Goal: Communication & Community: Answer question/provide support

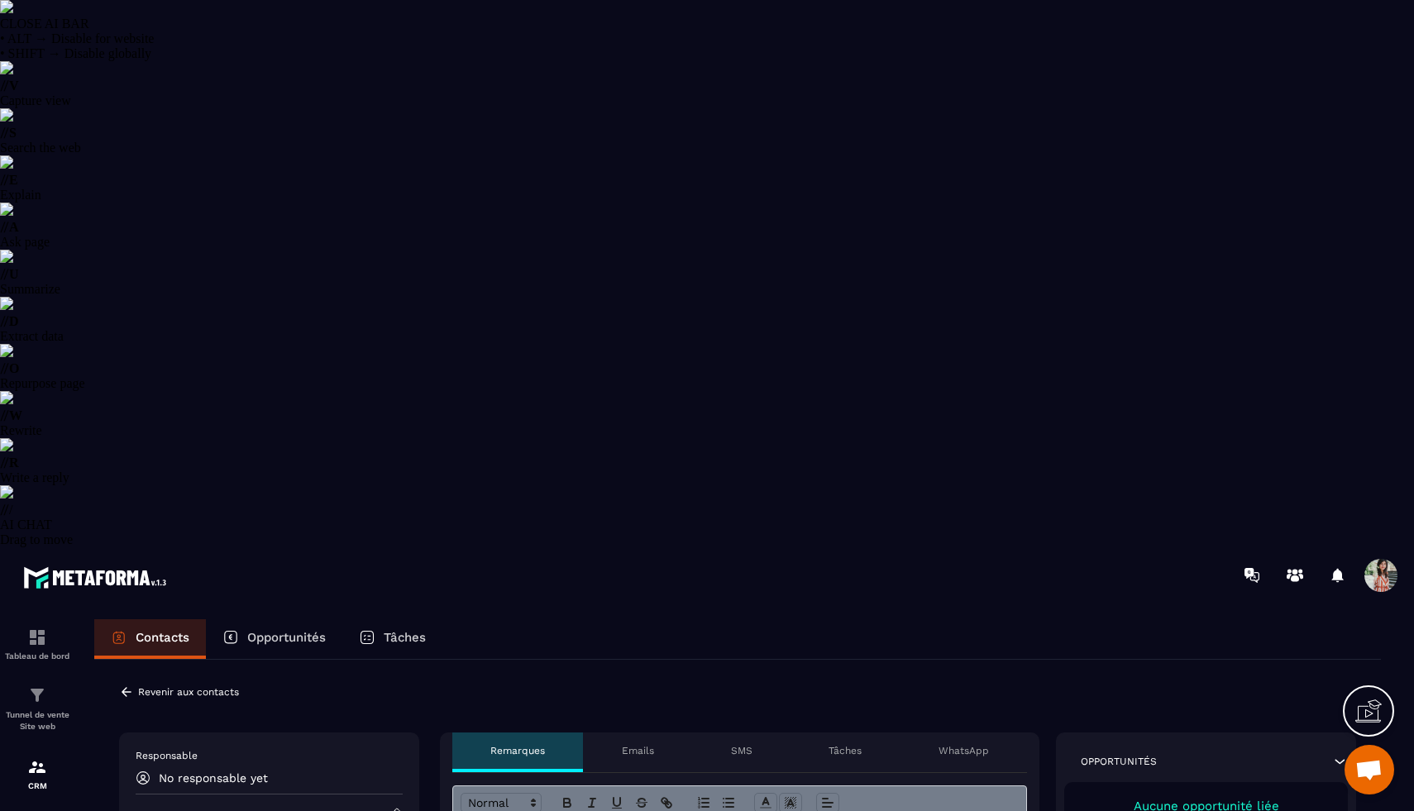
select select "******"
click at [628, 744] on p "Emails" at bounding box center [636, 750] width 32 height 13
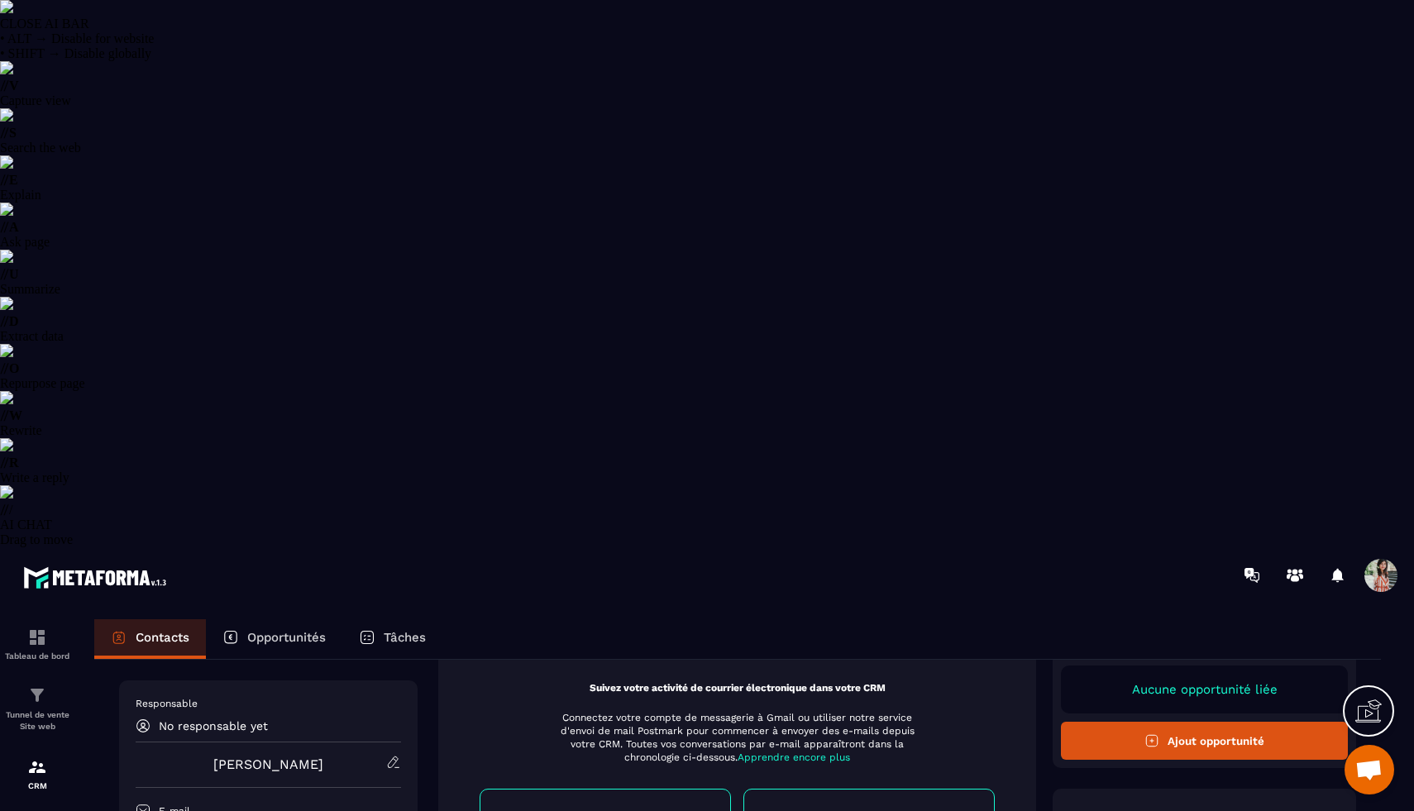
scroll to position [121, 0]
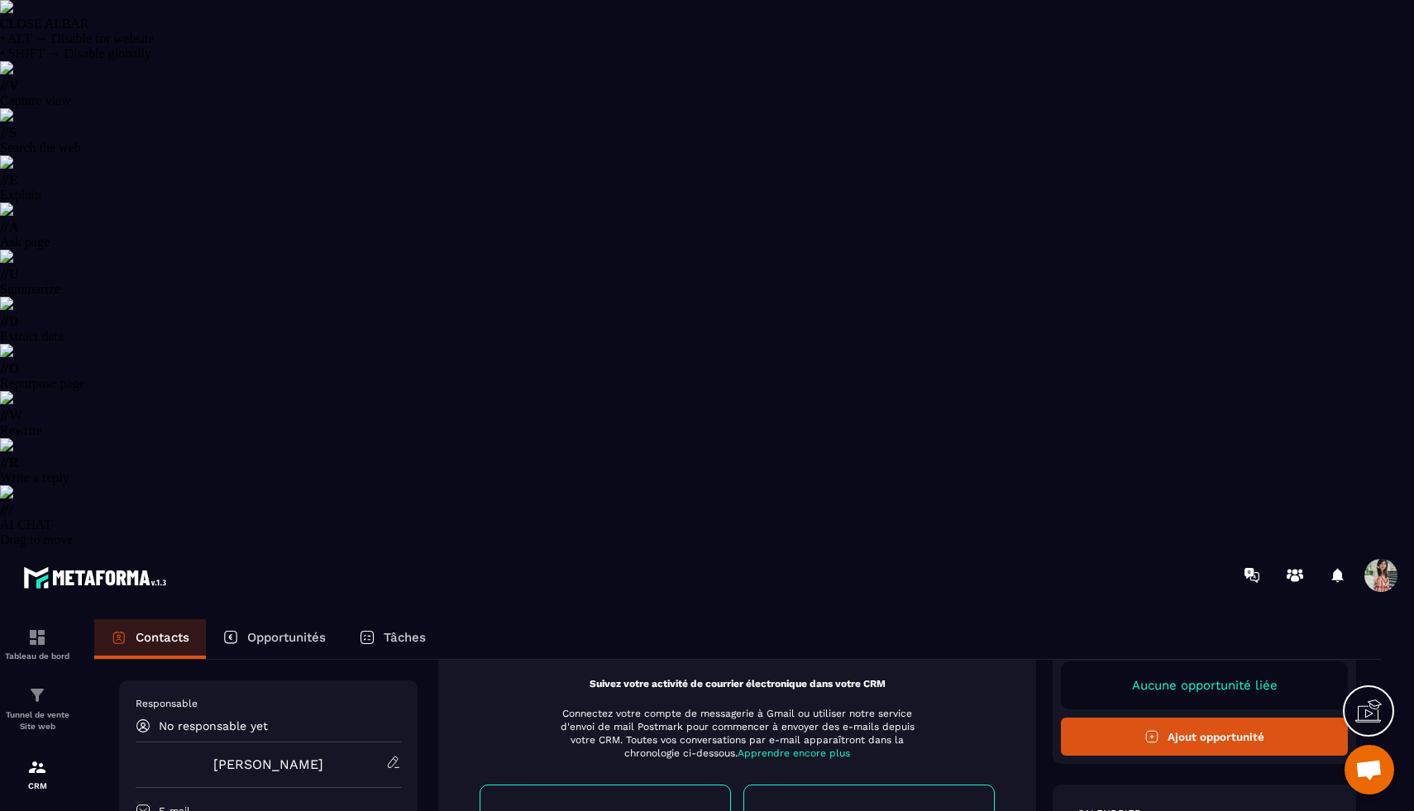
scroll to position [269, 0]
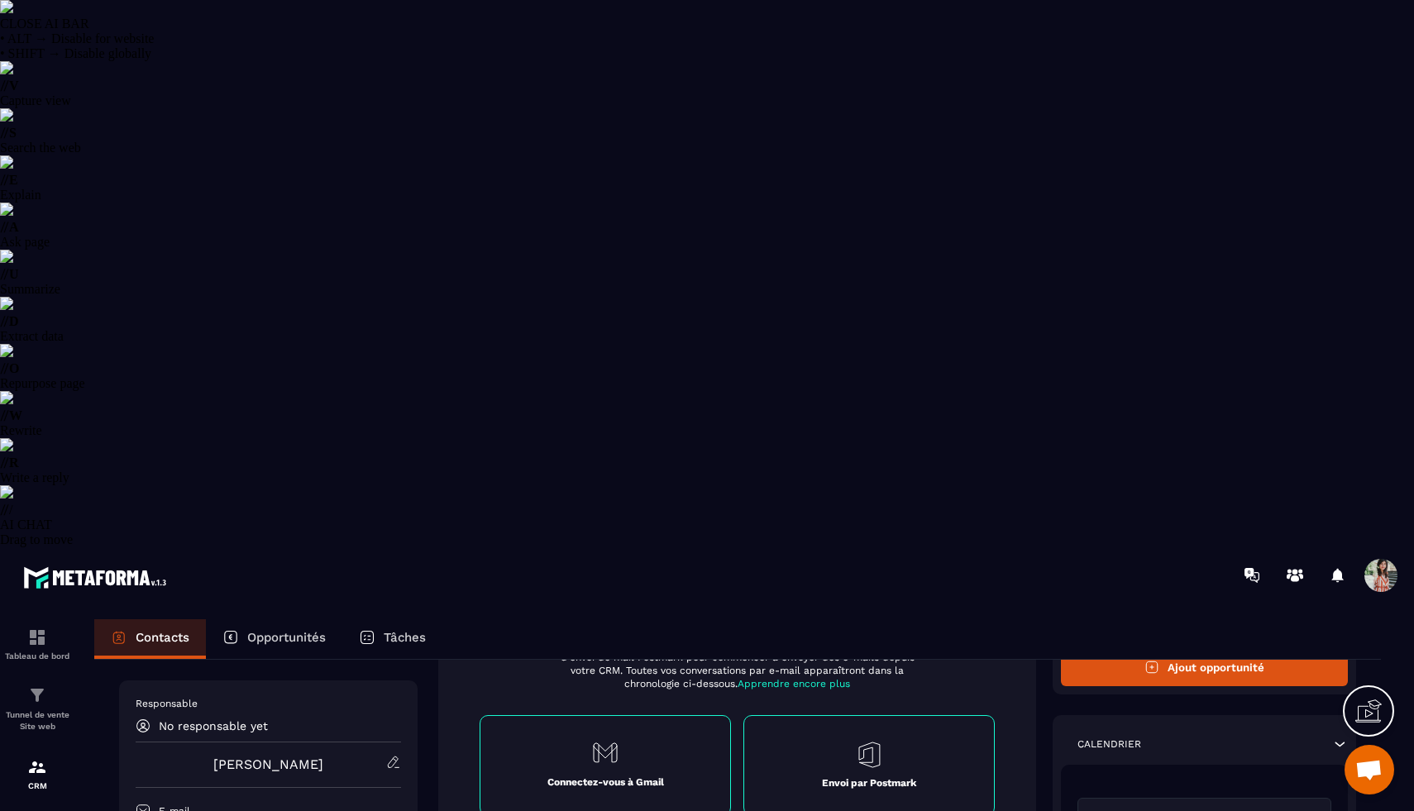
scroll to position [186, 0]
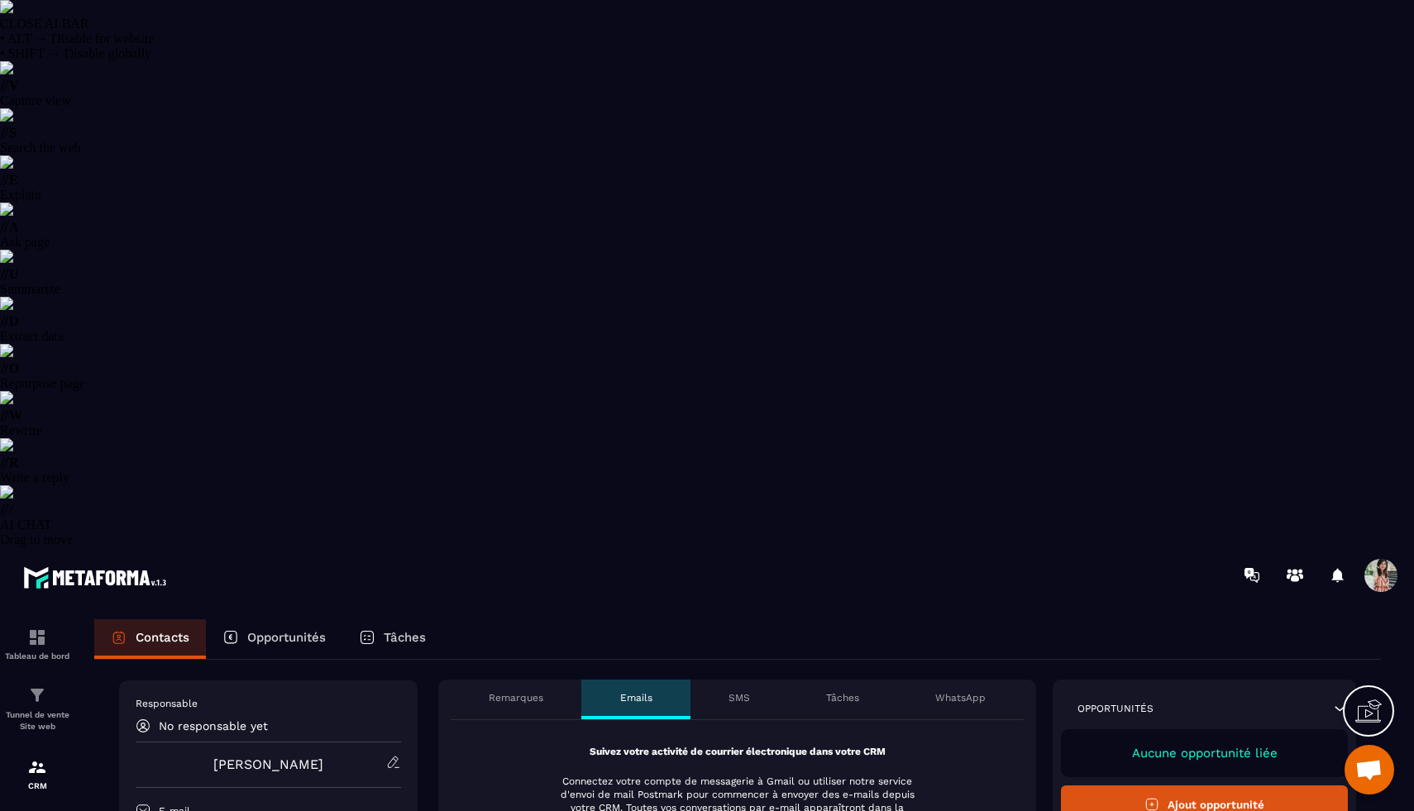
scroll to position [0, 0]
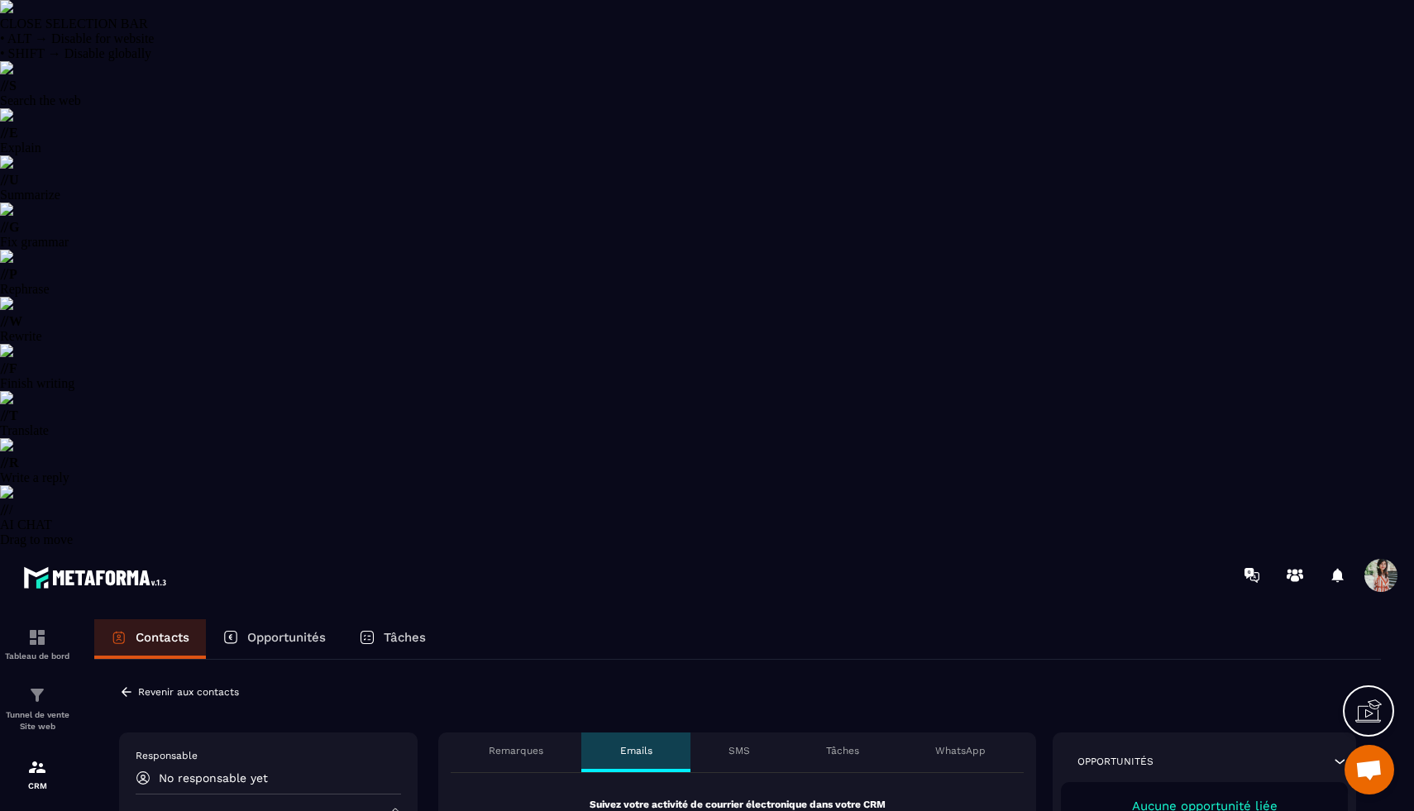
drag, startPoint x: 271, startPoint y: 343, endPoint x: 131, endPoint y: 342, distance: 140.6
type textarea "**********"
copy p "zazatitude@orange.fr"
click at [33, 757] on img at bounding box center [37, 767] width 20 height 20
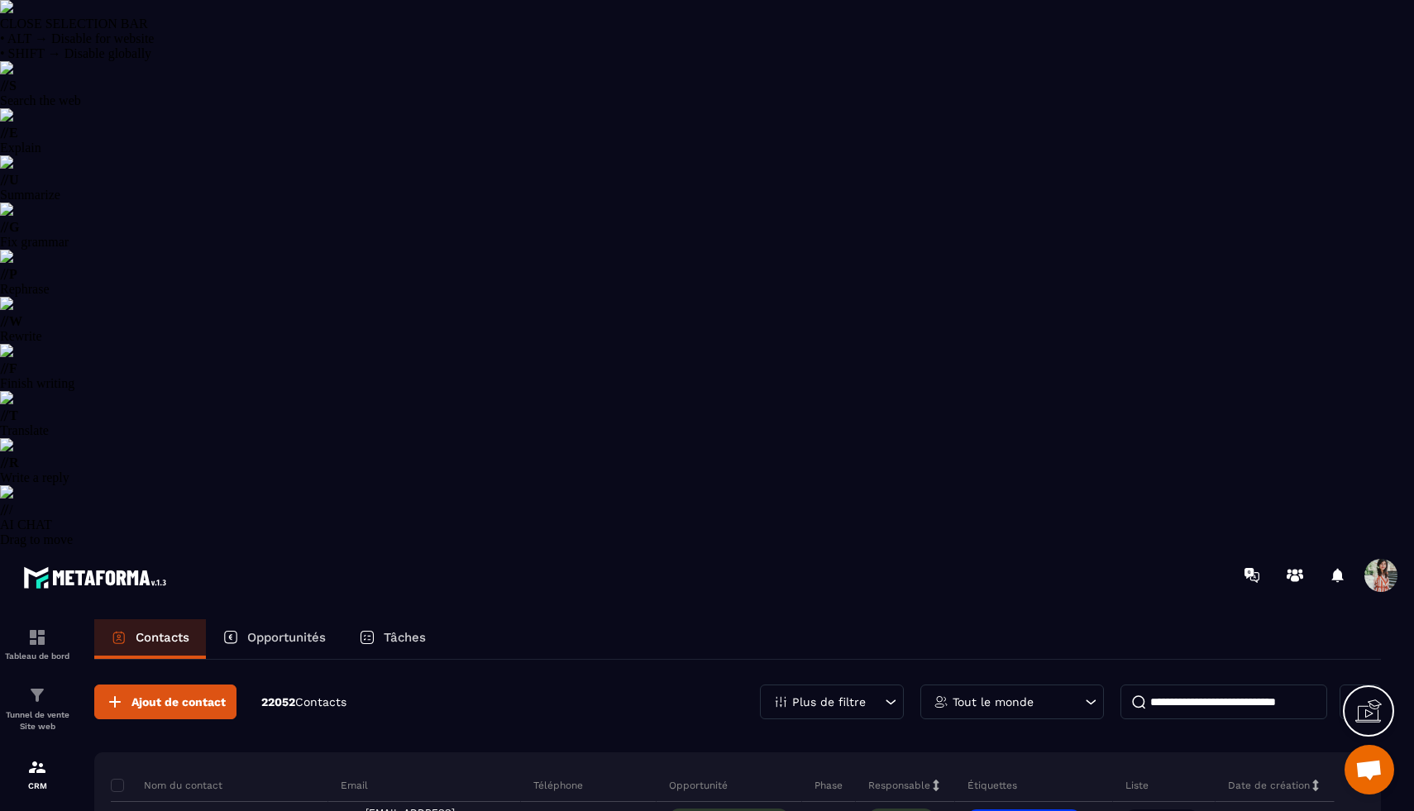
click at [1212, 685] on input at bounding box center [1223, 702] width 207 height 35
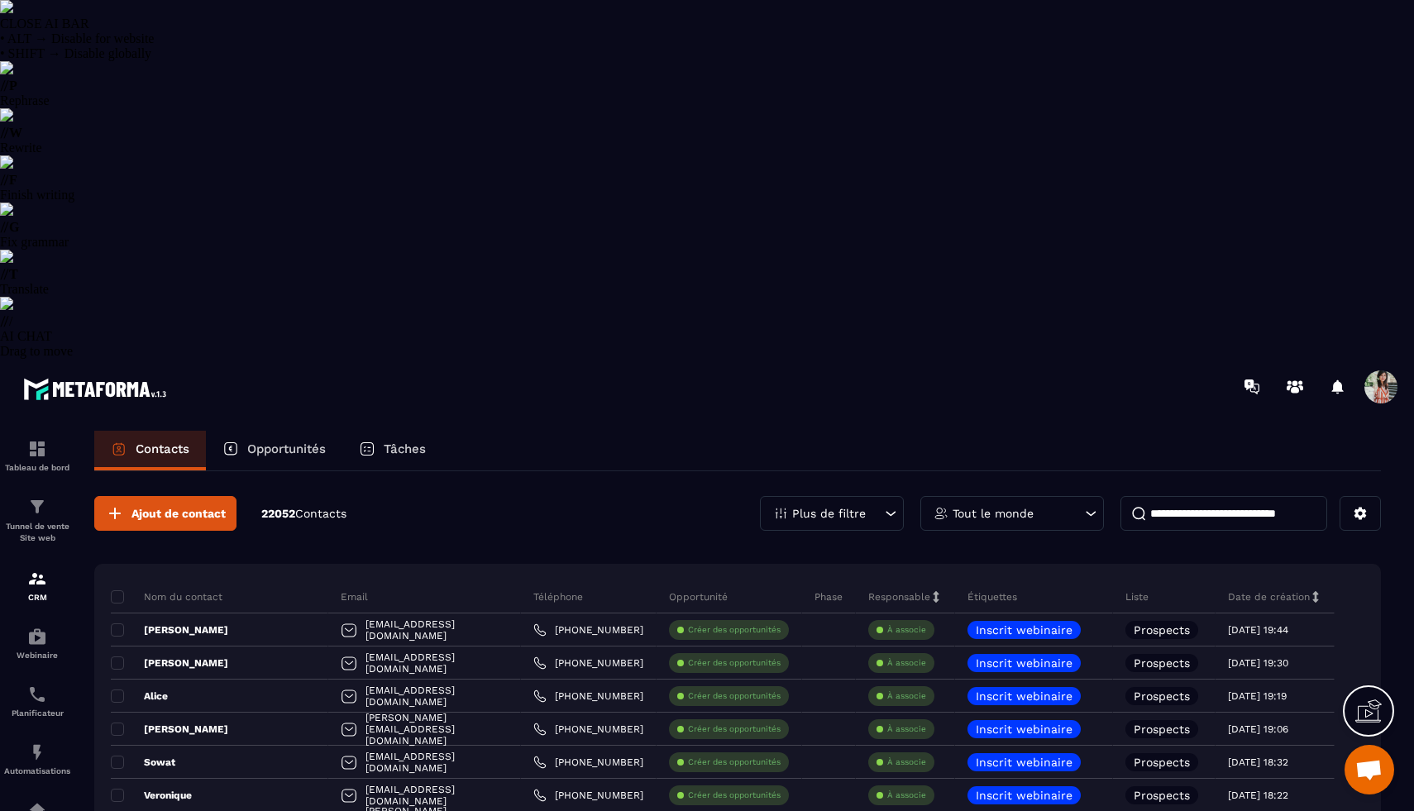
paste input "**********"
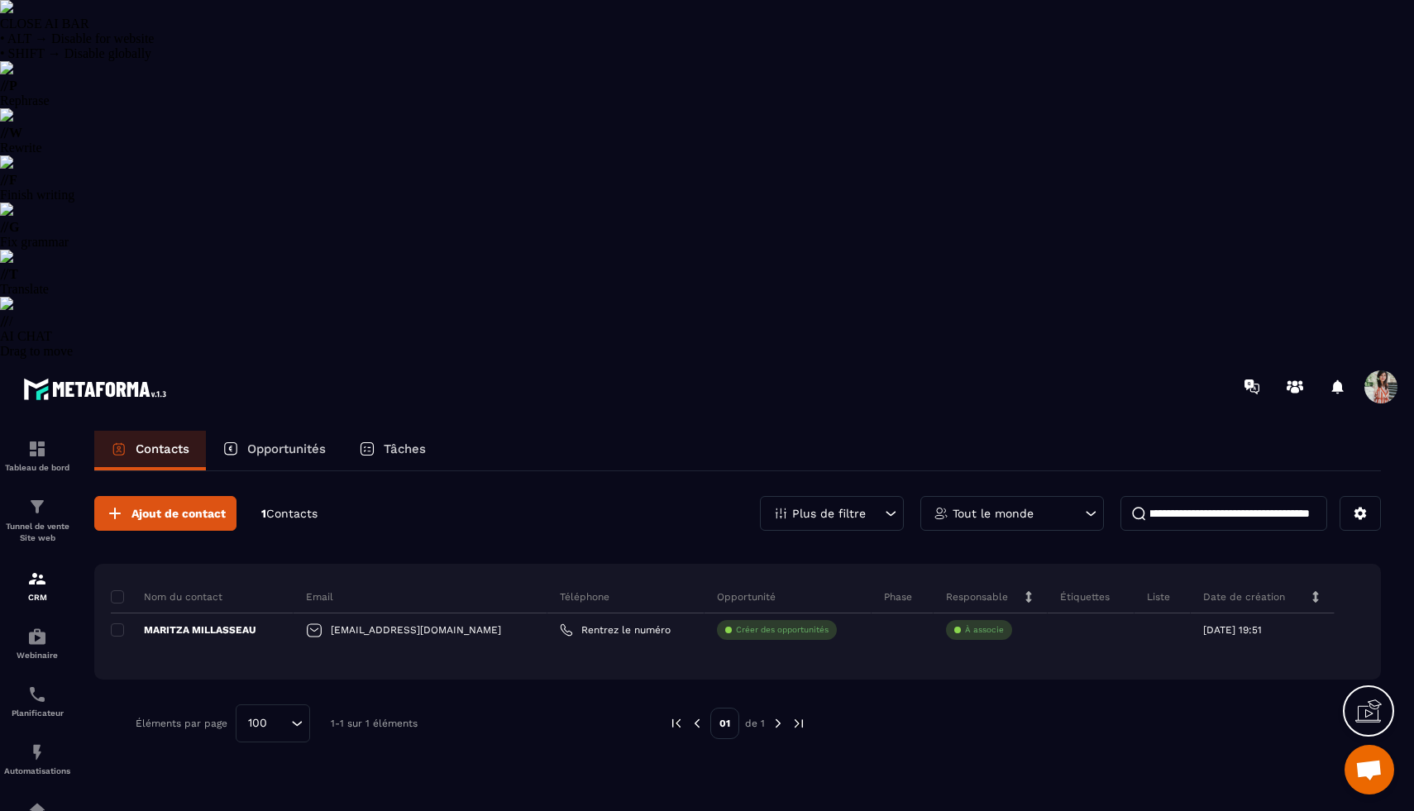
type input "**********"
click at [1255, 496] on input "**********" at bounding box center [1223, 513] width 207 height 35
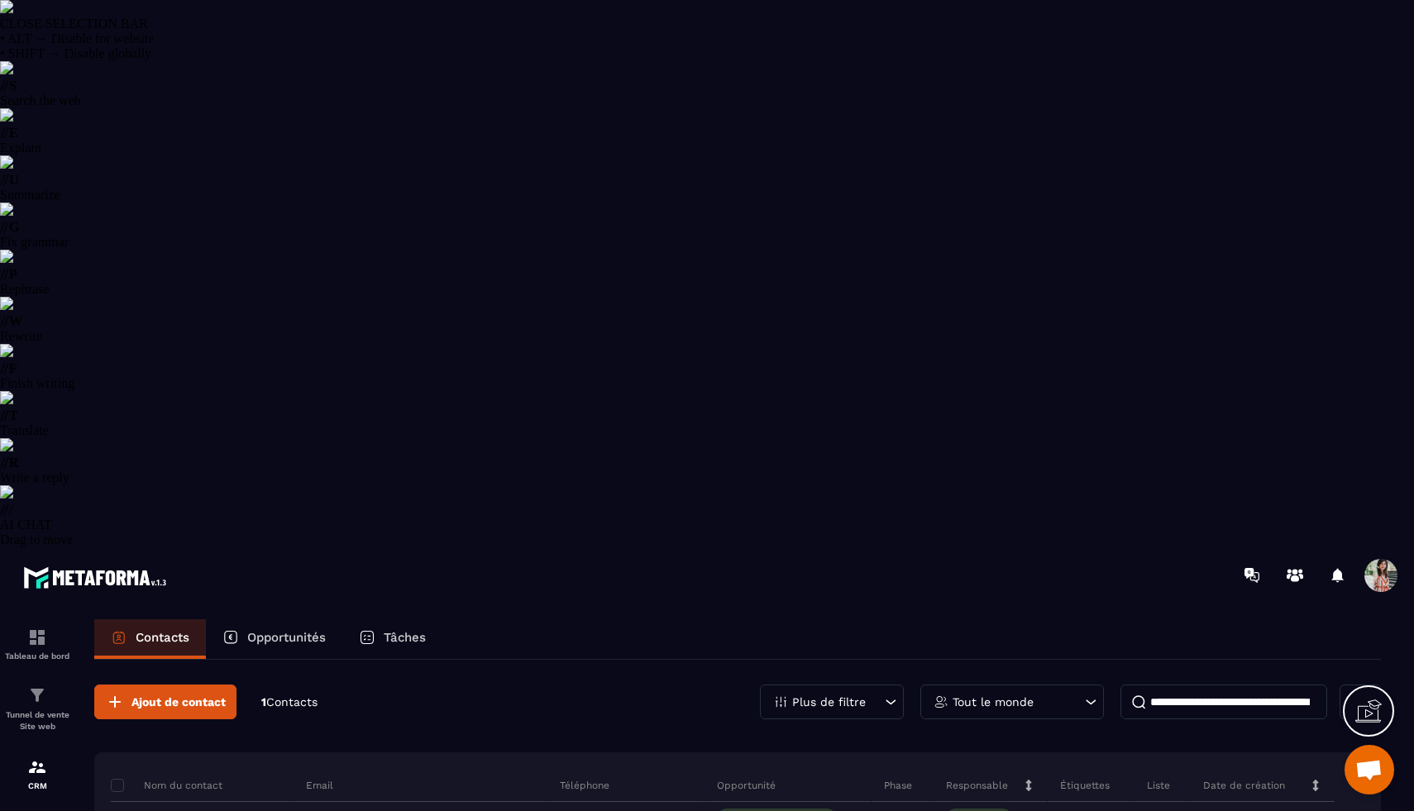
click at [1255, 685] on input "**********" at bounding box center [1223, 702] width 207 height 35
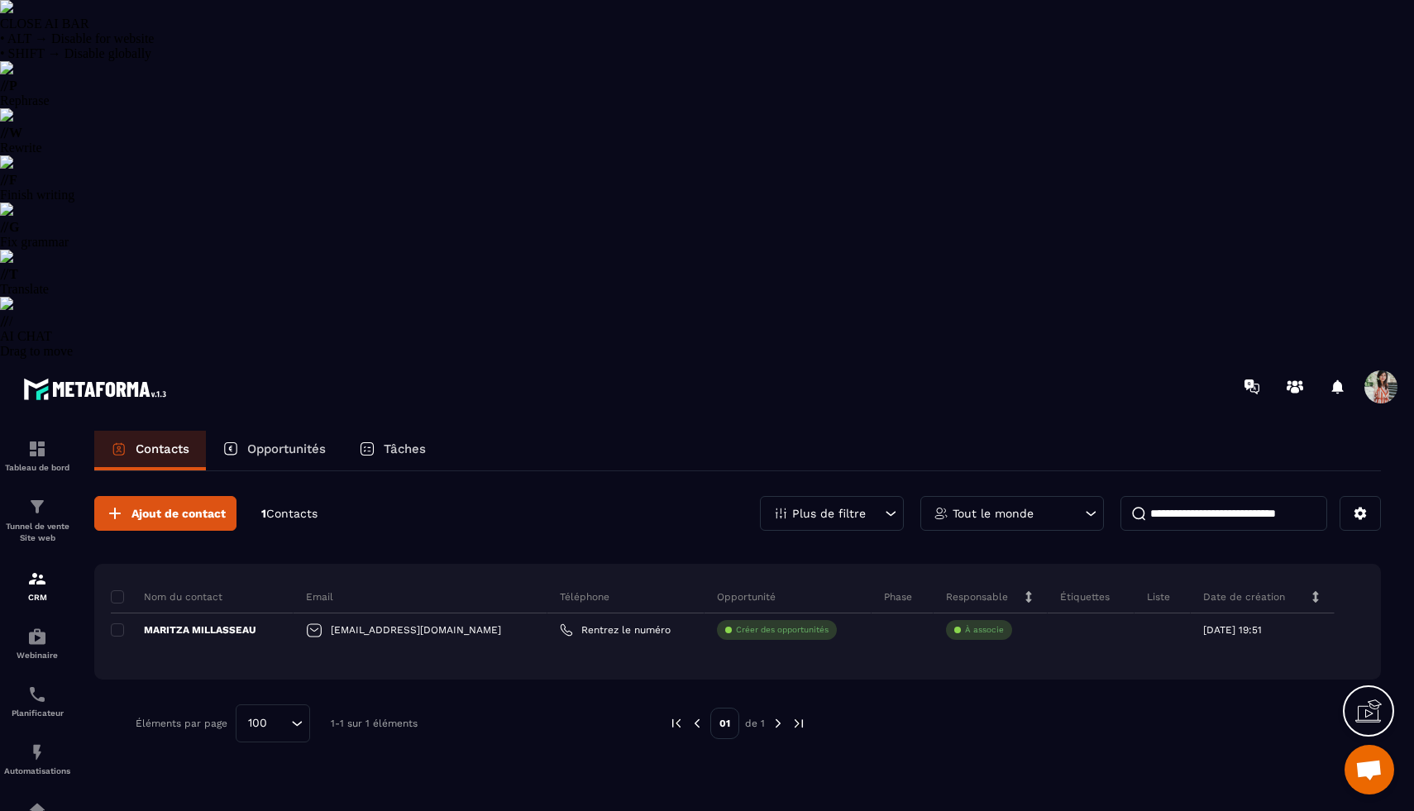
paste input "**********"
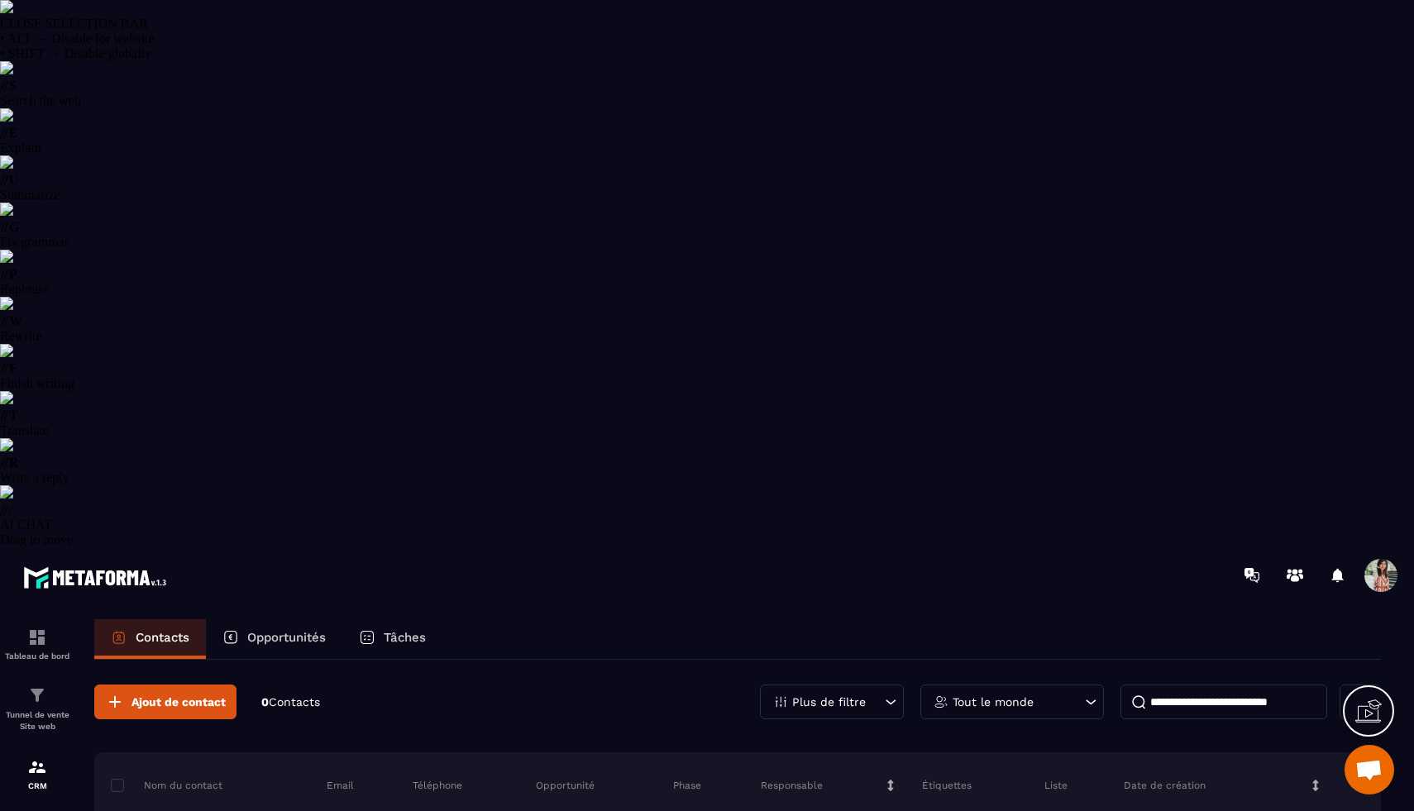
drag, startPoint x: 1310, startPoint y: 156, endPoint x: 1084, endPoint y: 155, distance: 226.5
click at [1084, 685] on div "**********" at bounding box center [1070, 702] width 621 height 35
type input "**********"
click at [42, 810] on img at bounding box center [37, 825] width 20 height 20
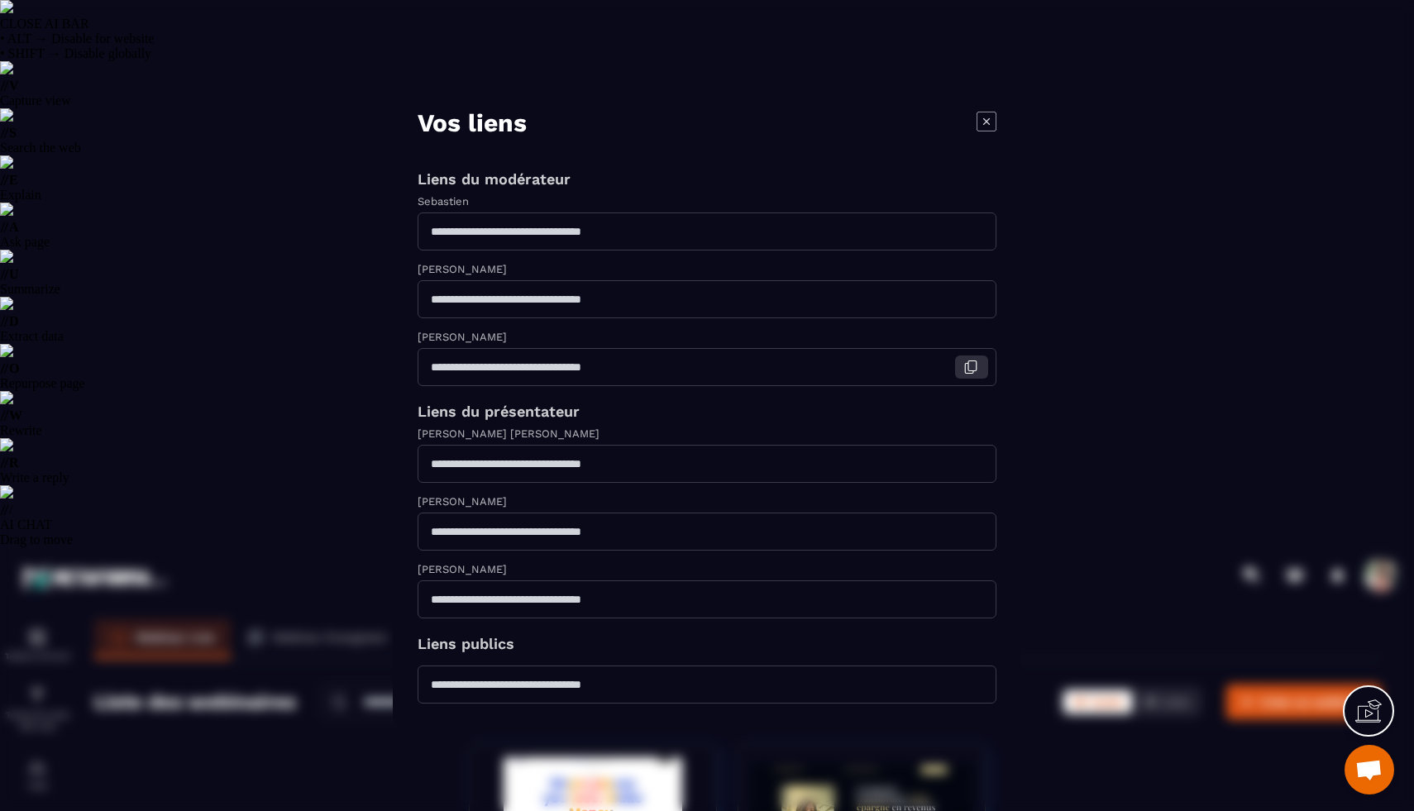
click at [968, 362] on icon "Modal window" at bounding box center [972, 365] width 8 height 10
click at [966, 224] on icon "Modal window" at bounding box center [970, 231] width 15 height 15
click at [973, 298] on icon "Modal window" at bounding box center [970, 299] width 15 height 15
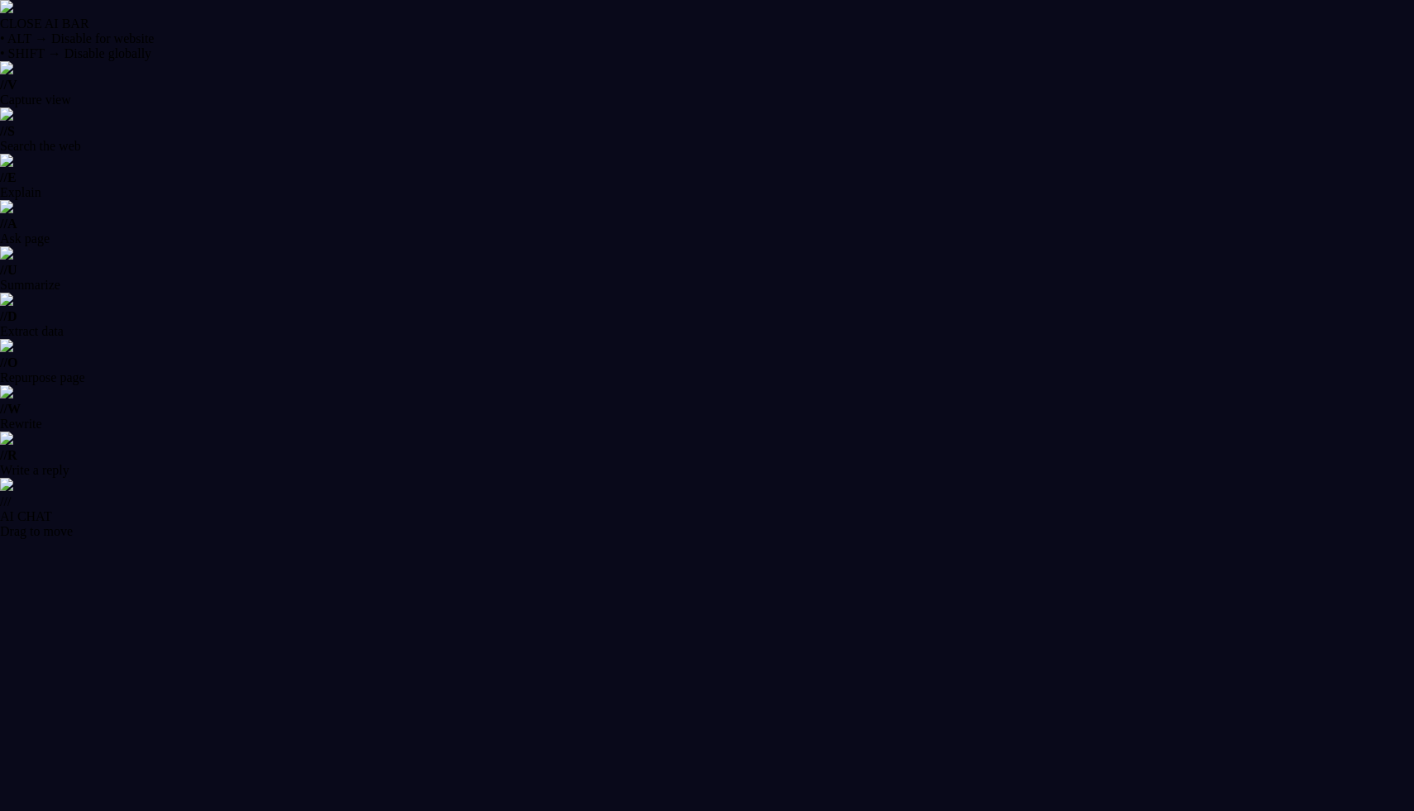
select select "******"
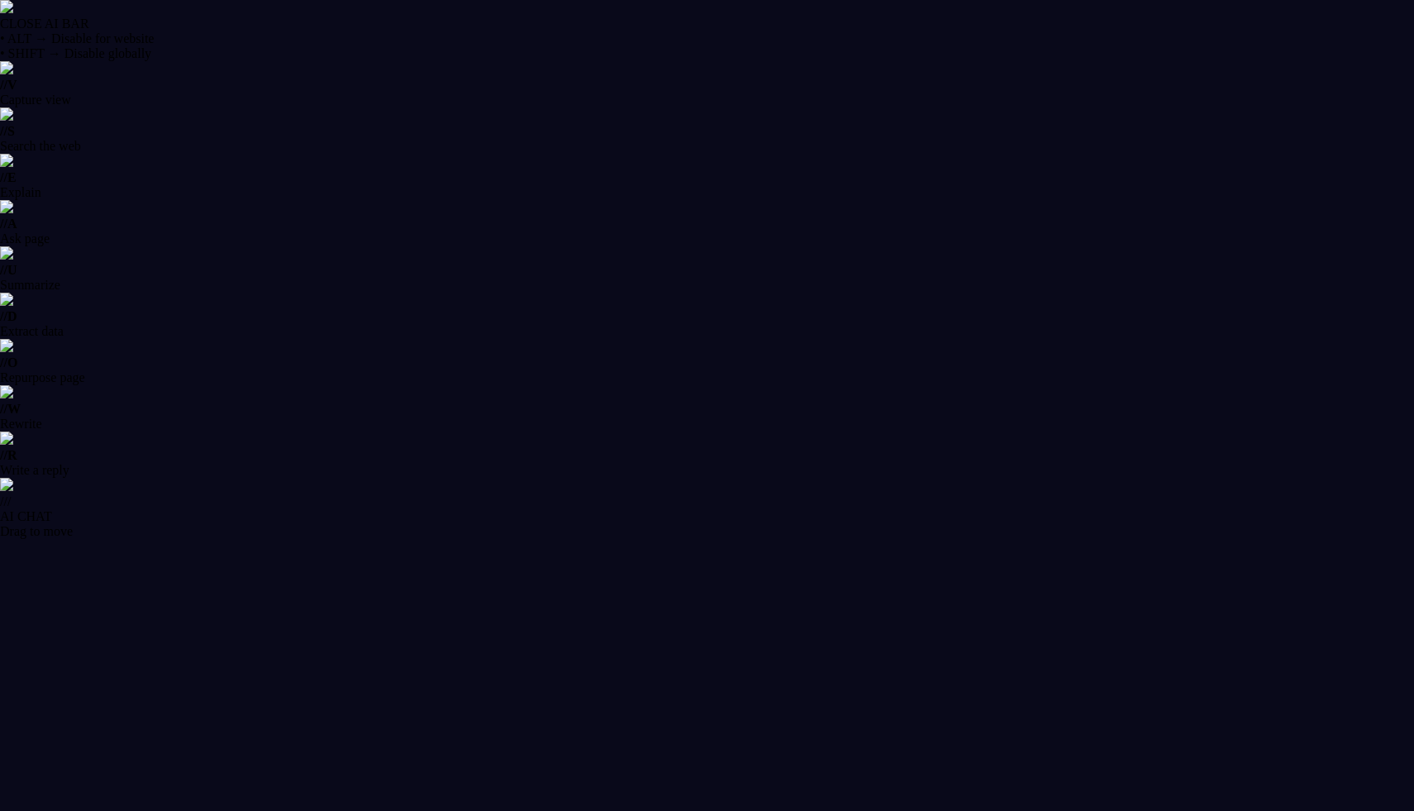
select select "******"
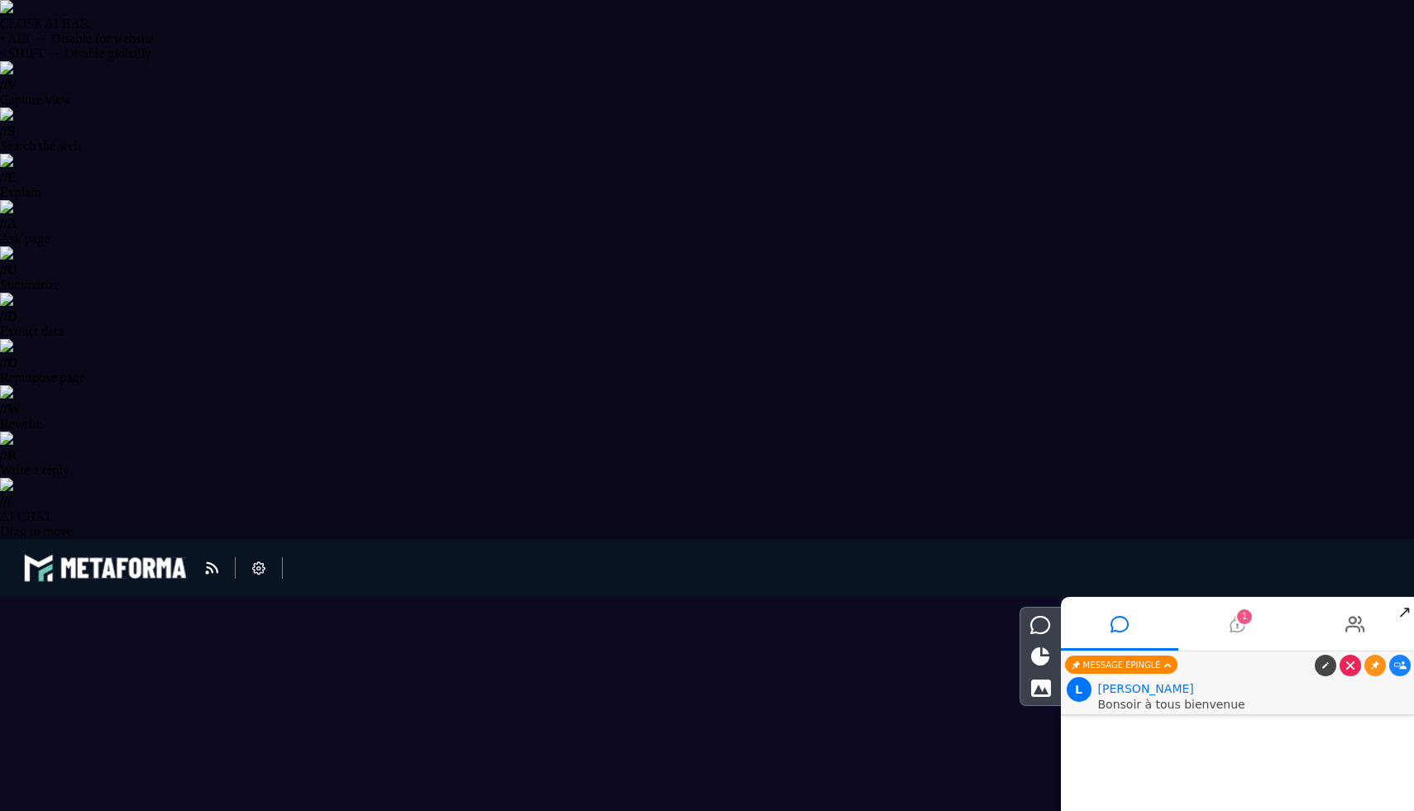
click at [1237, 623] on icon at bounding box center [1236, 624] width 15 height 41
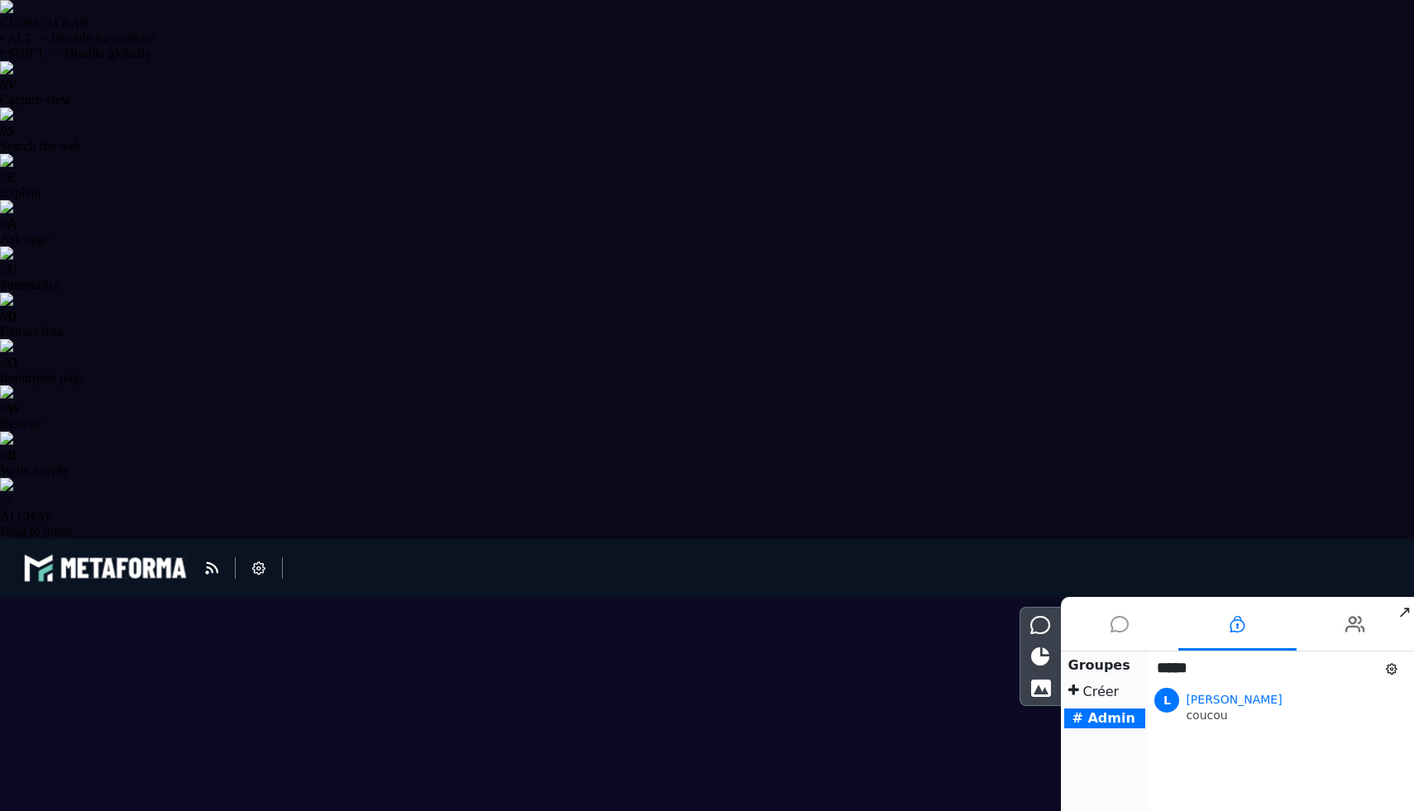
click at [1128, 627] on icon at bounding box center [1119, 624] width 18 height 41
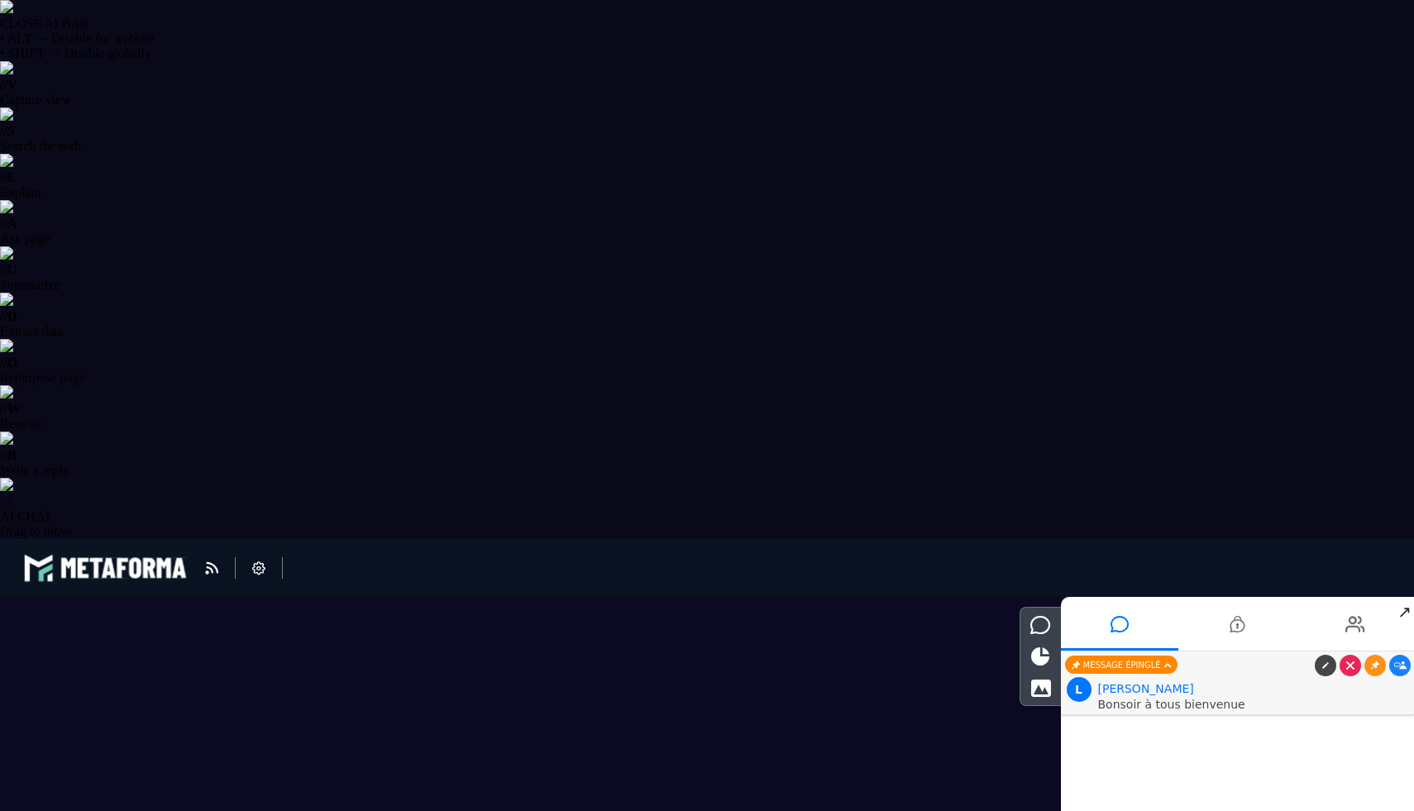
type input "***"
drag, startPoint x: 1000, startPoint y: 1326, endPoint x: 1102, endPoint y: 1322, distance: 102.6
click at [1253, 620] on li at bounding box center [1237, 624] width 118 height 54
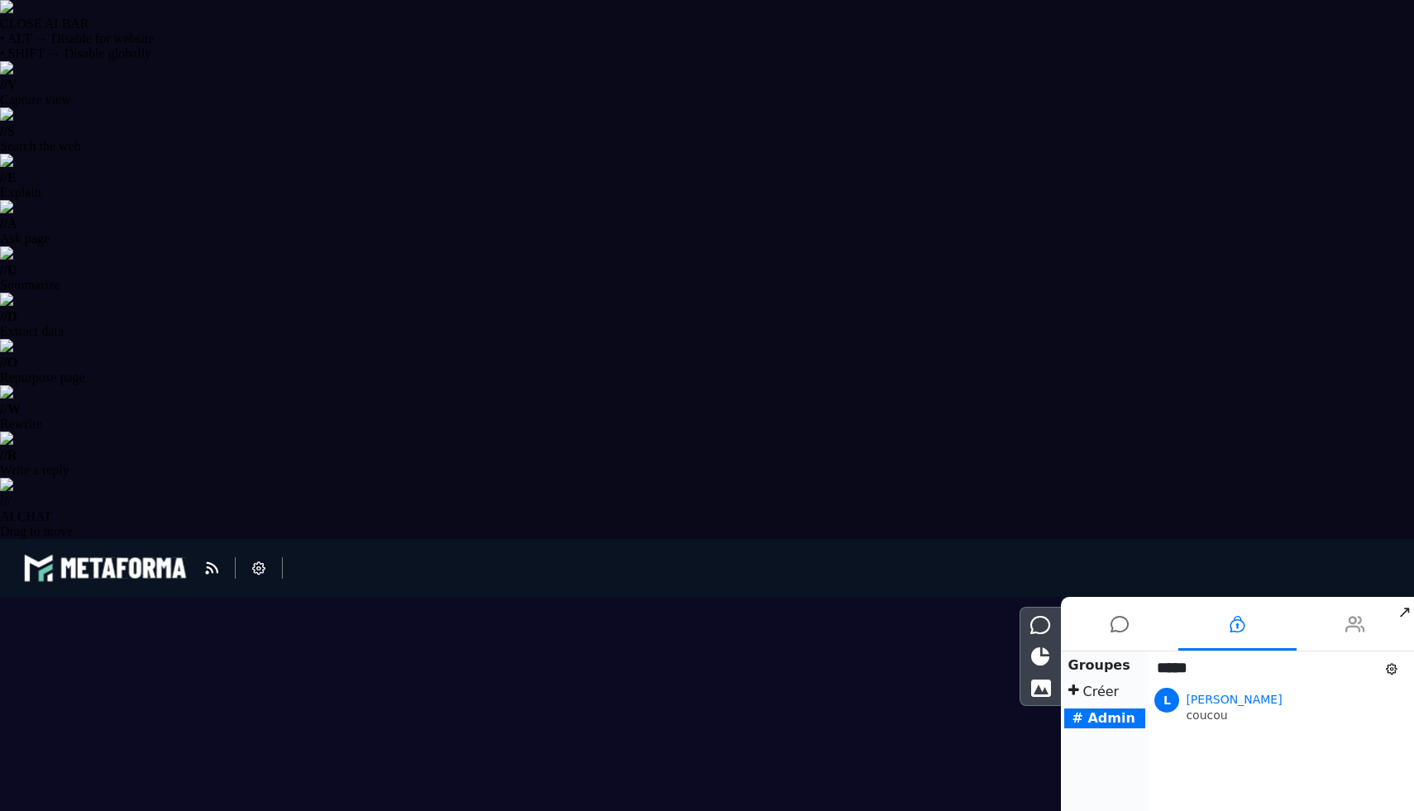
click at [1372, 649] on li at bounding box center [1355, 624] width 118 height 54
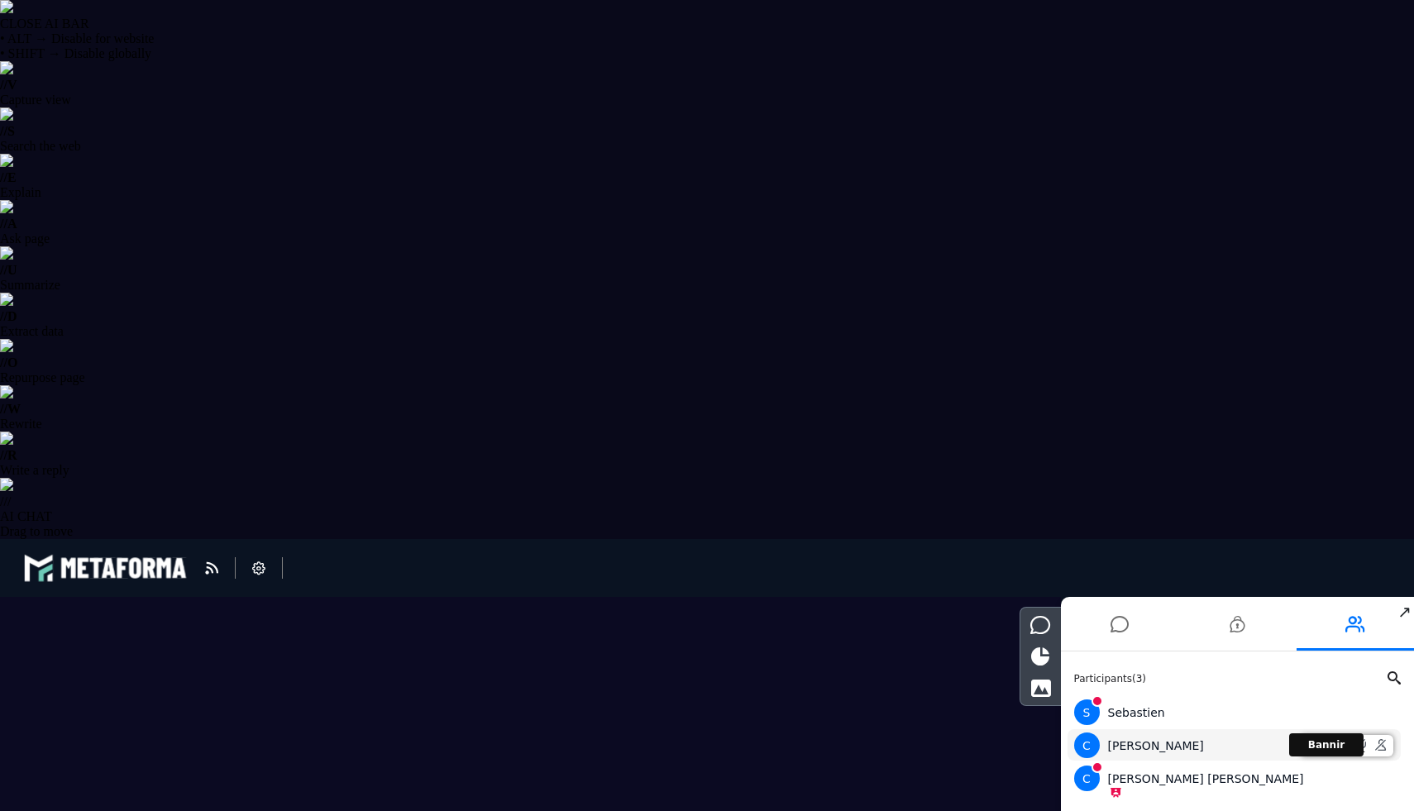
click at [1379, 746] on icon at bounding box center [1380, 745] width 11 height 12
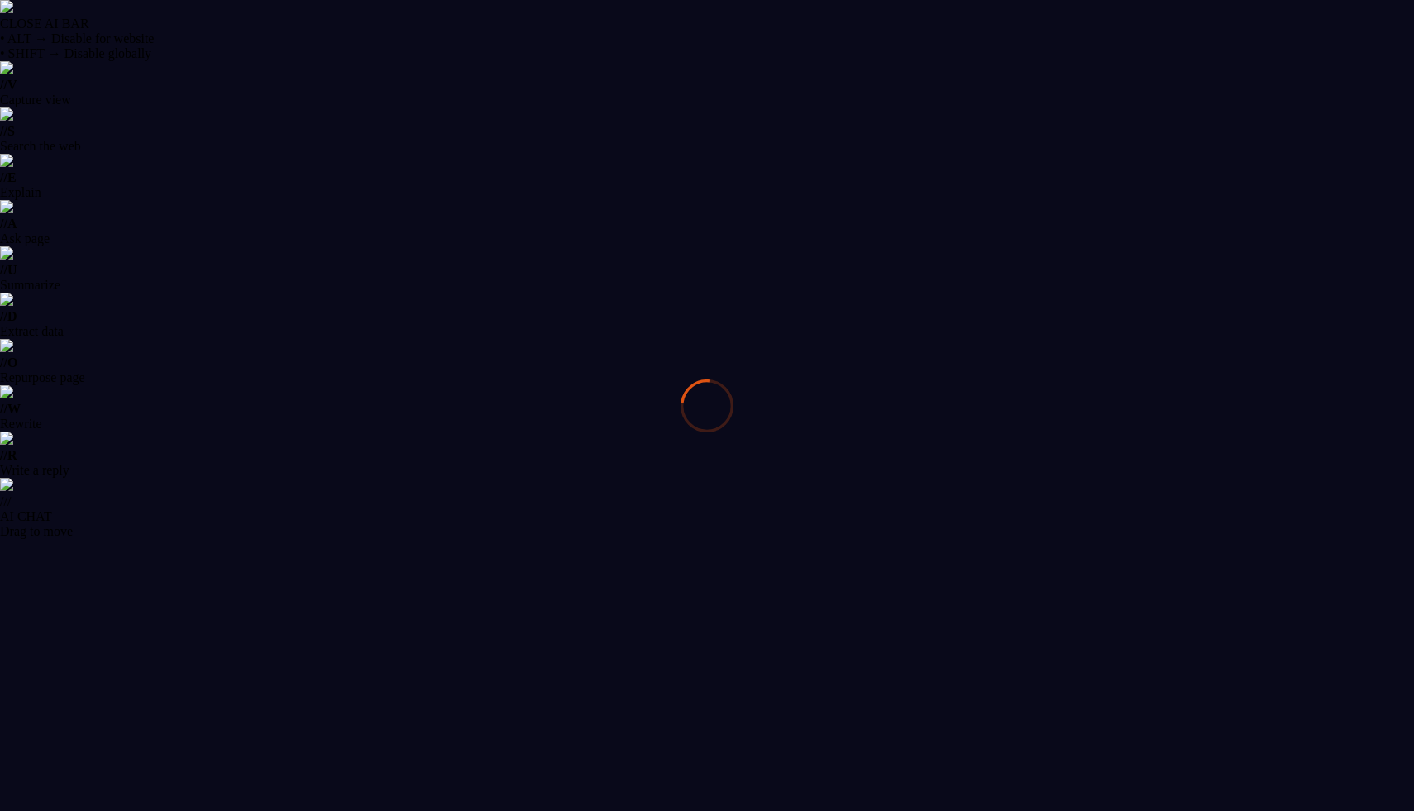
select select "******"
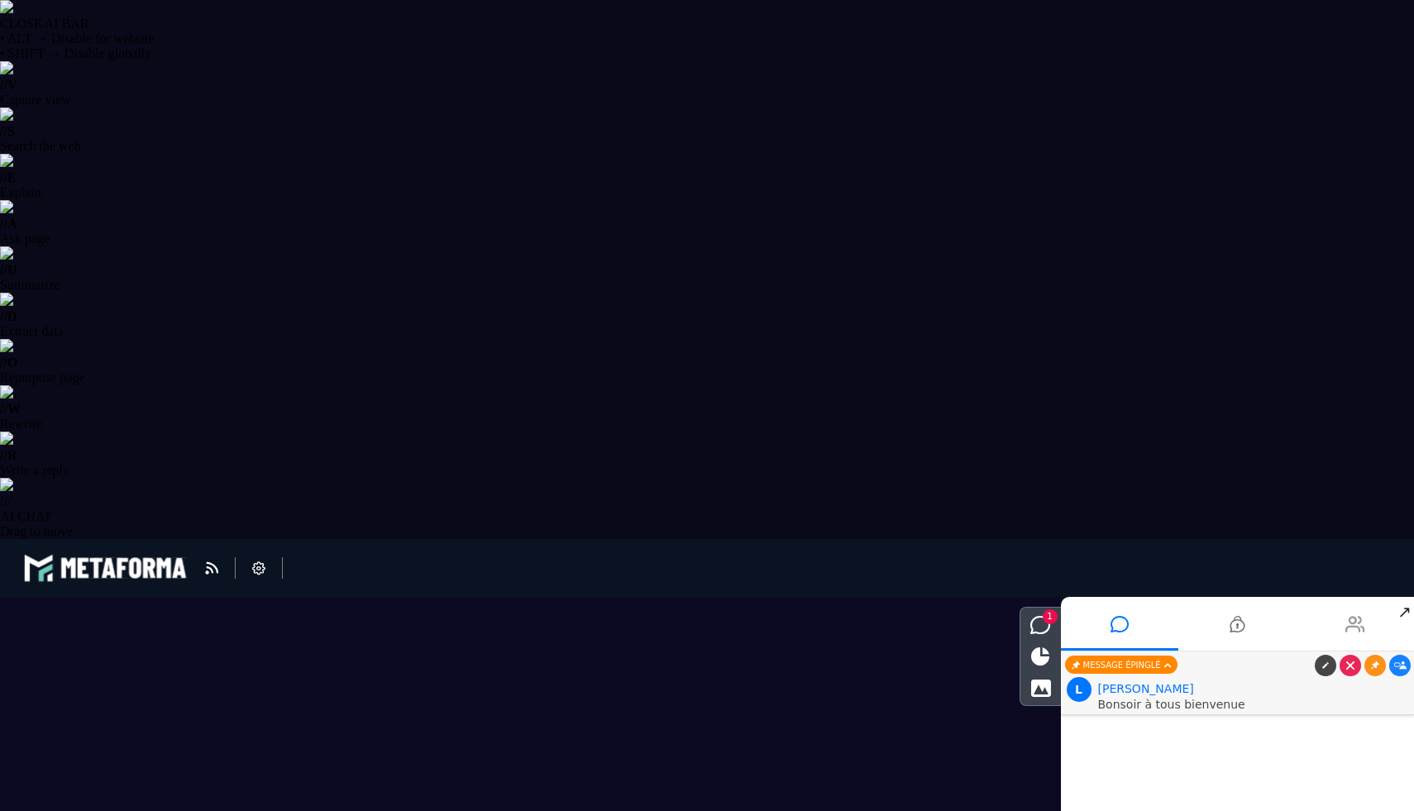
click at [1372, 614] on li at bounding box center [1355, 624] width 118 height 54
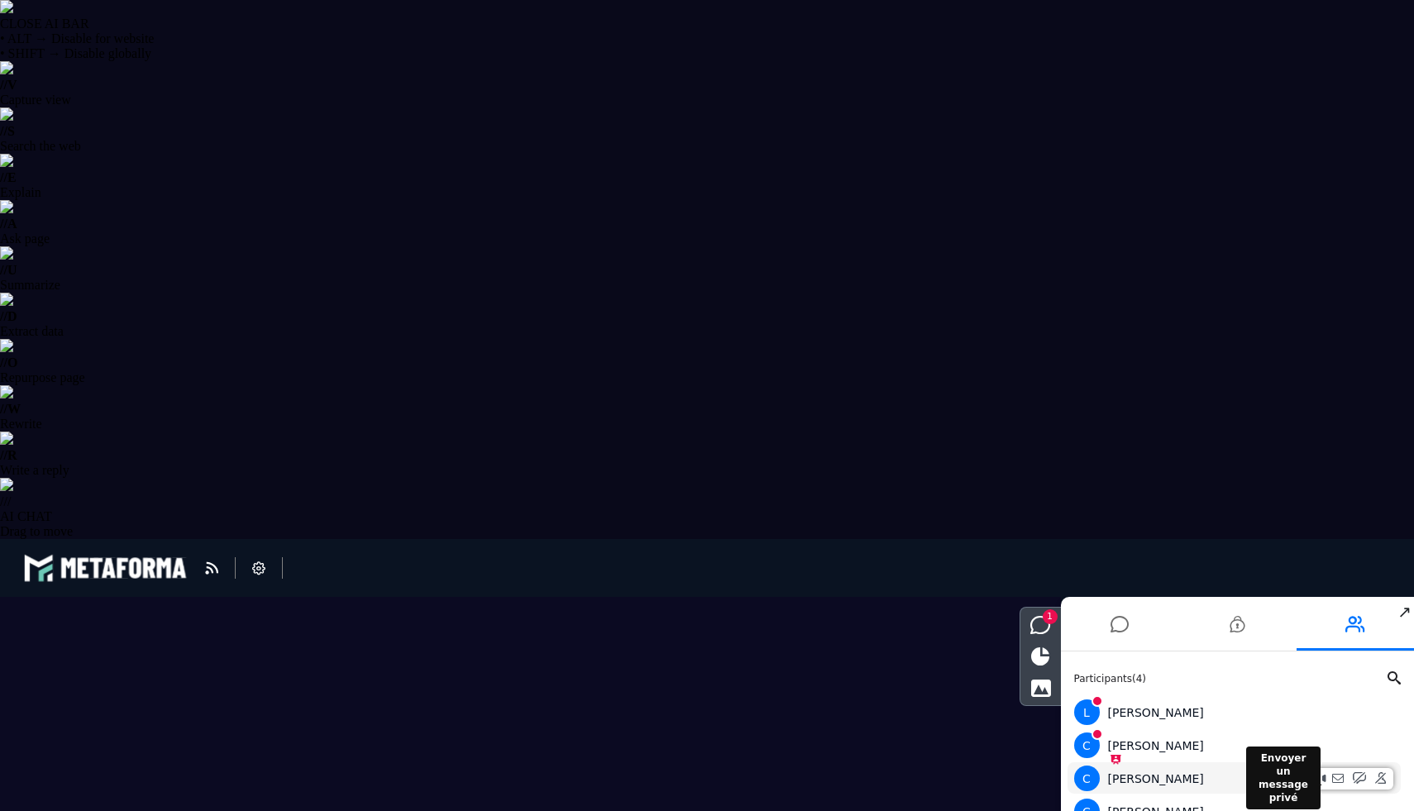
click at [1334, 780] on icon at bounding box center [1338, 778] width 12 height 12
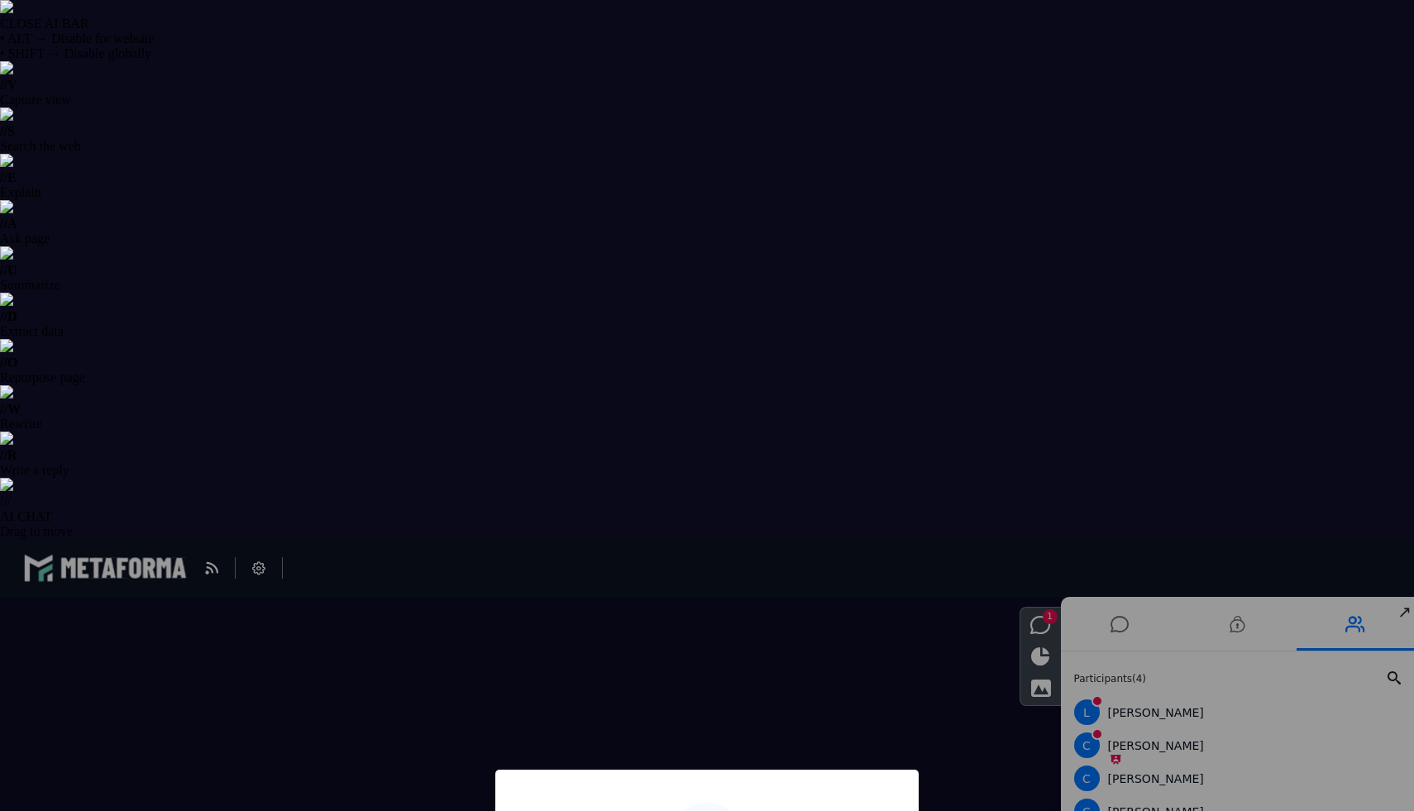
type input "**********"
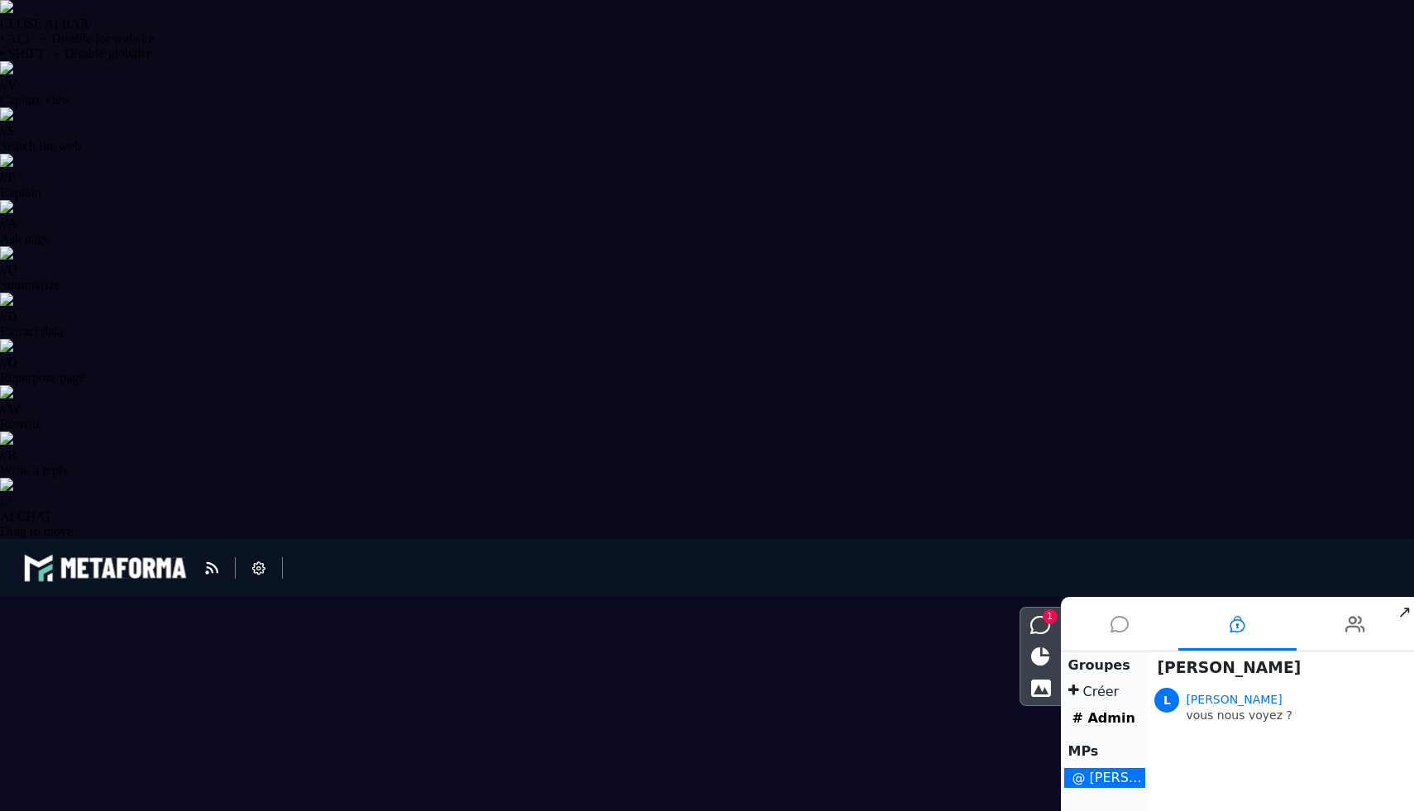
click at [1129, 628] on li at bounding box center [1120, 624] width 118 height 54
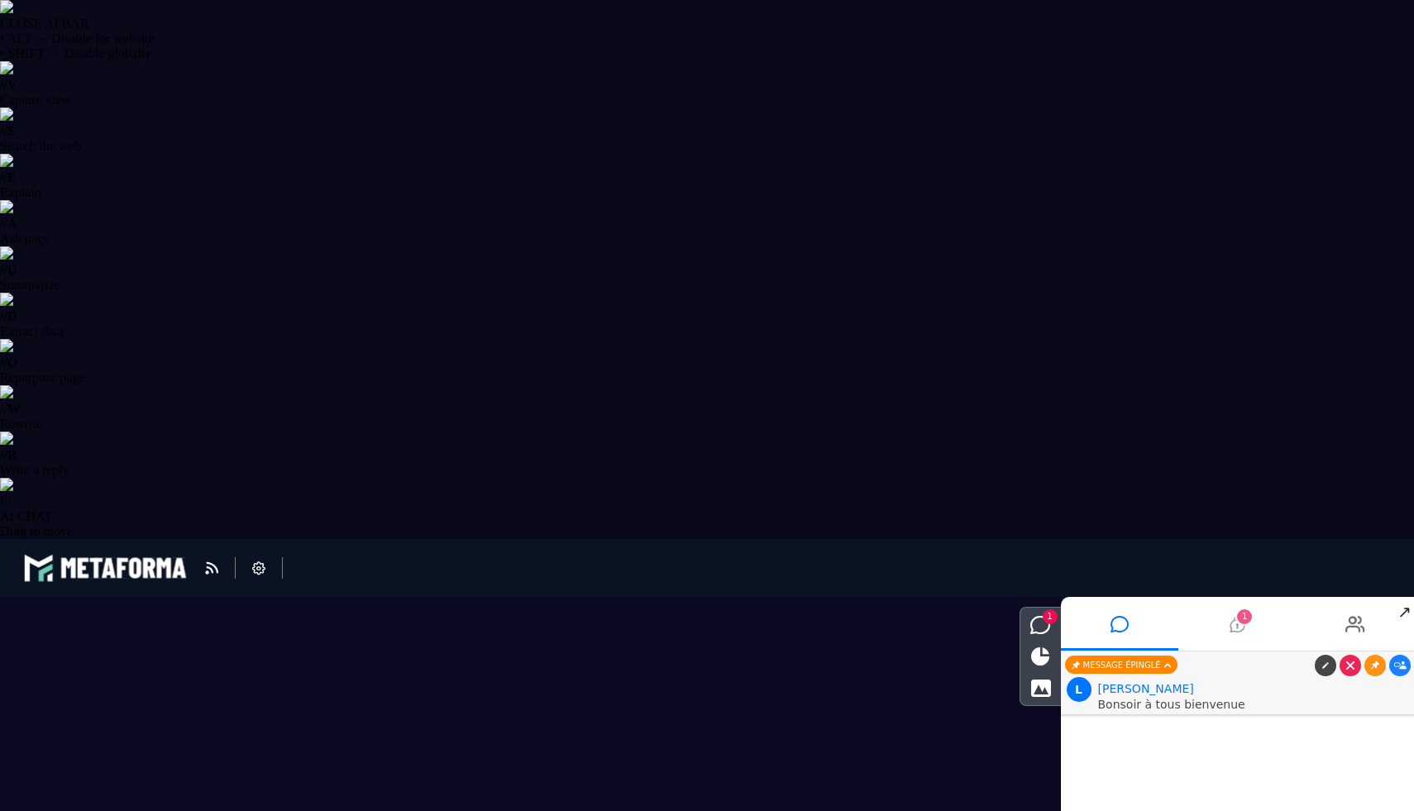
click at [1281, 629] on li "1" at bounding box center [1237, 624] width 118 height 54
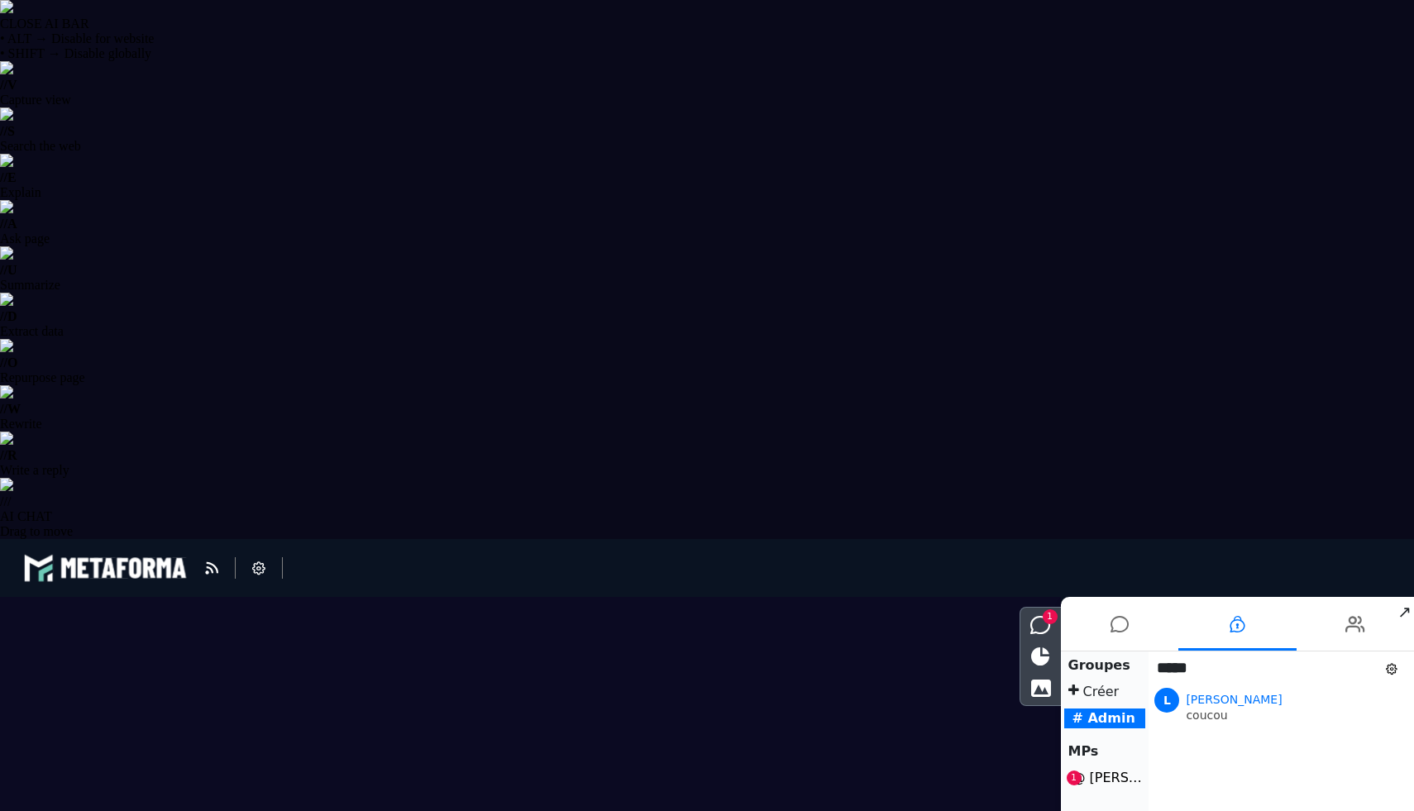
click at [1125, 766] on div "MPs @ Christine 1" at bounding box center [1105, 765] width 82 height 46
click at [1119, 774] on li "@ Christine 1" at bounding box center [1105, 778] width 82 height 20
click at [1338, 629] on li at bounding box center [1355, 624] width 118 height 54
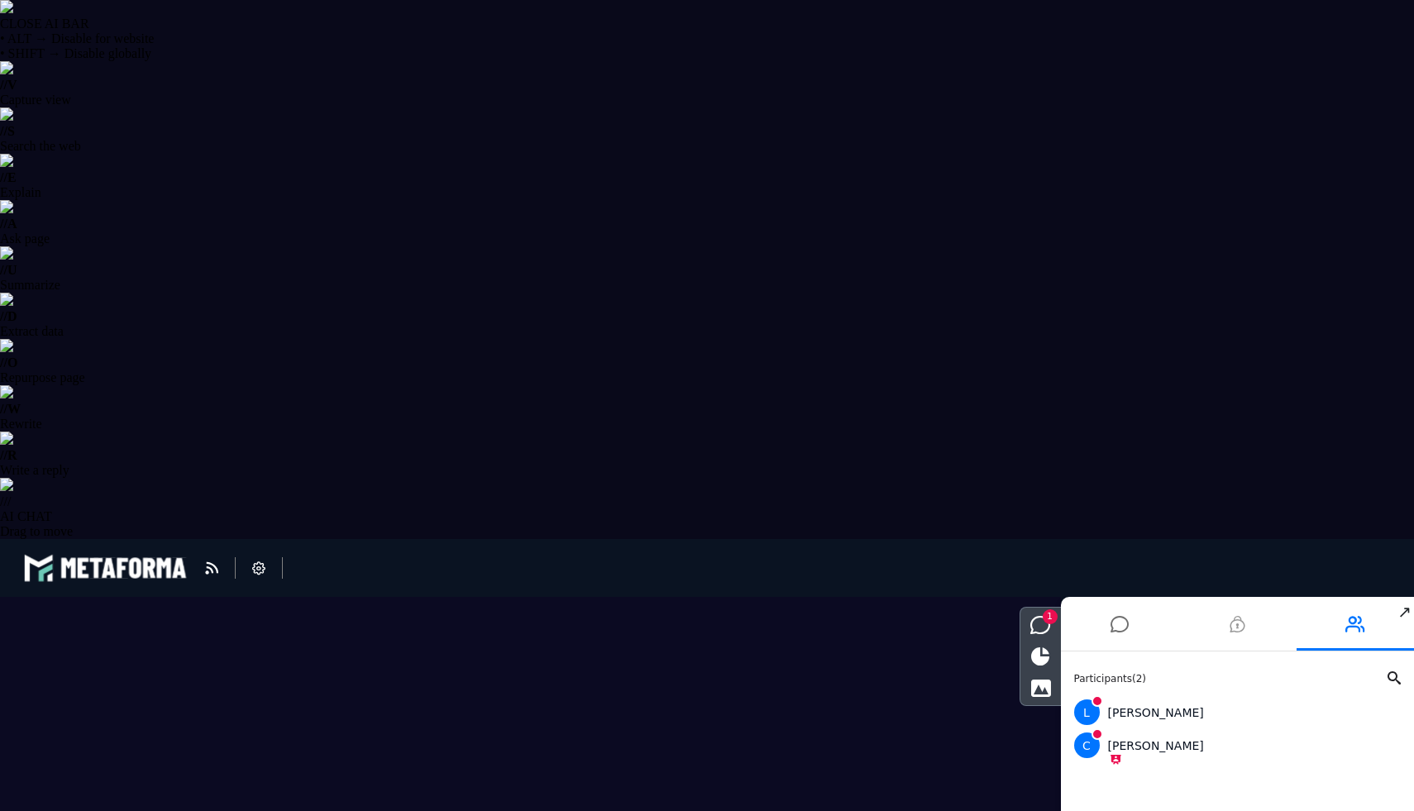
click at [1223, 637] on li at bounding box center [1237, 624] width 118 height 54
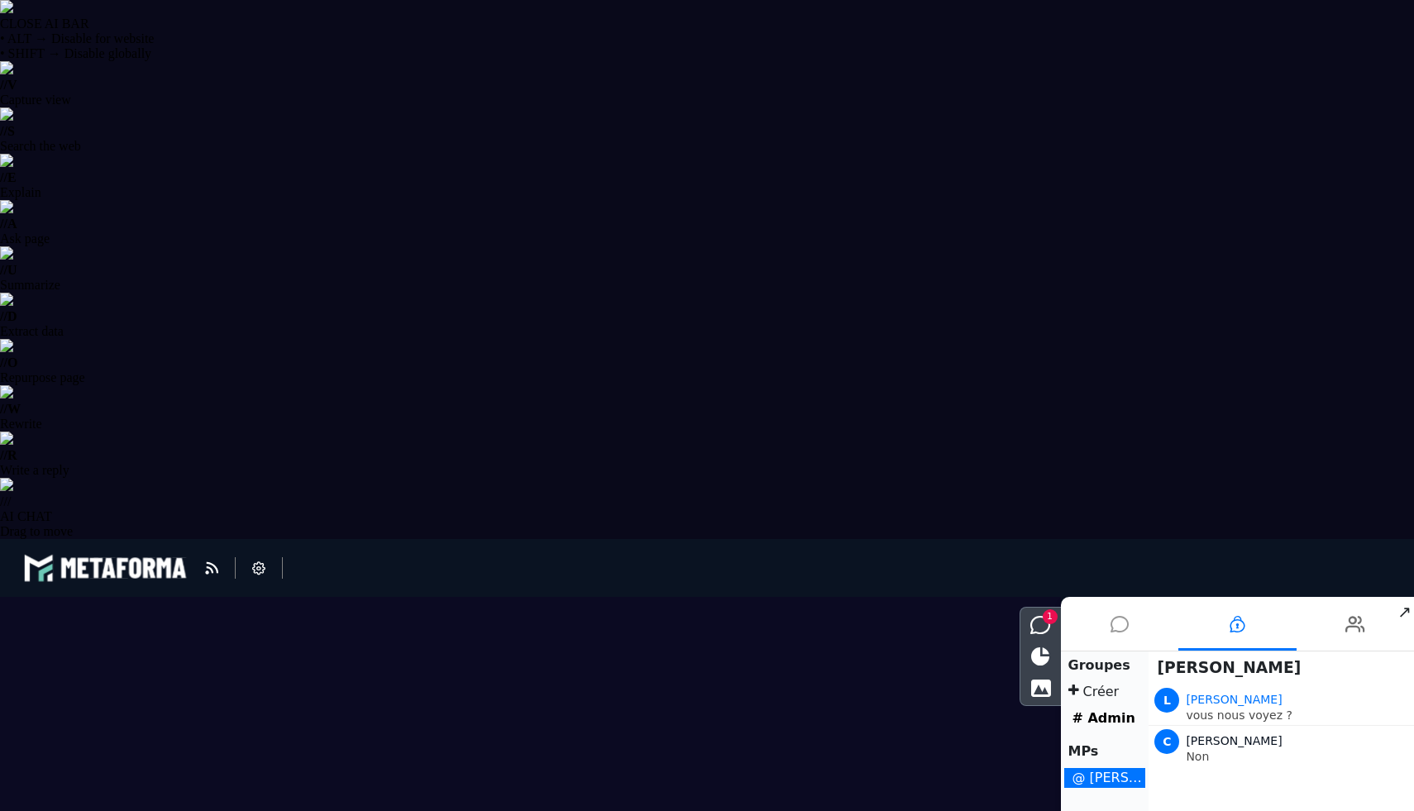
click at [1145, 636] on li at bounding box center [1120, 624] width 118 height 54
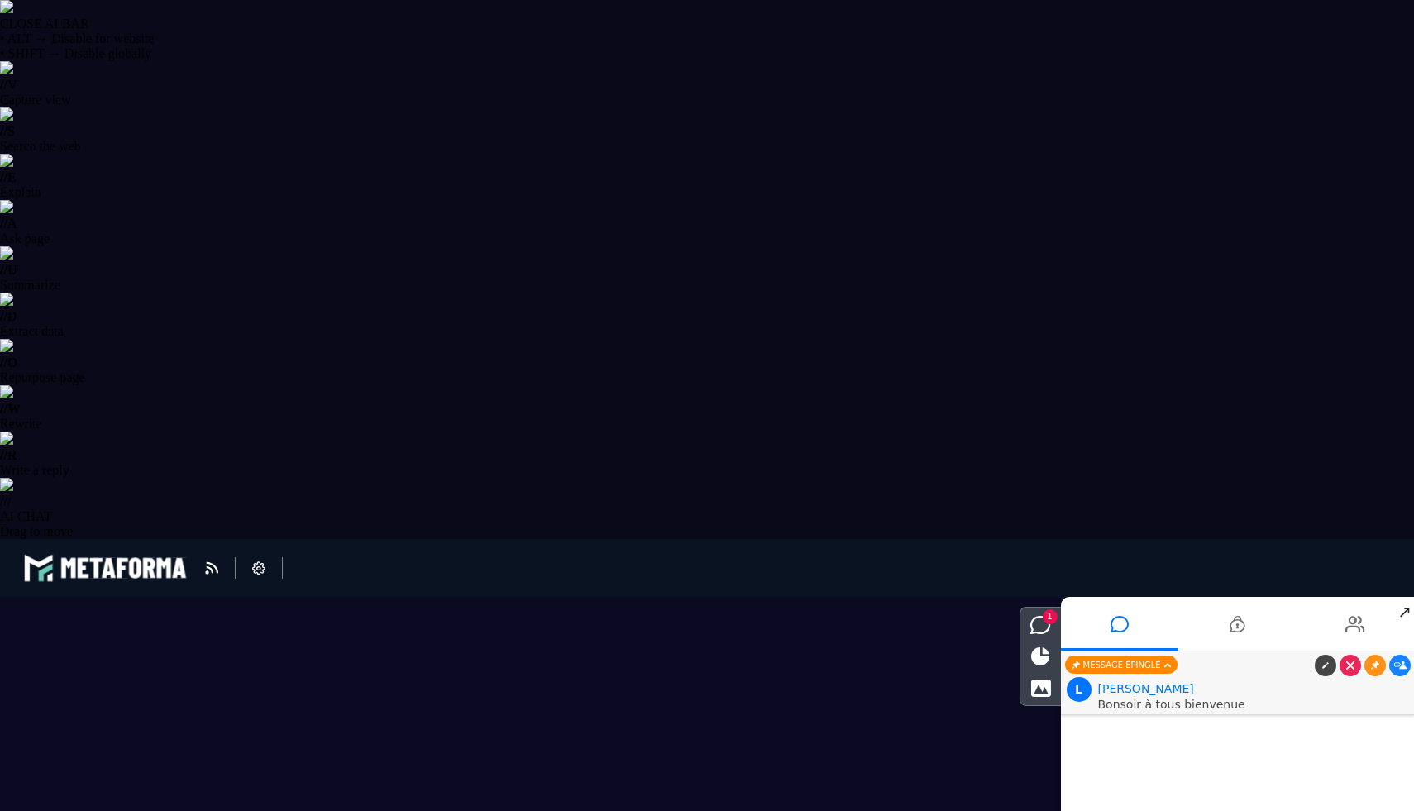
type textarea "****"
click at [1239, 629] on icon at bounding box center [1236, 624] width 15 height 41
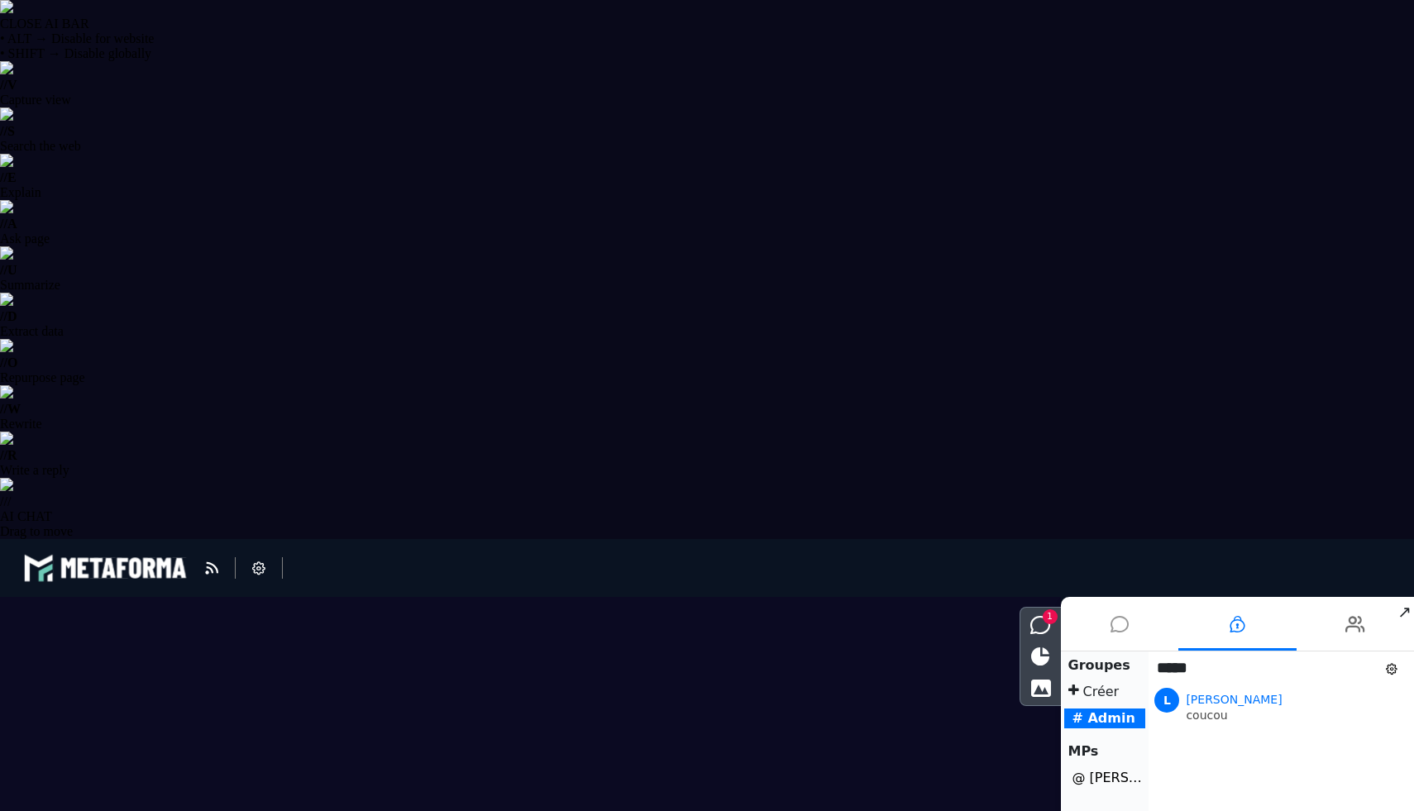
click at [1127, 629] on icon at bounding box center [1119, 624] width 18 height 41
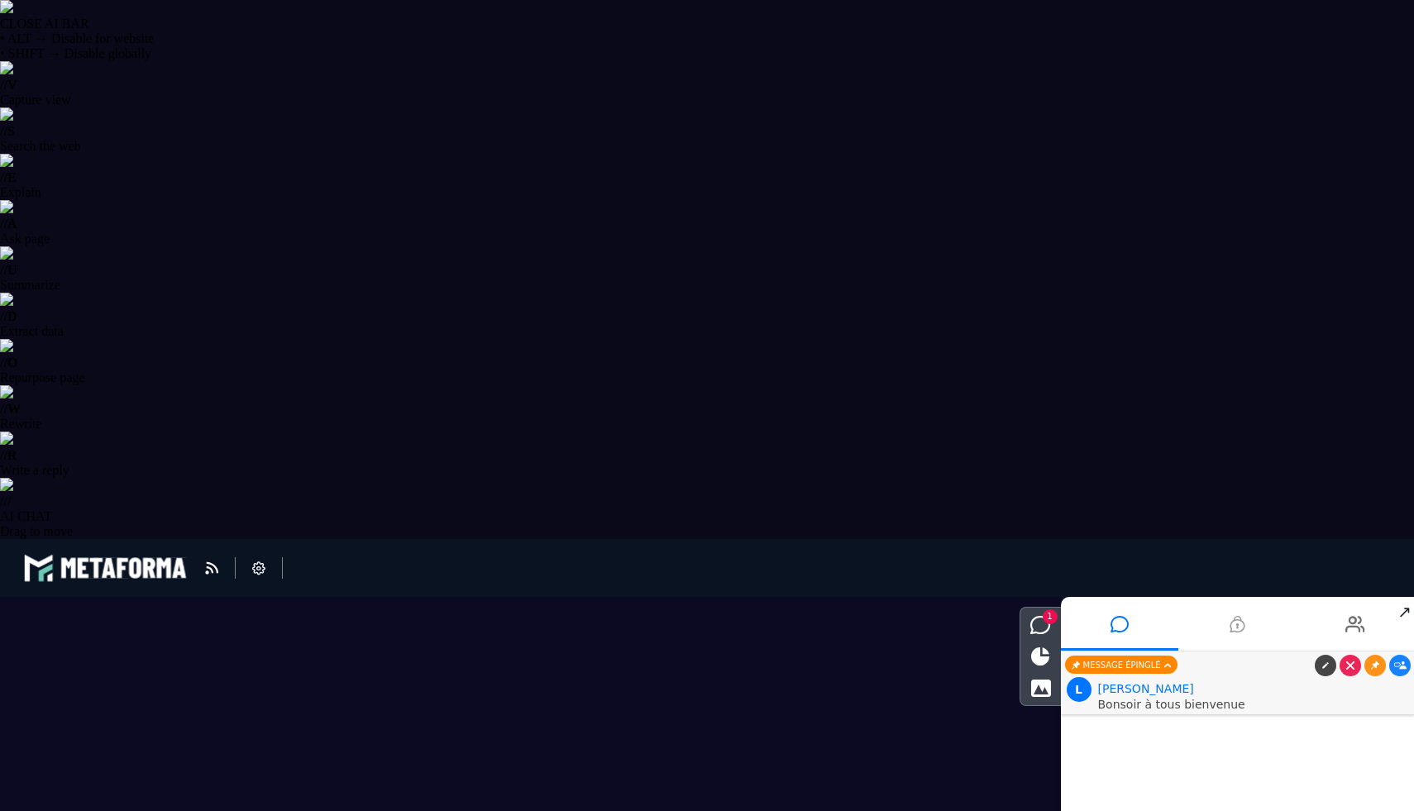
click at [1224, 629] on li at bounding box center [1237, 624] width 118 height 54
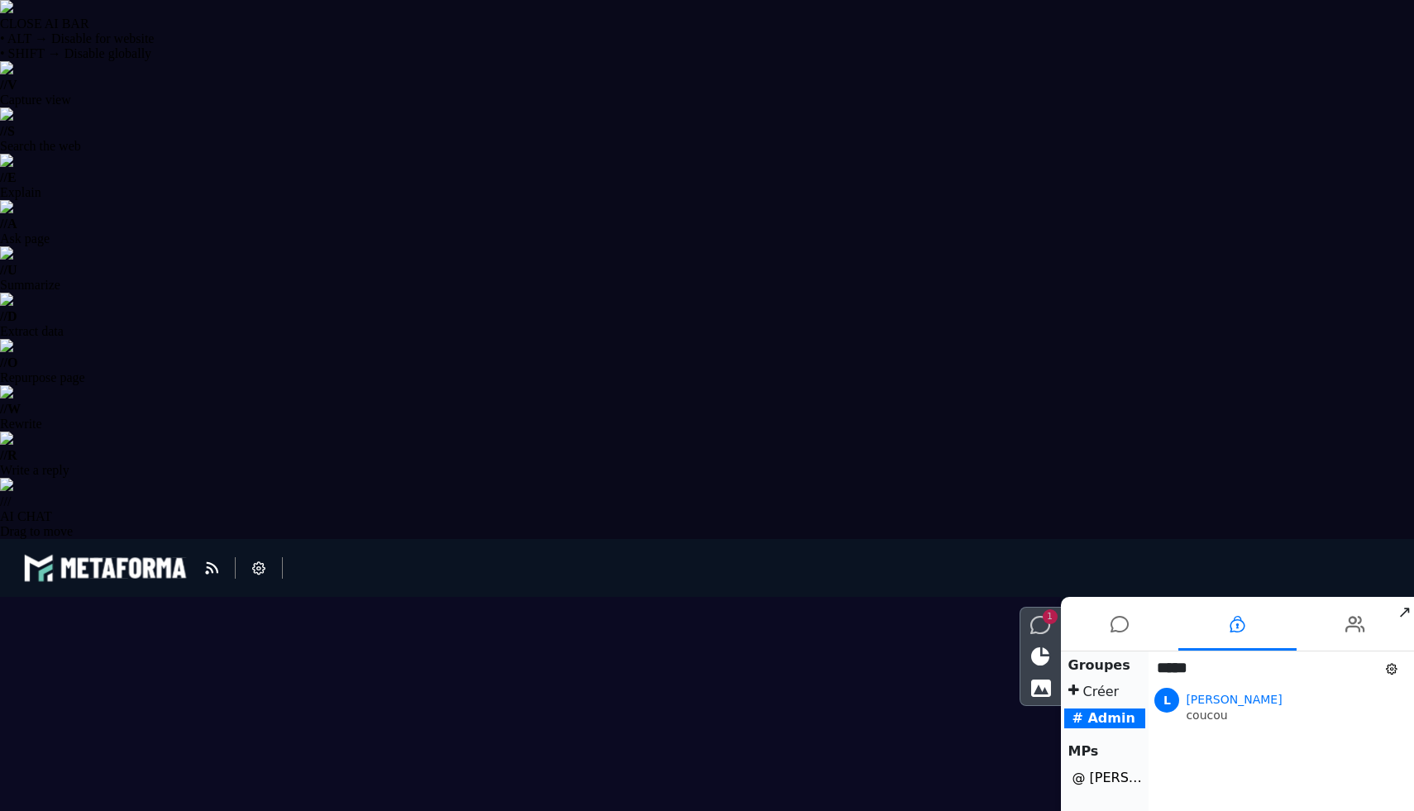
click at [1050, 623] on span "1" at bounding box center [1050, 616] width 15 height 15
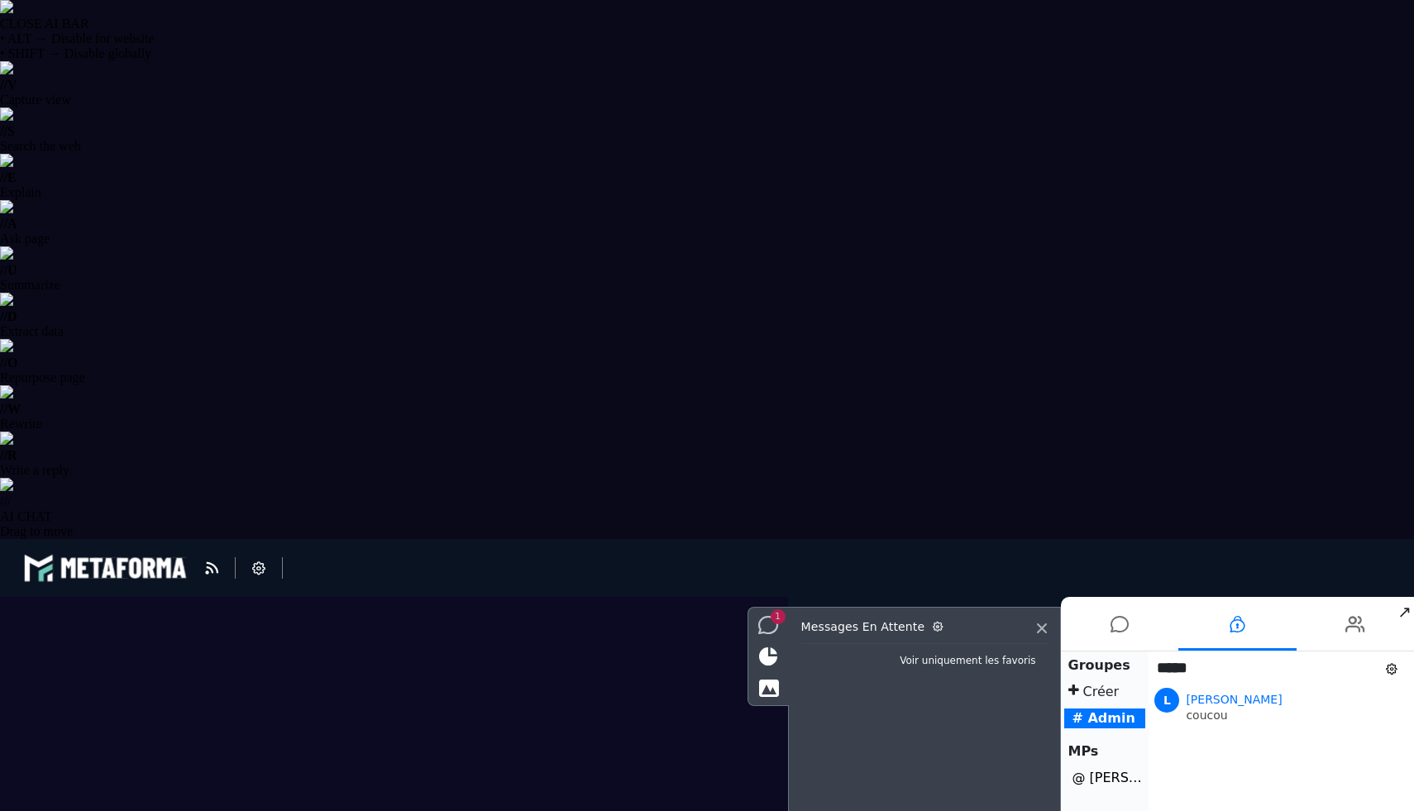
click at [771, 630] on icon at bounding box center [768, 625] width 21 height 18
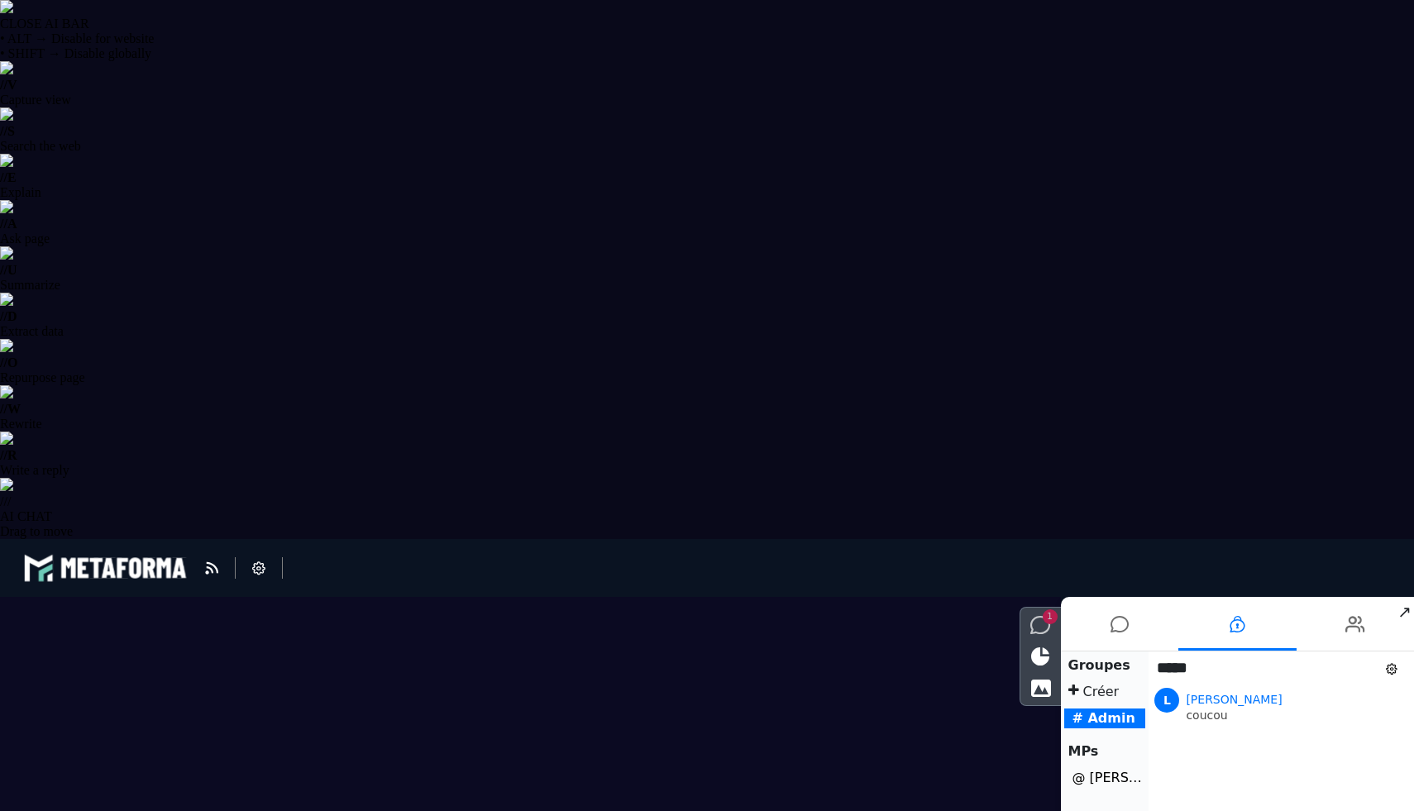
click at [1038, 617] on icon at bounding box center [1040, 625] width 21 height 18
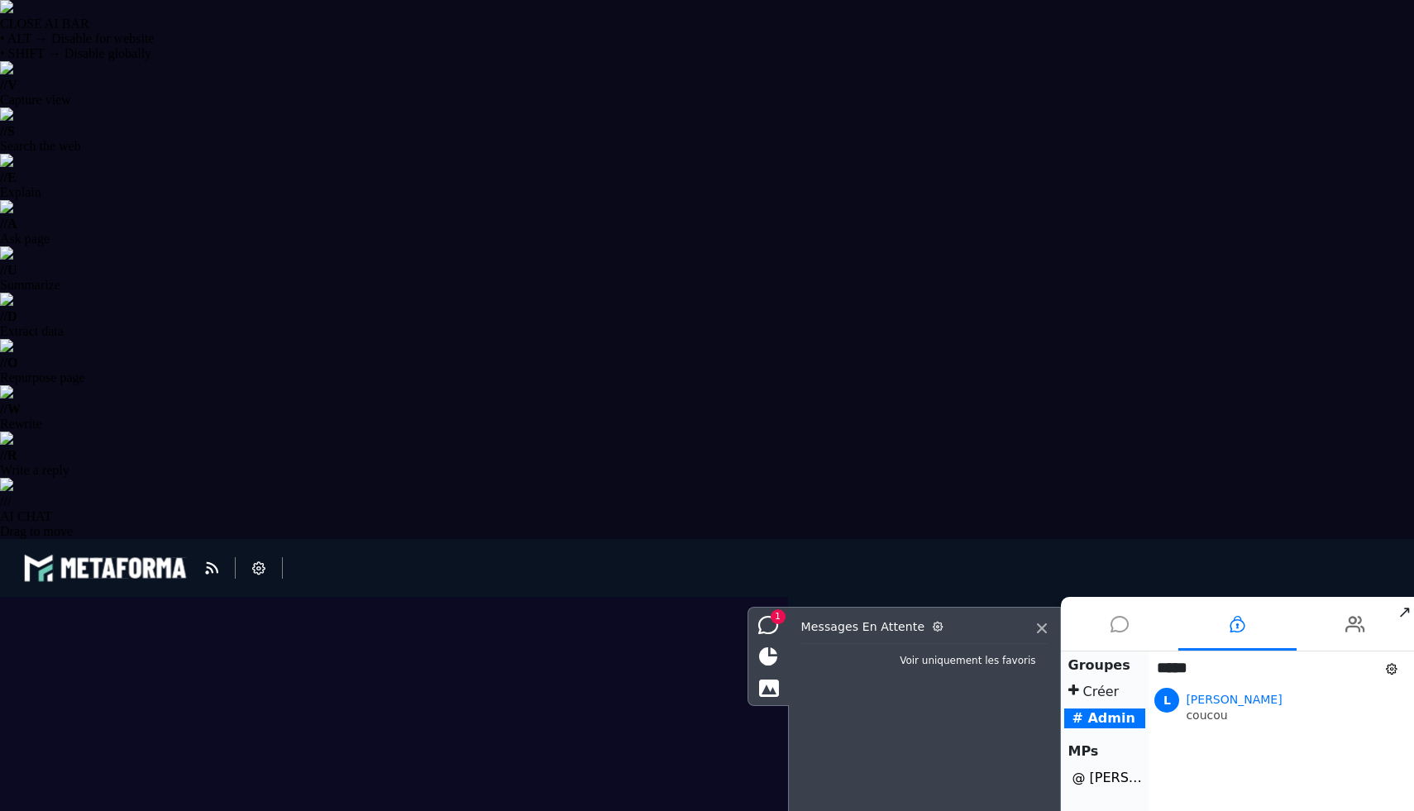
click at [1115, 624] on icon at bounding box center [1119, 624] width 18 height 41
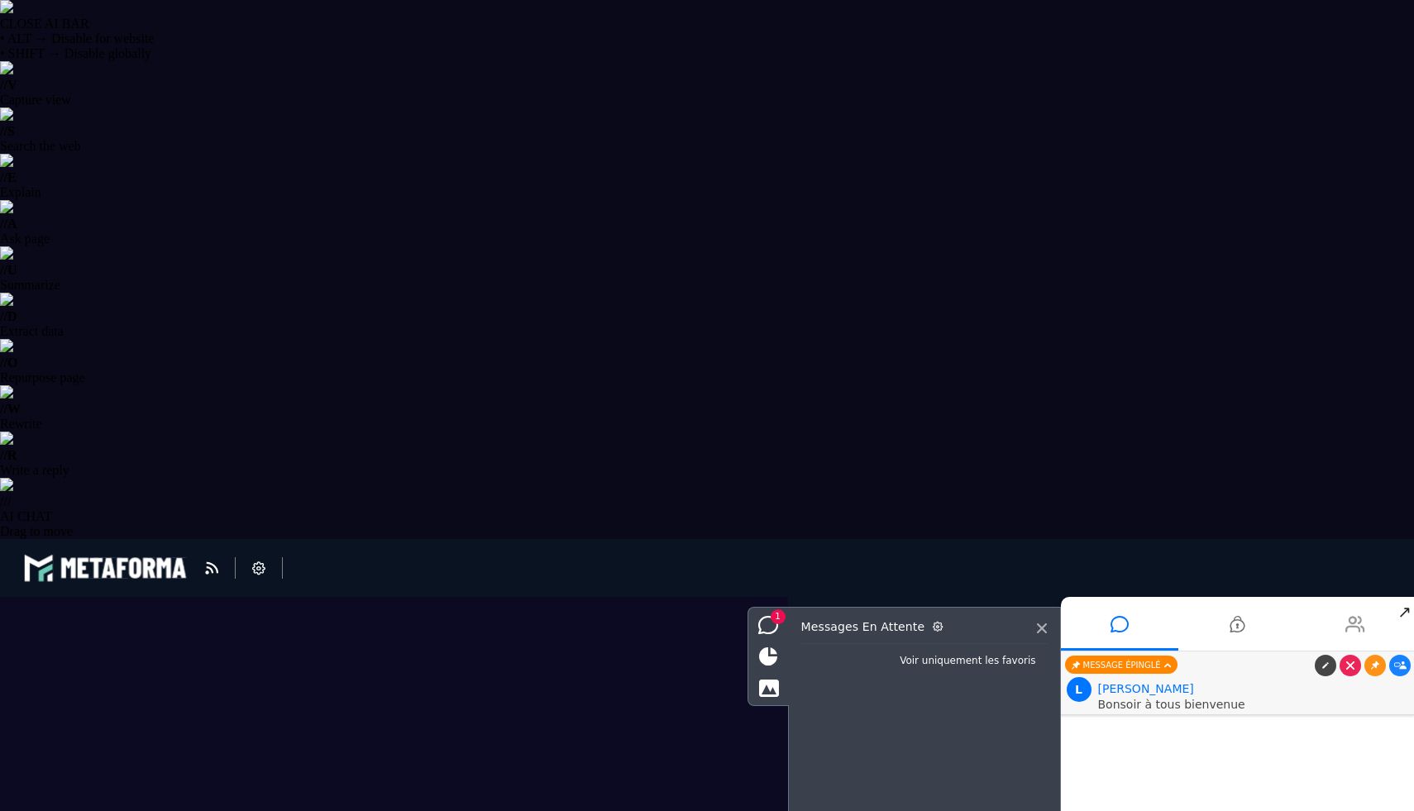
click at [1344, 623] on li at bounding box center [1355, 624] width 118 height 54
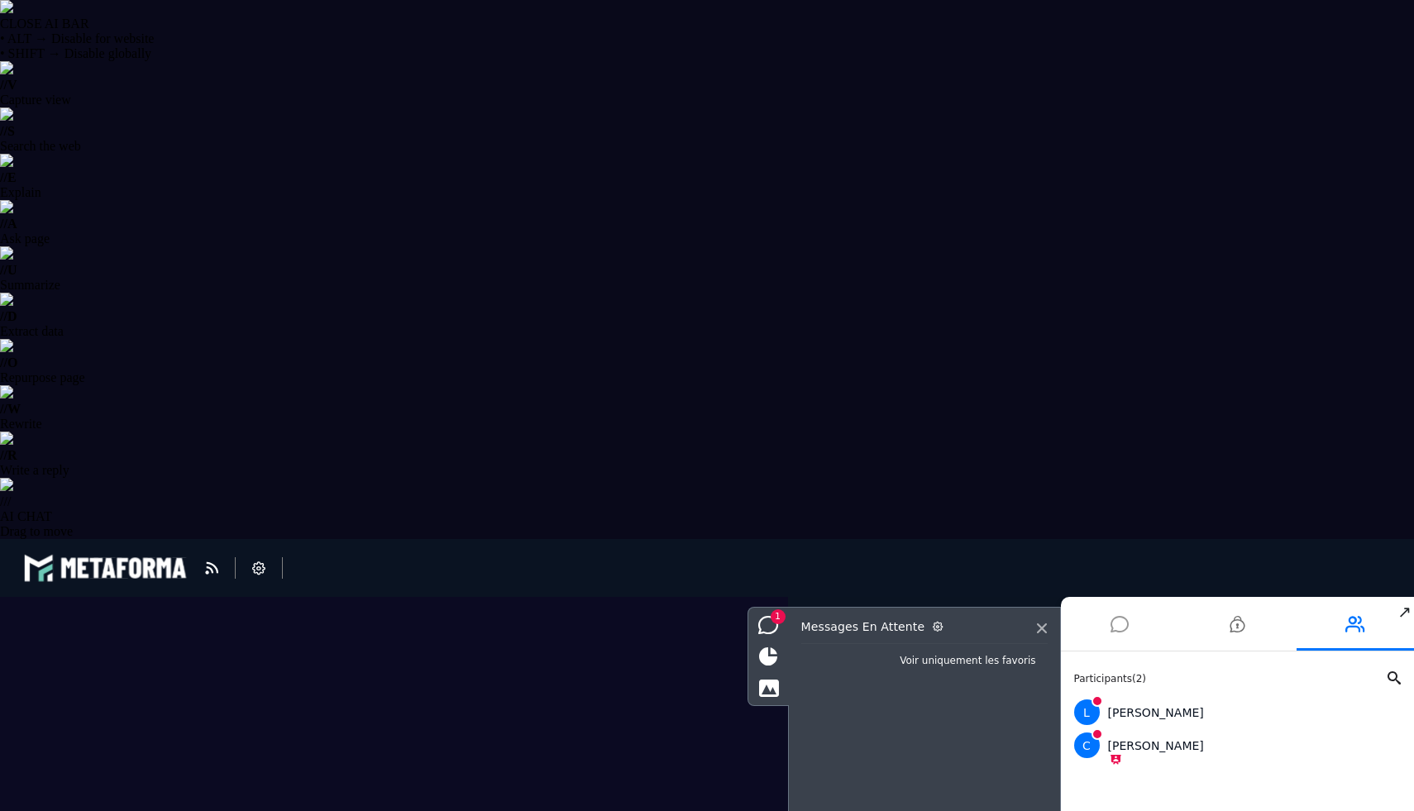
click at [1111, 623] on icon at bounding box center [1119, 624] width 18 height 41
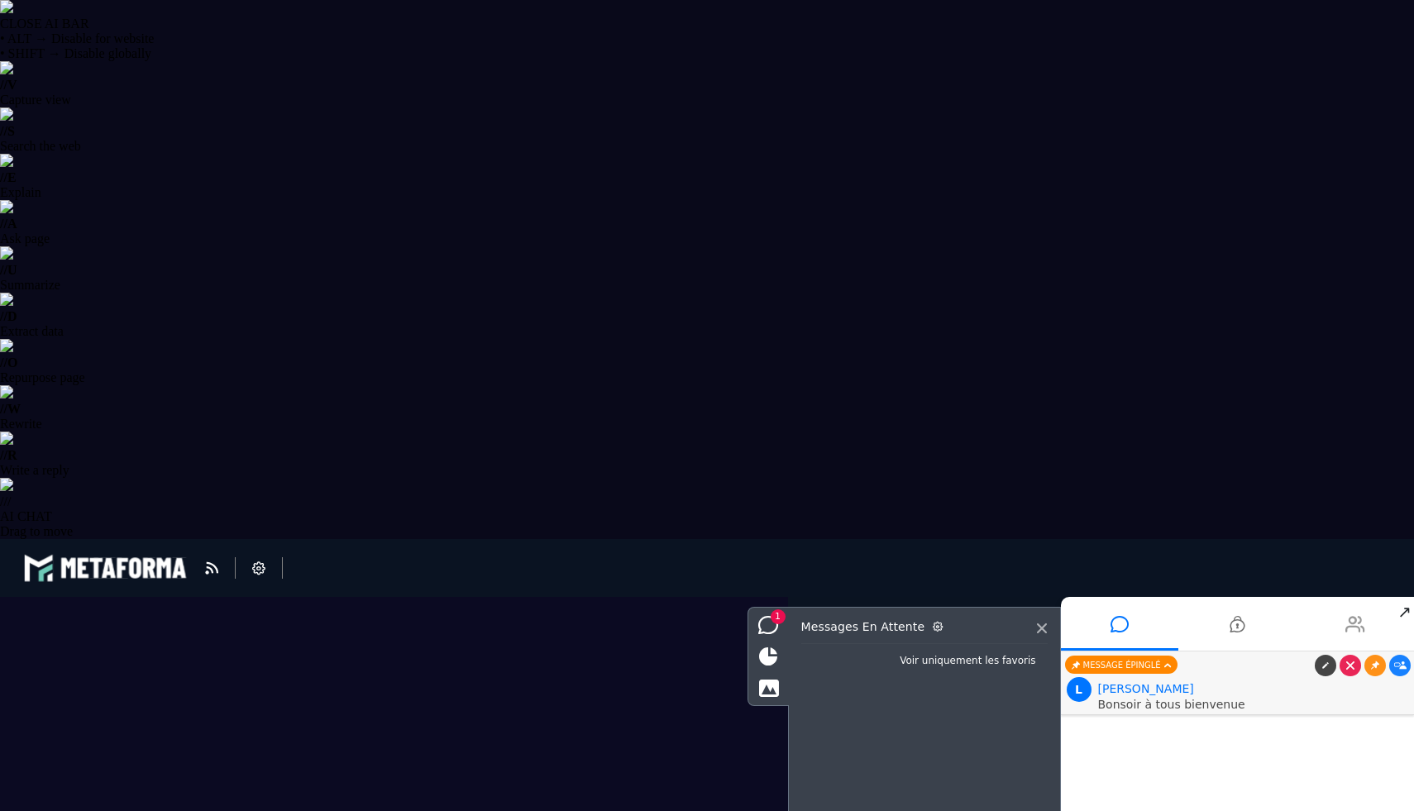
click at [1339, 627] on li at bounding box center [1355, 624] width 118 height 54
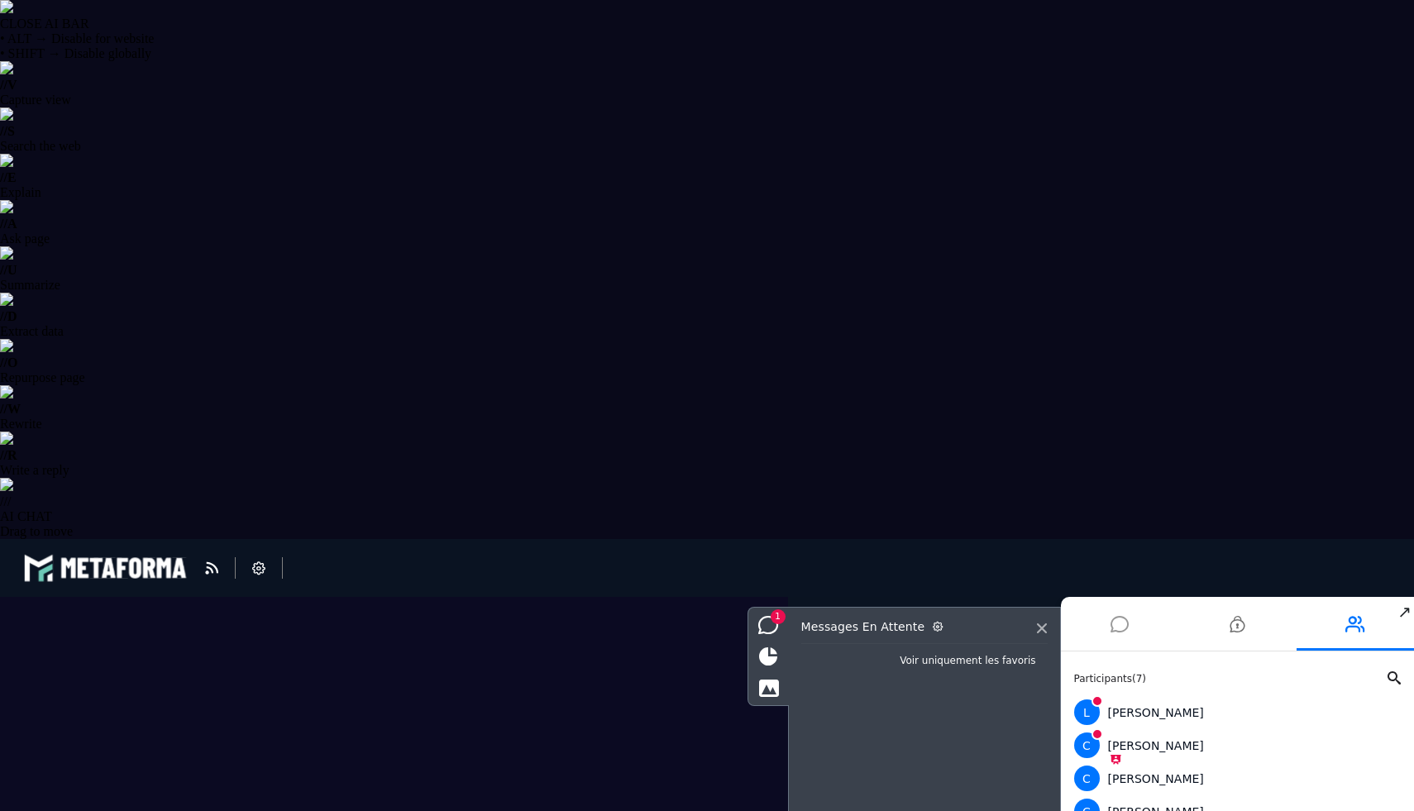
click at [1138, 628] on li at bounding box center [1120, 624] width 118 height 54
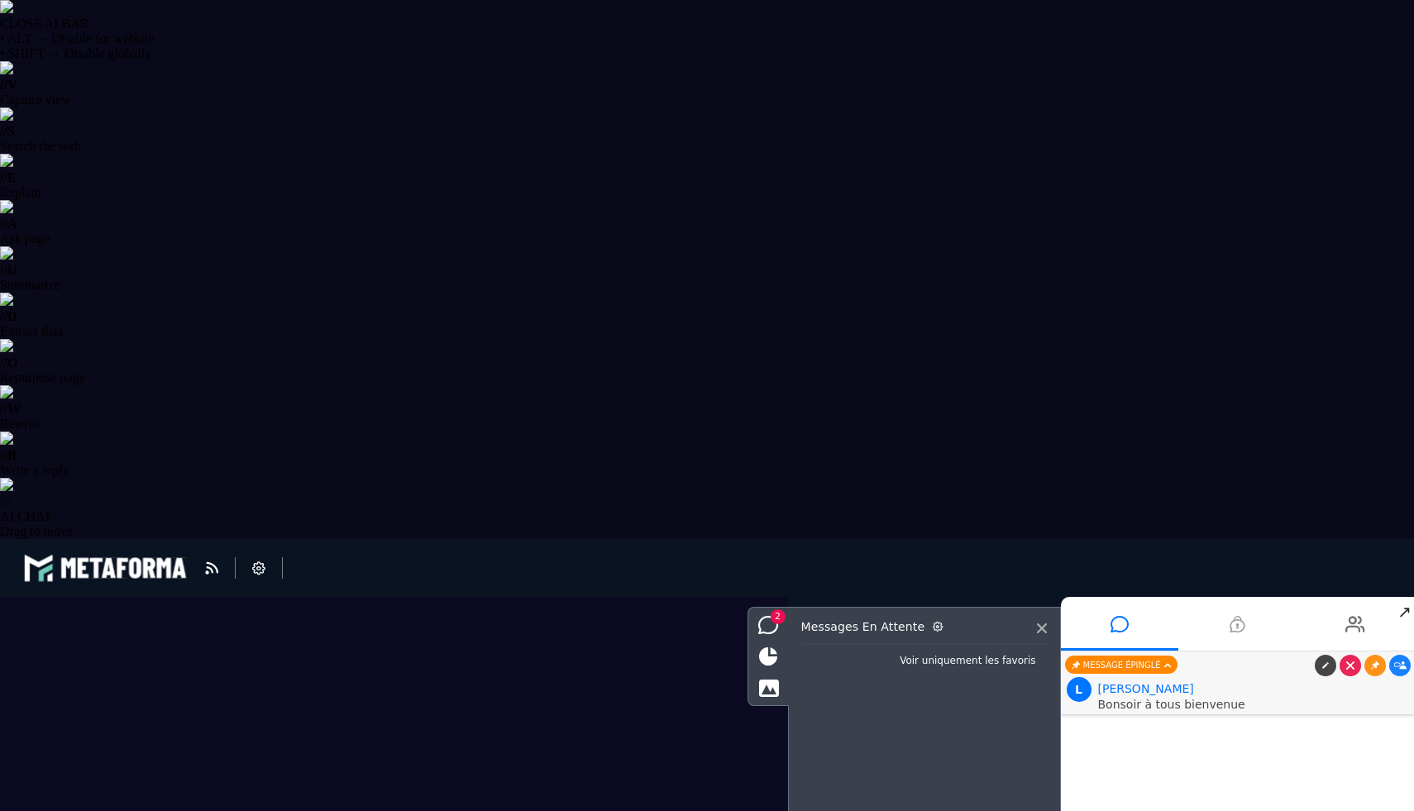
click at [1219, 618] on li at bounding box center [1237, 624] width 118 height 54
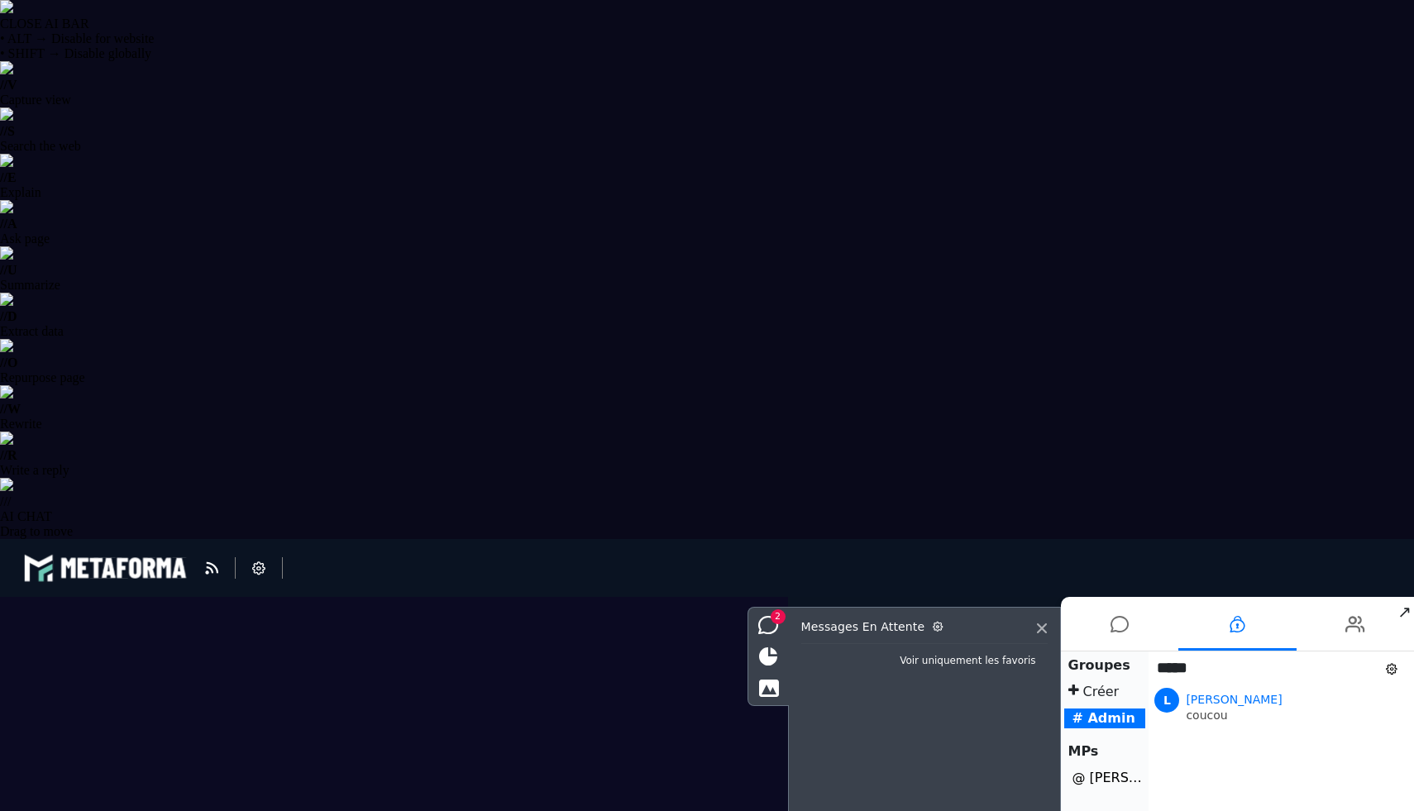
click at [1038, 629] on icon at bounding box center [1042, 628] width 10 height 10
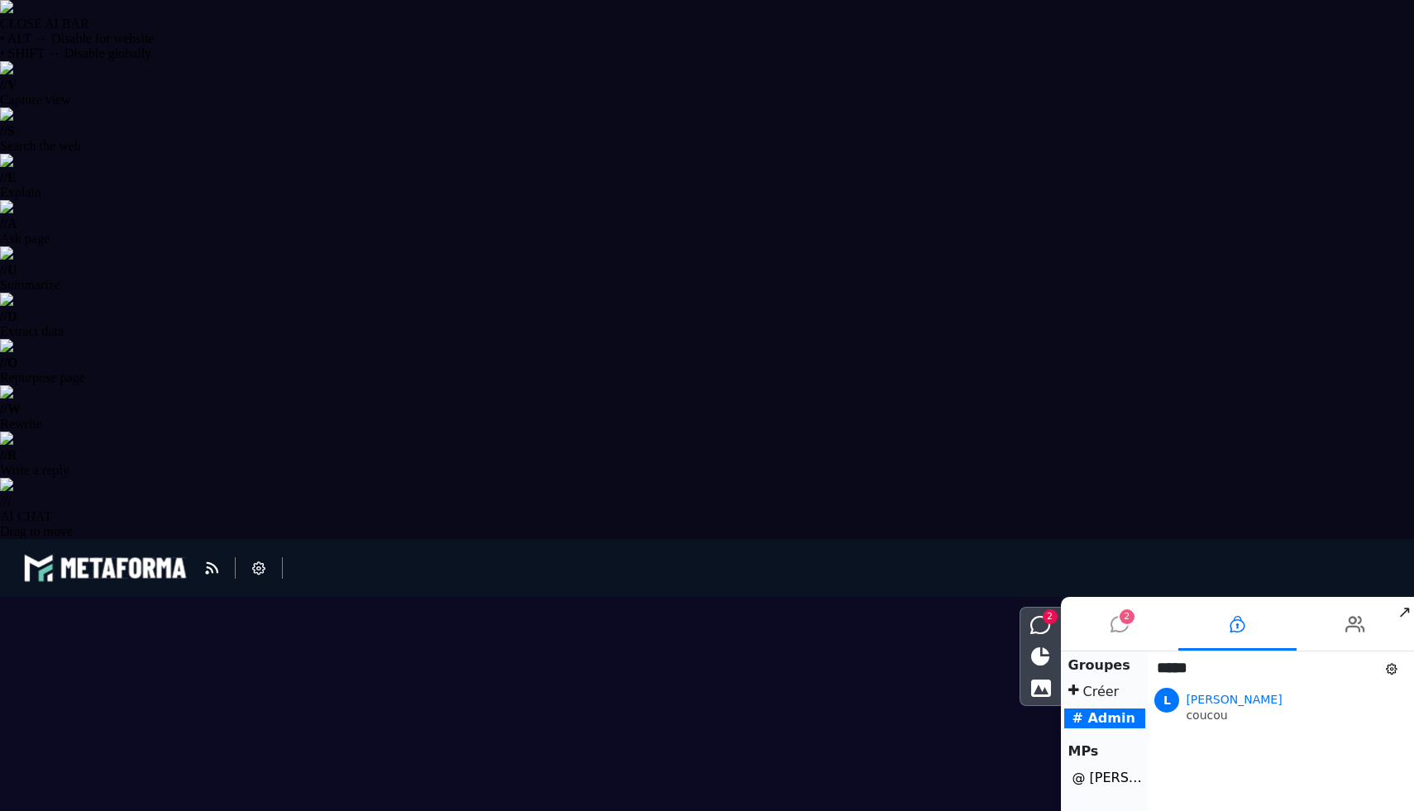
click at [1123, 626] on icon at bounding box center [1119, 624] width 18 height 41
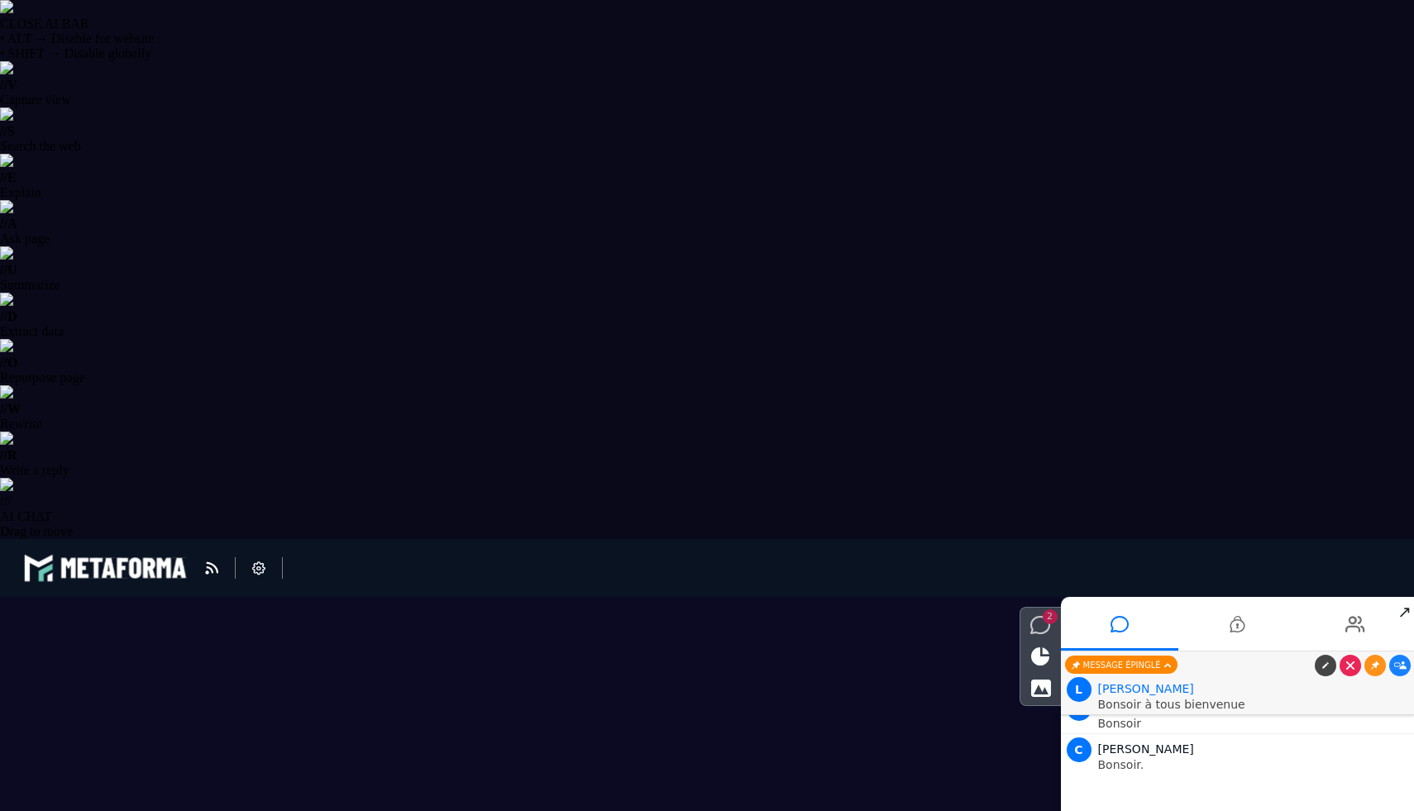
click at [1033, 625] on icon at bounding box center [1040, 625] width 21 height 18
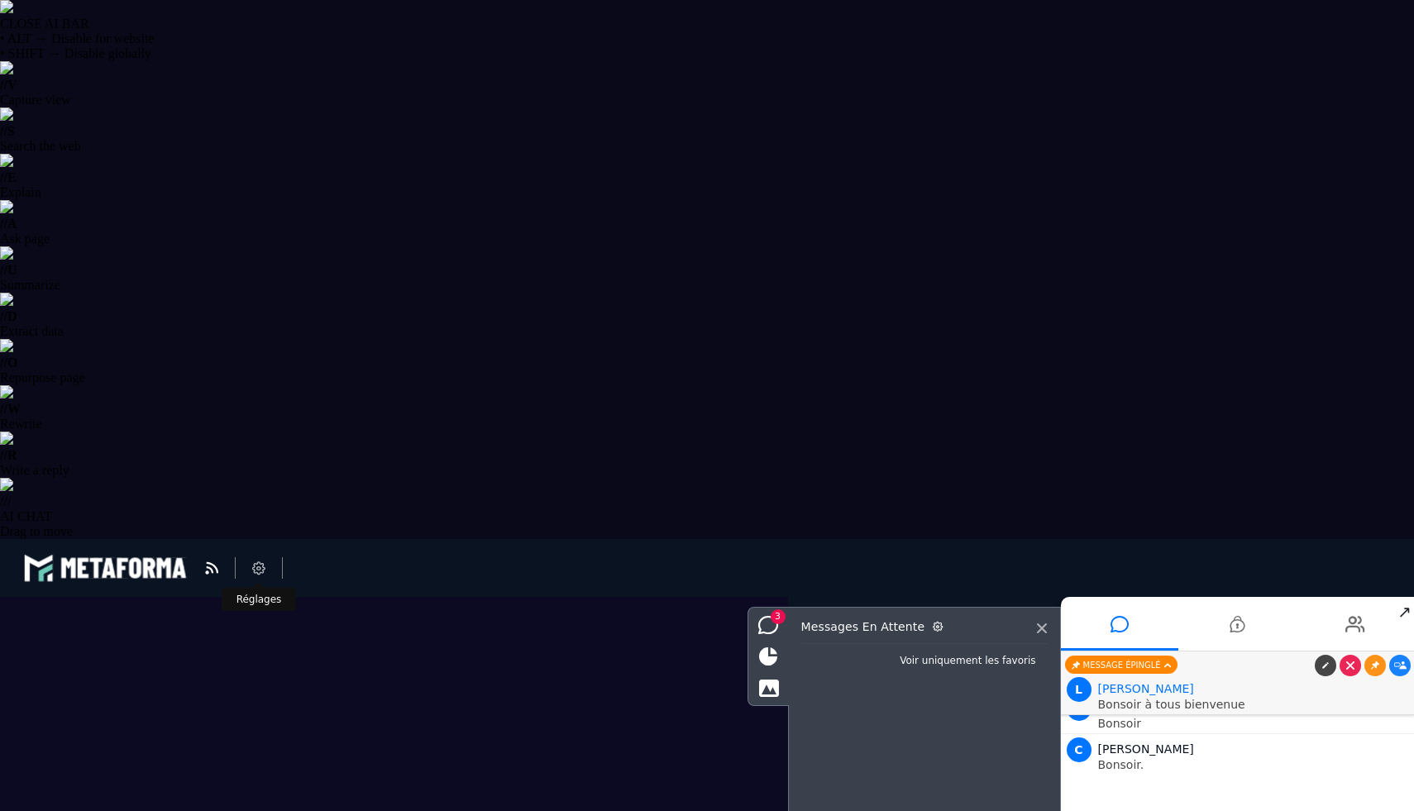
click at [255, 566] on icon at bounding box center [258, 567] width 13 height 13
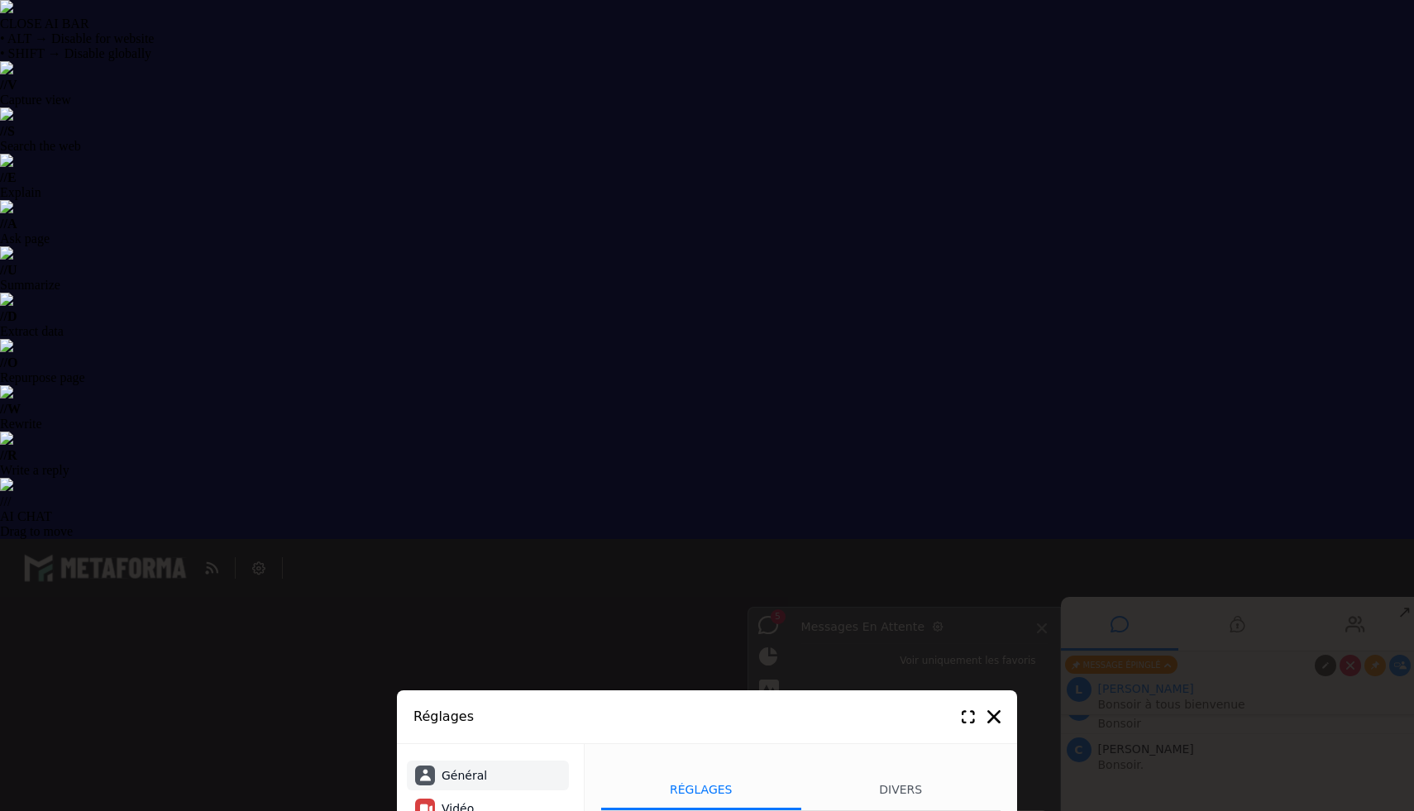
select select "**********"
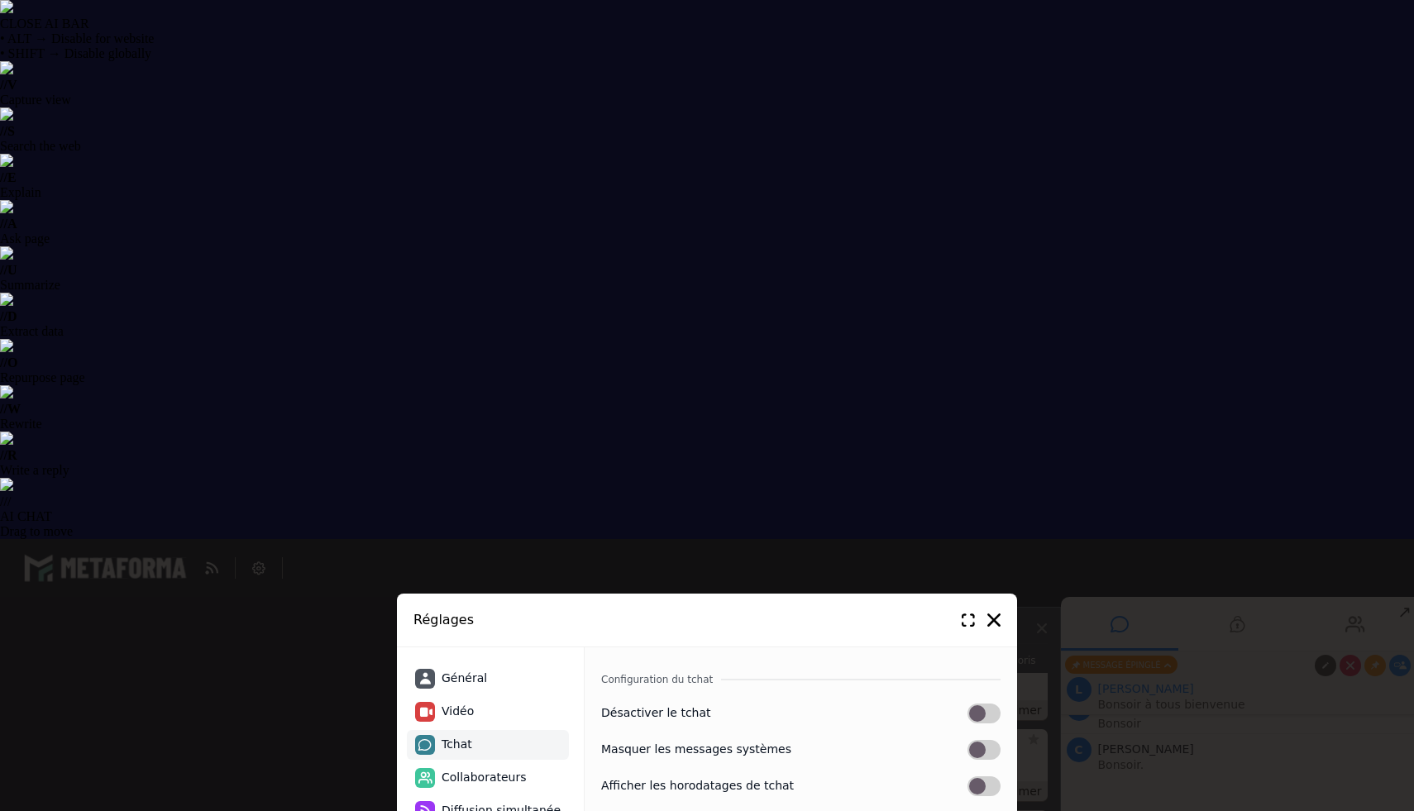
click at [997, 620] on icon at bounding box center [993, 619] width 13 height 13
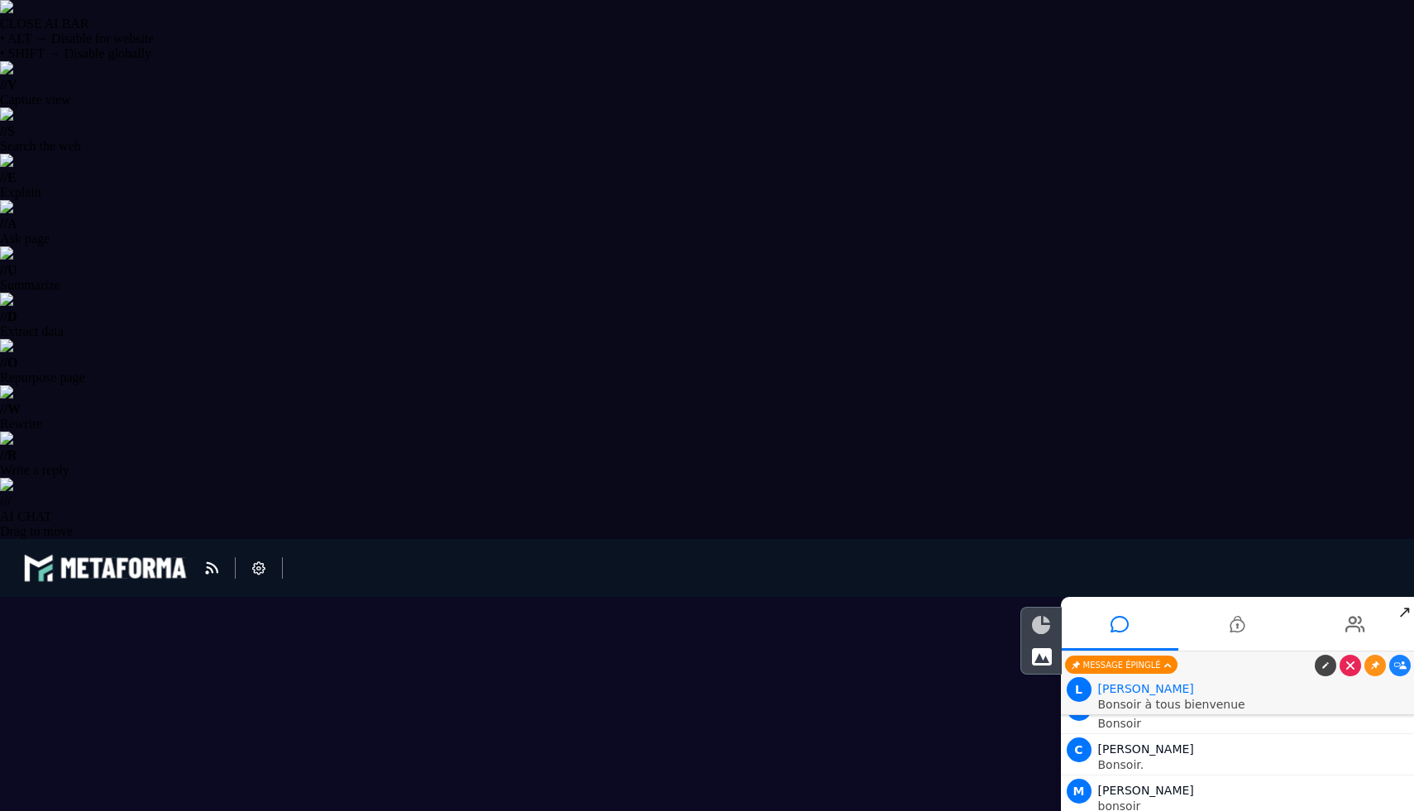
click at [1045, 618] on icon at bounding box center [1041, 625] width 18 height 18
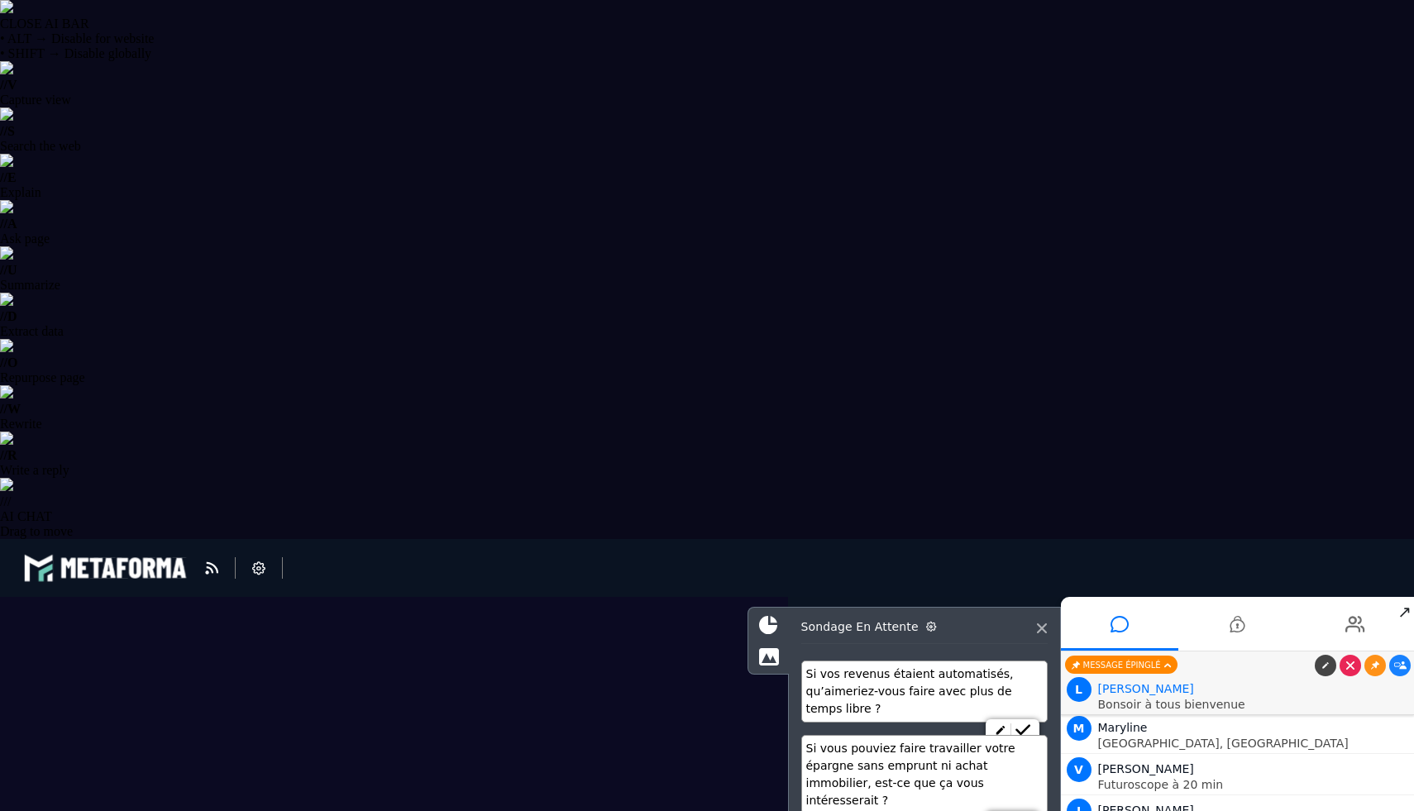
scroll to position [8011, 0]
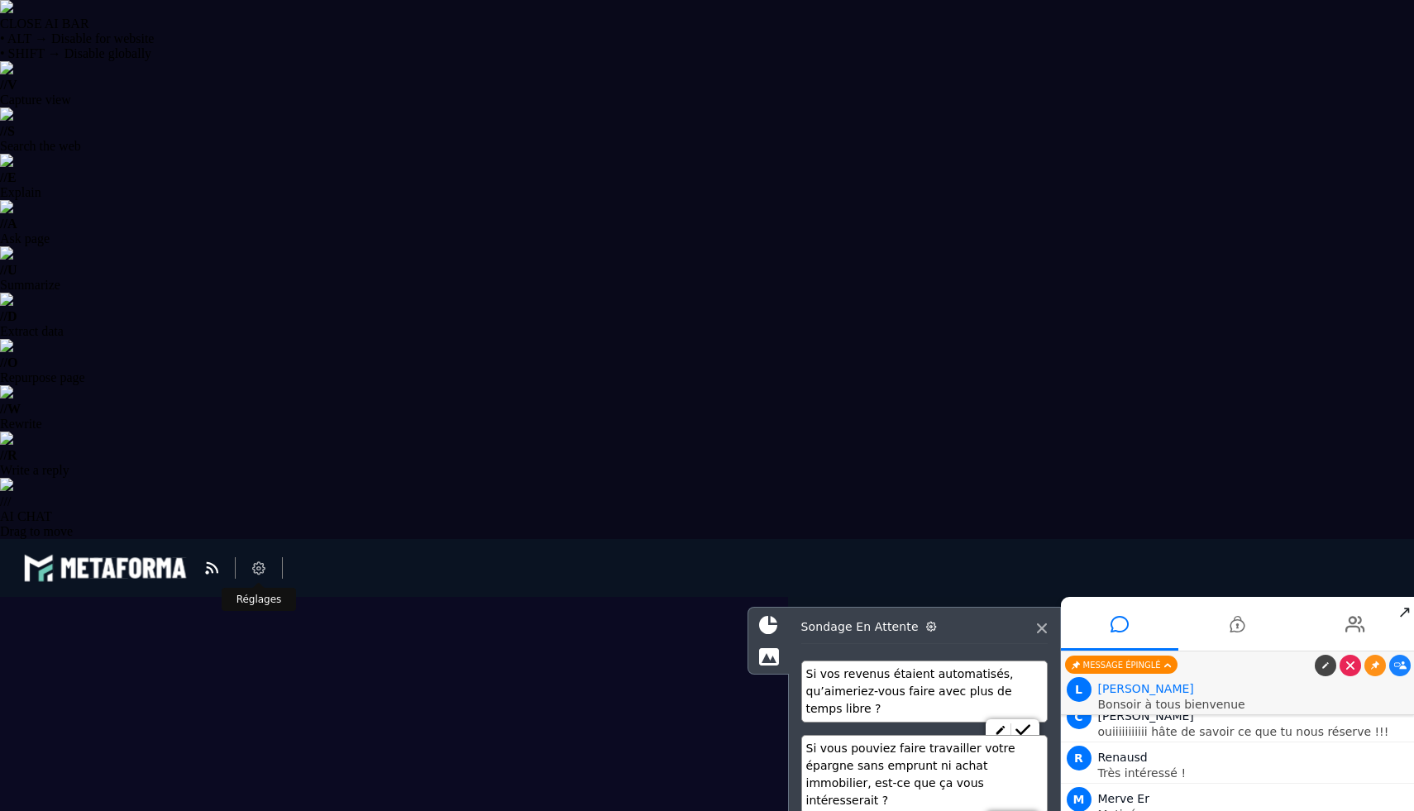
click at [251, 566] on li at bounding box center [259, 567] width 47 height 21
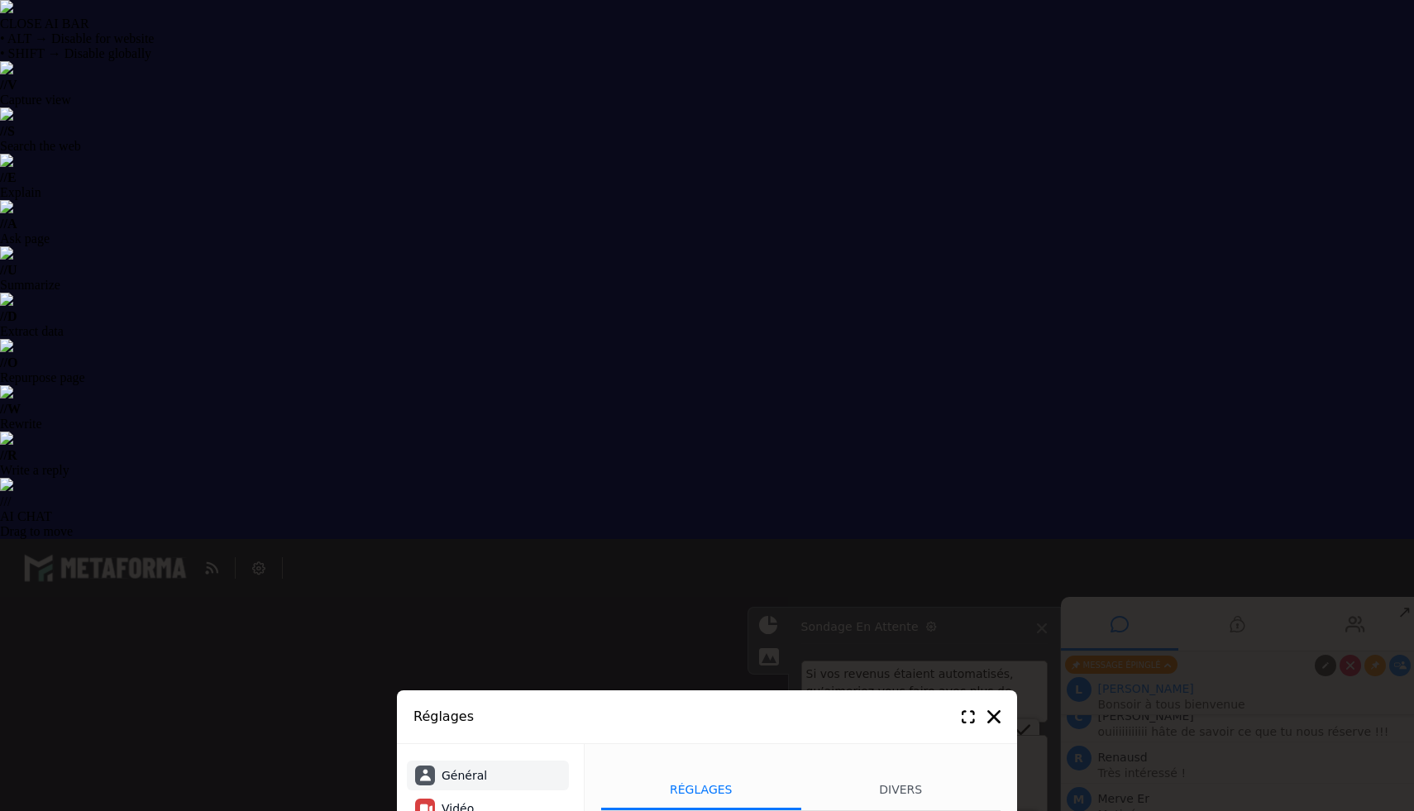
select select "**********"
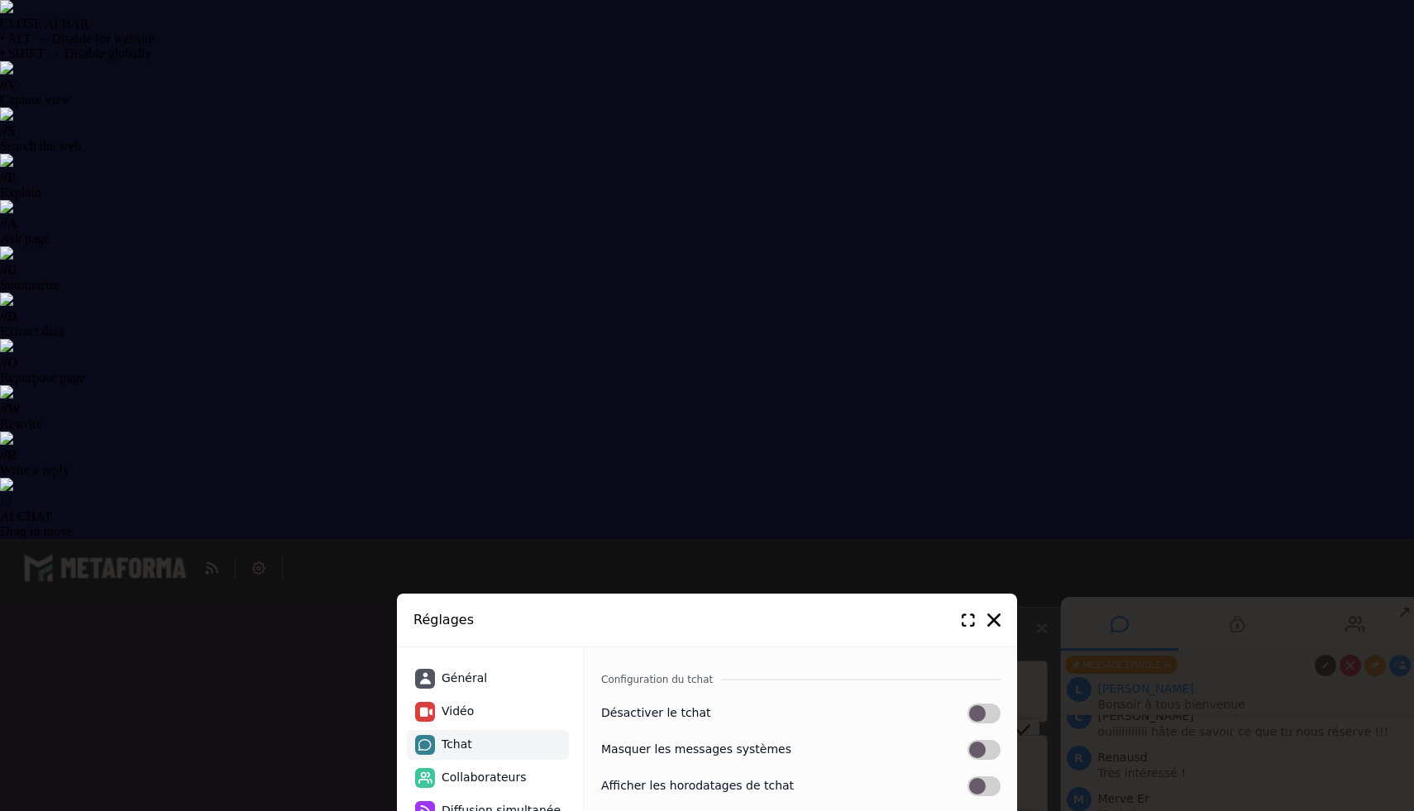
click at [993, 618] on icon at bounding box center [993, 619] width 13 height 13
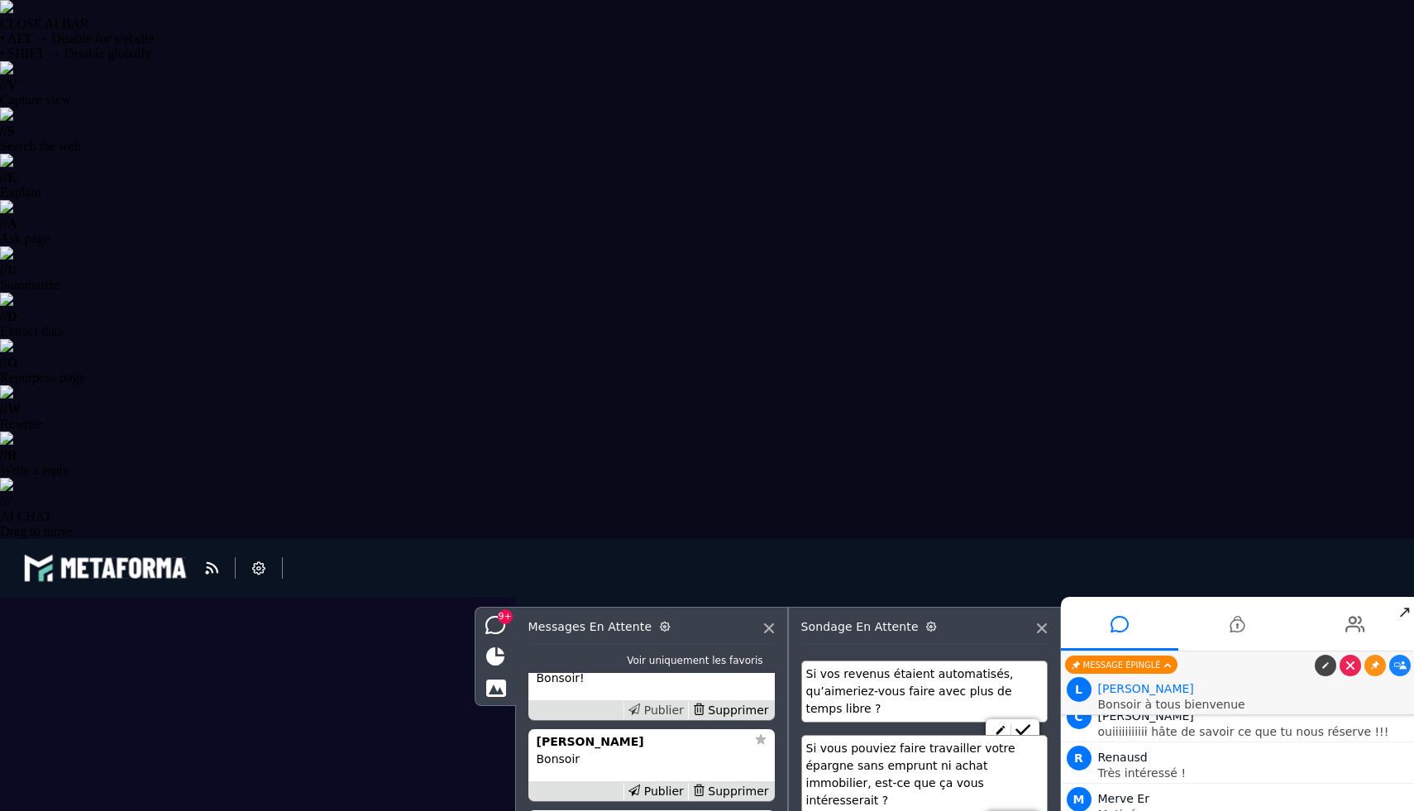
click at [662, 709] on div "Publier" at bounding box center [655, 710] width 64 height 17
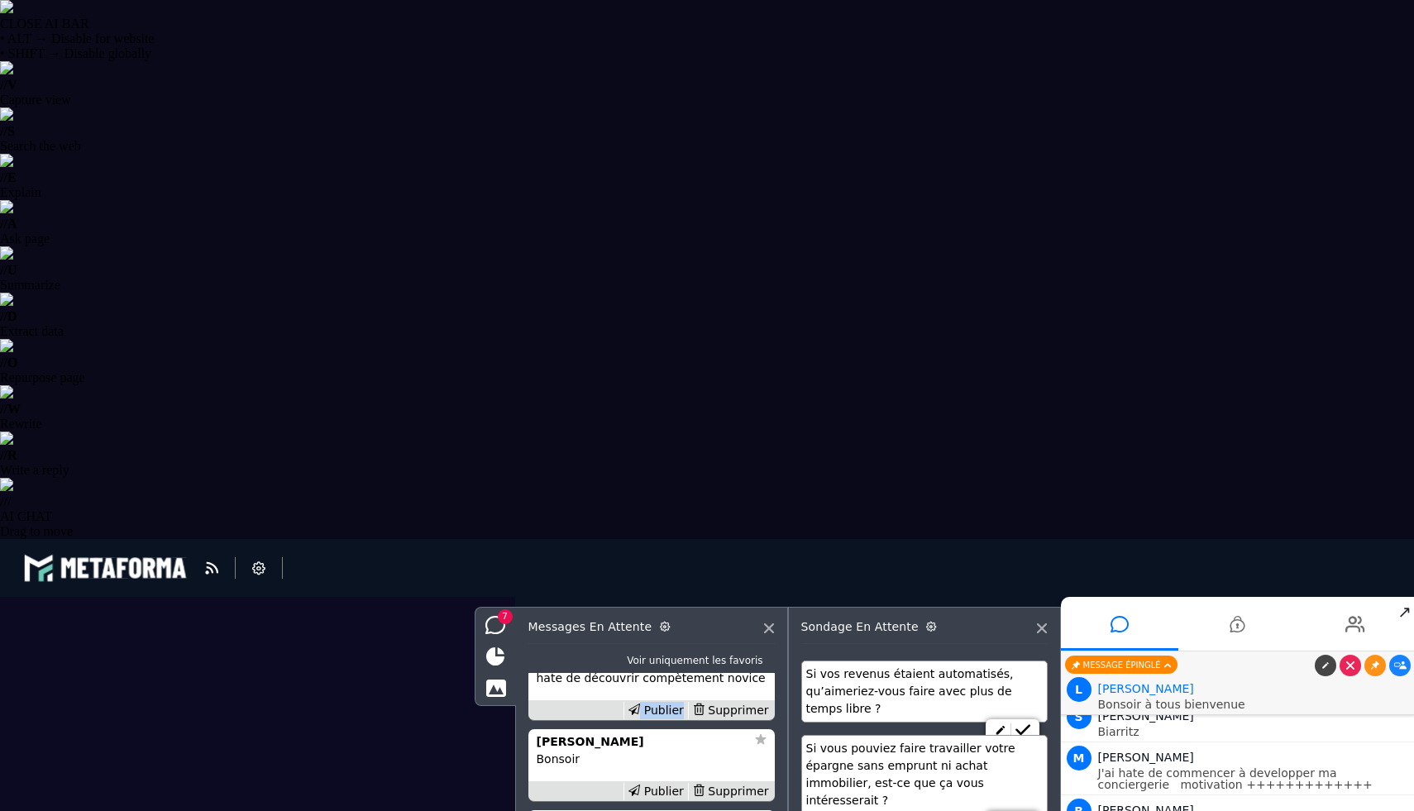
click at [662, 709] on div "Publier" at bounding box center [655, 710] width 64 height 17
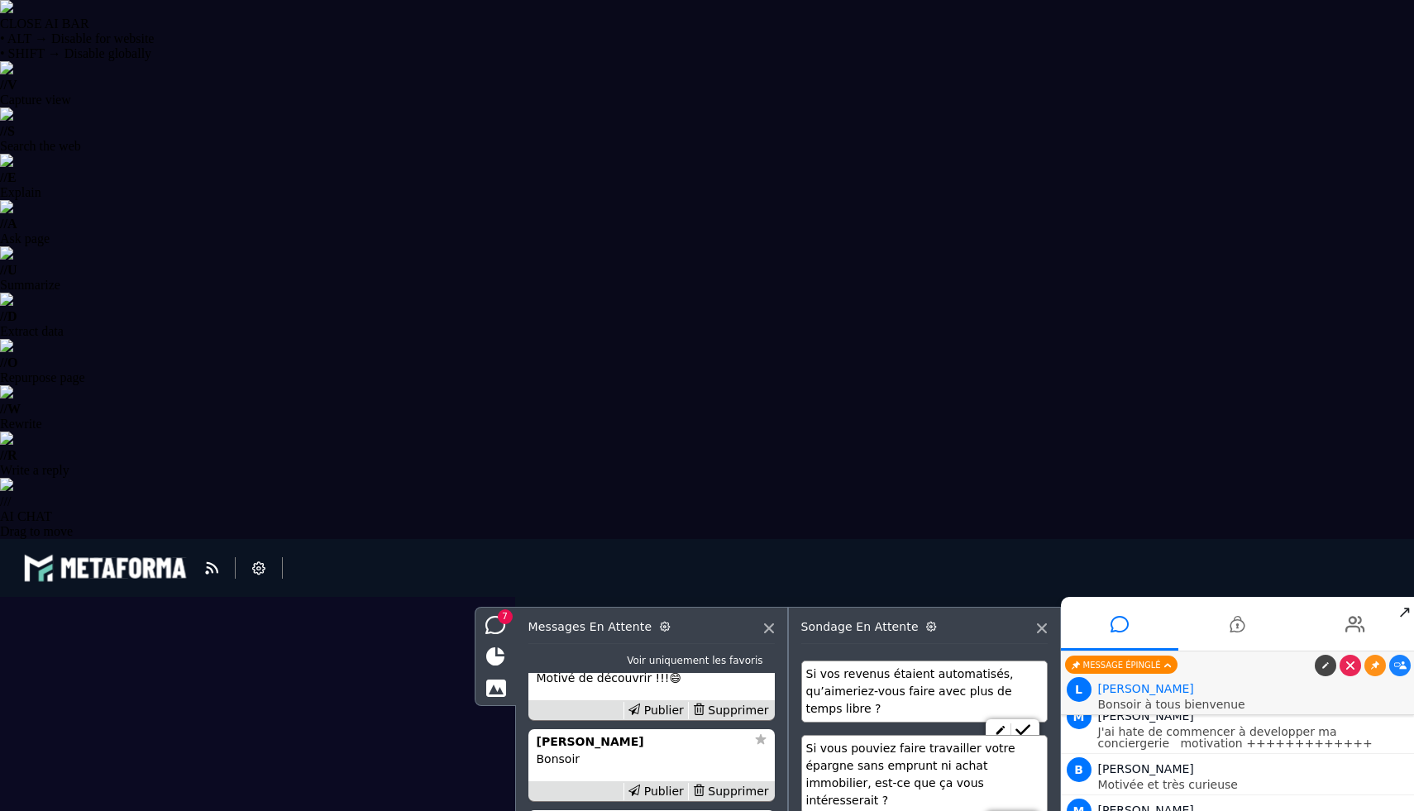
click at [662, 709] on div "Publier" at bounding box center [655, 710] width 64 height 17
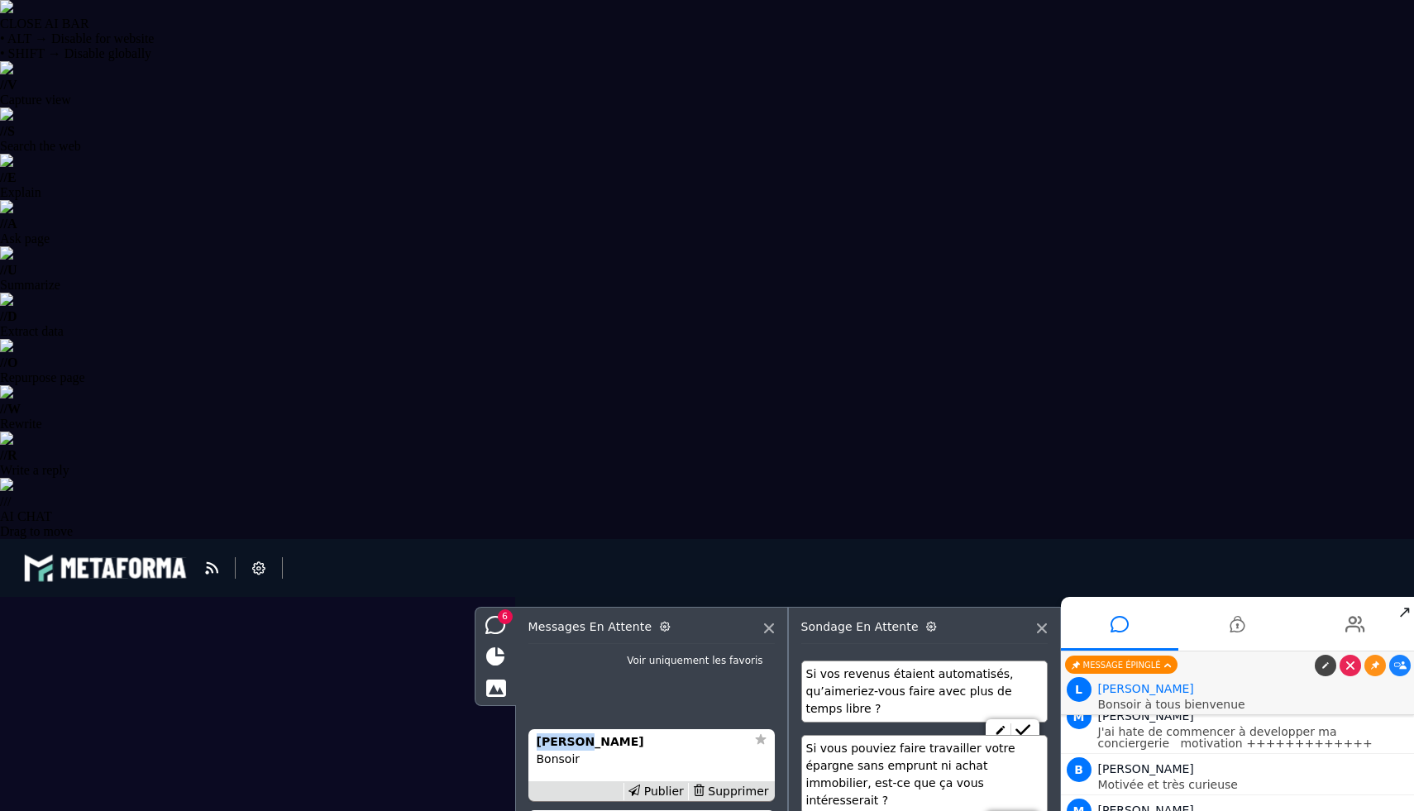
scroll to position [8301, 0]
click at [662, 790] on div "Publier" at bounding box center [655, 791] width 64 height 17
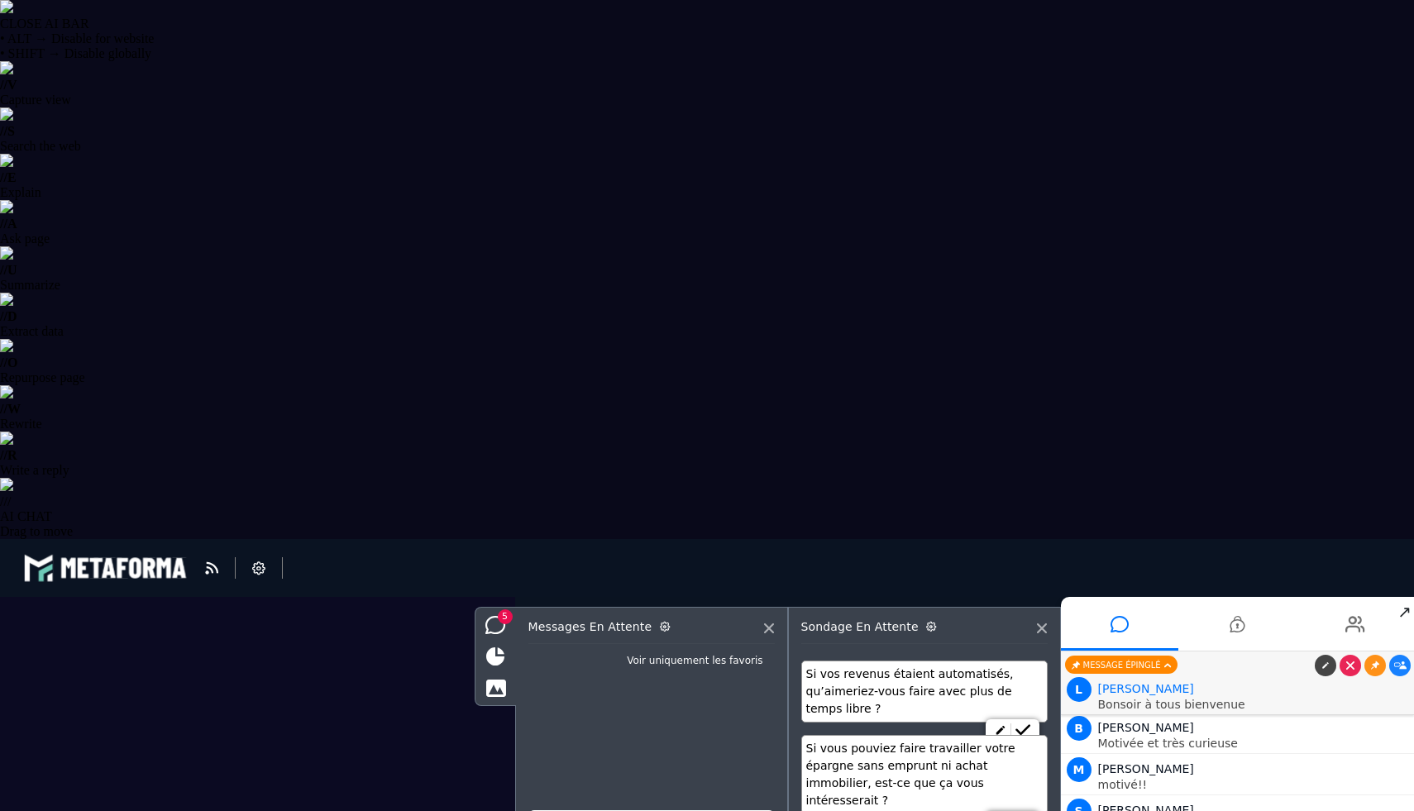
scroll to position [8342, 0]
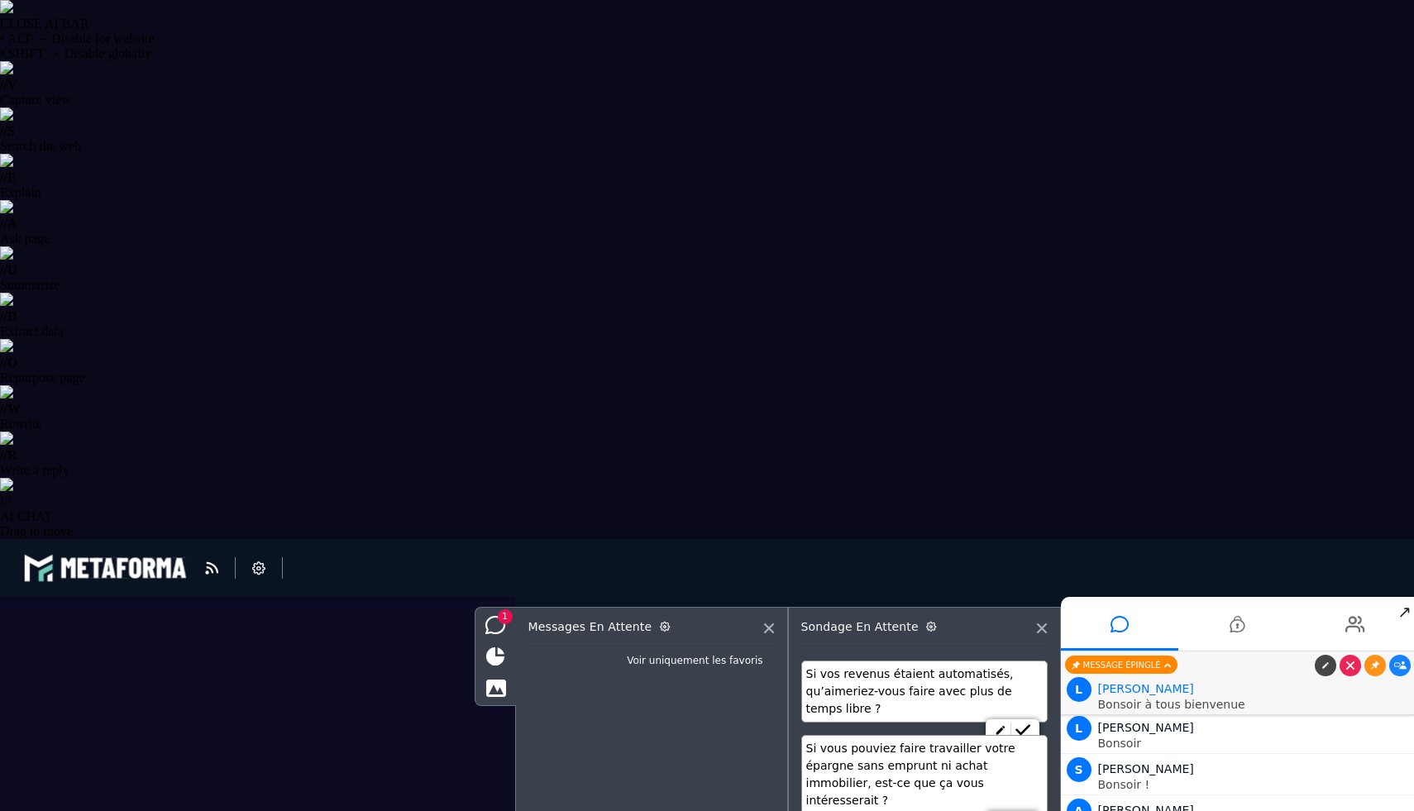
scroll to position [8632, 0]
click at [764, 632] on icon at bounding box center [769, 628] width 10 height 10
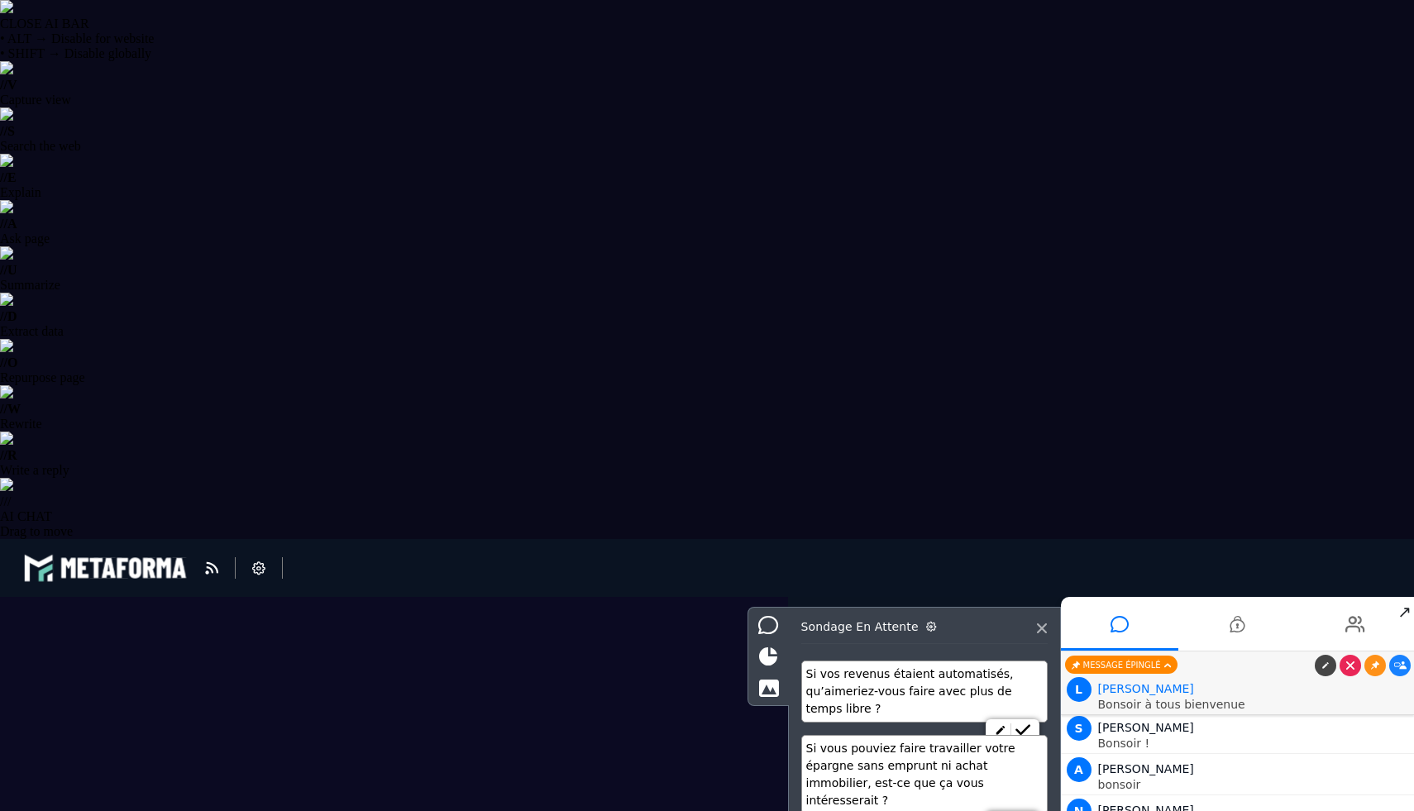
click at [1035, 630] on div "Sondage en attente" at bounding box center [924, 632] width 246 height 24
click at [1036, 630] on div "Sondage en attente" at bounding box center [924, 632] width 246 height 24
click at [776, 620] on span "2" at bounding box center [778, 616] width 15 height 15
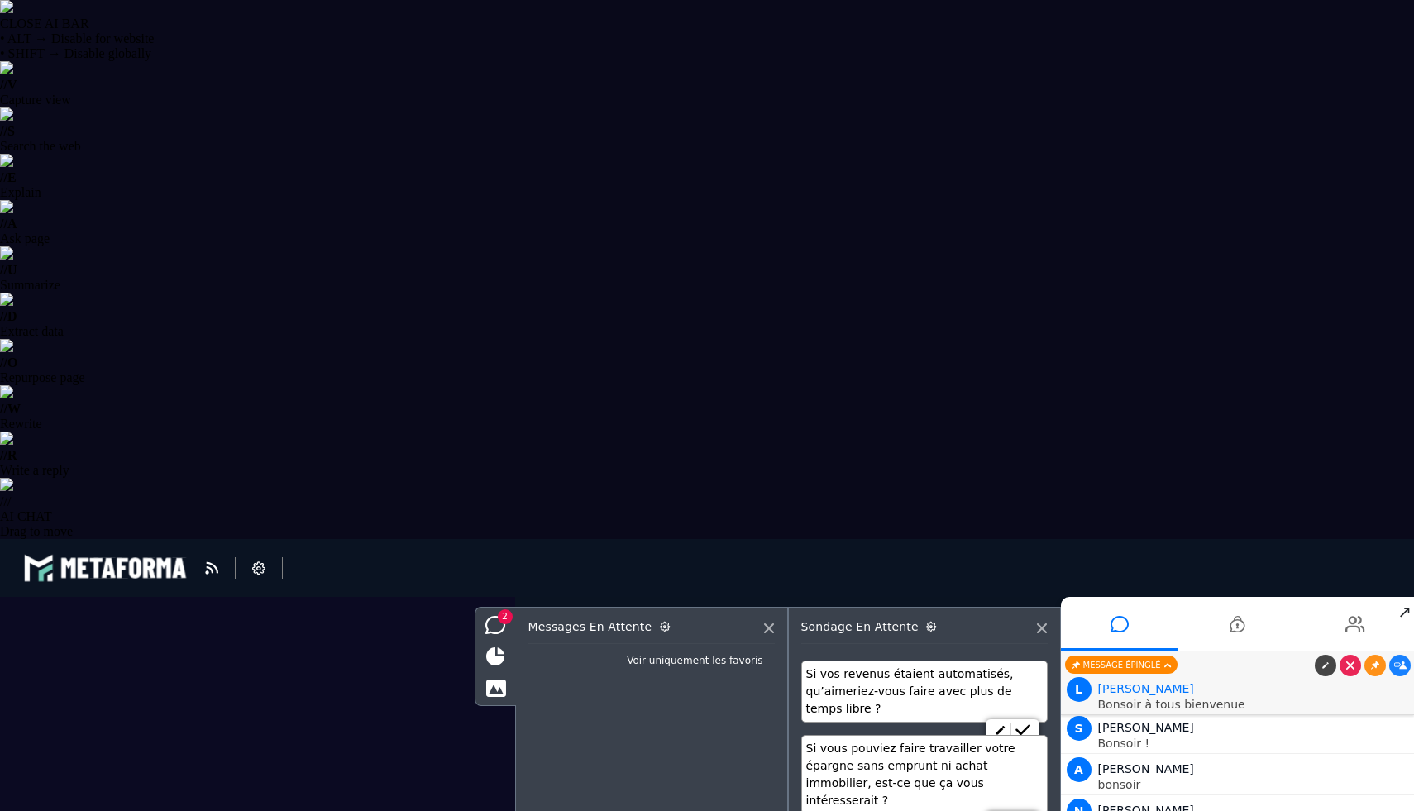
click at [1042, 628] on icon at bounding box center [1042, 628] width 10 height 10
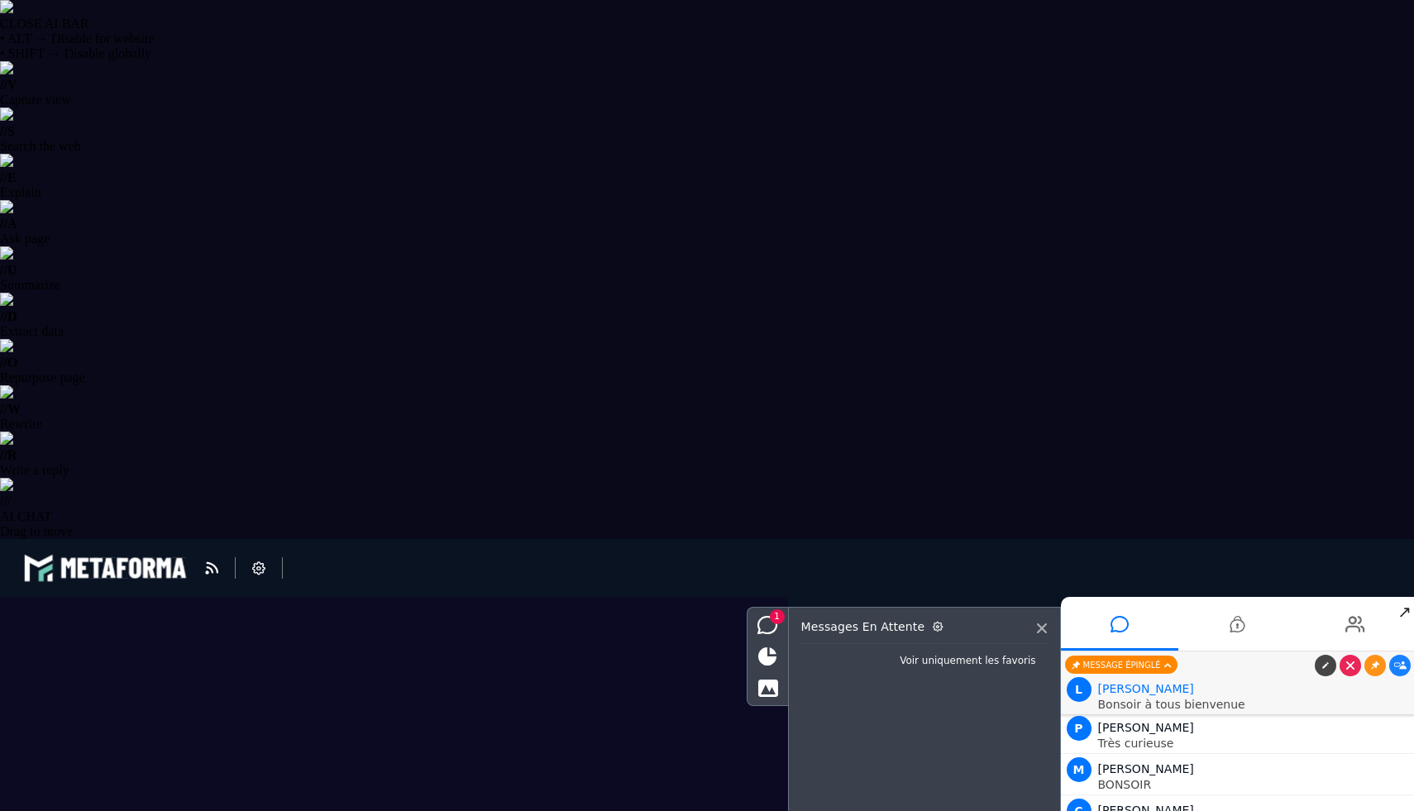
scroll to position [9004, 0]
type textarea "**********"
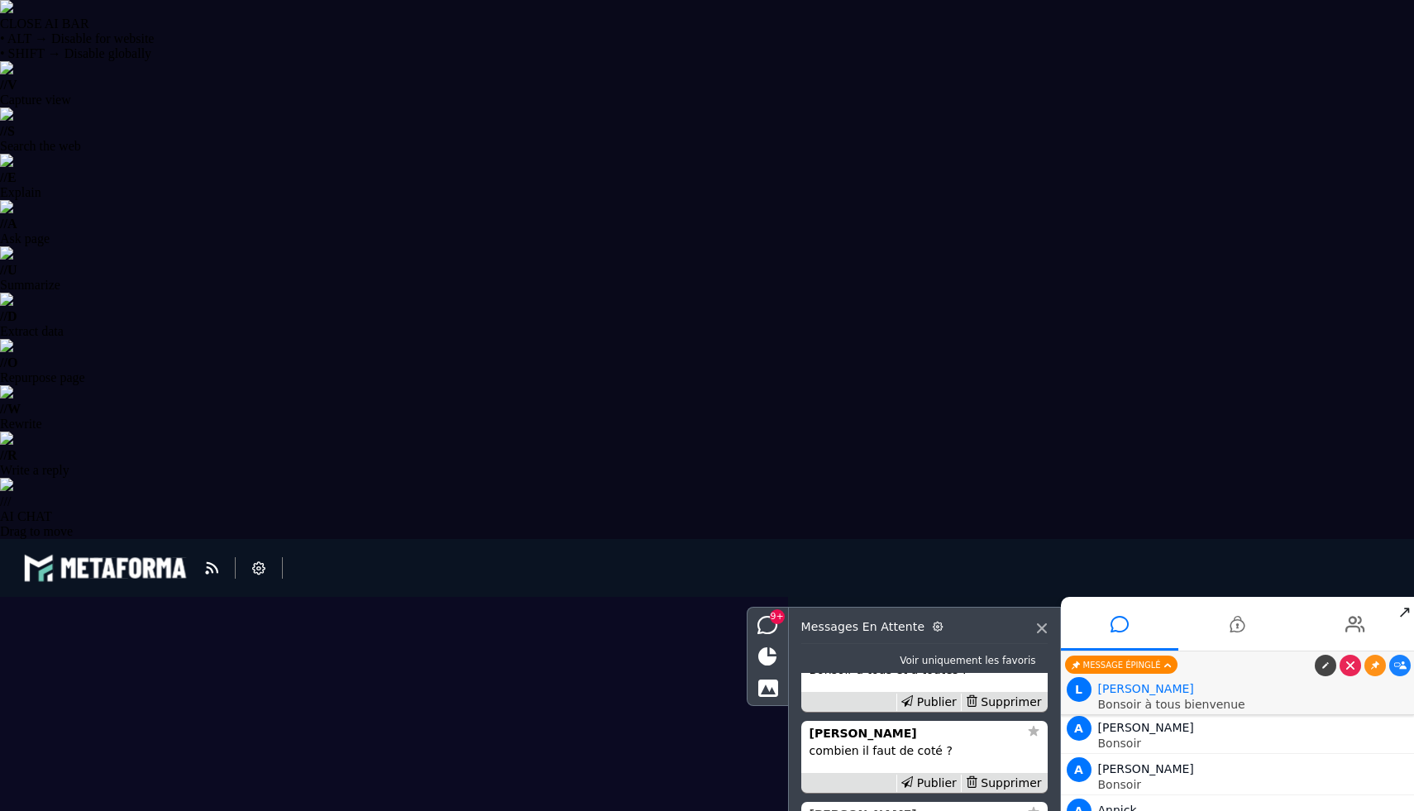
scroll to position [-195, 0]
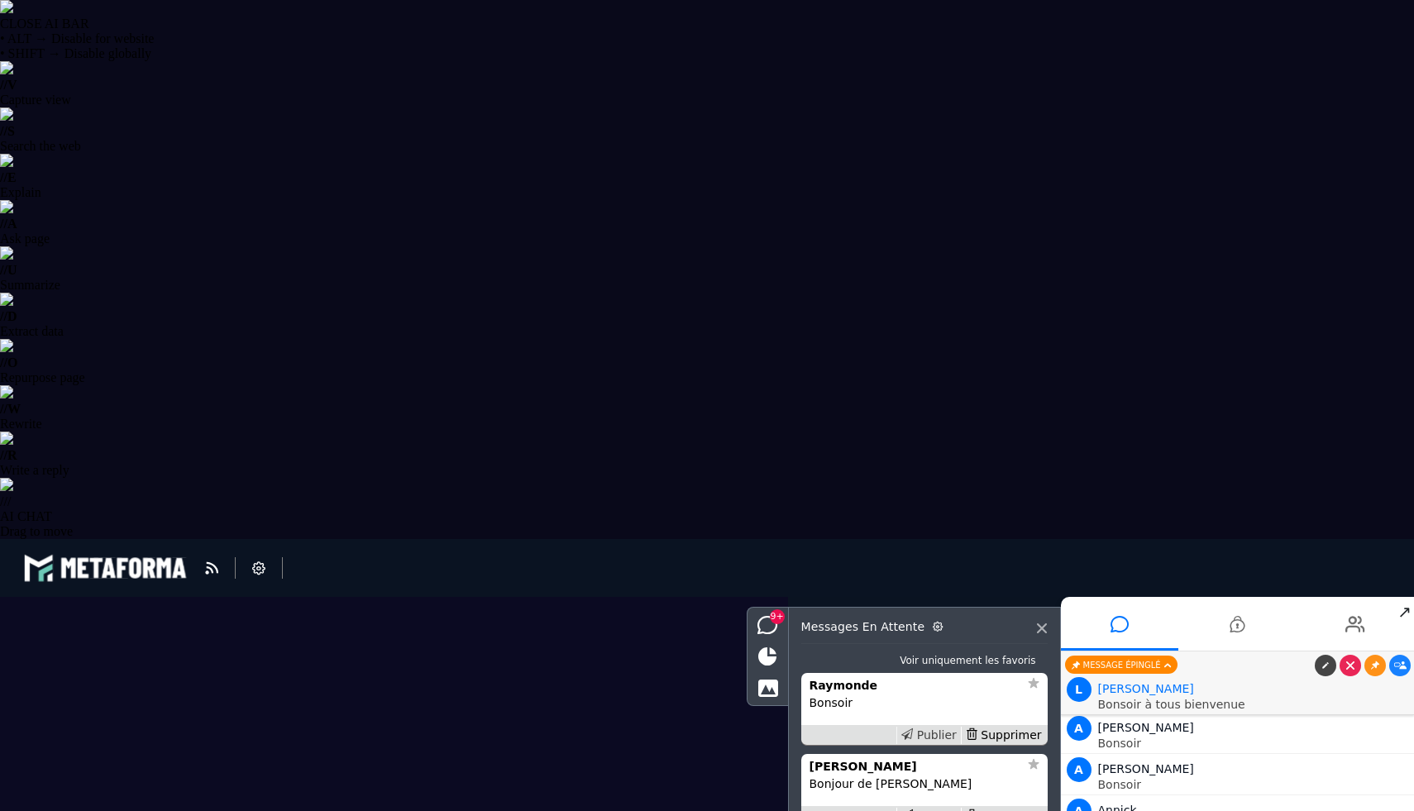
click at [932, 731] on div "Publier" at bounding box center [928, 735] width 64 height 17
click at [925, 736] on div "Publier" at bounding box center [928, 735] width 64 height 17
click at [928, 810] on div "Publier" at bounding box center [928, 816] width 64 height 17
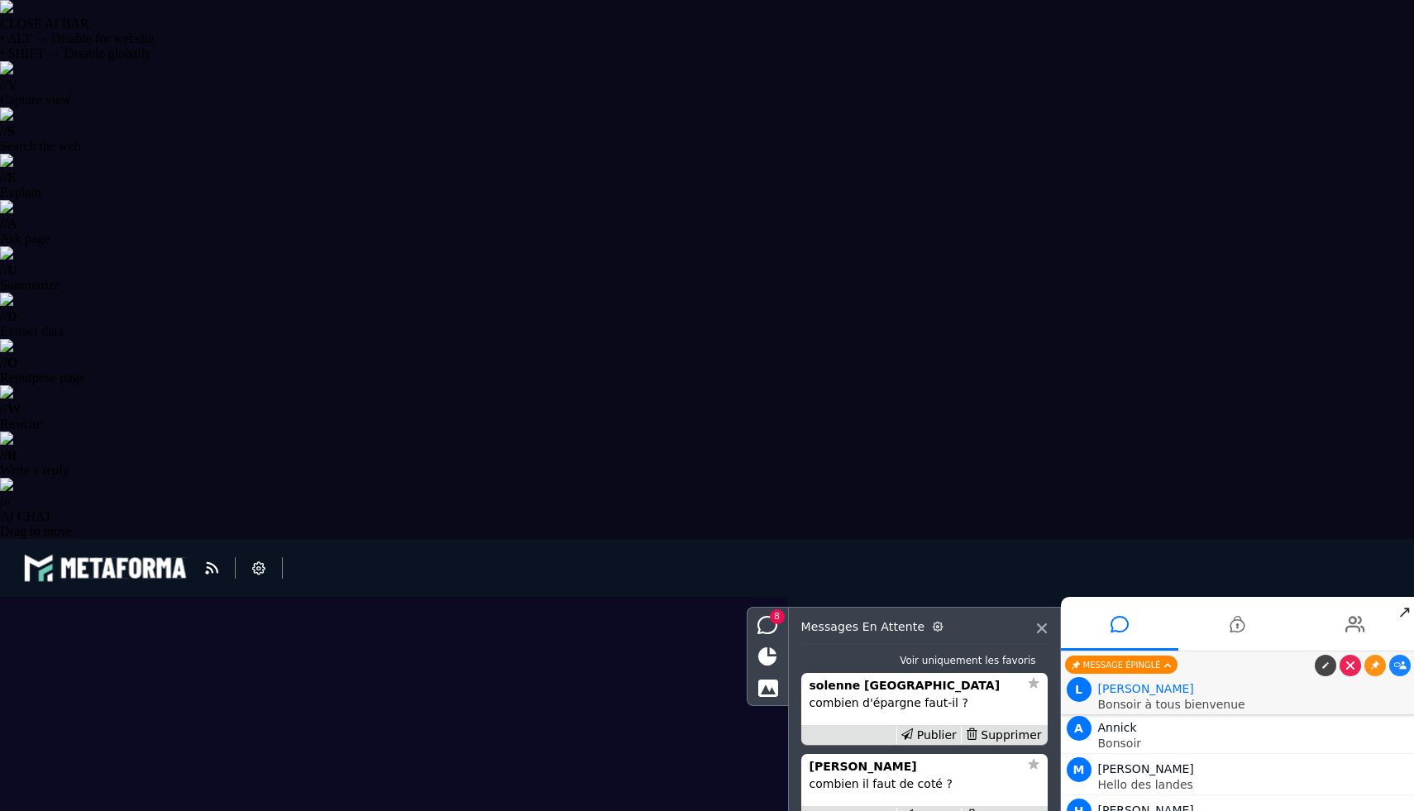
scroll to position [9222, 0]
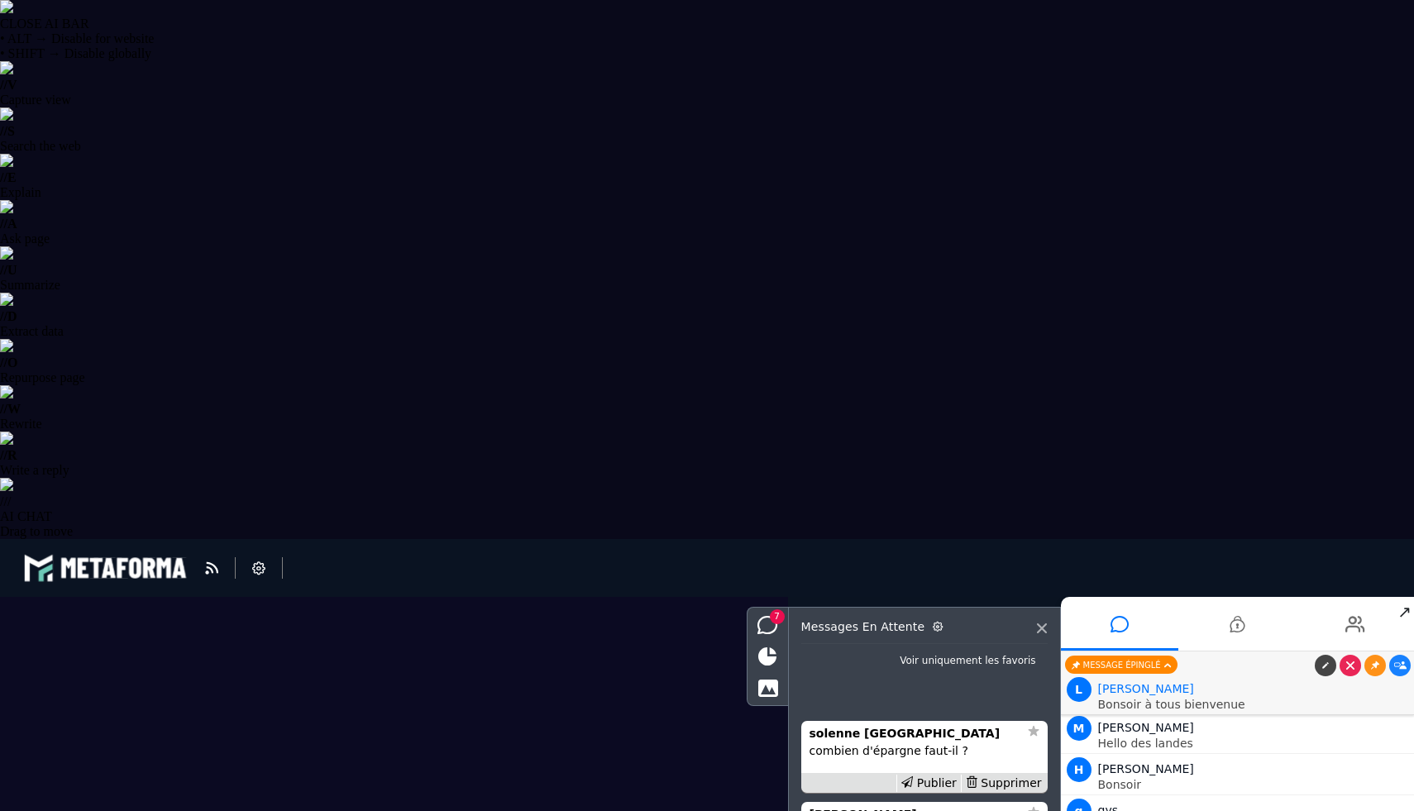
scroll to position [0, 0]
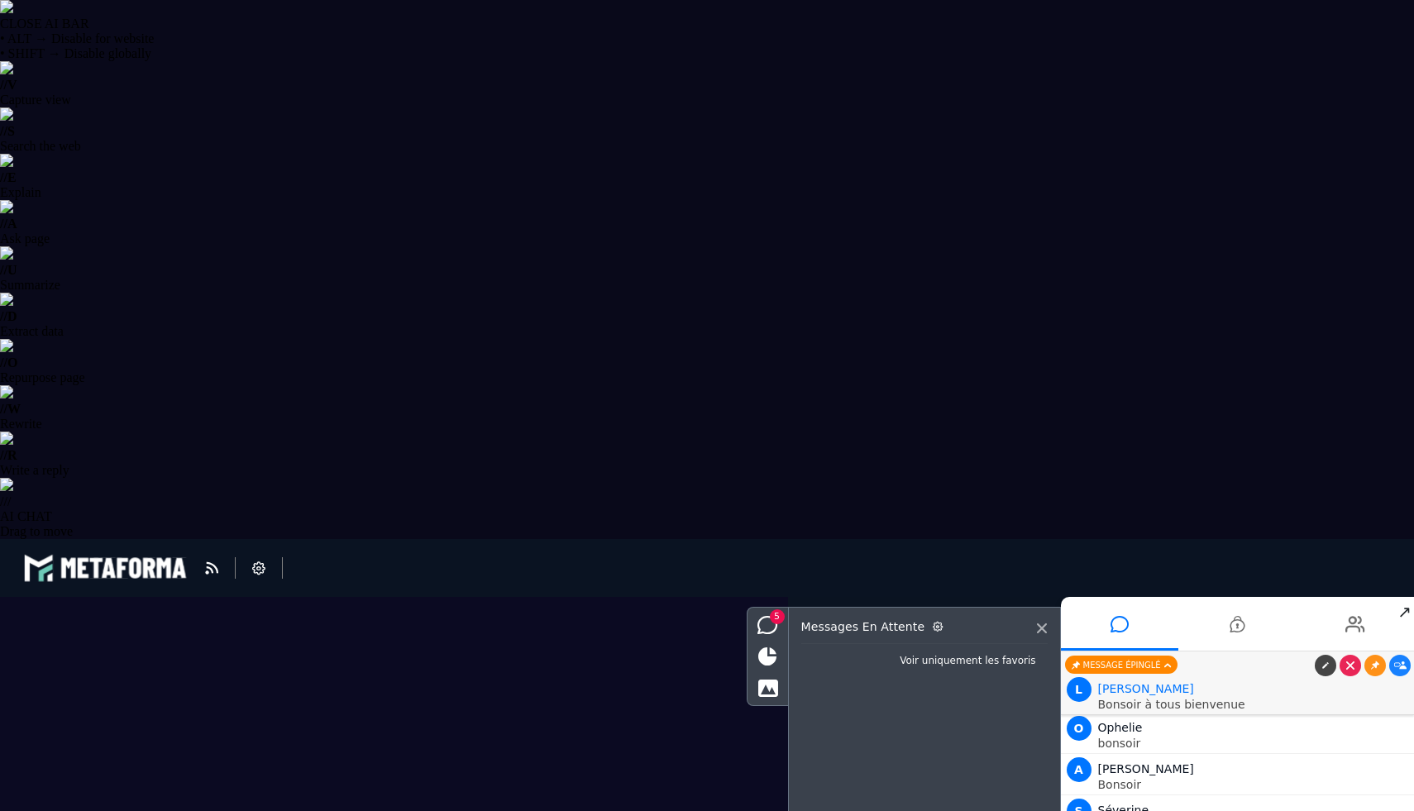
scroll to position [9429, 0]
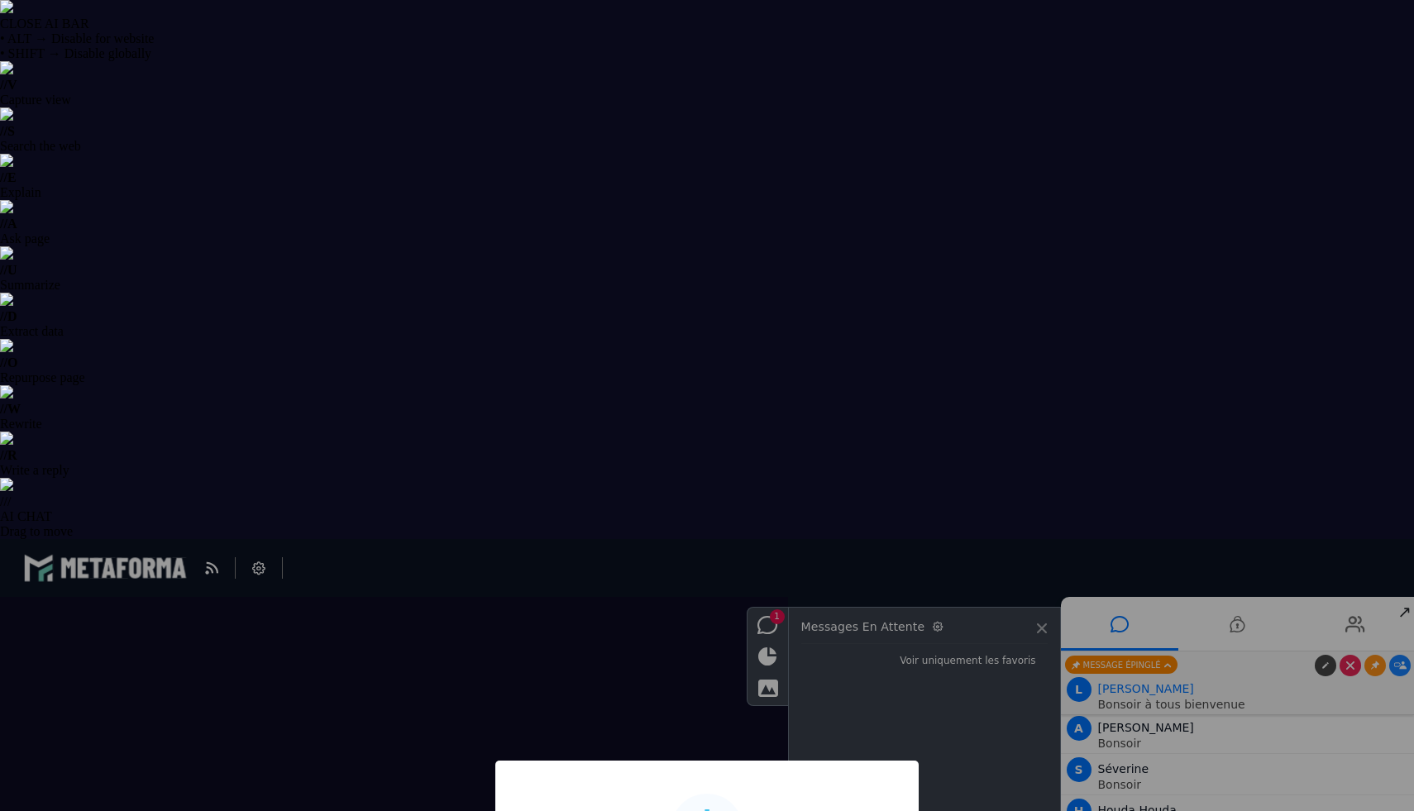
type input "**********"
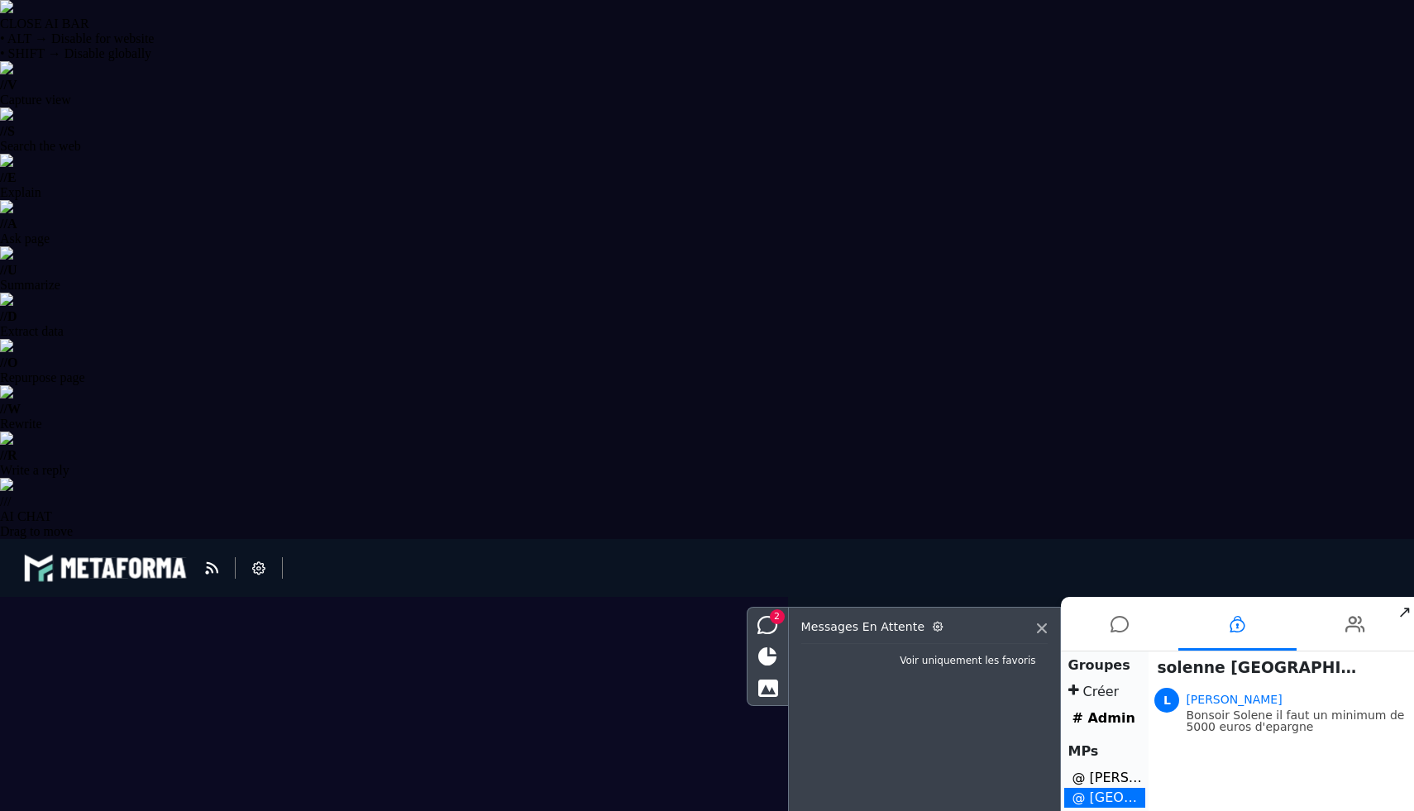
click at [1124, 612] on span "1" at bounding box center [1126, 616] width 15 height 15
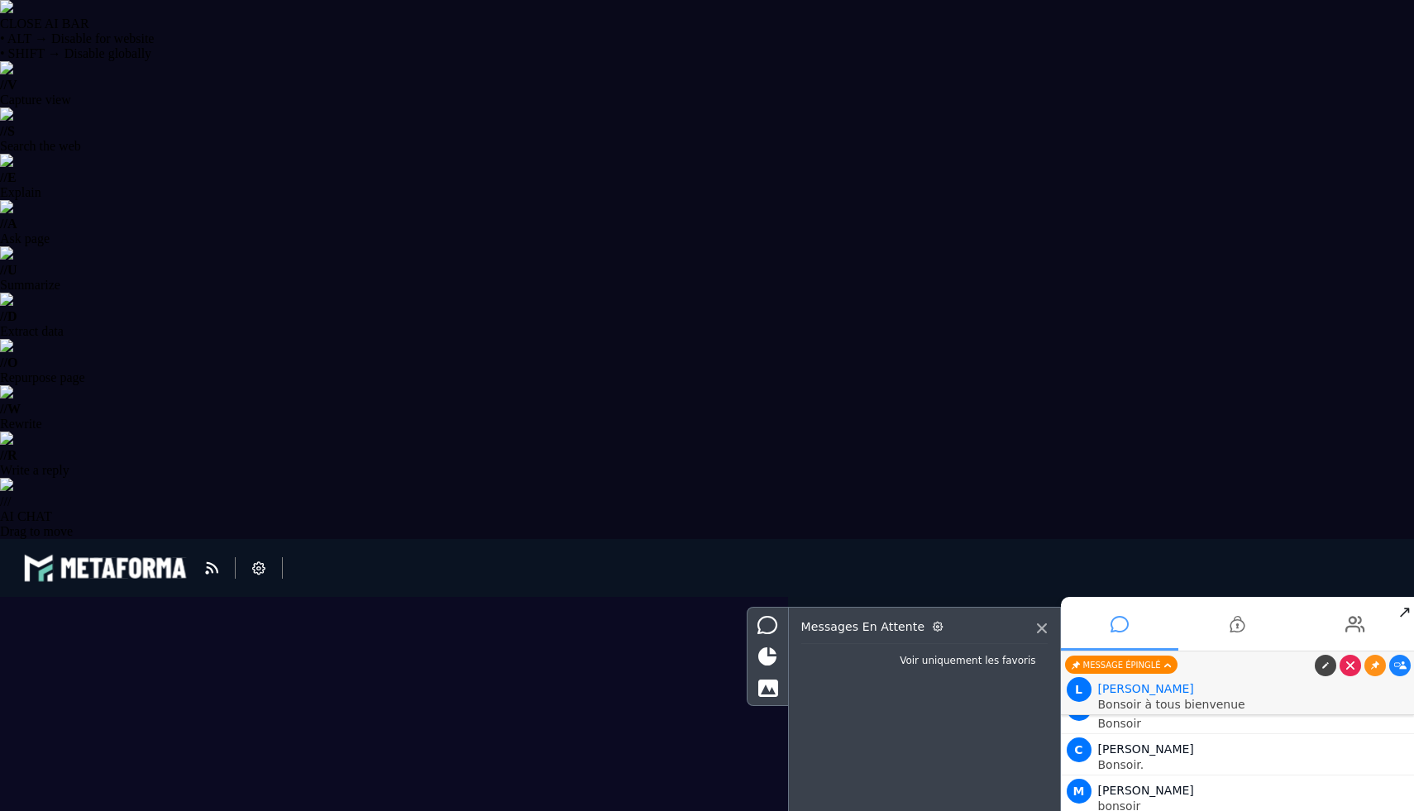
scroll to position [9470, 0]
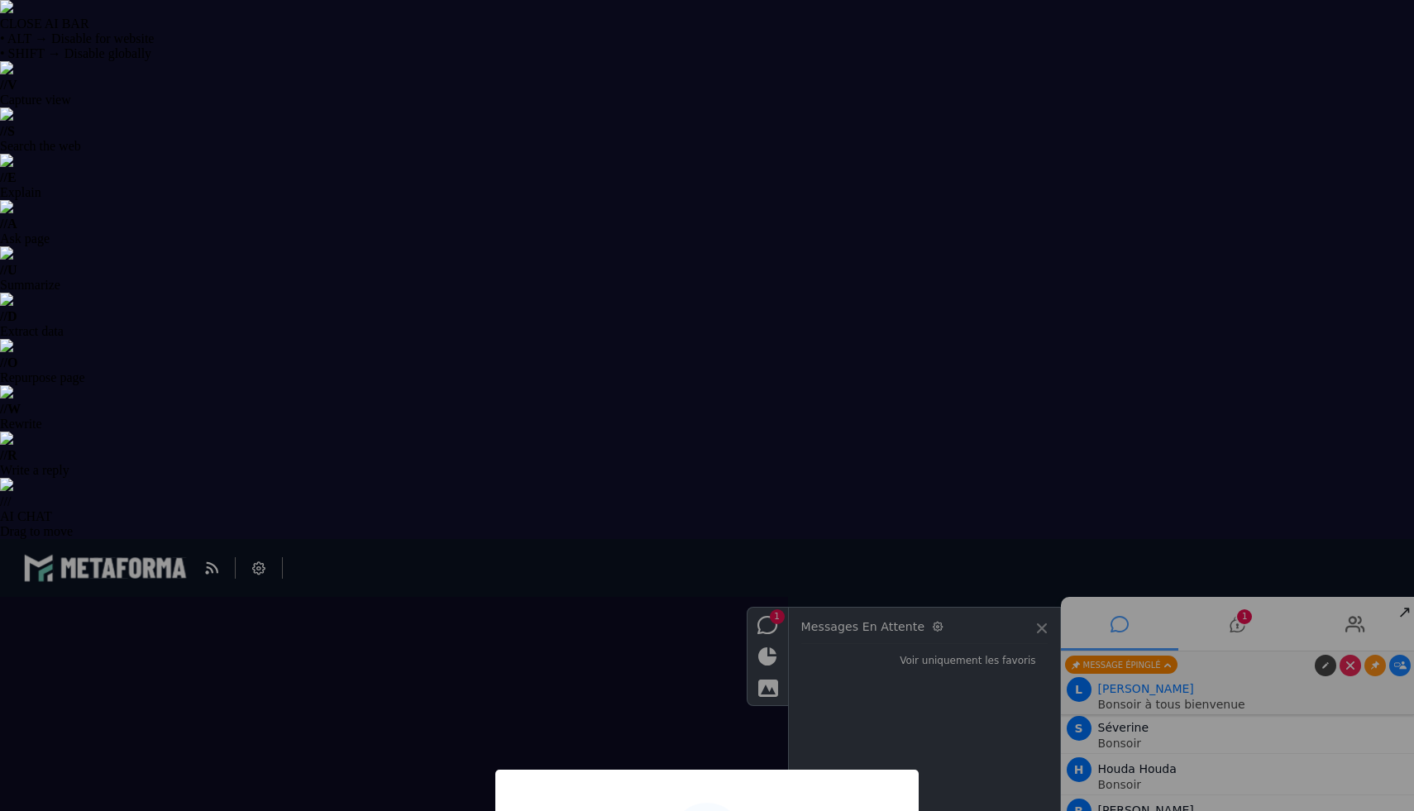
type input "**********"
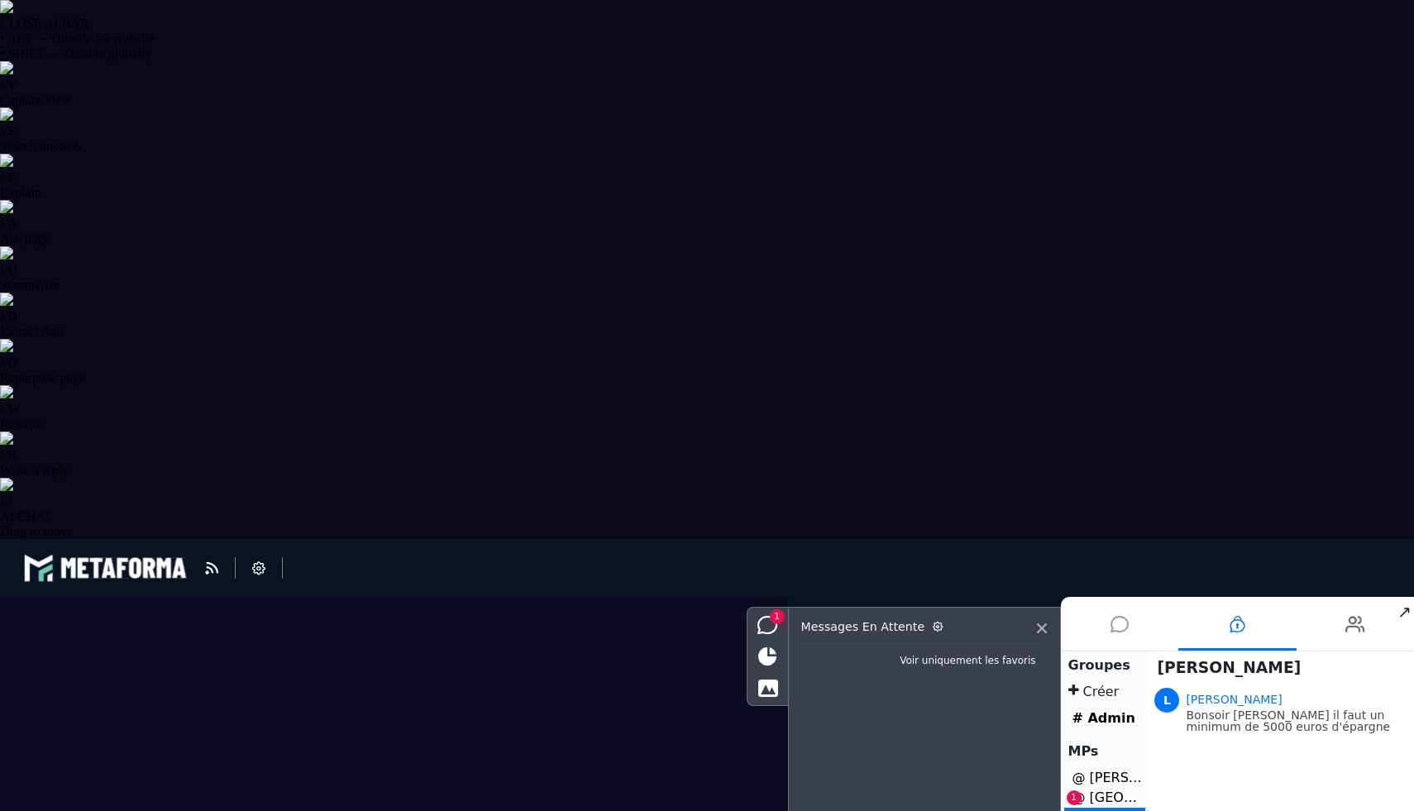
click at [1086, 800] on li "@ solenne Saint-ville 1" at bounding box center [1105, 798] width 82 height 20
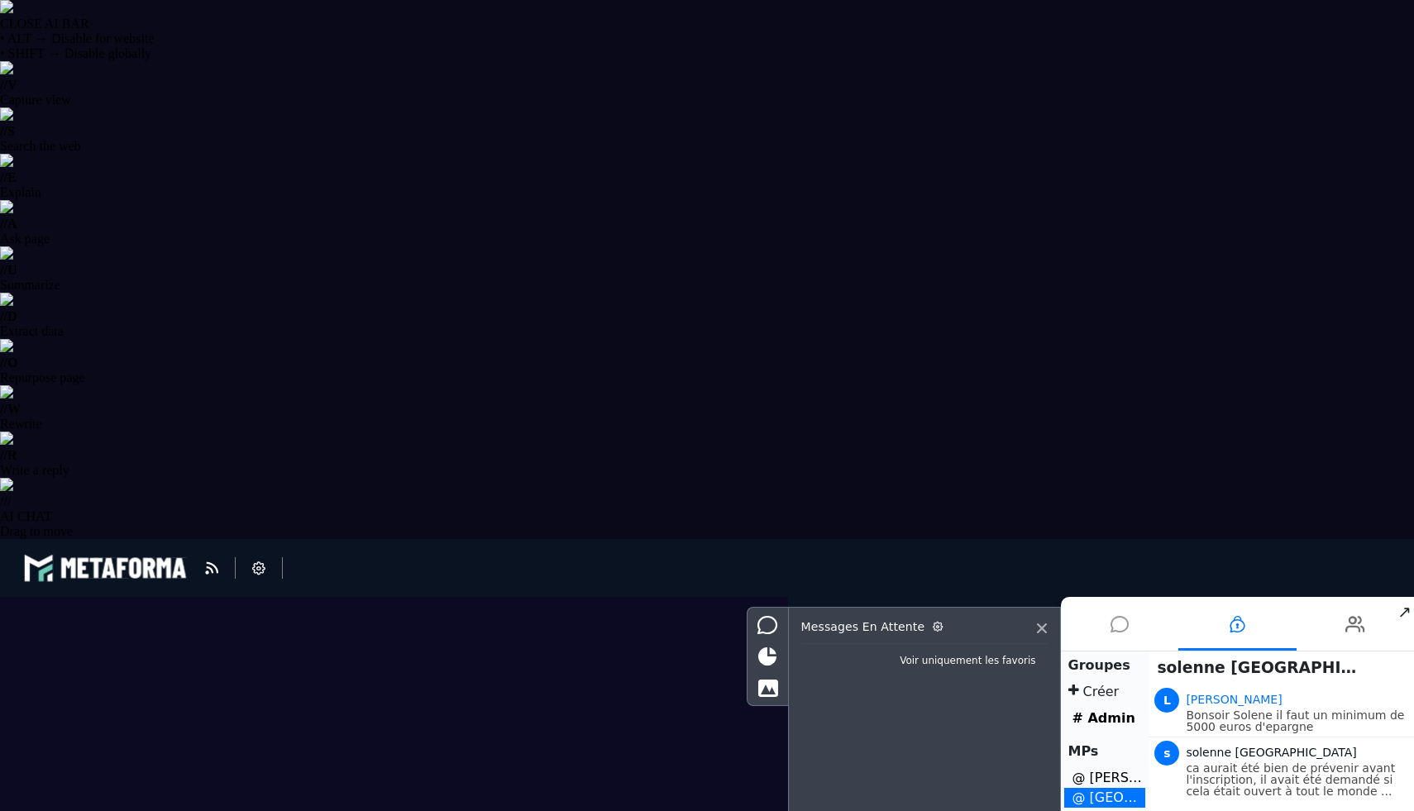
click at [1110, 609] on icon at bounding box center [1119, 624] width 18 height 41
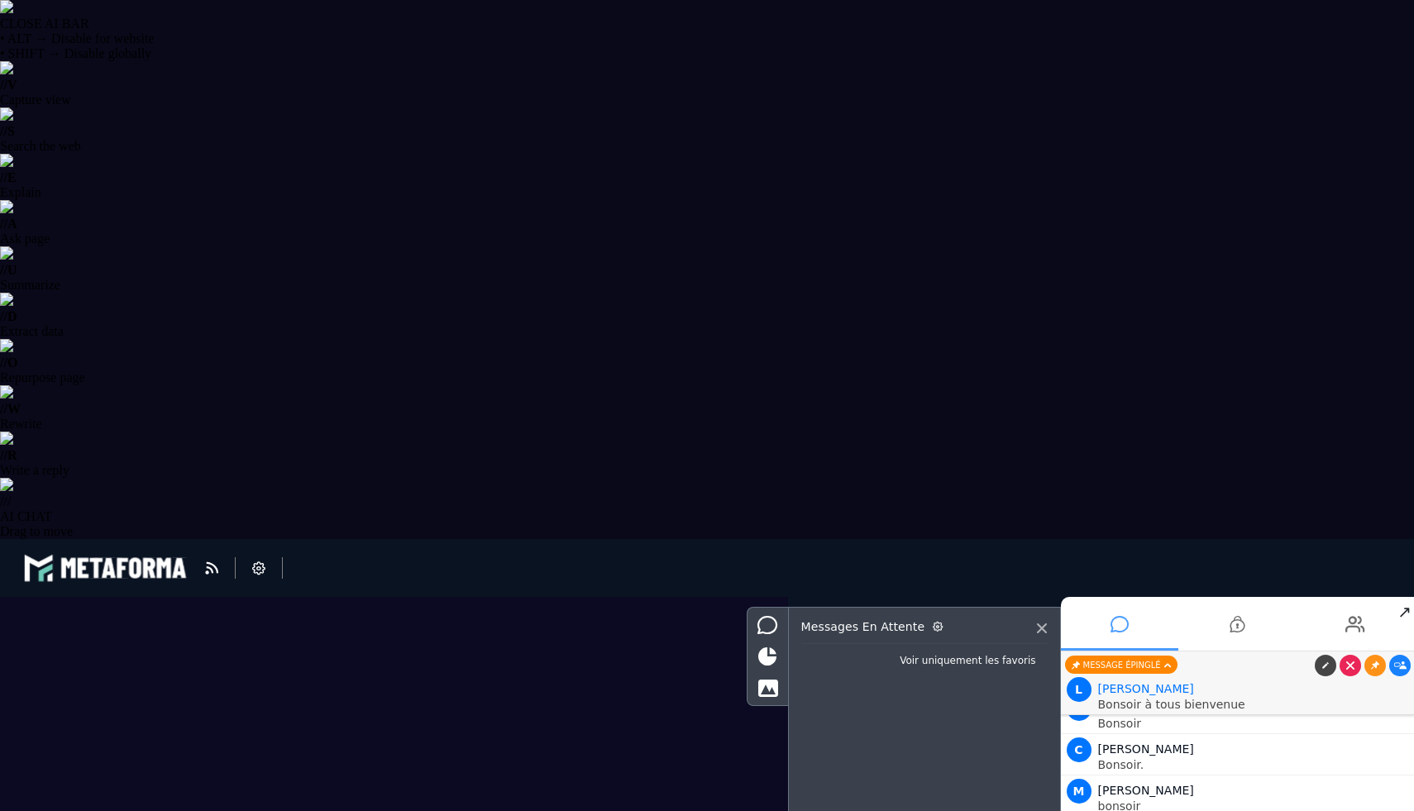
scroll to position [9470, 0]
click at [1226, 632] on li "1" at bounding box center [1237, 624] width 118 height 54
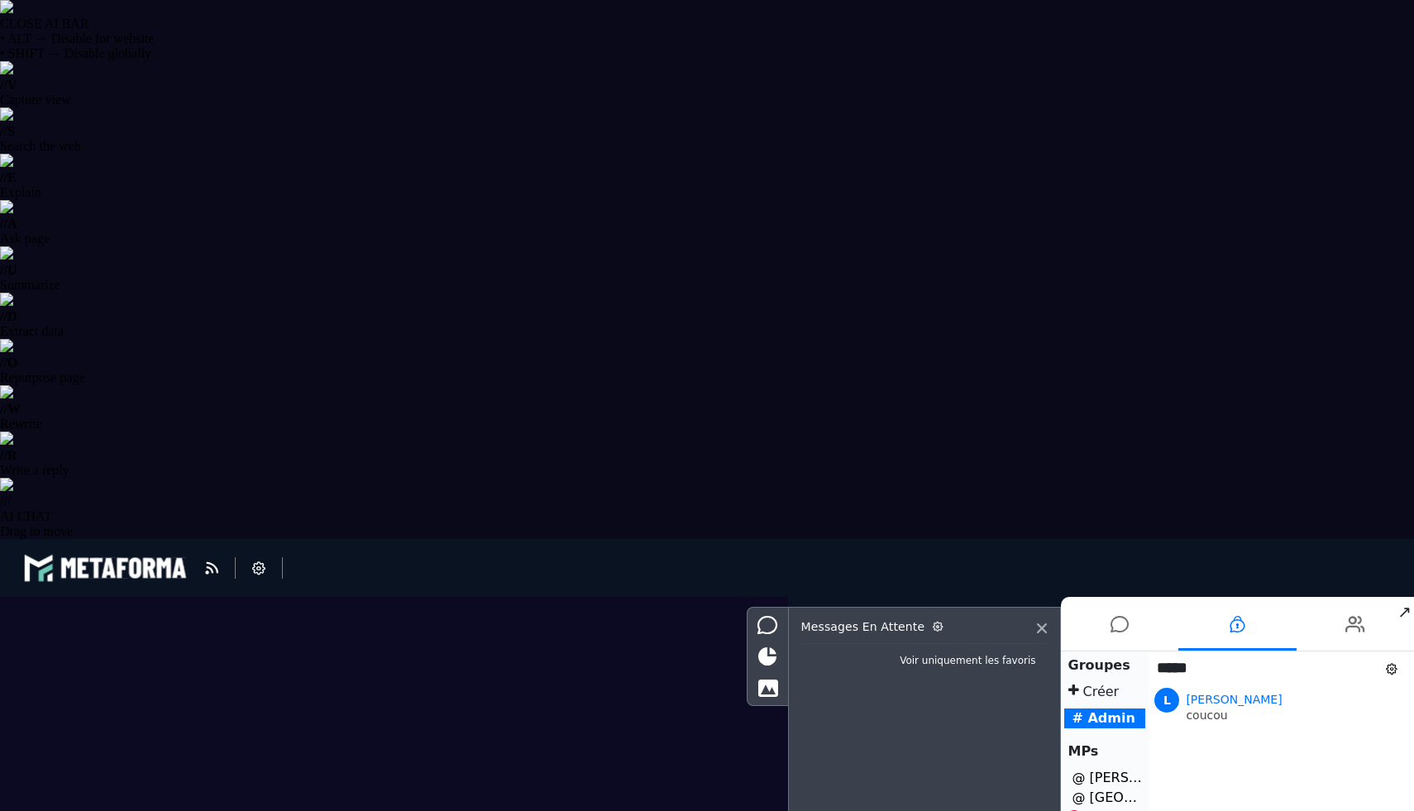
click at [1110, 810] on li "@ Clara Petit 1" at bounding box center [1105, 818] width 82 height 20
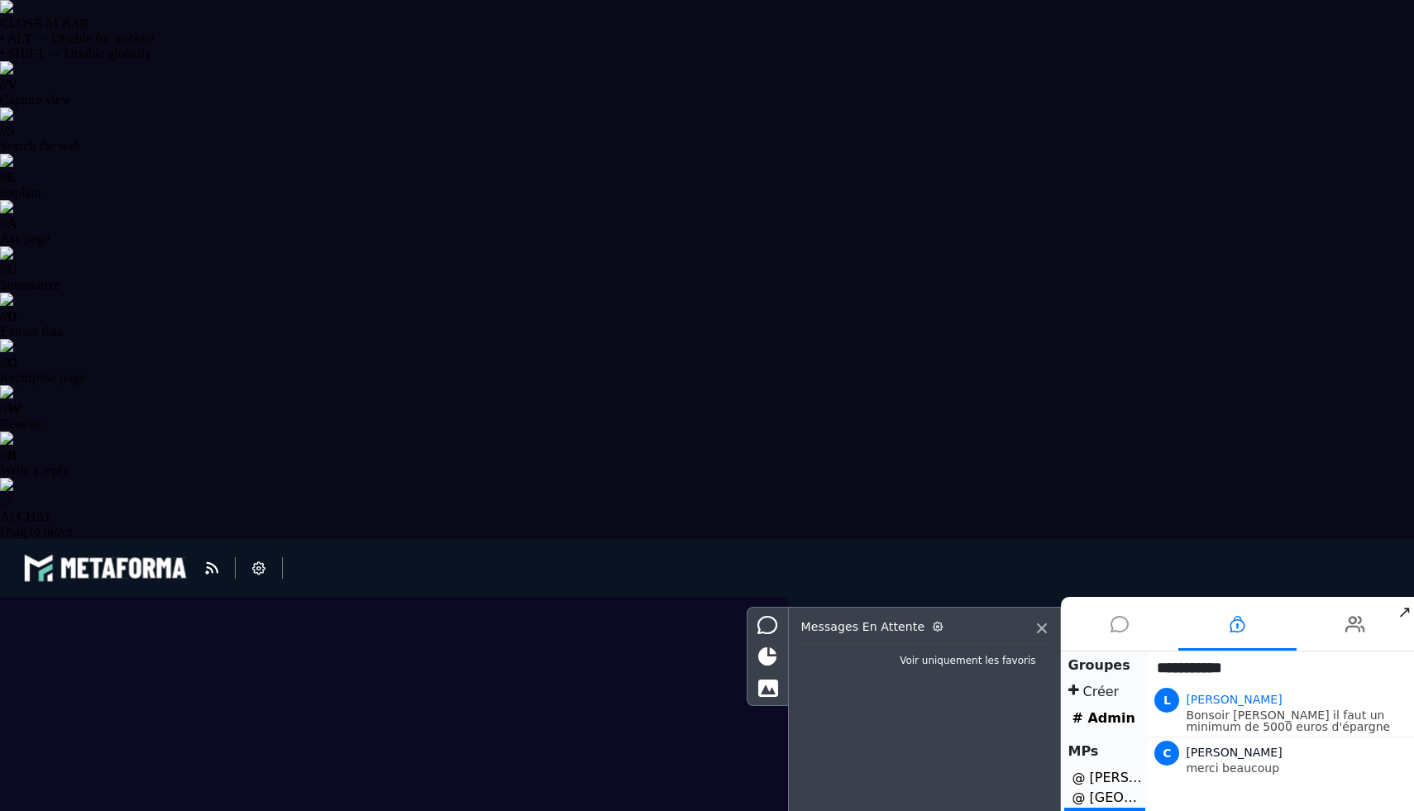
click at [1129, 623] on li at bounding box center [1120, 624] width 118 height 54
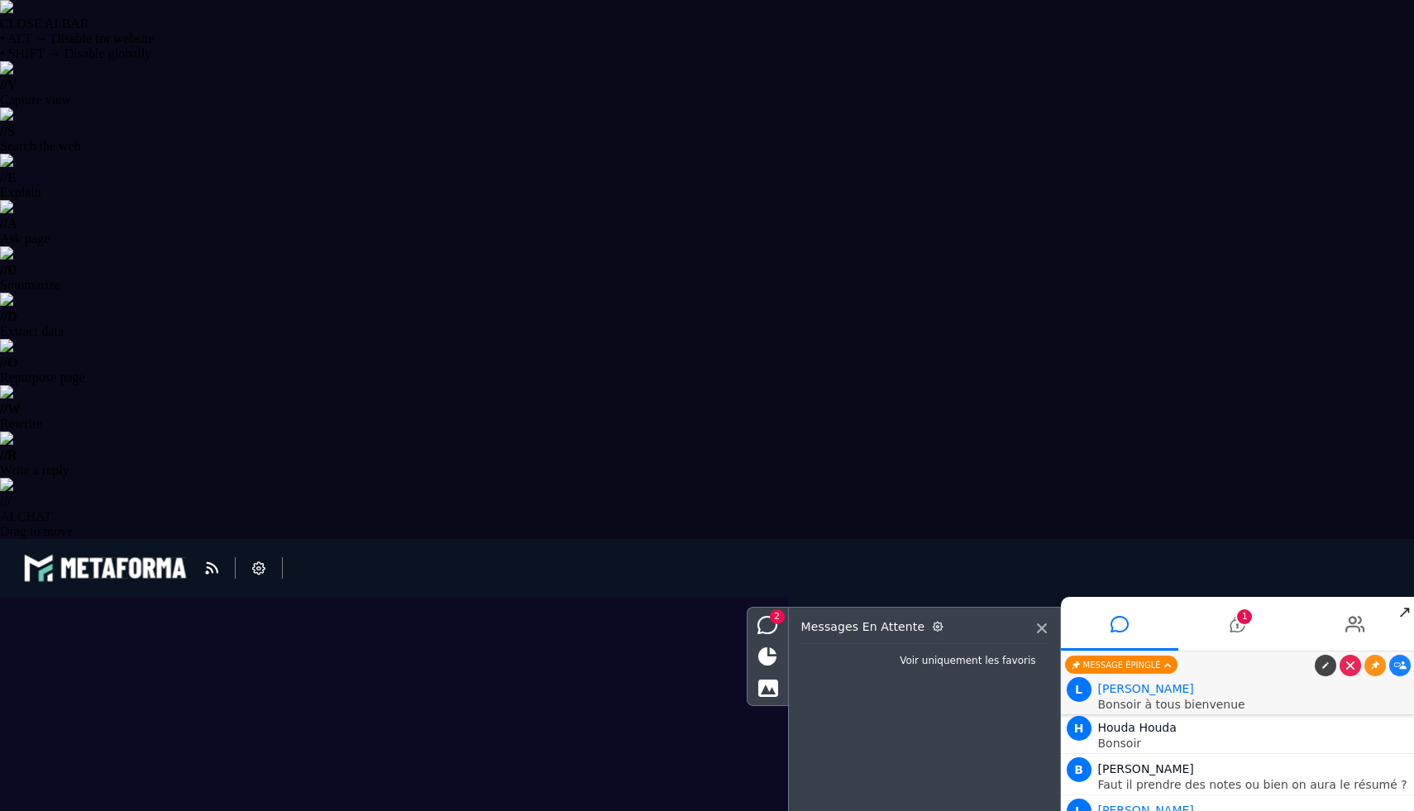
type textarea "**********"
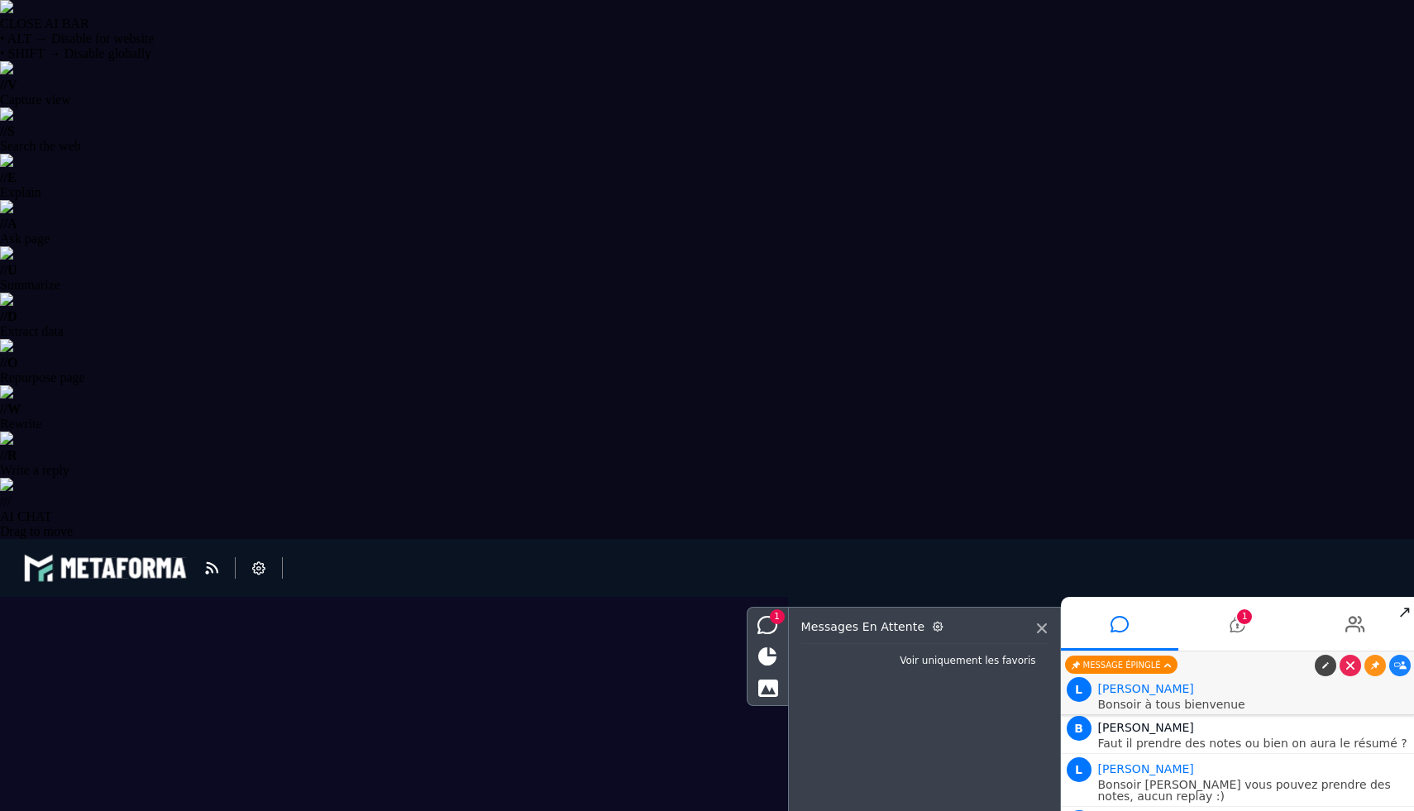
scroll to position [9594, 0]
click at [1242, 627] on icon at bounding box center [1236, 624] width 15 height 41
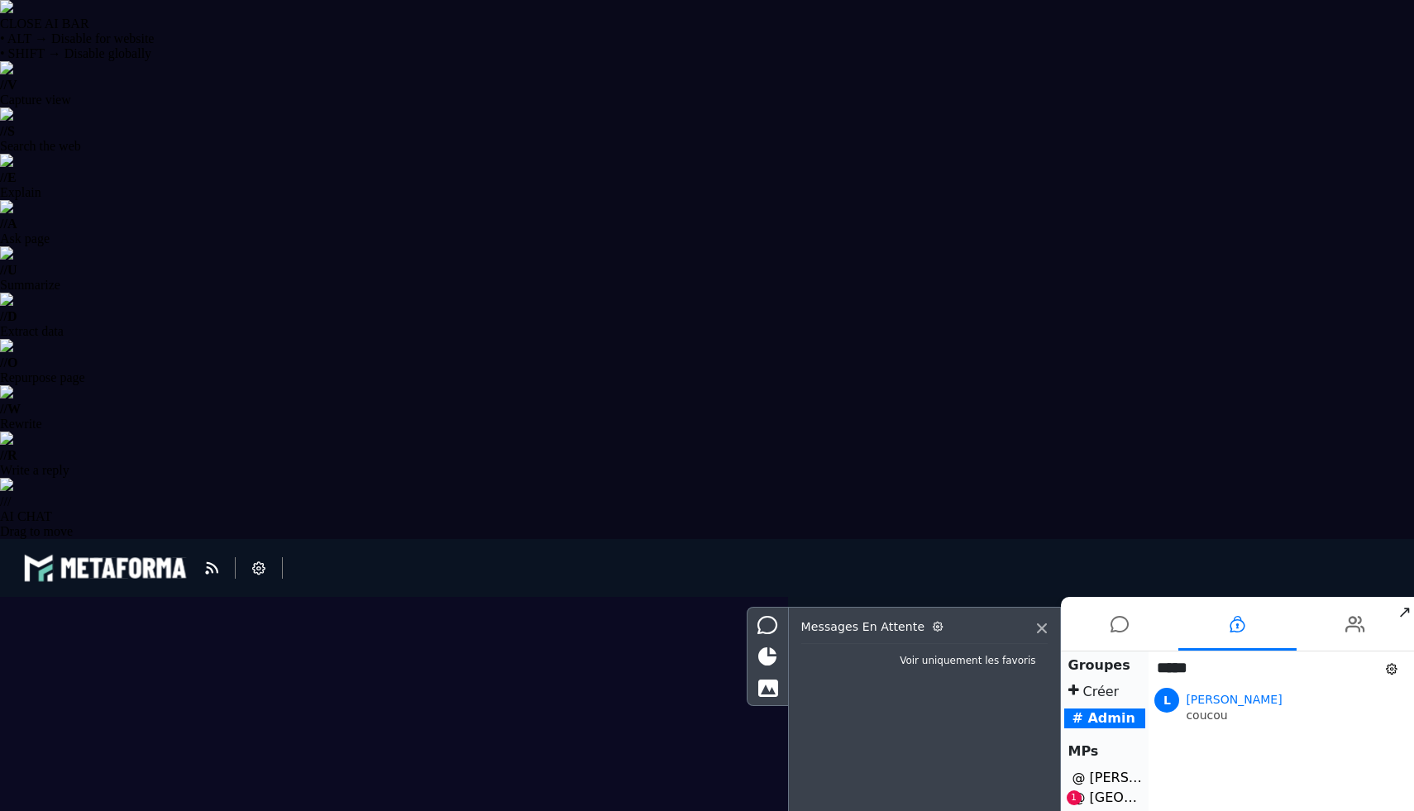
click at [1113, 806] on li "@ solenne Saint-ville 1" at bounding box center [1105, 798] width 82 height 20
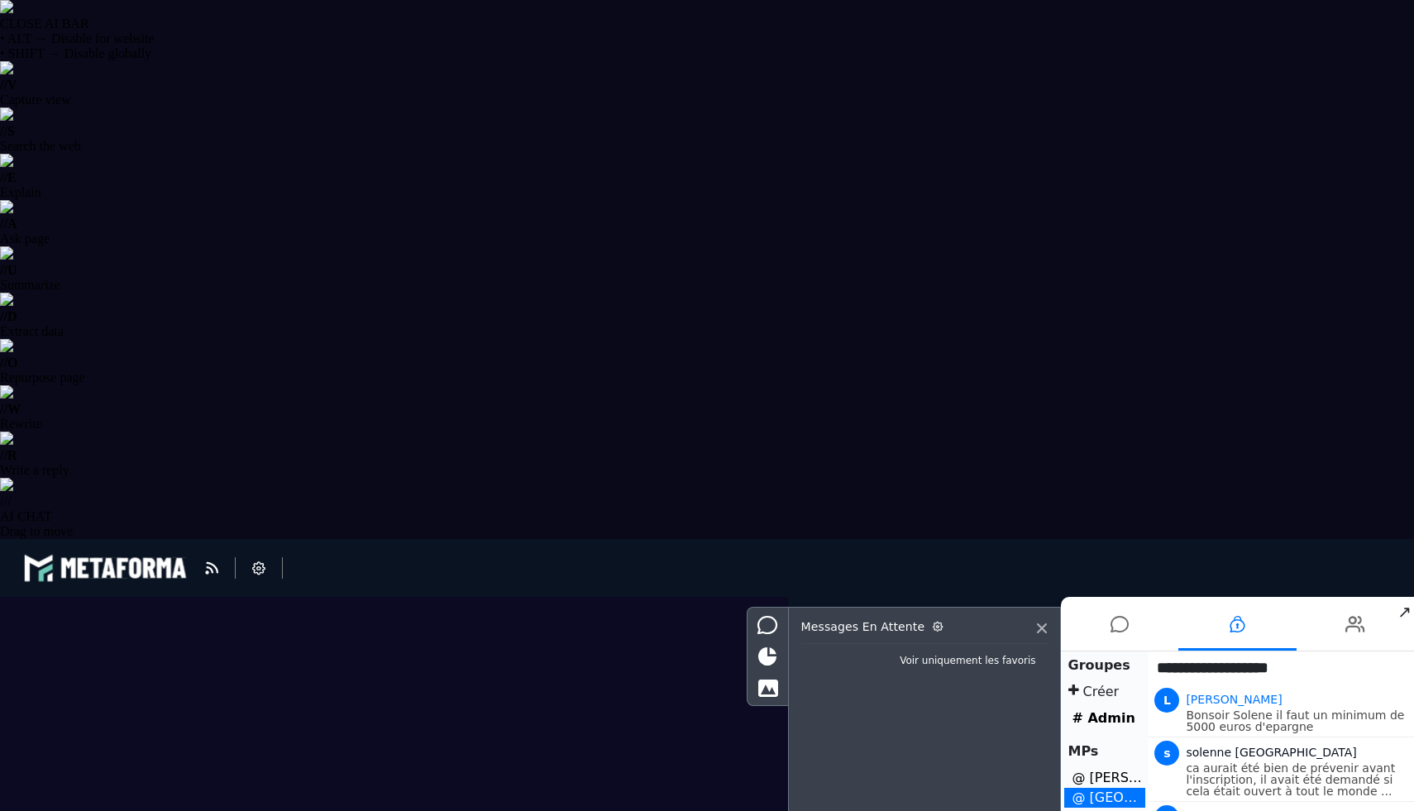
type textarea "*"
drag, startPoint x: 1224, startPoint y: 1290, endPoint x: 1149, endPoint y: 1274, distance: 76.0
type textarea "**********"
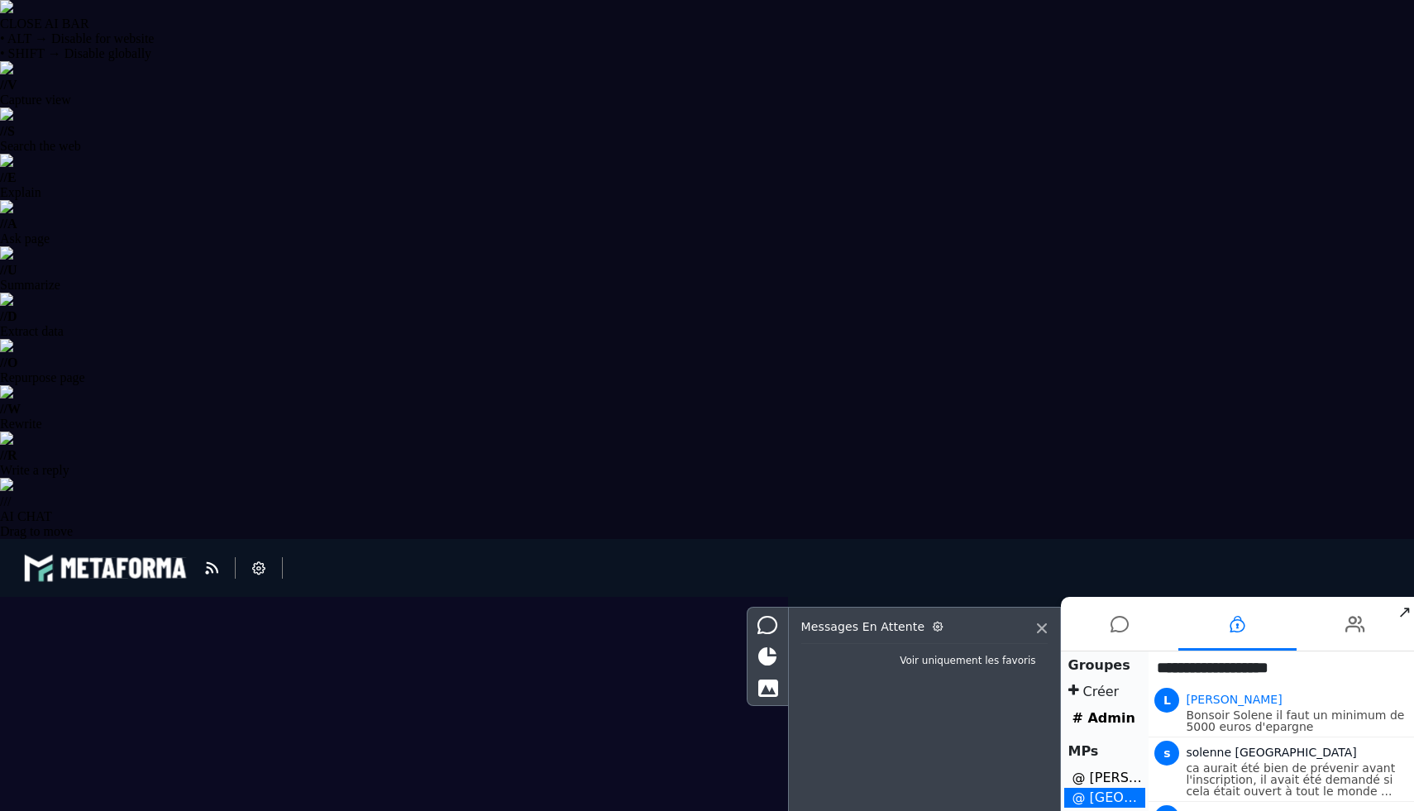
type textarea "**********"
click at [1128, 632] on icon at bounding box center [1119, 624] width 18 height 41
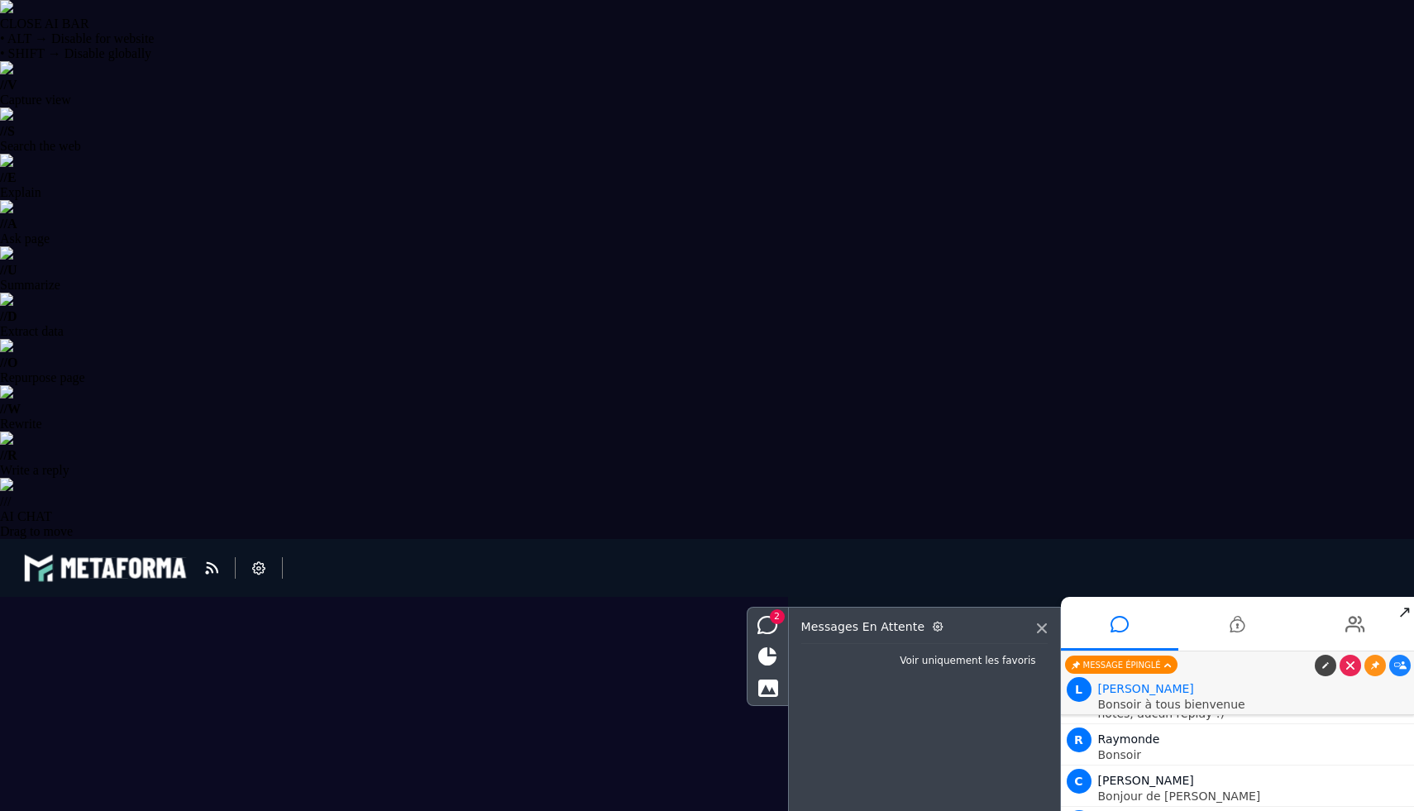
click at [1247, 628] on li "1" at bounding box center [1237, 624] width 118 height 54
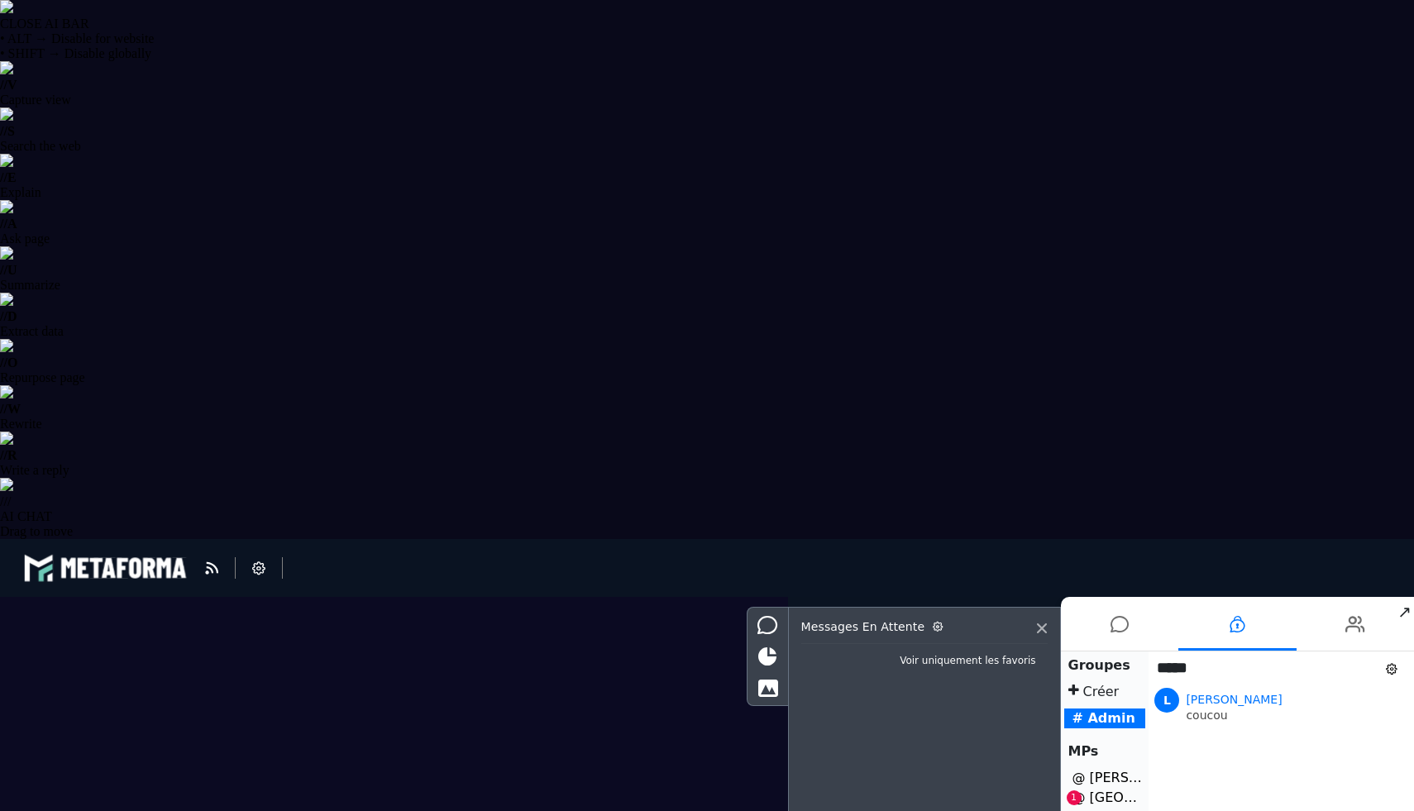
click at [1119, 800] on li "@ solenne Saint-ville 1" at bounding box center [1105, 798] width 82 height 20
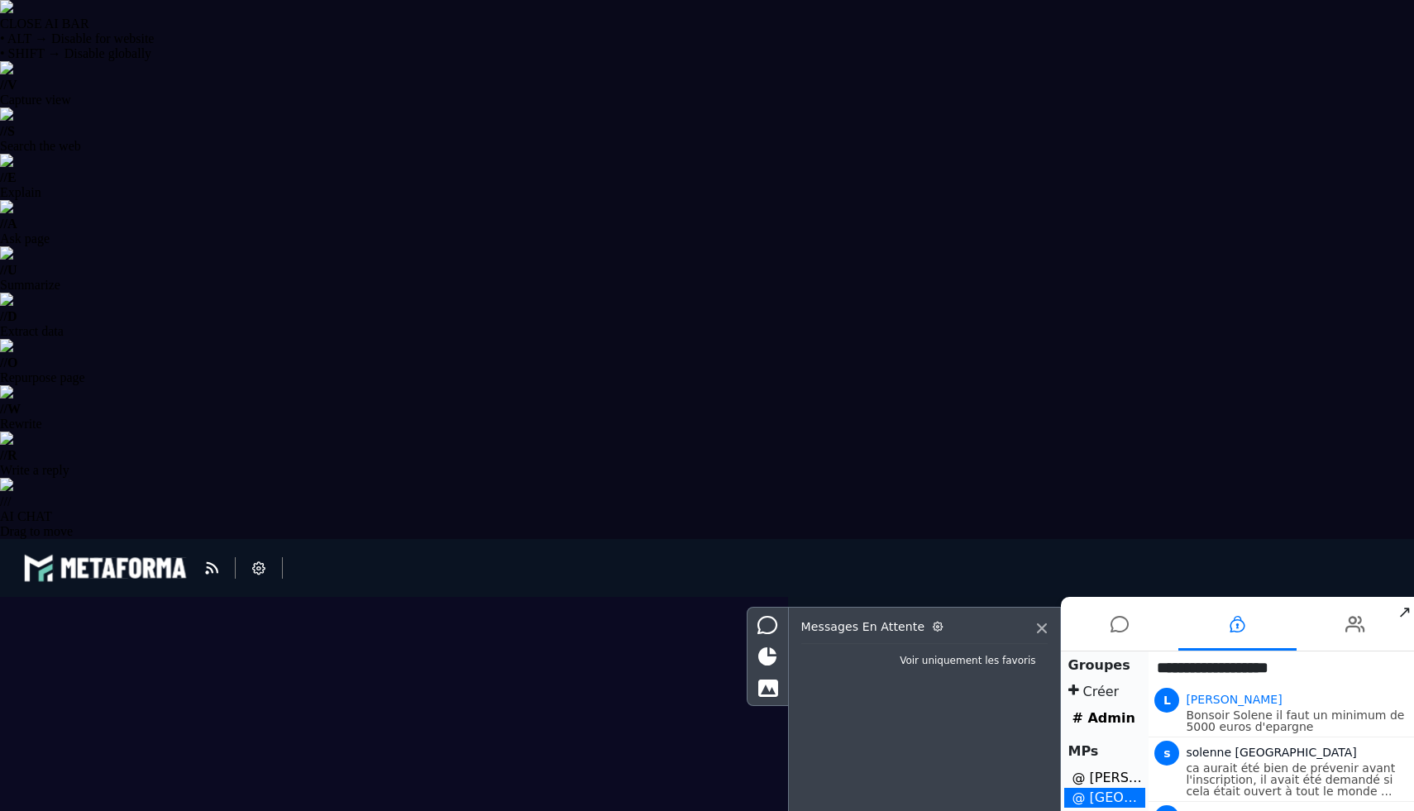
click at [764, 647] on icon at bounding box center [767, 656] width 18 height 18
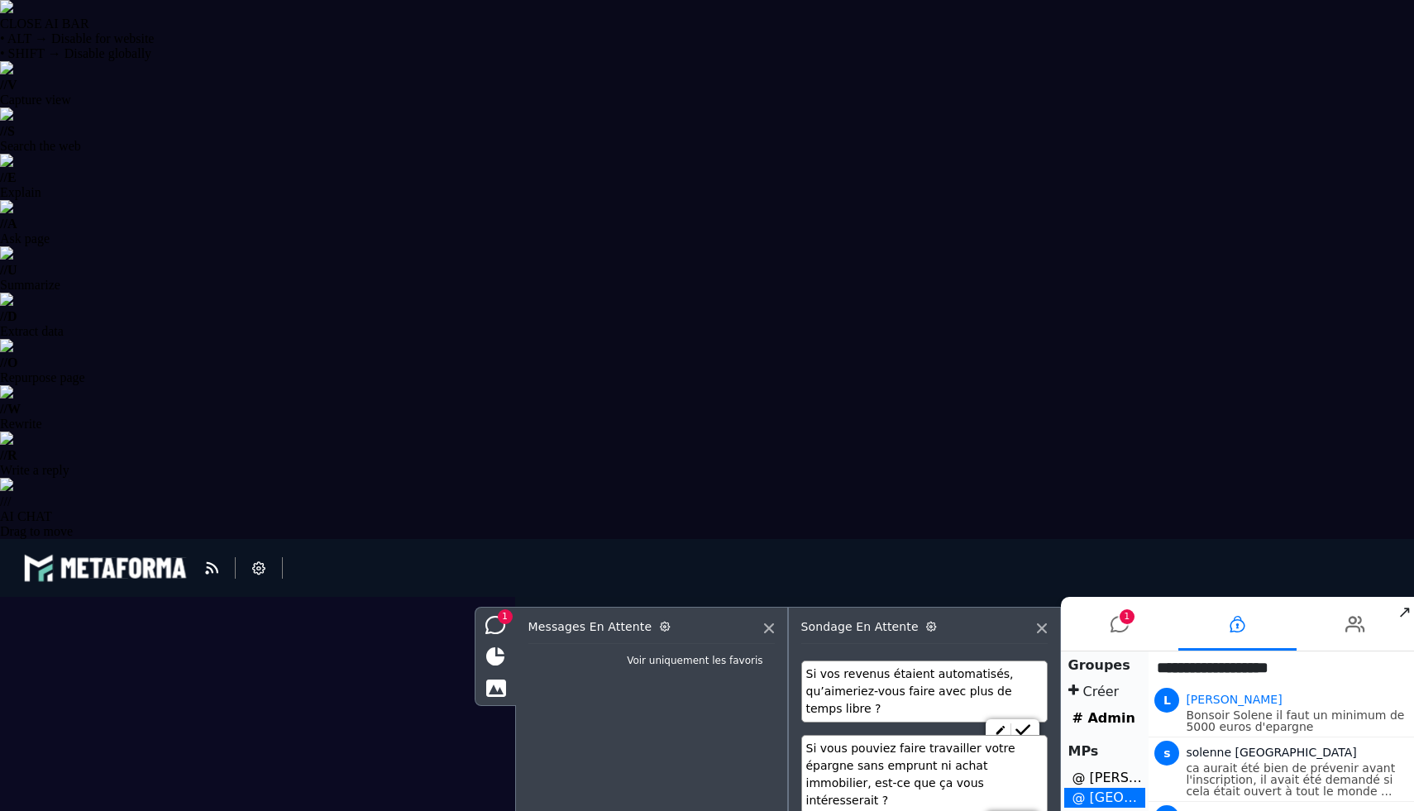
click at [497, 630] on icon at bounding box center [495, 625] width 21 height 18
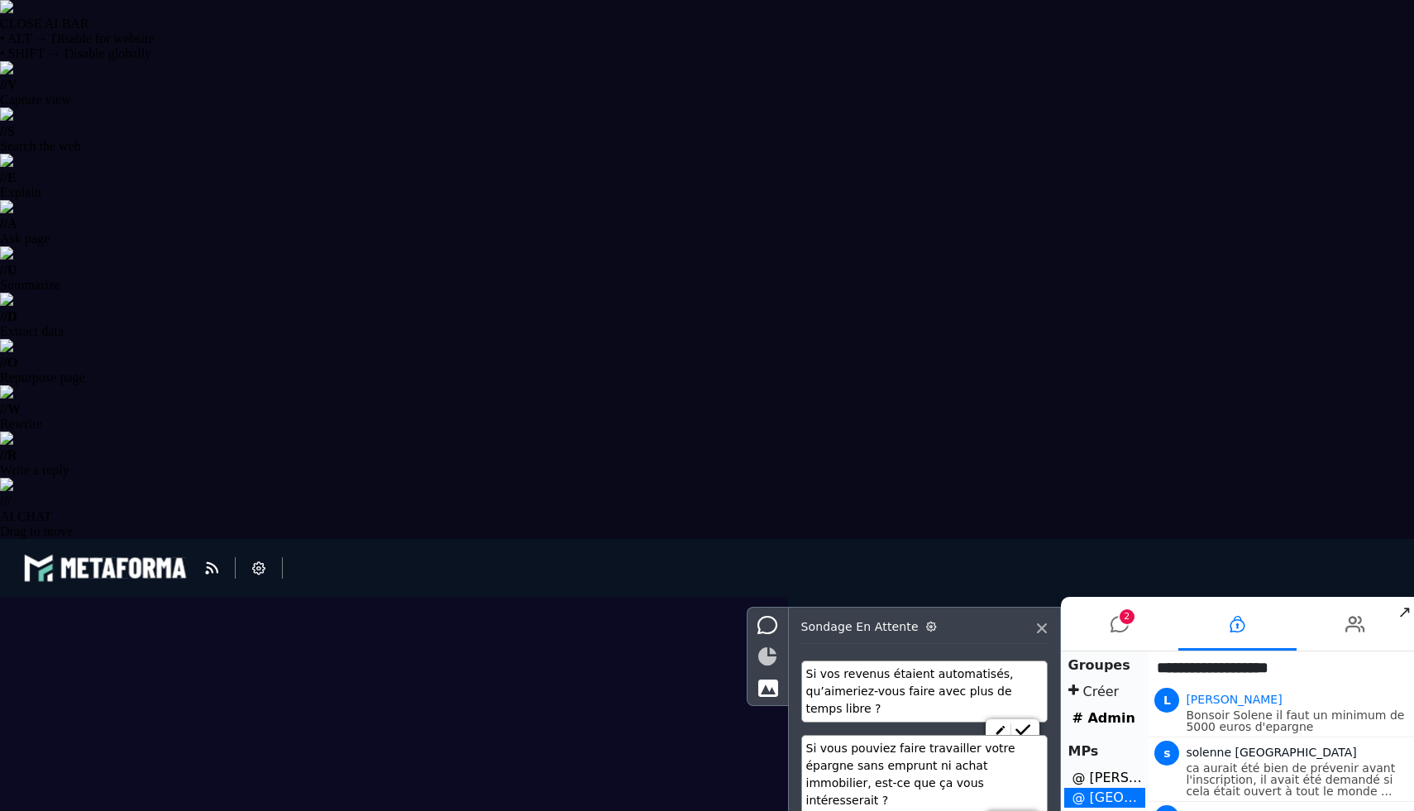
click at [758, 657] on icon at bounding box center [767, 656] width 18 height 18
click at [762, 690] on icon at bounding box center [768, 688] width 21 height 18
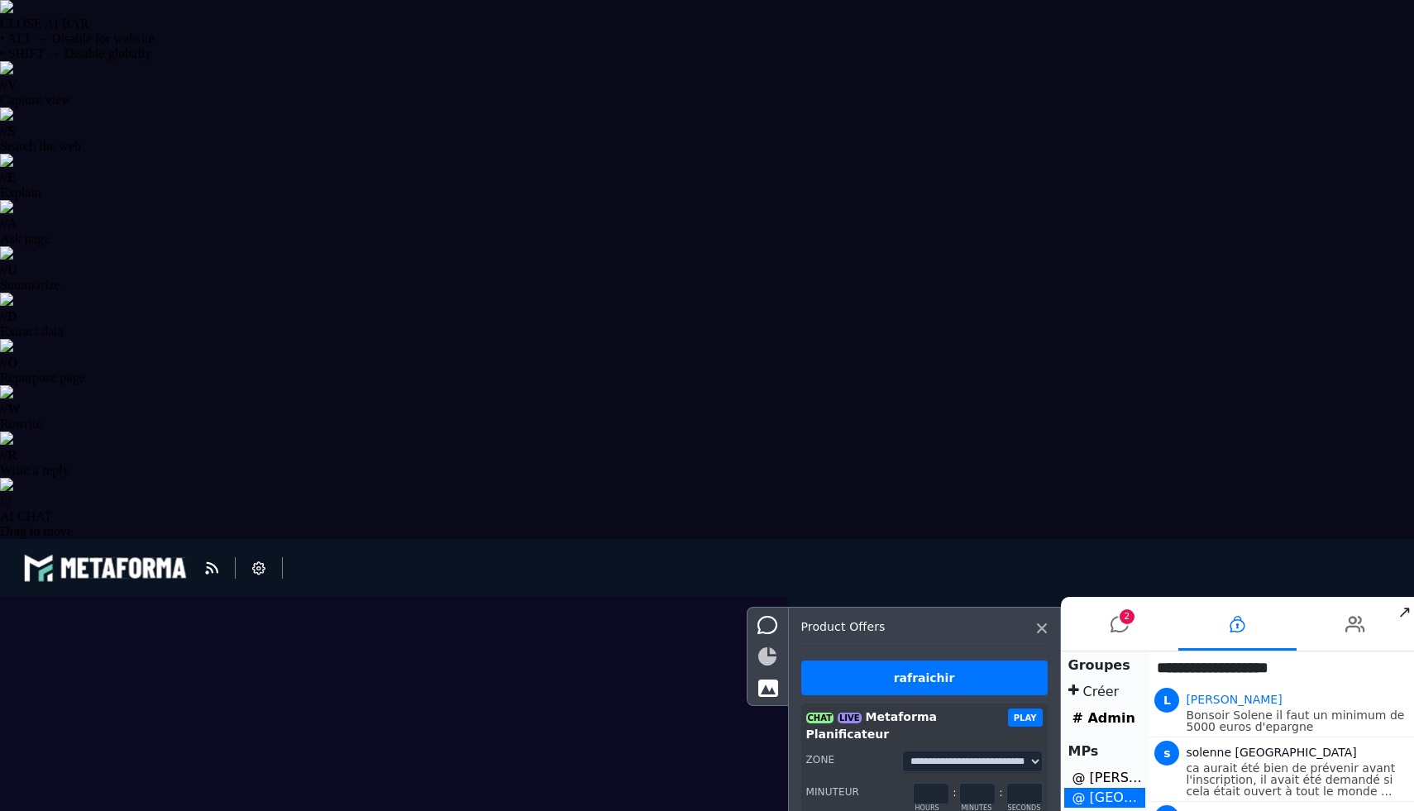
click at [762, 660] on icon at bounding box center [767, 656] width 18 height 18
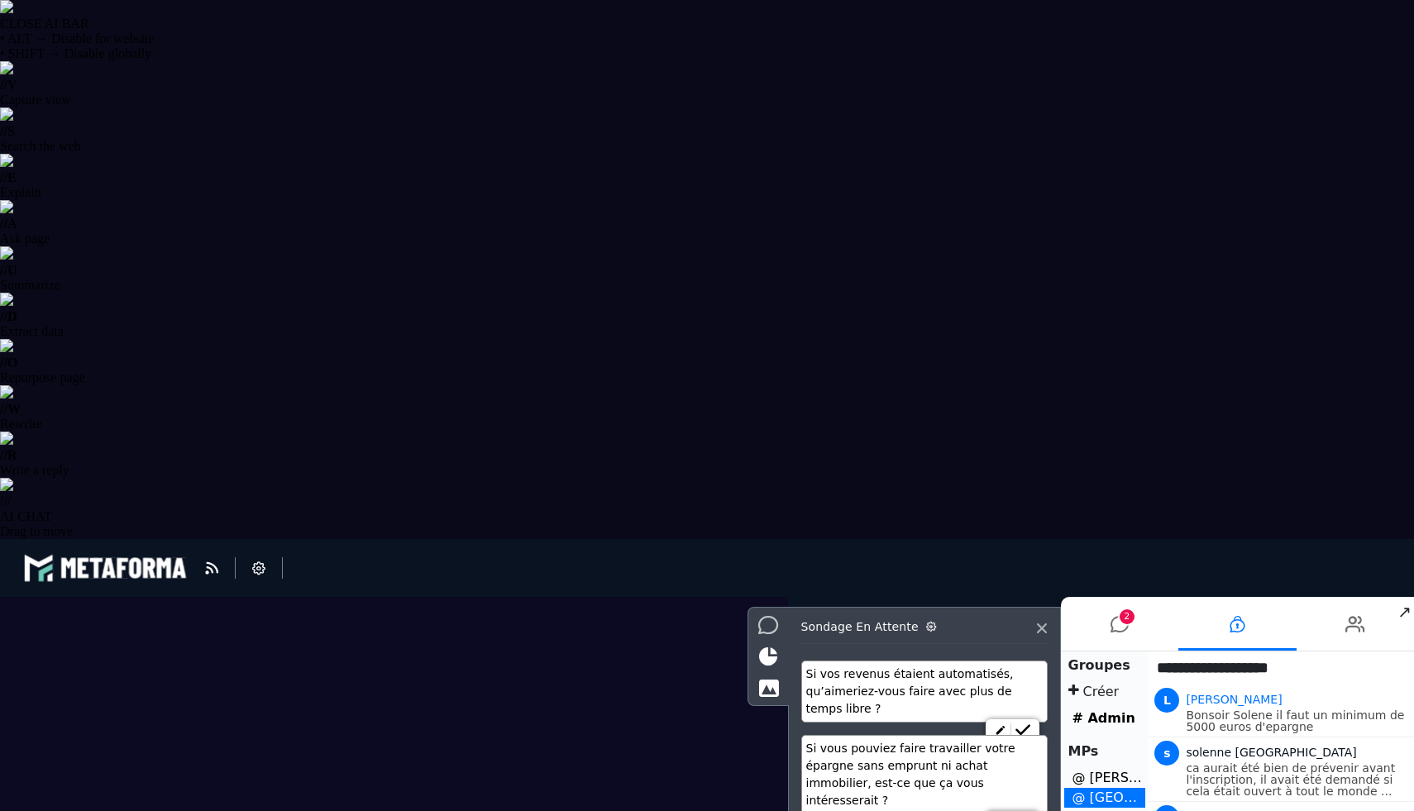
click at [767, 623] on icon at bounding box center [768, 625] width 21 height 18
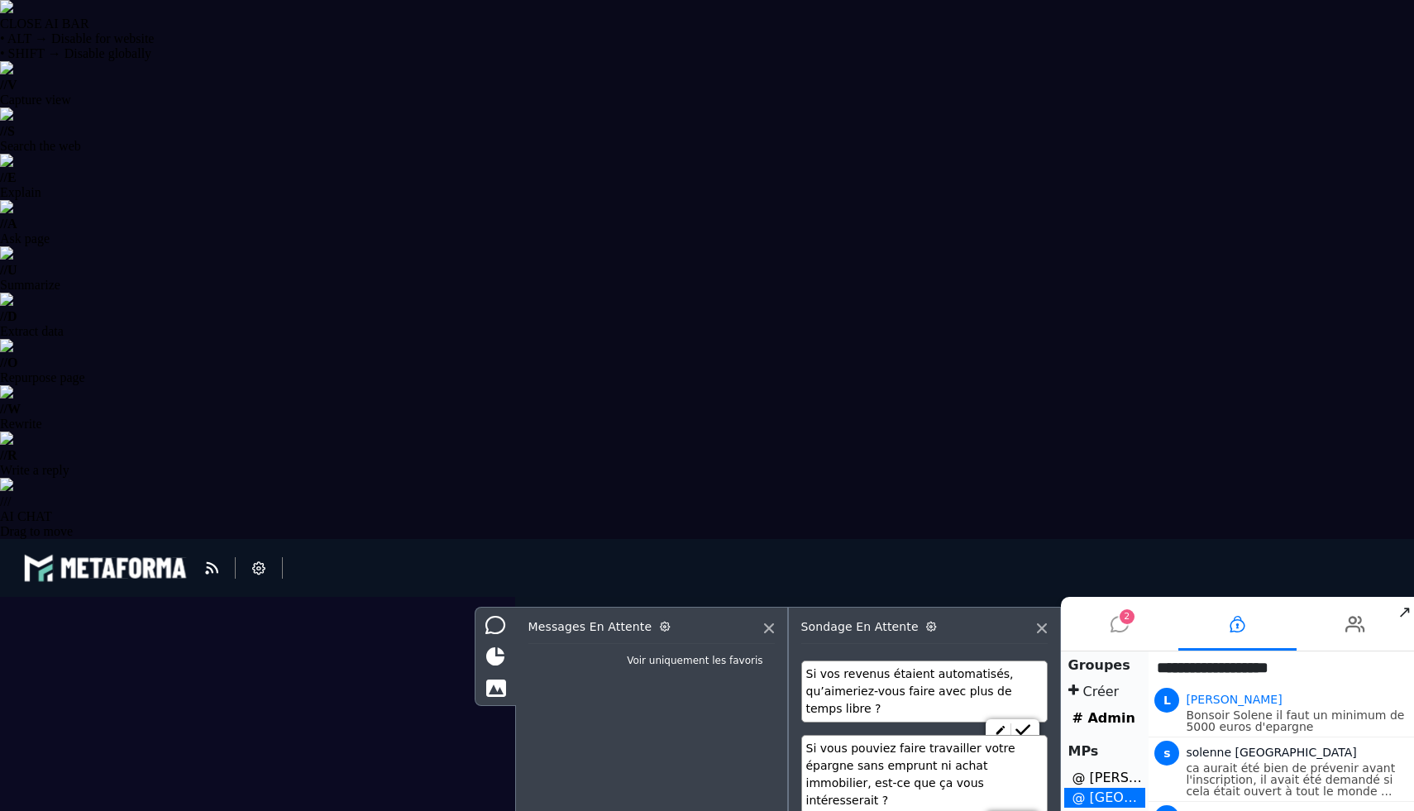
click at [1110, 630] on icon at bounding box center [1119, 624] width 18 height 41
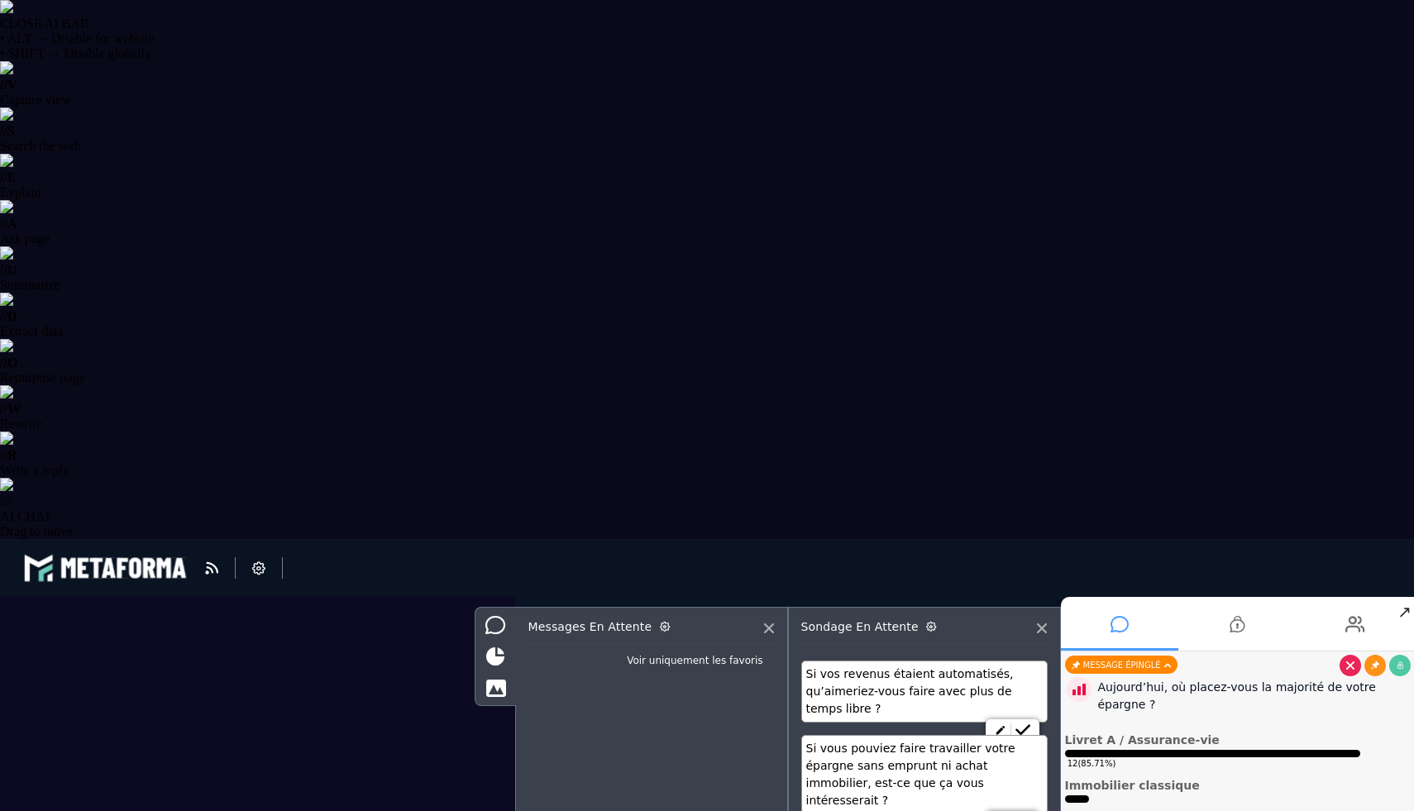
scroll to position [9759, 0]
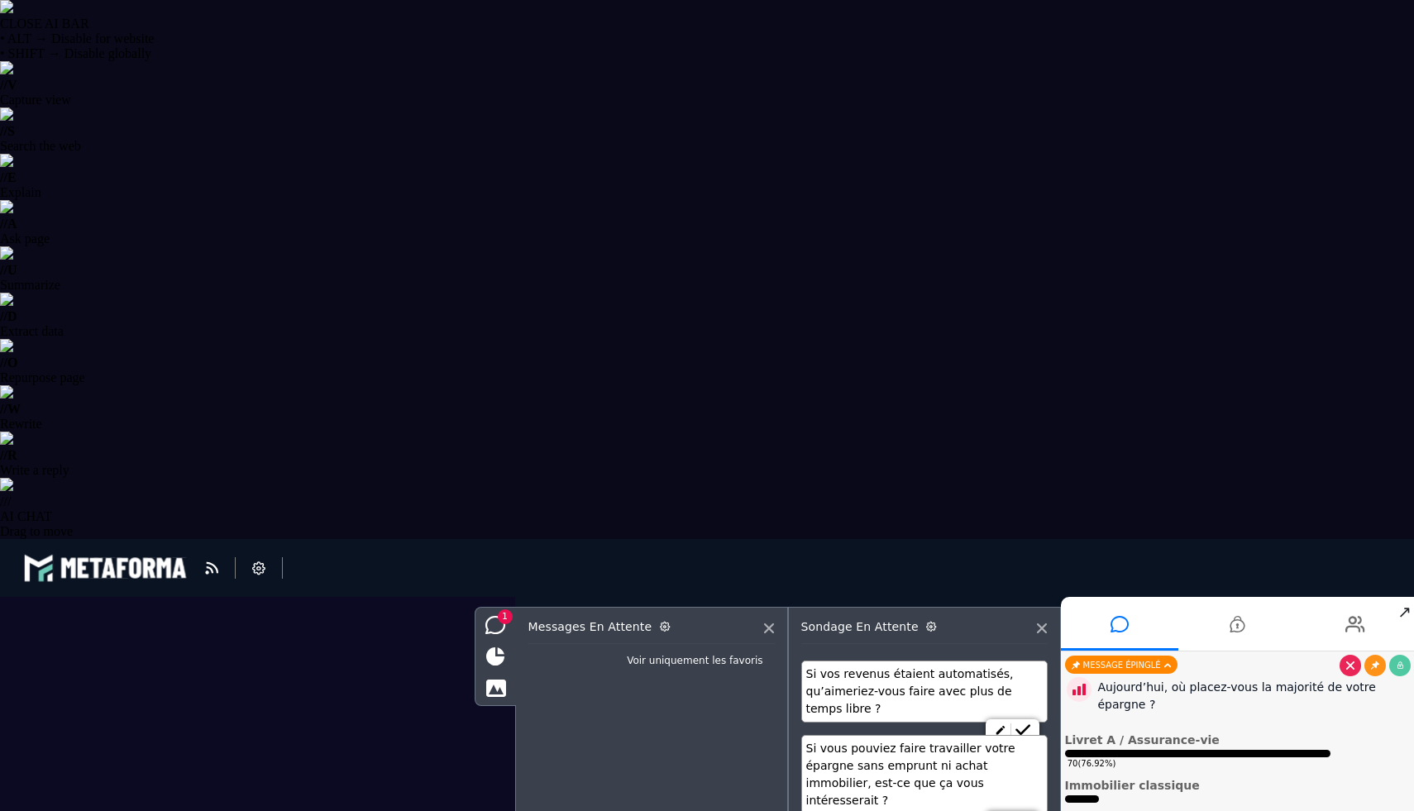
click at [1348, 657] on link at bounding box center [1349, 665] width 21 height 21
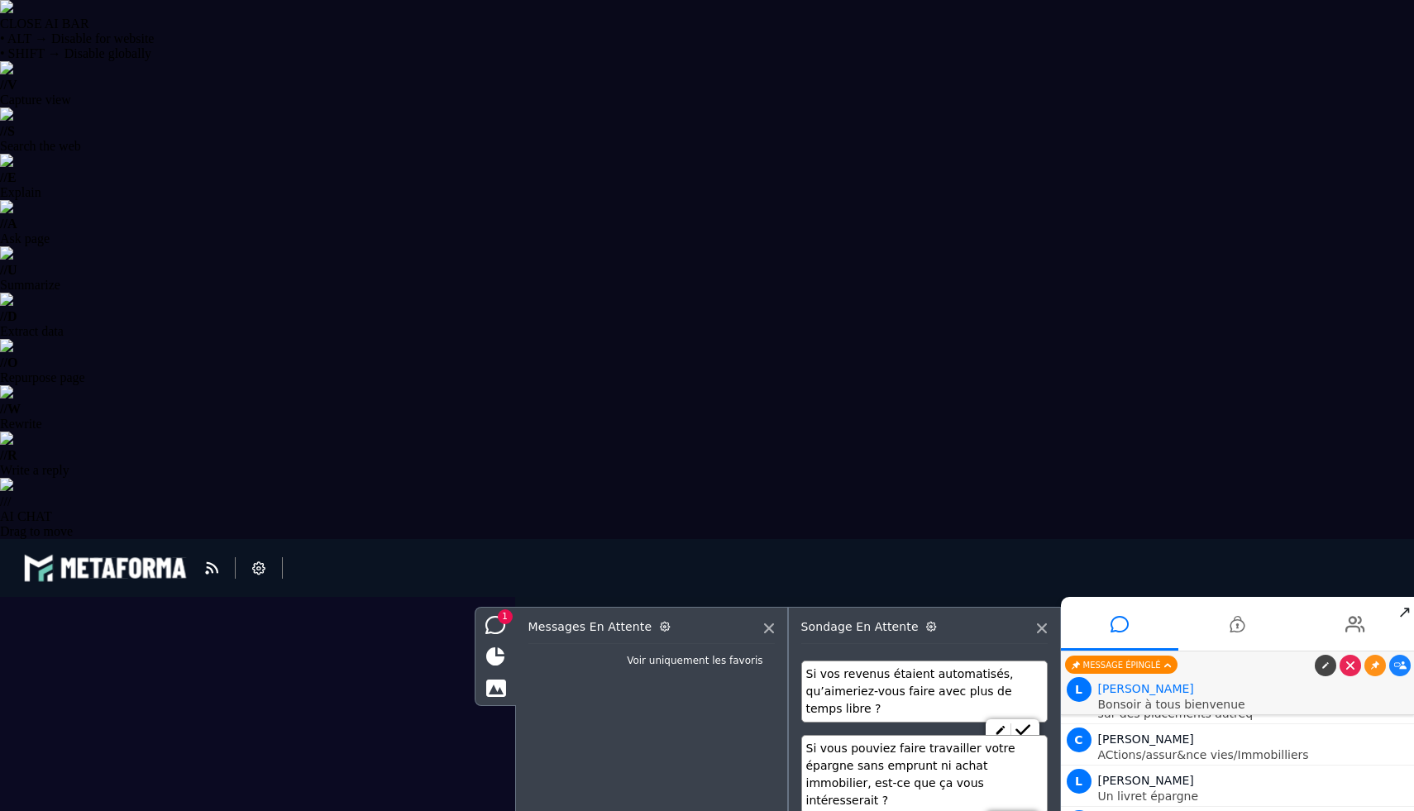
click at [1045, 630] on icon at bounding box center [1042, 628] width 10 height 10
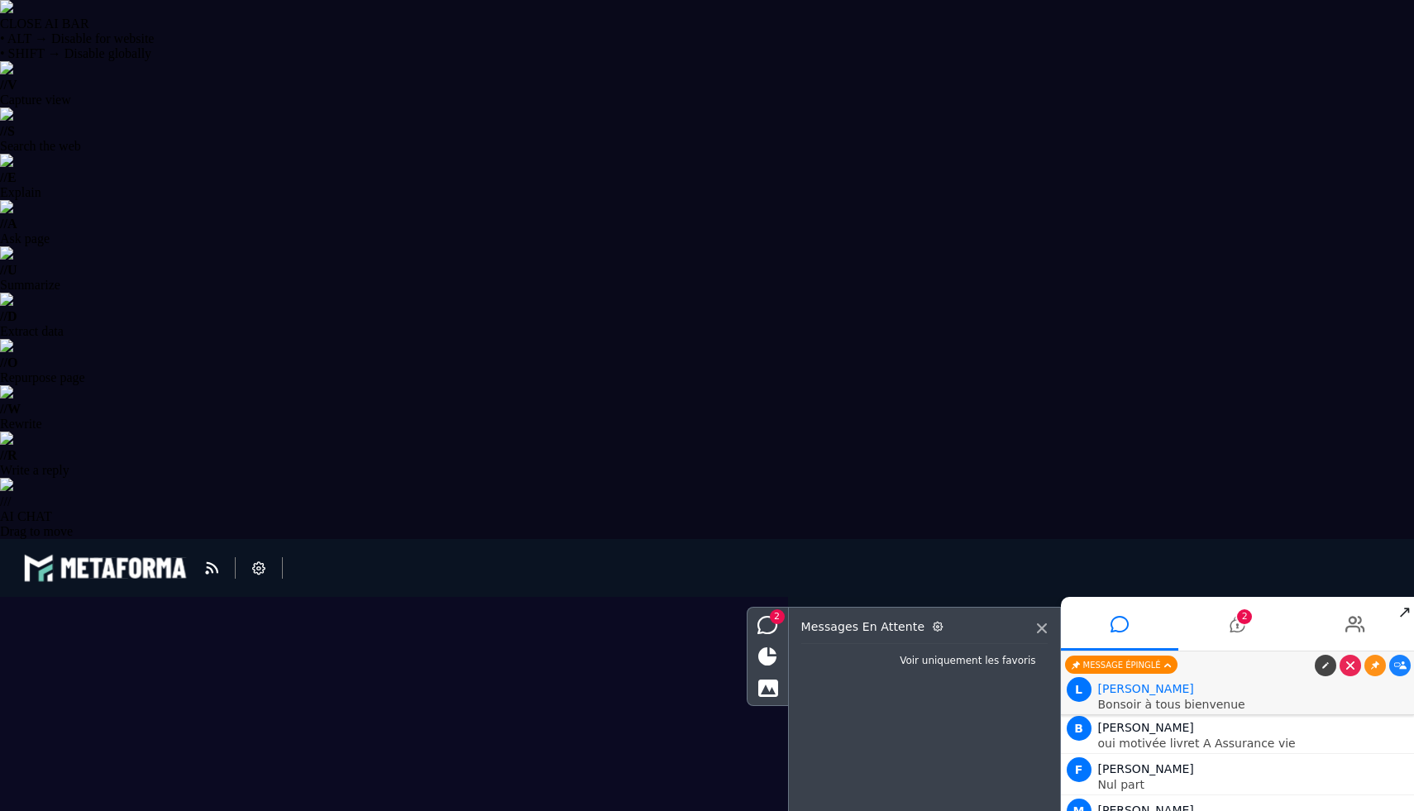
scroll to position [10928, 0]
click at [1237, 629] on icon at bounding box center [1236, 624] width 15 height 41
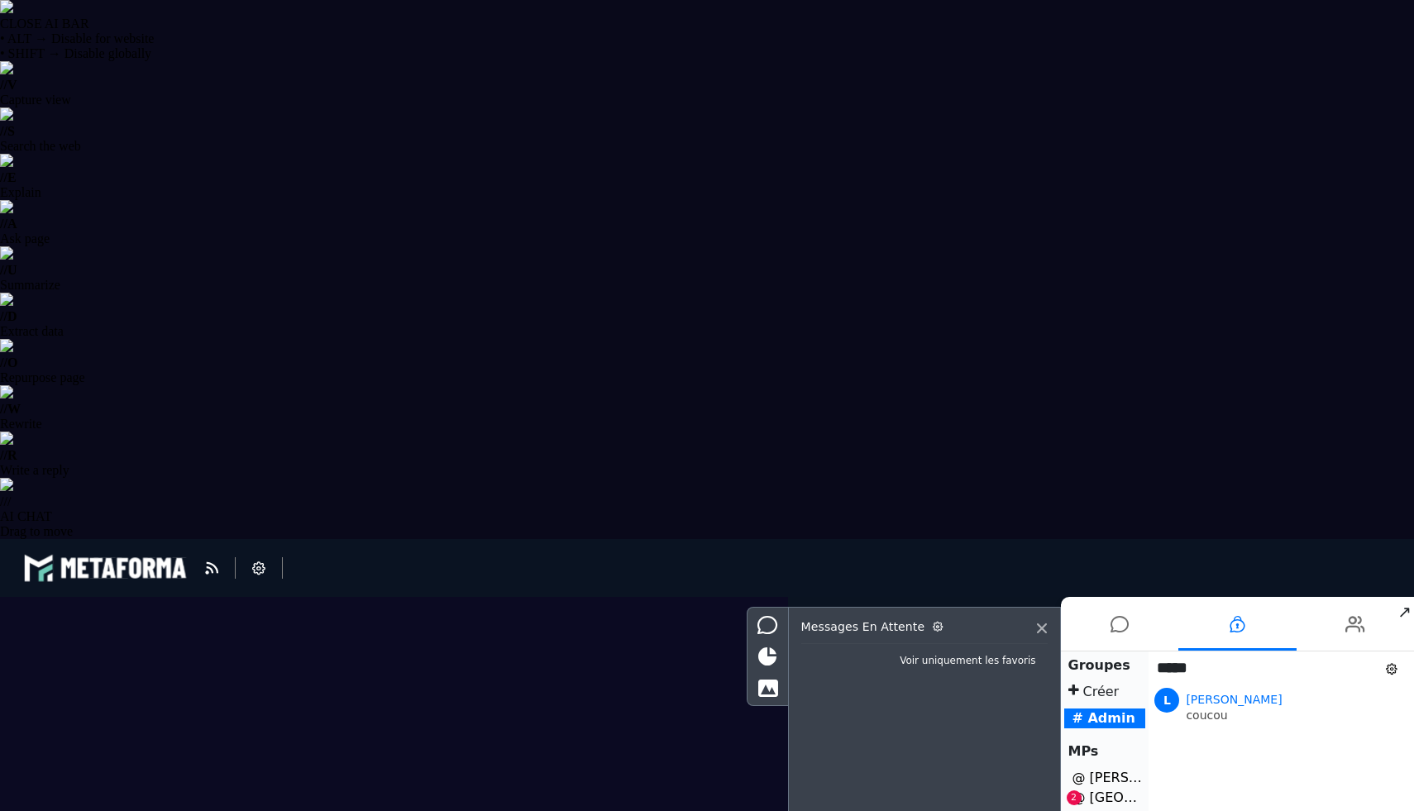
click at [1115, 794] on li "@ solenne Saint-ville 2" at bounding box center [1105, 798] width 82 height 20
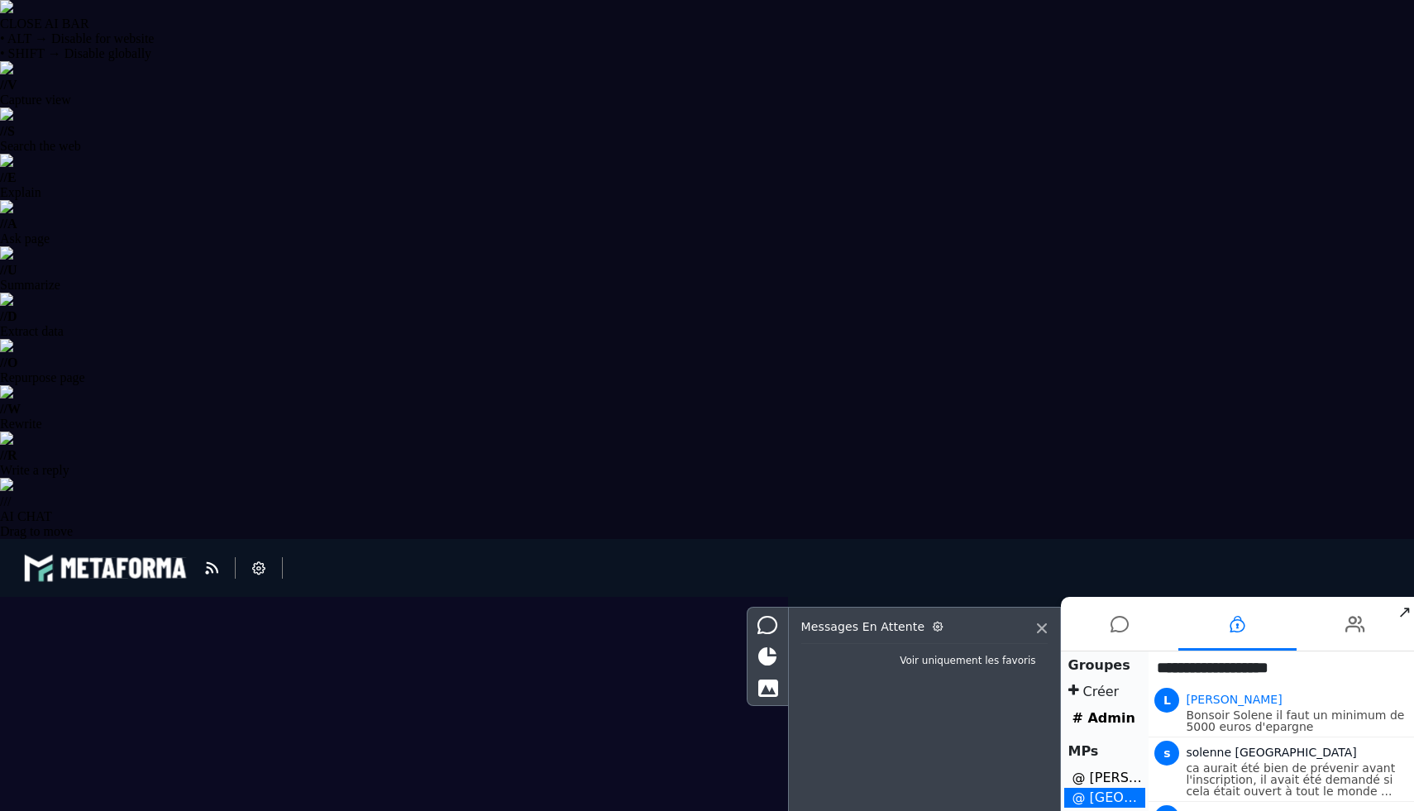
type textarea "**********"
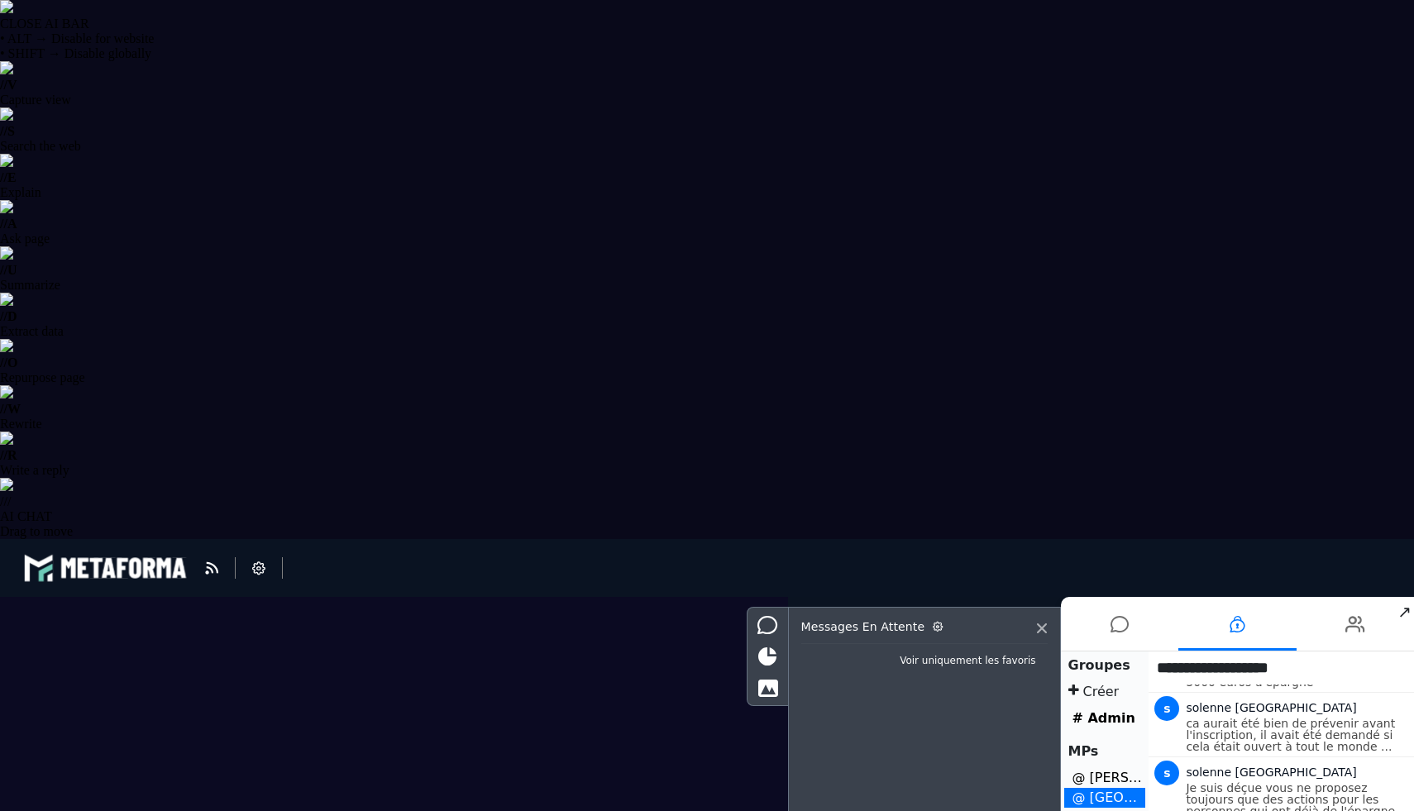
type textarea "**********"
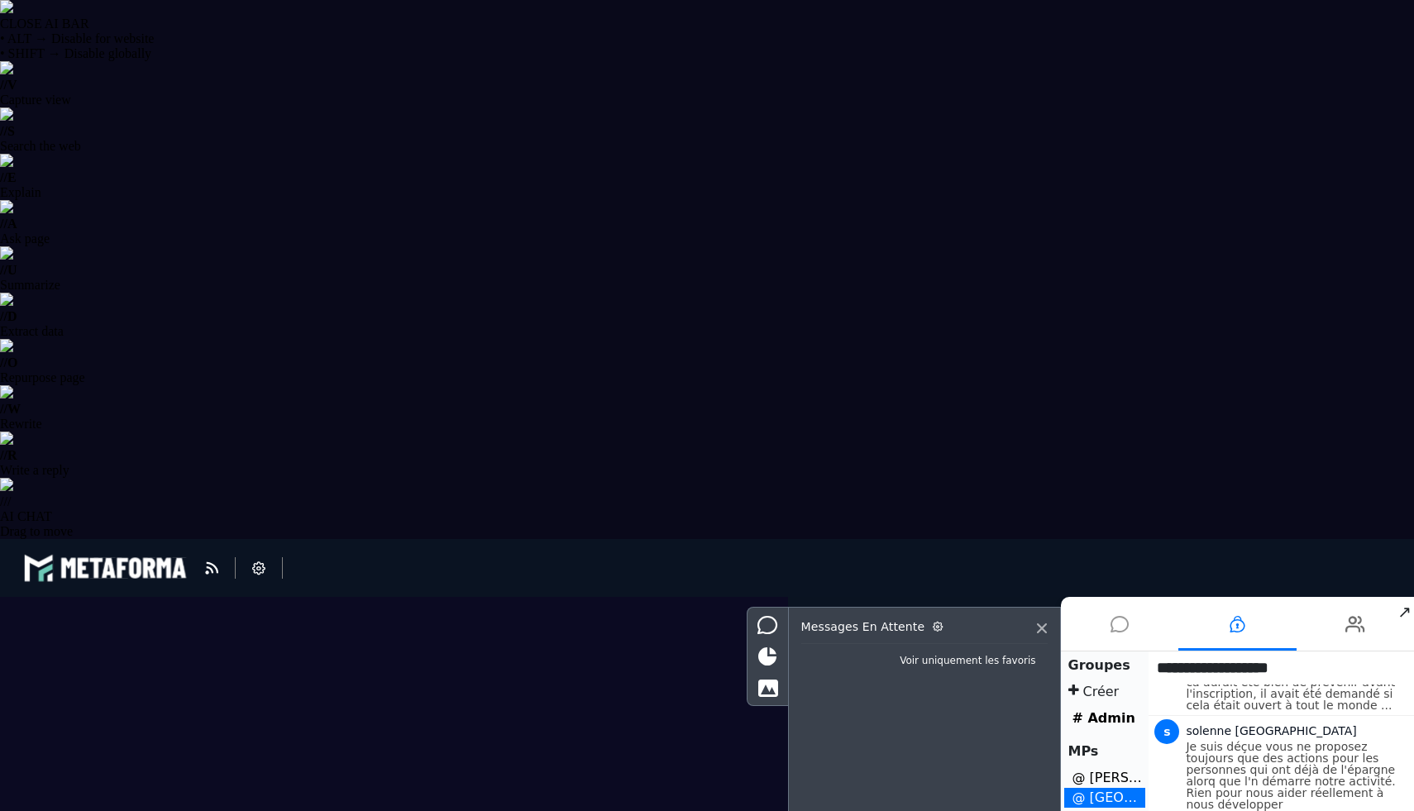
click at [1117, 628] on icon at bounding box center [1119, 624] width 18 height 41
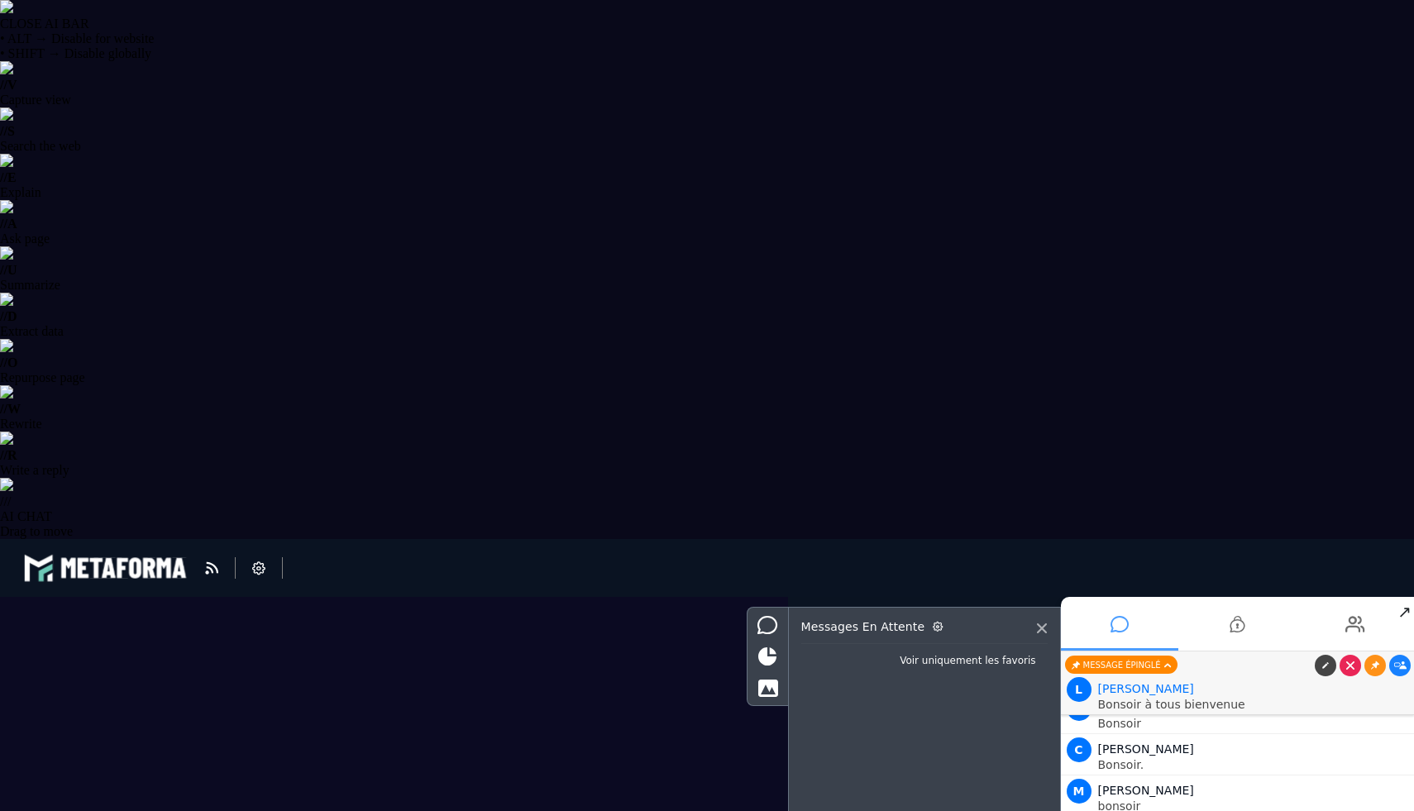
scroll to position [10970, 0]
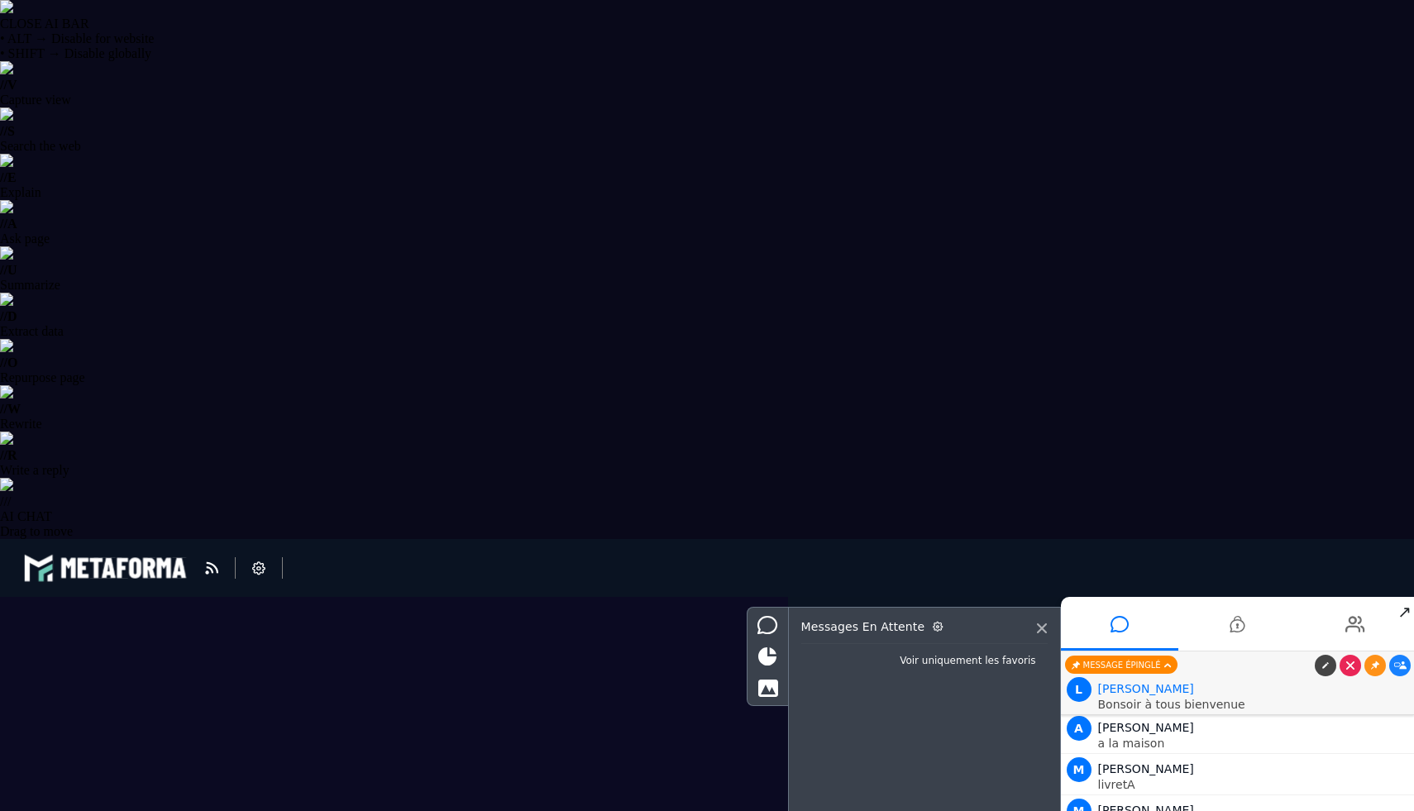
type textarea "**********"
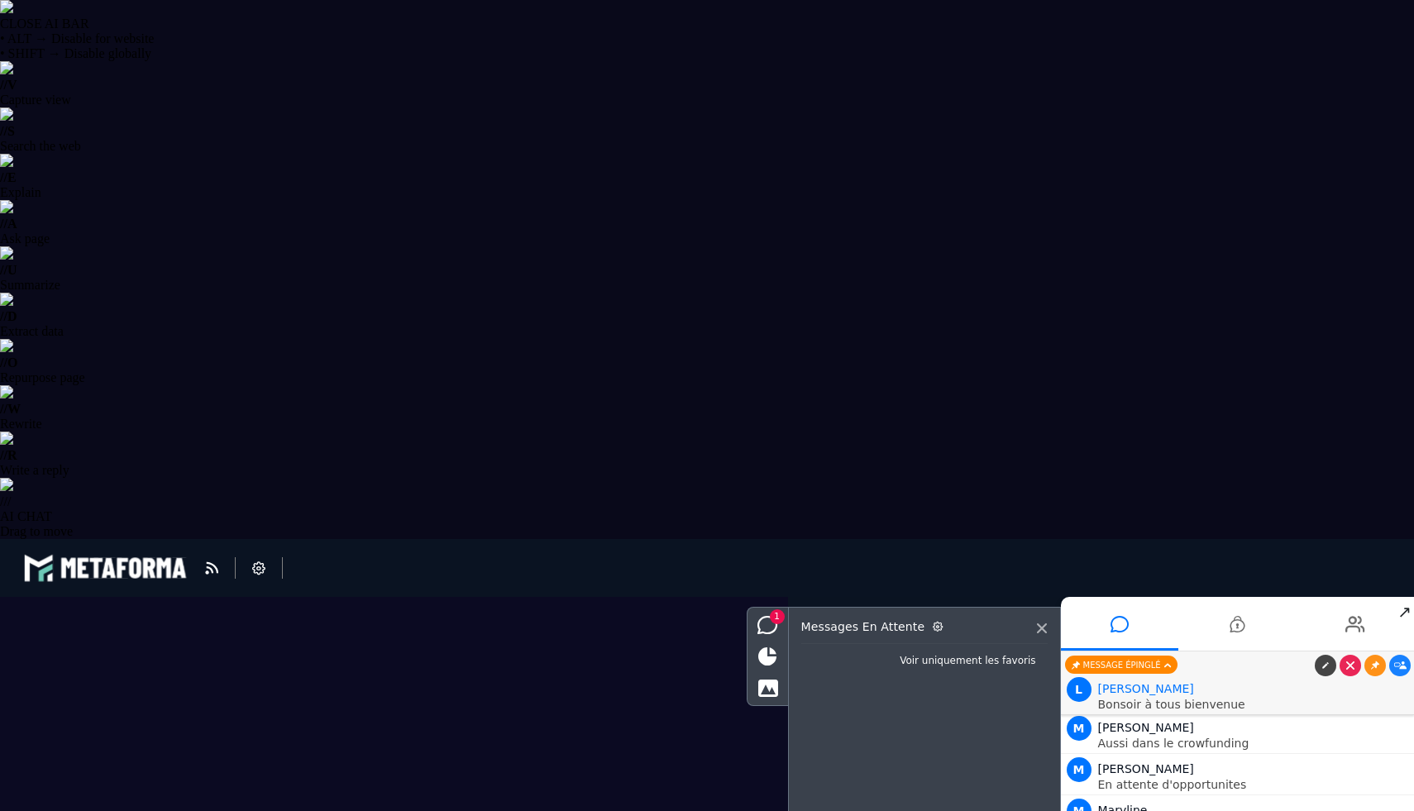
scroll to position [11135, 0]
type textarea "**********"
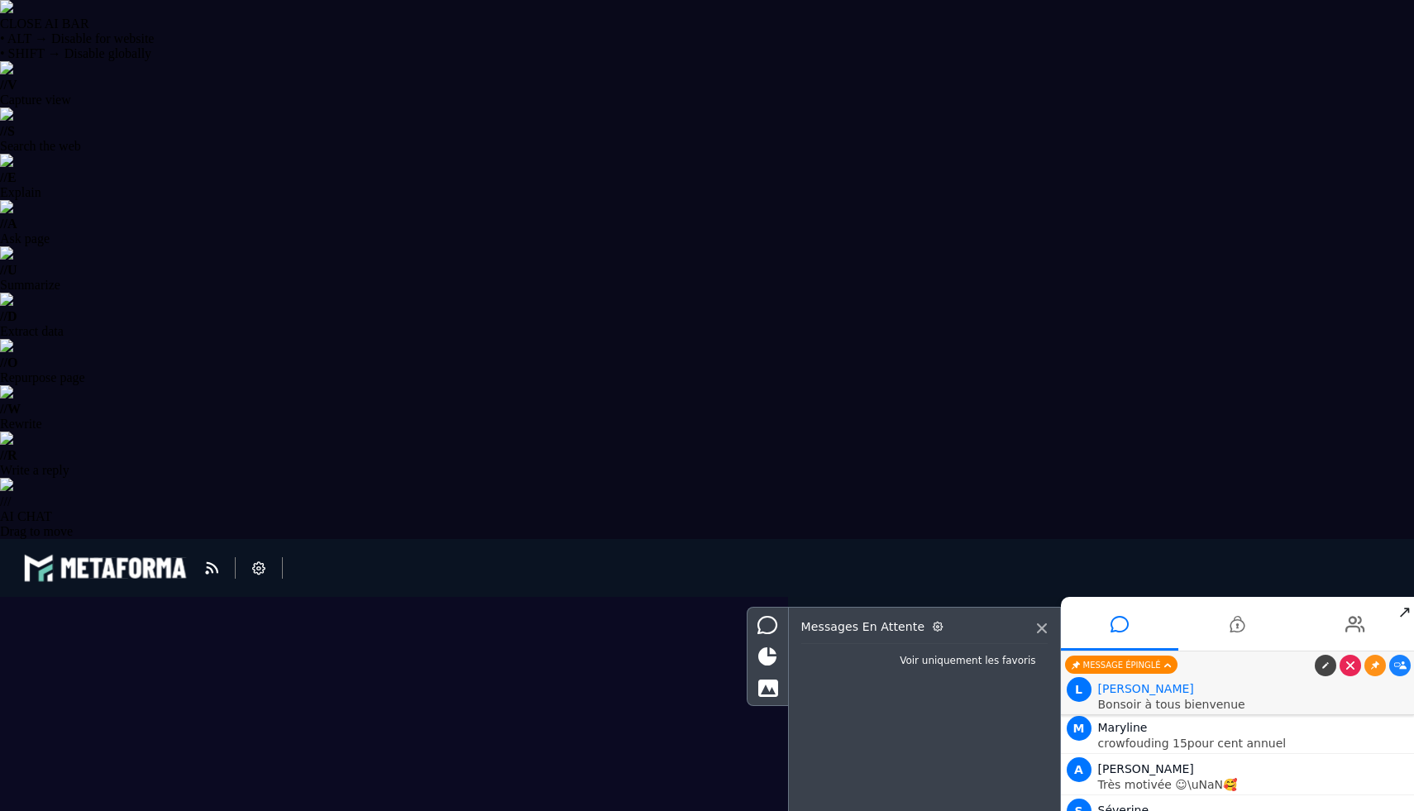
scroll to position [11218, 0]
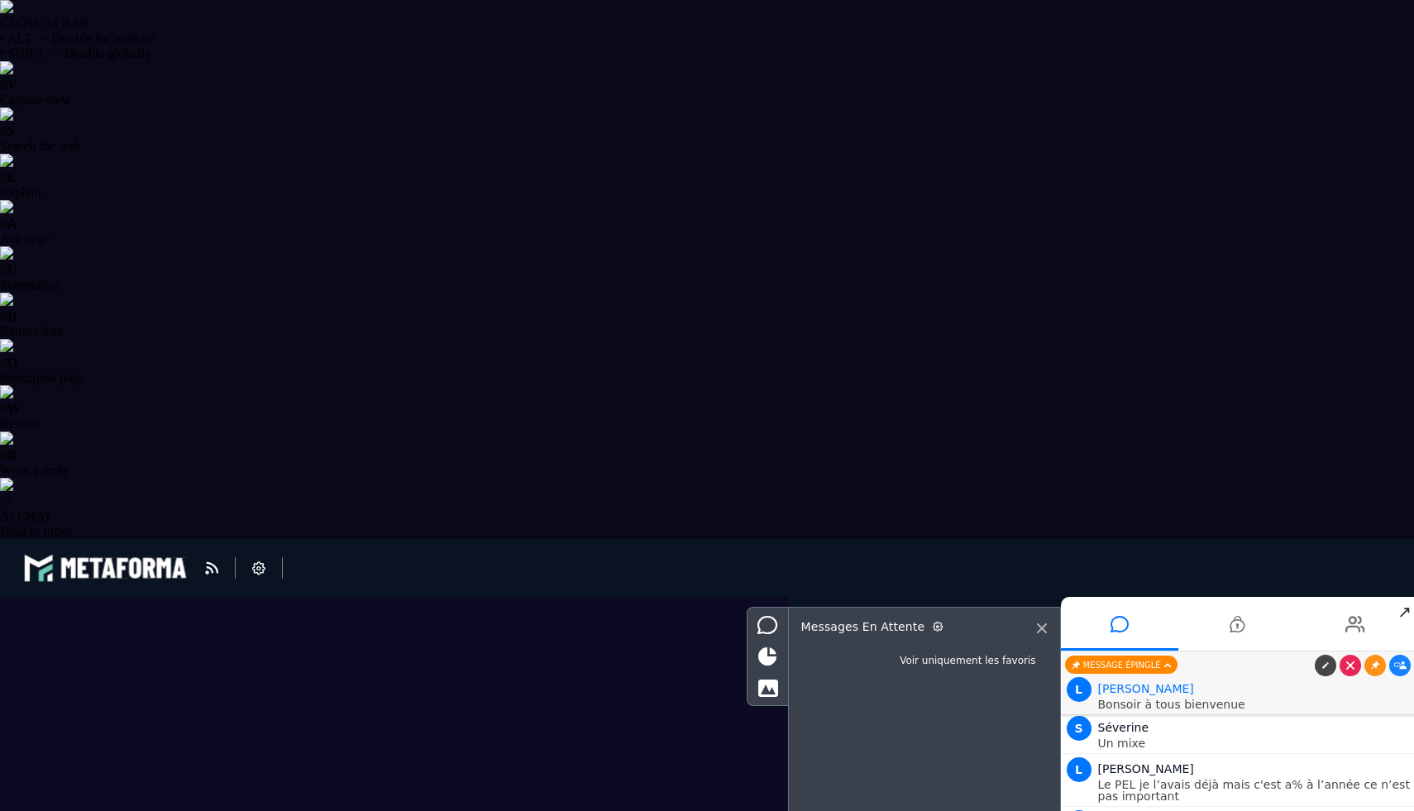
type textarea "**********"
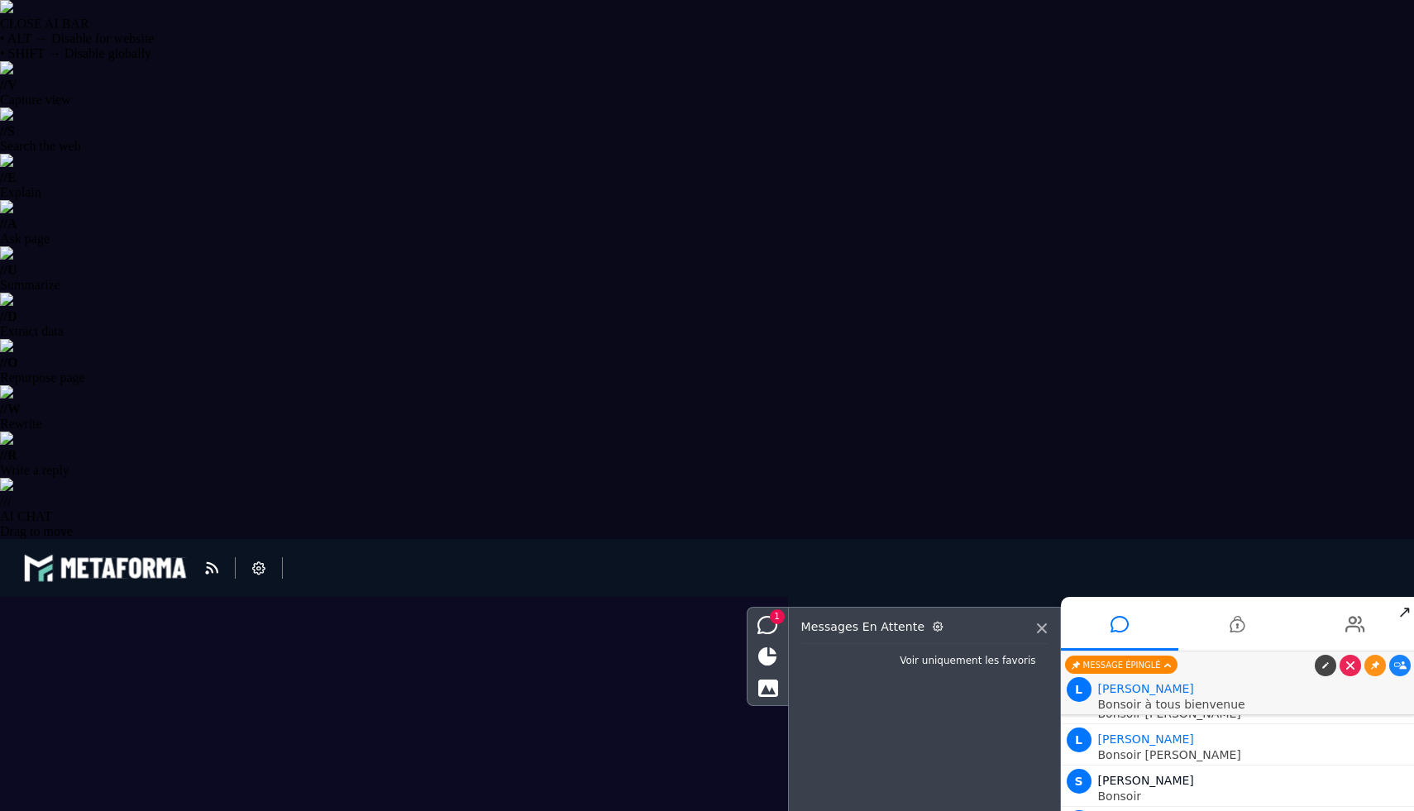
scroll to position [11631, 0]
type textarea "**********"
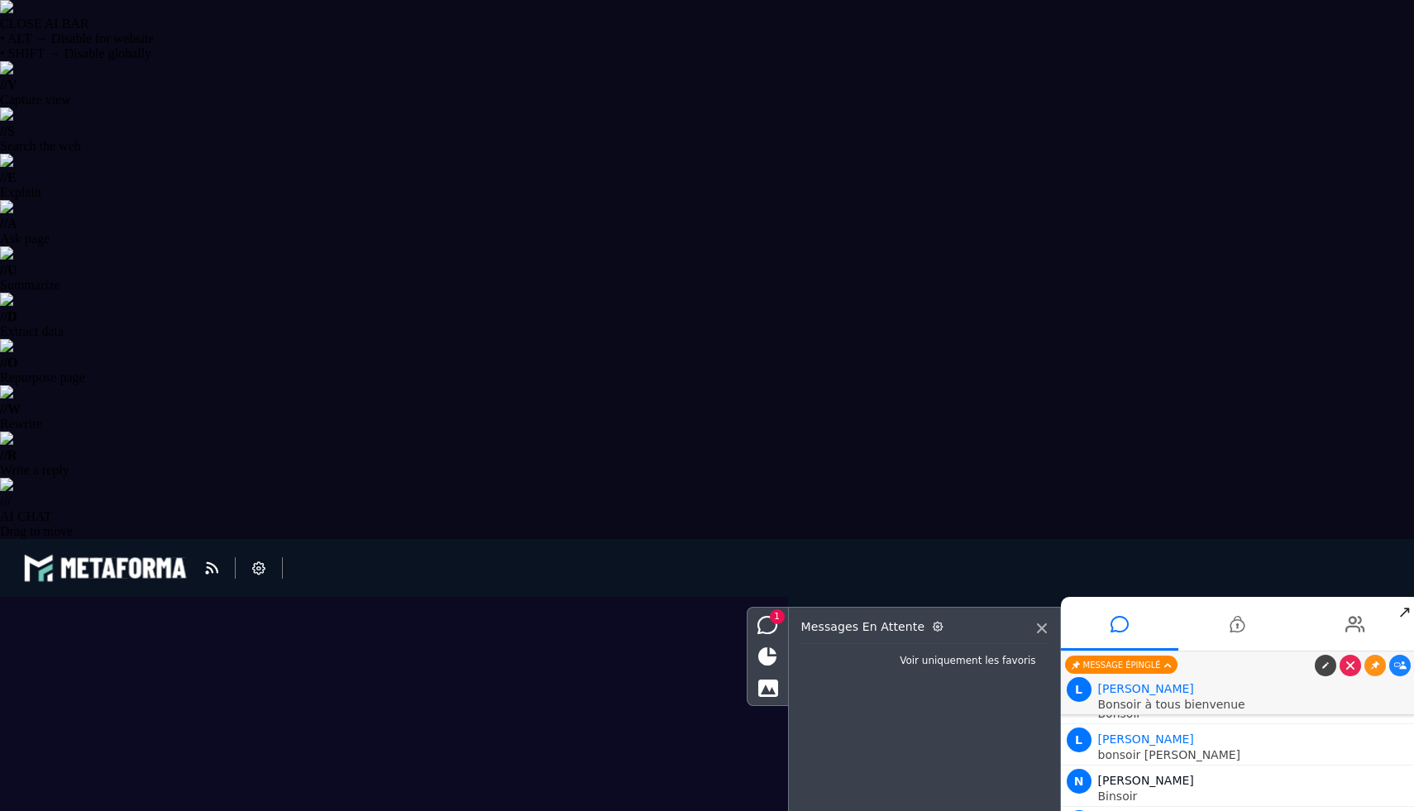
click at [1237, 637] on icon at bounding box center [1236, 624] width 15 height 41
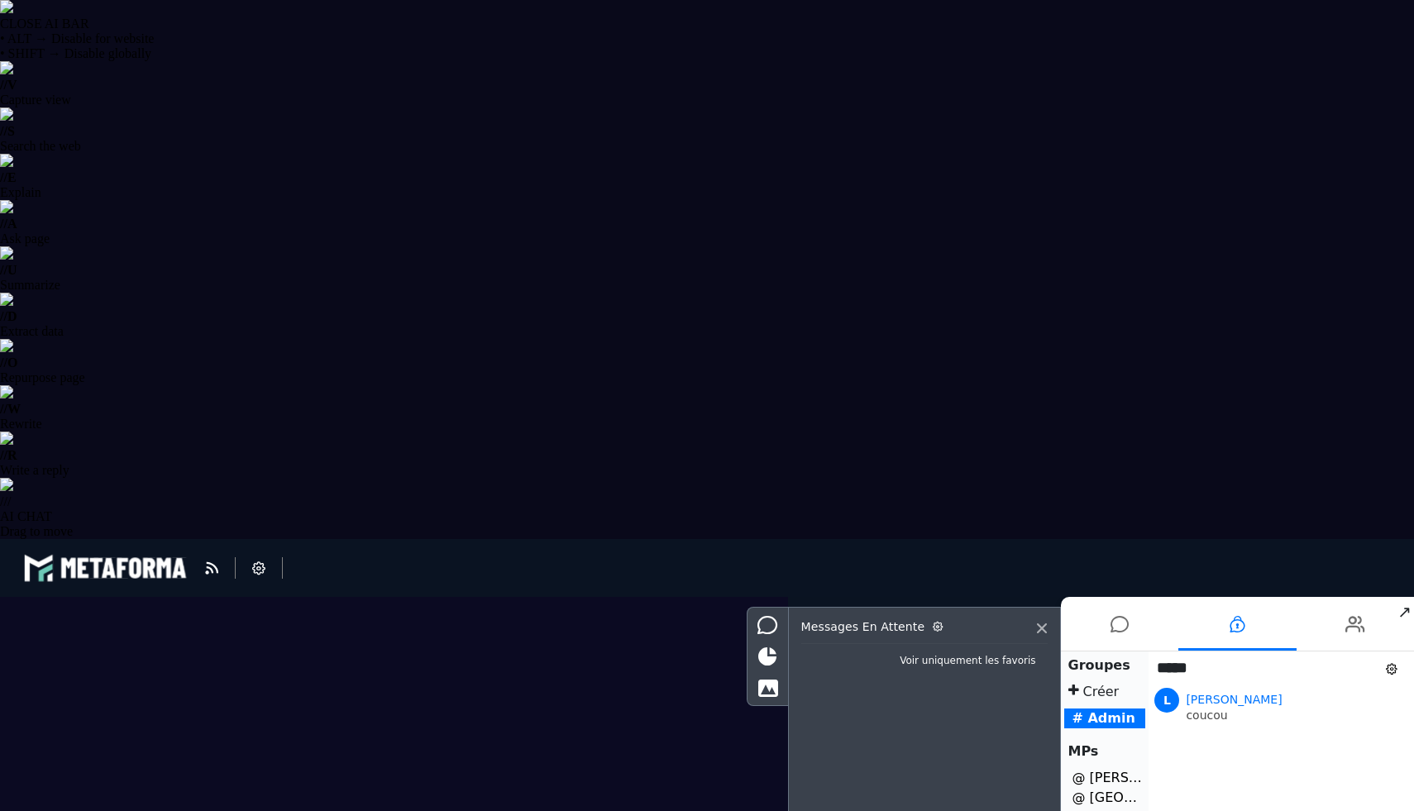
click at [1116, 792] on li "@ solenne Saint-ville" at bounding box center [1105, 798] width 82 height 20
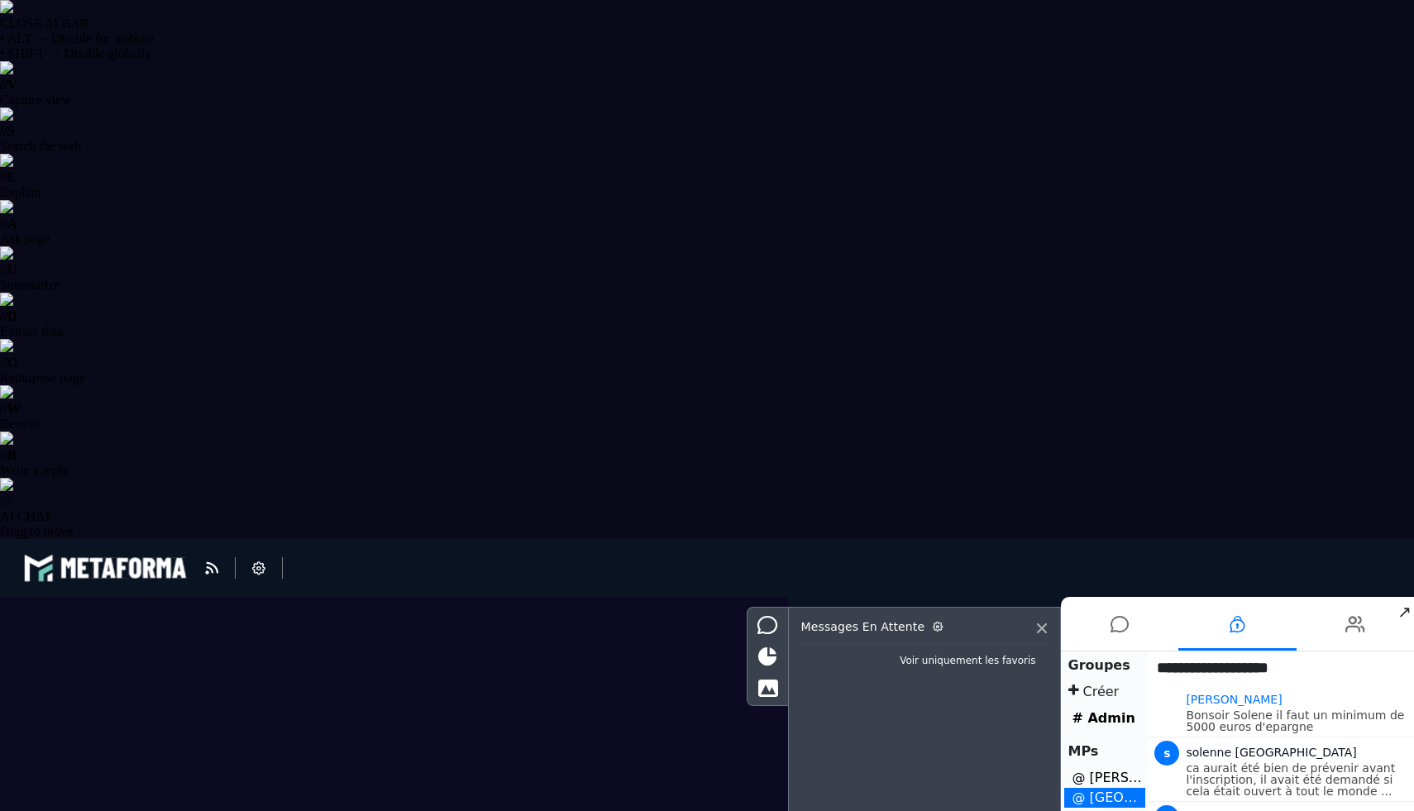
scroll to position [86, 0]
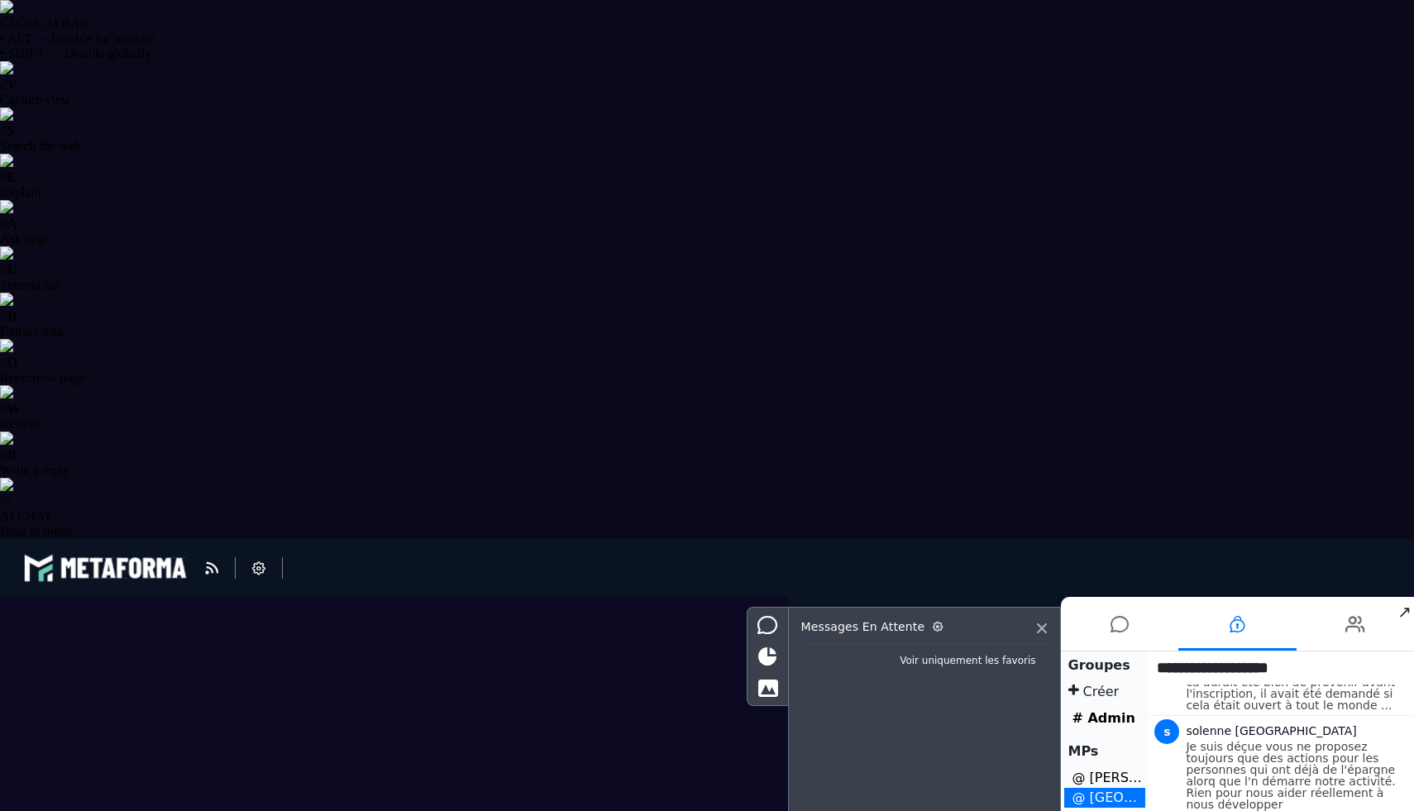
click at [1205, 668] on span "**********" at bounding box center [1260, 667] width 224 height 31
copy div "**********"
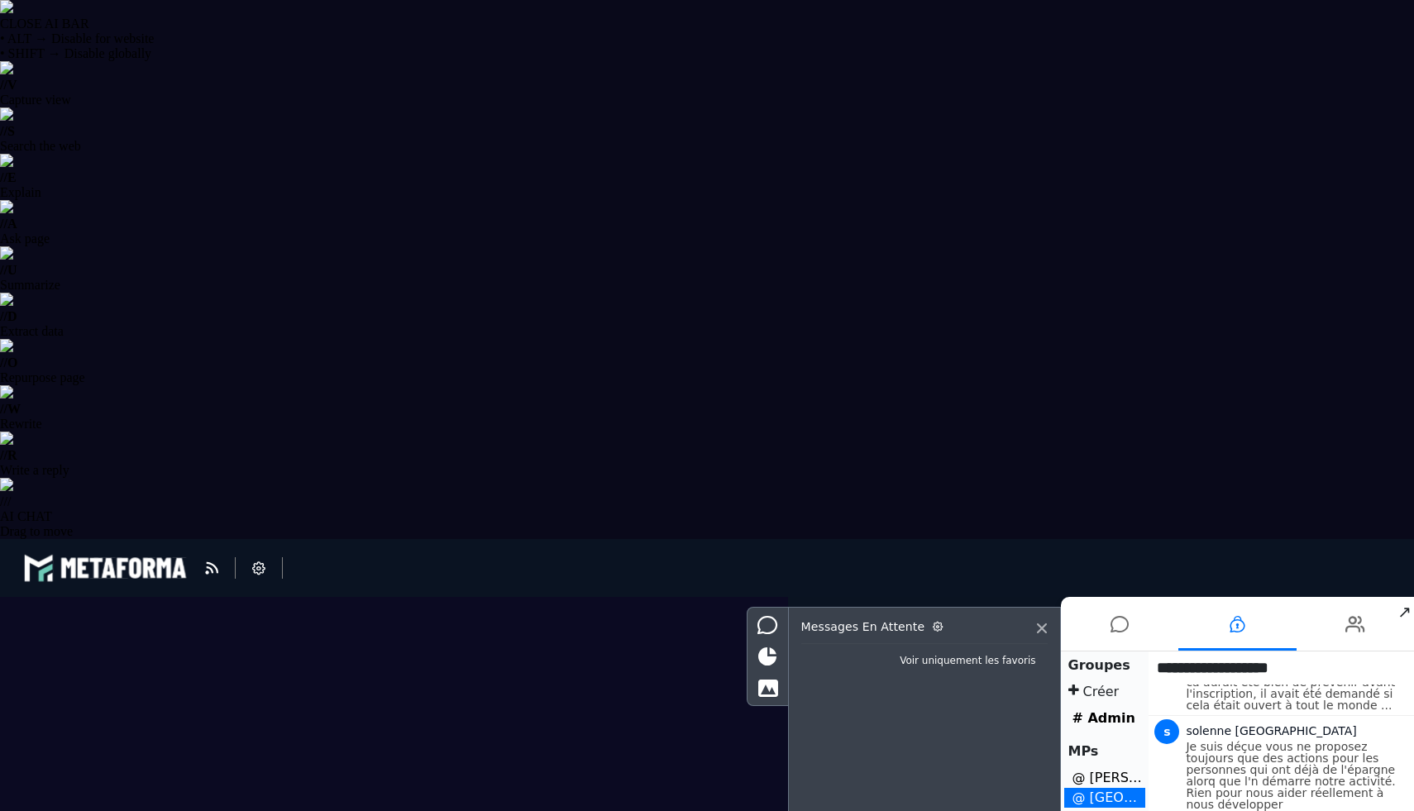
type textarea "**********"
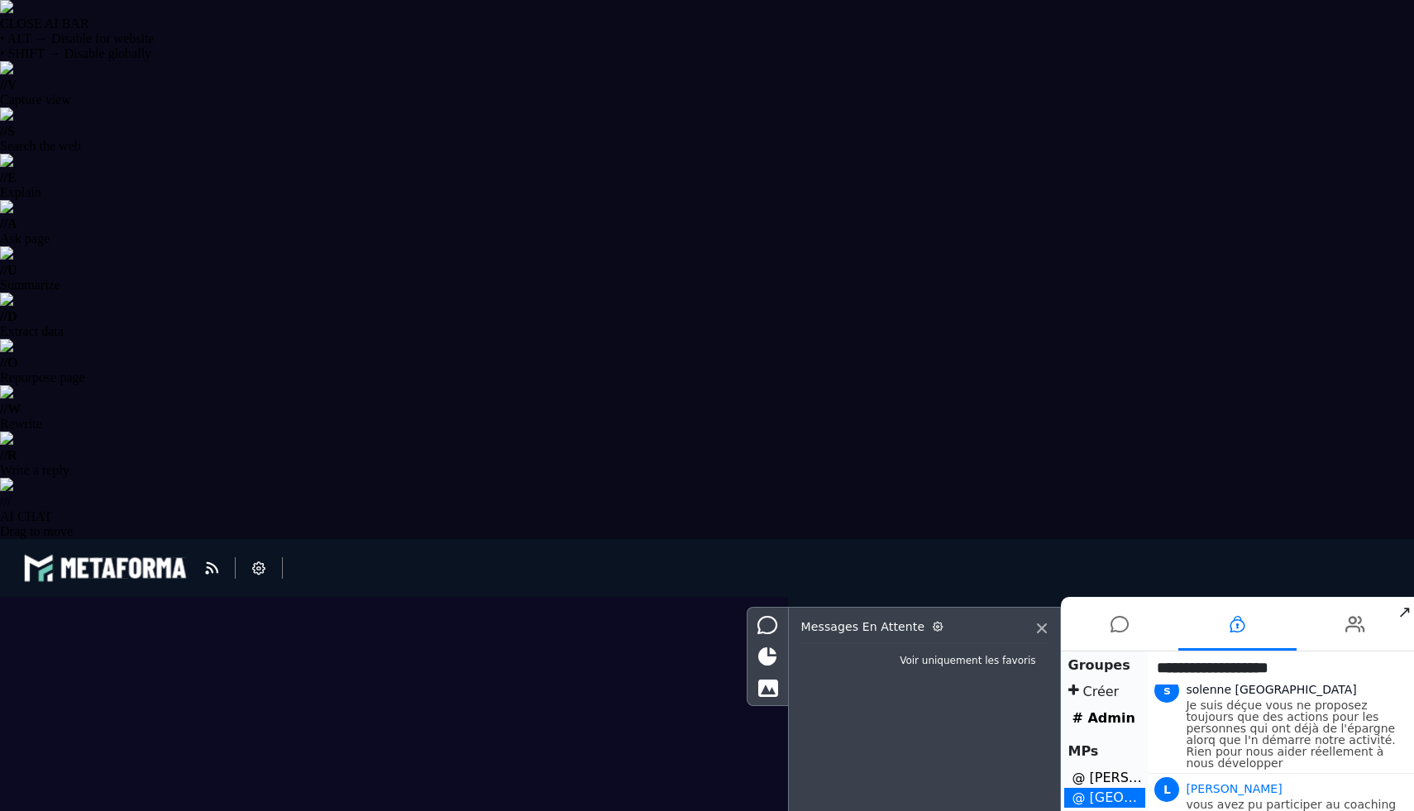
click at [13, 13] on img at bounding box center [6, 6] width 13 height 13
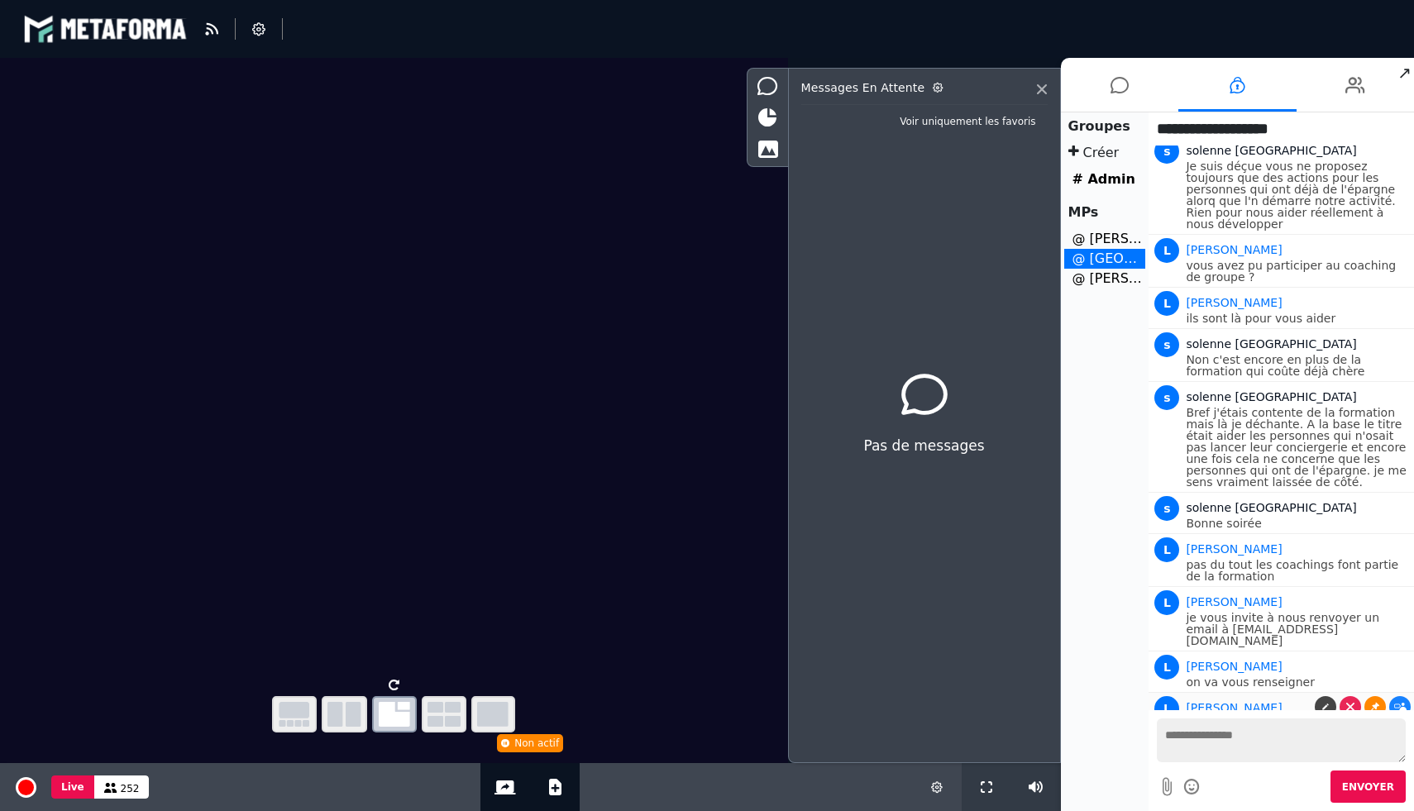
click at [1372, 703] on icon at bounding box center [1375, 707] width 8 height 8
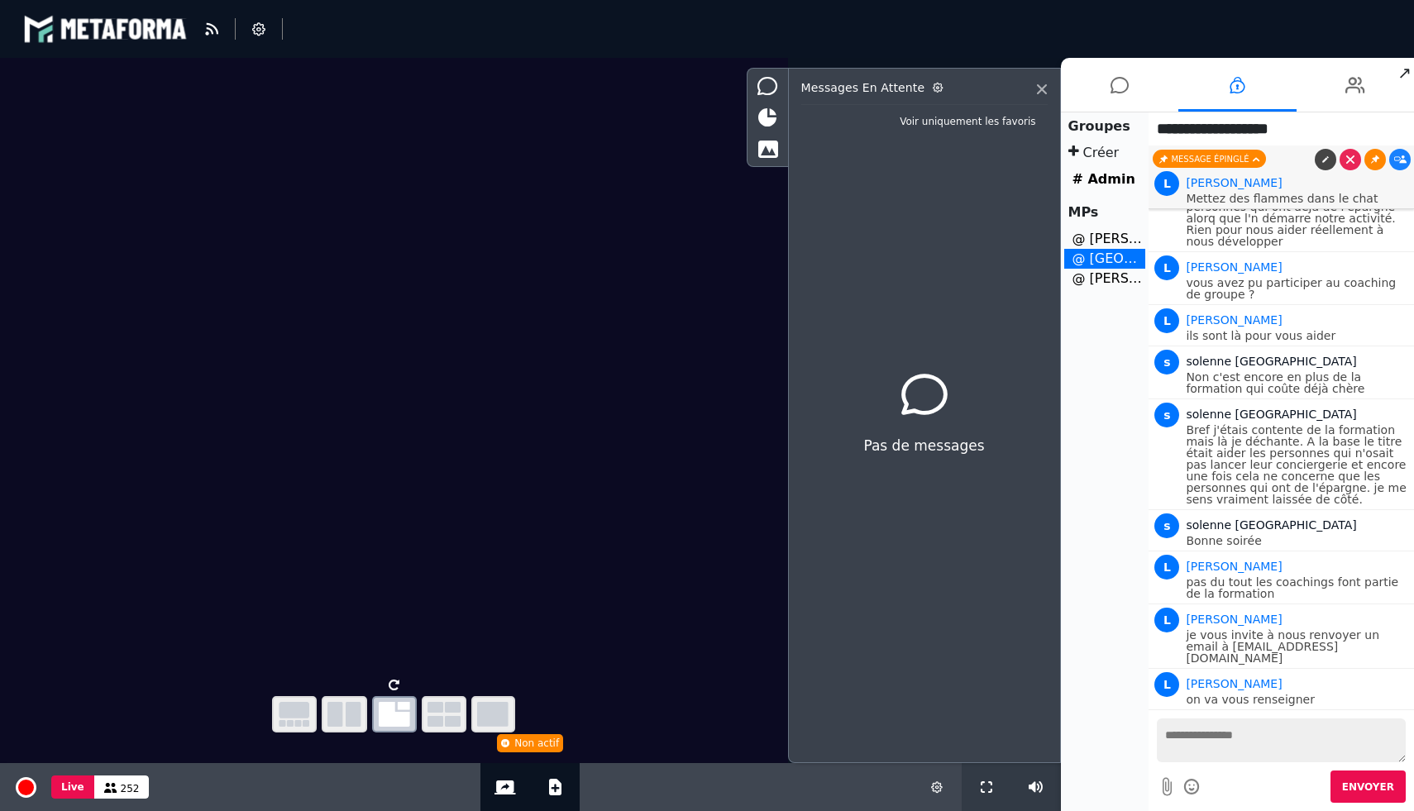
scroll to position [87, 0]
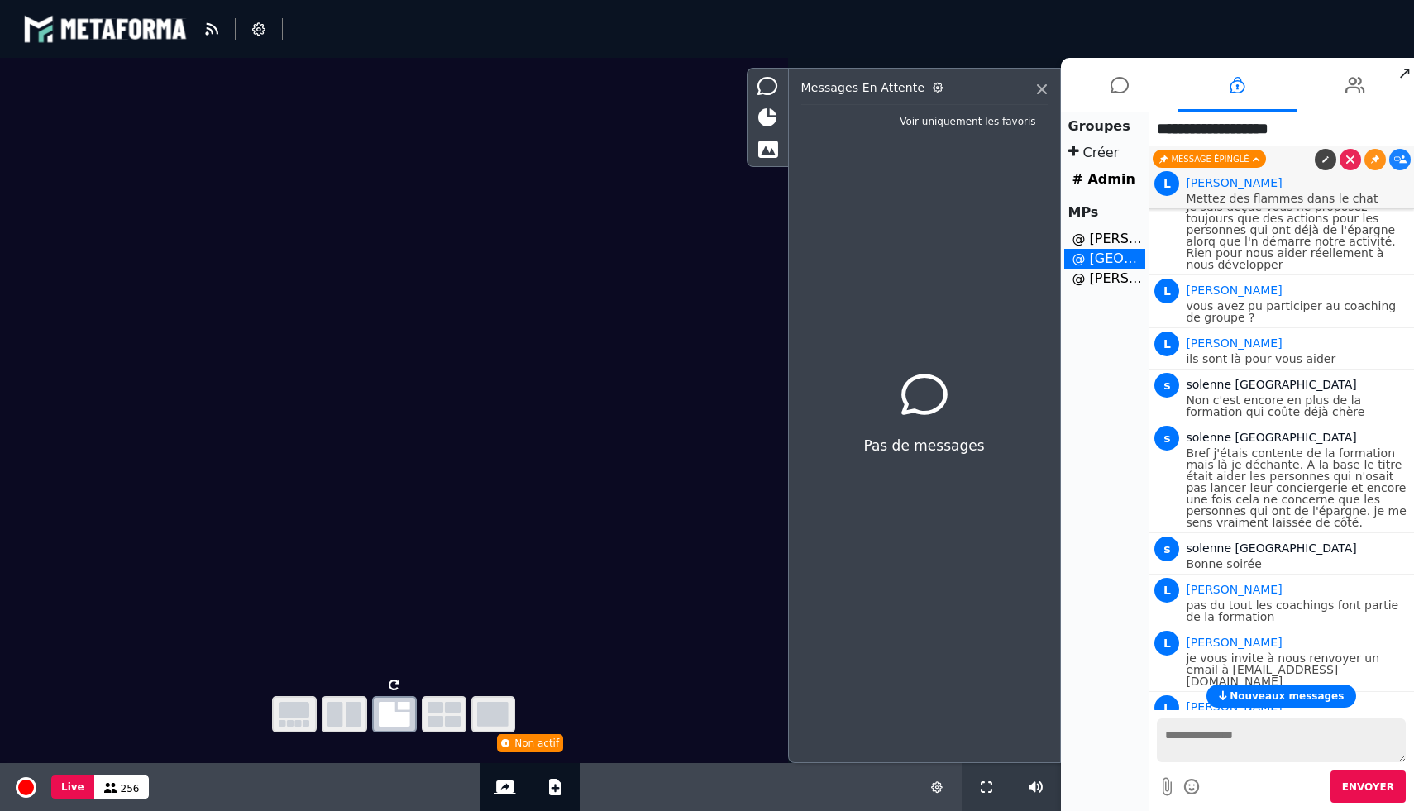
click at [1310, 698] on span "Nouveaux messages" at bounding box center [1286, 696] width 114 height 12
click at [773, 145] on icon at bounding box center [767, 149] width 21 height 18
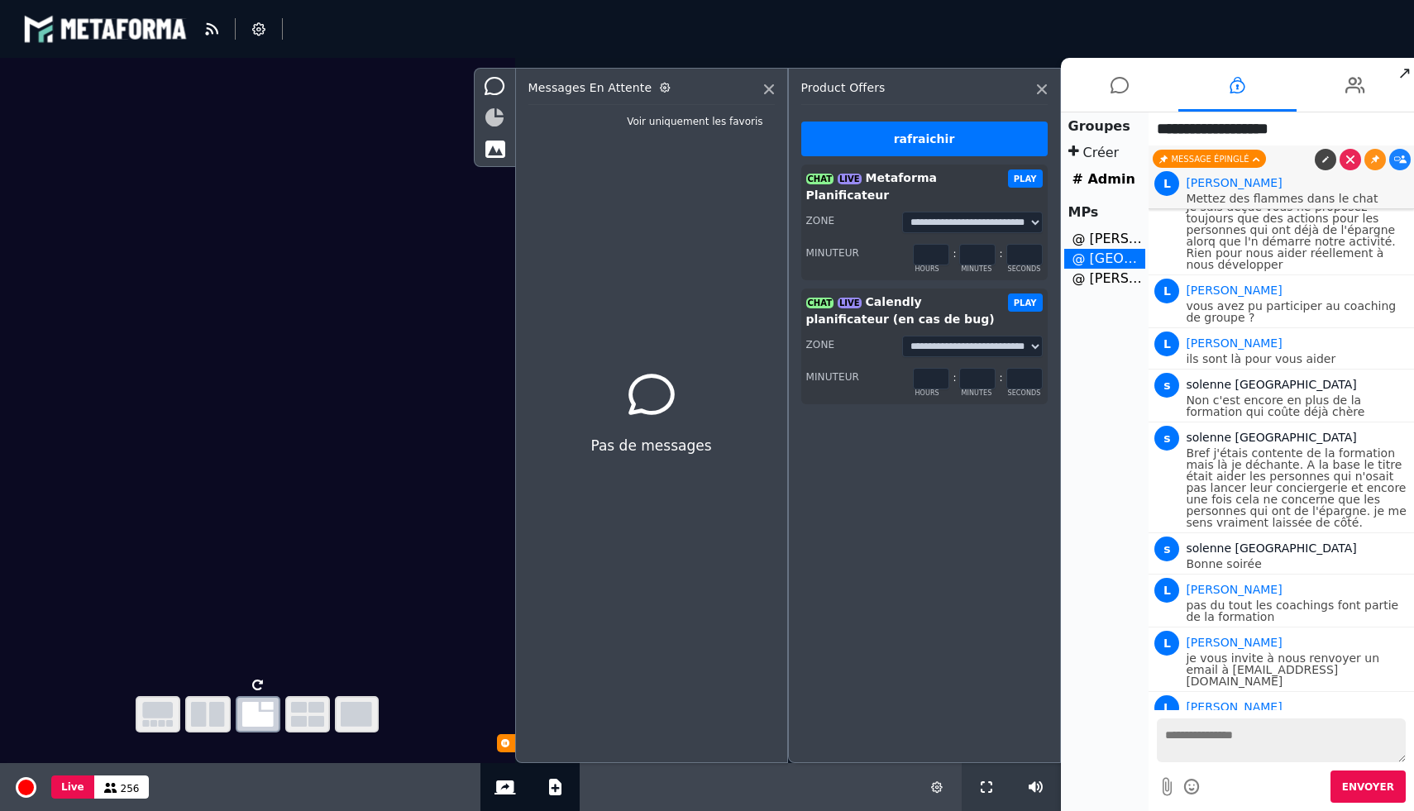
click at [499, 112] on icon at bounding box center [494, 117] width 18 height 18
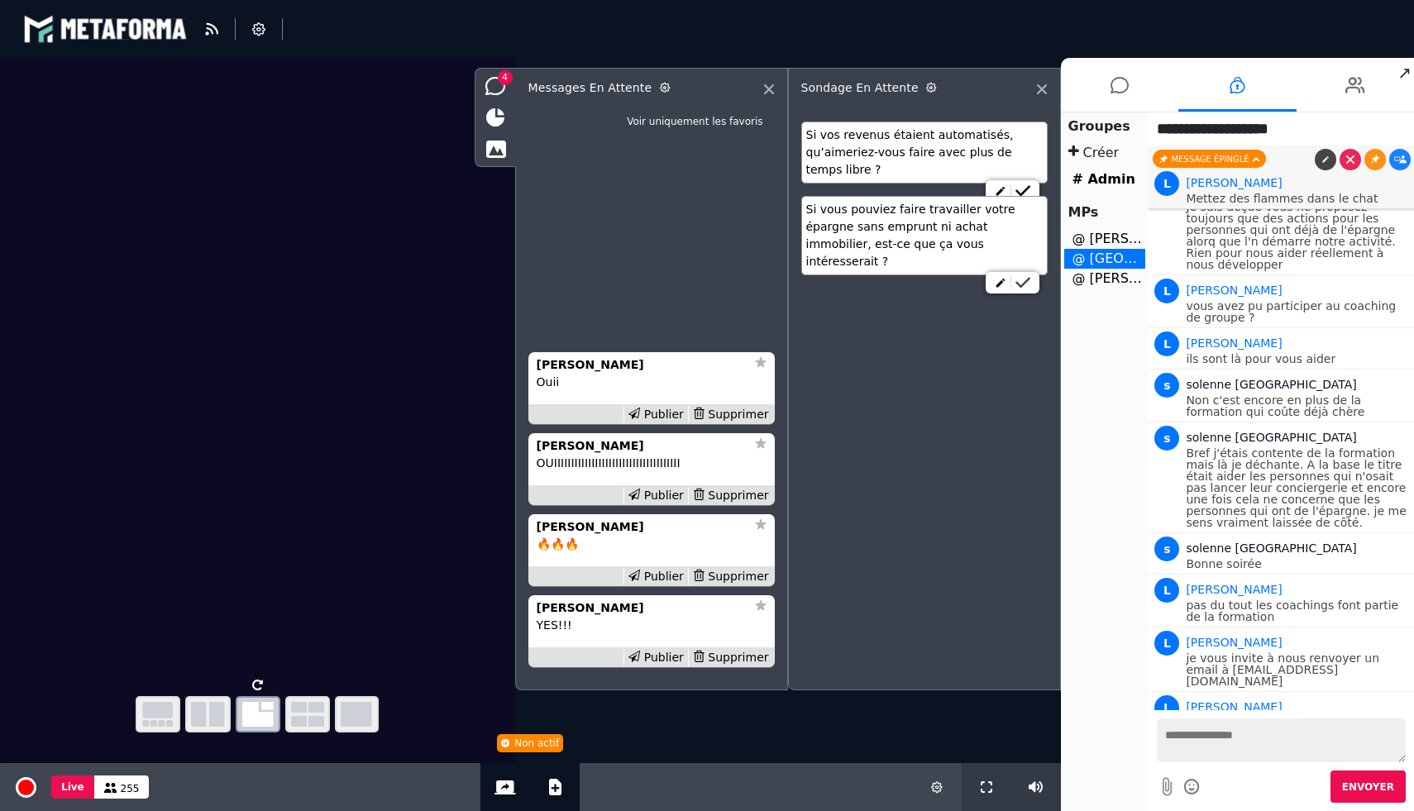
click at [1024, 277] on icon at bounding box center [1022, 283] width 15 height 12
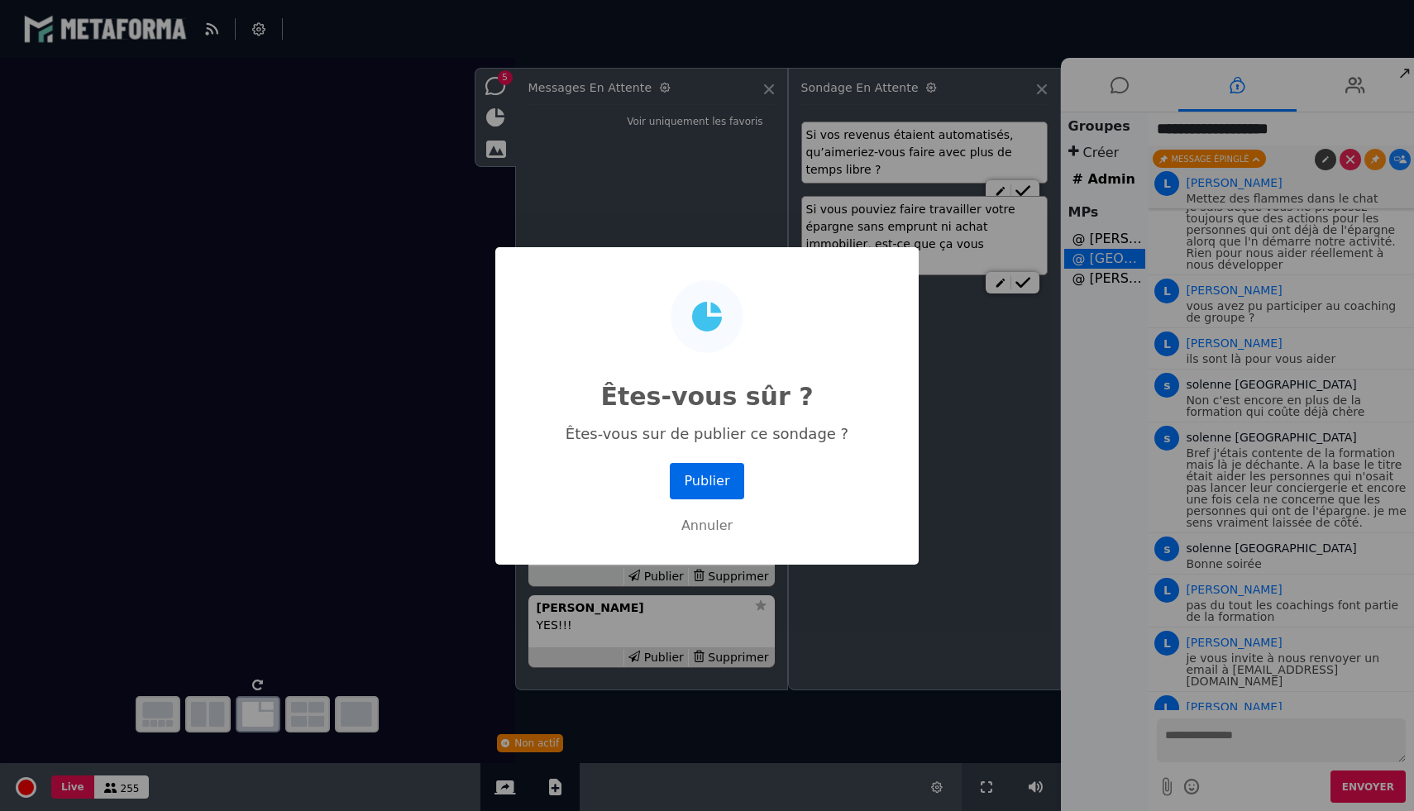
click at [704, 488] on button "Publier" at bounding box center [707, 481] width 74 height 36
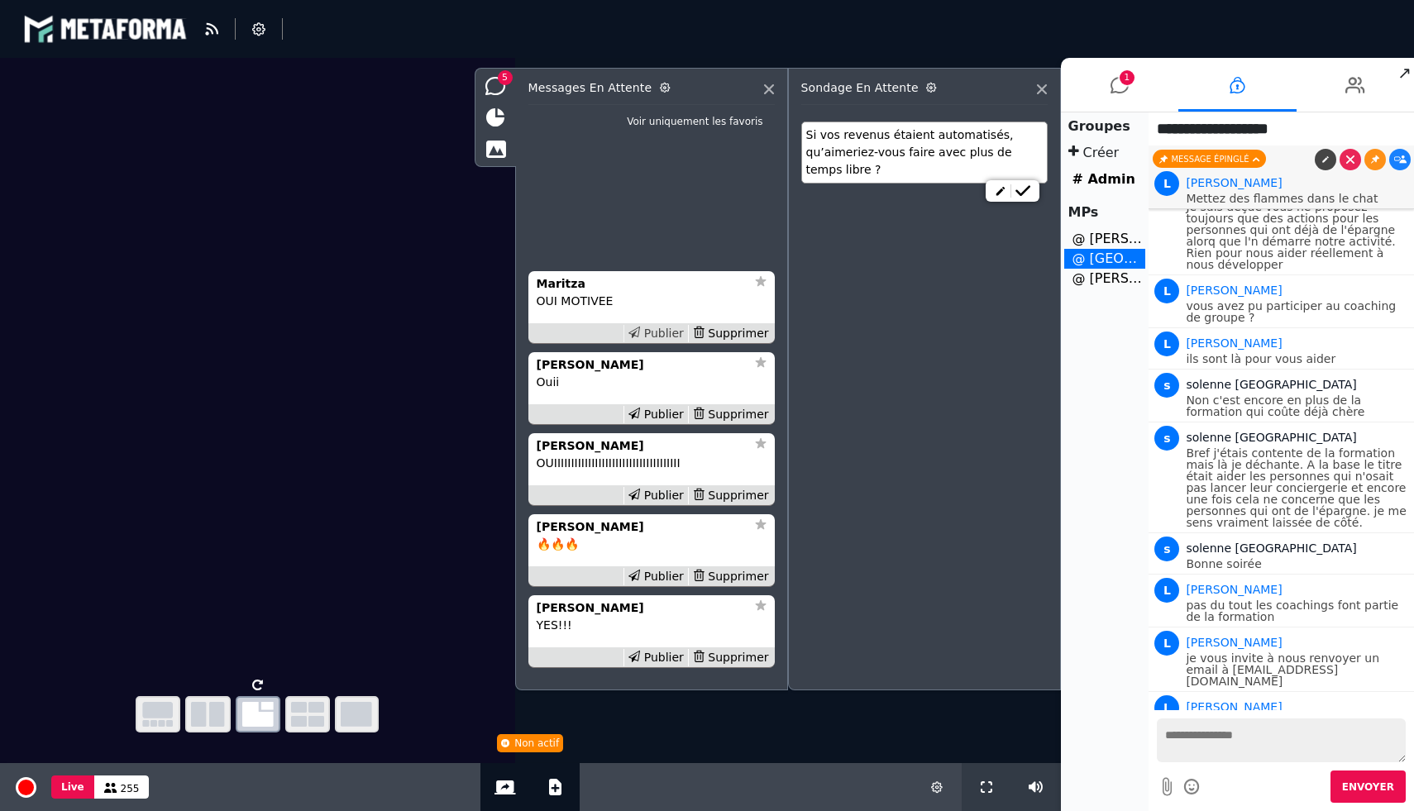
click at [669, 333] on div "Publier" at bounding box center [655, 333] width 64 height 17
click at [668, 411] on div "Publier" at bounding box center [655, 414] width 64 height 17
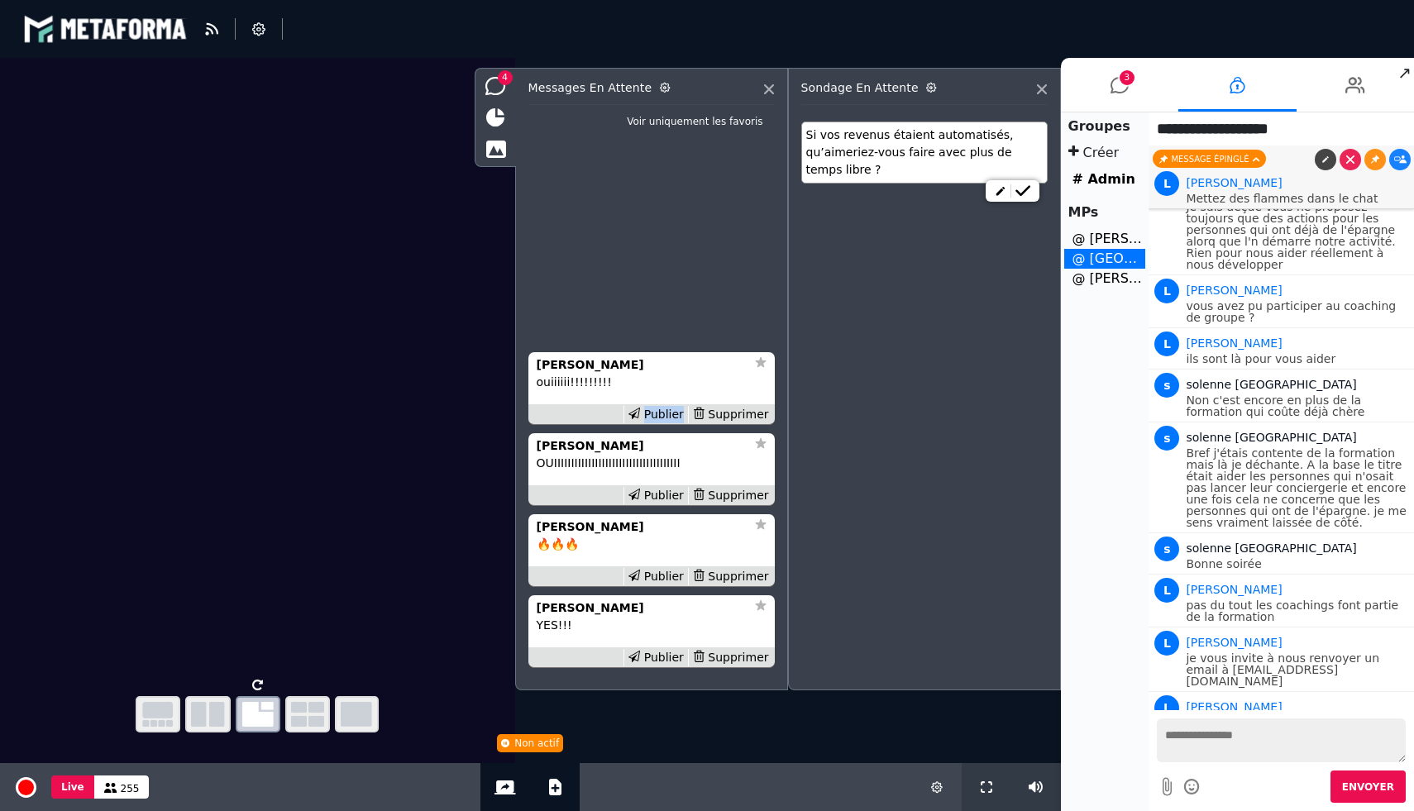
click at [668, 411] on div "Publier" at bounding box center [655, 414] width 64 height 17
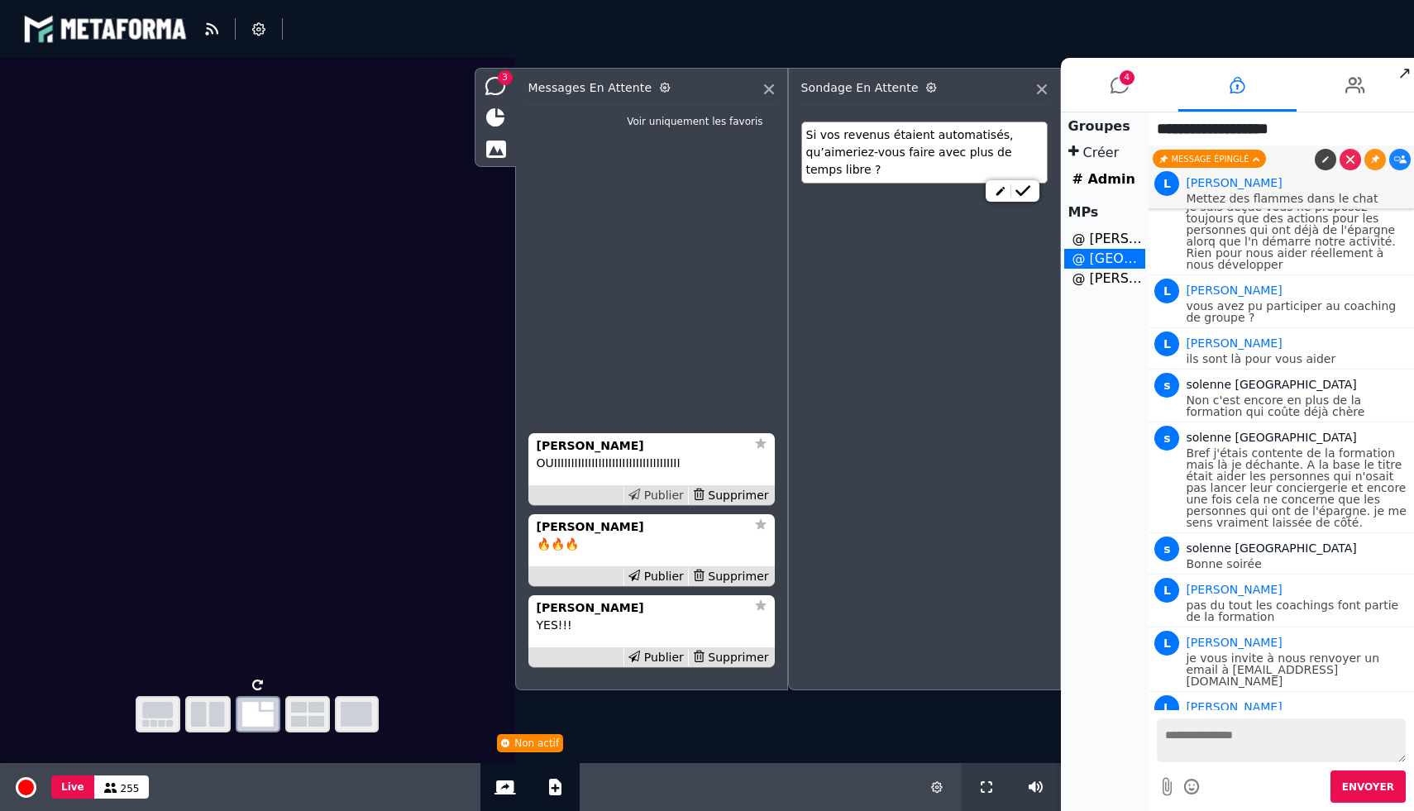
click at [665, 492] on div "Publier" at bounding box center [655, 495] width 64 height 17
click at [664, 578] on div "Publier" at bounding box center [655, 576] width 64 height 17
click at [664, 652] on div "Publier" at bounding box center [655, 657] width 64 height 17
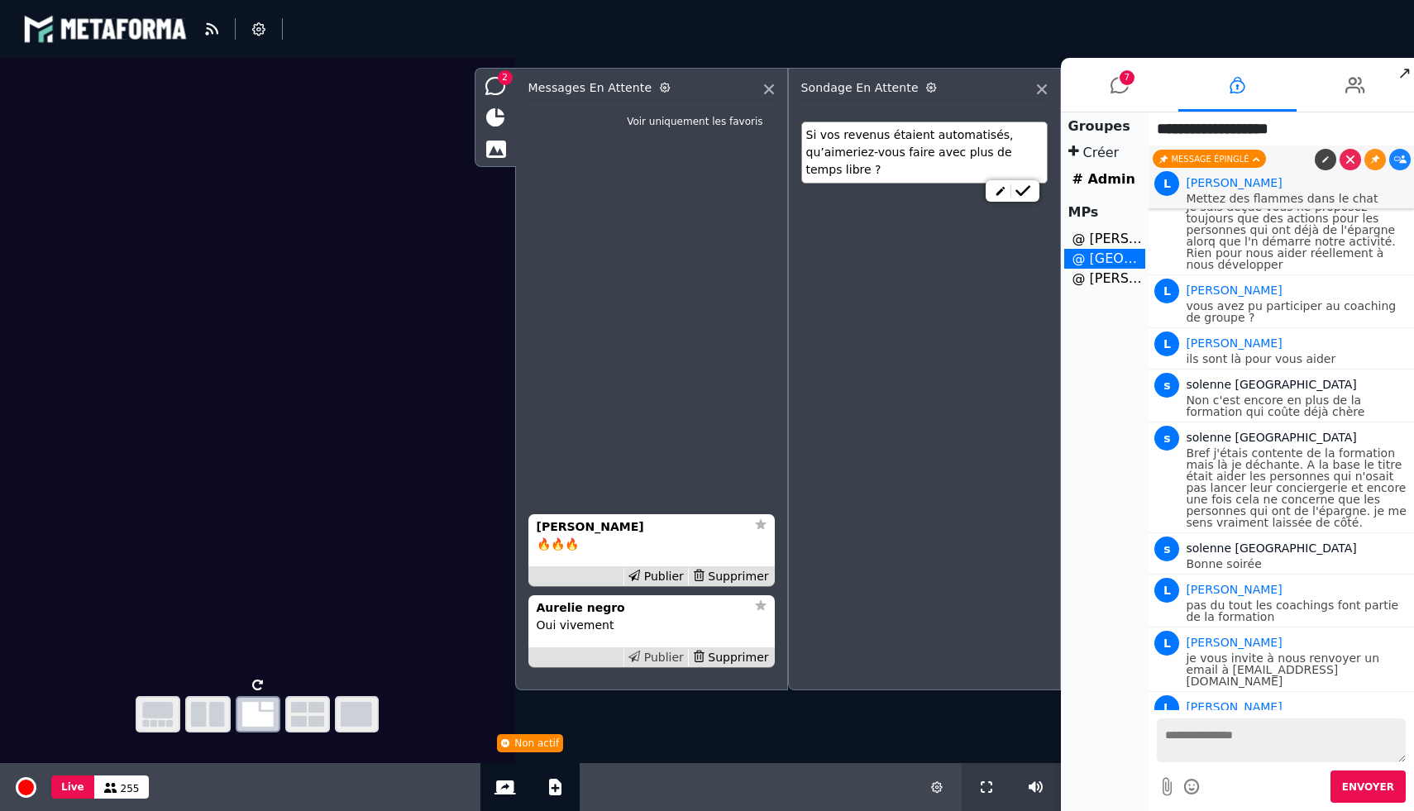
click at [661, 654] on div "Publier" at bounding box center [655, 657] width 64 height 17
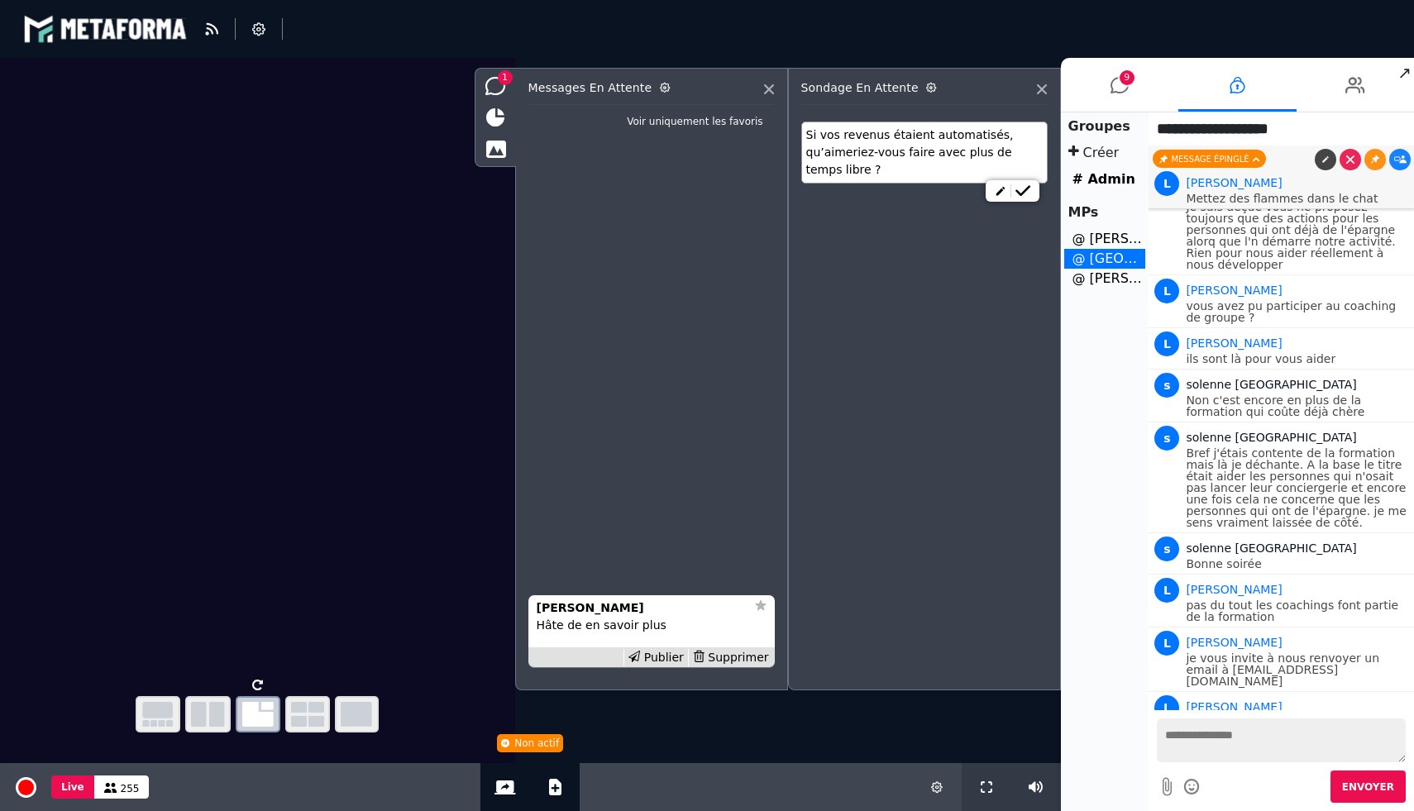
click at [661, 654] on div "Publier" at bounding box center [655, 657] width 64 height 17
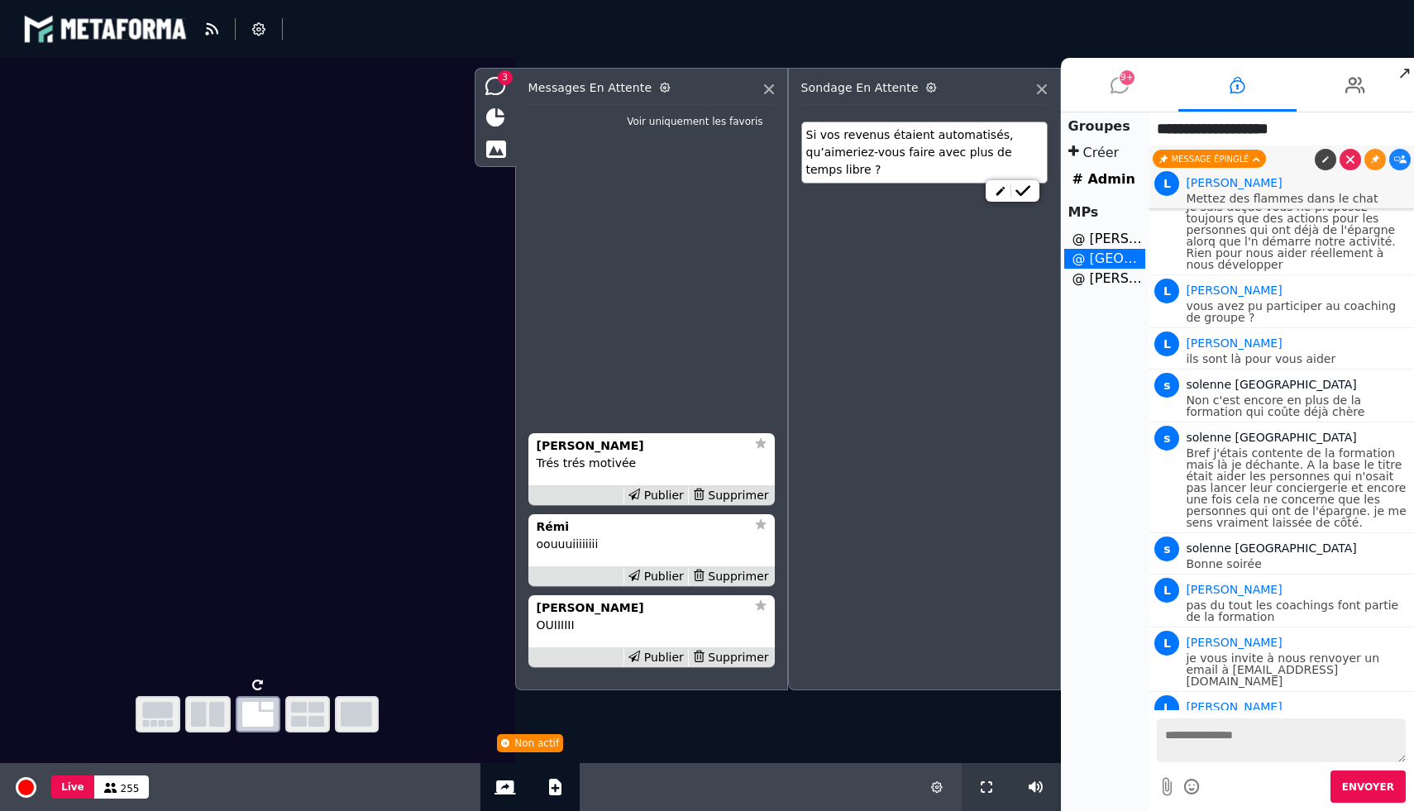
click at [1138, 81] on li "9+" at bounding box center [1120, 85] width 118 height 54
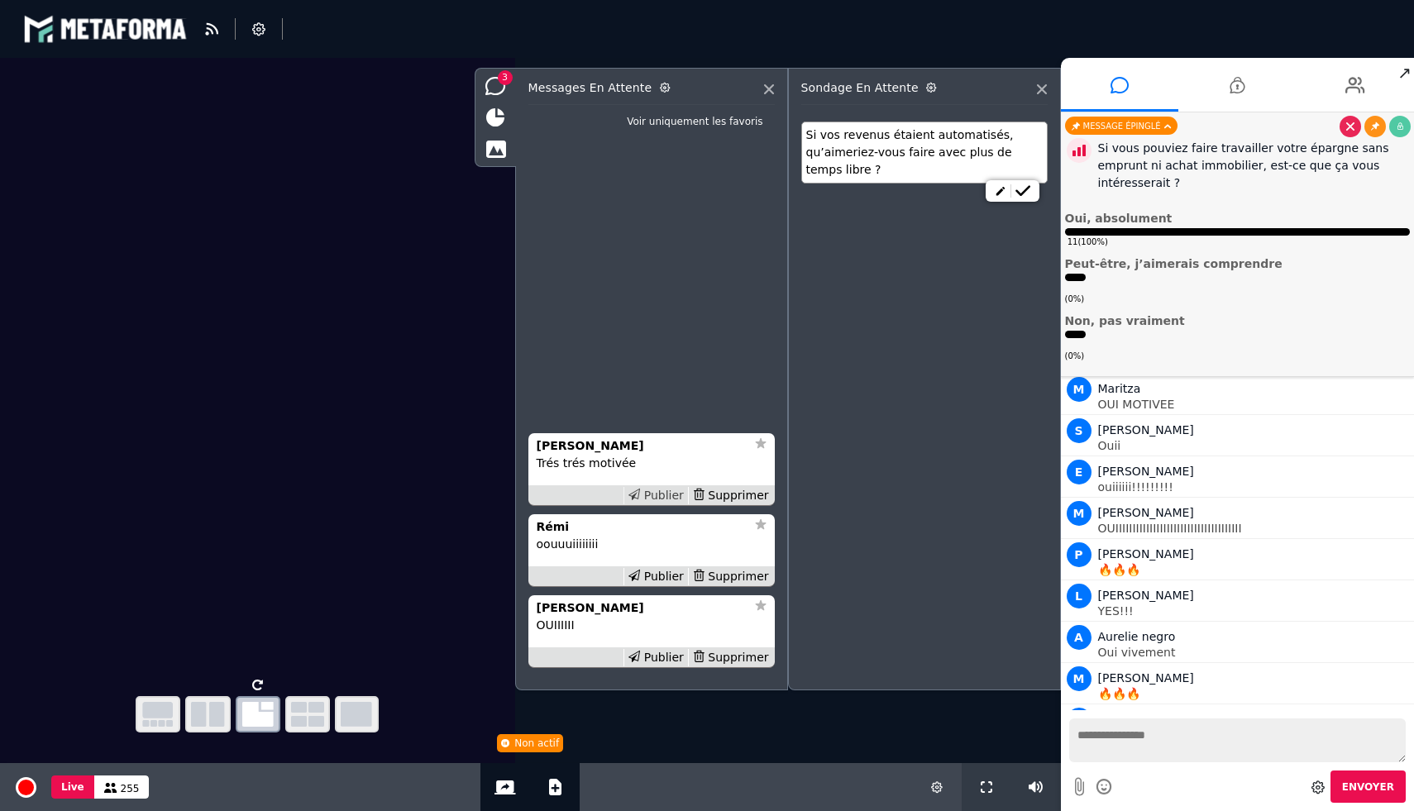
click at [670, 489] on div "Publier" at bounding box center [655, 495] width 64 height 17
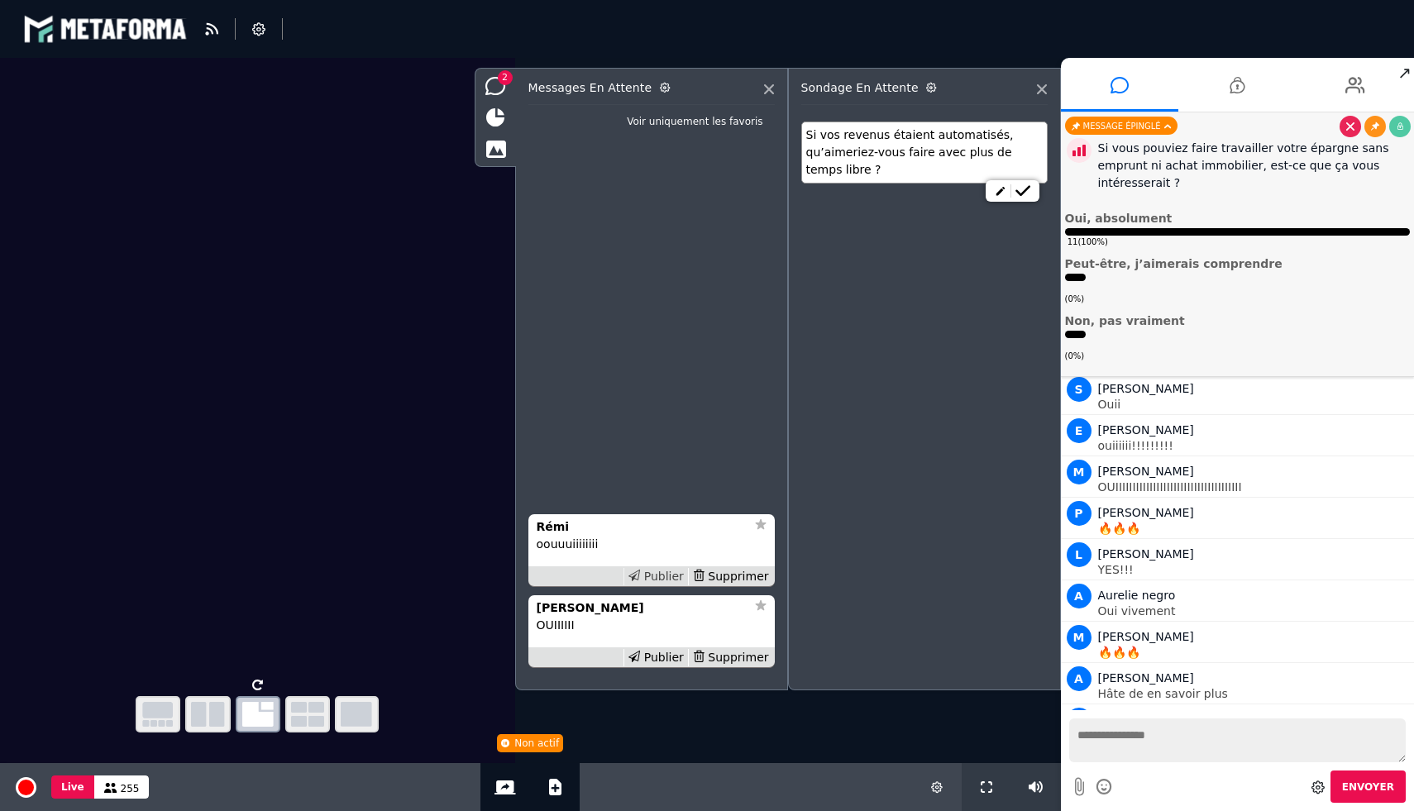
click at [667, 574] on div "Publier" at bounding box center [655, 576] width 64 height 17
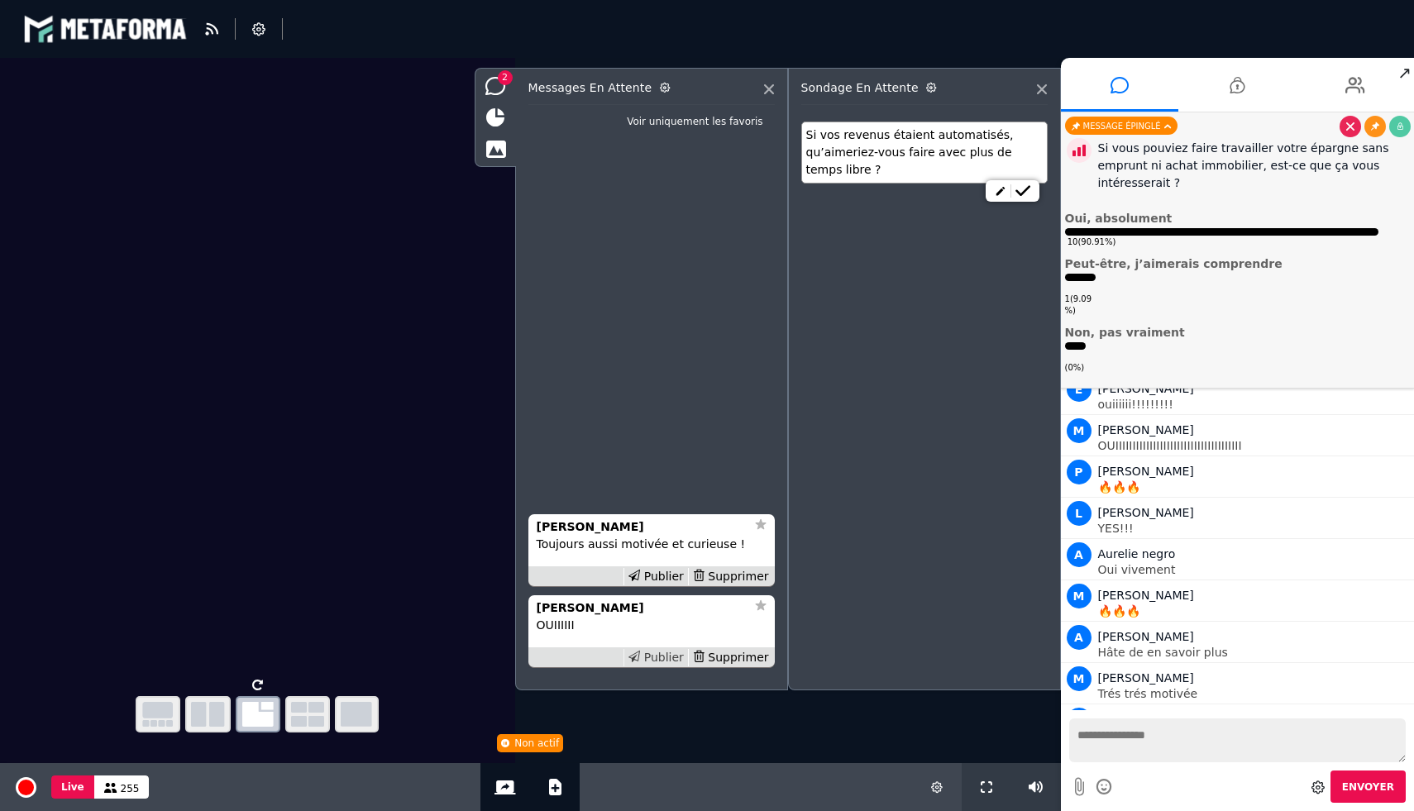
click at [666, 657] on div "Publier" at bounding box center [655, 657] width 64 height 17
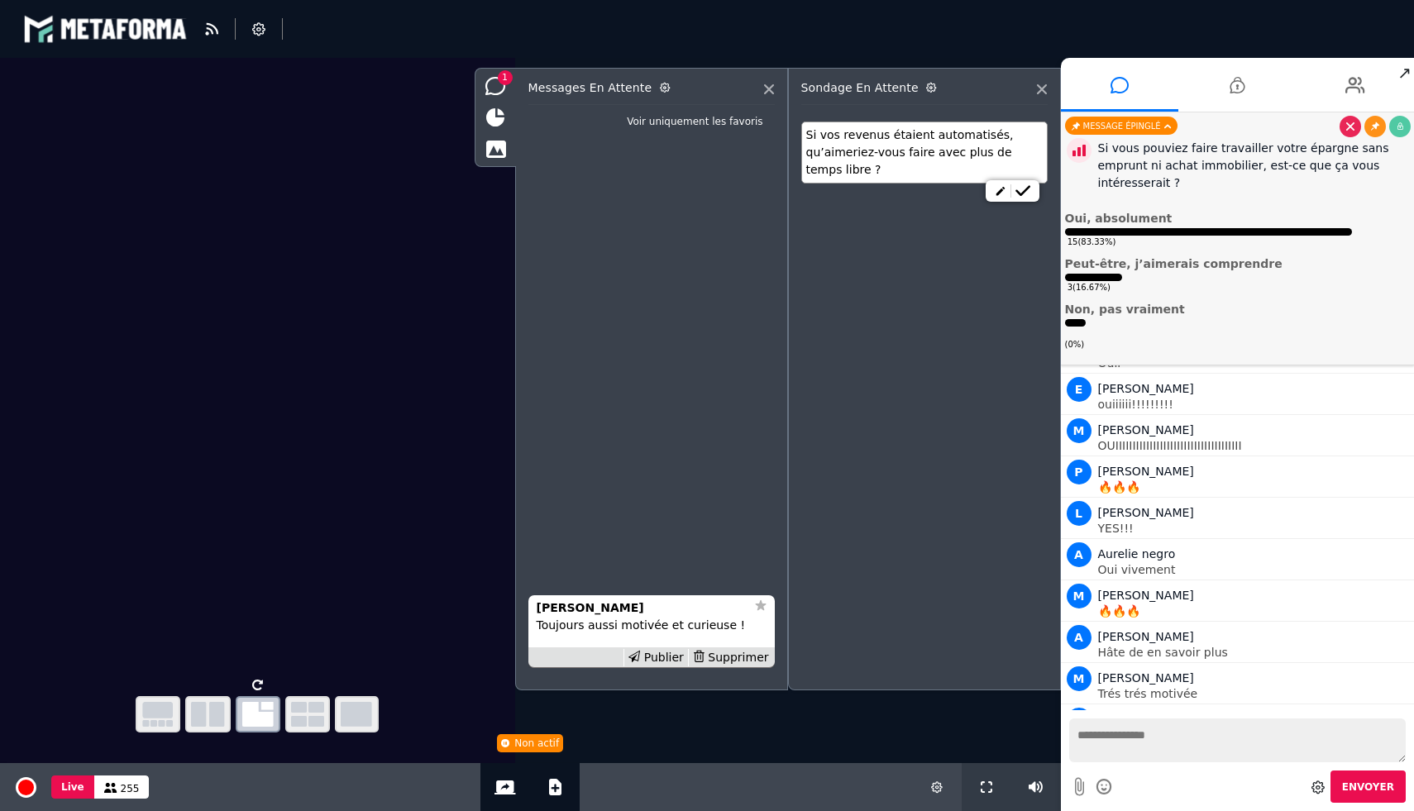
scroll to position [12168, 0]
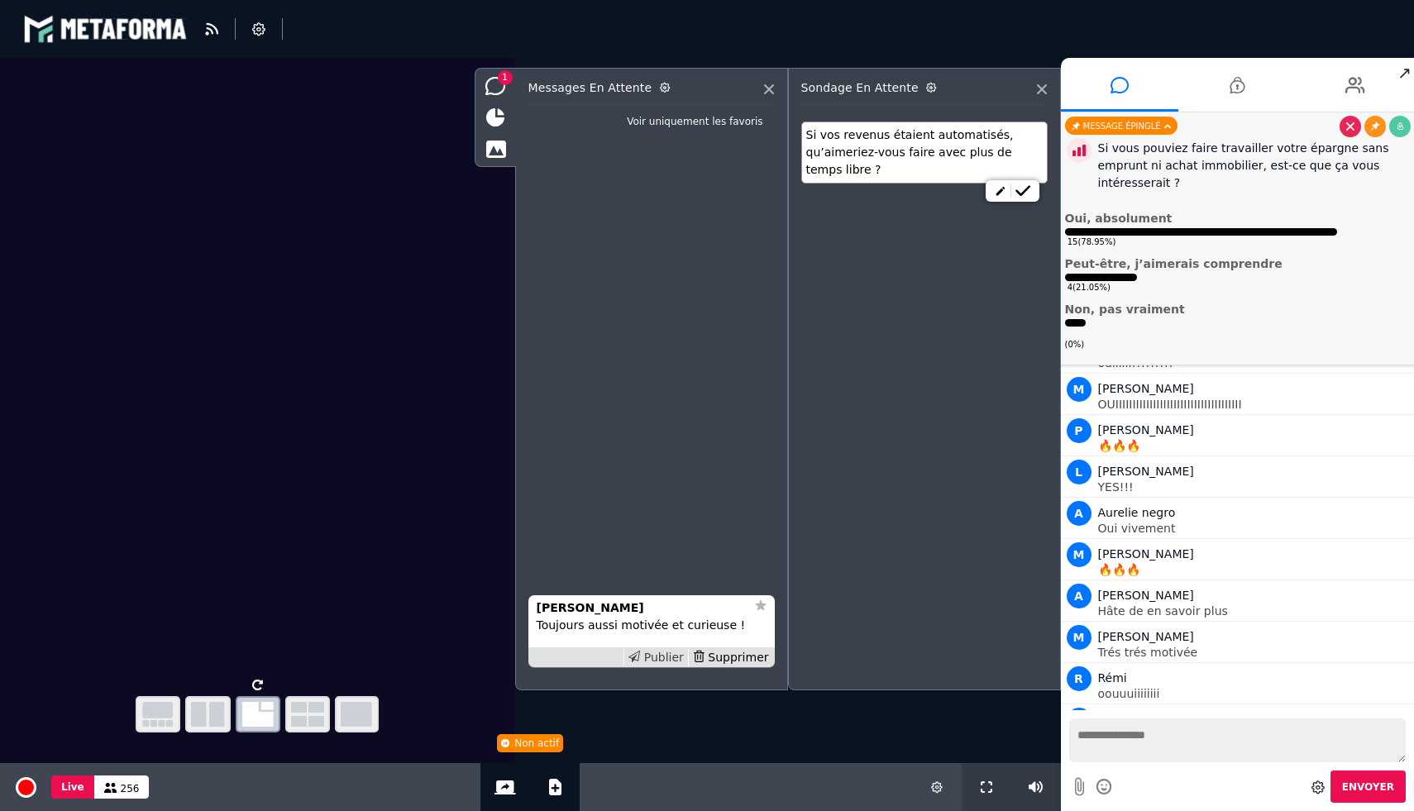
click at [665, 650] on div "Publier" at bounding box center [655, 657] width 64 height 17
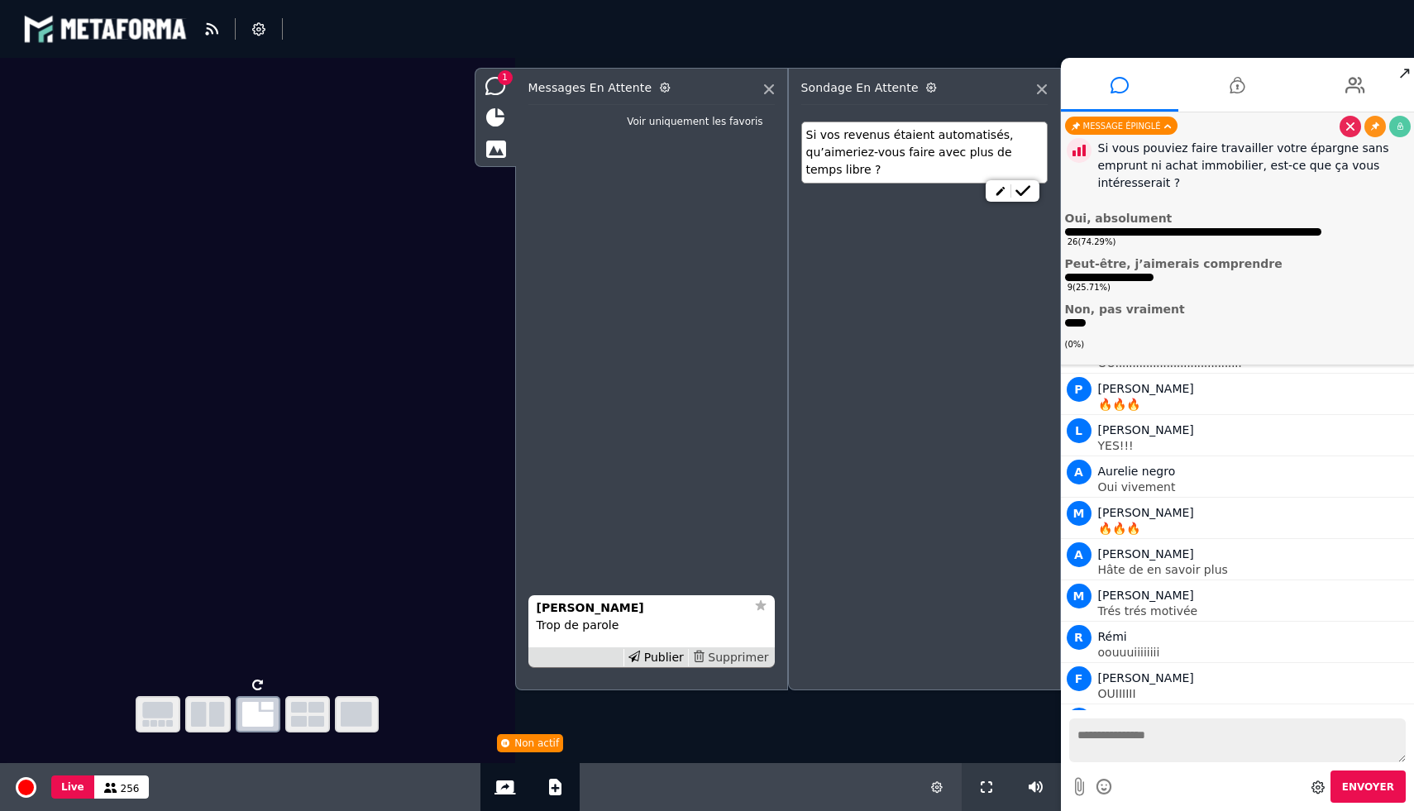
click at [733, 657] on div "Supprimer" at bounding box center [730, 657] width 85 height 17
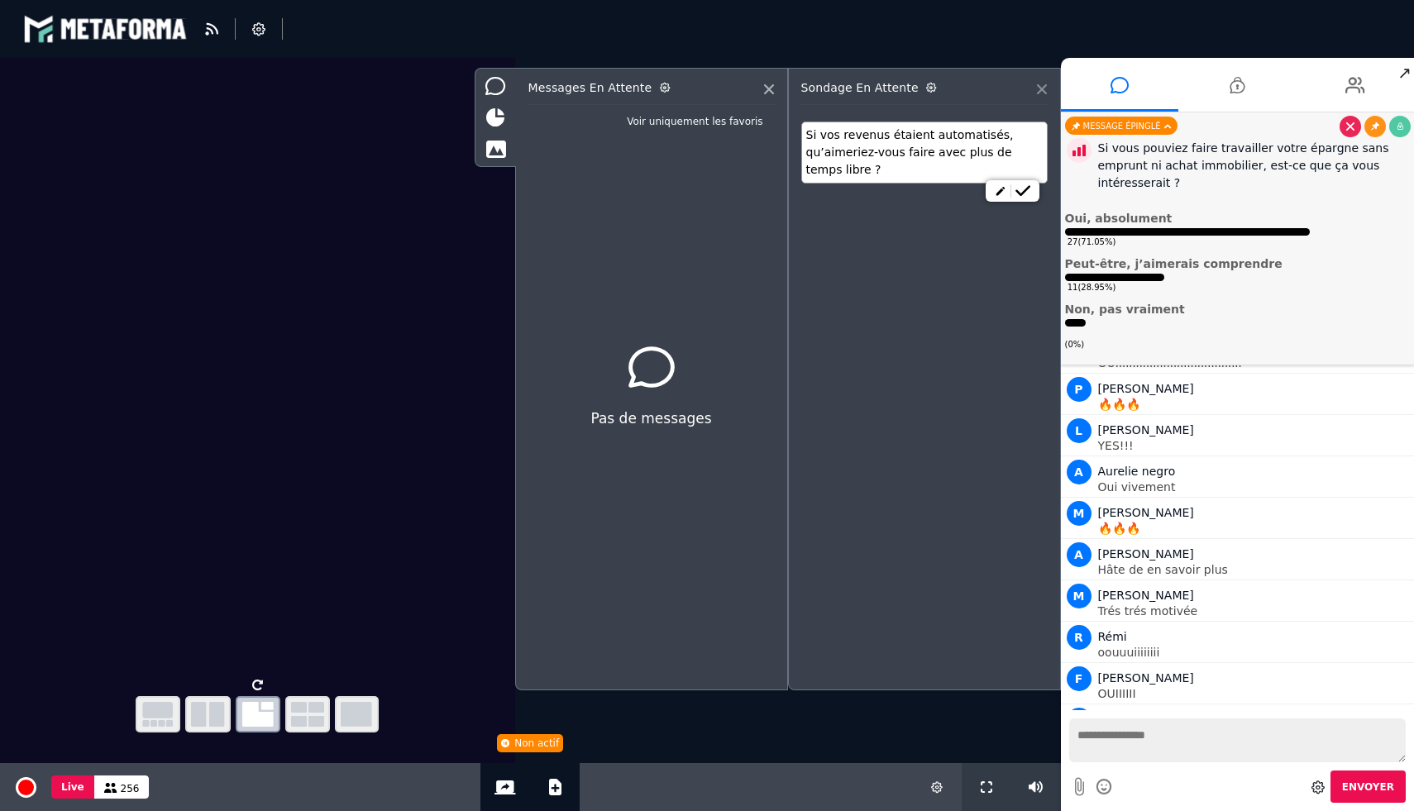
click at [1039, 89] on icon at bounding box center [1042, 89] width 10 height 10
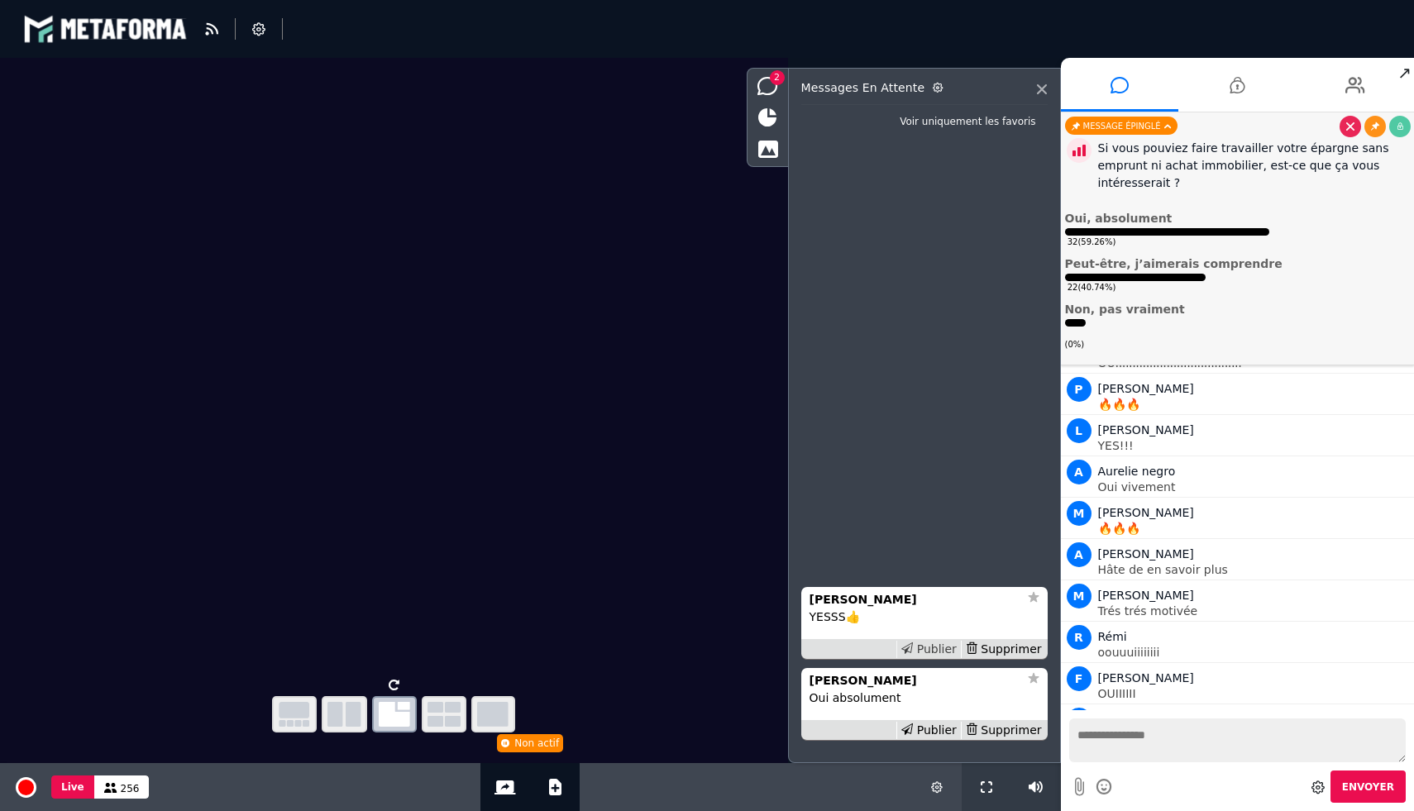
click at [931, 643] on div "Publier" at bounding box center [928, 649] width 64 height 17
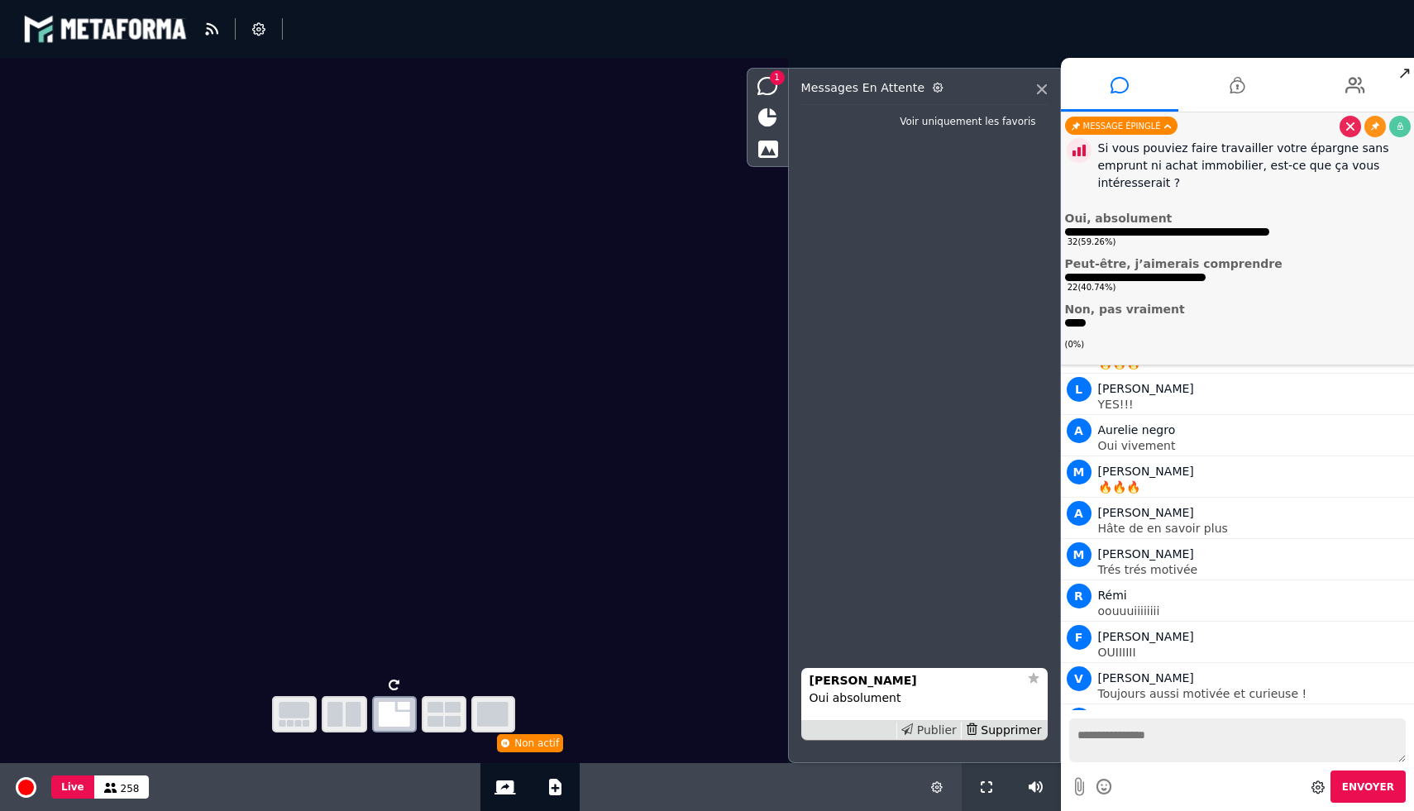
click at [928, 727] on div "Publier" at bounding box center [928, 730] width 64 height 17
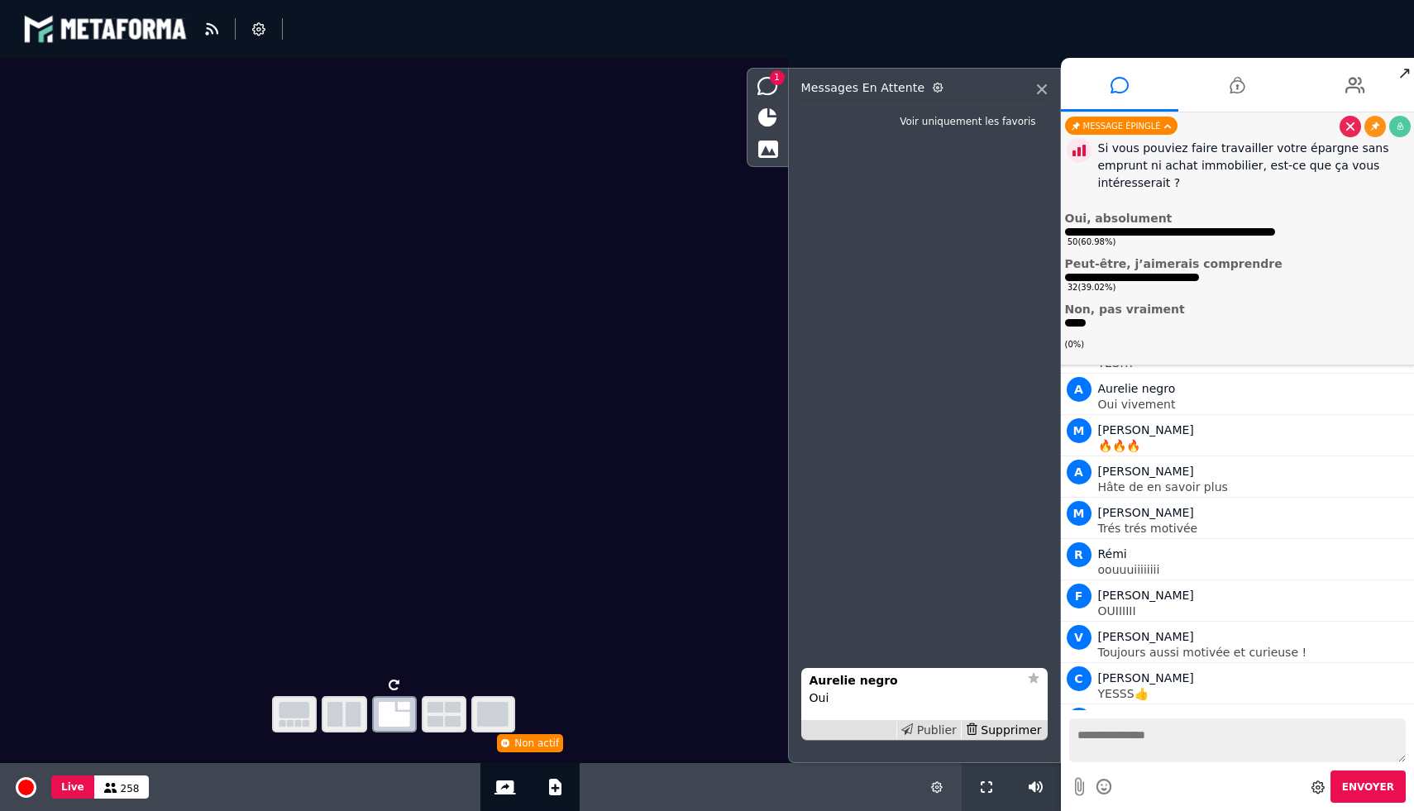
click at [945, 733] on div "Publier" at bounding box center [928, 730] width 64 height 17
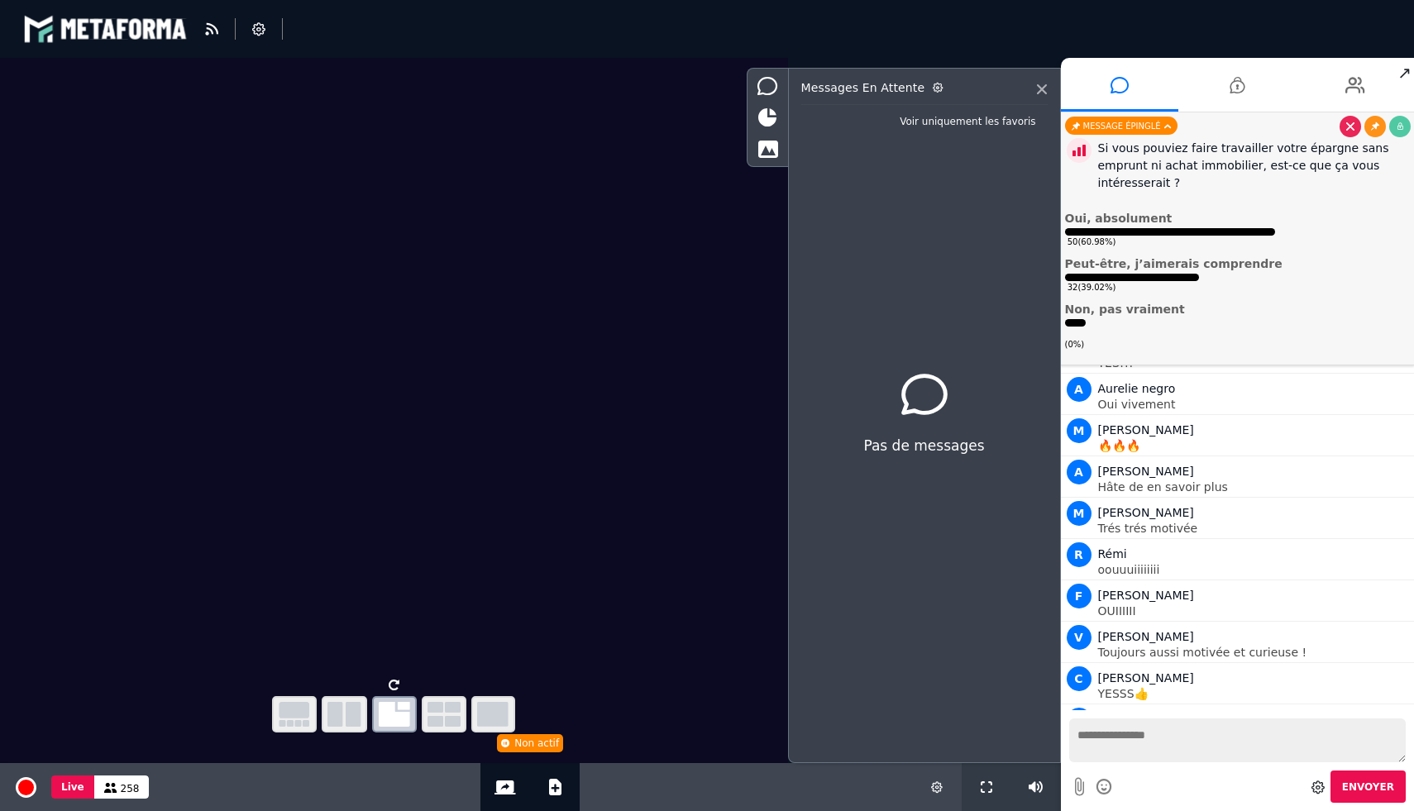
scroll to position [12334, 0]
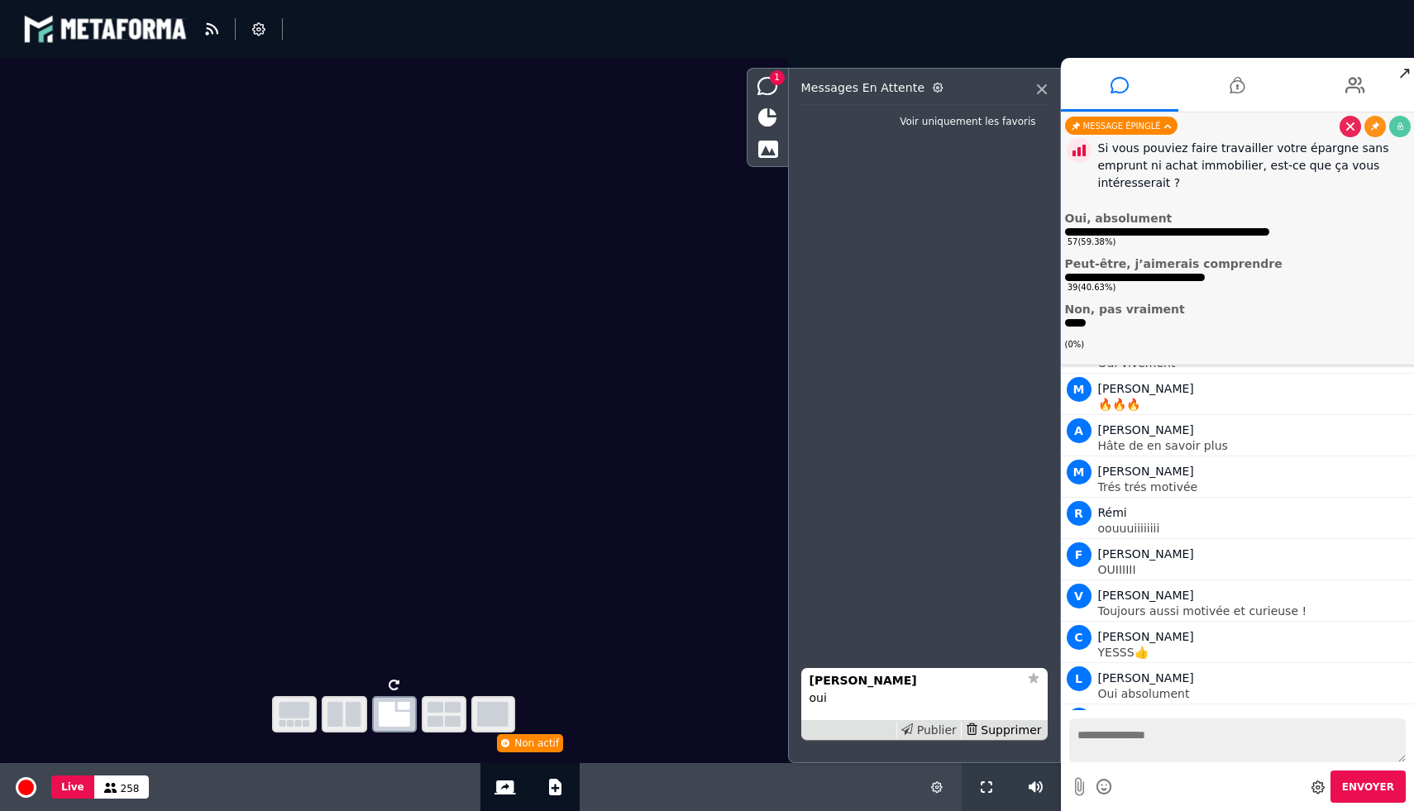
click at [924, 728] on div "Publier" at bounding box center [928, 730] width 64 height 17
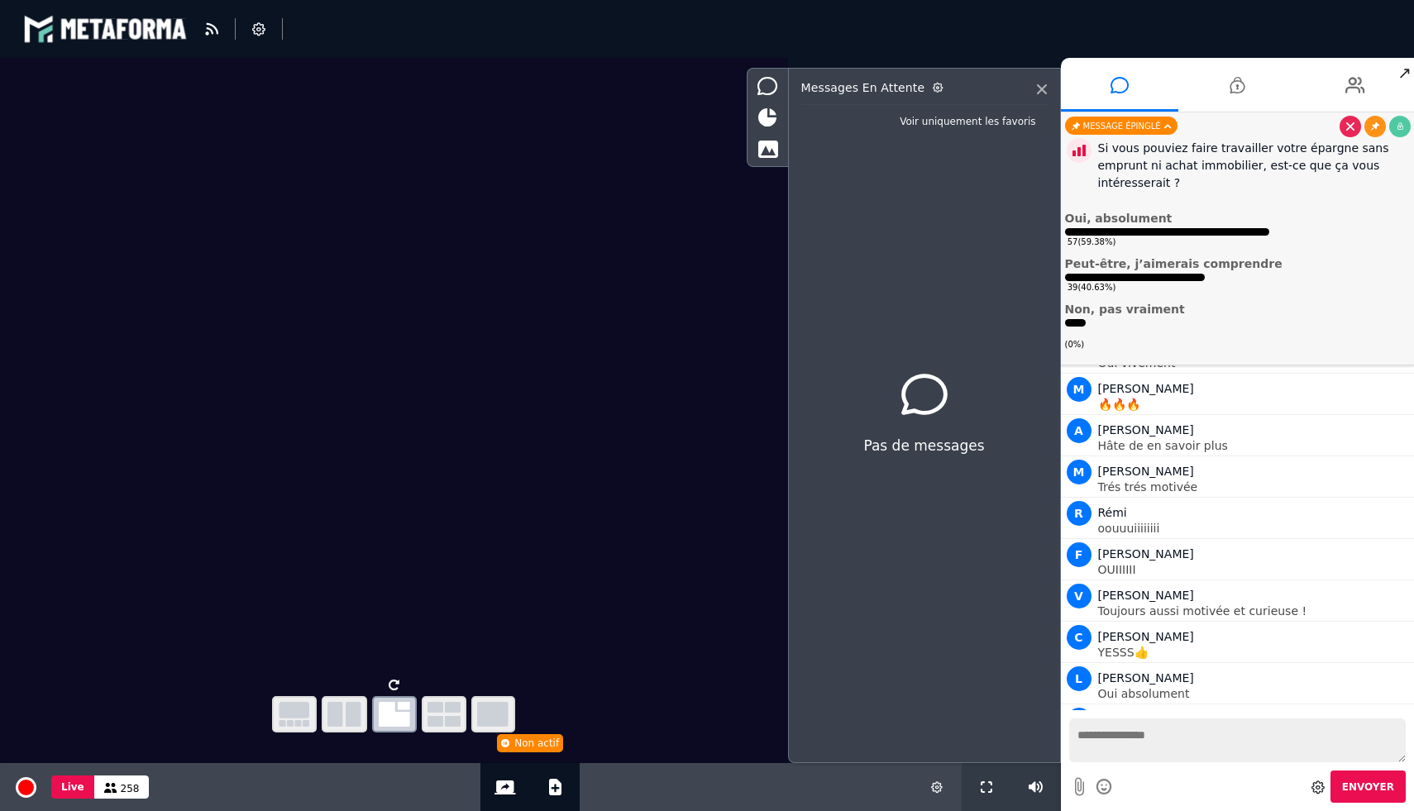
scroll to position [12375, 0]
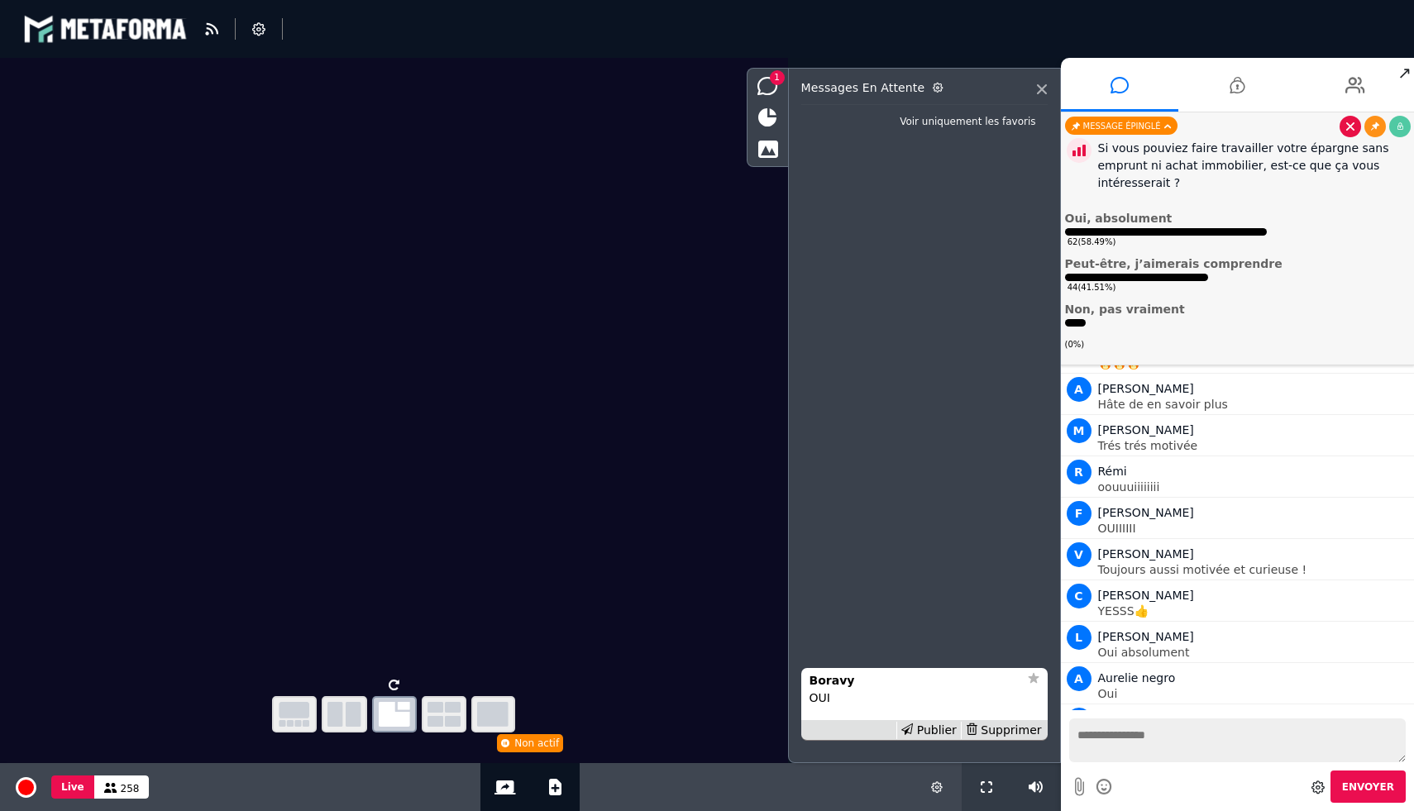
click at [1353, 122] on icon at bounding box center [1350, 126] width 8 height 8
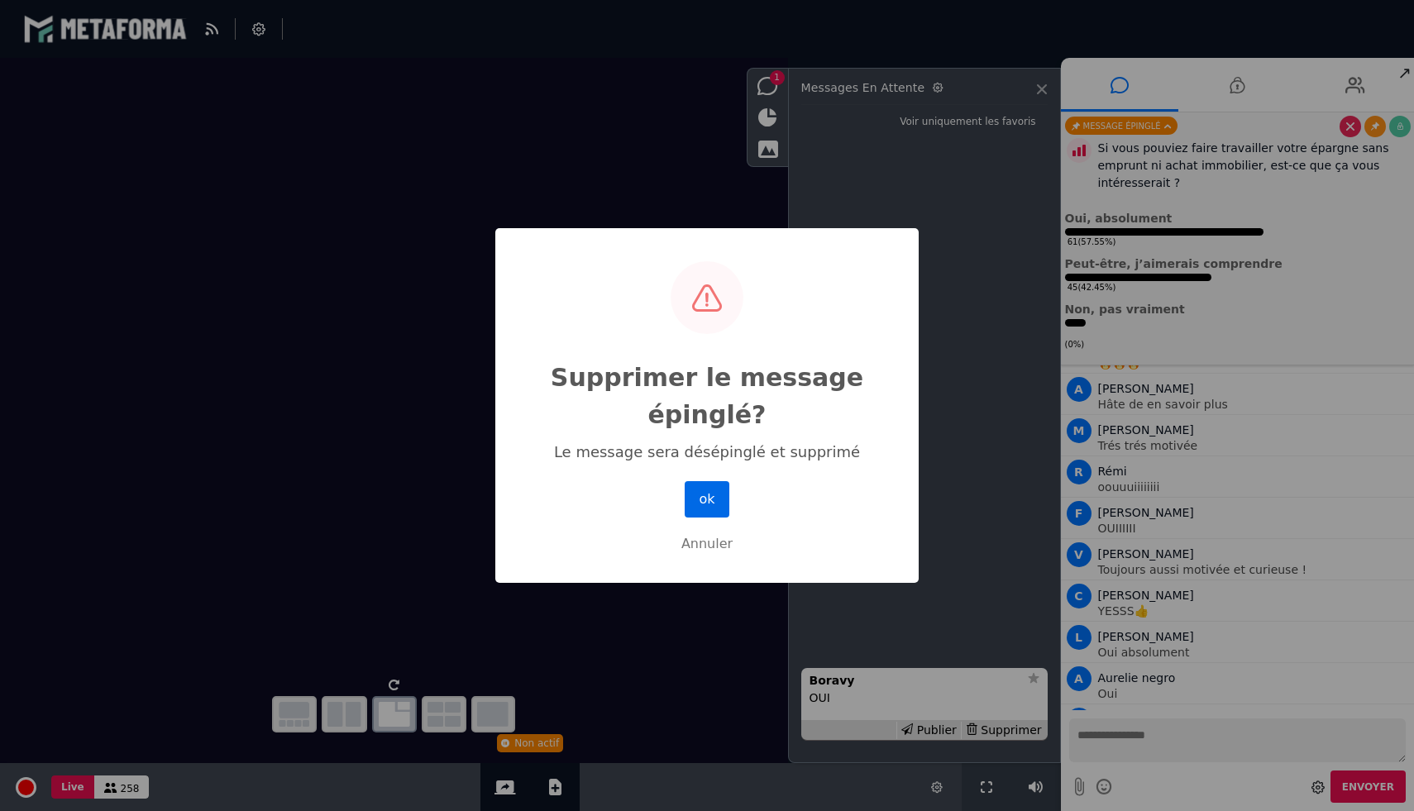
click at [705, 500] on button "ok" at bounding box center [707, 499] width 45 height 36
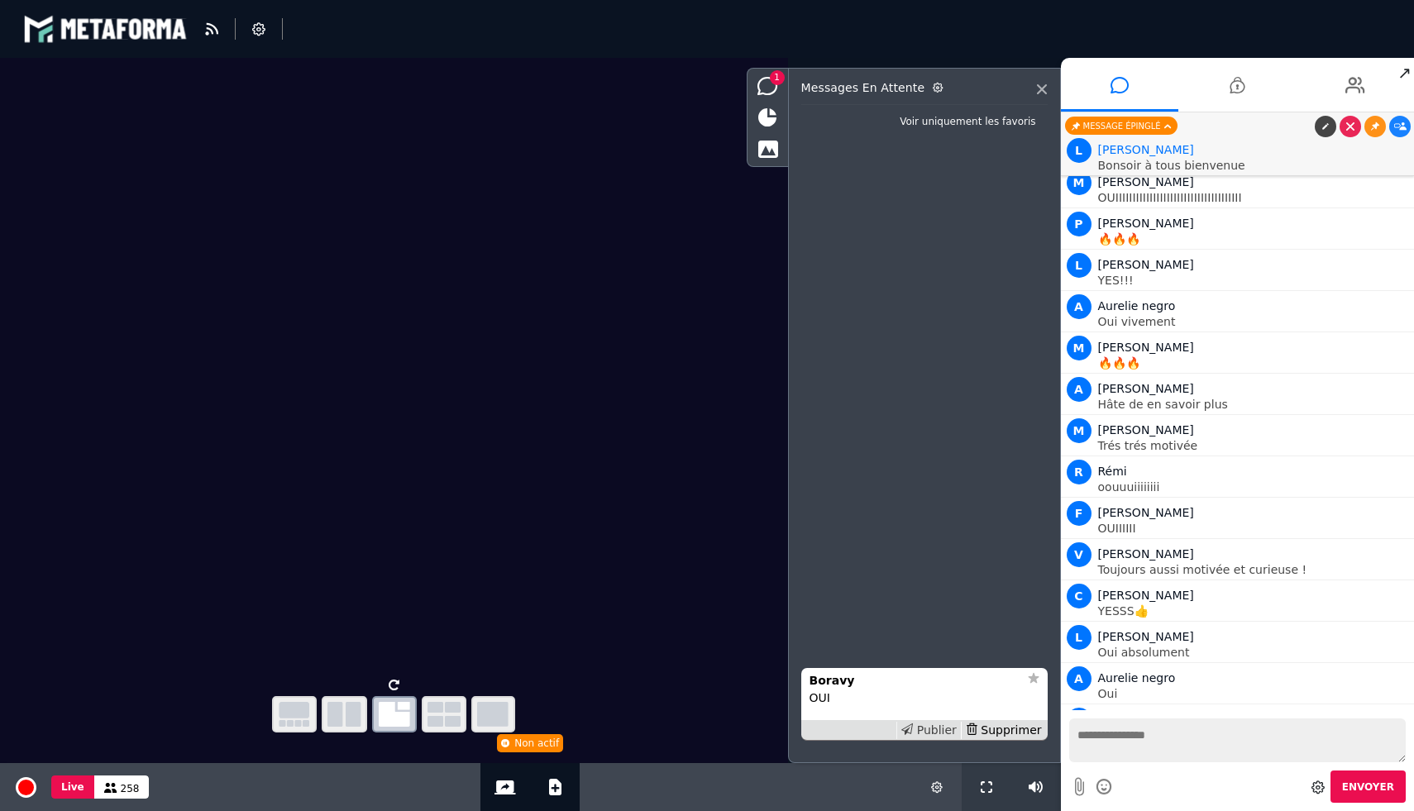
click at [944, 730] on div "Publier" at bounding box center [928, 730] width 64 height 17
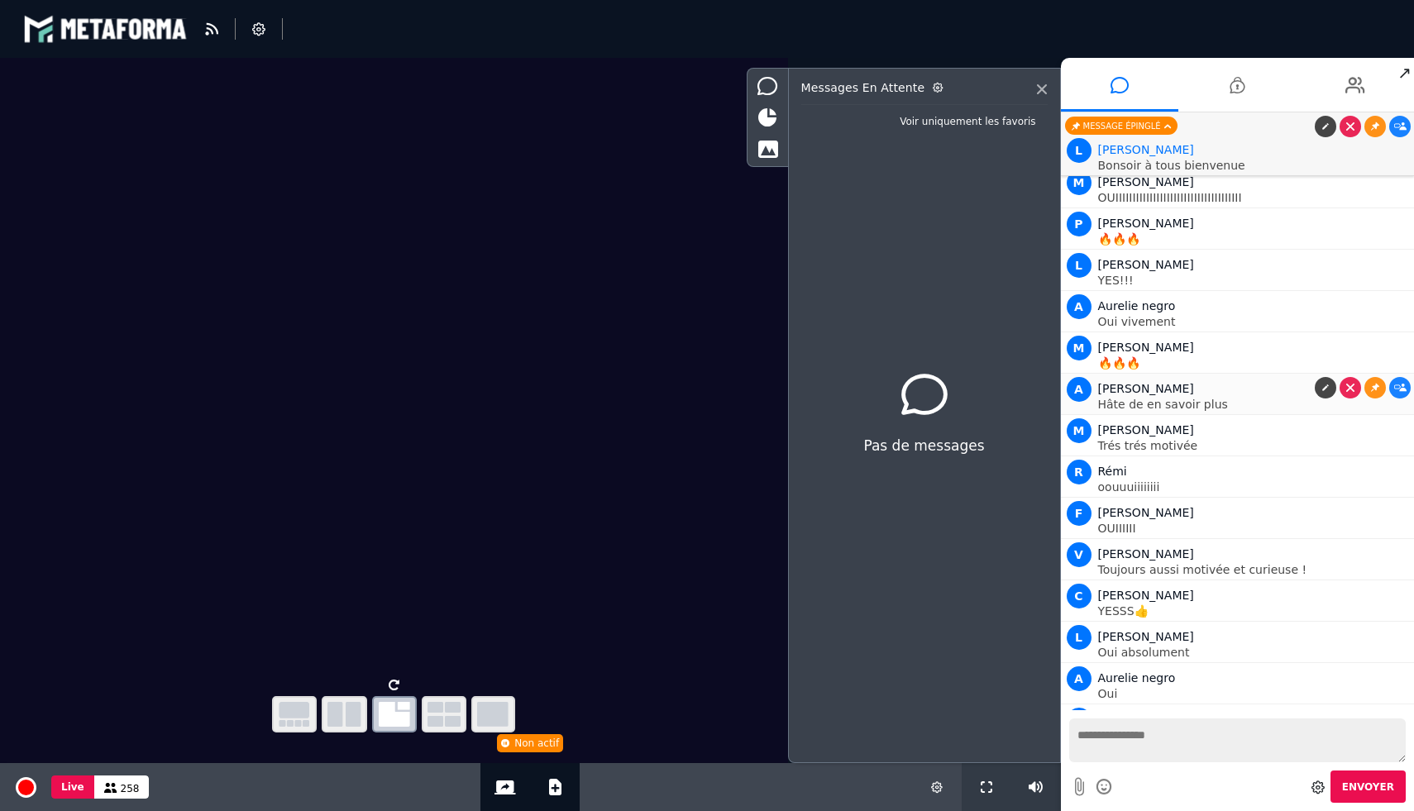
scroll to position [12416, 0]
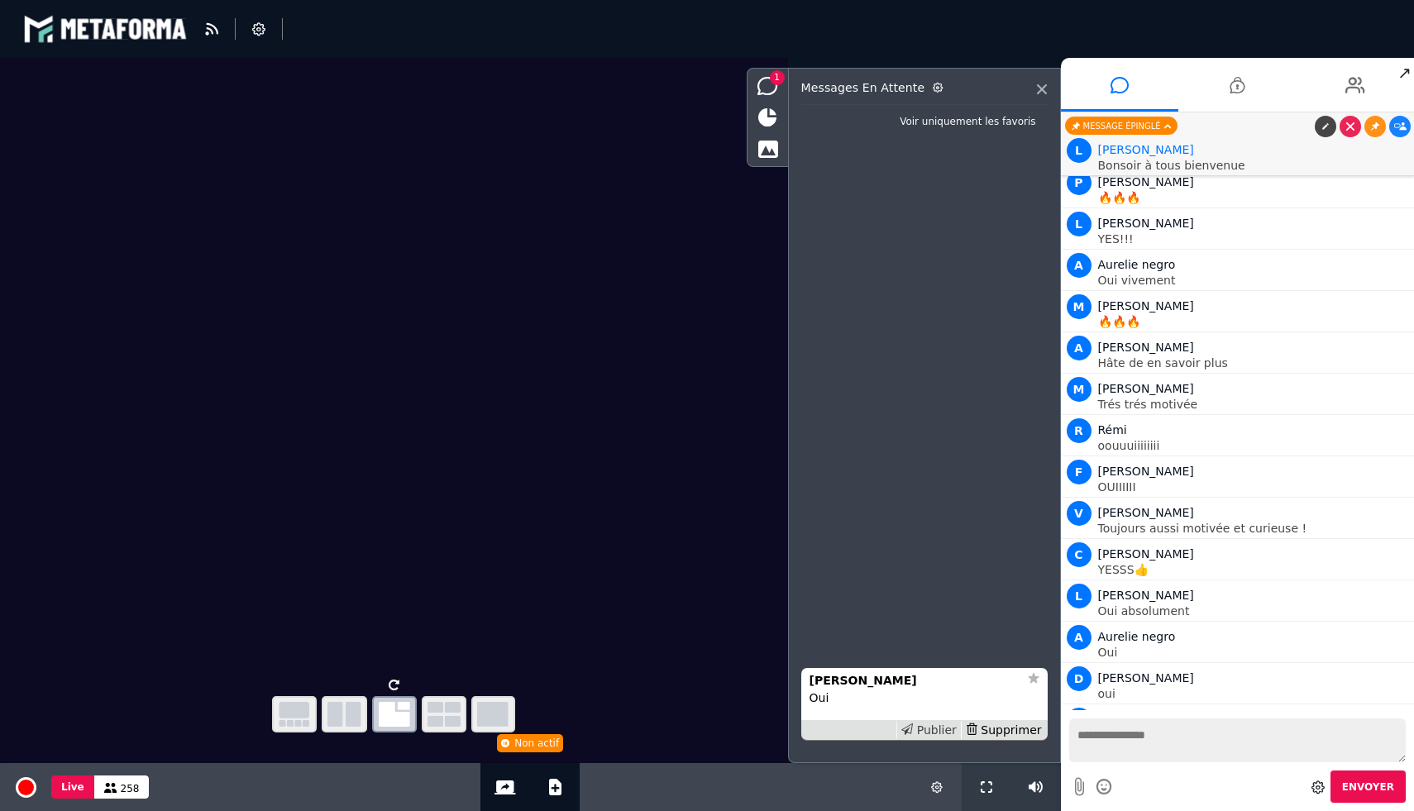
click at [940, 726] on div "Publier" at bounding box center [928, 730] width 64 height 17
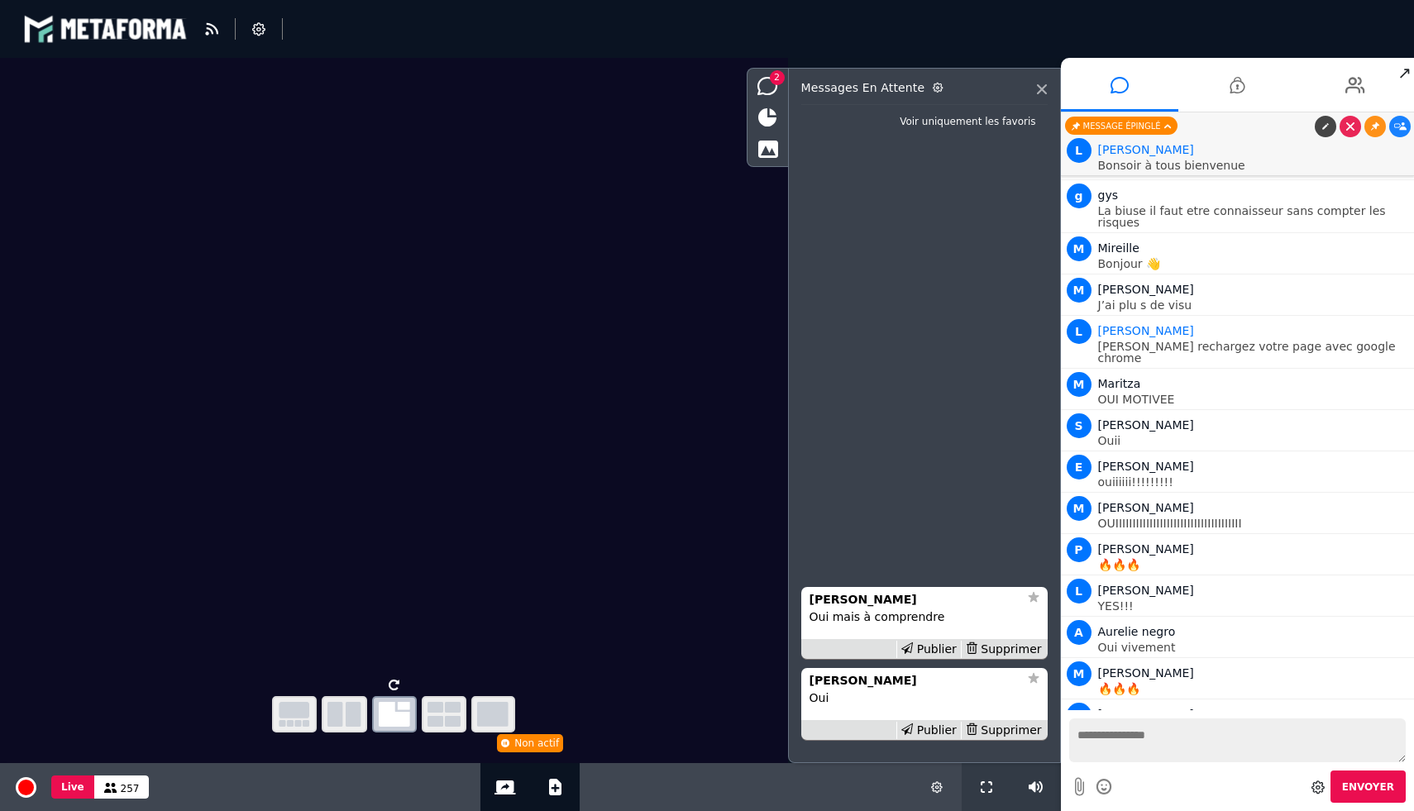
scroll to position [12048, 0]
click at [941, 644] on div "Publier" at bounding box center [928, 649] width 64 height 17
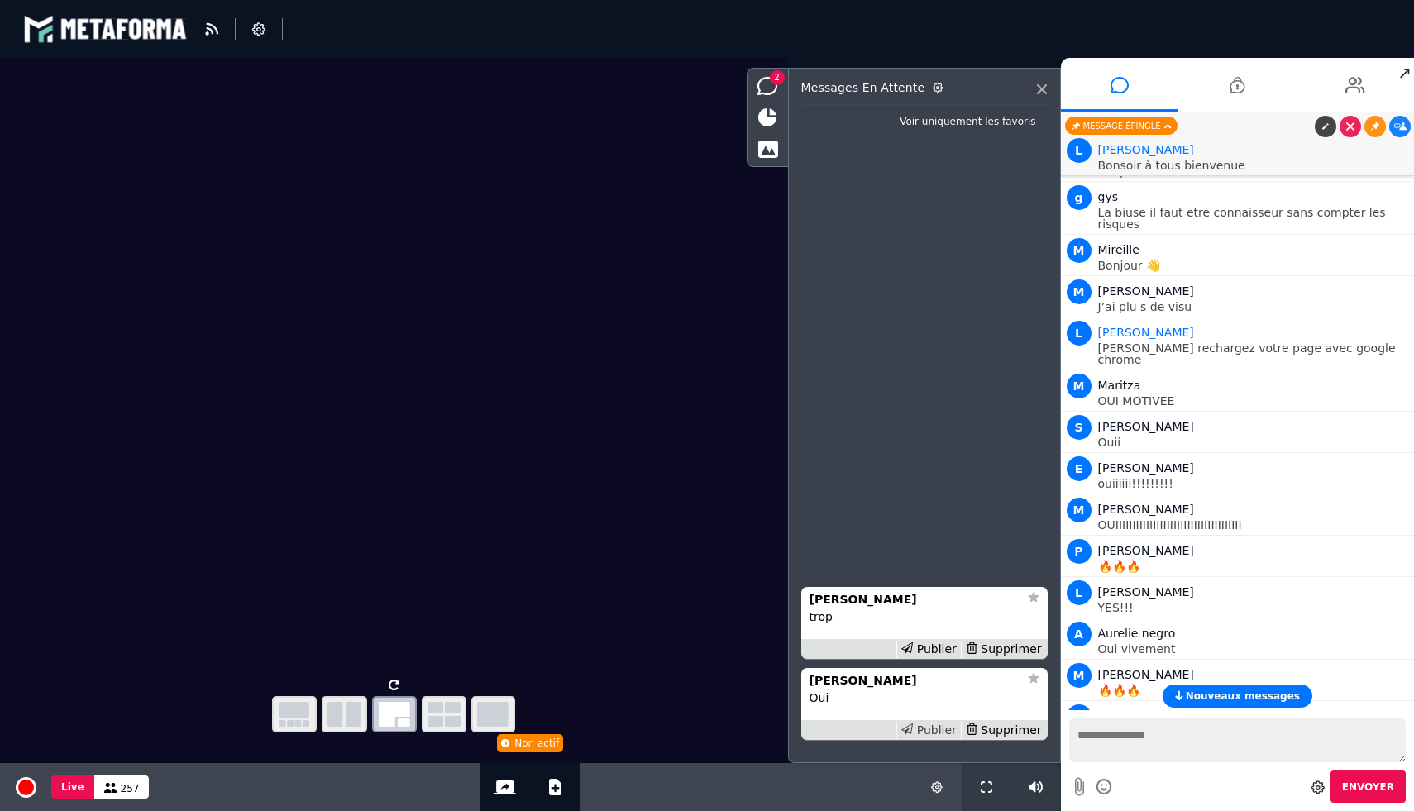
click at [938, 728] on div "Publier" at bounding box center [928, 730] width 64 height 17
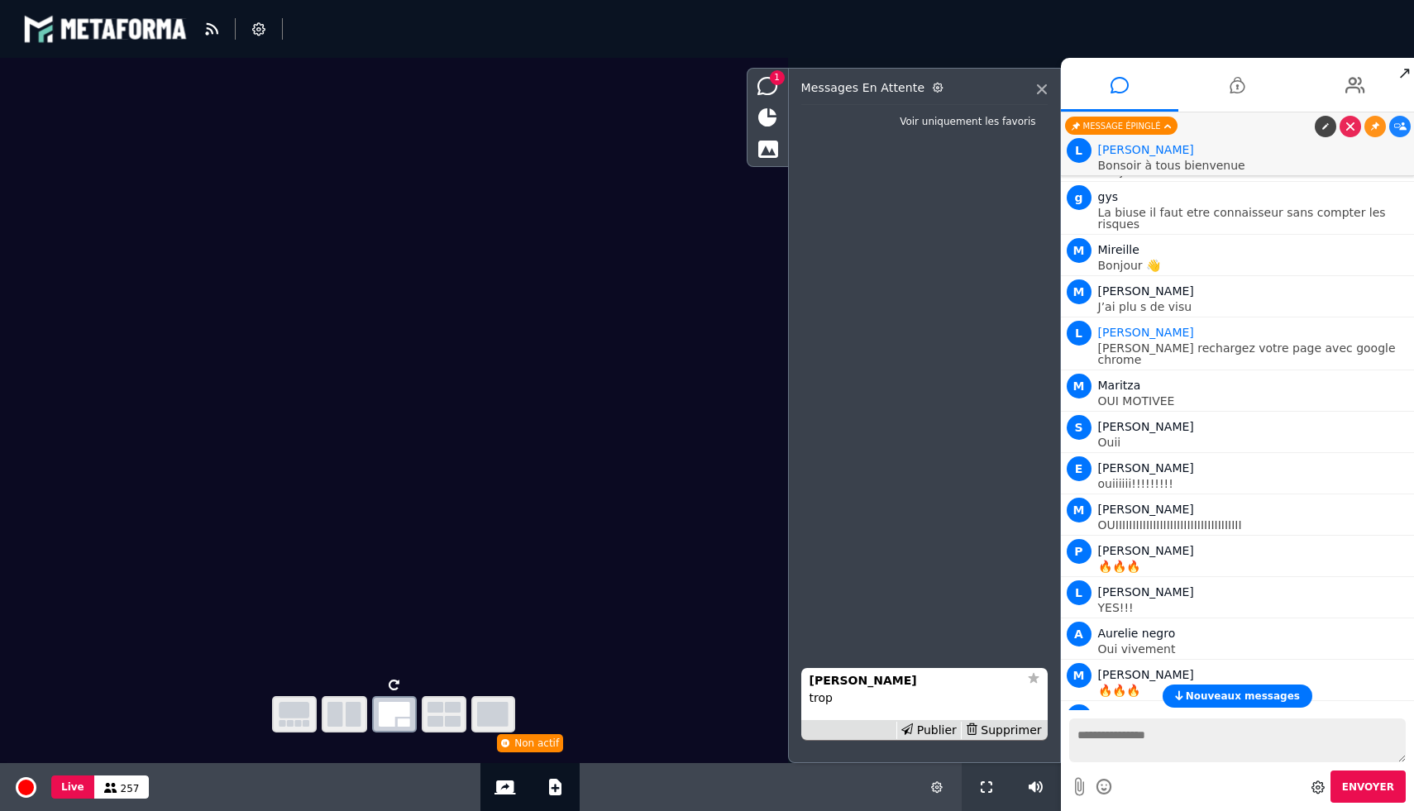
click at [938, 728] on div "Publier" at bounding box center [928, 730] width 64 height 17
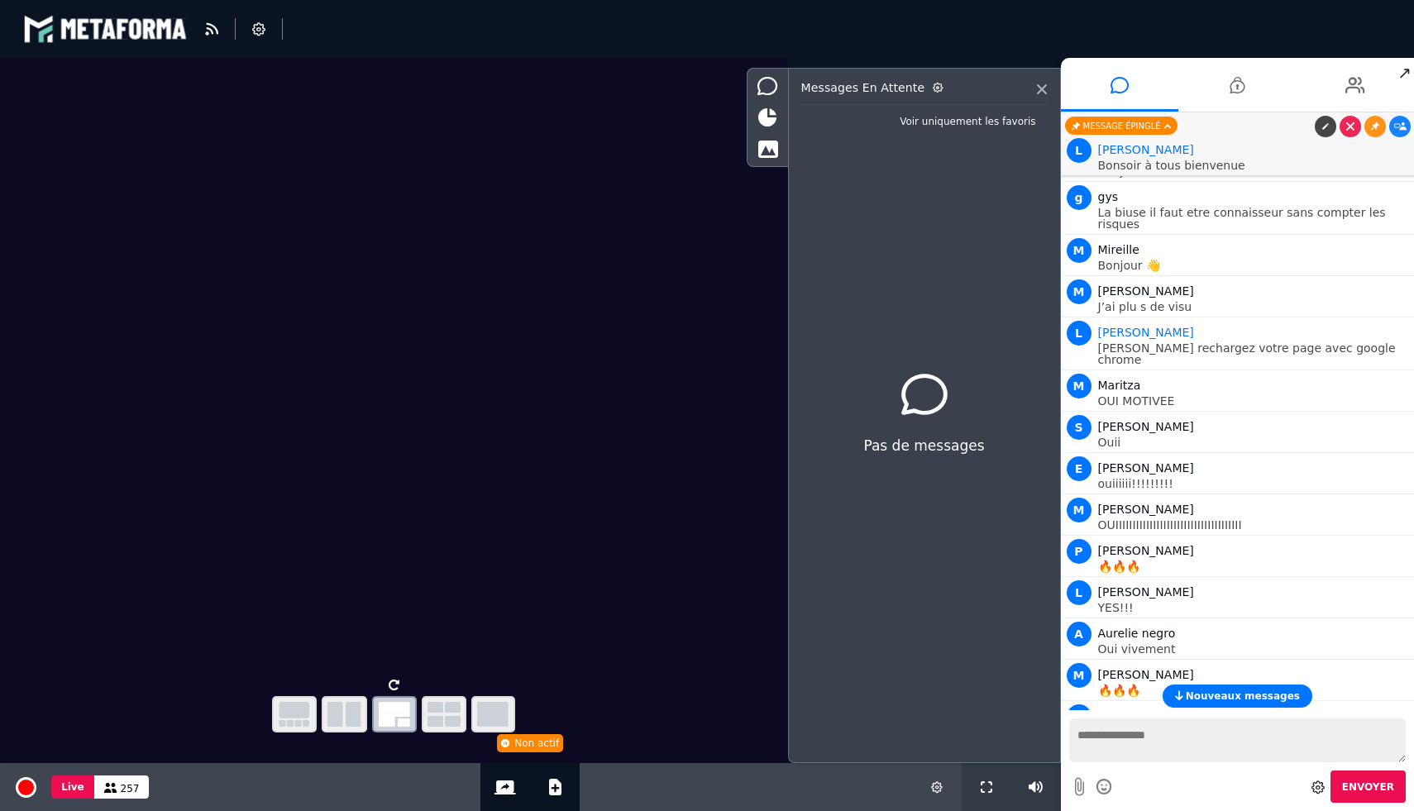
click at [1231, 699] on span "Nouveaux messages" at bounding box center [1243, 696] width 114 height 12
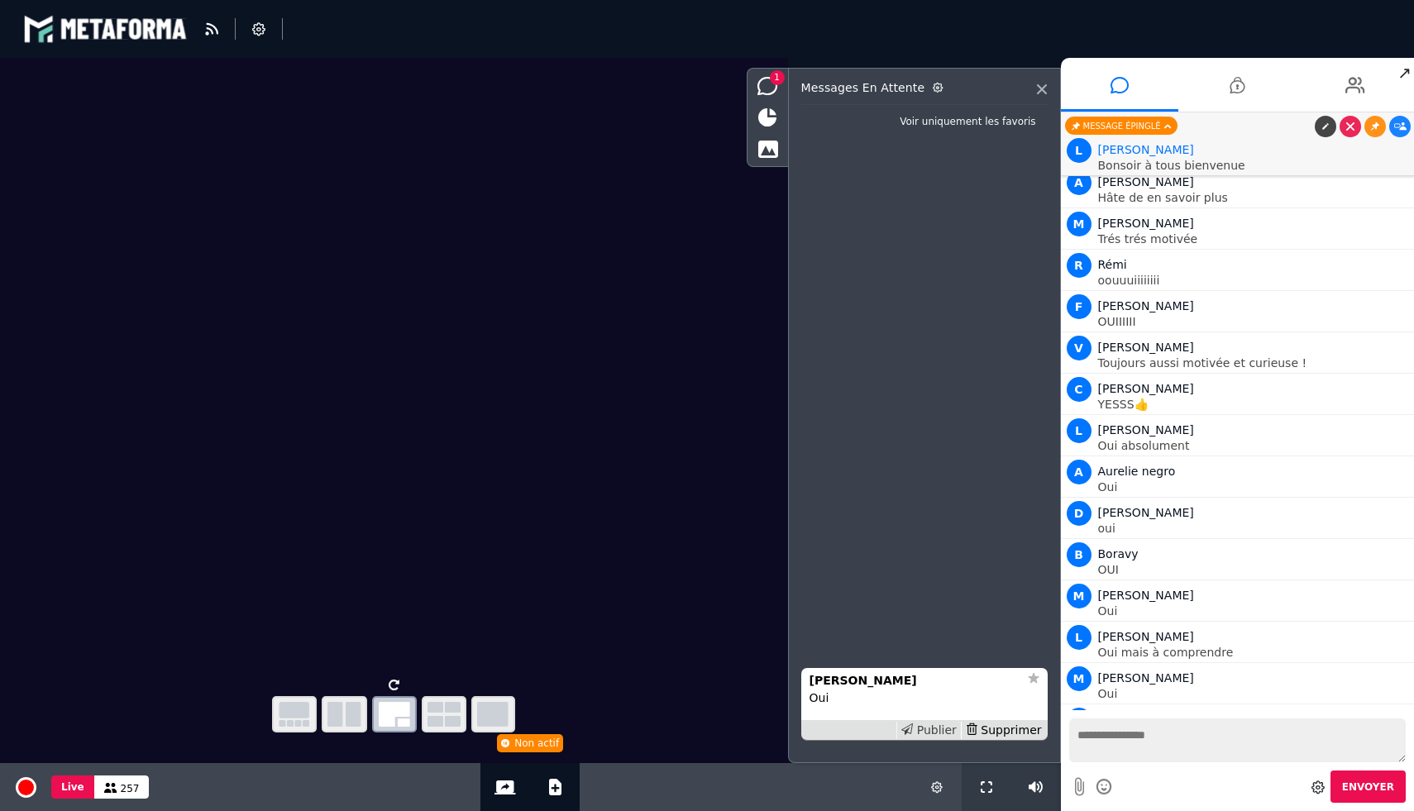
click at [928, 729] on div "Publier" at bounding box center [928, 730] width 64 height 17
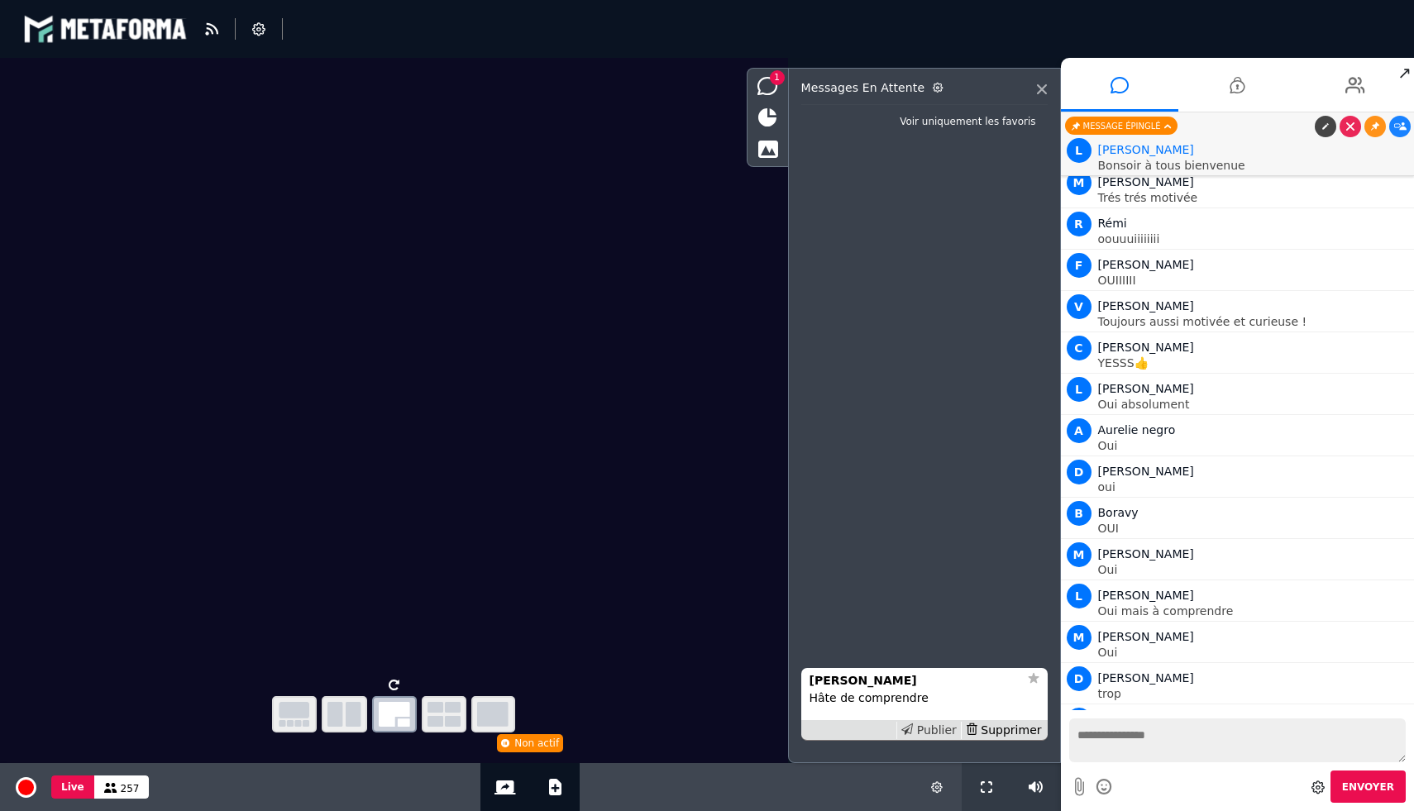
click at [927, 736] on div "Publier" at bounding box center [928, 730] width 64 height 17
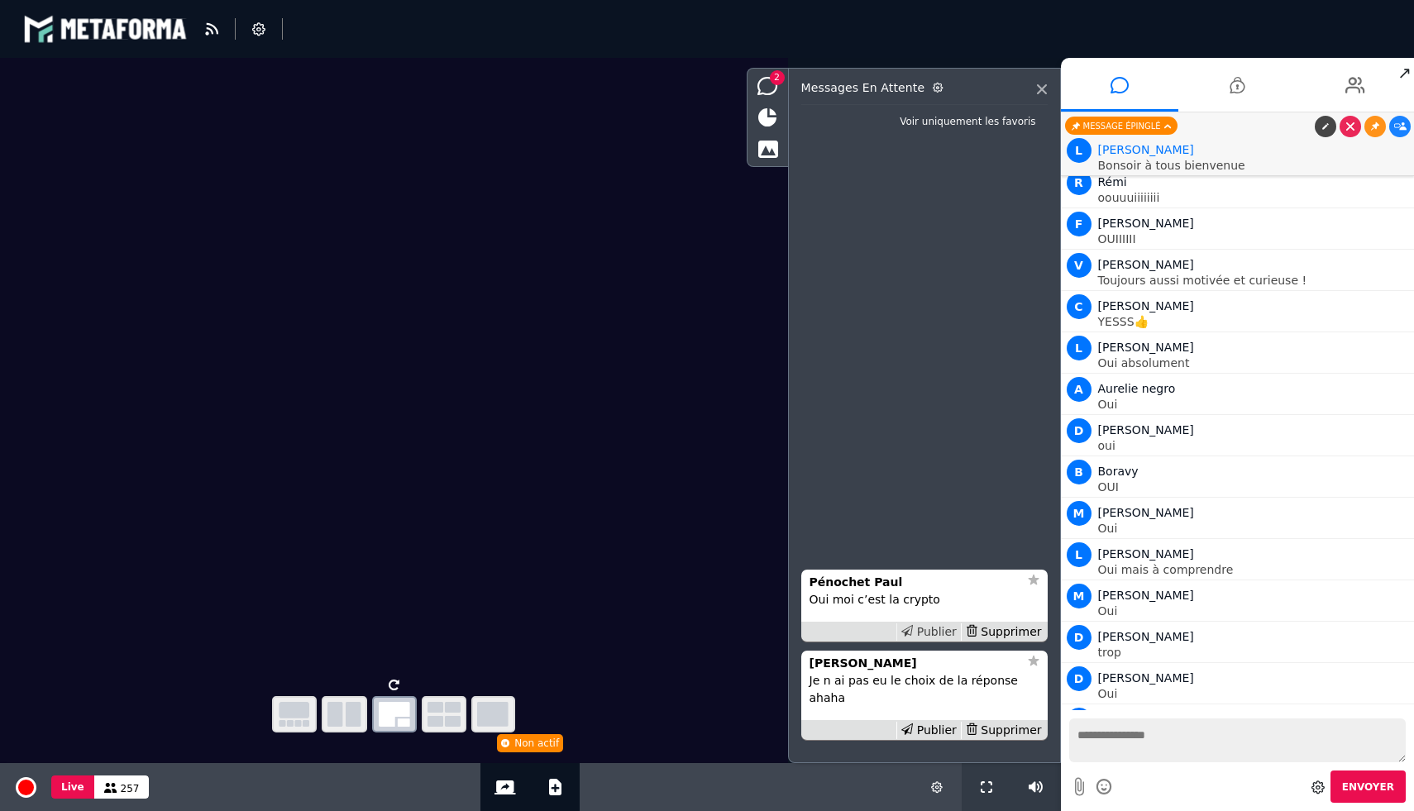
click at [931, 641] on div "Publier" at bounding box center [928, 631] width 64 height 17
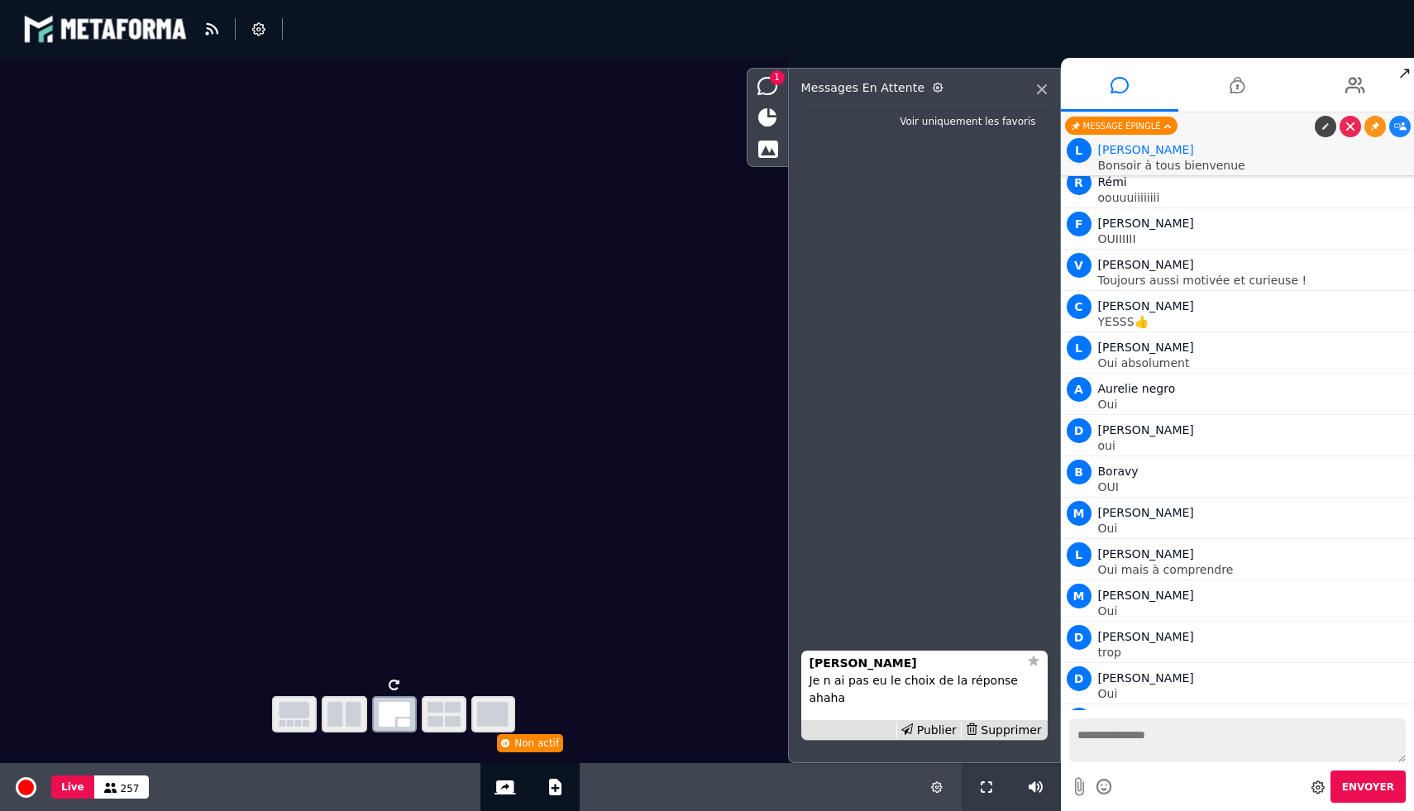
scroll to position [12706, 0]
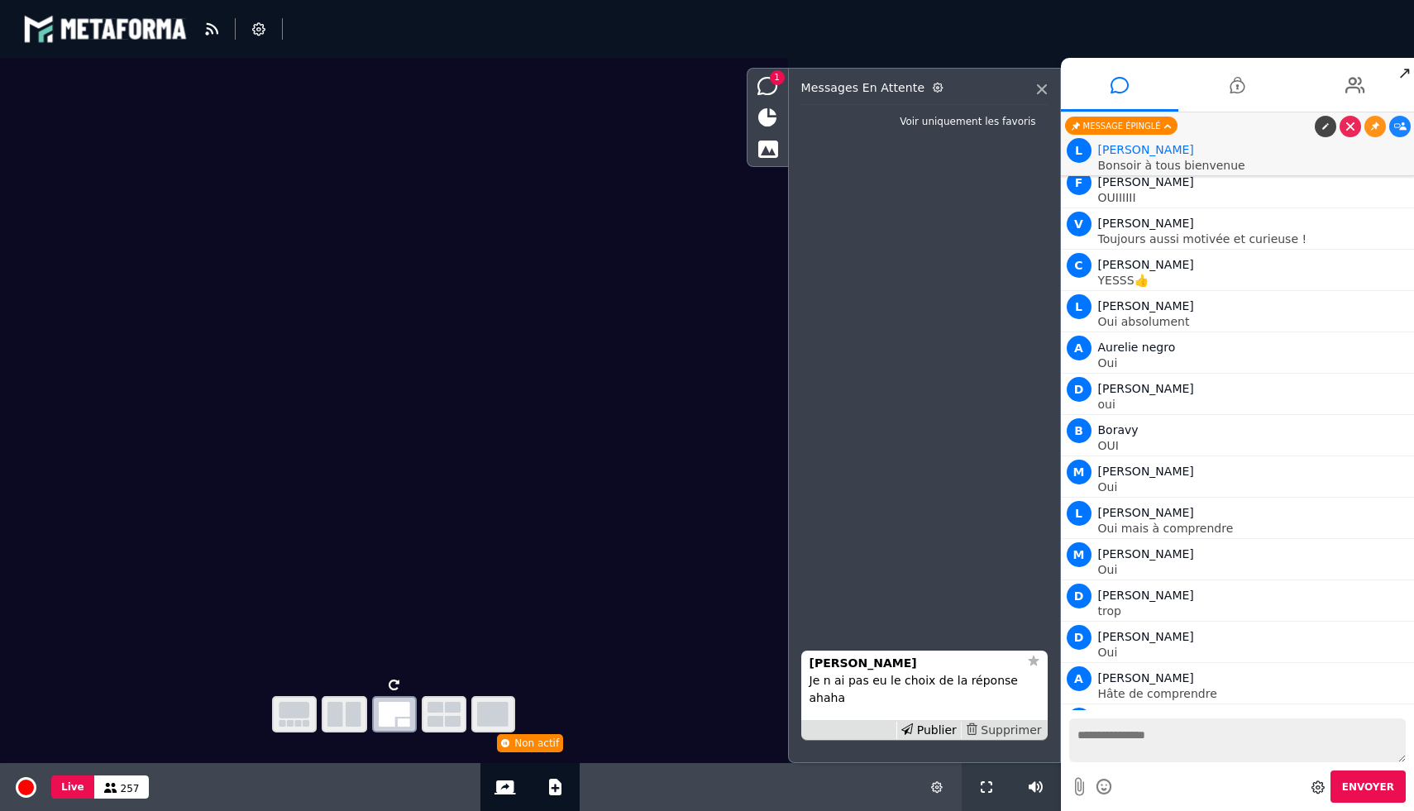
click at [1013, 735] on div "Supprimer" at bounding box center [1003, 730] width 85 height 17
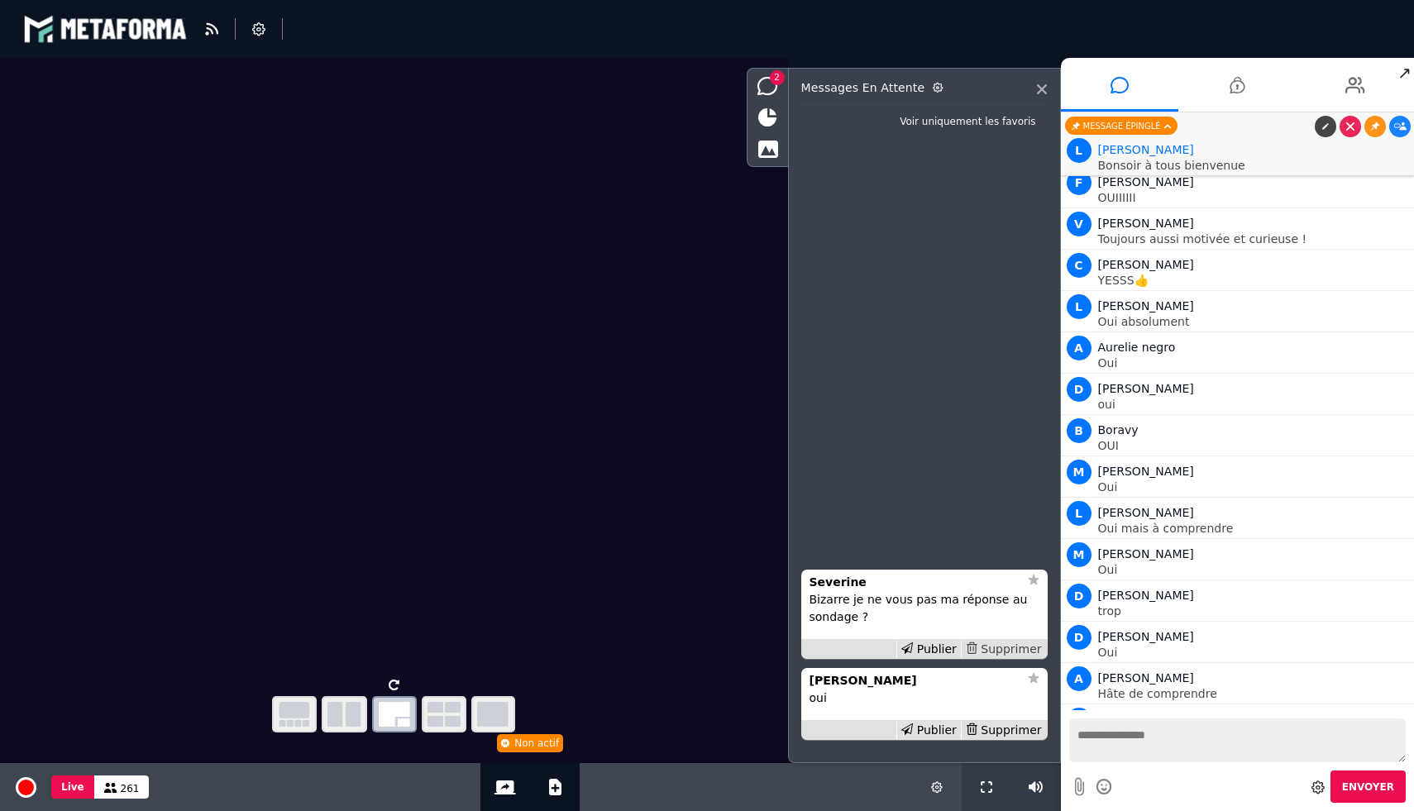
click at [1005, 642] on div "Supprimer" at bounding box center [1003, 649] width 85 height 17
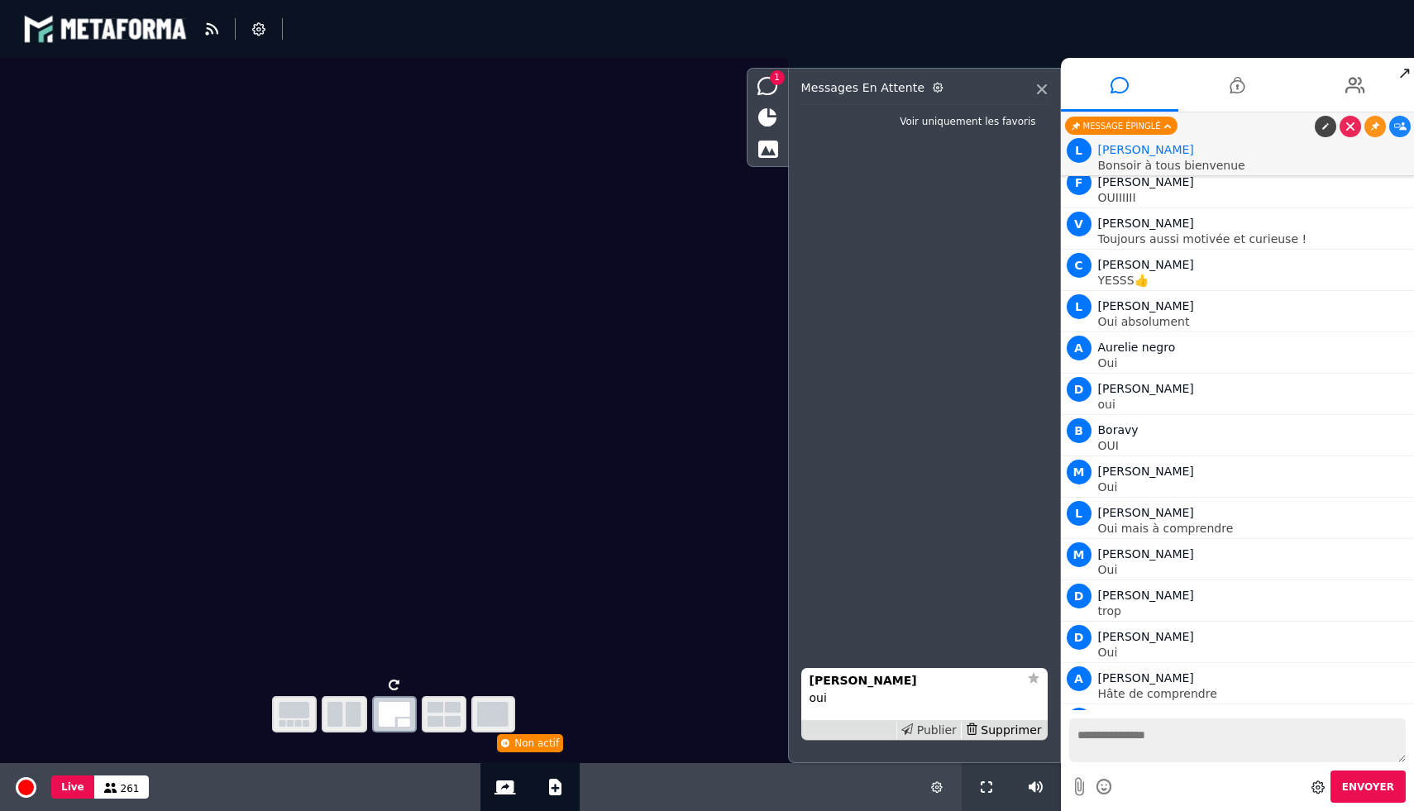
click at [944, 726] on div "Publier" at bounding box center [928, 730] width 64 height 17
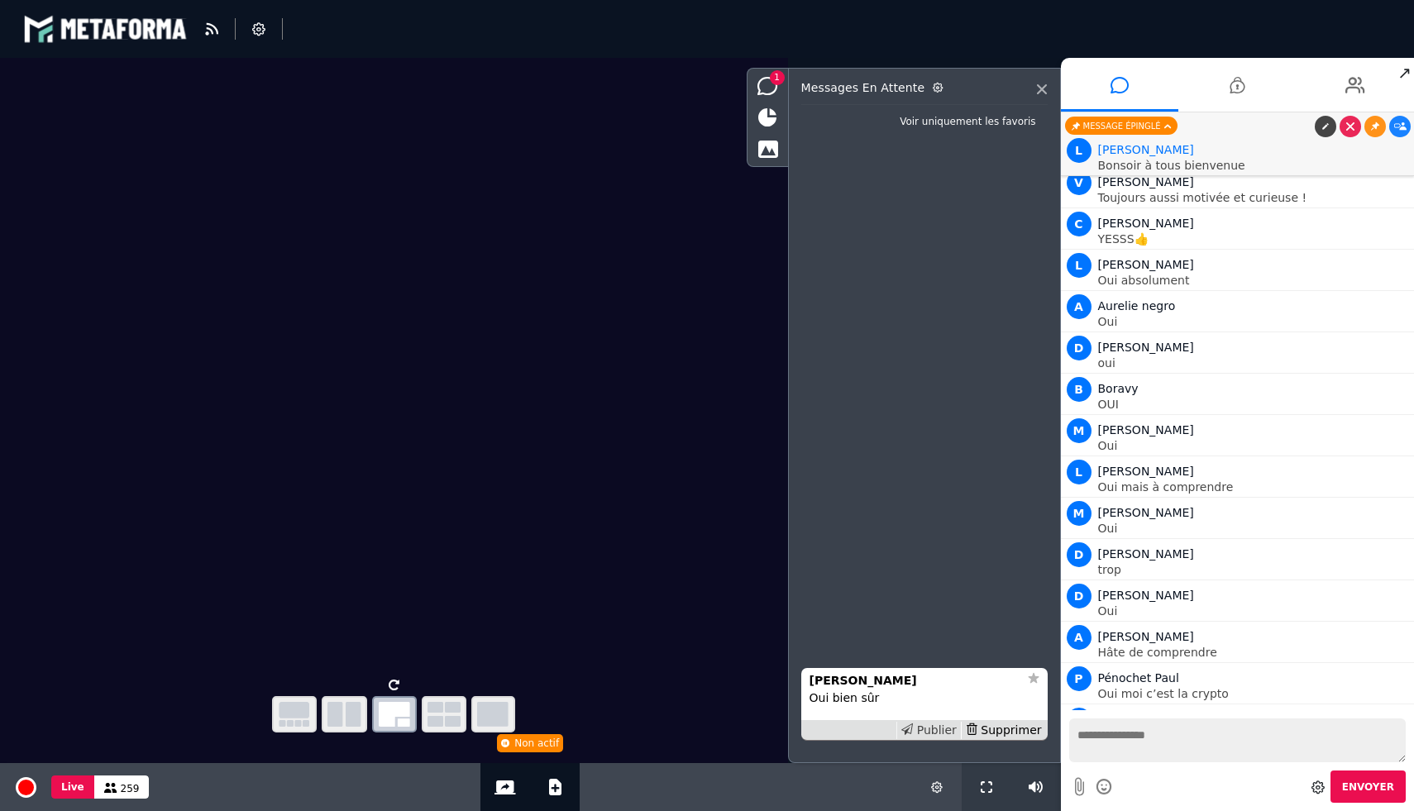
click at [921, 727] on div "Publier" at bounding box center [928, 730] width 64 height 17
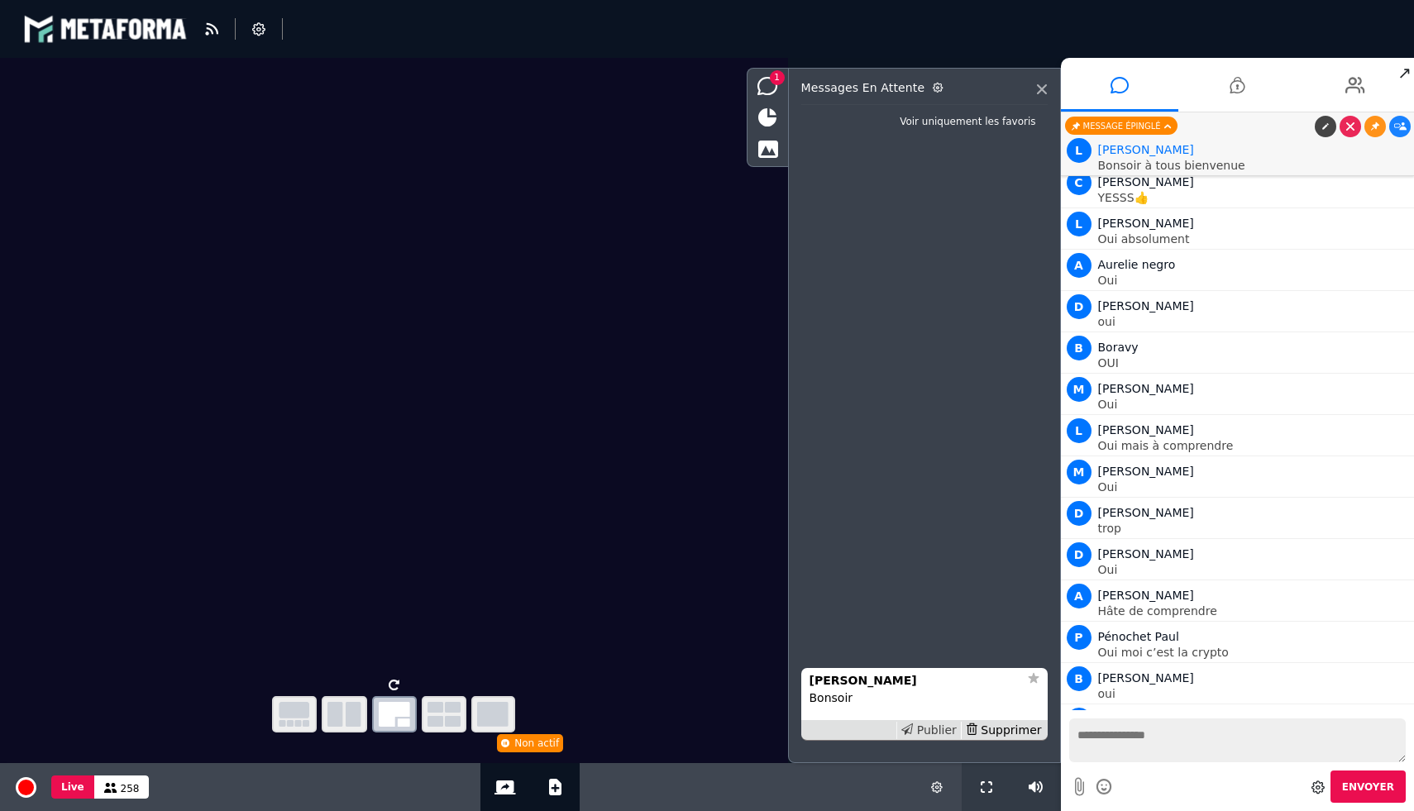
click at [938, 728] on div "Publier" at bounding box center [928, 730] width 64 height 17
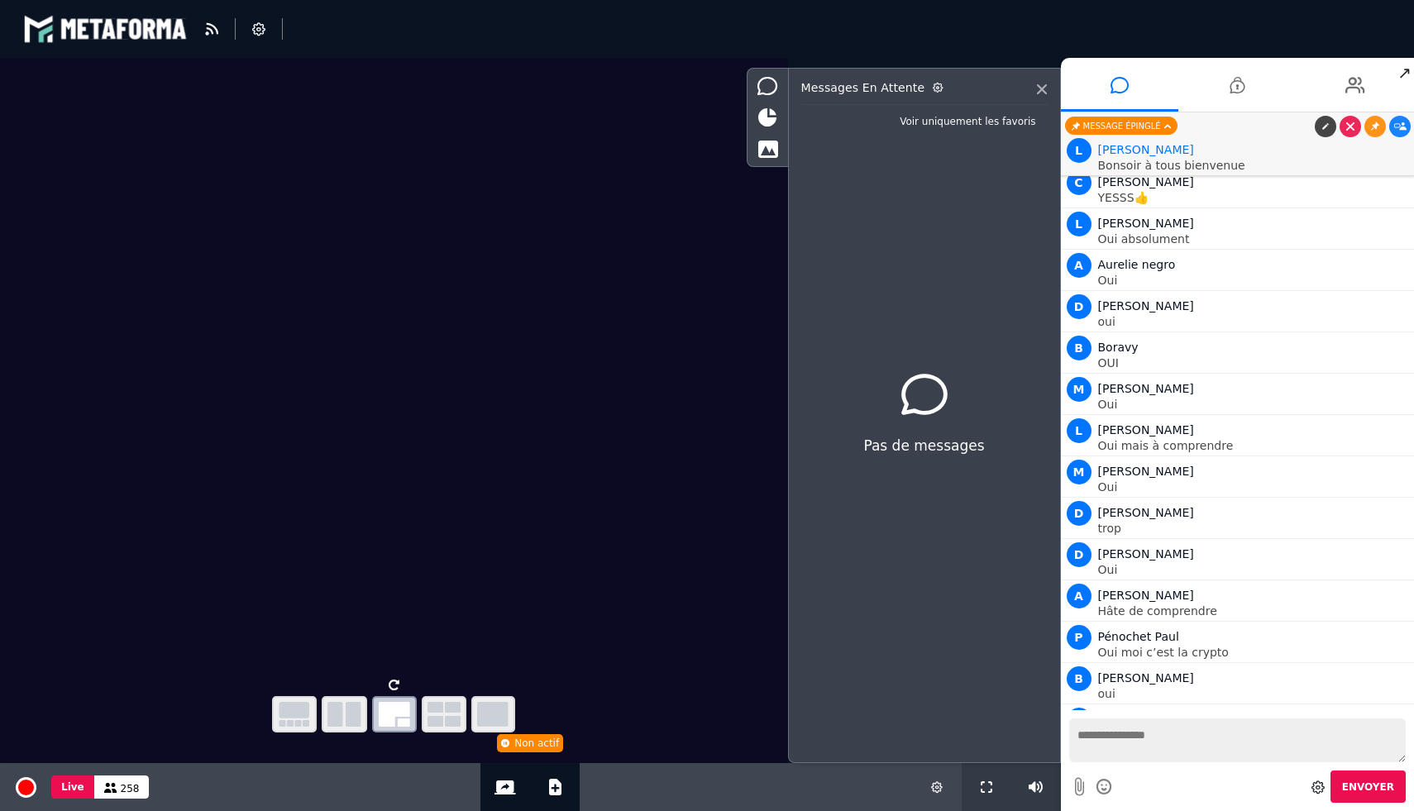
scroll to position [12830, 0]
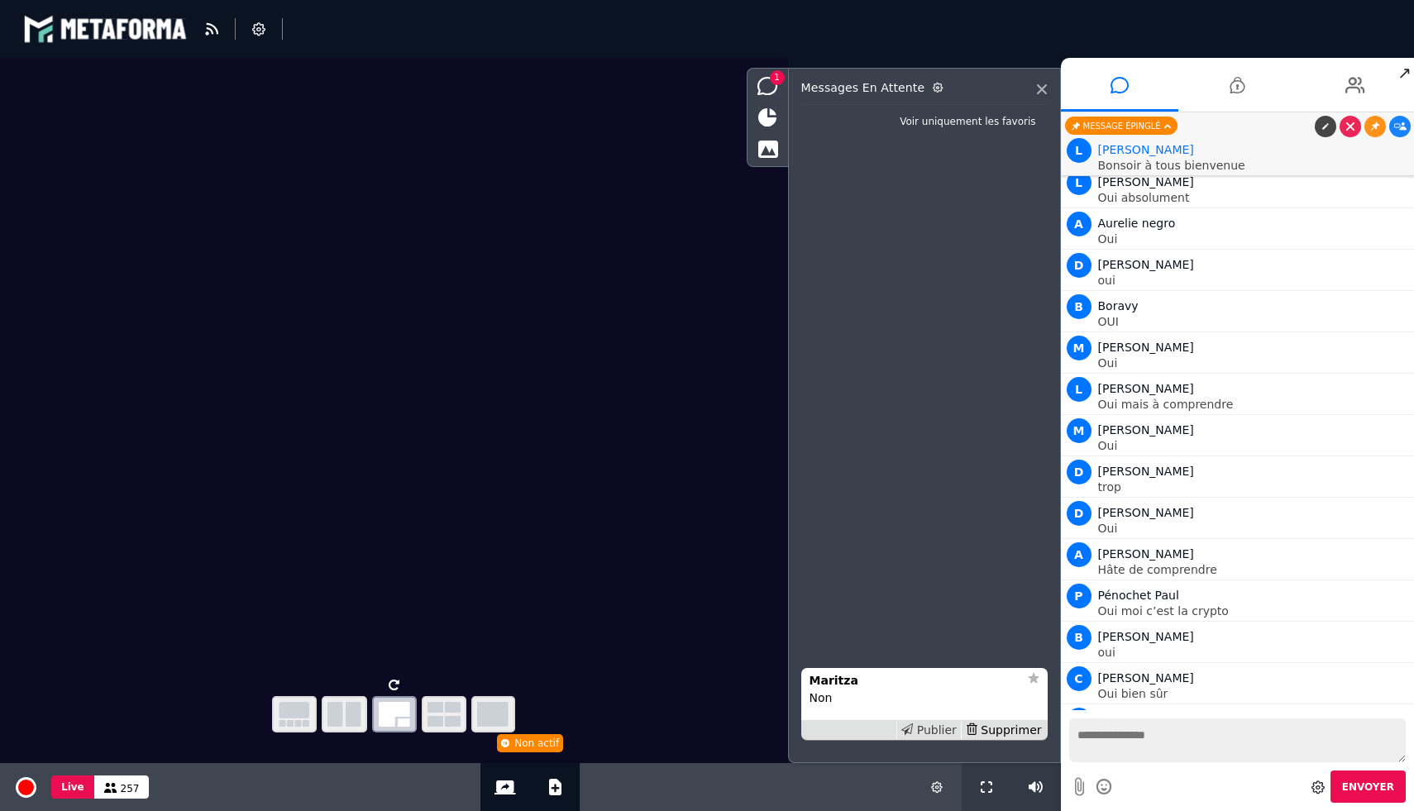
click at [931, 725] on div "Publier" at bounding box center [928, 730] width 64 height 17
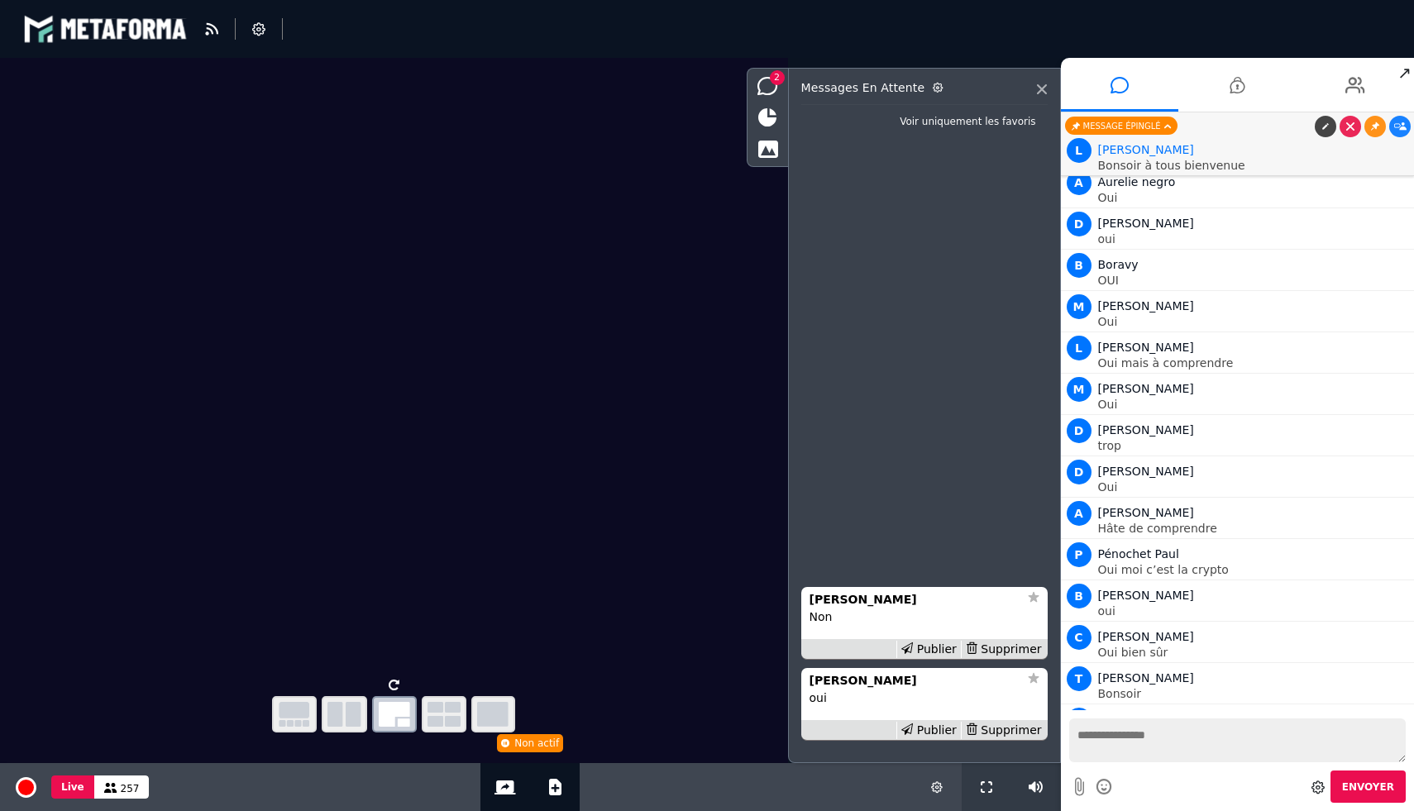
click at [927, 740] on div "Publier Supprimer" at bounding box center [924, 730] width 246 height 21
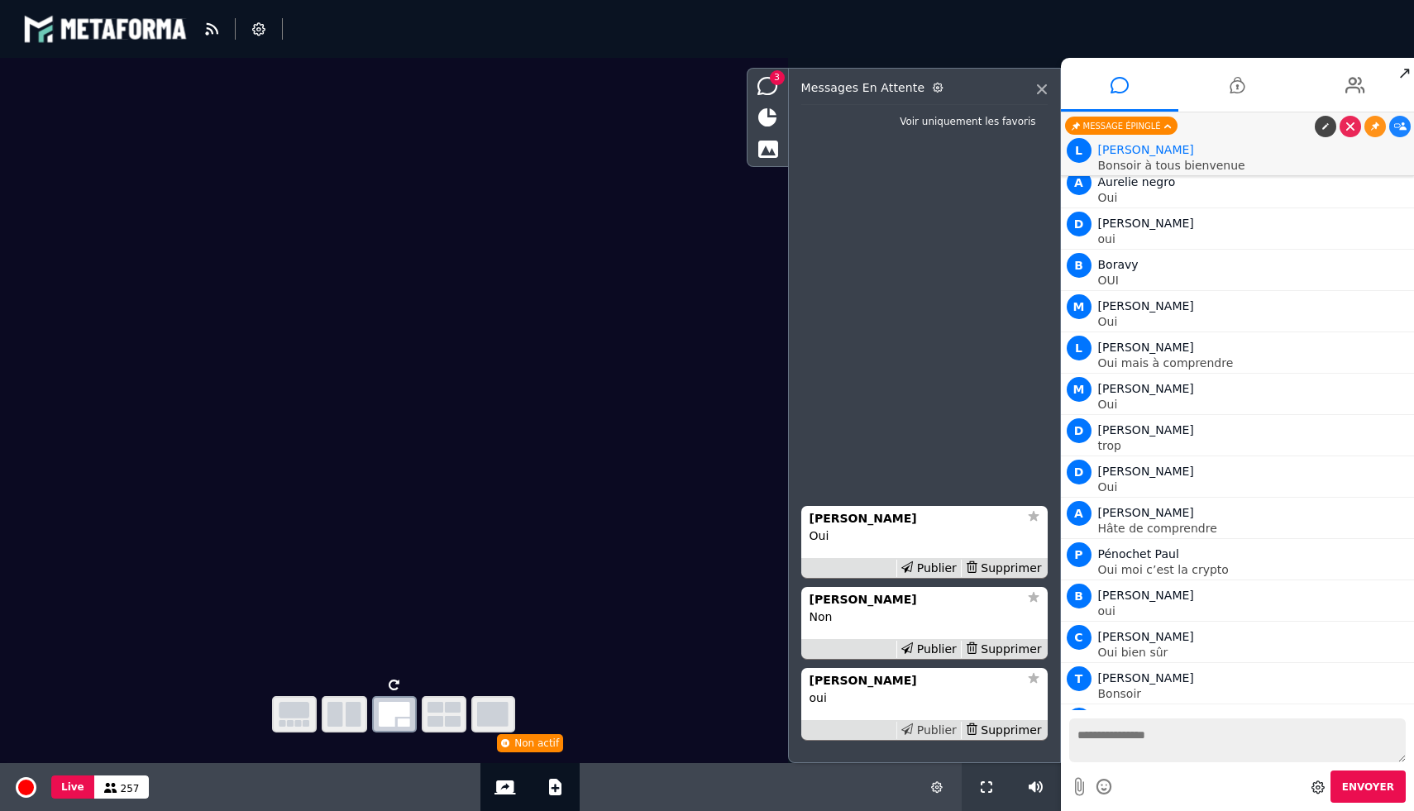
click at [928, 737] on div "Publier" at bounding box center [928, 730] width 64 height 17
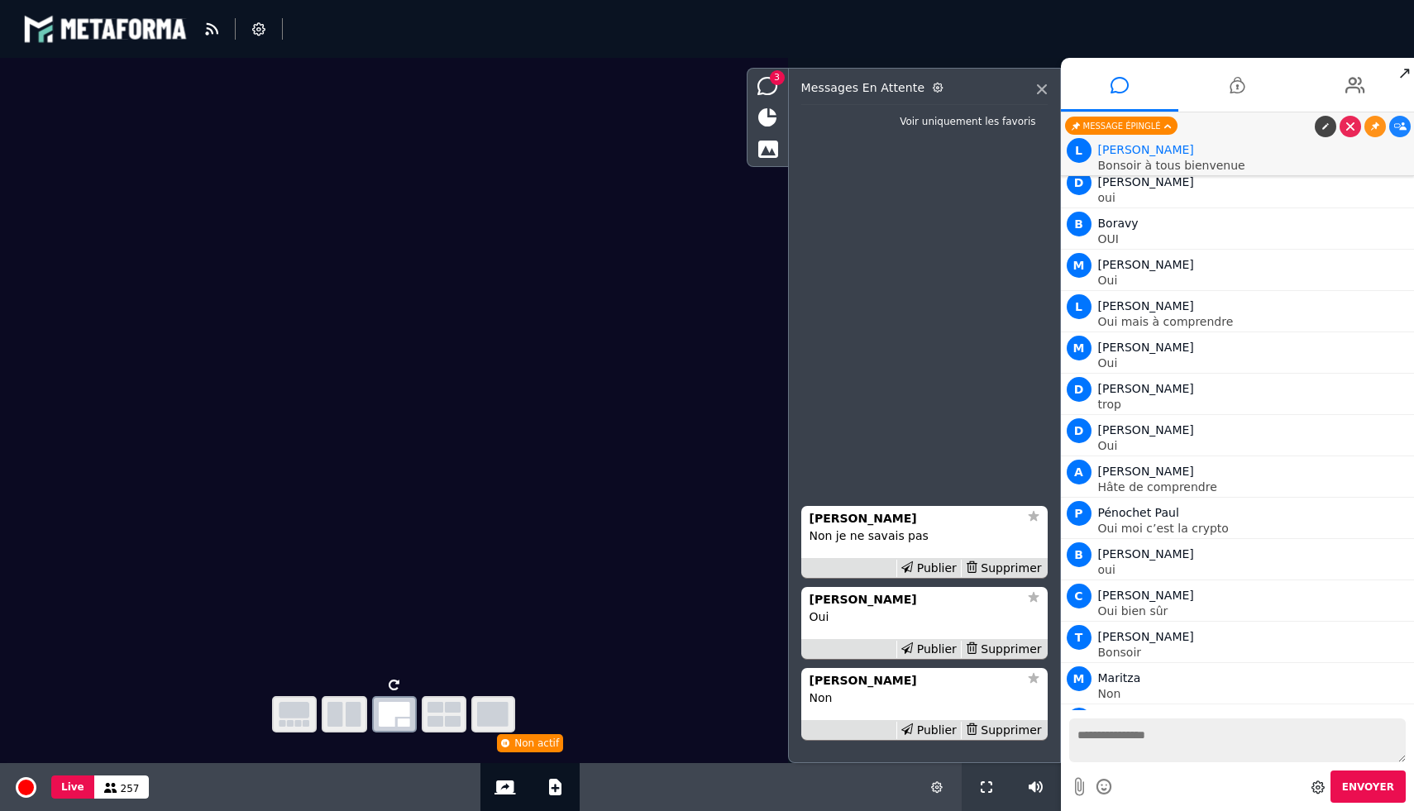
click at [928, 737] on div "Publier" at bounding box center [928, 730] width 64 height 17
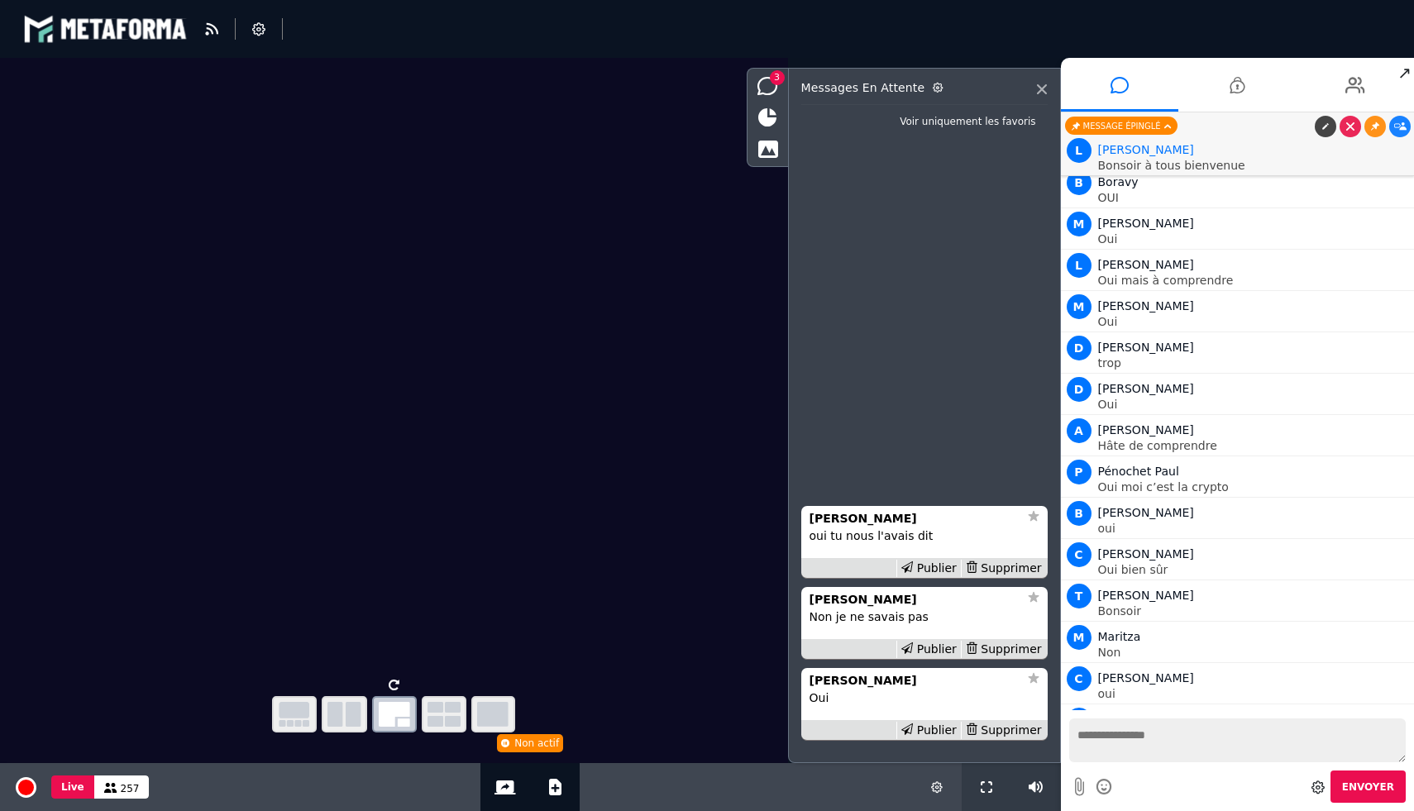
click at [928, 737] on div "Publier" at bounding box center [928, 730] width 64 height 17
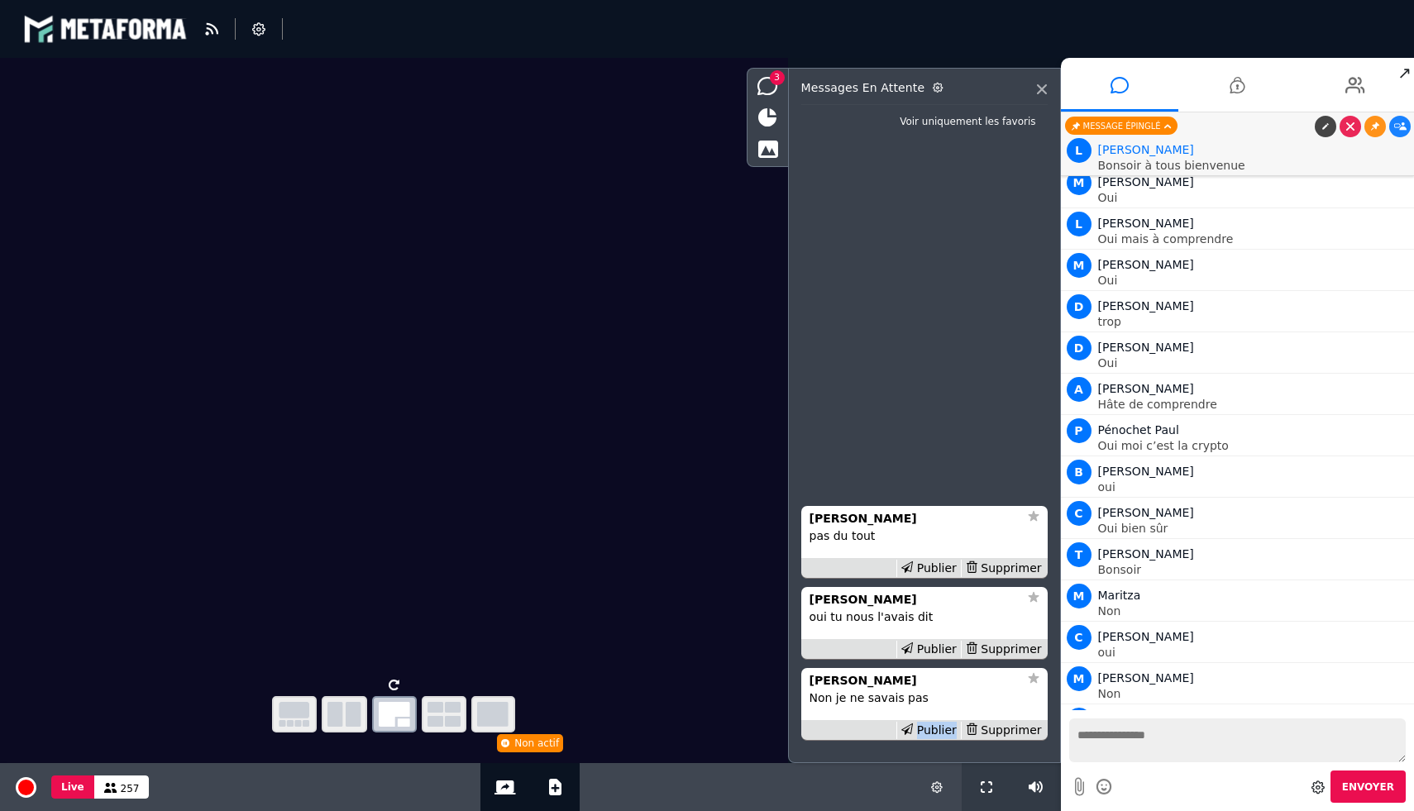
click at [928, 737] on div "Publier" at bounding box center [928, 730] width 64 height 17
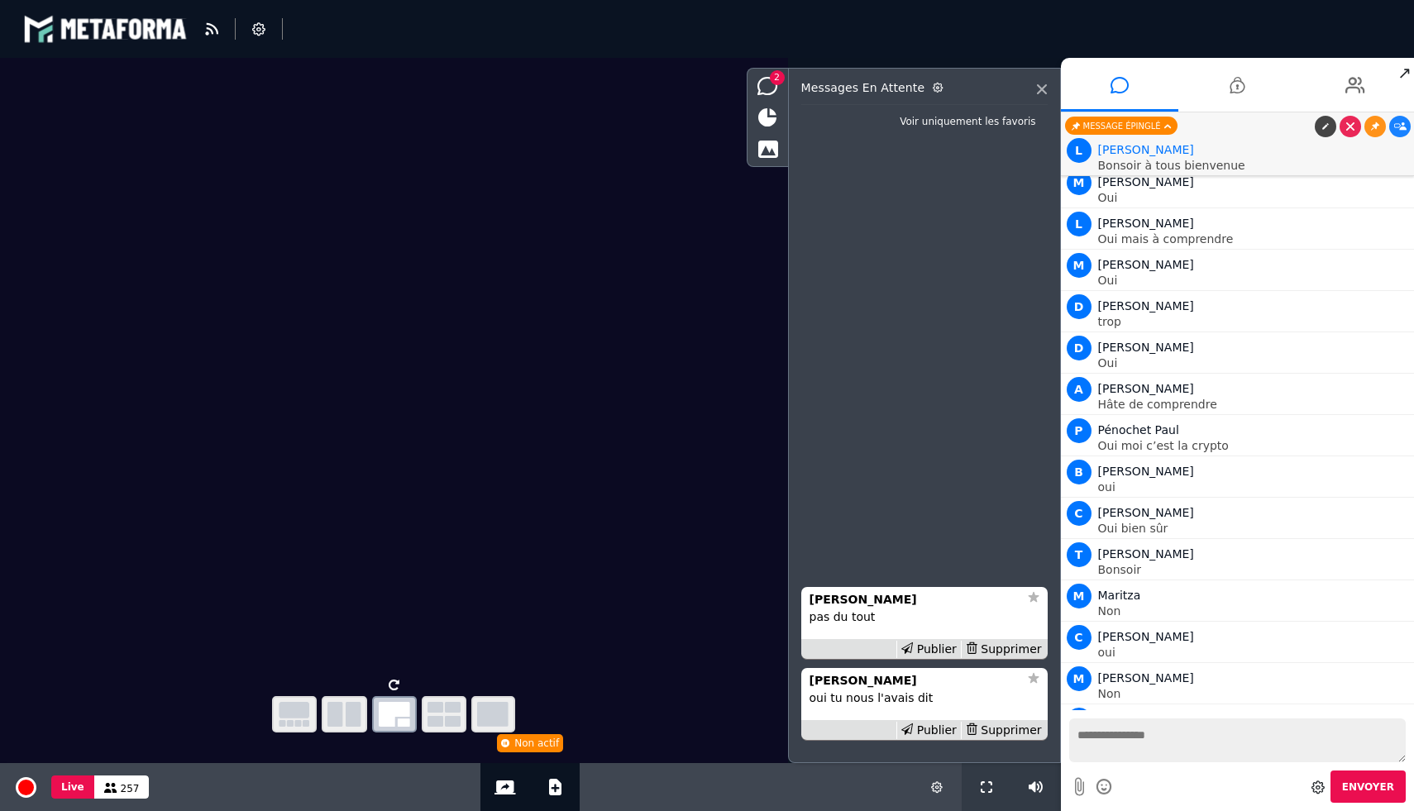
scroll to position [13037, 0]
click at [928, 737] on div "Publier" at bounding box center [928, 730] width 64 height 17
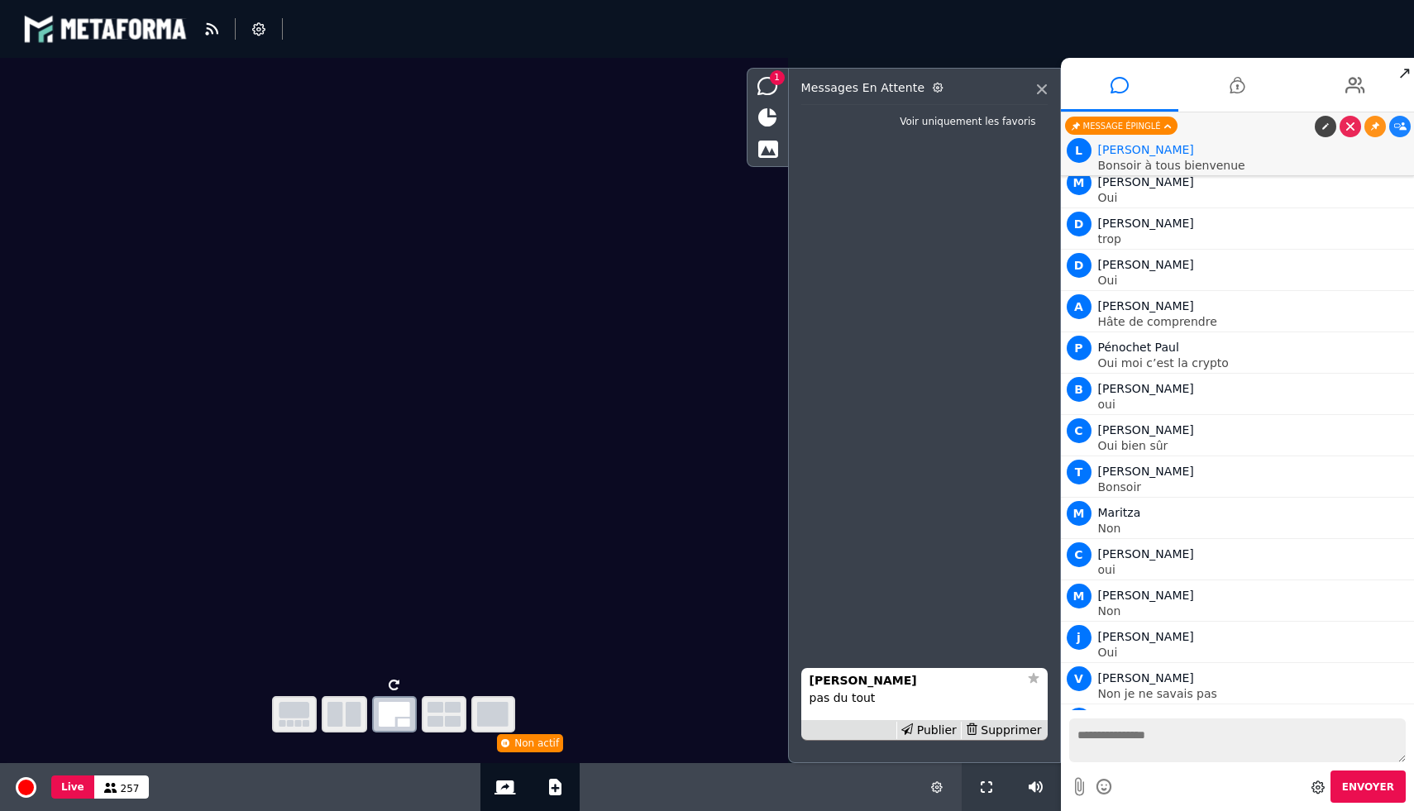
click at [928, 737] on div "Publier" at bounding box center [928, 730] width 64 height 17
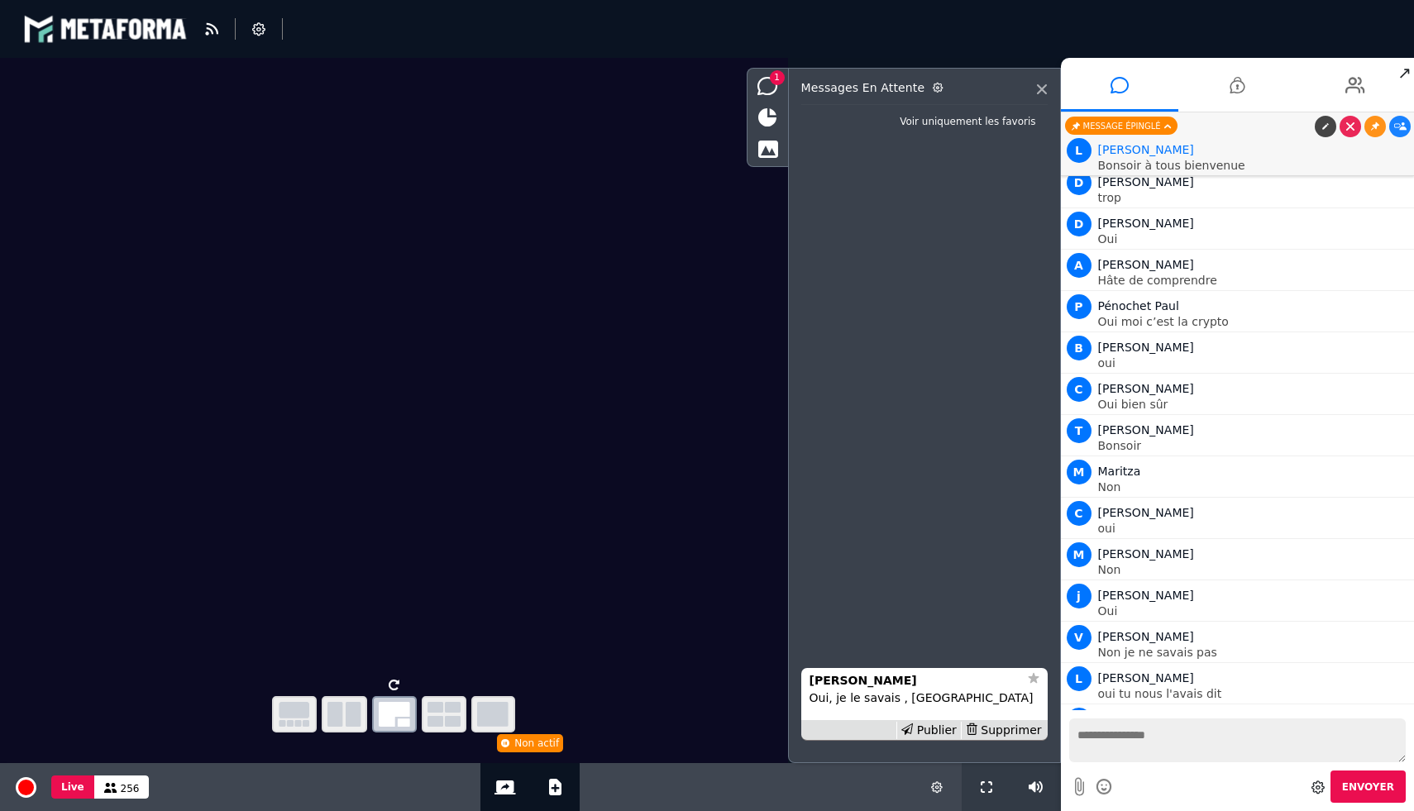
click at [928, 737] on div "Publier" at bounding box center [928, 730] width 64 height 17
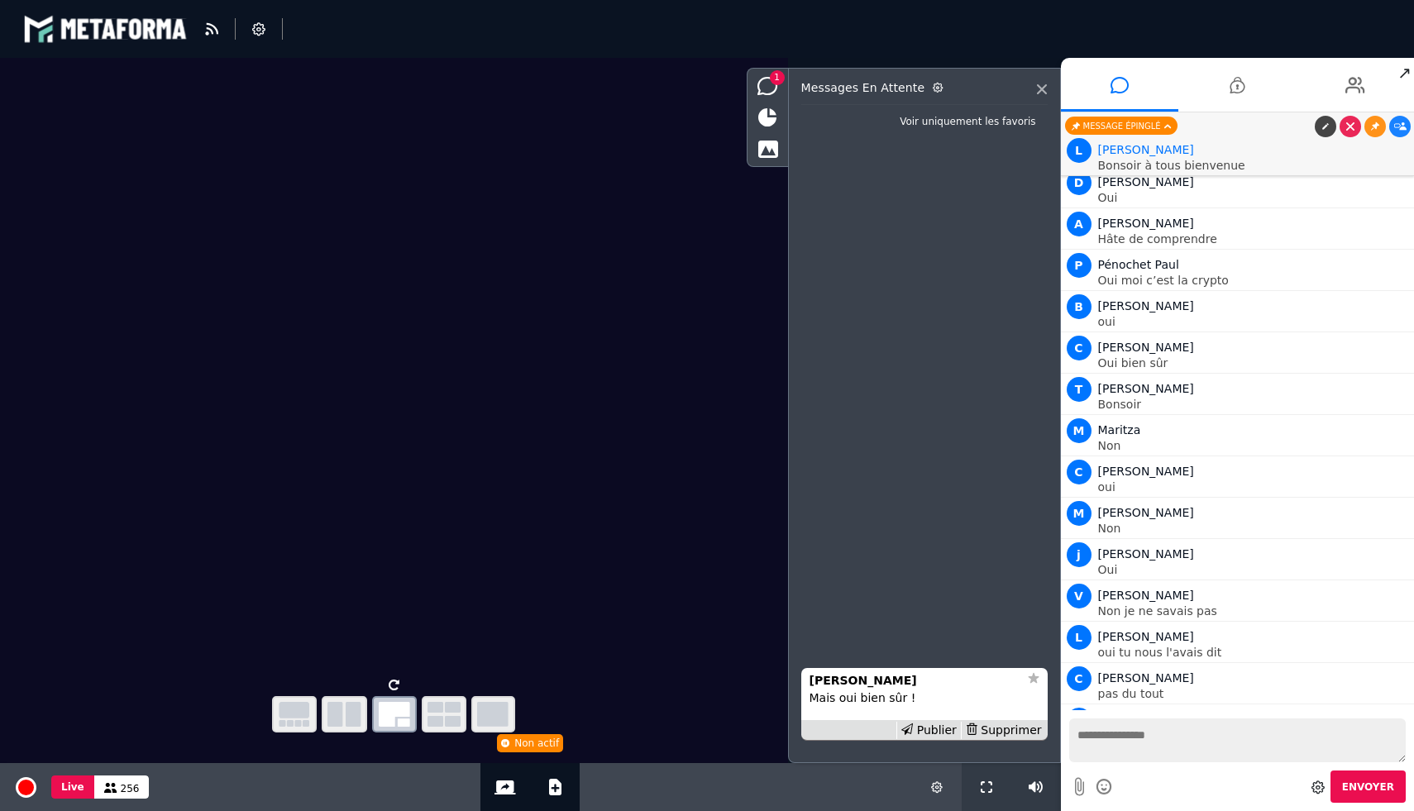
click at [928, 737] on div "Publier" at bounding box center [928, 730] width 64 height 17
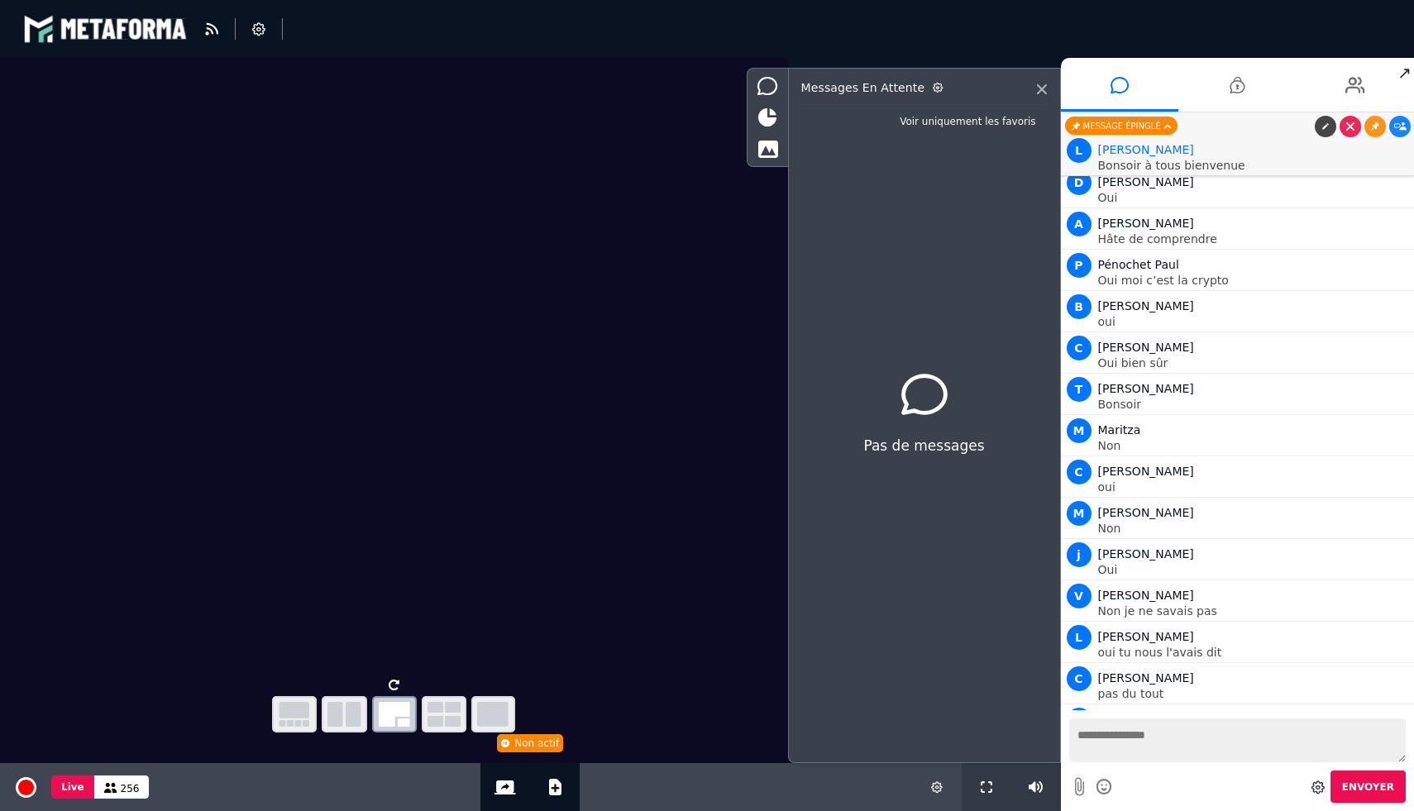
scroll to position [13202, 0]
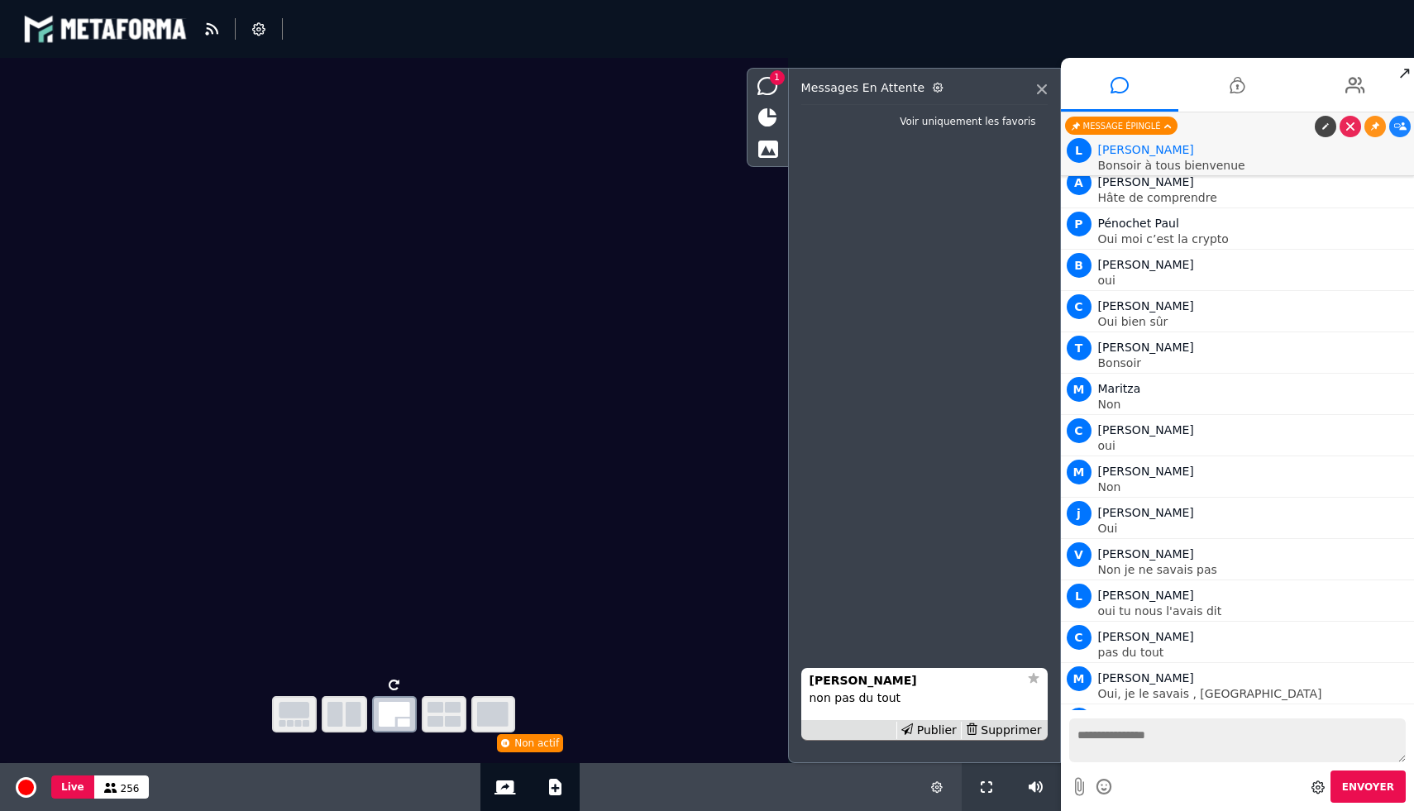
click at [928, 737] on div "Publier" at bounding box center [928, 730] width 64 height 17
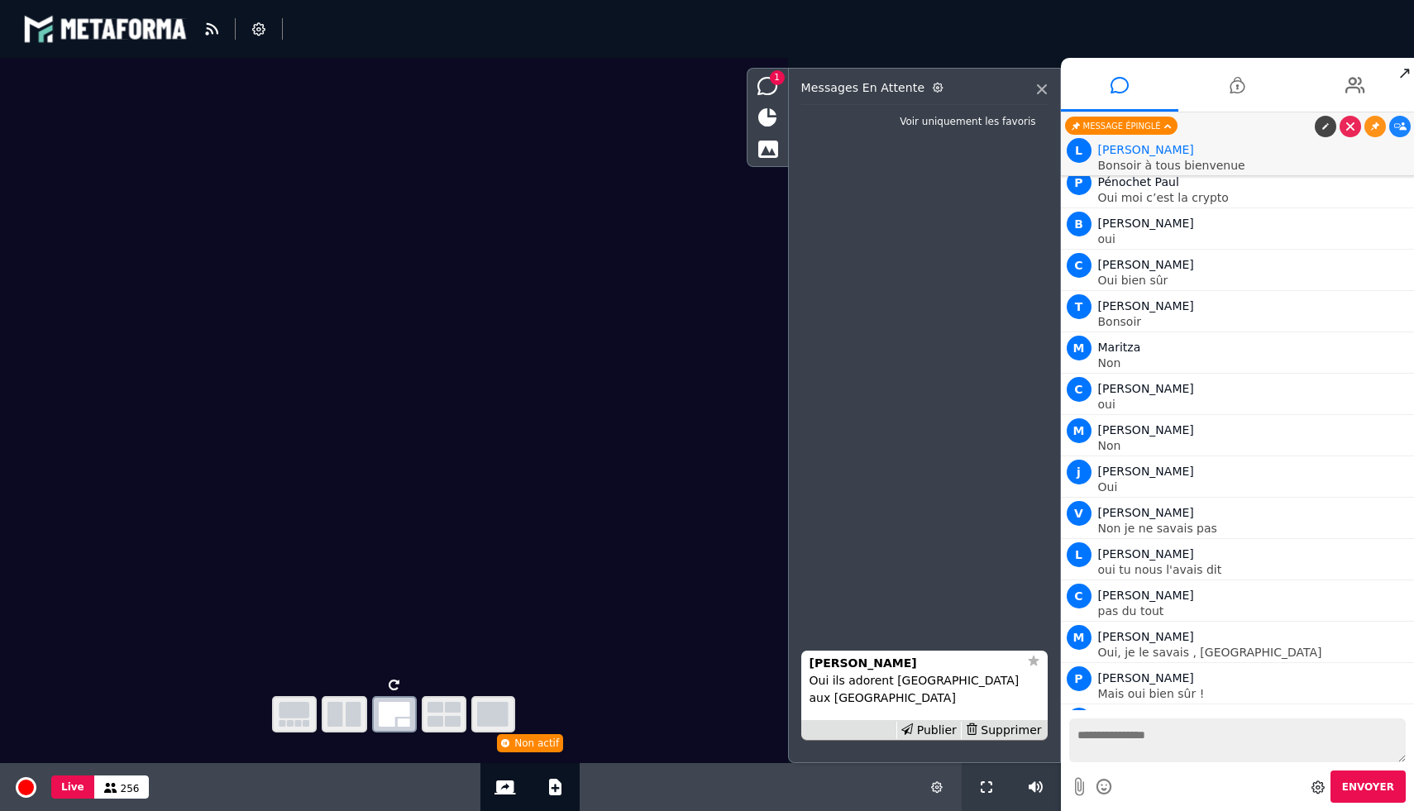
click at [928, 737] on div "Publier" at bounding box center [928, 730] width 64 height 17
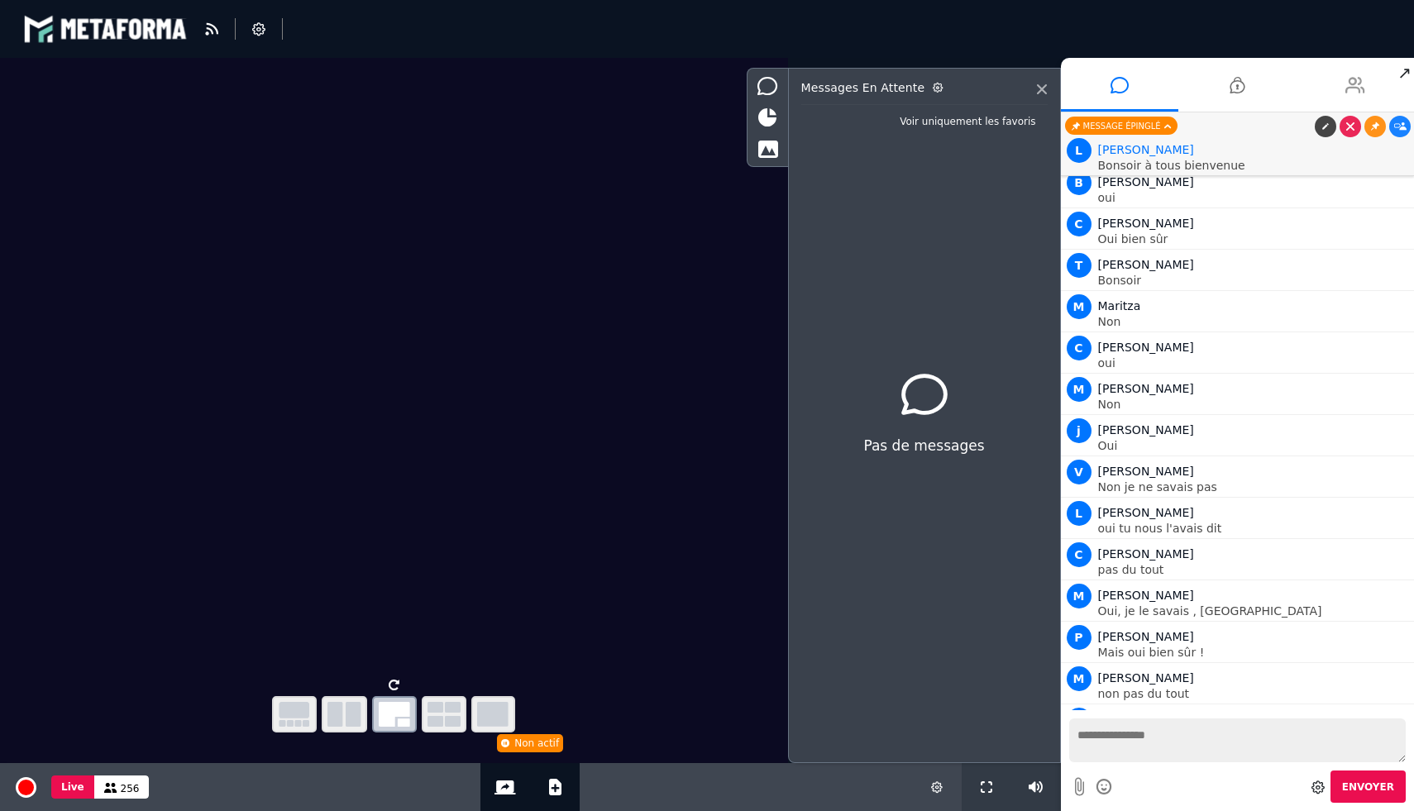
click at [1353, 91] on icon at bounding box center [1355, 84] width 20 height 41
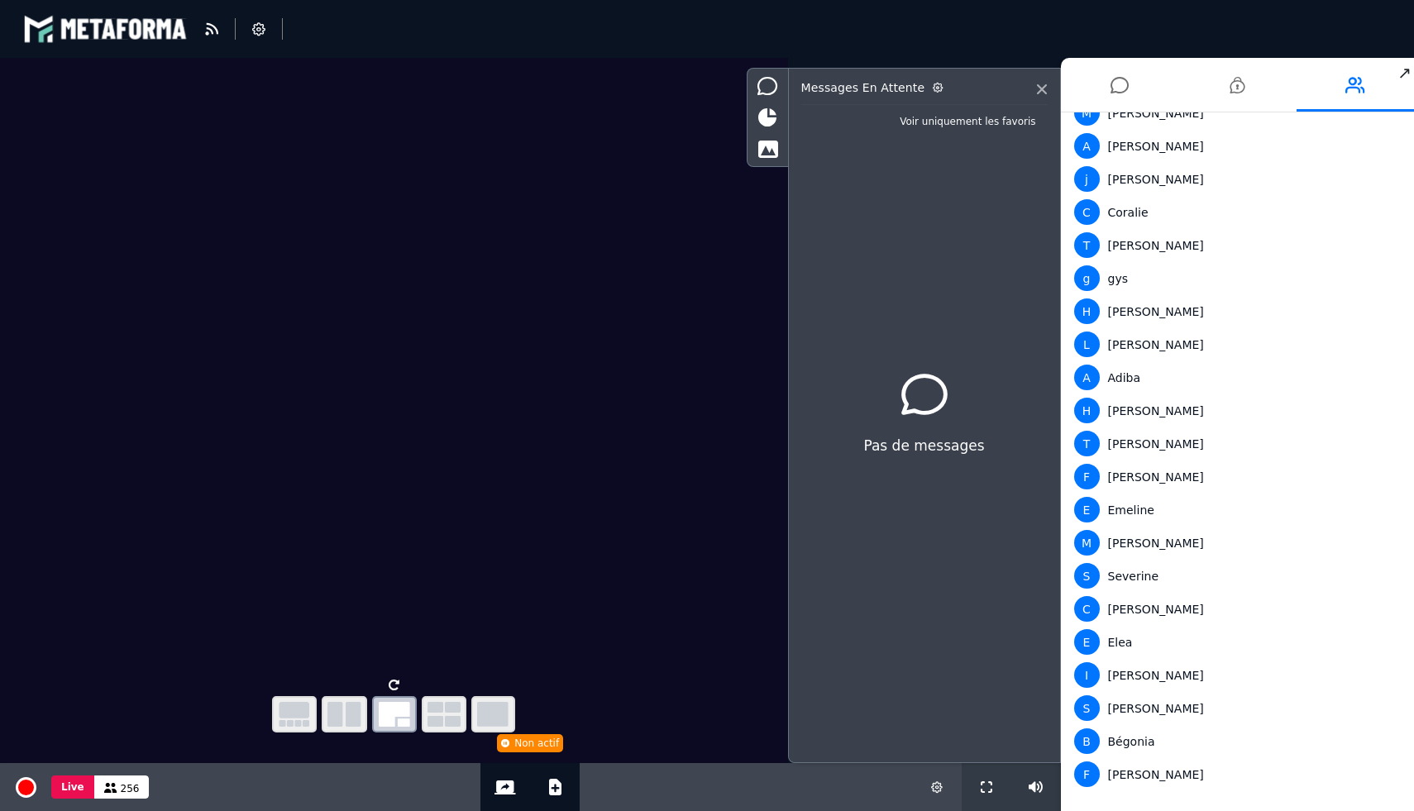
scroll to position [7898, 0]
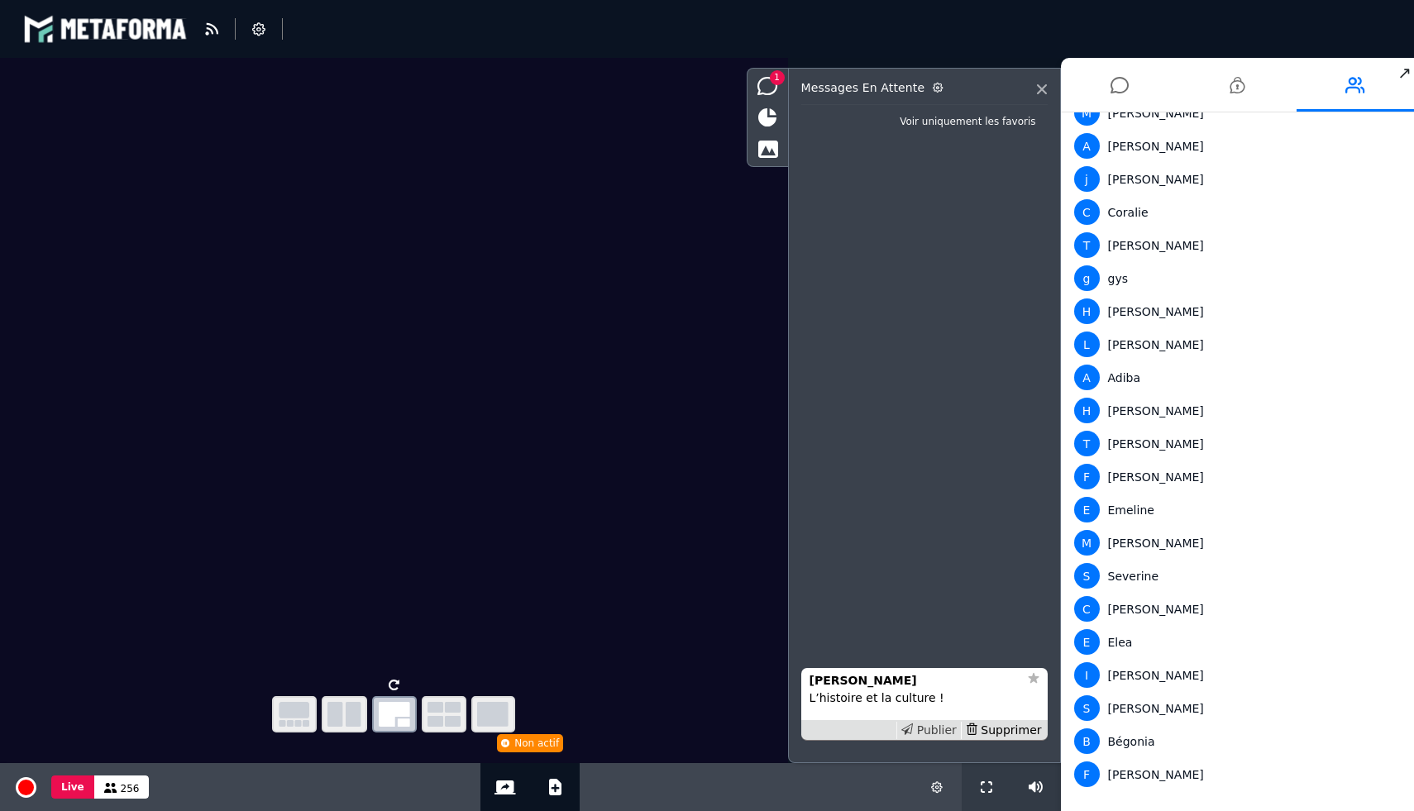
click at [950, 727] on div "Publier" at bounding box center [928, 730] width 64 height 17
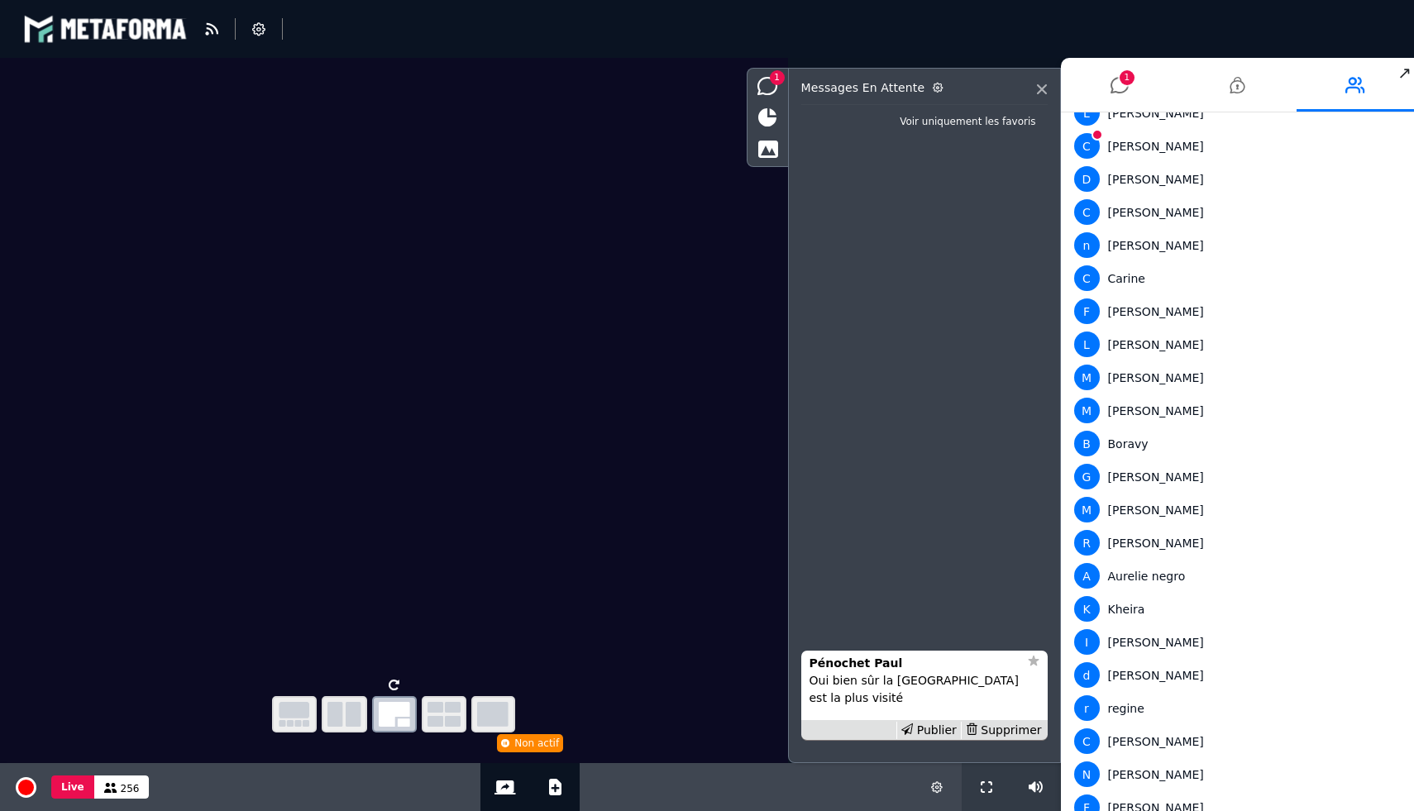
scroll to position [0, 0]
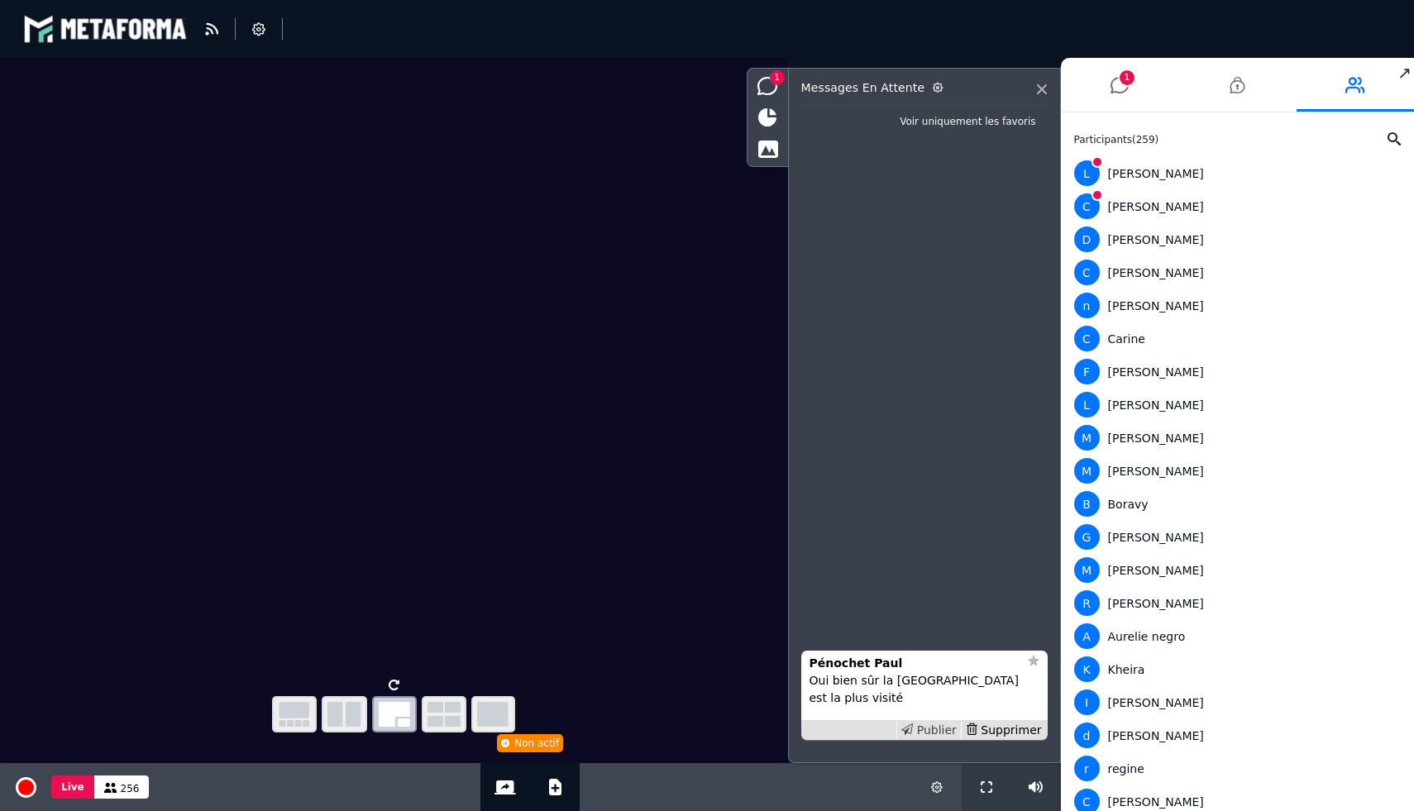
click at [935, 728] on div "Publier" at bounding box center [928, 730] width 64 height 17
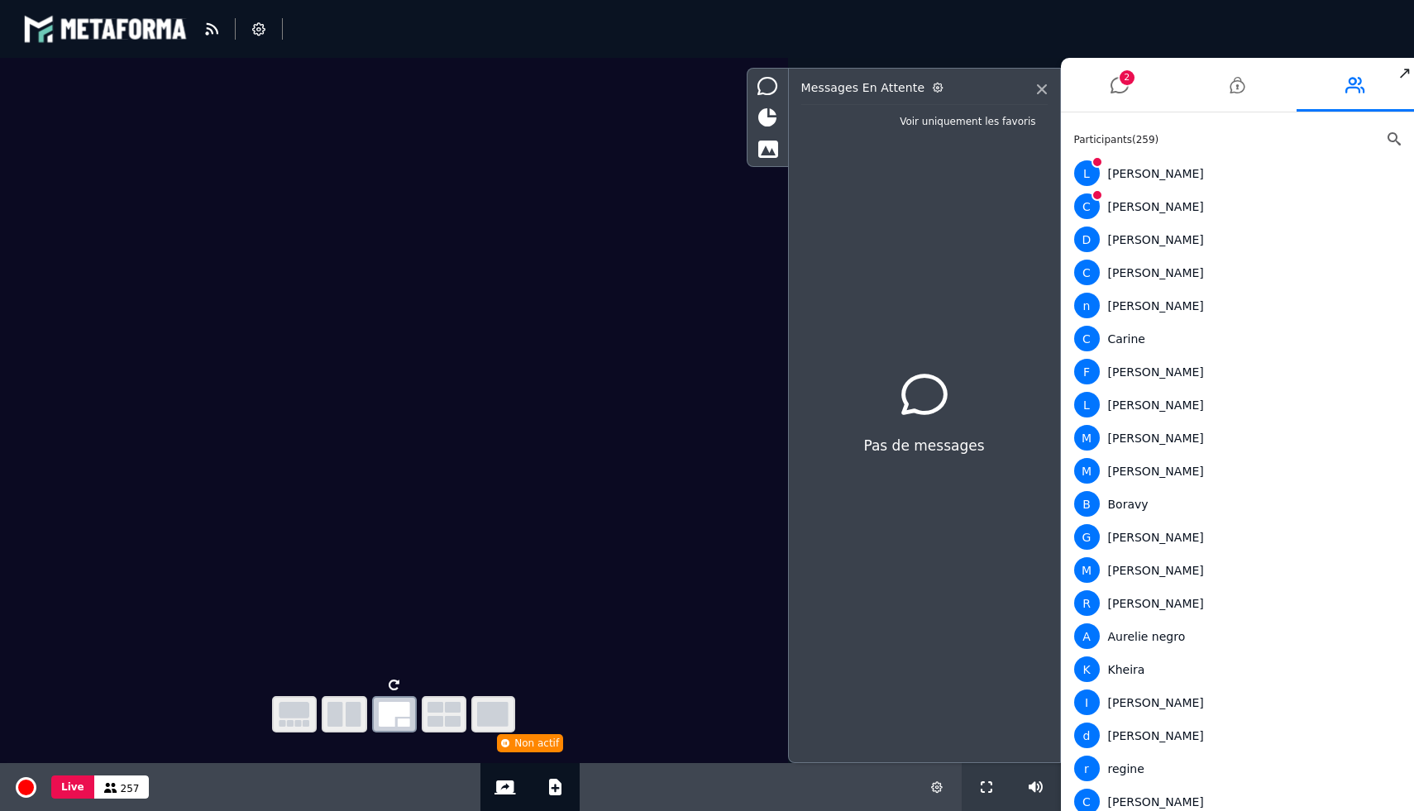
click at [1388, 136] on icon at bounding box center [1393, 138] width 13 height 13
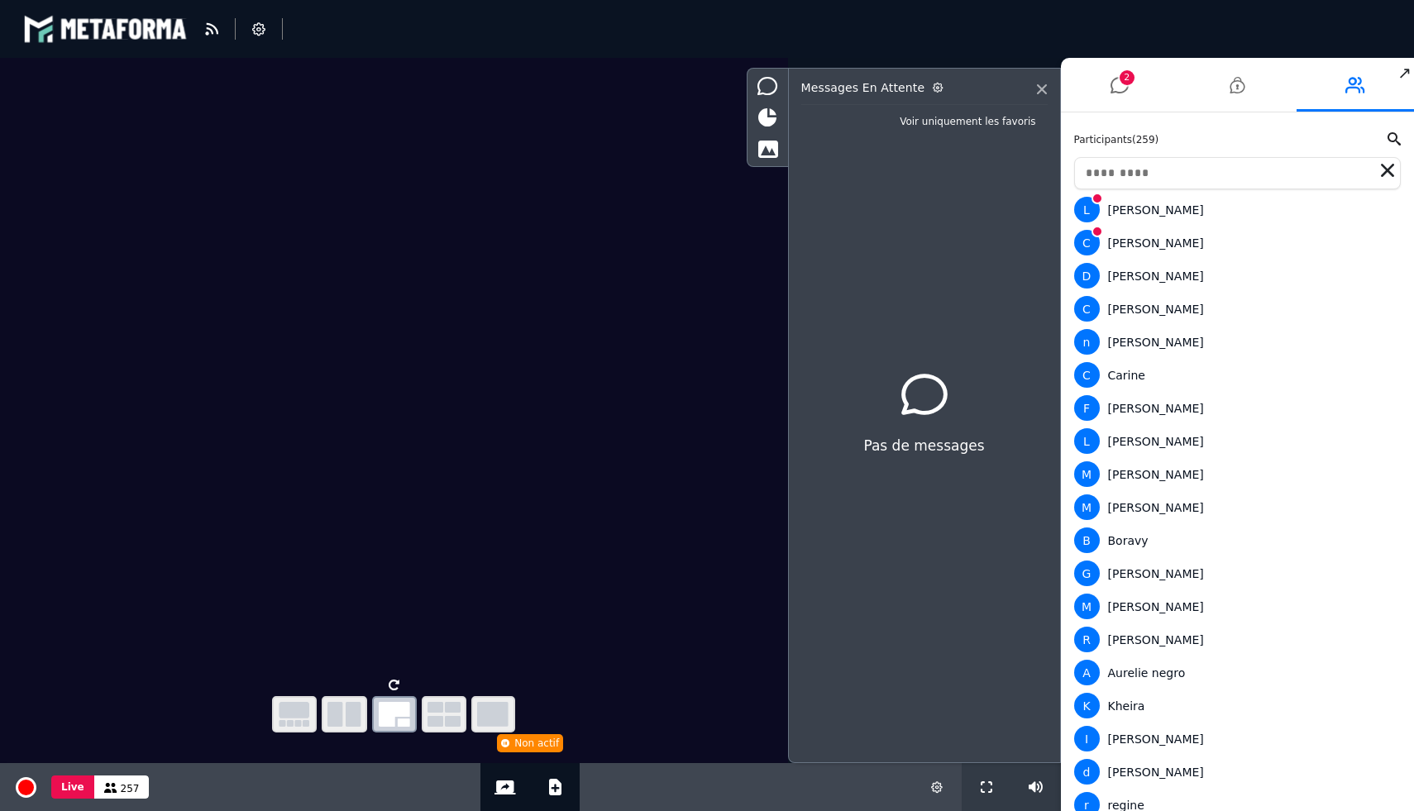
click at [1249, 179] on input "text" at bounding box center [1237, 173] width 327 height 32
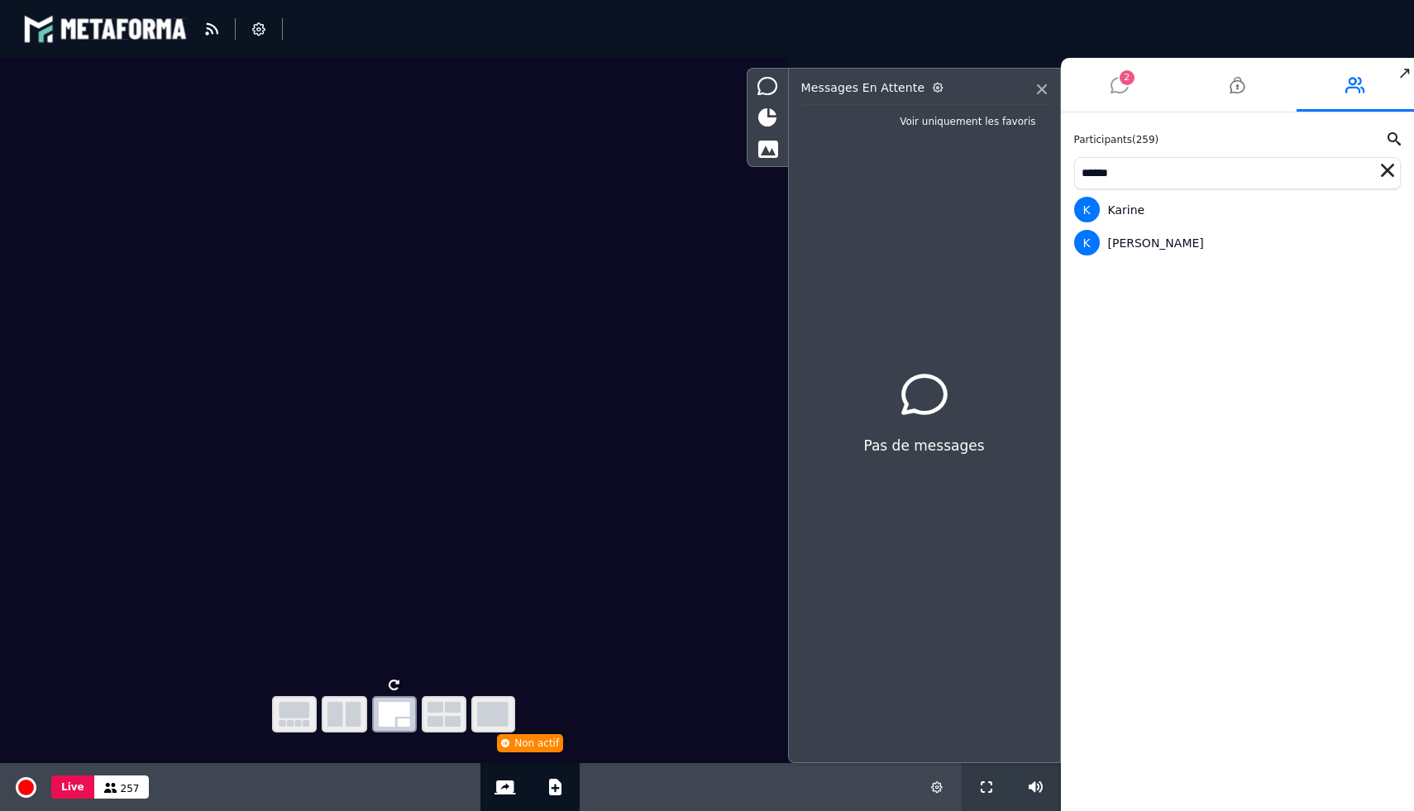
type input "******"
click at [1137, 84] on li "2" at bounding box center [1120, 85] width 118 height 54
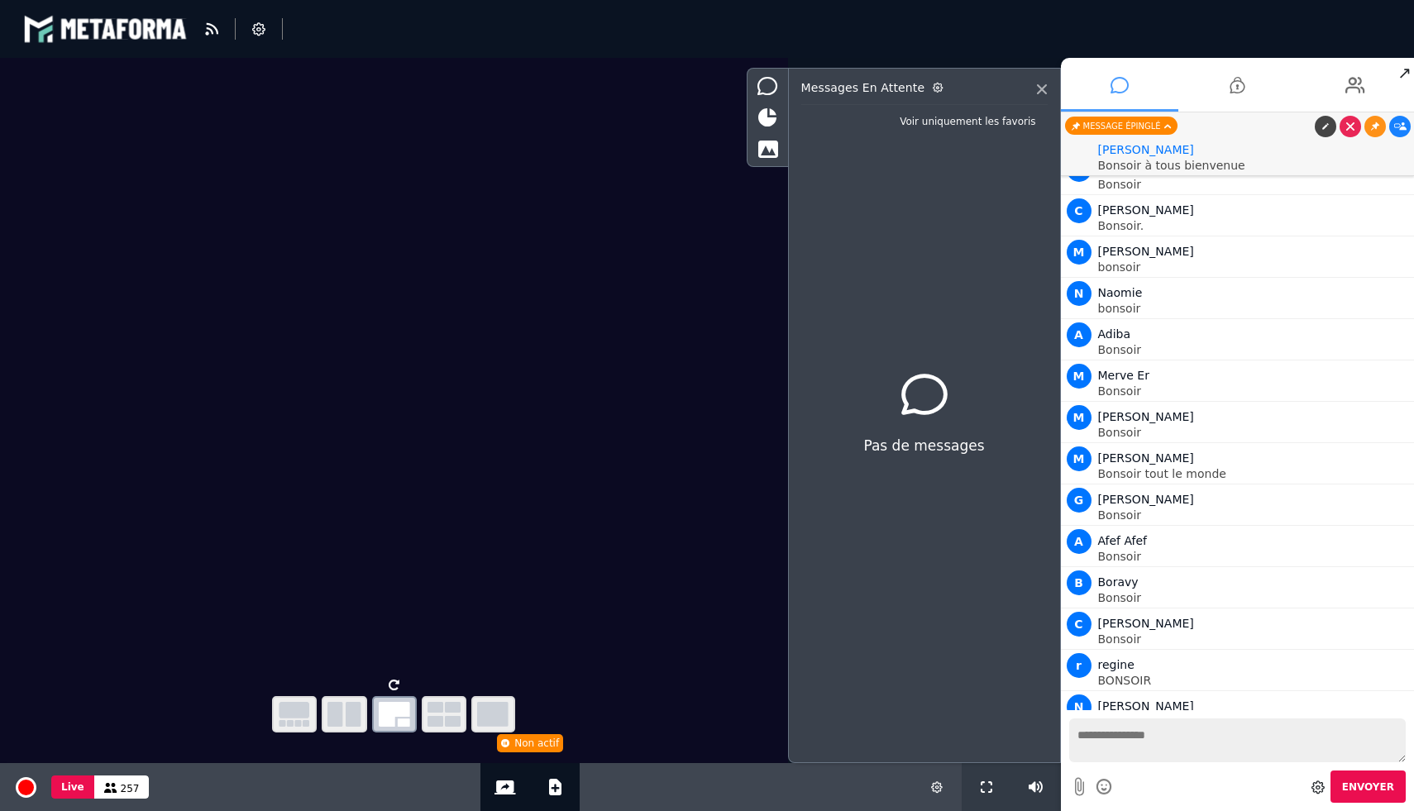
scroll to position [13367, 0]
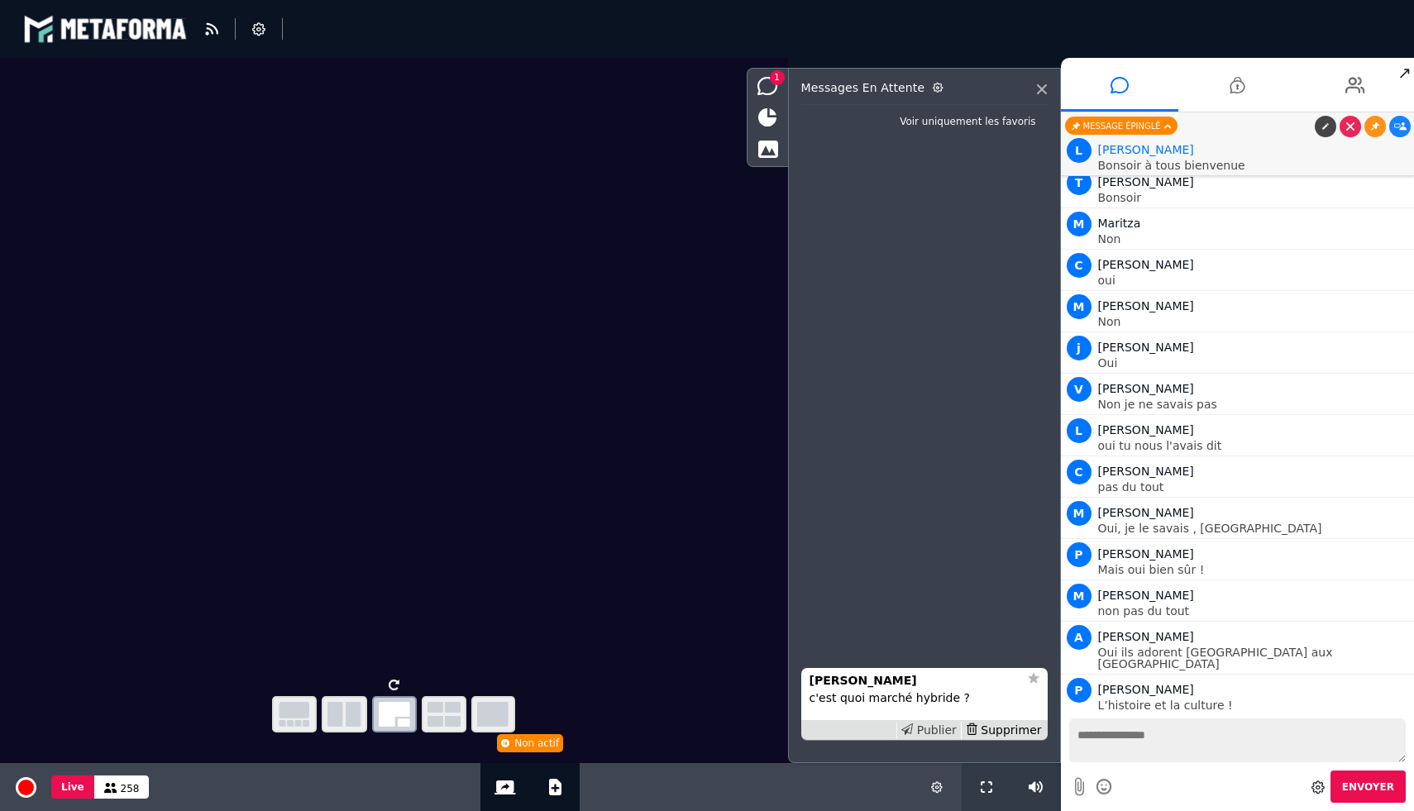
click at [913, 735] on icon at bounding box center [907, 729] width 12 height 12
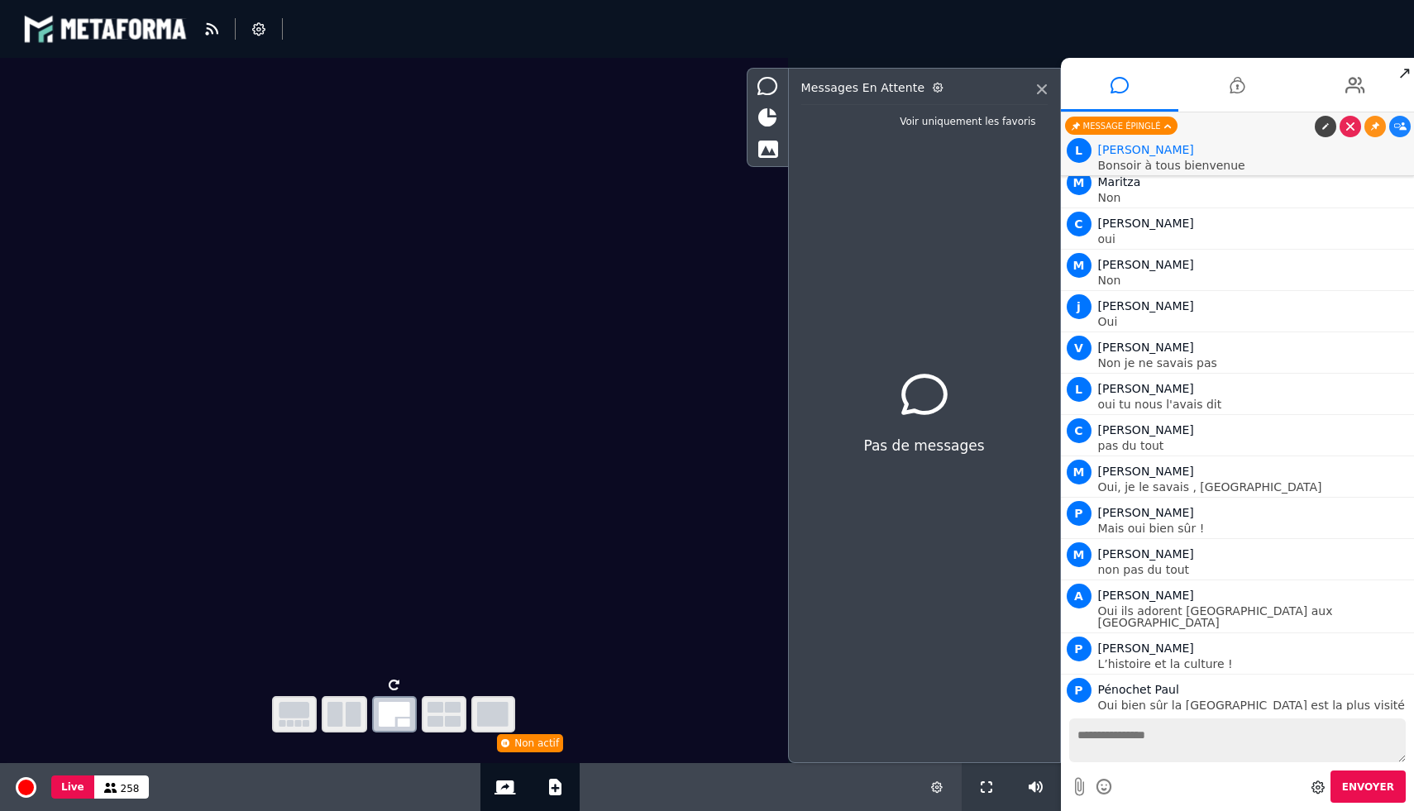
click at [1135, 752] on textarea at bounding box center [1237, 740] width 337 height 44
type textarea "**********"
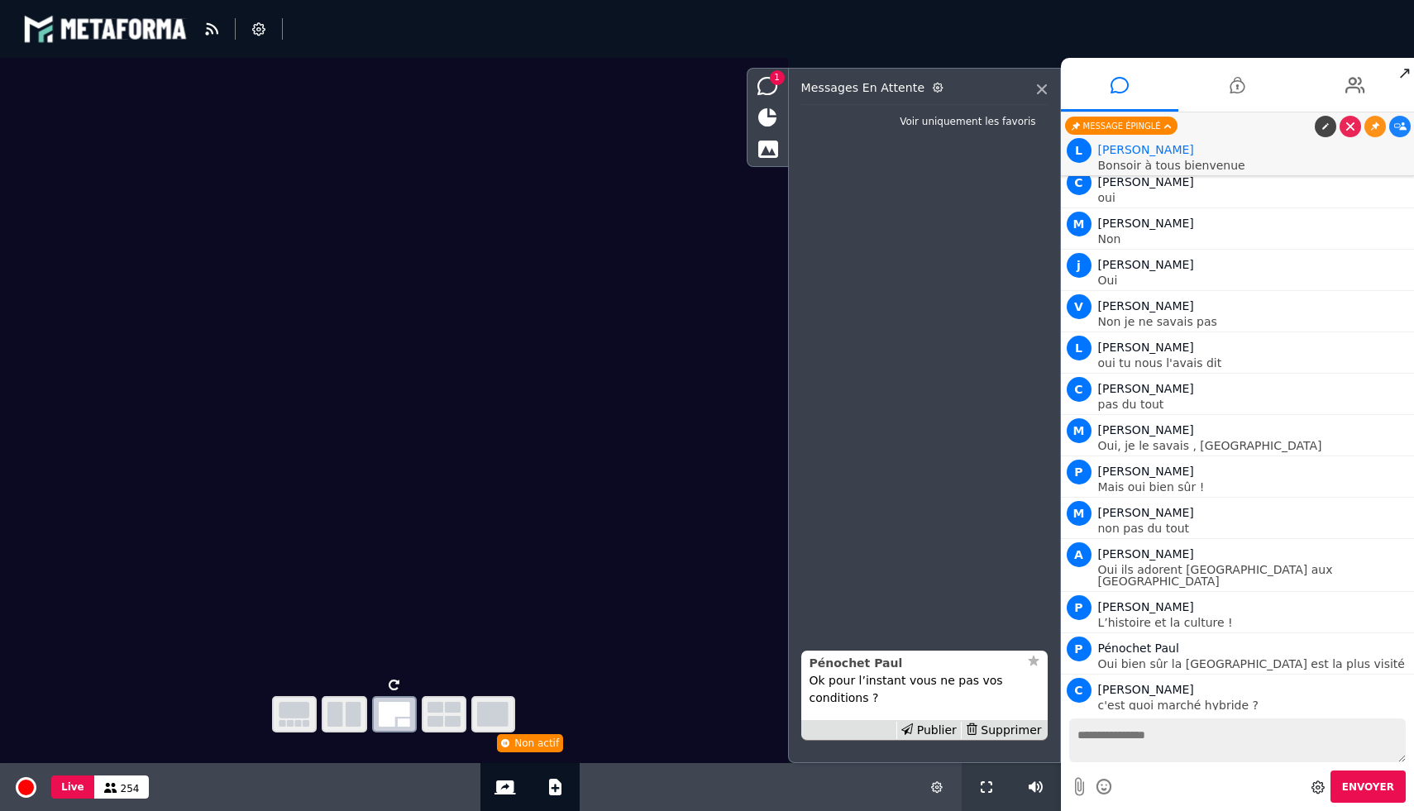
click at [869, 656] on div "Pénochet Paul" at bounding box center [913, 663] width 209 height 17
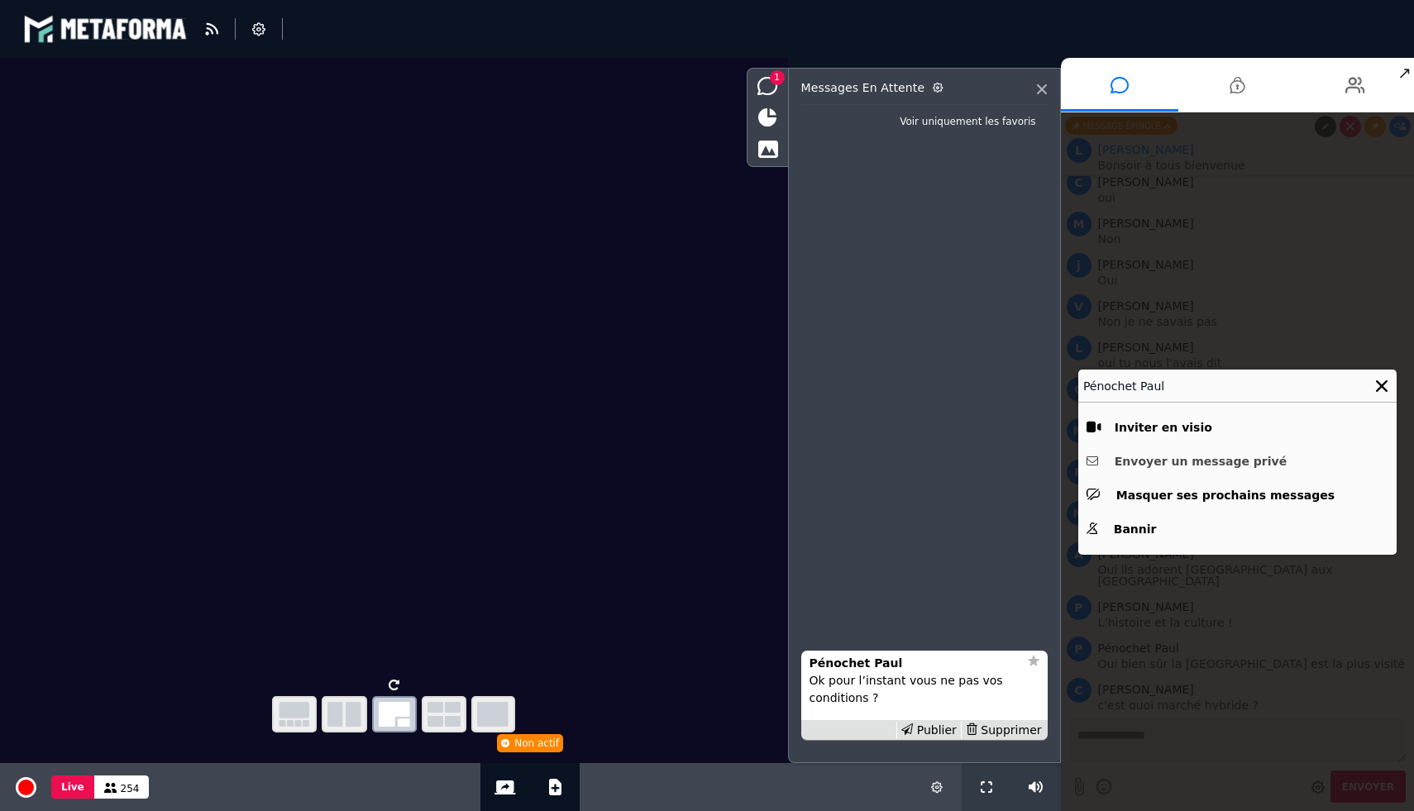
click at [1204, 462] on button "Envoyer un message privé" at bounding box center [1237, 462] width 302 height 26
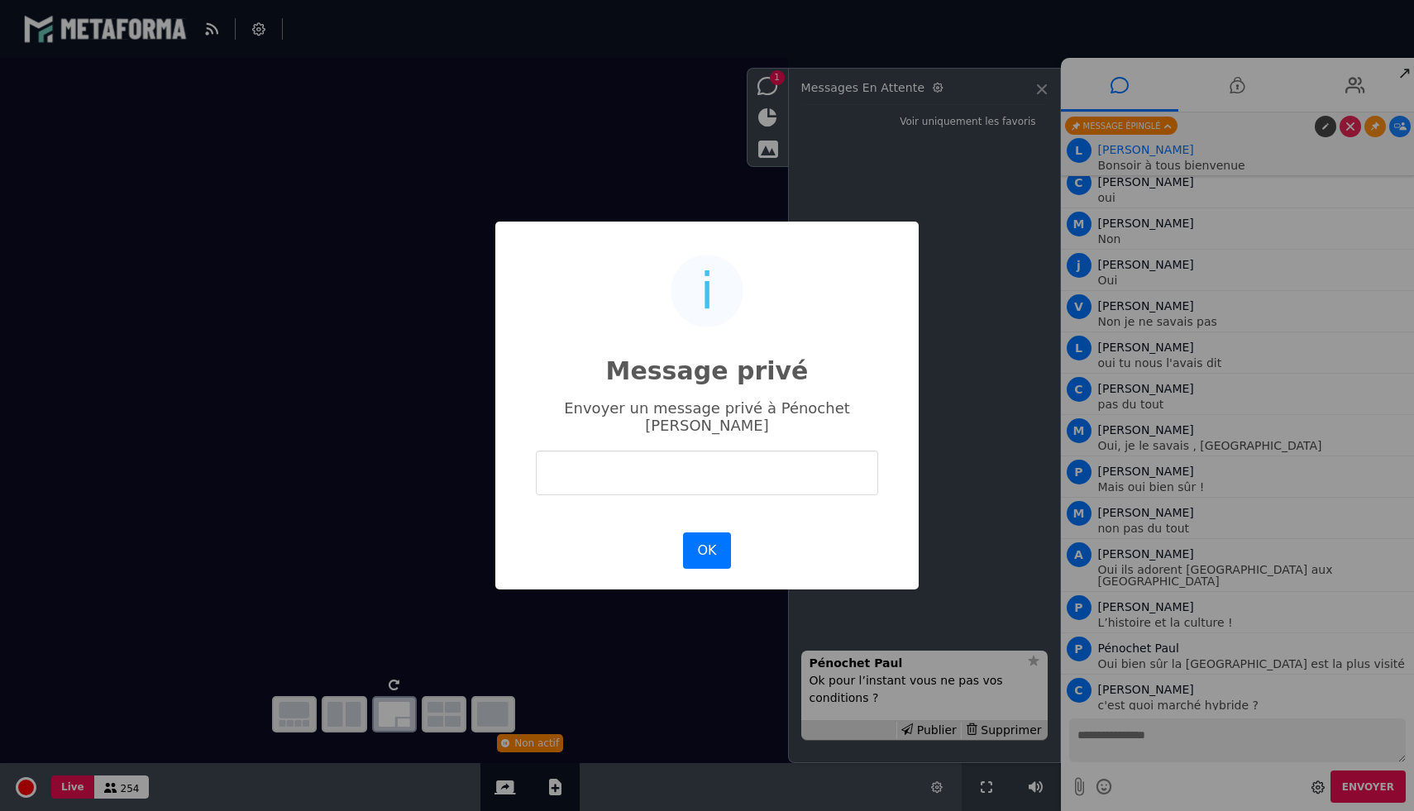
click at [761, 464] on input "text" at bounding box center [707, 473] width 342 height 44
type input "**********"
click at [717, 532] on button "OK" at bounding box center [707, 550] width 48 height 36
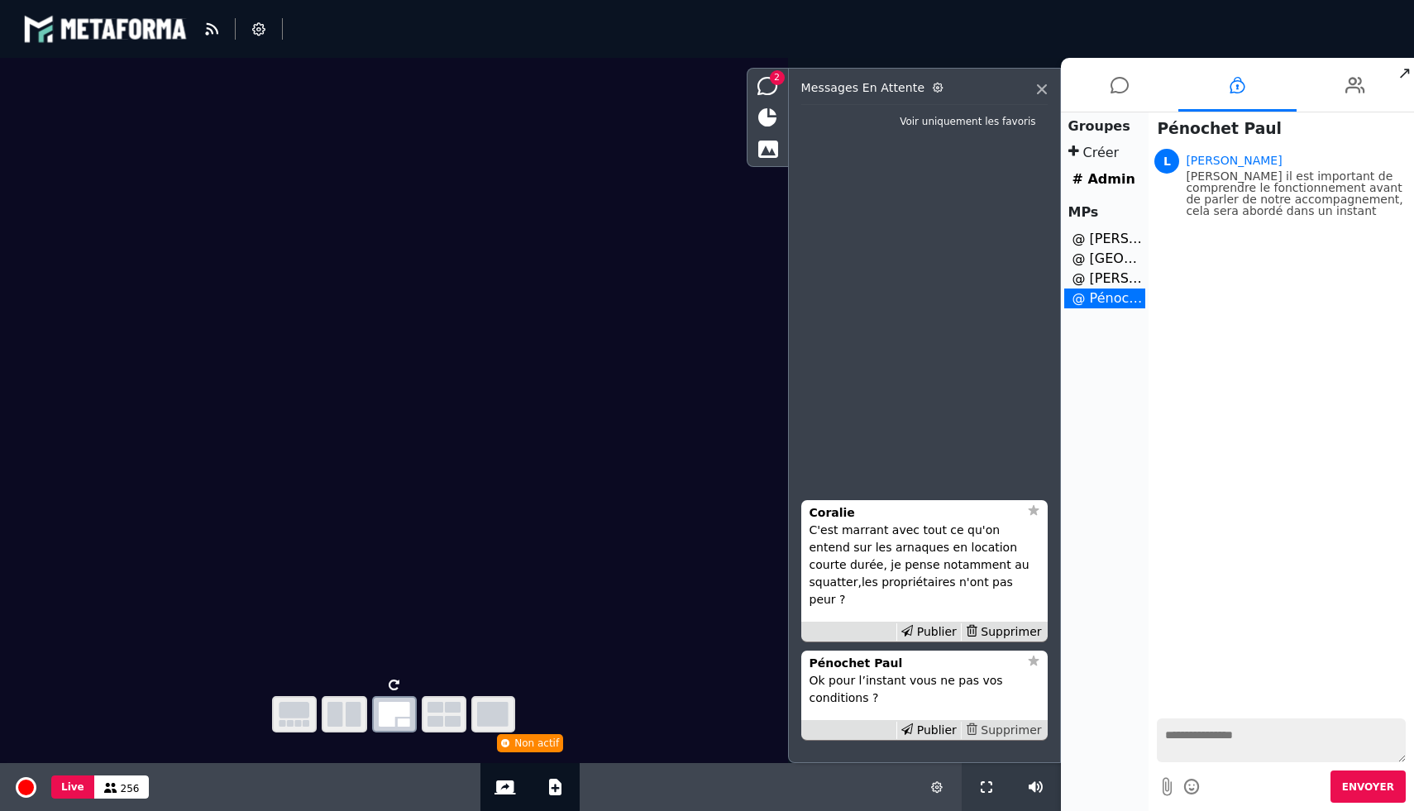
click at [1005, 735] on div "Supprimer" at bounding box center [1003, 730] width 85 height 17
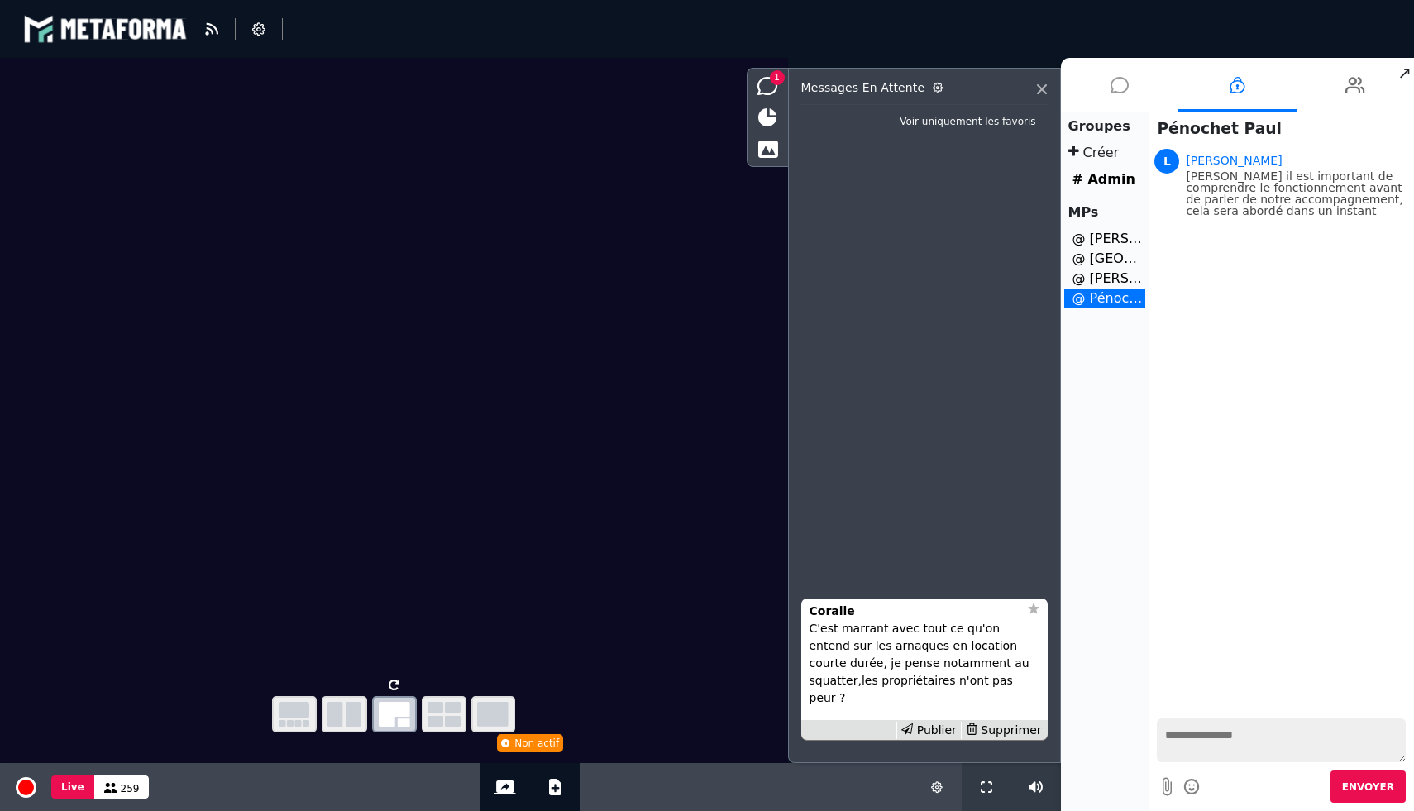
click at [1105, 79] on li at bounding box center [1120, 85] width 118 height 54
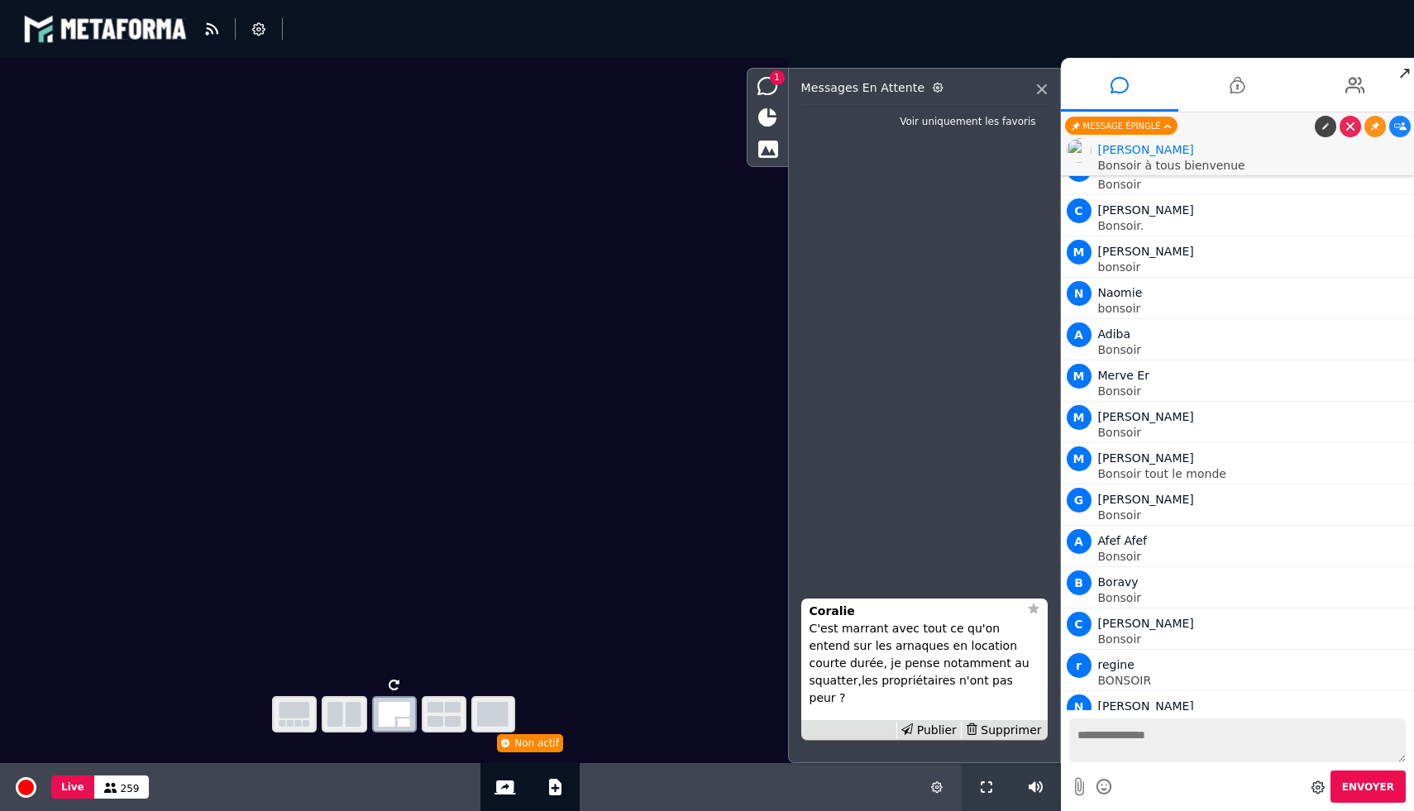
scroll to position [13450, 0]
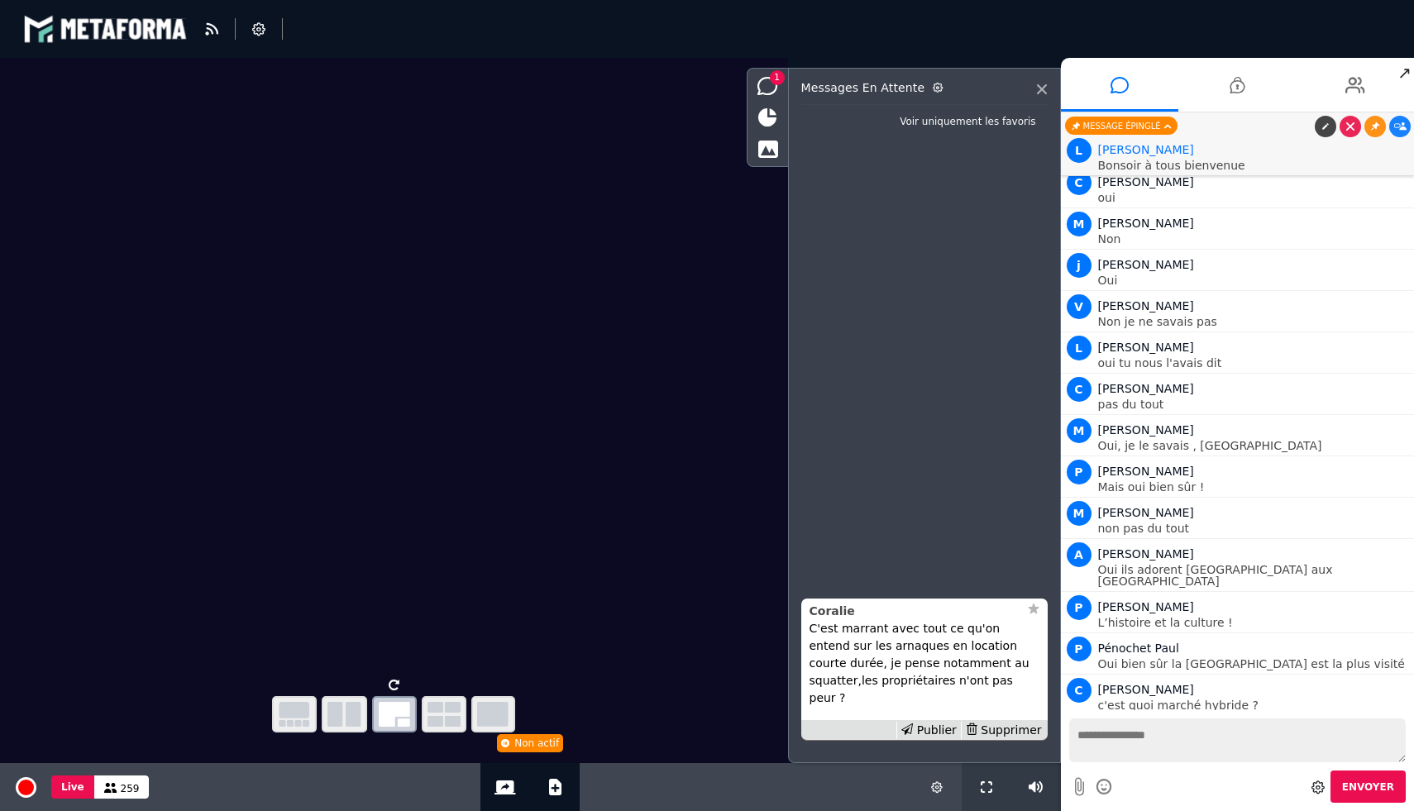
click at [828, 618] on strong "Coralie" at bounding box center [831, 610] width 45 height 13
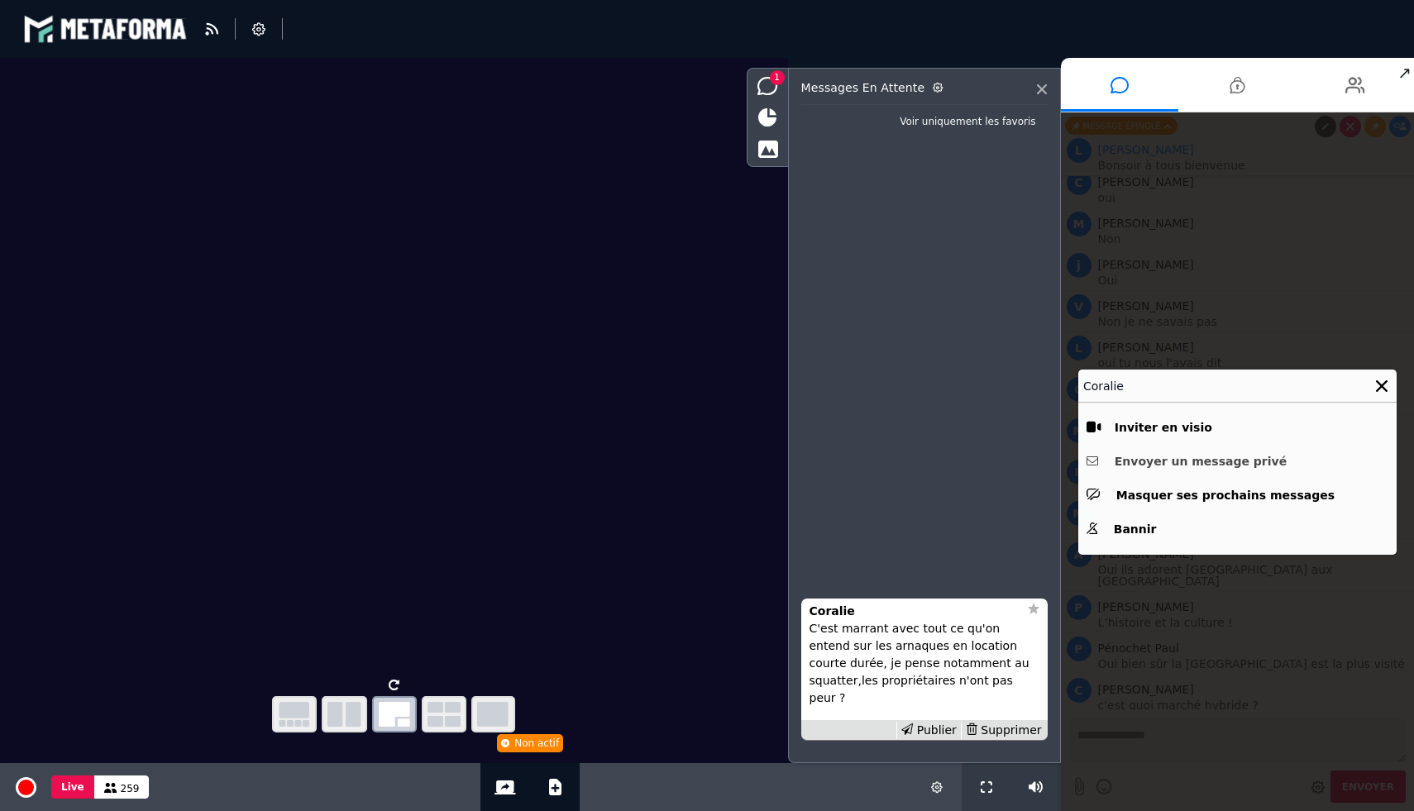
click at [1151, 456] on button "Envoyer un message privé" at bounding box center [1237, 462] width 302 height 26
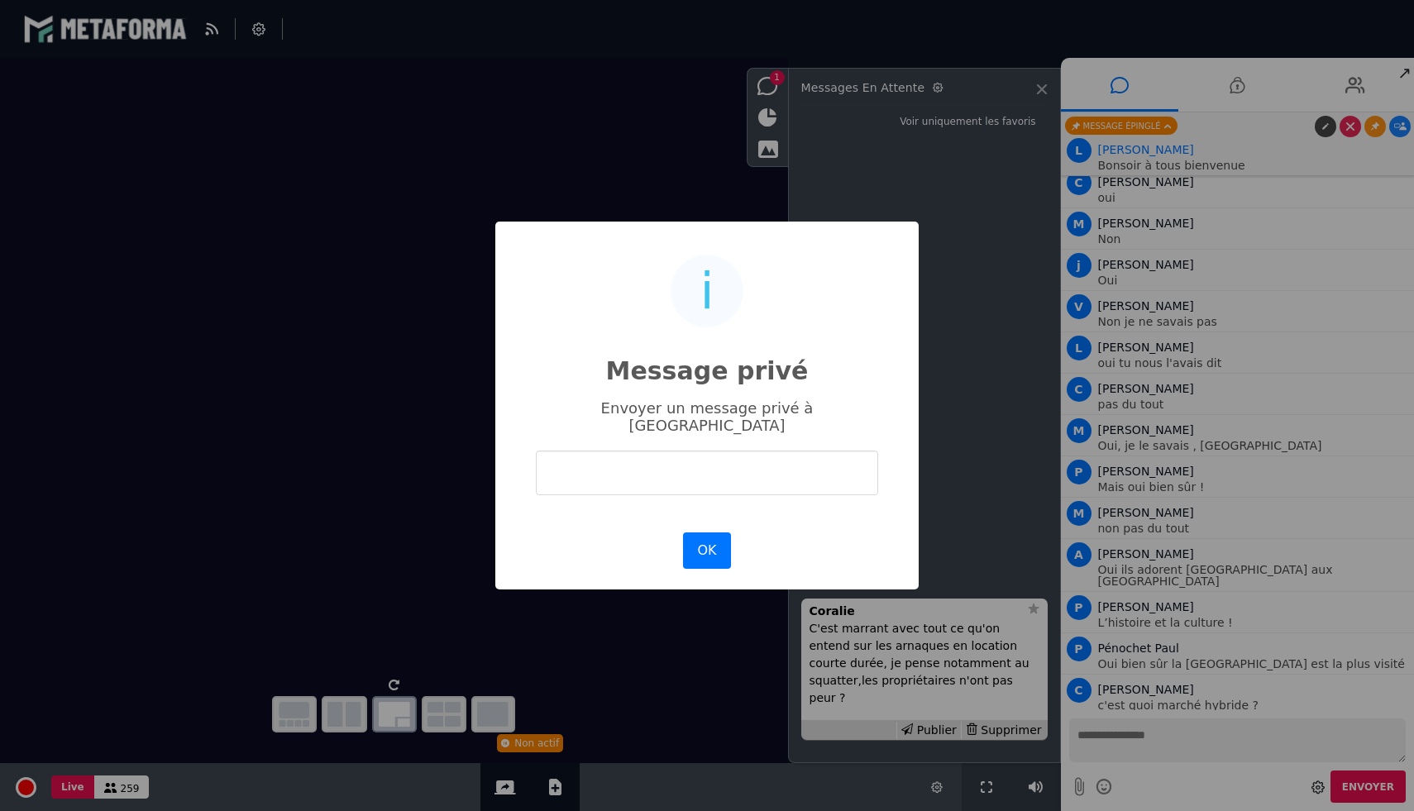
click at [747, 476] on input "text" at bounding box center [707, 473] width 342 height 44
type input "**********"
click at [712, 532] on button "OK" at bounding box center [707, 550] width 48 height 36
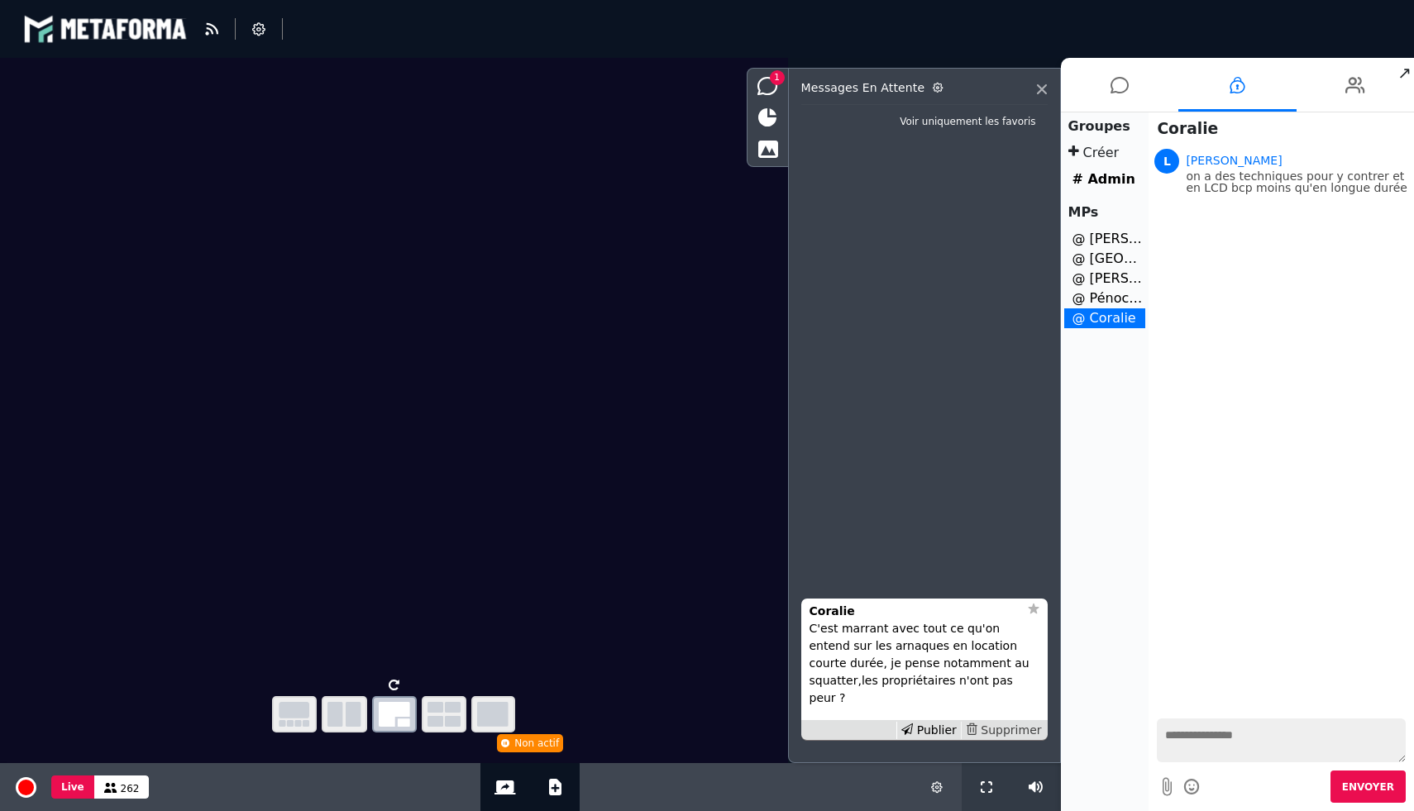
click at [1009, 727] on div "Supprimer" at bounding box center [1003, 730] width 85 height 17
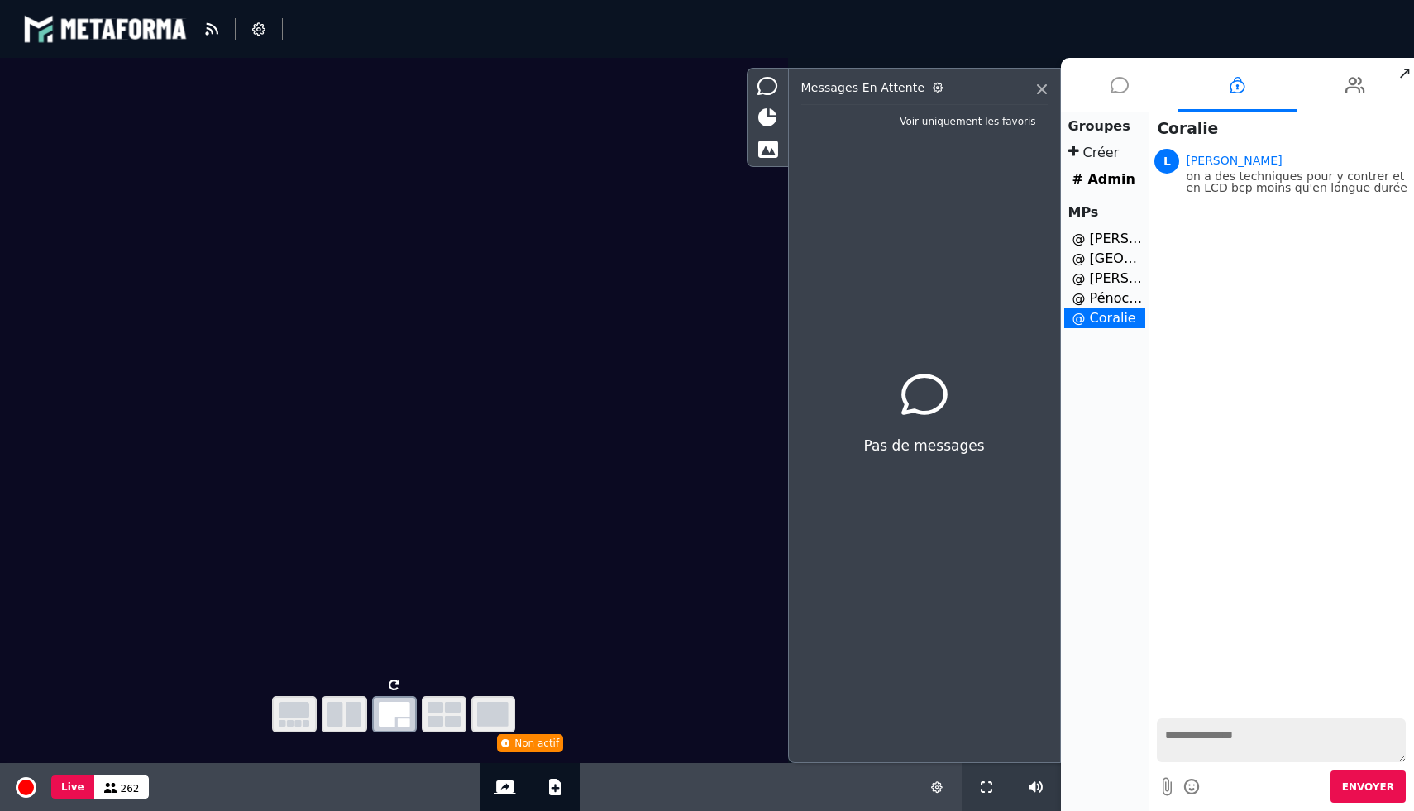
click at [1128, 82] on icon at bounding box center [1119, 84] width 18 height 41
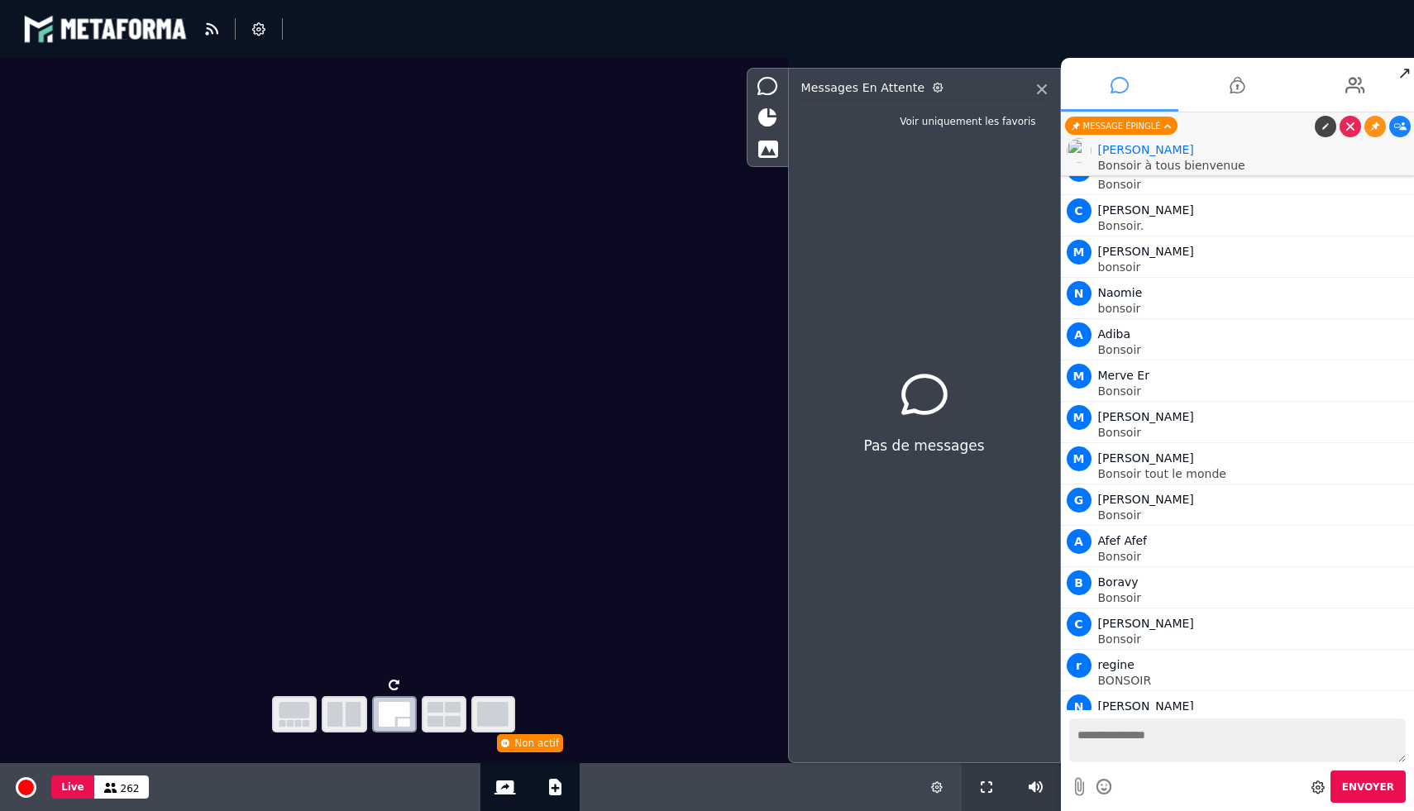
scroll to position [13450, 0]
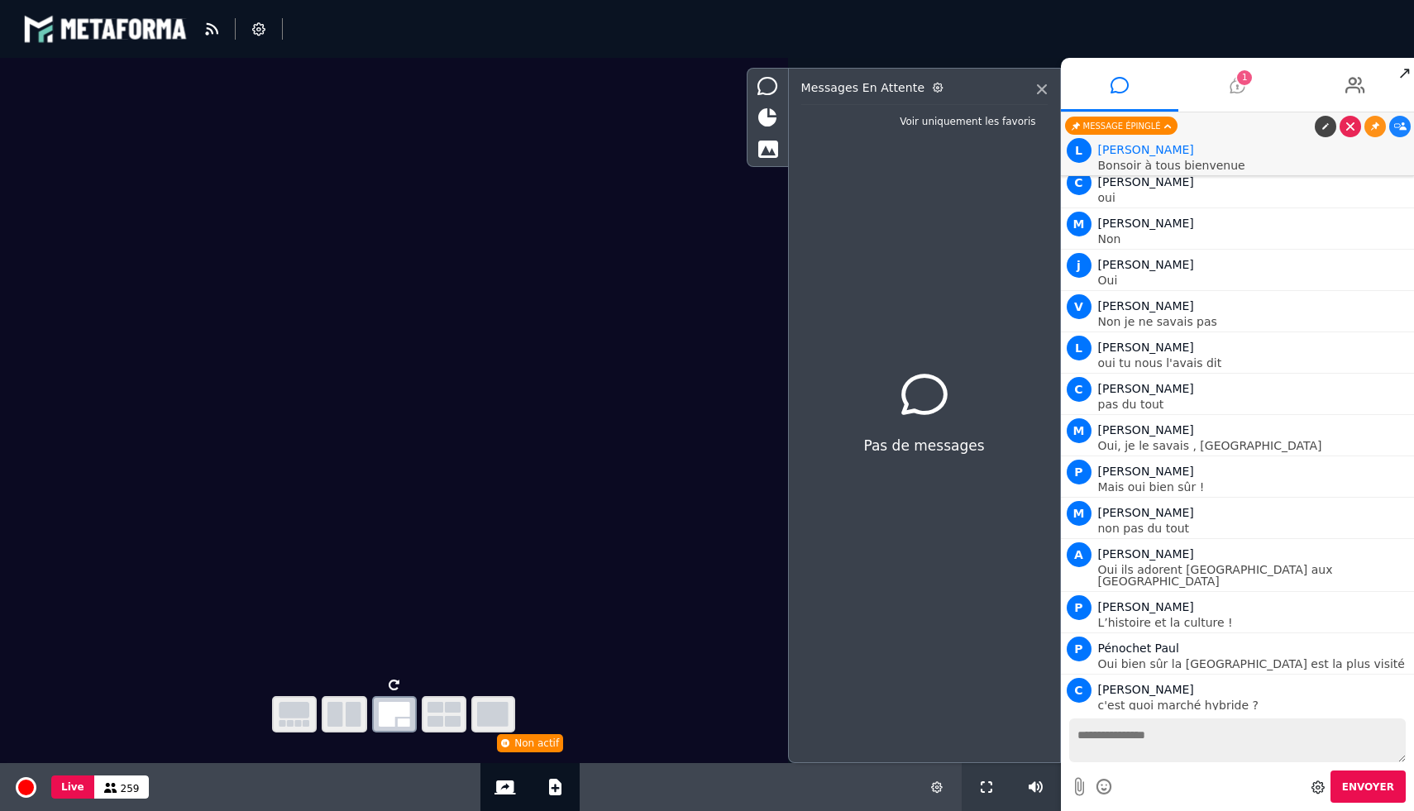
click at [1229, 97] on icon at bounding box center [1236, 84] width 15 height 41
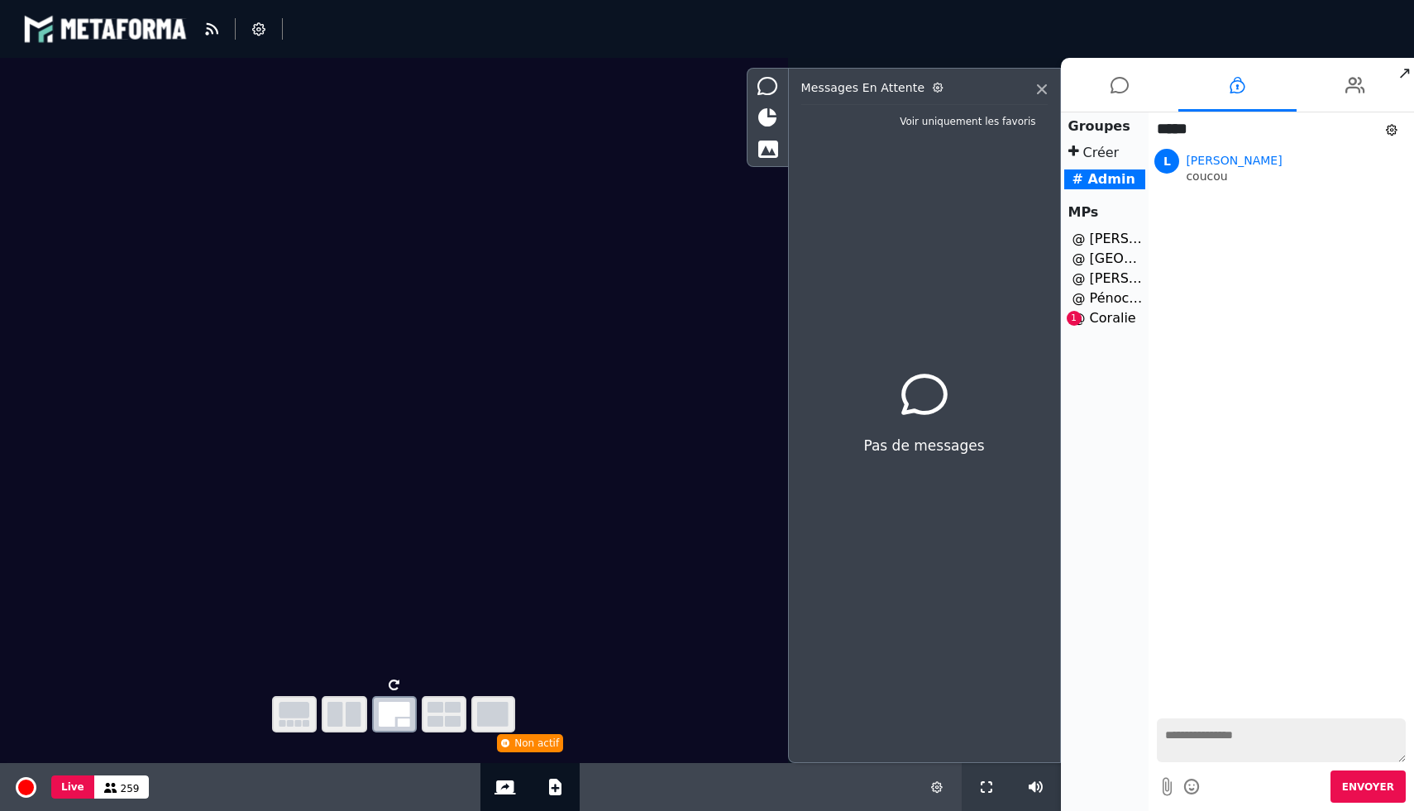
click at [1113, 310] on li "@ Coralie 1" at bounding box center [1105, 318] width 82 height 20
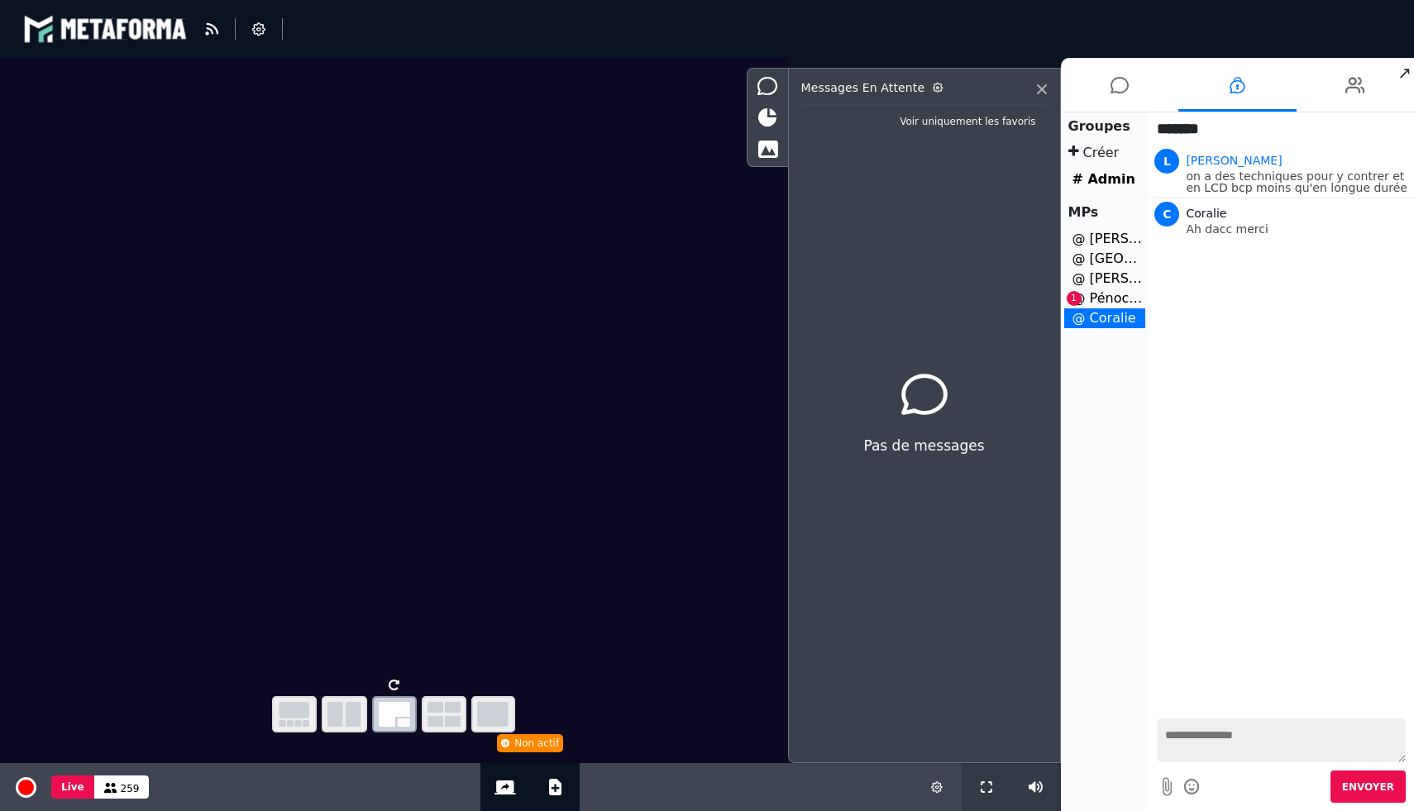
click at [1106, 298] on li "@ Pénochet Paul 1" at bounding box center [1105, 299] width 82 height 20
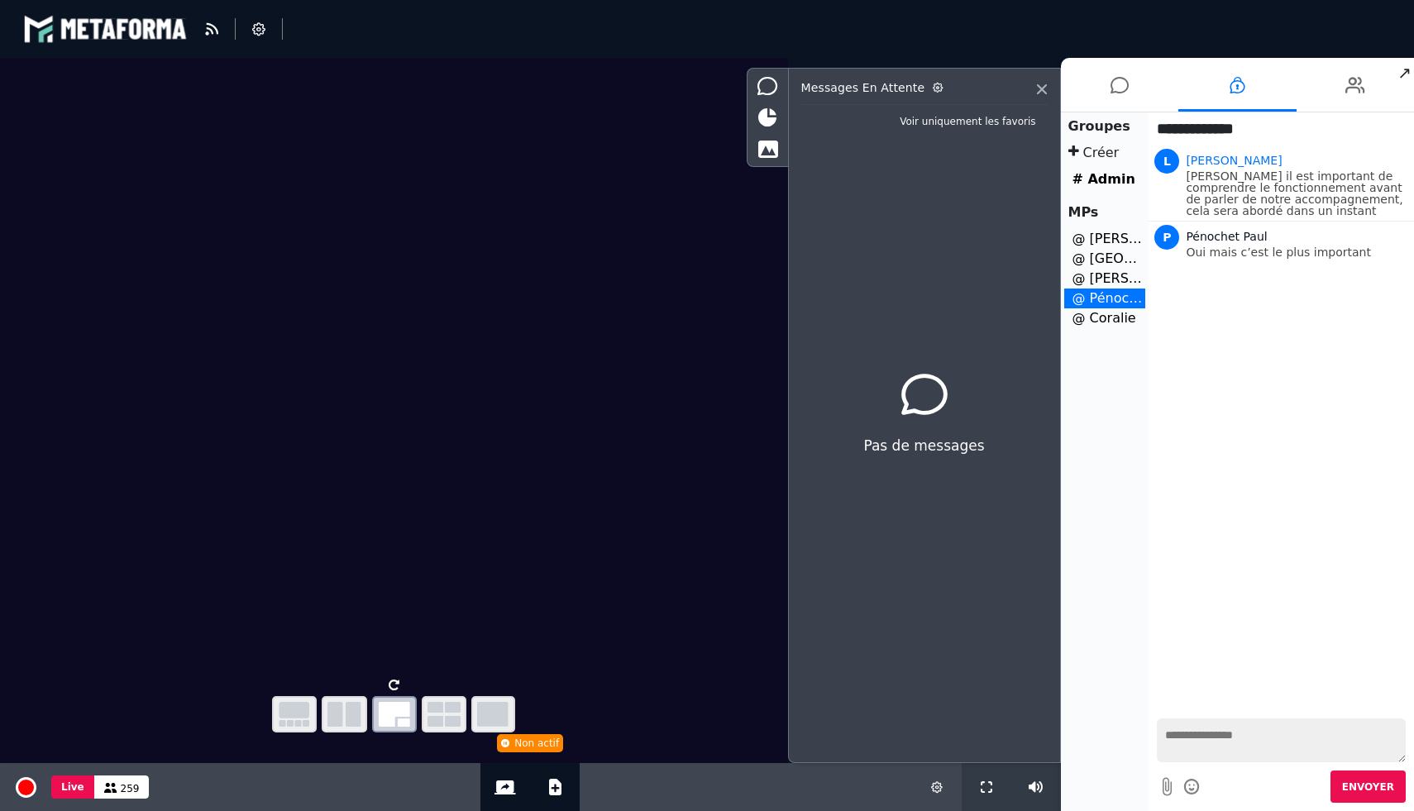
click at [1220, 730] on textarea at bounding box center [1281, 740] width 249 height 44
click at [1126, 79] on icon at bounding box center [1119, 84] width 18 height 41
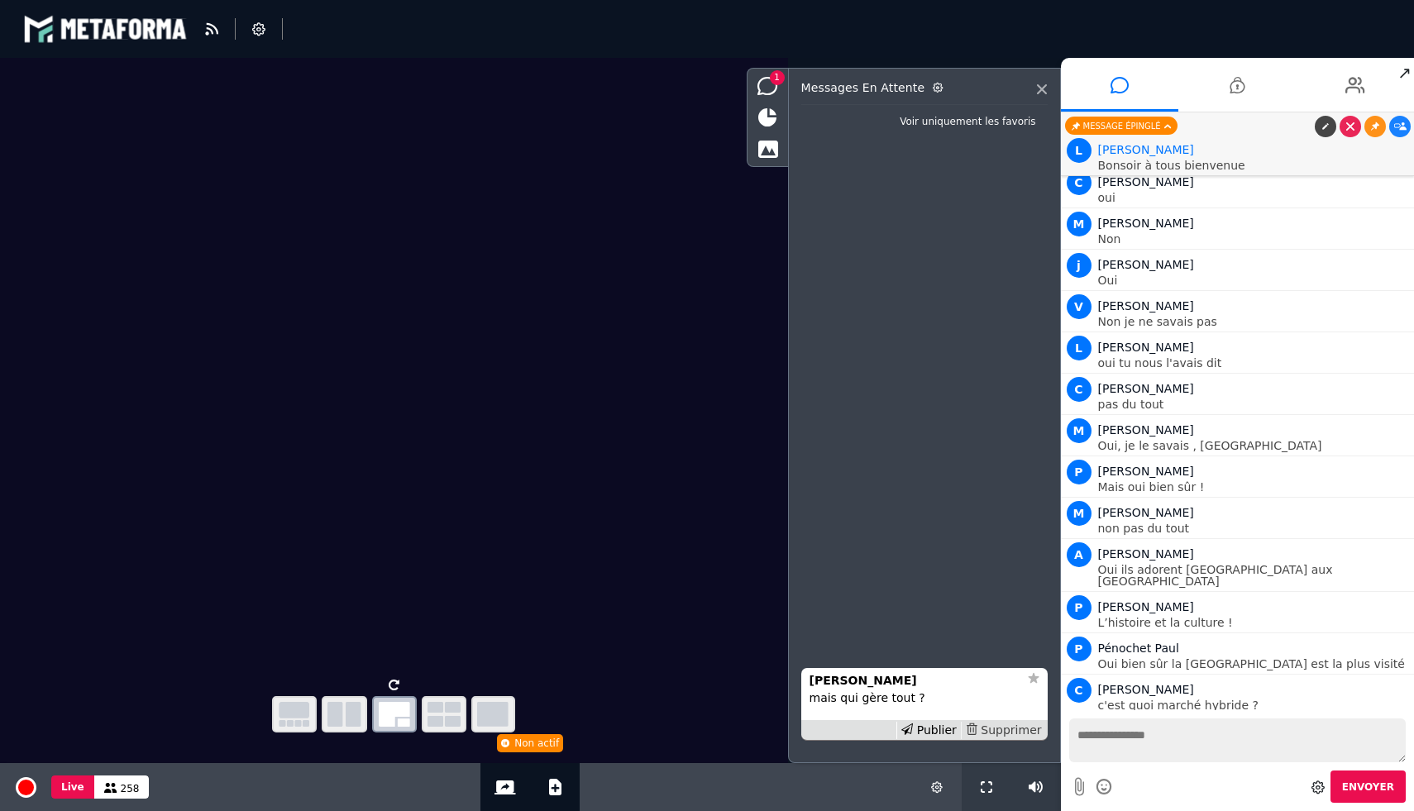
click at [1024, 734] on div "Supprimer" at bounding box center [1003, 730] width 85 height 17
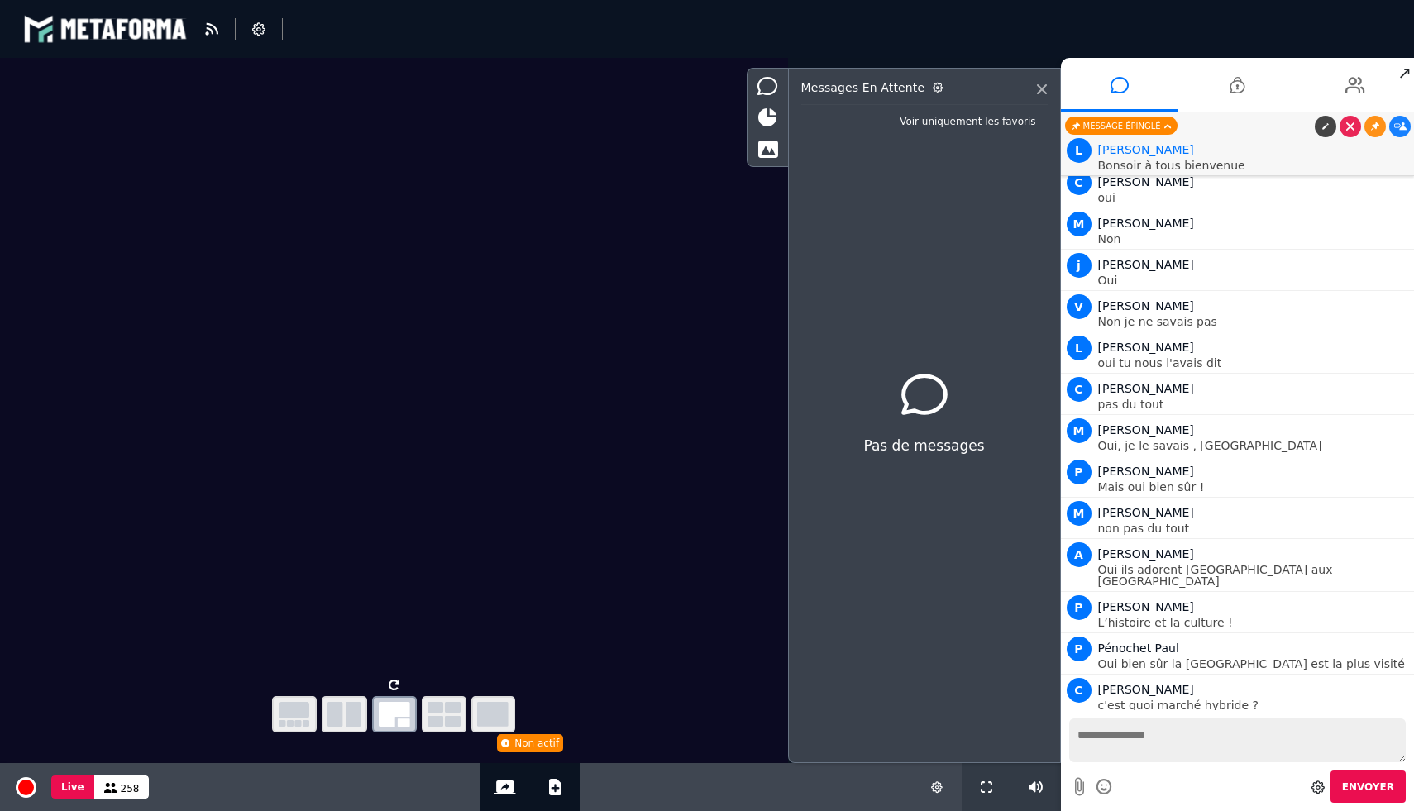
click at [1131, 734] on textarea at bounding box center [1237, 740] width 337 height 44
type textarea "*"
type textarea "**********"
click at [1380, 782] on span "Envoyer" at bounding box center [1368, 787] width 52 height 12
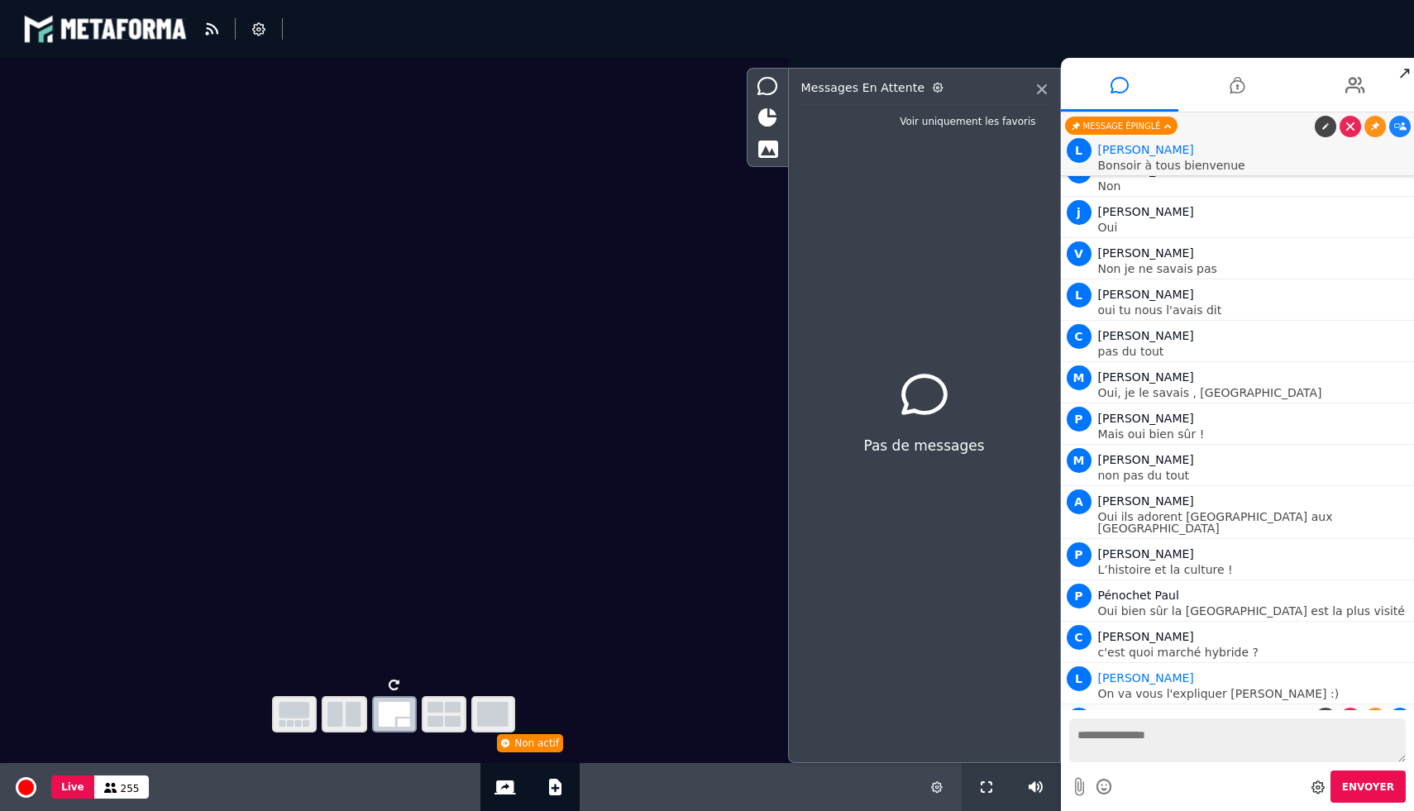
click at [1402, 708] on link at bounding box center [1399, 718] width 21 height 21
click at [1369, 708] on link at bounding box center [1374, 718] width 21 height 21
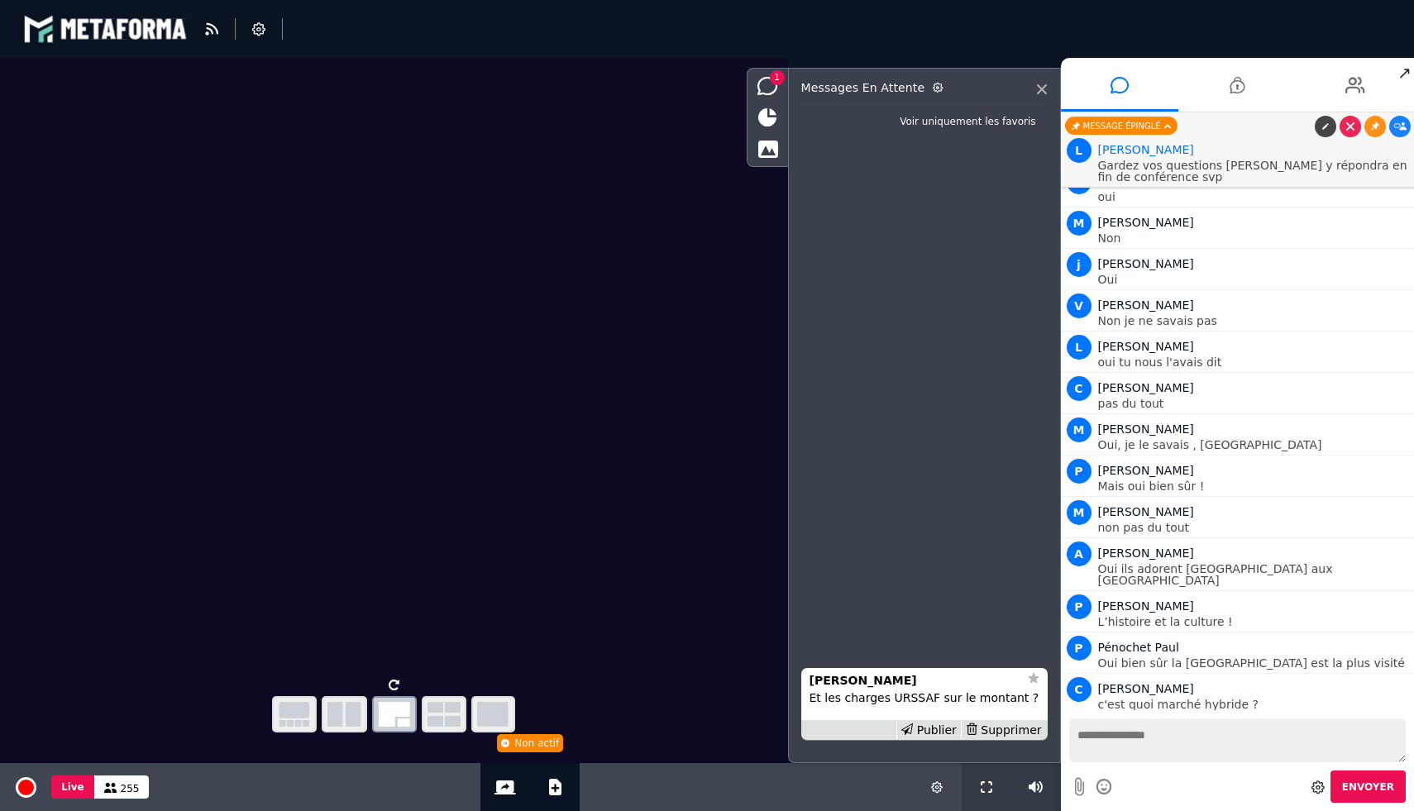
click at [1252, 740] on p "On va vous l'expliquer Clara :)" at bounding box center [1254, 746] width 313 height 12
click at [1031, 733] on div "Supprimer" at bounding box center [1003, 730] width 85 height 17
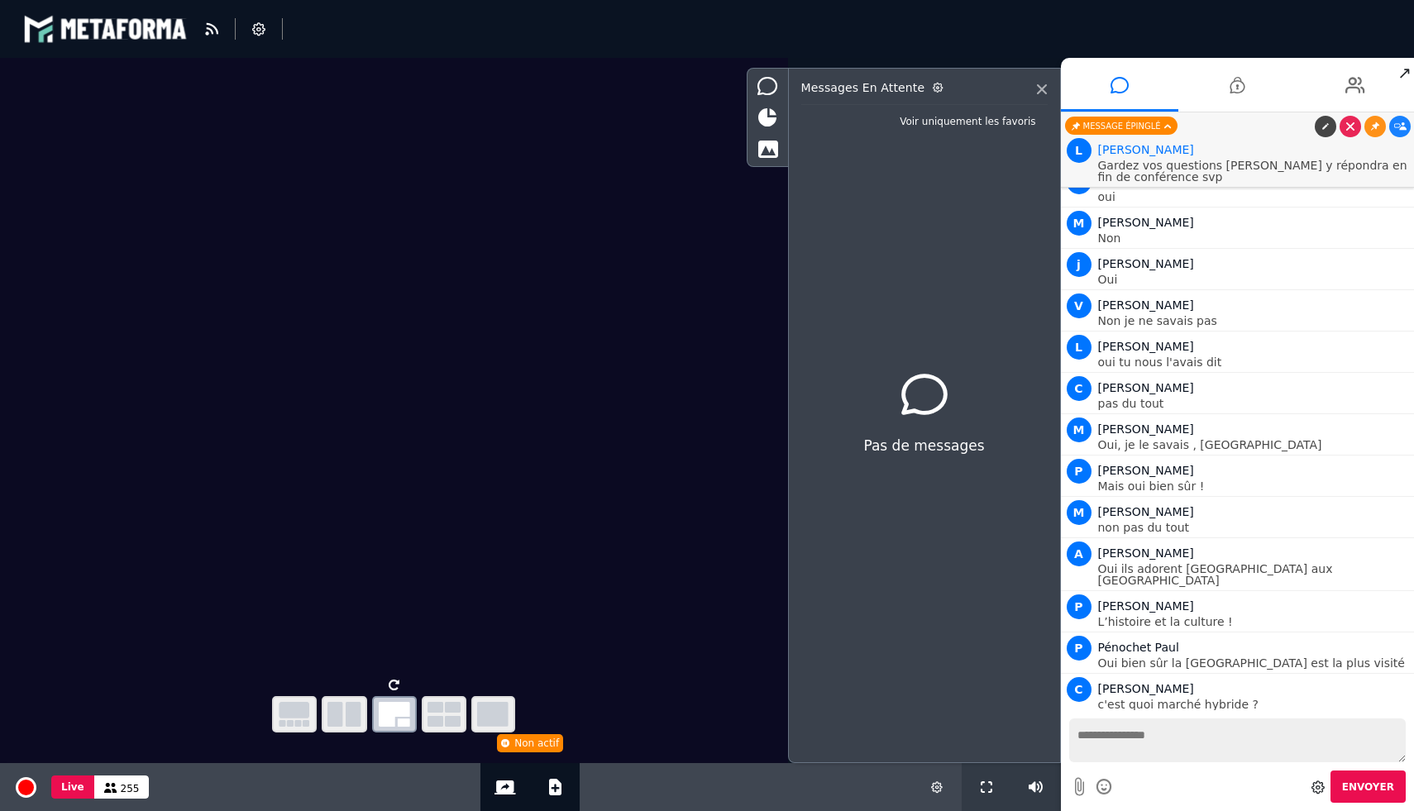
click at [1173, 740] on textarea at bounding box center [1237, 740] width 337 height 44
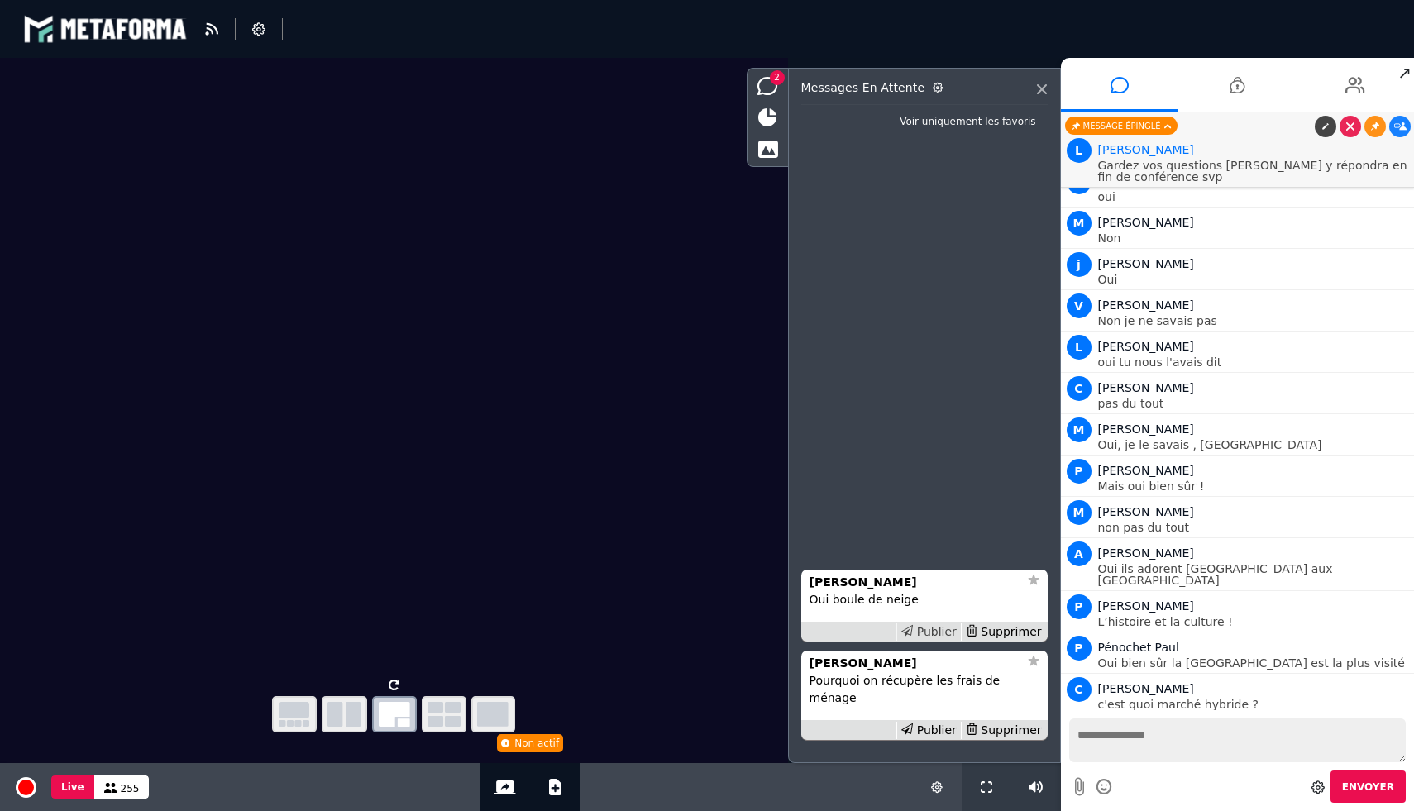
click at [927, 641] on div "Publier" at bounding box center [928, 631] width 64 height 17
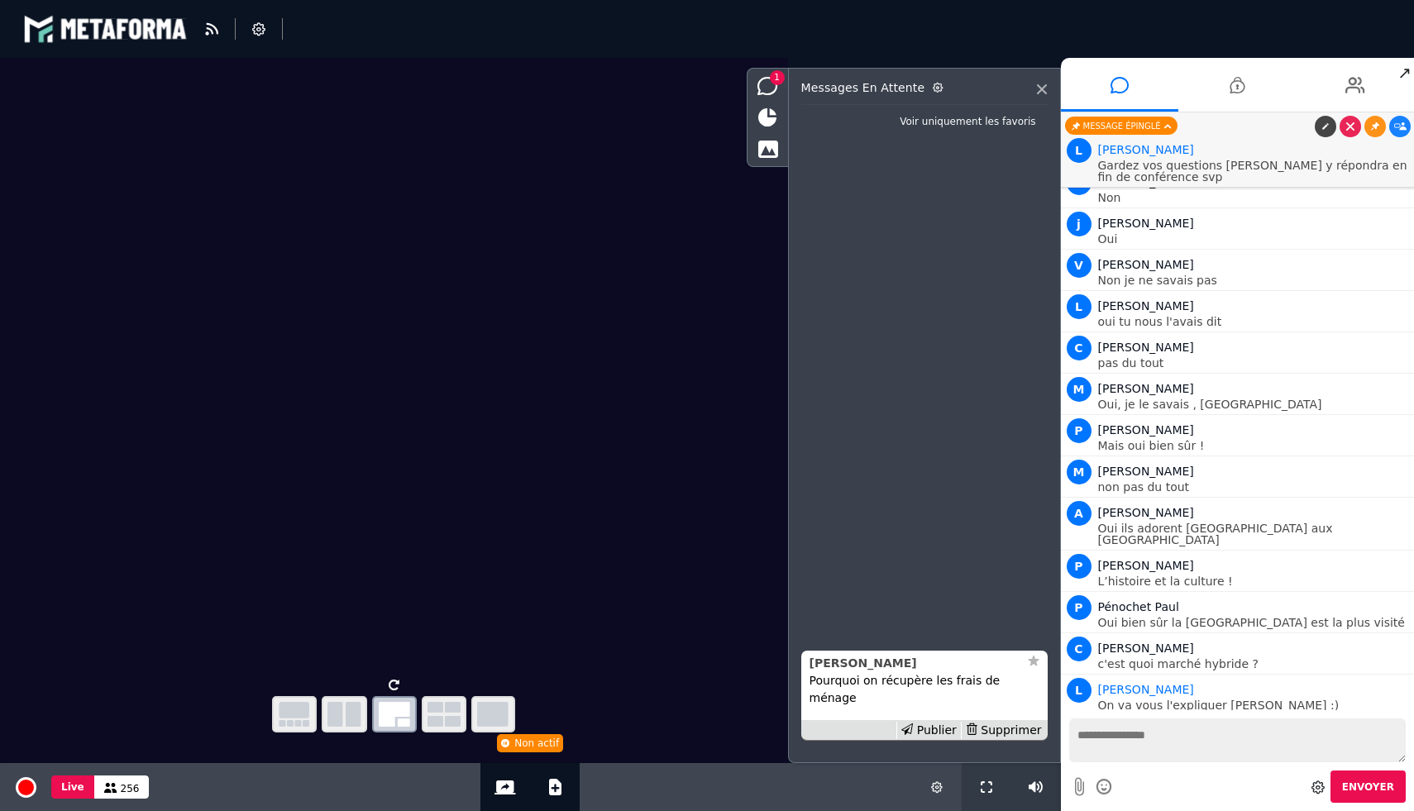
click at [828, 670] on strong "Julie" at bounding box center [862, 662] width 107 height 13
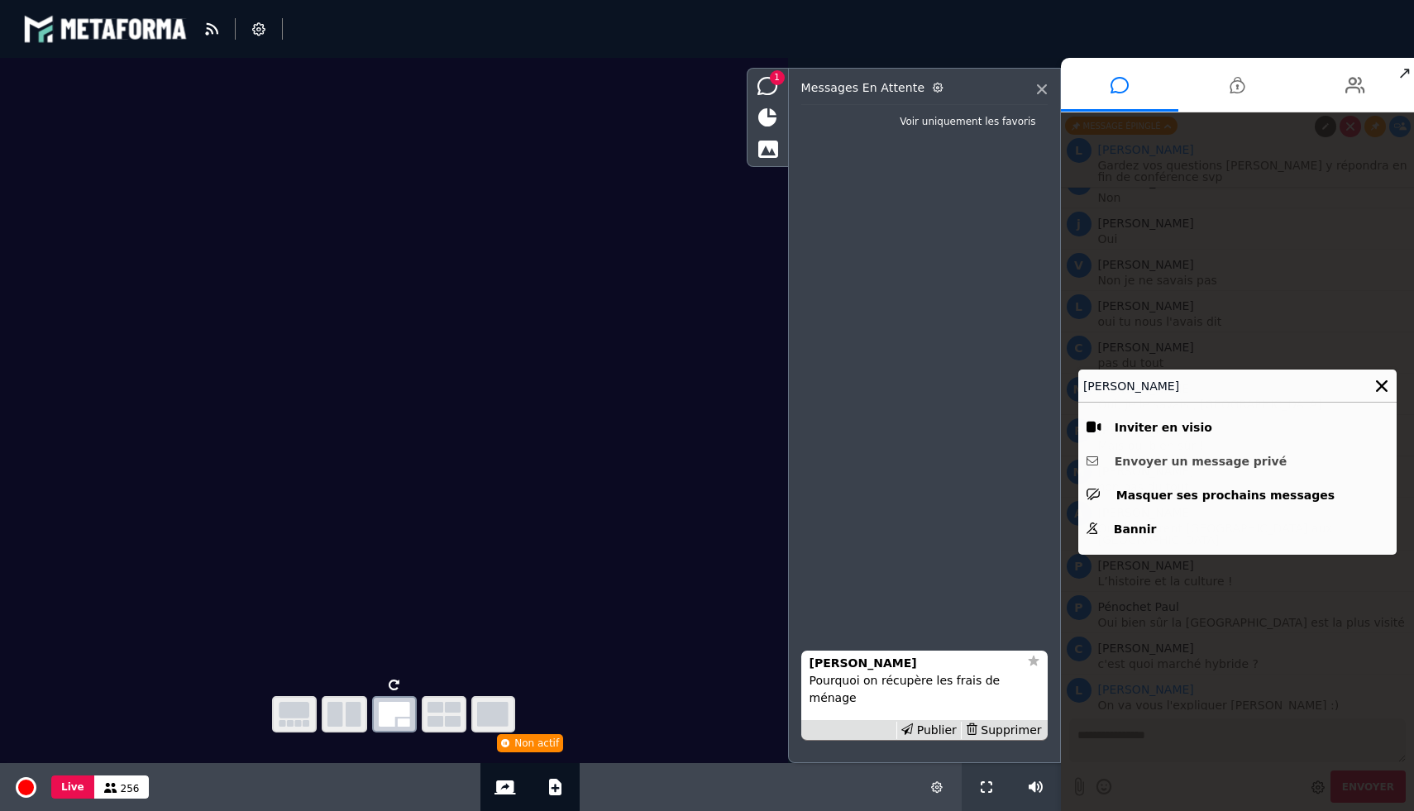
click at [1172, 466] on button "Envoyer un message privé" at bounding box center [1237, 462] width 302 height 26
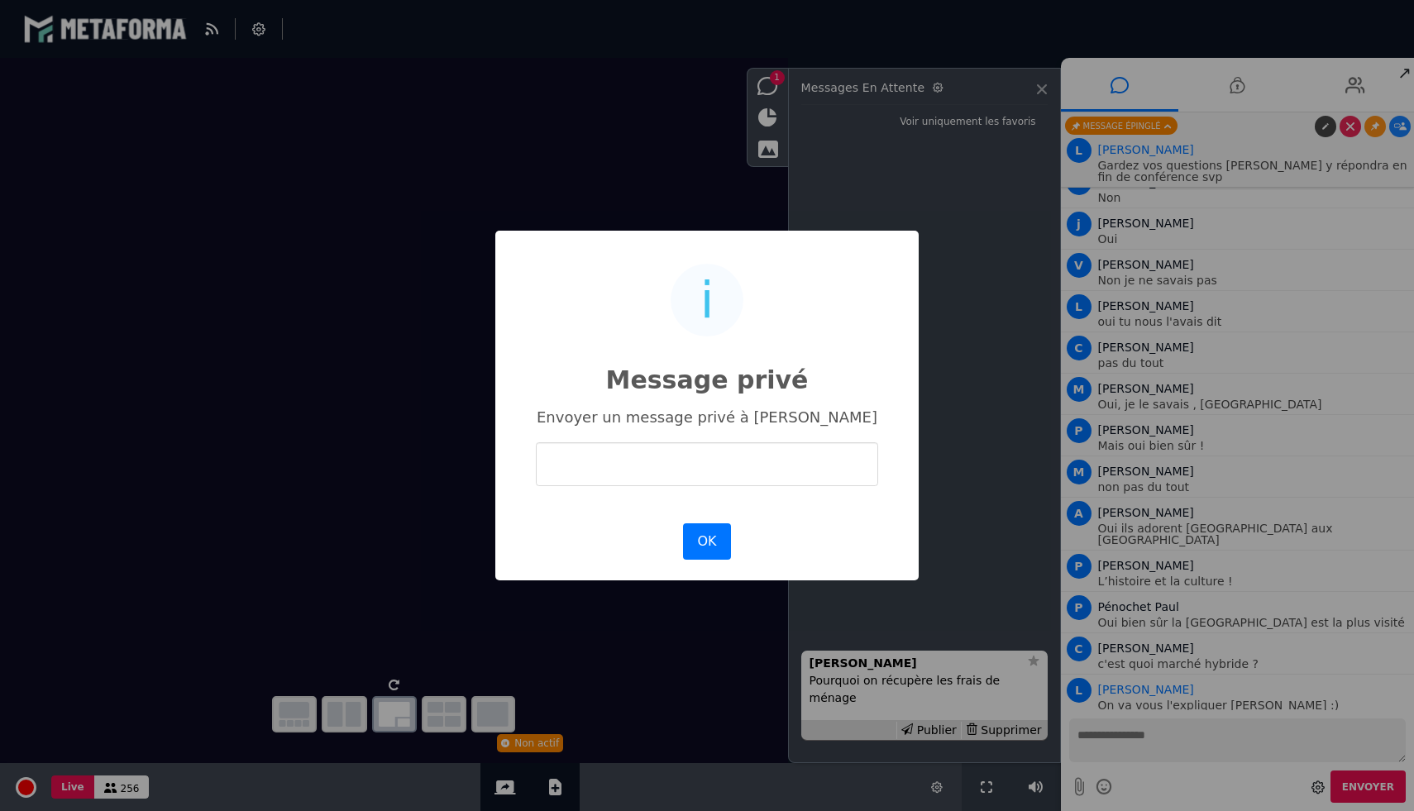
click at [776, 472] on input "text" at bounding box center [707, 464] width 342 height 44
type input "**********"
click at [721, 527] on button "OK" at bounding box center [707, 541] width 48 height 36
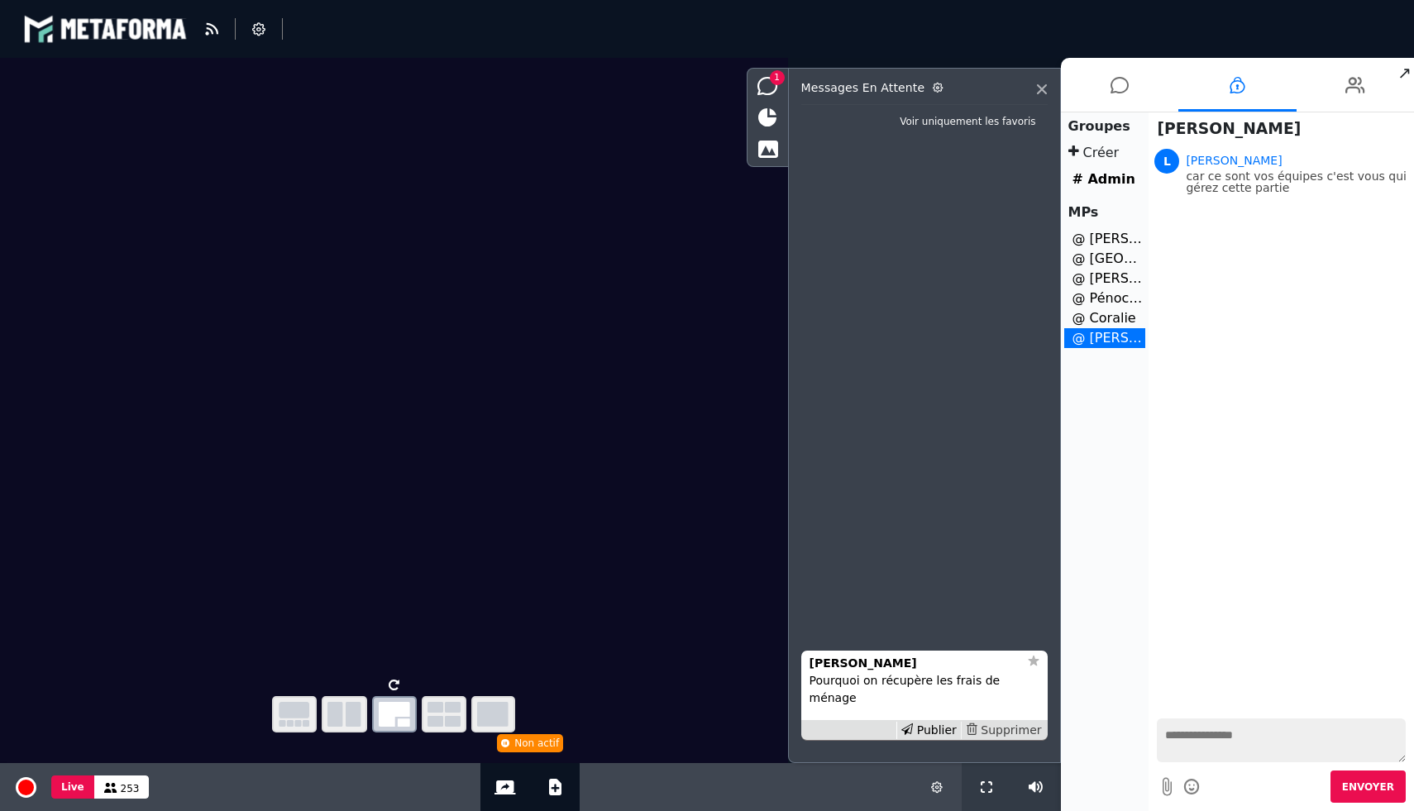
click at [1014, 729] on div "Supprimer" at bounding box center [1003, 730] width 85 height 17
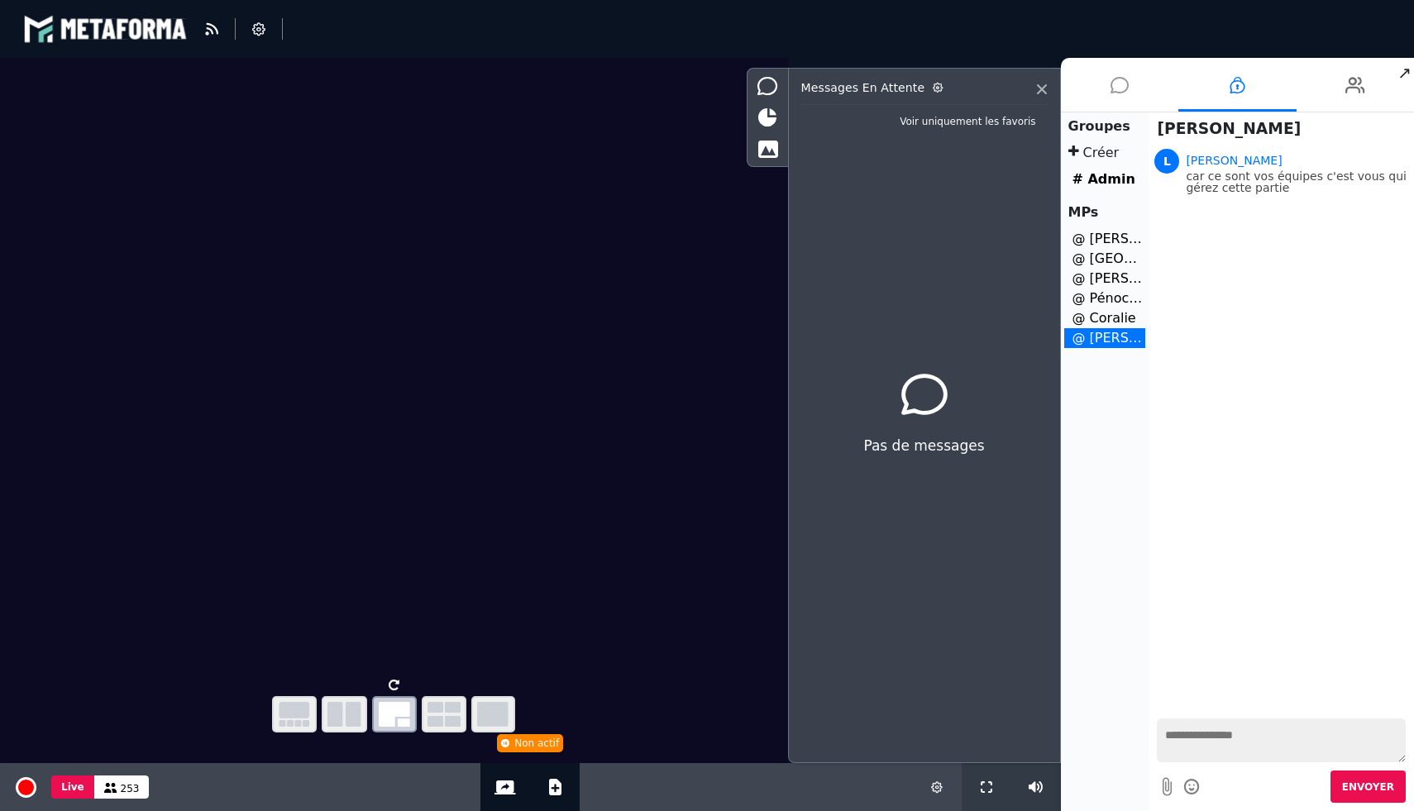
click at [1105, 88] on li at bounding box center [1120, 85] width 118 height 54
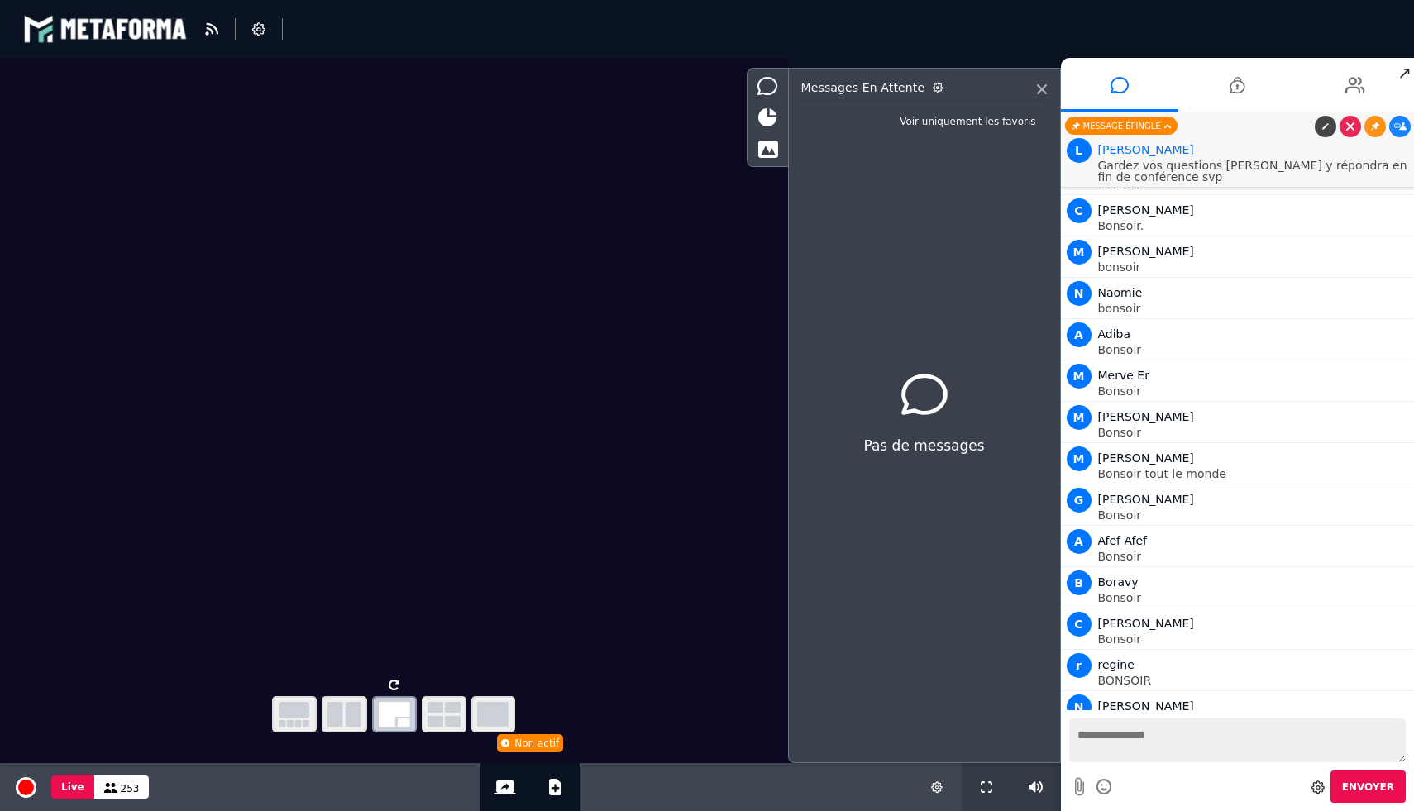
scroll to position [13491, 0]
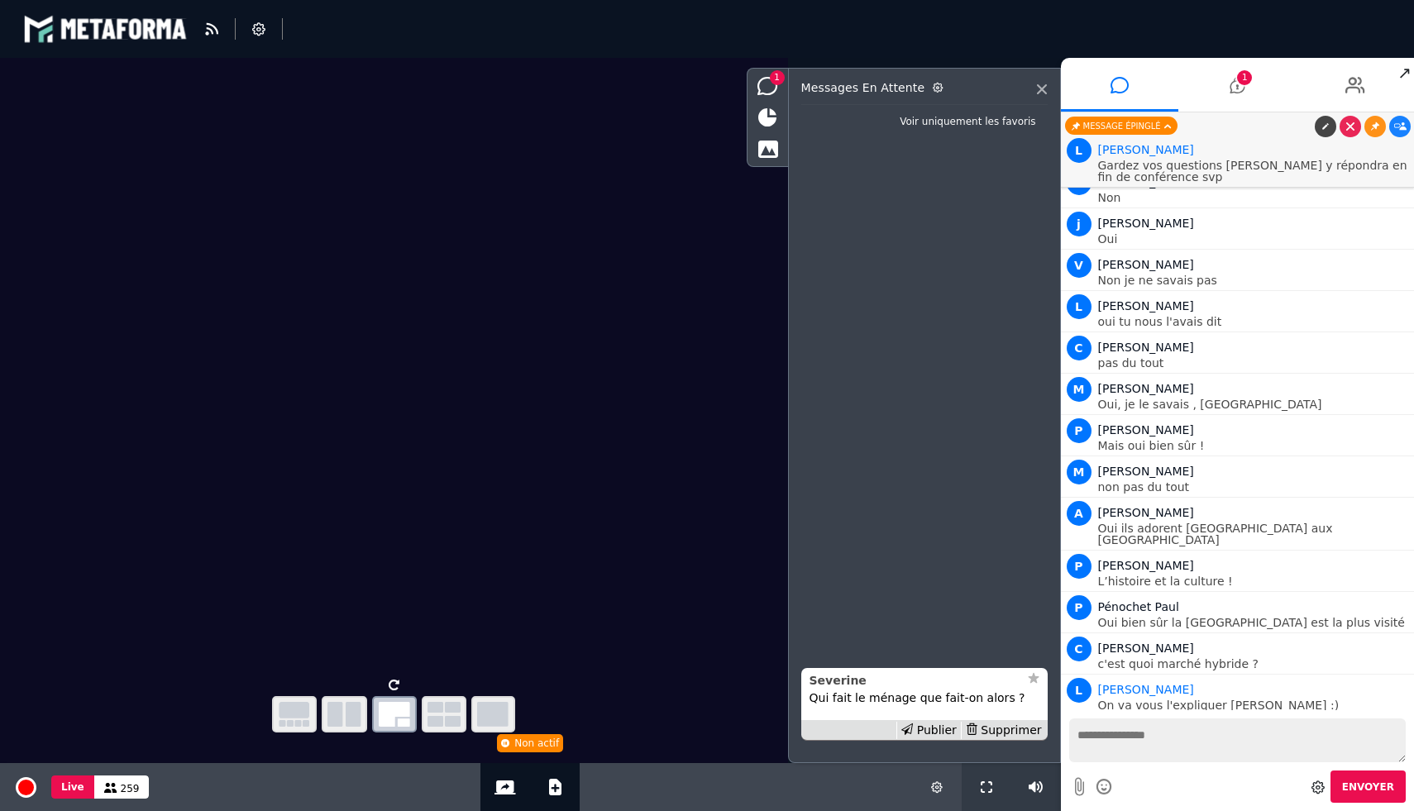
click at [848, 683] on strong "Severine" at bounding box center [837, 680] width 57 height 13
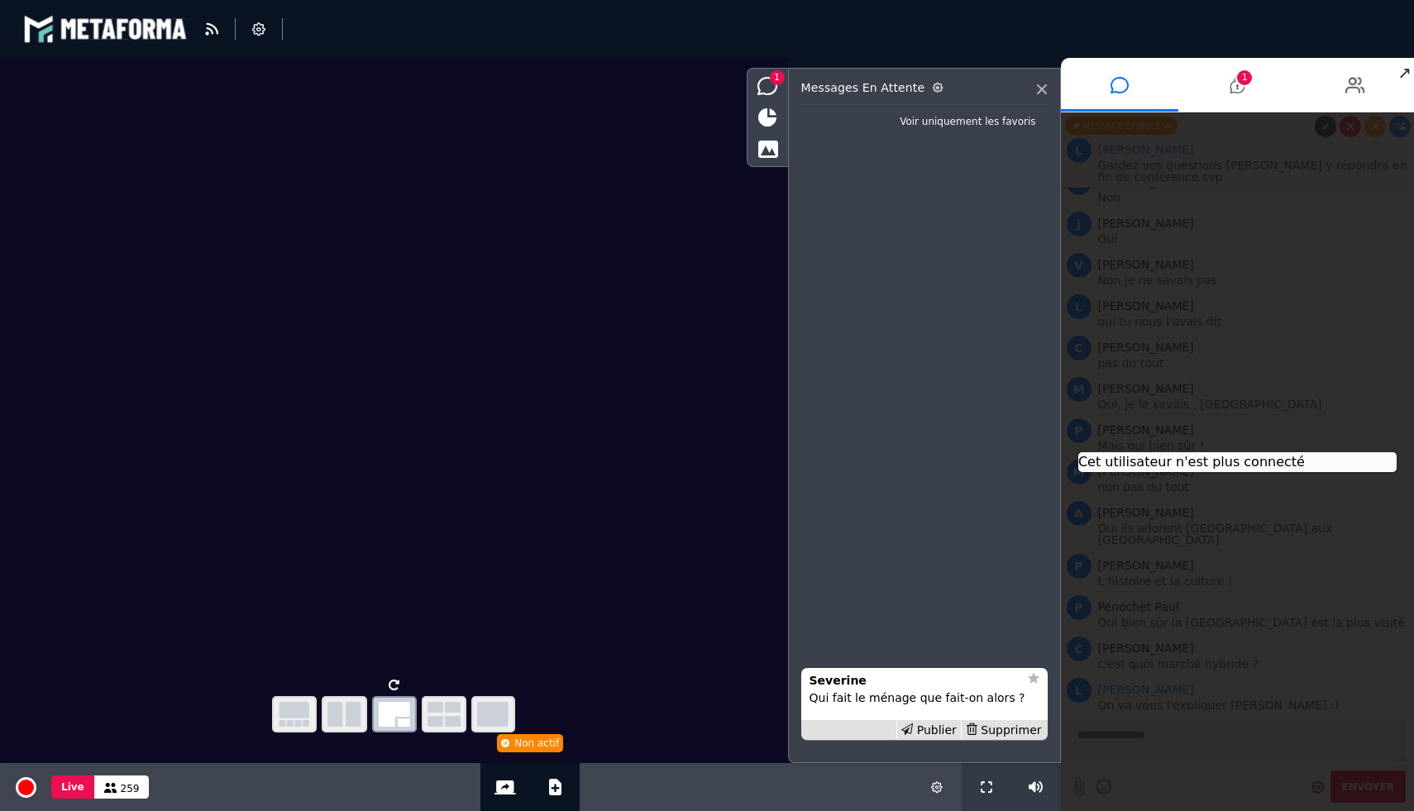
click at [934, 538] on div "Severine Qui fait le ménage que fait-on alors ? Publier Supprimer" at bounding box center [924, 441] width 246 height 615
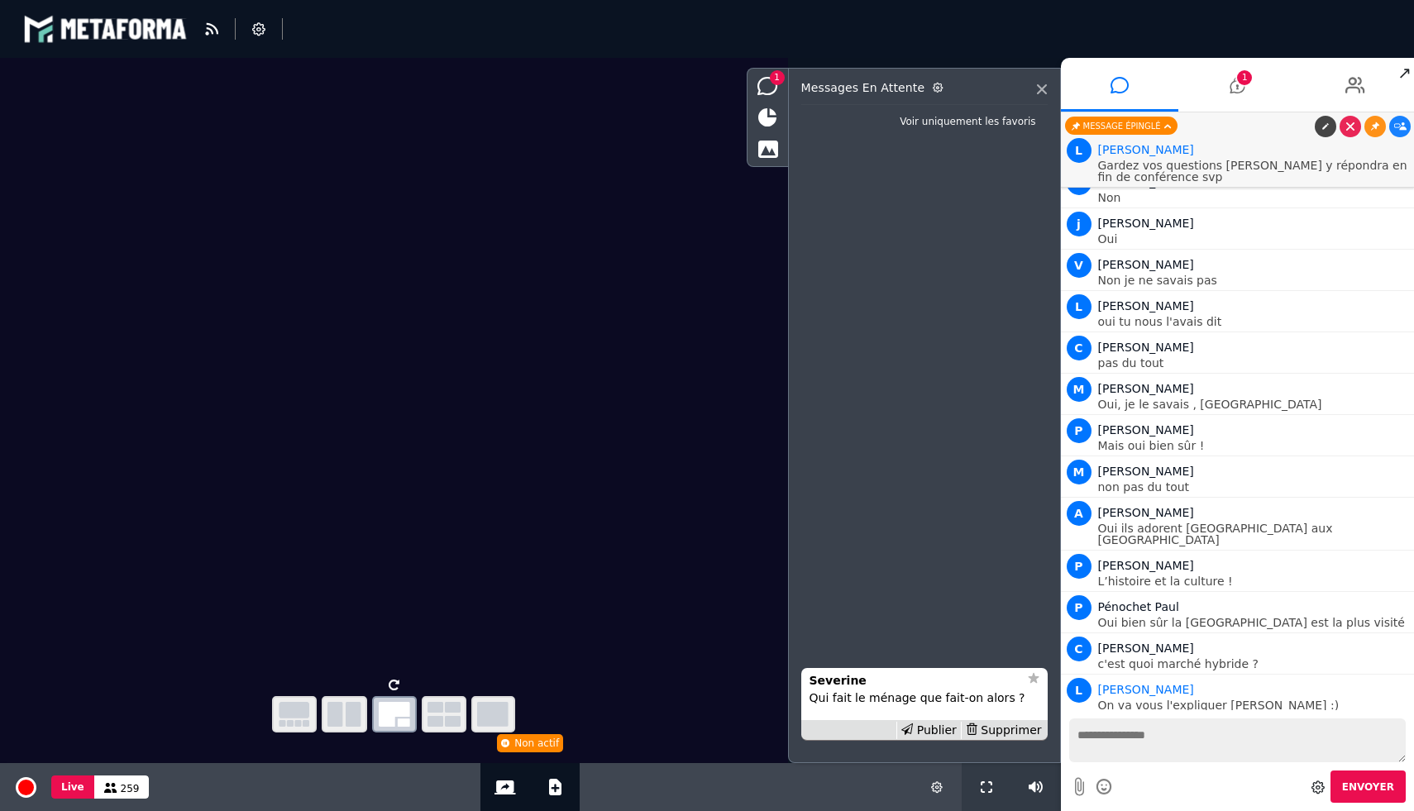
click at [933, 699] on p "Qui fait le ménage que fait-on alors ?" at bounding box center [924, 698] width 230 height 17
click at [818, 677] on strong "Severine" at bounding box center [837, 680] width 57 height 13
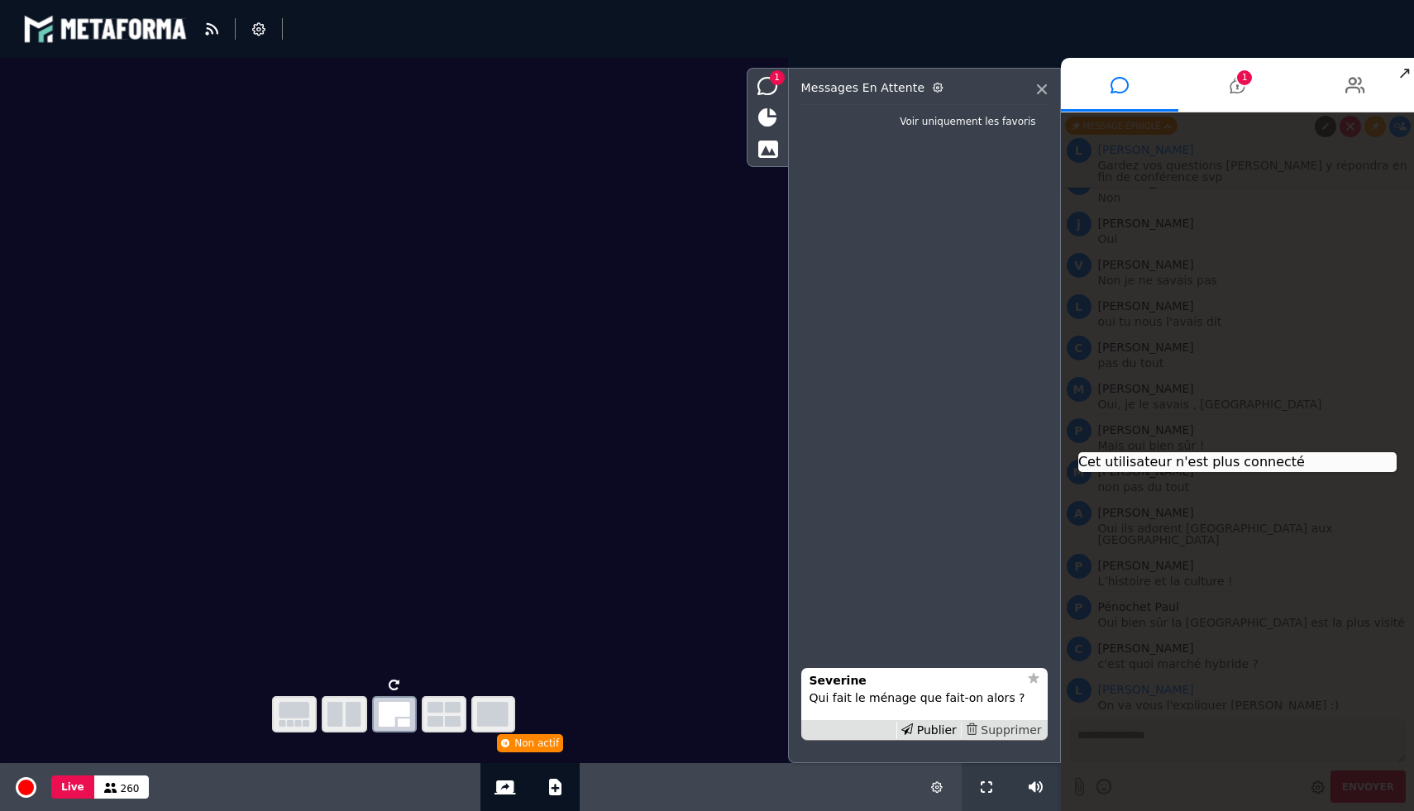
click at [1009, 728] on div "Supprimer" at bounding box center [1003, 730] width 85 height 17
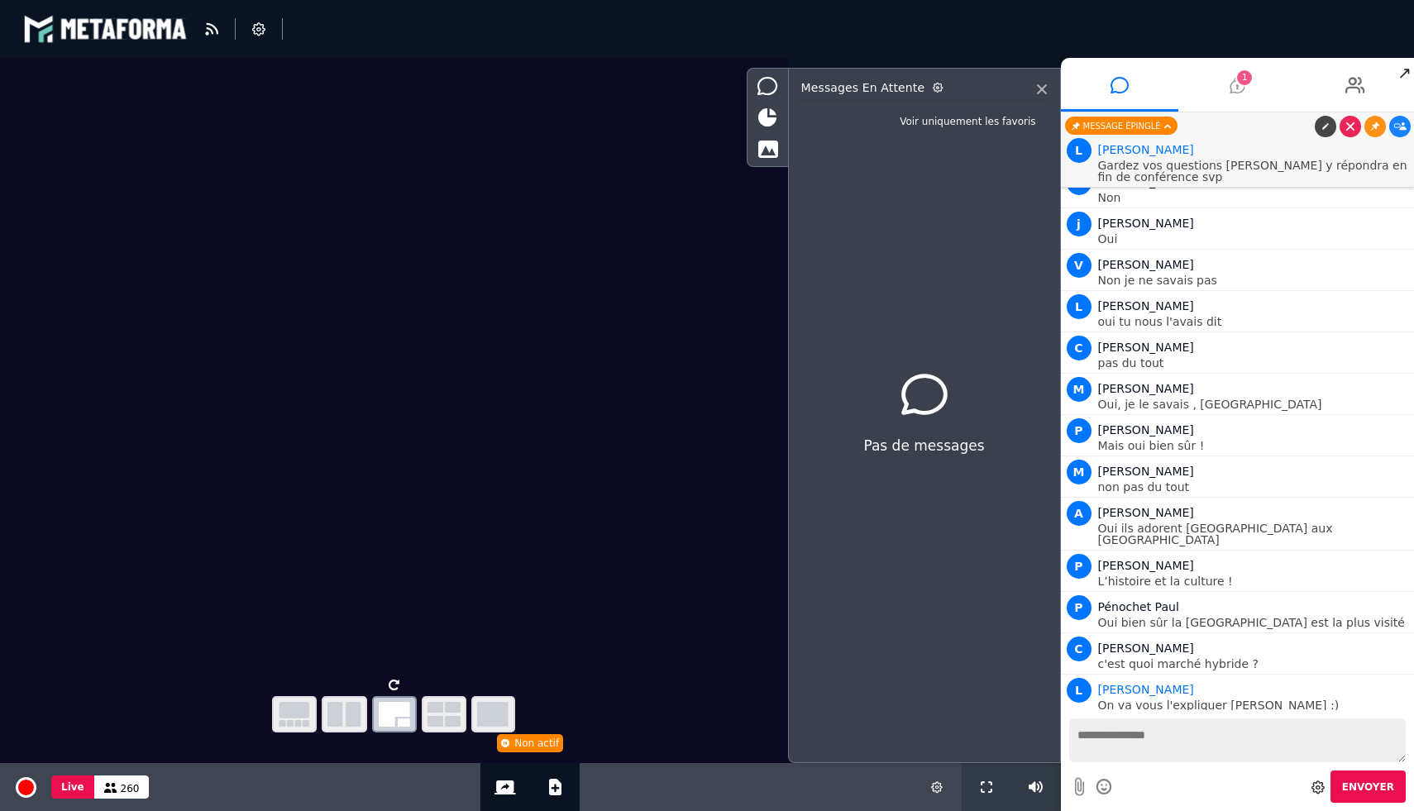
click at [1230, 69] on icon at bounding box center [1236, 84] width 15 height 41
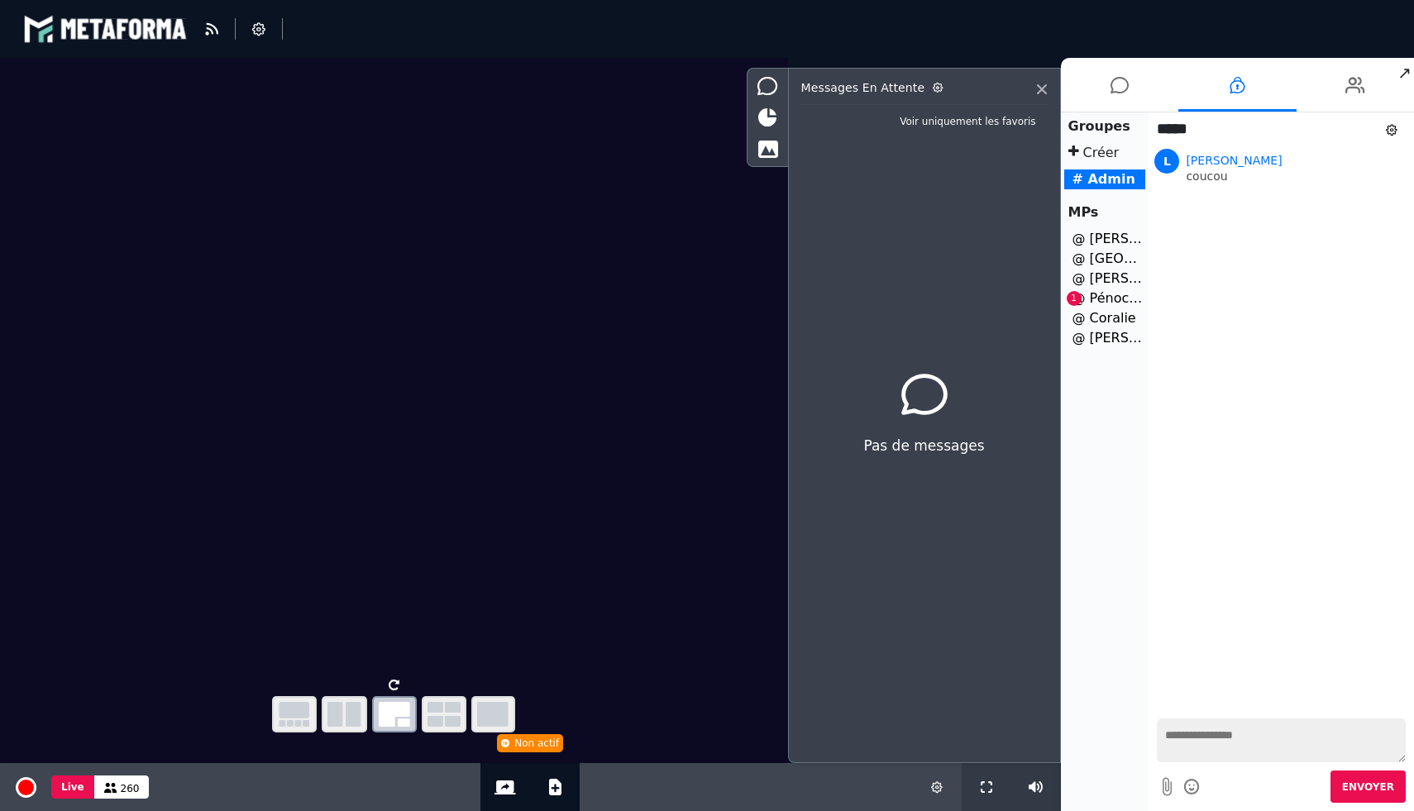
click at [1108, 304] on li "@ Pénochet Paul 1" at bounding box center [1105, 299] width 82 height 20
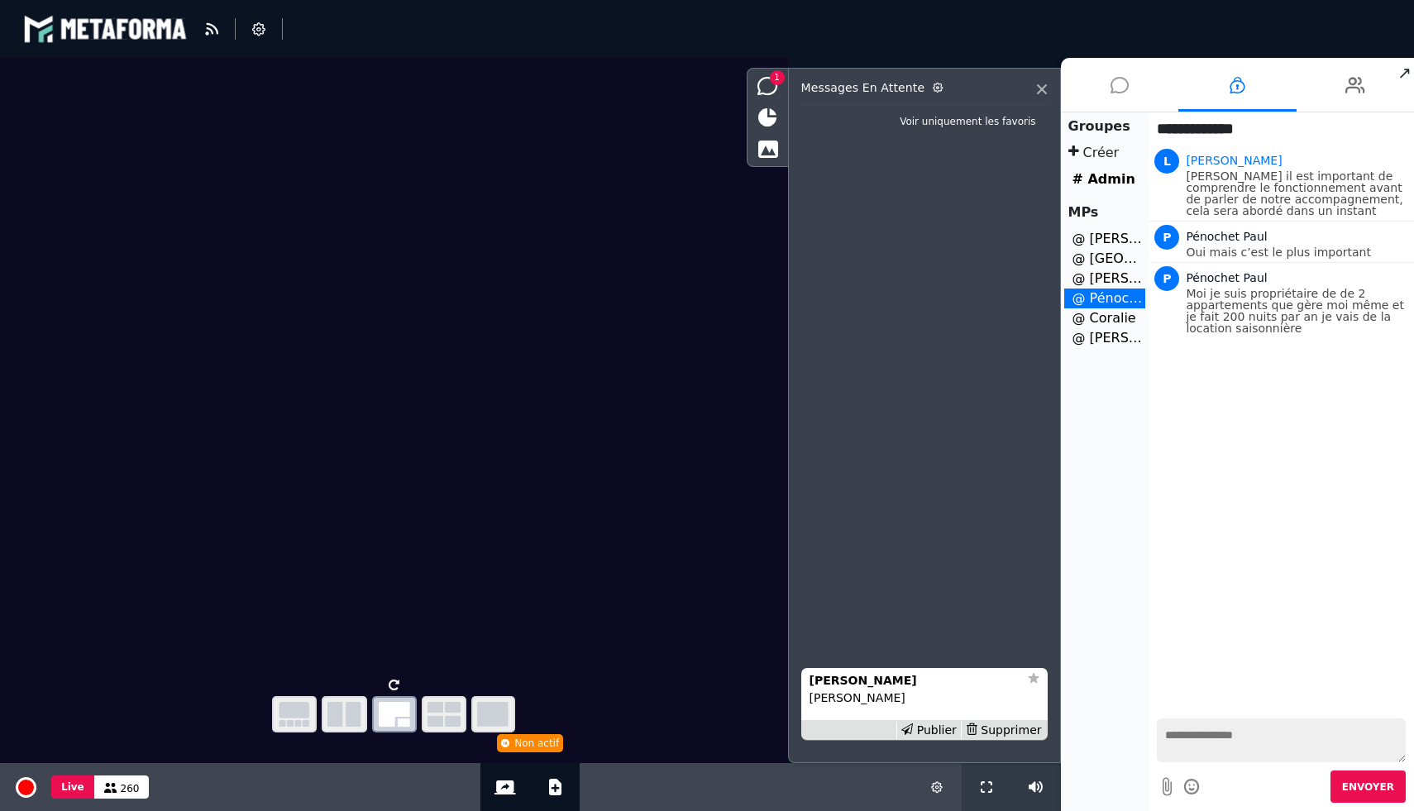
click at [1115, 88] on icon at bounding box center [1119, 84] width 18 height 41
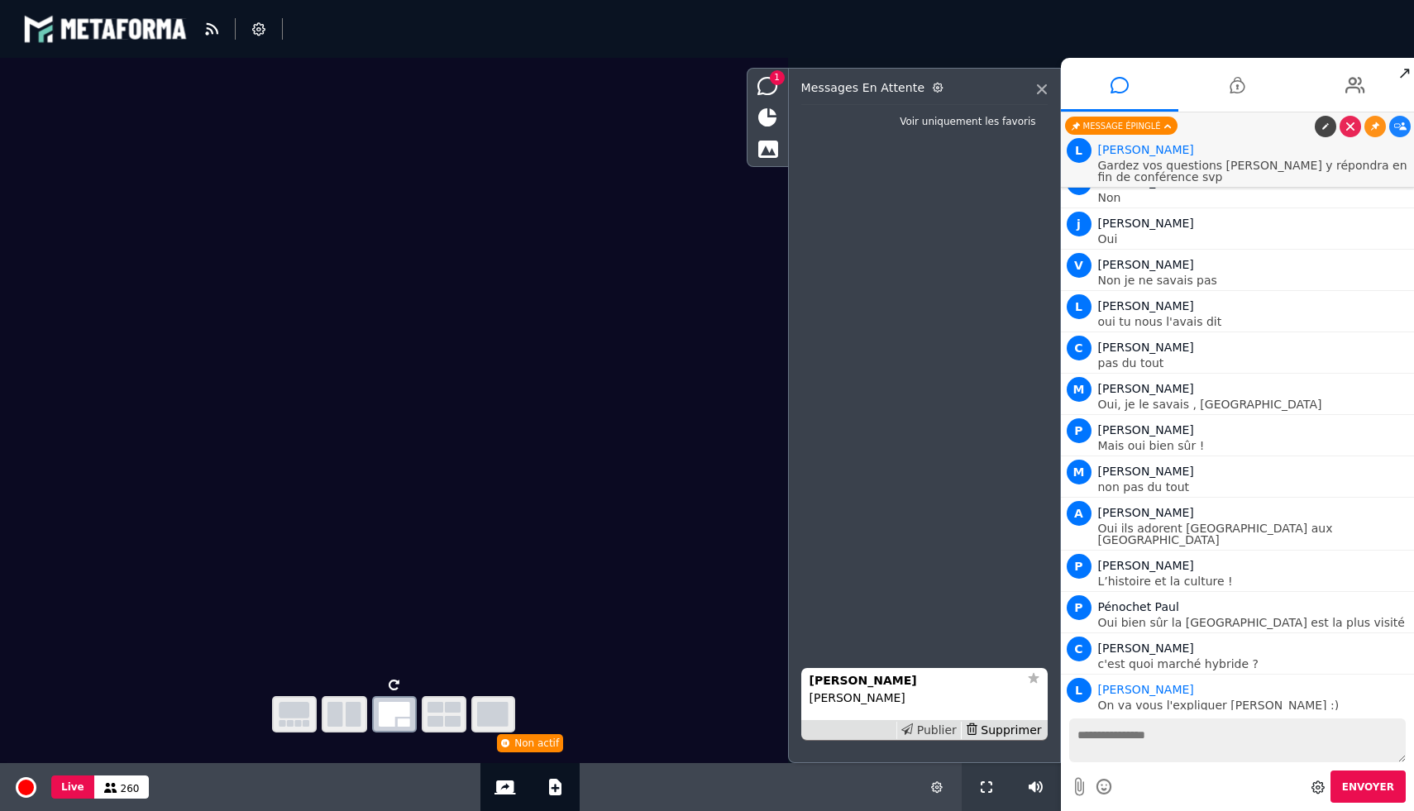
click at [942, 733] on div "Publier" at bounding box center [928, 730] width 64 height 17
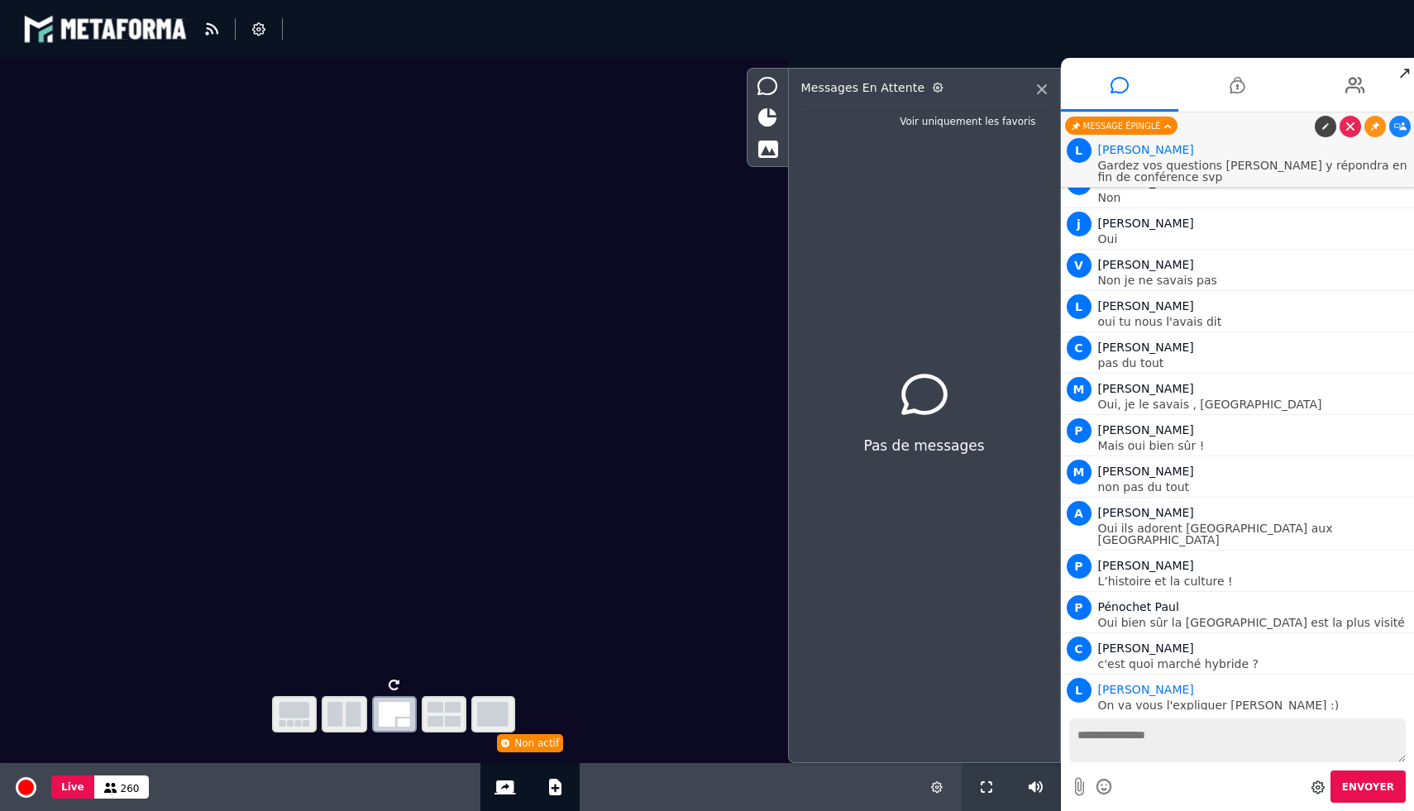
scroll to position [13533, 0]
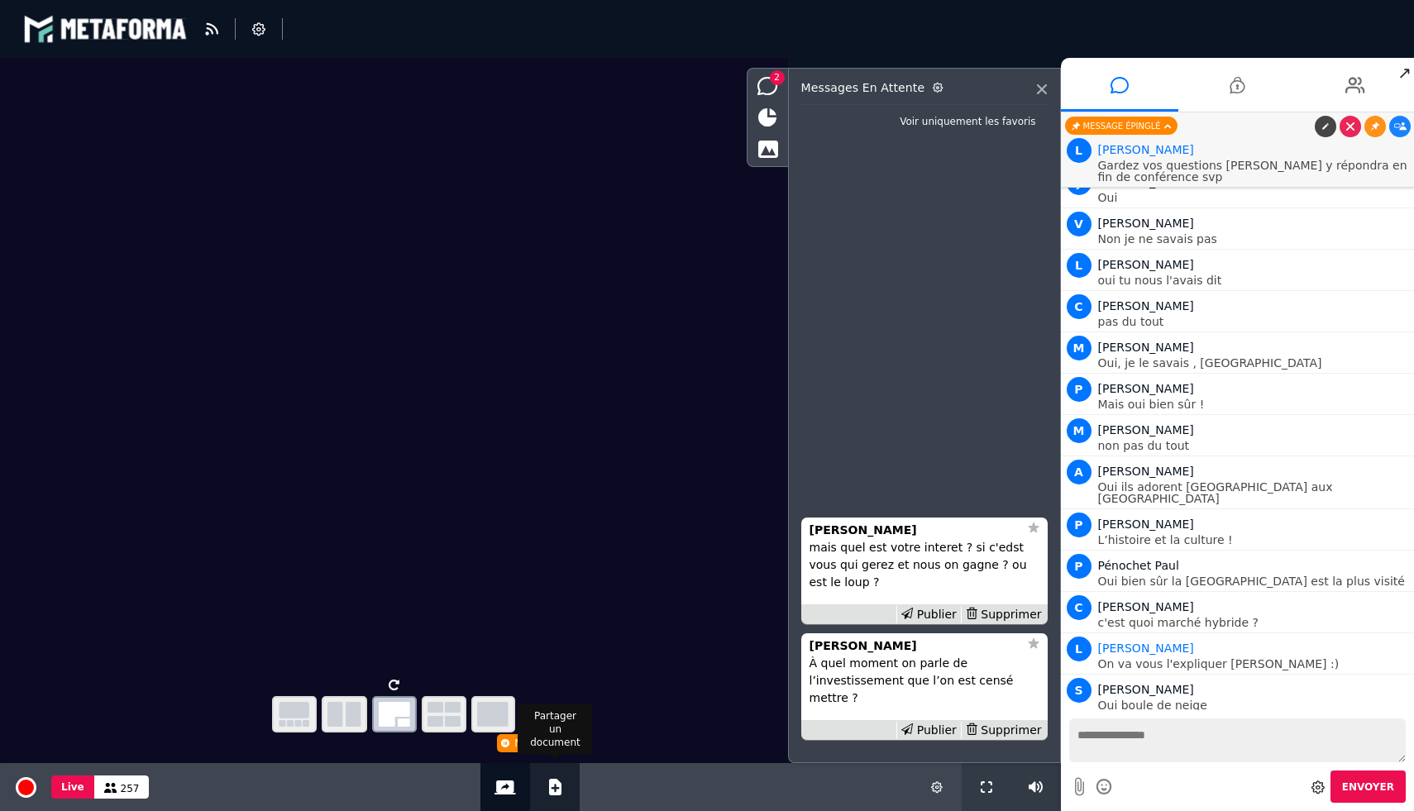
click at [564, 785] on div "Ajouter un document" at bounding box center [555, 787] width 50 height 48
select select "******"
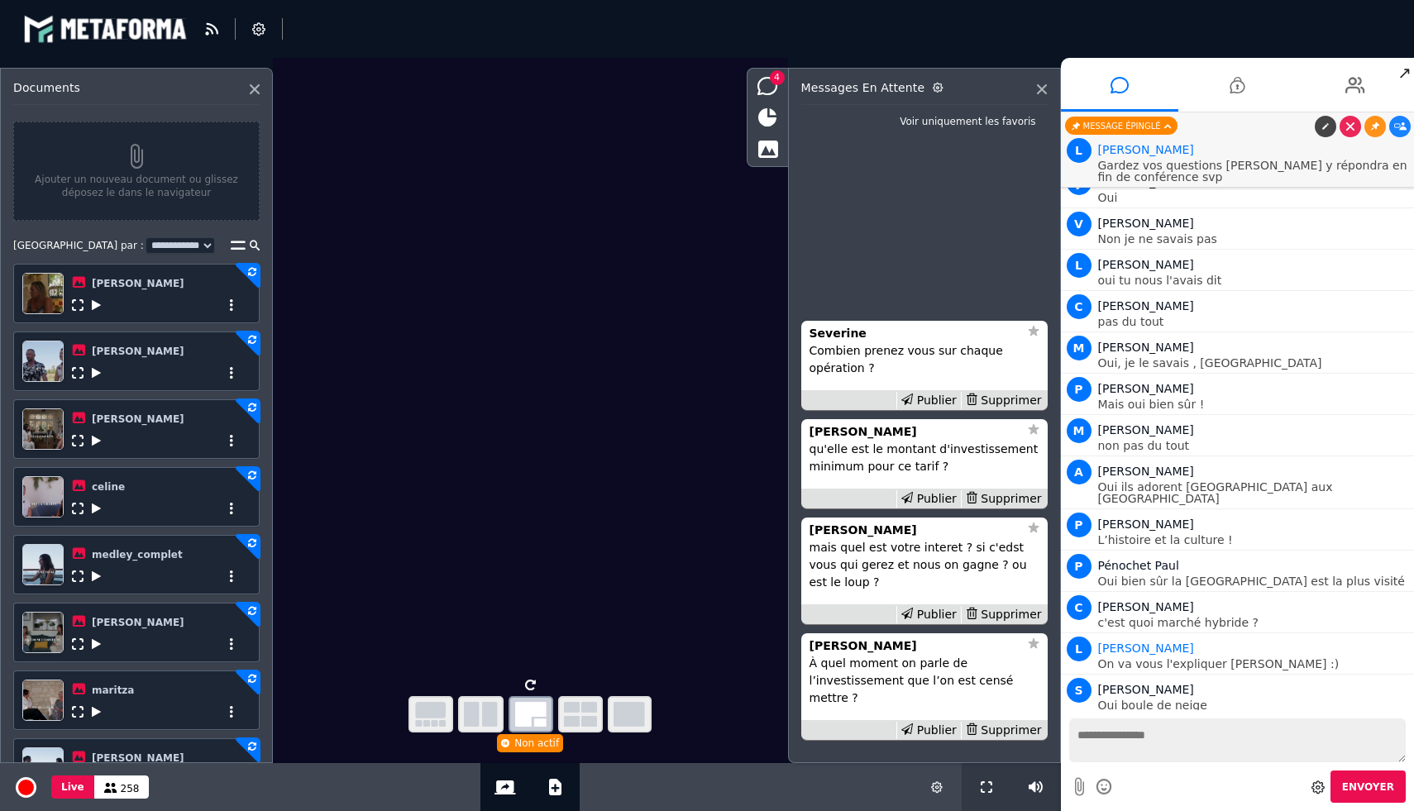
click at [96, 375] on icon at bounding box center [96, 373] width 9 height 12
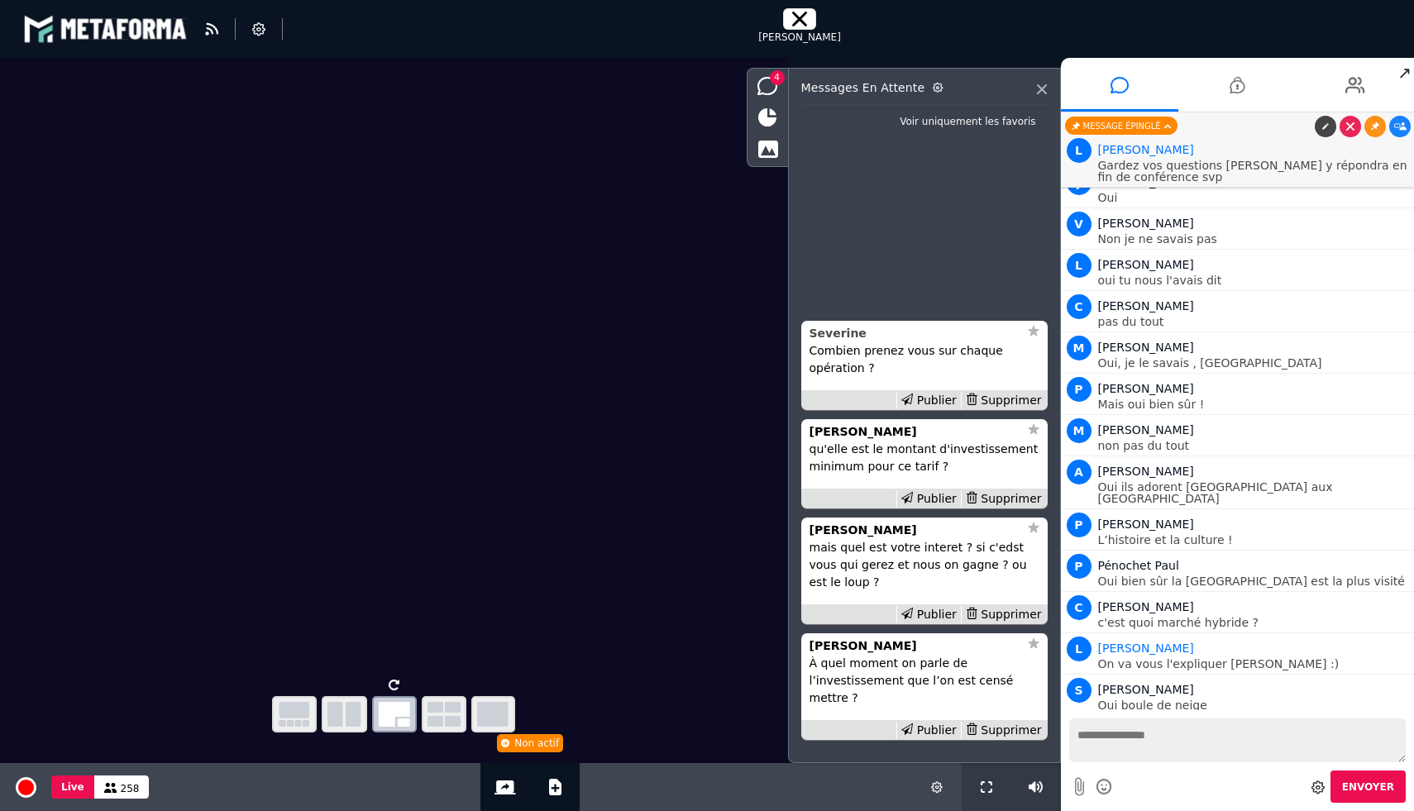
click at [847, 335] on strong "Severine" at bounding box center [837, 333] width 57 height 13
click at [1001, 396] on div "Supprimer" at bounding box center [1003, 400] width 85 height 17
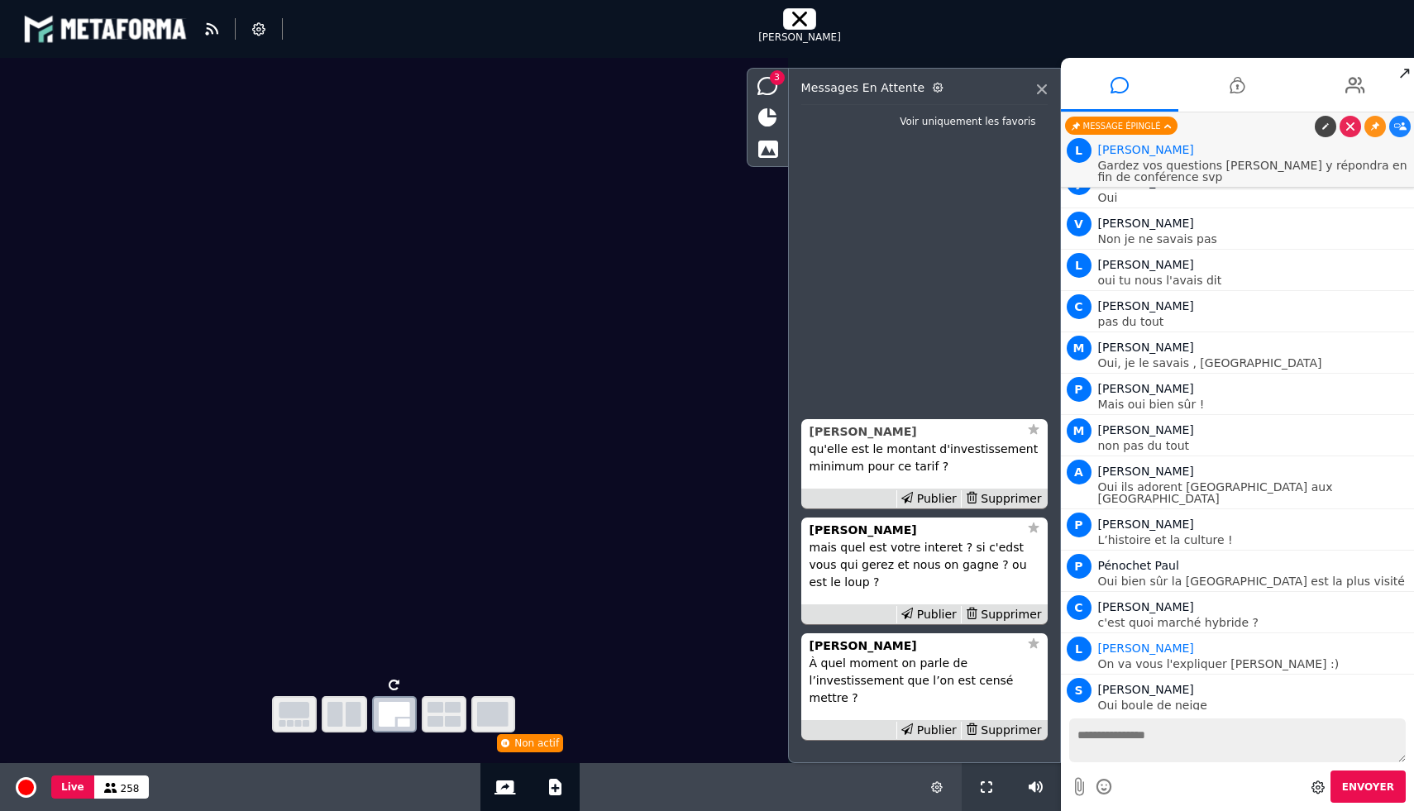
click at [833, 432] on strong "André" at bounding box center [862, 431] width 107 height 13
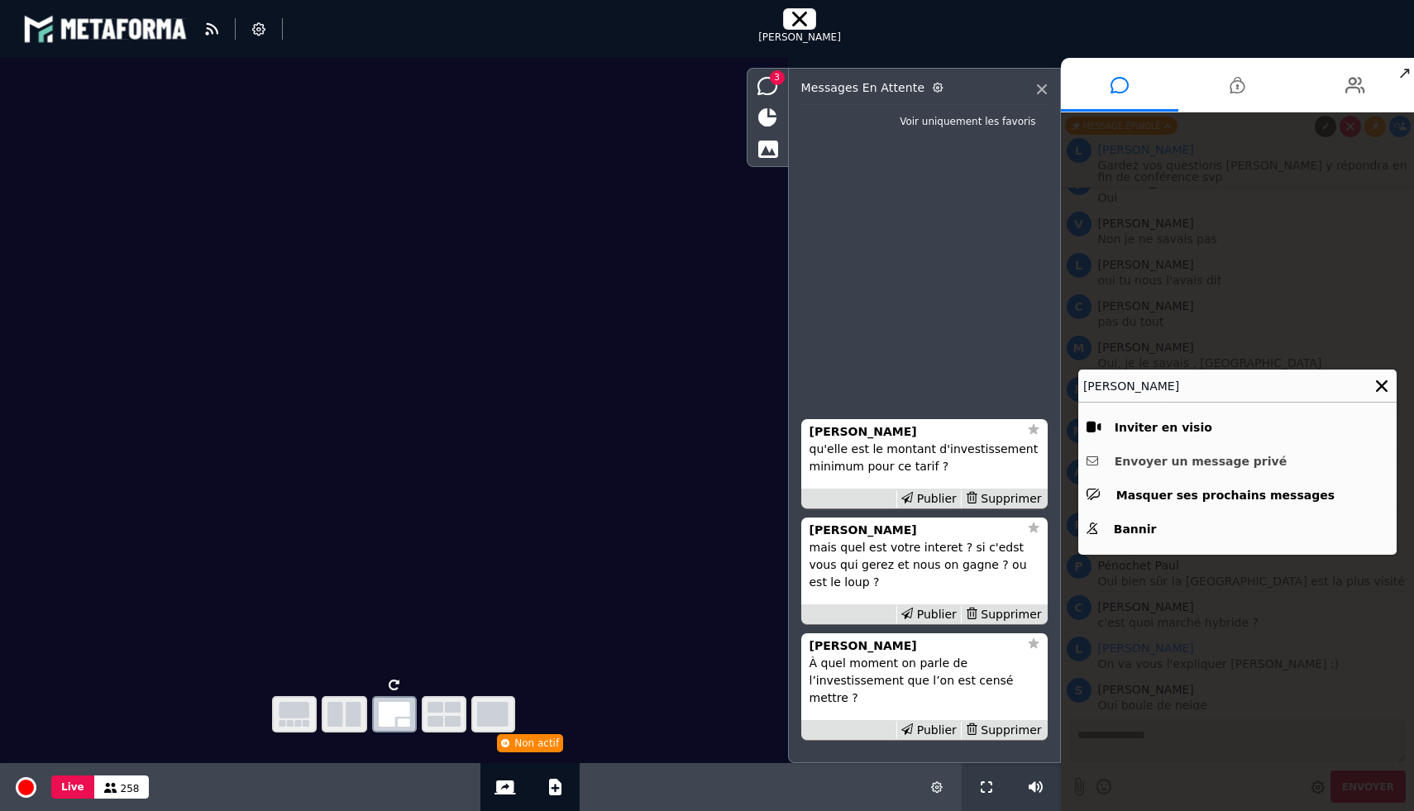
click at [1161, 466] on button "Envoyer un message privé" at bounding box center [1237, 462] width 302 height 26
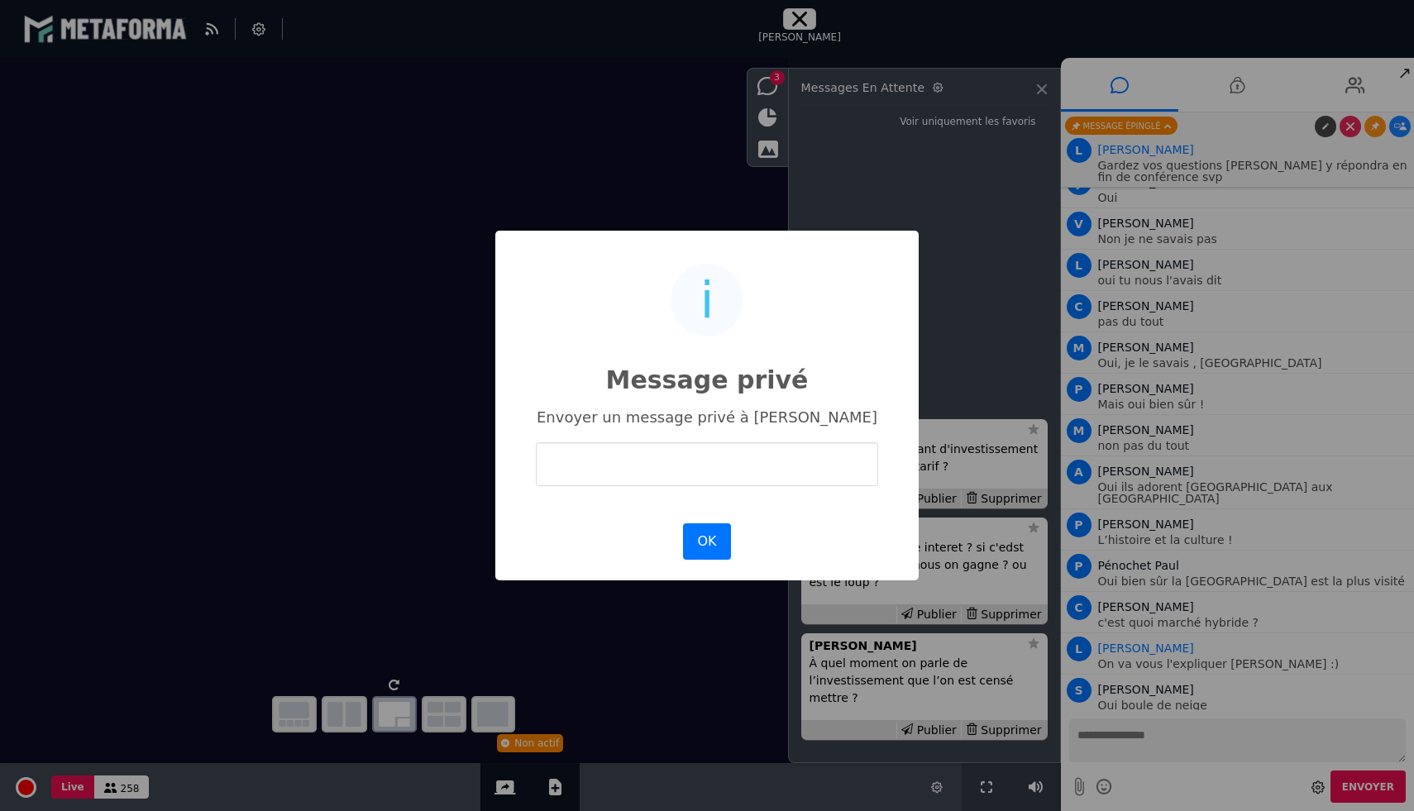
click at [744, 484] on input "text" at bounding box center [707, 464] width 342 height 44
type input "*"
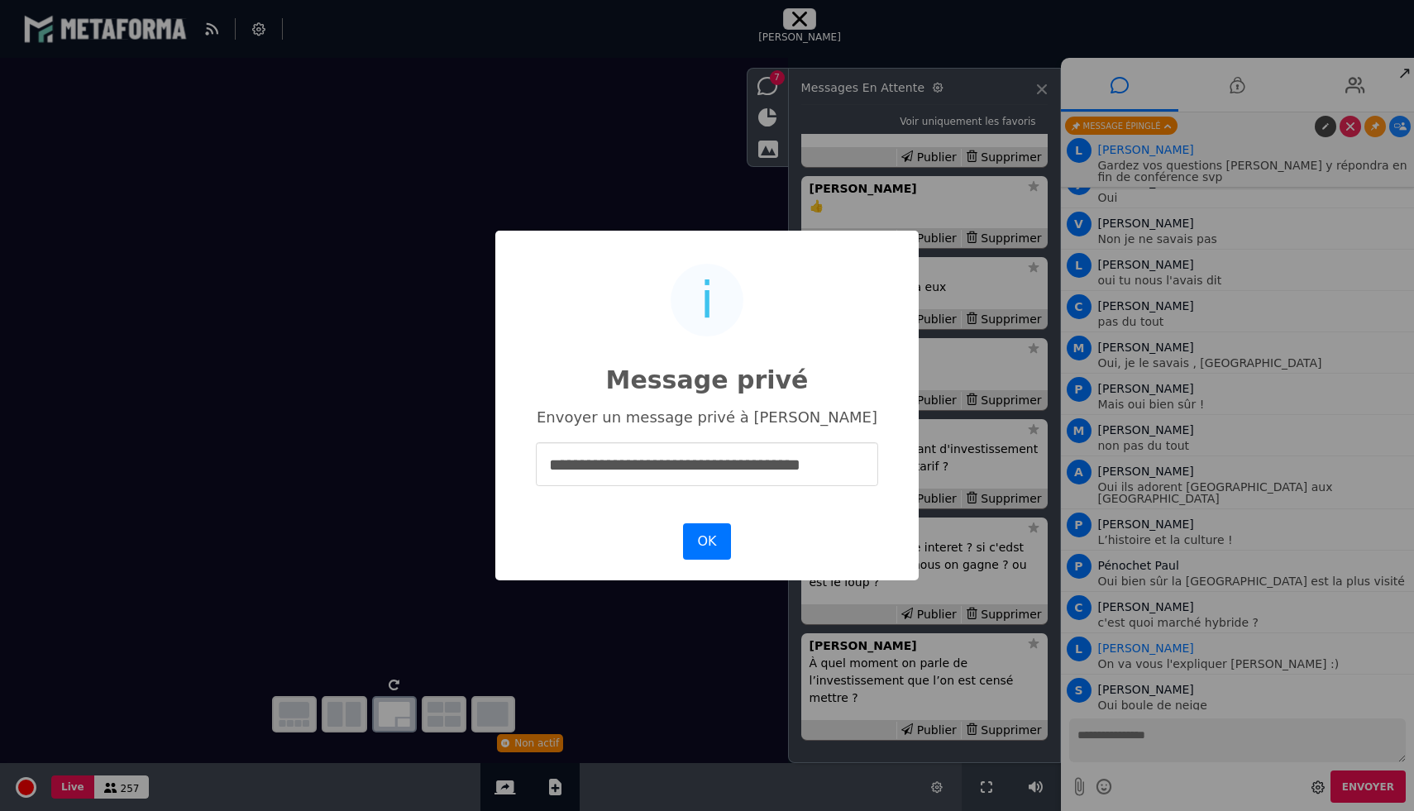
click at [705, 481] on input "**********" at bounding box center [707, 464] width 342 height 44
click at [705, 470] on input "**********" at bounding box center [707, 464] width 342 height 44
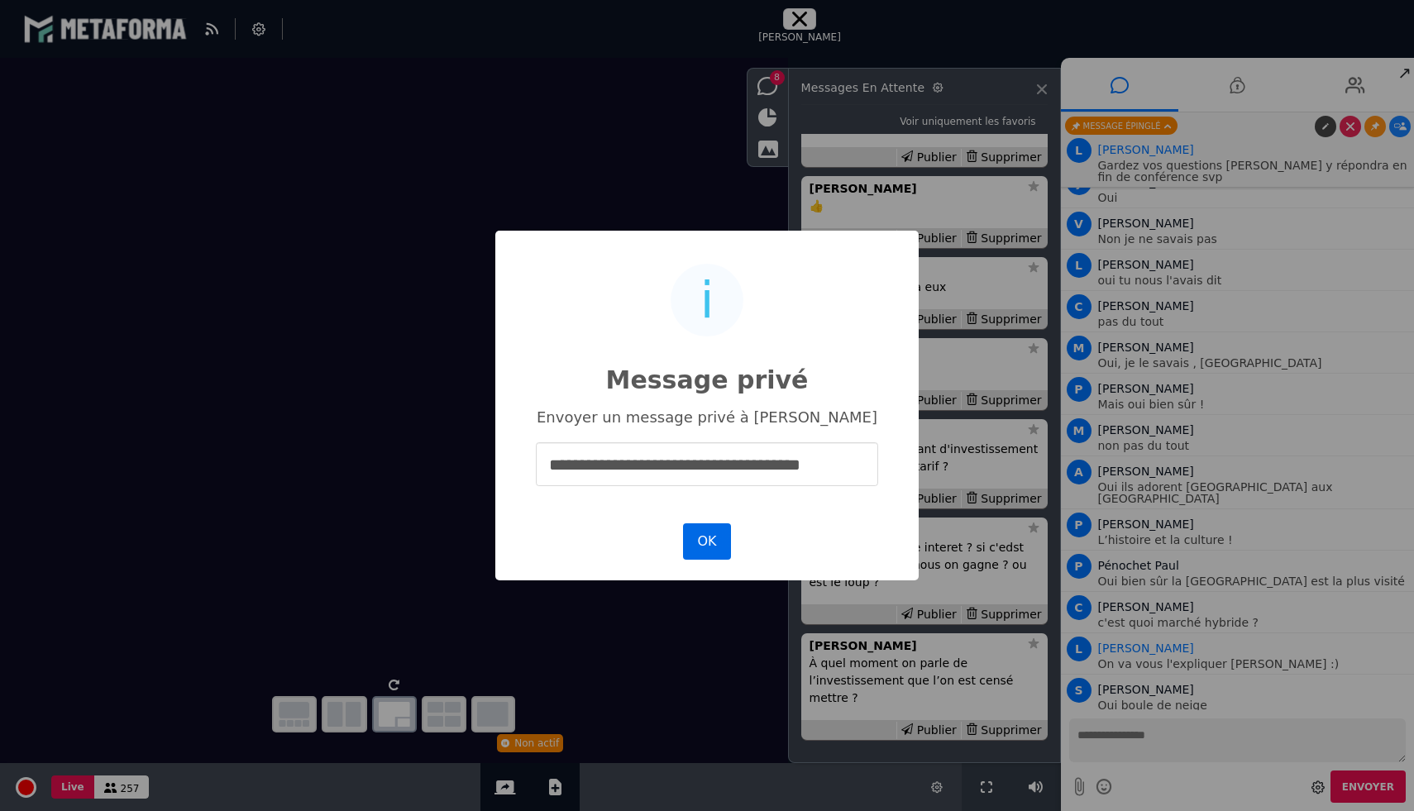
type input "**********"
click at [705, 542] on button "OK" at bounding box center [707, 541] width 48 height 36
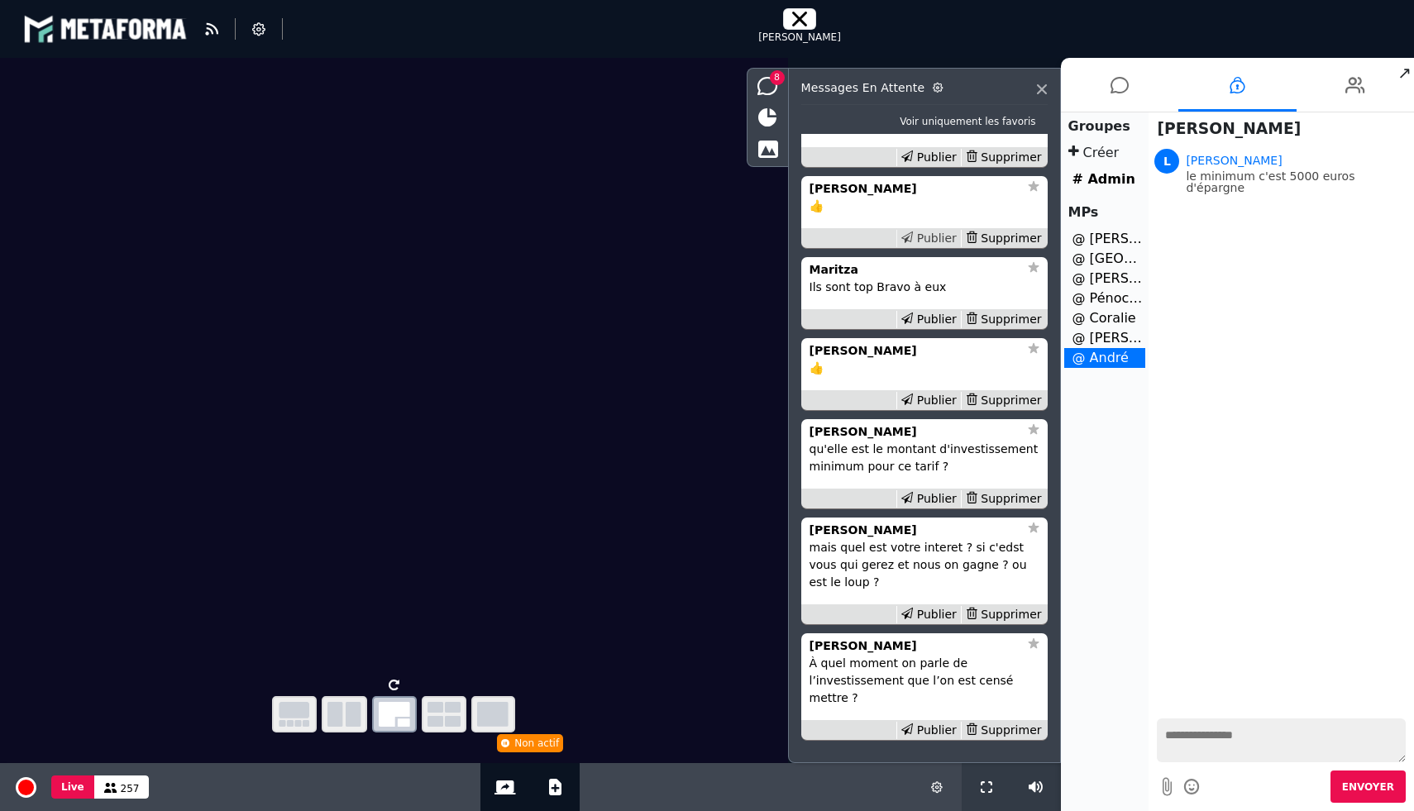
click at [919, 237] on div "Publier" at bounding box center [928, 238] width 64 height 17
click at [929, 313] on div "Publier" at bounding box center [928, 319] width 64 height 17
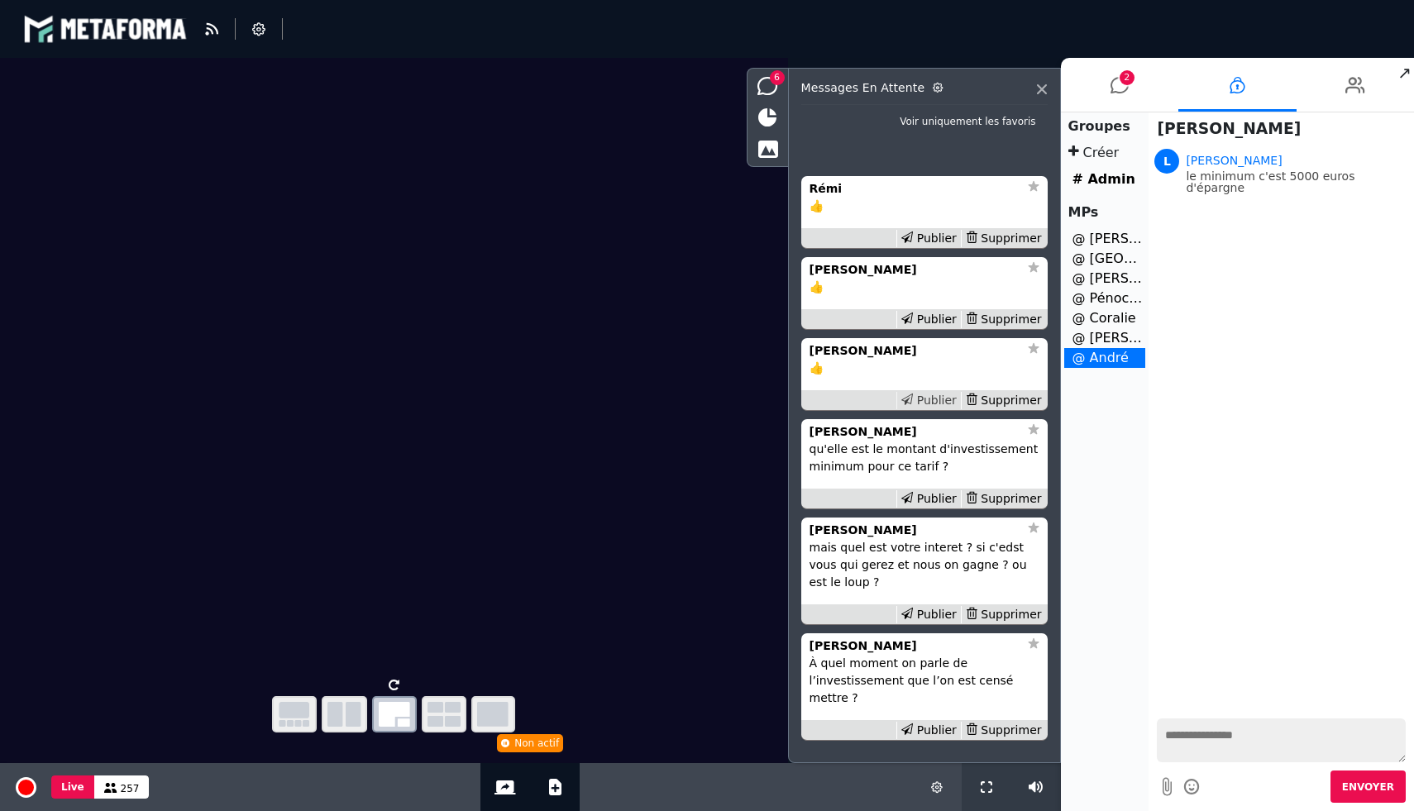
click at [932, 397] on div "Publier" at bounding box center [928, 400] width 64 height 17
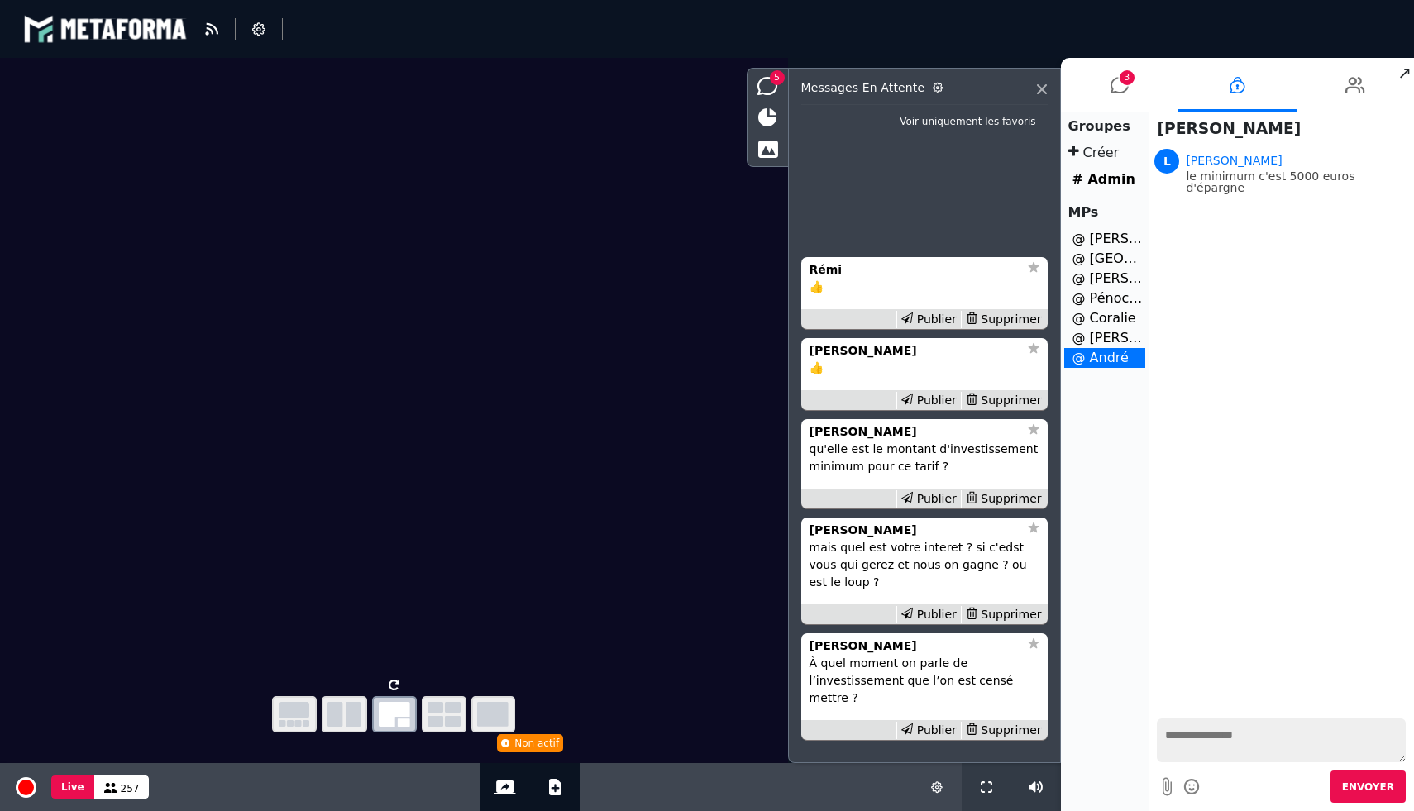
click at [932, 397] on div "Publier" at bounding box center [928, 400] width 64 height 17
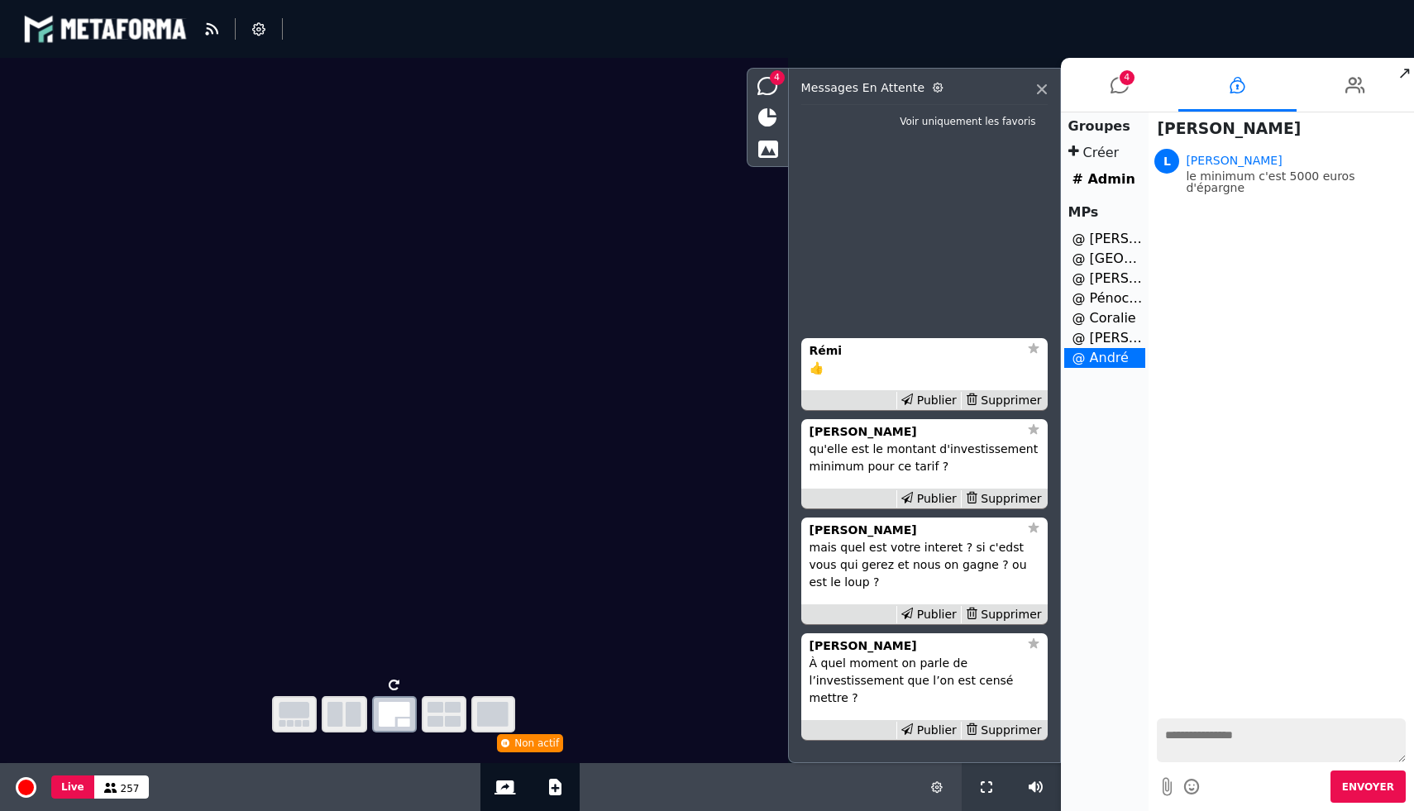
click at [932, 397] on div "Publier" at bounding box center [928, 400] width 64 height 17
drag, startPoint x: 1115, startPoint y: 82, endPoint x: 1039, endPoint y: 214, distance: 152.6
click at [1115, 82] on icon at bounding box center [1119, 84] width 18 height 41
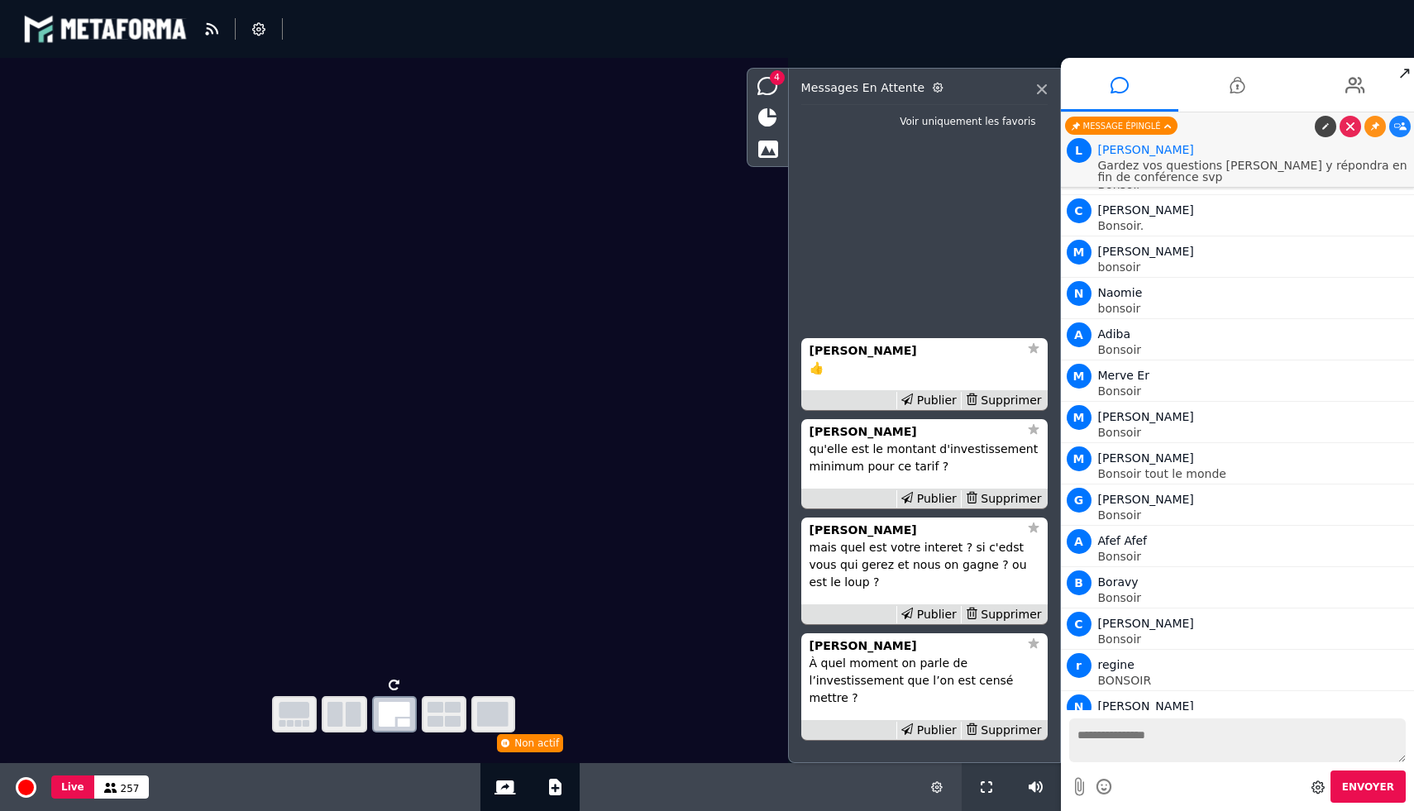
scroll to position [13739, 0]
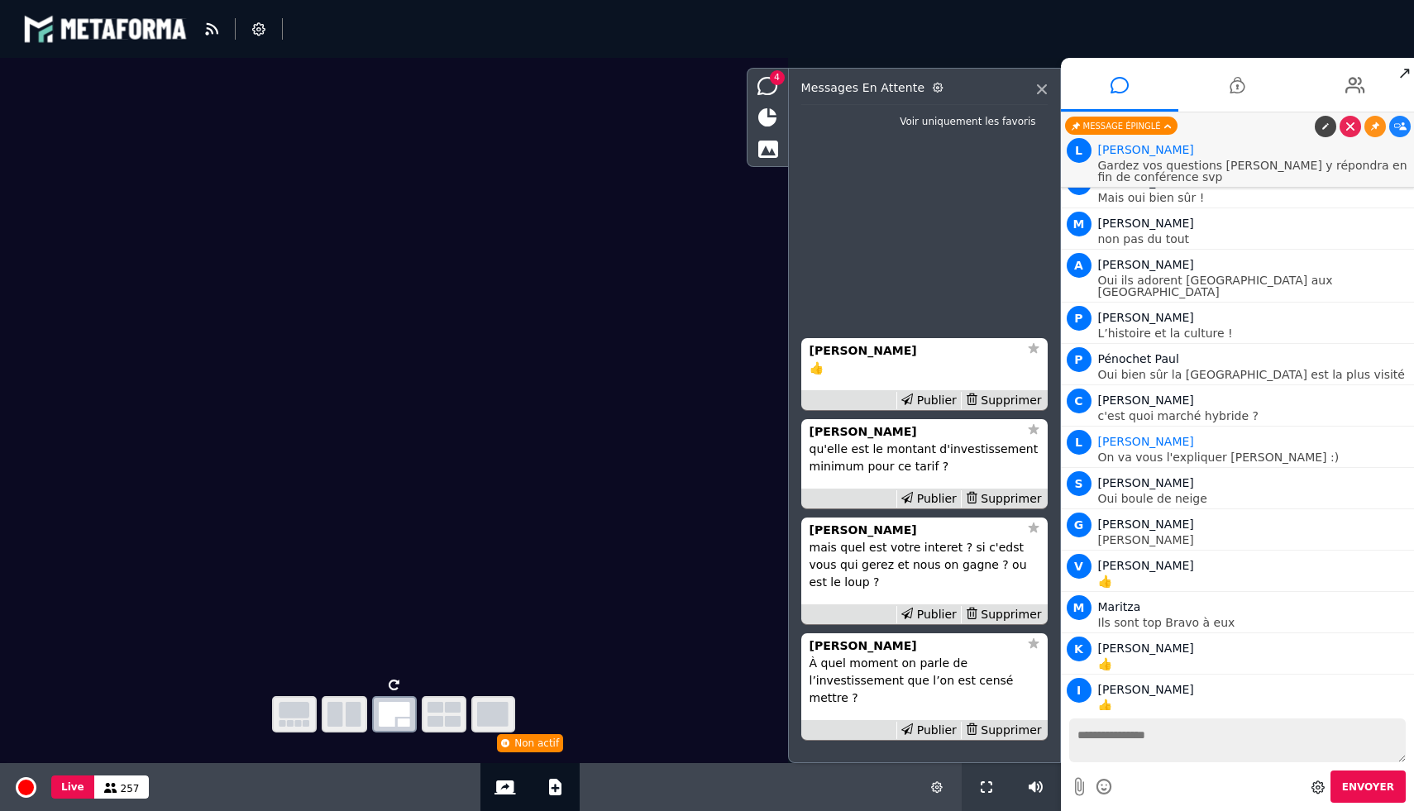
click at [949, 390] on div "Publier Supprimer" at bounding box center [924, 400] width 246 height 21
click at [944, 399] on div "Publier" at bounding box center [928, 400] width 64 height 17
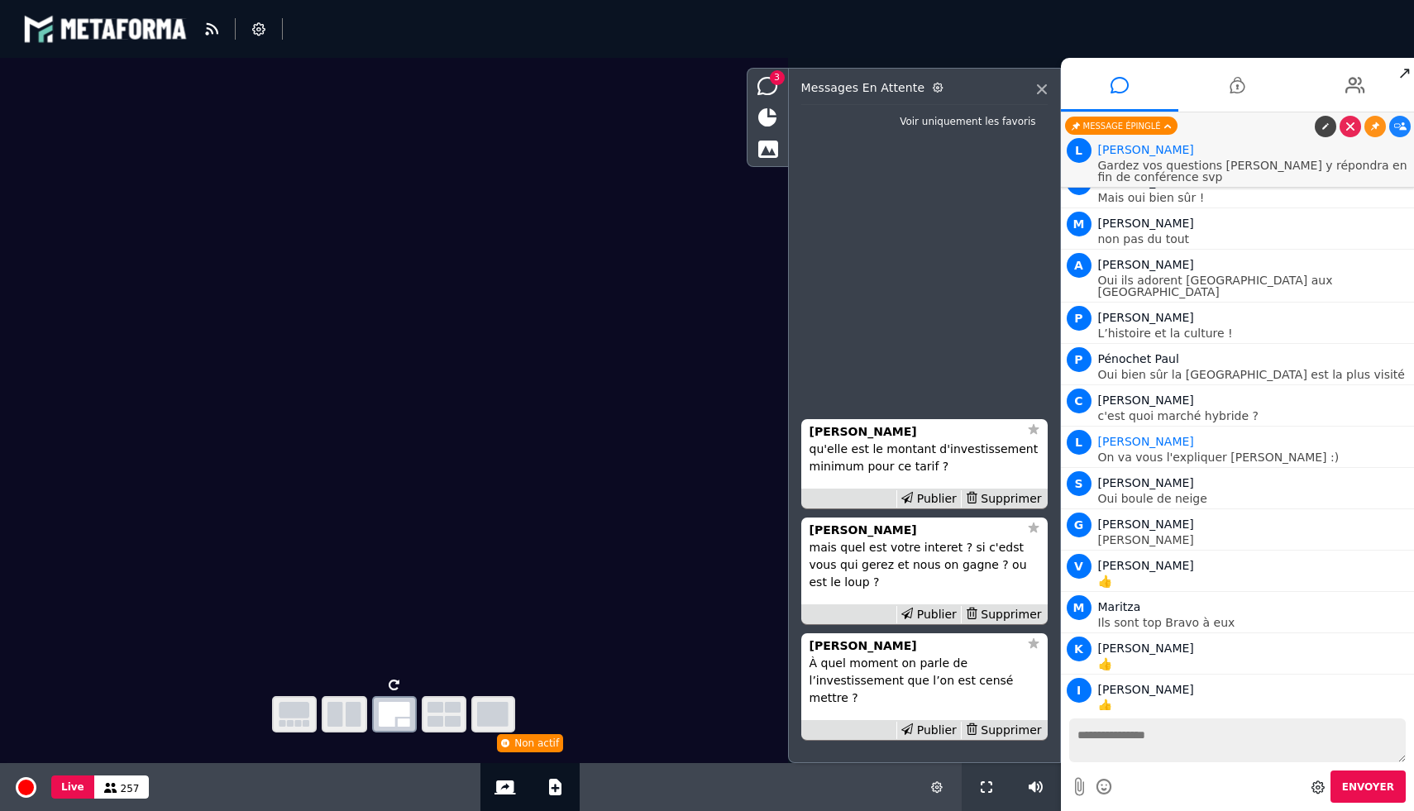
scroll to position [13781, 0]
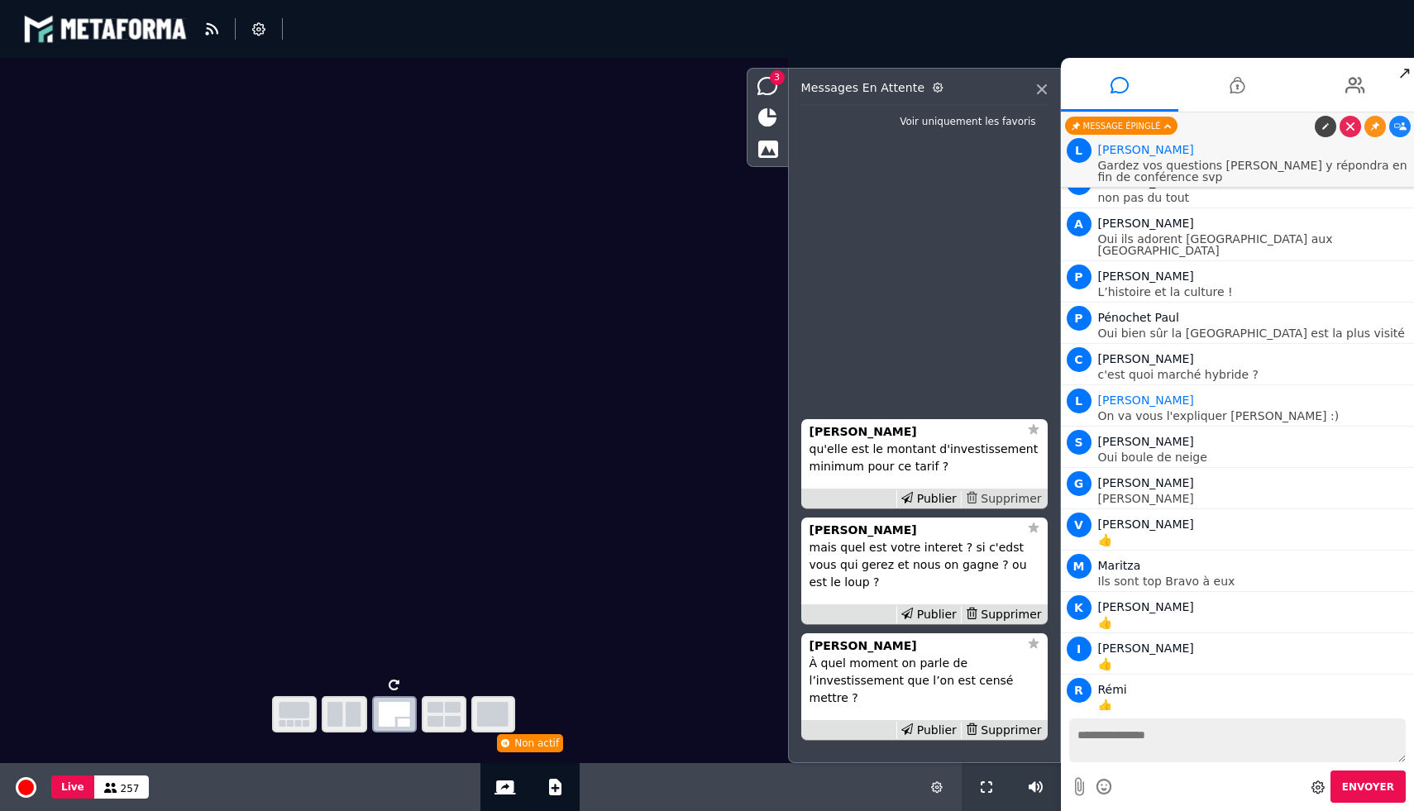
click at [990, 499] on div "Supprimer" at bounding box center [1003, 498] width 85 height 17
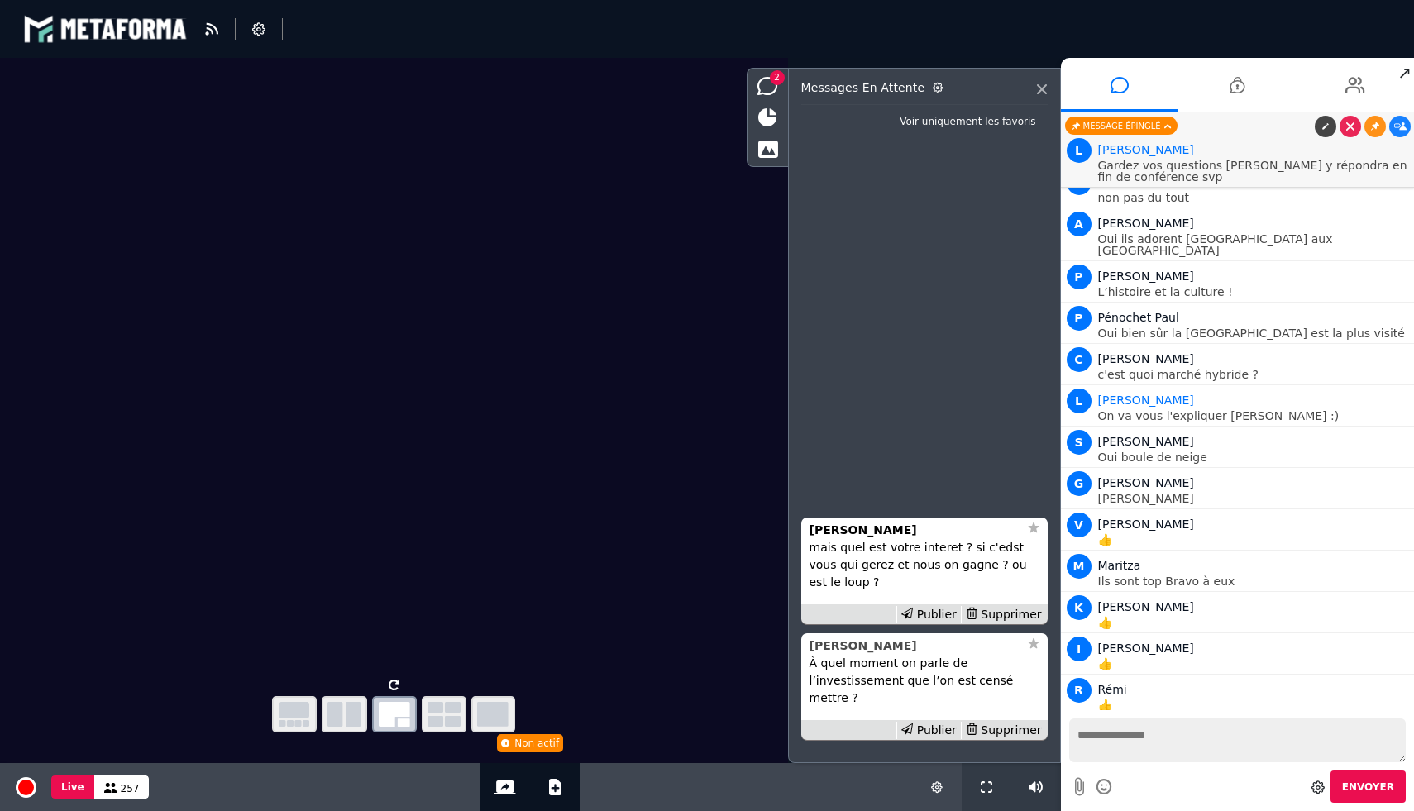
click at [836, 643] on div "Julie" at bounding box center [913, 645] width 209 height 17
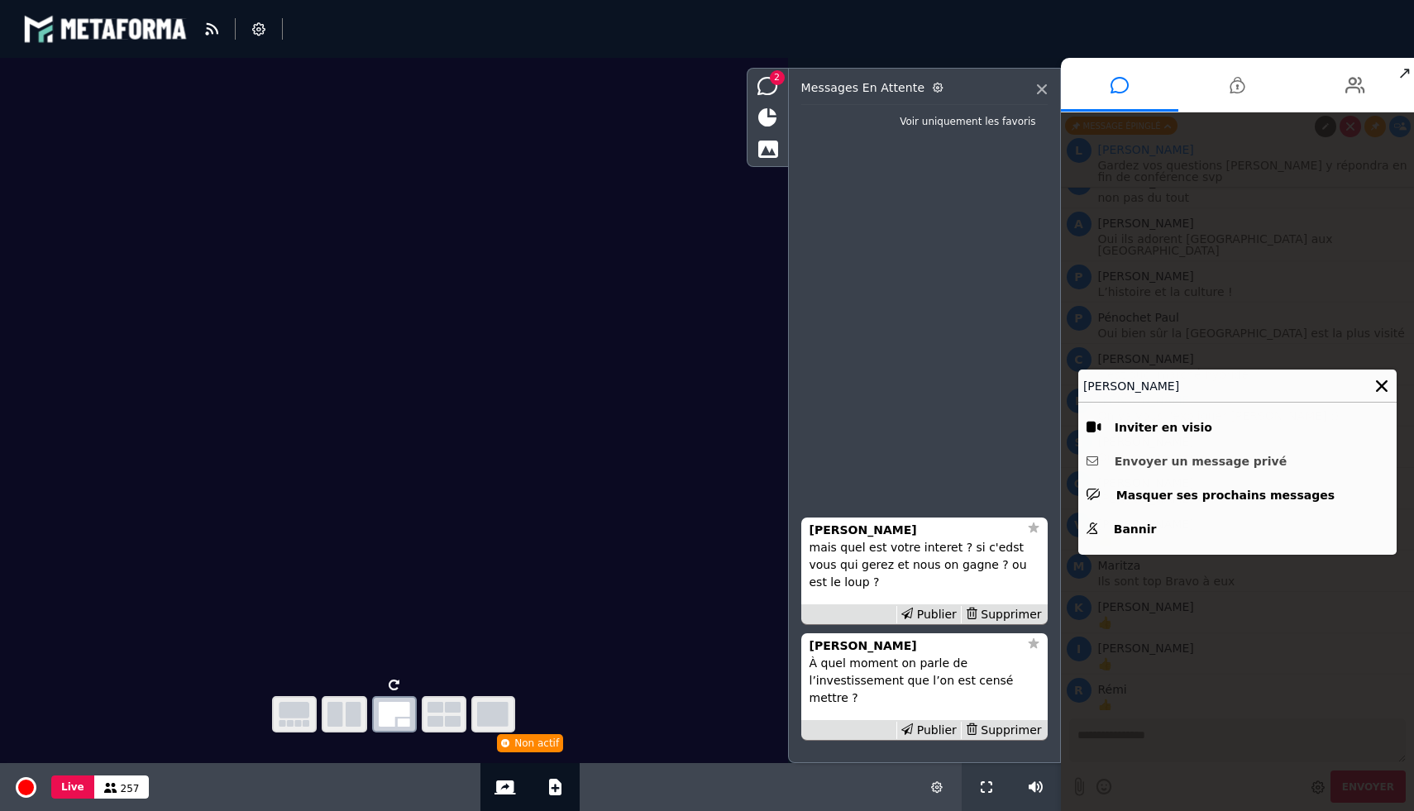
click at [1136, 466] on button "Envoyer un message privé" at bounding box center [1237, 462] width 302 height 26
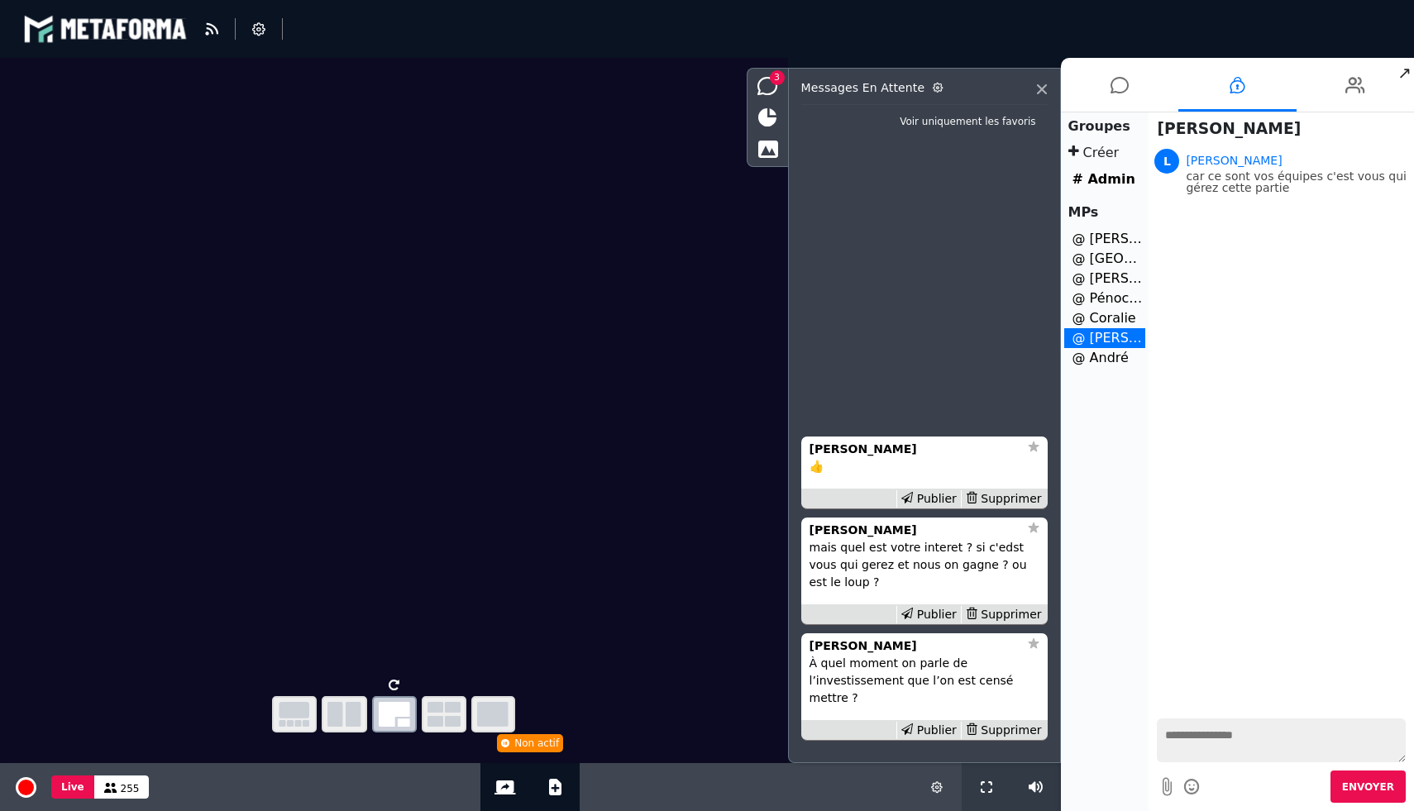
click at [1208, 737] on textarea at bounding box center [1281, 740] width 249 height 44
paste textarea "**********"
type textarea "**********"
click at [1377, 782] on span "Envoyer" at bounding box center [1368, 787] width 52 height 12
click at [1014, 730] on div "Supprimer" at bounding box center [1003, 730] width 85 height 17
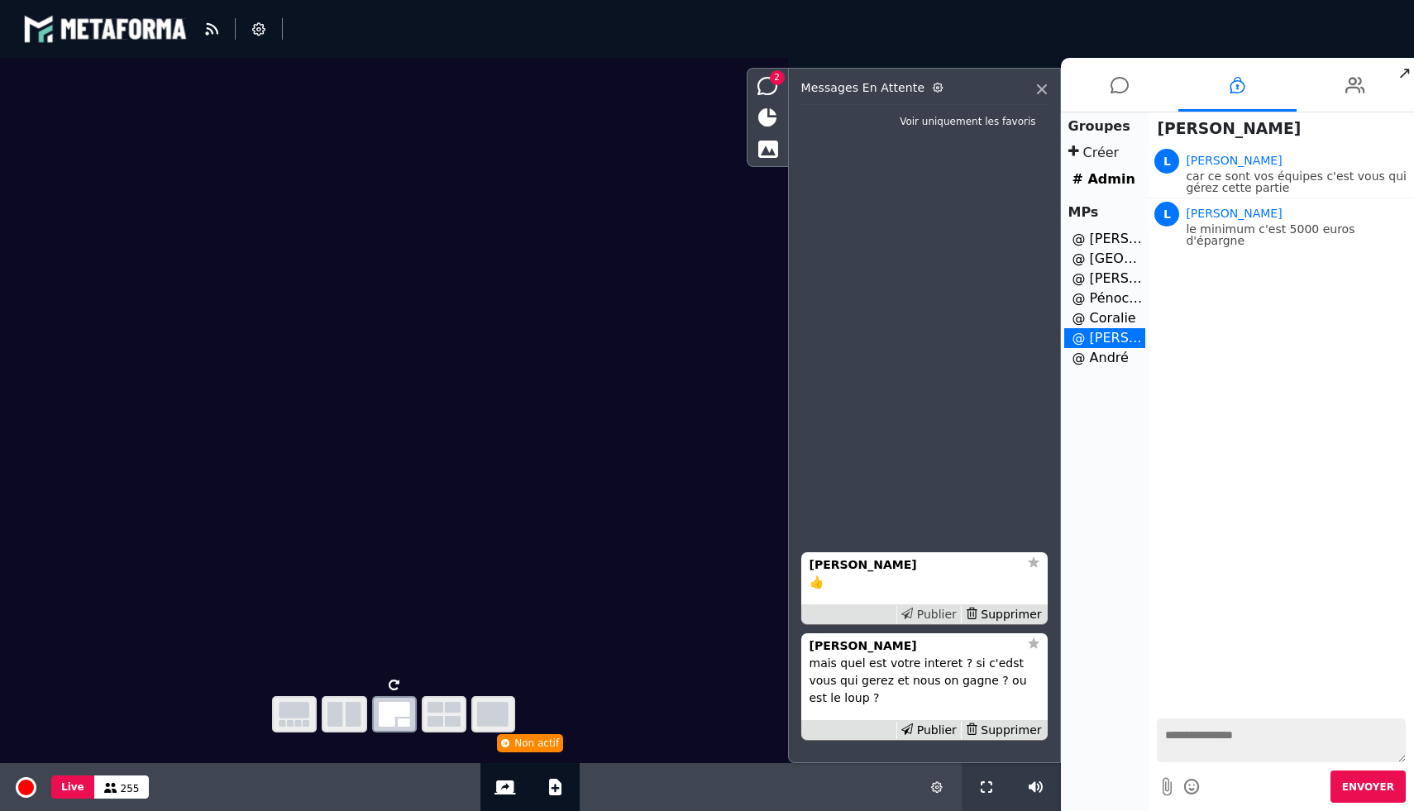
click at [945, 618] on div "Publier" at bounding box center [928, 614] width 64 height 17
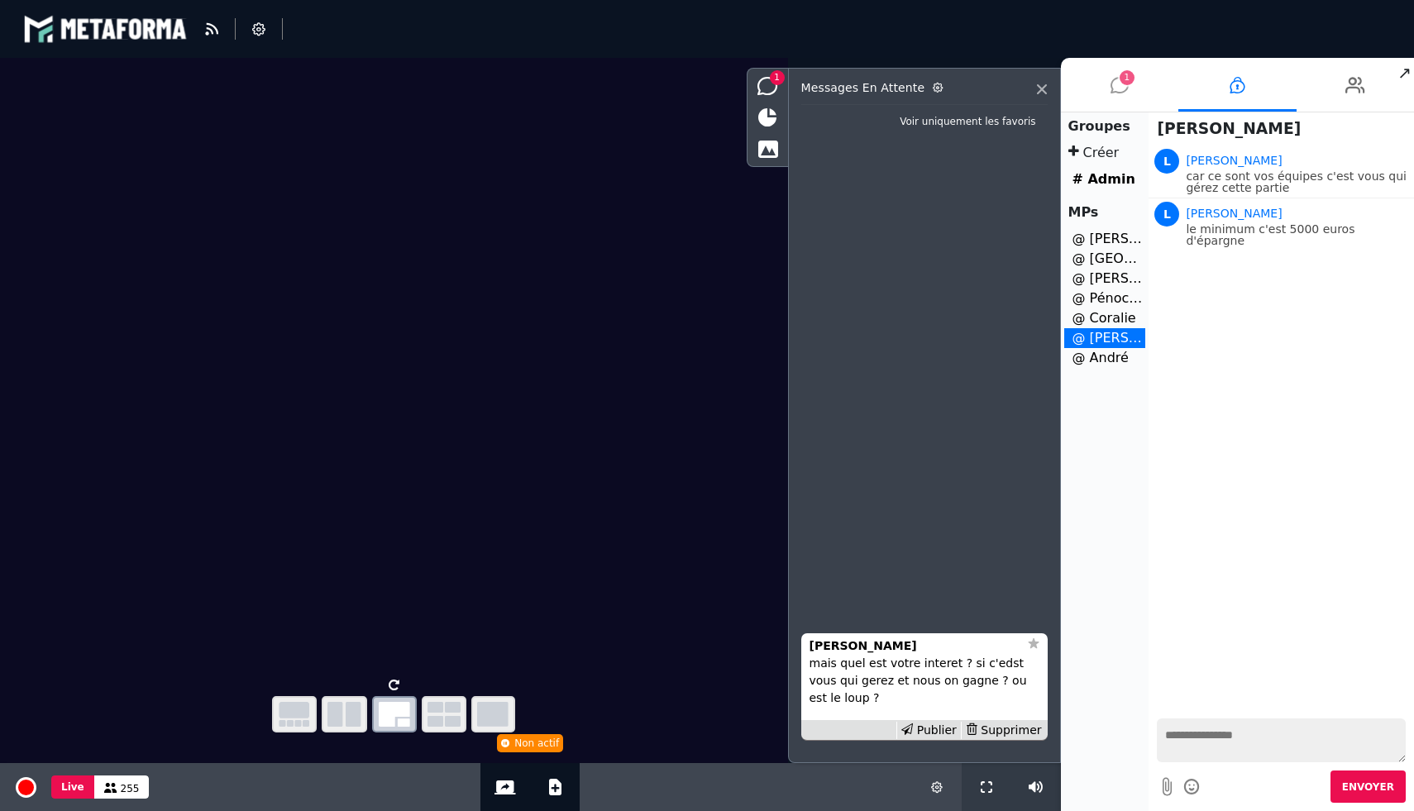
click at [1130, 79] on span "1" at bounding box center [1126, 77] width 15 height 15
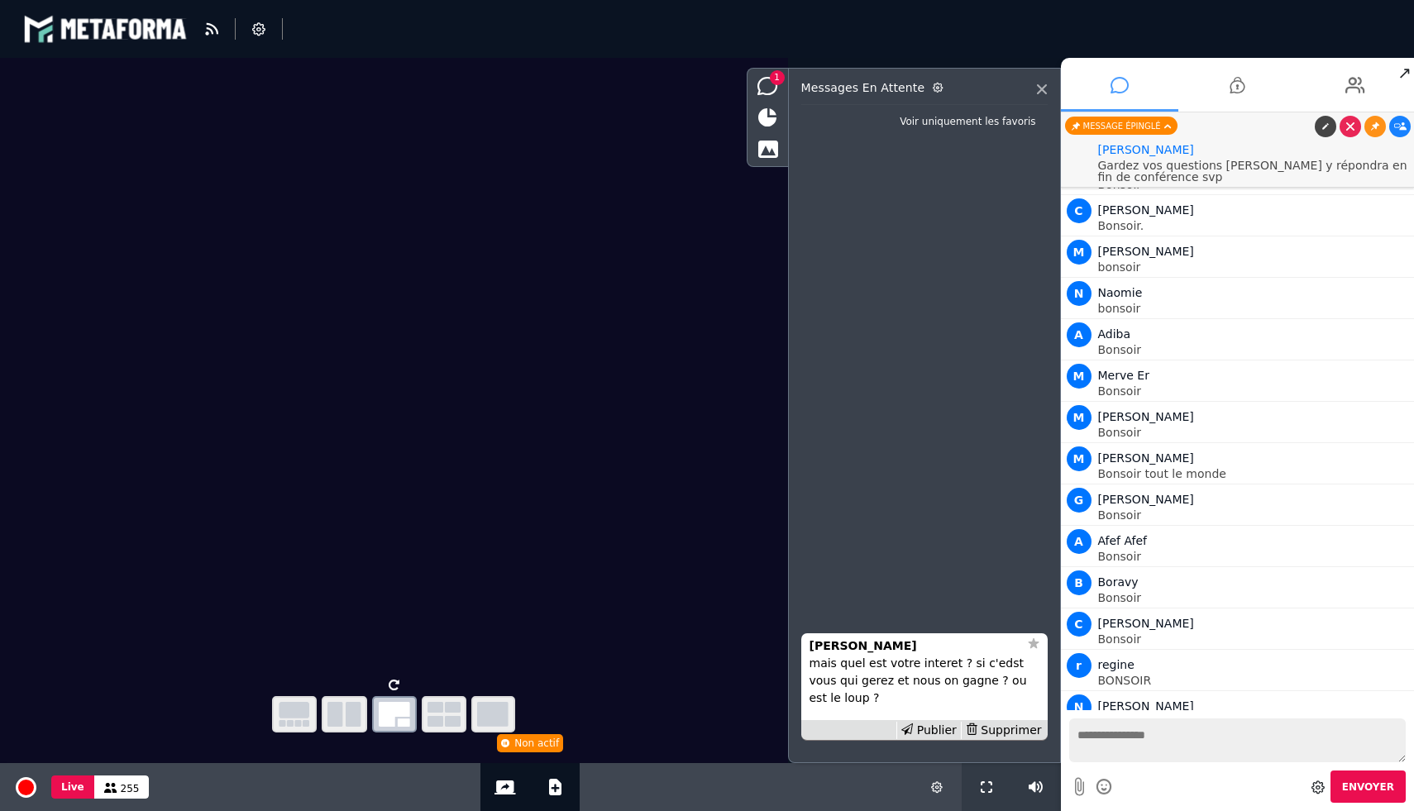
scroll to position [13822, 0]
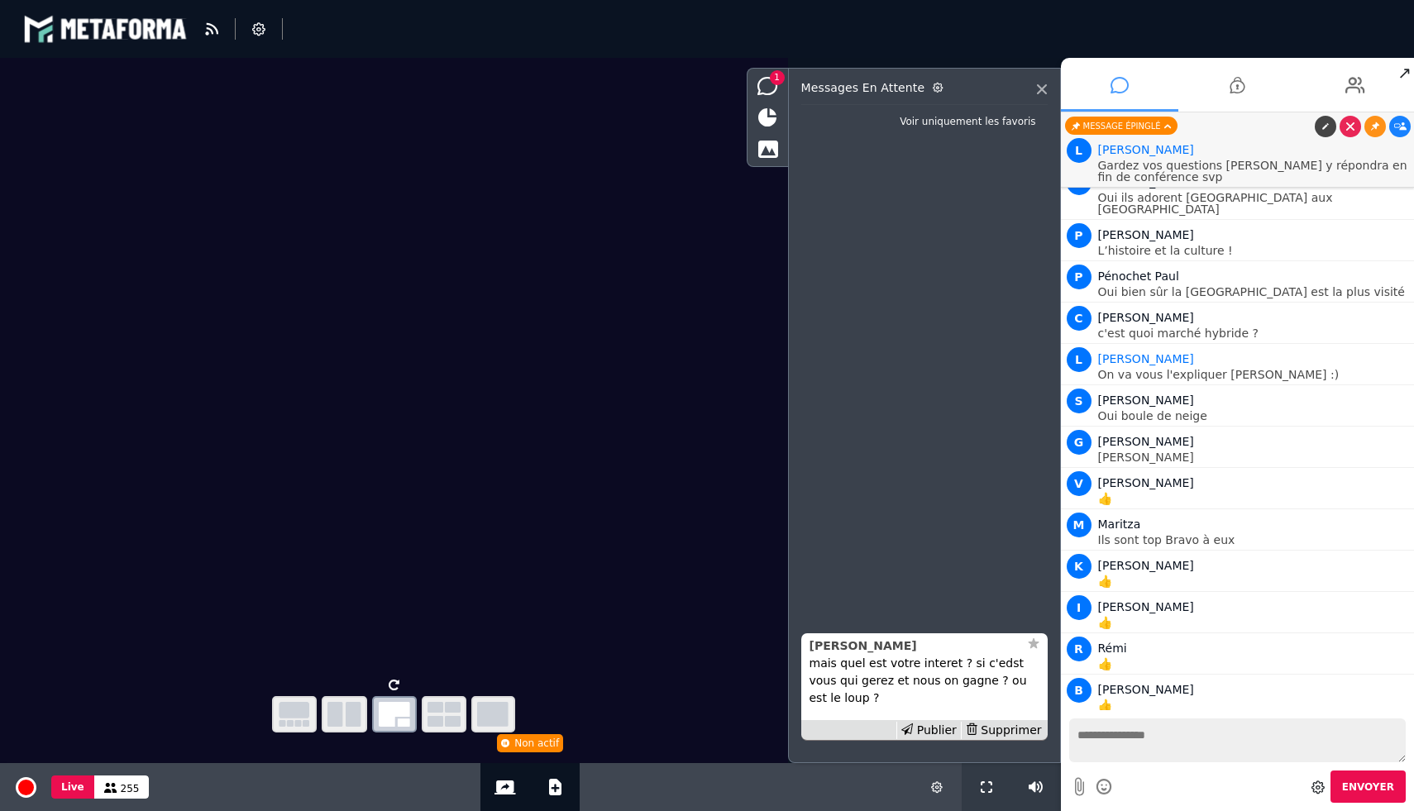
click at [871, 644] on div "Clara Petit" at bounding box center [913, 645] width 209 height 17
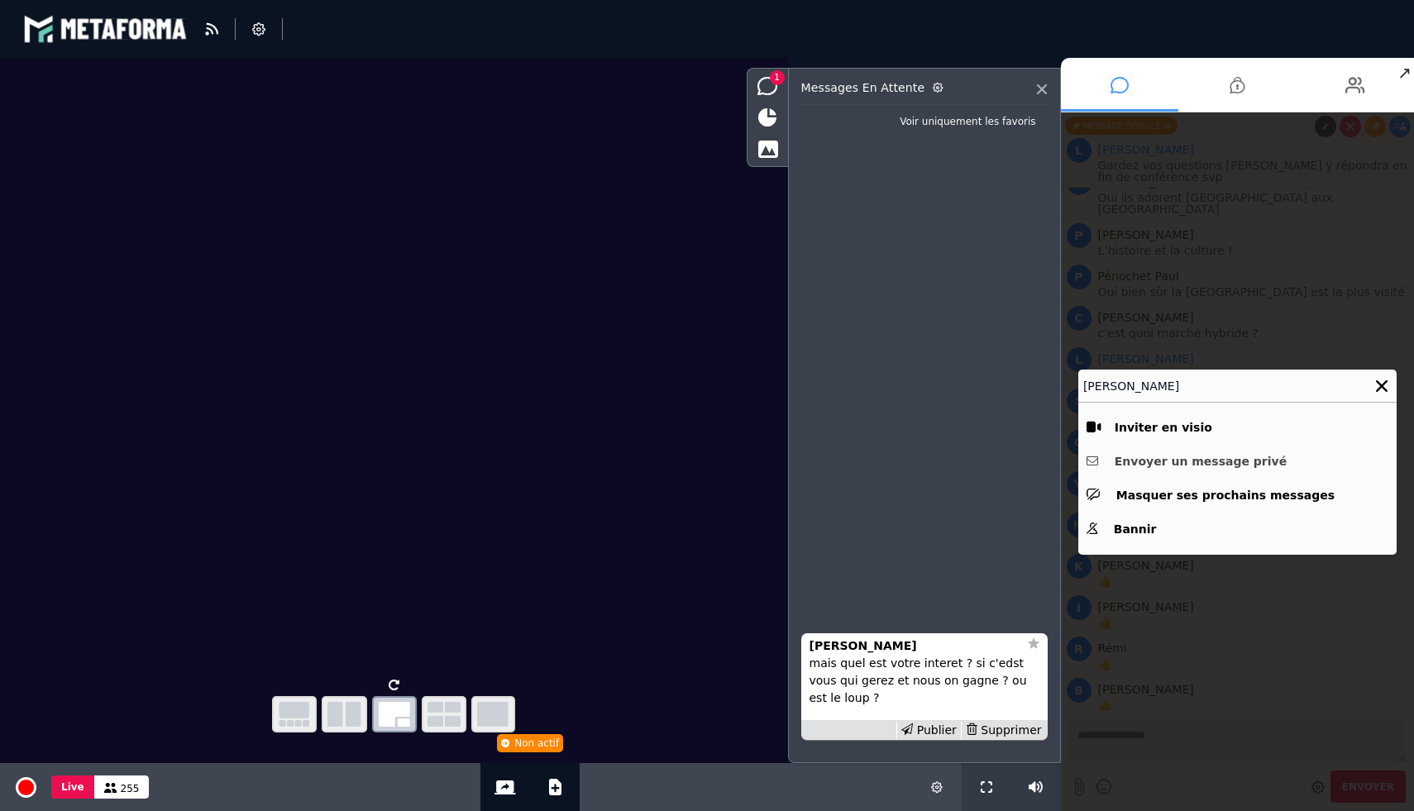
click at [1247, 459] on button "Envoyer un message privé" at bounding box center [1237, 462] width 302 height 26
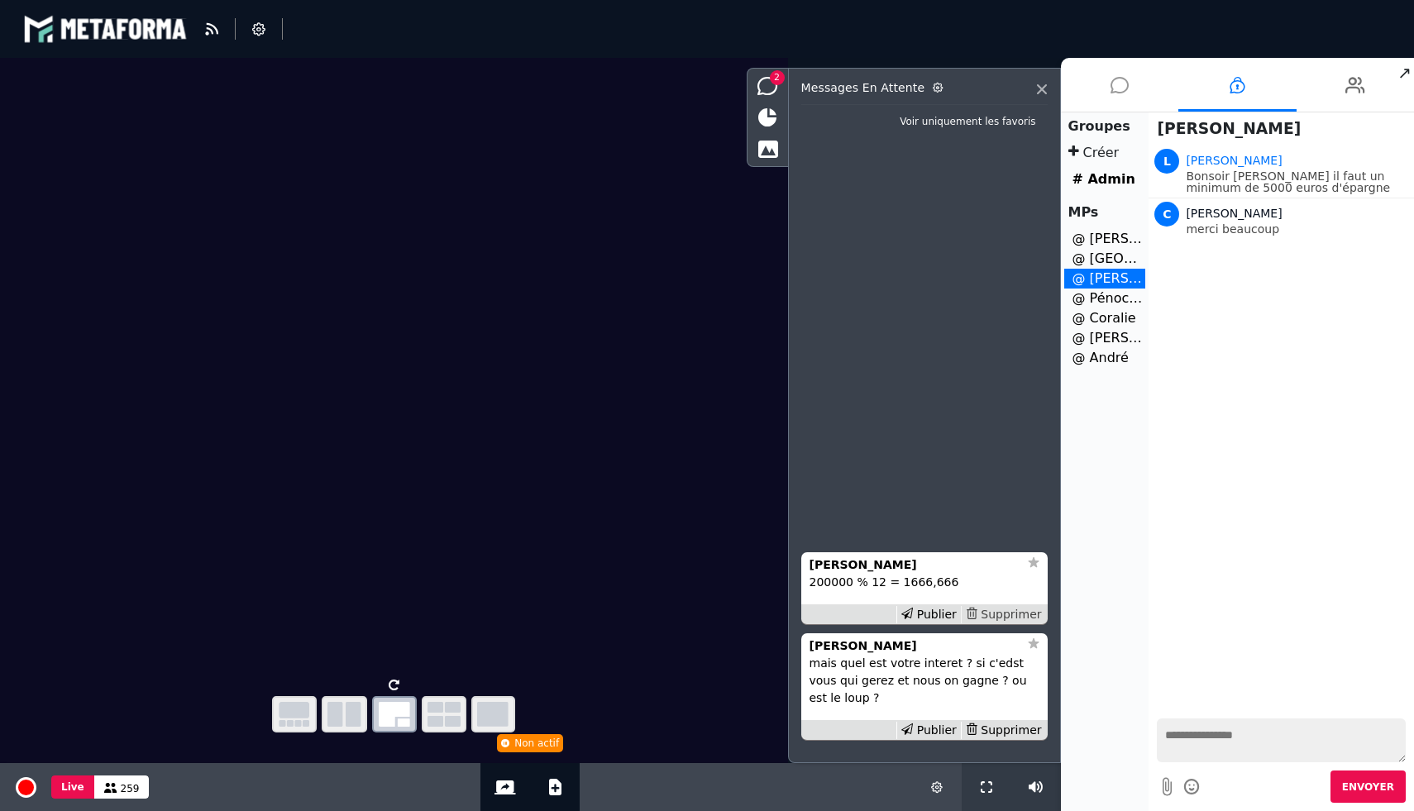
click at [1029, 616] on div "Supprimer" at bounding box center [1003, 614] width 85 height 17
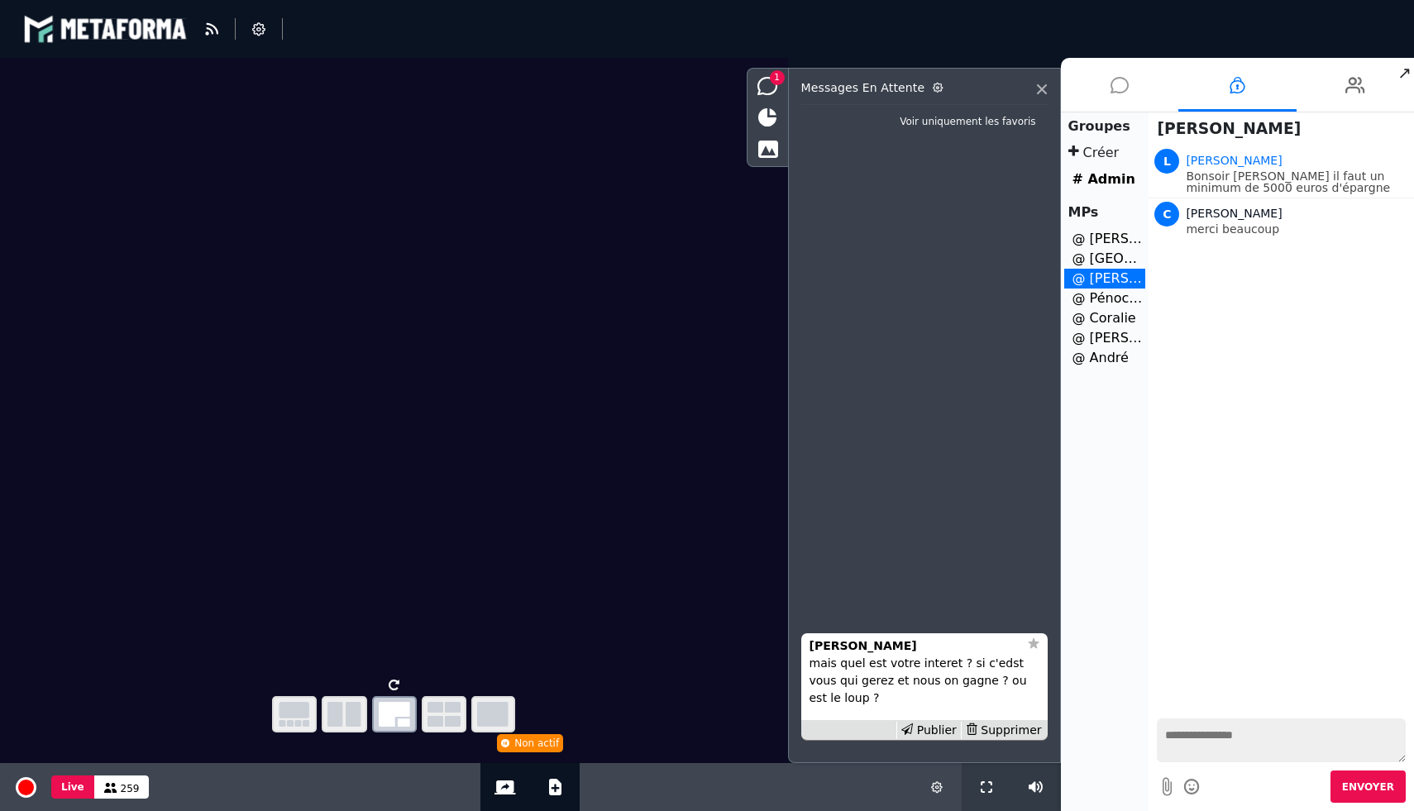
click at [1236, 748] on textarea at bounding box center [1281, 740] width 249 height 44
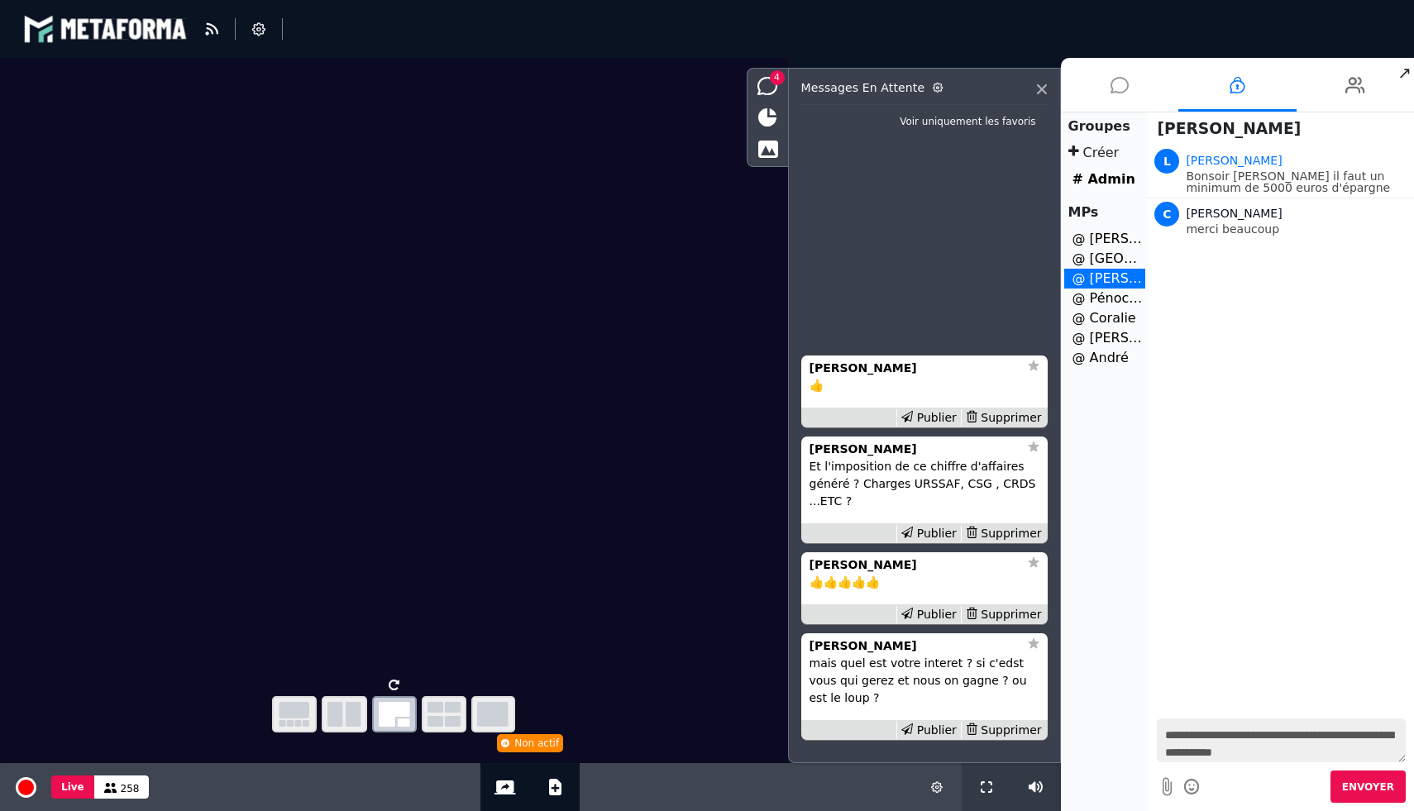
type textarea "**********"
click at [1359, 786] on span "Envoyer" at bounding box center [1368, 787] width 52 height 12
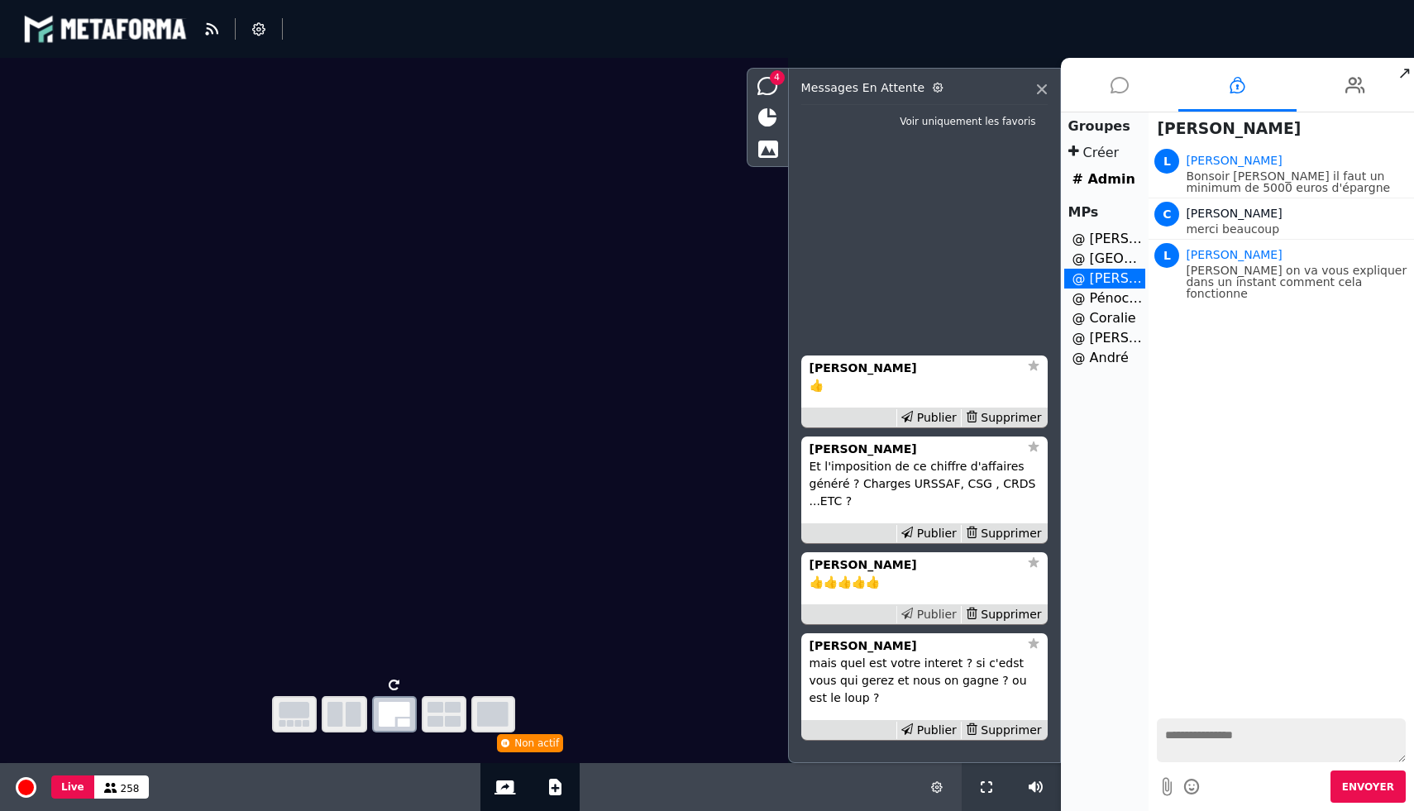
click at [927, 613] on div "Publier" at bounding box center [928, 614] width 64 height 17
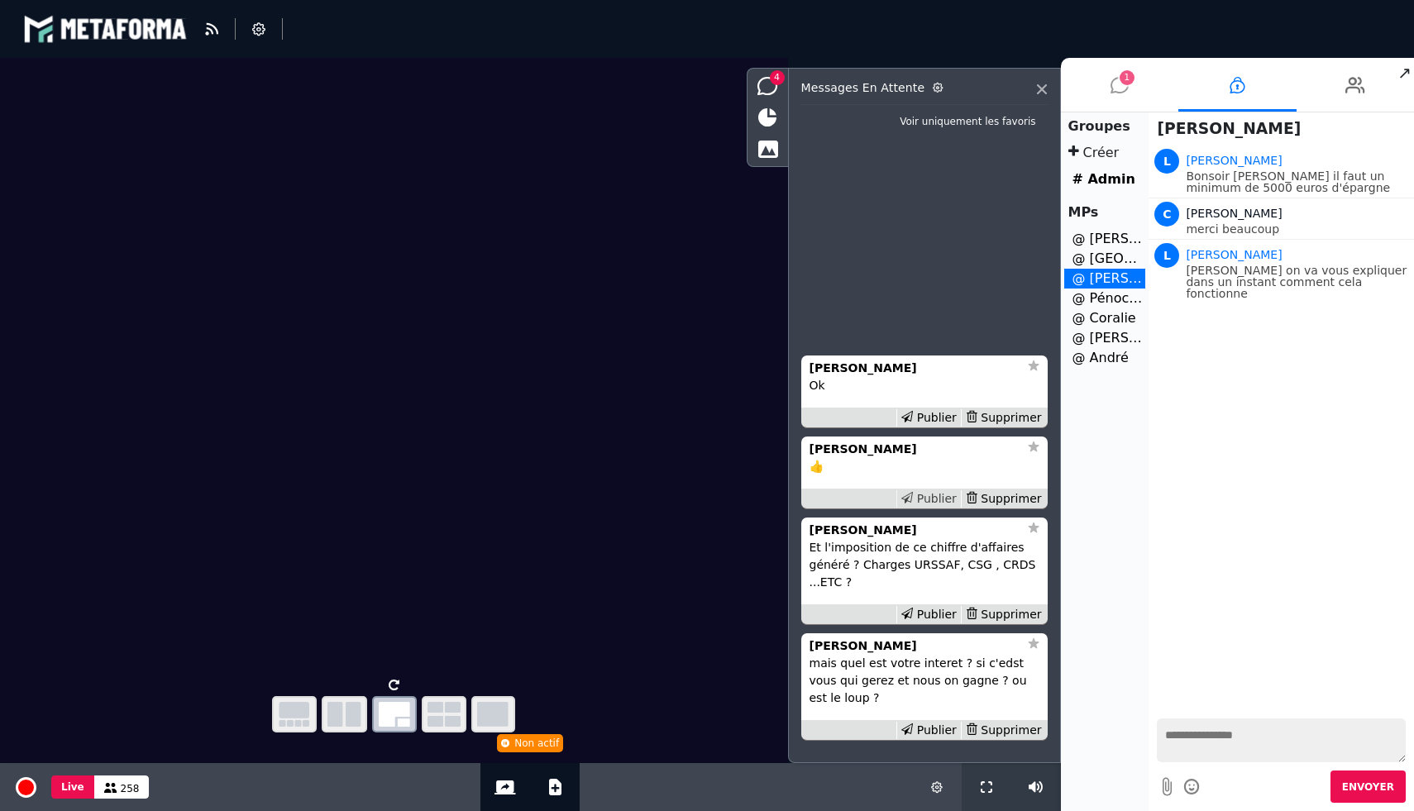
click at [934, 493] on div "Publier" at bounding box center [928, 498] width 64 height 17
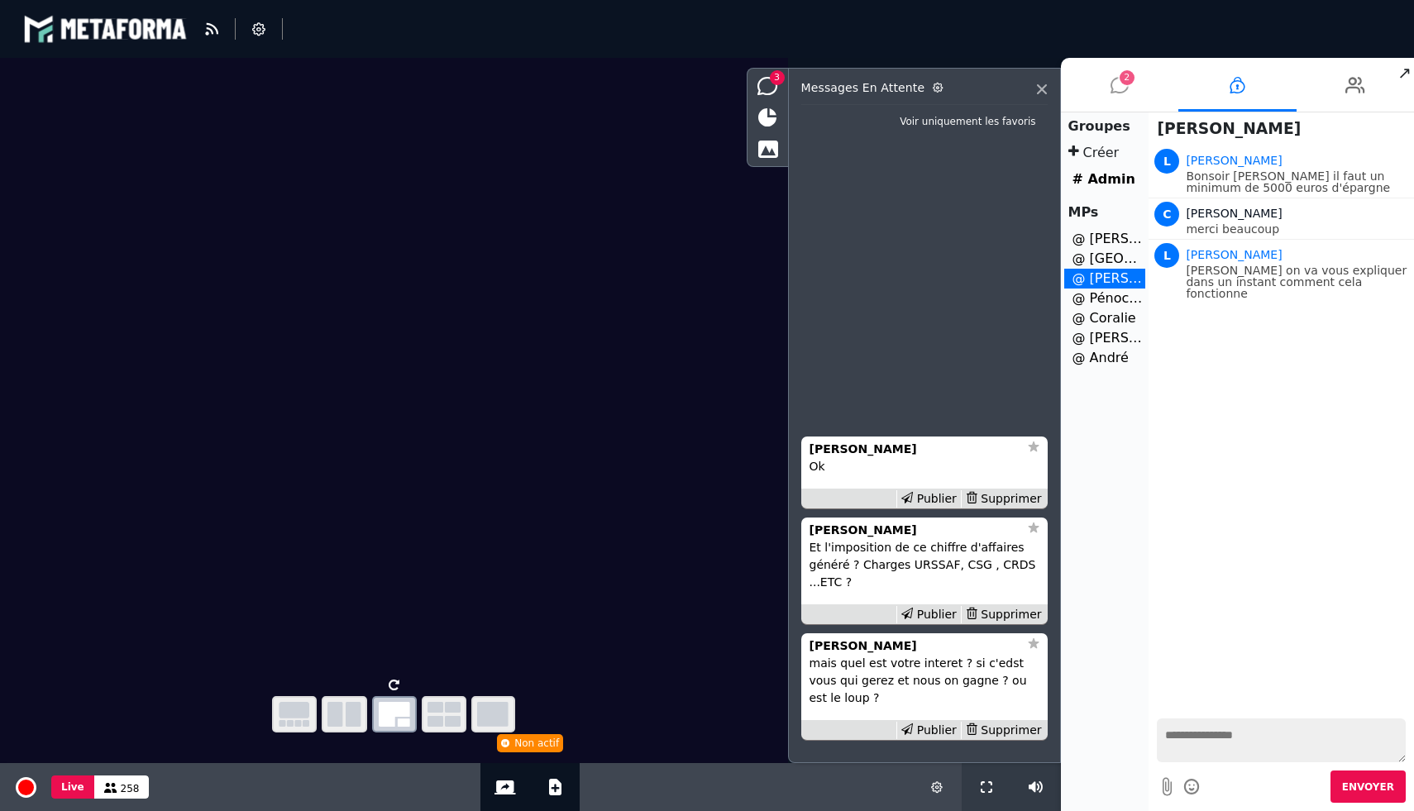
click at [934, 493] on div "Publier" at bounding box center [928, 498] width 64 height 17
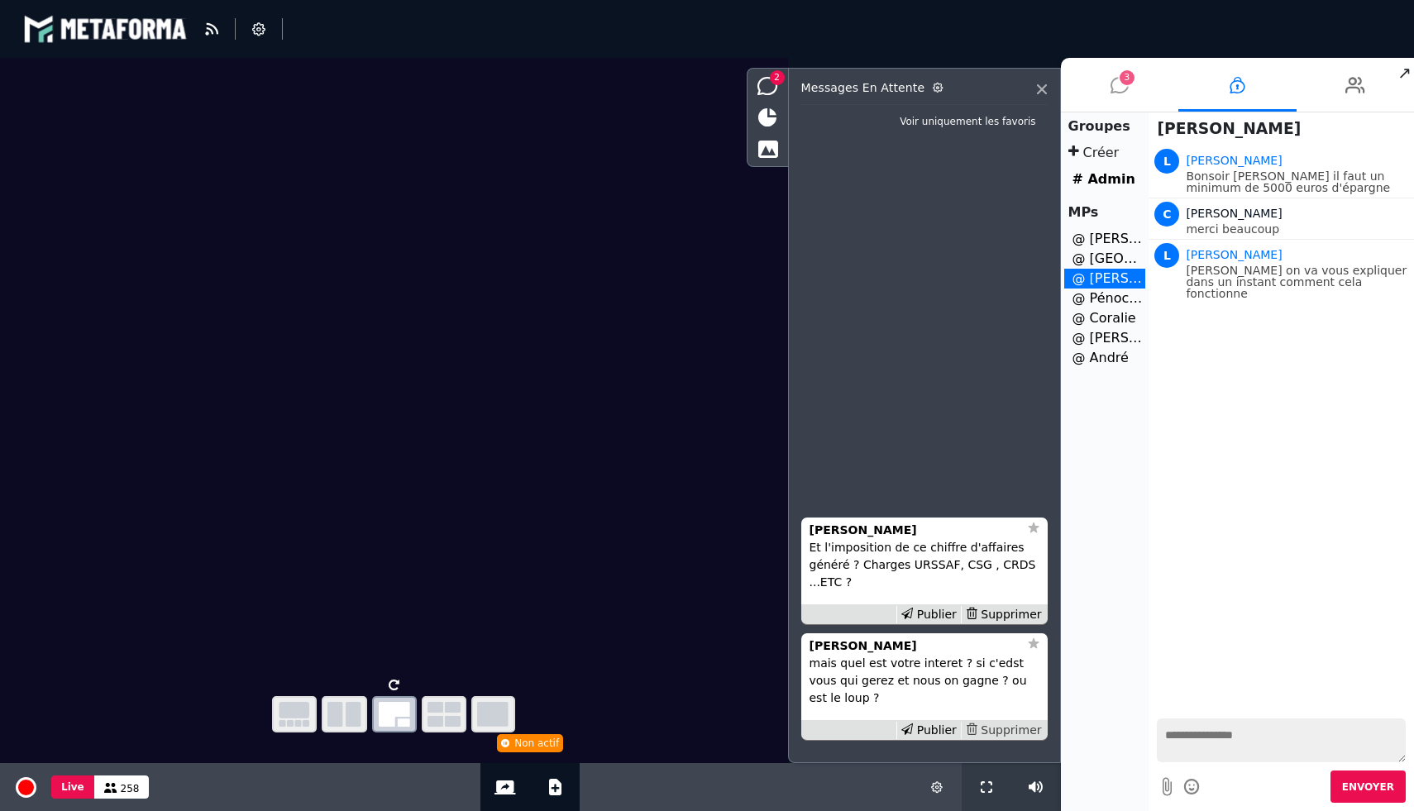
click at [1029, 723] on div "Supprimer" at bounding box center [1003, 730] width 85 height 17
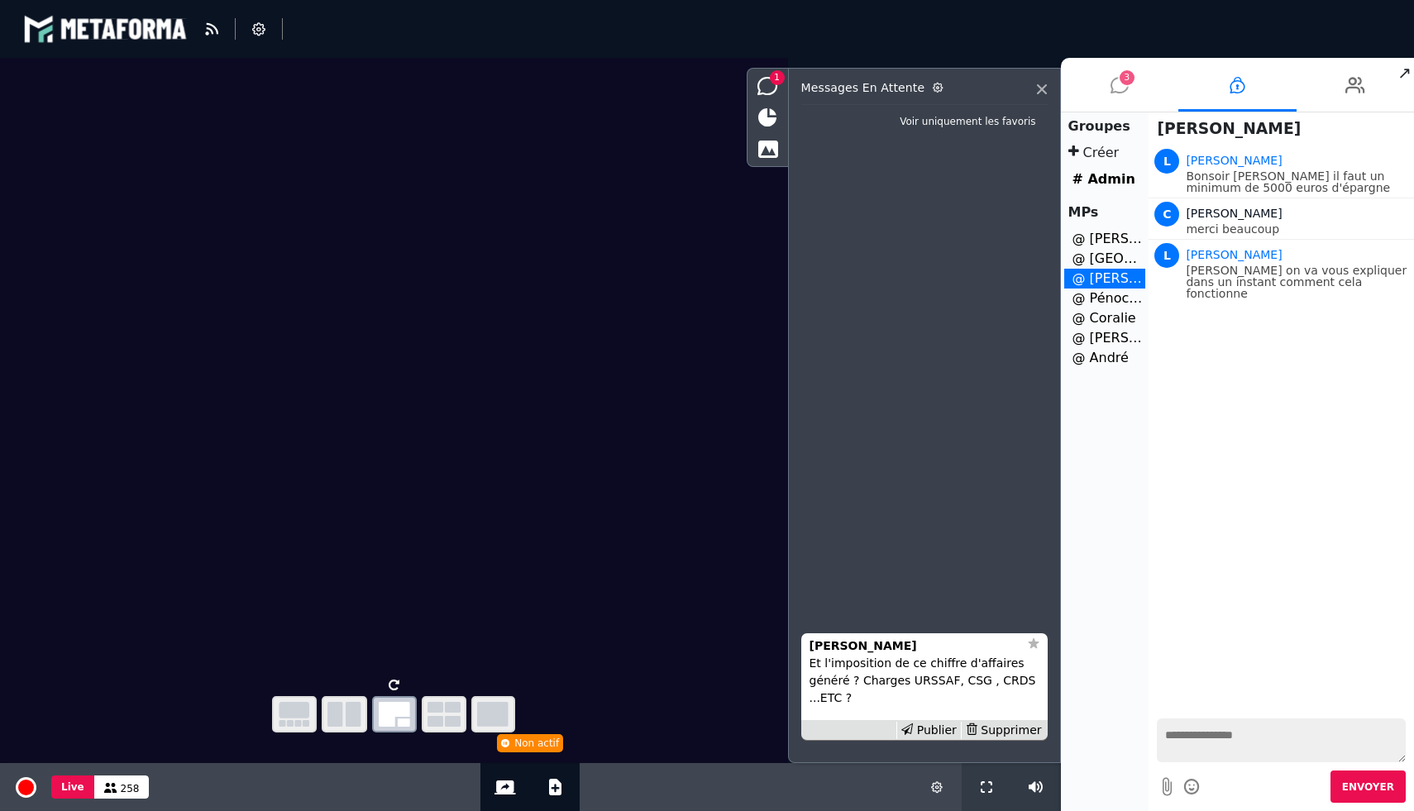
click at [1029, 723] on div "Supprimer" at bounding box center [1003, 730] width 85 height 17
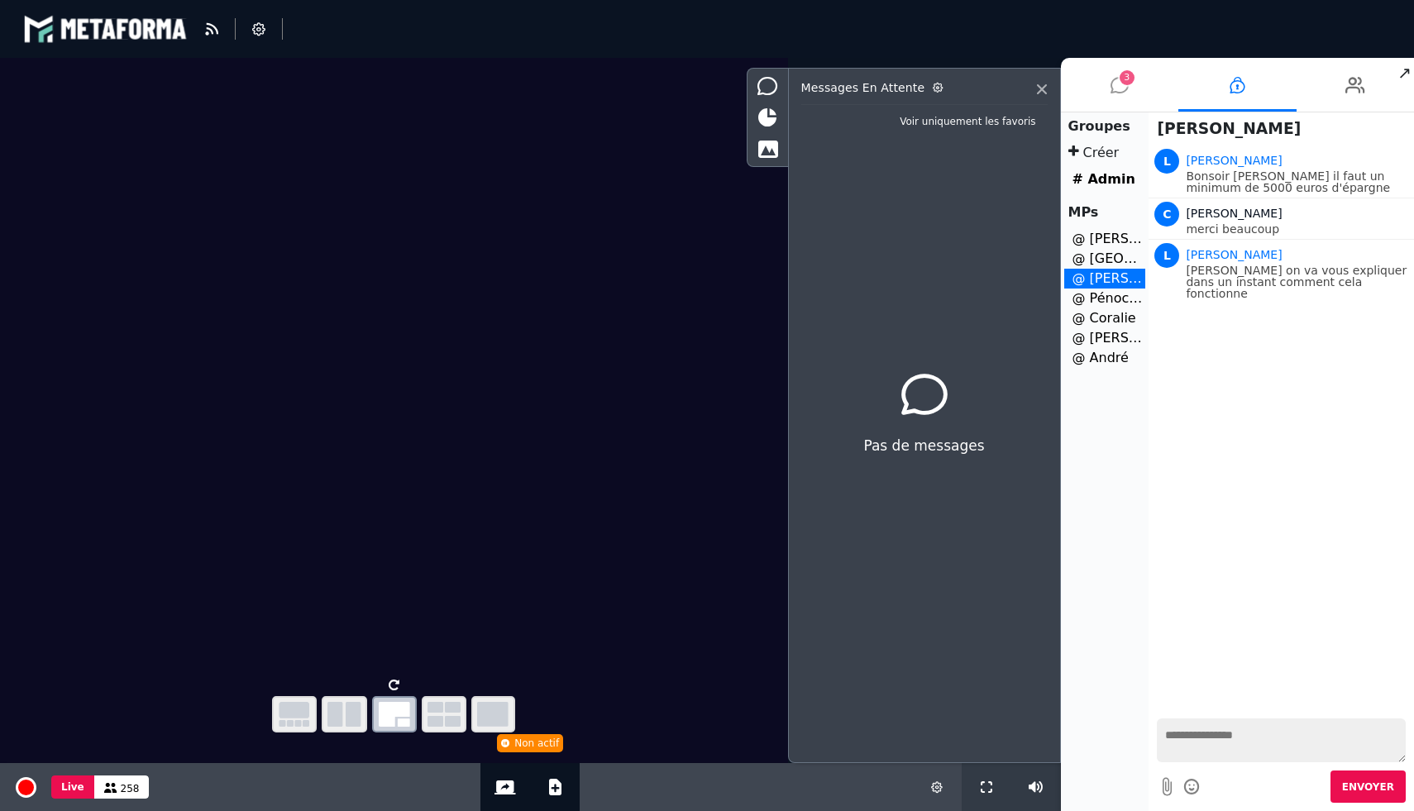
click at [1119, 77] on span "3" at bounding box center [1126, 77] width 15 height 15
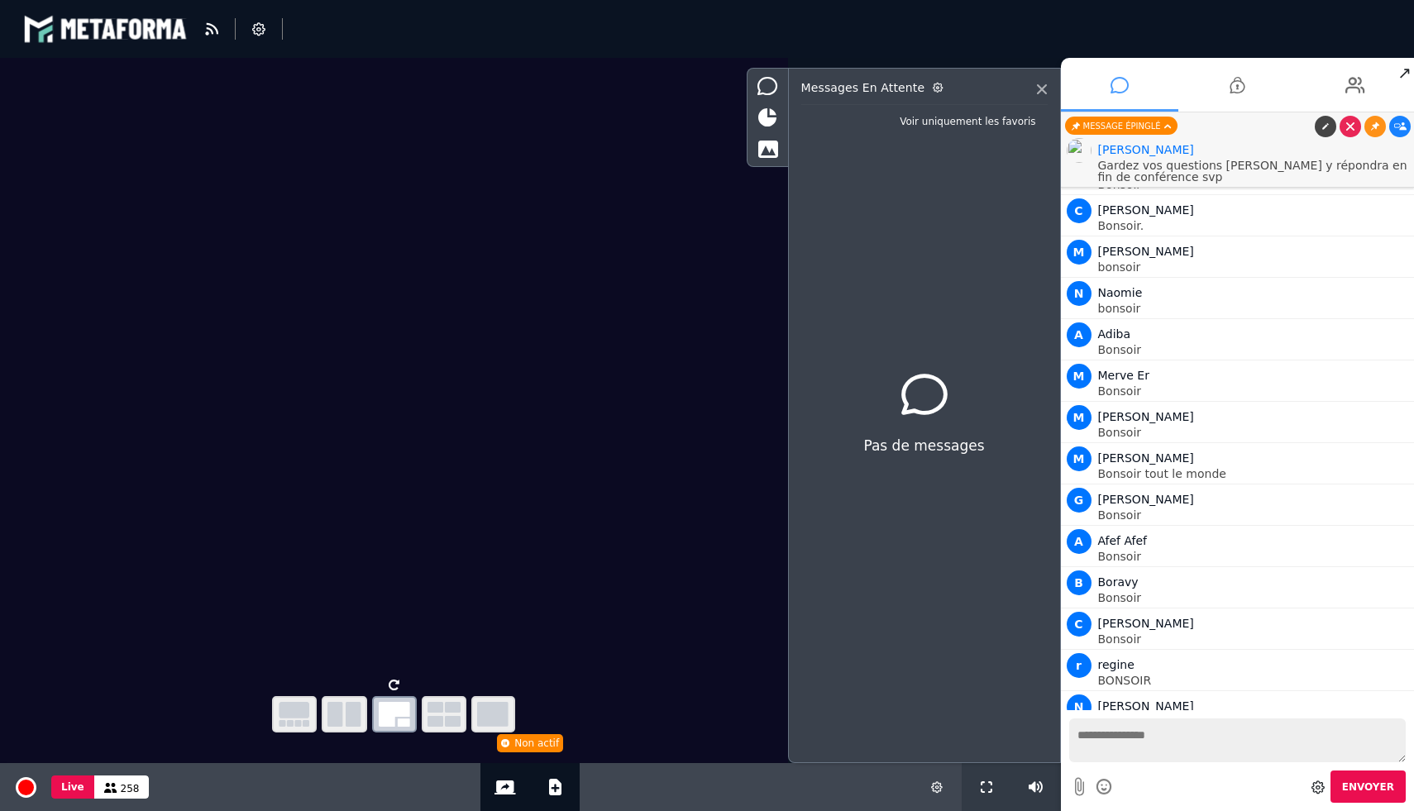
scroll to position [13946, 0]
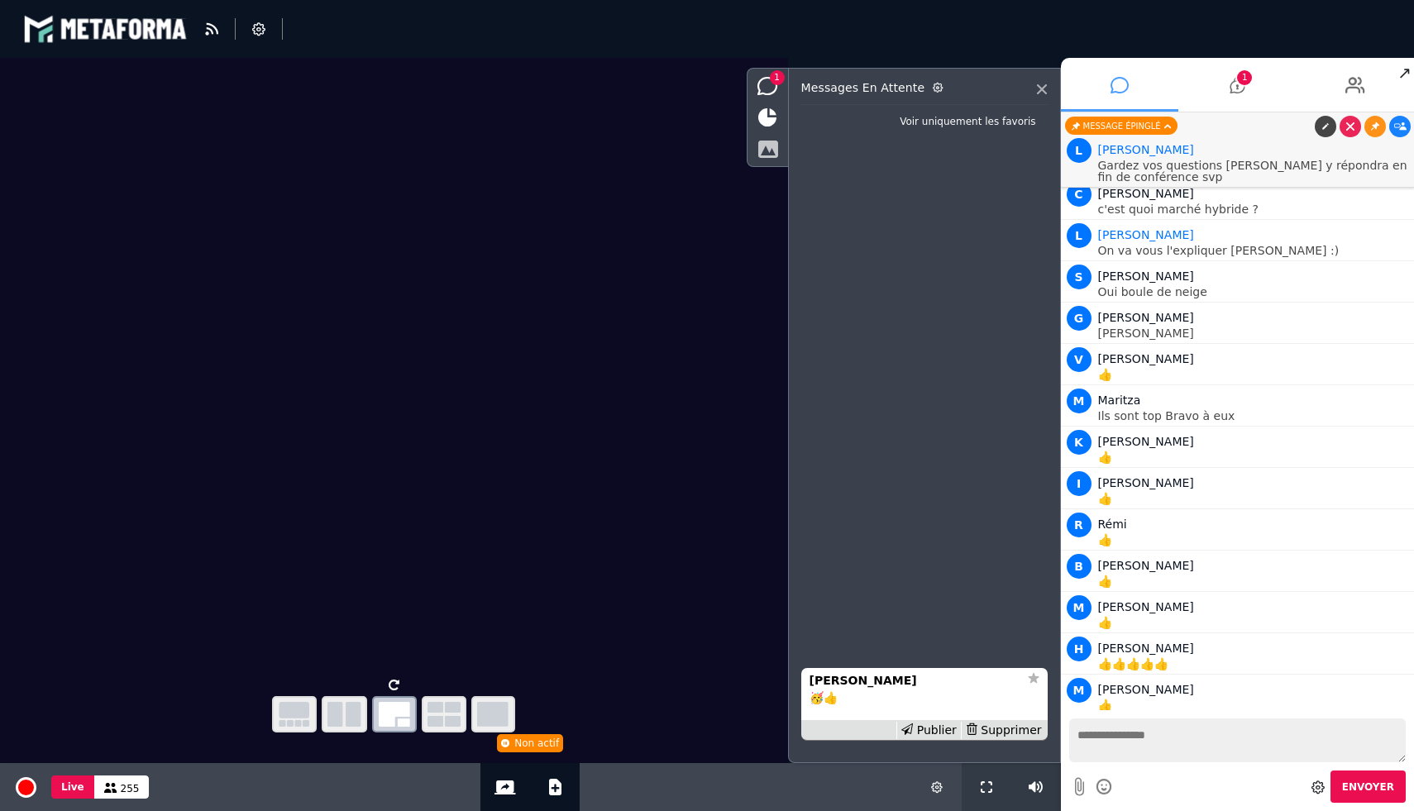
click at [776, 146] on icon at bounding box center [767, 149] width 21 height 18
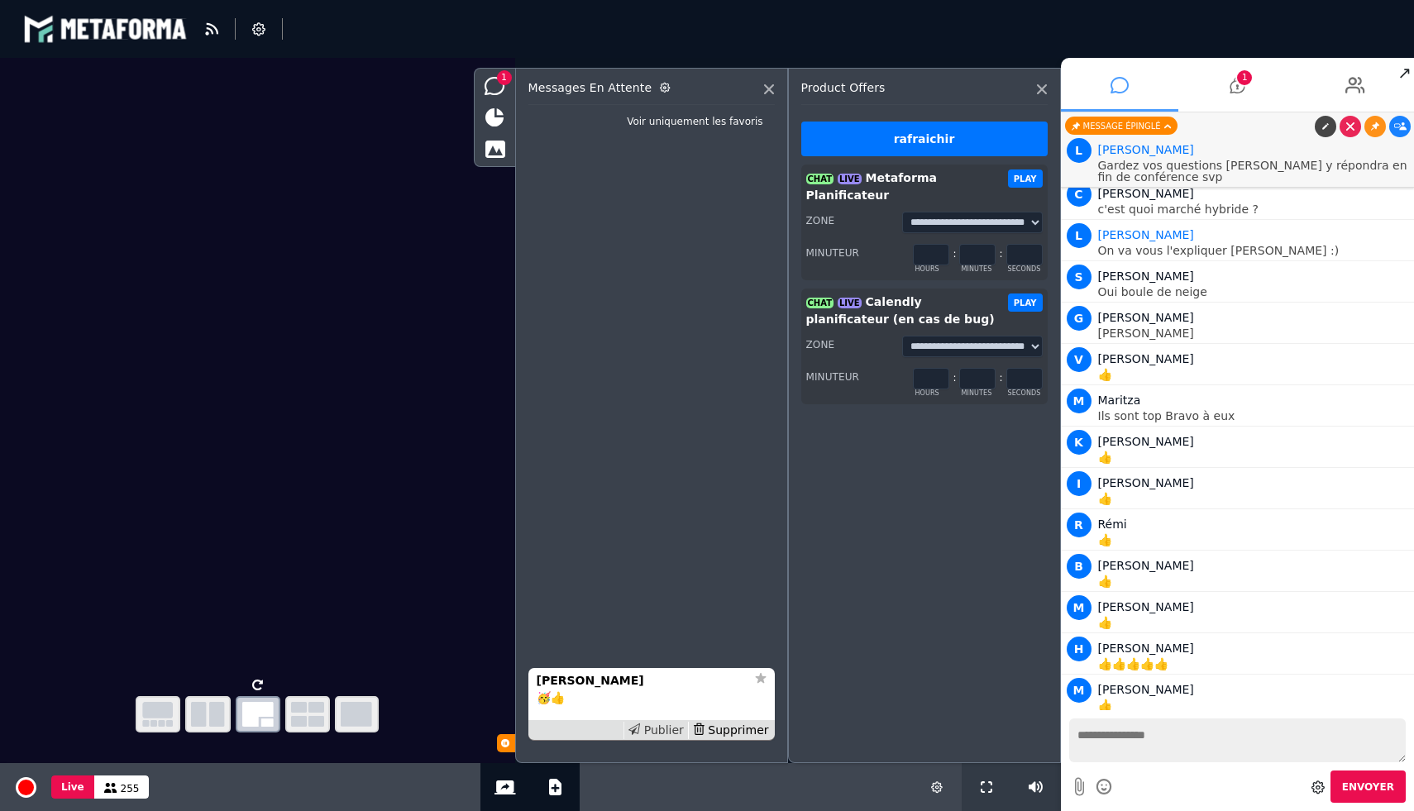
click at [654, 723] on div "Publier" at bounding box center [655, 730] width 64 height 17
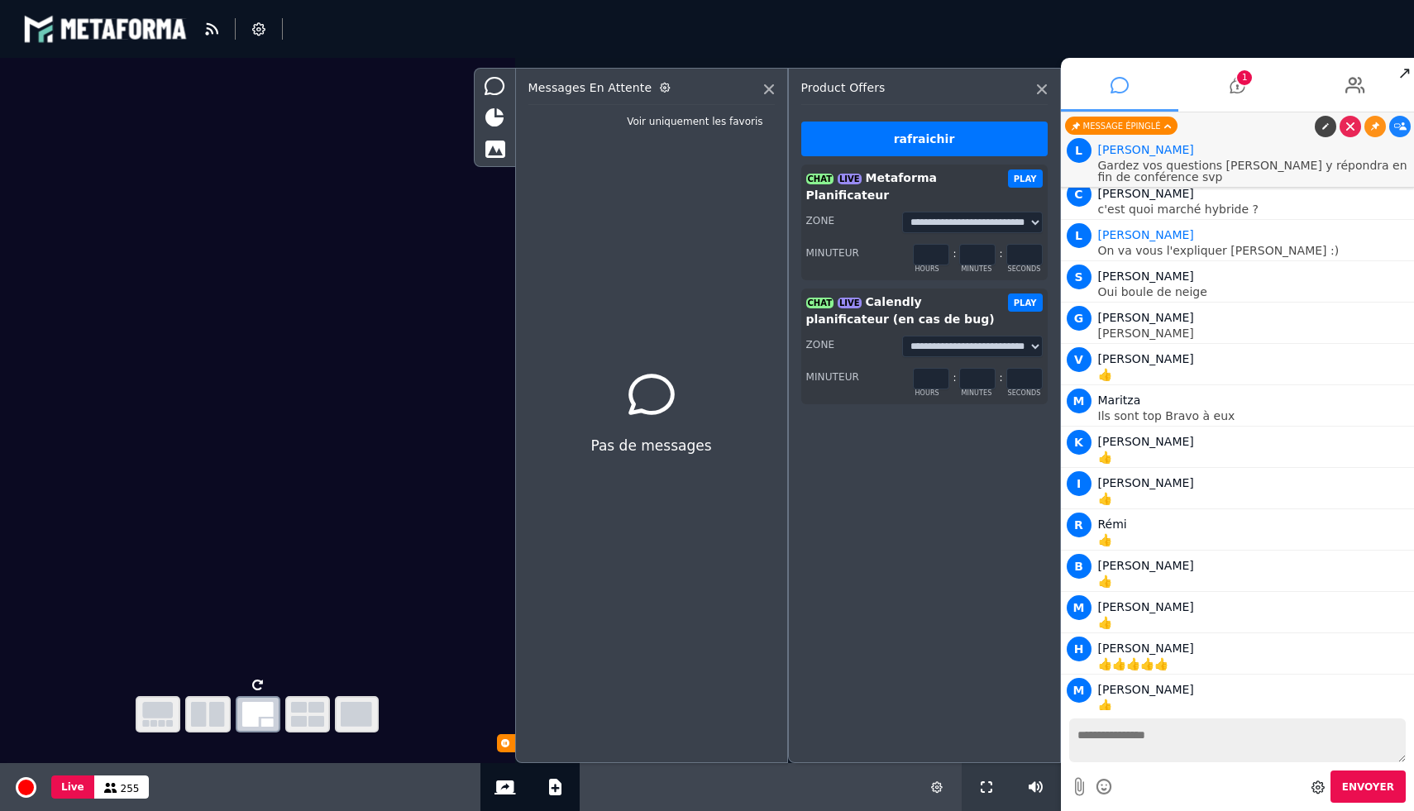
scroll to position [13987, 0]
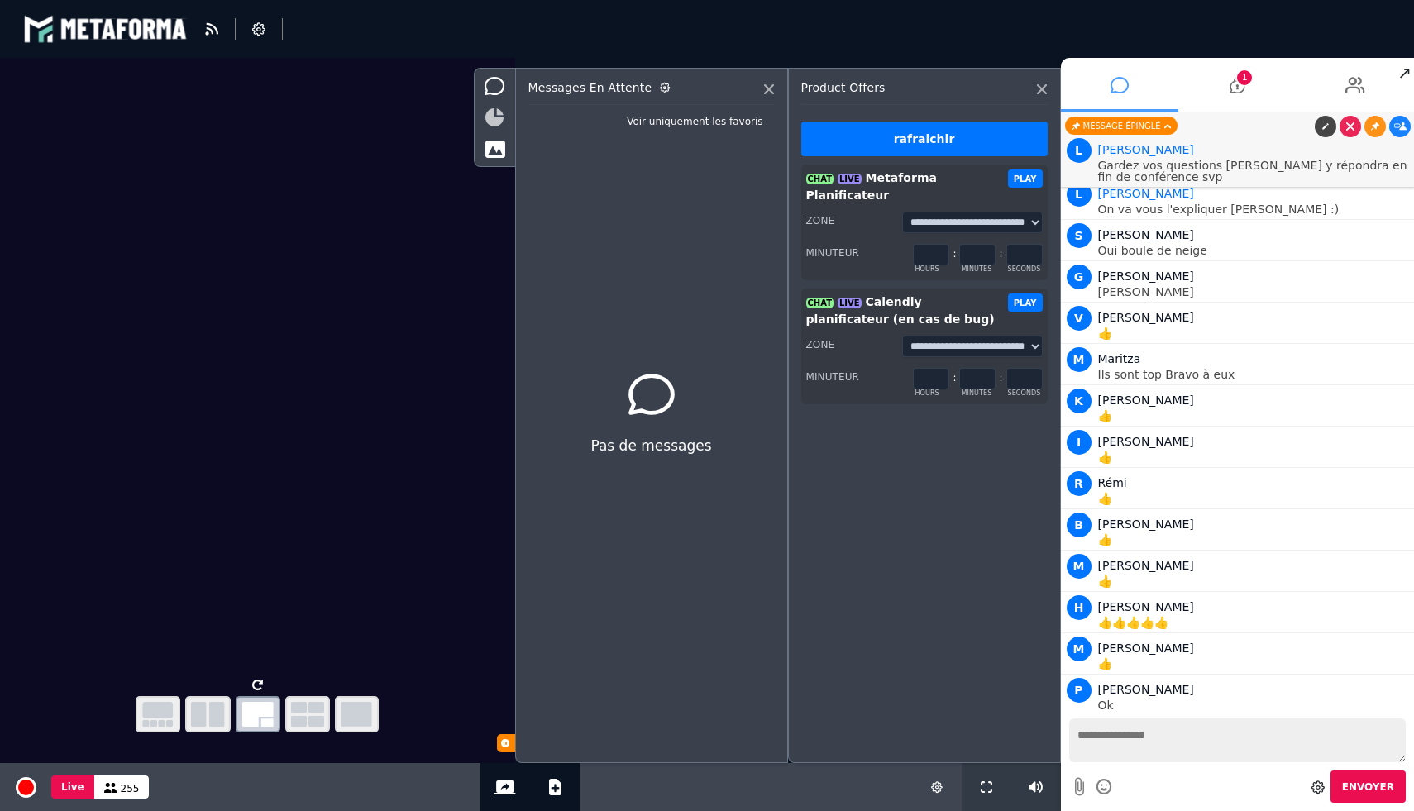
click at [493, 117] on icon at bounding box center [494, 117] width 18 height 18
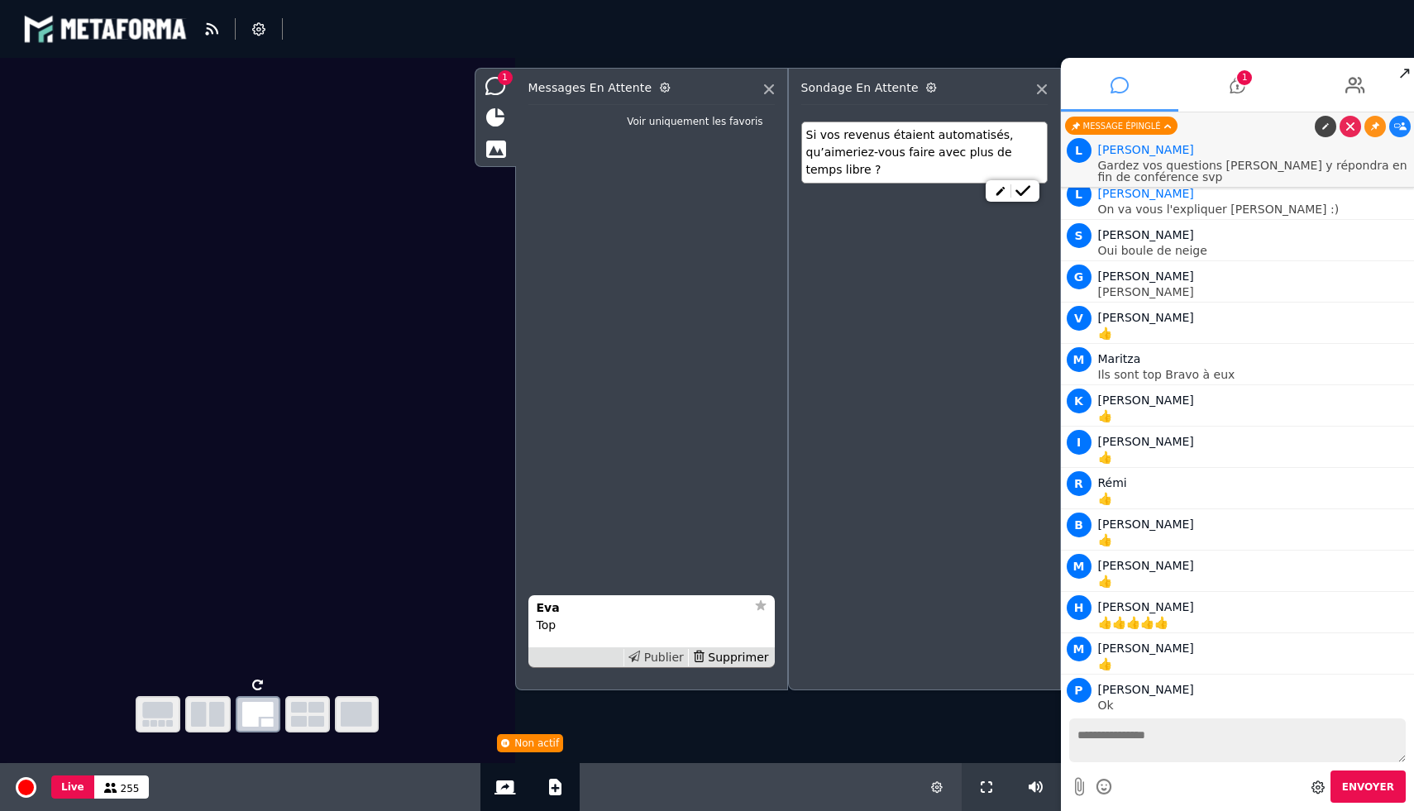
click at [655, 657] on div "Publier" at bounding box center [655, 657] width 64 height 17
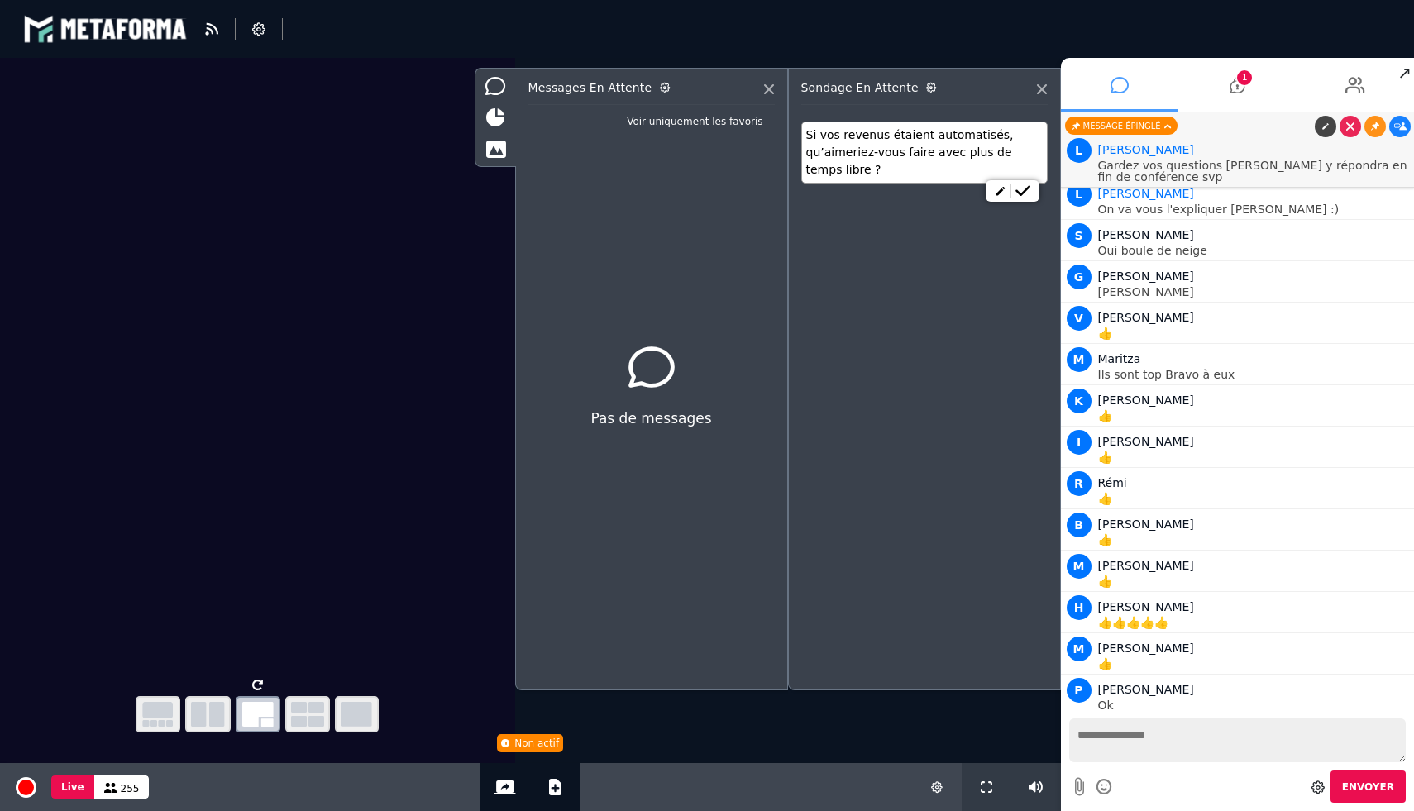
scroll to position [14029, 0]
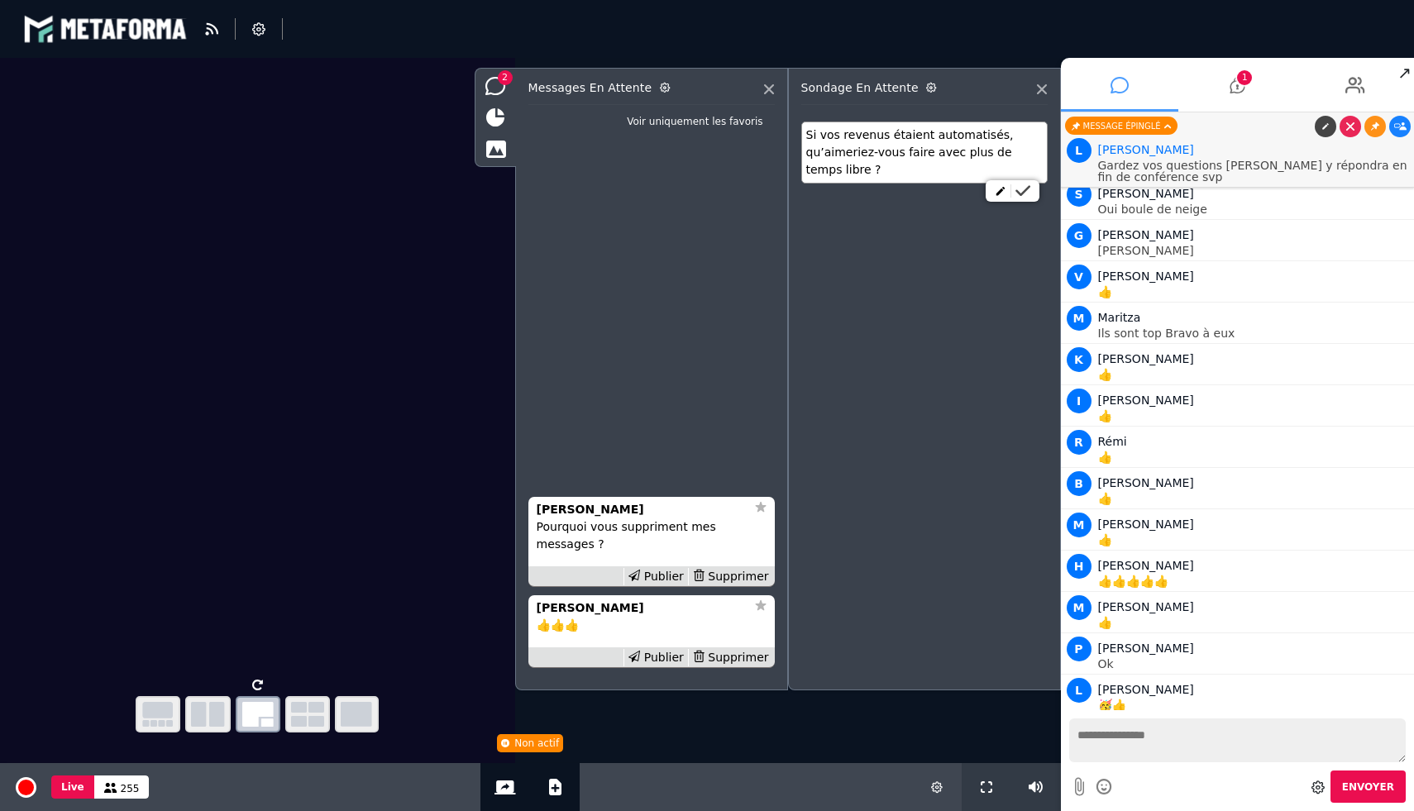
click at [1028, 192] on icon at bounding box center [1022, 191] width 15 height 12
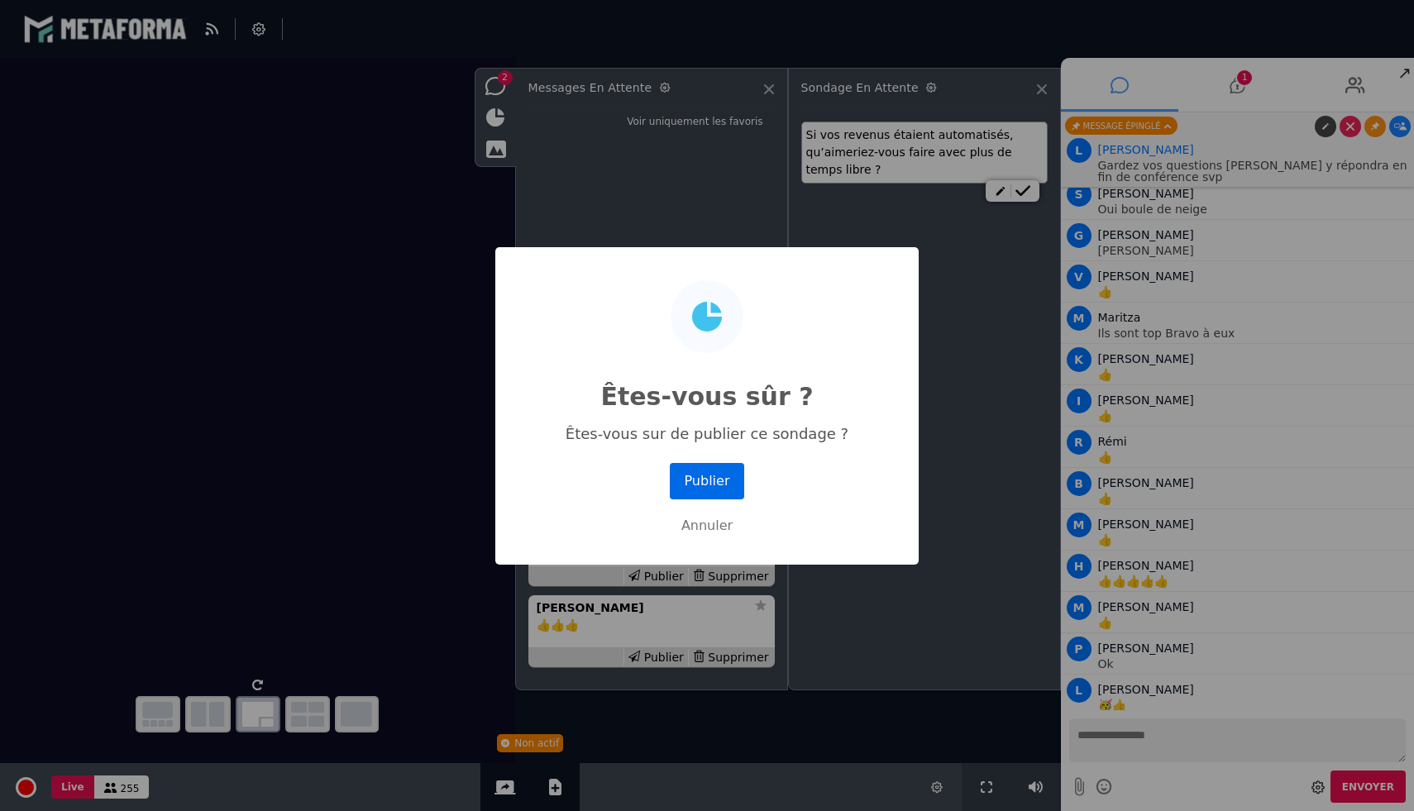
click at [715, 478] on button "Publier" at bounding box center [707, 481] width 74 height 36
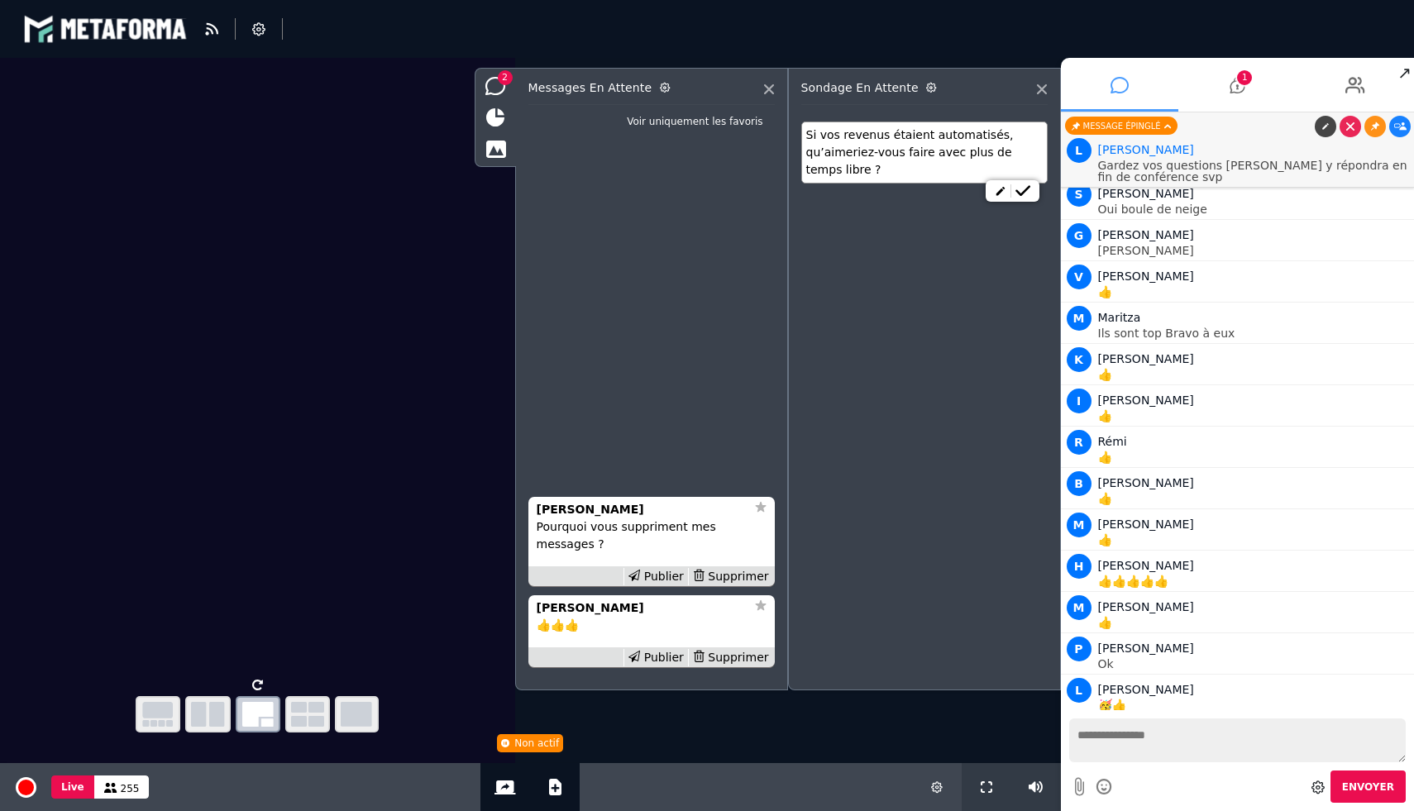
scroll to position [14071, 0]
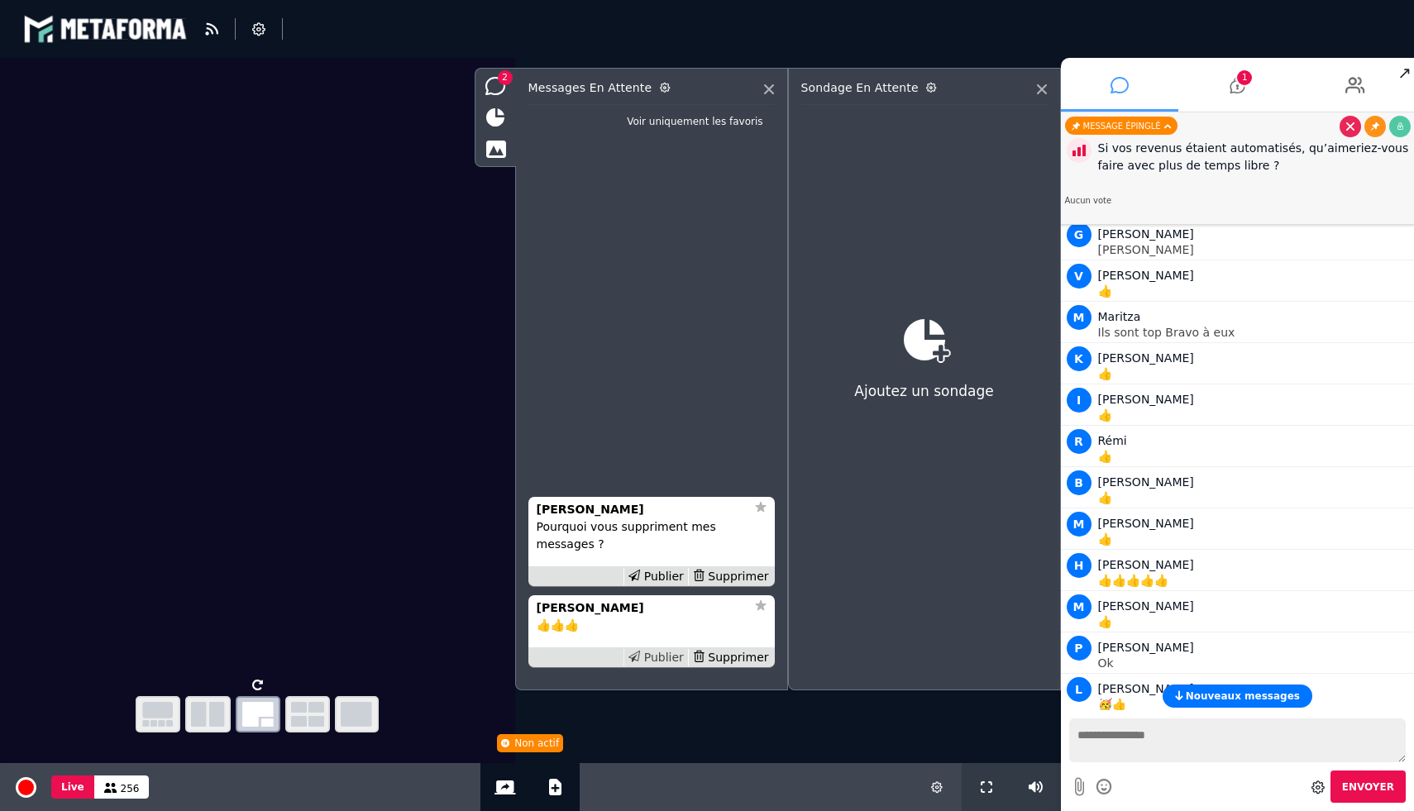
click at [640, 659] on icon at bounding box center [634, 657] width 12 height 12
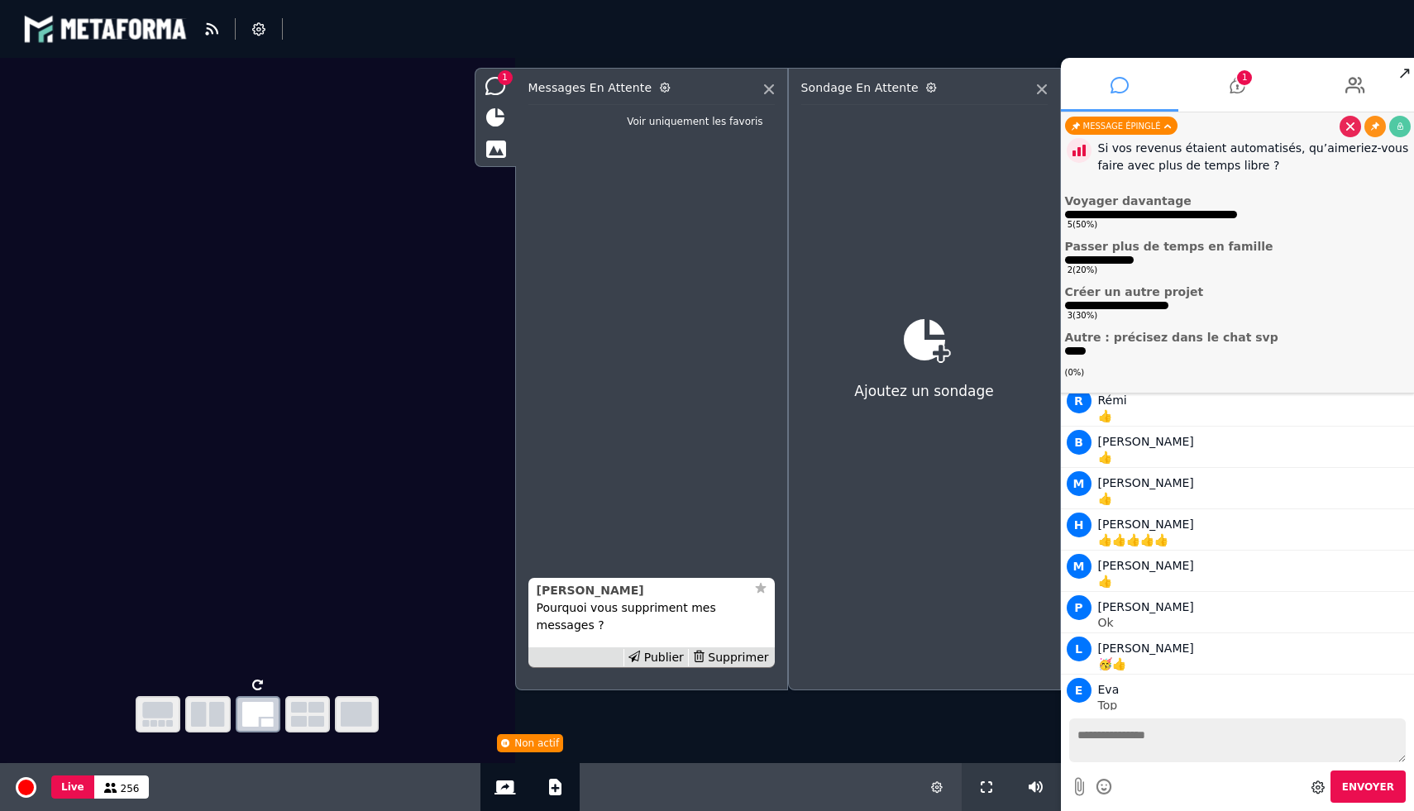
click at [565, 592] on strong "Daniel Georges" at bounding box center [590, 590] width 107 height 13
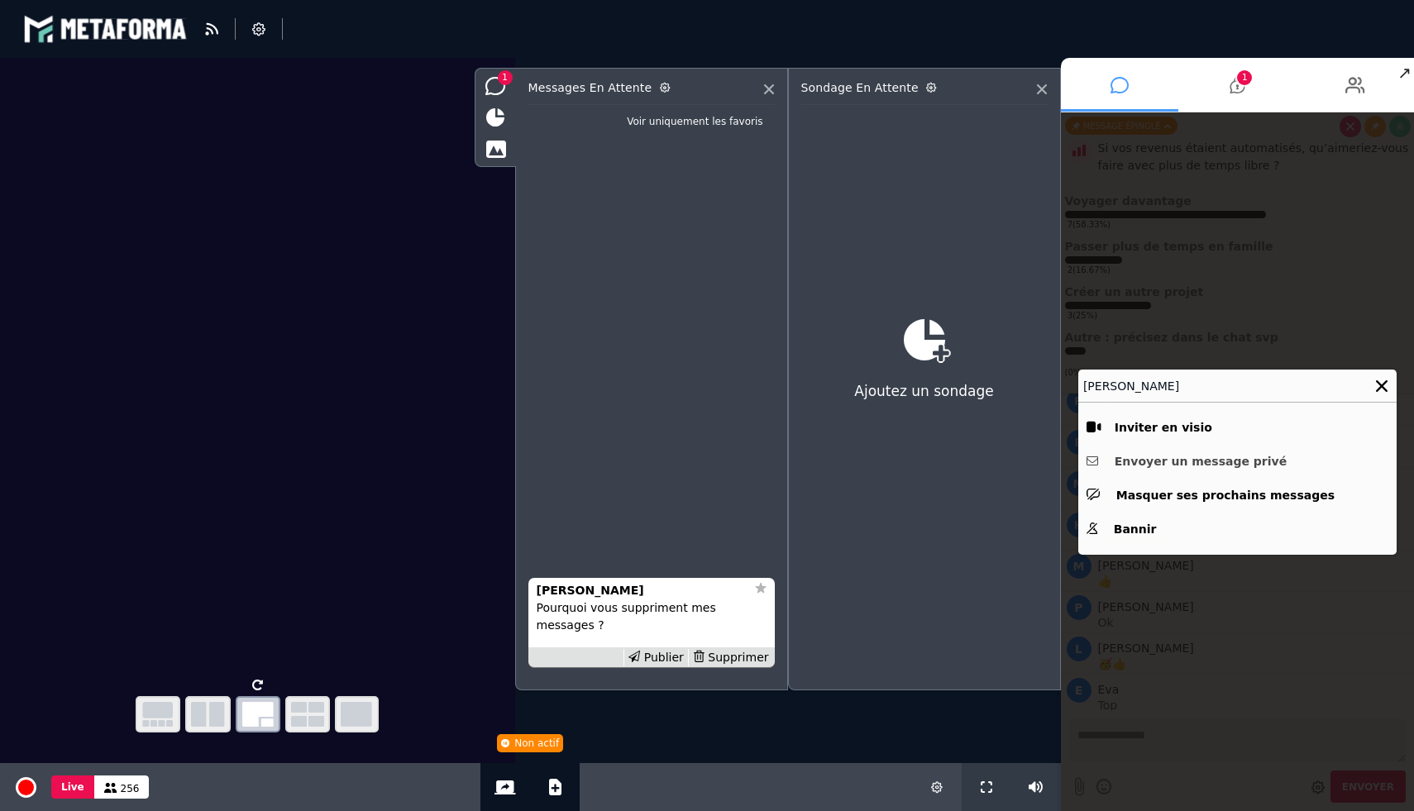
click at [1152, 464] on button "Envoyer un message privé" at bounding box center [1237, 462] width 302 height 26
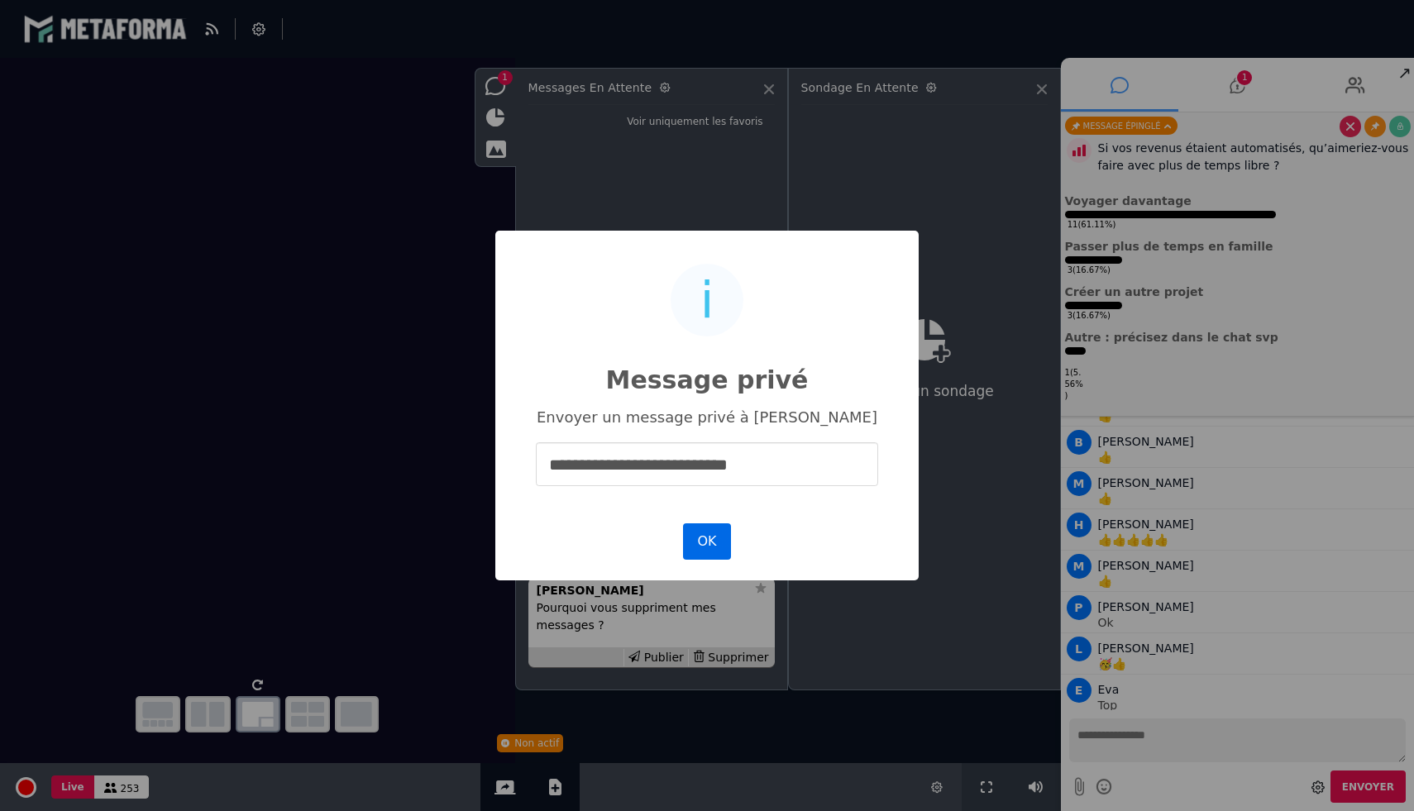
type input "**********"
click at [712, 548] on button "OK" at bounding box center [707, 541] width 48 height 36
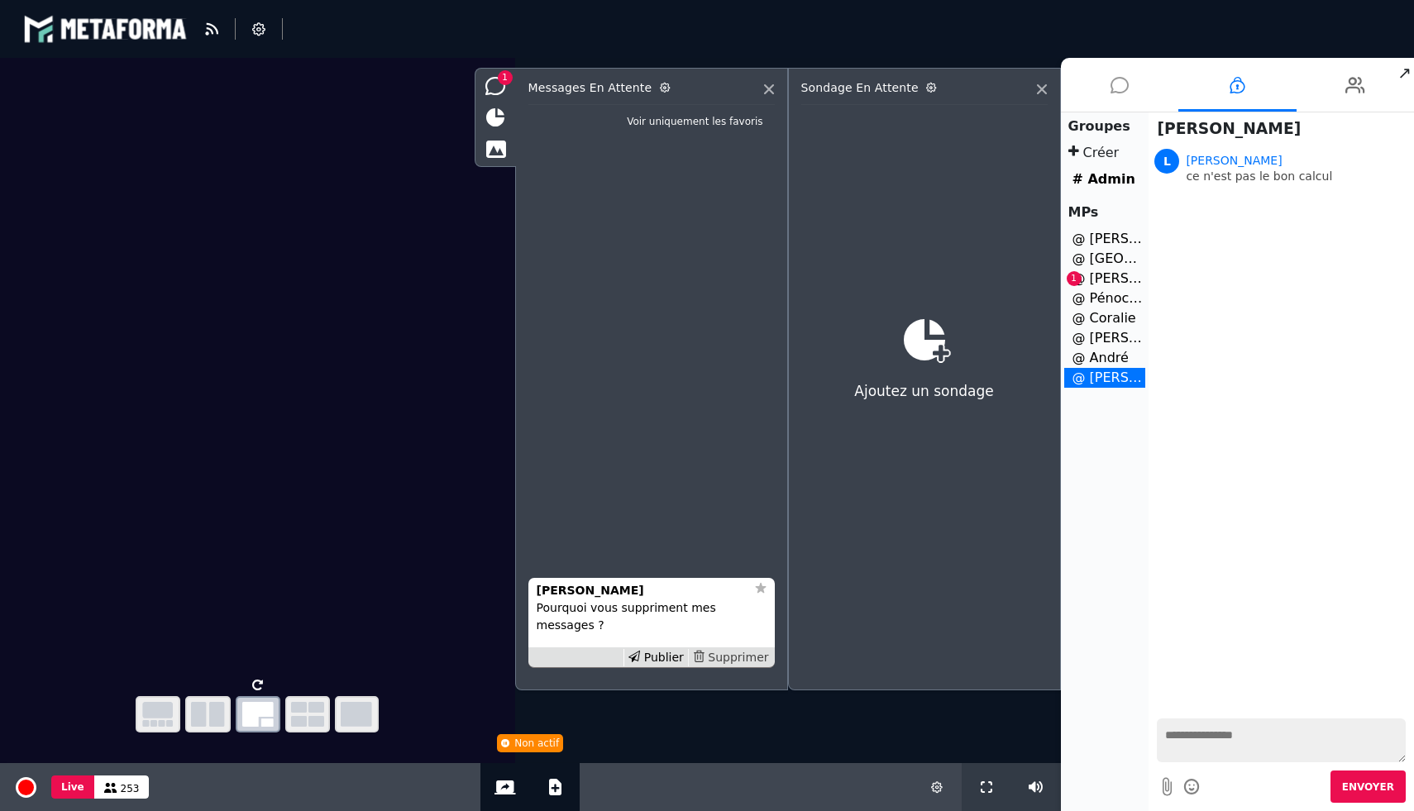
click at [738, 658] on div "Supprimer" at bounding box center [730, 657] width 85 height 17
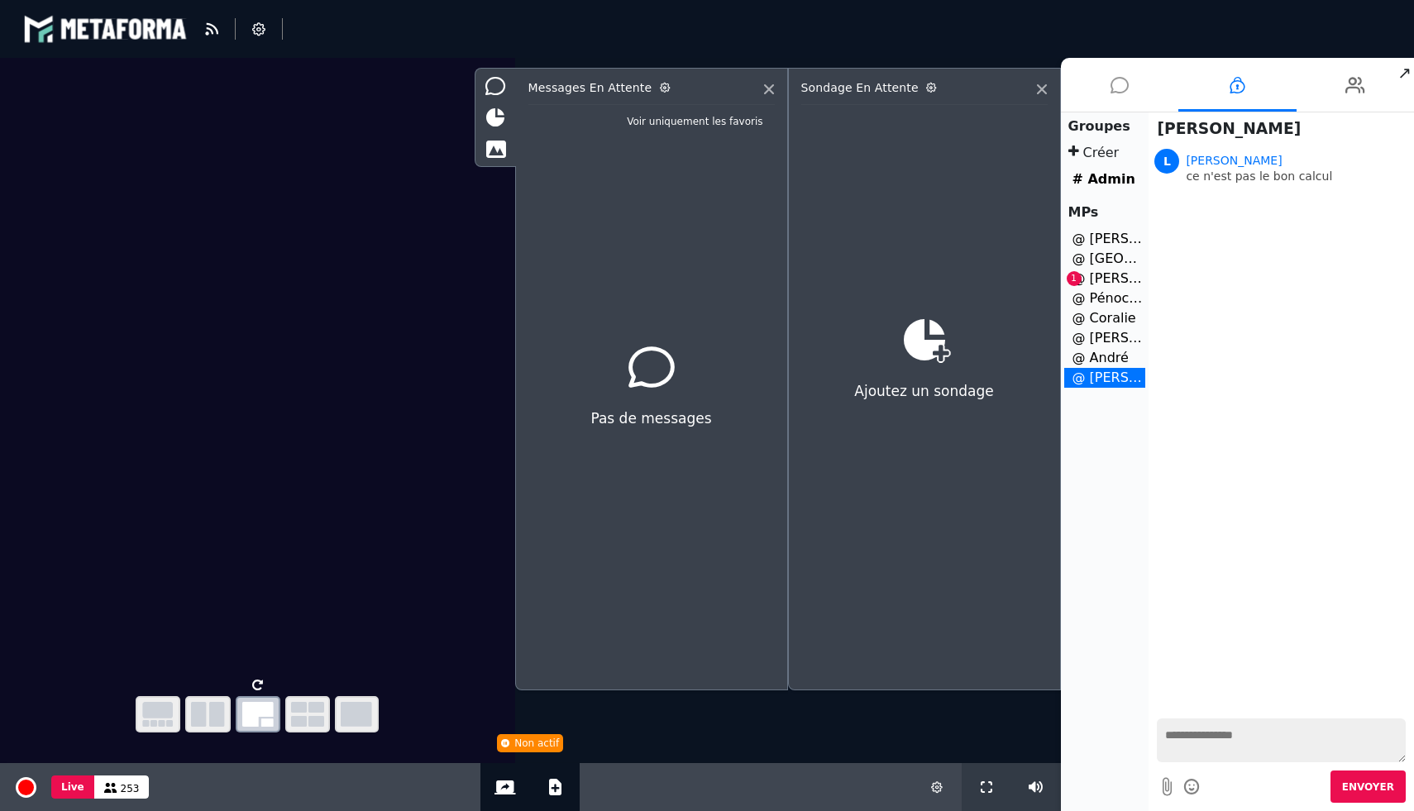
click at [1108, 281] on li "@ Clara Petit 1" at bounding box center [1105, 279] width 82 height 20
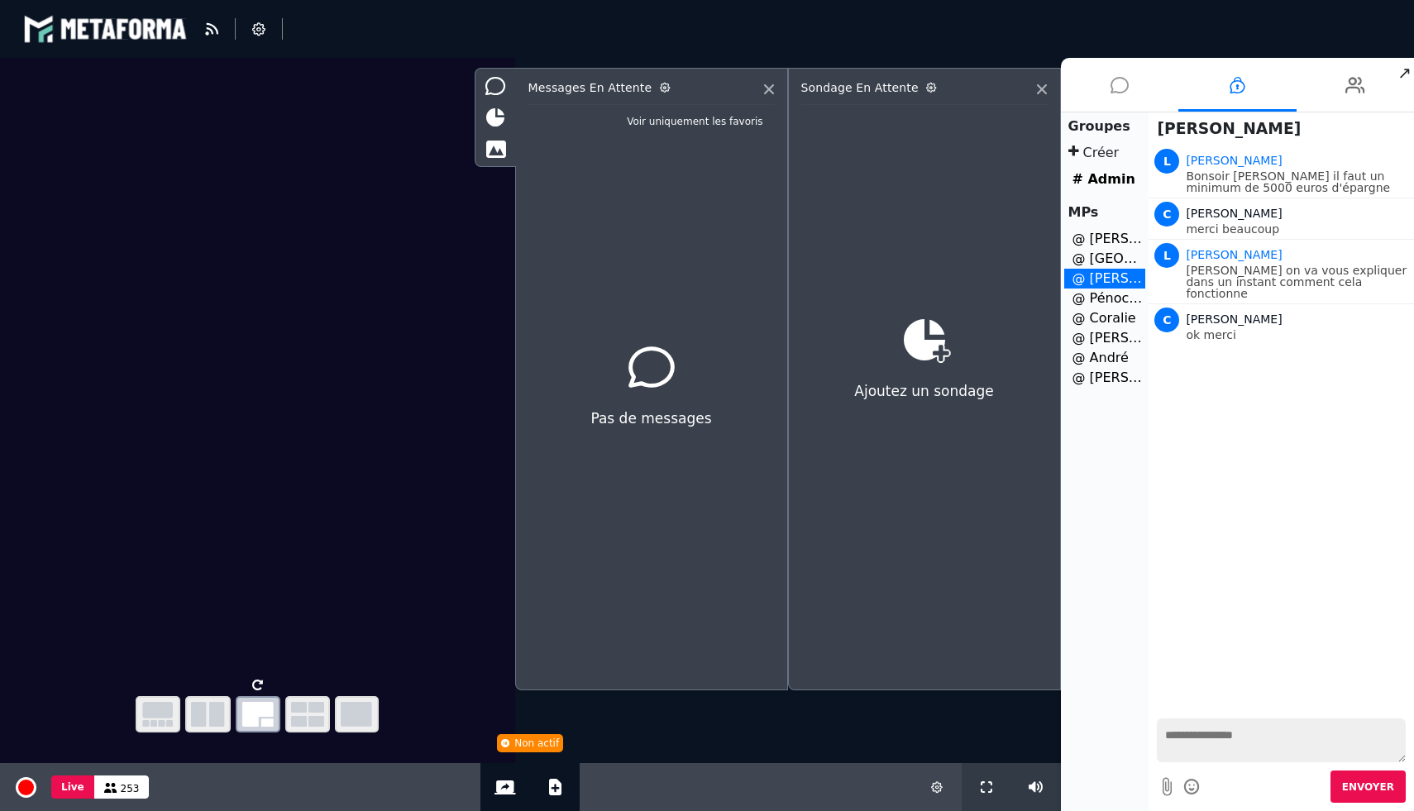
click at [1110, 93] on icon at bounding box center [1119, 84] width 18 height 41
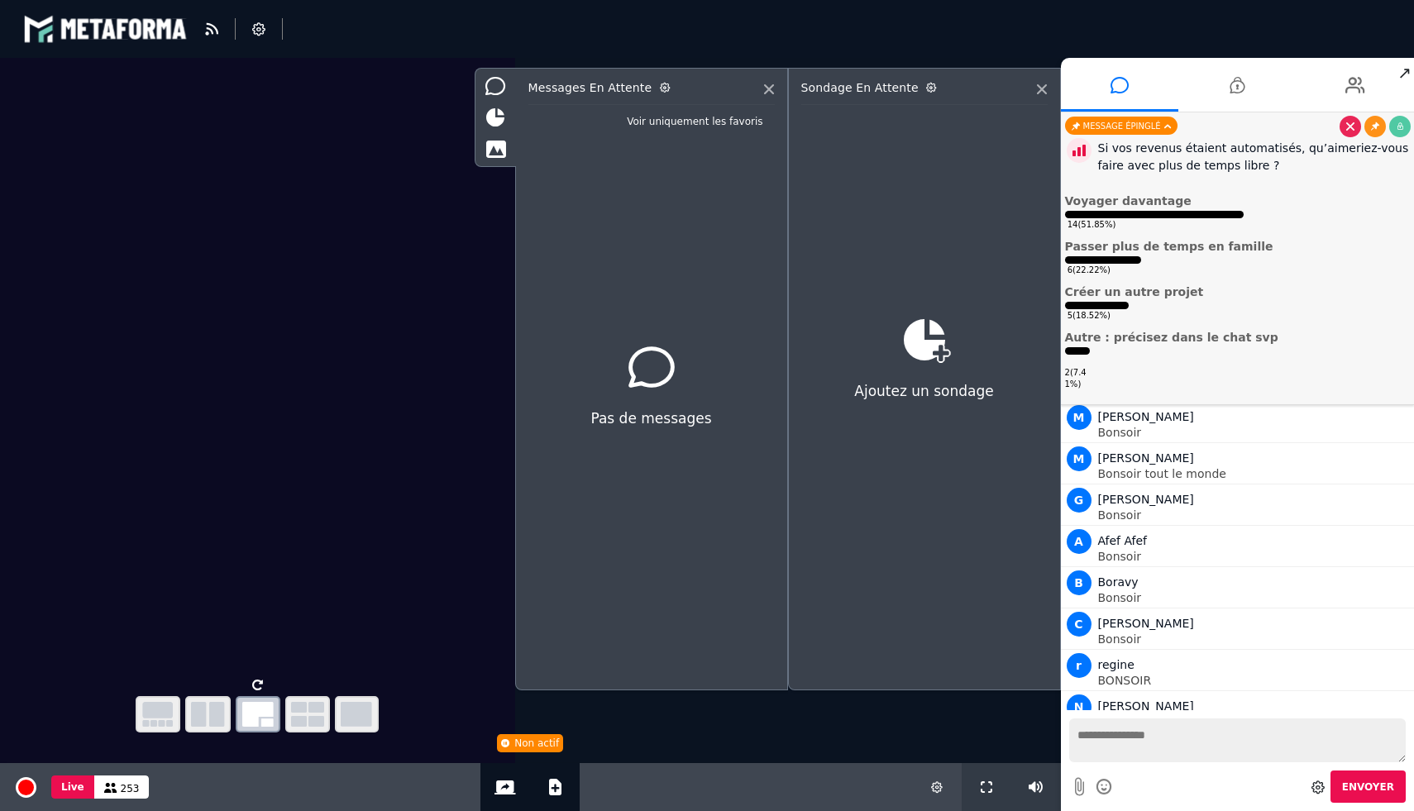
scroll to position [14070, 0]
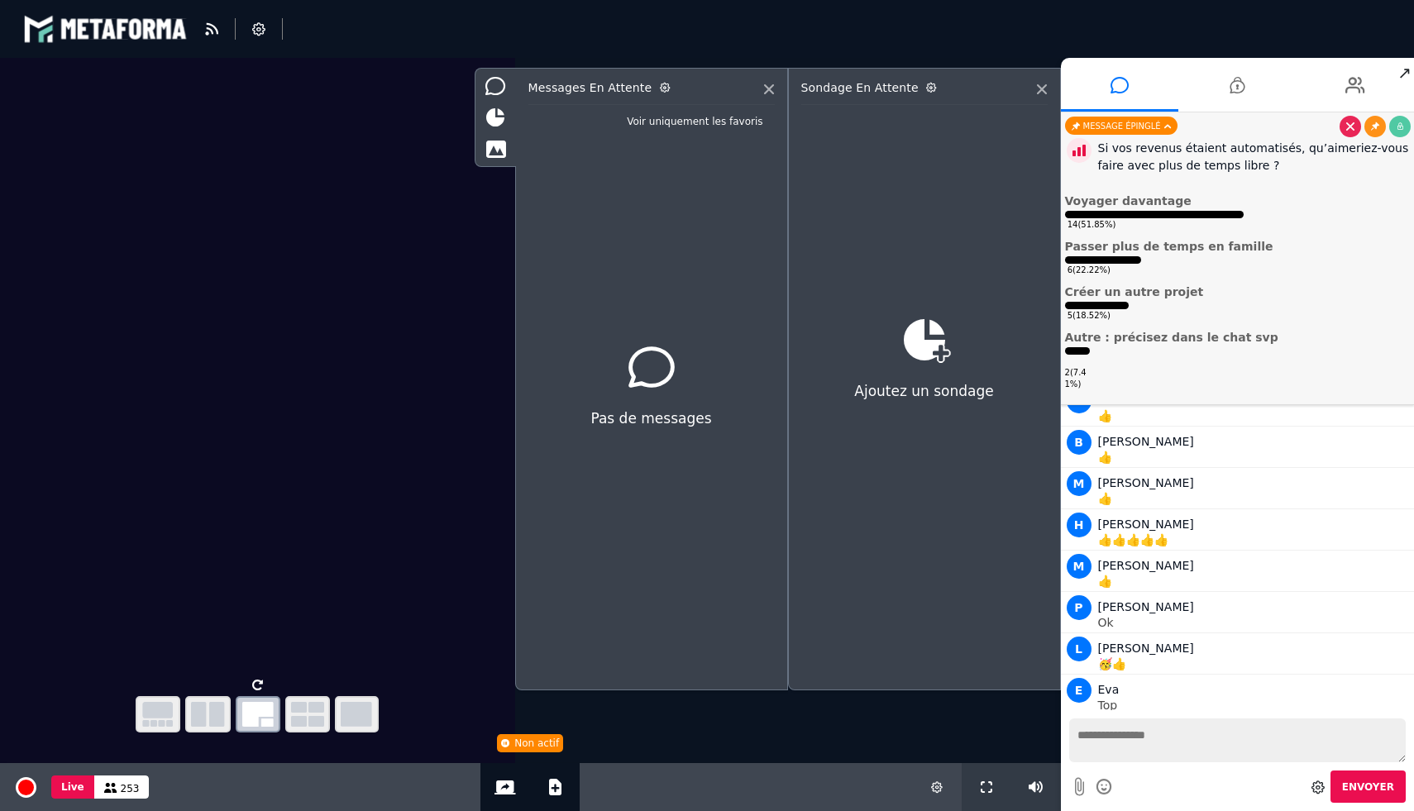
click at [1041, 95] on div "Sondage en attente" at bounding box center [924, 93] width 246 height 24
click at [1044, 91] on icon at bounding box center [1042, 89] width 10 height 10
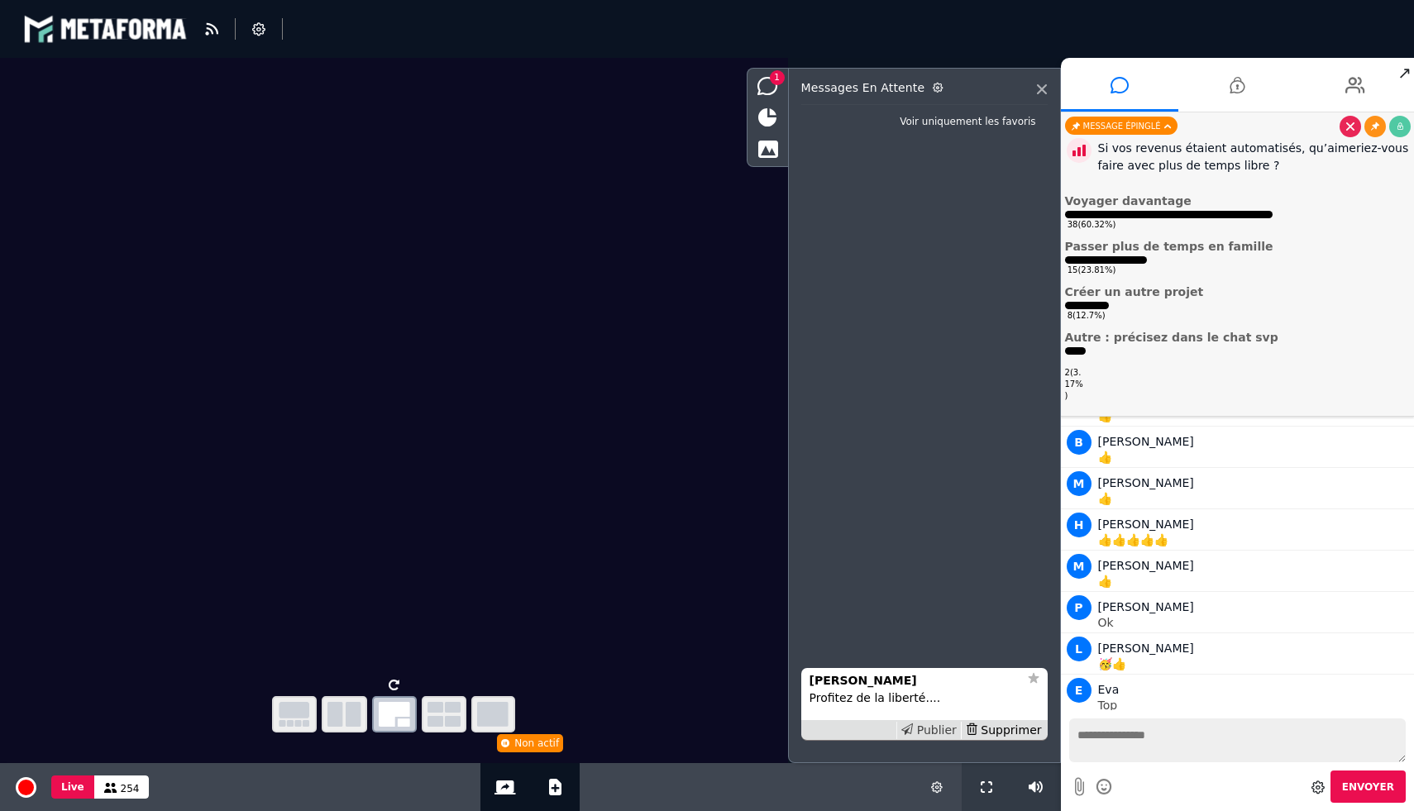
click at [940, 727] on div "Publier" at bounding box center [928, 730] width 64 height 17
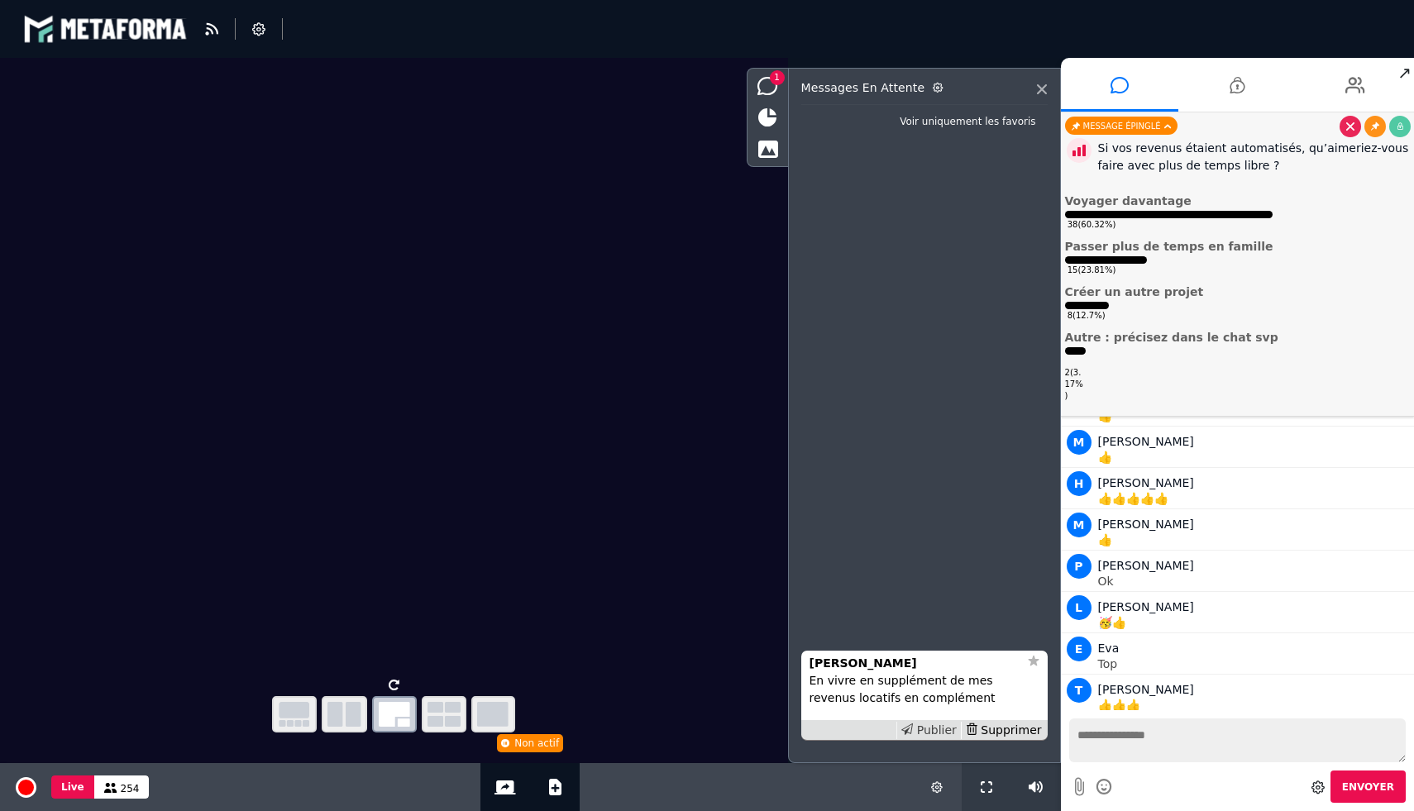
click at [926, 730] on div "Publier" at bounding box center [928, 730] width 64 height 17
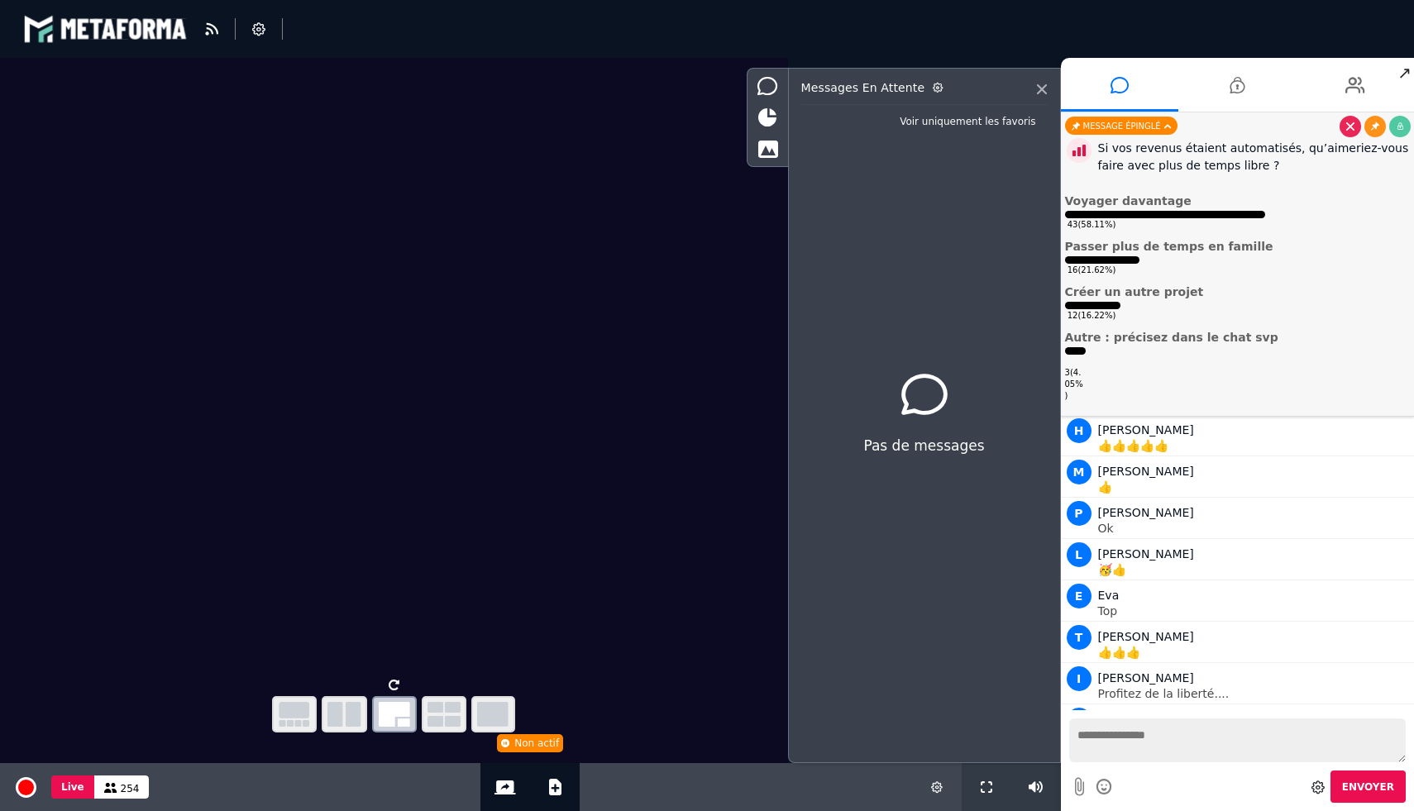
click at [1139, 748] on textarea at bounding box center [1237, 740] width 337 height 44
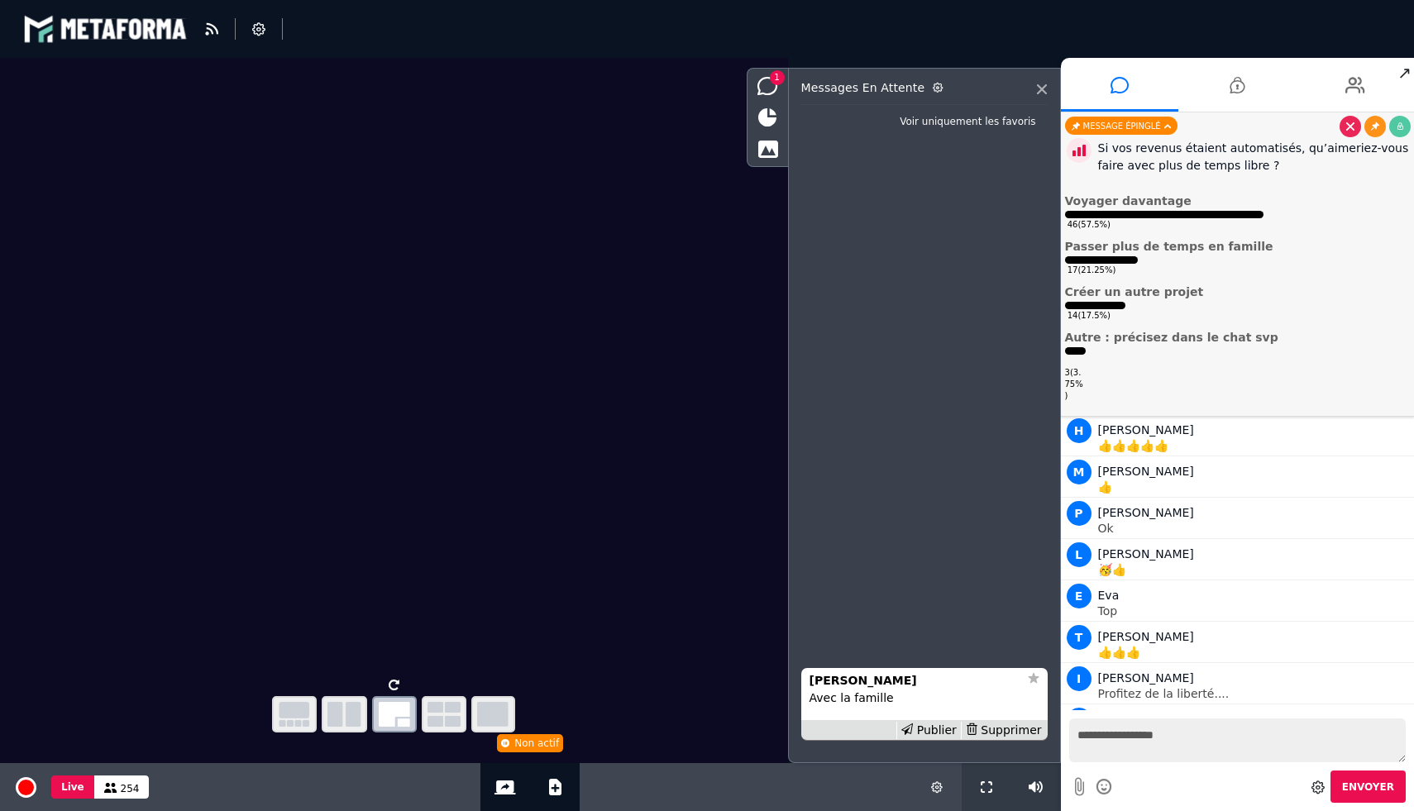
type textarea "**********"
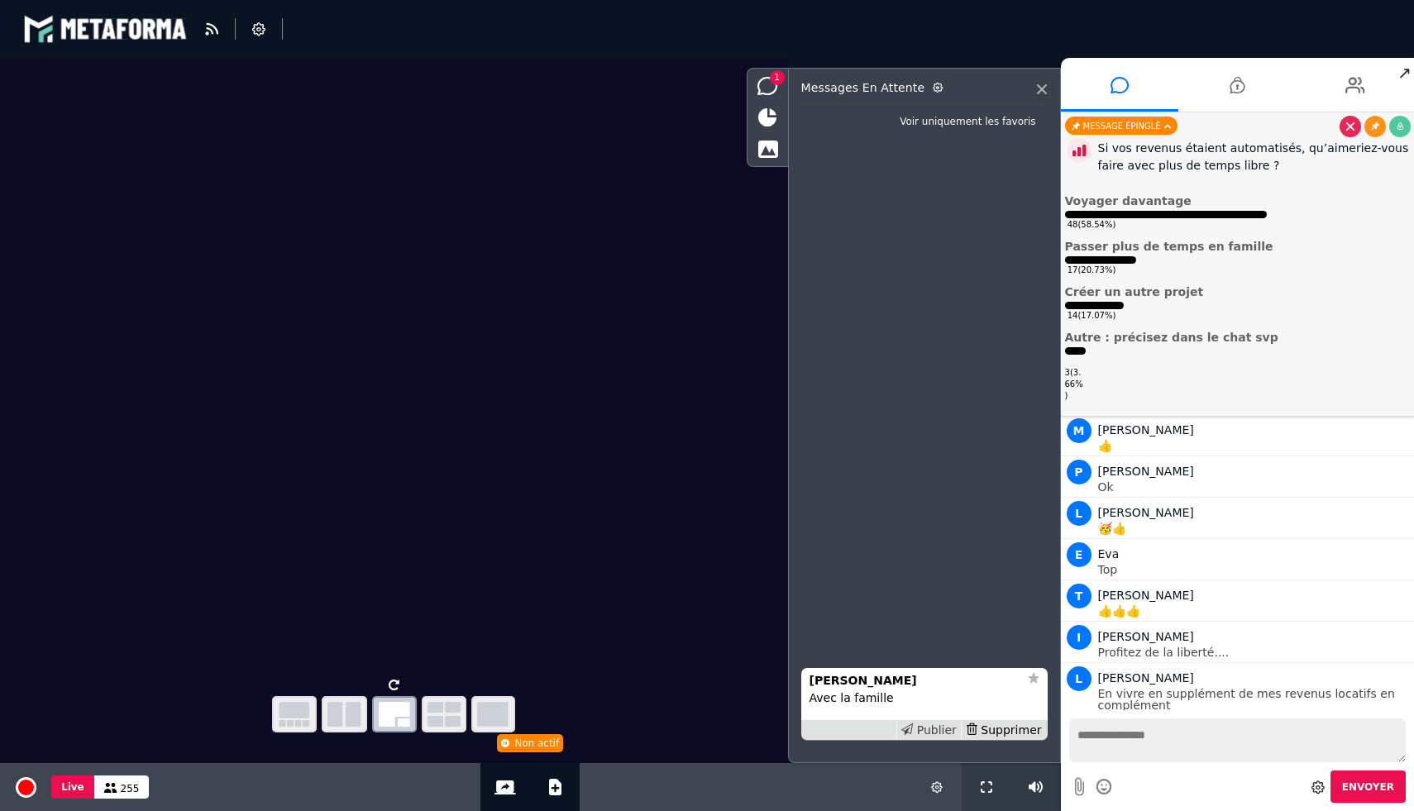
click at [946, 728] on div "Publier" at bounding box center [928, 730] width 64 height 17
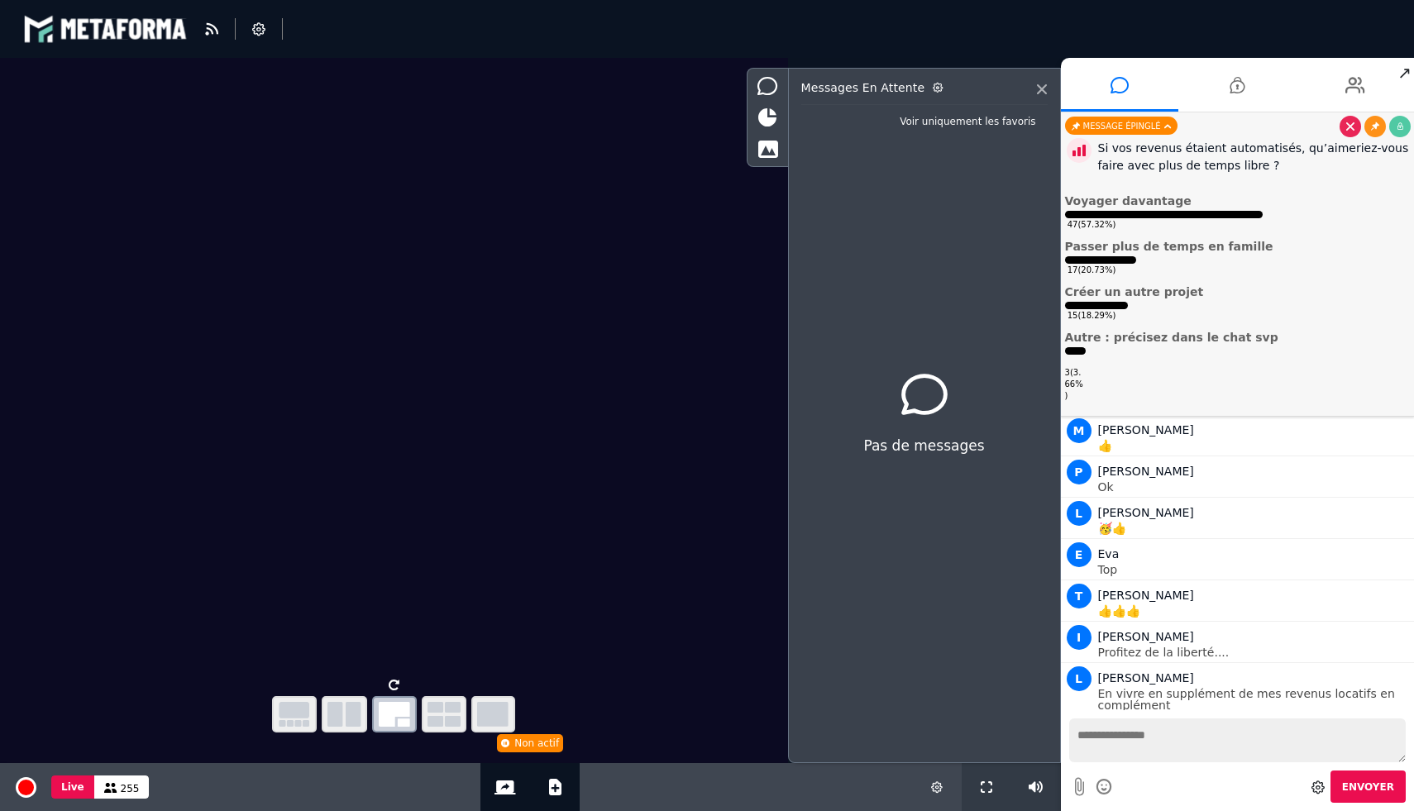
scroll to position [14247, 0]
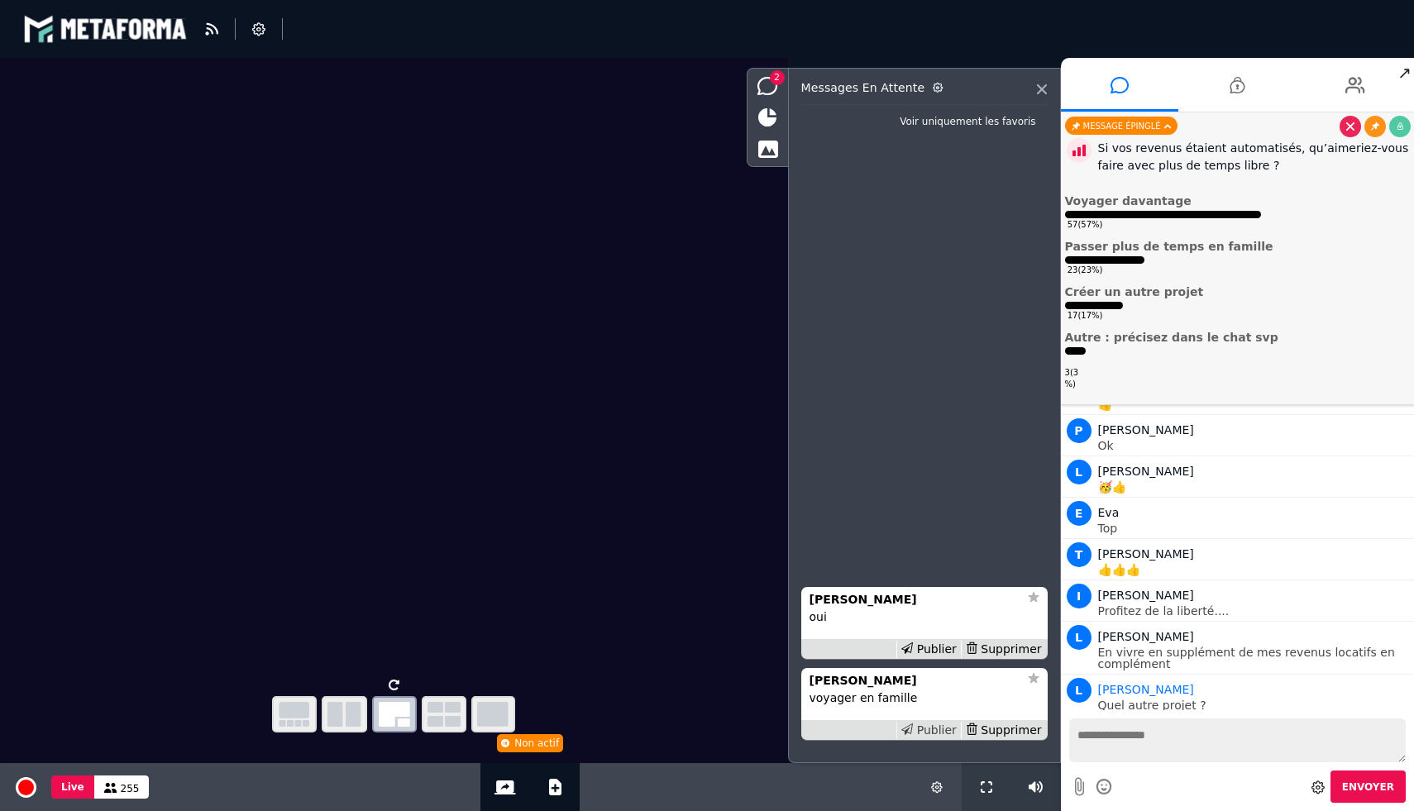
click at [935, 726] on div "Publier" at bounding box center [928, 730] width 64 height 17
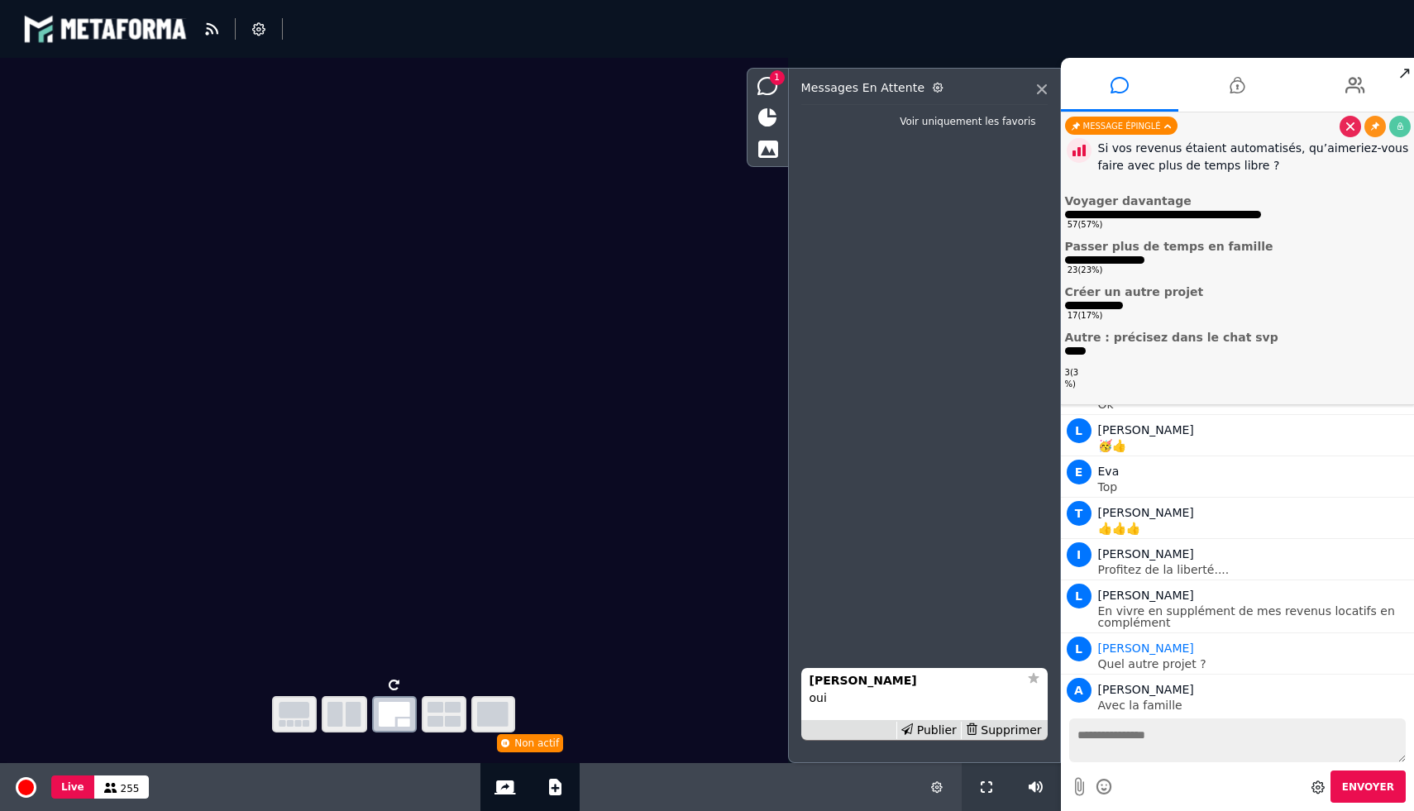
click at [935, 726] on div "Publier" at bounding box center [928, 730] width 64 height 17
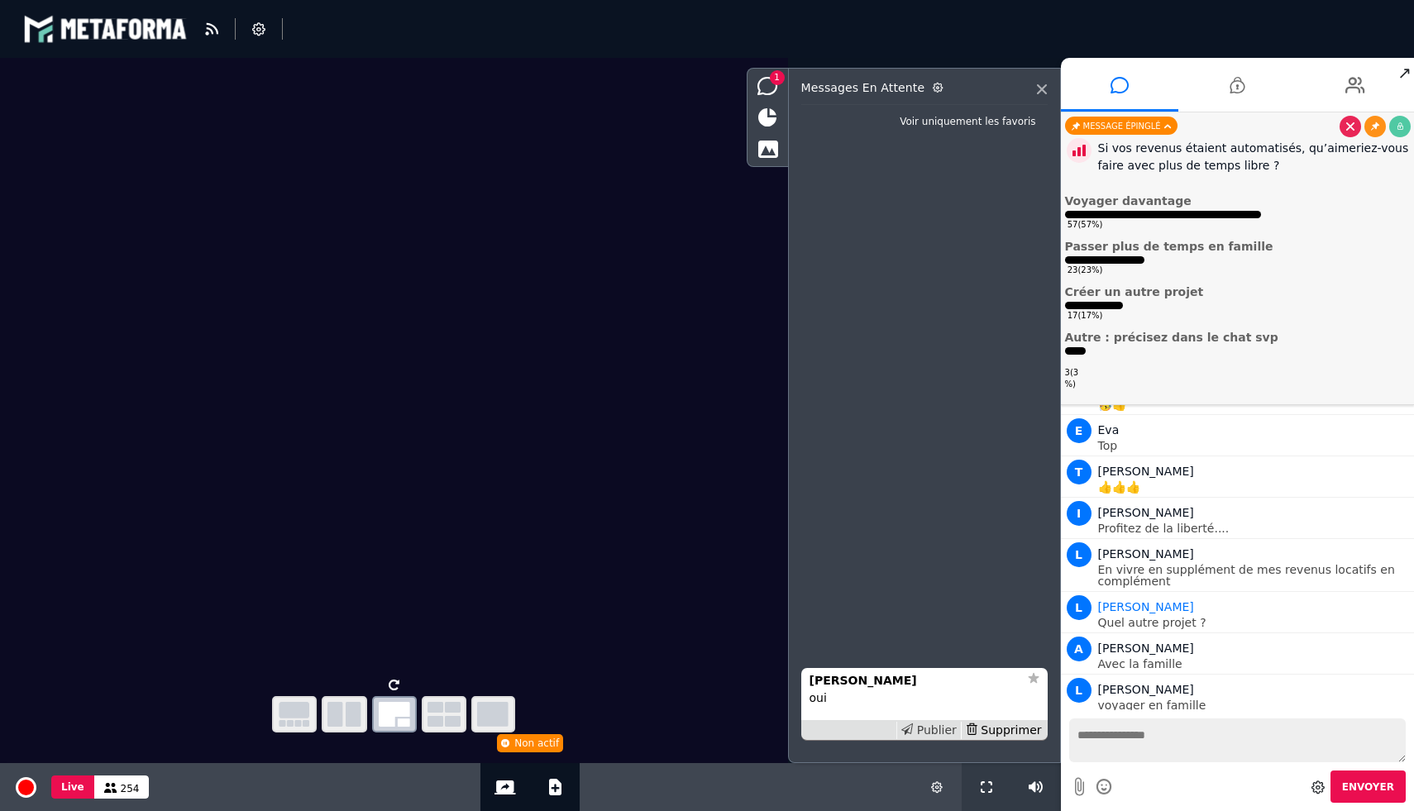
click at [929, 733] on div "Publier" at bounding box center [928, 730] width 64 height 17
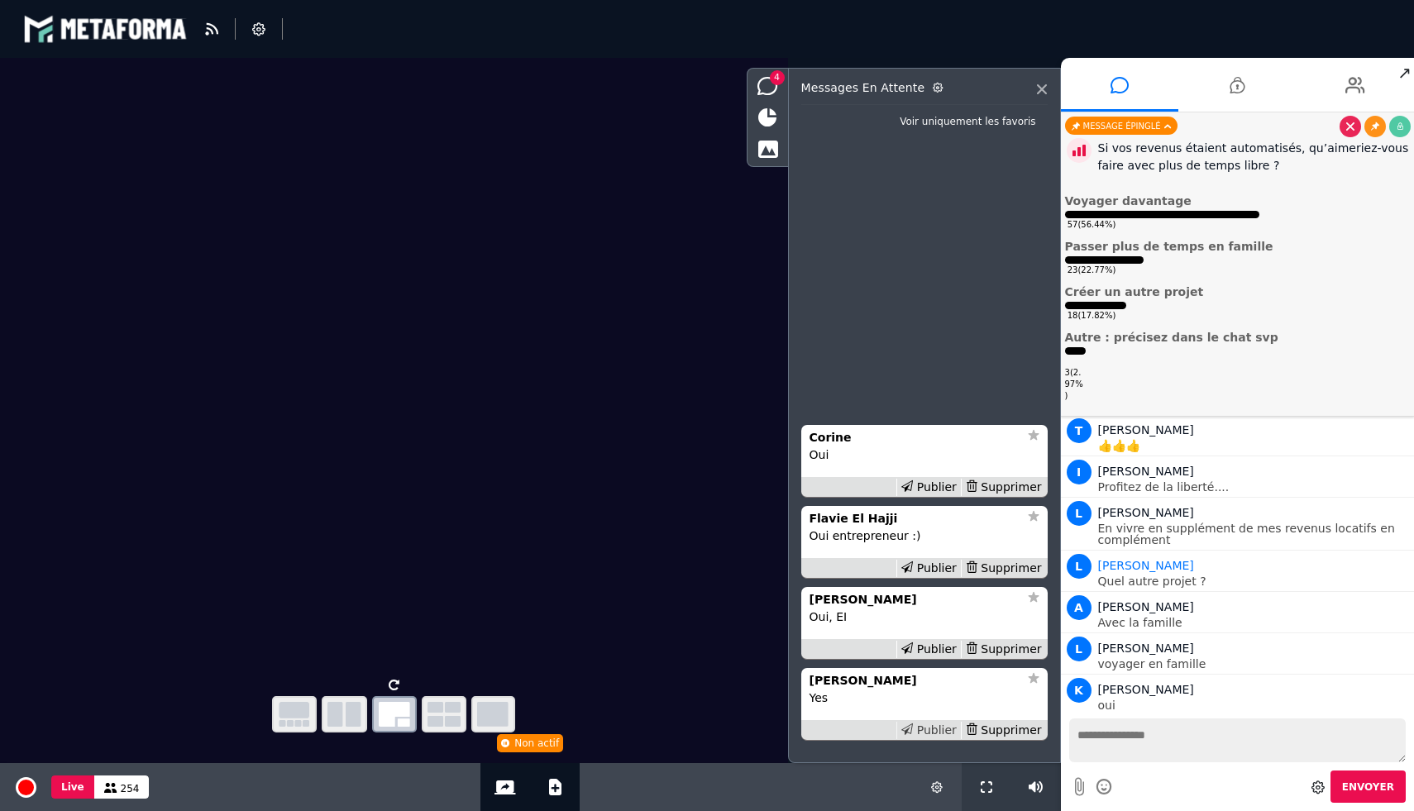
click at [913, 732] on icon at bounding box center [907, 729] width 12 height 12
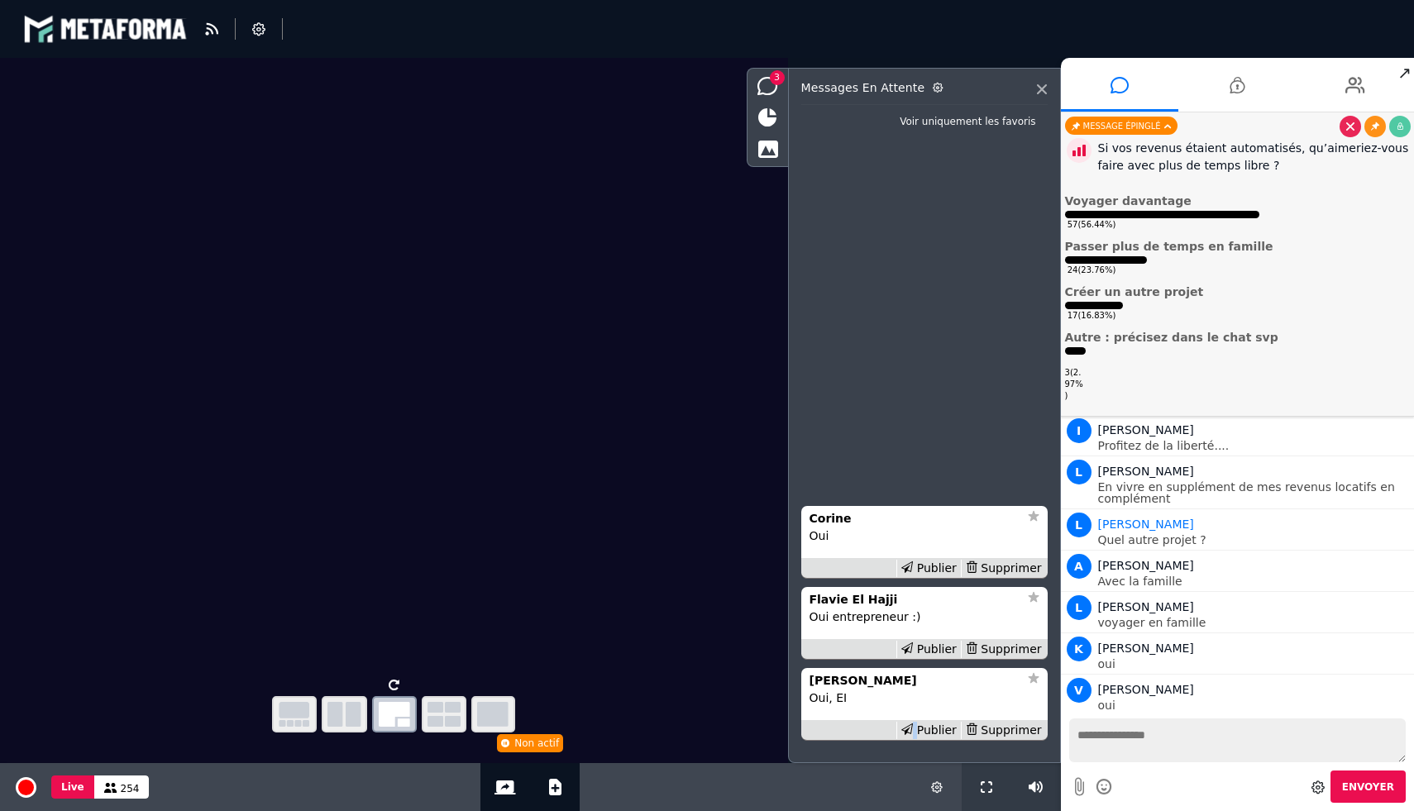
click at [913, 732] on icon at bounding box center [907, 729] width 12 height 12
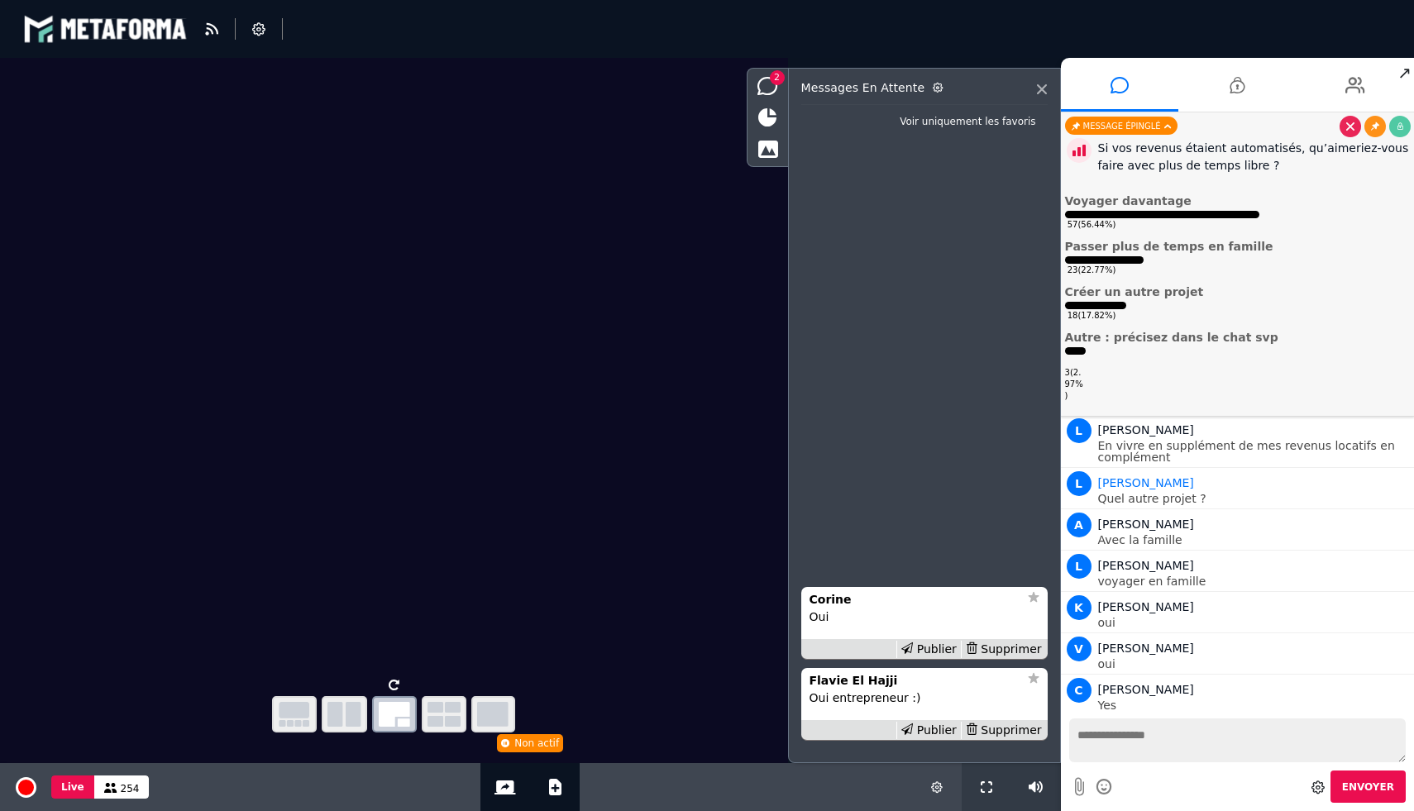
click at [913, 732] on icon at bounding box center [907, 729] width 12 height 12
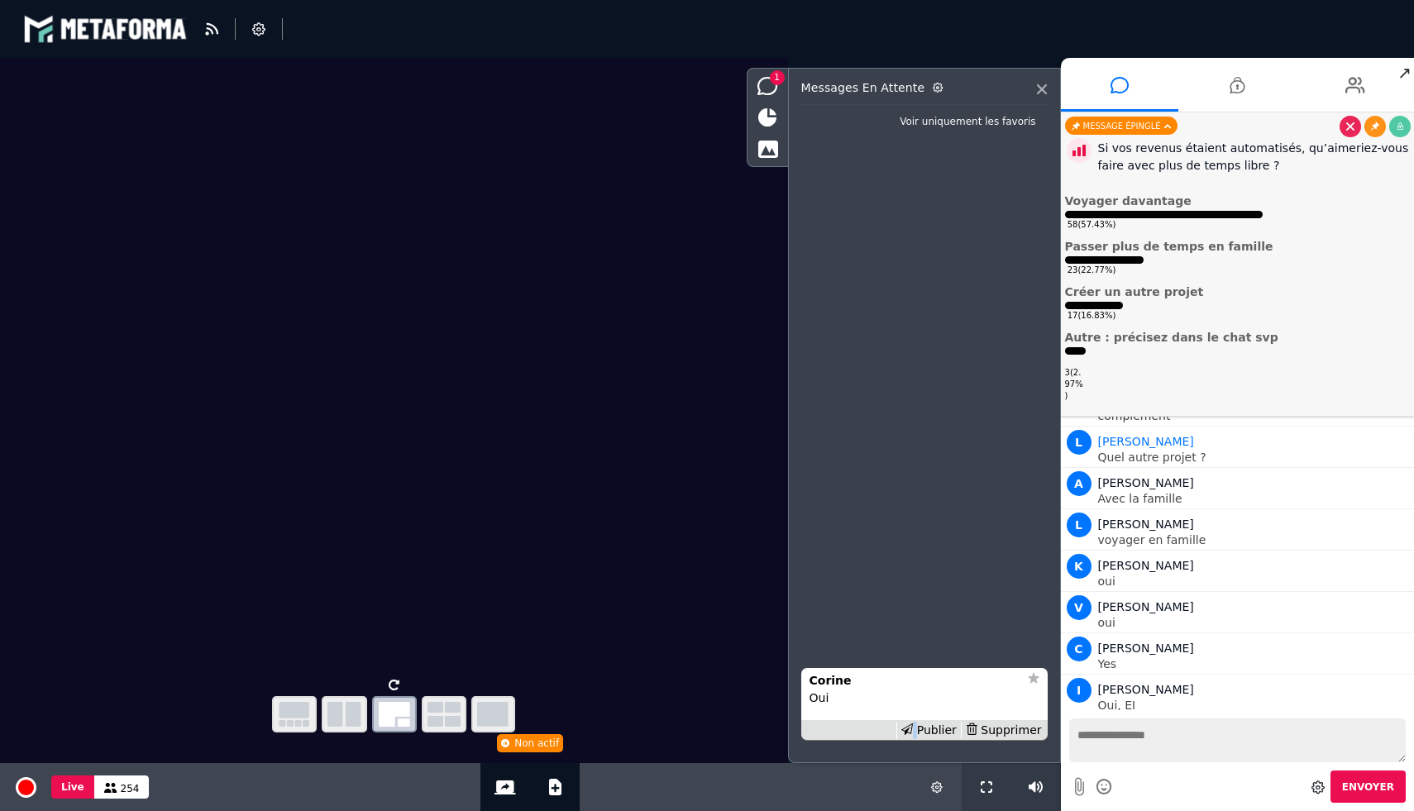
click at [913, 732] on icon at bounding box center [907, 729] width 12 height 12
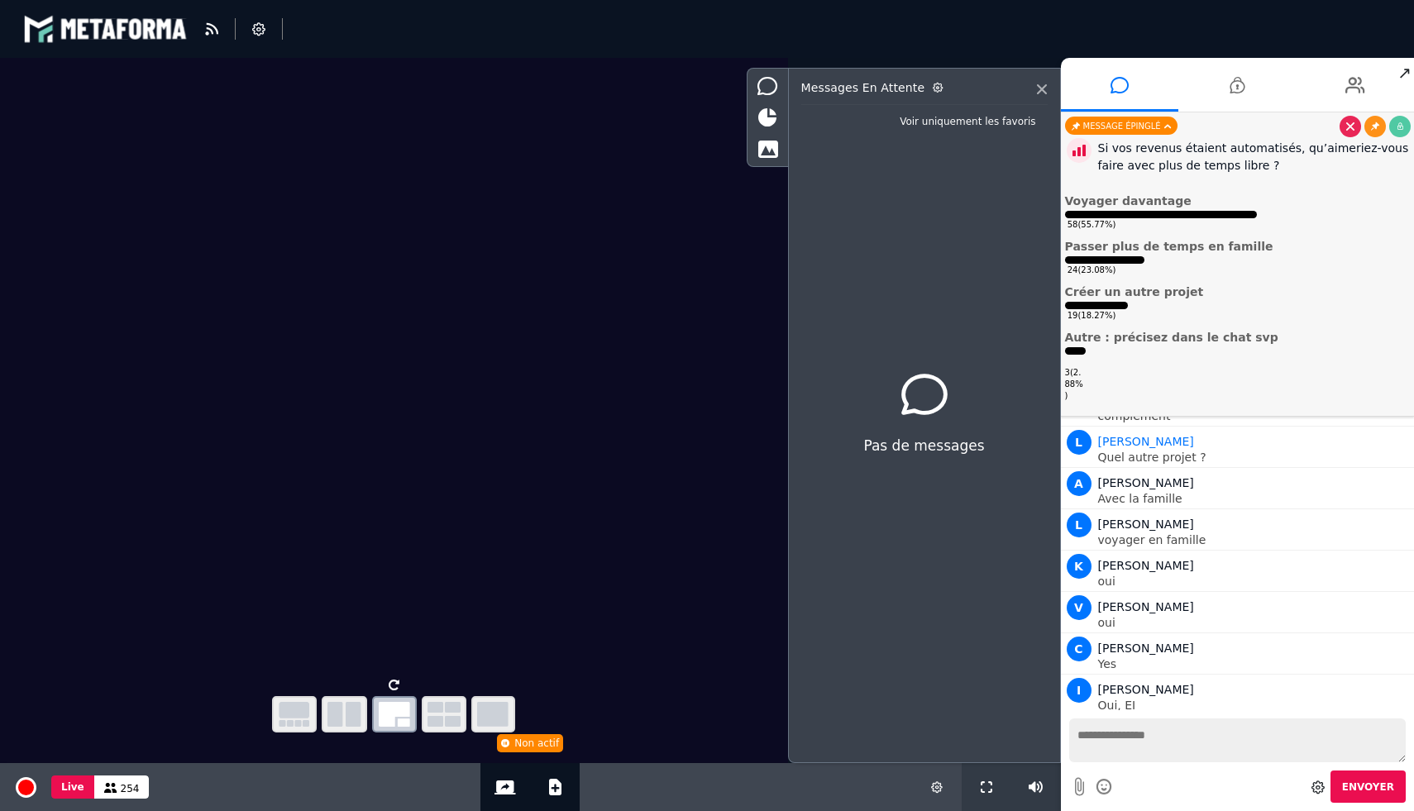
scroll to position [14536, 0]
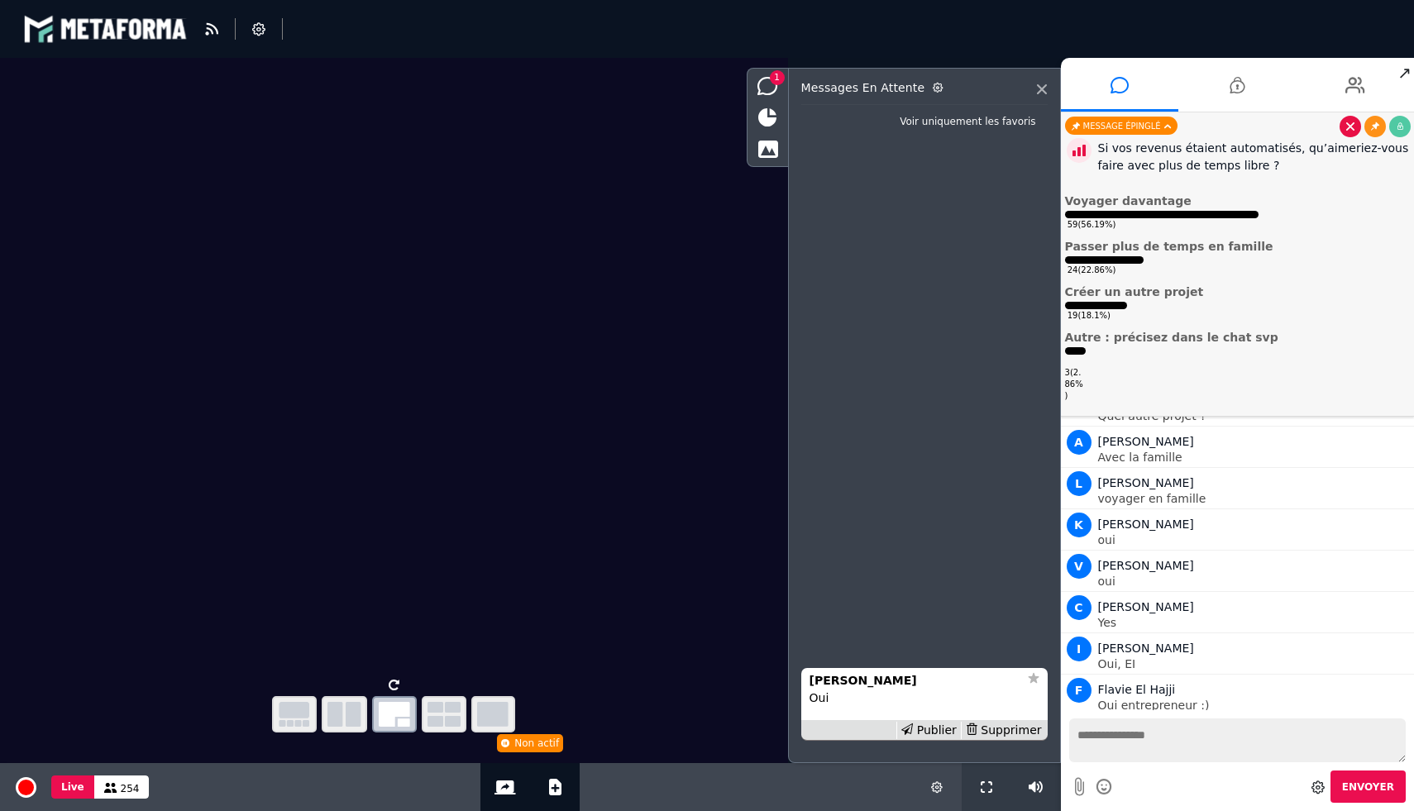
click at [1348, 120] on link at bounding box center [1349, 126] width 21 height 21
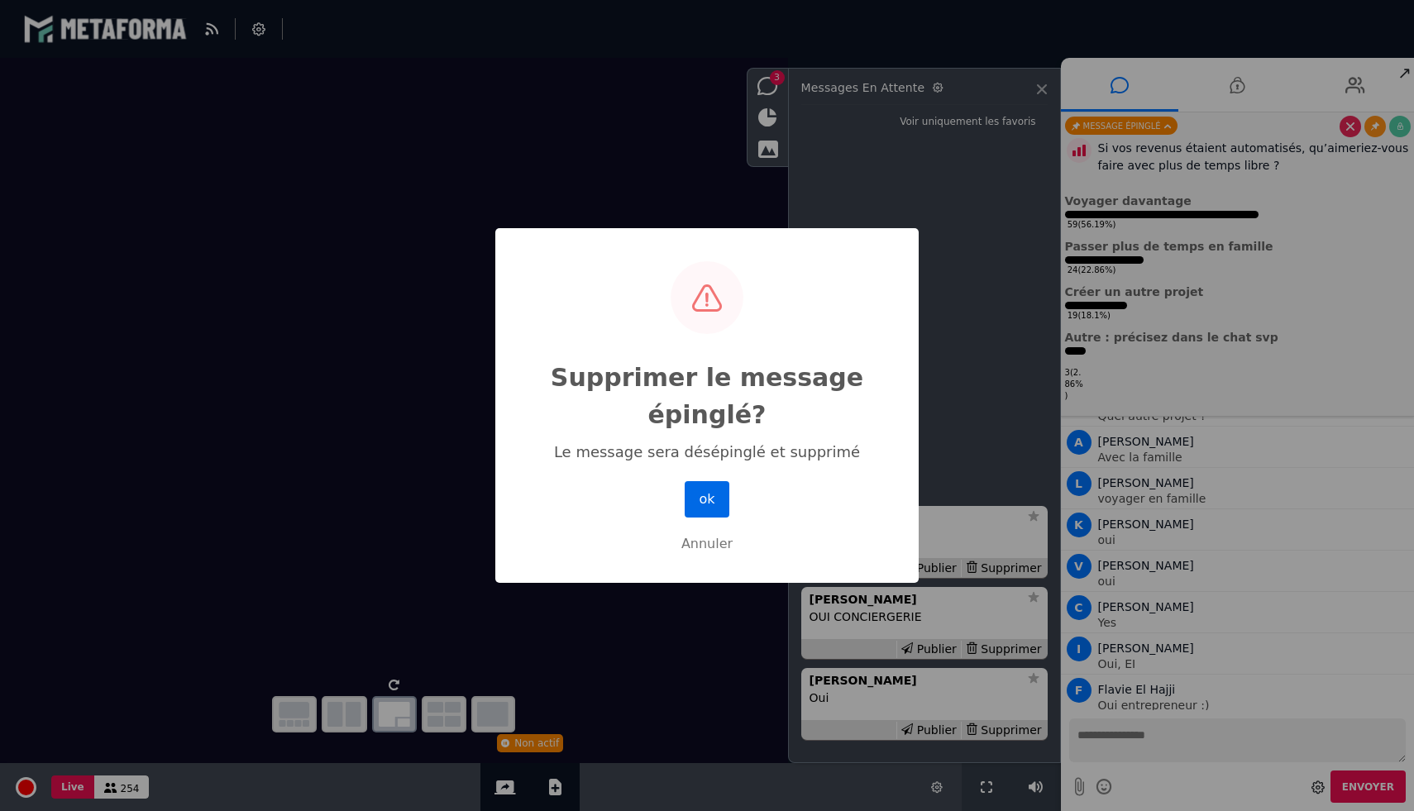
click at [708, 504] on button "ok" at bounding box center [707, 499] width 45 height 36
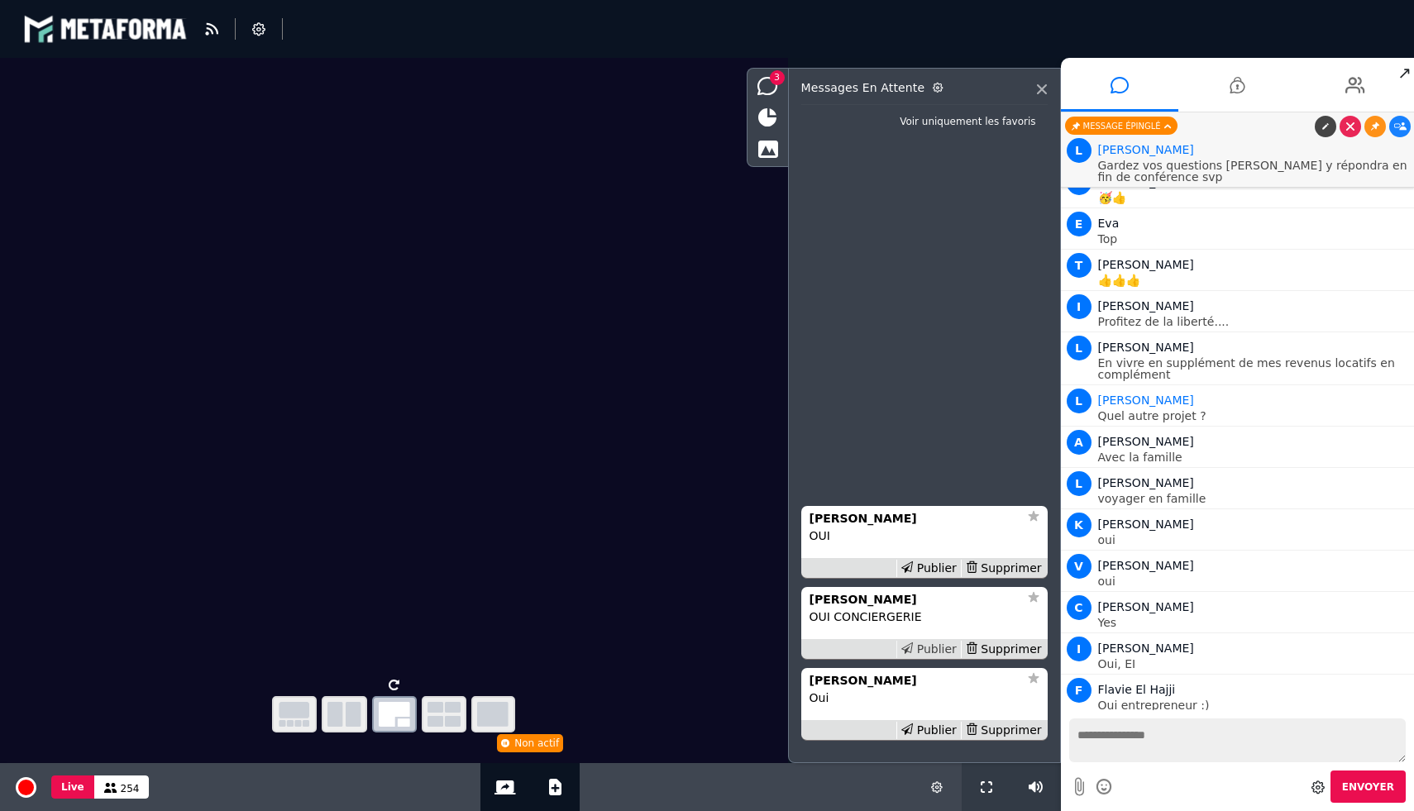
click at [936, 649] on div "Publier" at bounding box center [928, 649] width 64 height 17
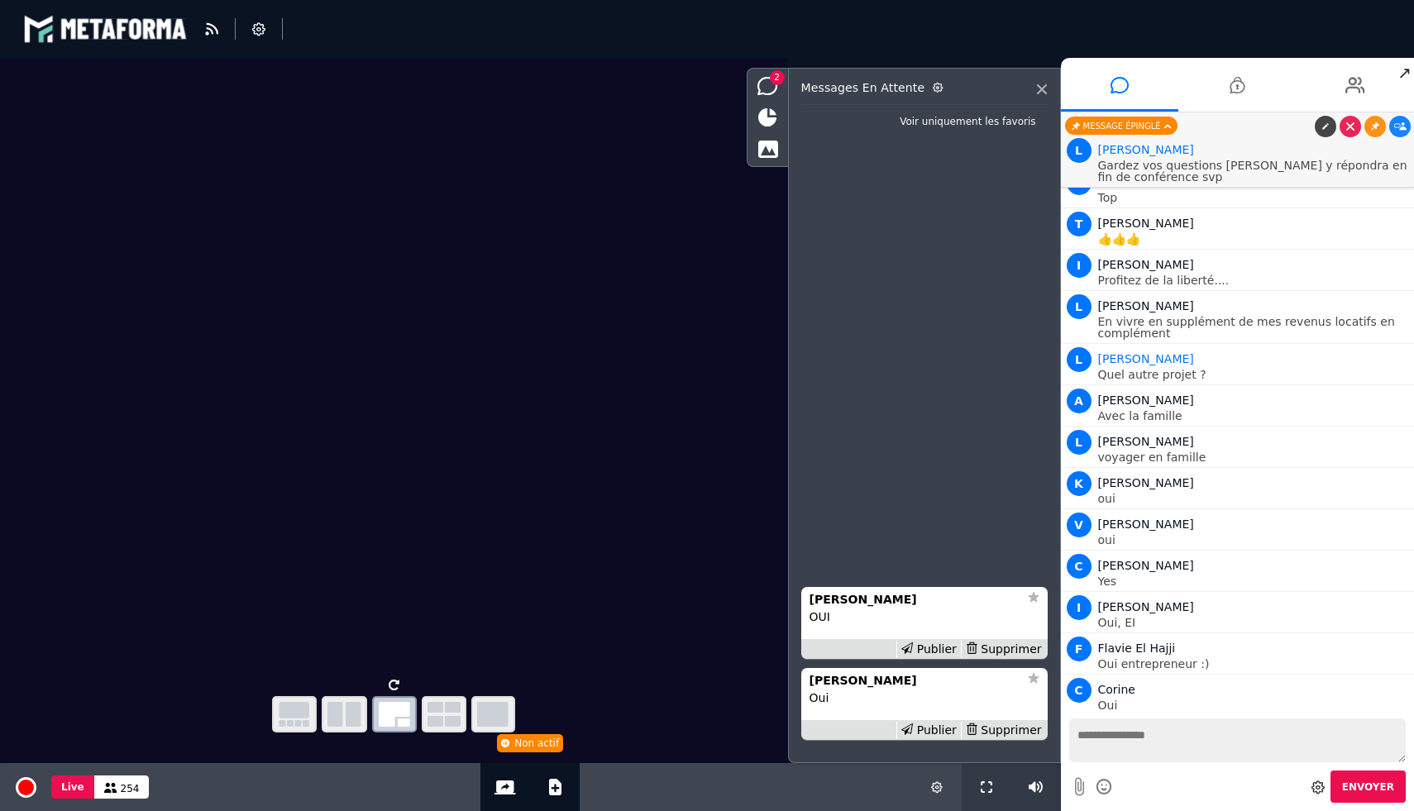
click at [936, 649] on div "Publier" at bounding box center [928, 649] width 64 height 17
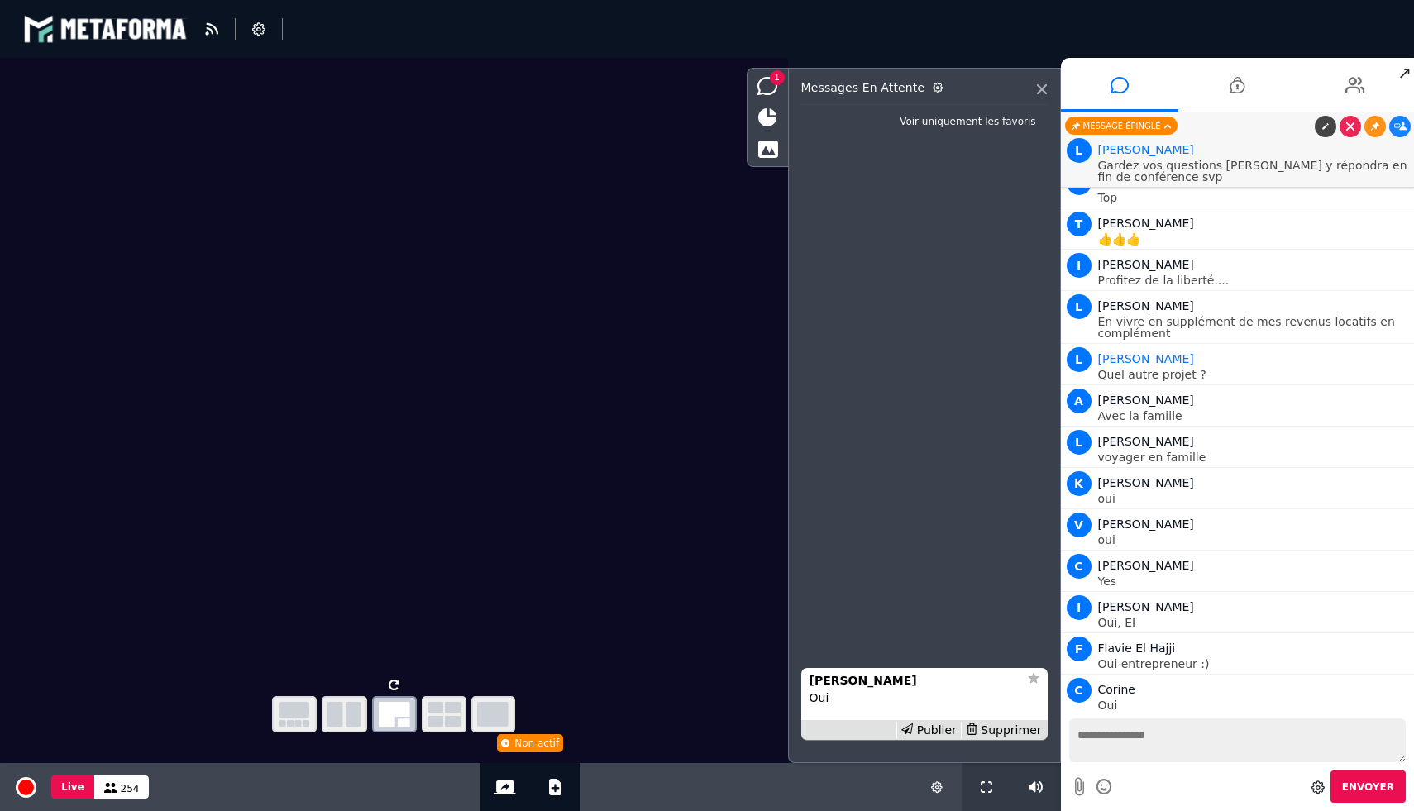
scroll to position [14619, 0]
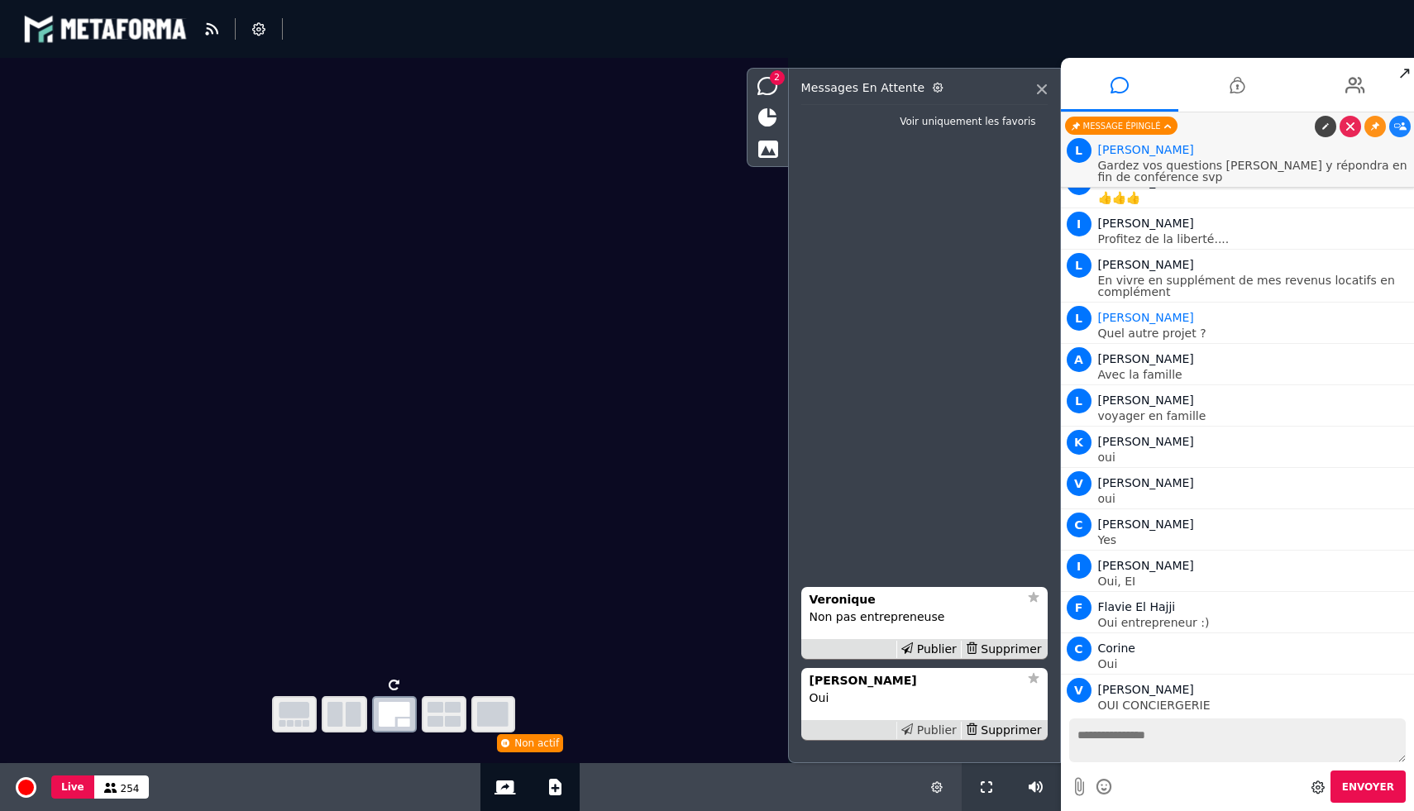
click at [935, 728] on div "Publier" at bounding box center [928, 730] width 64 height 17
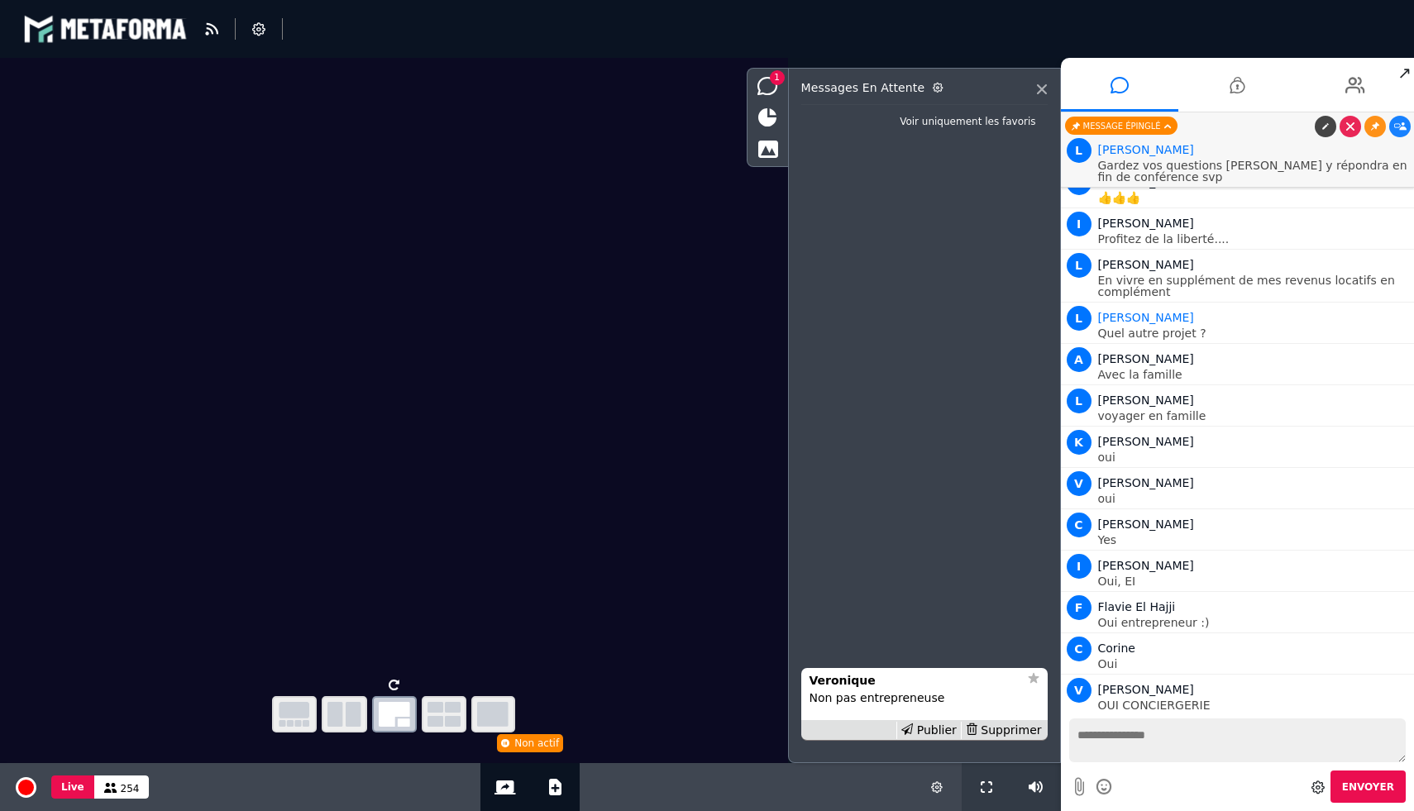
scroll to position [14660, 0]
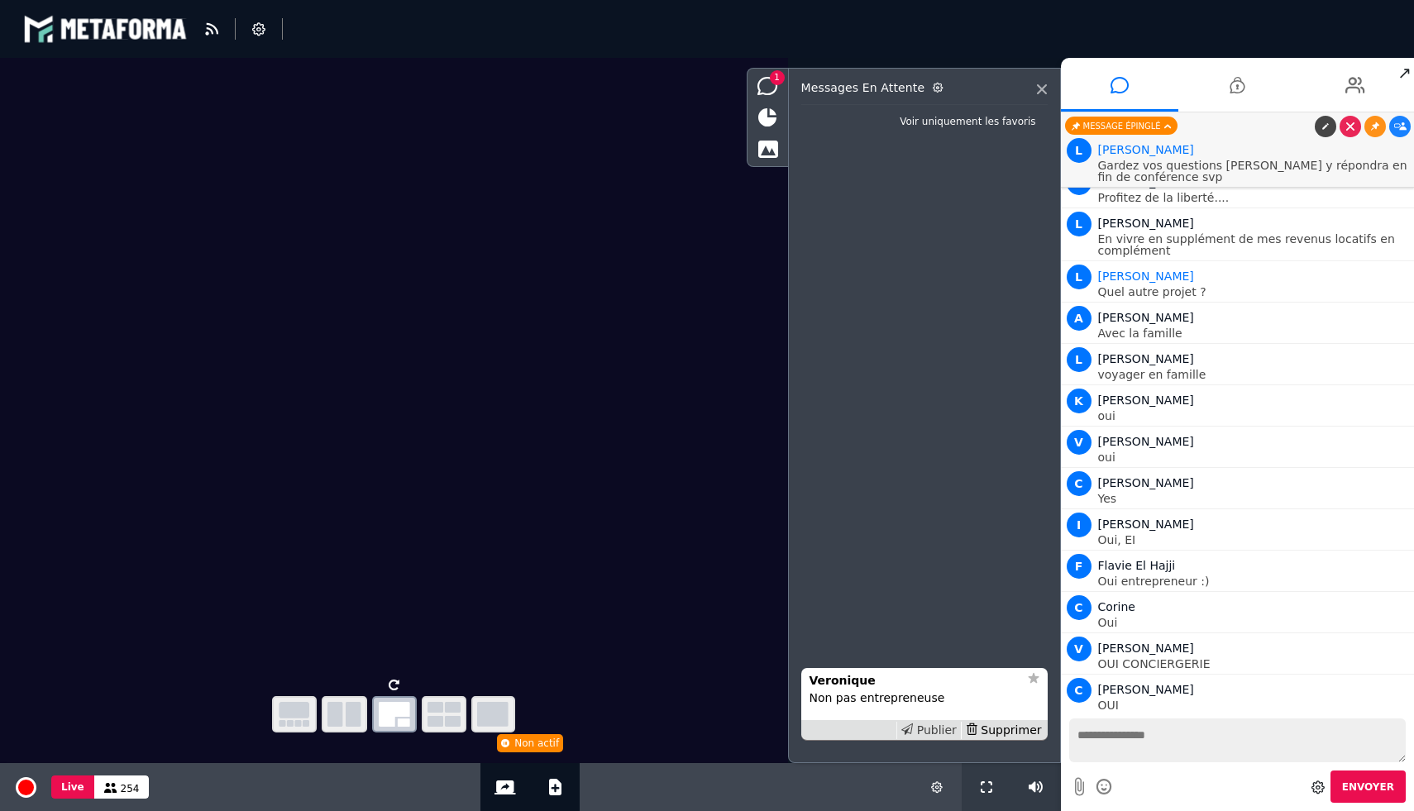
click at [935, 728] on div "Publier" at bounding box center [928, 730] width 64 height 17
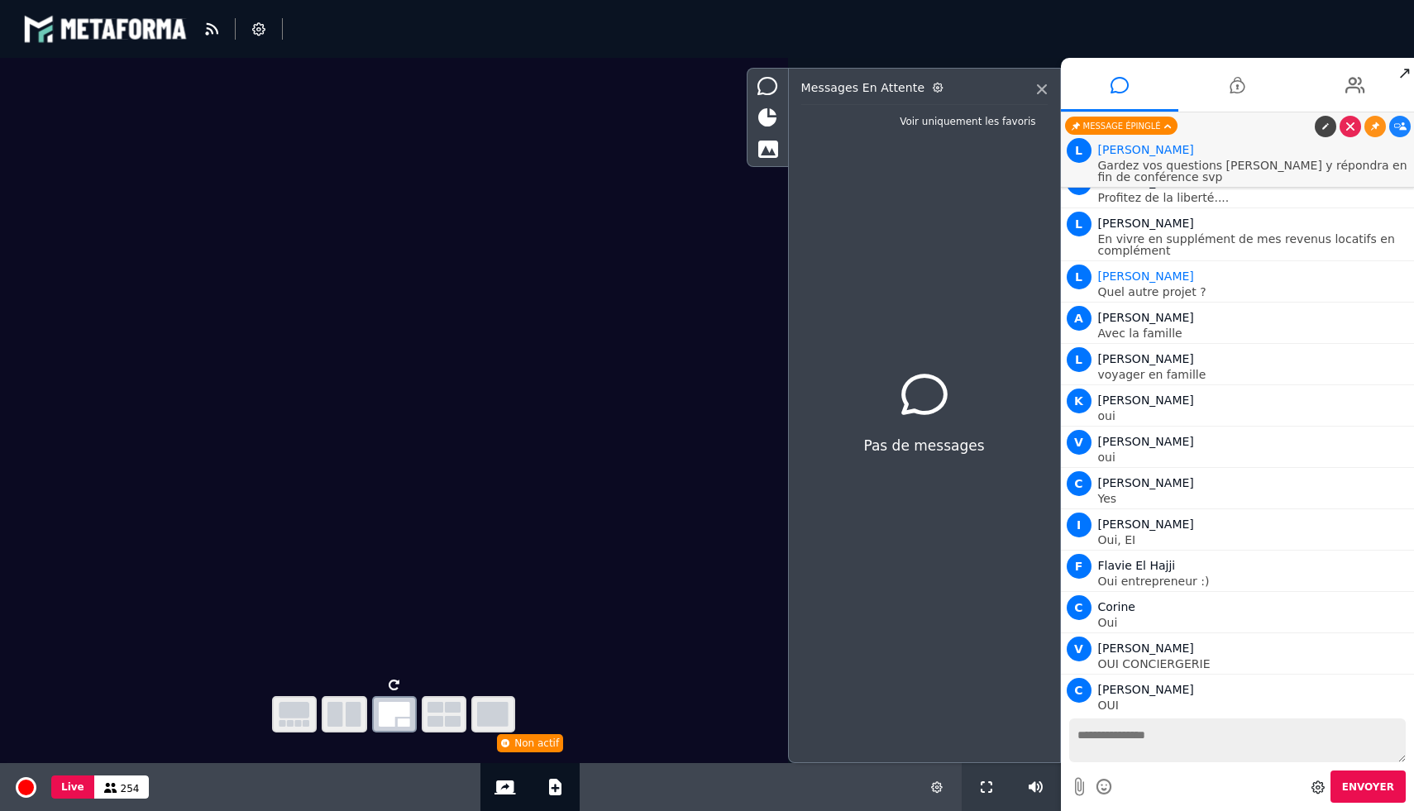
scroll to position [14702, 0]
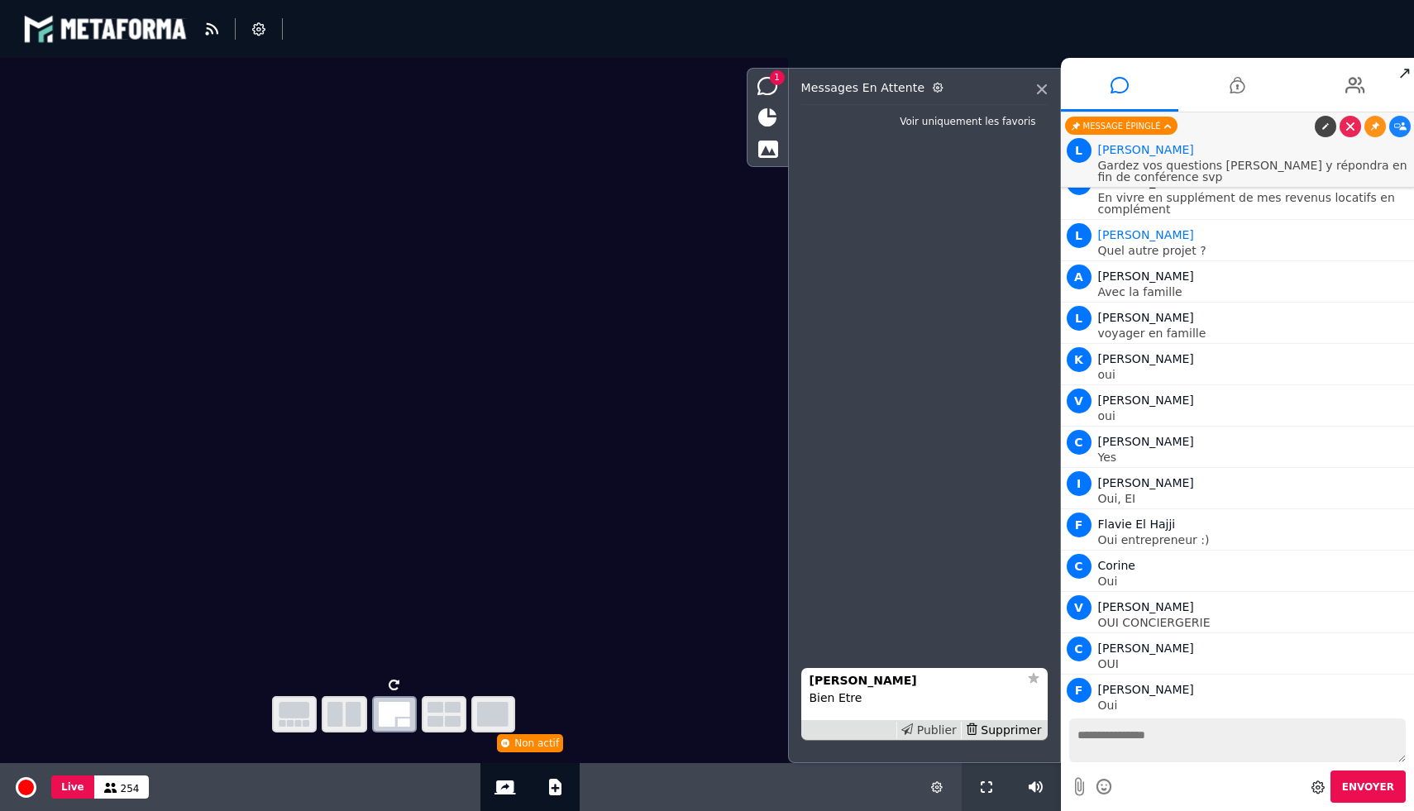
click at [928, 731] on div "Publier" at bounding box center [928, 730] width 64 height 17
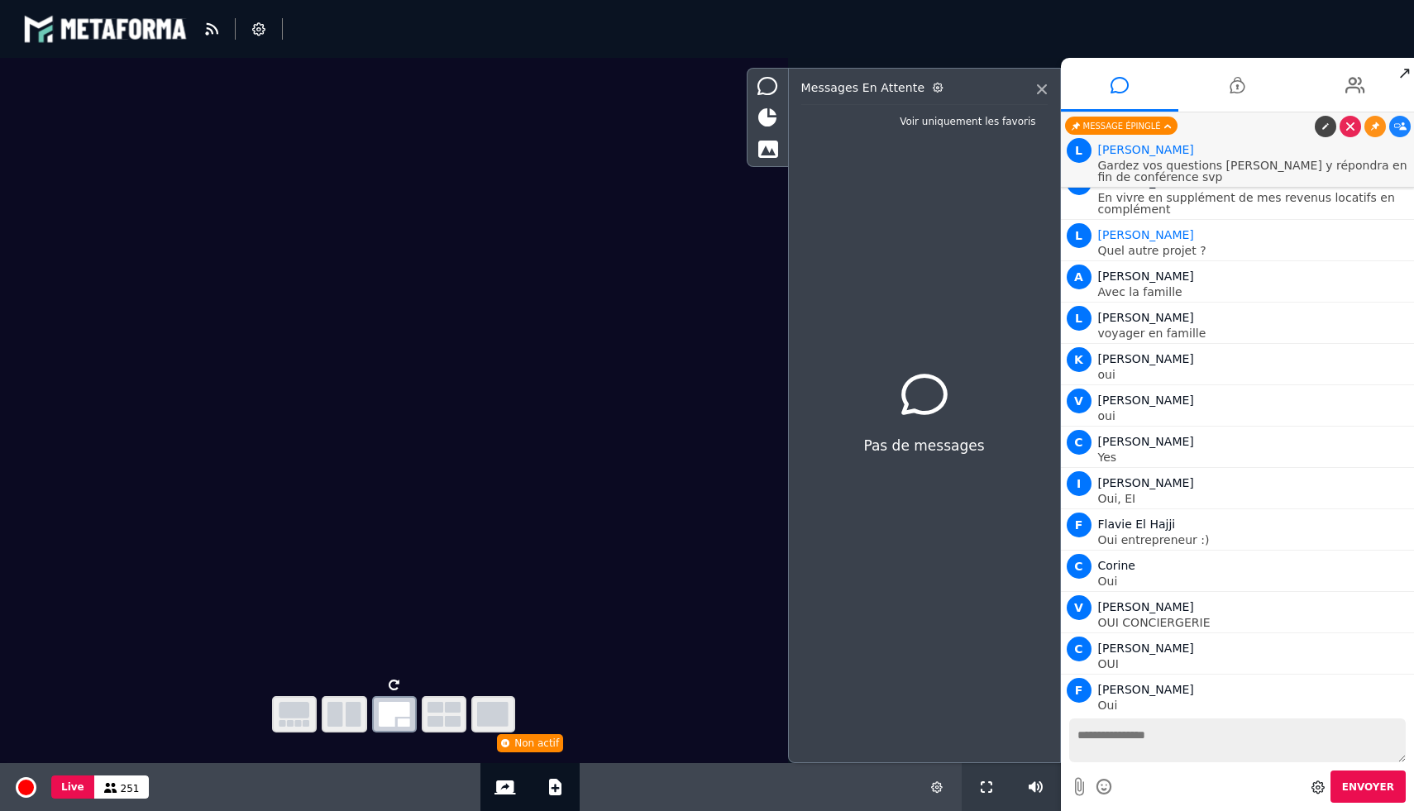
scroll to position [14743, 0]
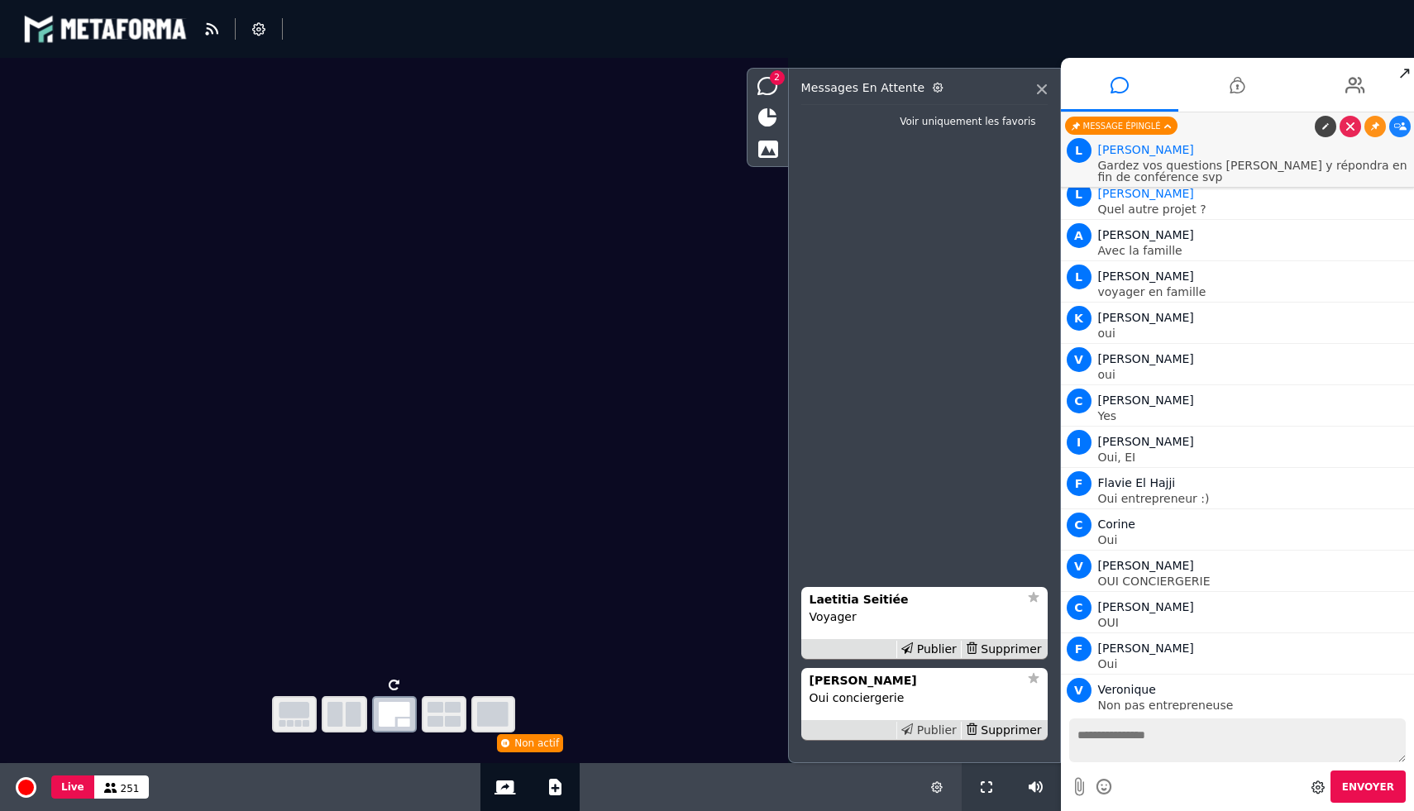
click at [932, 728] on div "Publier" at bounding box center [928, 730] width 64 height 17
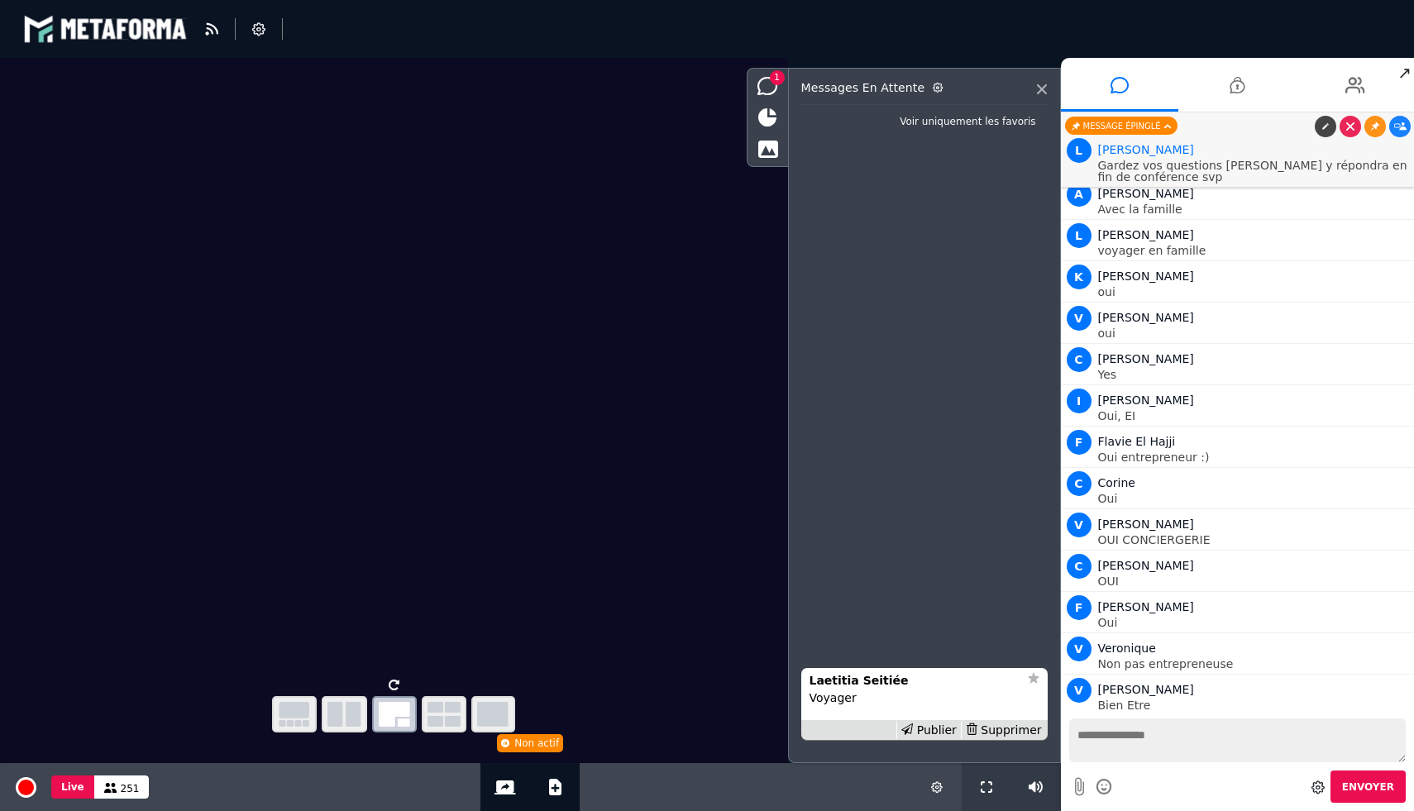
click at [932, 728] on div "Publier" at bounding box center [928, 730] width 64 height 17
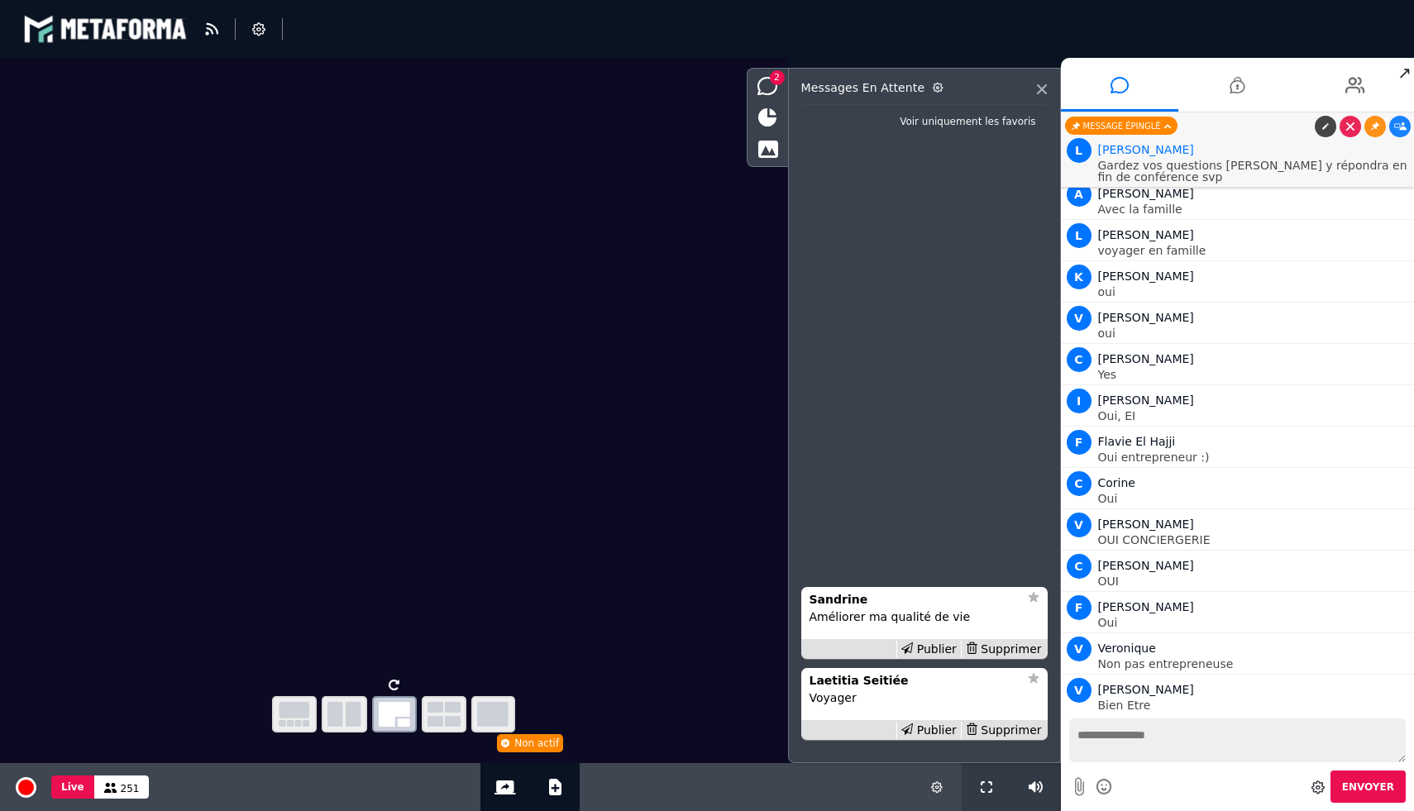
scroll to position [14826, 0]
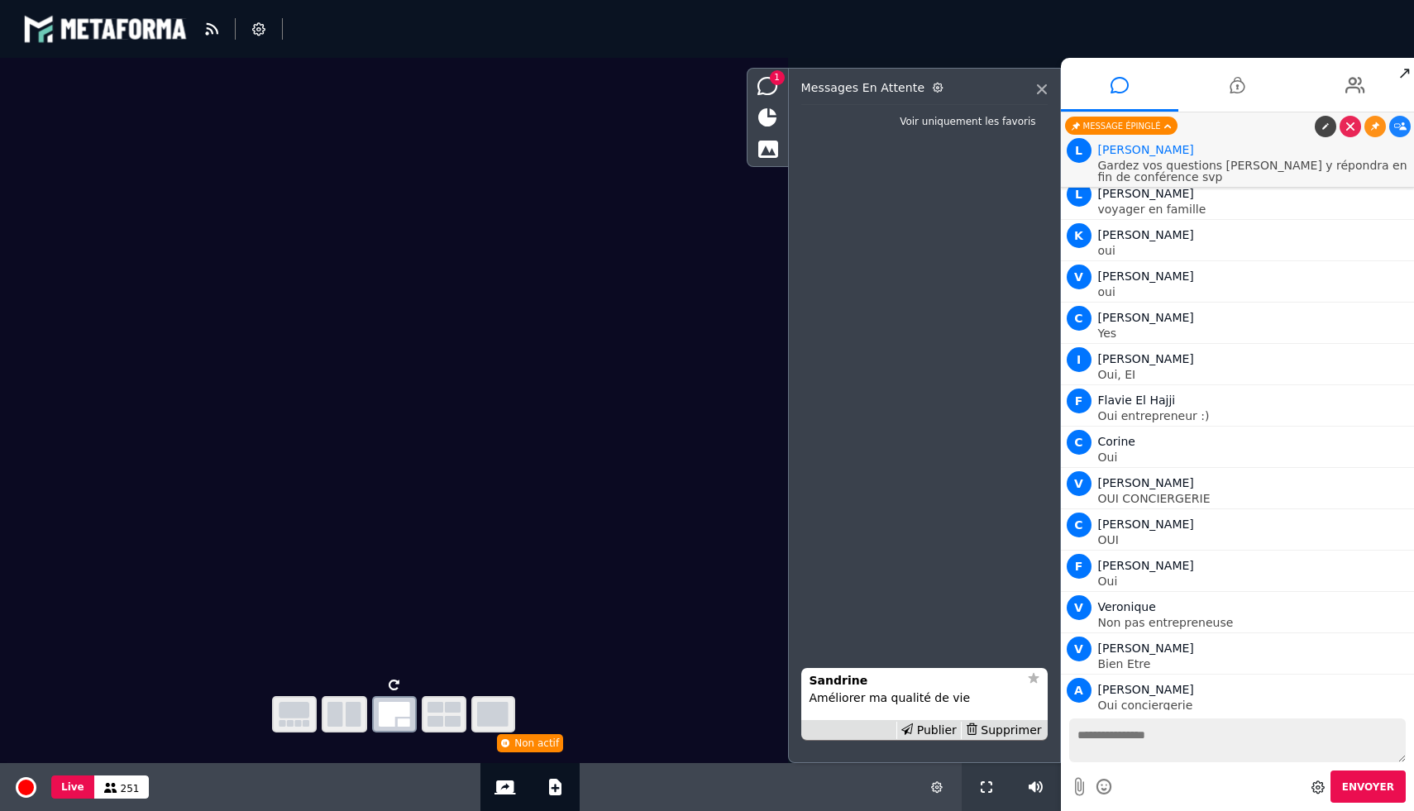
click at [932, 728] on div "Publier" at bounding box center [928, 730] width 64 height 17
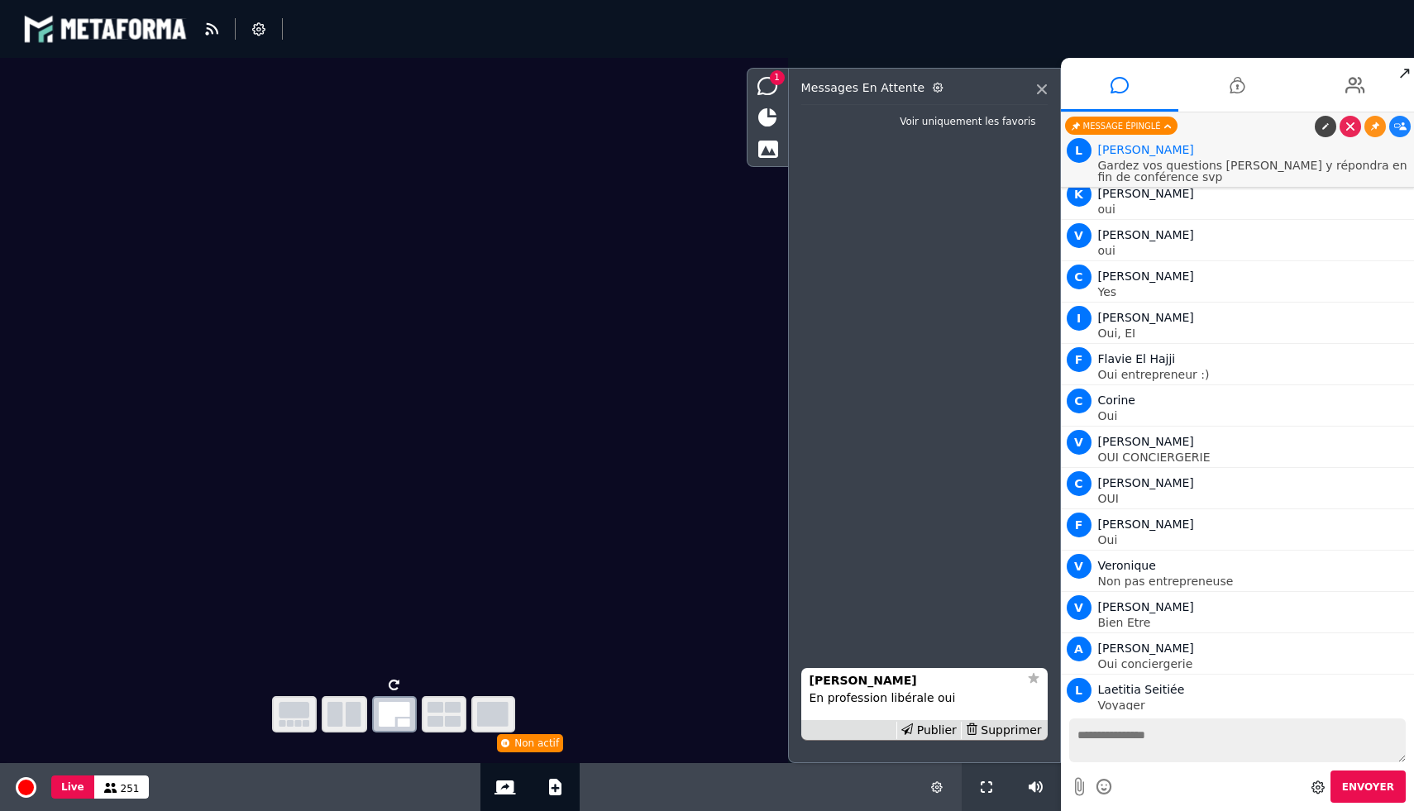
click at [932, 728] on div "Publier" at bounding box center [928, 730] width 64 height 17
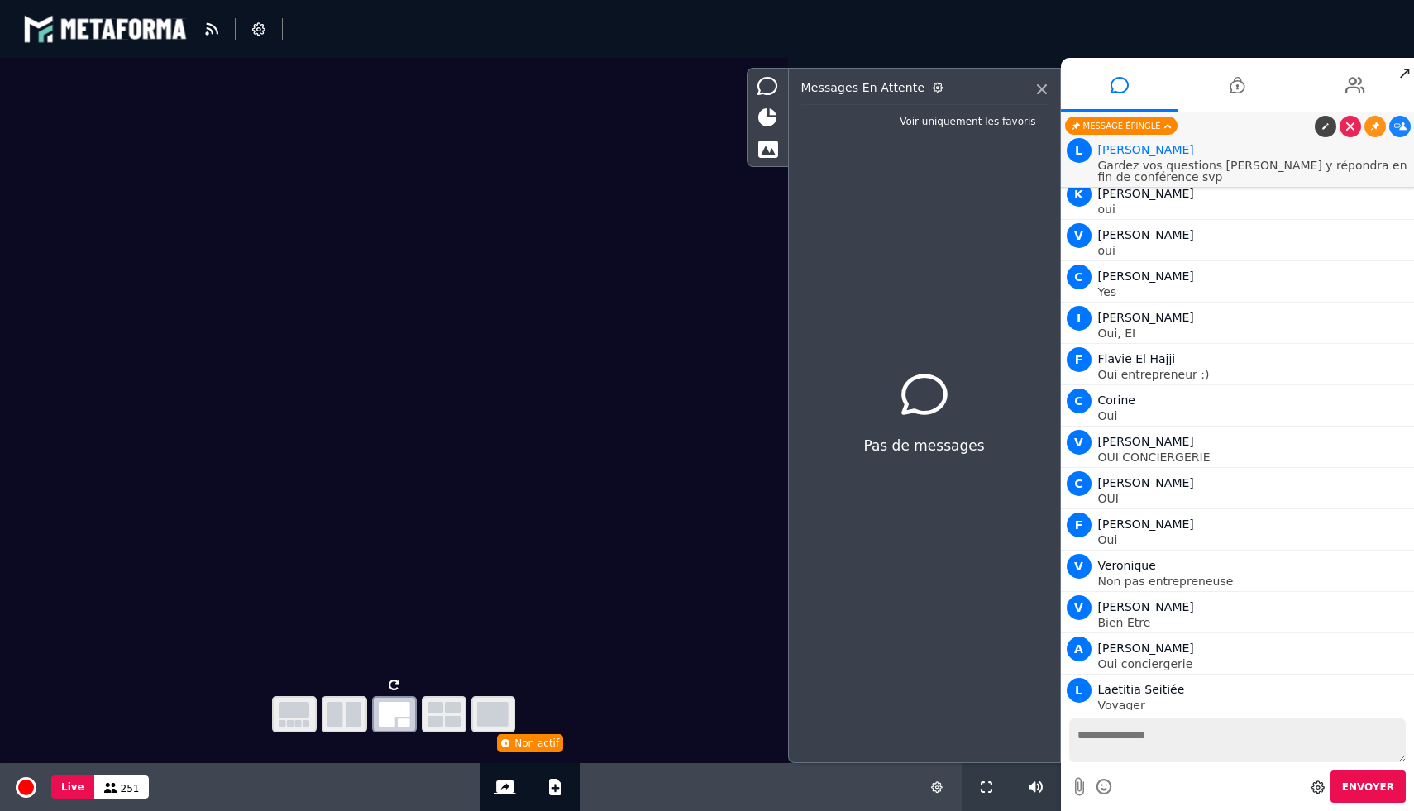
scroll to position [14908, 0]
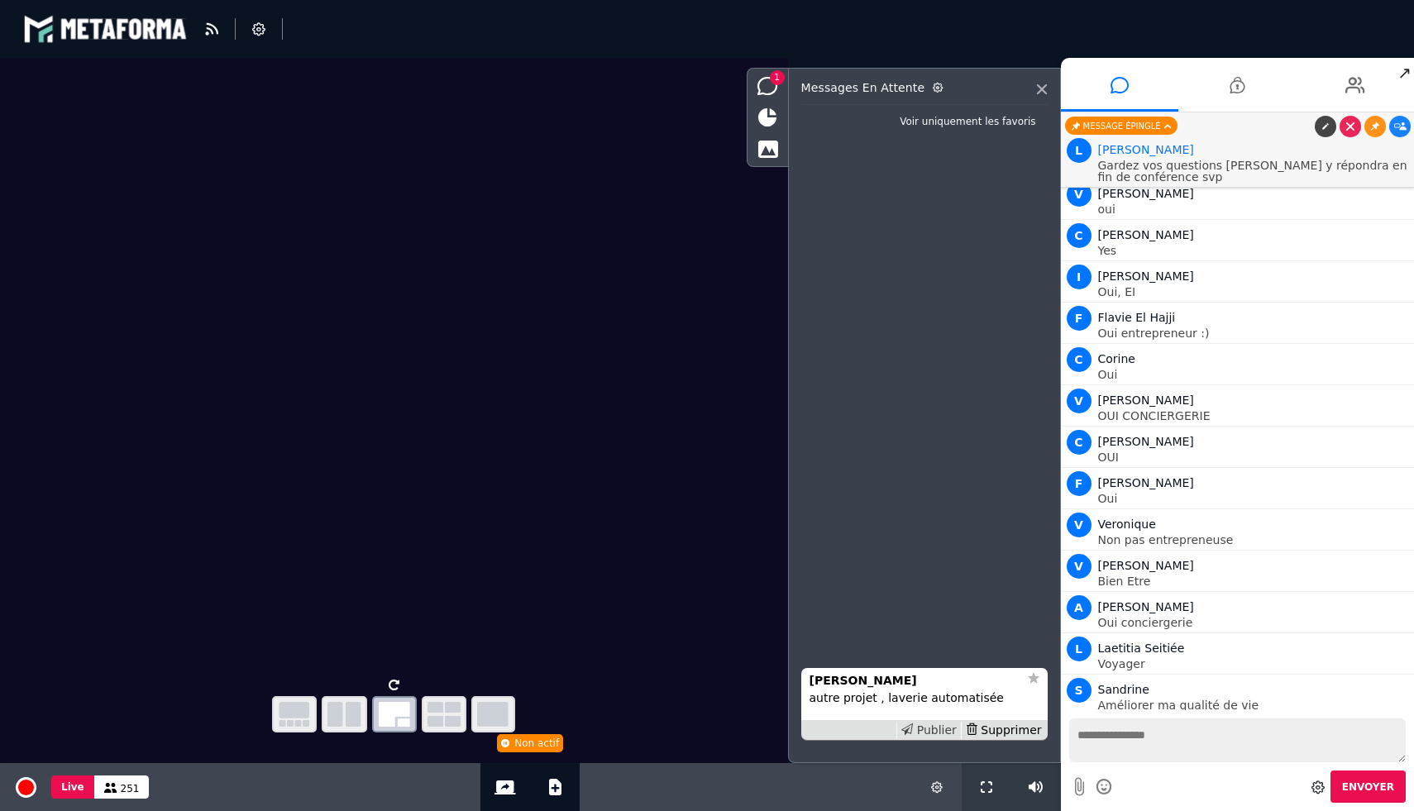
click at [932, 731] on div "Publier" at bounding box center [928, 730] width 64 height 17
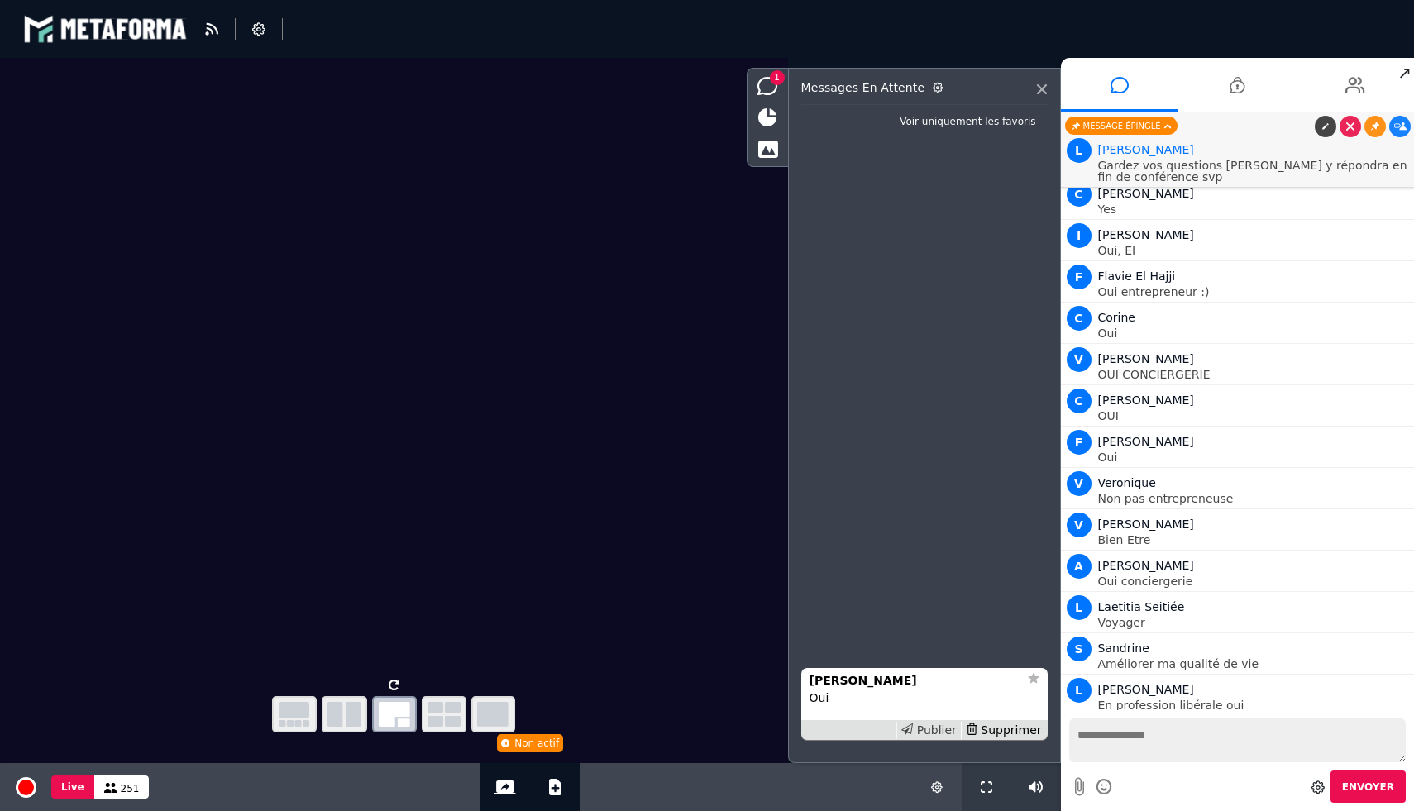
click at [921, 736] on div "Publier" at bounding box center [928, 730] width 64 height 17
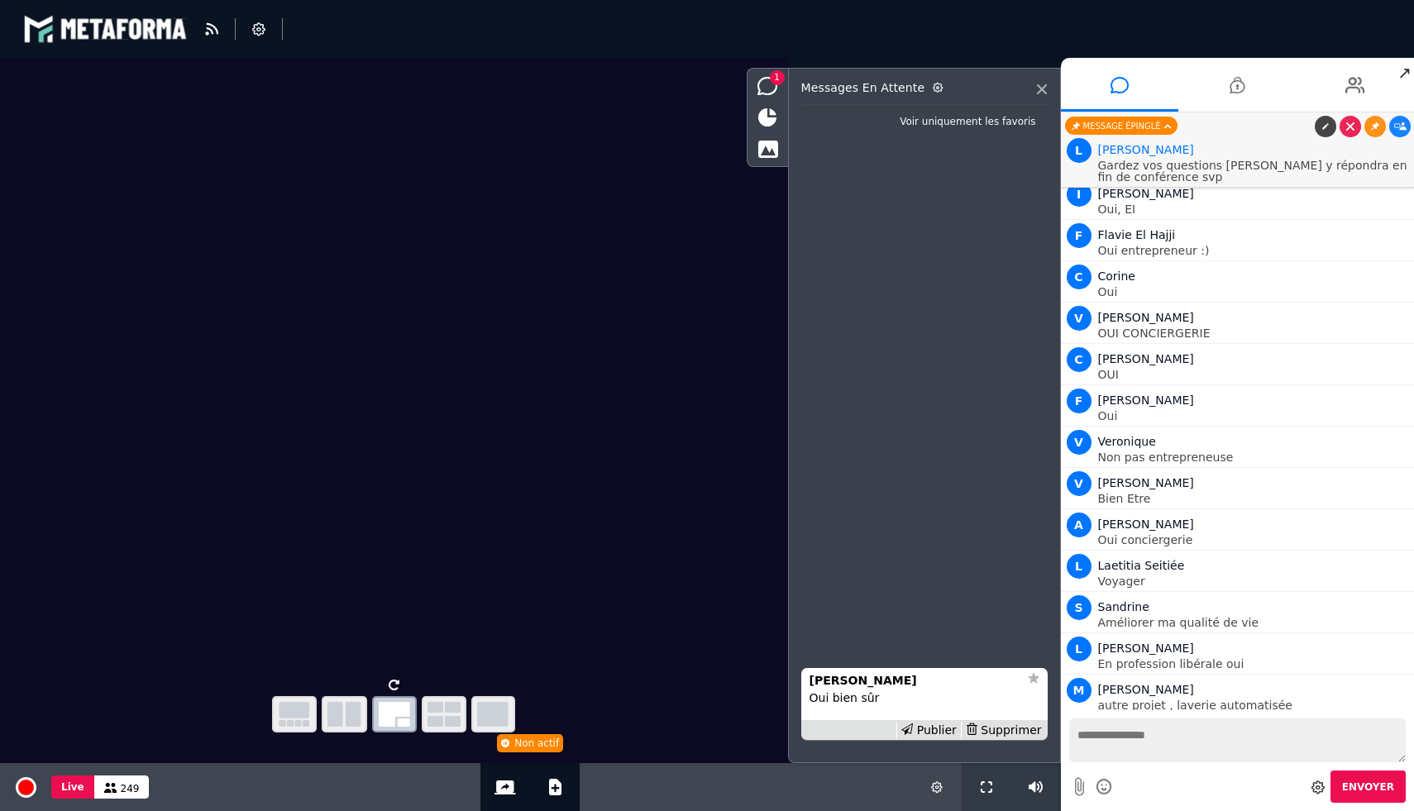
click at [921, 736] on div "Publier" at bounding box center [928, 730] width 64 height 17
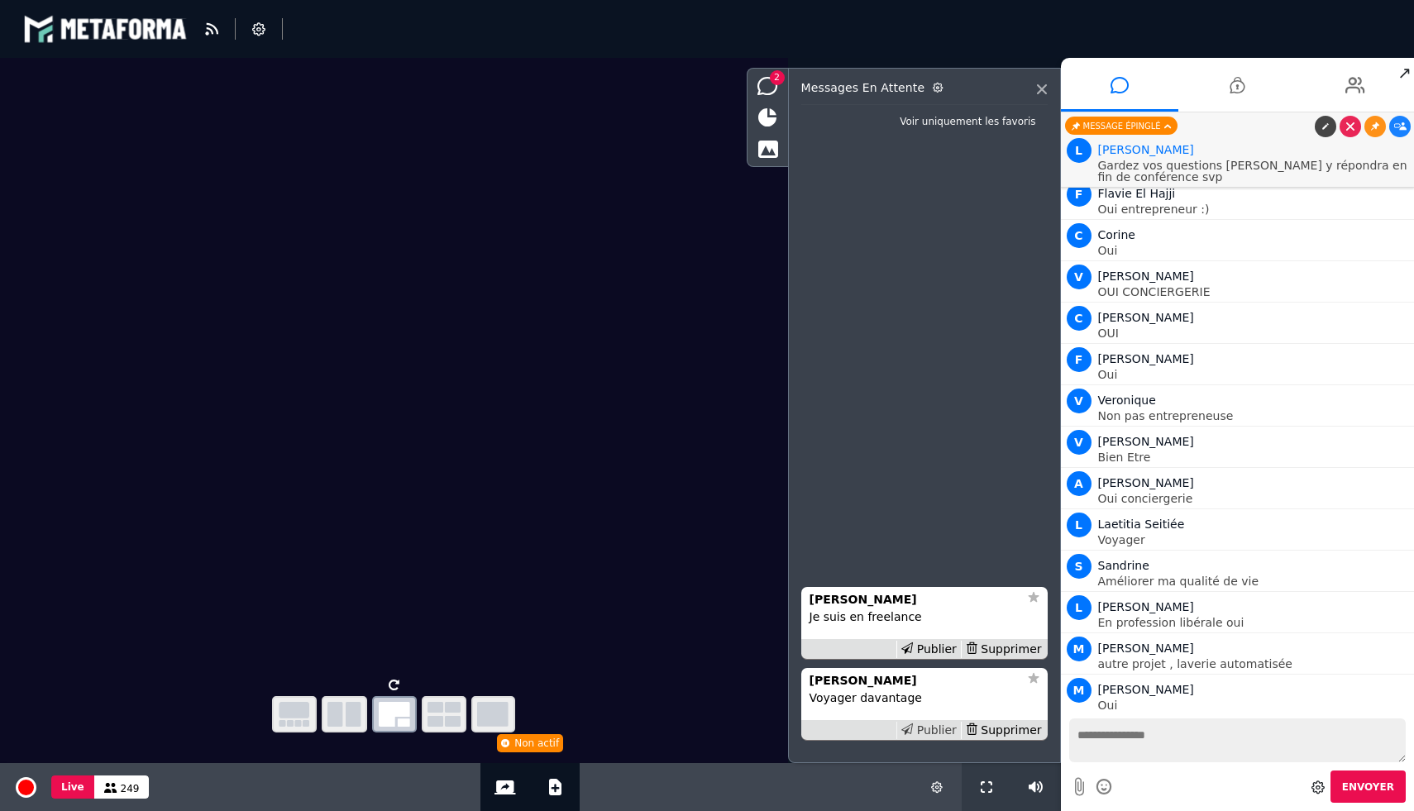
click at [913, 731] on icon at bounding box center [907, 729] width 12 height 12
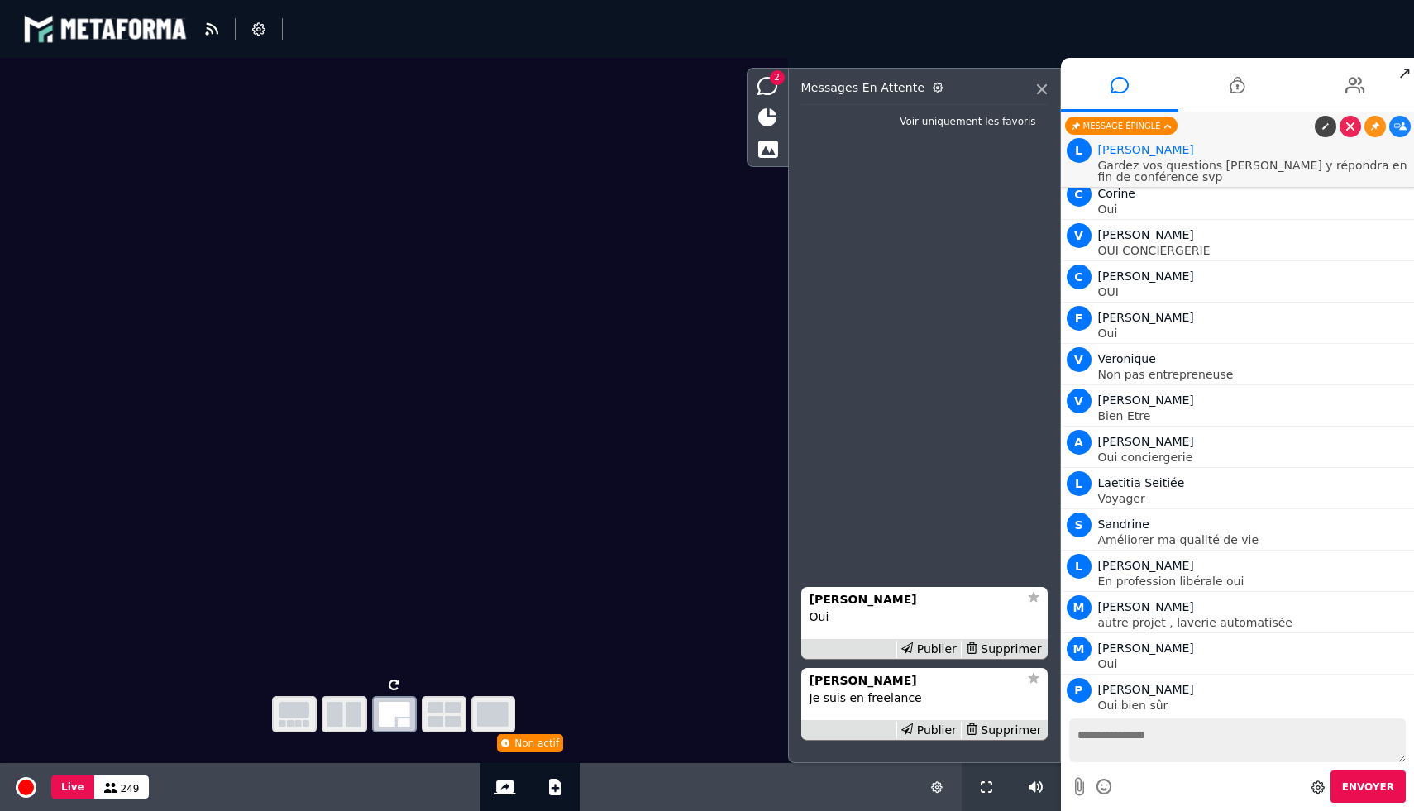
click at [913, 731] on icon at bounding box center [907, 729] width 12 height 12
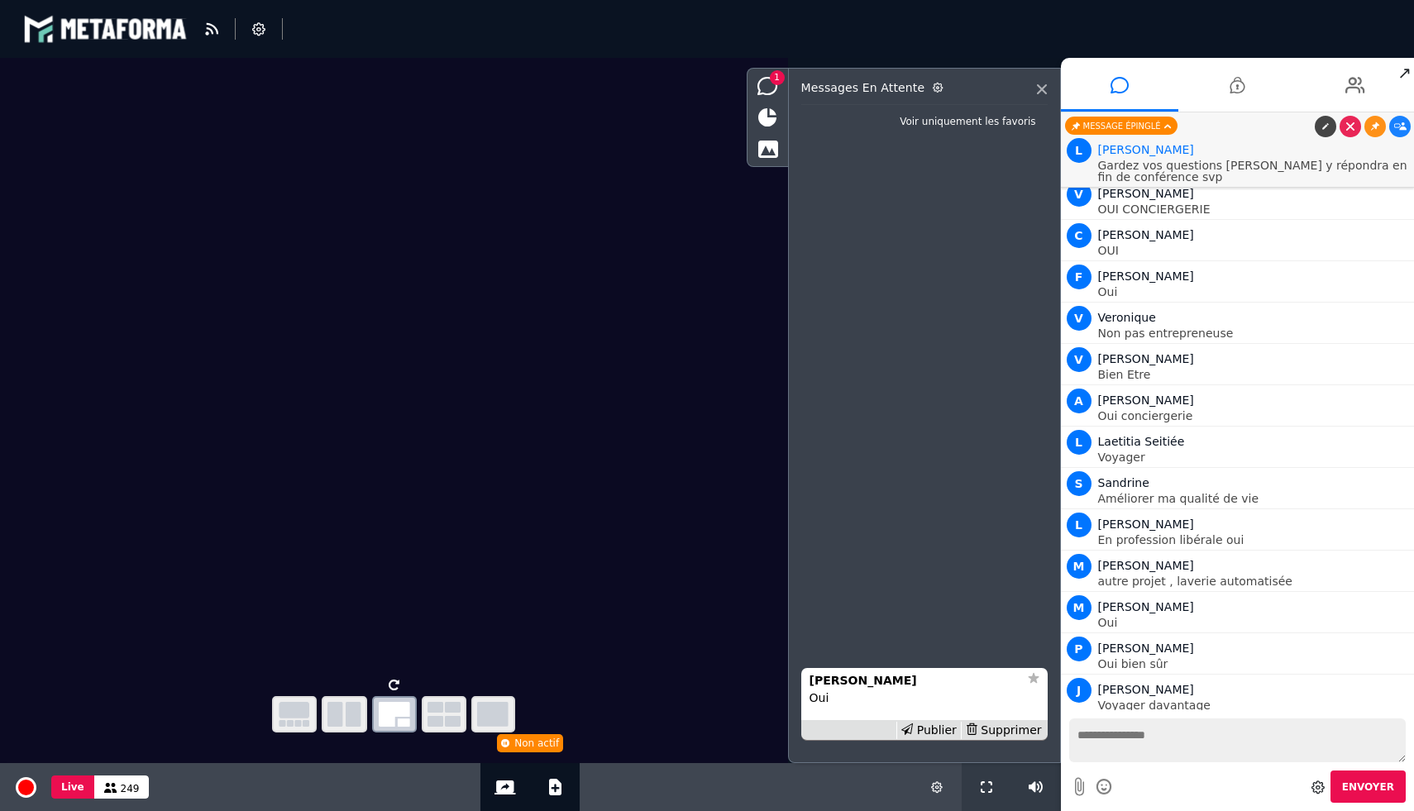
click at [913, 731] on icon at bounding box center [907, 729] width 12 height 12
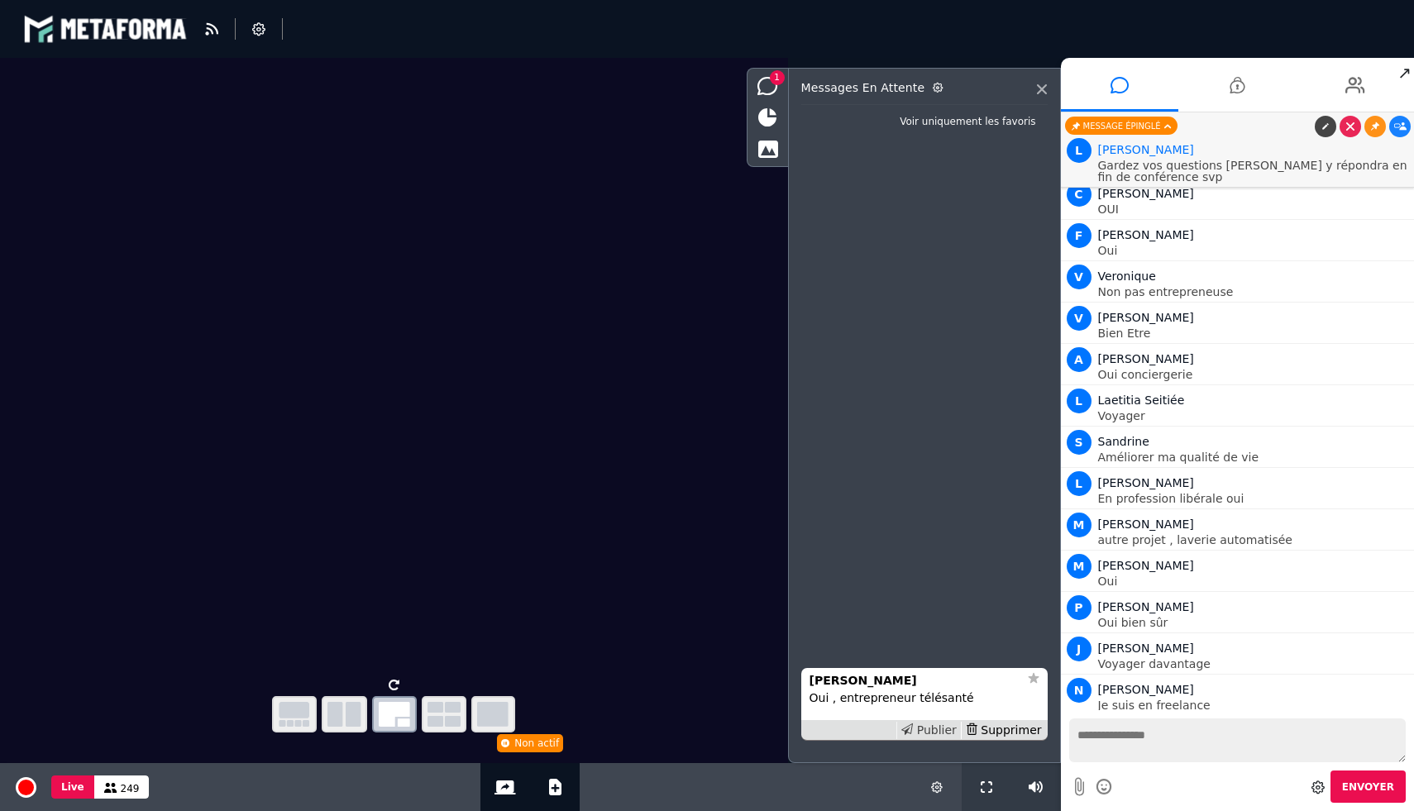
click at [937, 738] on div "Publier" at bounding box center [928, 730] width 64 height 17
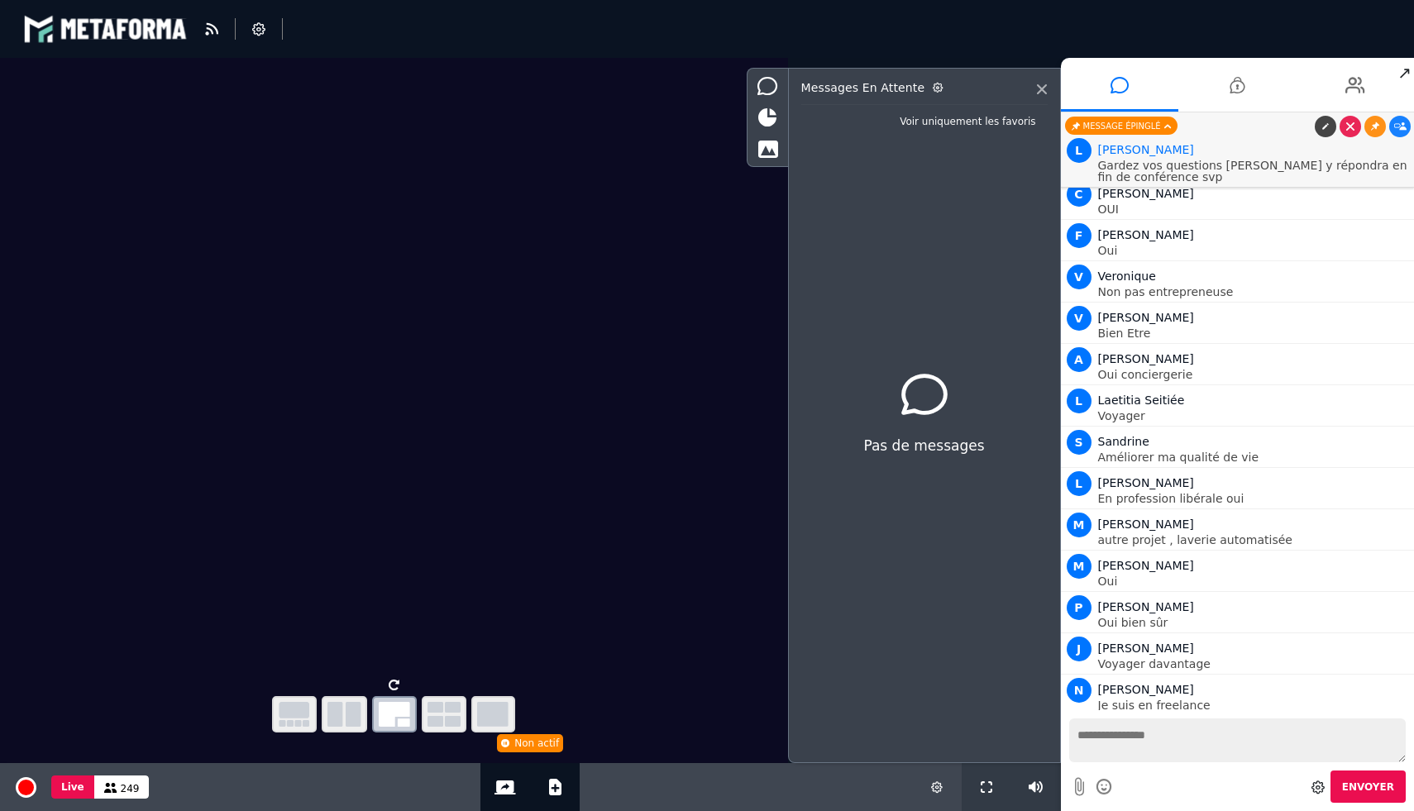
scroll to position [15198, 0]
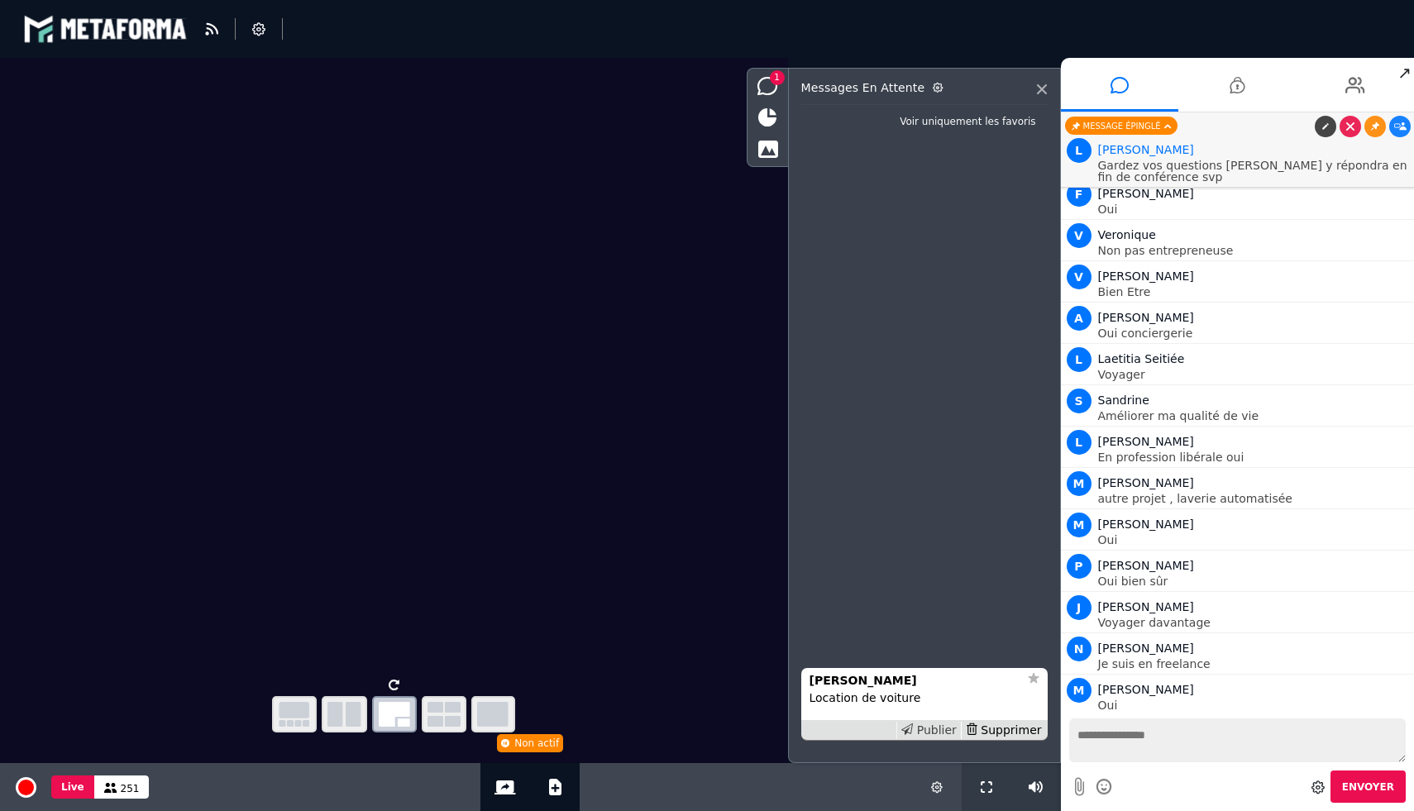
click at [933, 725] on div "Publier" at bounding box center [928, 730] width 64 height 17
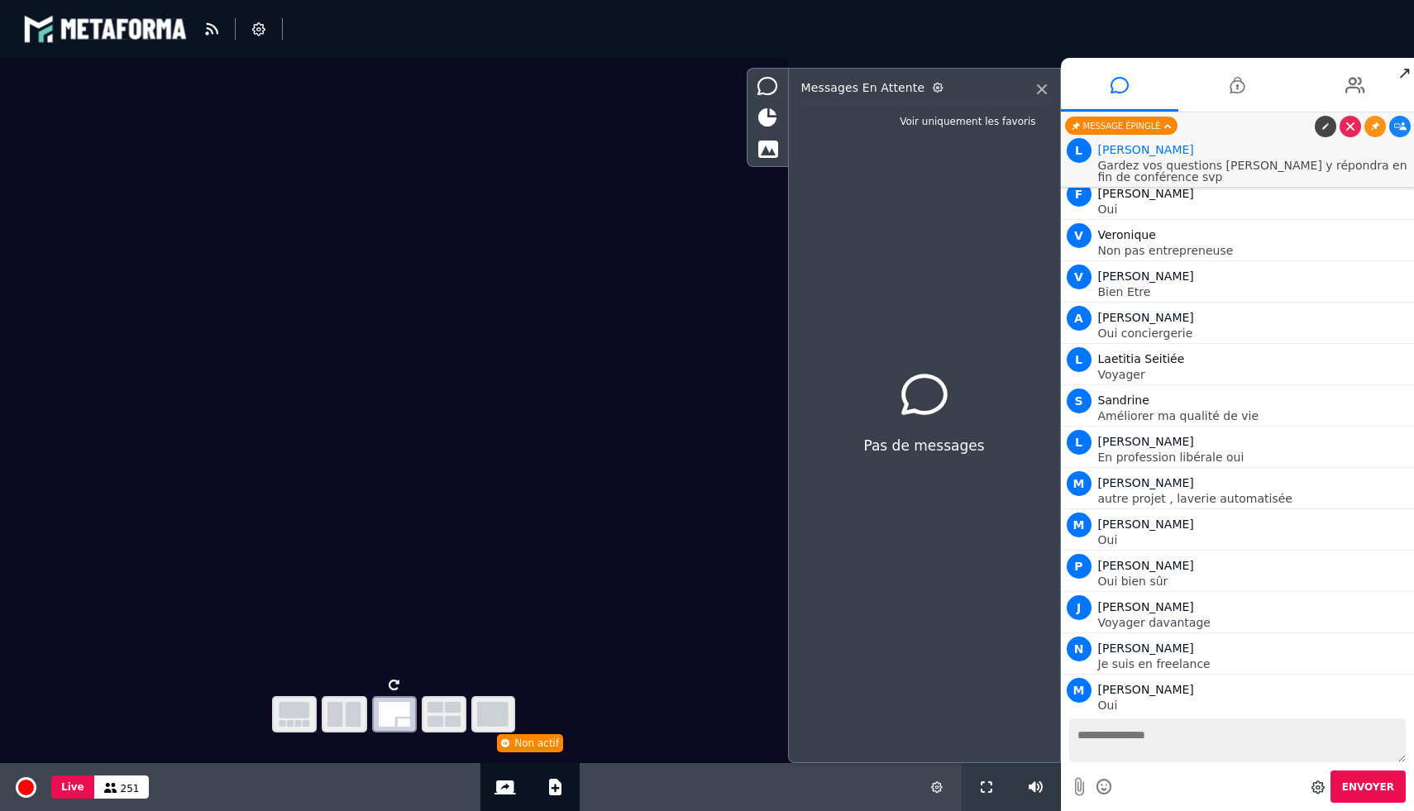
scroll to position [15239, 0]
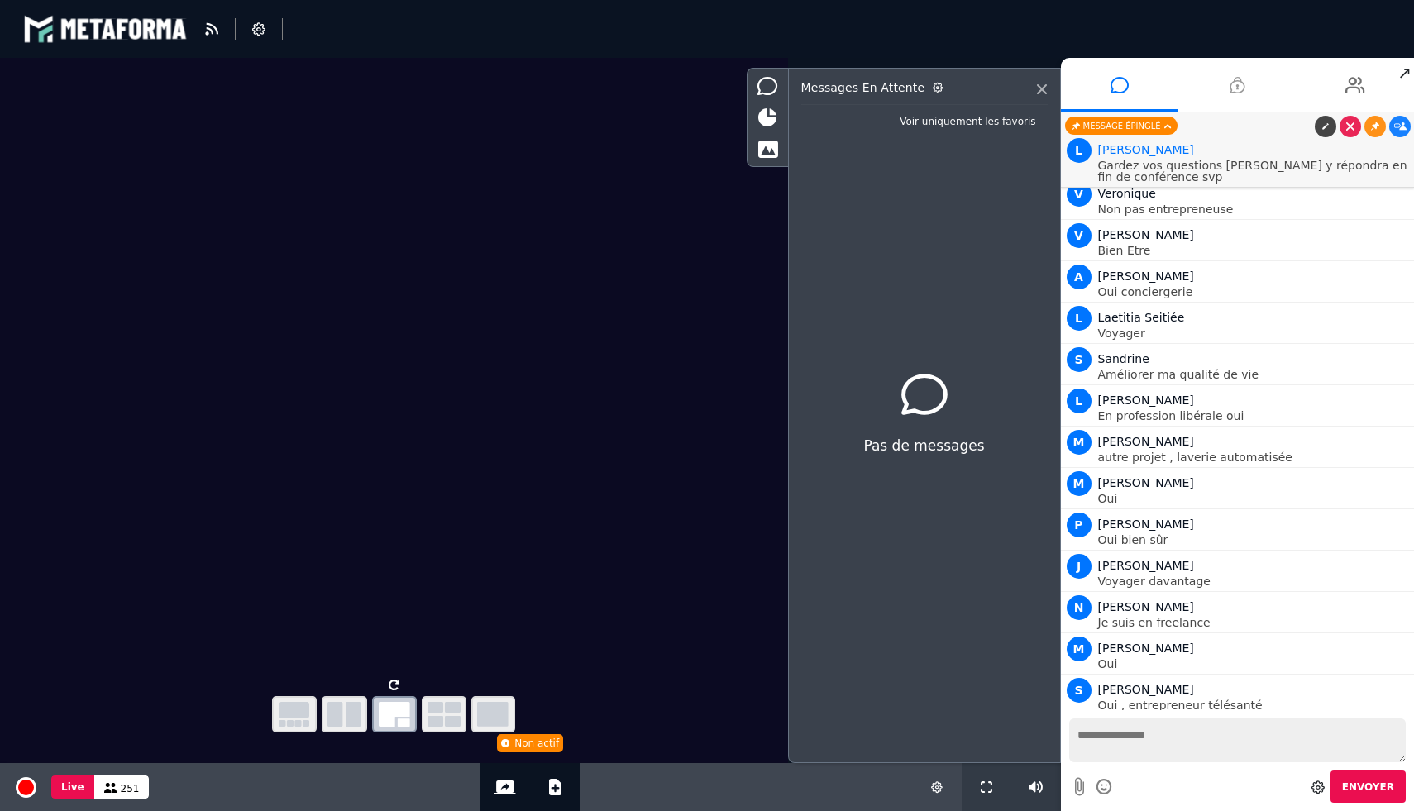
click at [1236, 83] on icon at bounding box center [1236, 84] width 15 height 41
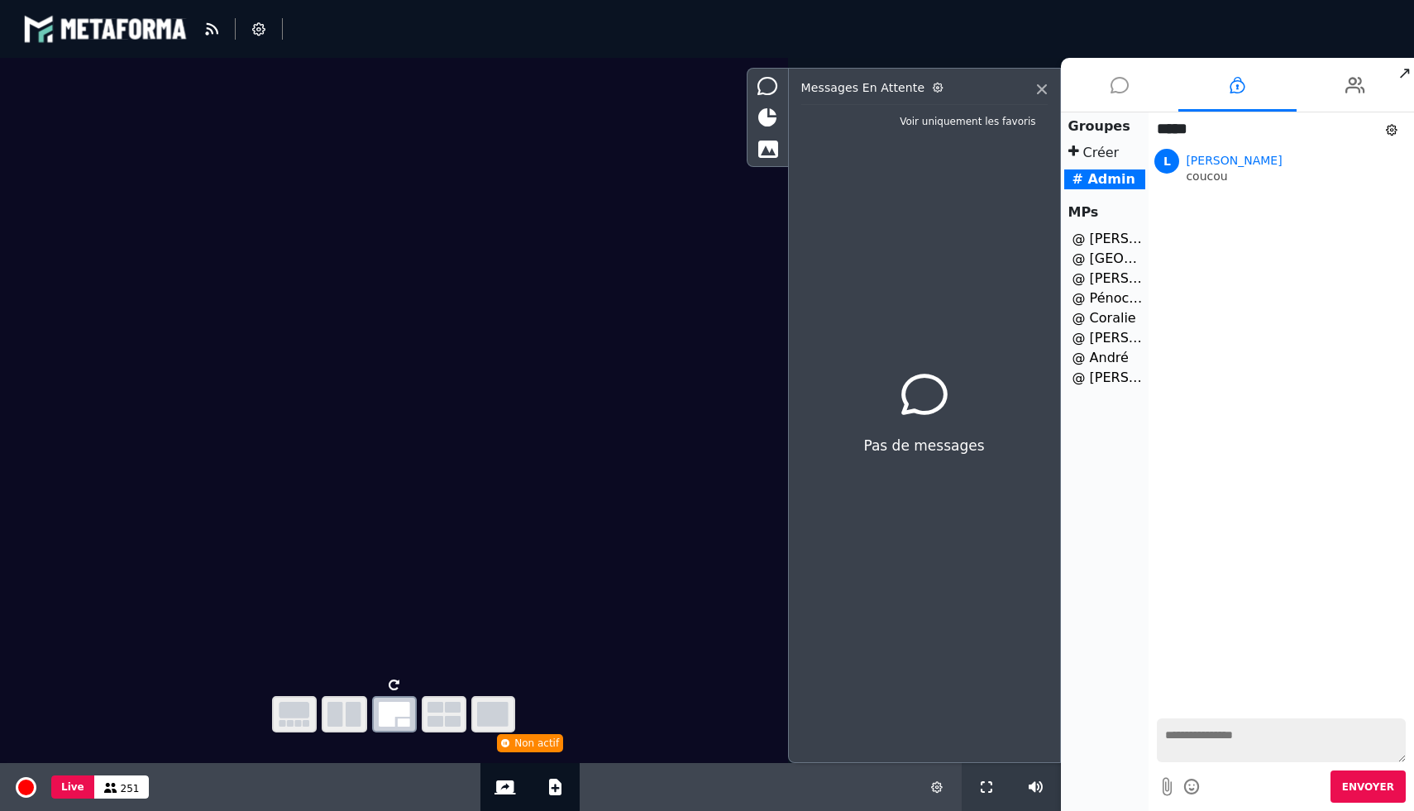
click at [1138, 86] on li at bounding box center [1120, 85] width 118 height 54
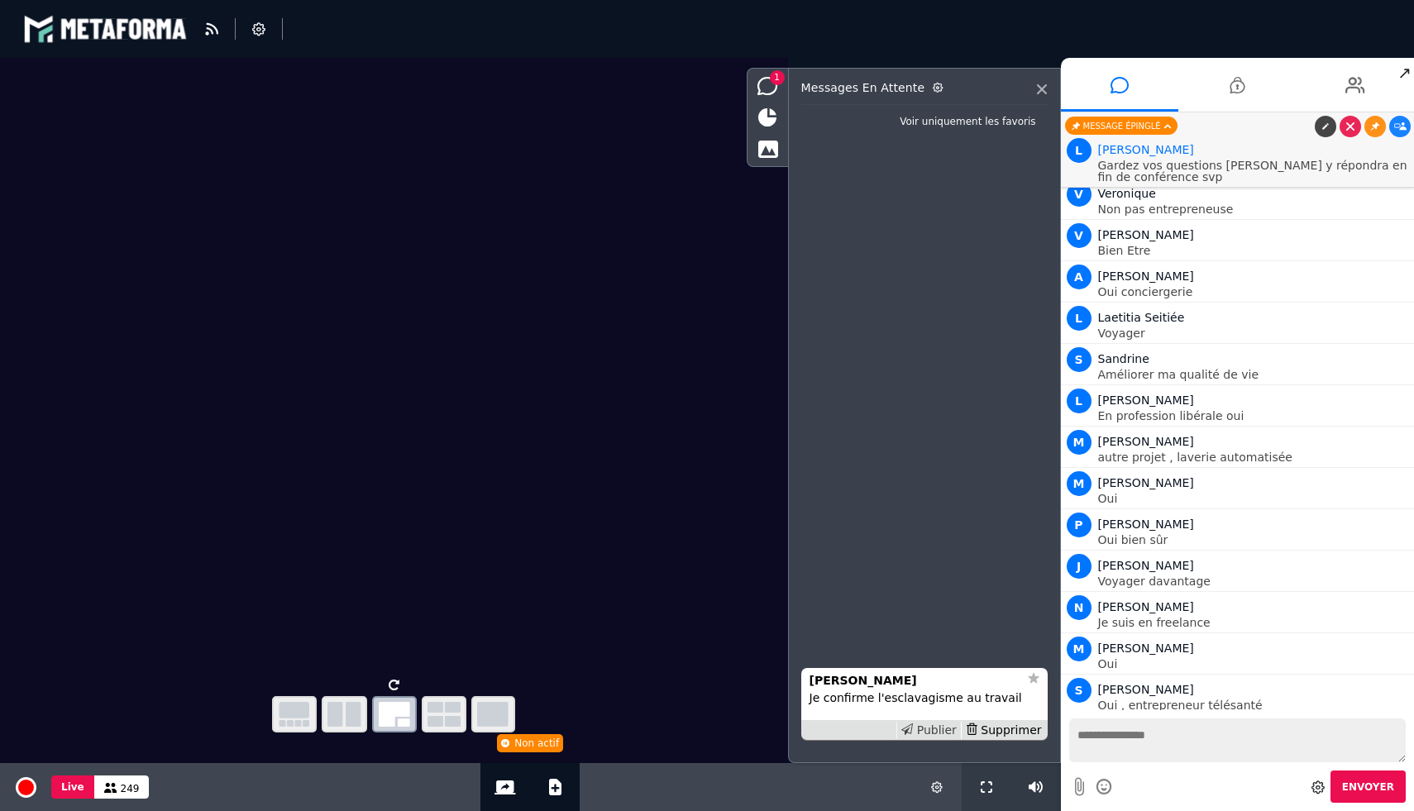
click at [913, 731] on icon at bounding box center [907, 729] width 12 height 12
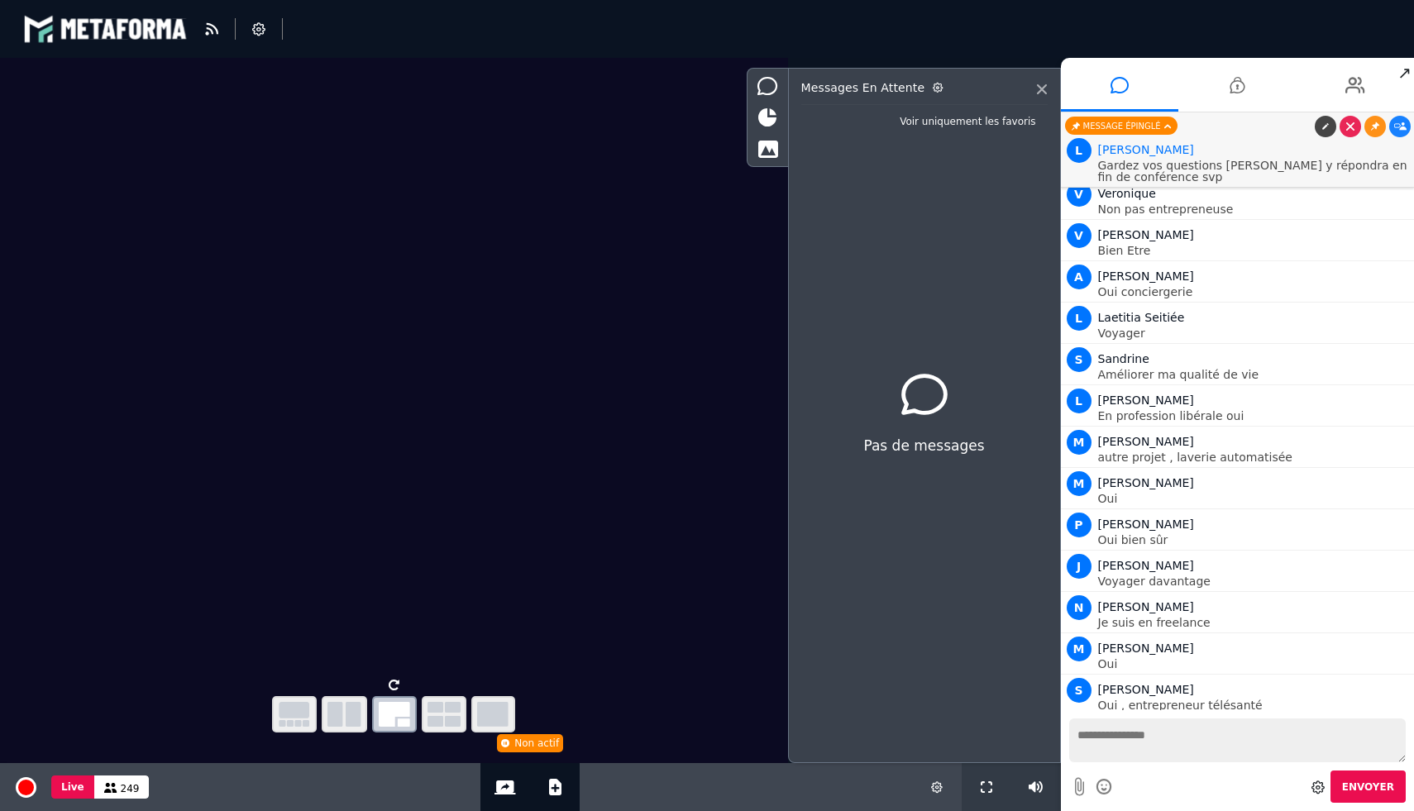
scroll to position [15280, 0]
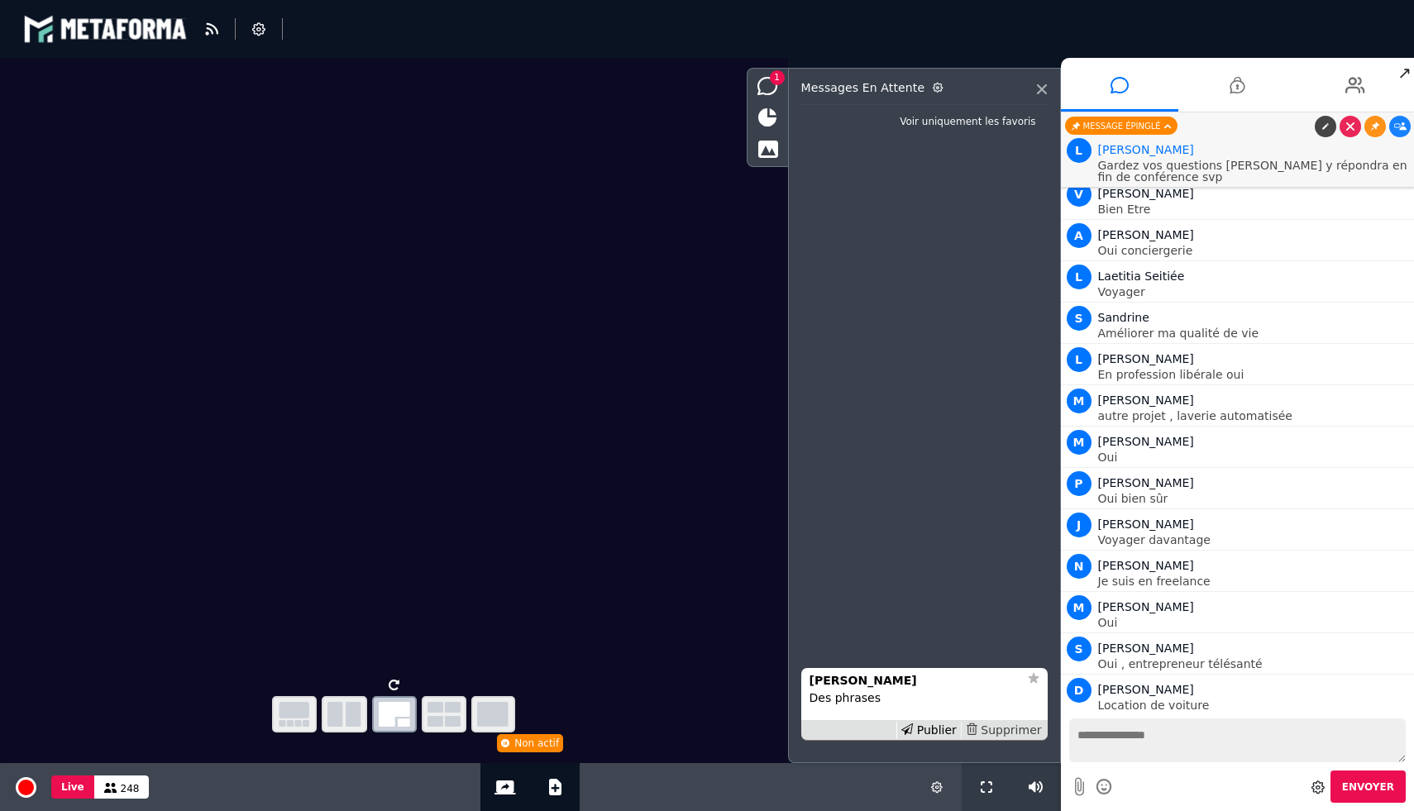
click at [1019, 733] on div "Supprimer" at bounding box center [1003, 730] width 85 height 17
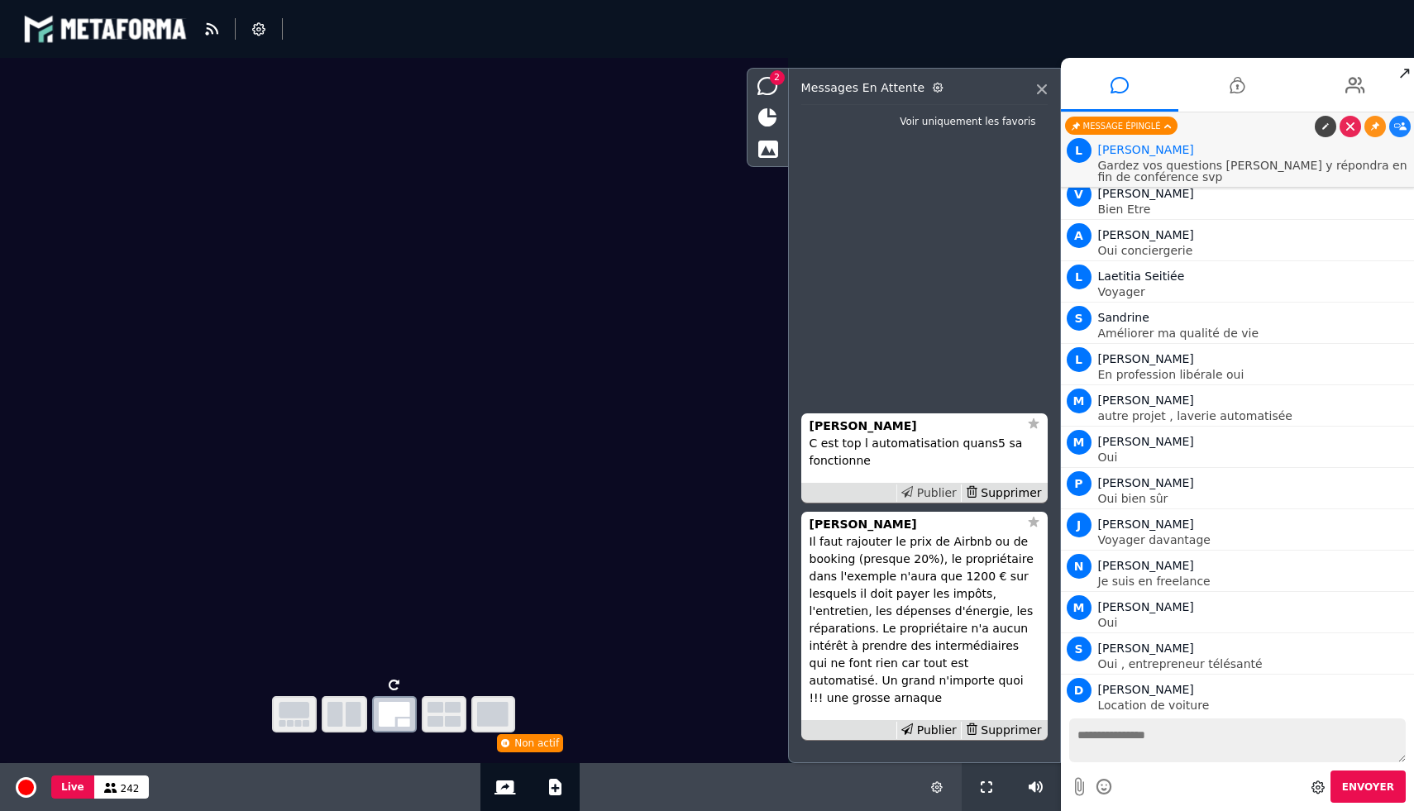
click at [934, 502] on div "Publier" at bounding box center [928, 492] width 64 height 17
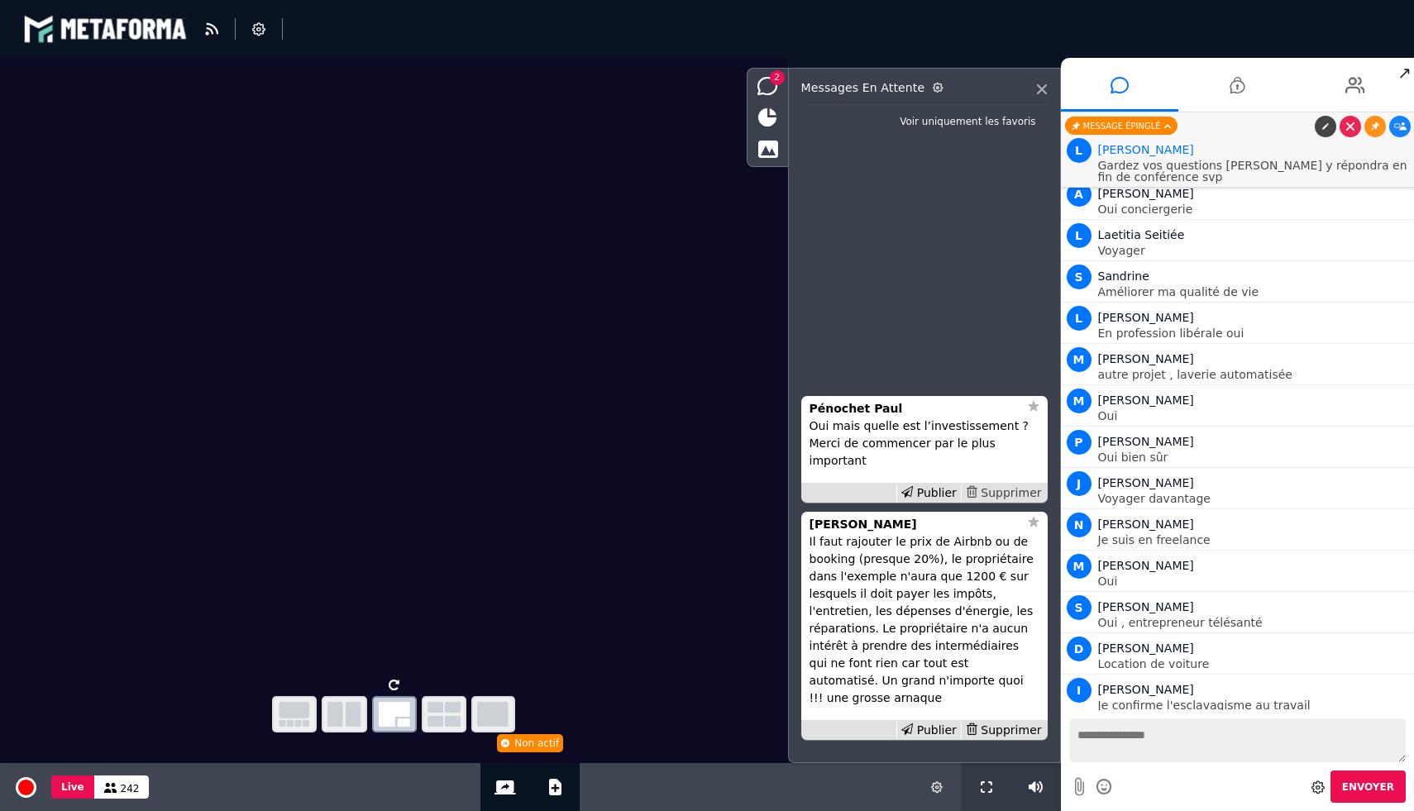
click at [1016, 502] on div "Supprimer" at bounding box center [1003, 492] width 85 height 17
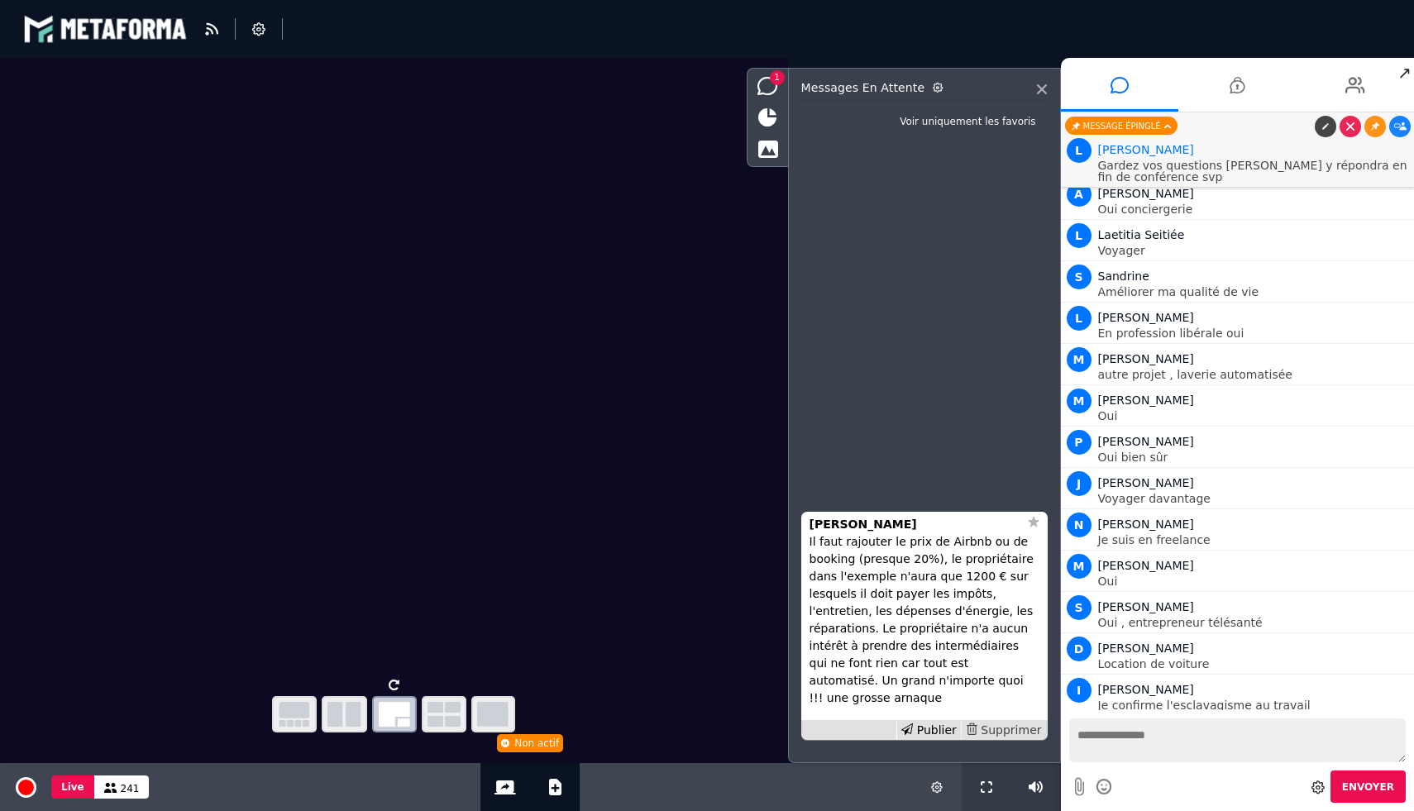
click at [994, 730] on div "Supprimer" at bounding box center [1003, 730] width 85 height 17
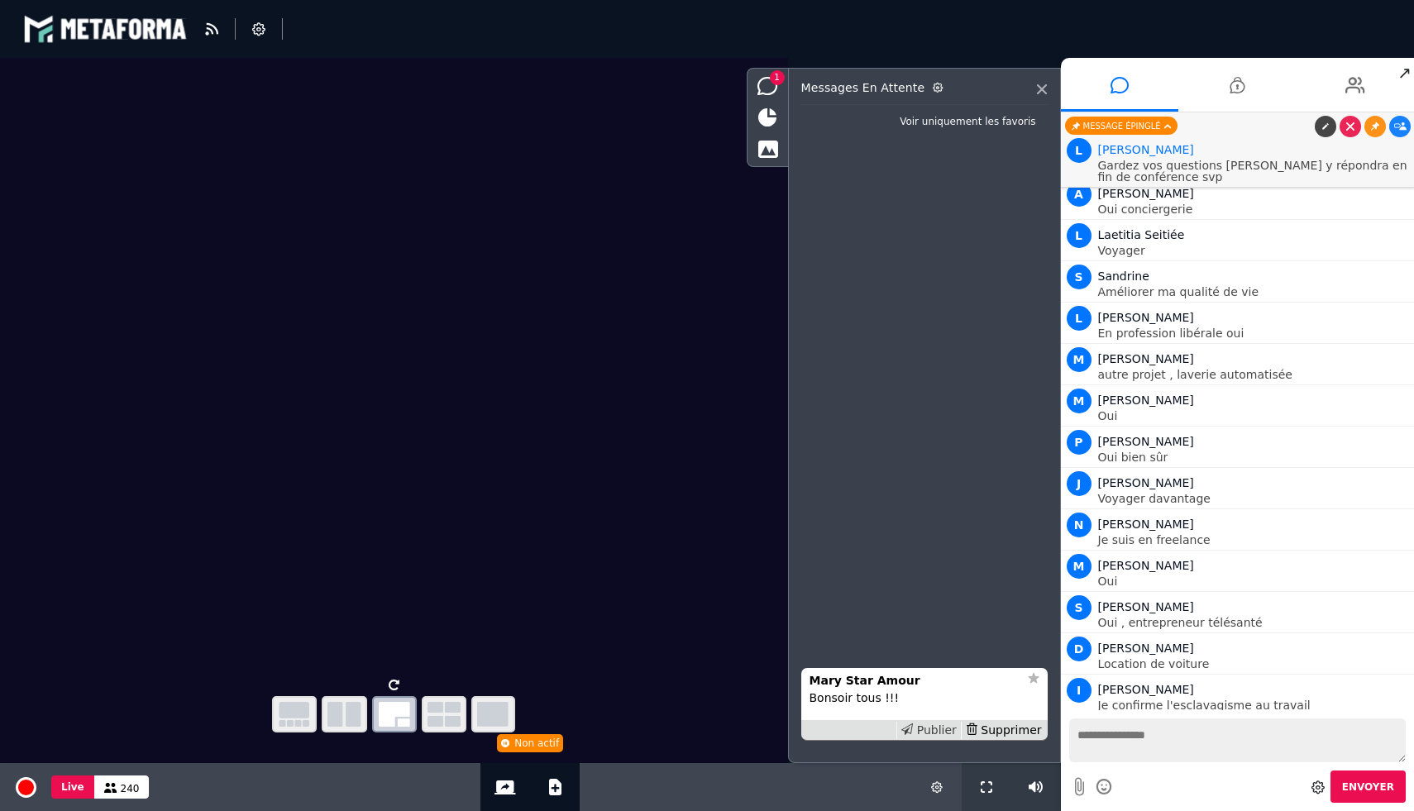
click at [933, 733] on div "Publier" at bounding box center [928, 730] width 64 height 17
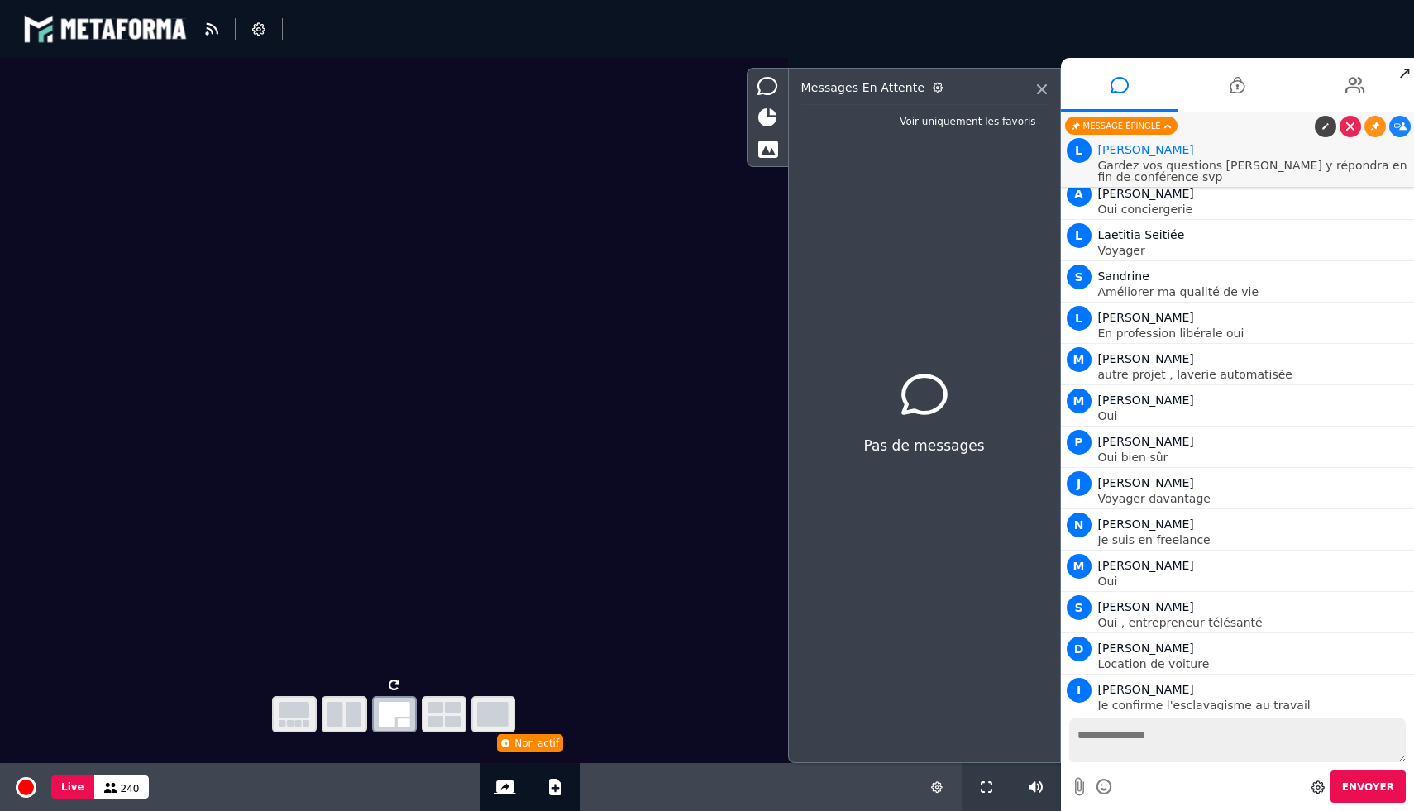
scroll to position [15363, 0]
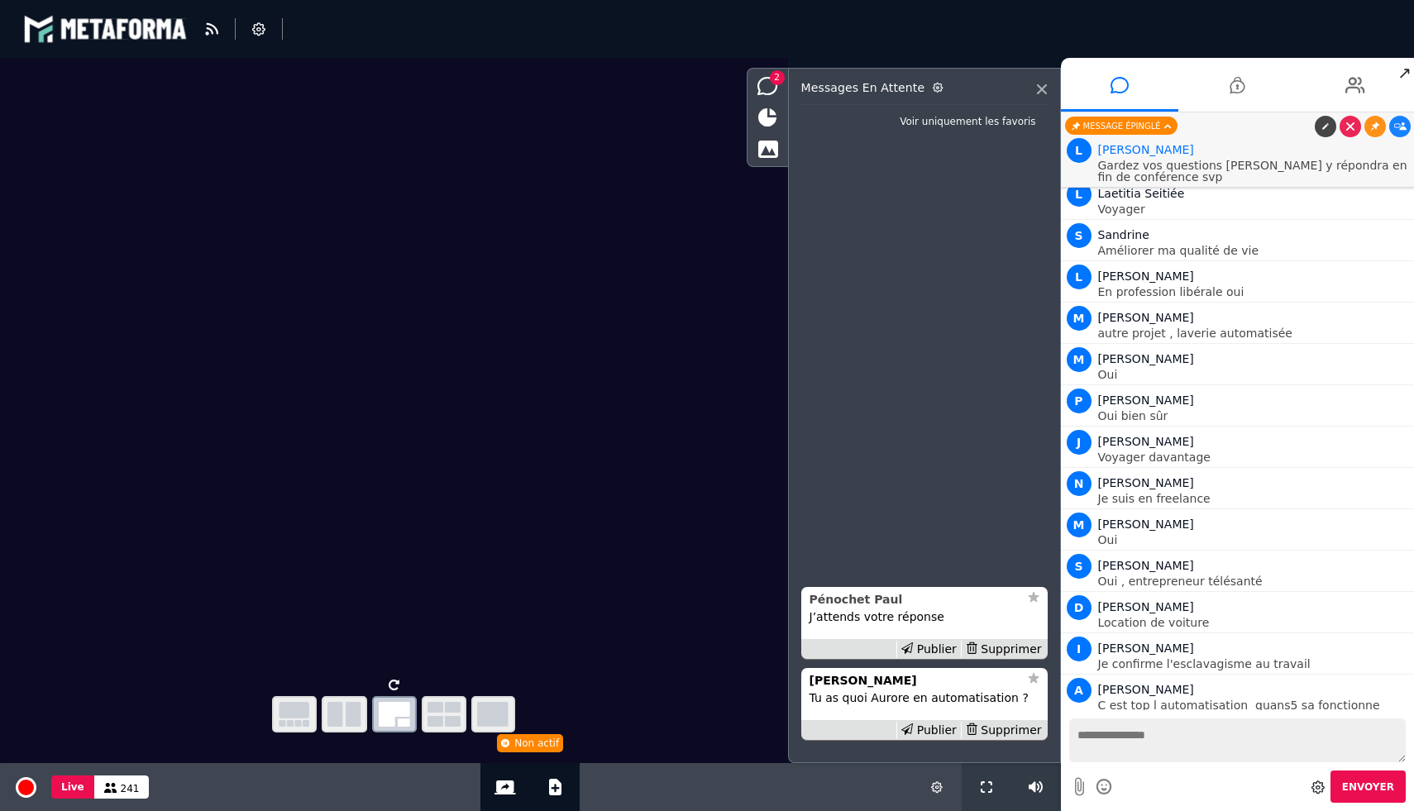
click at [871, 602] on strong "Pénochet Paul" at bounding box center [855, 599] width 93 height 13
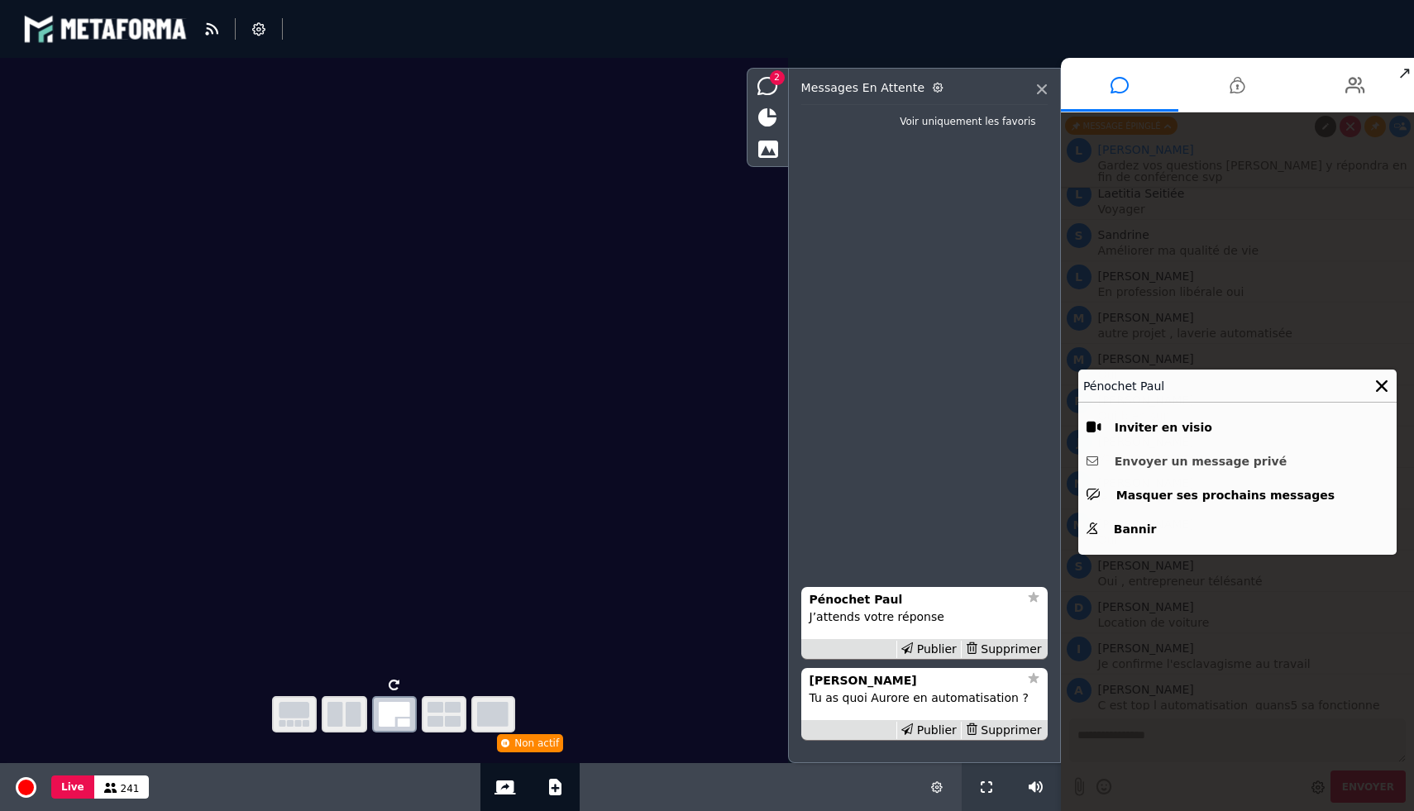
click at [1160, 462] on button "Envoyer un message privé" at bounding box center [1237, 462] width 302 height 26
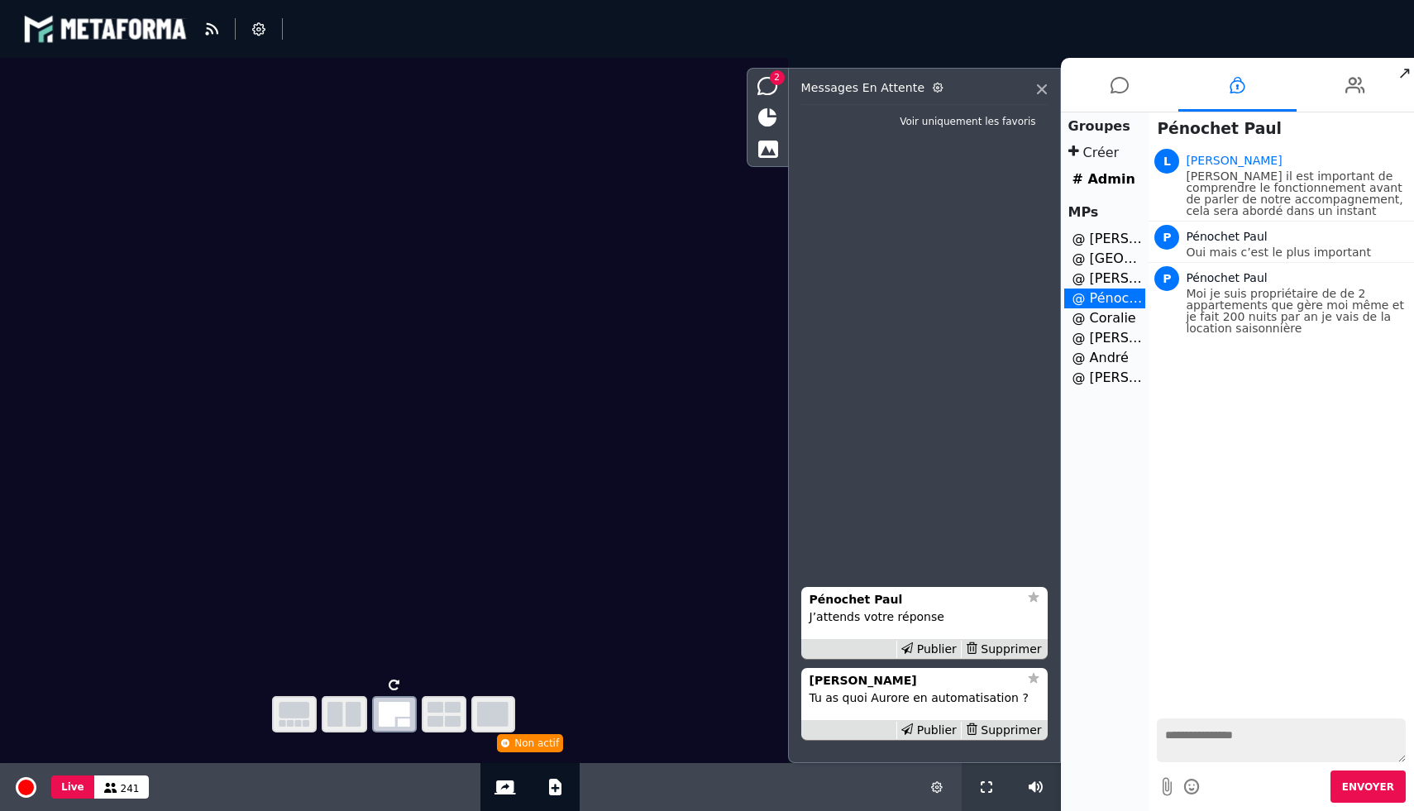
click at [1169, 745] on textarea at bounding box center [1281, 740] width 249 height 44
type textarea "**********"
click at [1364, 787] on span "Envoyer" at bounding box center [1368, 787] width 52 height 12
click at [1118, 81] on icon at bounding box center [1119, 84] width 18 height 41
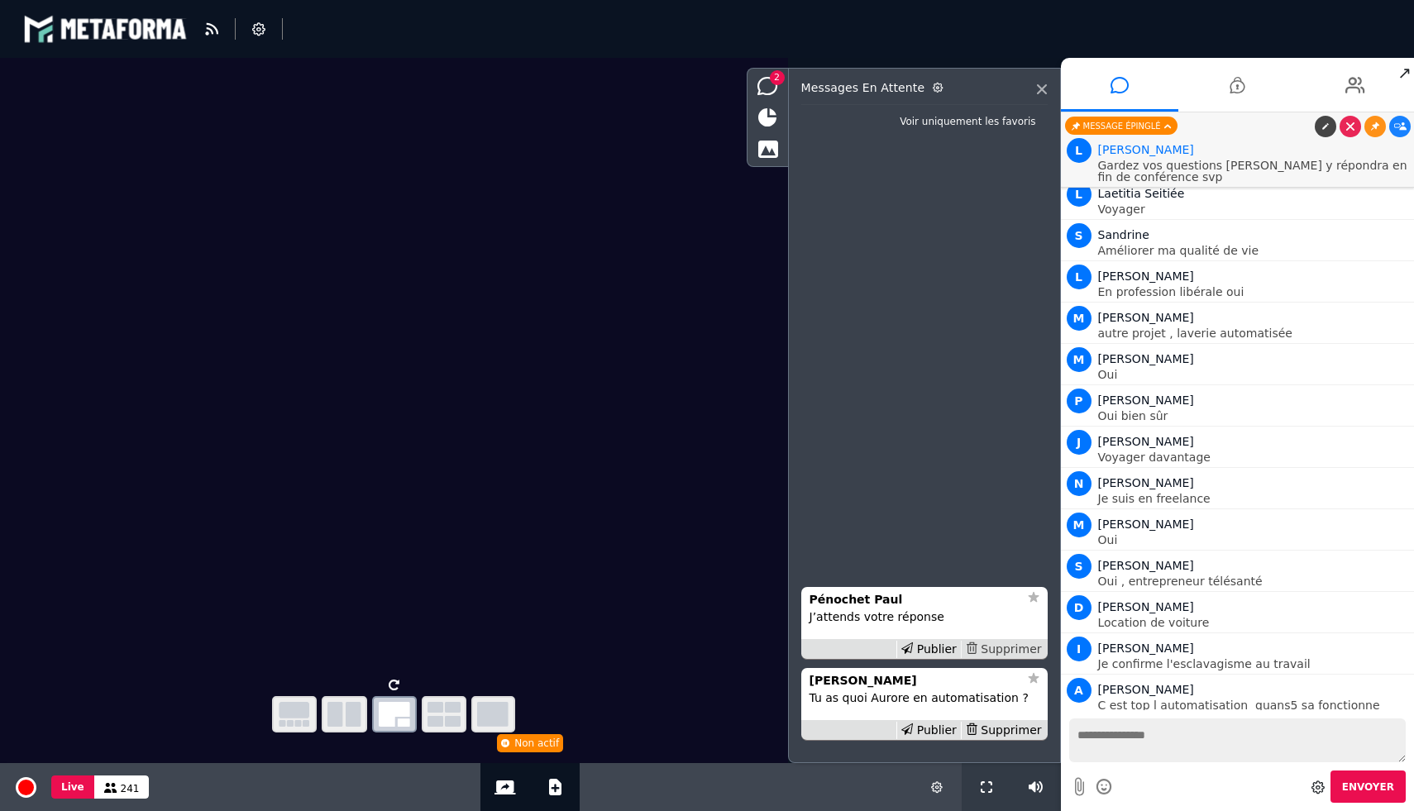
click at [1020, 642] on div "Supprimer" at bounding box center [1003, 649] width 85 height 17
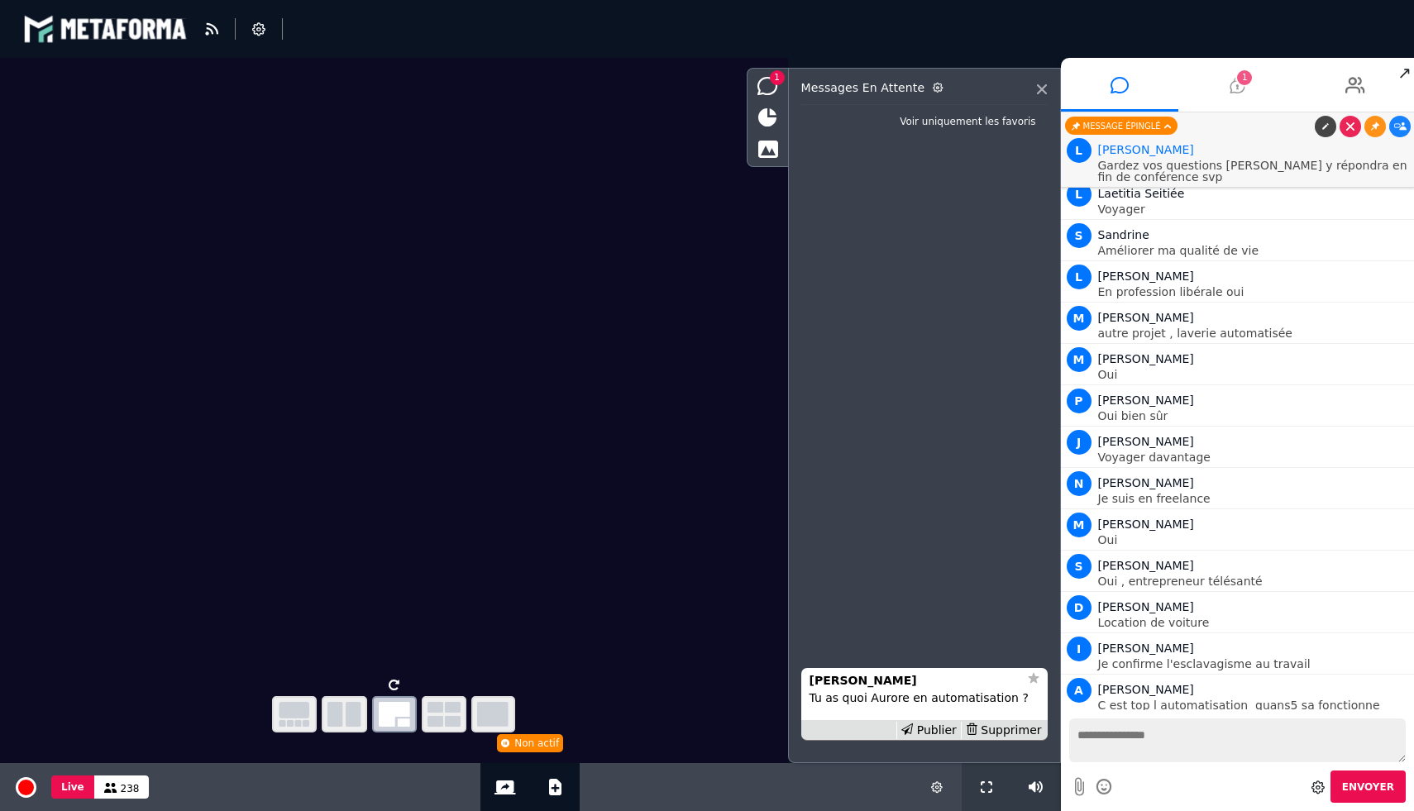
click at [1237, 85] on icon at bounding box center [1236, 84] width 15 height 41
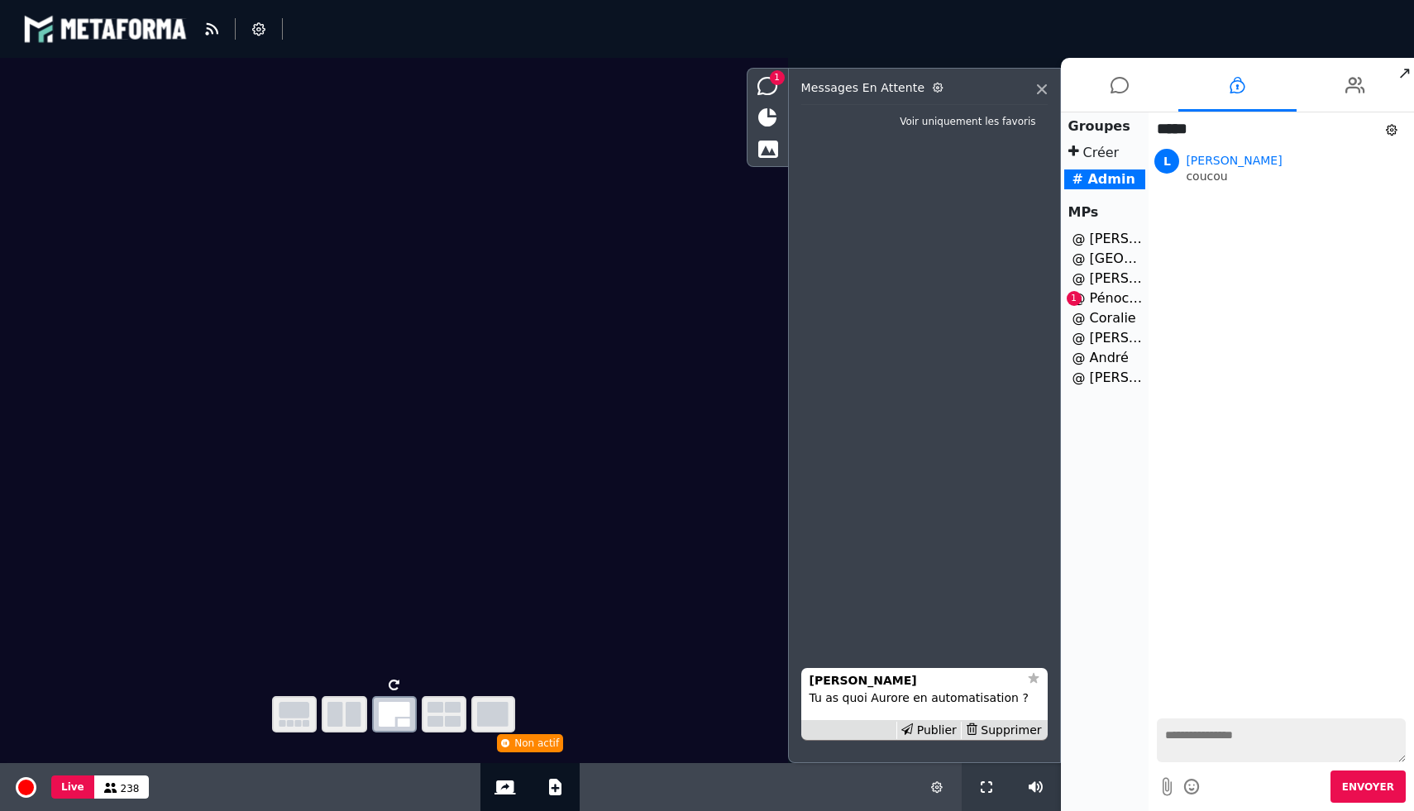
click at [1100, 302] on li "@ Pénochet Paul 1" at bounding box center [1105, 299] width 82 height 20
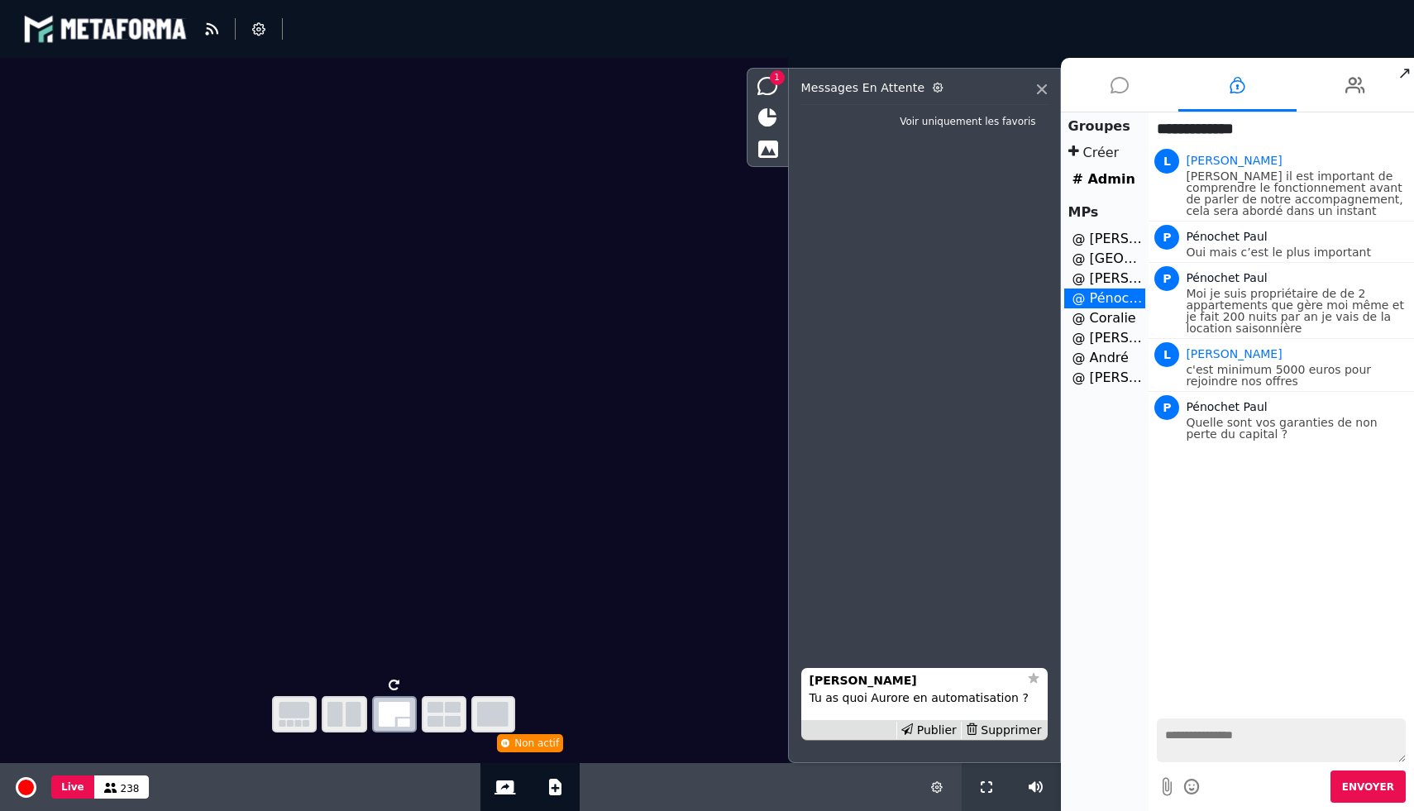
click at [1114, 91] on icon at bounding box center [1119, 84] width 18 height 41
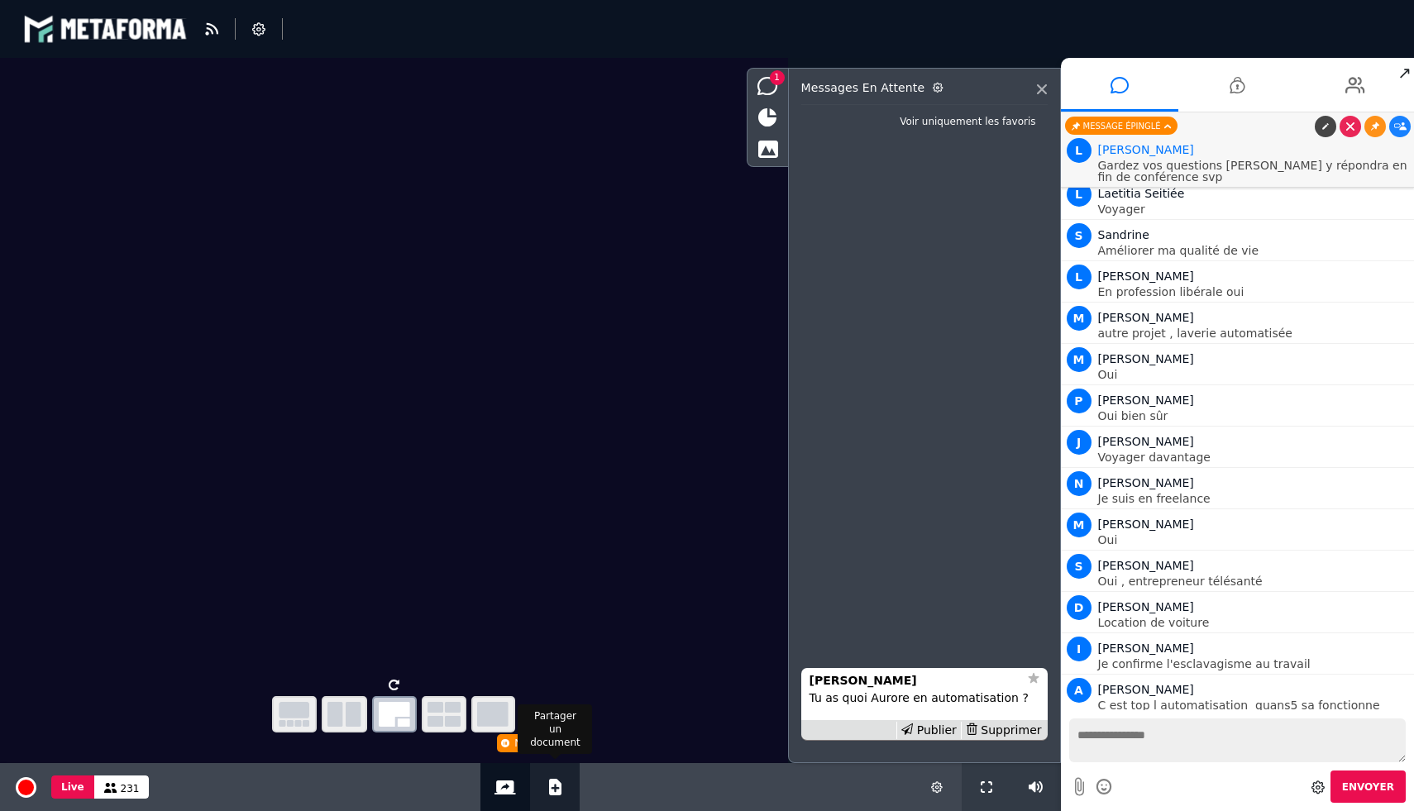
click at [540, 793] on div "Ajouter un document" at bounding box center [555, 787] width 50 height 48
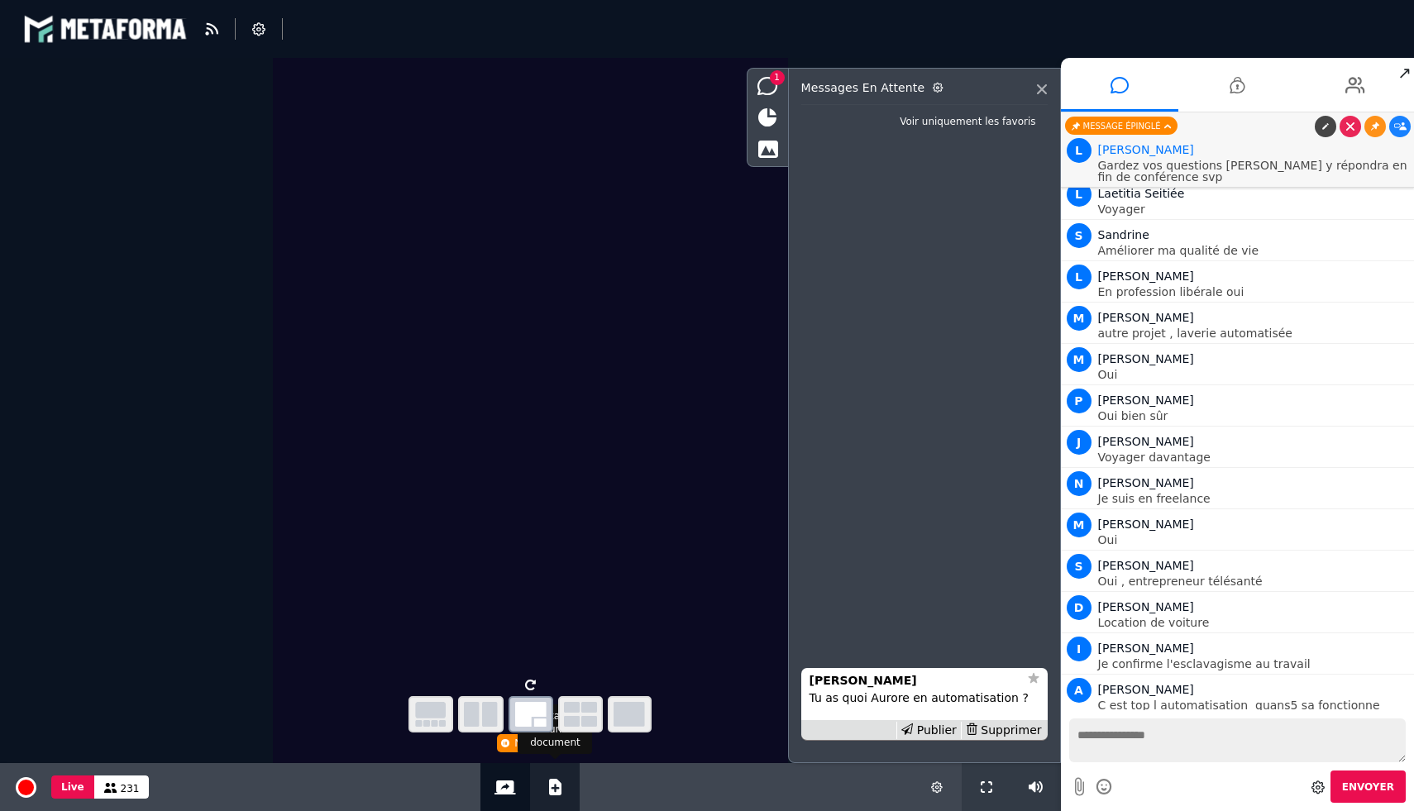
select select "******"
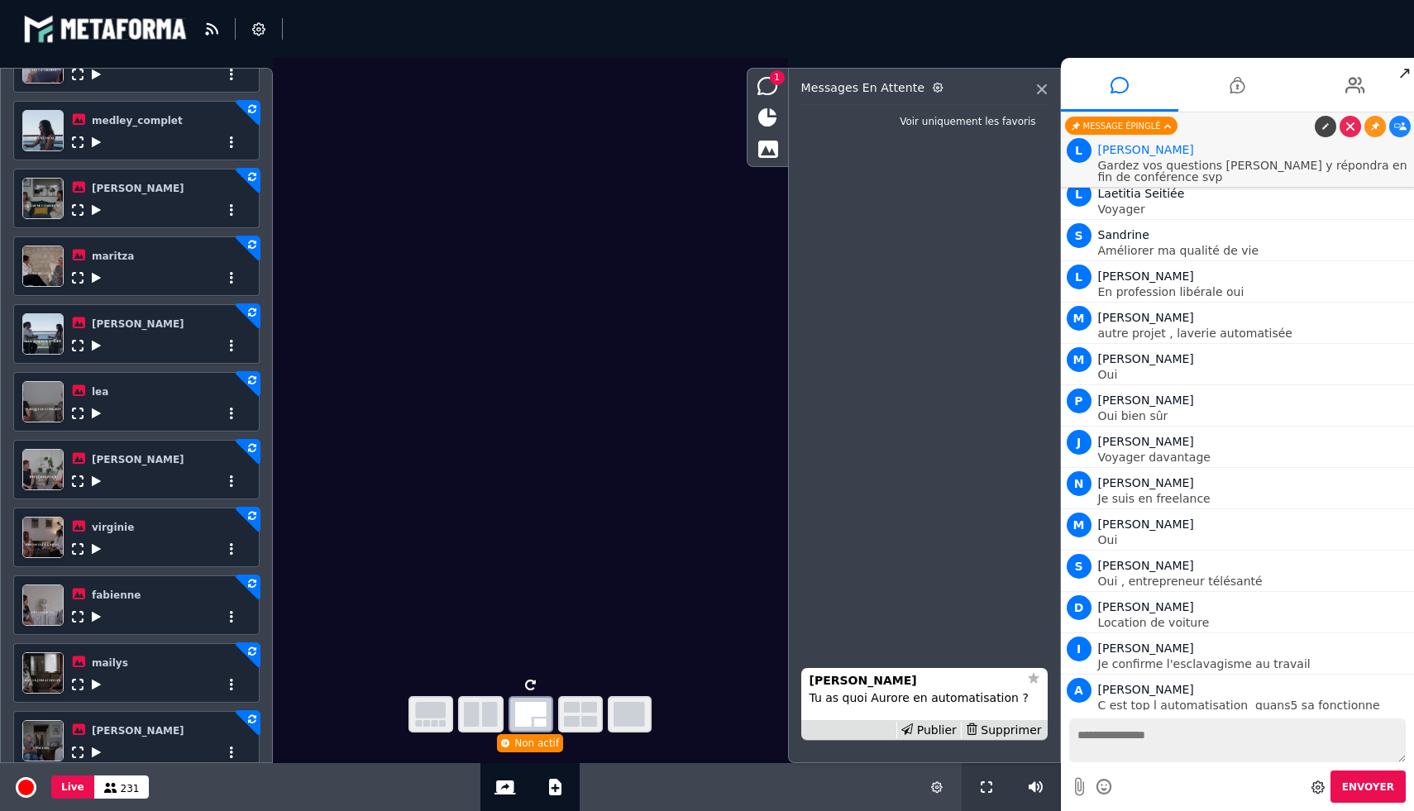
scroll to position [439, 0]
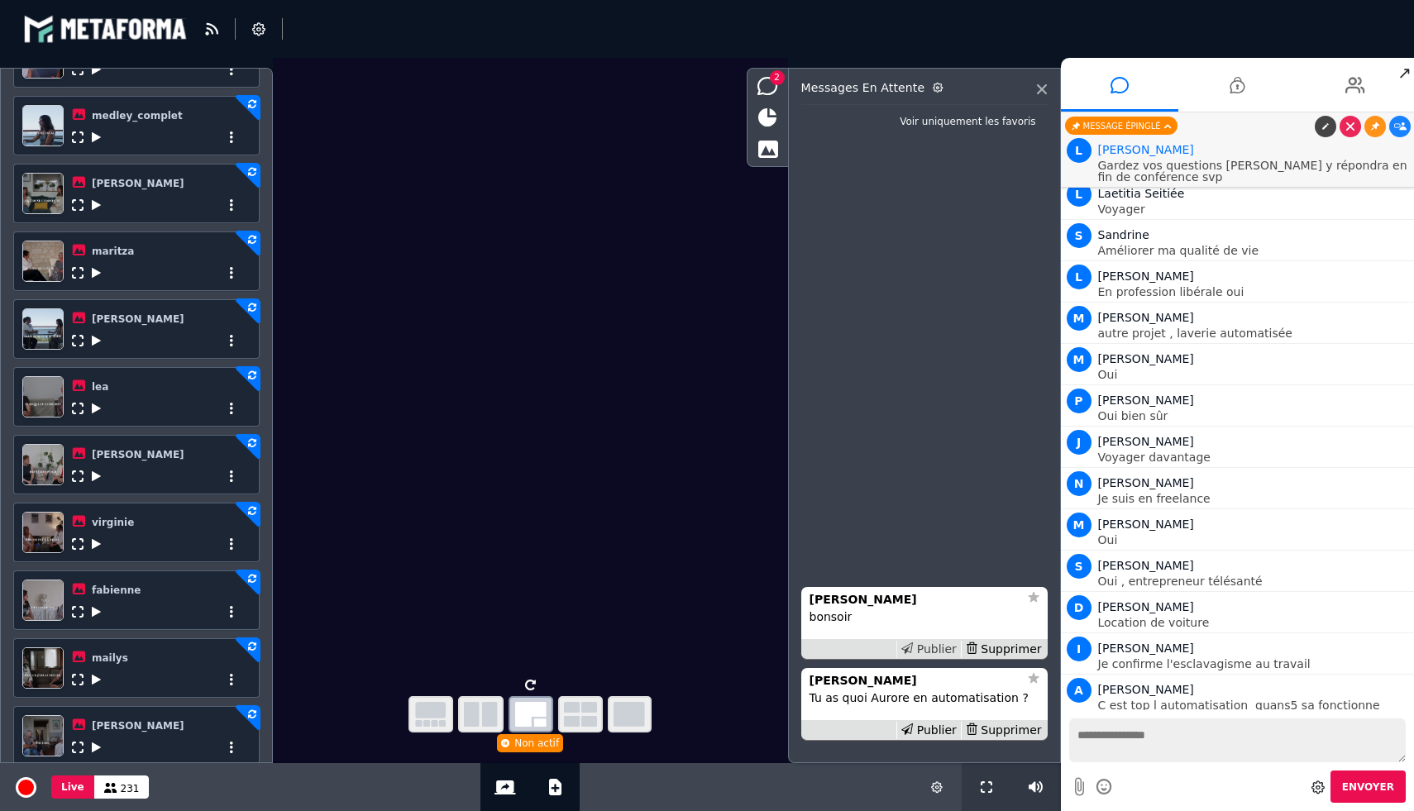
click at [929, 647] on div "Publier" at bounding box center [928, 649] width 64 height 17
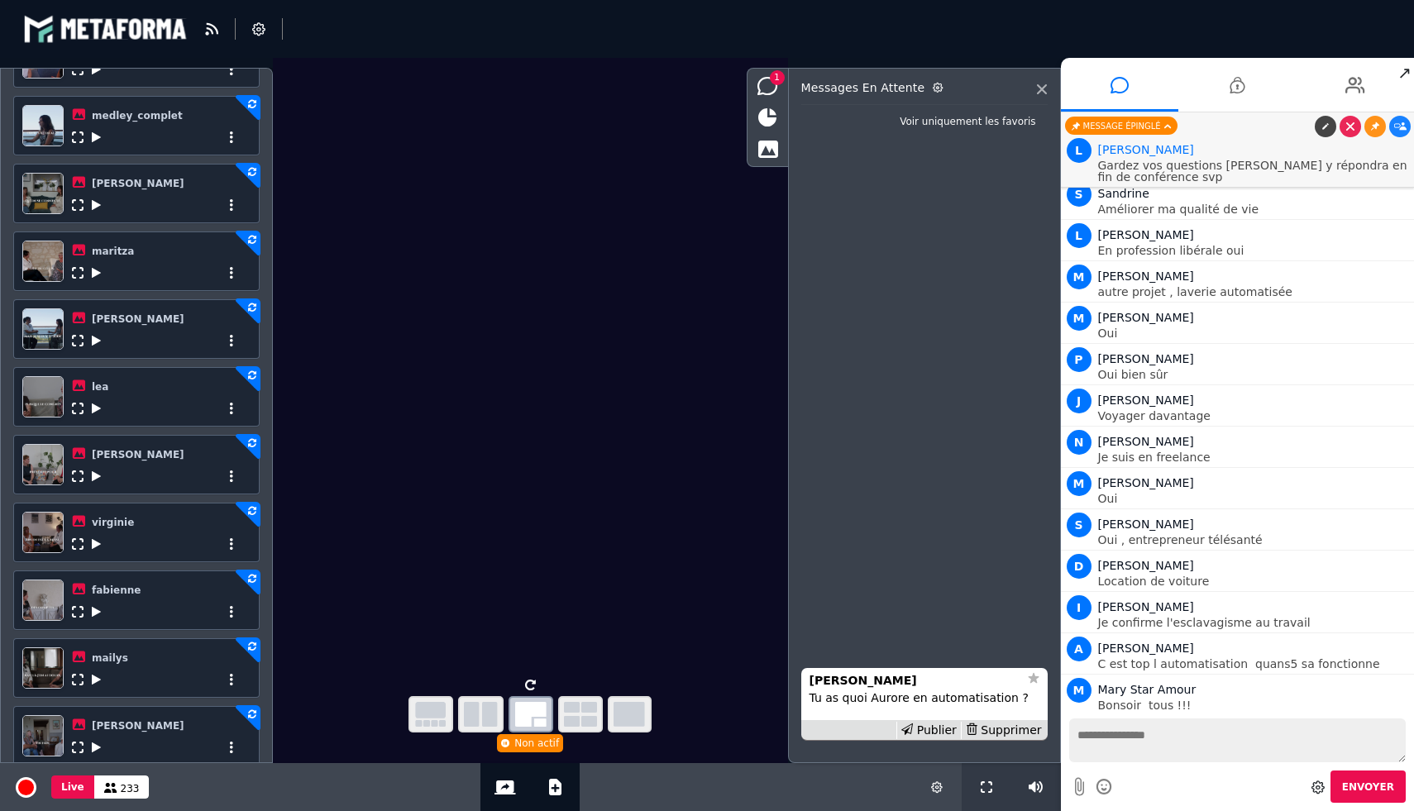
click at [93, 410] on icon at bounding box center [96, 409] width 9 height 12
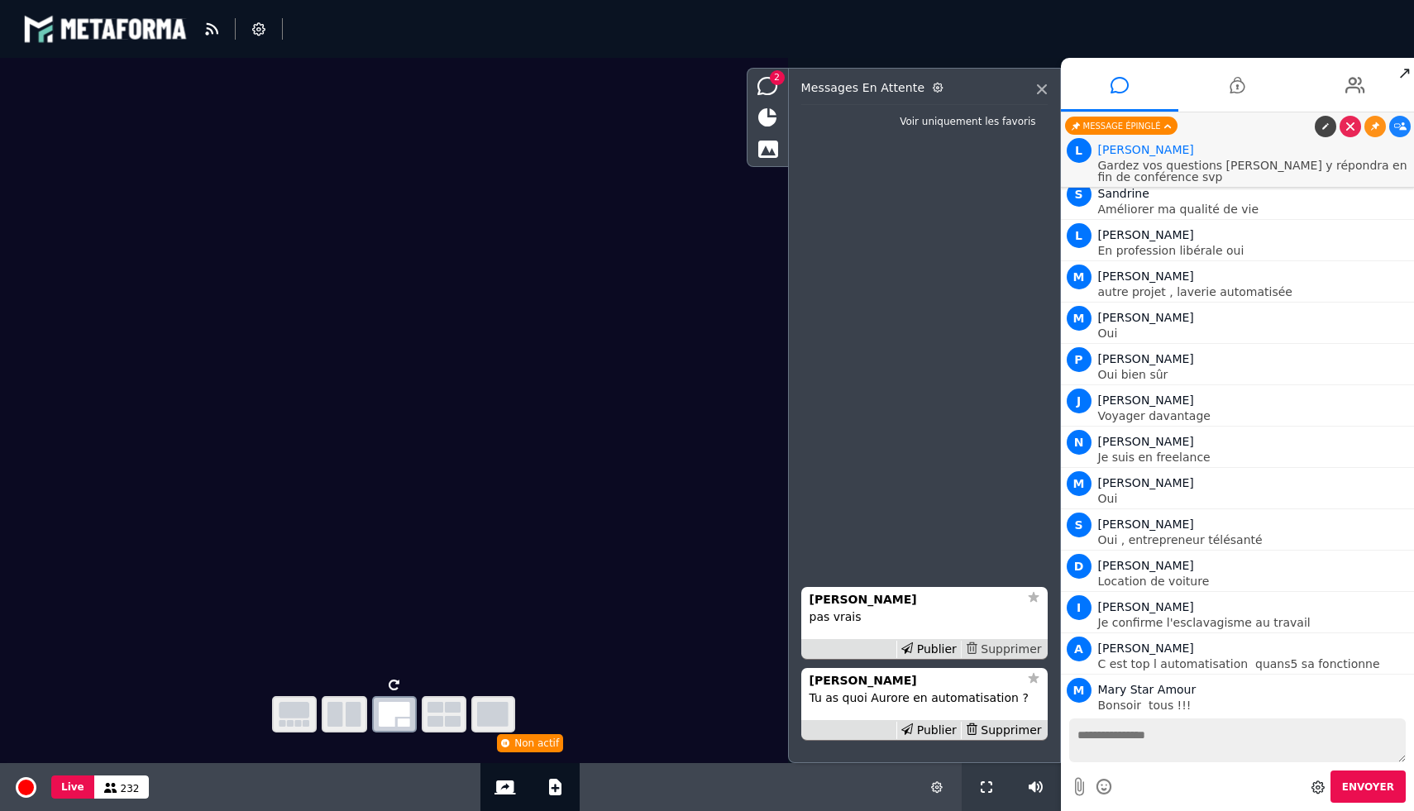
click at [1009, 651] on div "Supprimer" at bounding box center [1003, 649] width 85 height 17
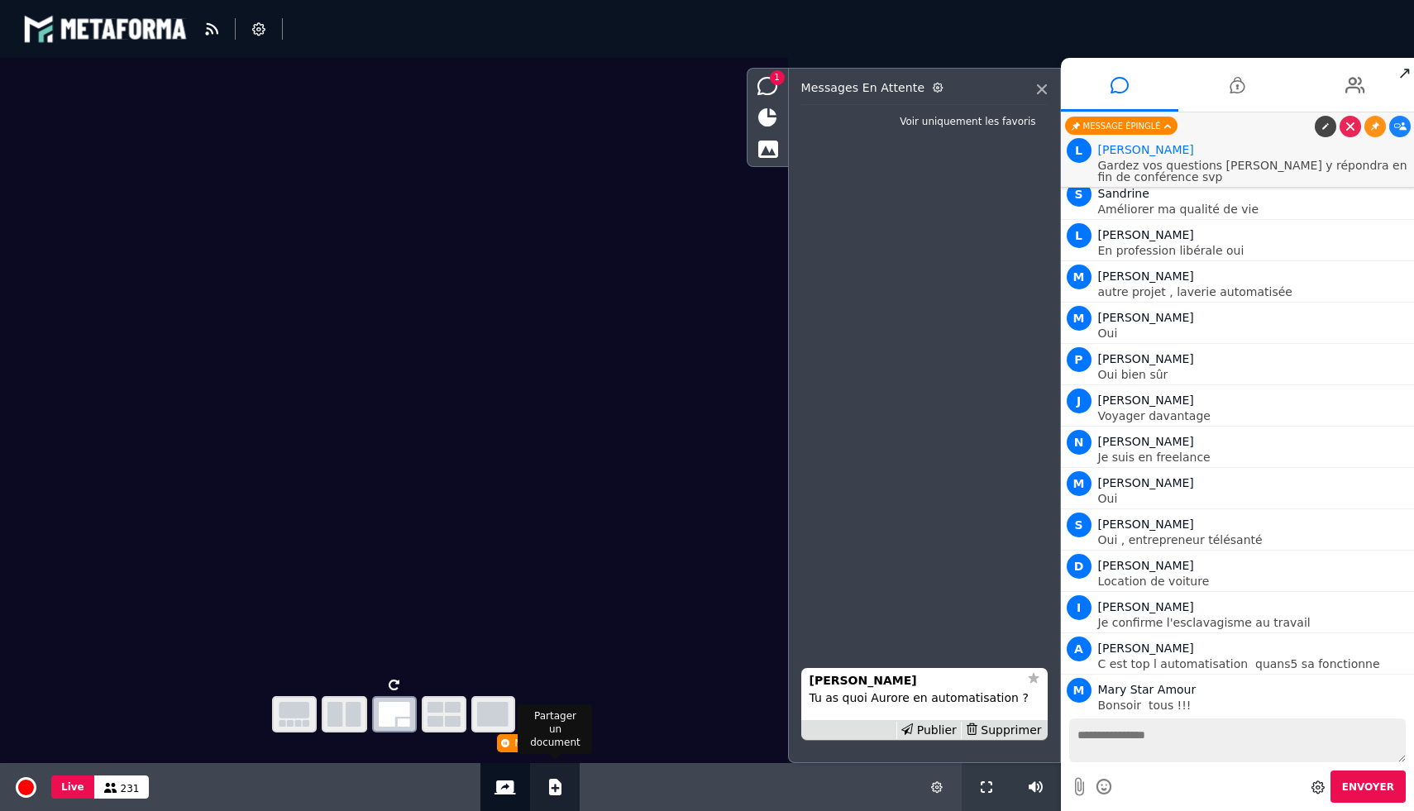
click at [560, 795] on button "Ajouter un document" at bounding box center [555, 787] width 19 height 48
select select "******"
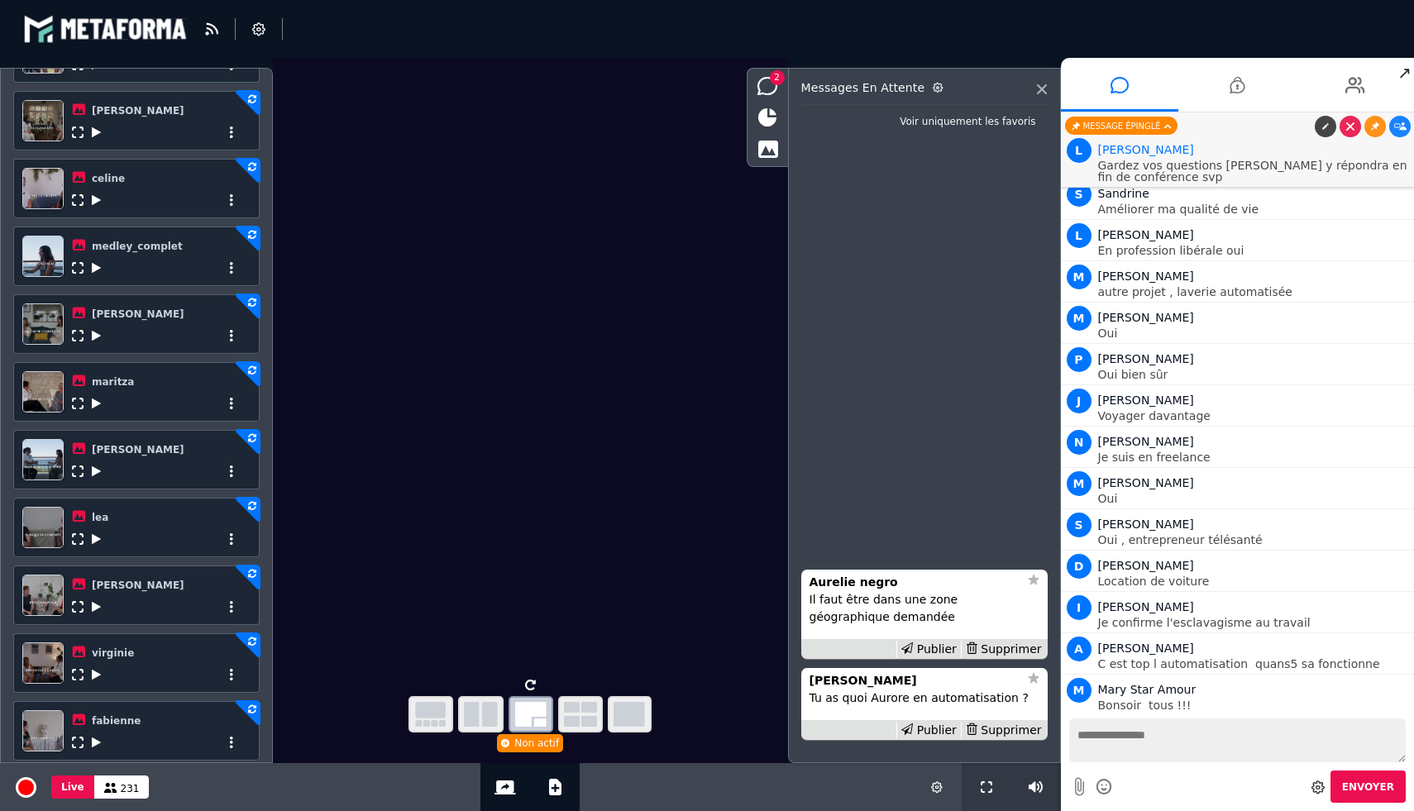
scroll to position [309, 0]
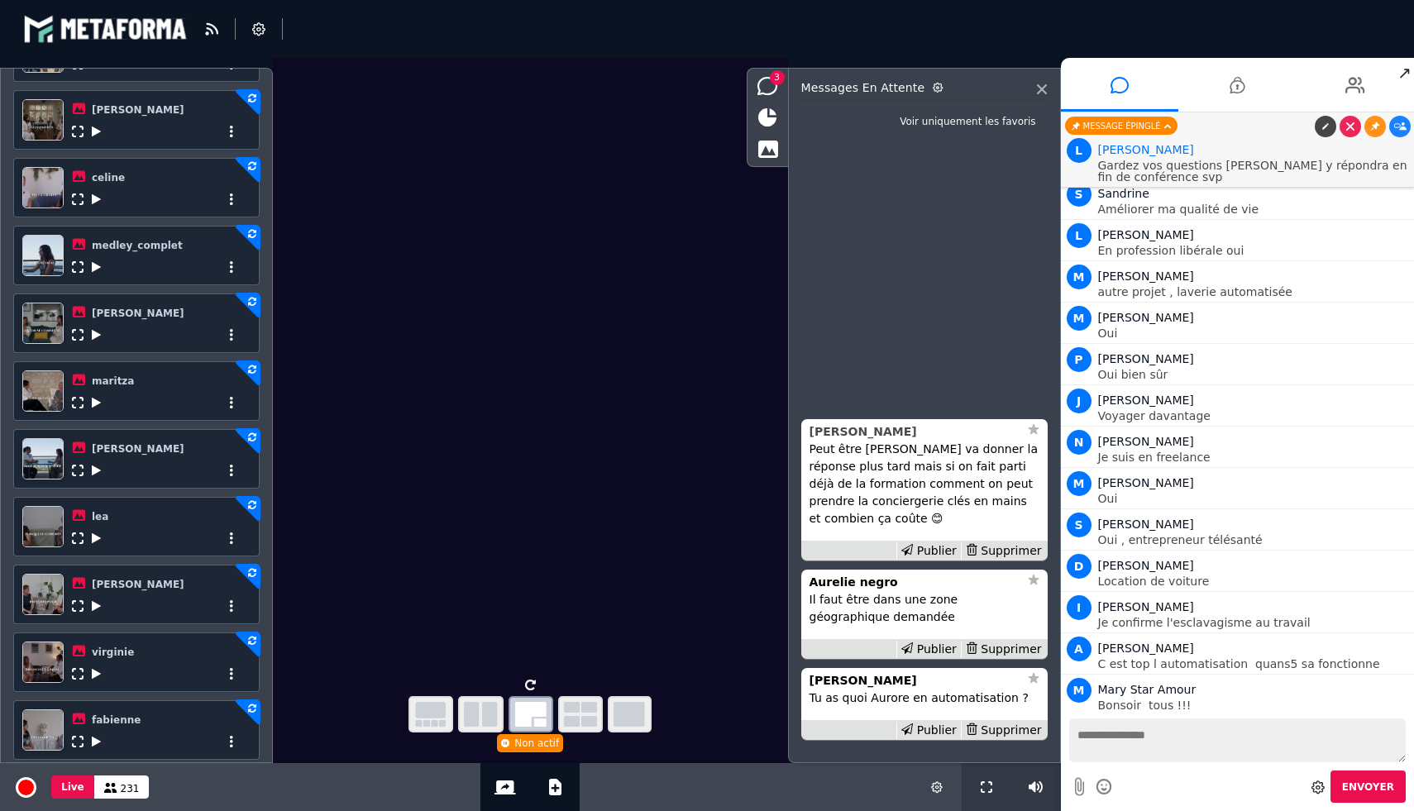
click at [874, 435] on strong "SABINA ROCA" at bounding box center [862, 431] width 107 height 13
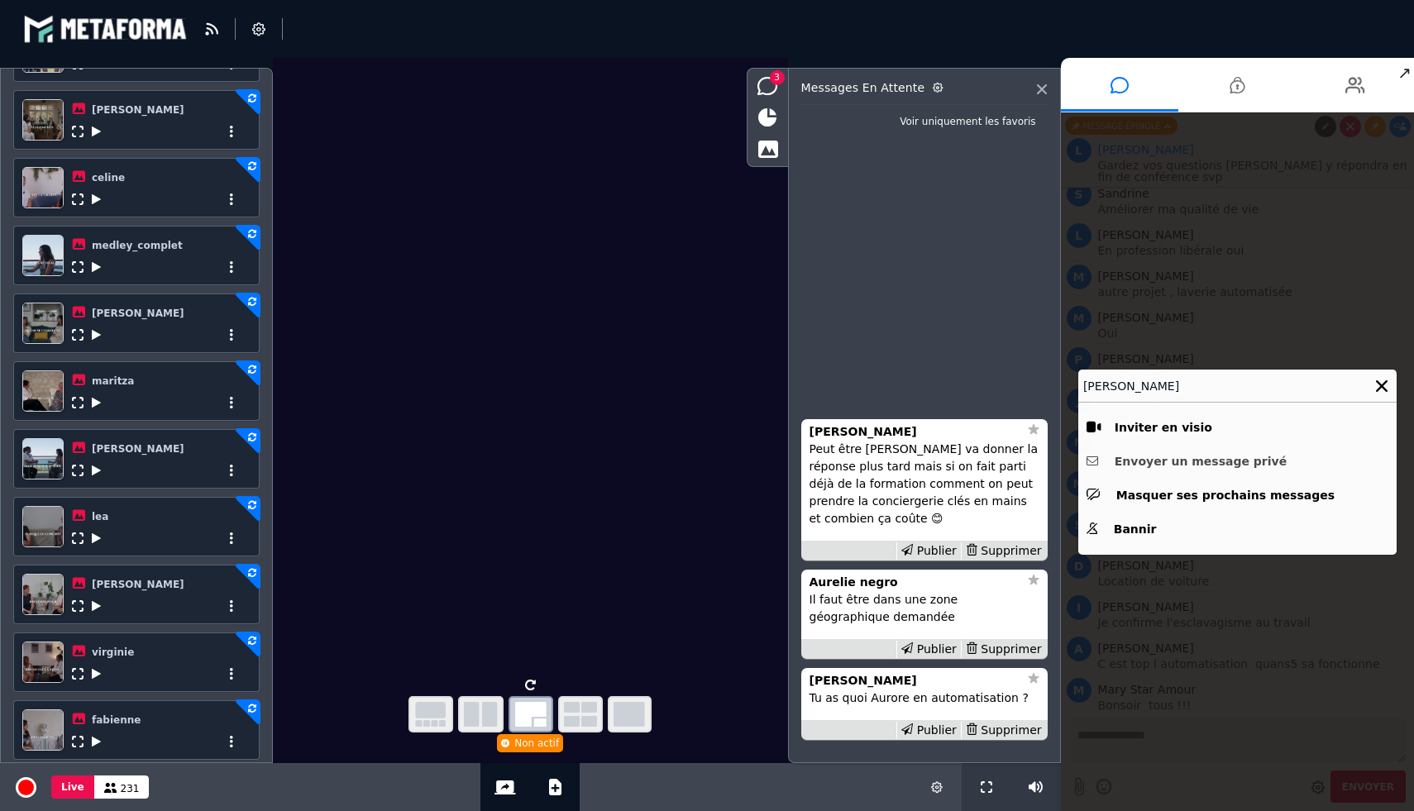
click at [1189, 464] on button "Envoyer un message privé" at bounding box center [1237, 462] width 302 height 26
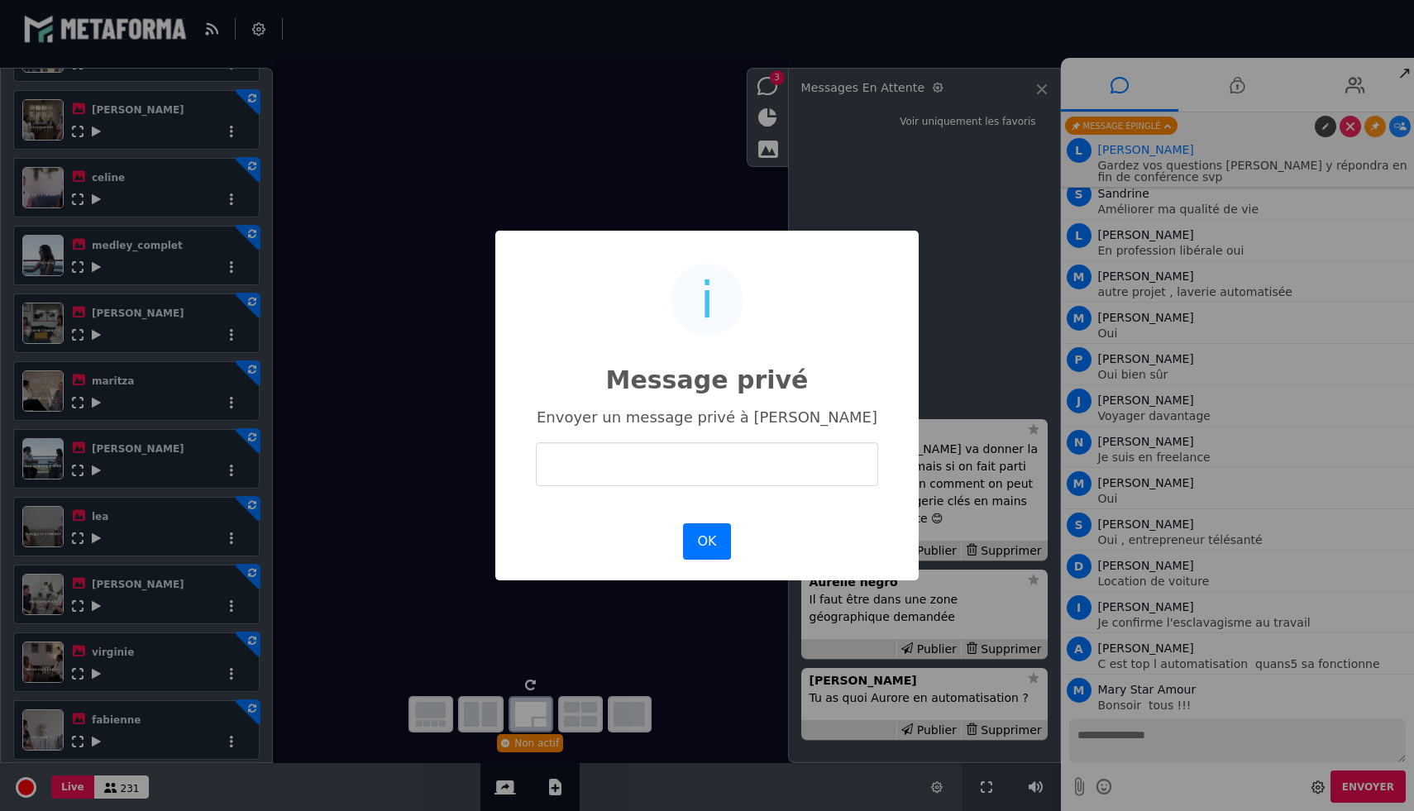
click at [682, 447] on input "text" at bounding box center [707, 464] width 342 height 44
type input "**********"
click at [715, 544] on button "OK" at bounding box center [707, 541] width 48 height 36
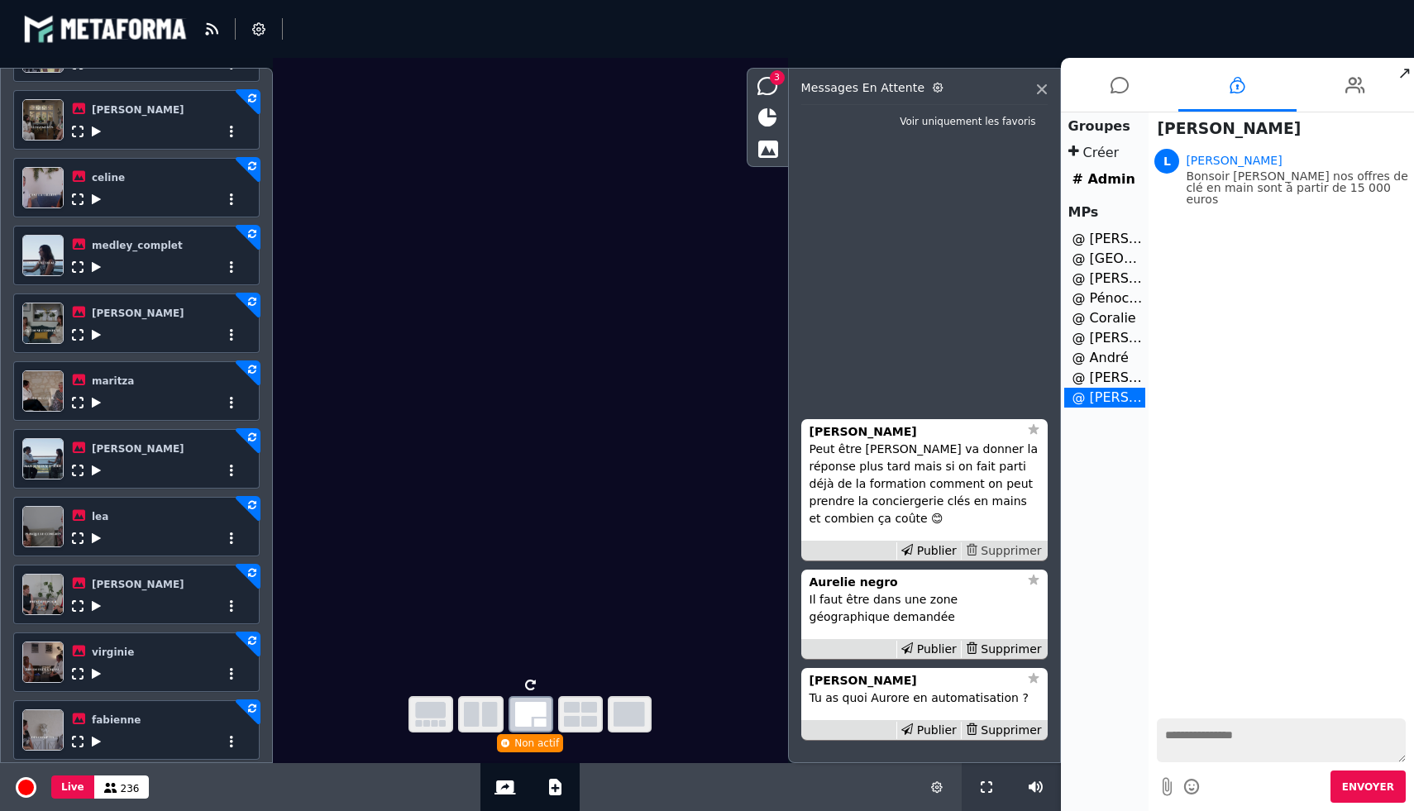
click at [1014, 551] on div "Supprimer" at bounding box center [1003, 550] width 85 height 17
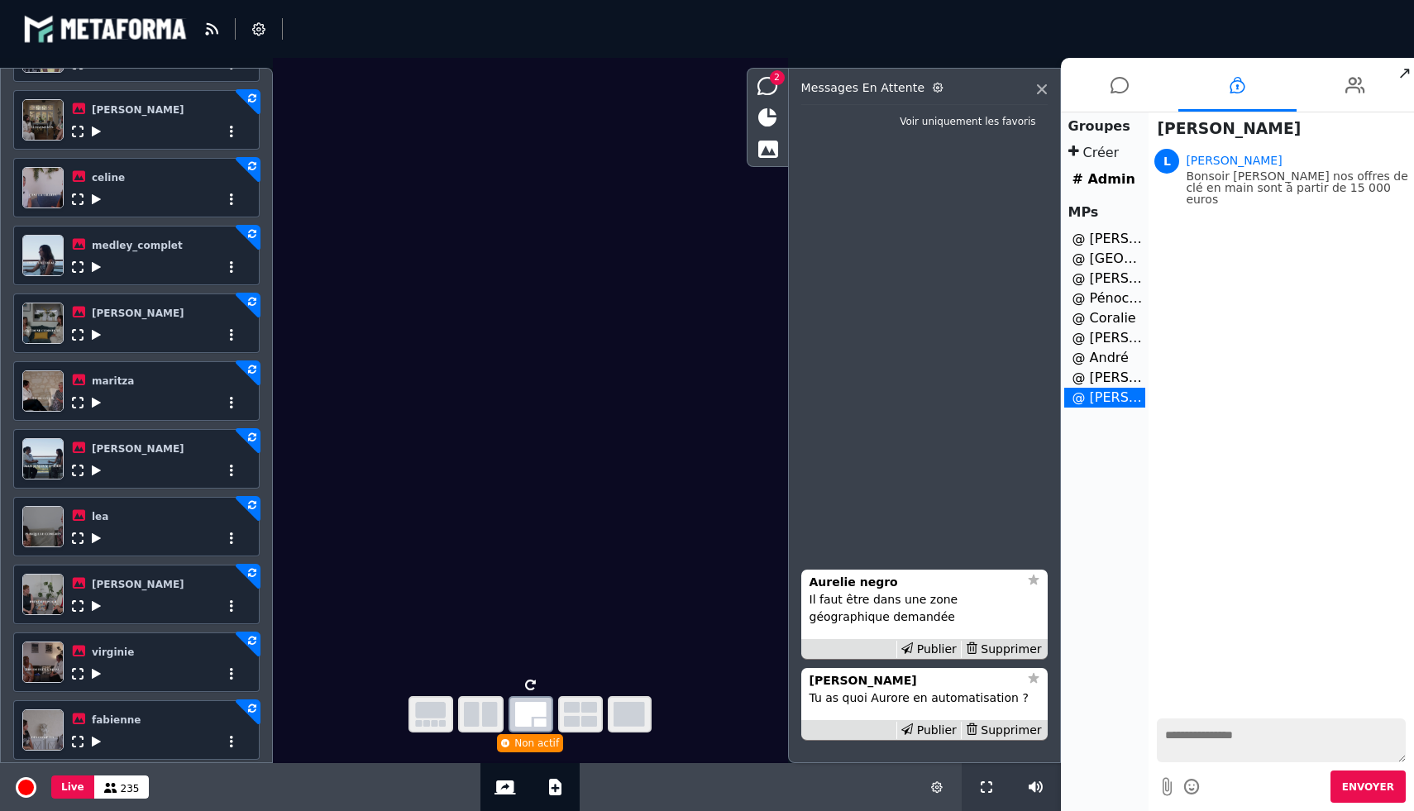
click at [95, 476] on icon at bounding box center [96, 471] width 9 height 12
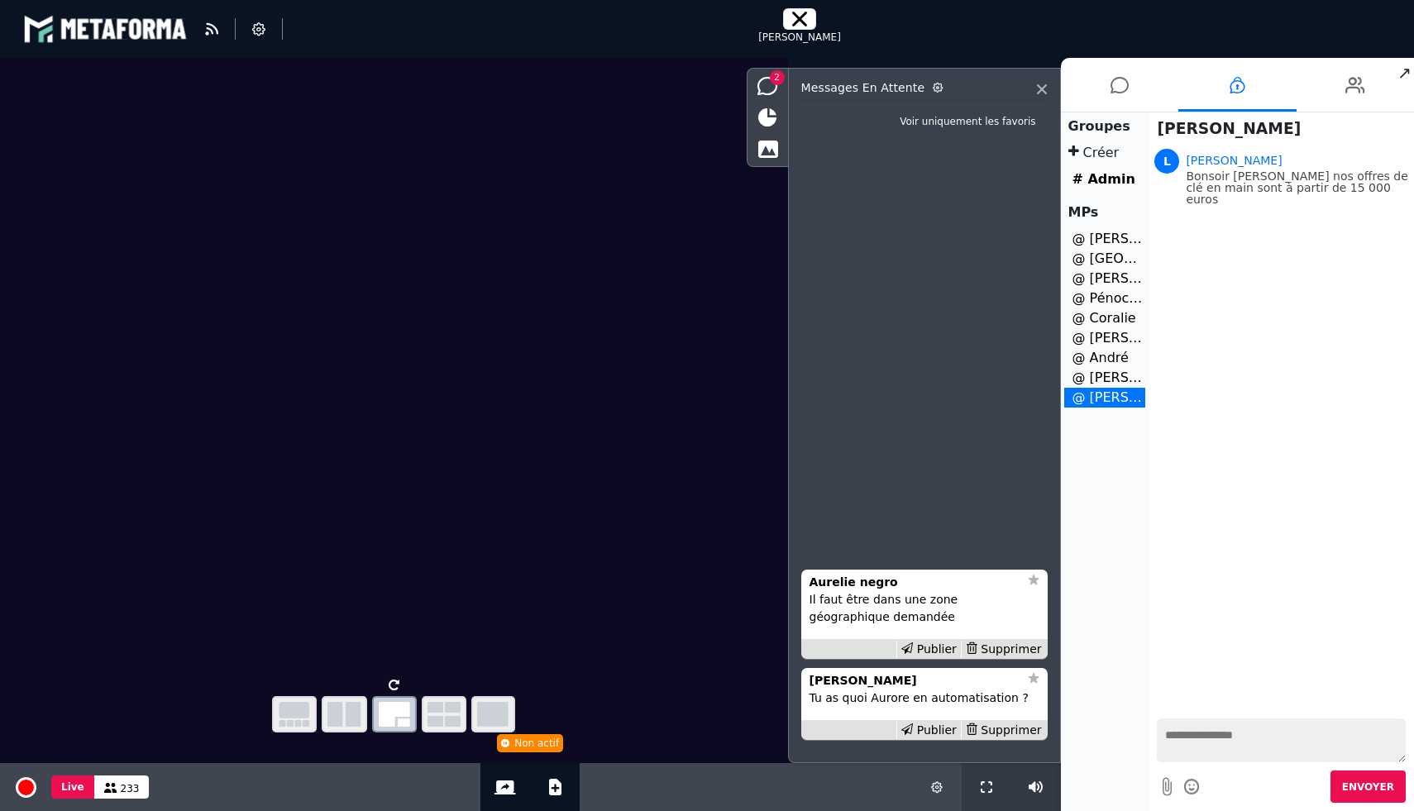
click at [1205, 737] on textarea at bounding box center [1281, 740] width 249 height 44
type textarea "**********"
click at [1137, 71] on li at bounding box center [1120, 85] width 118 height 54
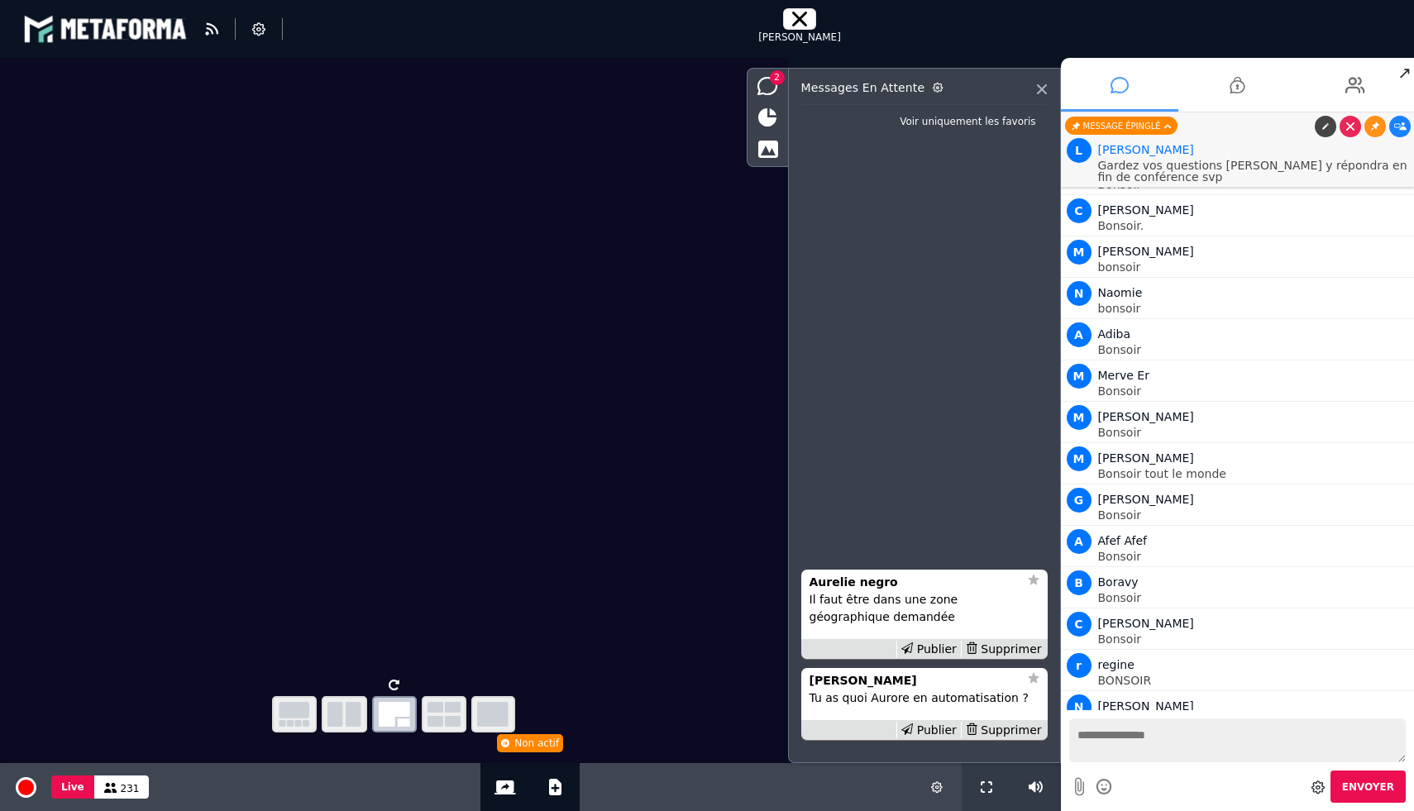
scroll to position [15404, 0]
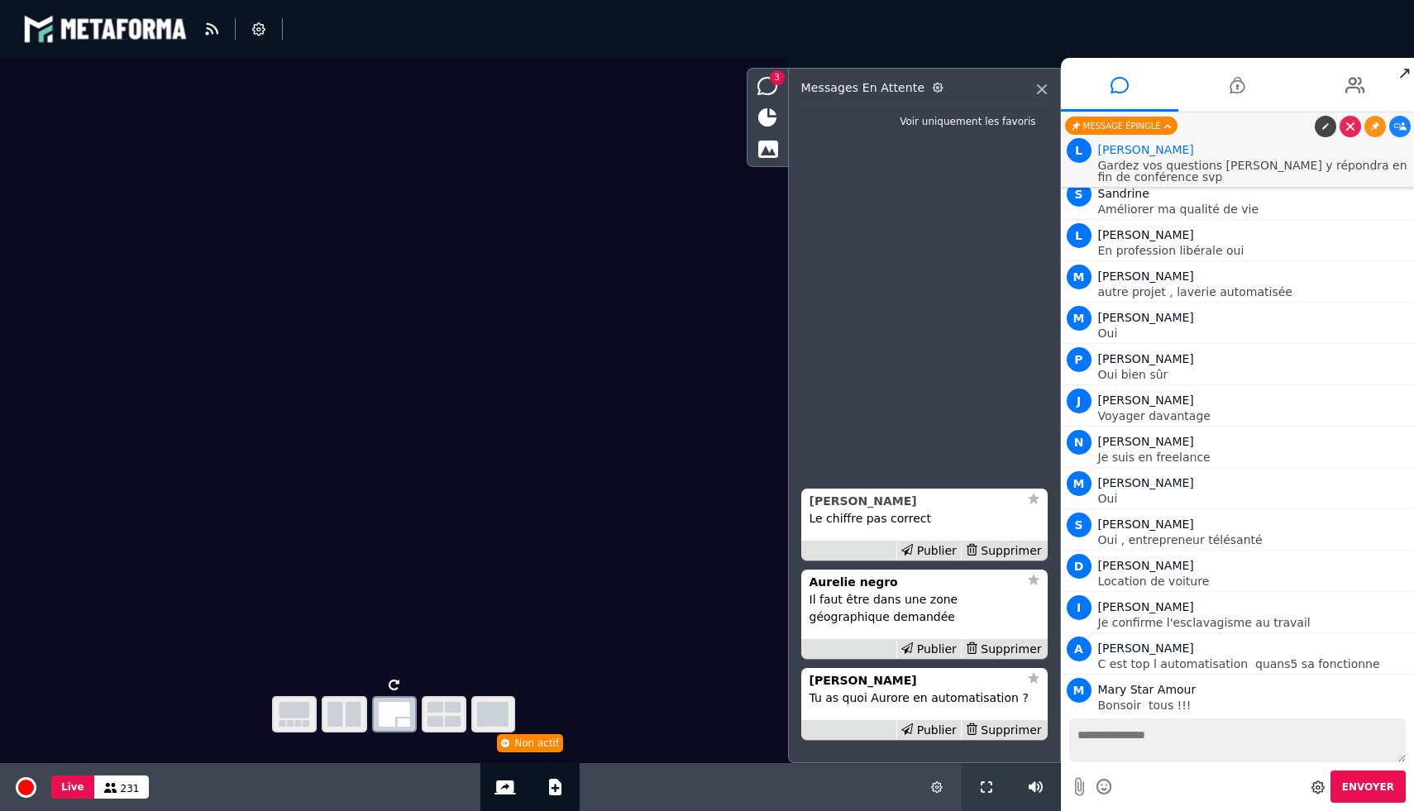
click at [847, 499] on strong "Daniel Georges" at bounding box center [862, 500] width 107 height 13
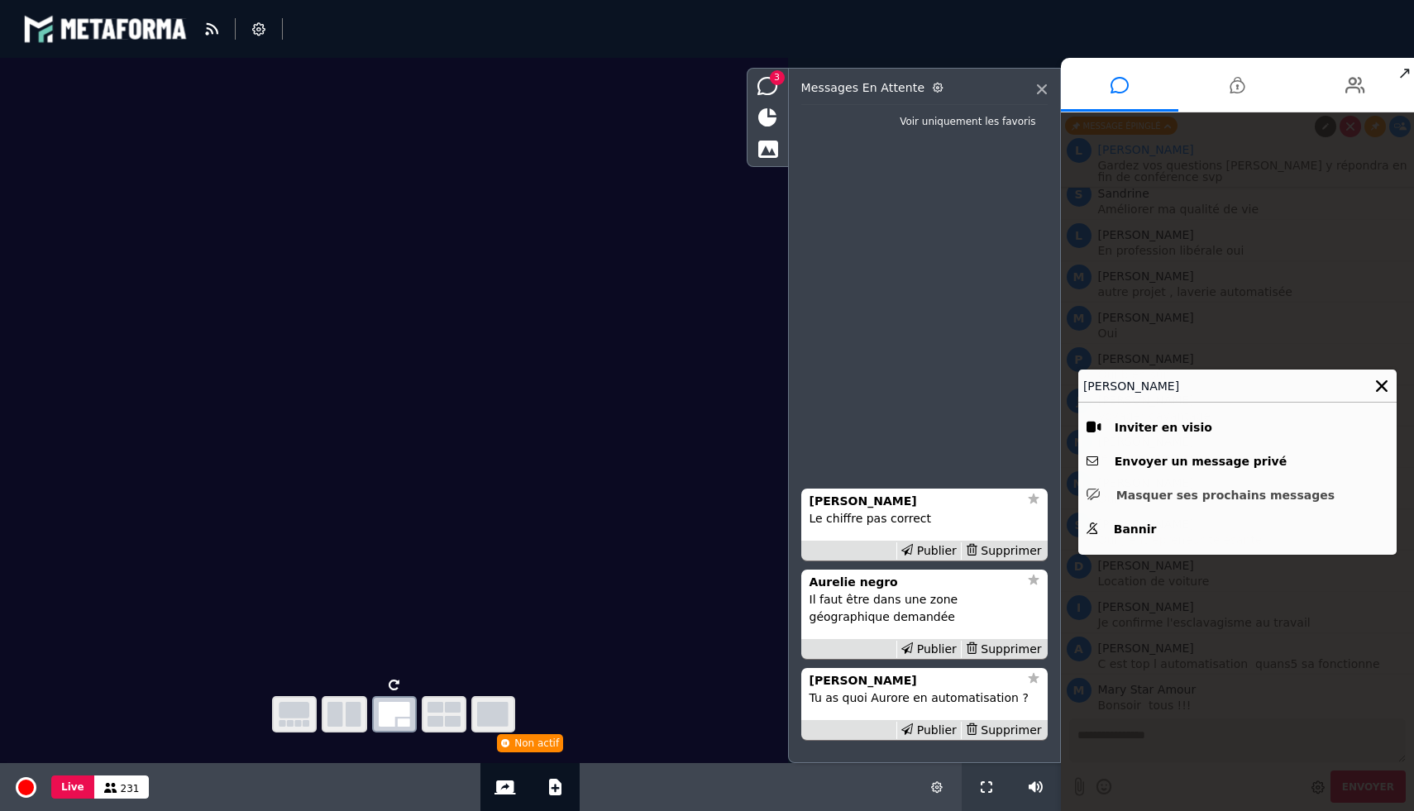
click at [1107, 499] on button "Masquer ses prochains messages" at bounding box center [1237, 496] width 302 height 26
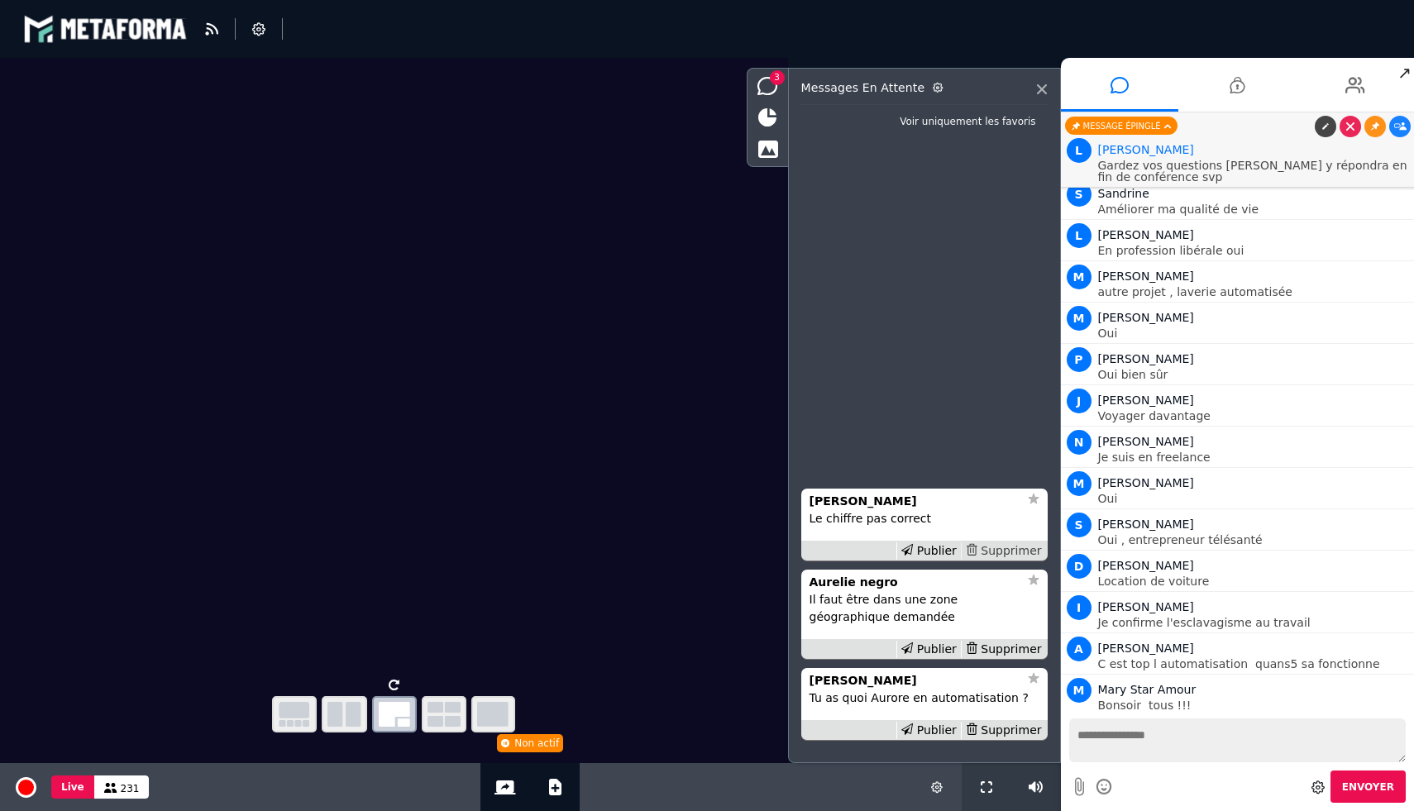
click at [1006, 544] on div "Supprimer" at bounding box center [1003, 550] width 85 height 17
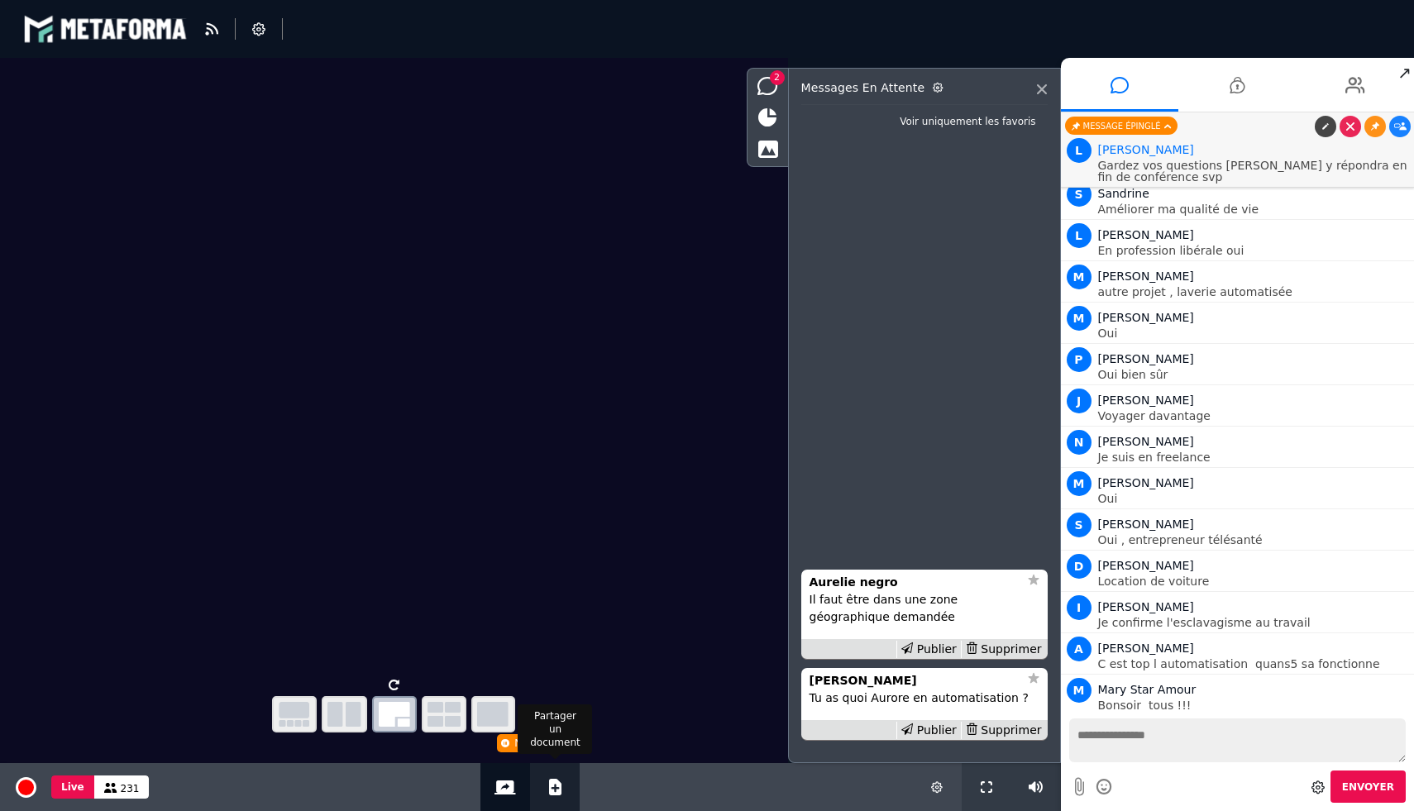
click at [558, 796] on button "Ajouter un document" at bounding box center [555, 787] width 19 height 48
select select "******"
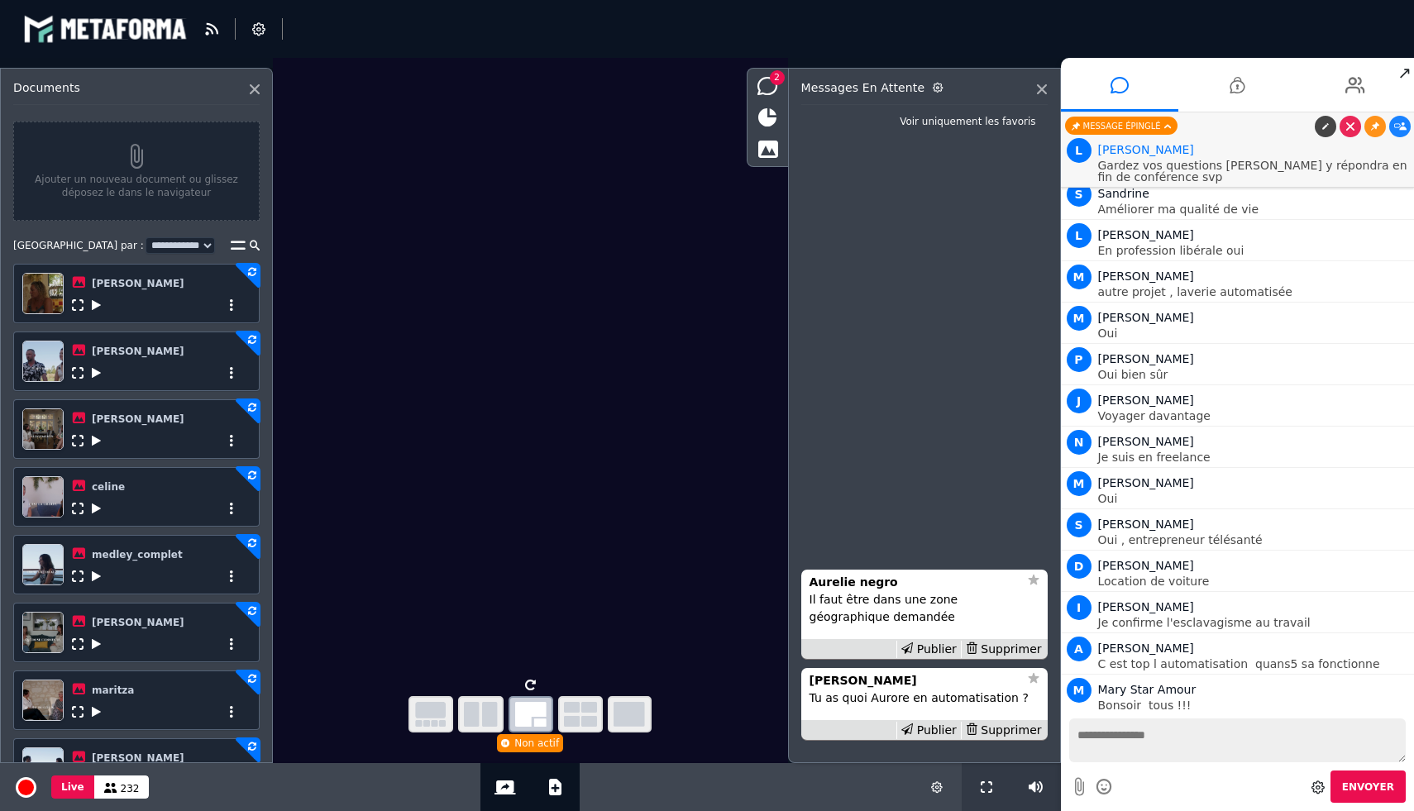
click at [95, 509] on icon at bounding box center [96, 509] width 9 height 12
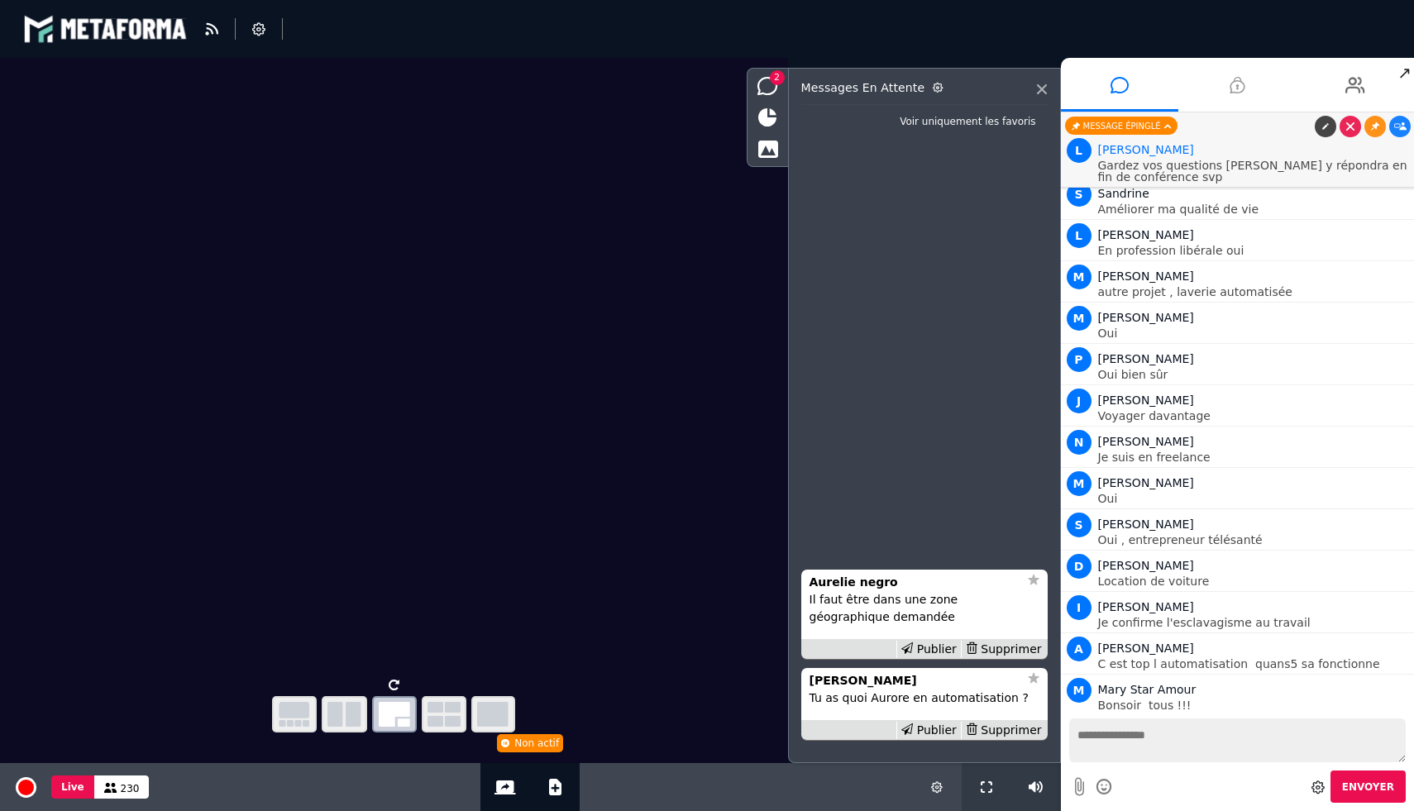
click at [1255, 80] on li at bounding box center [1237, 85] width 118 height 54
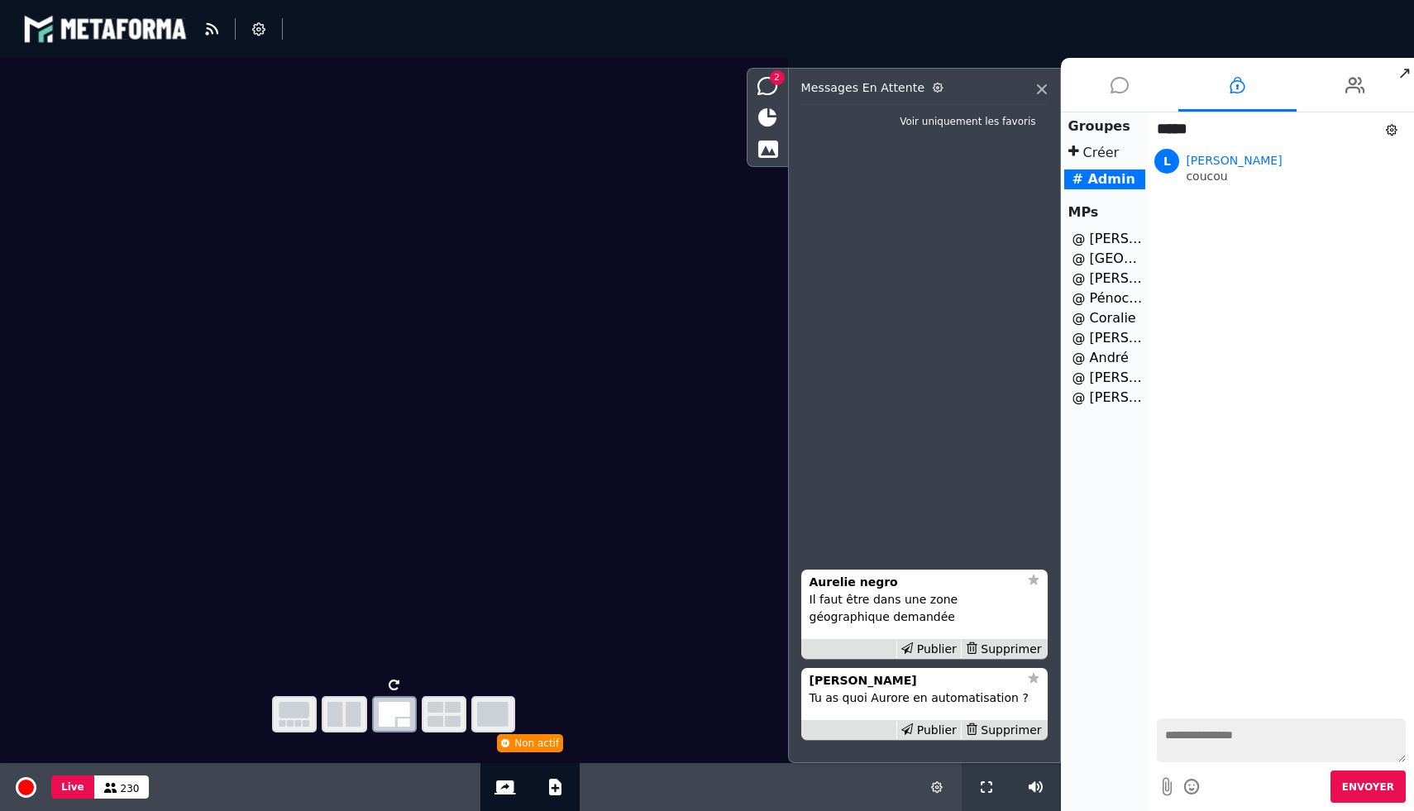
click at [1148, 84] on li at bounding box center [1120, 85] width 118 height 54
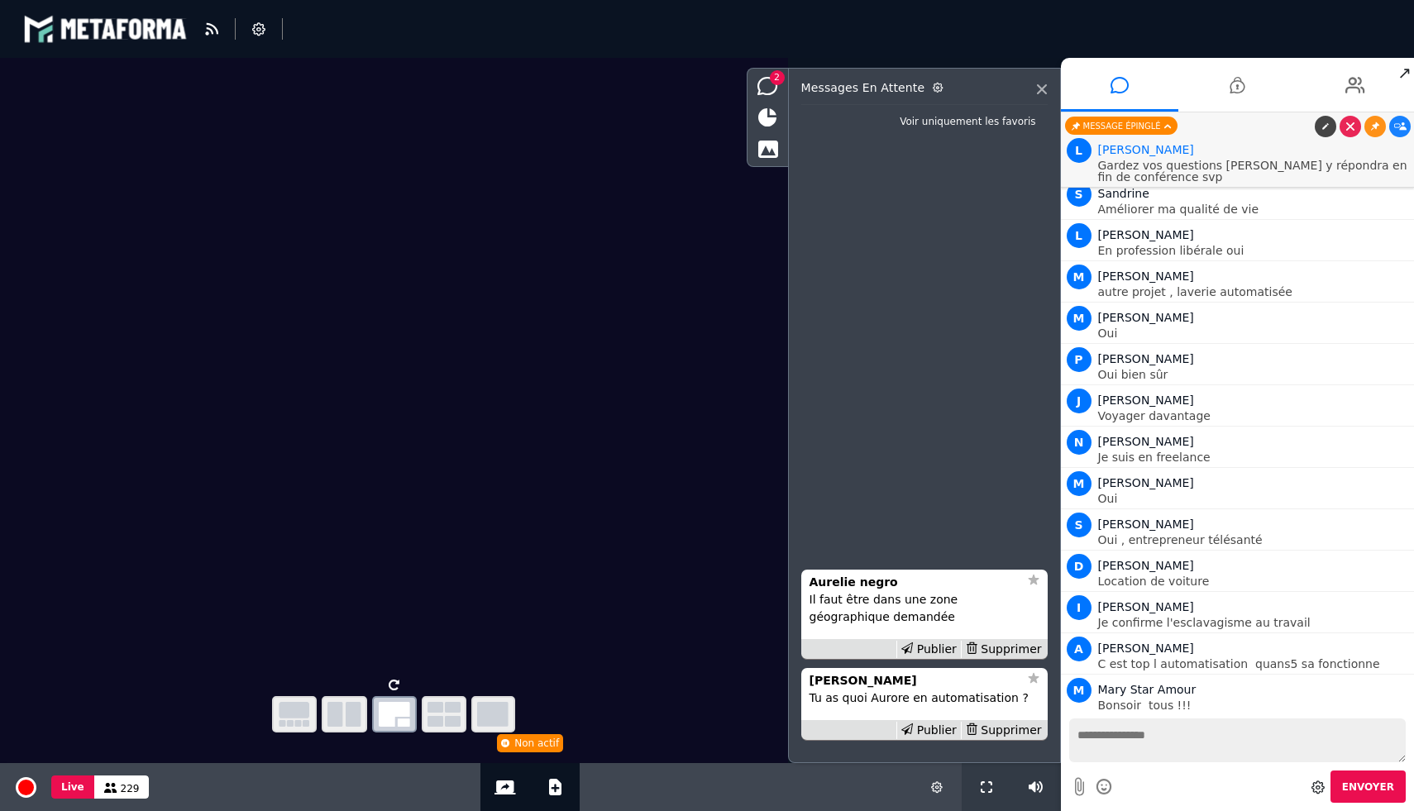
click at [1134, 746] on textarea at bounding box center [1237, 740] width 337 height 44
click at [1210, 731] on textarea at bounding box center [1237, 740] width 337 height 44
type textarea "**********"
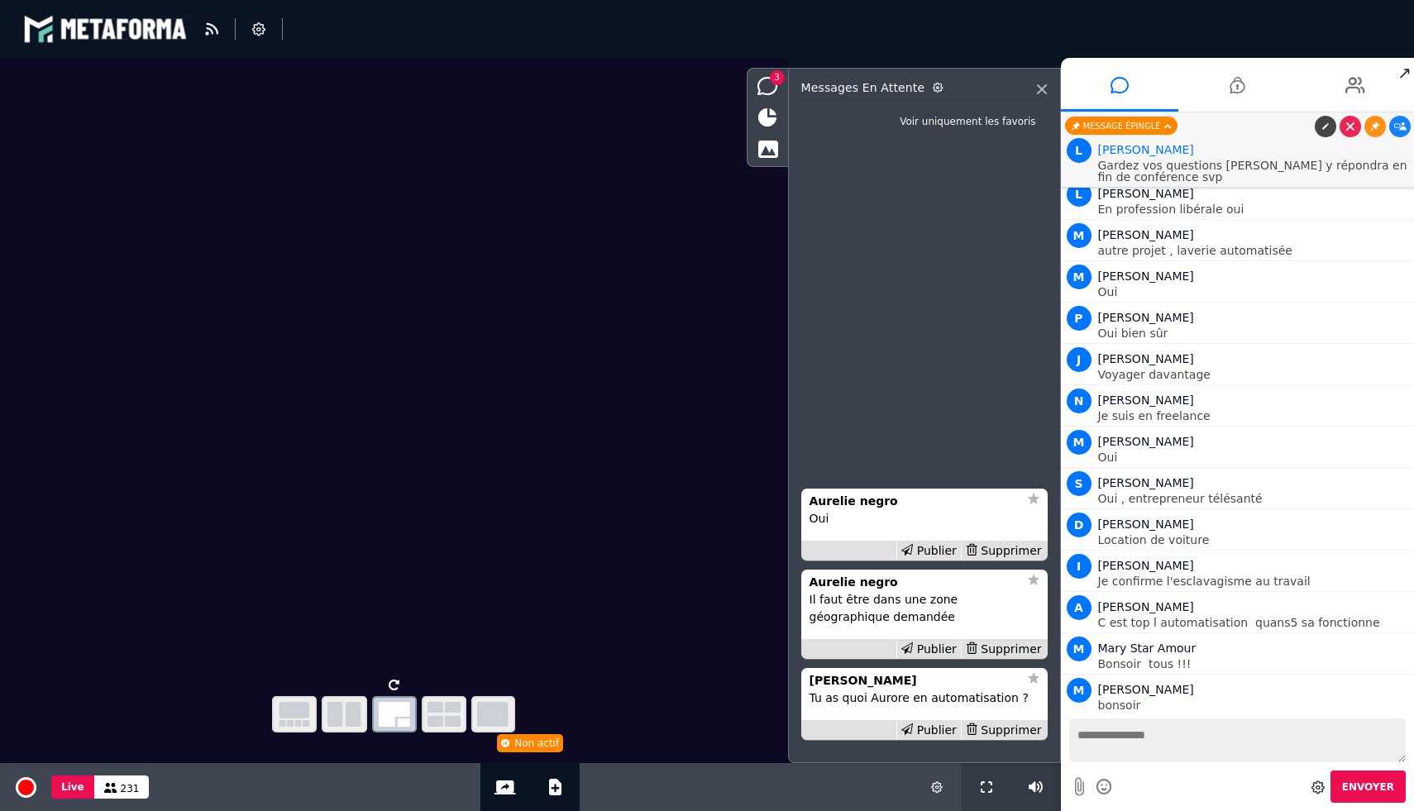
click at [1391, 719] on link at bounding box center [1399, 729] width 21 height 21
click at [947, 551] on div "Publier" at bounding box center [928, 550] width 64 height 17
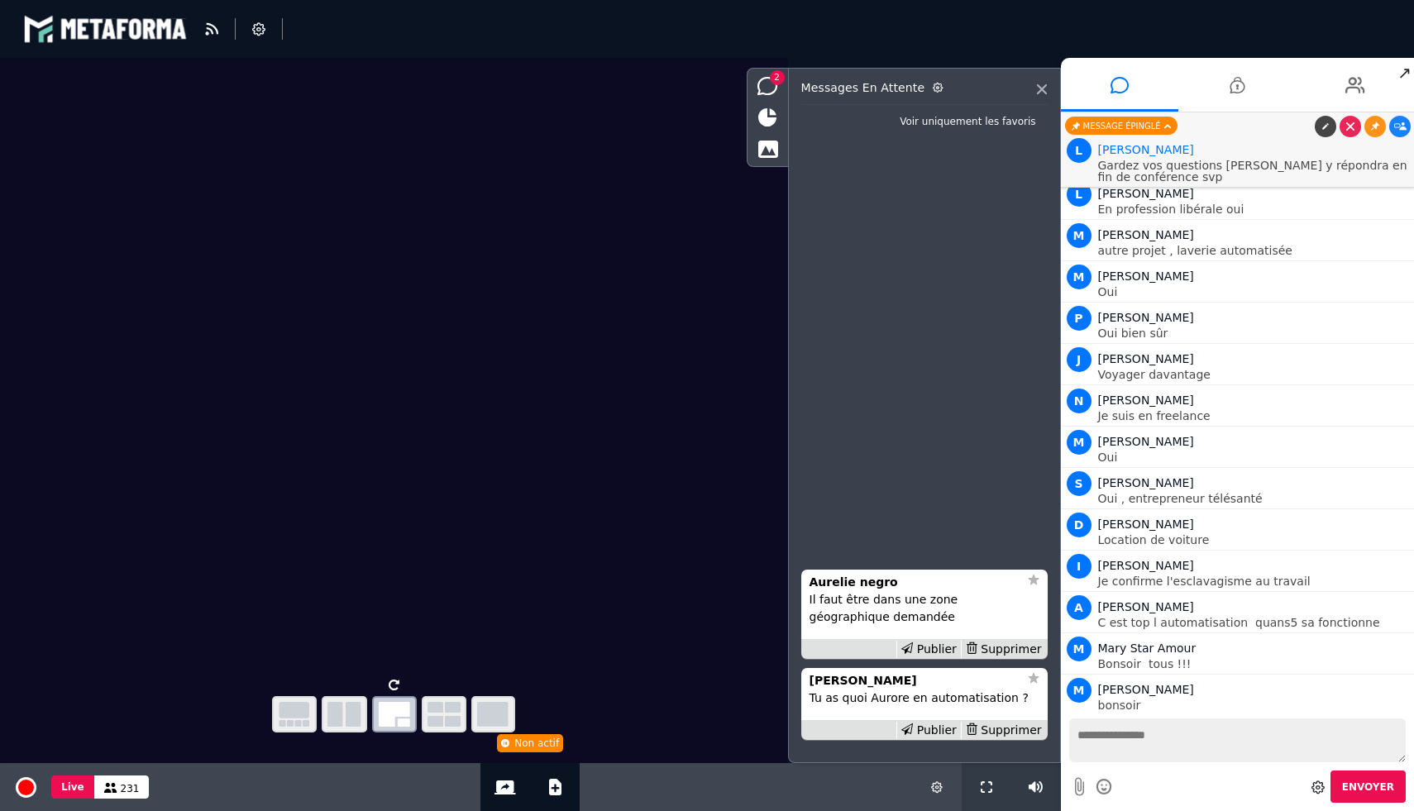
scroll to position [15487, 0]
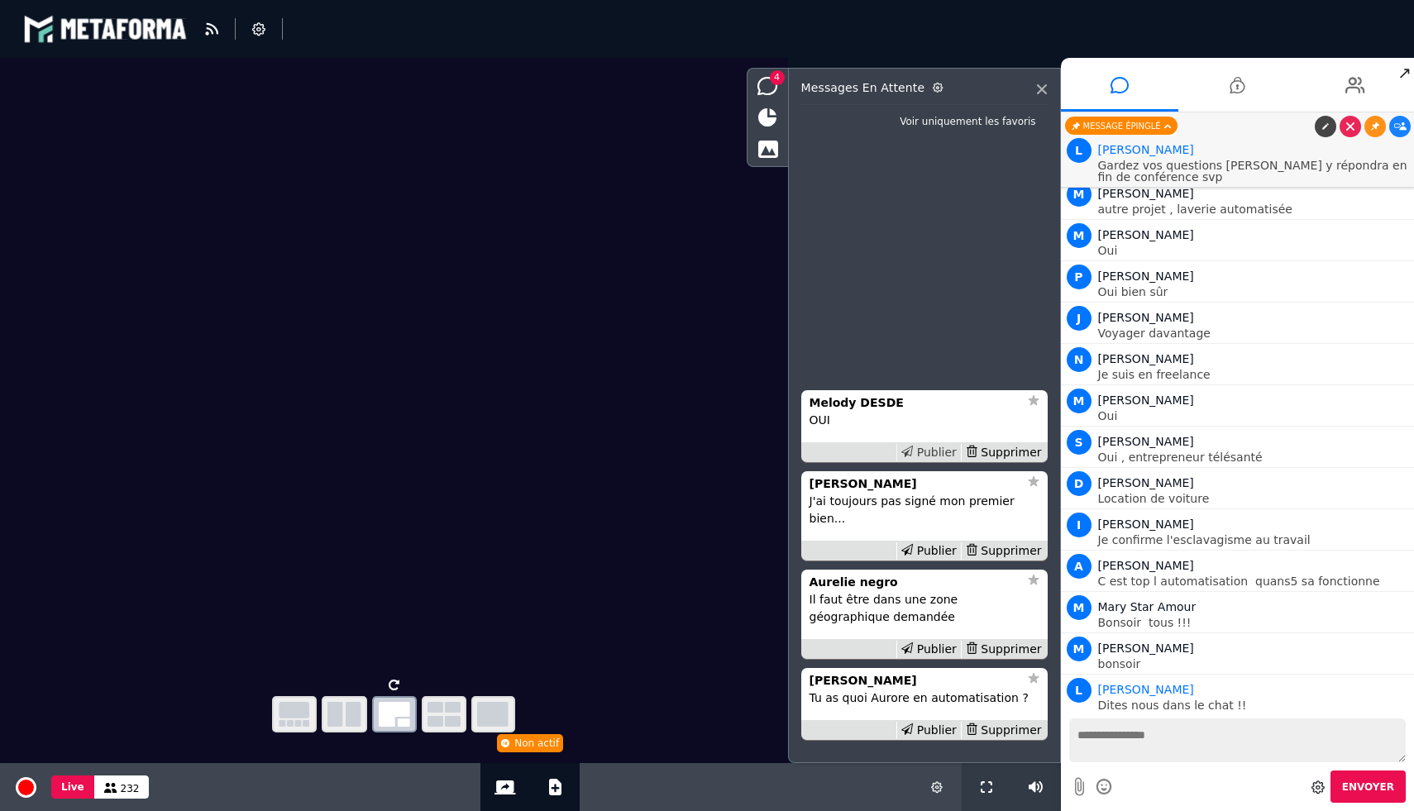
click at [940, 461] on div "Publier" at bounding box center [928, 452] width 64 height 17
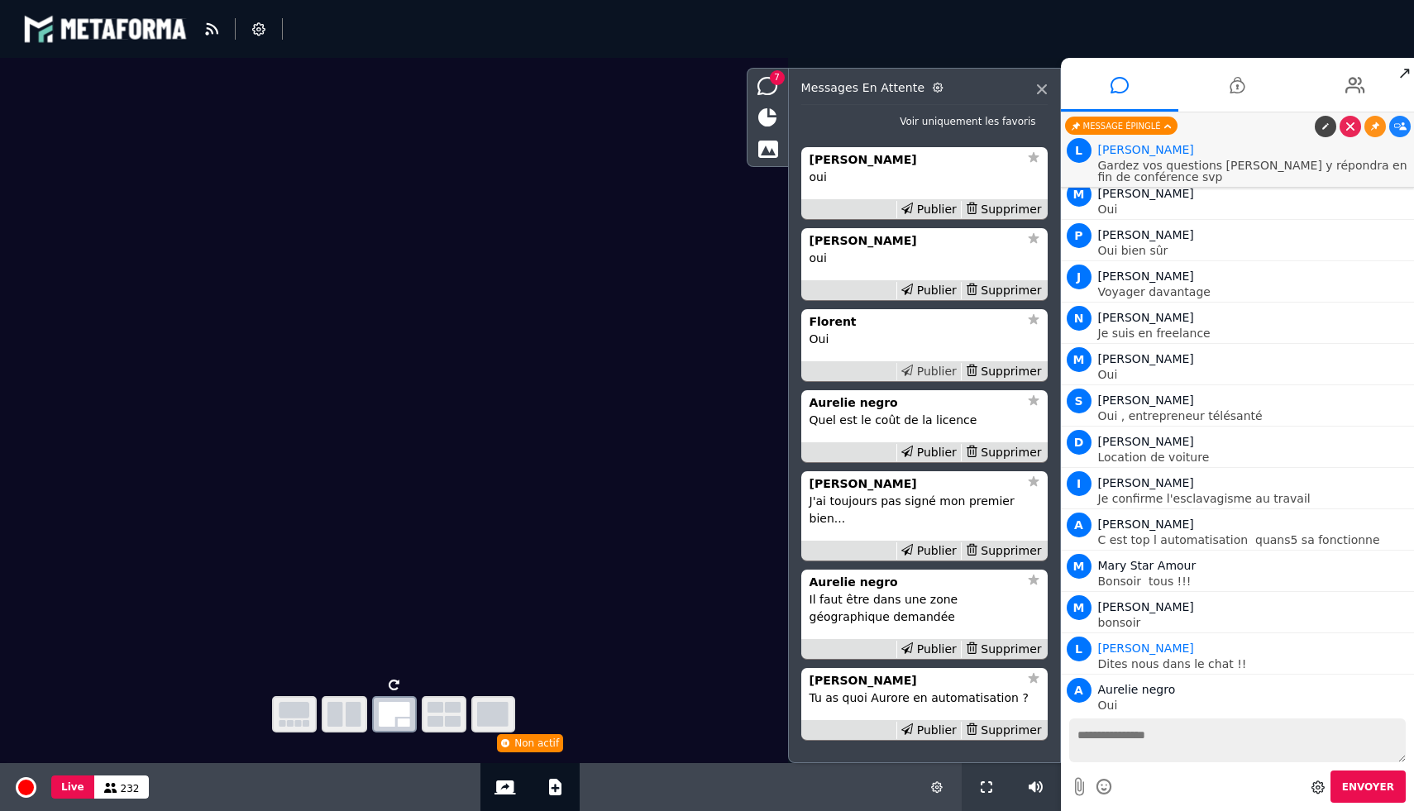
click at [932, 380] on div "Publier" at bounding box center [928, 371] width 64 height 17
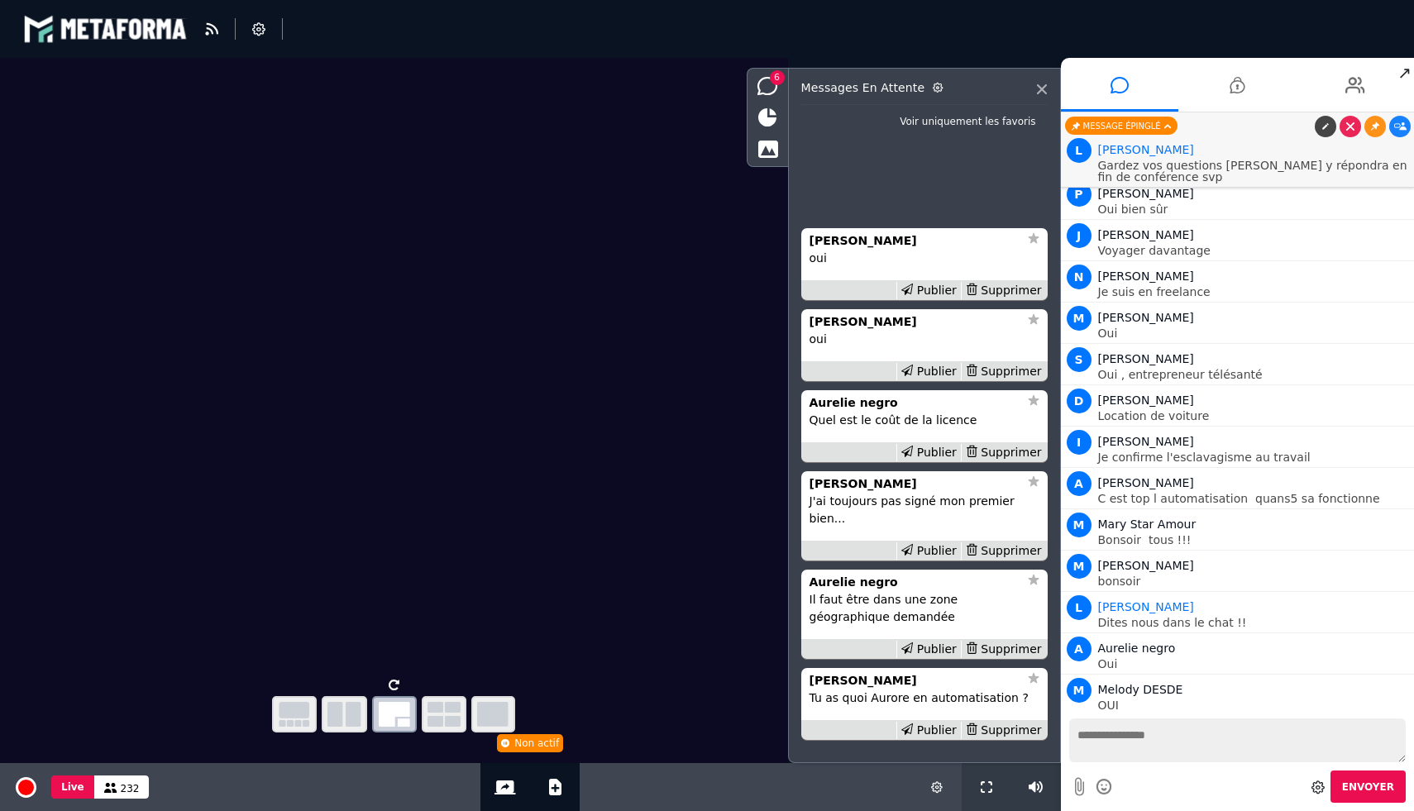
click at [932, 380] on div "Publier" at bounding box center [928, 371] width 64 height 17
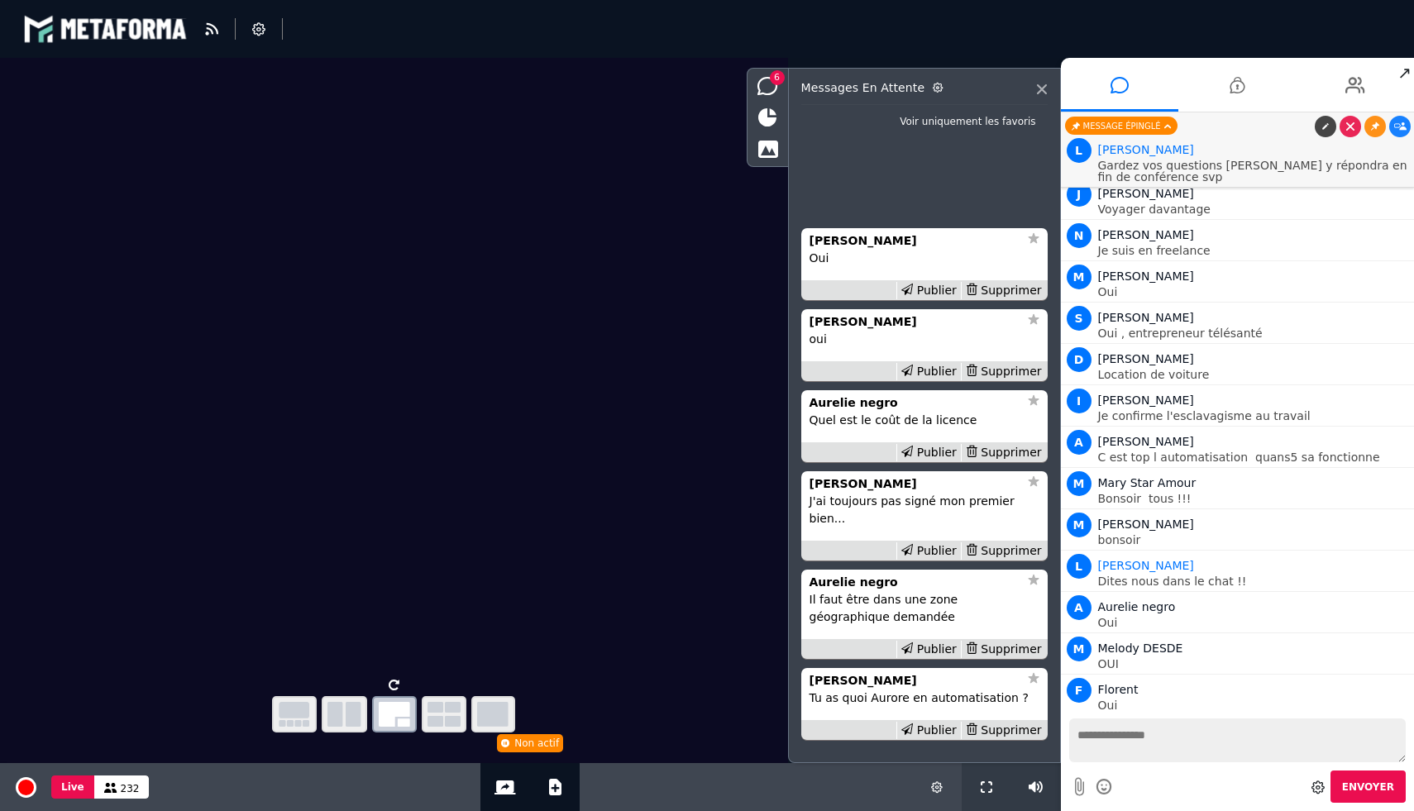
click at [932, 380] on div "Publier" at bounding box center [928, 371] width 64 height 17
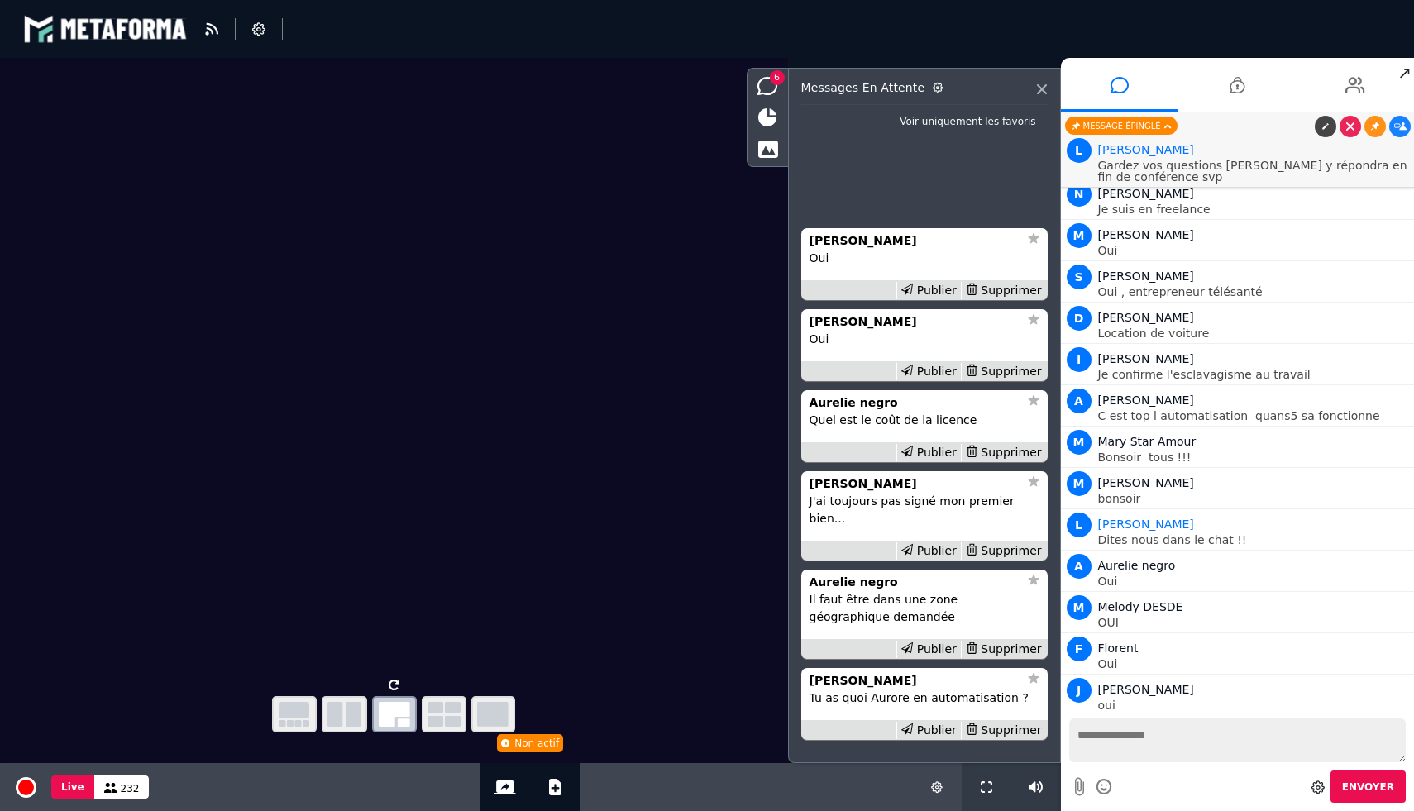
click at [932, 380] on div "Publier" at bounding box center [928, 371] width 64 height 17
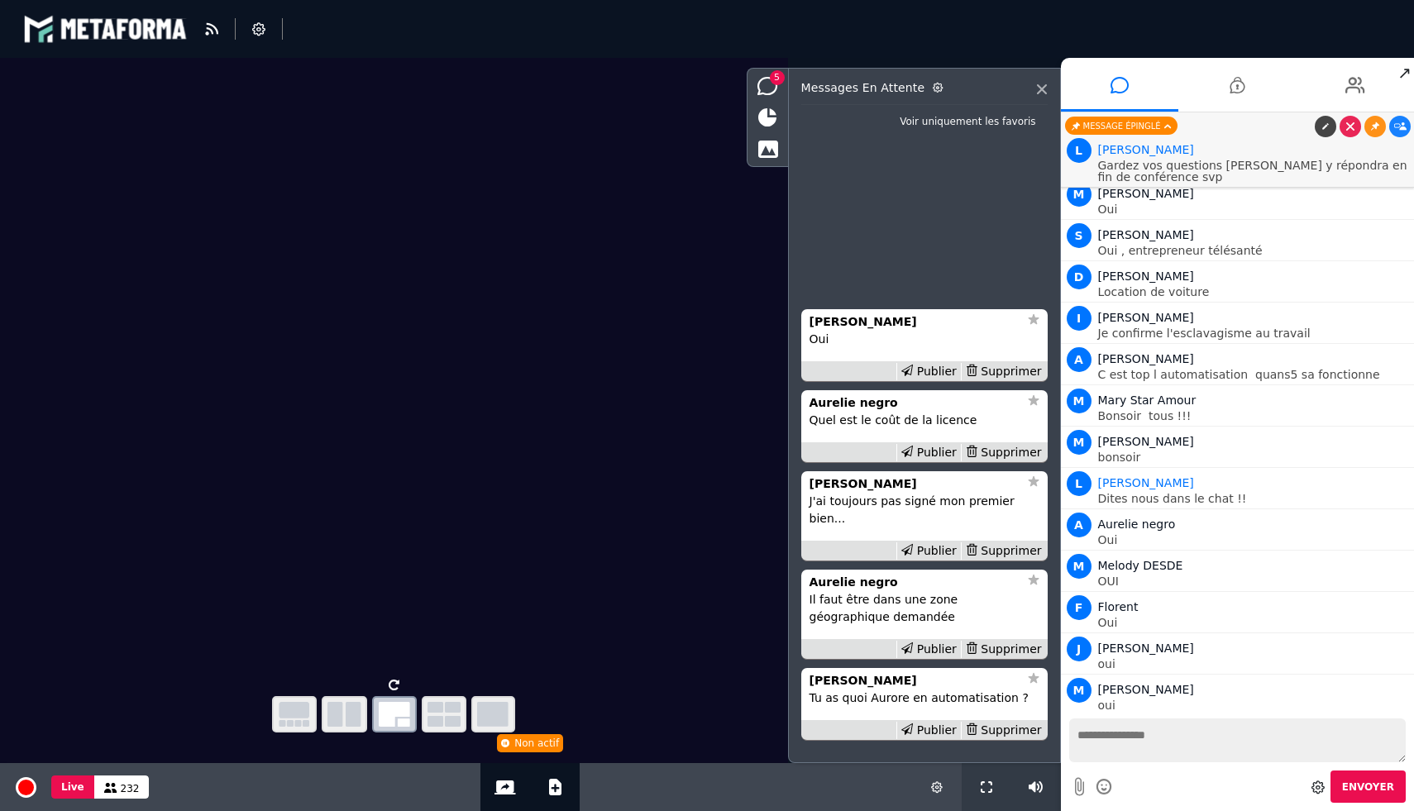
click at [932, 380] on div "Publier" at bounding box center [928, 371] width 64 height 17
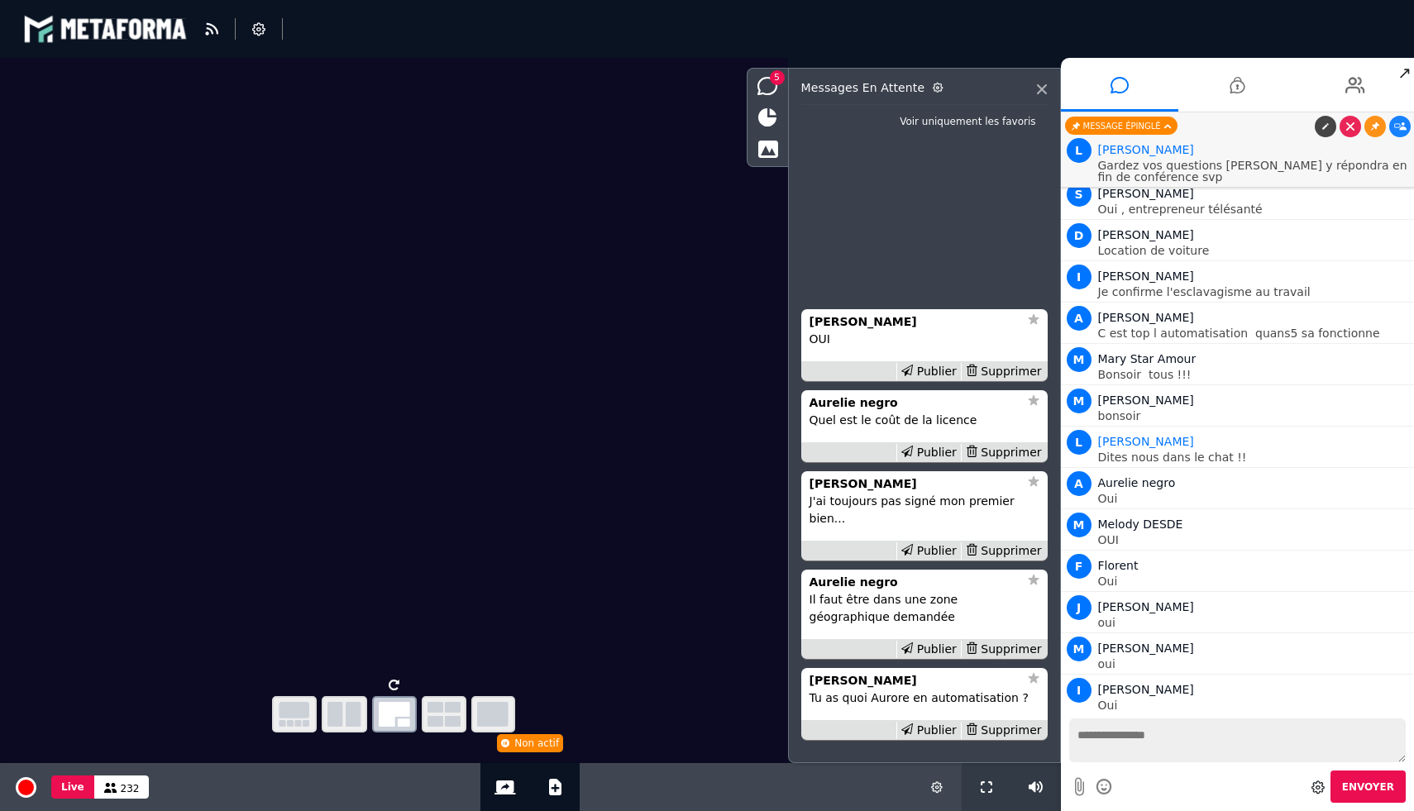
click at [932, 380] on div "Publier" at bounding box center [928, 371] width 64 height 17
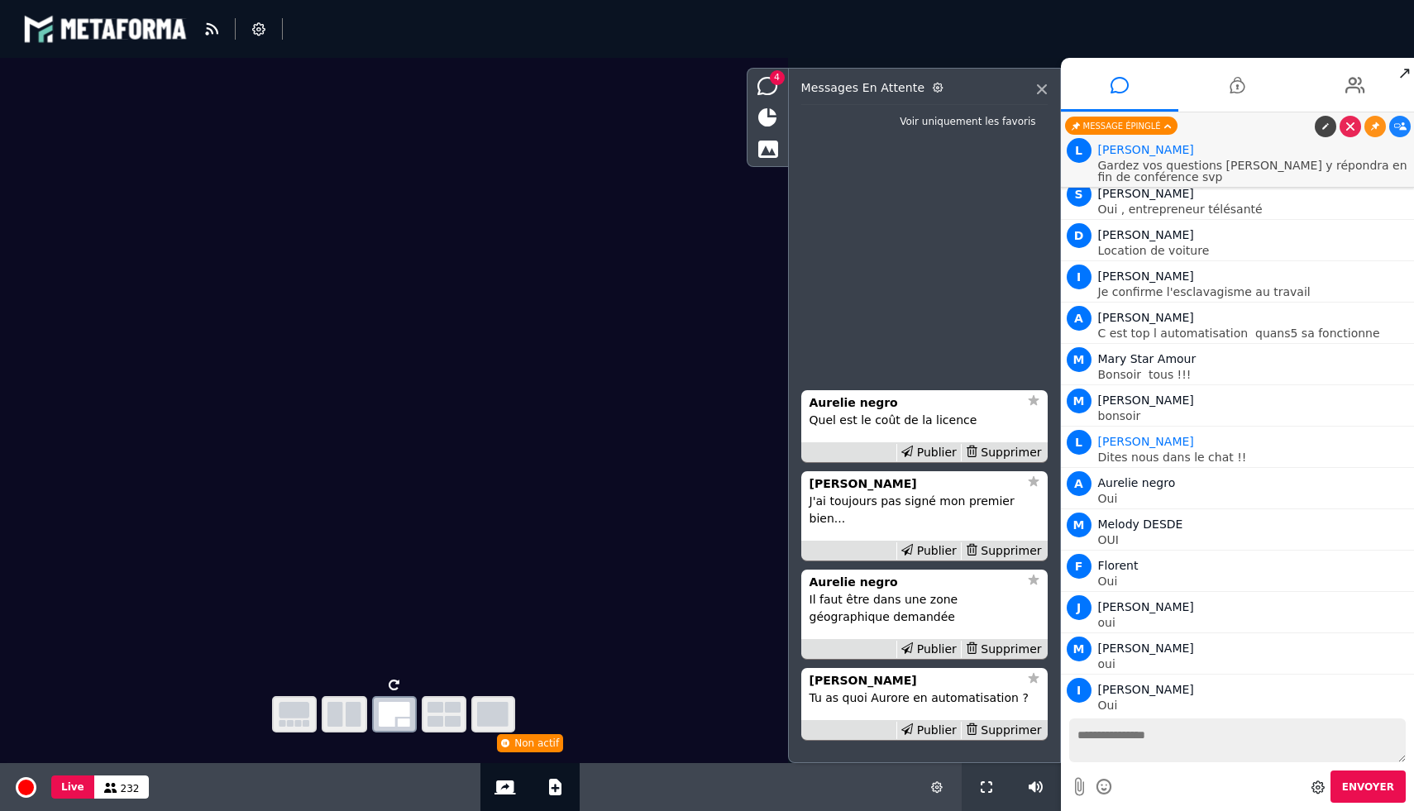
scroll to position [15776, 0]
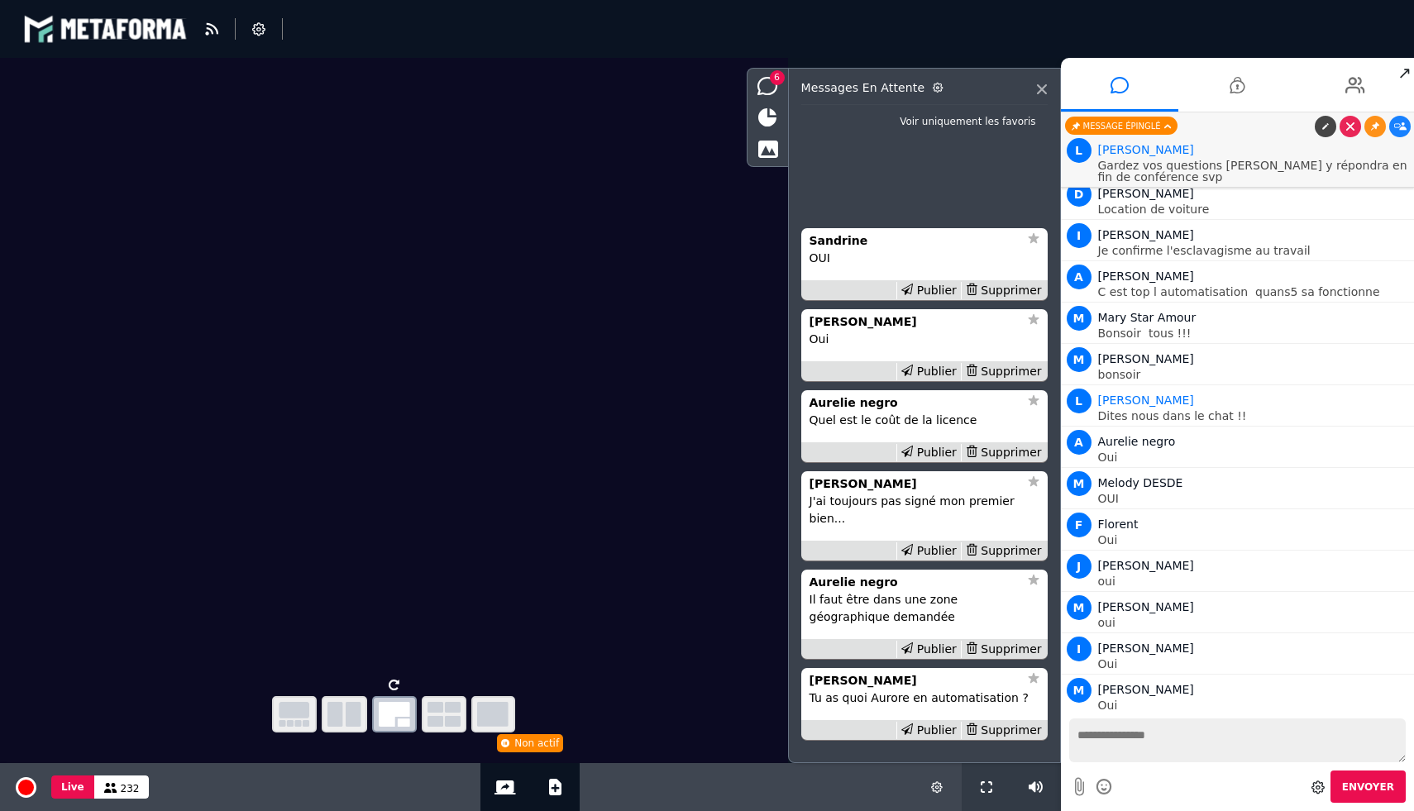
click at [932, 380] on div "Publier" at bounding box center [928, 371] width 64 height 17
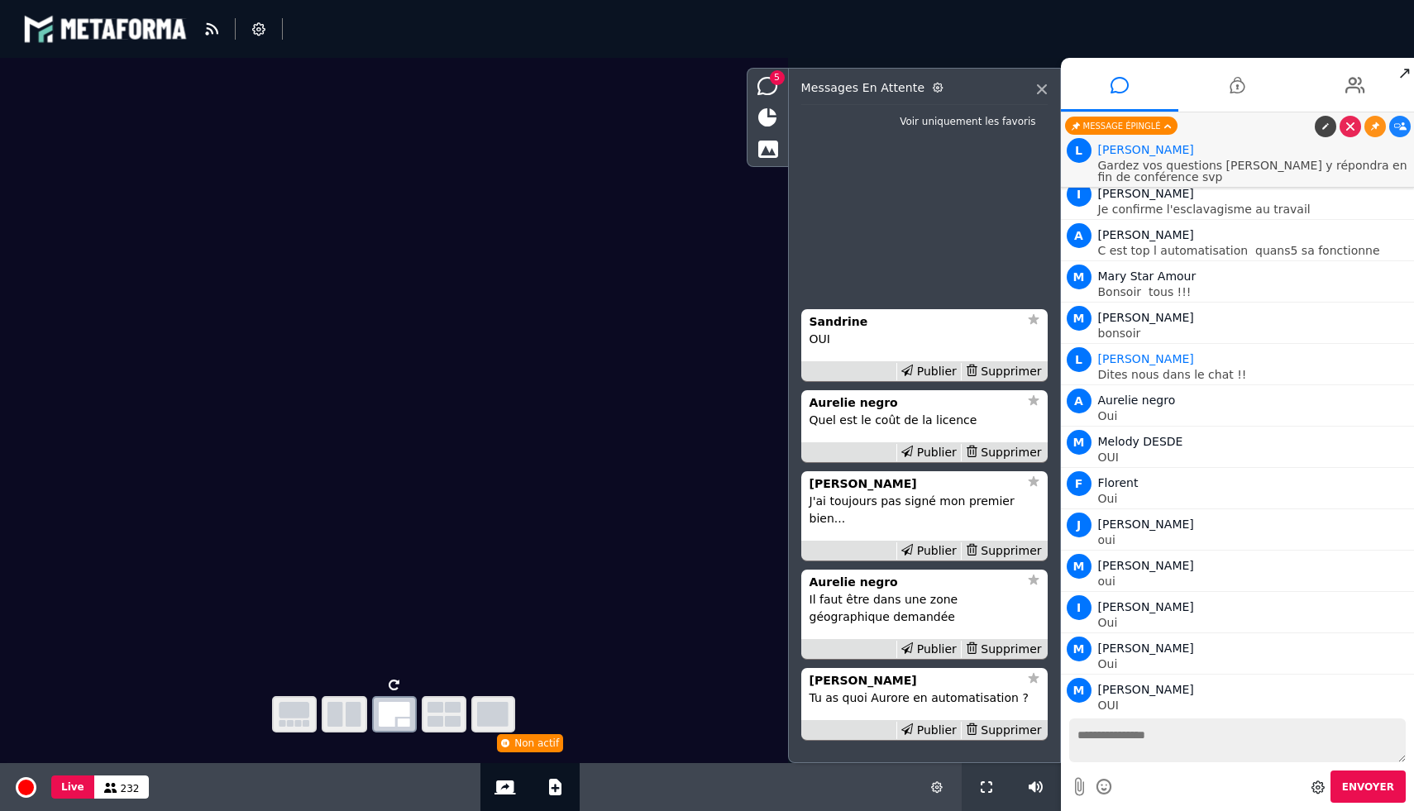
click at [932, 380] on div "Publier" at bounding box center [928, 371] width 64 height 17
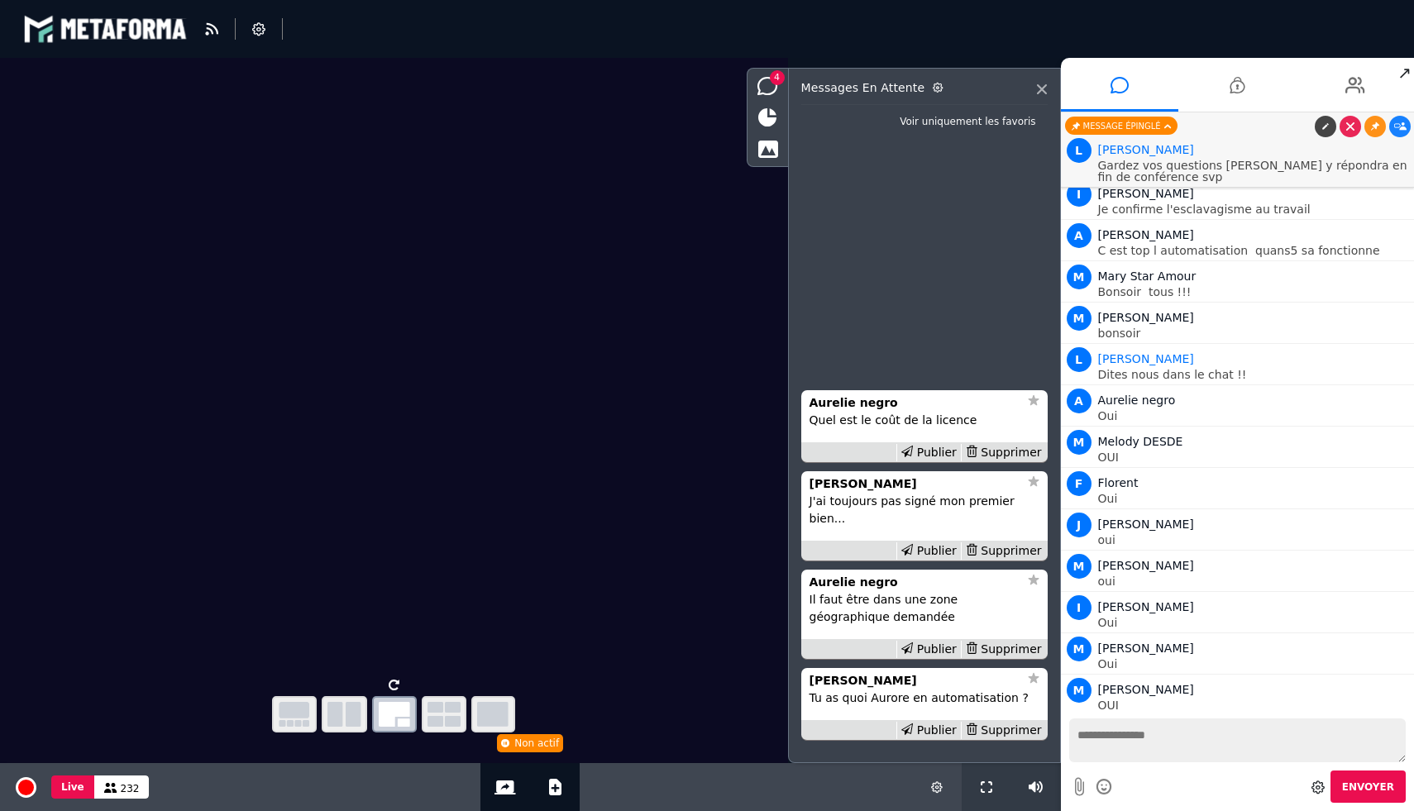
scroll to position [15859, 0]
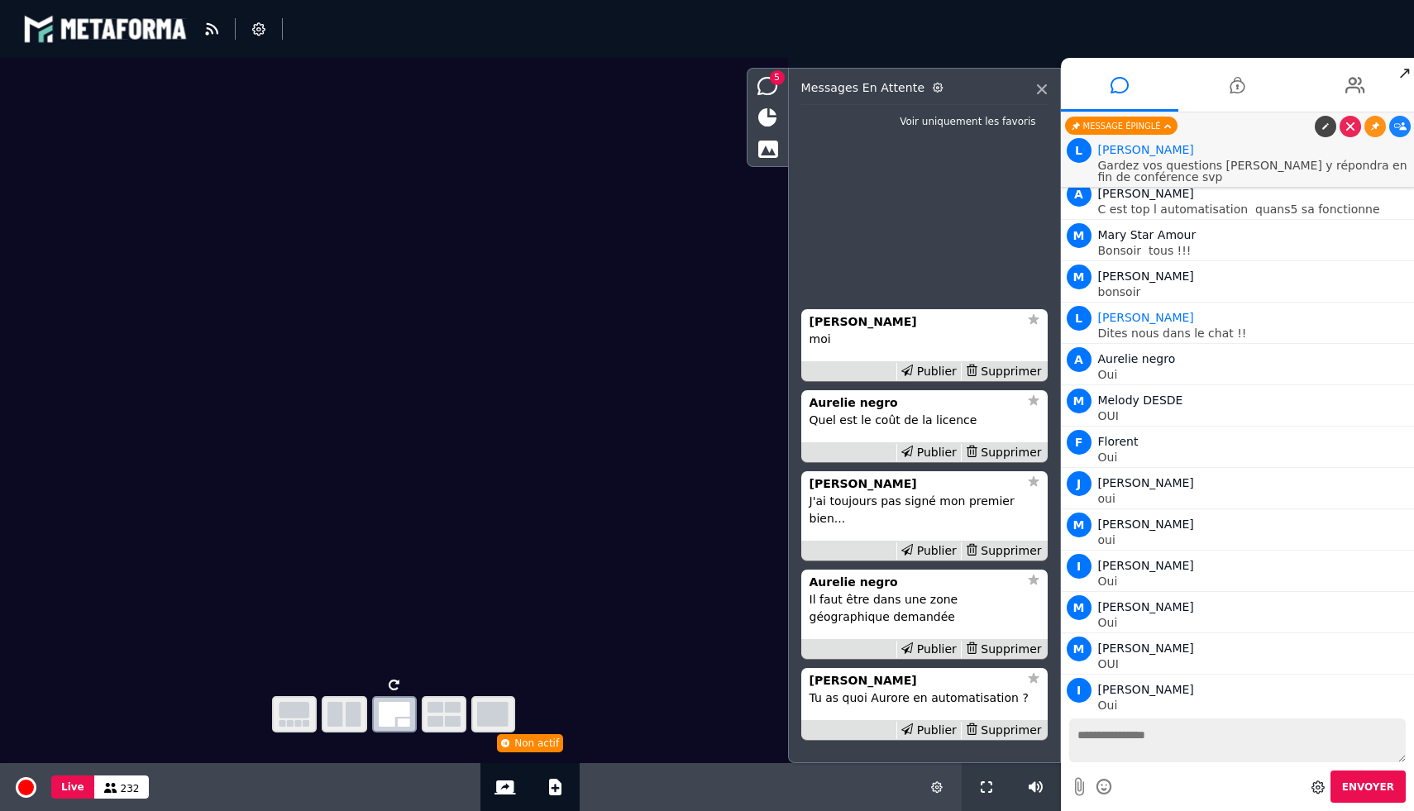
click at [932, 380] on div "Publier" at bounding box center [928, 371] width 64 height 17
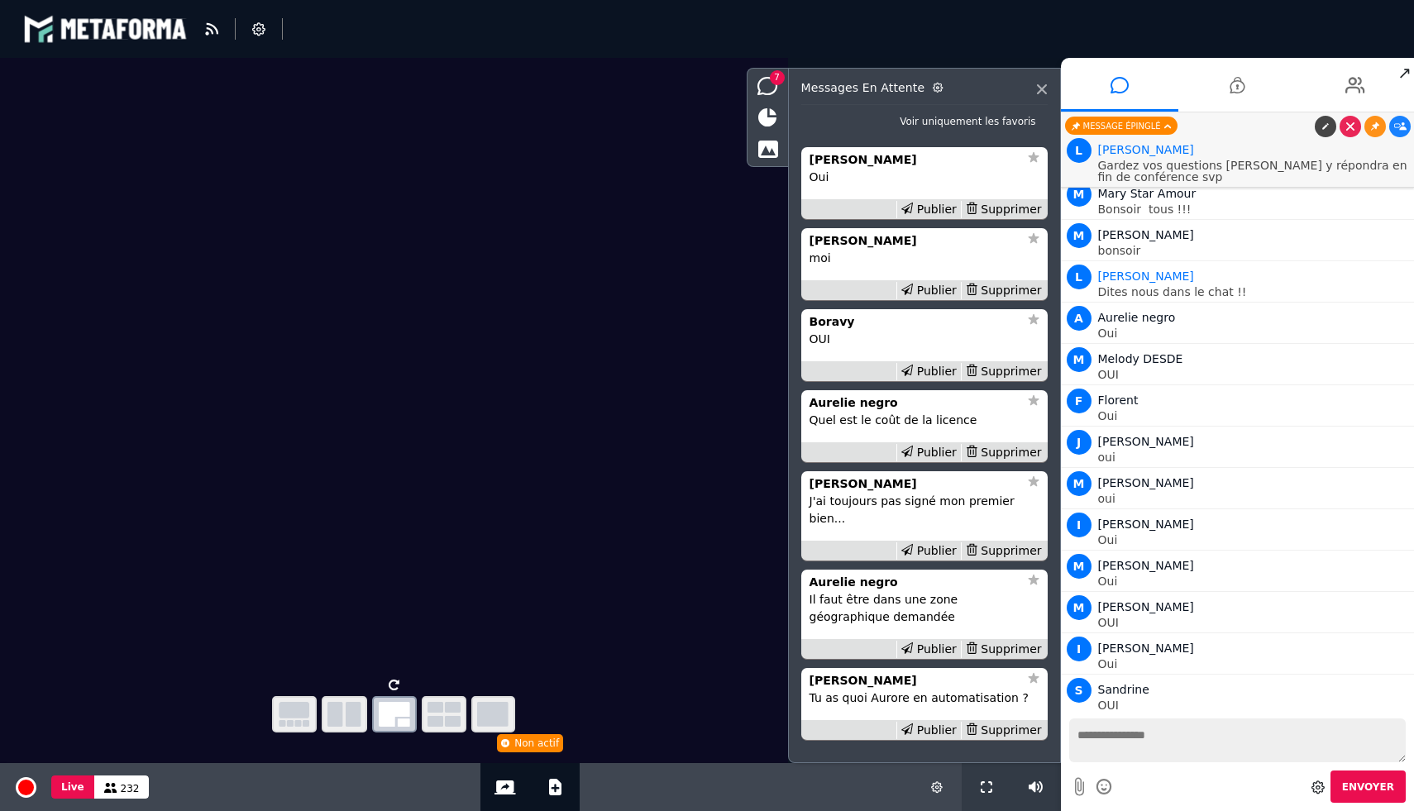
click at [932, 380] on div "Publier" at bounding box center [928, 371] width 64 height 17
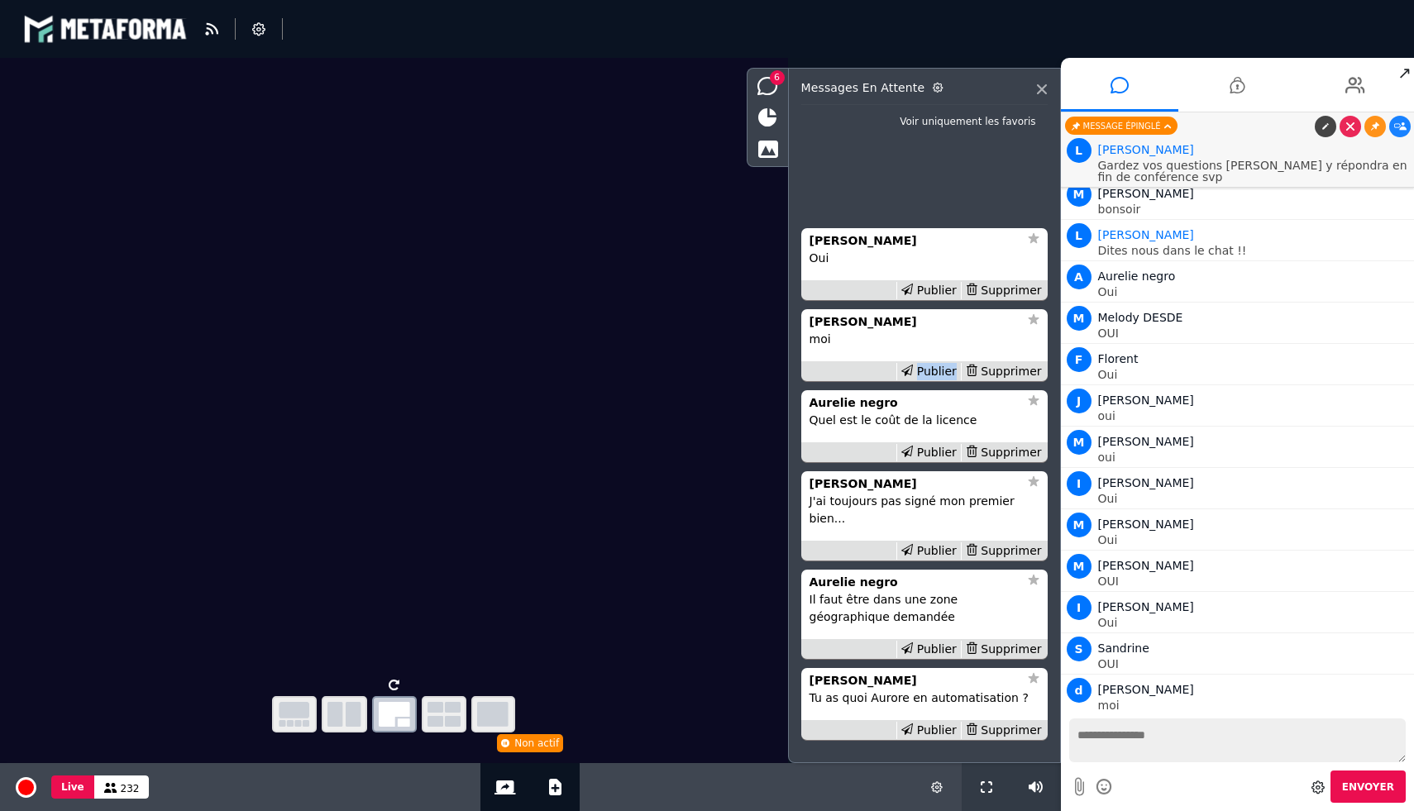
click at [932, 380] on div "Publier" at bounding box center [928, 371] width 64 height 17
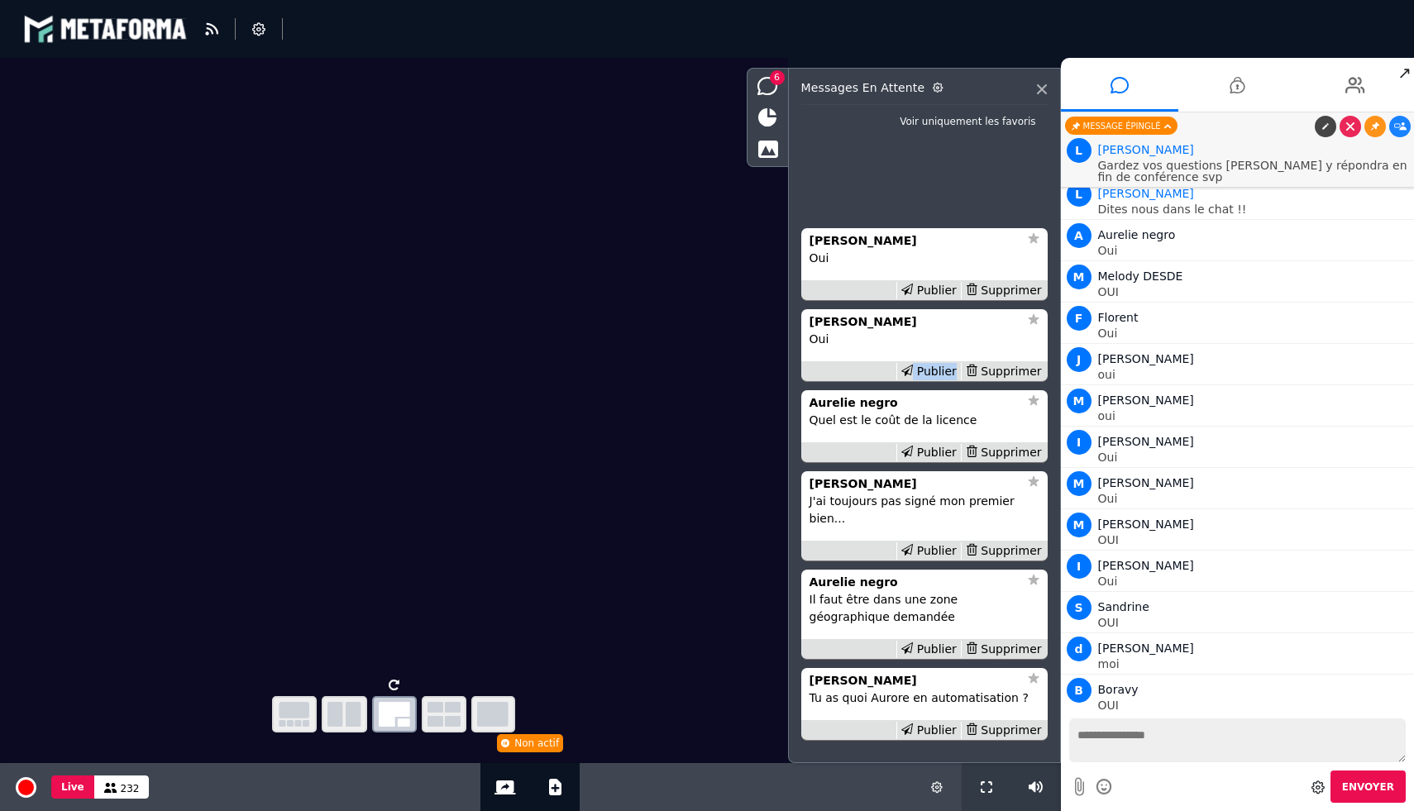
click at [932, 380] on div "Publier" at bounding box center [928, 371] width 64 height 17
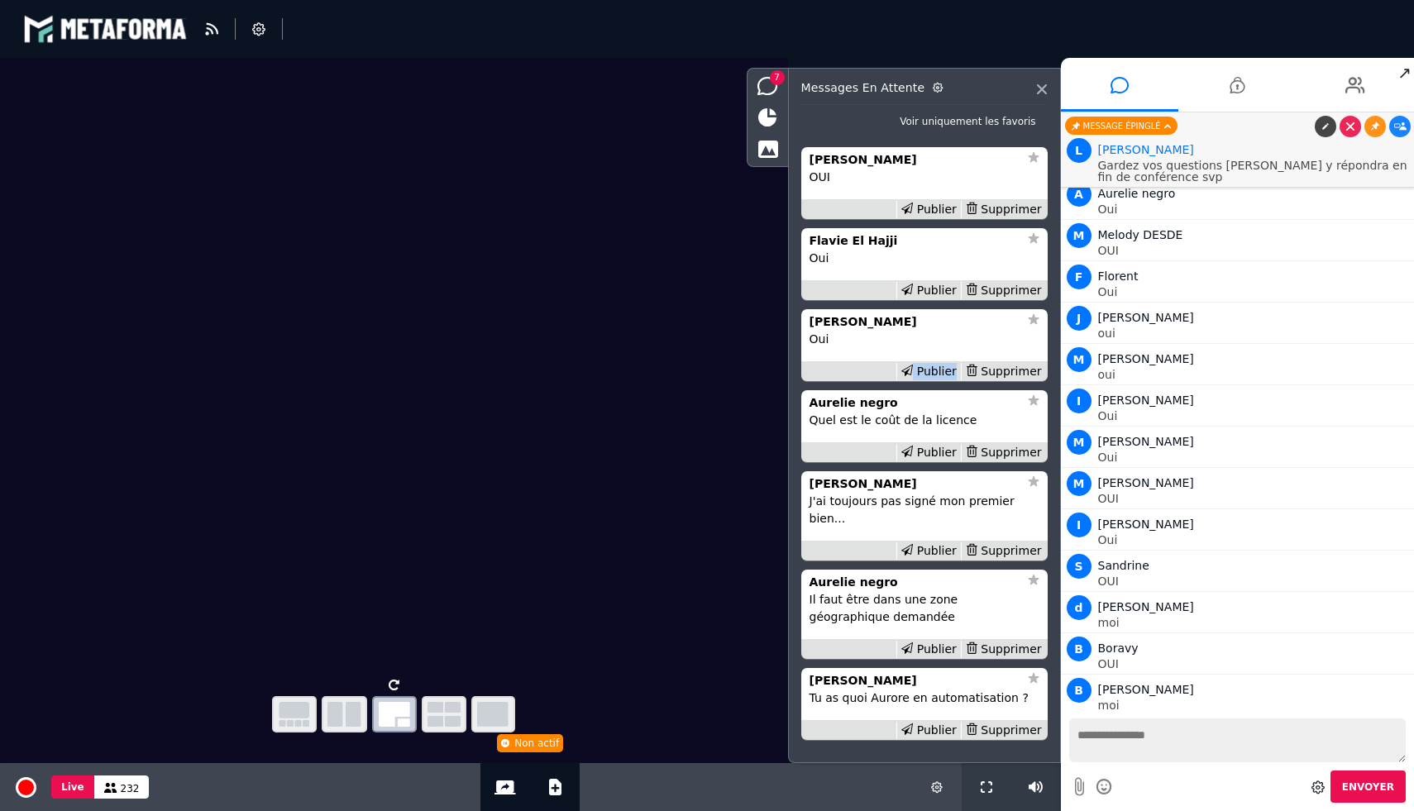
click at [932, 380] on div "Publier" at bounding box center [928, 371] width 64 height 17
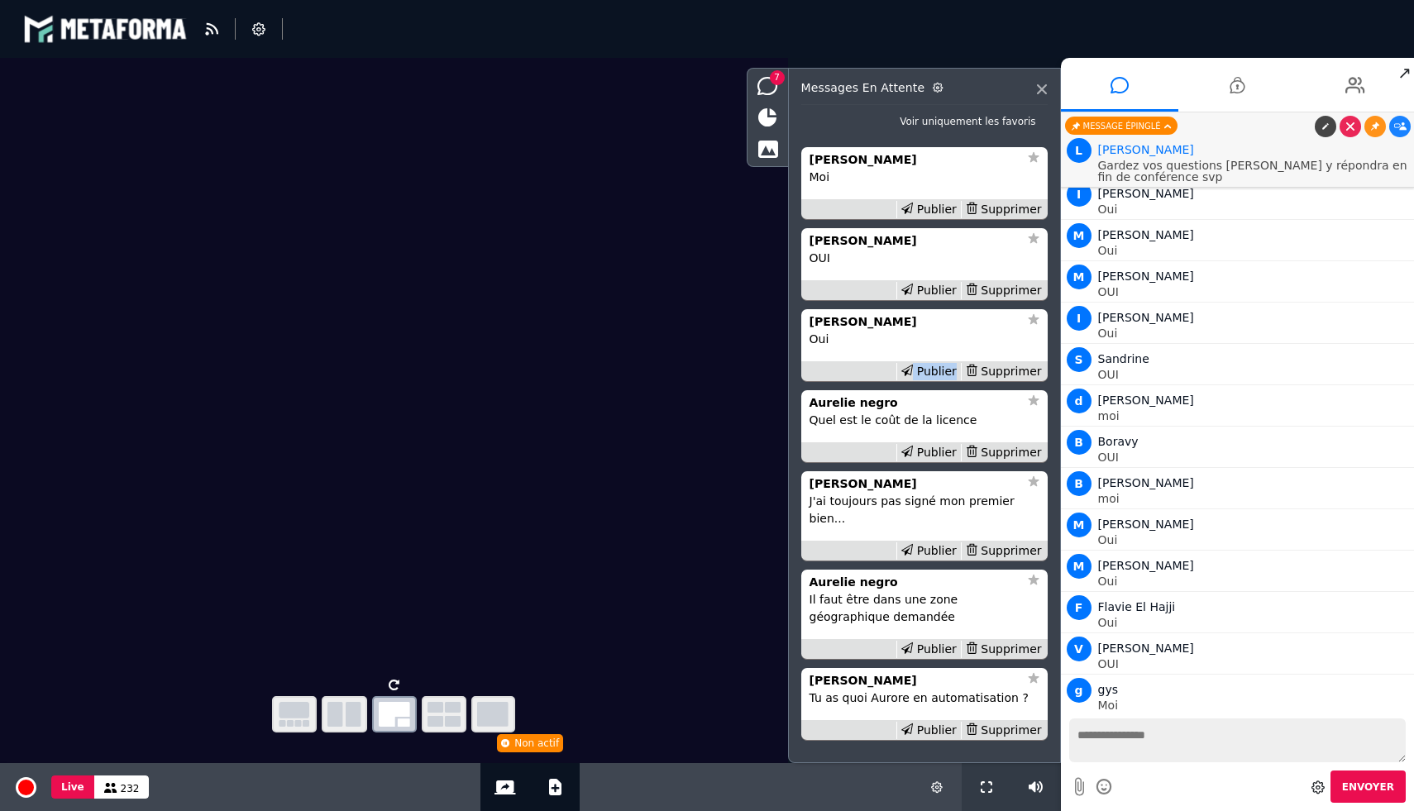
click at [932, 380] on div "Publier" at bounding box center [928, 371] width 64 height 17
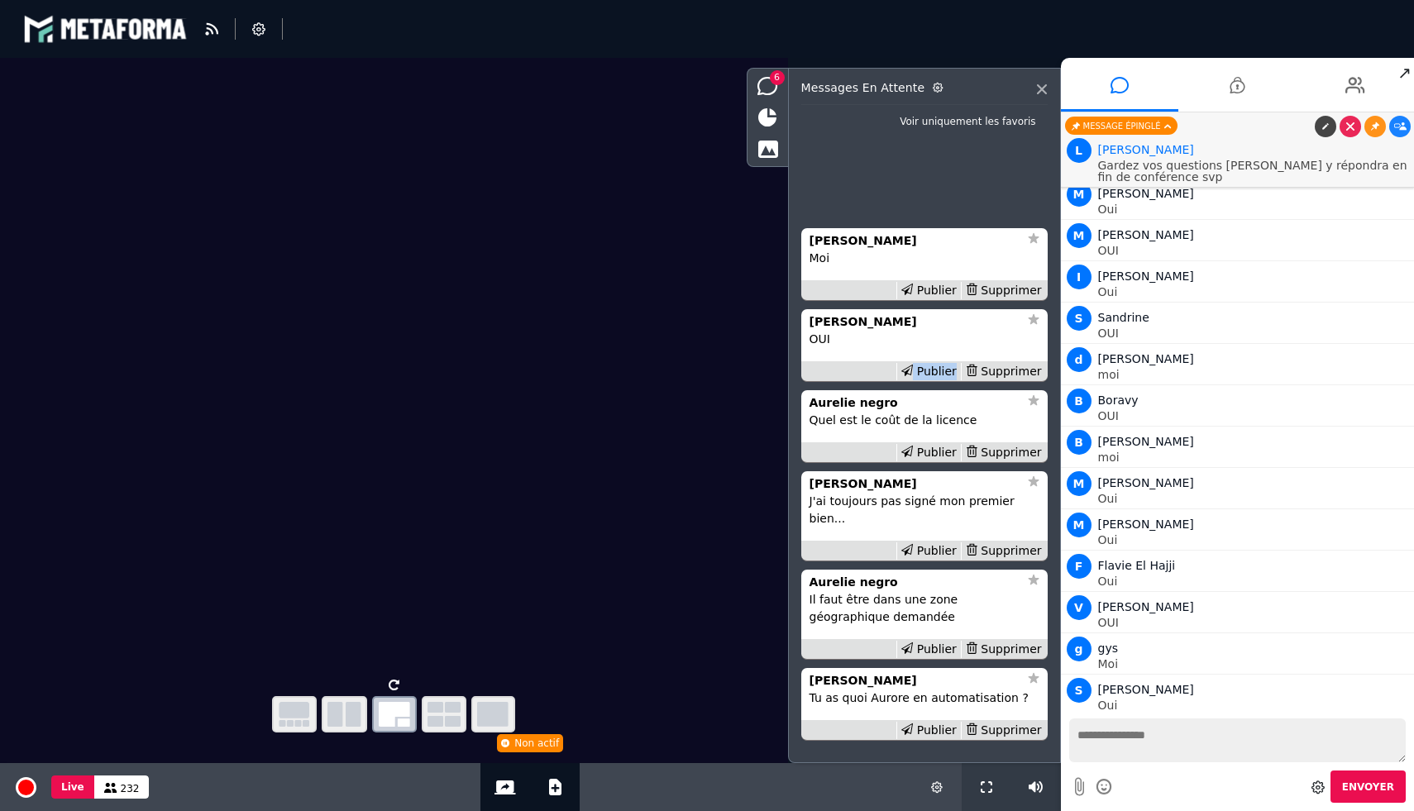
click at [932, 380] on div "Publier" at bounding box center [928, 371] width 64 height 17
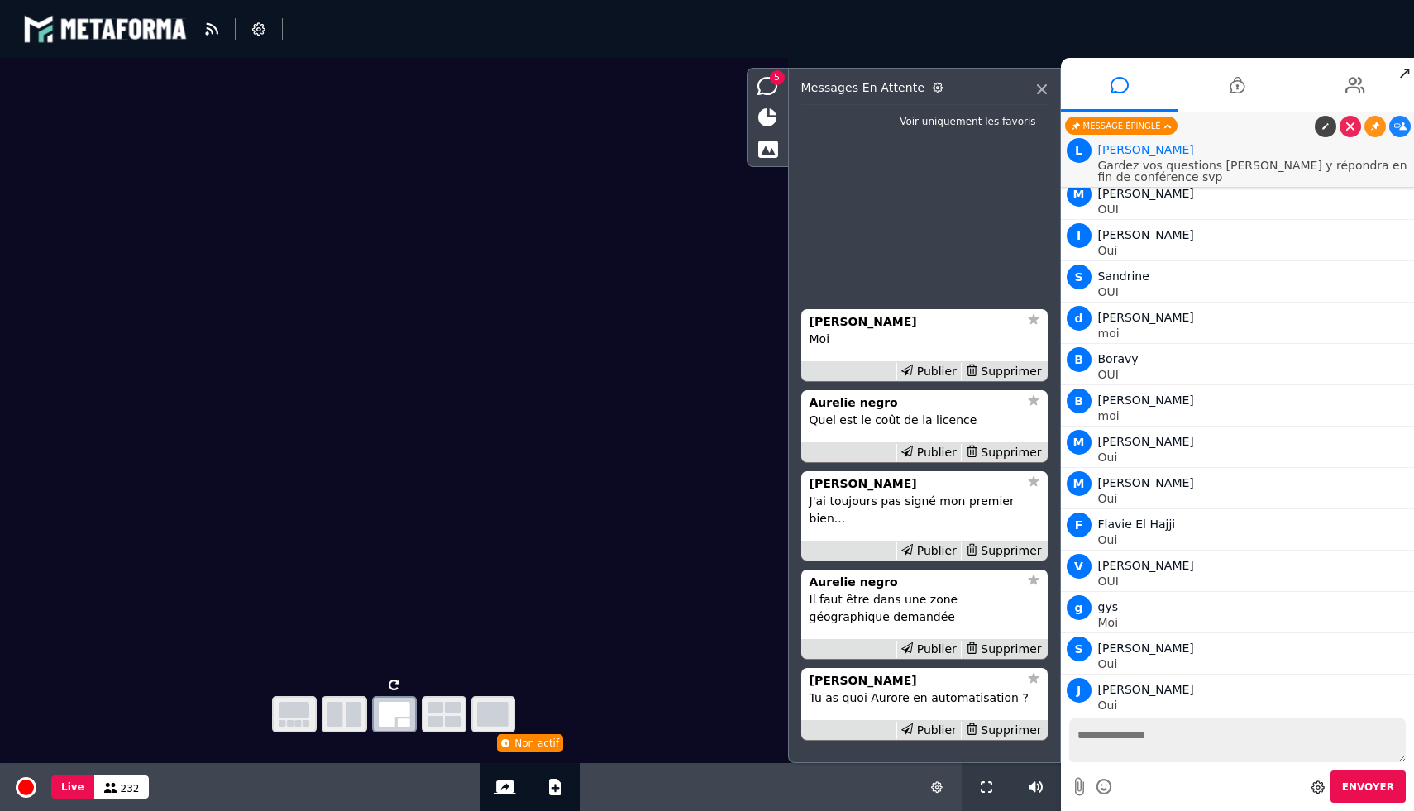
click at [932, 380] on div "Publier" at bounding box center [928, 371] width 64 height 17
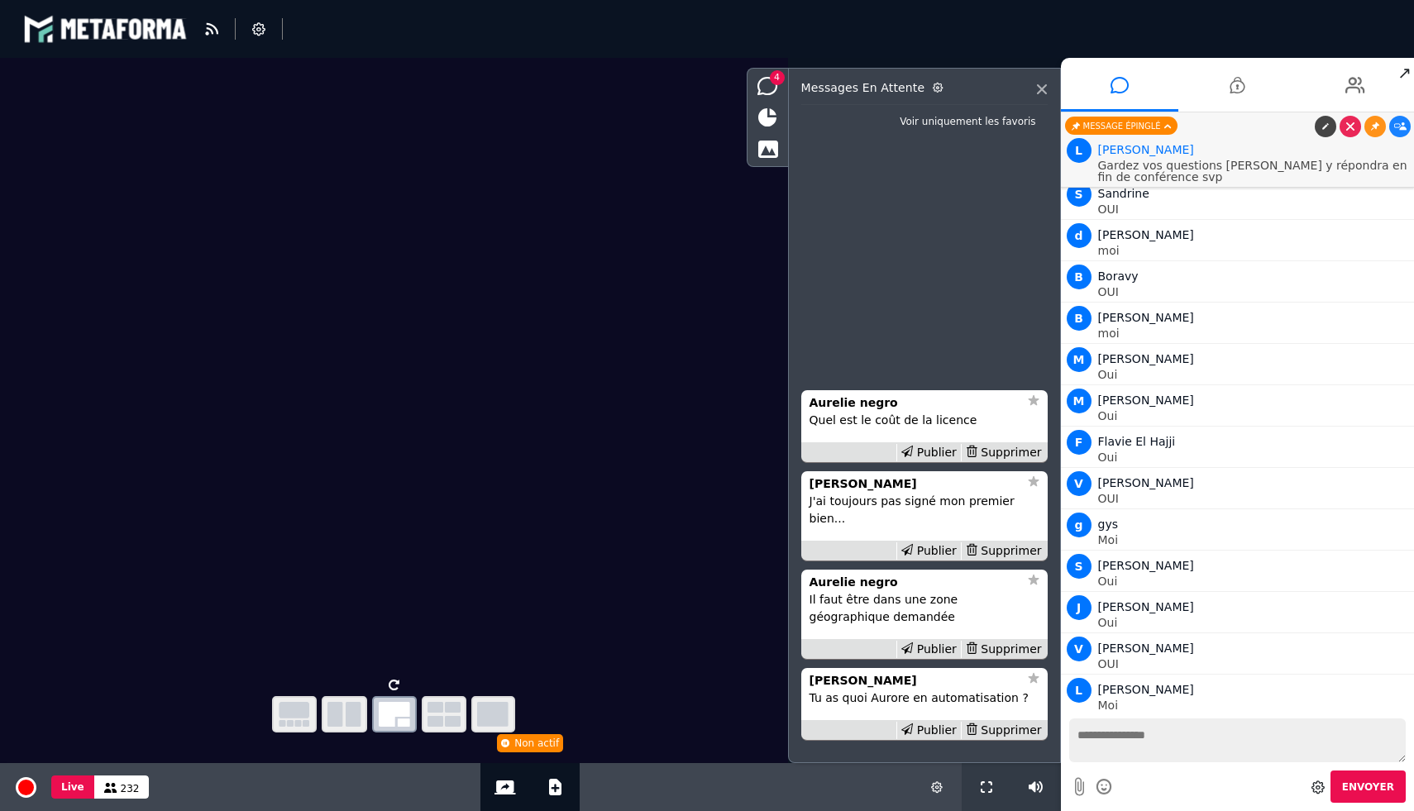
scroll to position [16438, 0]
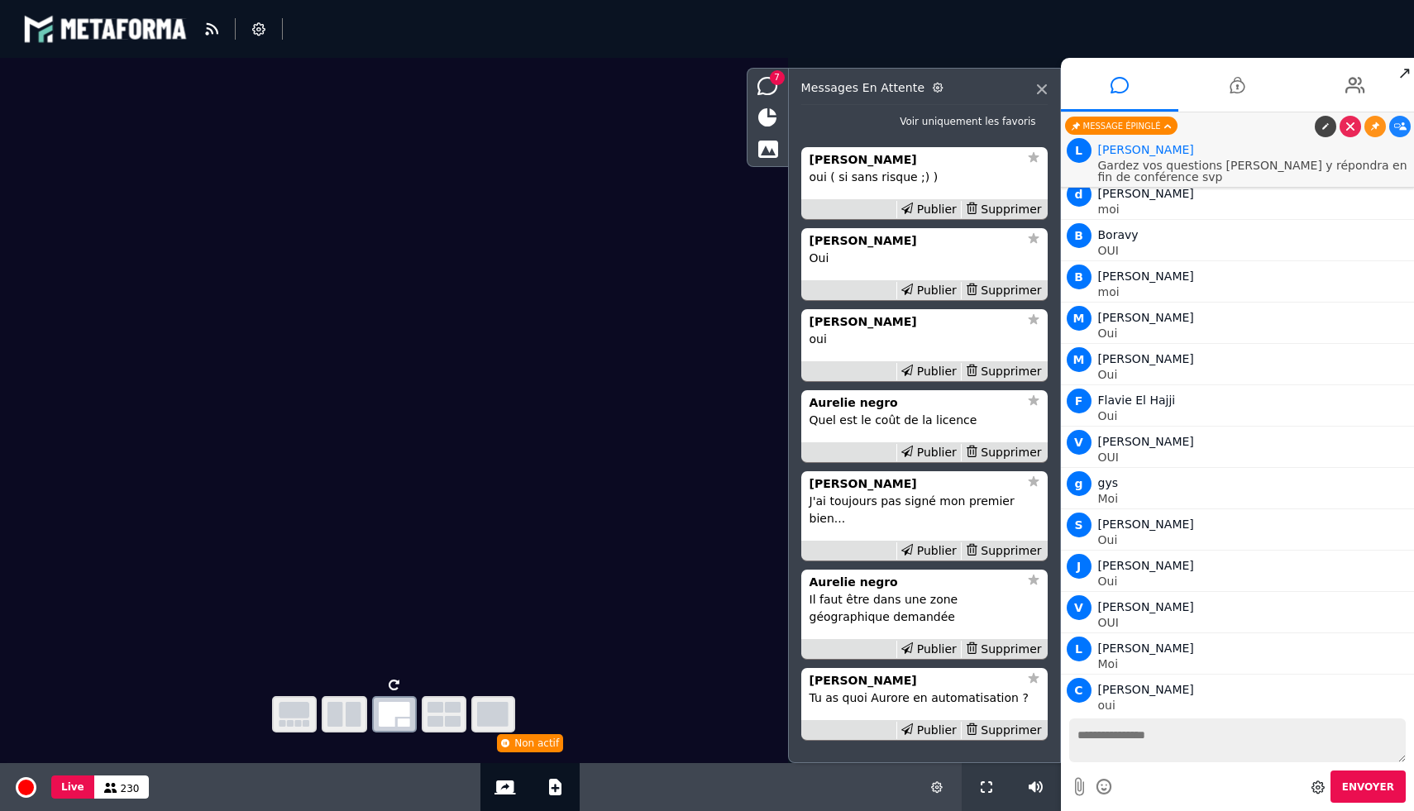
click at [932, 380] on div "Publier" at bounding box center [928, 371] width 64 height 17
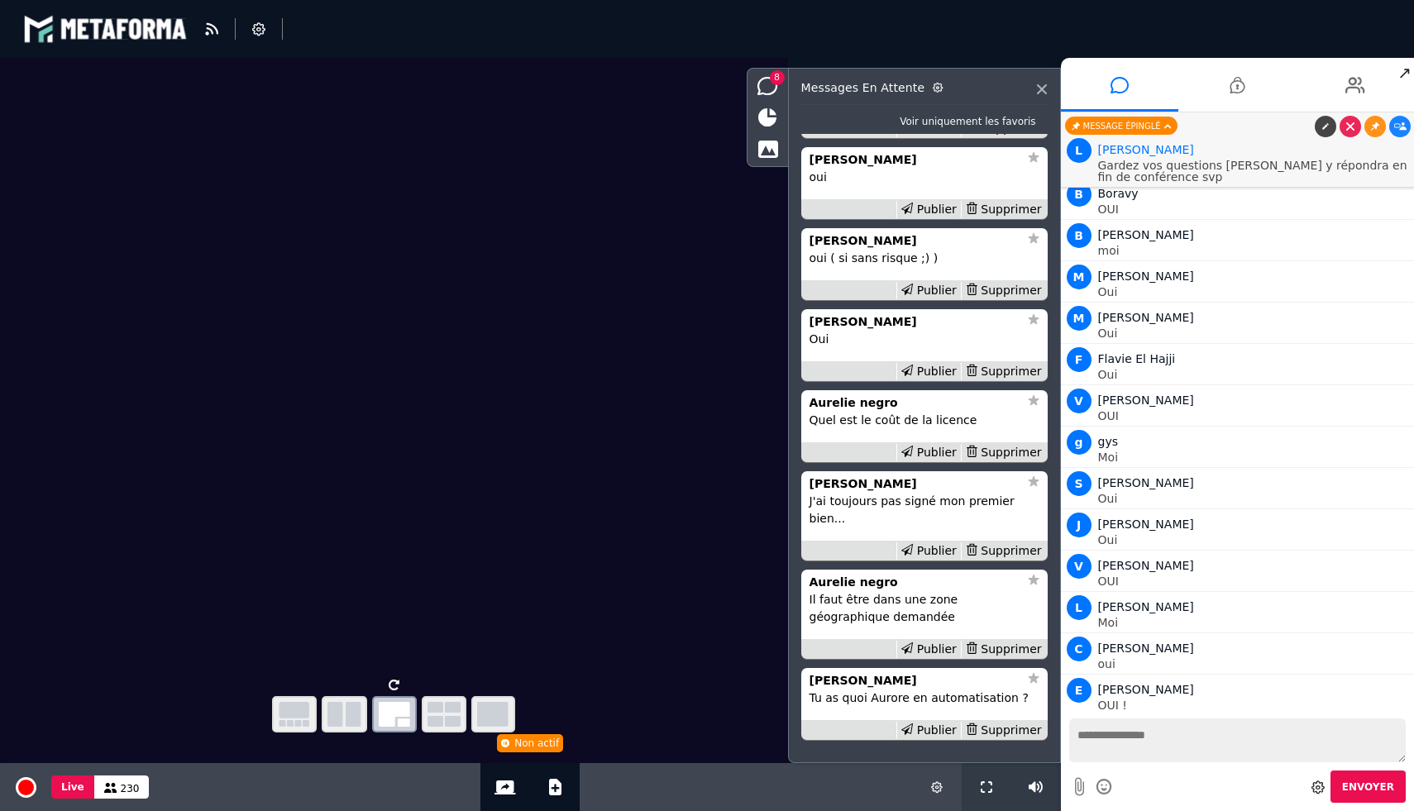
click at [932, 380] on div "Publier" at bounding box center [928, 371] width 64 height 17
click at [929, 299] on div "Publier" at bounding box center [928, 290] width 64 height 17
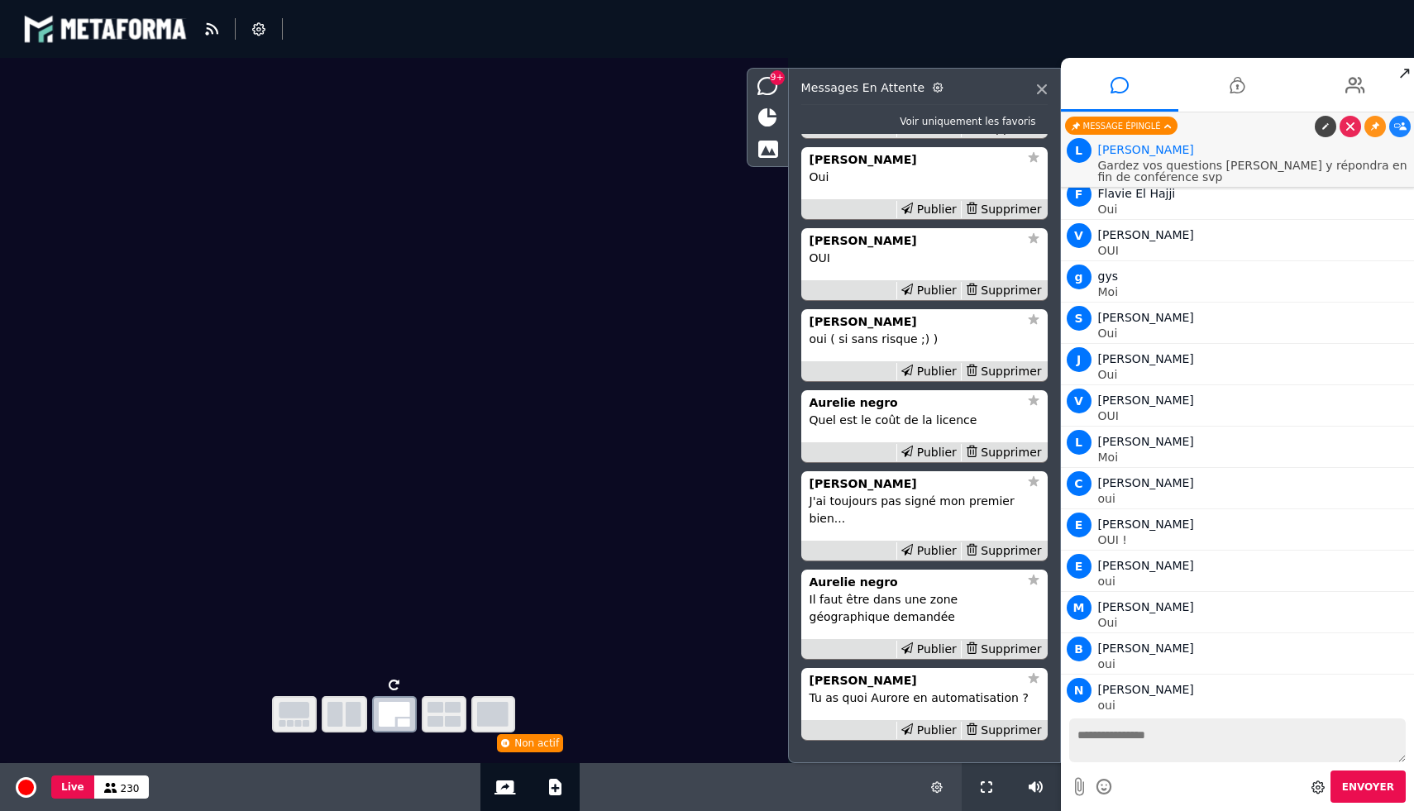
click at [929, 299] on div "Publier" at bounding box center [928, 290] width 64 height 17
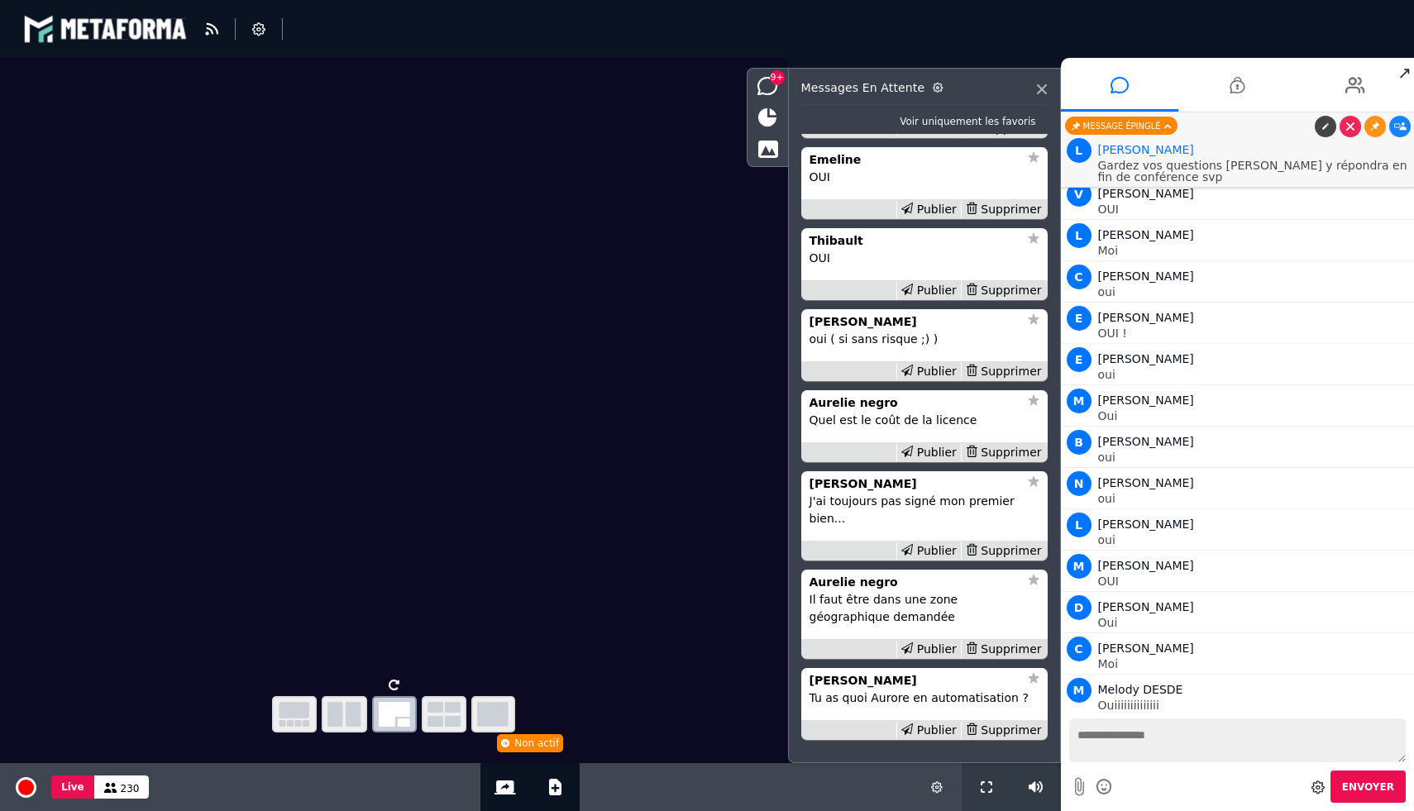
click at [929, 299] on div "Publier" at bounding box center [928, 290] width 64 height 17
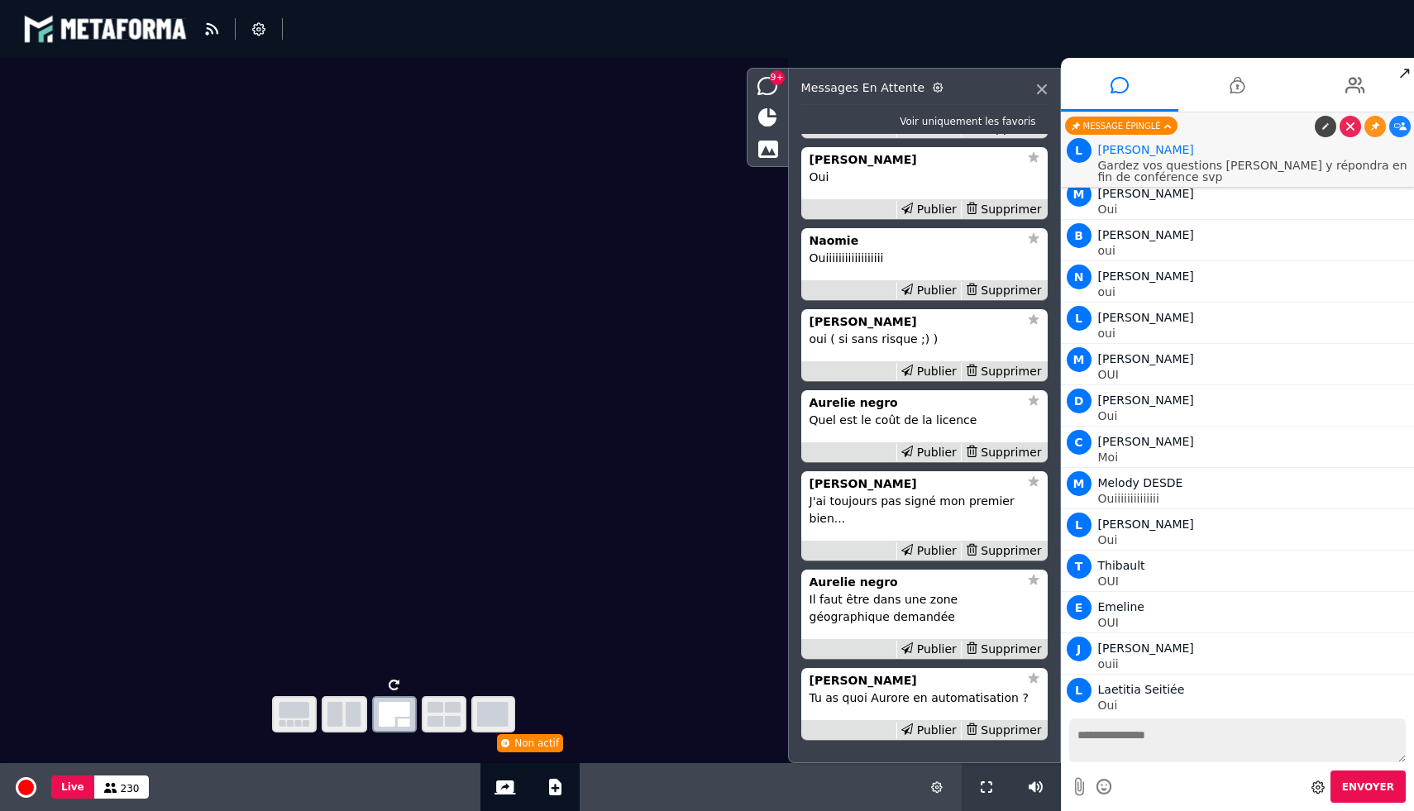
click at [929, 299] on div "Publier" at bounding box center [928, 290] width 64 height 17
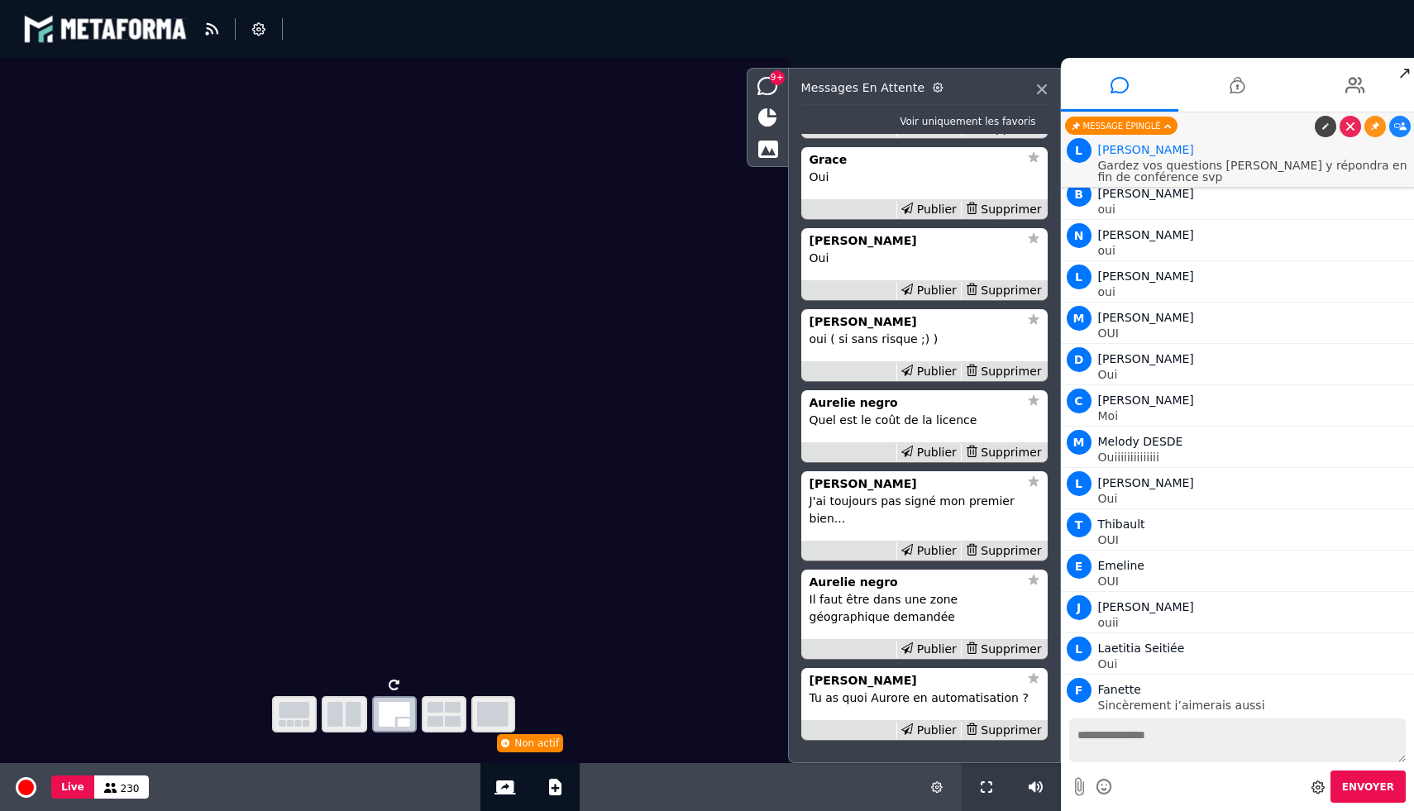
click at [929, 299] on div "Publier" at bounding box center [928, 290] width 64 height 17
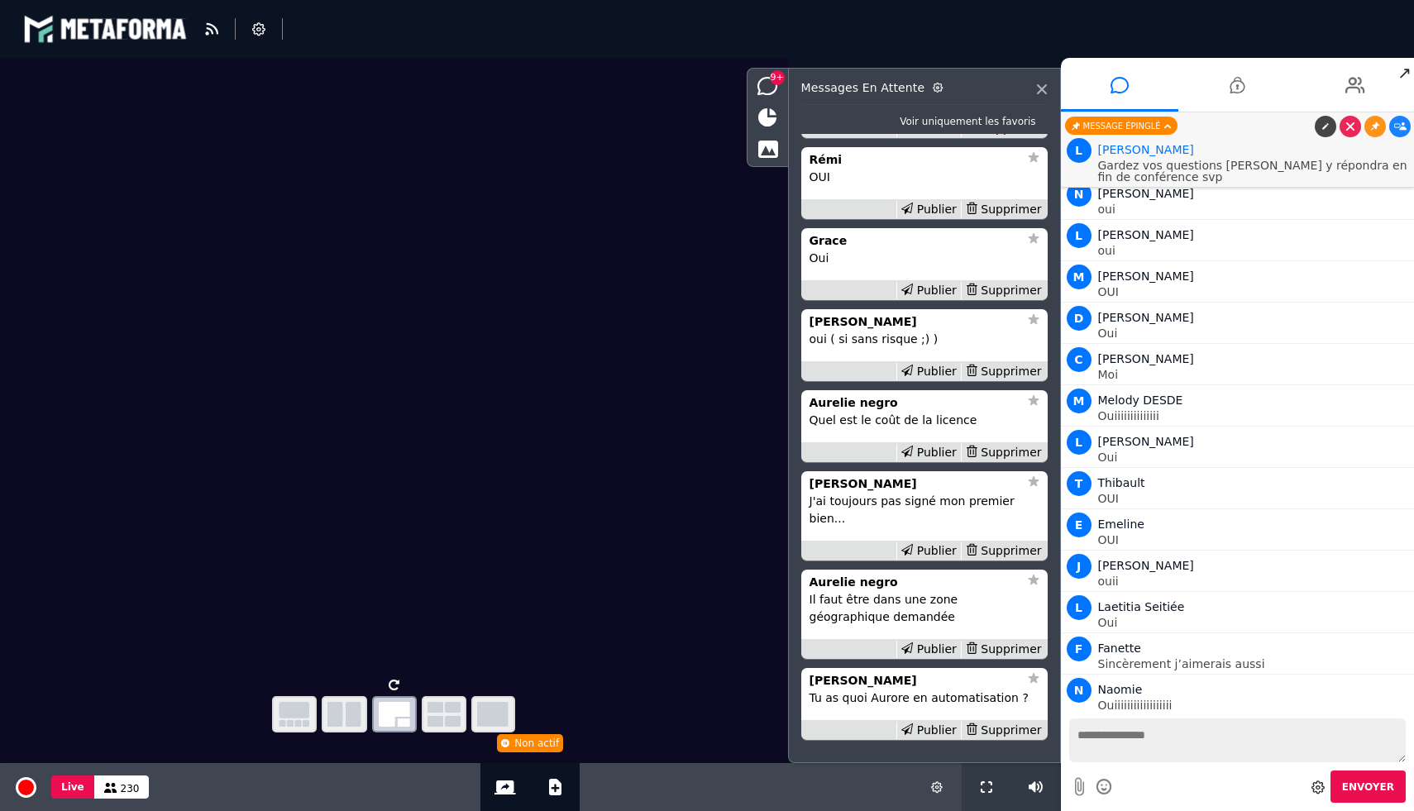
click at [929, 299] on div "Publier" at bounding box center [928, 290] width 64 height 17
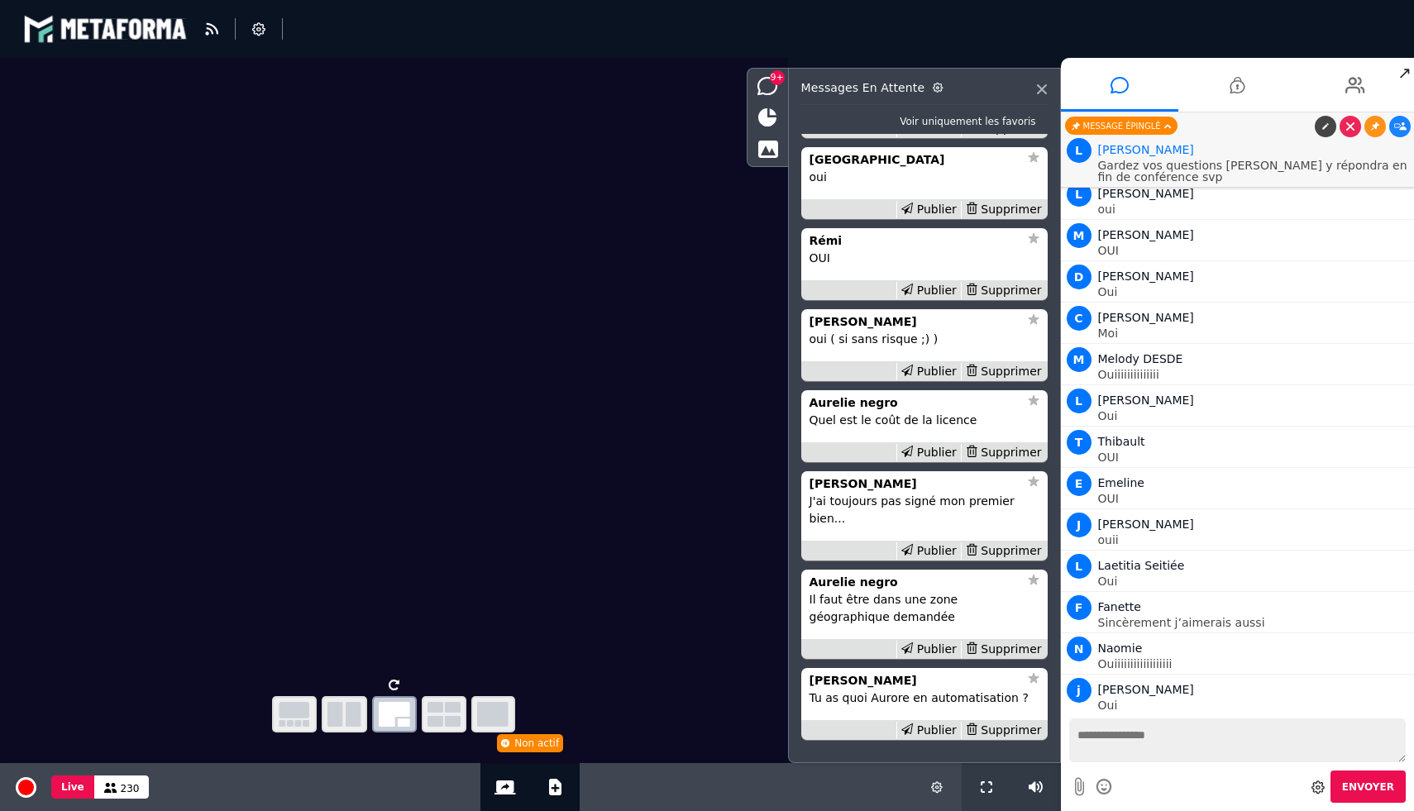
click at [929, 299] on div "Publier" at bounding box center [928, 290] width 64 height 17
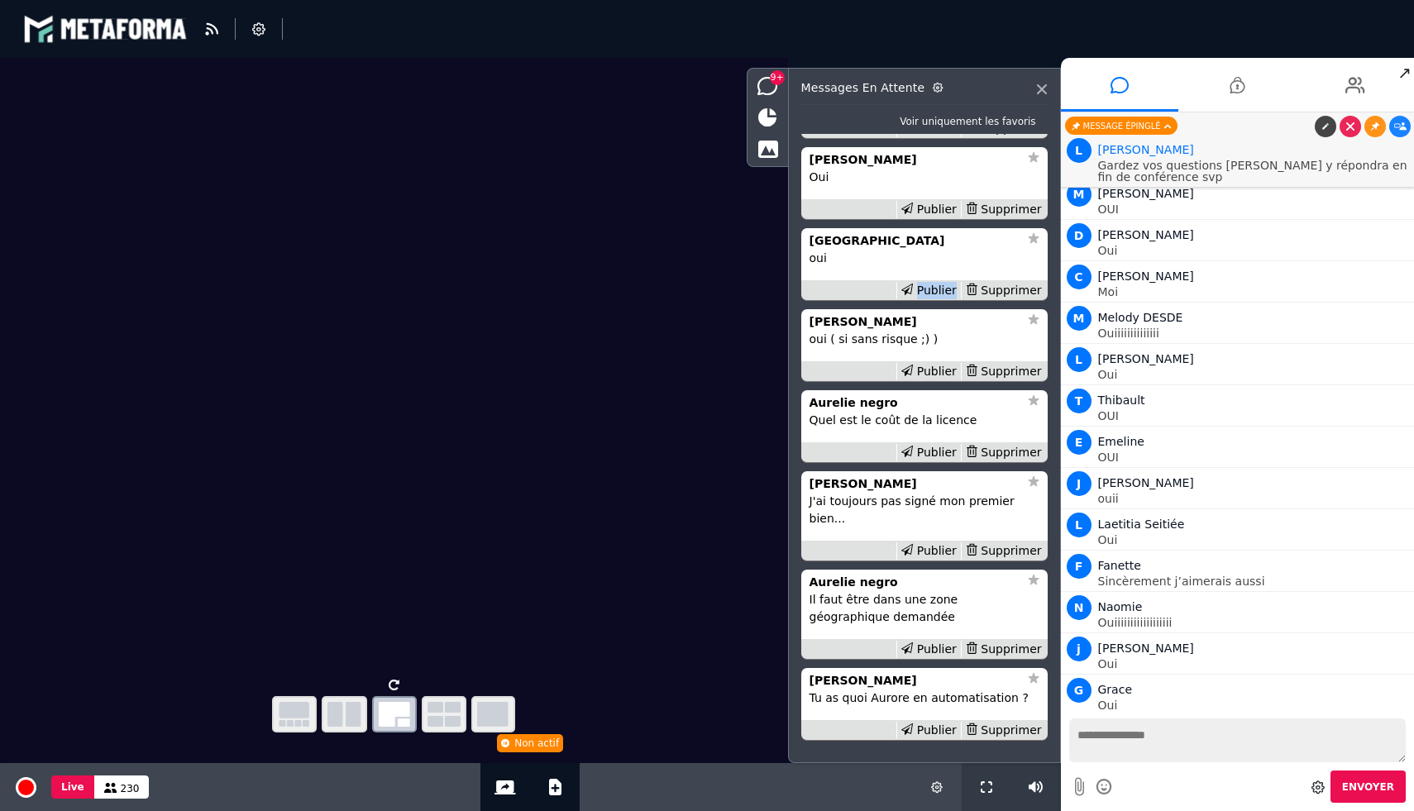
click at [929, 299] on div "Publier" at bounding box center [928, 290] width 64 height 17
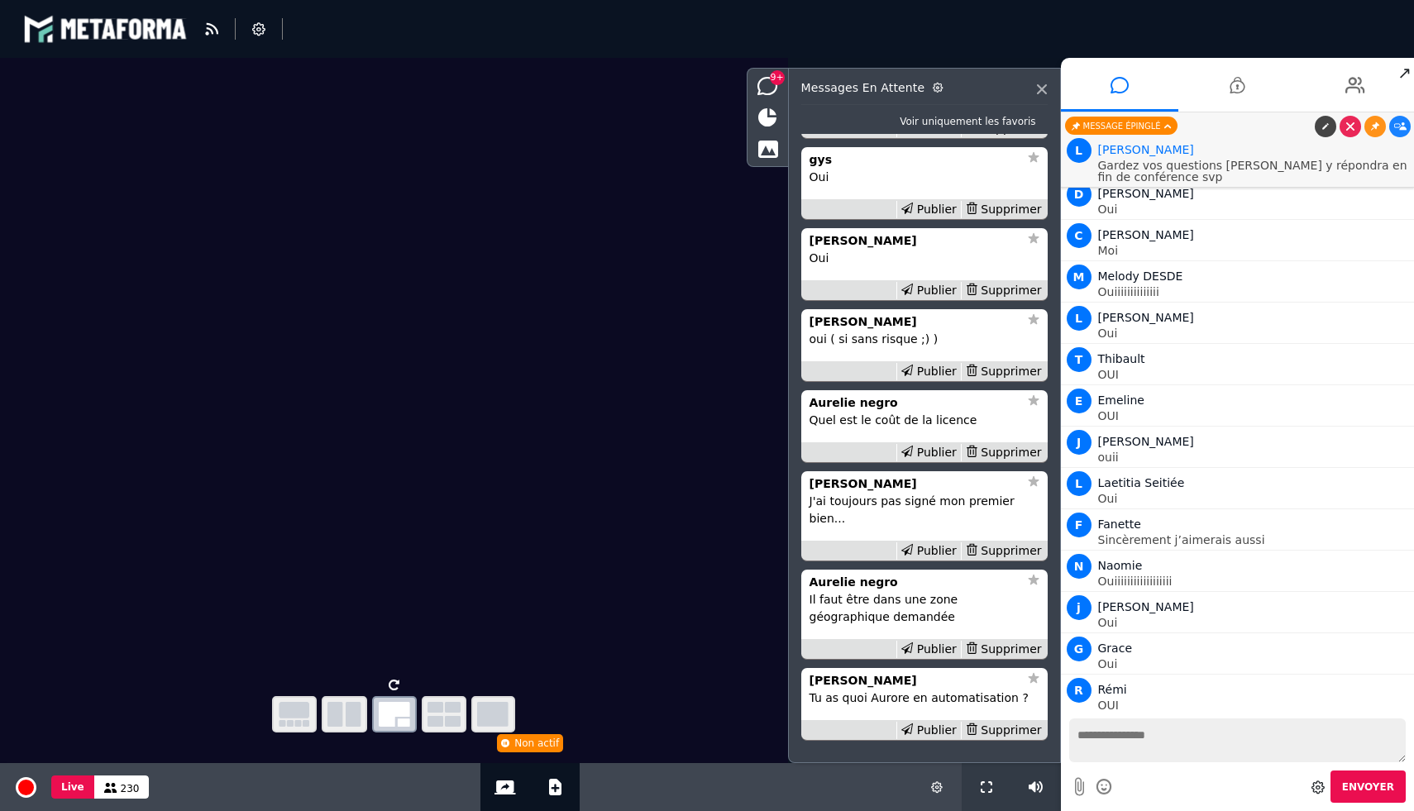
click at [929, 299] on div "Publier" at bounding box center [928, 290] width 64 height 17
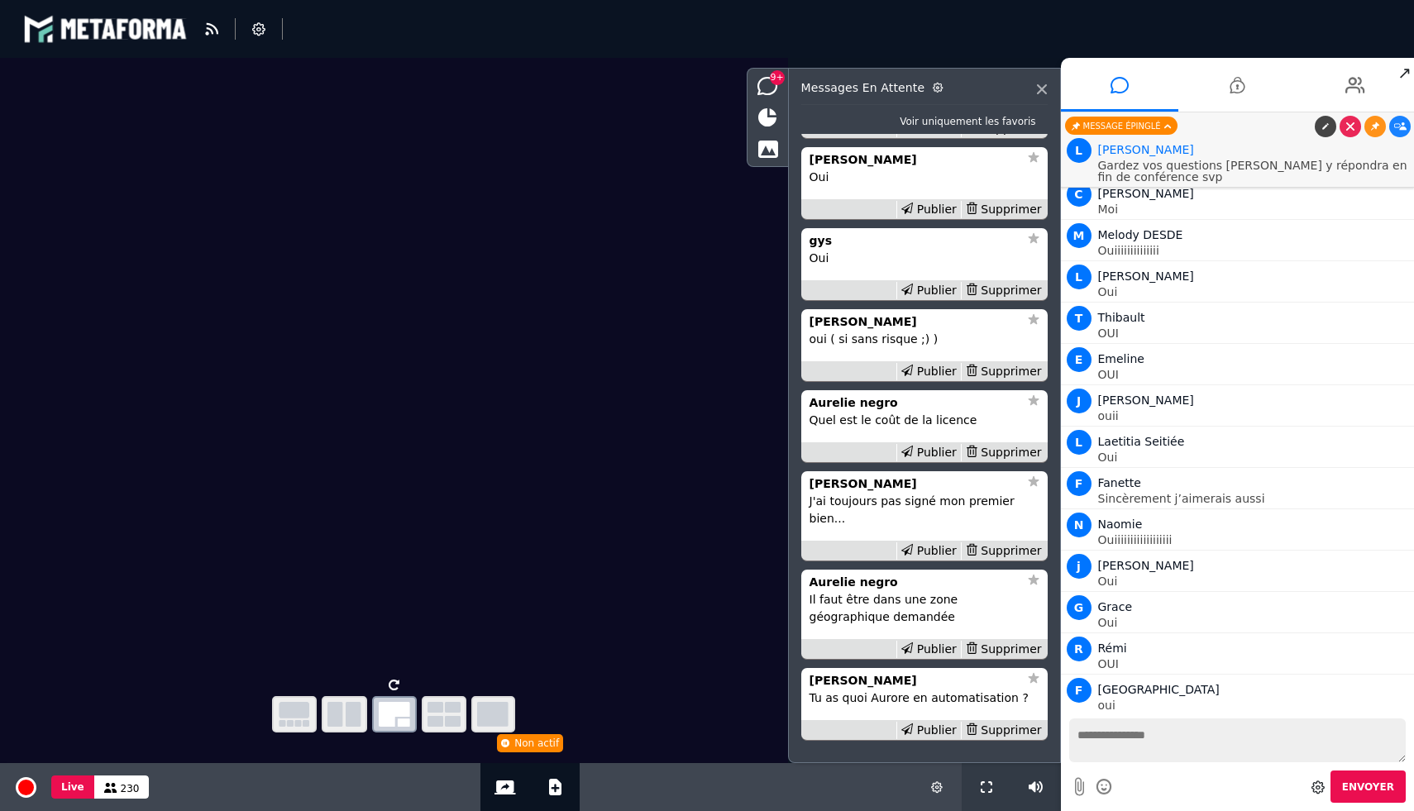
click at [929, 299] on div "Publier" at bounding box center [928, 290] width 64 height 17
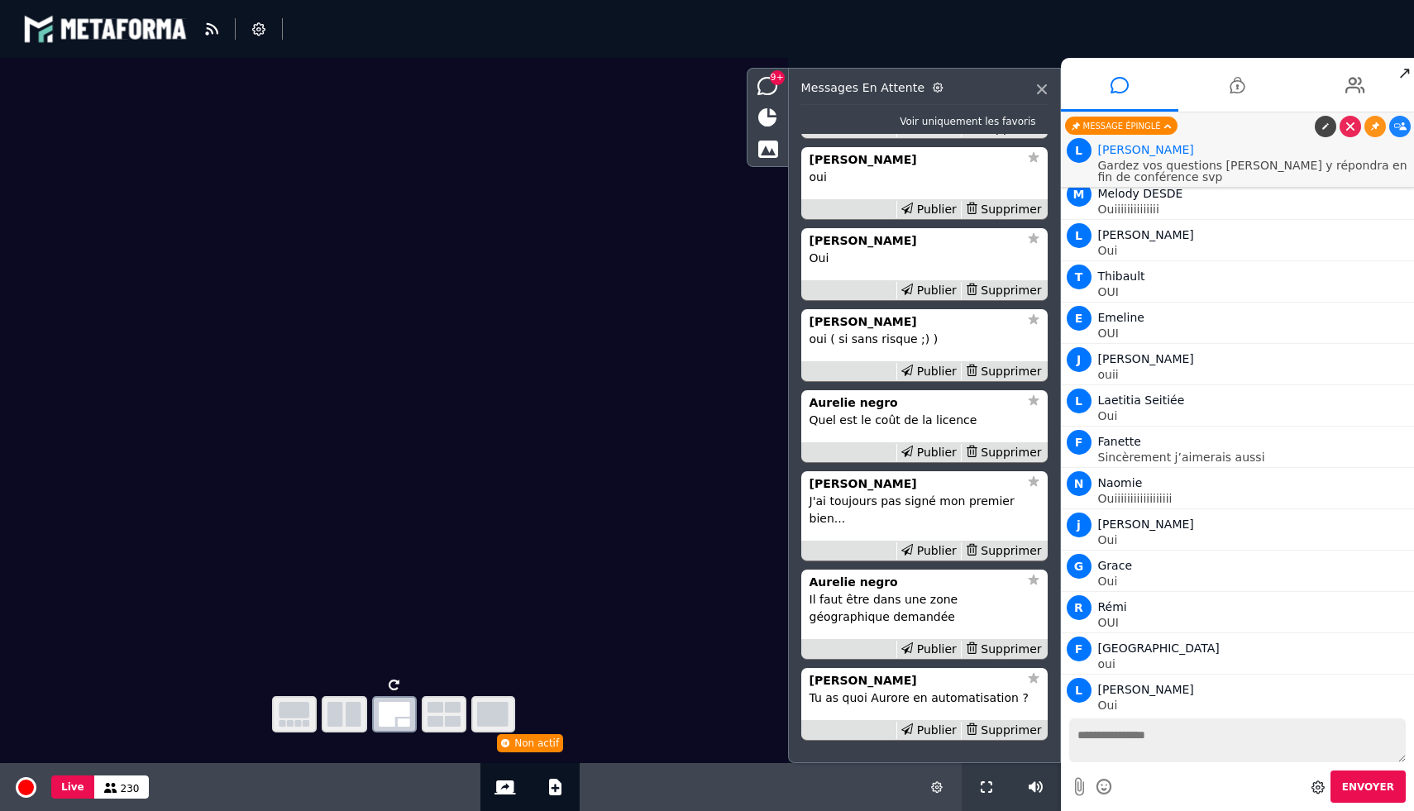
click at [929, 299] on div "Publier" at bounding box center [928, 290] width 64 height 17
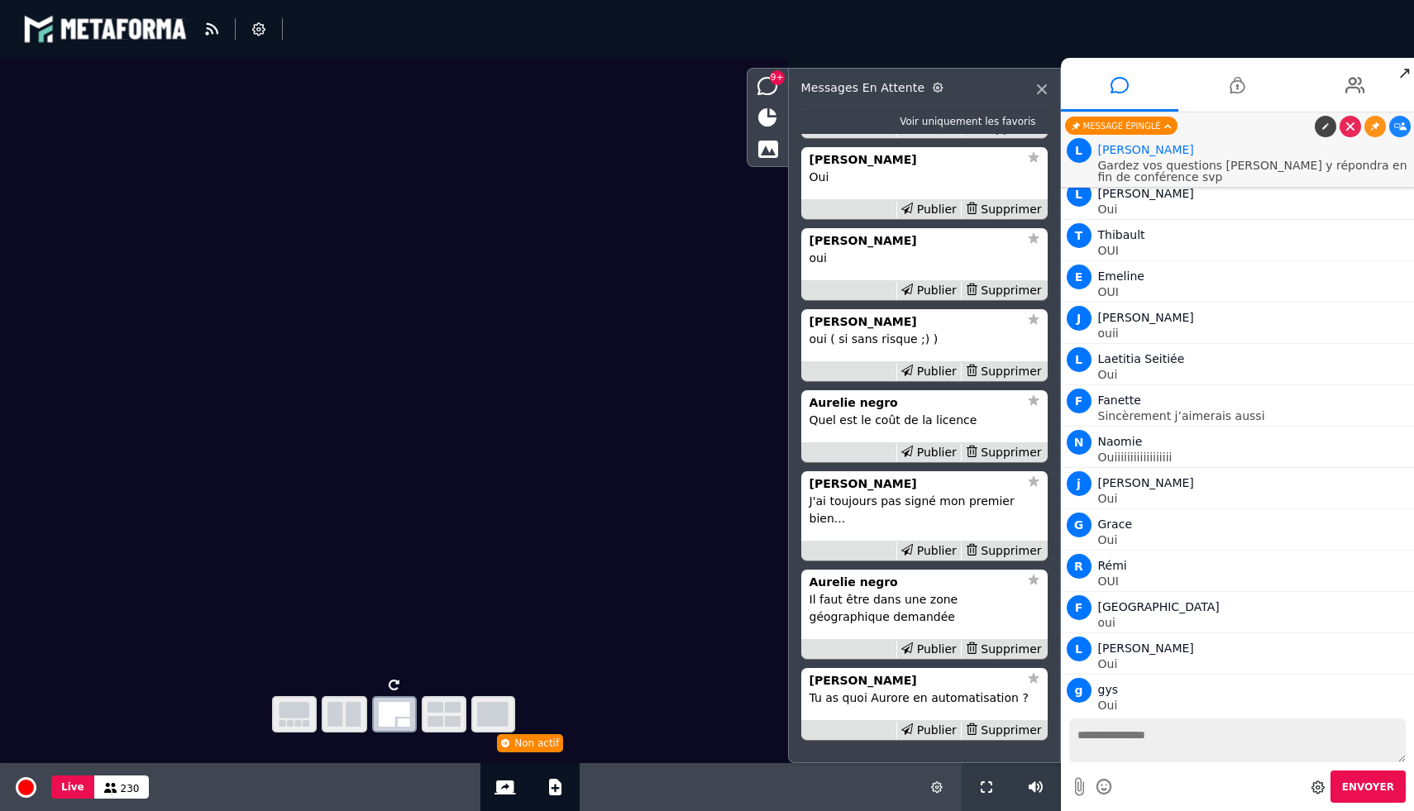
click at [929, 299] on div "Publier" at bounding box center [928, 290] width 64 height 17
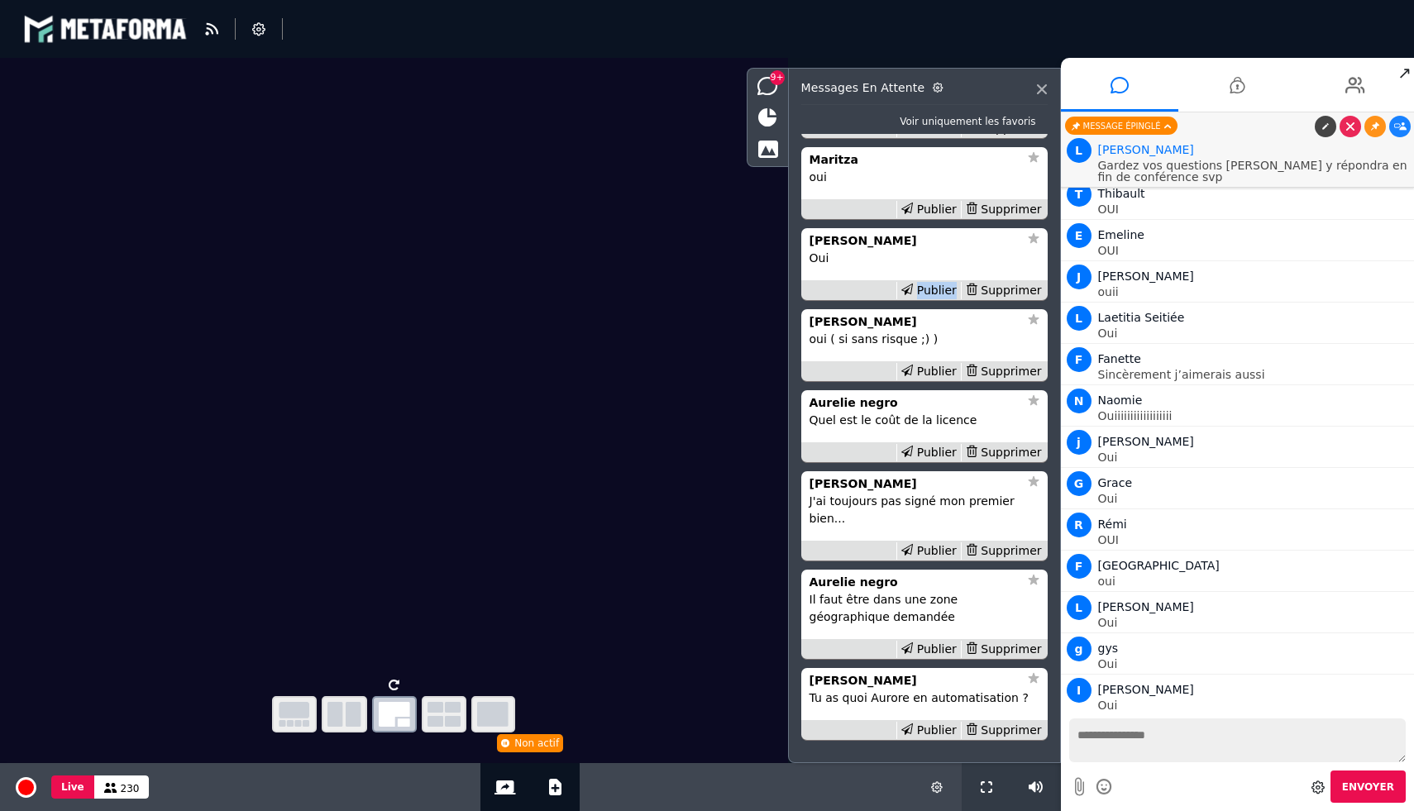
click at [929, 299] on div "Publier" at bounding box center [928, 290] width 64 height 17
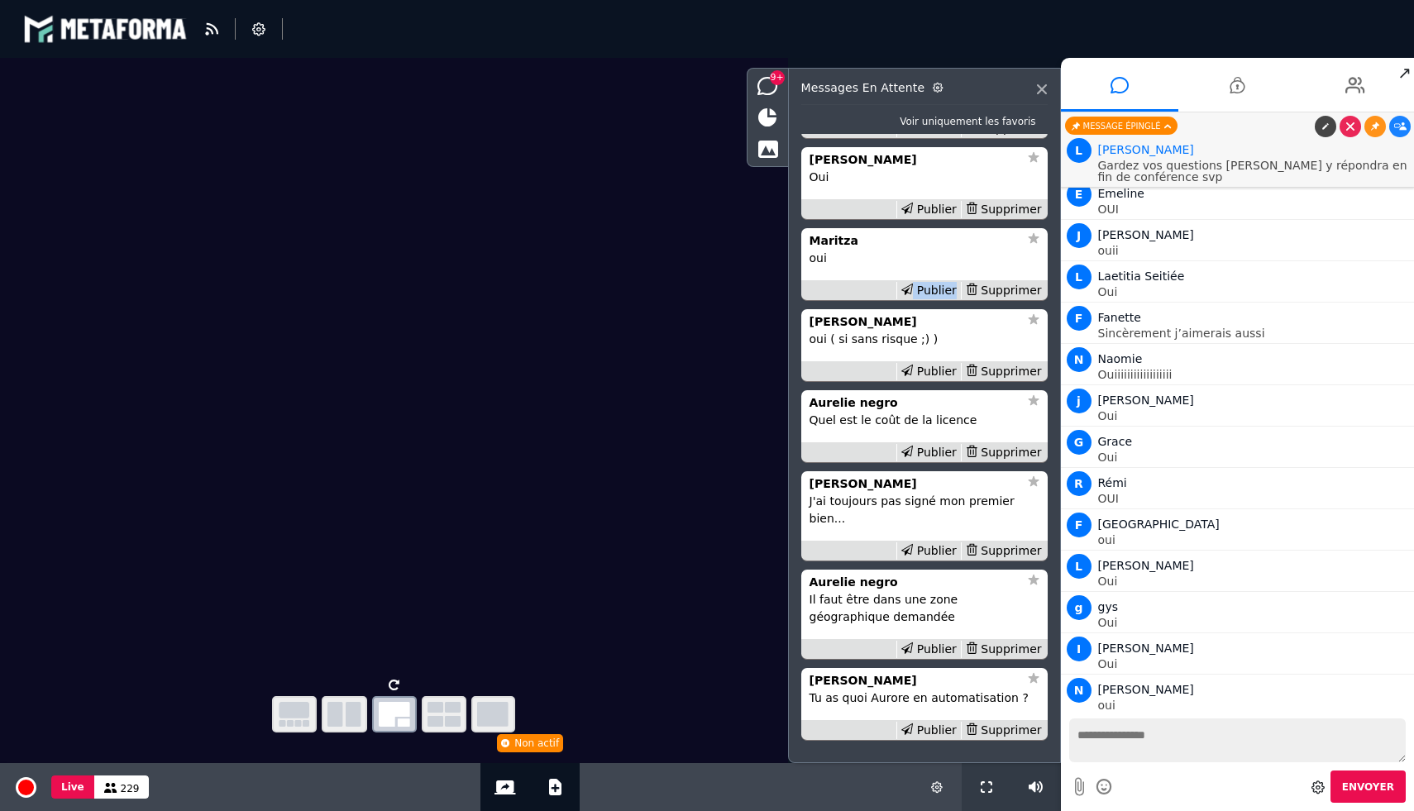
click at [929, 299] on div "Publier" at bounding box center [928, 290] width 64 height 17
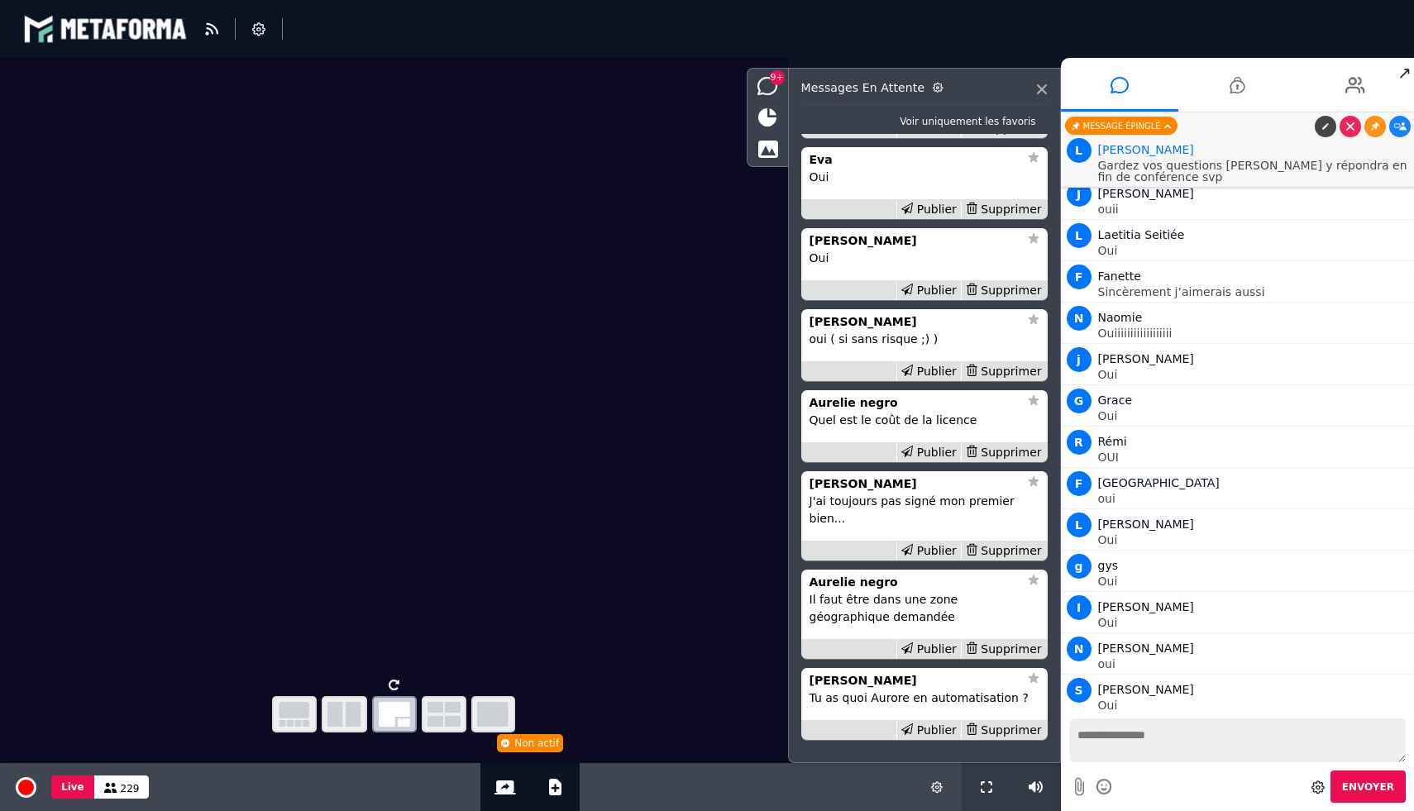
click at [929, 299] on div "Publier" at bounding box center [928, 290] width 64 height 17
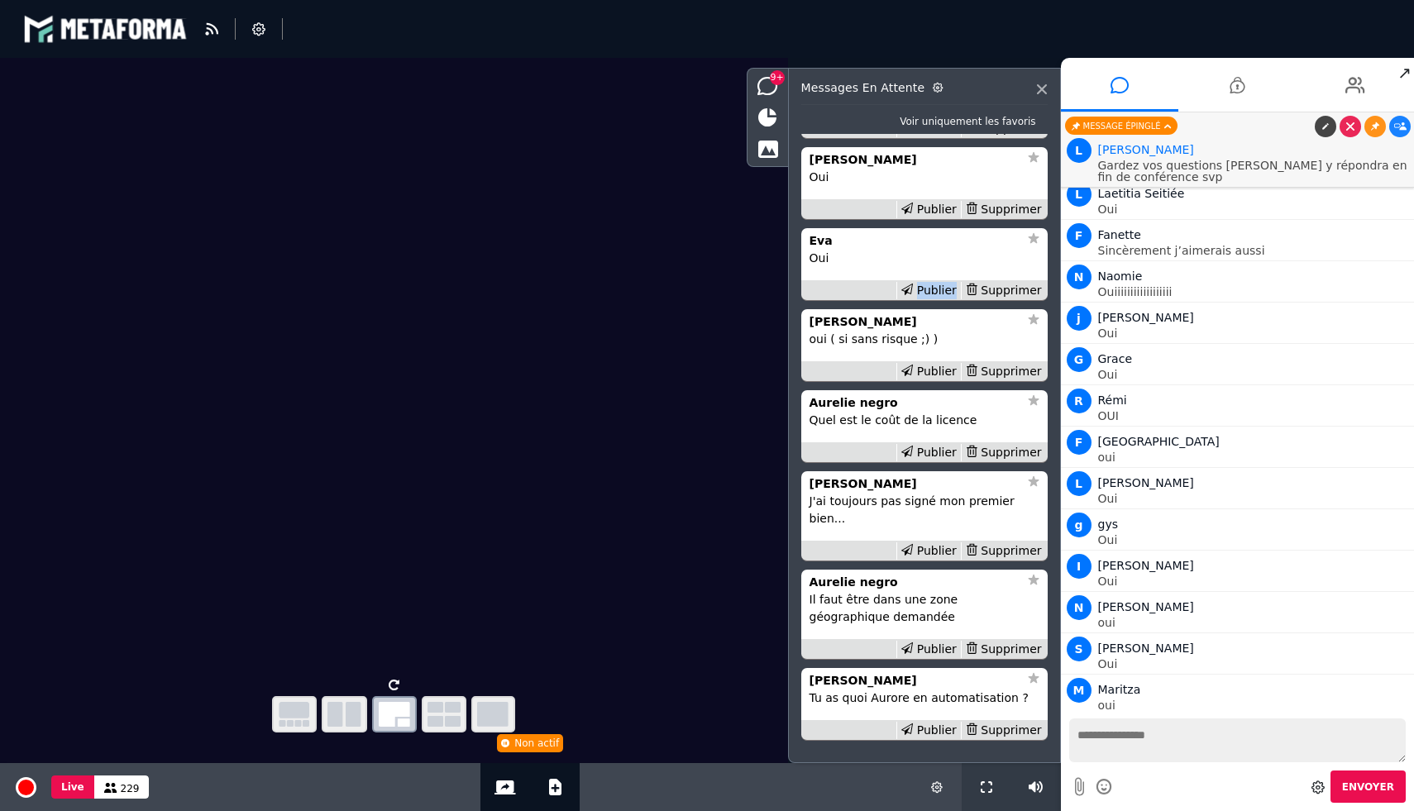
click at [929, 299] on div "Publier" at bounding box center [928, 290] width 64 height 17
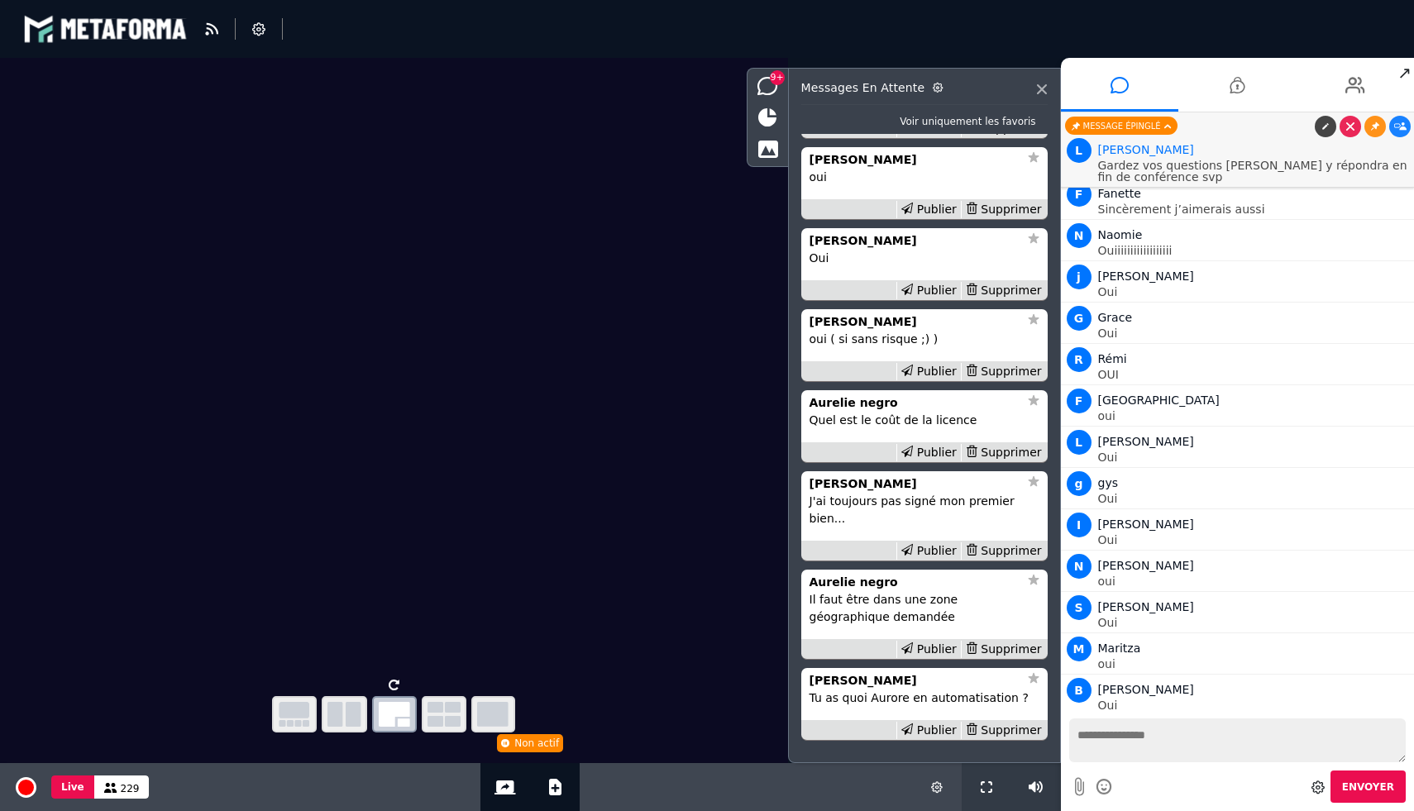
click at [929, 299] on div "Publier" at bounding box center [928, 290] width 64 height 17
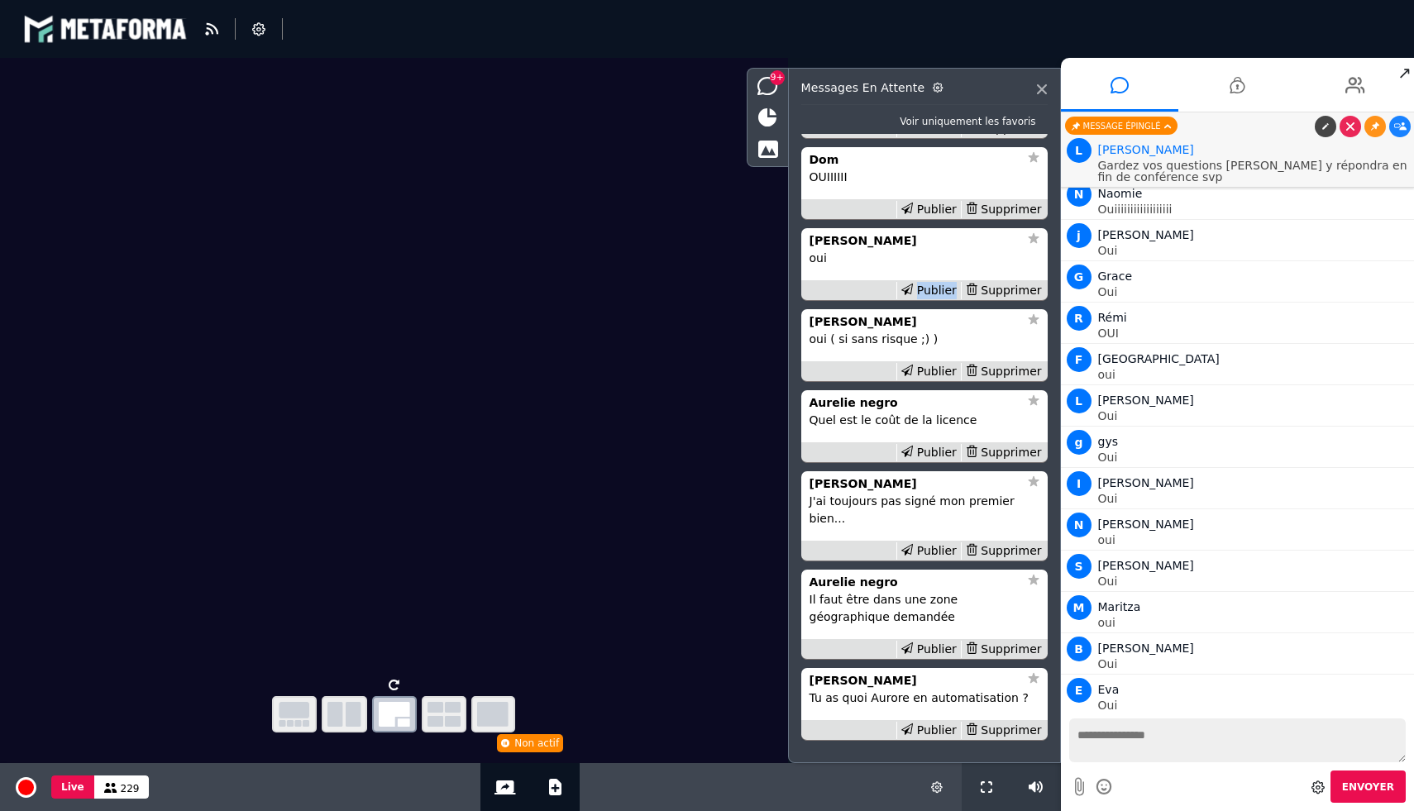
click at [929, 299] on div "Publier" at bounding box center [928, 290] width 64 height 17
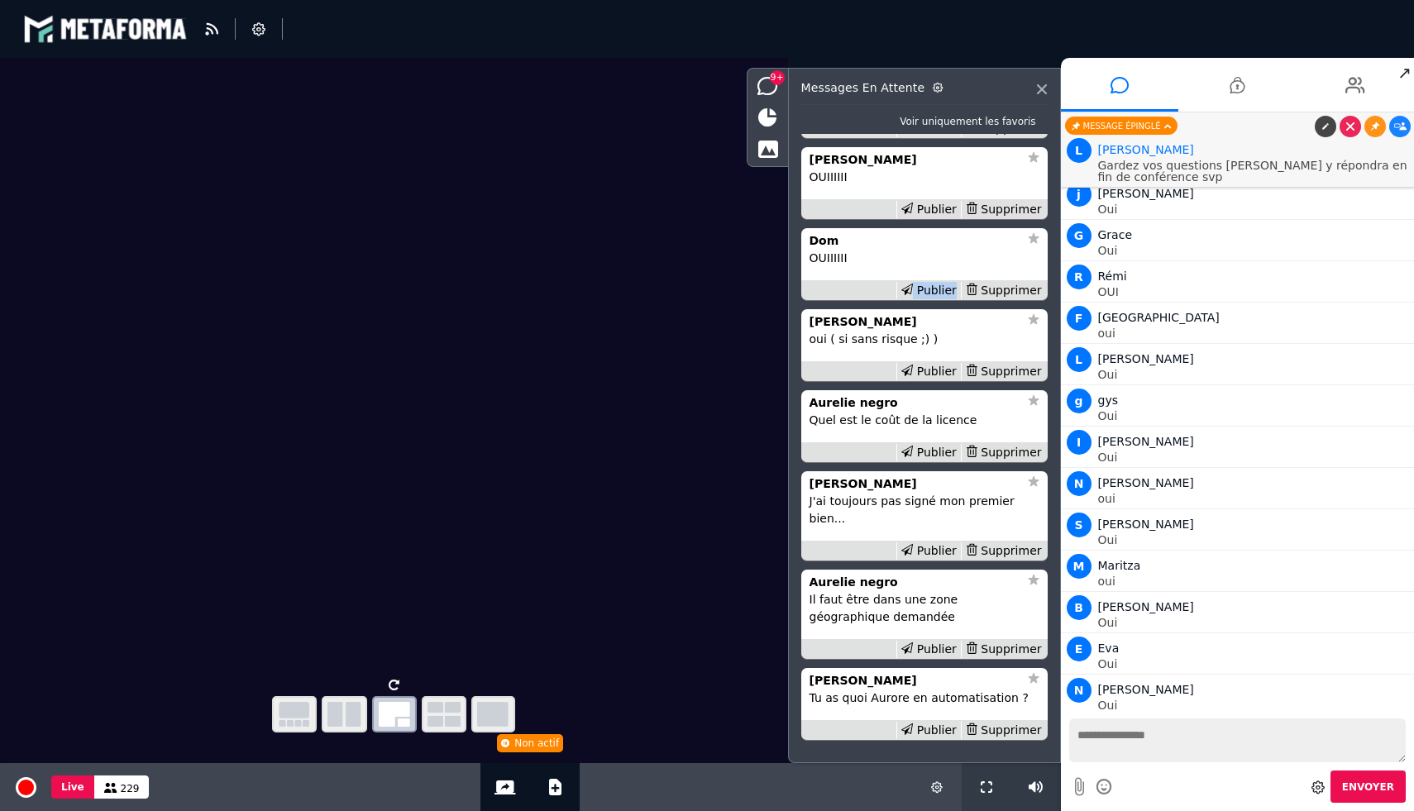
click at [929, 299] on div "Publier" at bounding box center [928, 290] width 64 height 17
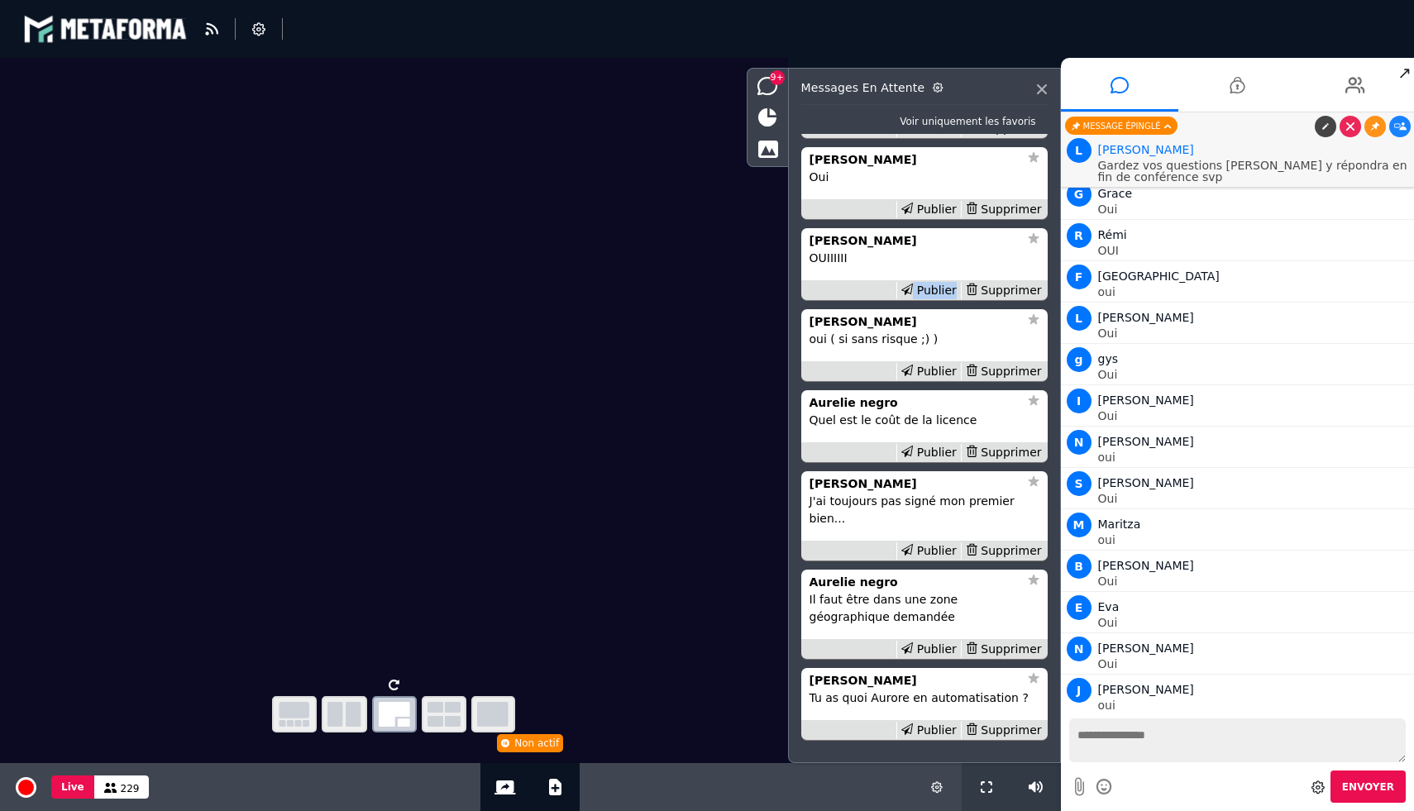
click at [929, 299] on div "Publier" at bounding box center [928, 290] width 64 height 17
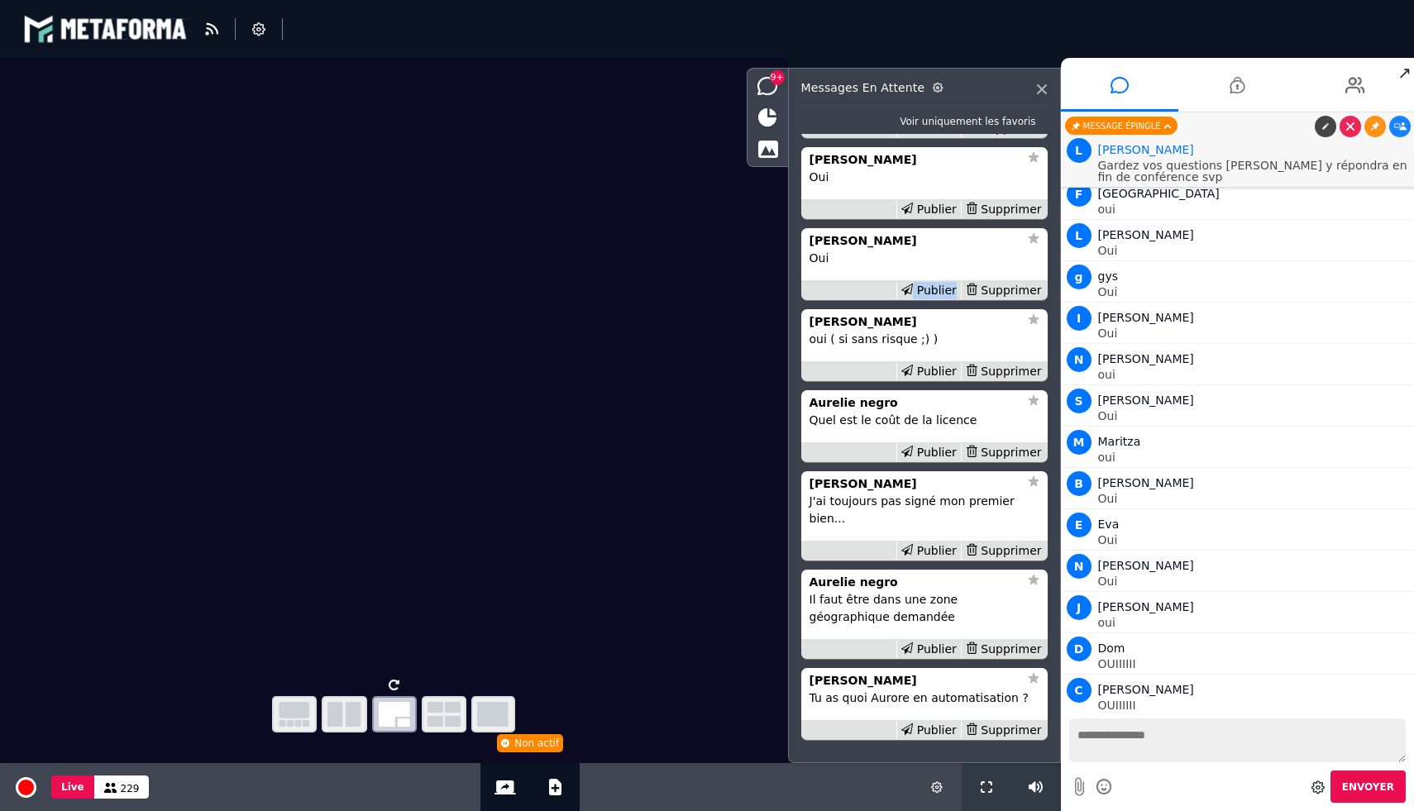
click at [929, 299] on div "Publier" at bounding box center [928, 290] width 64 height 17
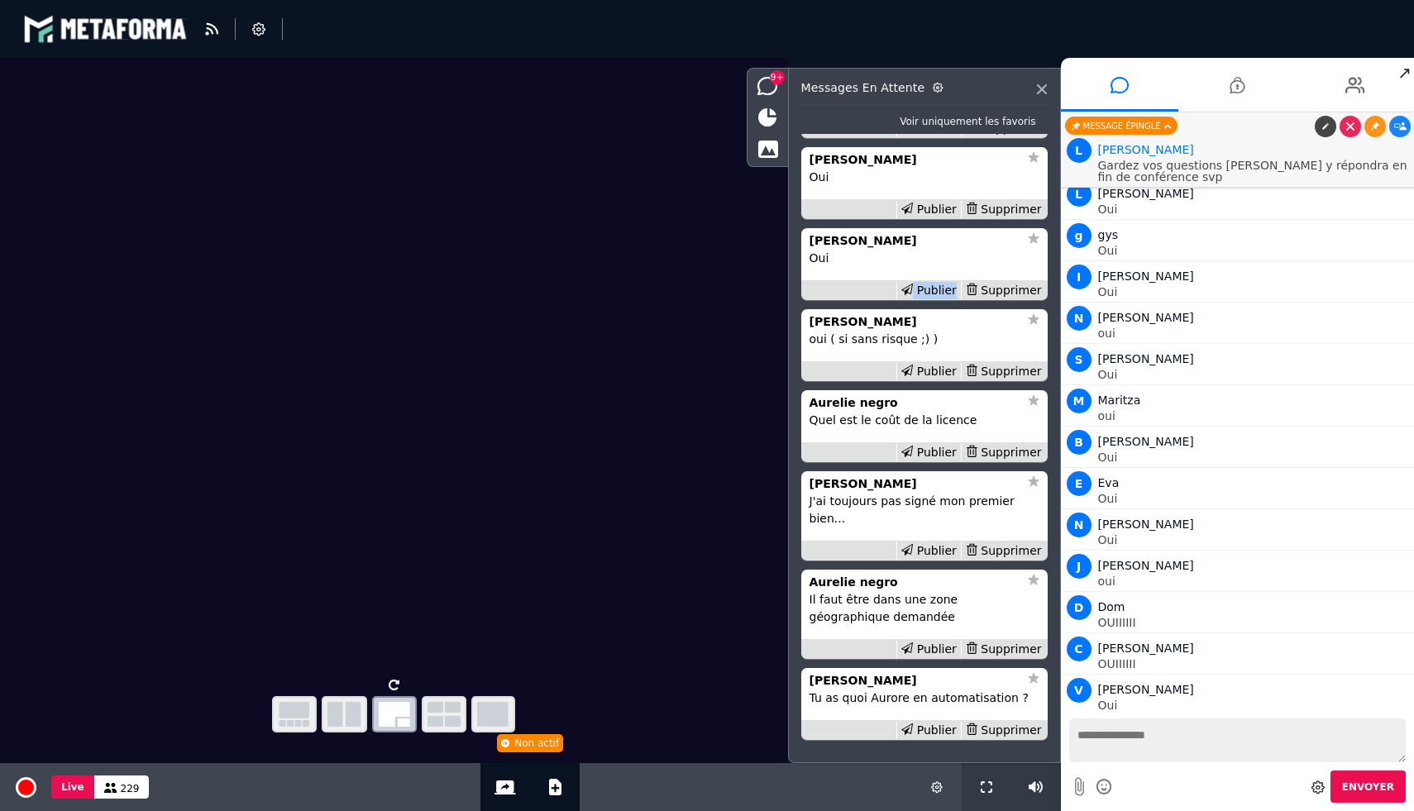
click at [929, 299] on div "Publier" at bounding box center [928, 290] width 64 height 17
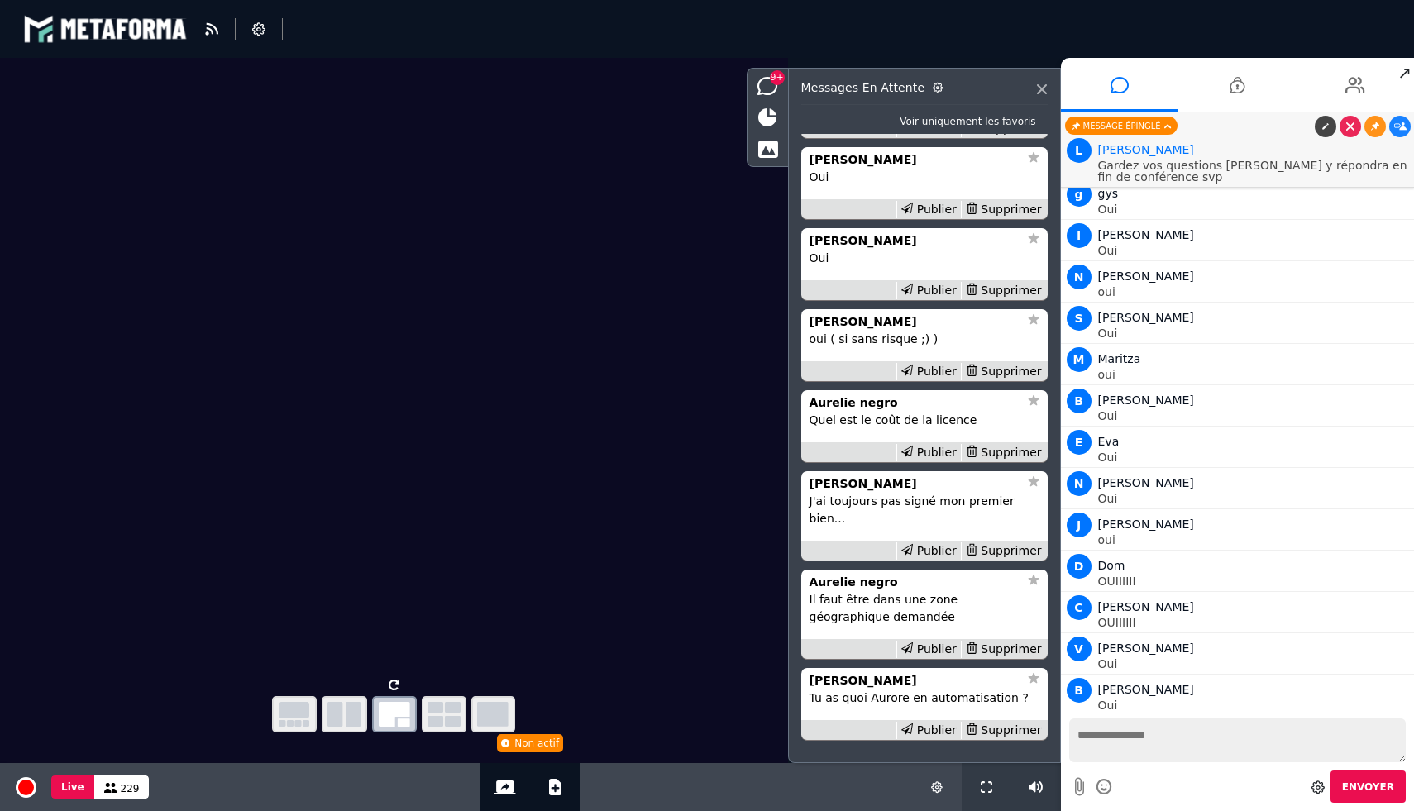
click at [929, 299] on div "Publier" at bounding box center [928, 290] width 64 height 17
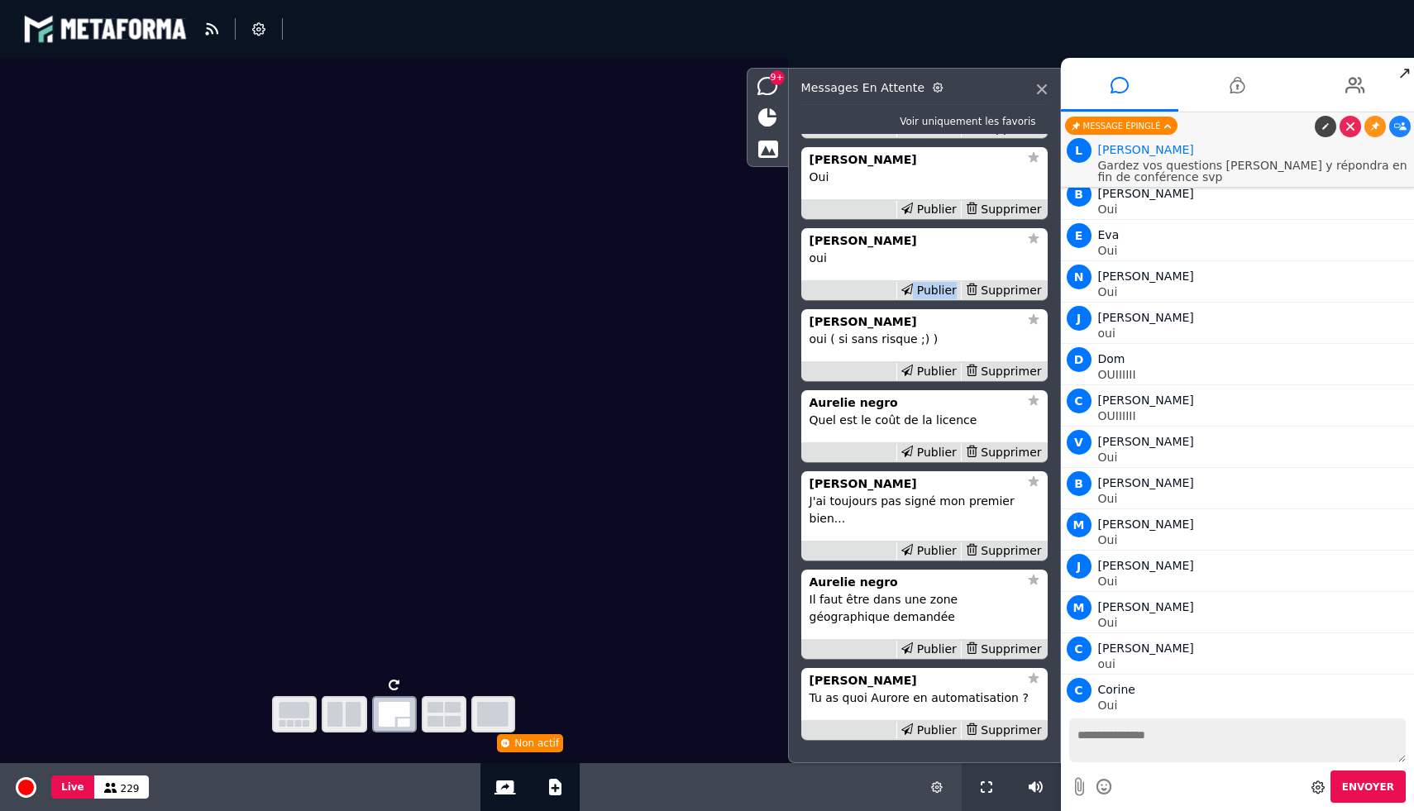
click at [929, 299] on div "Publier" at bounding box center [928, 290] width 64 height 17
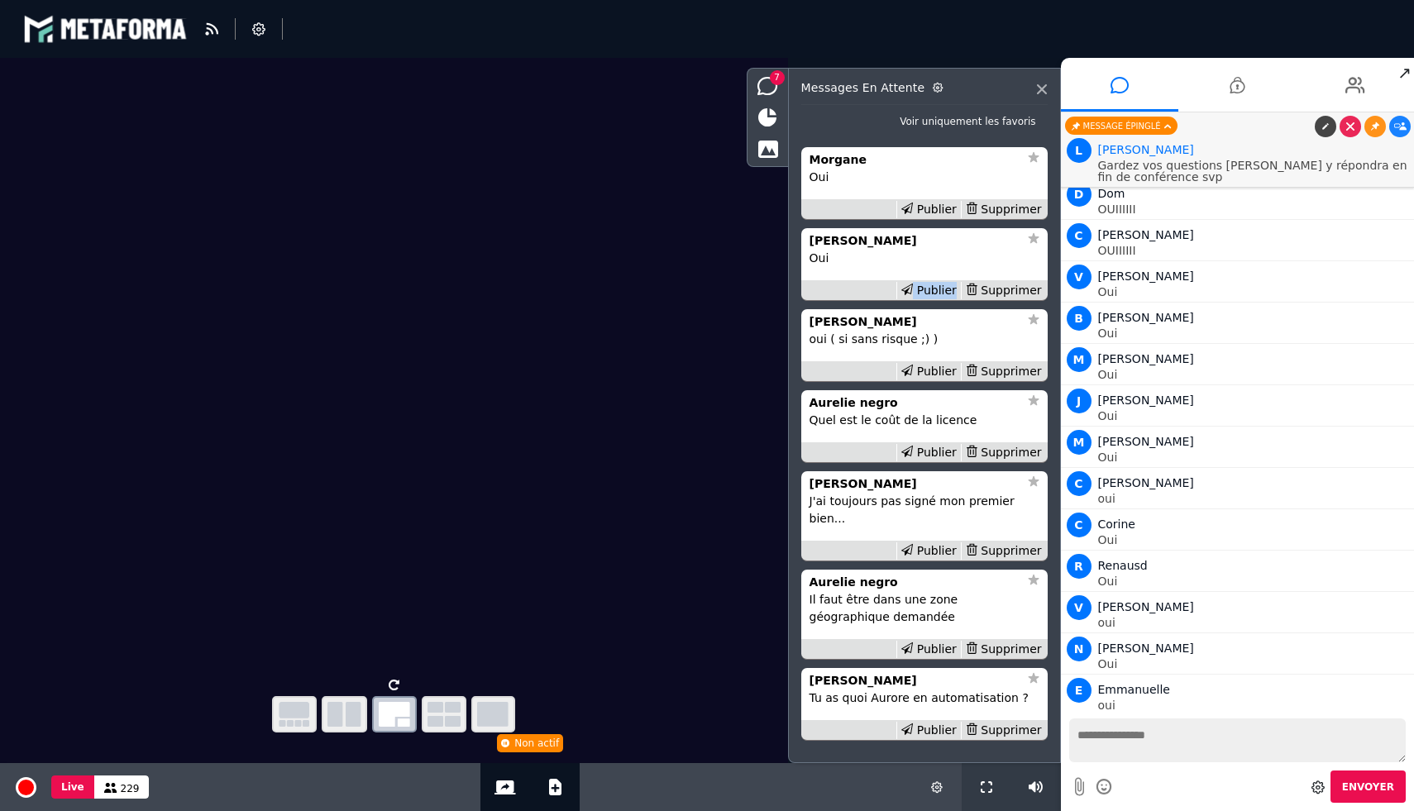
click at [929, 299] on div "Publier" at bounding box center [928, 290] width 64 height 17
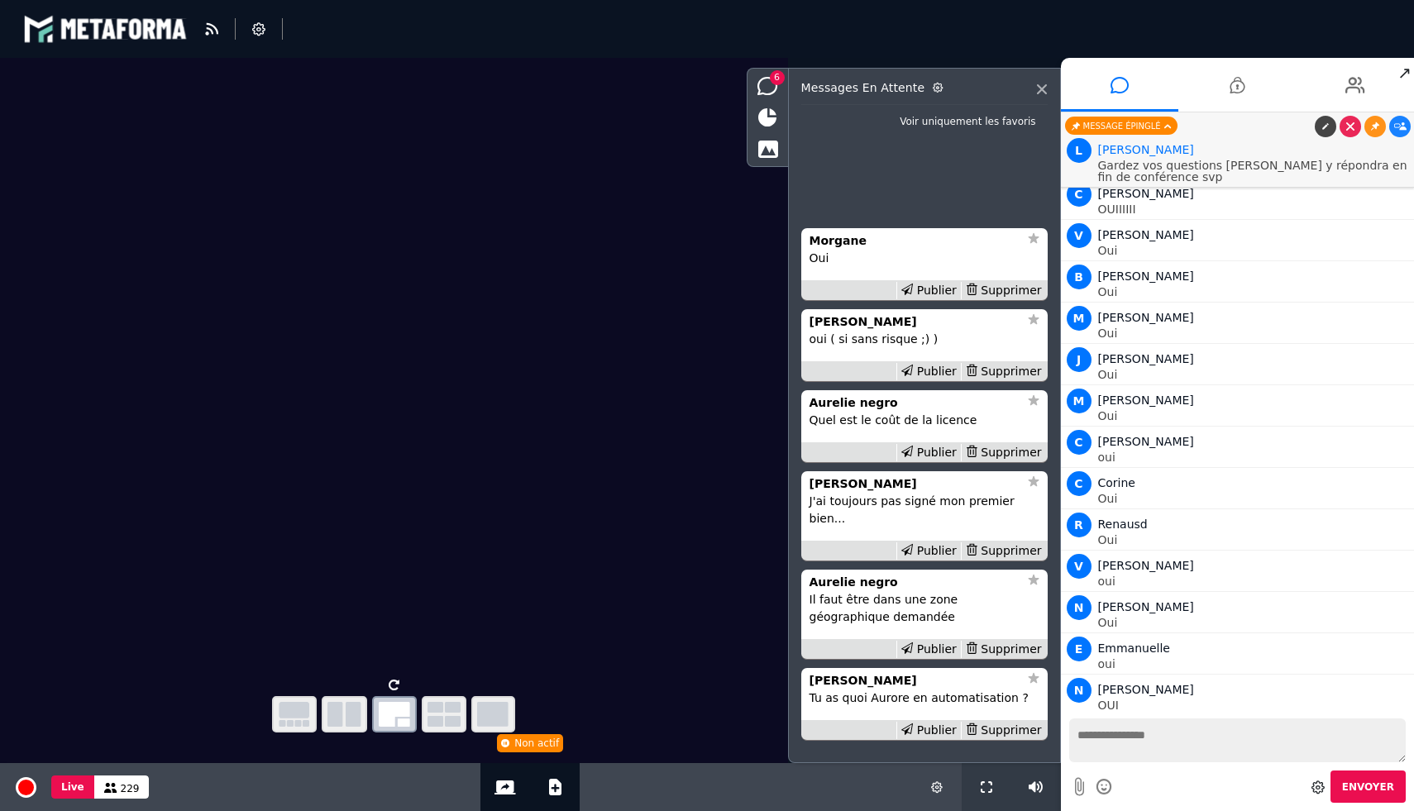
click at [929, 299] on div "Publier" at bounding box center [928, 290] width 64 height 17
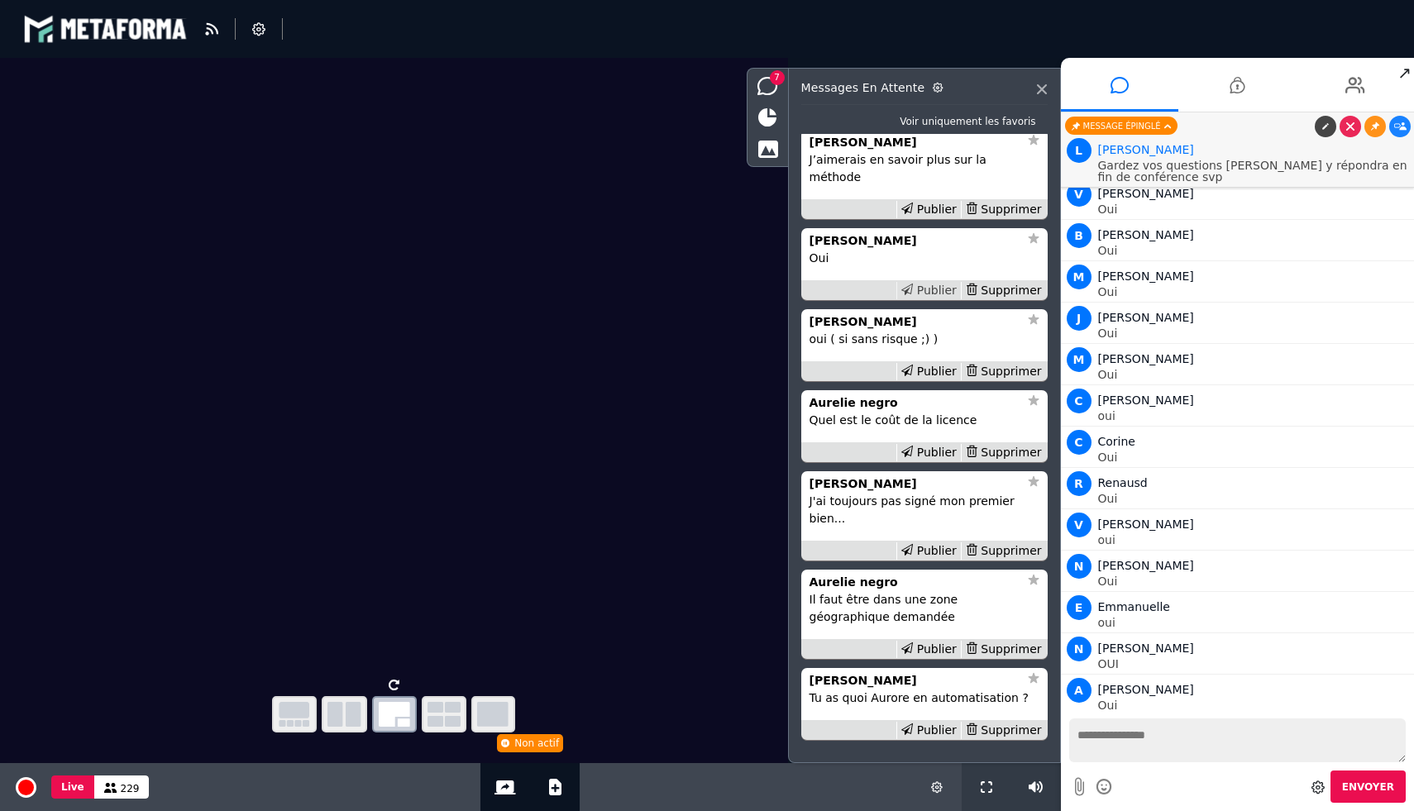
click at [913, 295] on icon at bounding box center [907, 290] width 12 height 12
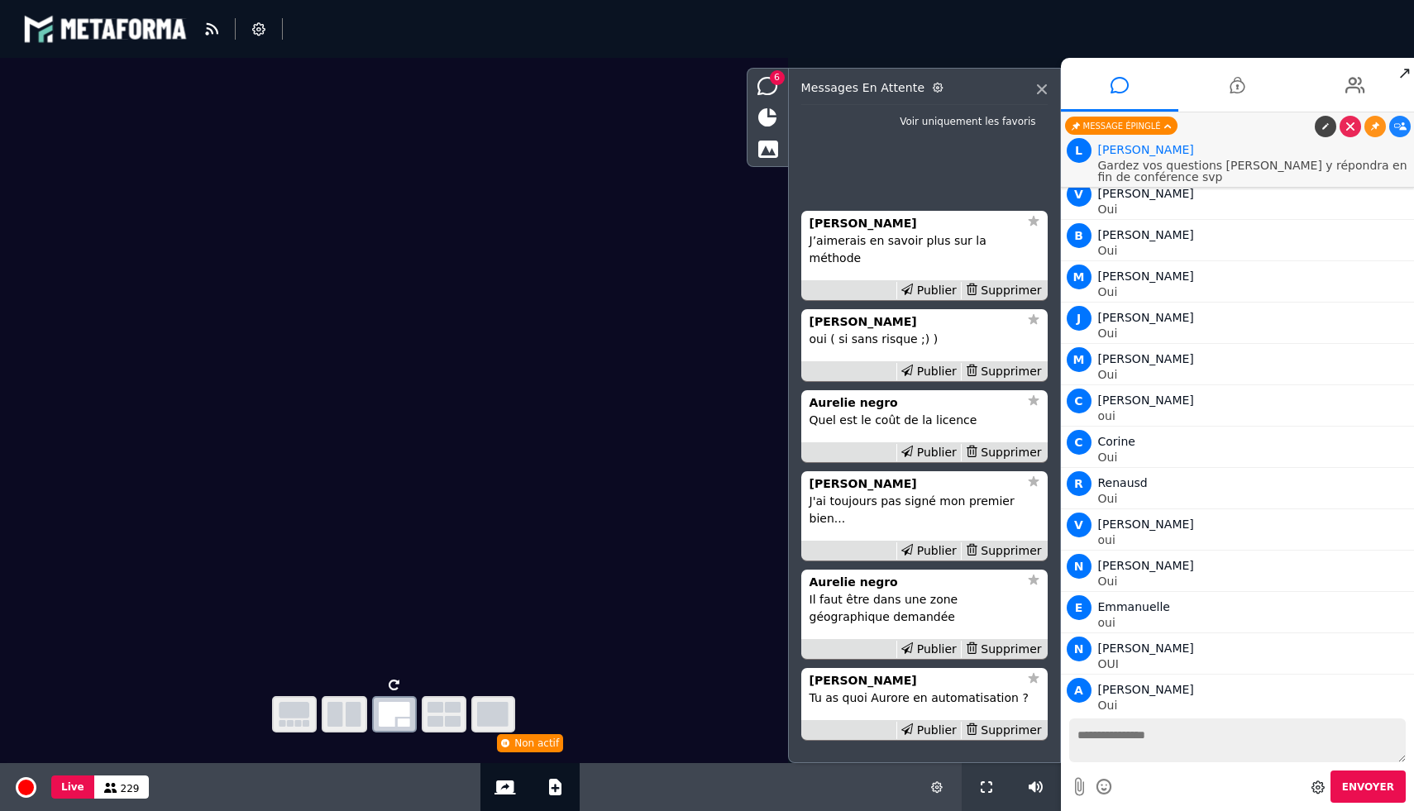
scroll to position [18381, 0]
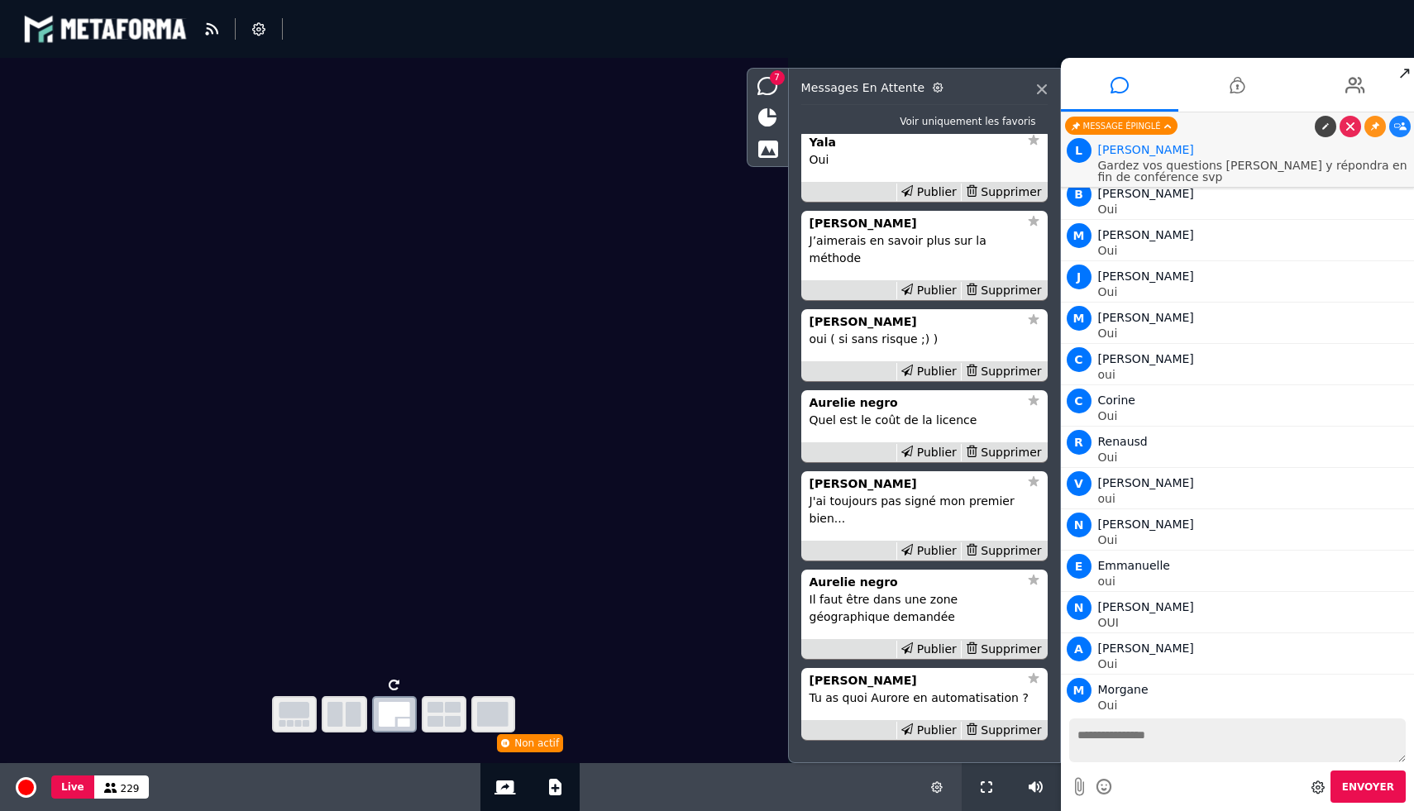
click at [913, 295] on icon at bounding box center [907, 290] width 12 height 12
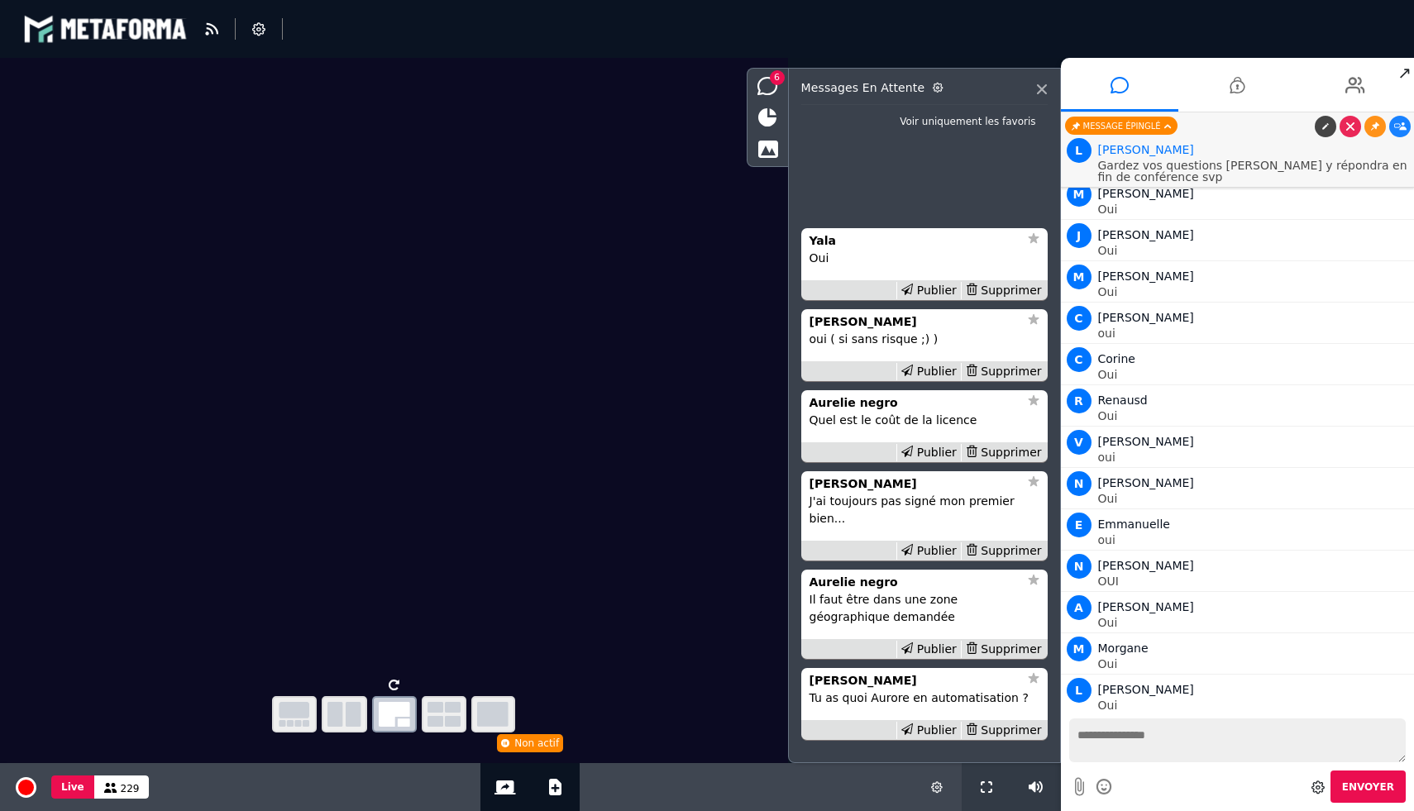
click at [913, 295] on icon at bounding box center [907, 290] width 12 height 12
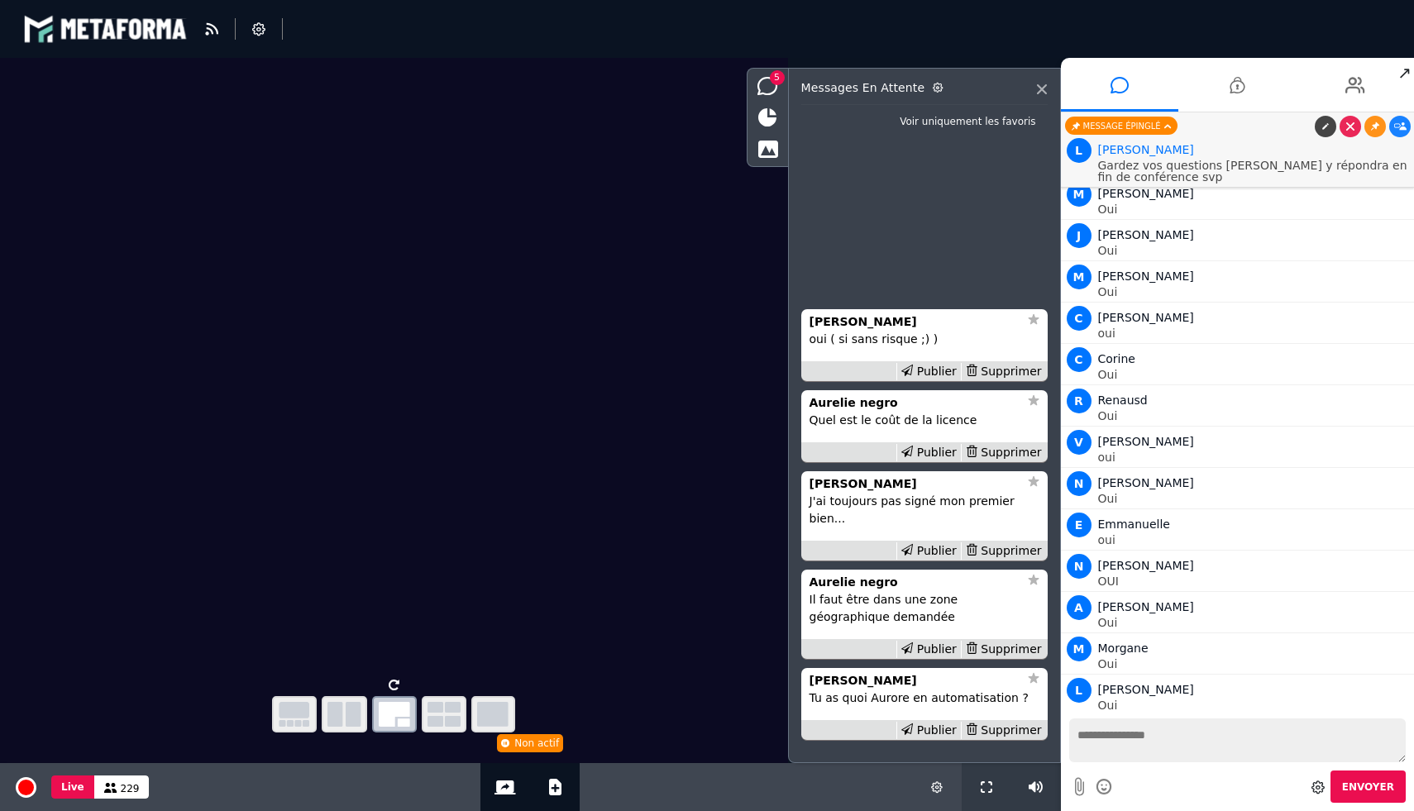
scroll to position [18463, 0]
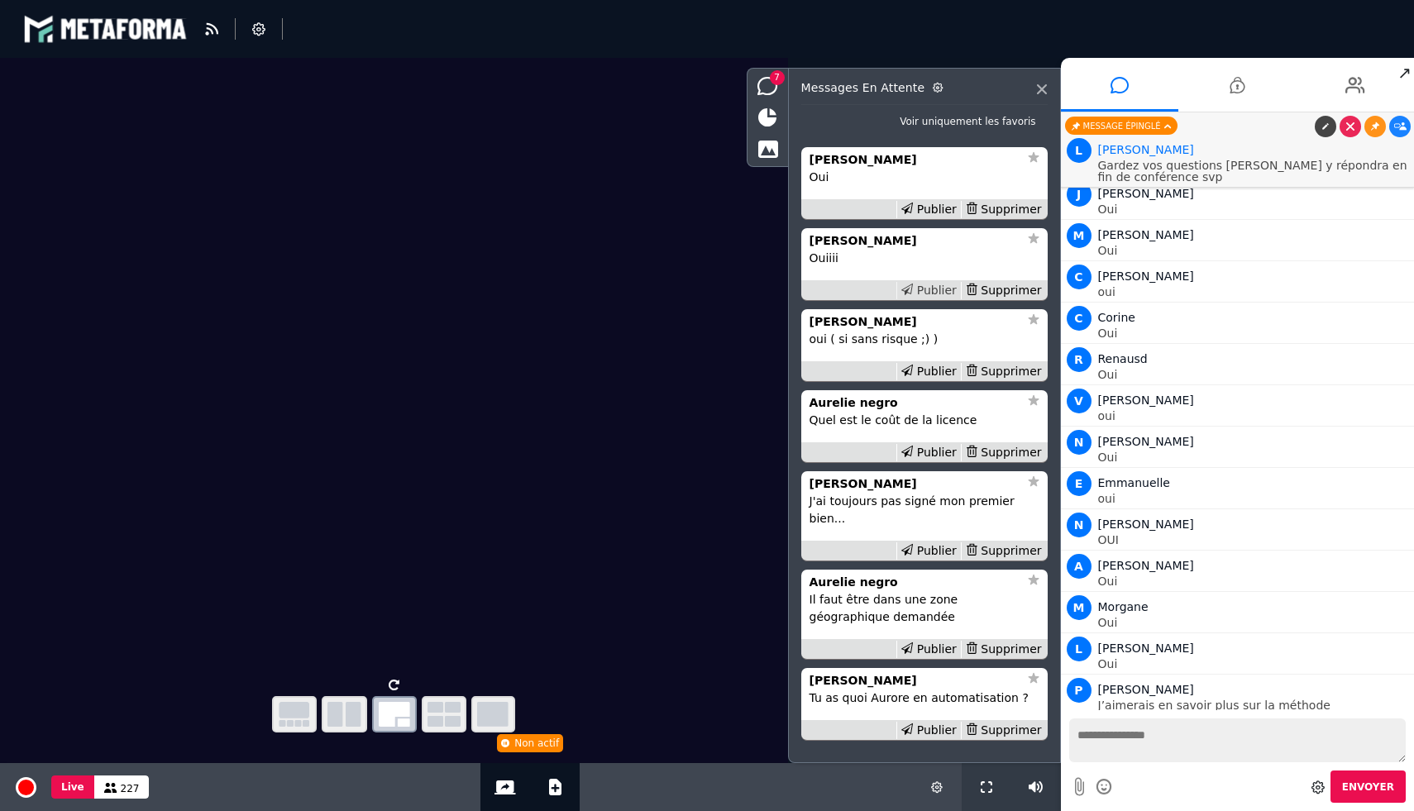
click at [951, 299] on div "Publier" at bounding box center [928, 290] width 64 height 17
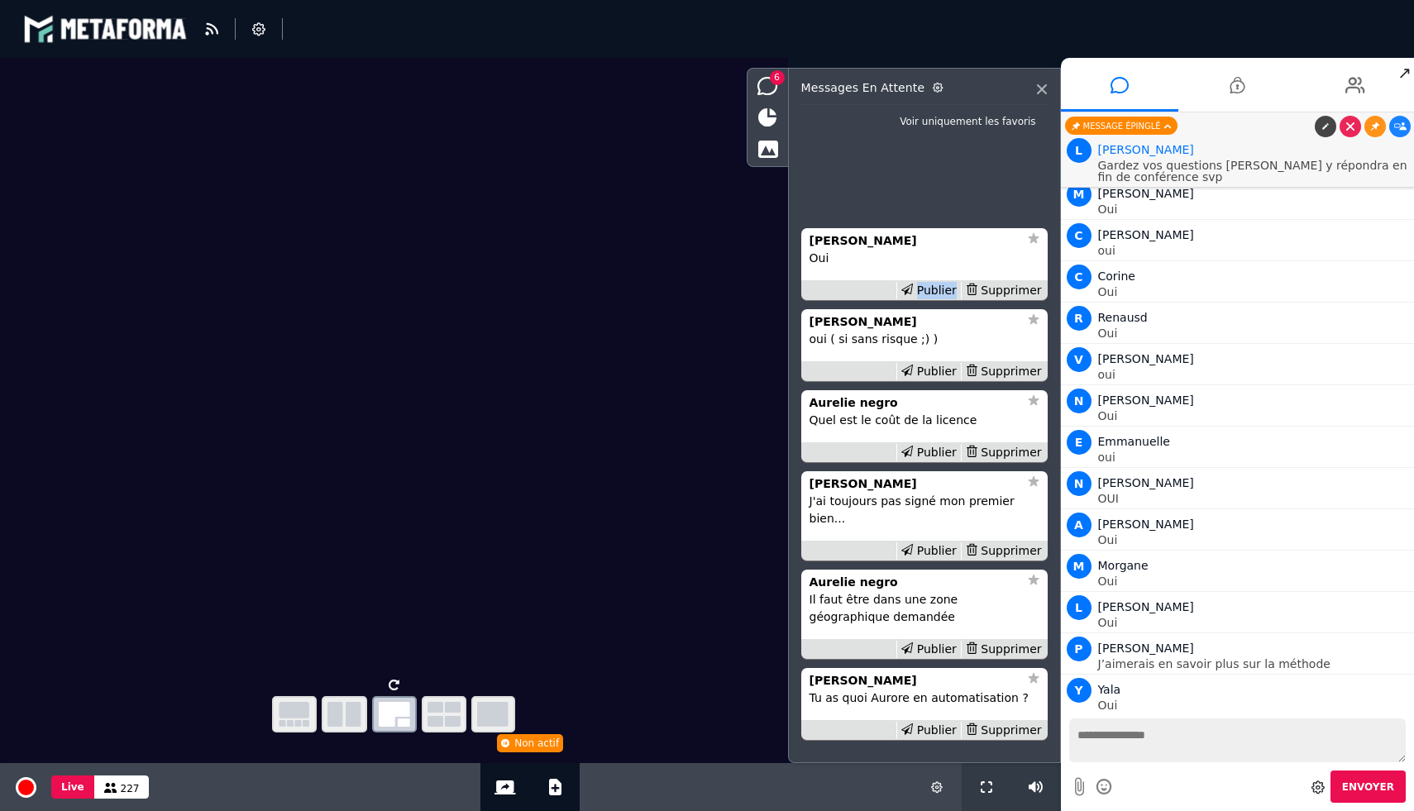
click at [951, 299] on div "Publier" at bounding box center [928, 290] width 64 height 17
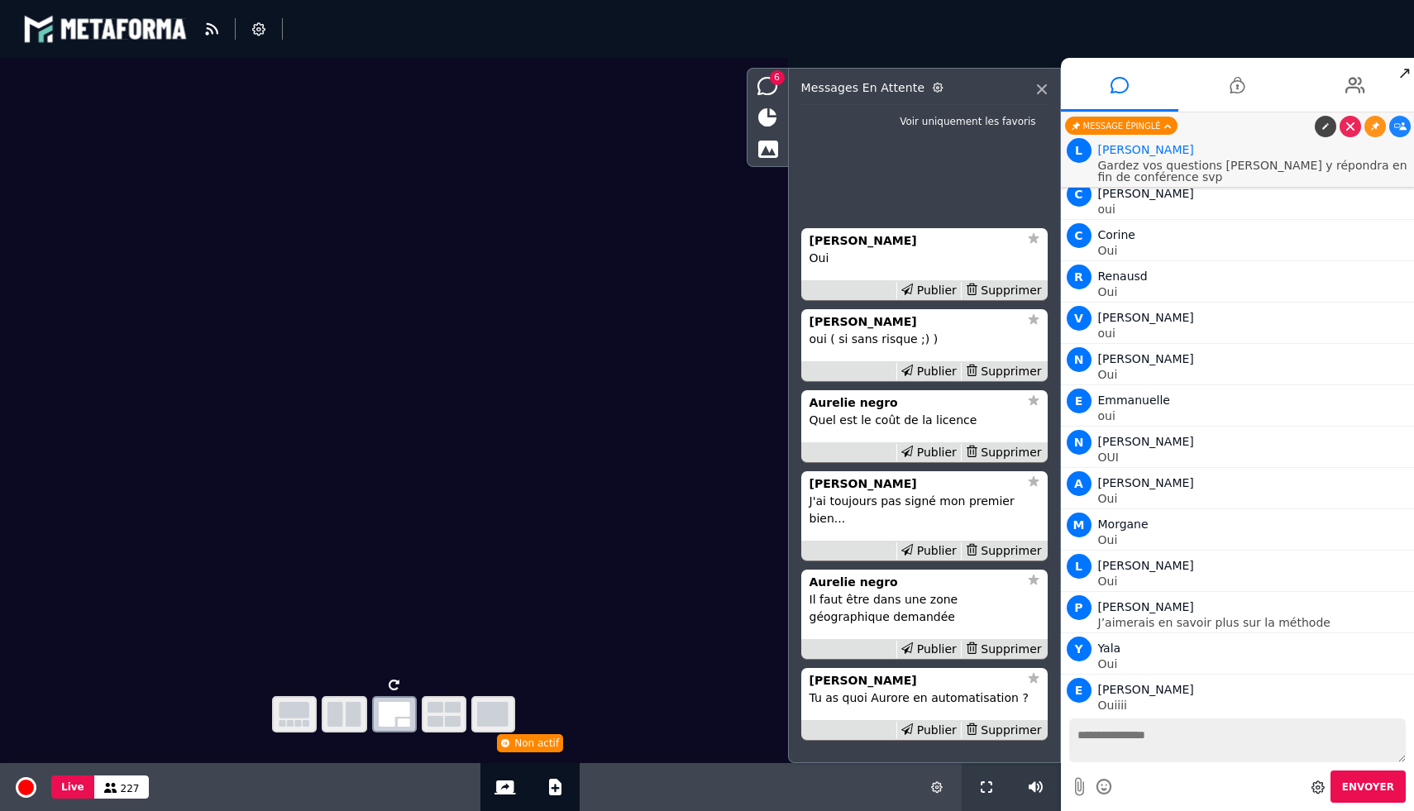
click at [951, 299] on div "Publier" at bounding box center [928, 290] width 64 height 17
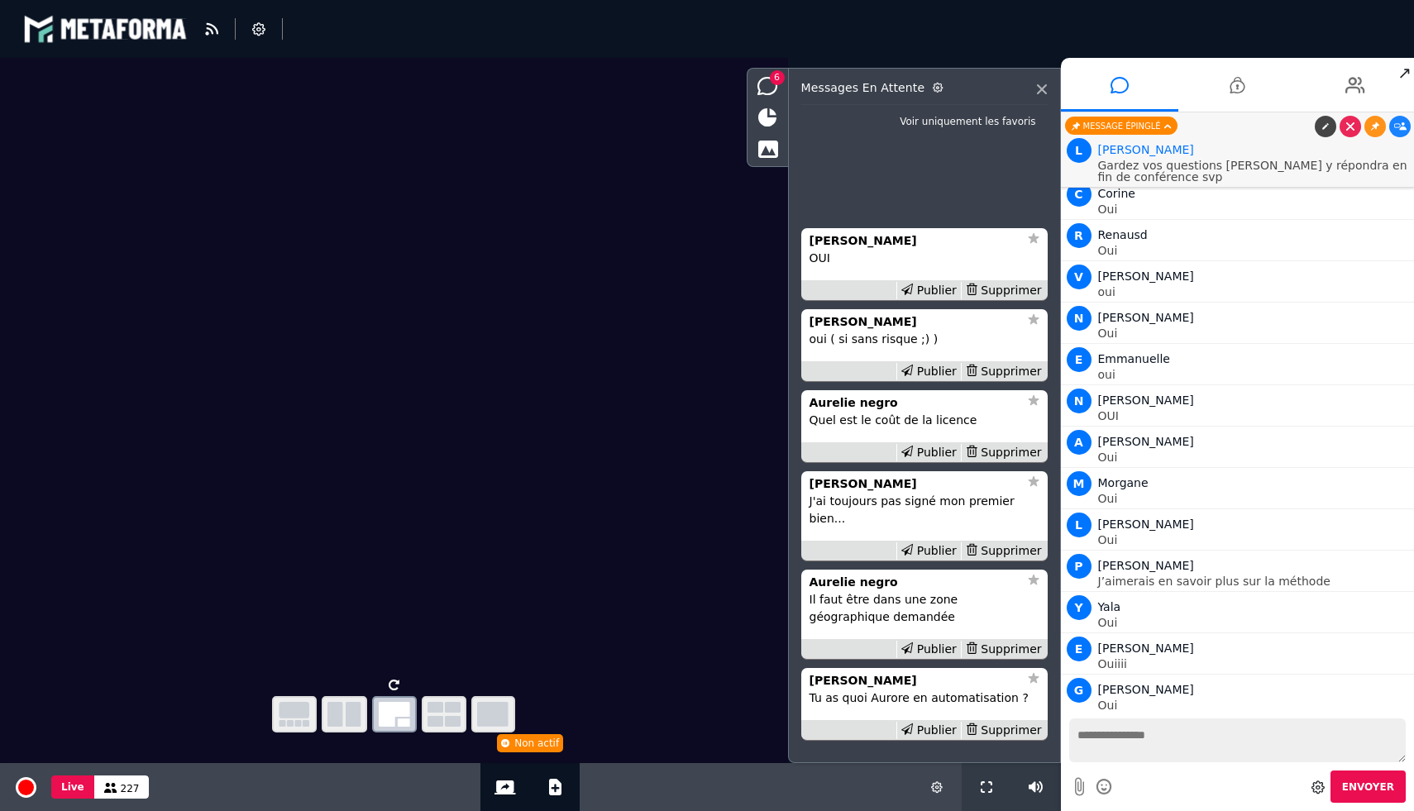
click at [951, 299] on div "Publier" at bounding box center [928, 290] width 64 height 17
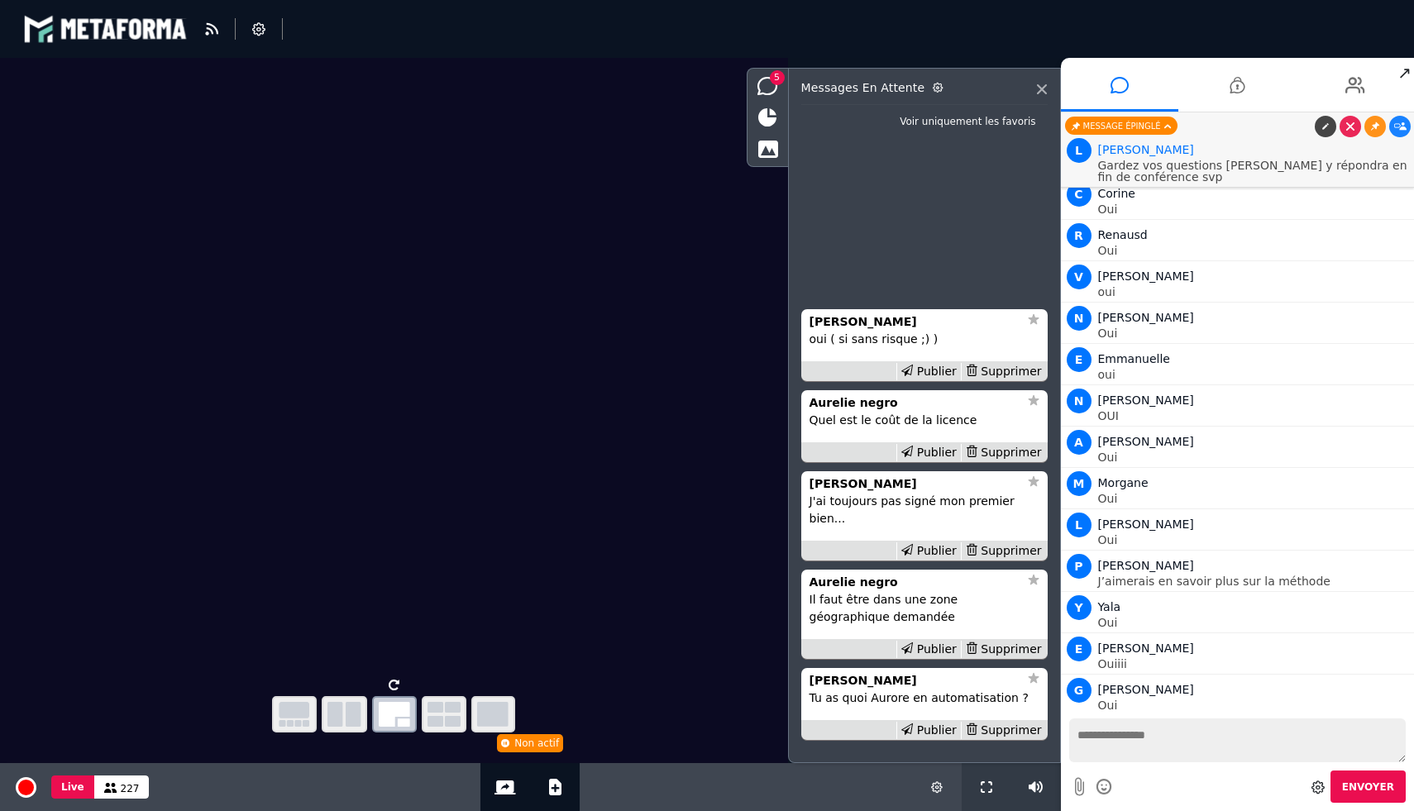
scroll to position [18629, 0]
click at [1338, 84] on li at bounding box center [1355, 85] width 118 height 54
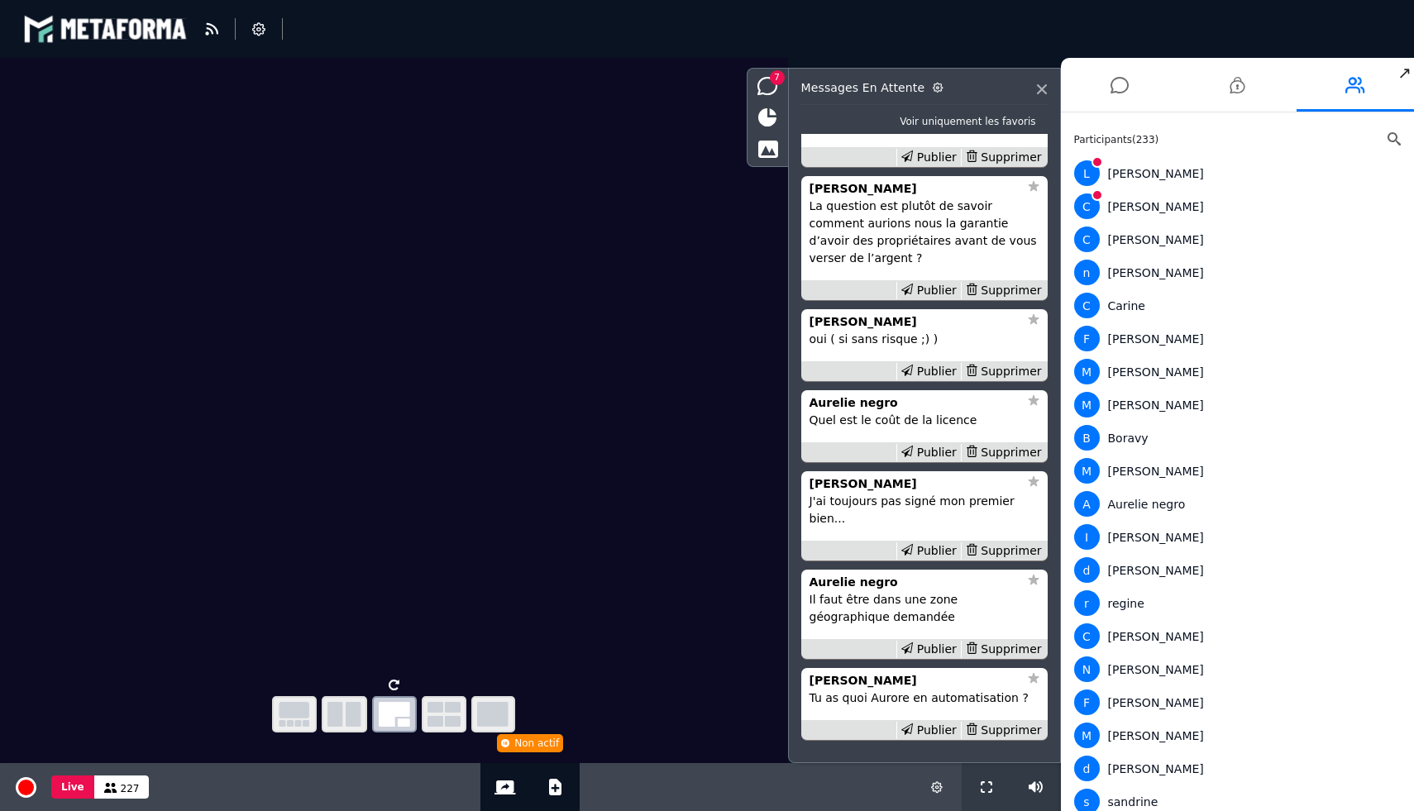
click at [1387, 136] on icon at bounding box center [1393, 138] width 13 height 13
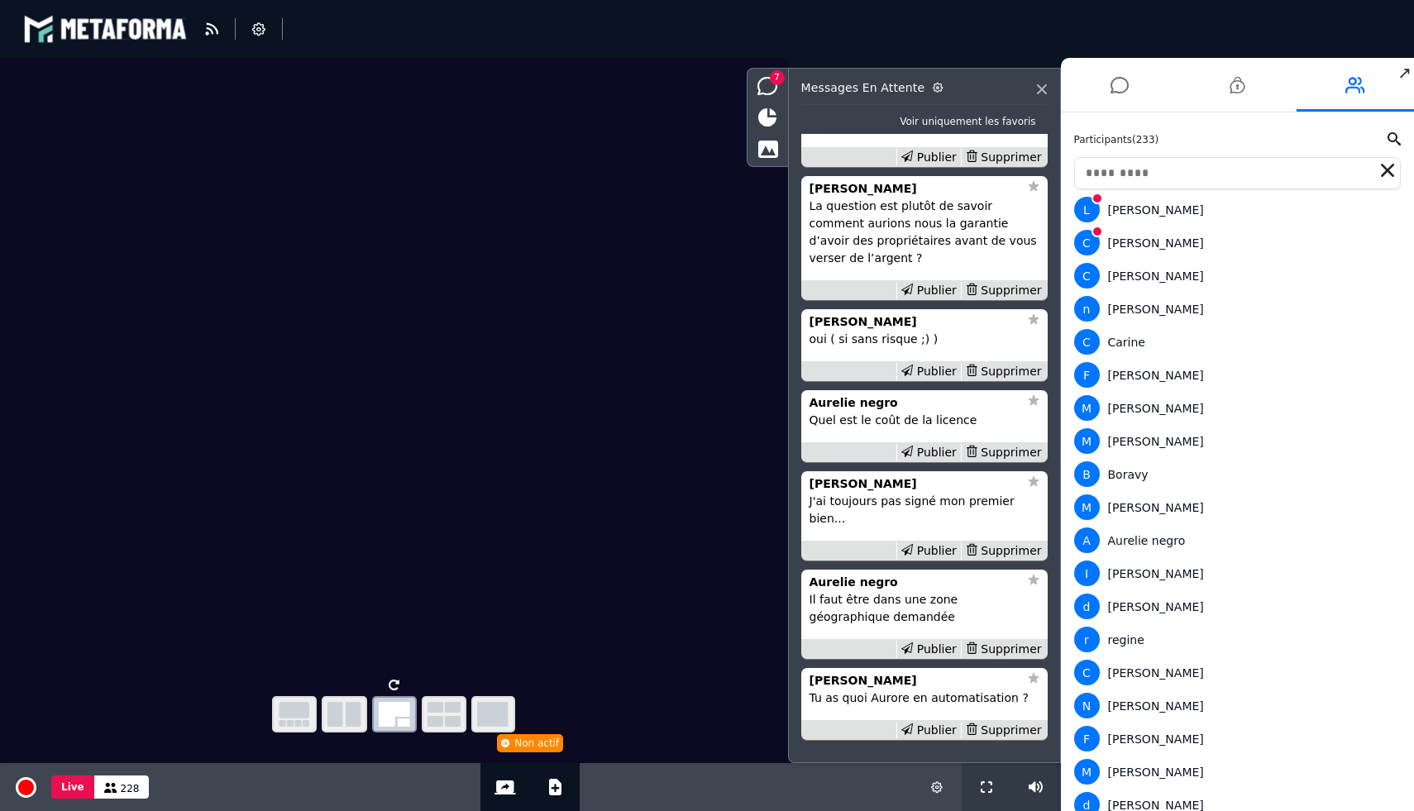
click at [1229, 175] on input "text" at bounding box center [1237, 173] width 327 height 32
type input "*"
click at [1386, 171] on icon at bounding box center [1387, 170] width 13 height 13
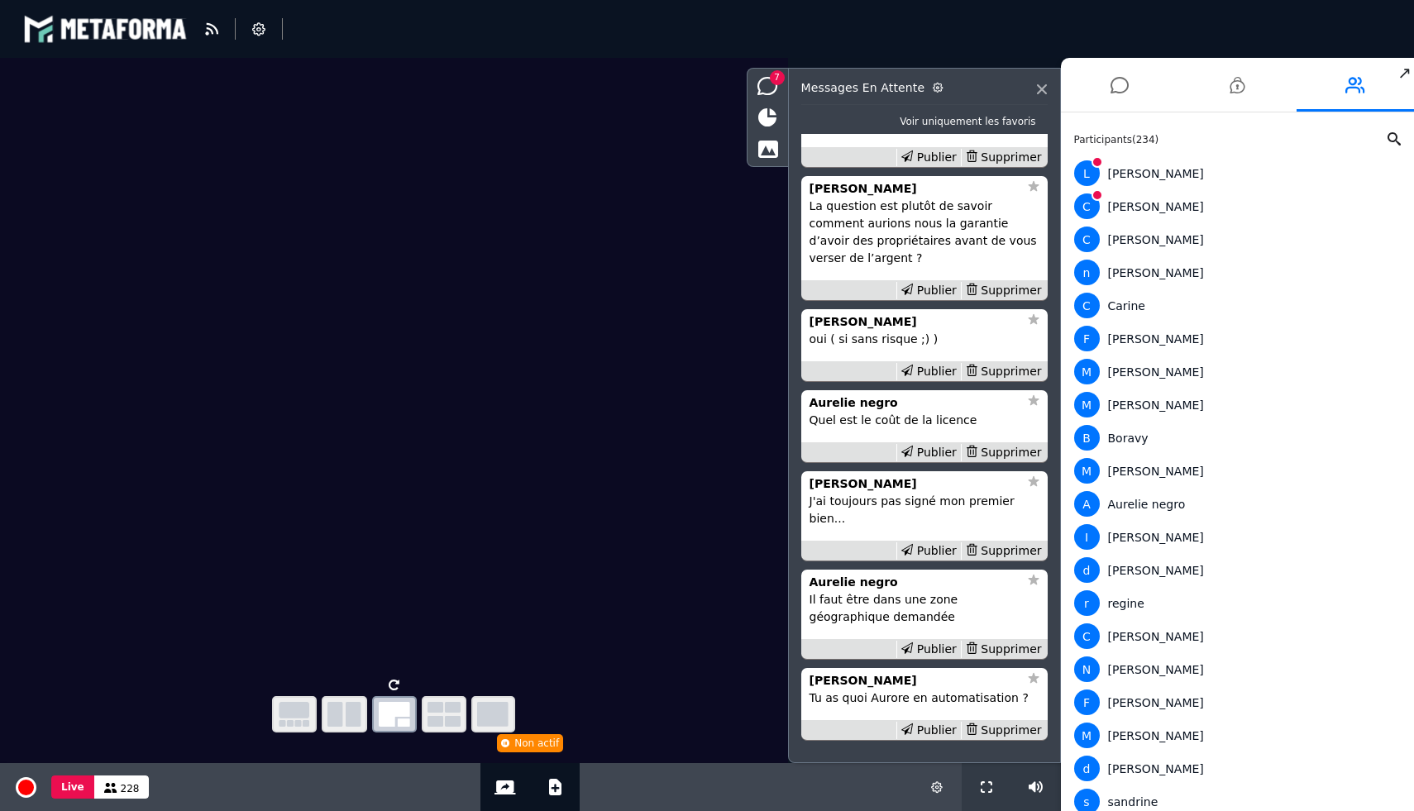
scroll to position [-21, 0]
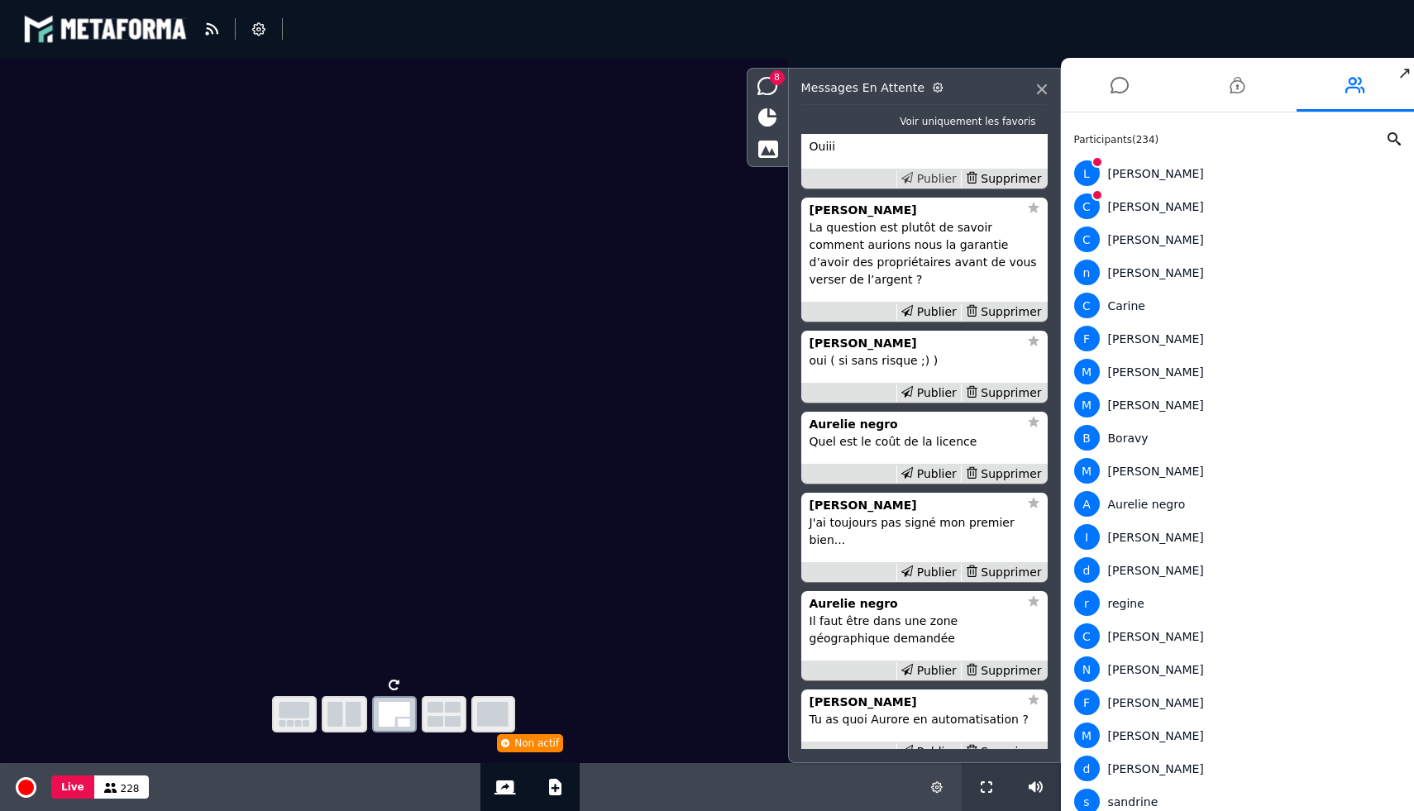
click at [947, 188] on div "Publier" at bounding box center [928, 178] width 64 height 17
click at [1119, 87] on icon at bounding box center [1119, 84] width 18 height 41
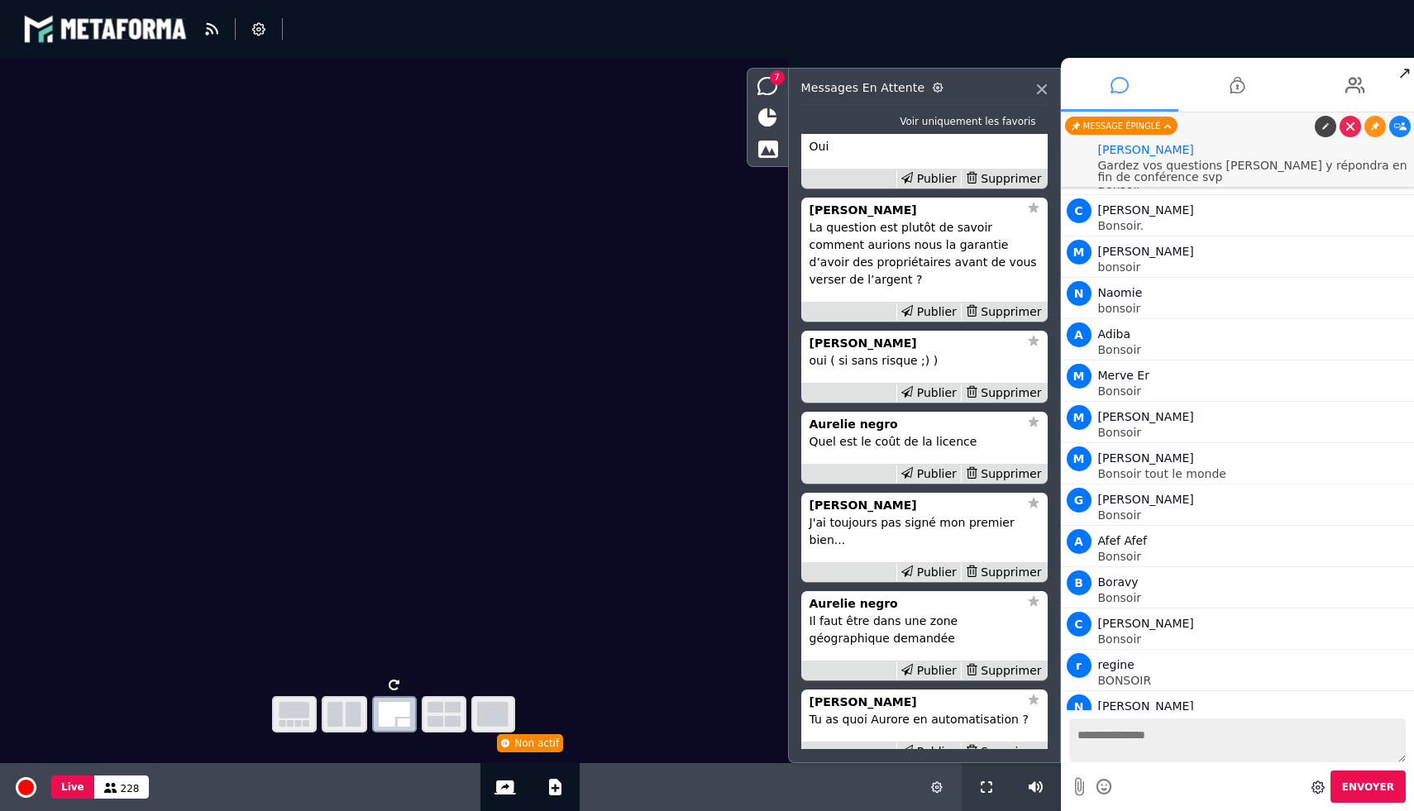
scroll to position [18670, 0]
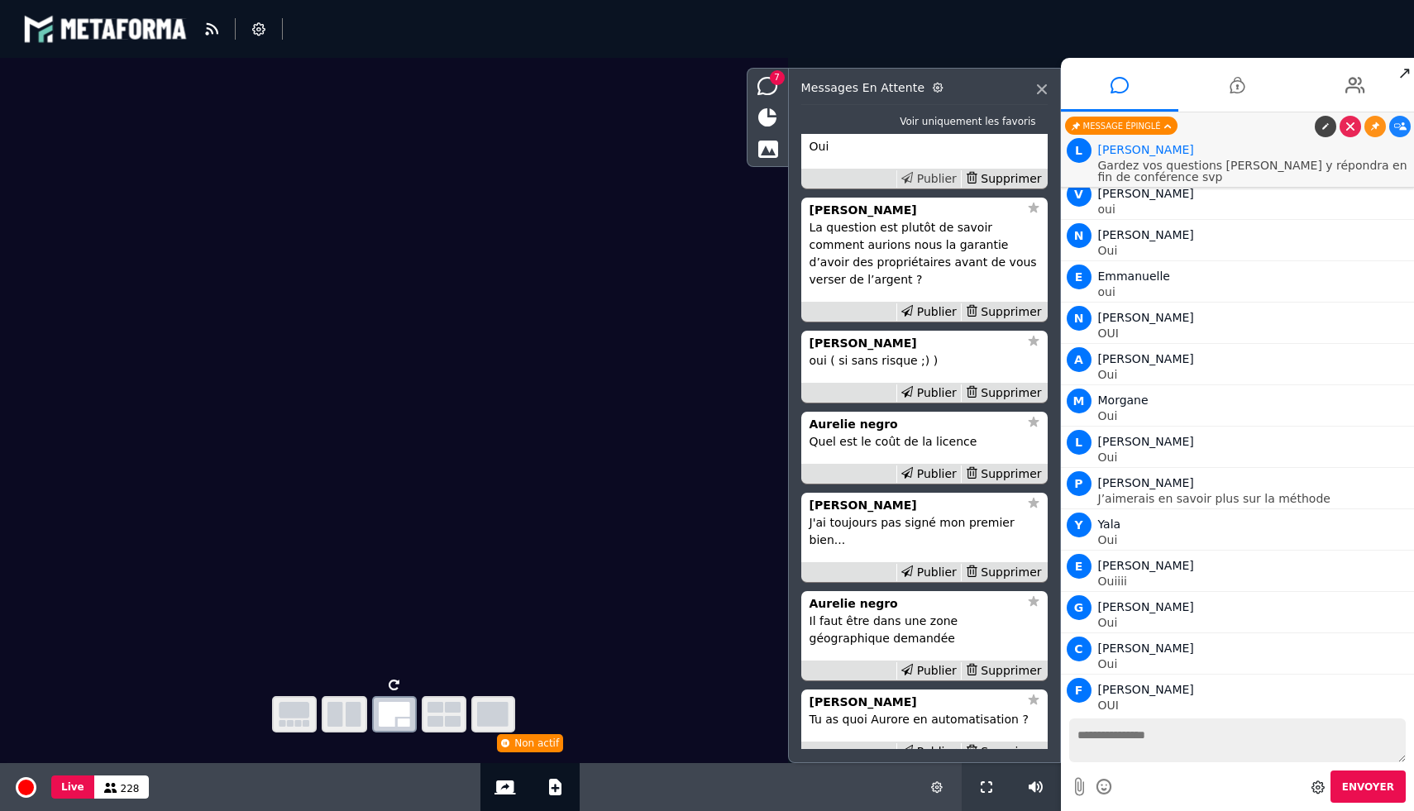
click at [928, 188] on div "Publier" at bounding box center [928, 178] width 64 height 17
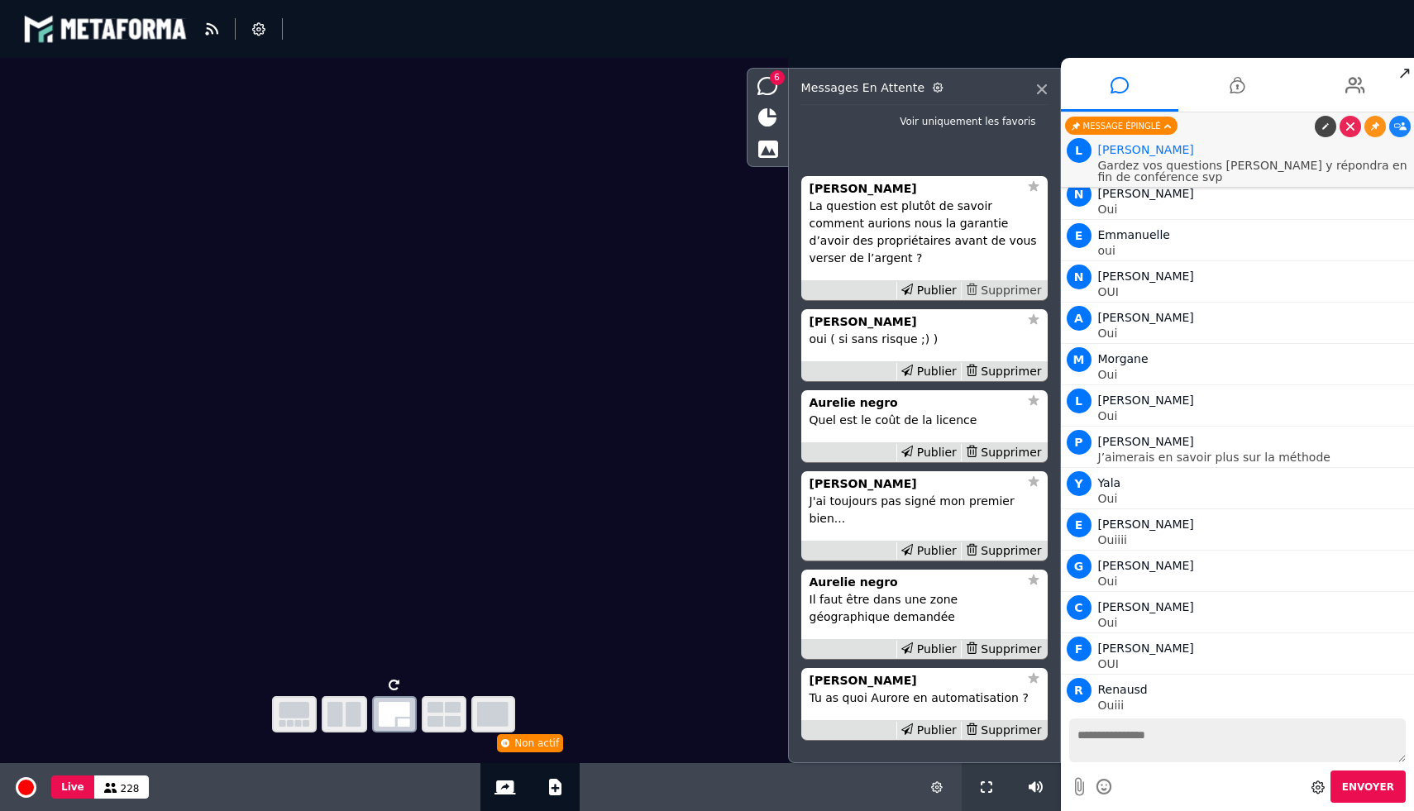
click at [1027, 299] on div "Supprimer" at bounding box center [1003, 290] width 85 height 17
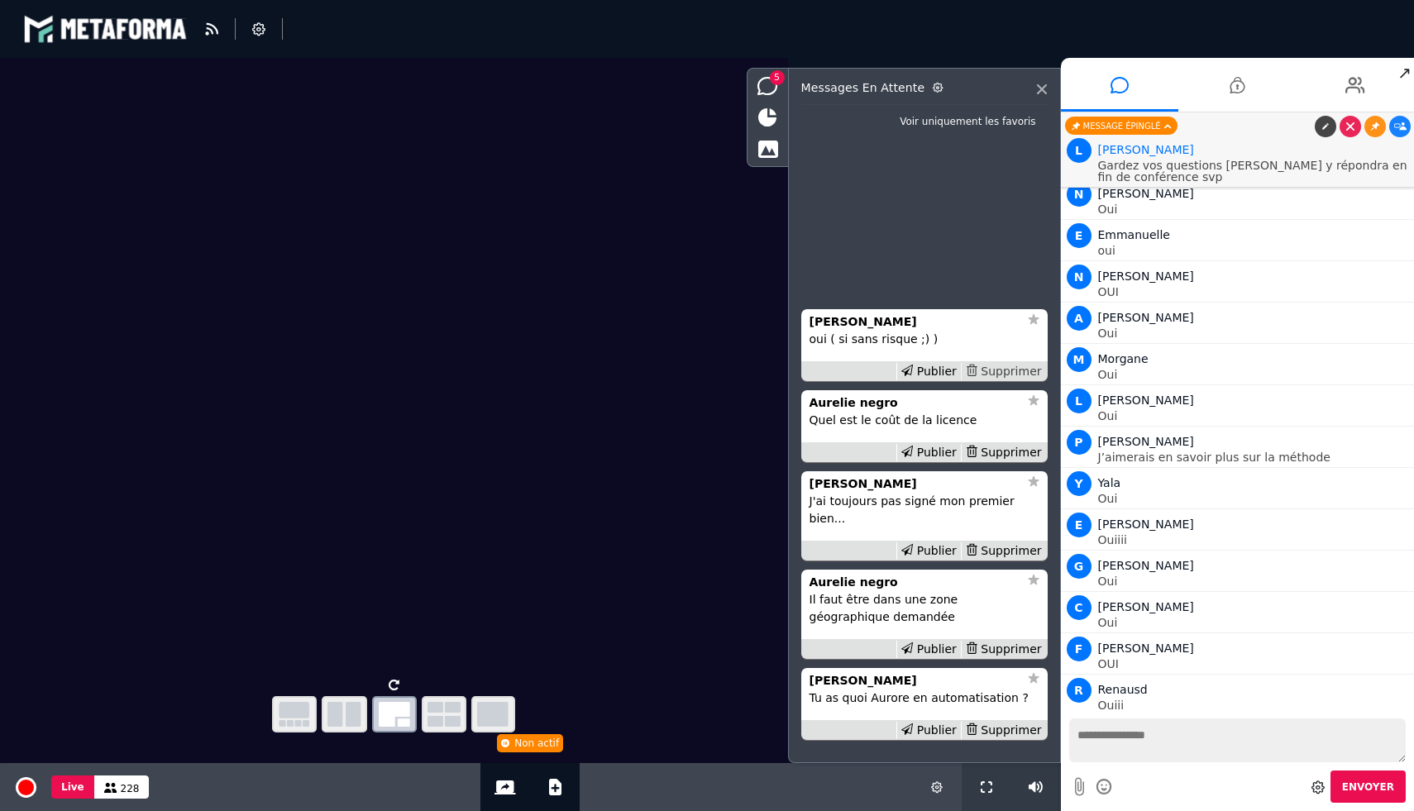
click at [1013, 380] on div "Supprimer" at bounding box center [1003, 371] width 85 height 17
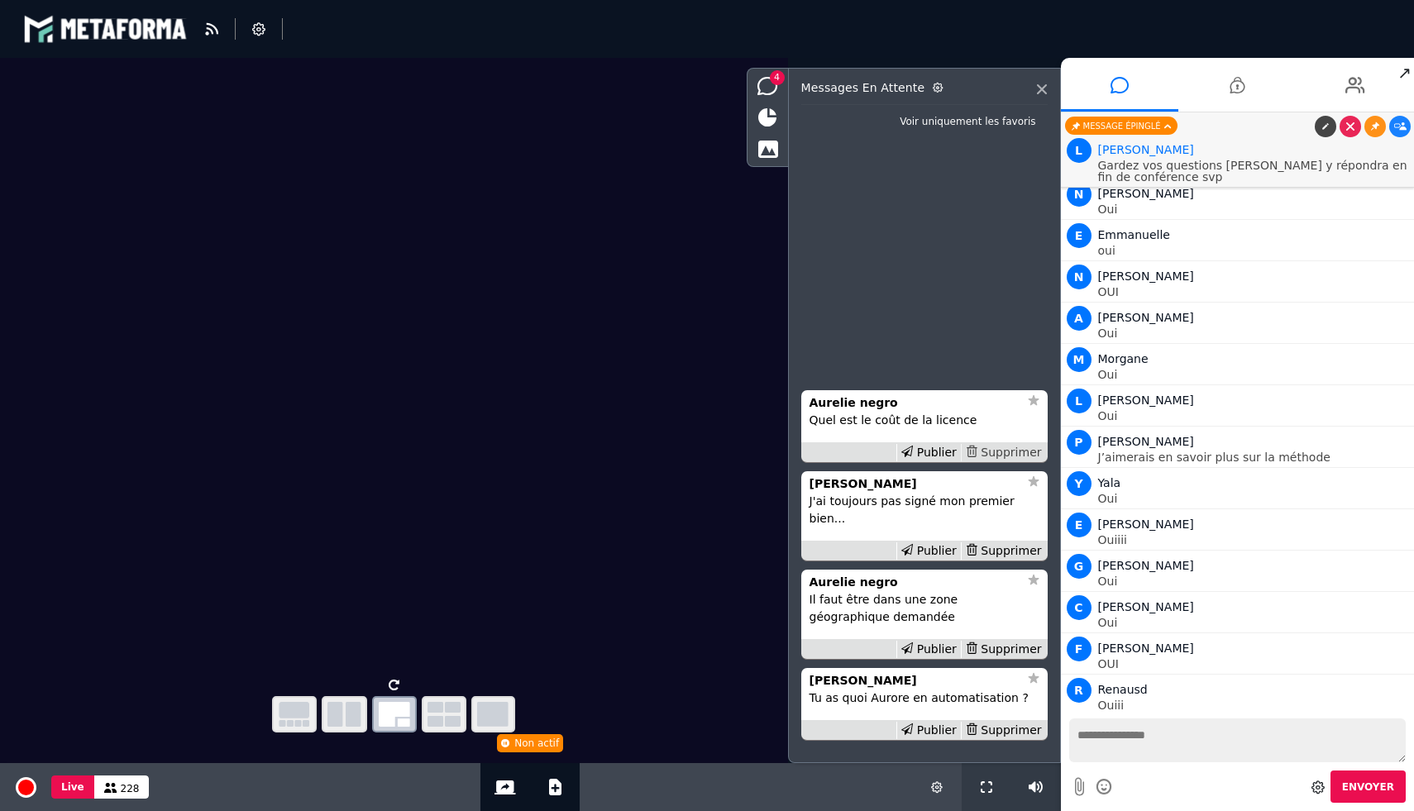
click at [1013, 461] on div "Supprimer" at bounding box center [1003, 452] width 85 height 17
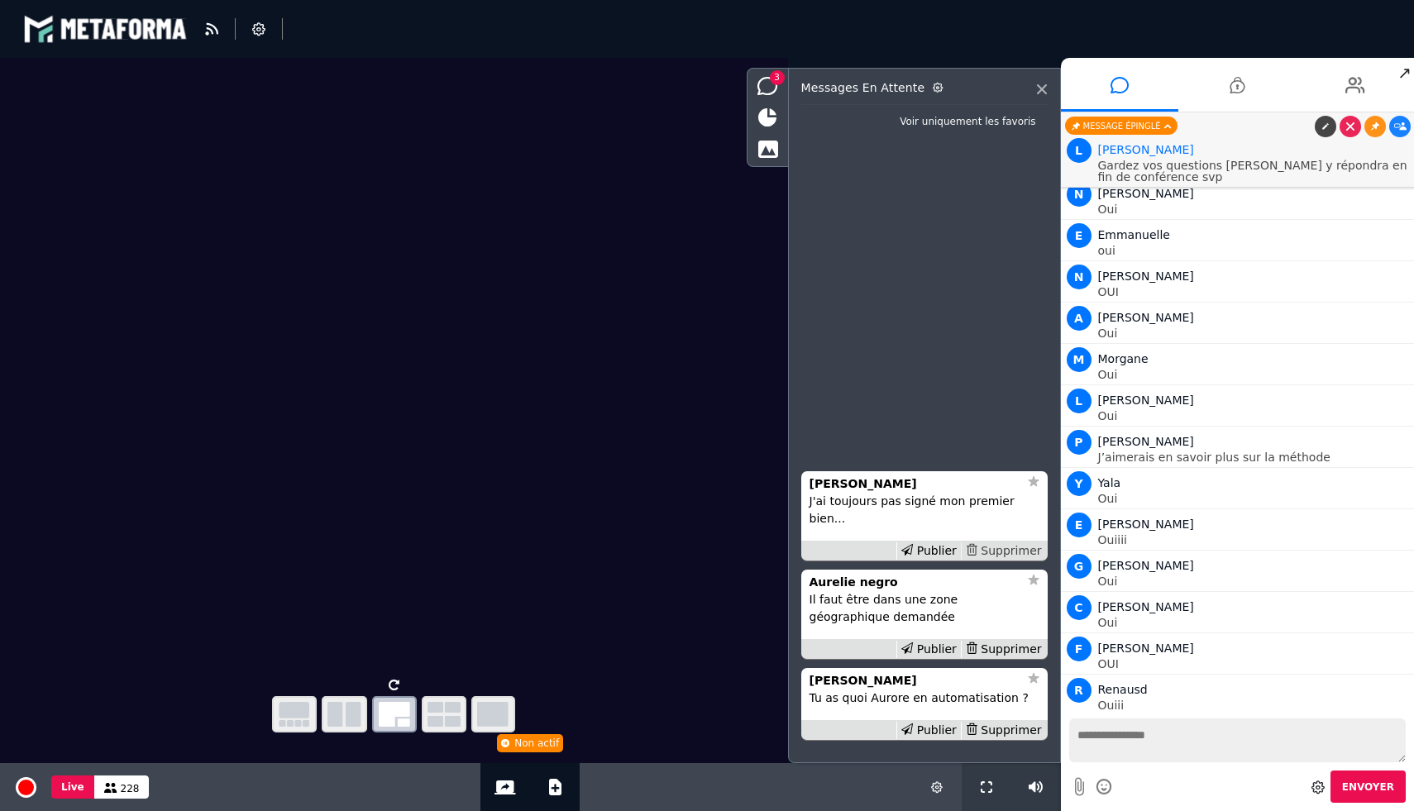
click at [1019, 546] on div "Supprimer" at bounding box center [1003, 550] width 85 height 17
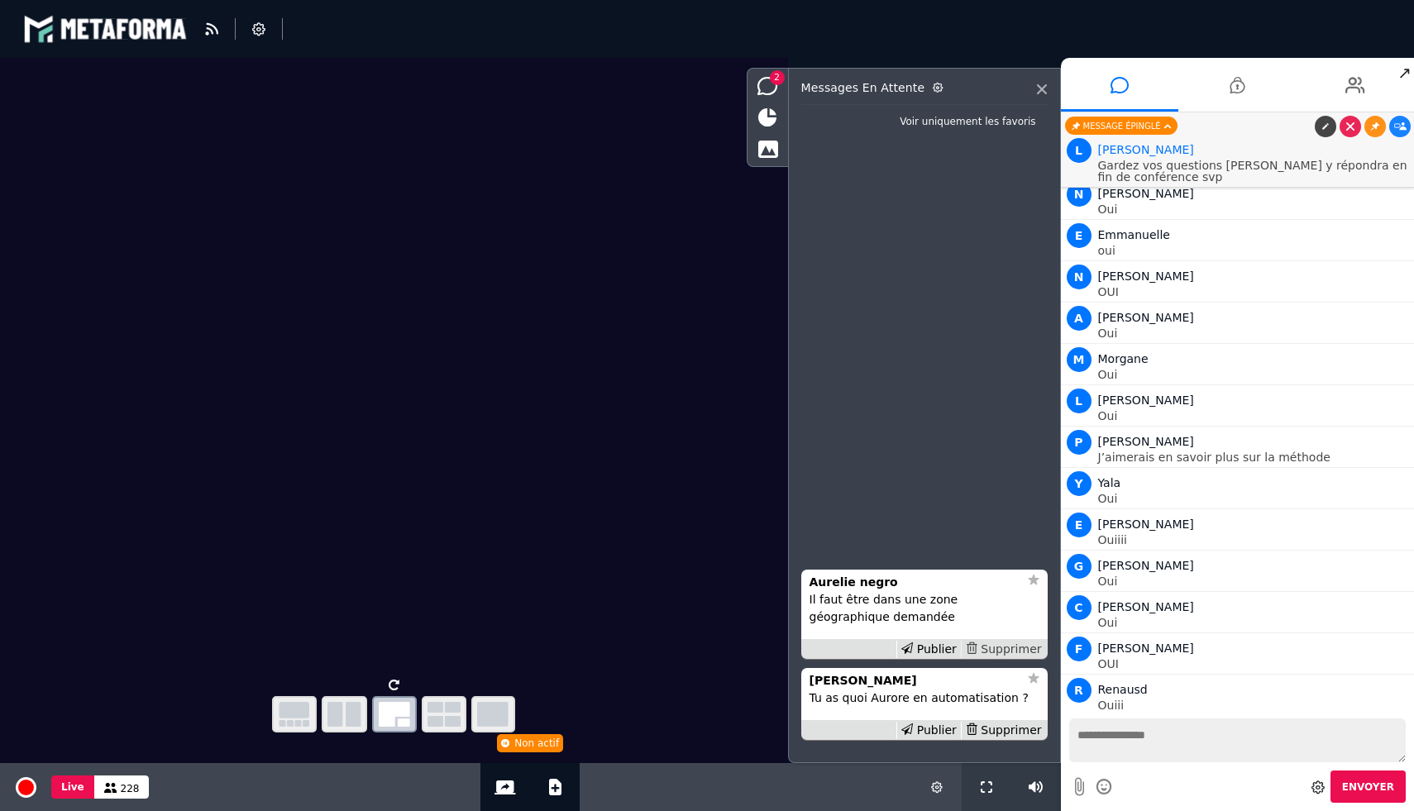
click at [1009, 642] on div "Supprimer" at bounding box center [1003, 649] width 85 height 17
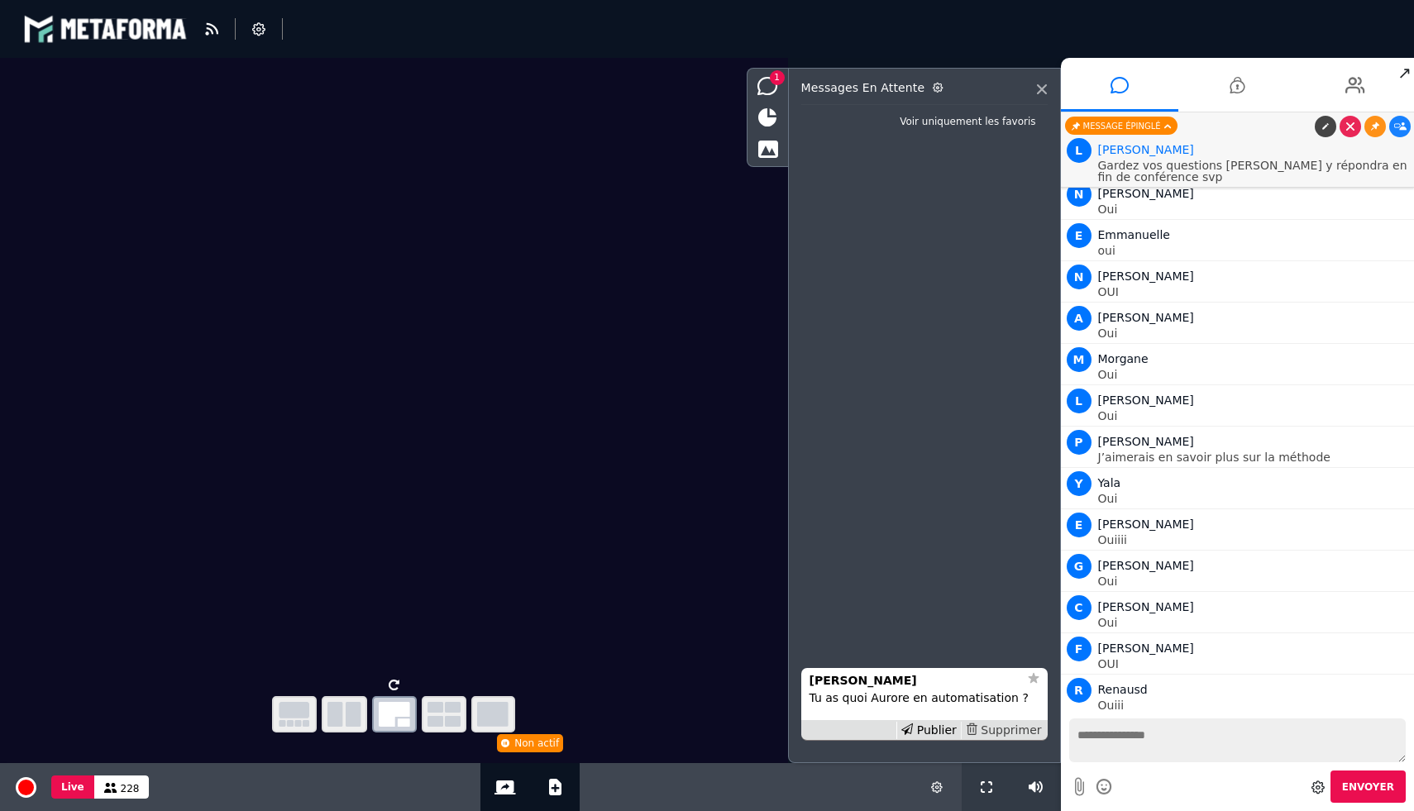
click at [1009, 727] on div "Supprimer" at bounding box center [1003, 730] width 85 height 17
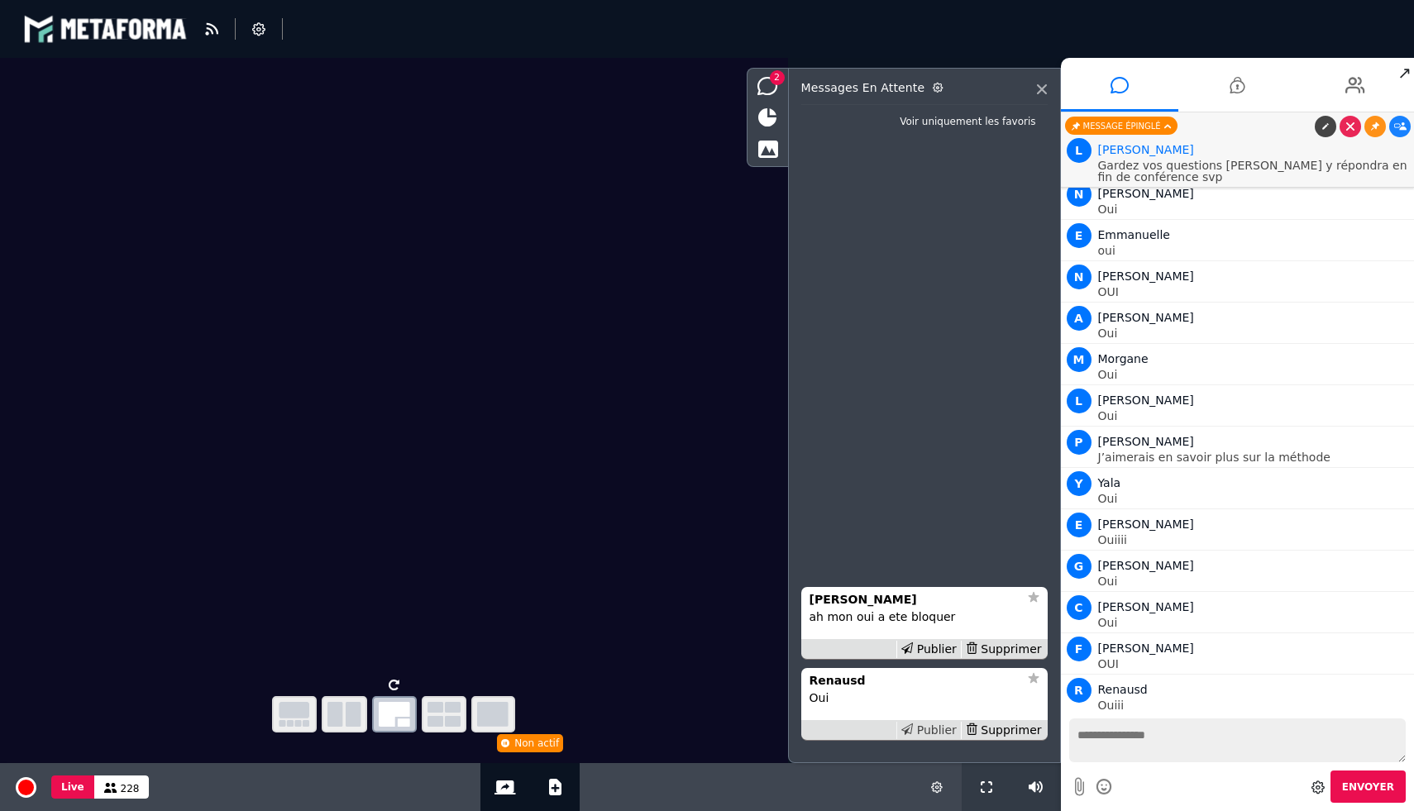
click at [957, 728] on div "Publier" at bounding box center [928, 730] width 64 height 17
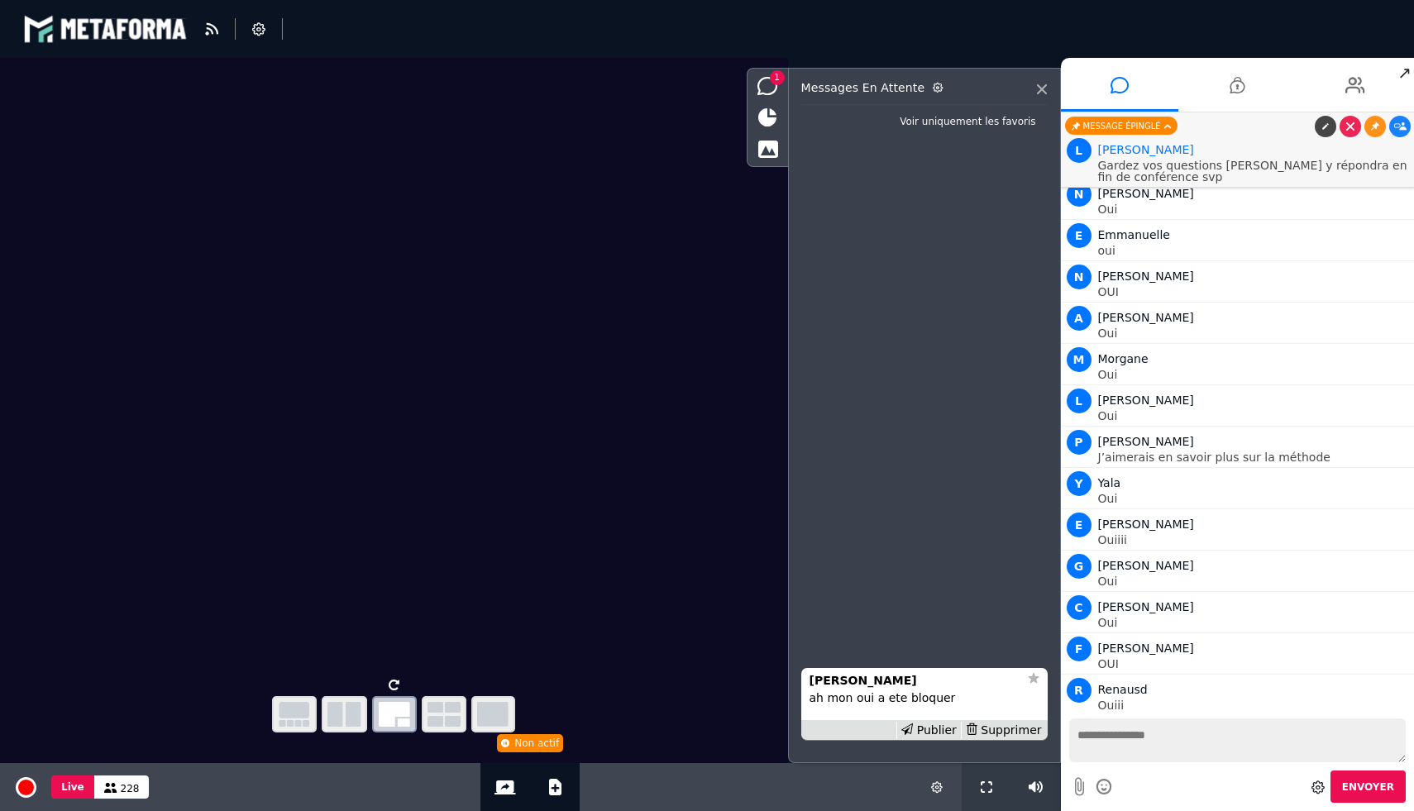
scroll to position [18753, 0]
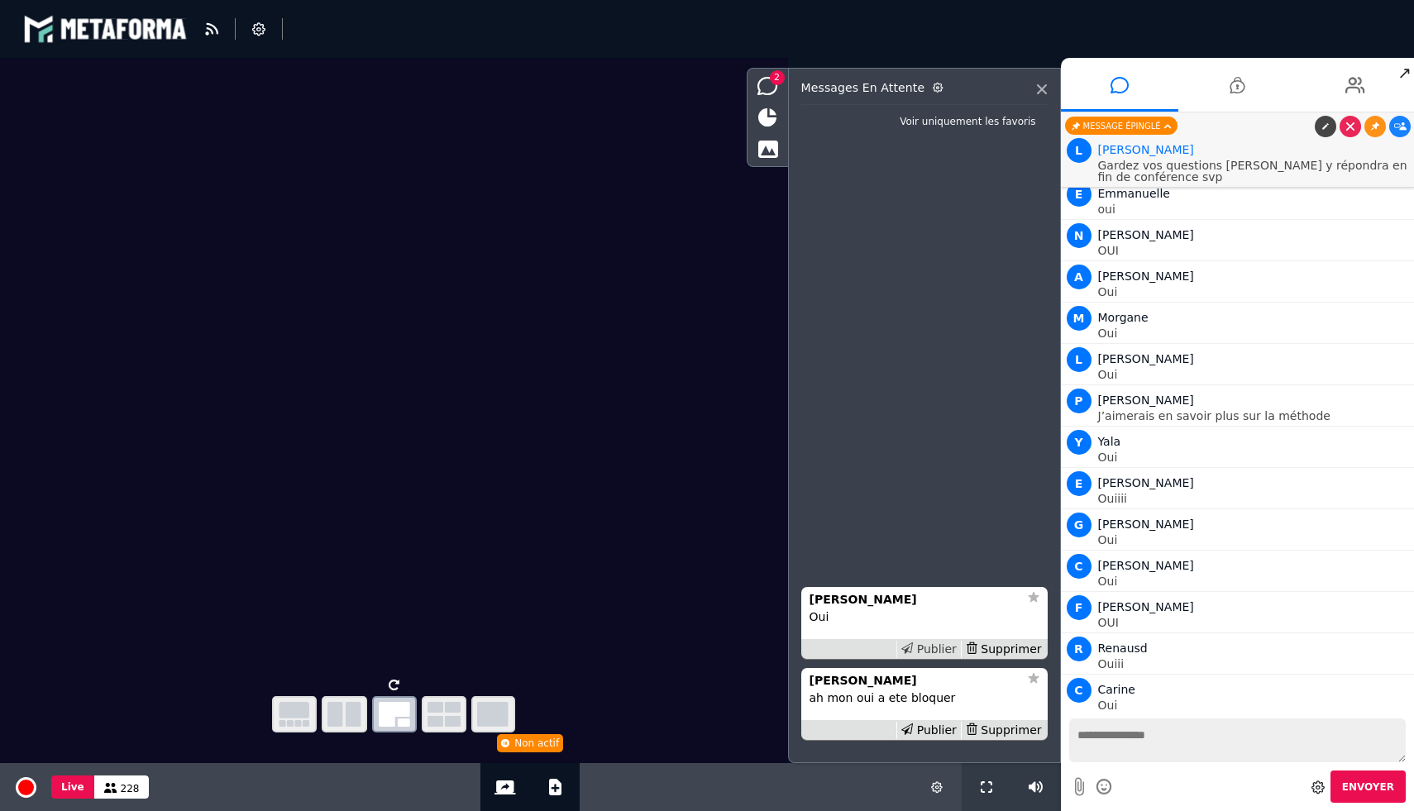
click at [949, 649] on div "Publier" at bounding box center [928, 649] width 64 height 17
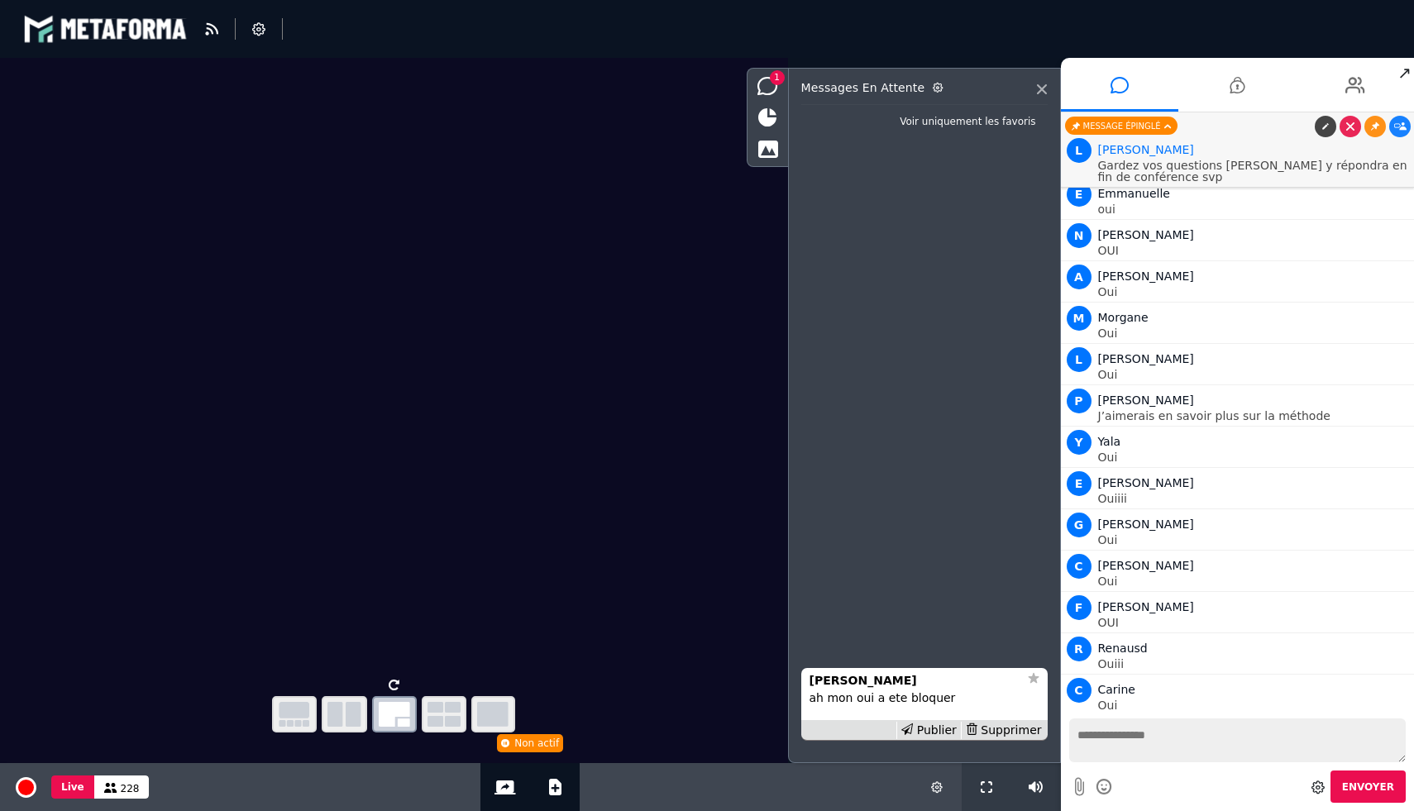
scroll to position [18794, 0]
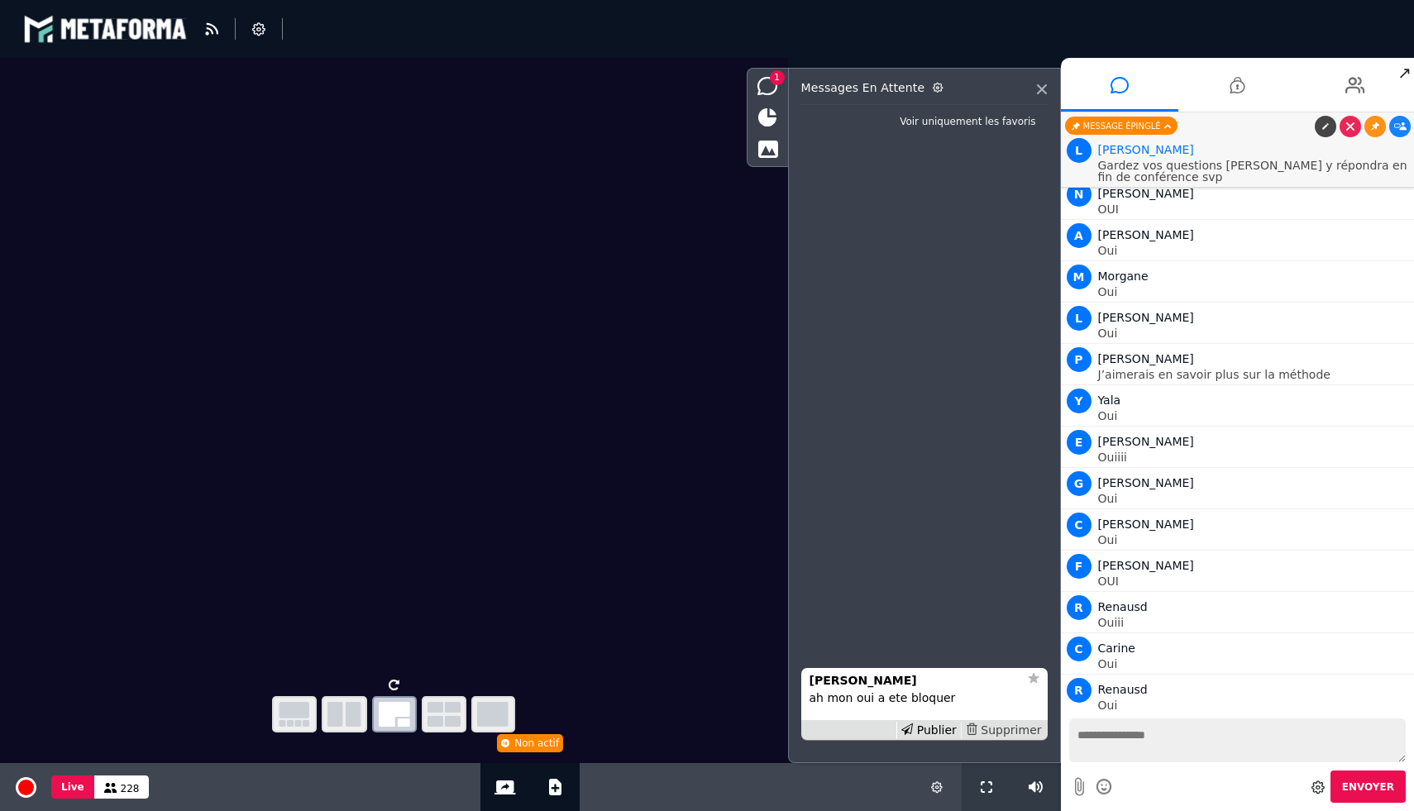
click at [1036, 735] on div "Supprimer" at bounding box center [1003, 730] width 85 height 17
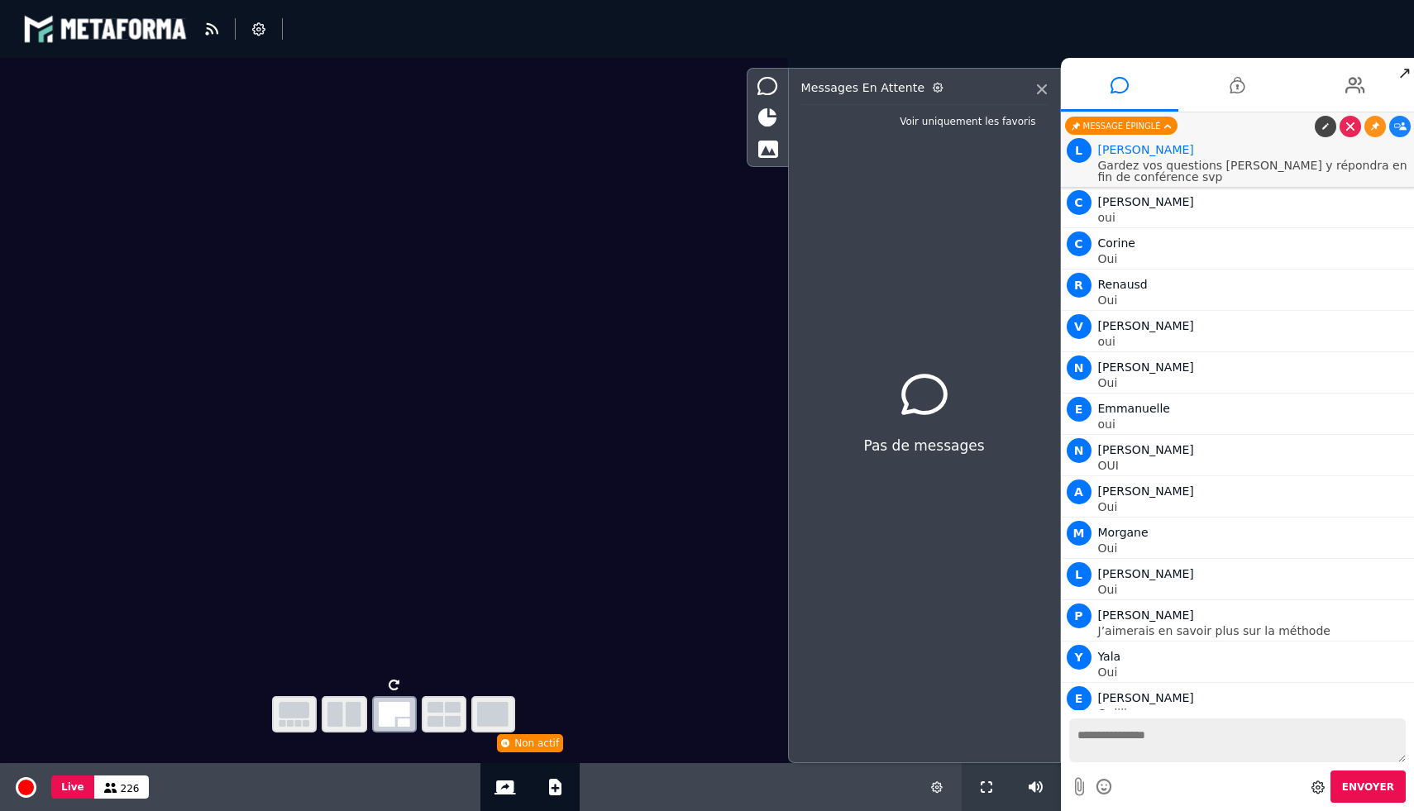
scroll to position [18547, 0]
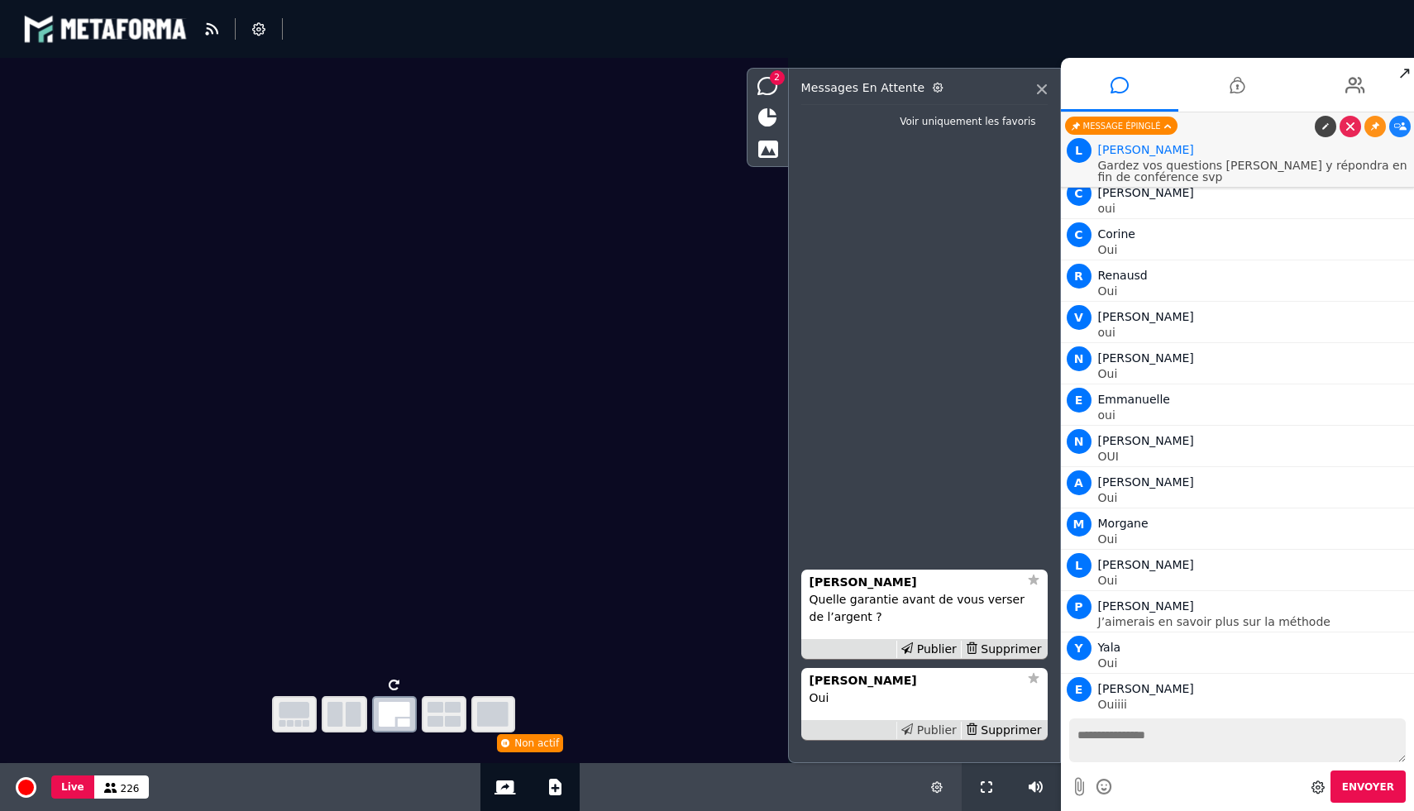
click at [933, 728] on div "Publier" at bounding box center [928, 730] width 64 height 17
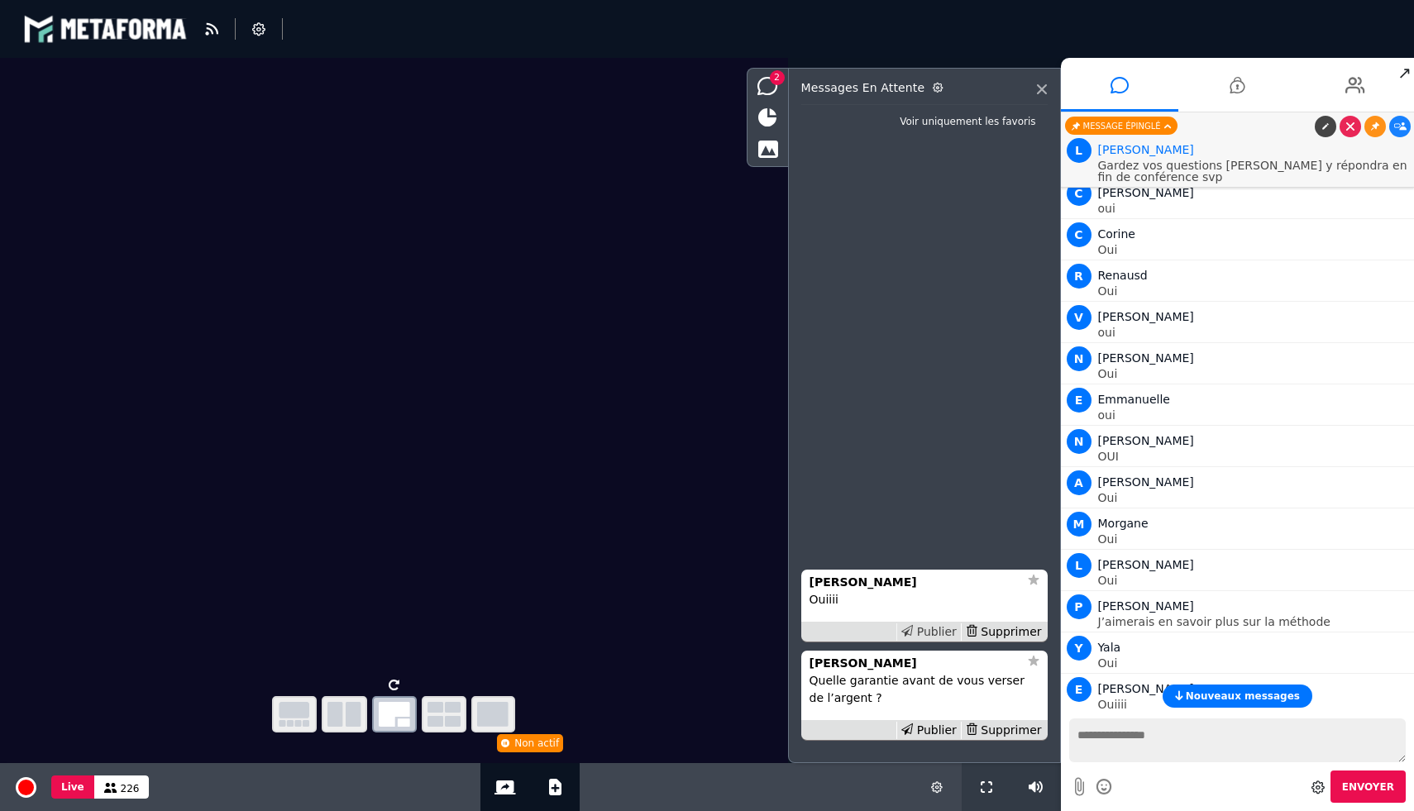
click at [939, 624] on div "Publier" at bounding box center [928, 631] width 64 height 17
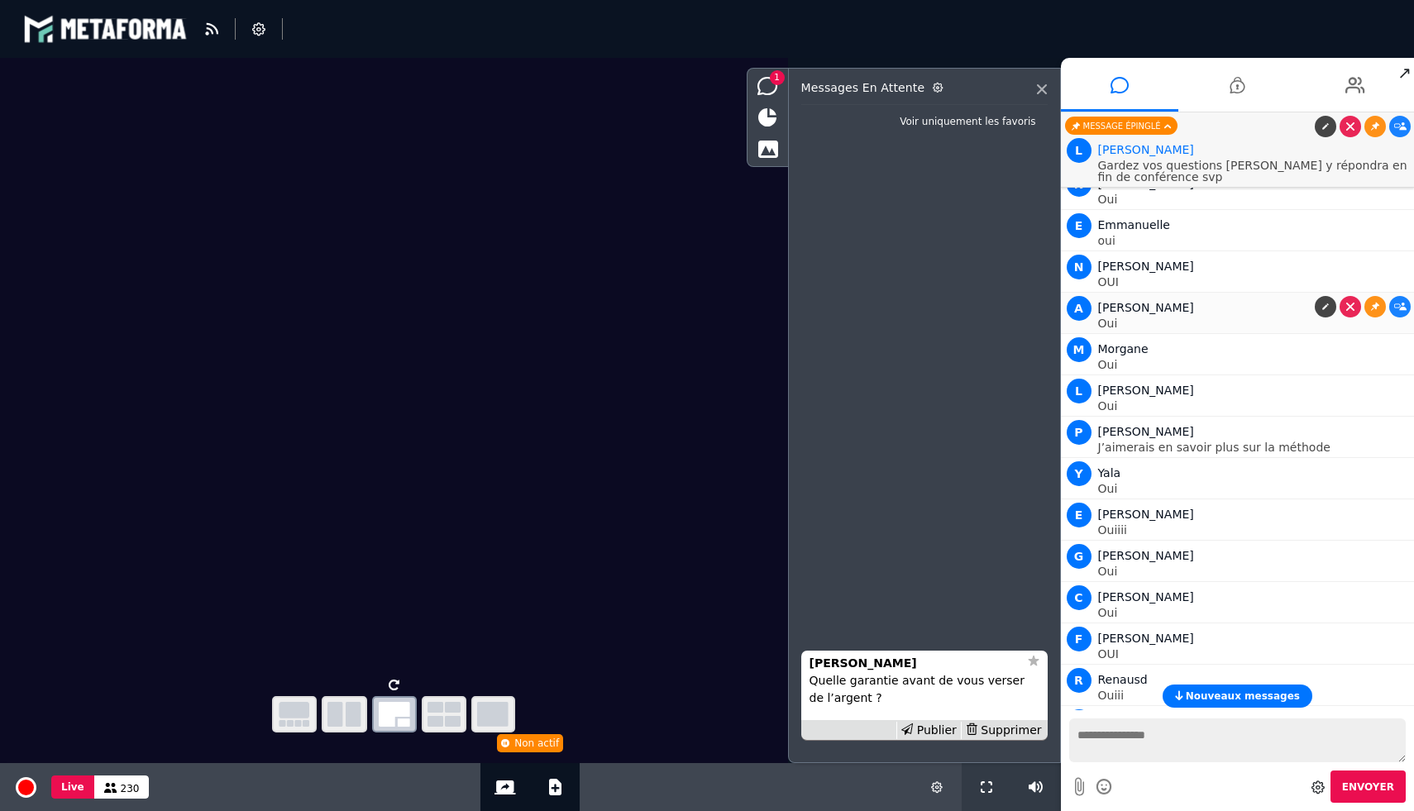
scroll to position [18877, 0]
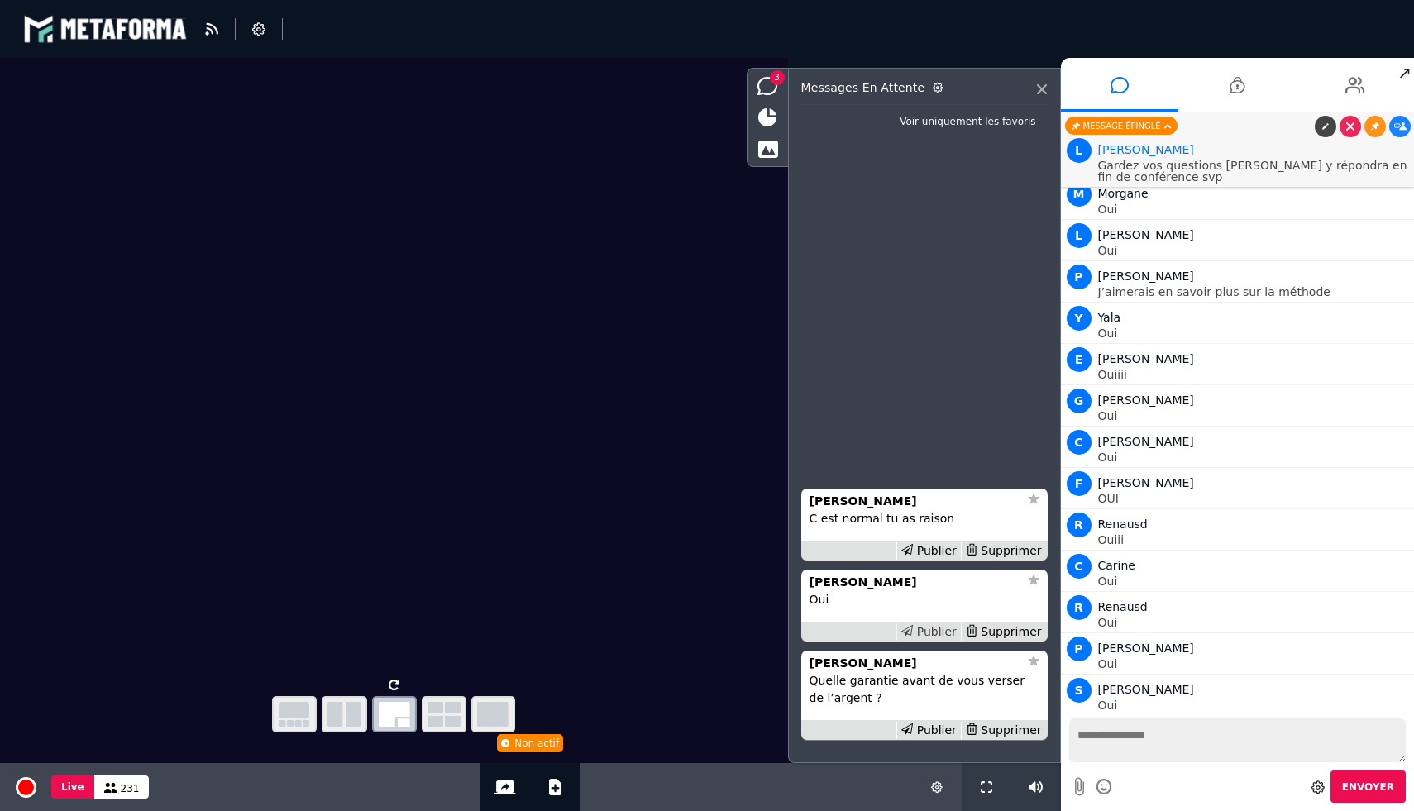
click at [930, 636] on div "Publier" at bounding box center [928, 631] width 64 height 17
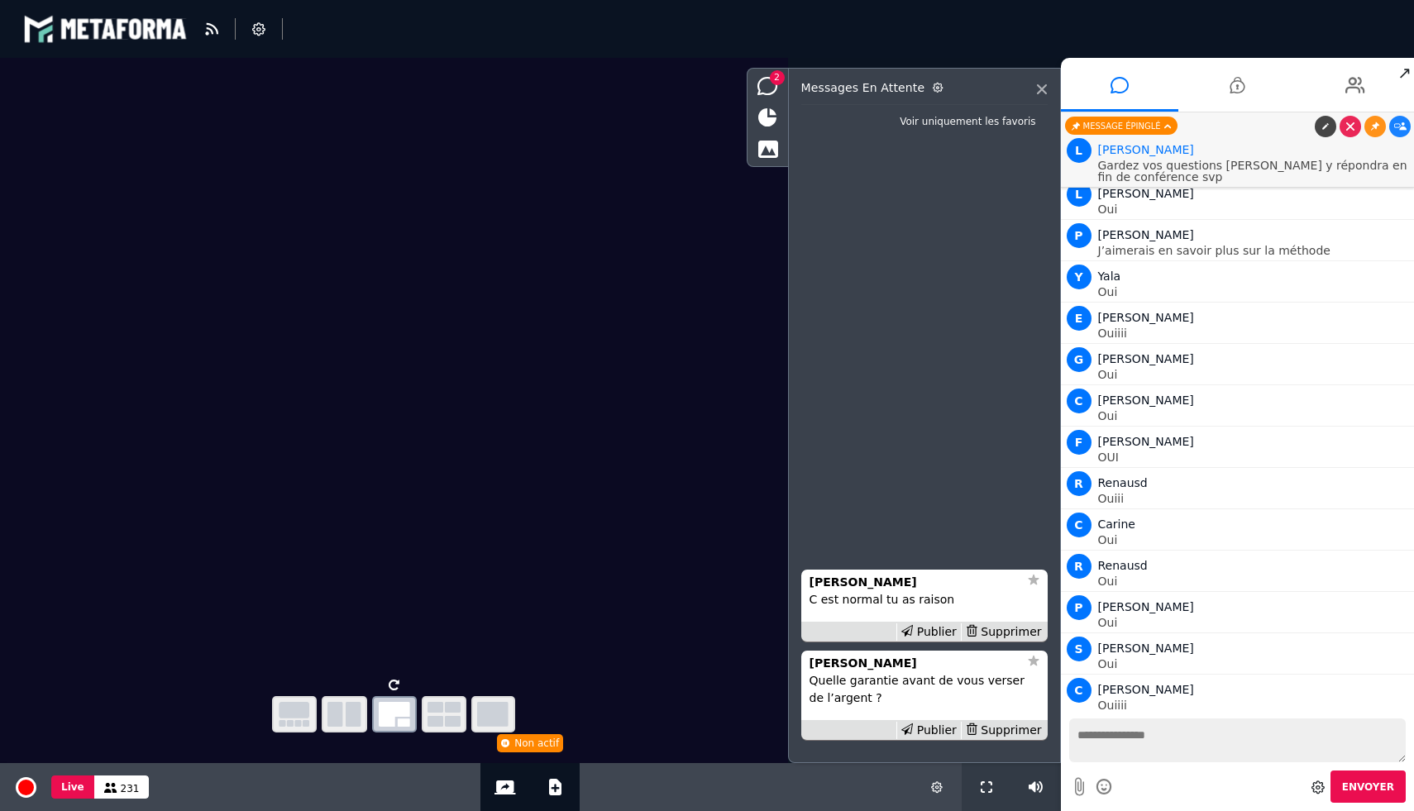
click at [930, 636] on div "Publier" at bounding box center [928, 631] width 64 height 17
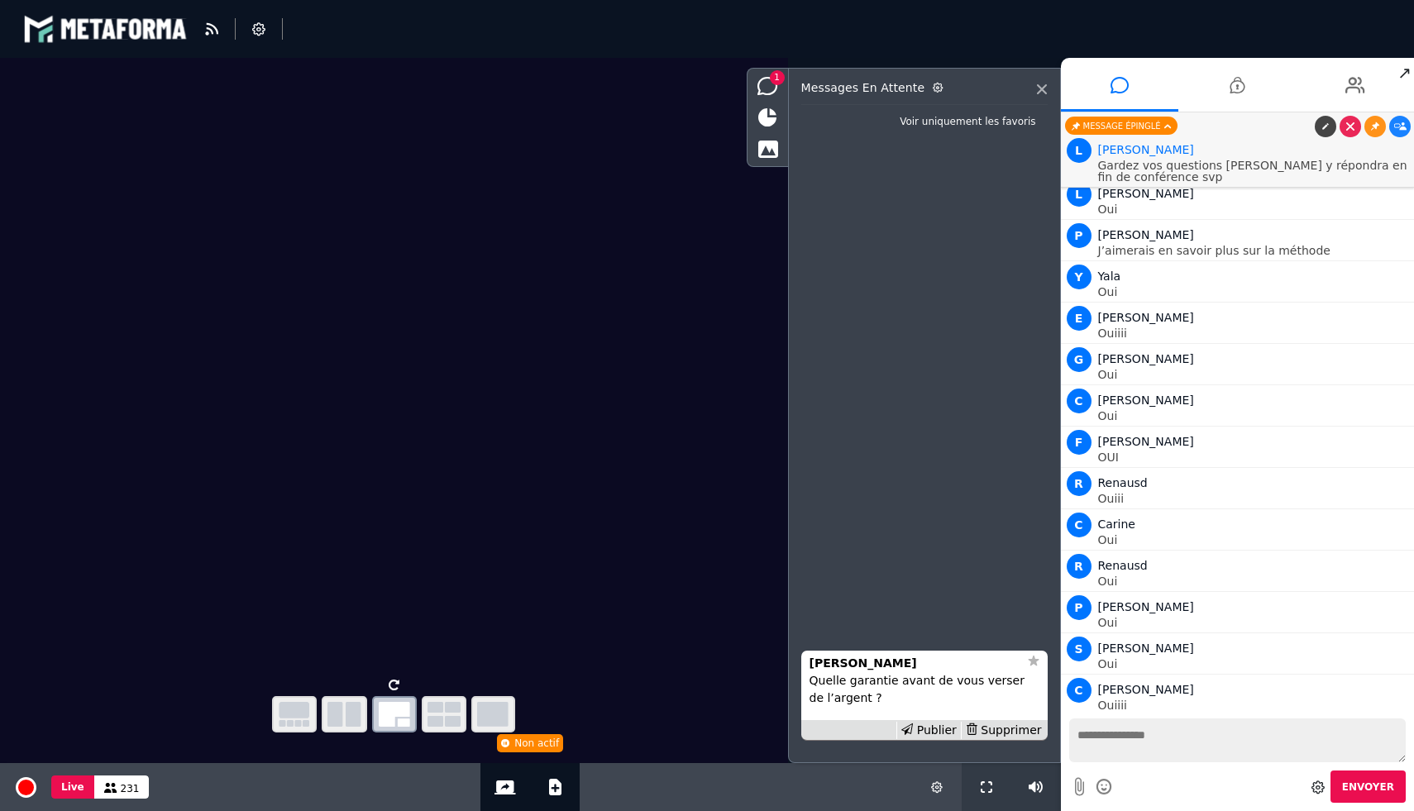
scroll to position [18960, 0]
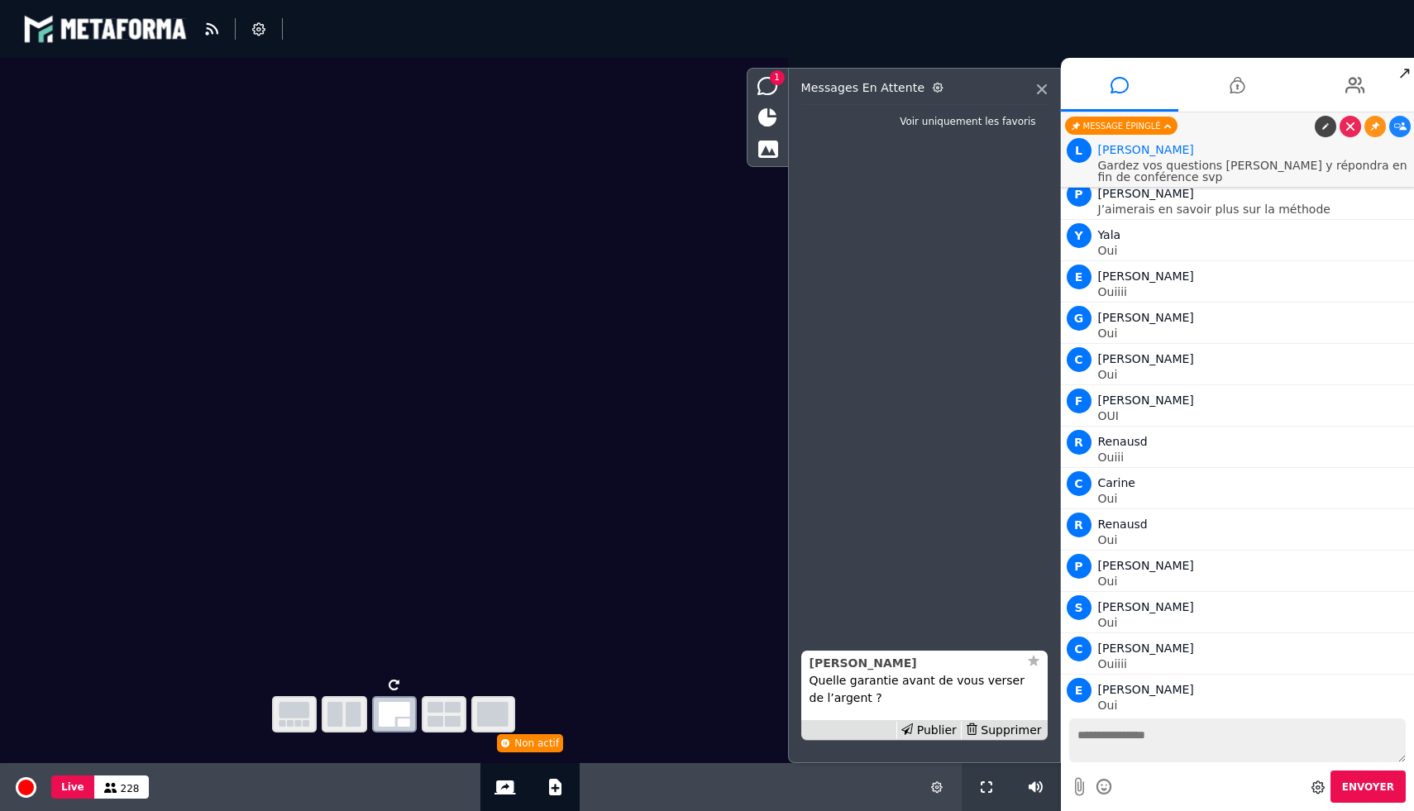
click at [852, 664] on strong "[PERSON_NAME]" at bounding box center [862, 662] width 107 height 13
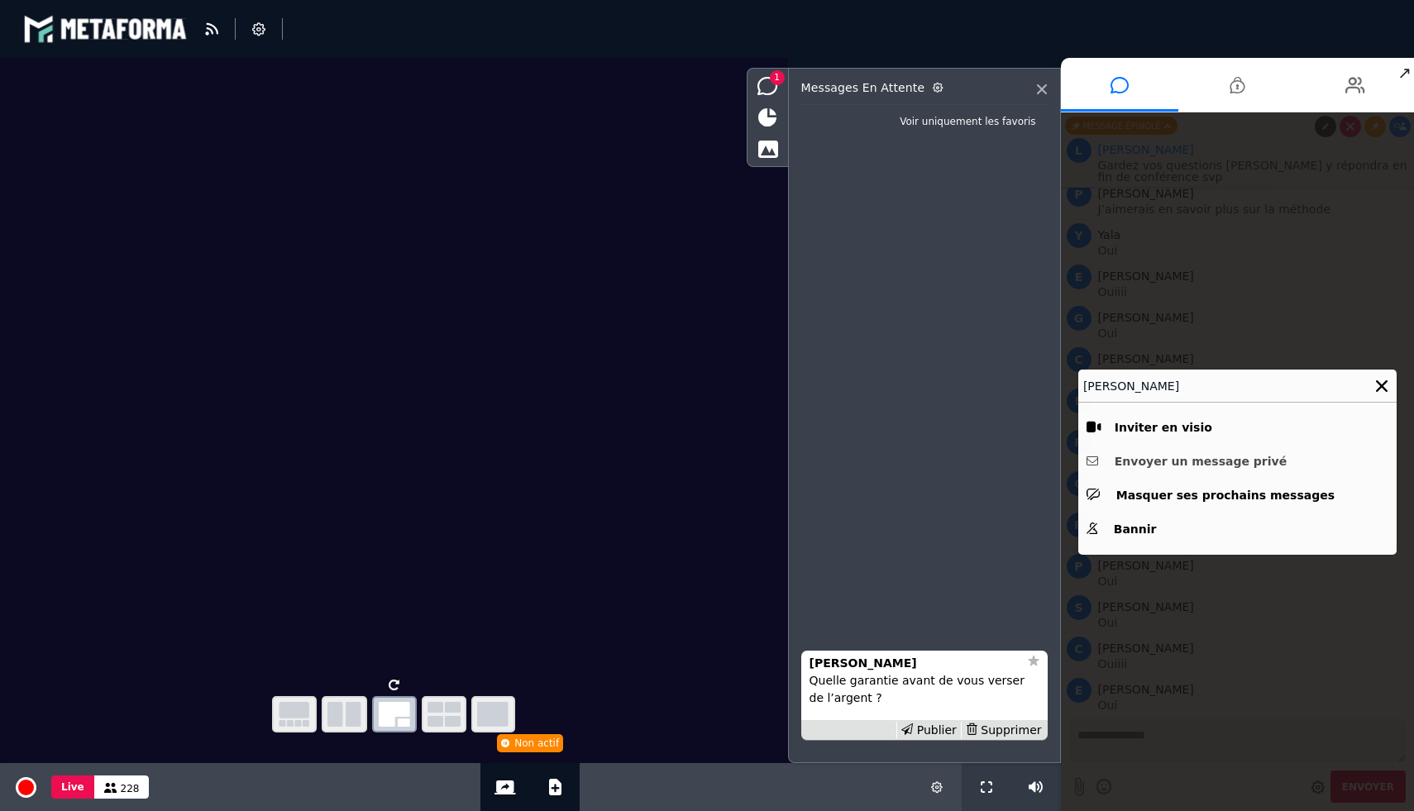
click at [1182, 464] on button "Envoyer un message privé" at bounding box center [1237, 462] width 302 height 26
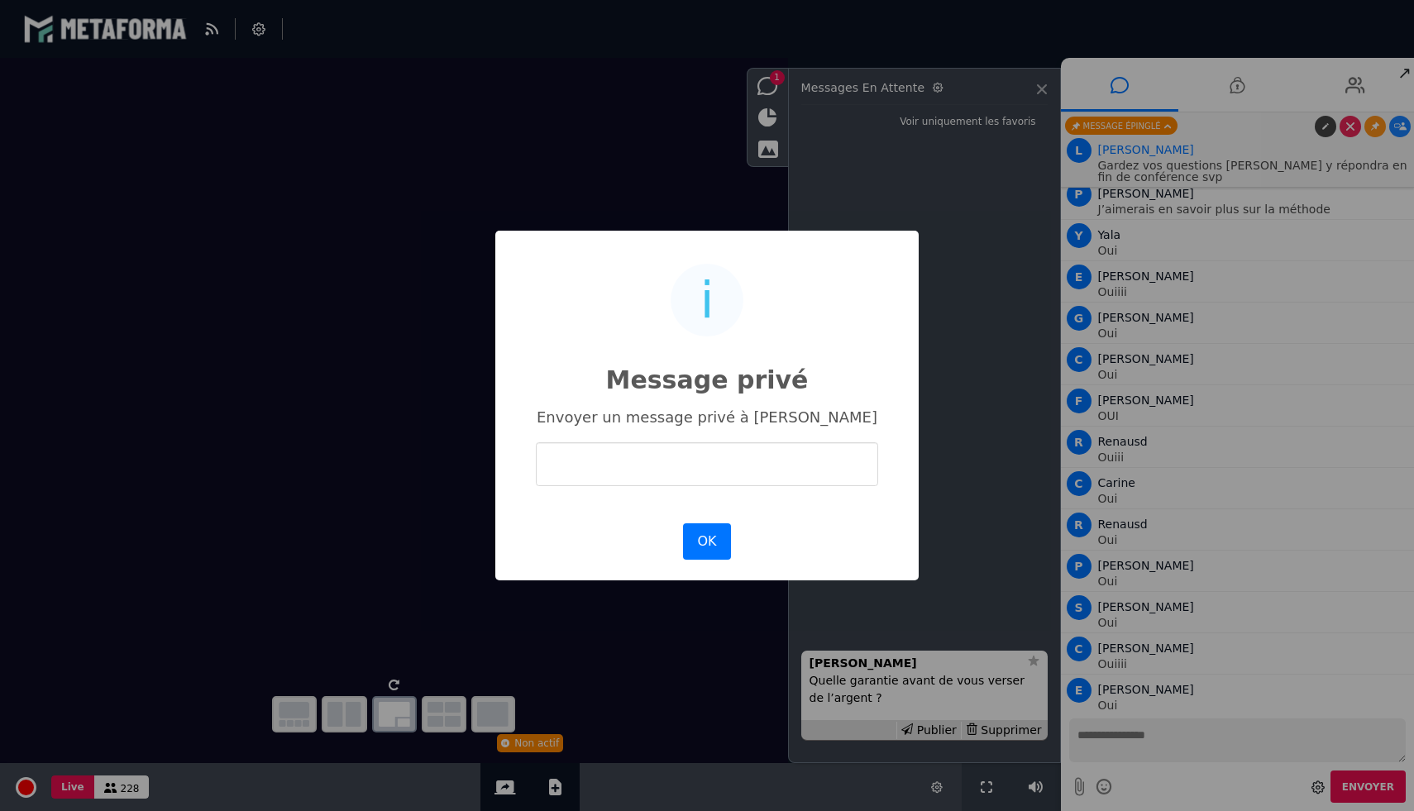
click at [799, 470] on input "text" at bounding box center [707, 464] width 342 height 44
type input "**********"
click at [718, 541] on button "OK" at bounding box center [707, 541] width 48 height 36
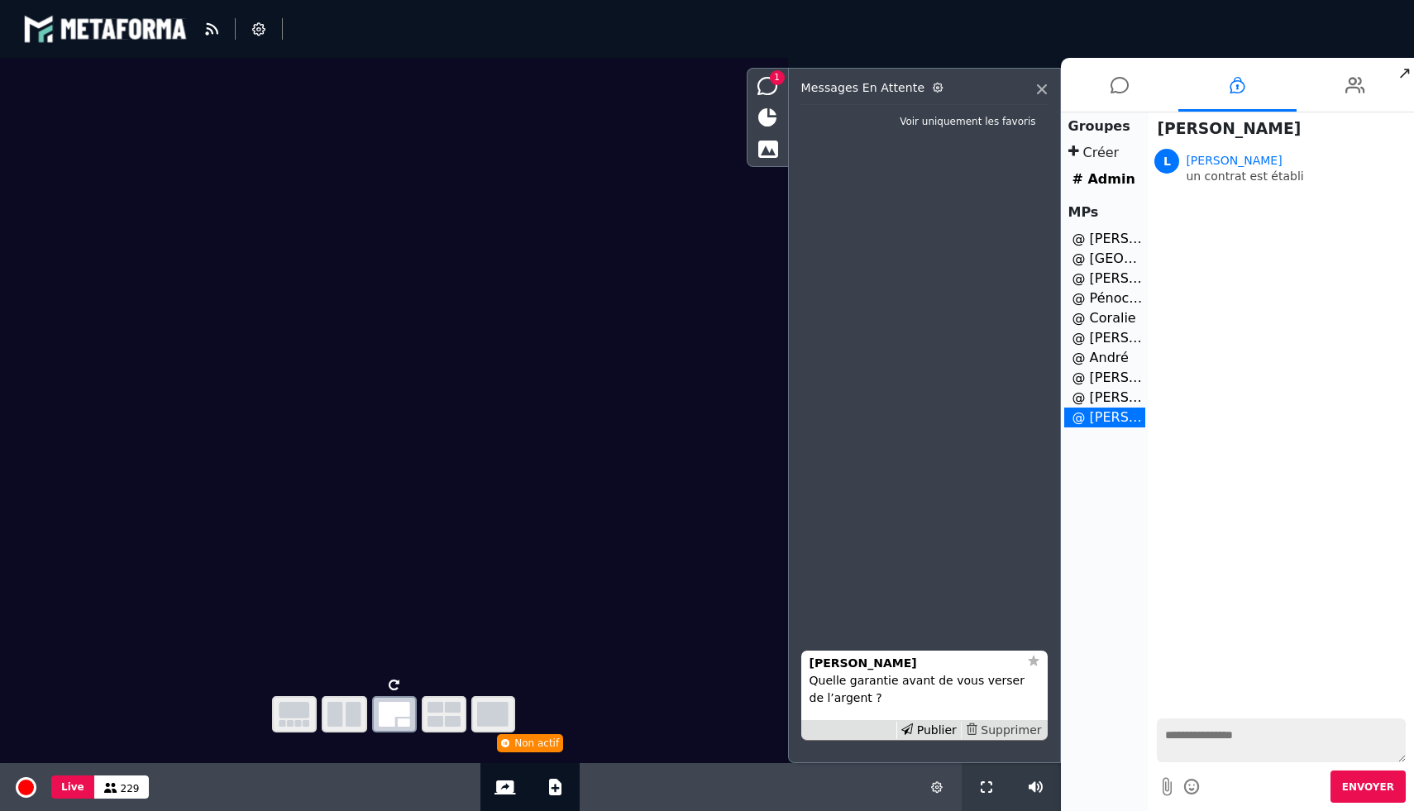
click at [1000, 726] on div "Supprimer" at bounding box center [1003, 730] width 85 height 17
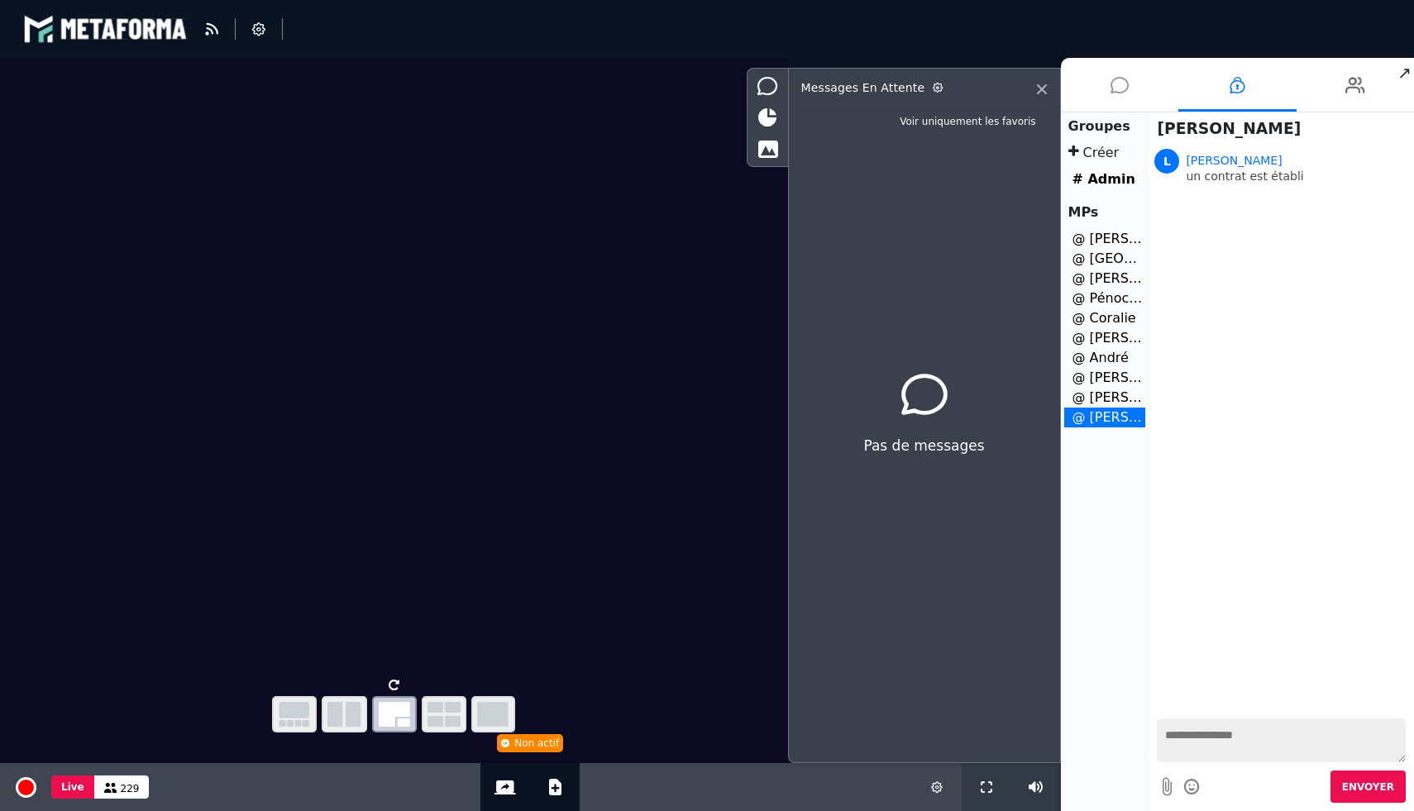
click at [1143, 90] on li at bounding box center [1120, 85] width 118 height 54
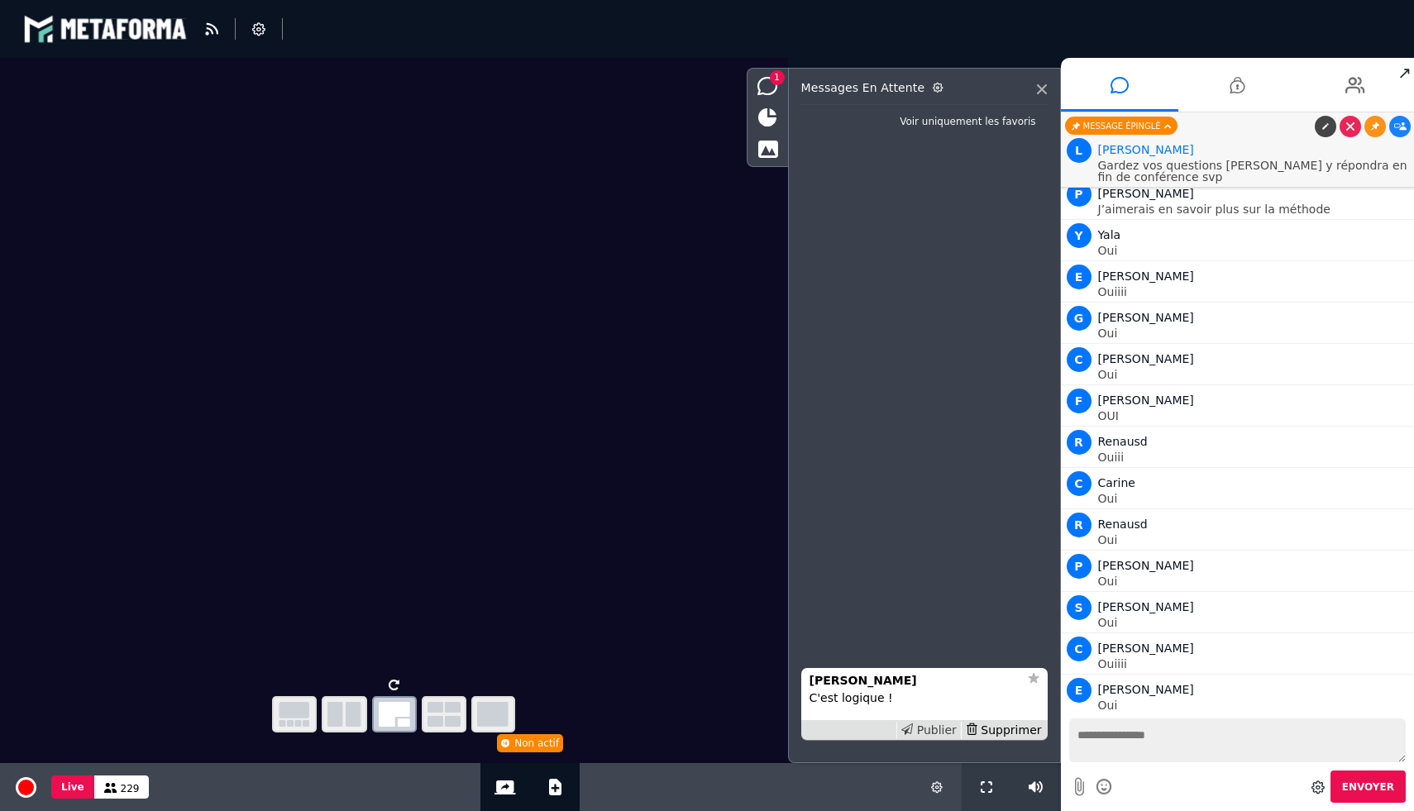
click at [926, 731] on div "Publier" at bounding box center [928, 730] width 64 height 17
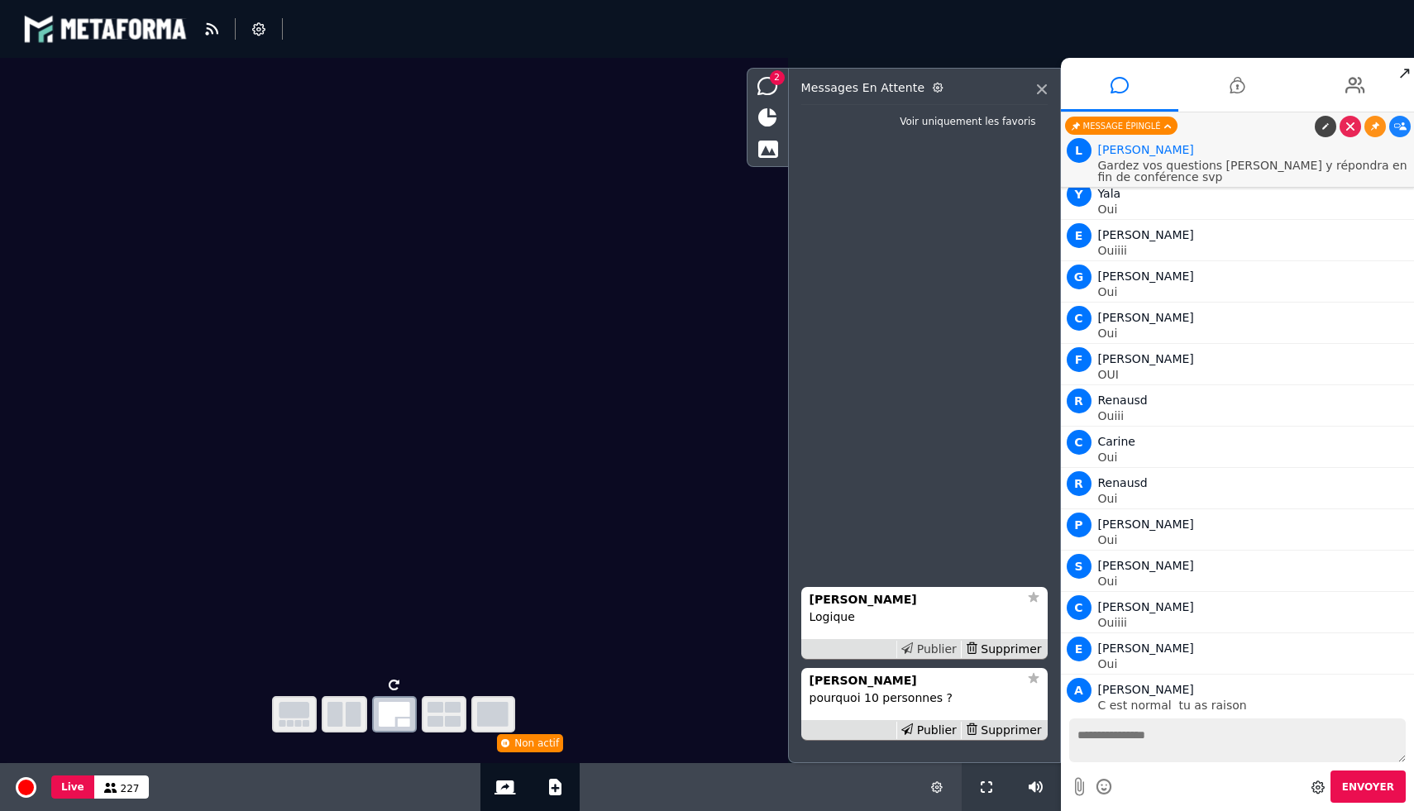
click at [928, 648] on div "Publier" at bounding box center [928, 649] width 64 height 17
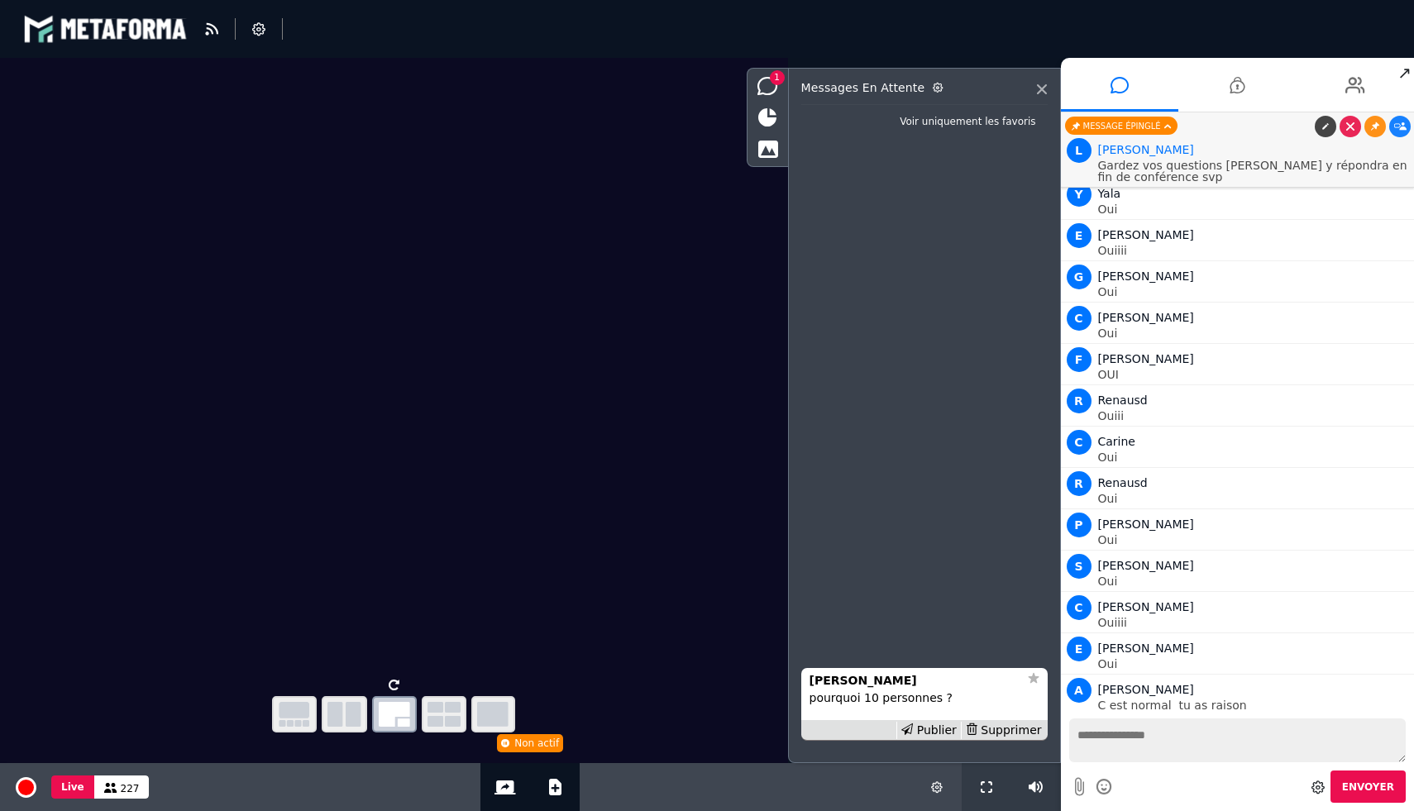
scroll to position [19042, 0]
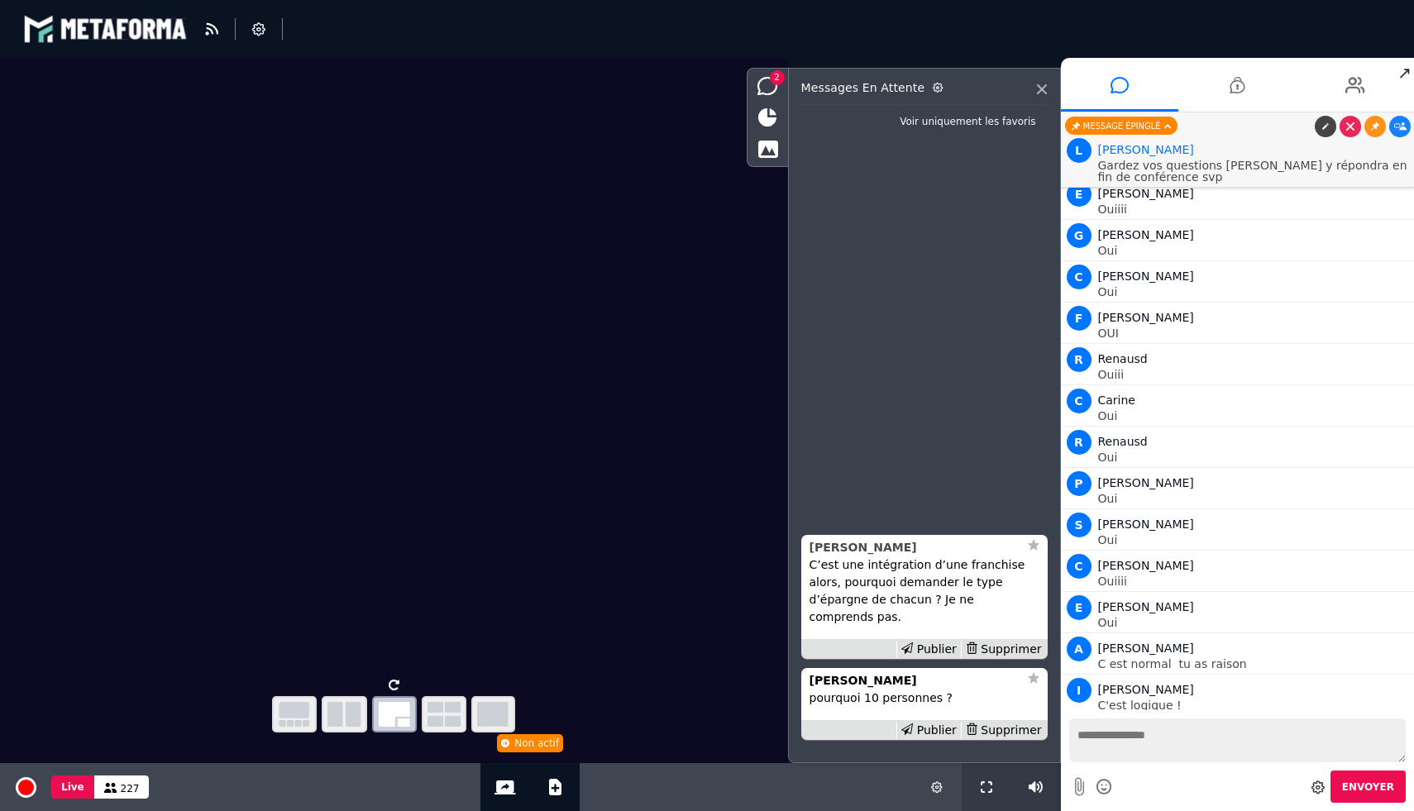
click at [888, 554] on strong "Rachida Yatimi" at bounding box center [862, 547] width 107 height 13
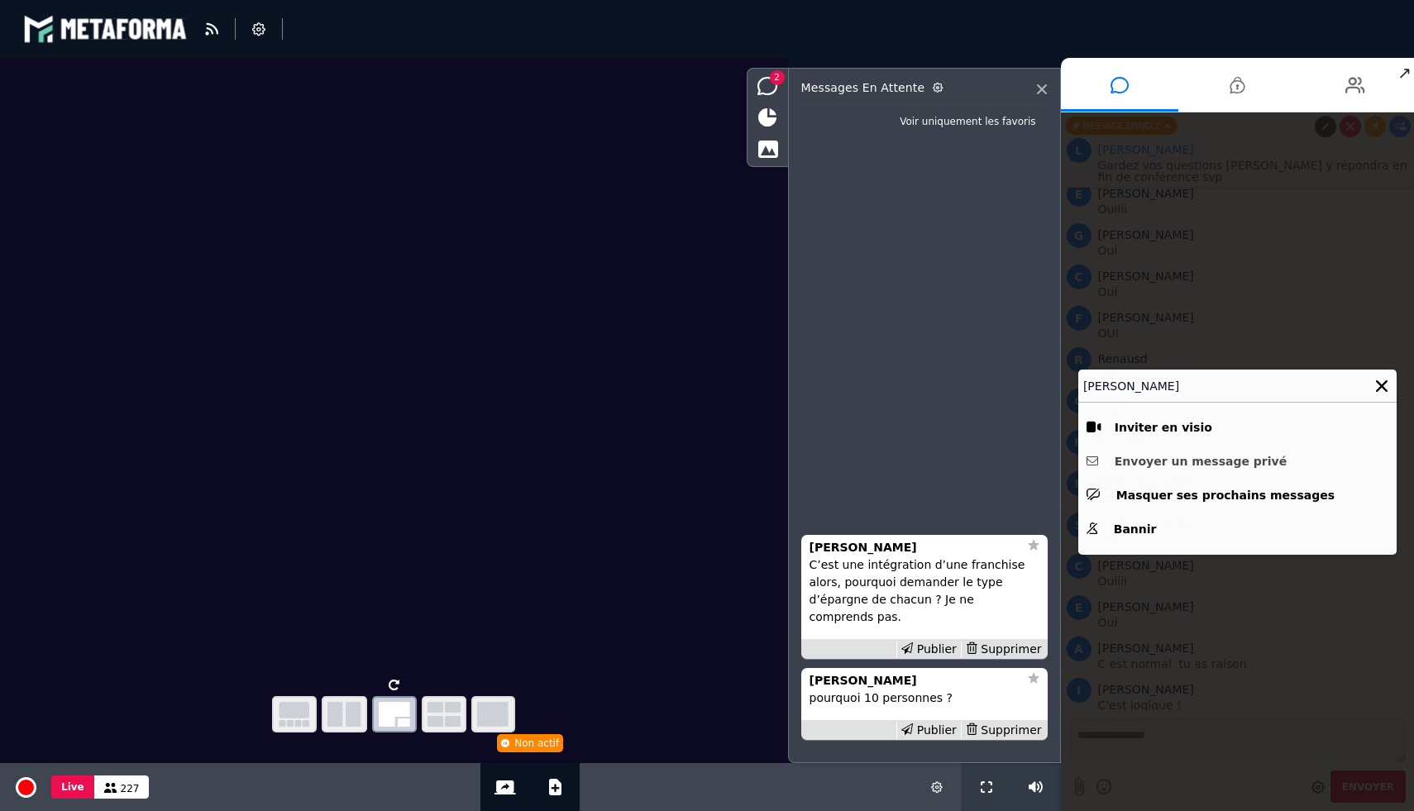
click at [1213, 462] on button "Envoyer un message privé" at bounding box center [1237, 462] width 302 height 26
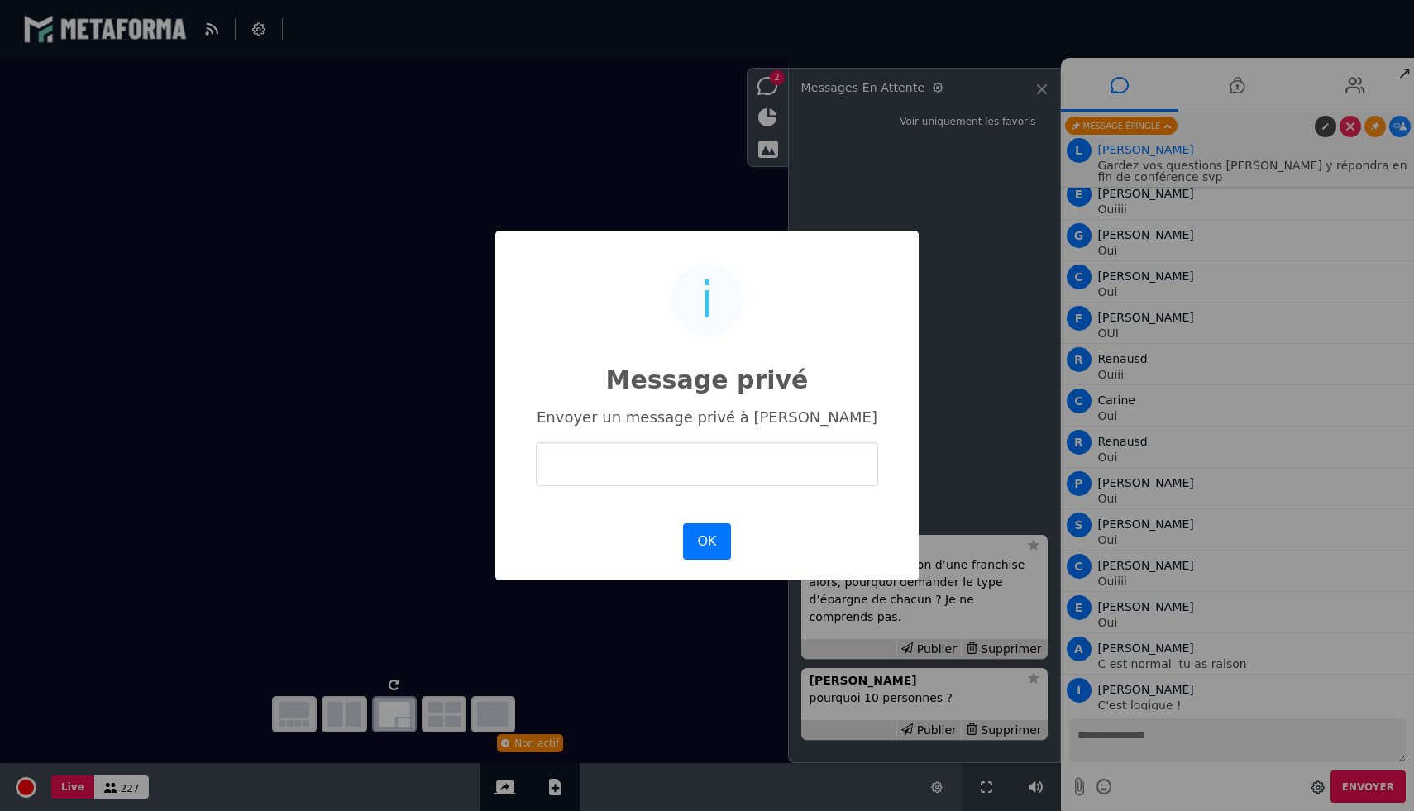
click at [775, 463] on input "text" at bounding box center [707, 464] width 342 height 44
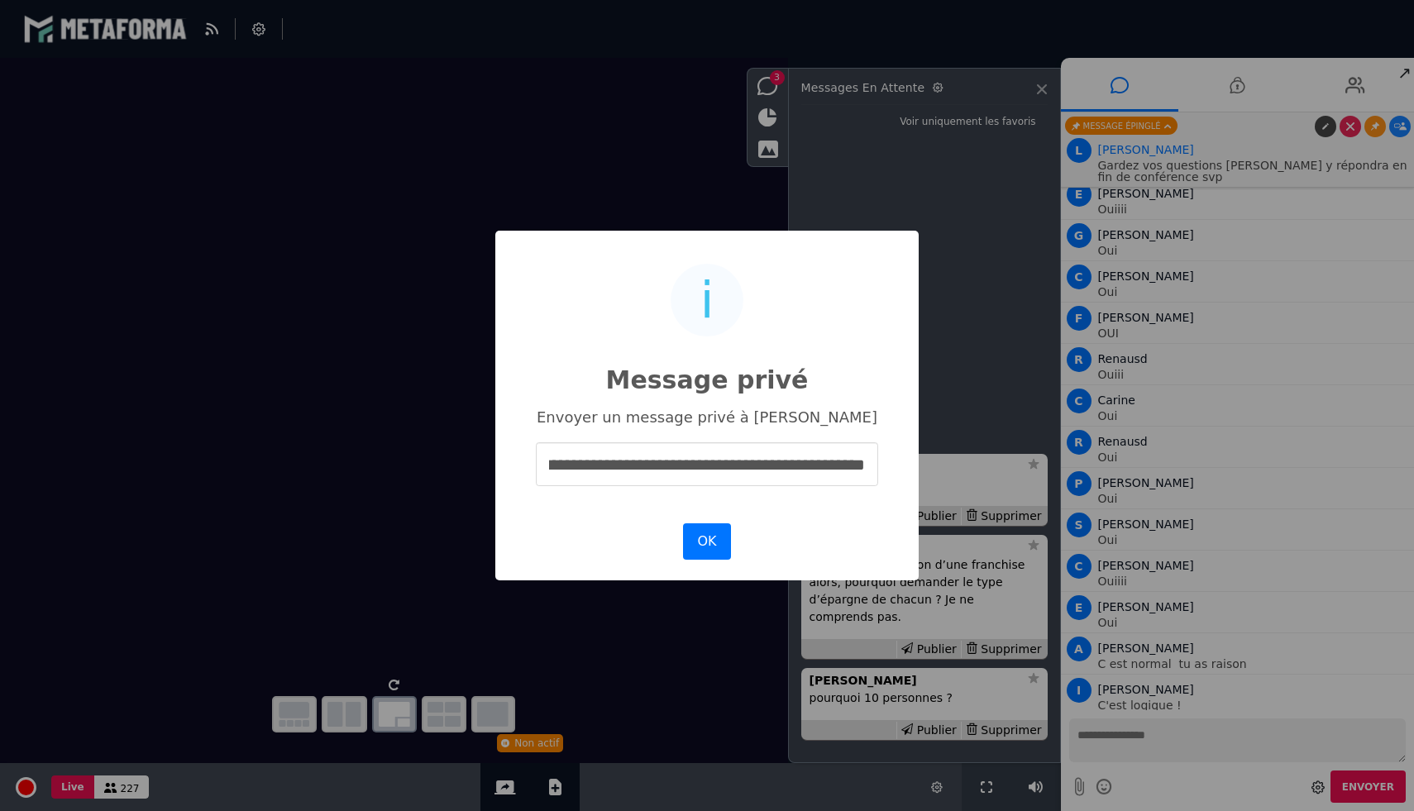
scroll to position [0, 118]
type input "**********"
click at [718, 530] on button "OK" at bounding box center [707, 541] width 48 height 36
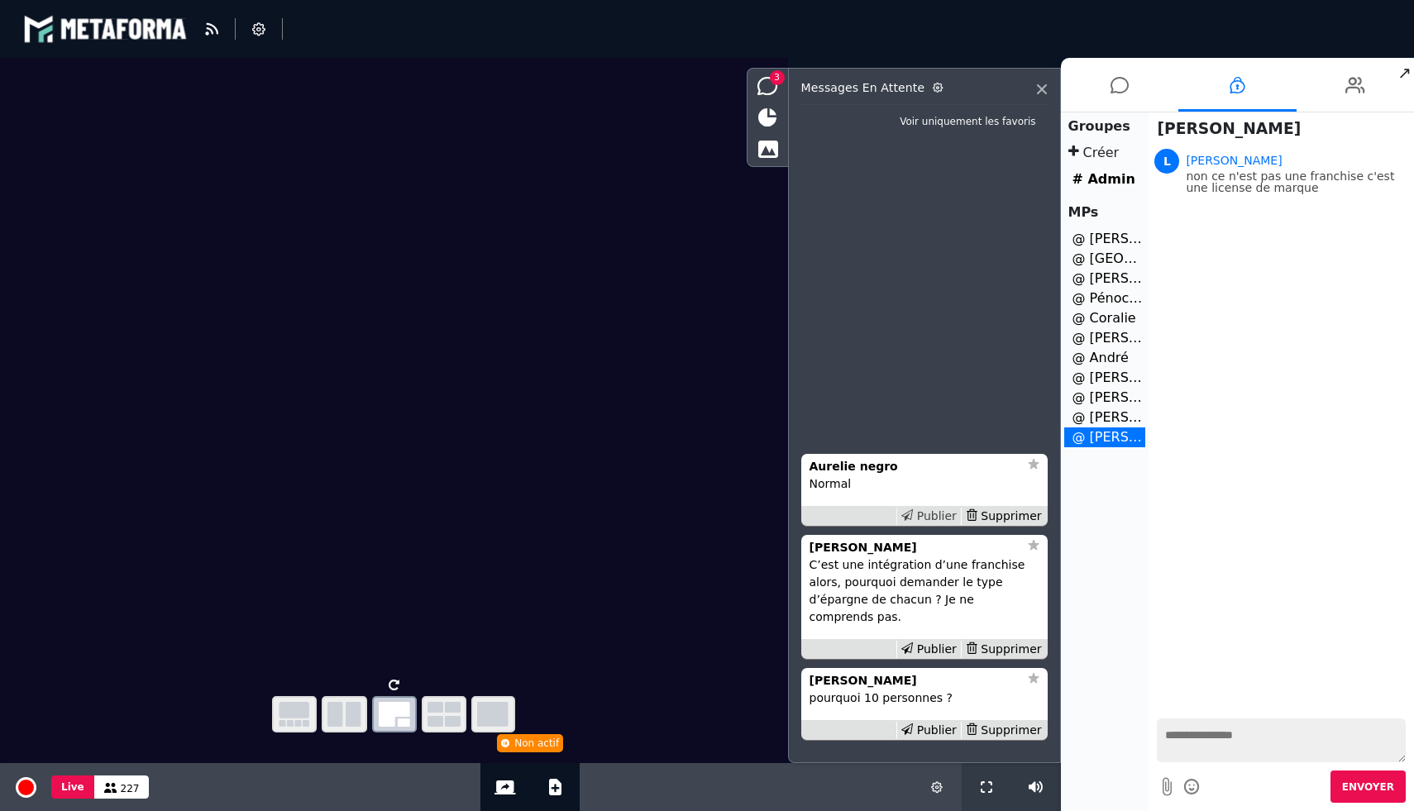
click at [937, 525] on div "Publier" at bounding box center [928, 516] width 64 height 17
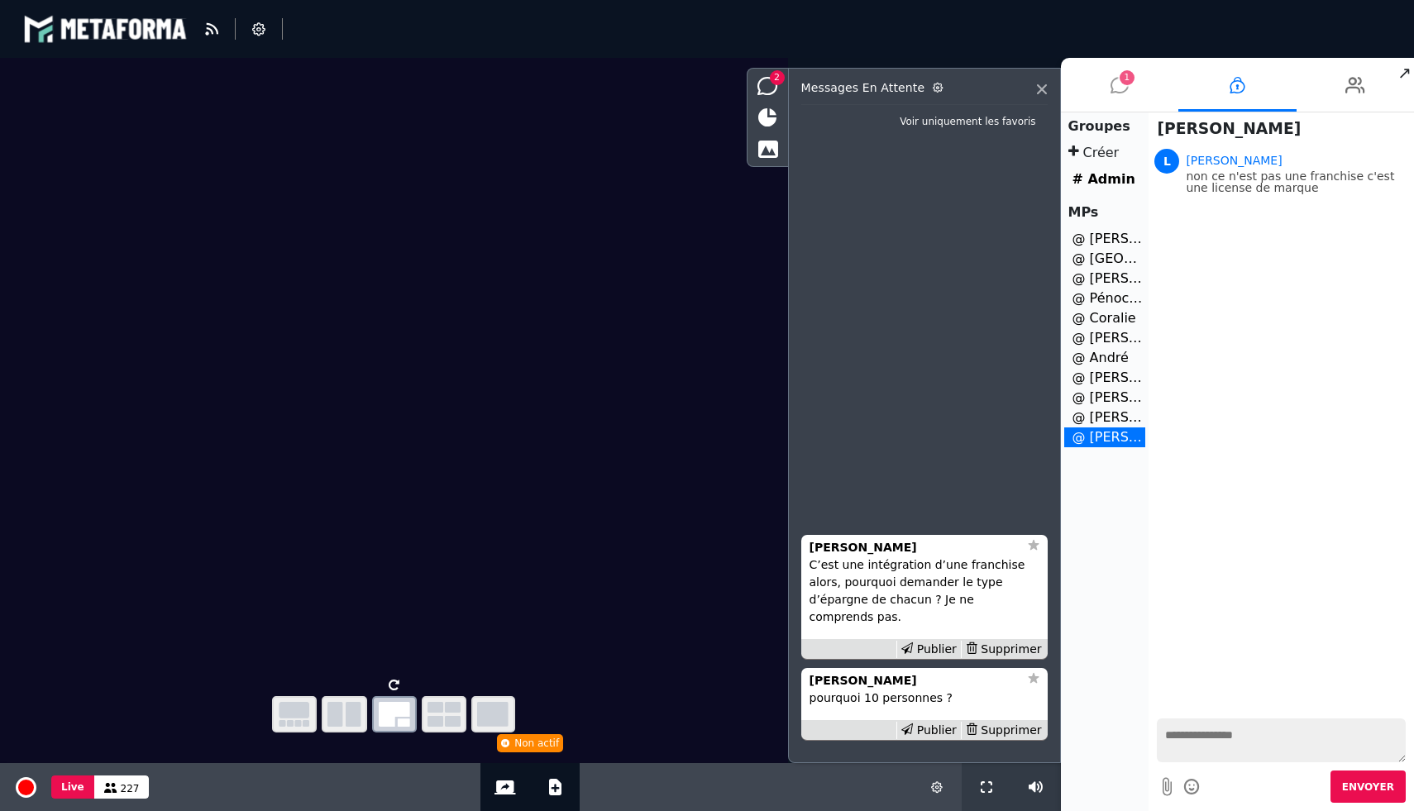
click at [1118, 84] on icon at bounding box center [1119, 84] width 18 height 41
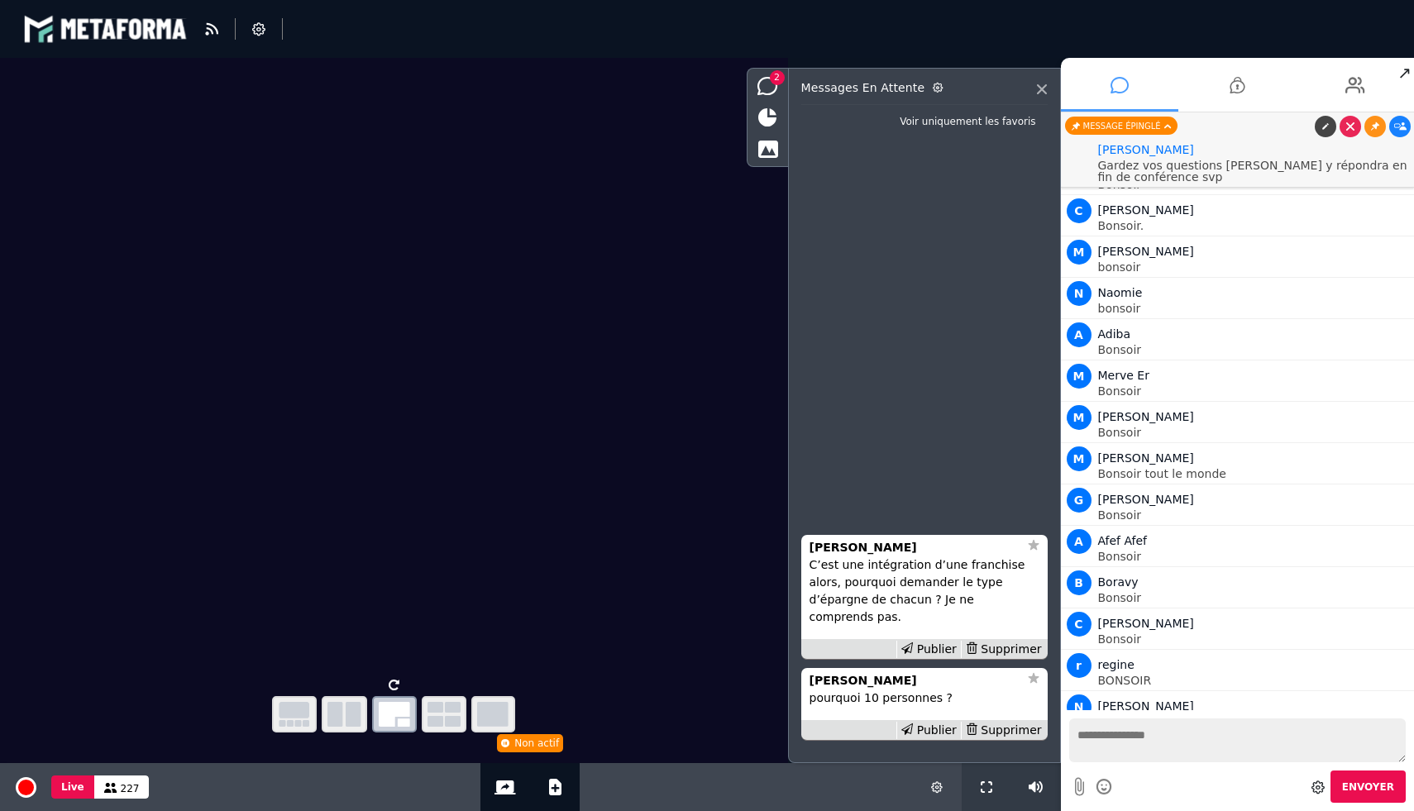
scroll to position [19084, 0]
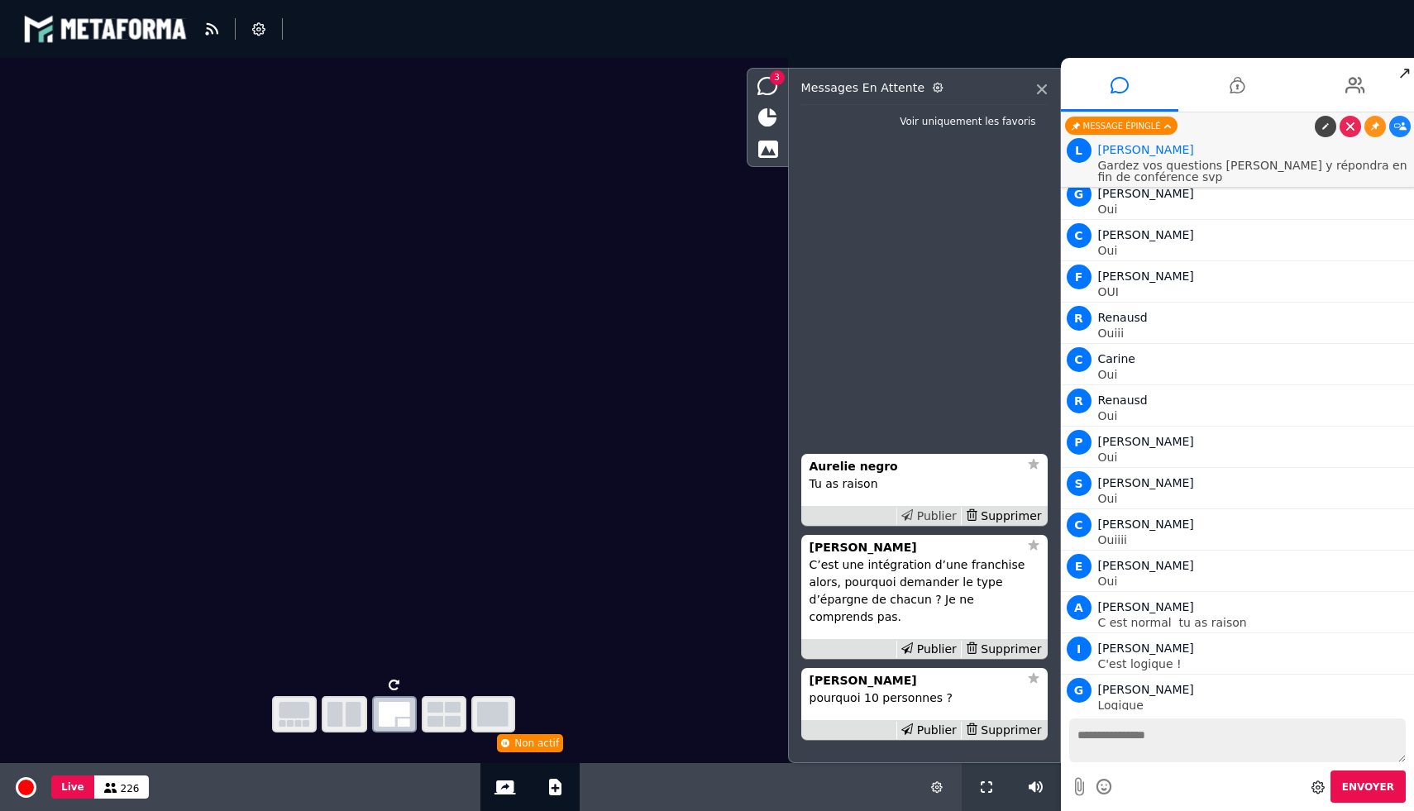
click at [947, 525] on div "Publier" at bounding box center [928, 516] width 64 height 17
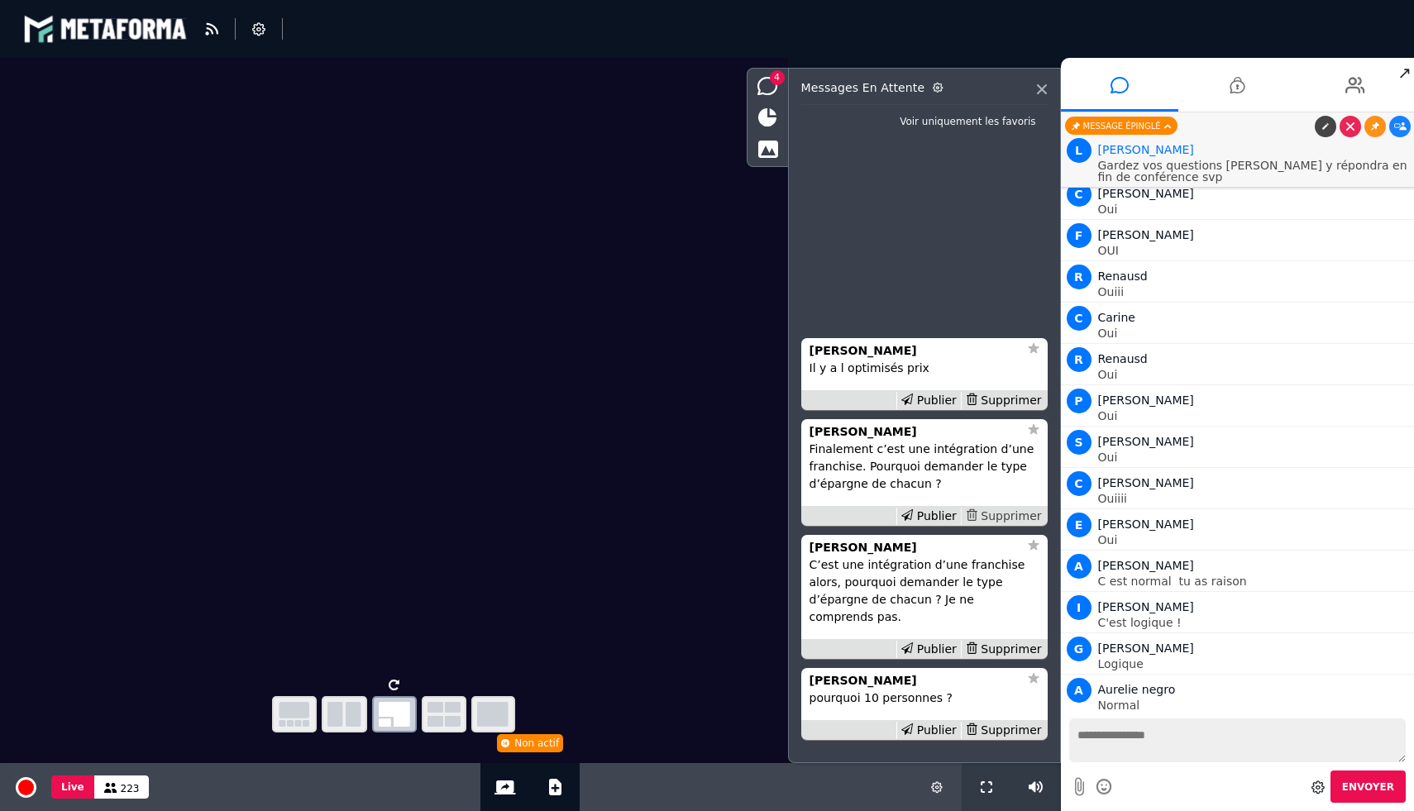
click at [1019, 525] on div "Supprimer" at bounding box center [1003, 516] width 85 height 17
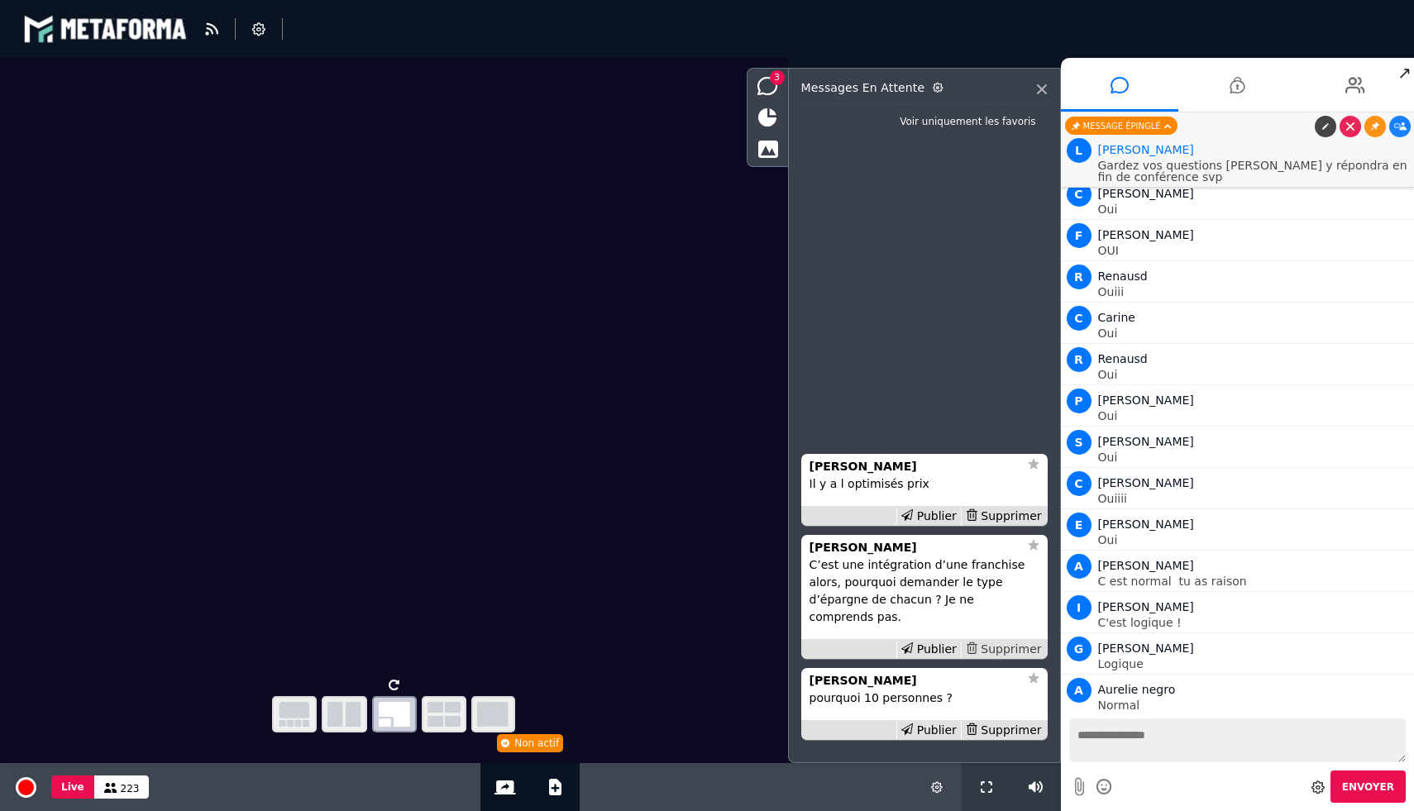
click at [1017, 646] on div "Supprimer" at bounding box center [1003, 649] width 85 height 17
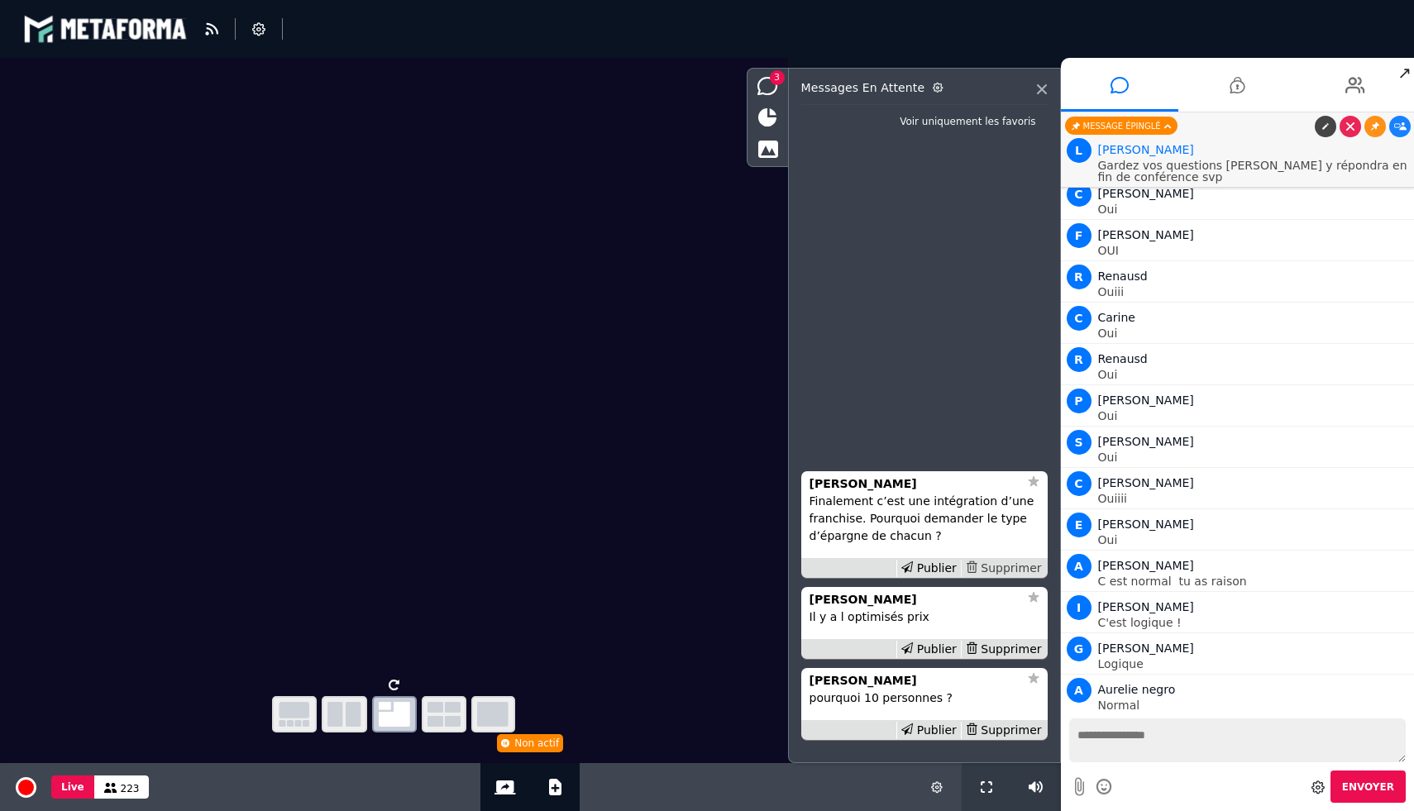
click at [1000, 570] on div "Supprimer" at bounding box center [1003, 568] width 85 height 17
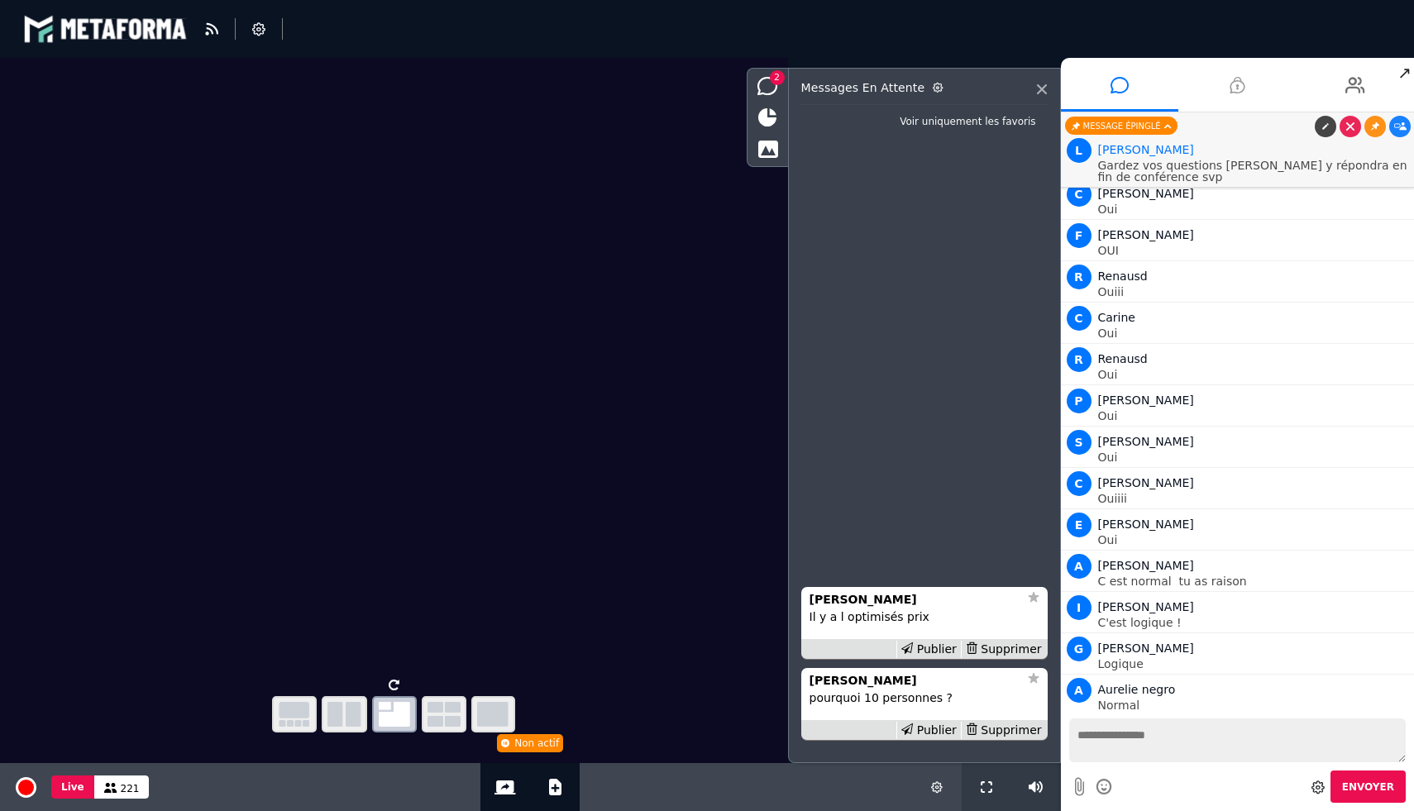
click at [1229, 93] on icon at bounding box center [1236, 84] width 15 height 41
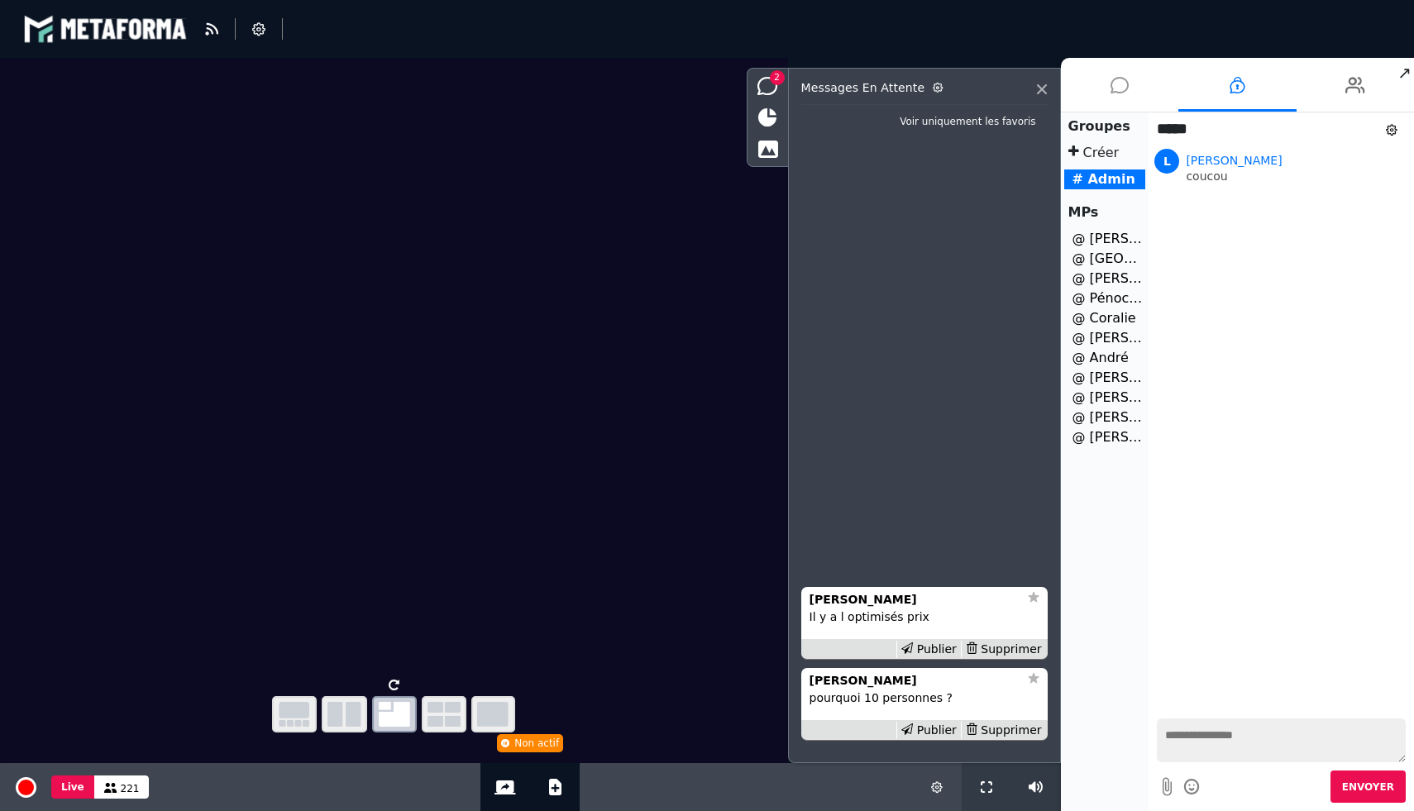
click at [1119, 90] on icon at bounding box center [1119, 84] width 18 height 41
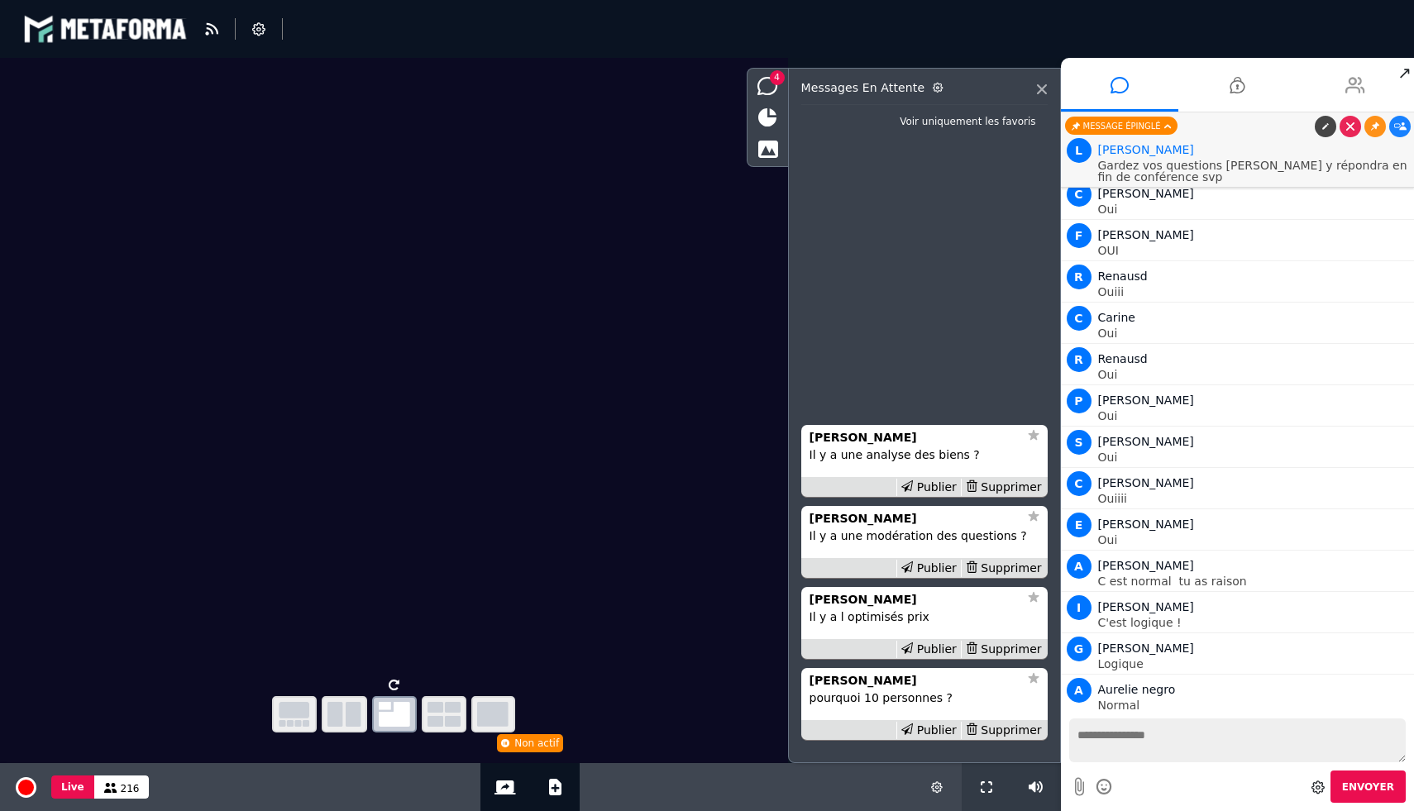
click at [1358, 77] on icon at bounding box center [1355, 84] width 20 height 41
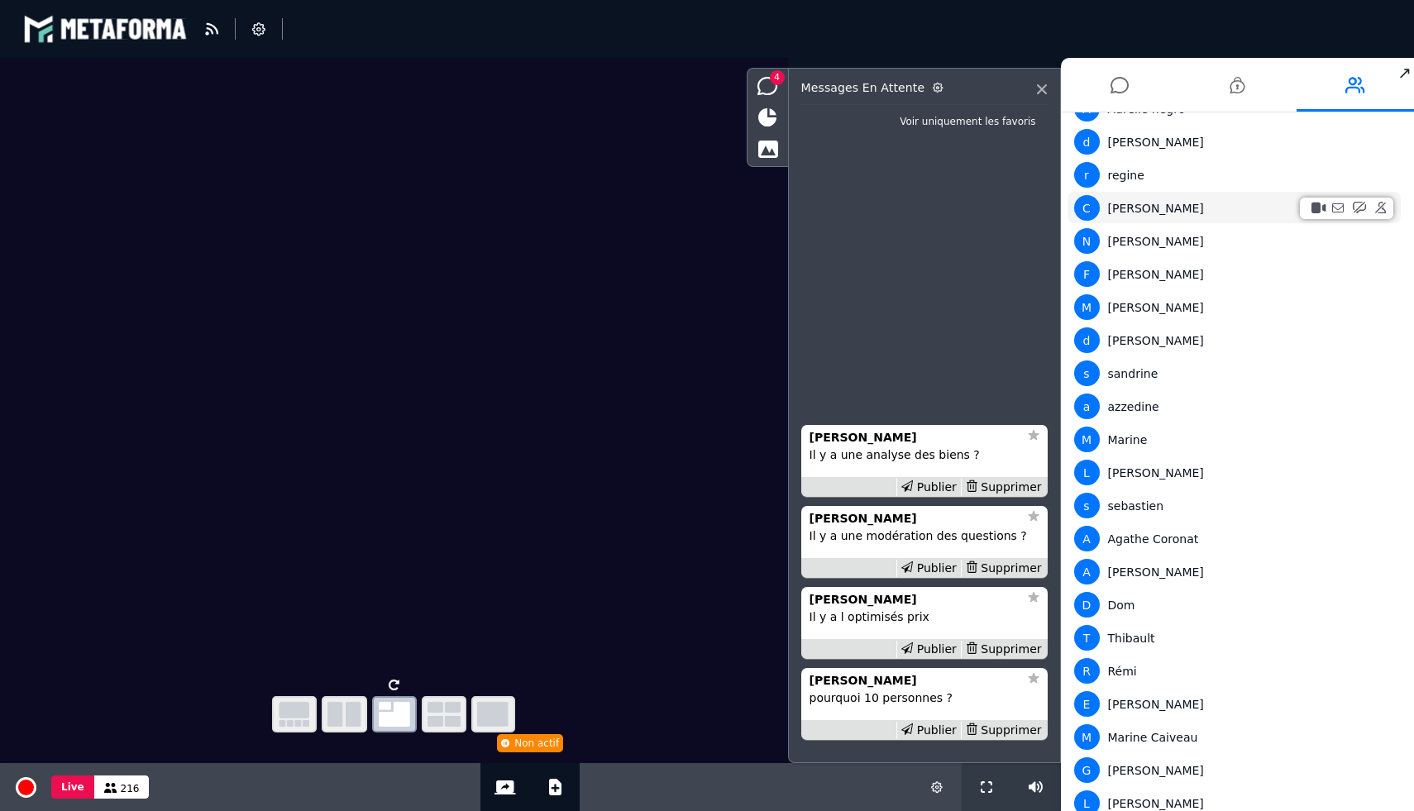
scroll to position [0, 0]
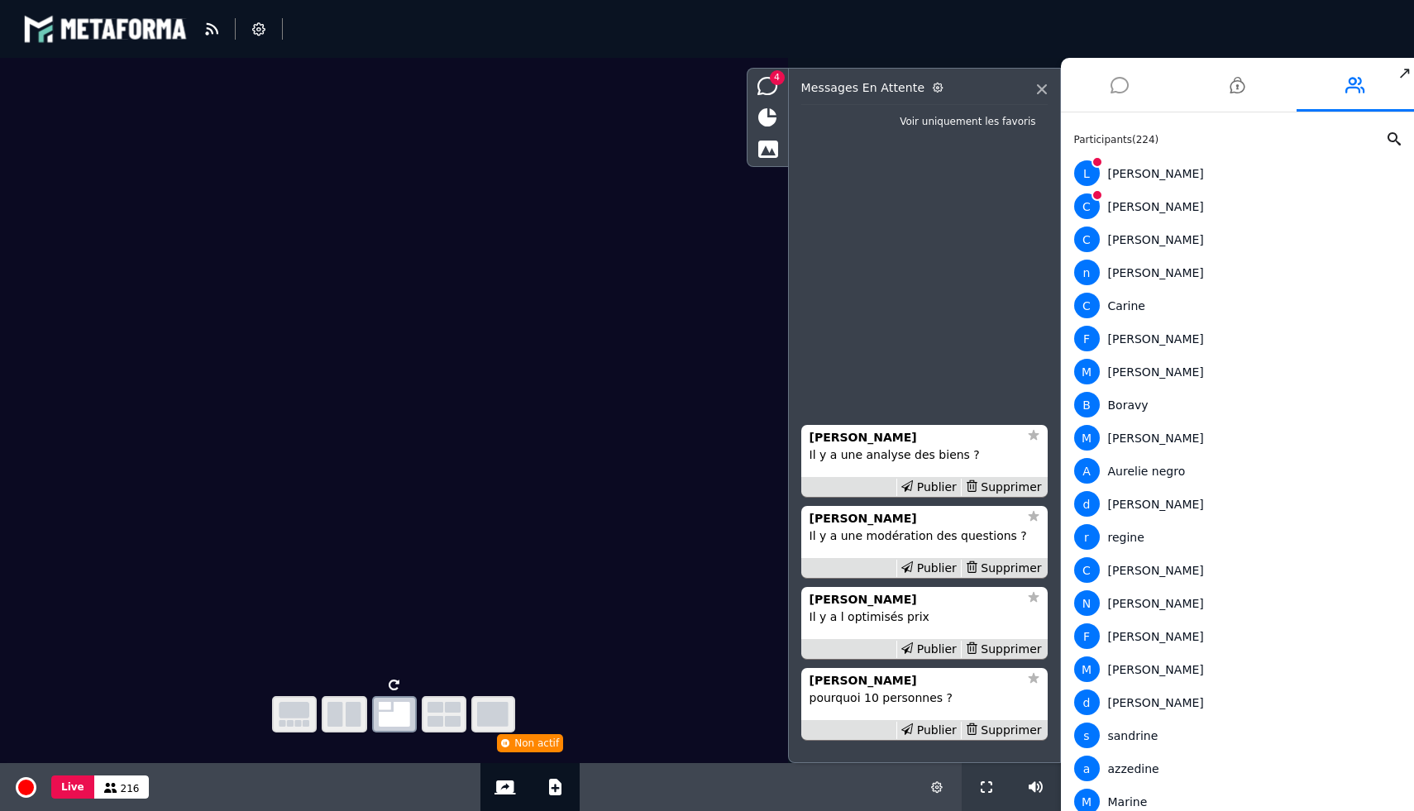
click at [1106, 87] on li at bounding box center [1120, 85] width 118 height 54
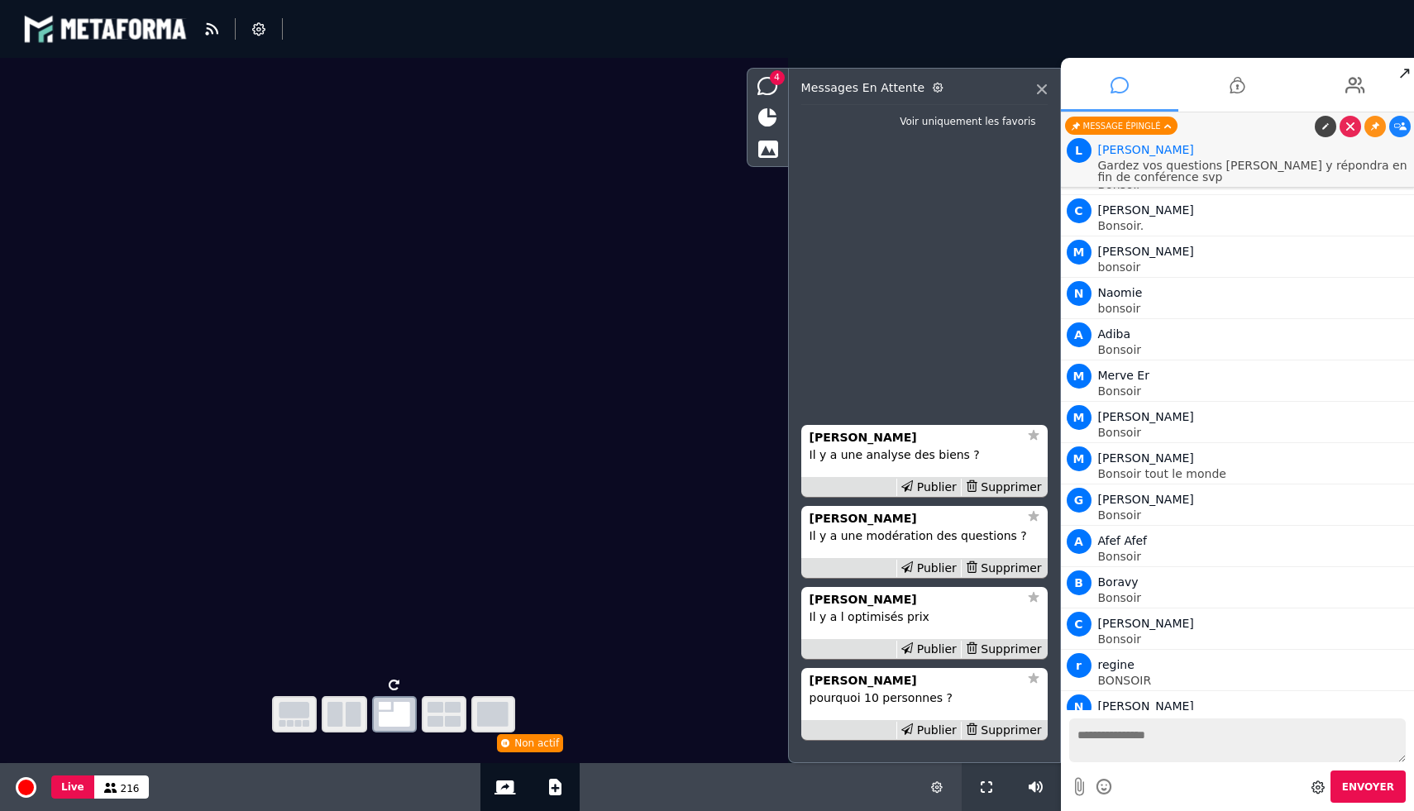
scroll to position [19125, 0]
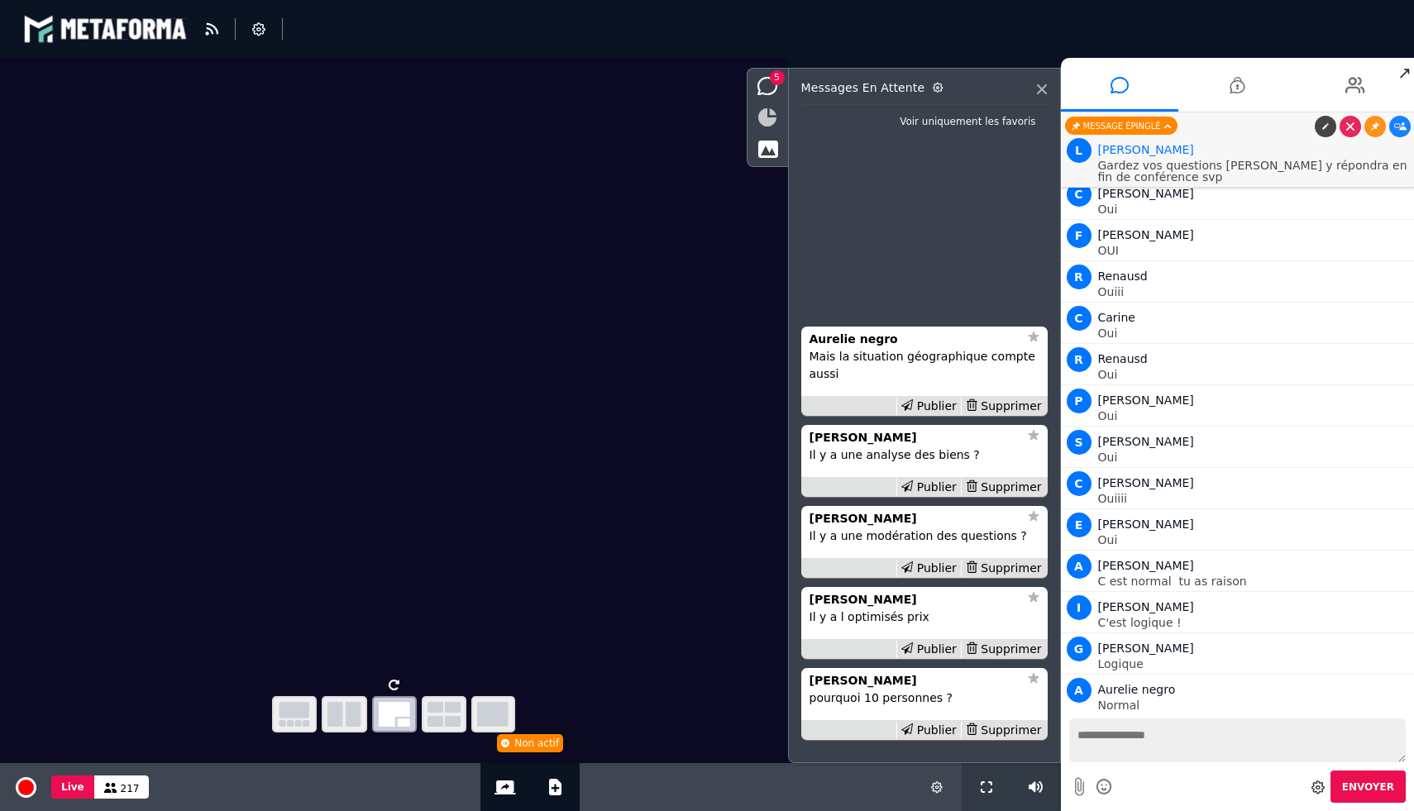
click at [764, 121] on icon at bounding box center [767, 117] width 18 height 18
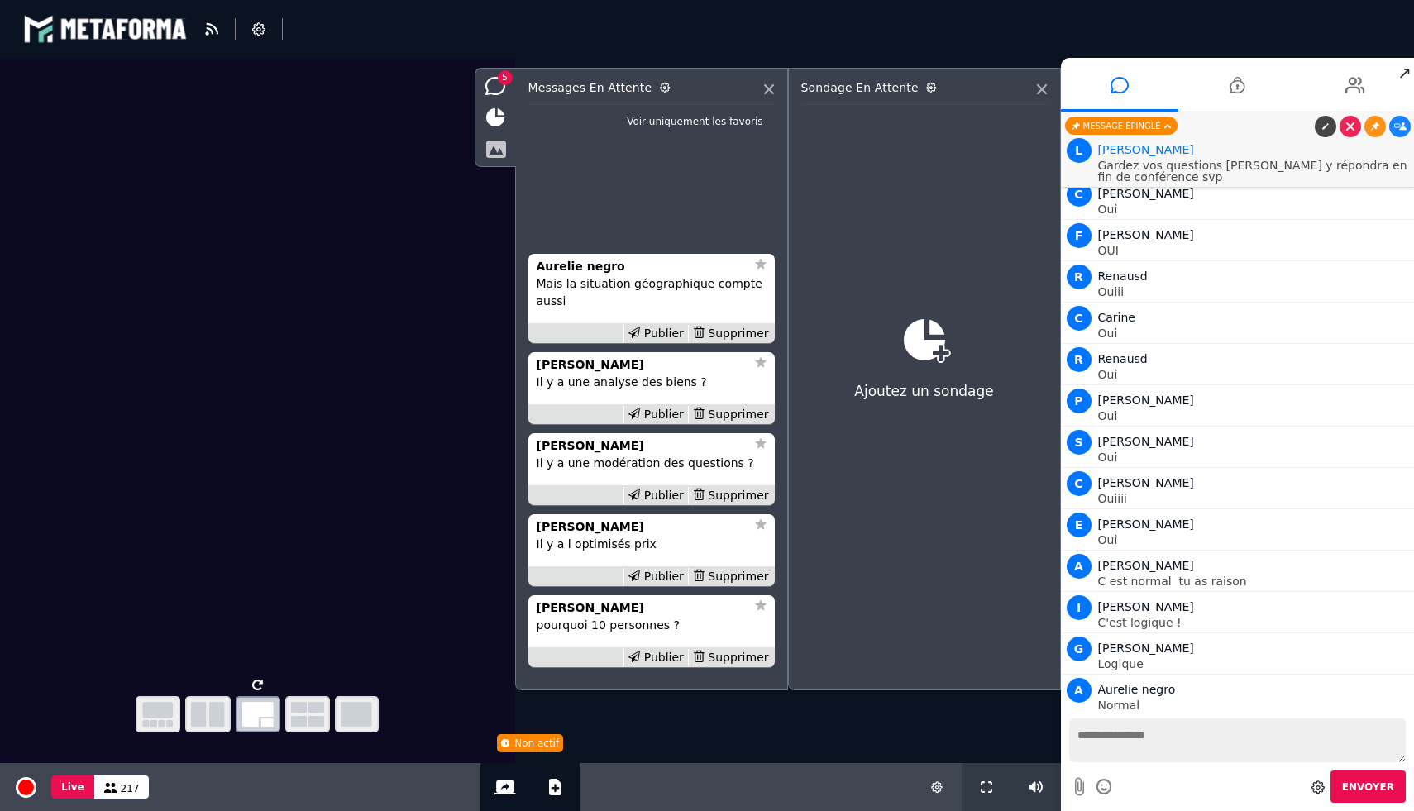
click at [489, 148] on icon at bounding box center [495, 149] width 21 height 18
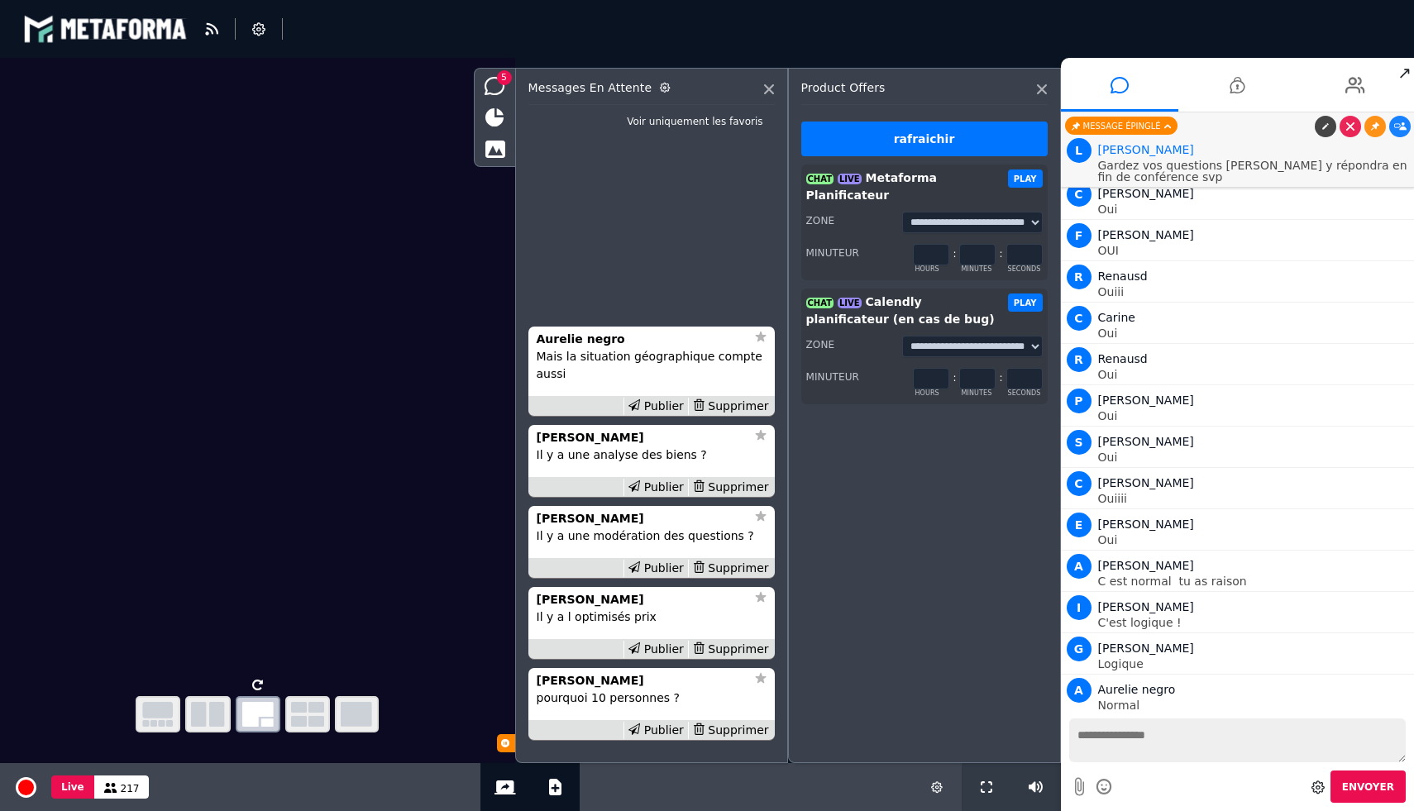
click at [1033, 174] on button "PLAY" at bounding box center [1025, 178] width 35 height 18
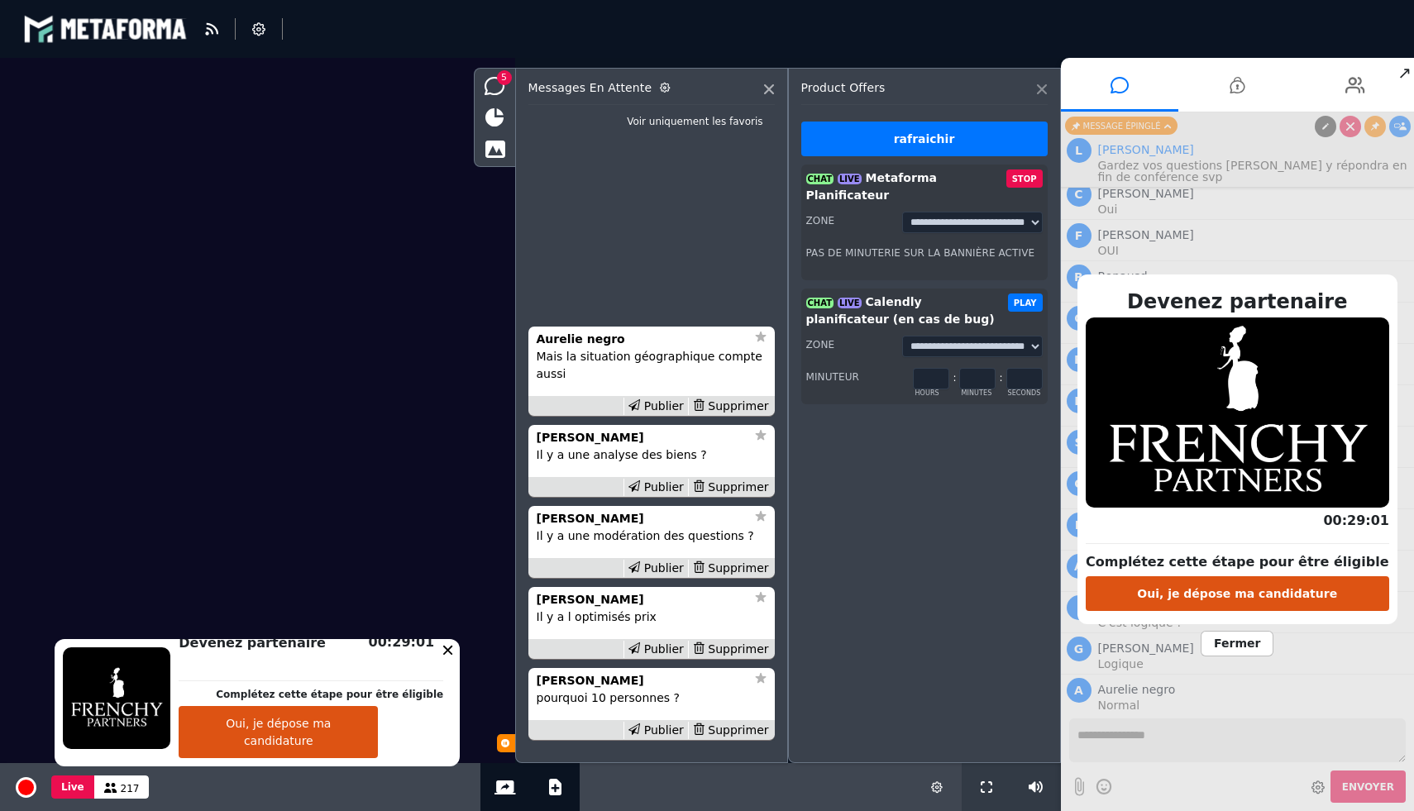
click at [1039, 88] on icon at bounding box center [1042, 89] width 10 height 10
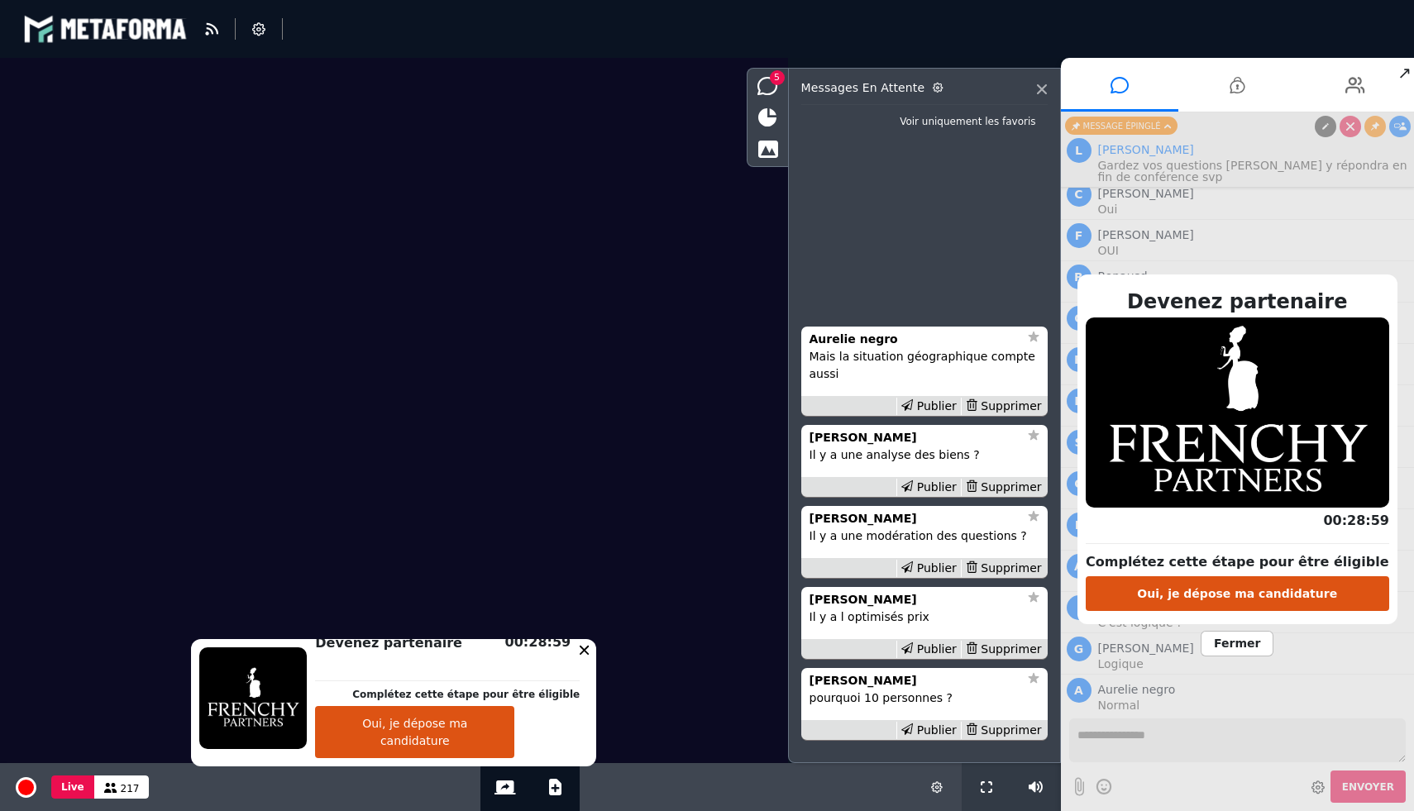
click at [1262, 715] on div "Devenez partenaire Complétez cette étape pour être éligible Oui, je dépose ma c…" at bounding box center [1238, 461] width 354 height 699
click at [1248, 648] on span "Fermer" at bounding box center [1236, 644] width 73 height 26
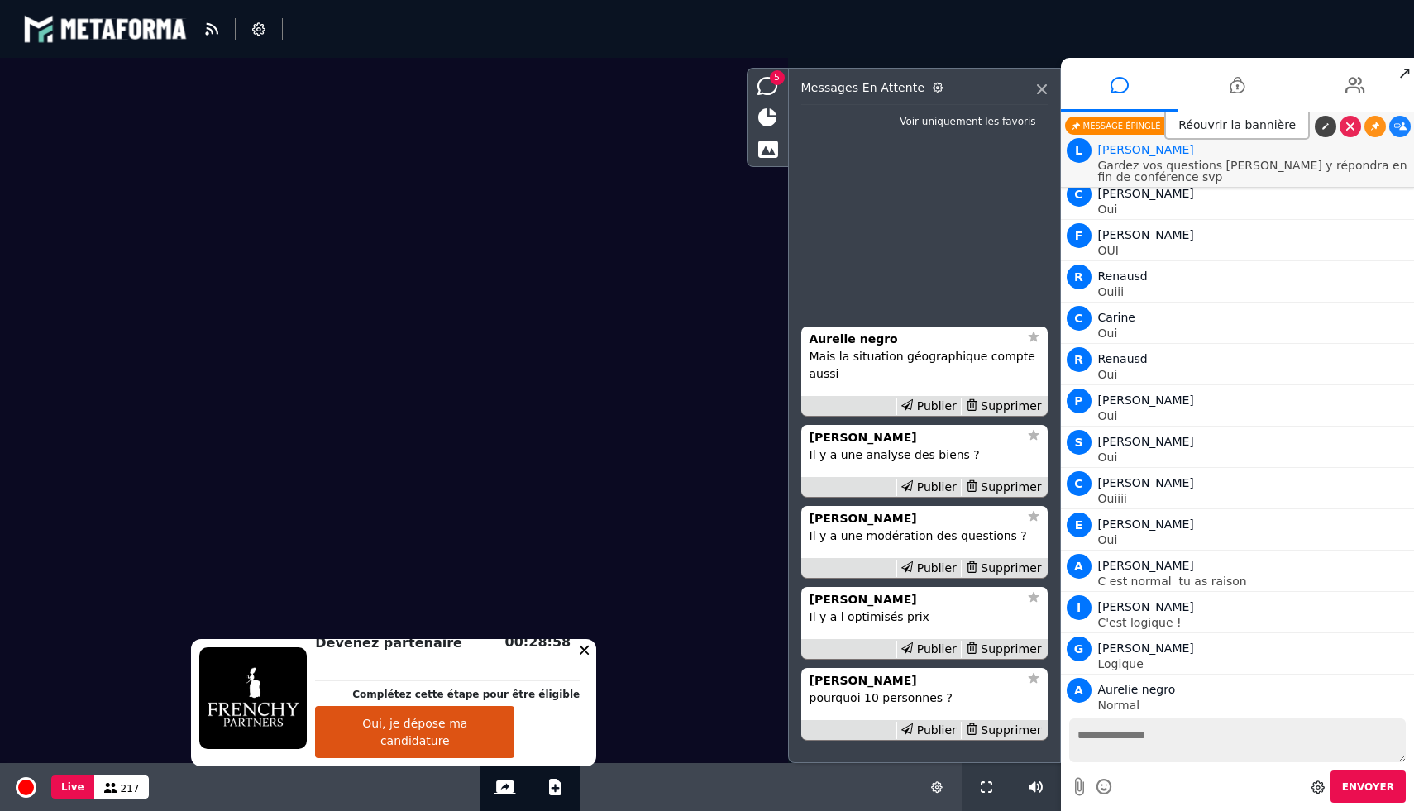
click at [1174, 744] on textarea at bounding box center [1237, 740] width 337 height 44
type textarea "**********"
click at [1165, 735] on textarea at bounding box center [1237, 740] width 337 height 44
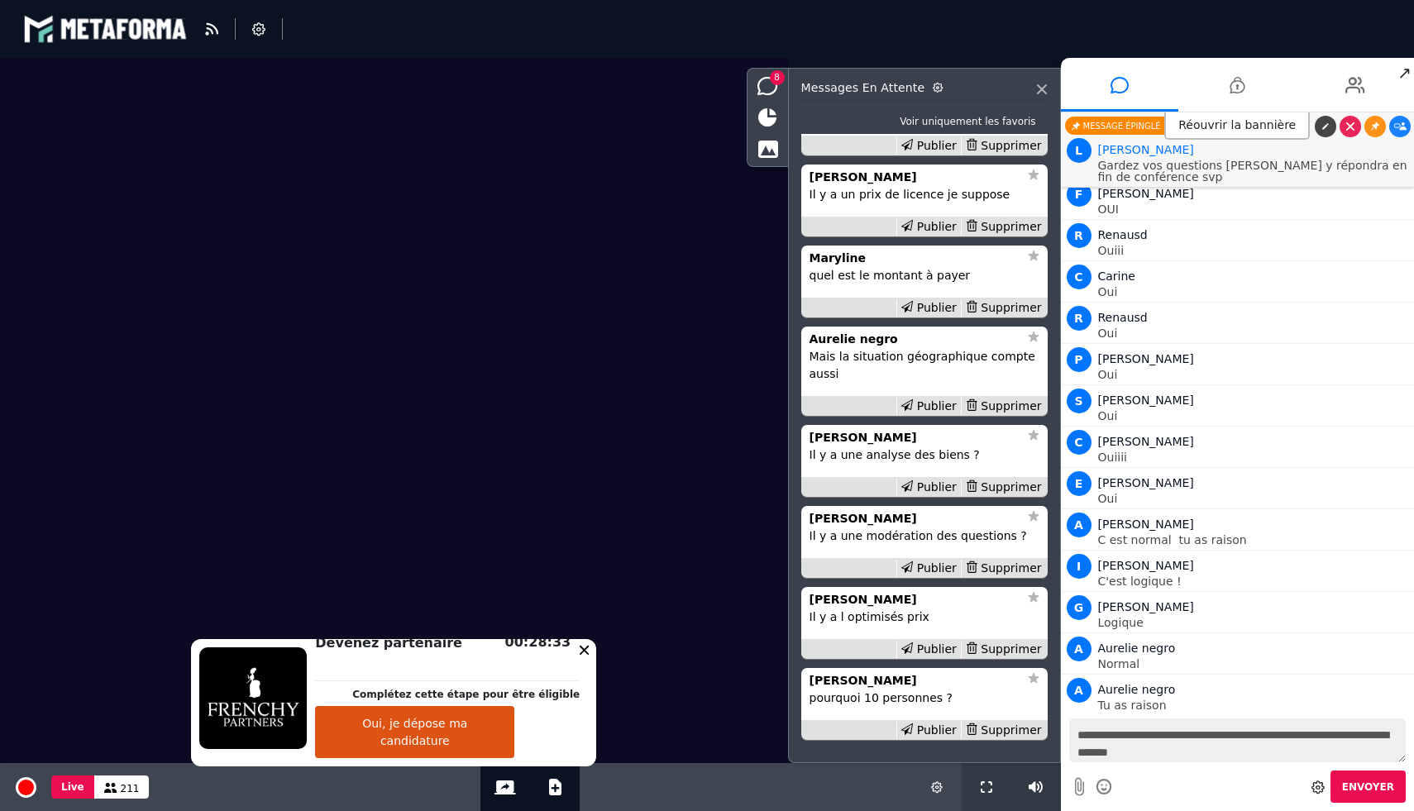
type textarea "**********"
click at [1355, 788] on span "Envoyer" at bounding box center [1368, 787] width 52 height 12
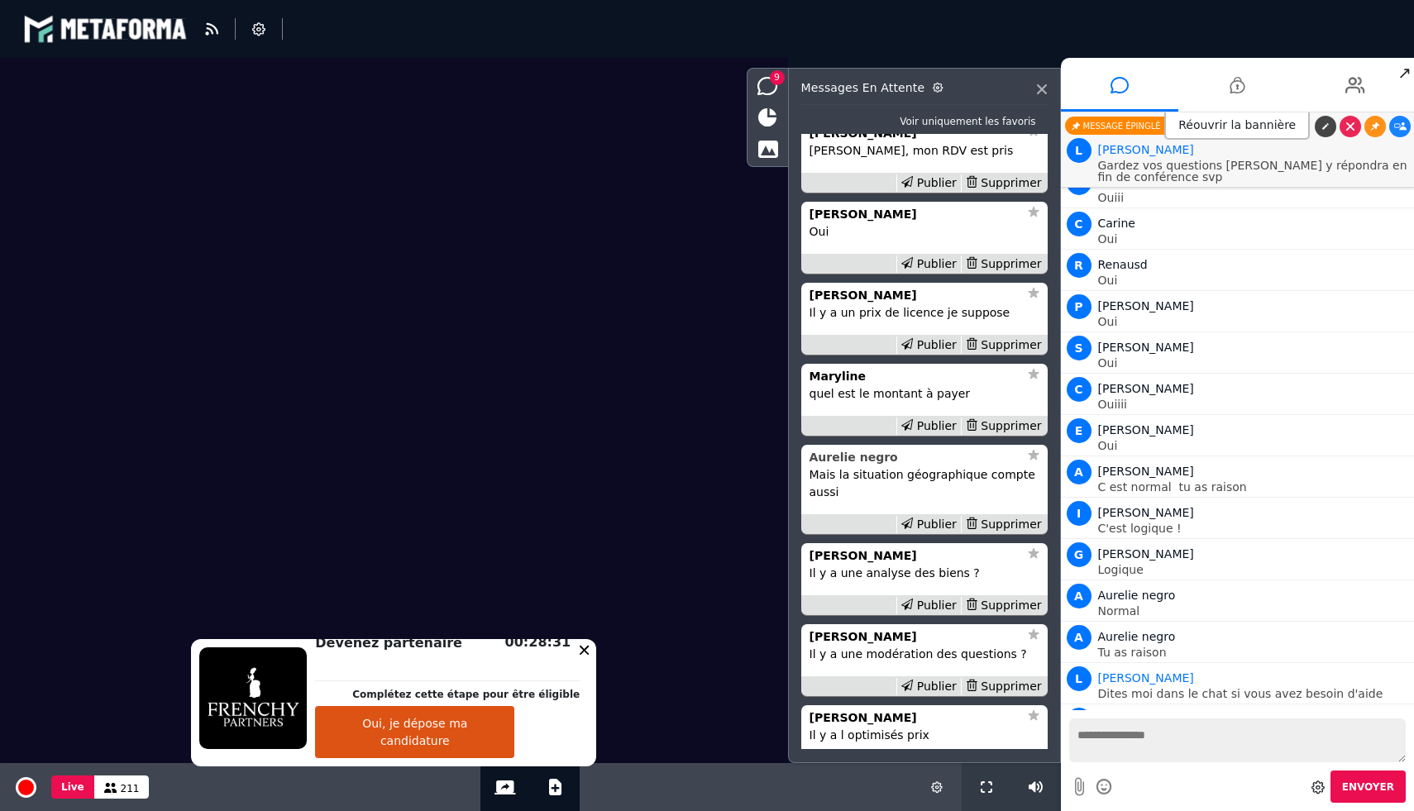
scroll to position [-131, 0]
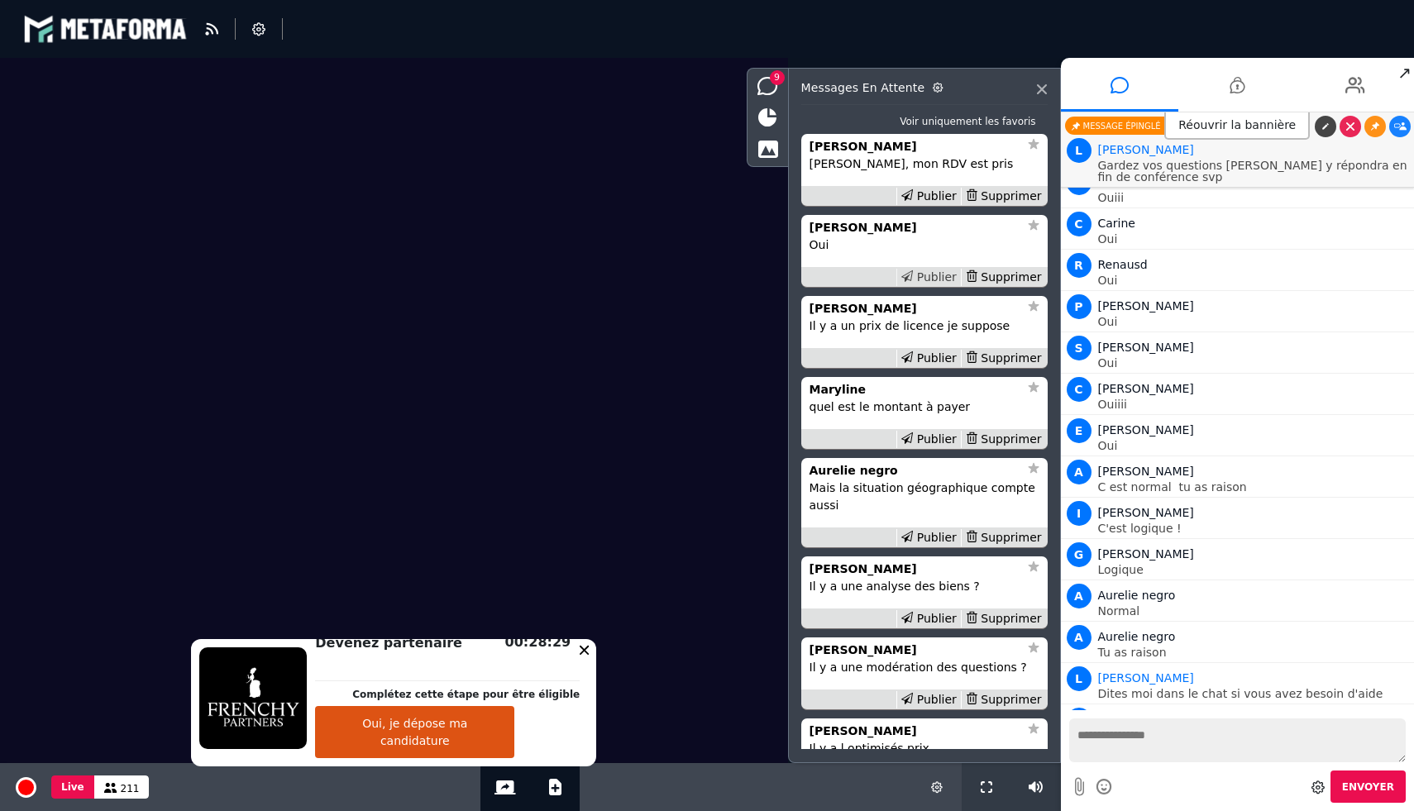
click at [944, 278] on div "Publier" at bounding box center [928, 277] width 64 height 17
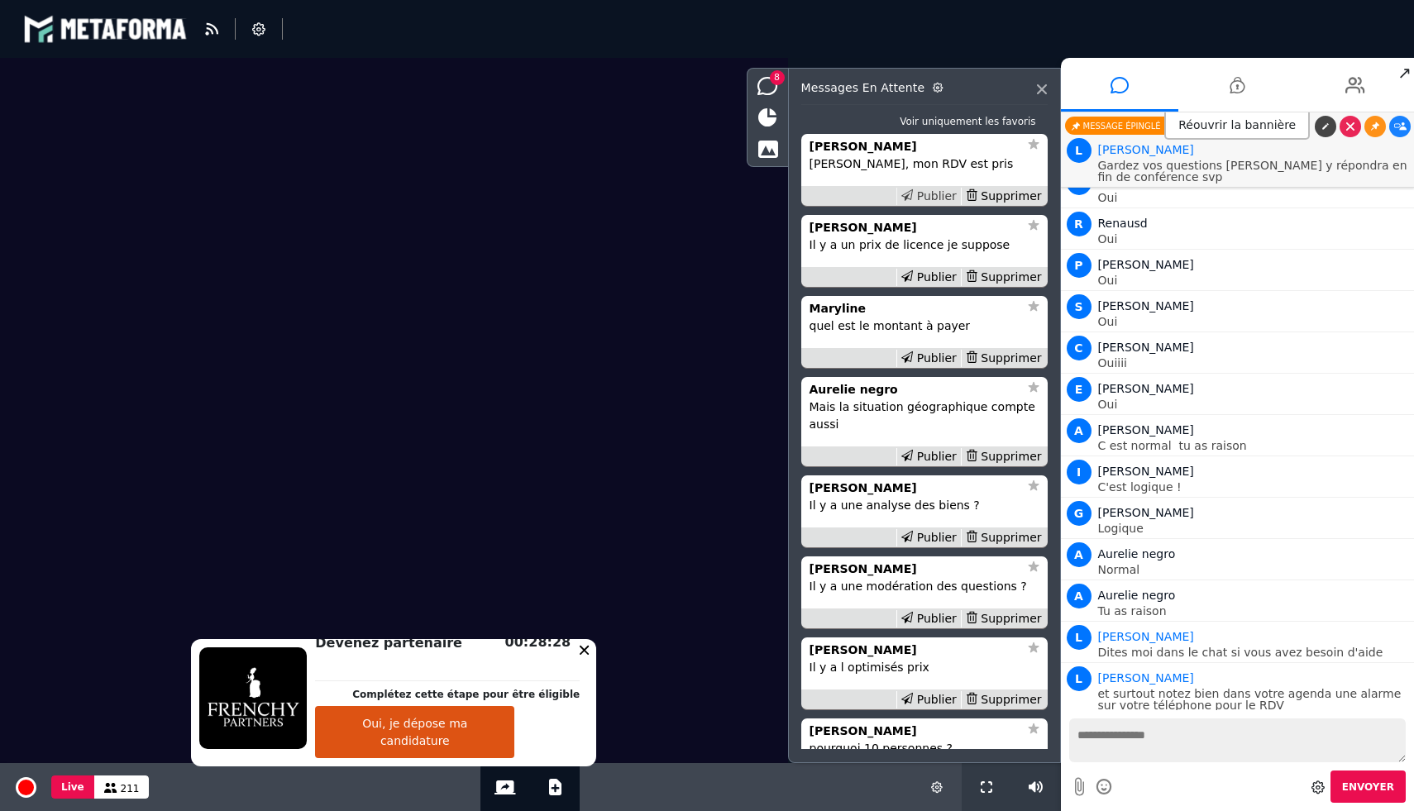
click at [944, 190] on div "Publier" at bounding box center [928, 196] width 64 height 17
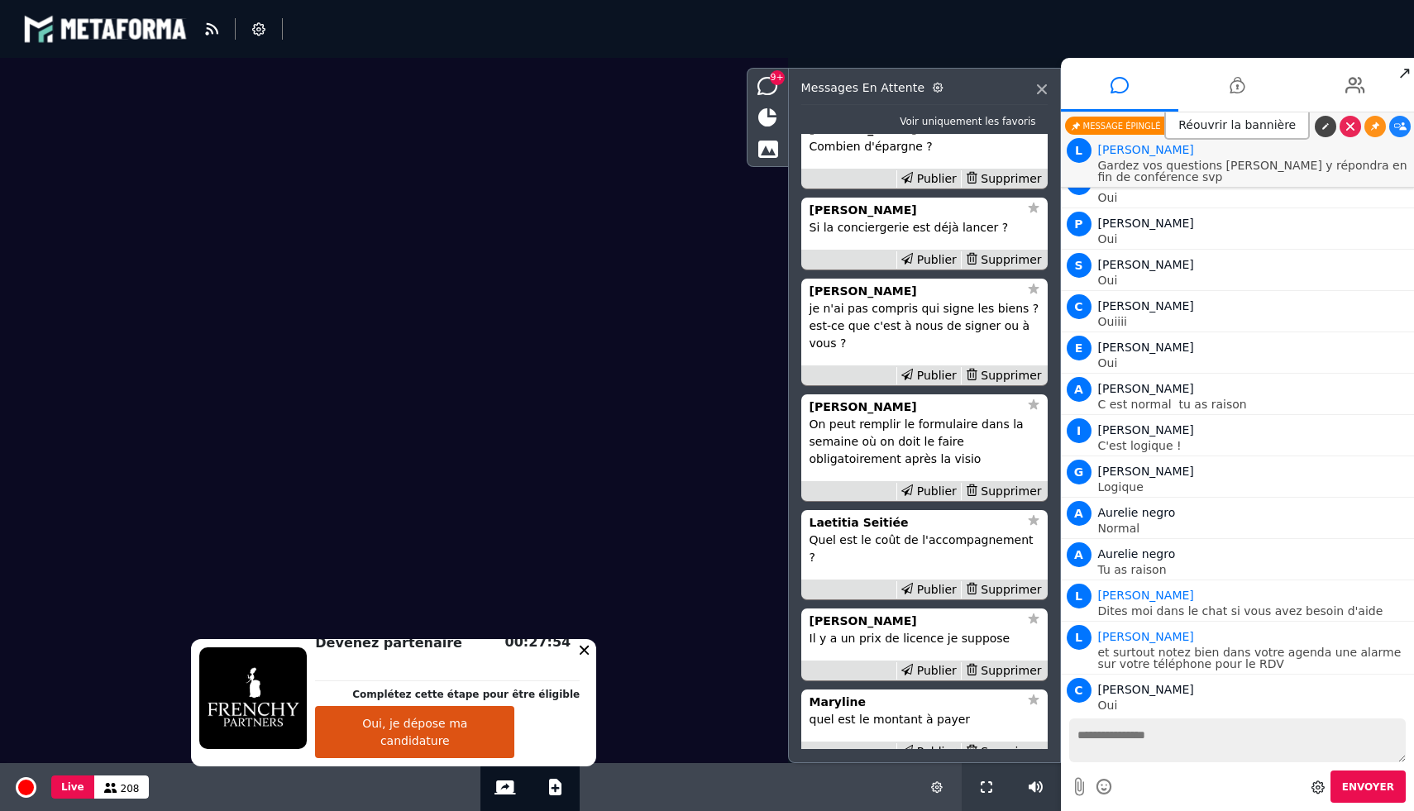
scroll to position [-525, 0]
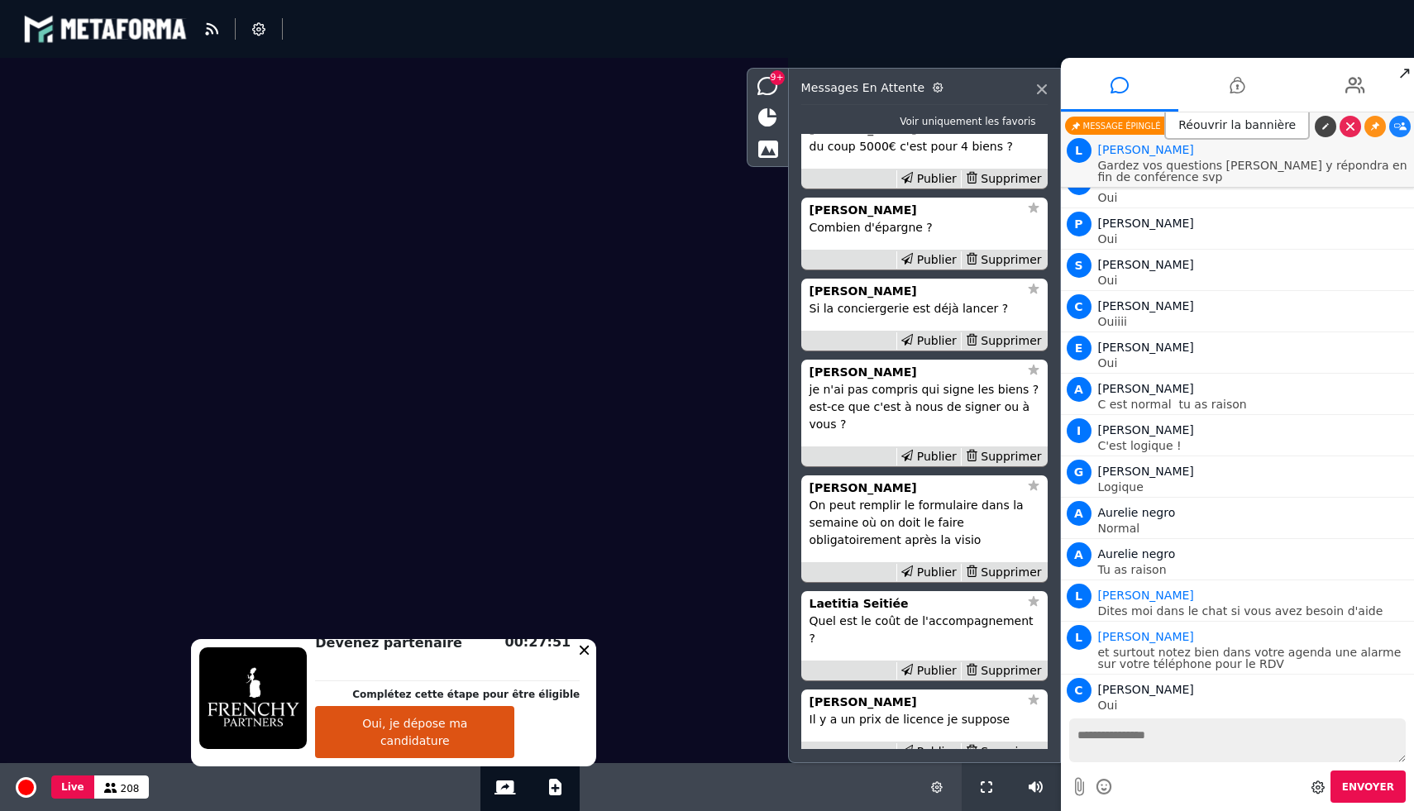
click at [850, 136] on strong "Clara Petit" at bounding box center [862, 128] width 107 height 13
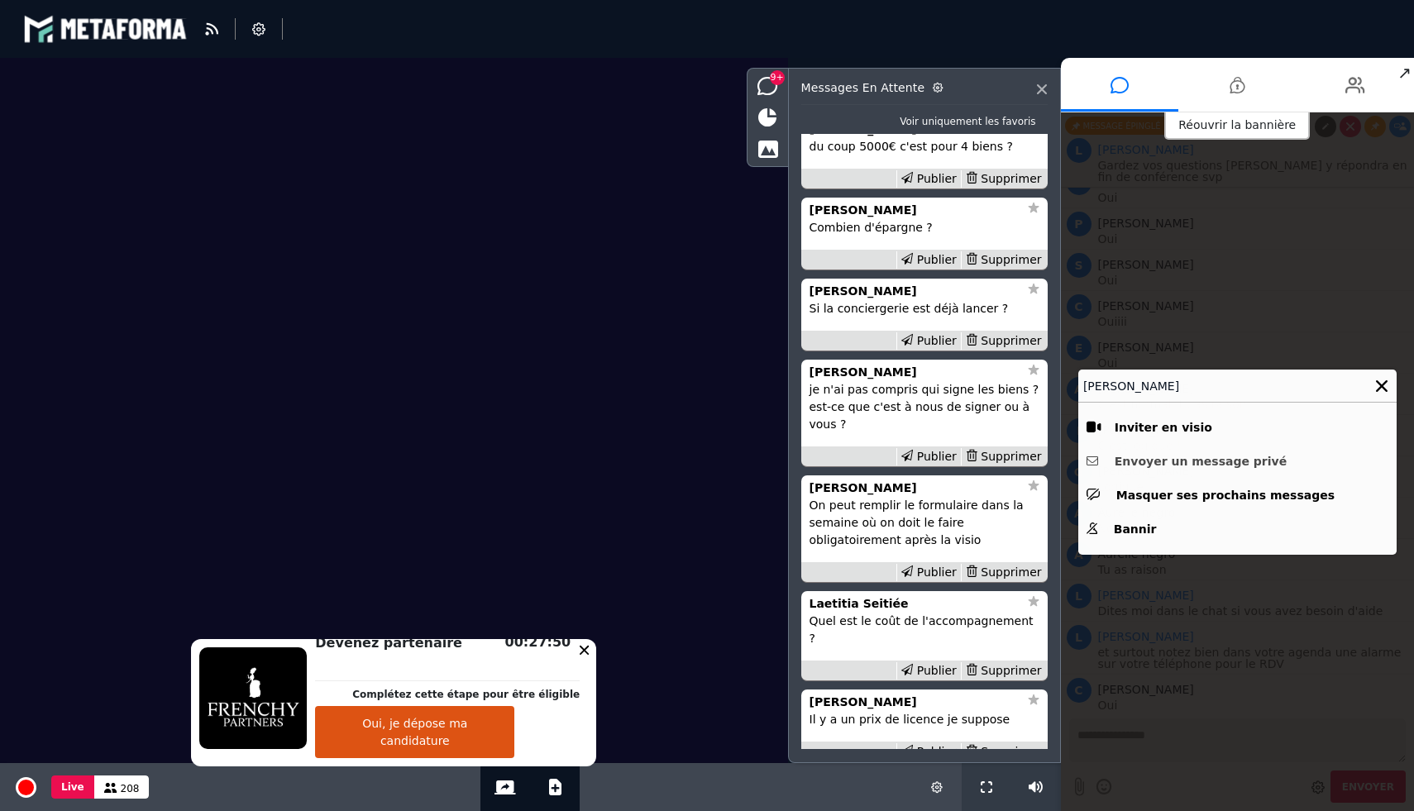
click at [1153, 468] on button "Envoyer un message privé" at bounding box center [1237, 462] width 302 height 26
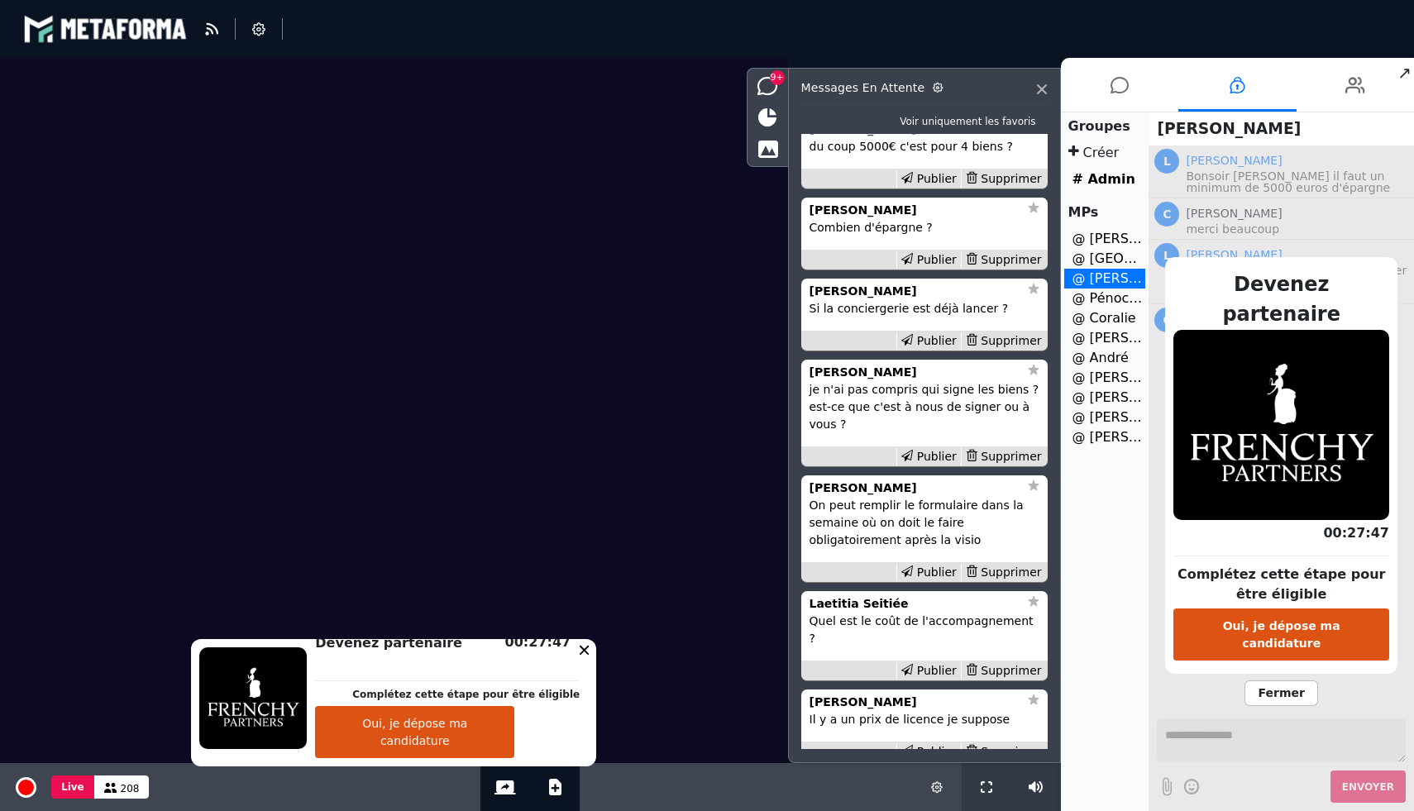
click at [853, 136] on strong "Clara Petit" at bounding box center [862, 128] width 107 height 13
click at [1304, 680] on span "Fermer" at bounding box center [1280, 693] width 73 height 26
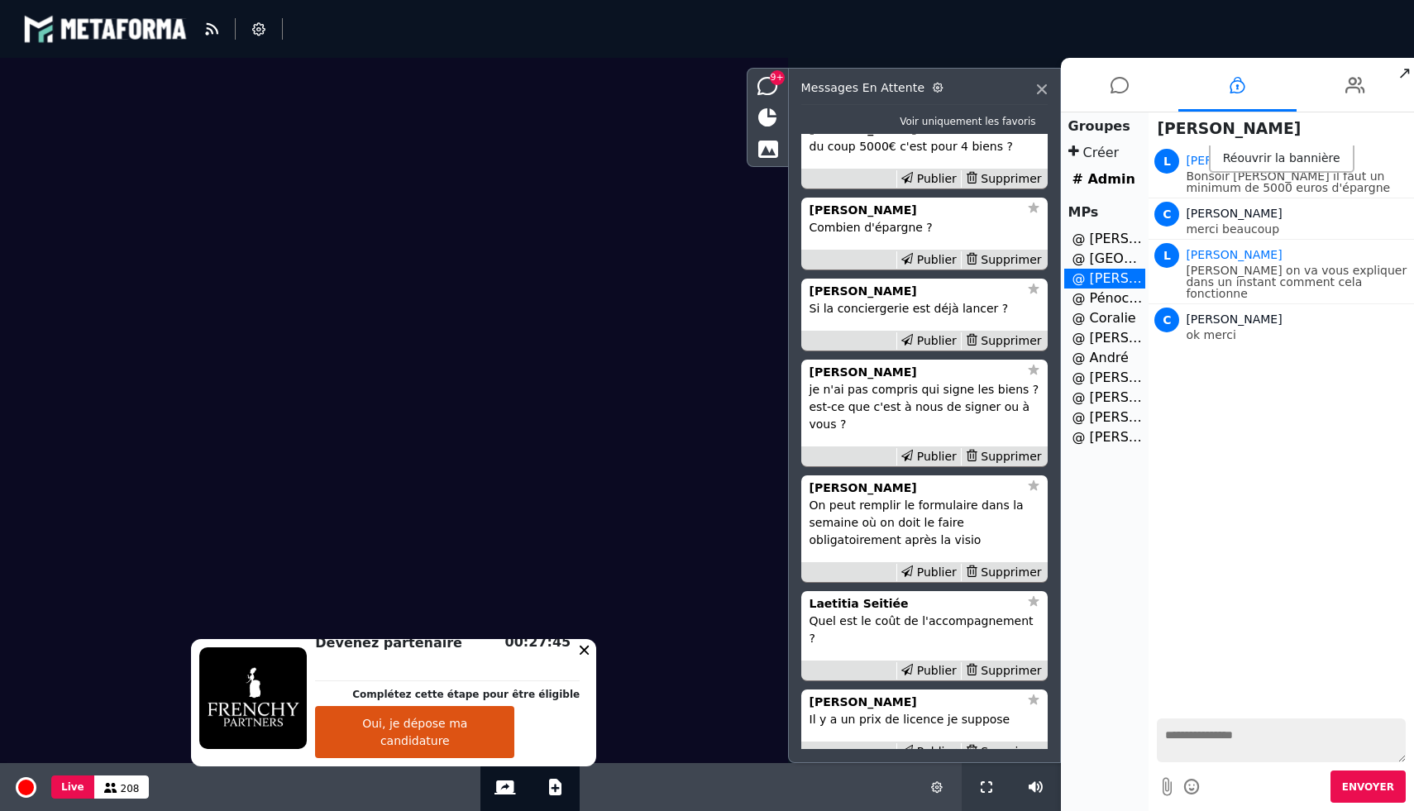
click at [1221, 739] on textarea at bounding box center [1281, 740] width 249 height 44
type textarea "**********"
click at [1359, 785] on span "Envoyer" at bounding box center [1368, 787] width 52 height 12
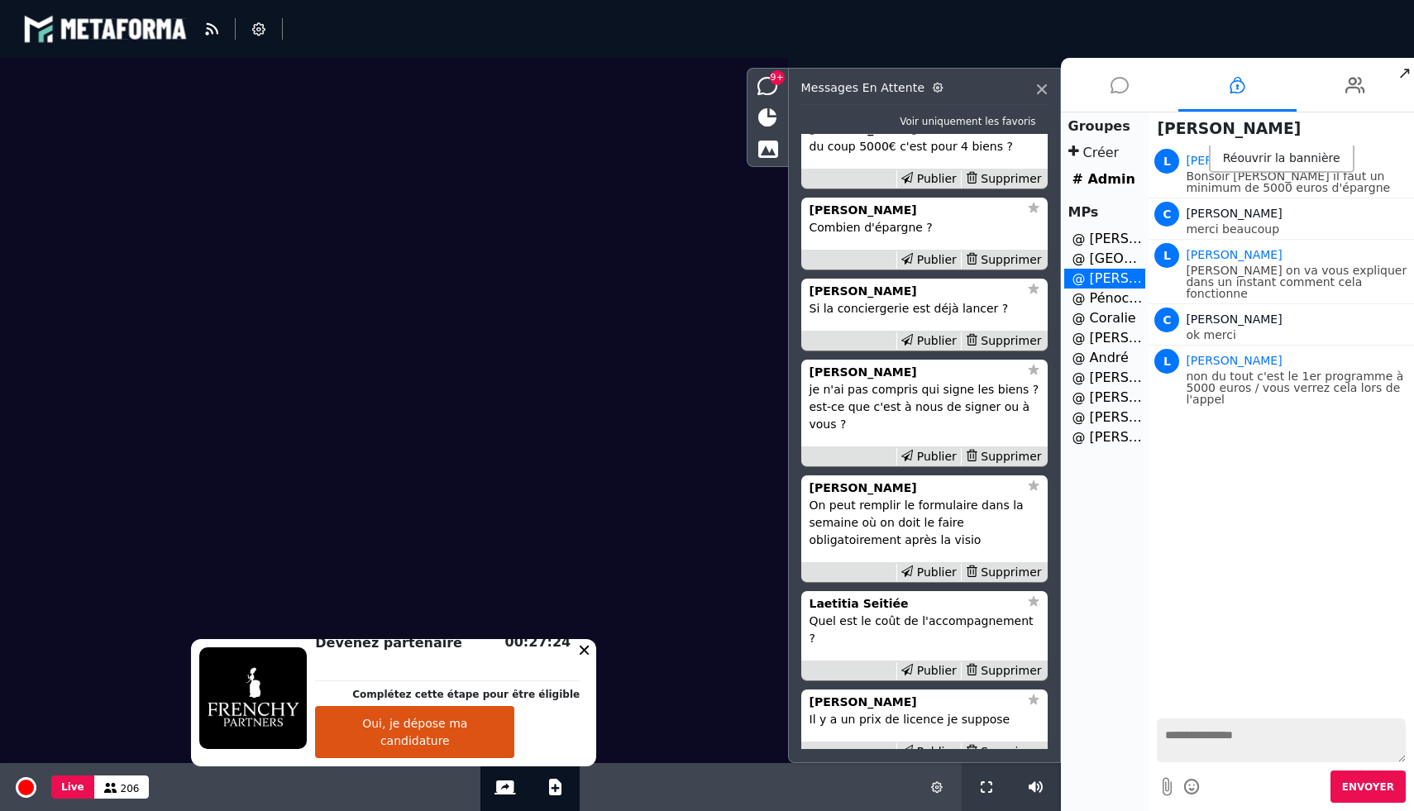
click at [1110, 77] on icon at bounding box center [1119, 84] width 18 height 41
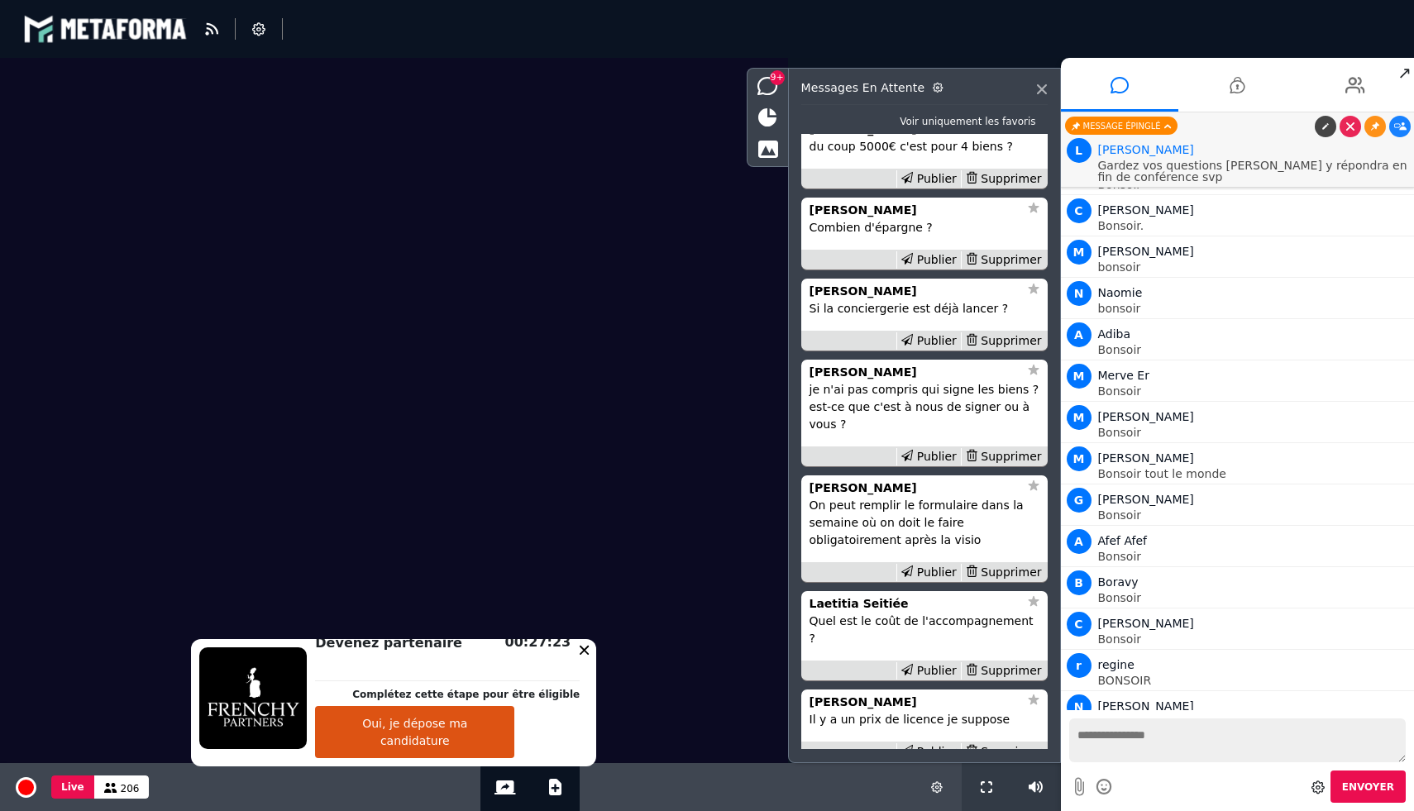
scroll to position [19302, 0]
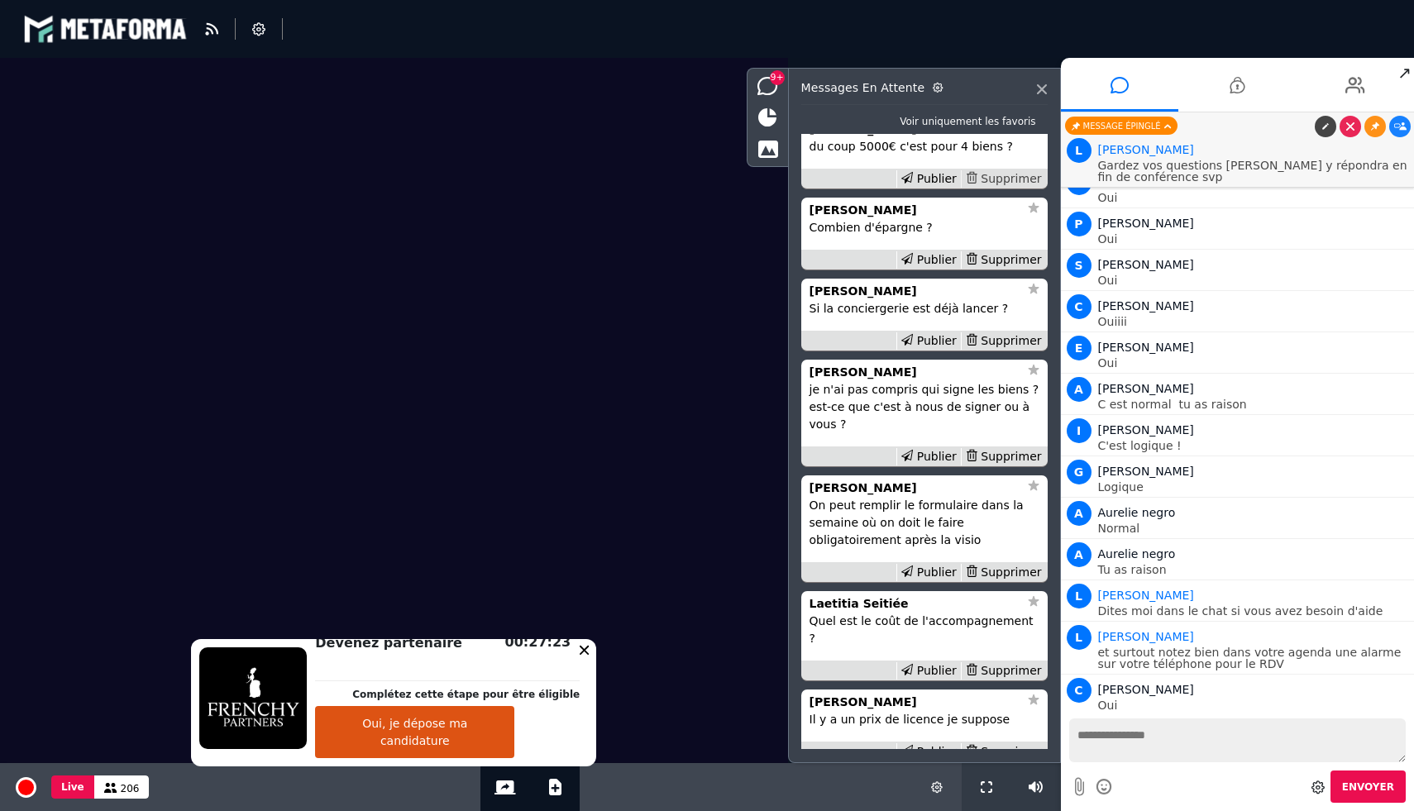
click at [996, 188] on div "Supprimer" at bounding box center [1003, 178] width 85 height 17
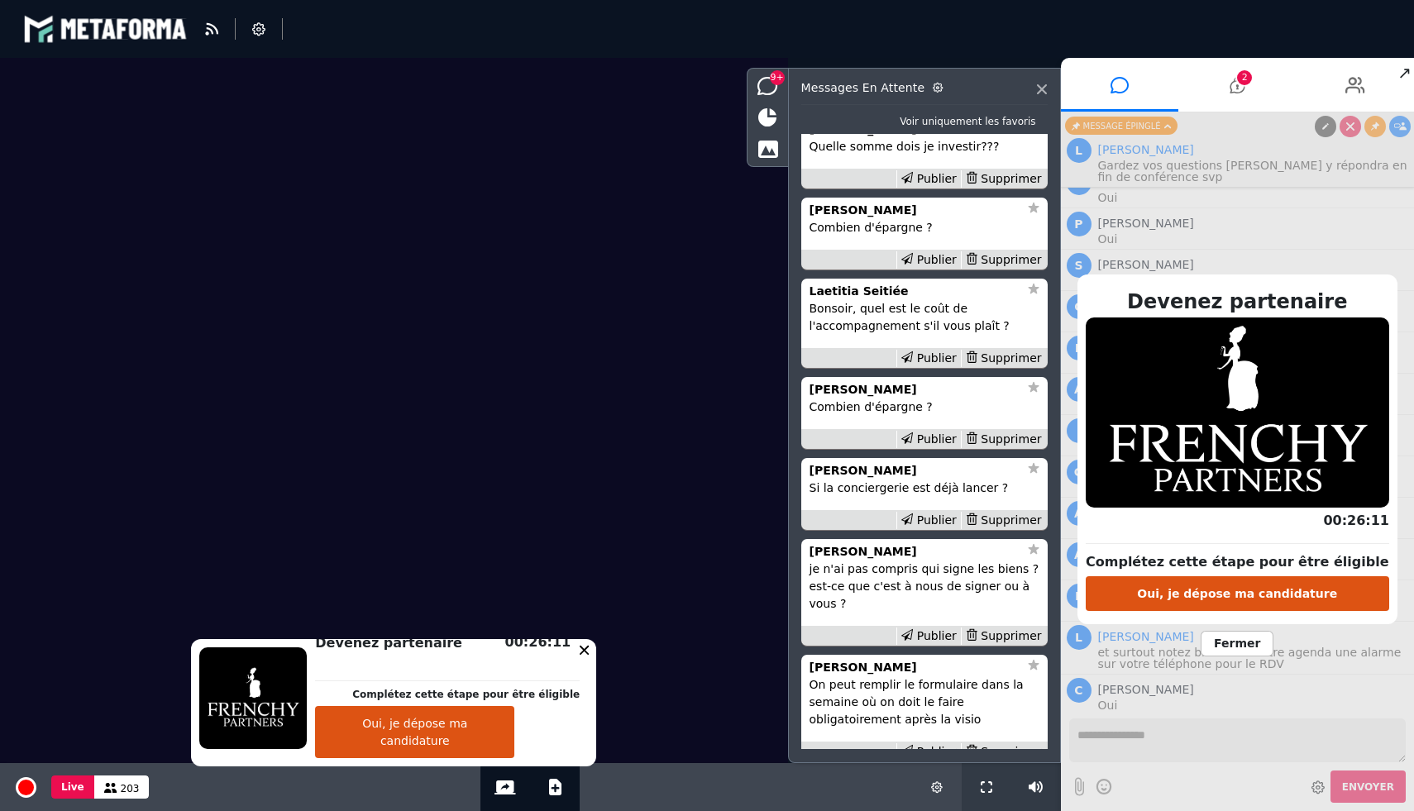
scroll to position [-1110, 0]
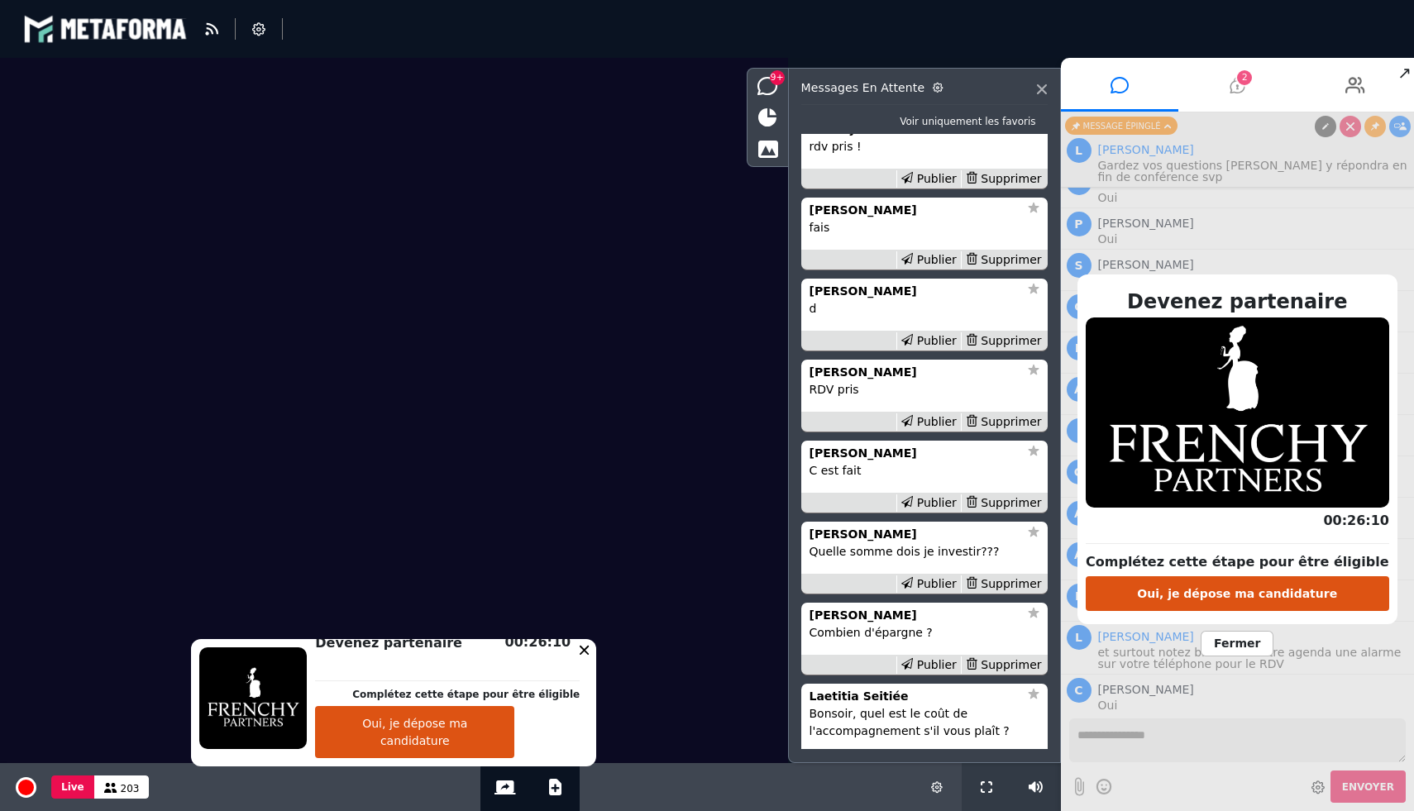
click at [1234, 80] on icon at bounding box center [1236, 84] width 15 height 41
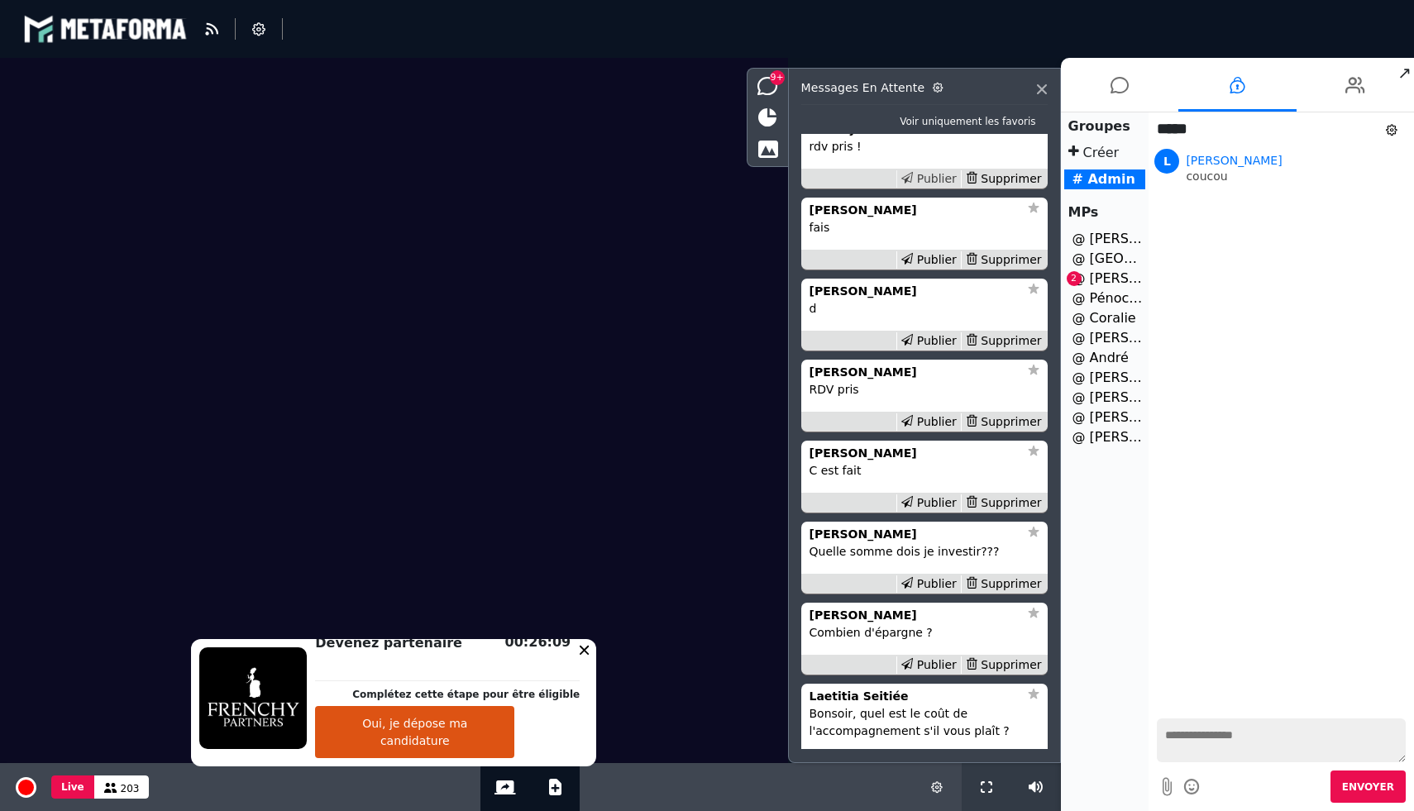
click at [926, 188] on div "Publier" at bounding box center [928, 178] width 64 height 17
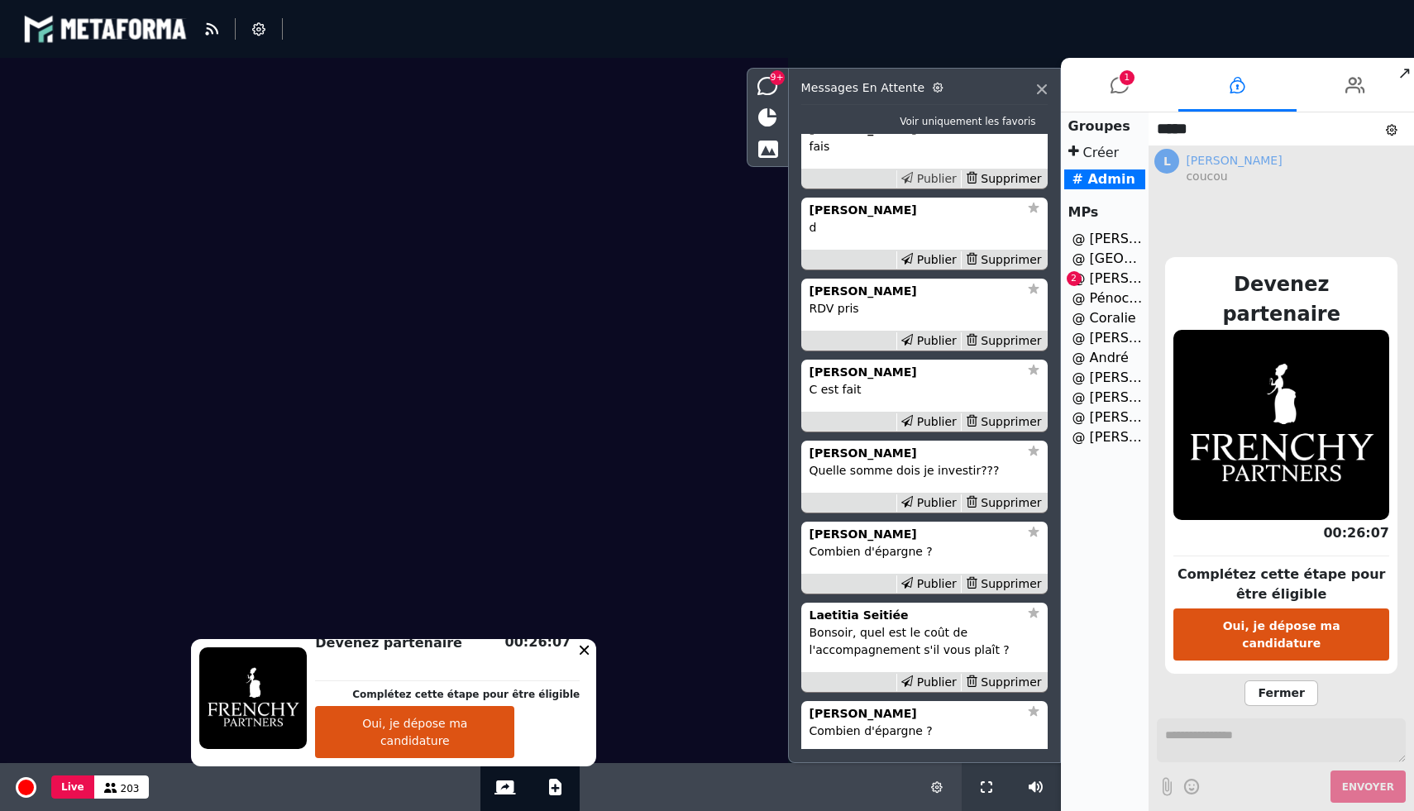
click at [926, 188] on div "Publier" at bounding box center [928, 178] width 64 height 17
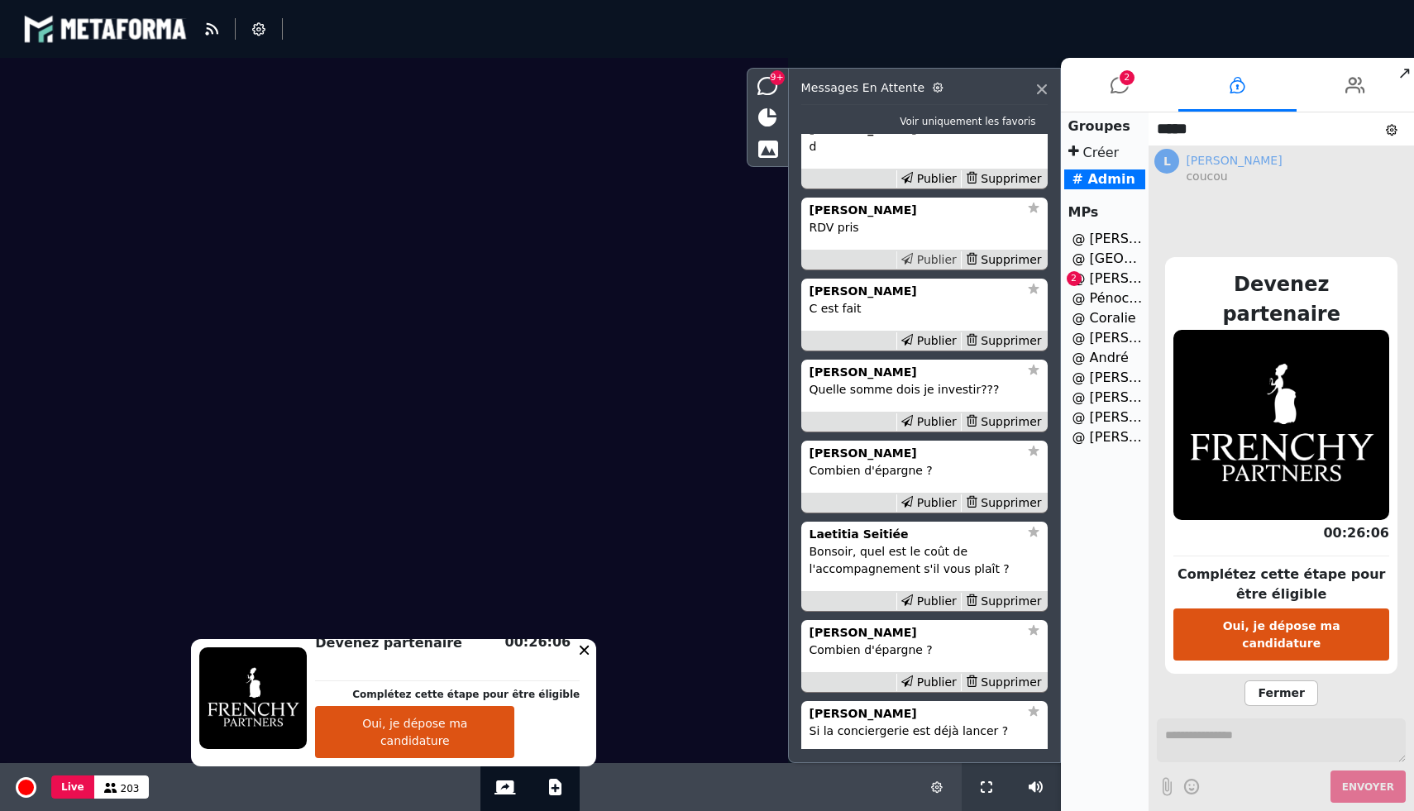
click at [928, 269] on div "Publier" at bounding box center [928, 259] width 64 height 17
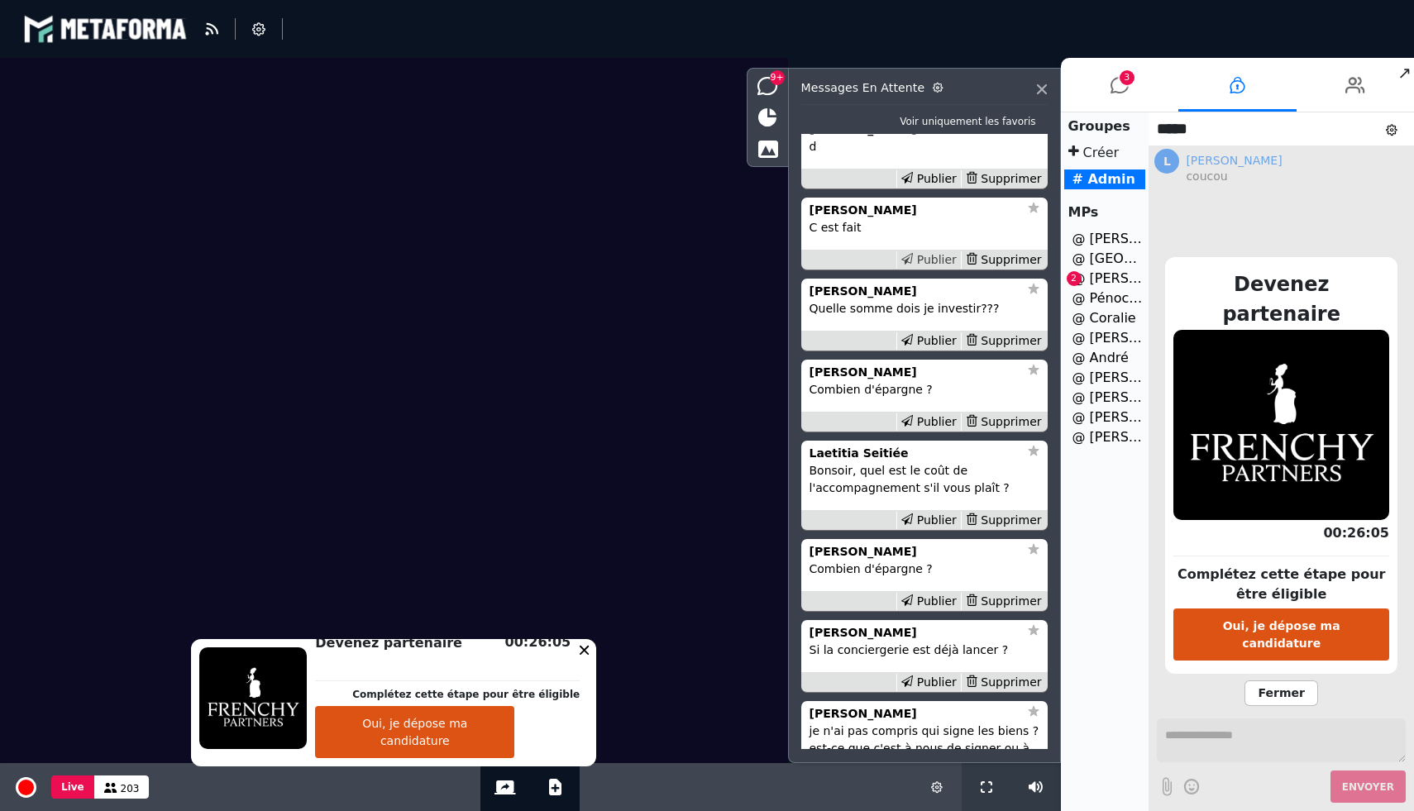
click at [936, 269] on div "Publier" at bounding box center [928, 259] width 64 height 17
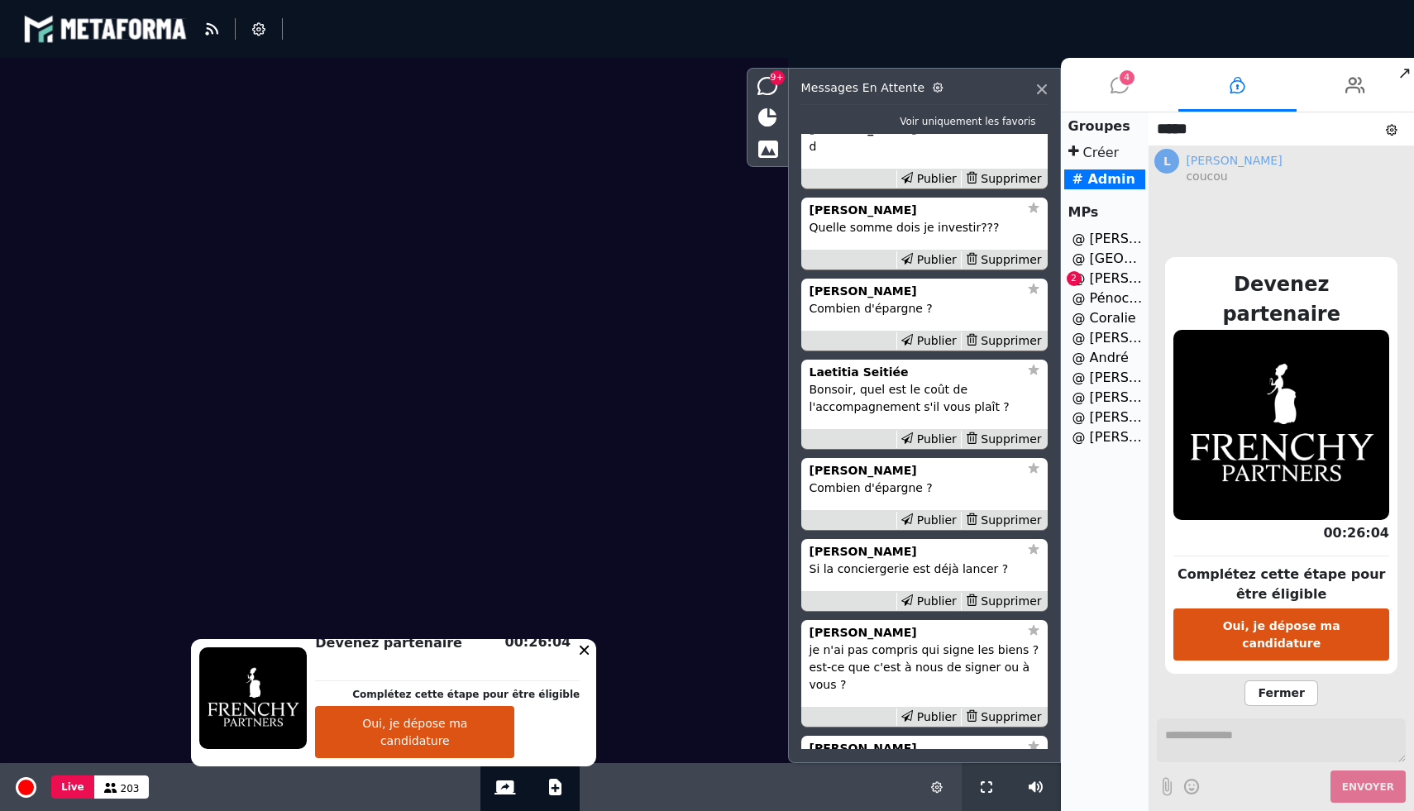
click at [1125, 90] on icon at bounding box center [1119, 84] width 18 height 41
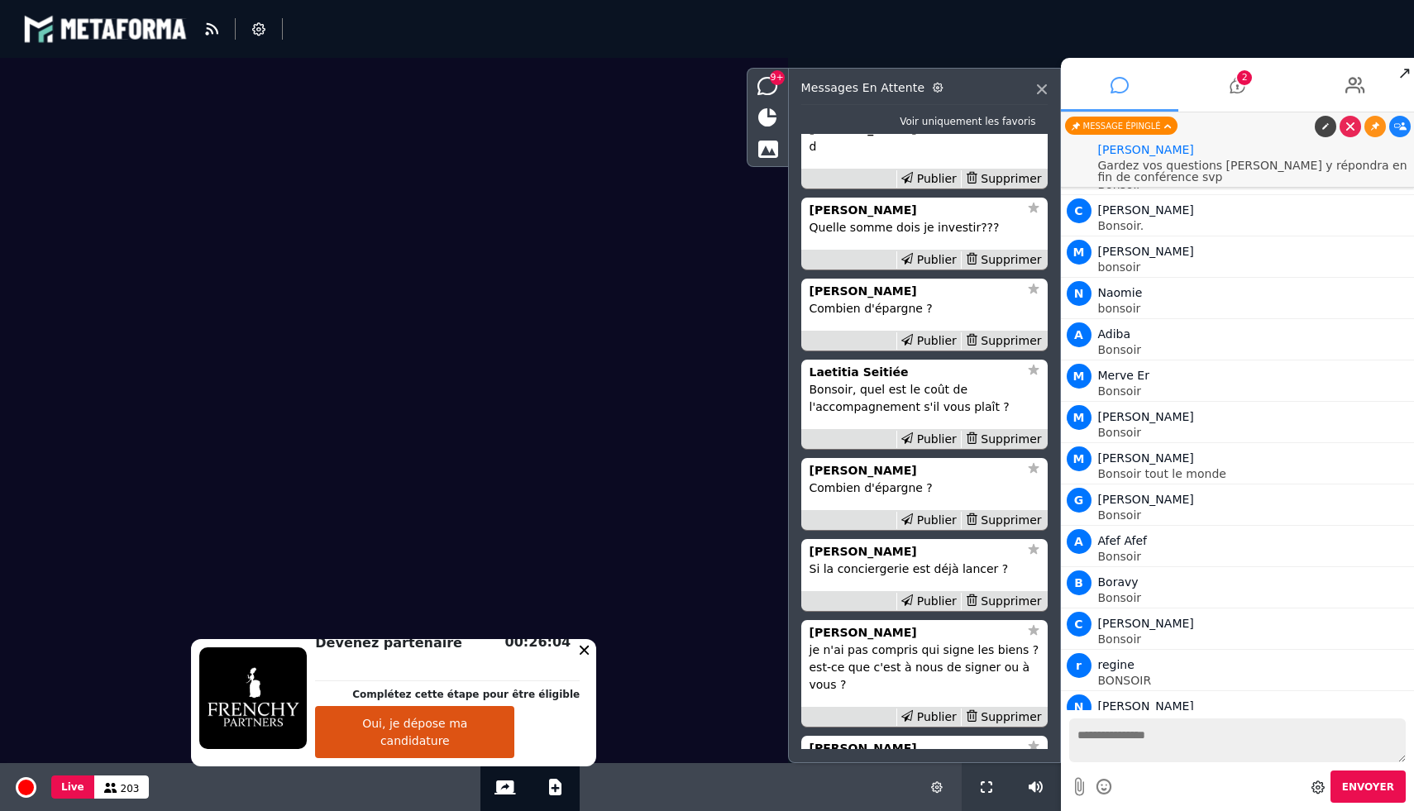
scroll to position [19467, 0]
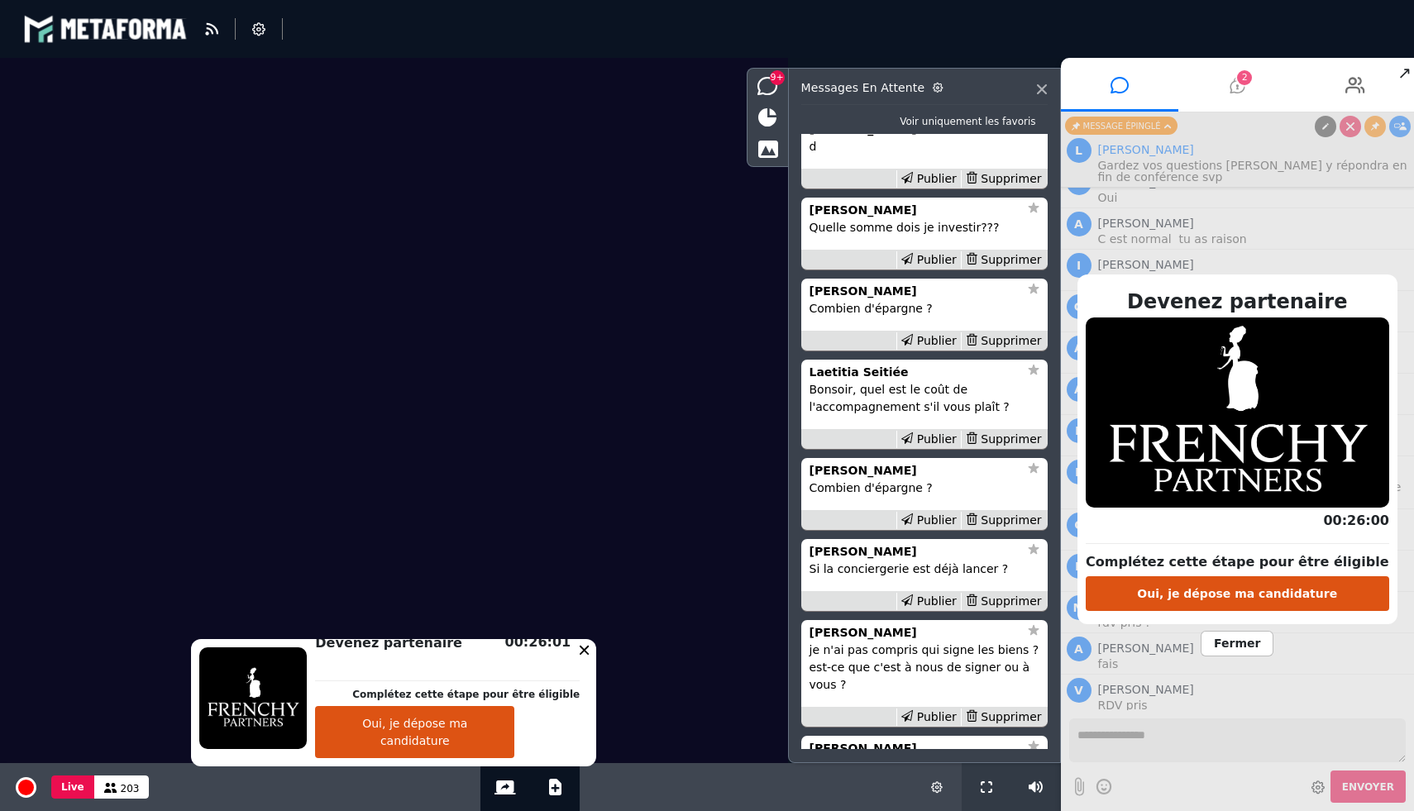
click at [1232, 88] on icon at bounding box center [1236, 84] width 15 height 41
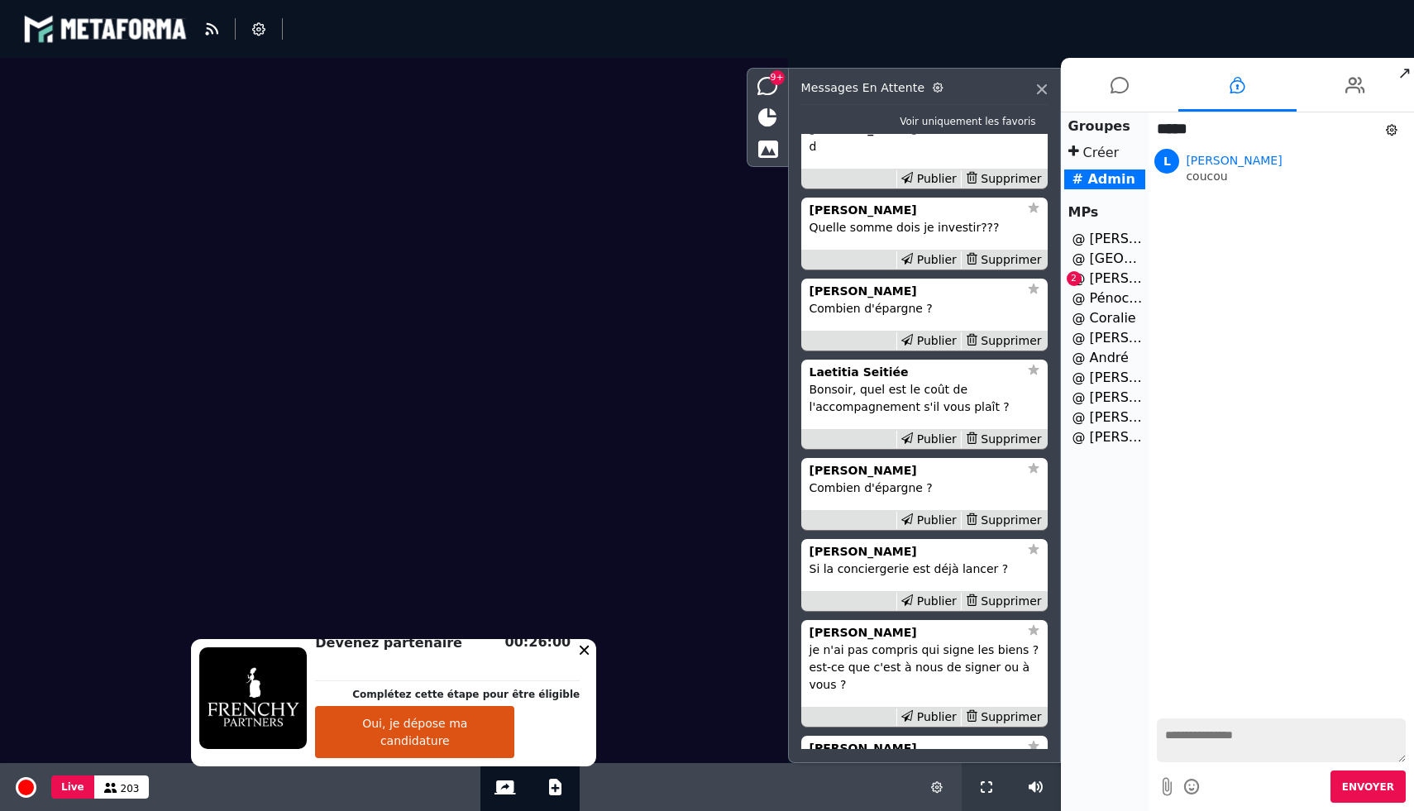
click at [1097, 274] on li "@ Clara Petit 2" at bounding box center [1105, 279] width 82 height 20
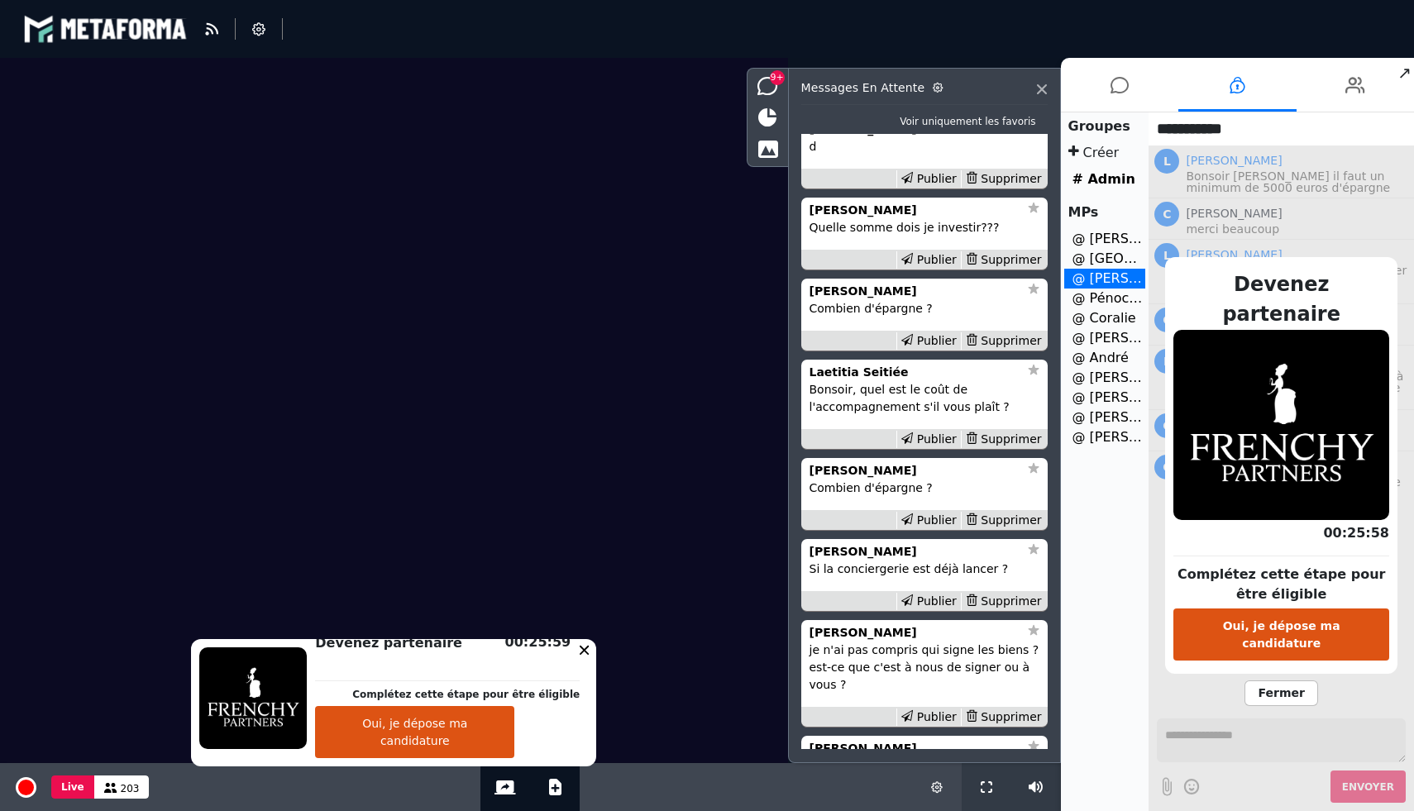
click at [1262, 680] on span "Fermer" at bounding box center [1280, 693] width 73 height 26
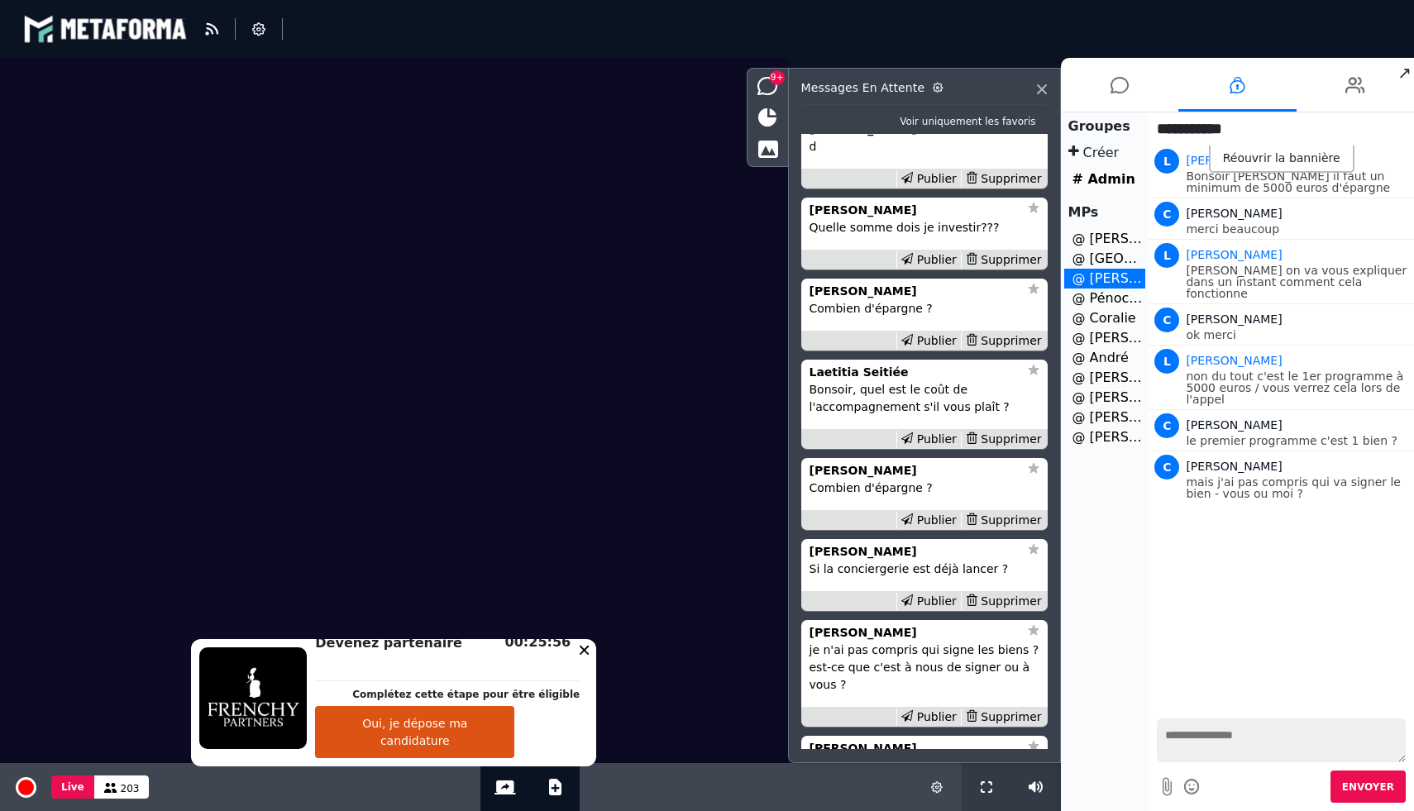
click at [1200, 750] on textarea at bounding box center [1281, 740] width 249 height 44
type textarea "**********"
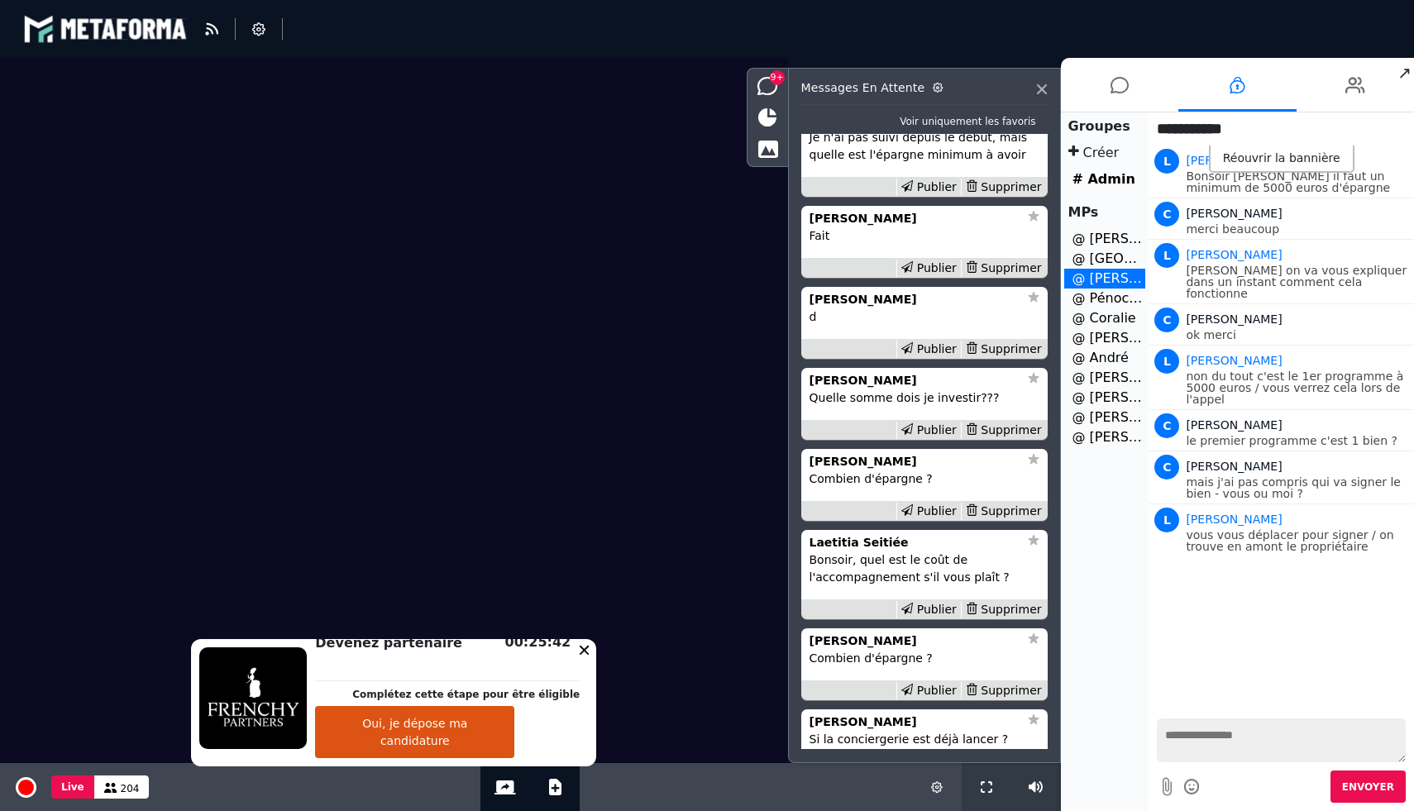
scroll to position [-1162, 0]
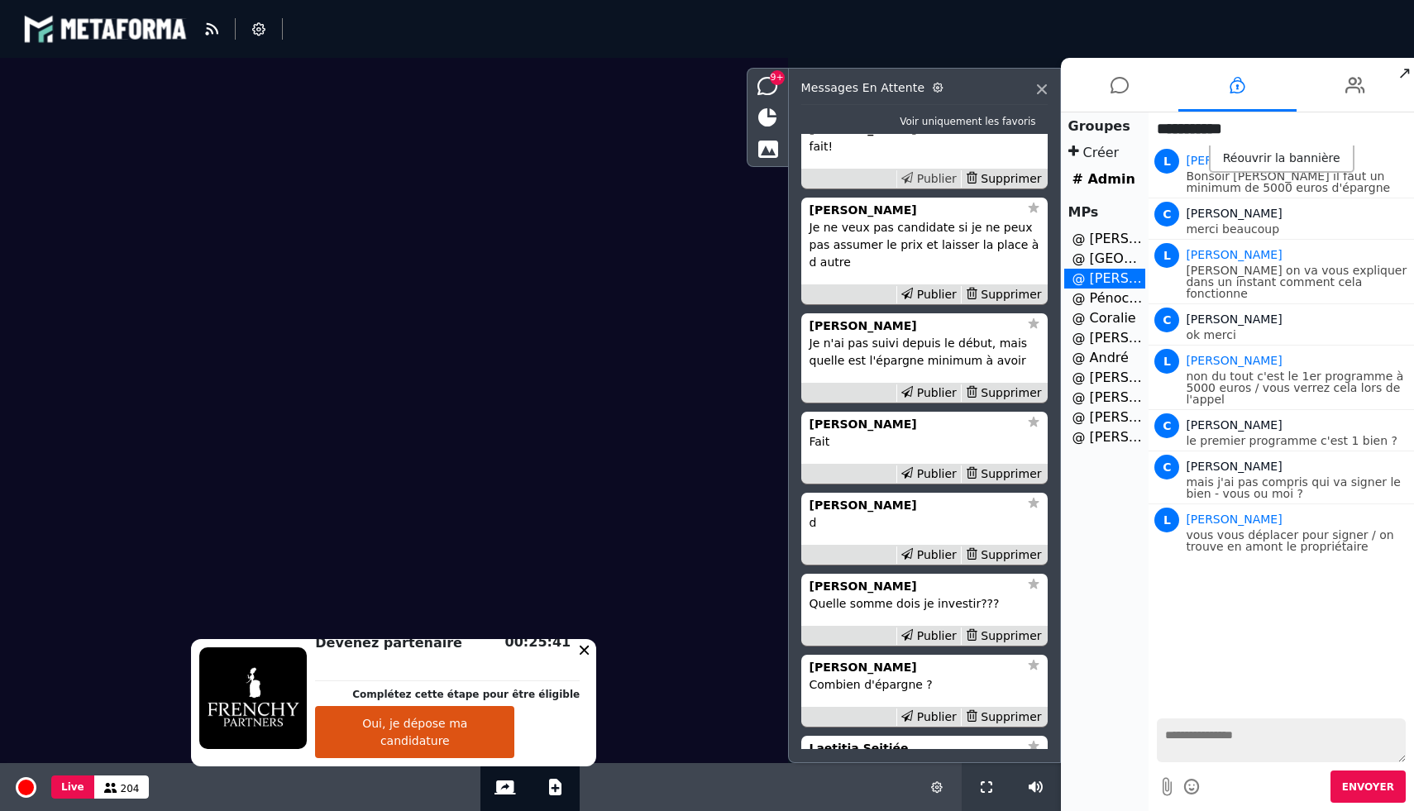
click at [919, 188] on div "Publier" at bounding box center [928, 178] width 64 height 17
click at [918, 483] on div "Publier" at bounding box center [928, 473] width 64 height 17
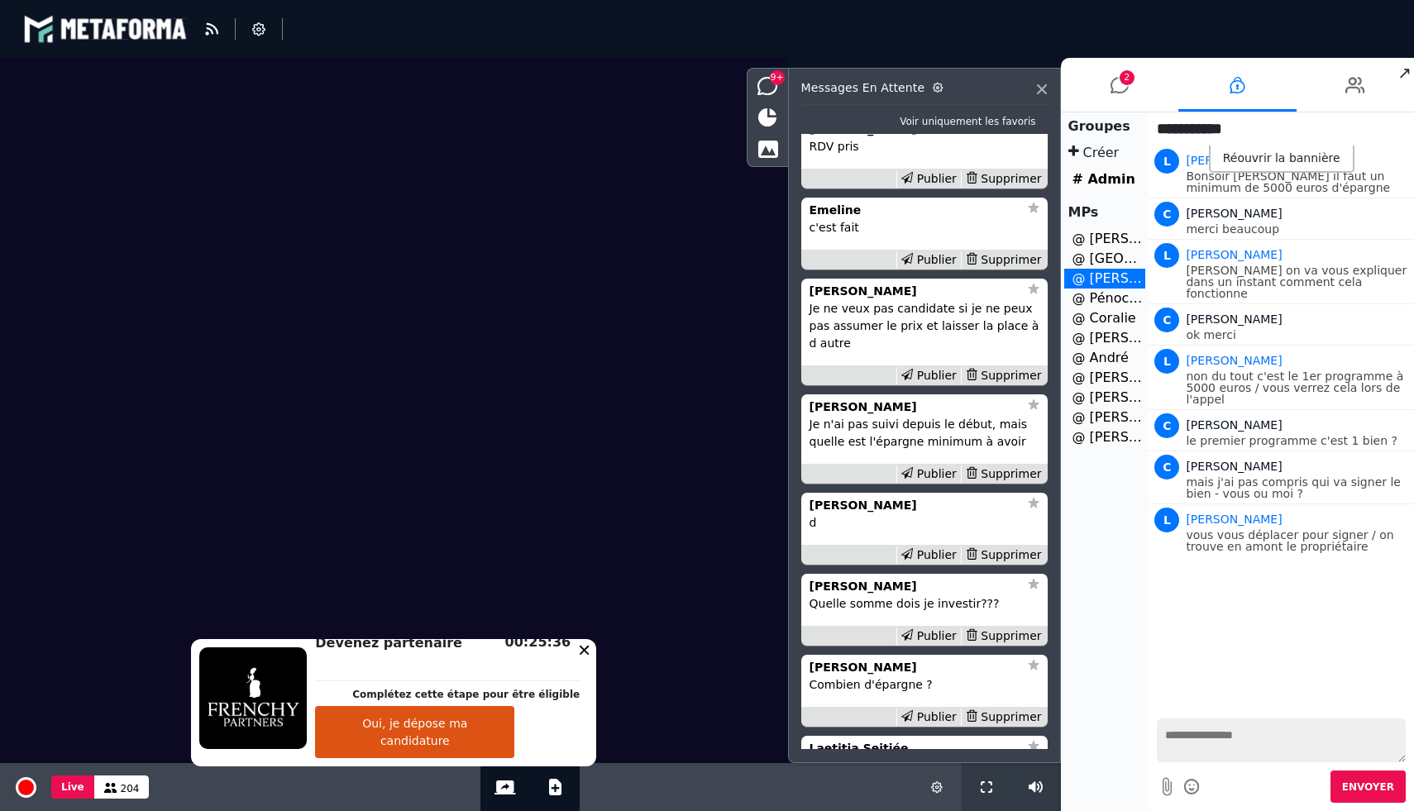
scroll to position [-1243, 0]
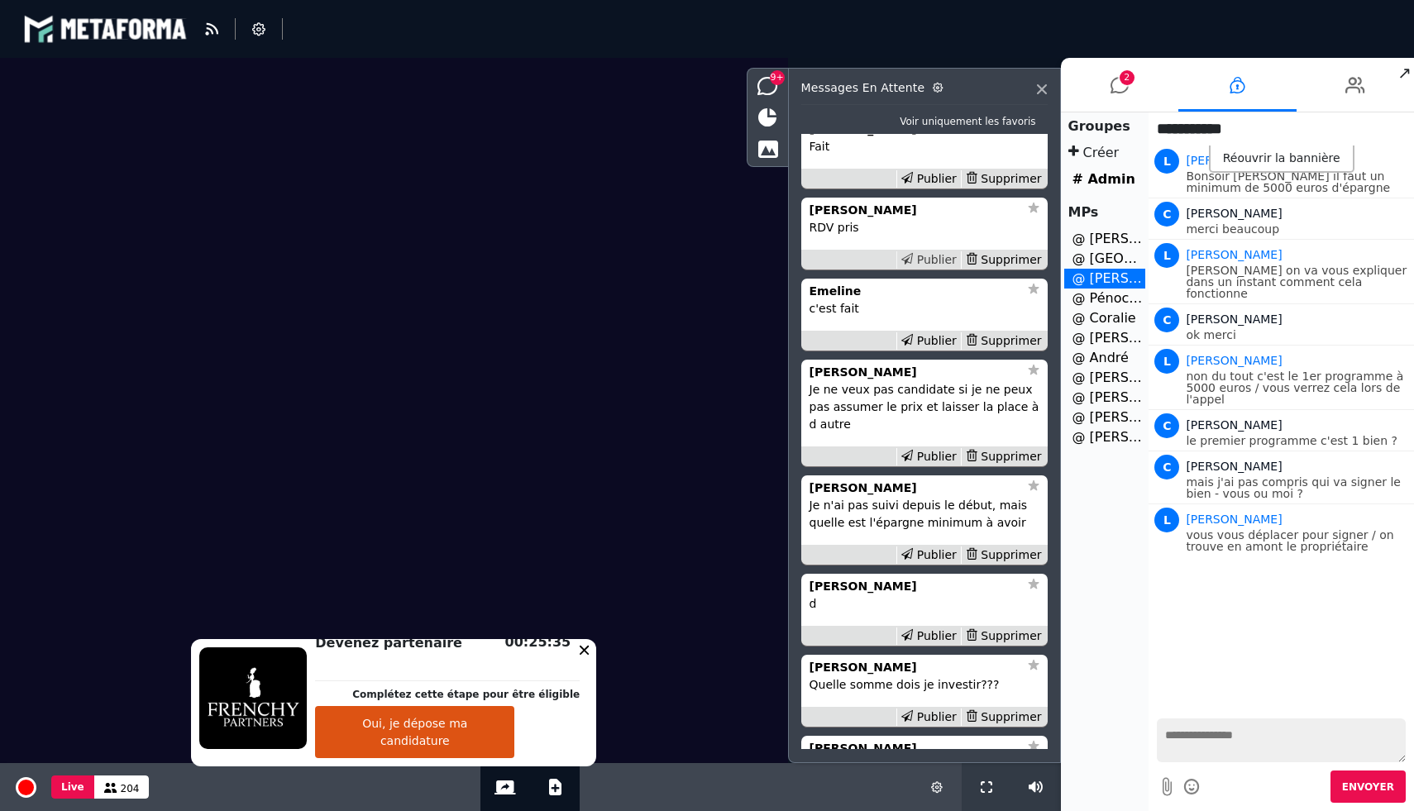
click at [935, 269] on div "Publier" at bounding box center [928, 259] width 64 height 17
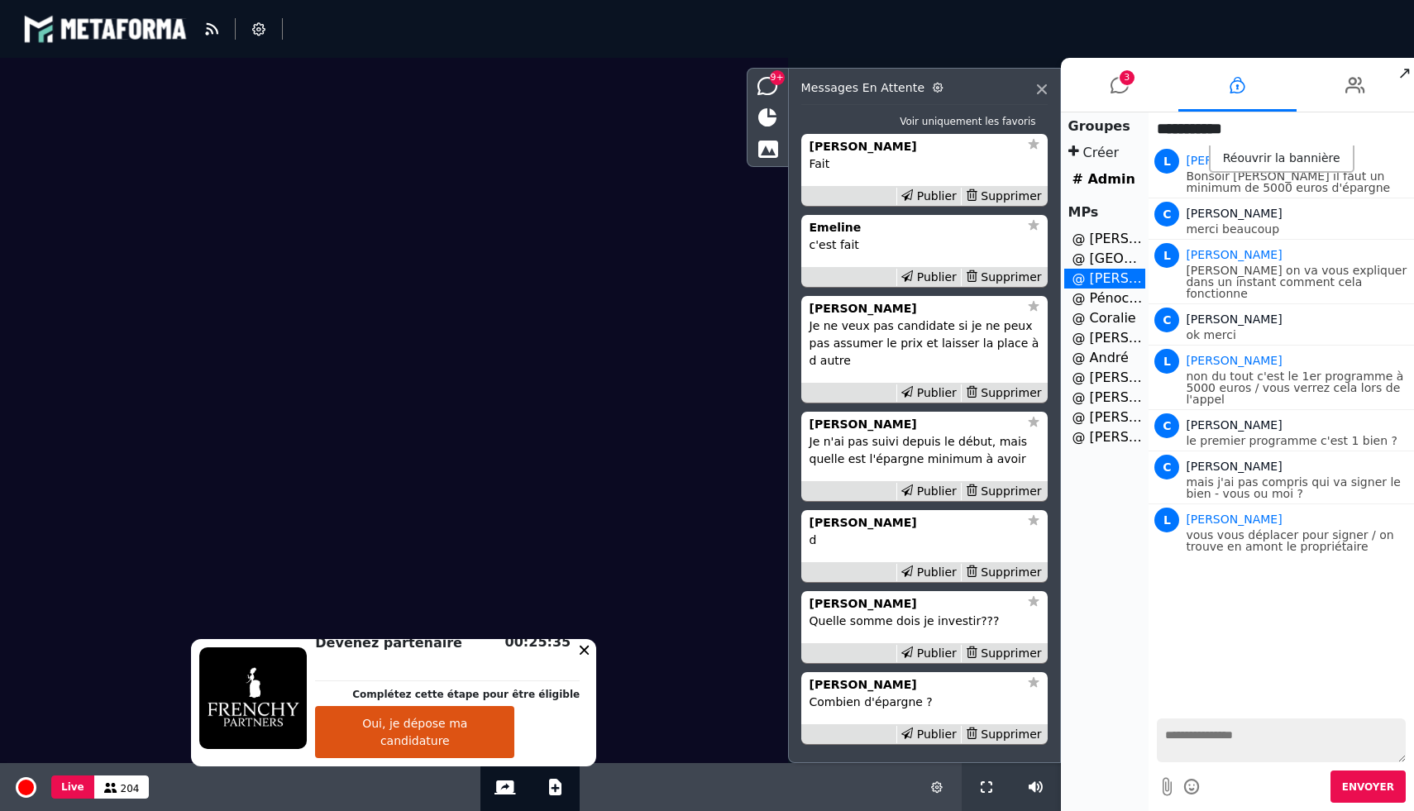
scroll to position [-1162, 0]
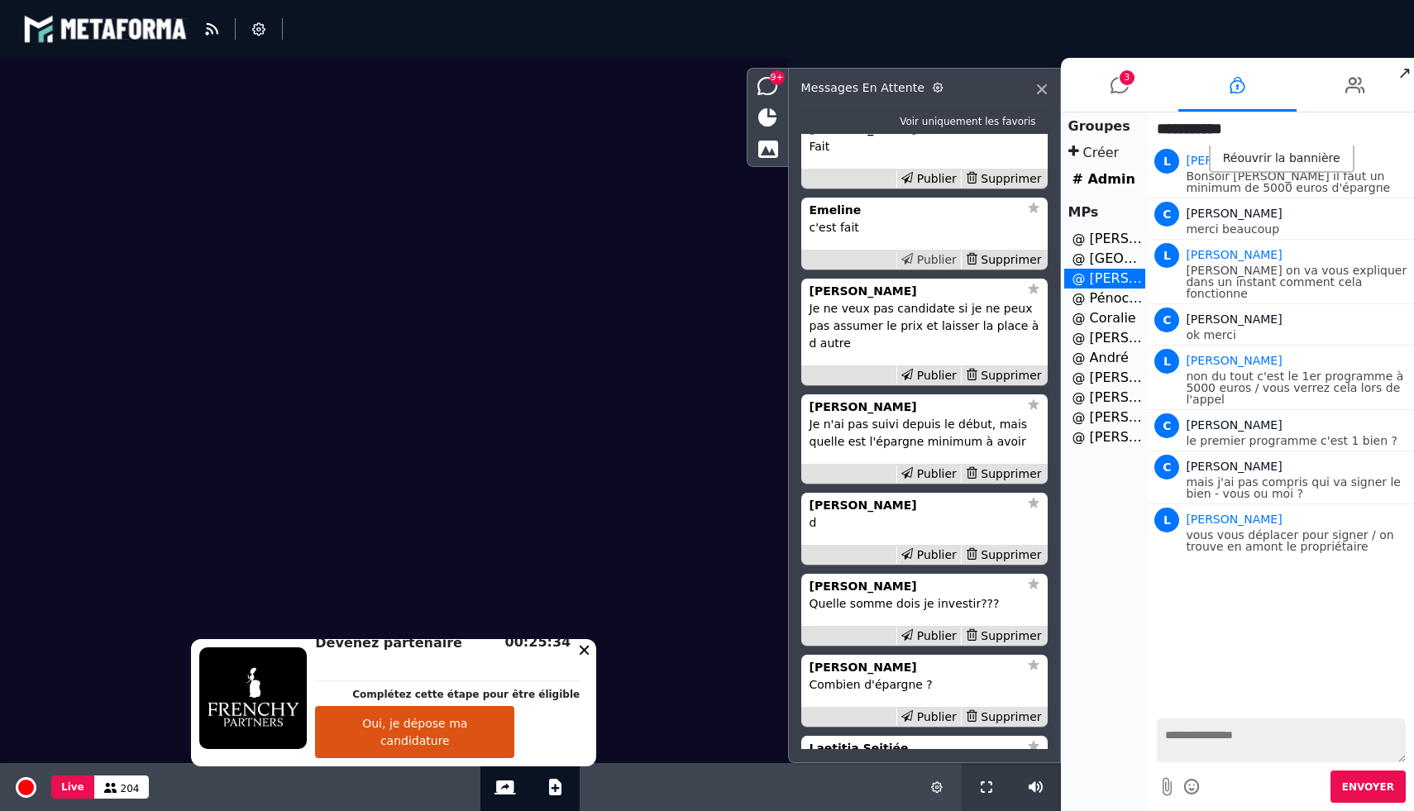
click at [935, 269] on div "Publier" at bounding box center [928, 259] width 64 height 17
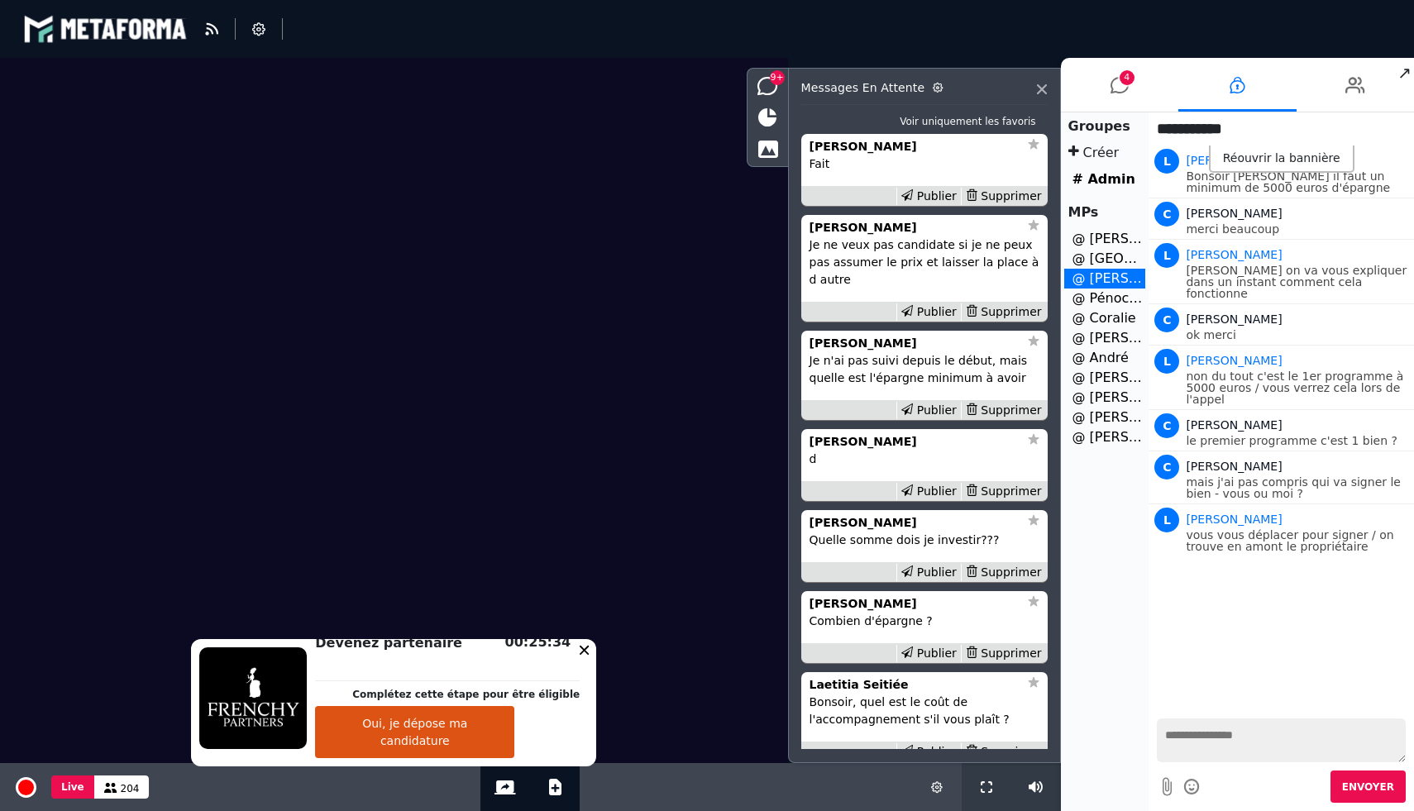
scroll to position [-1081, 0]
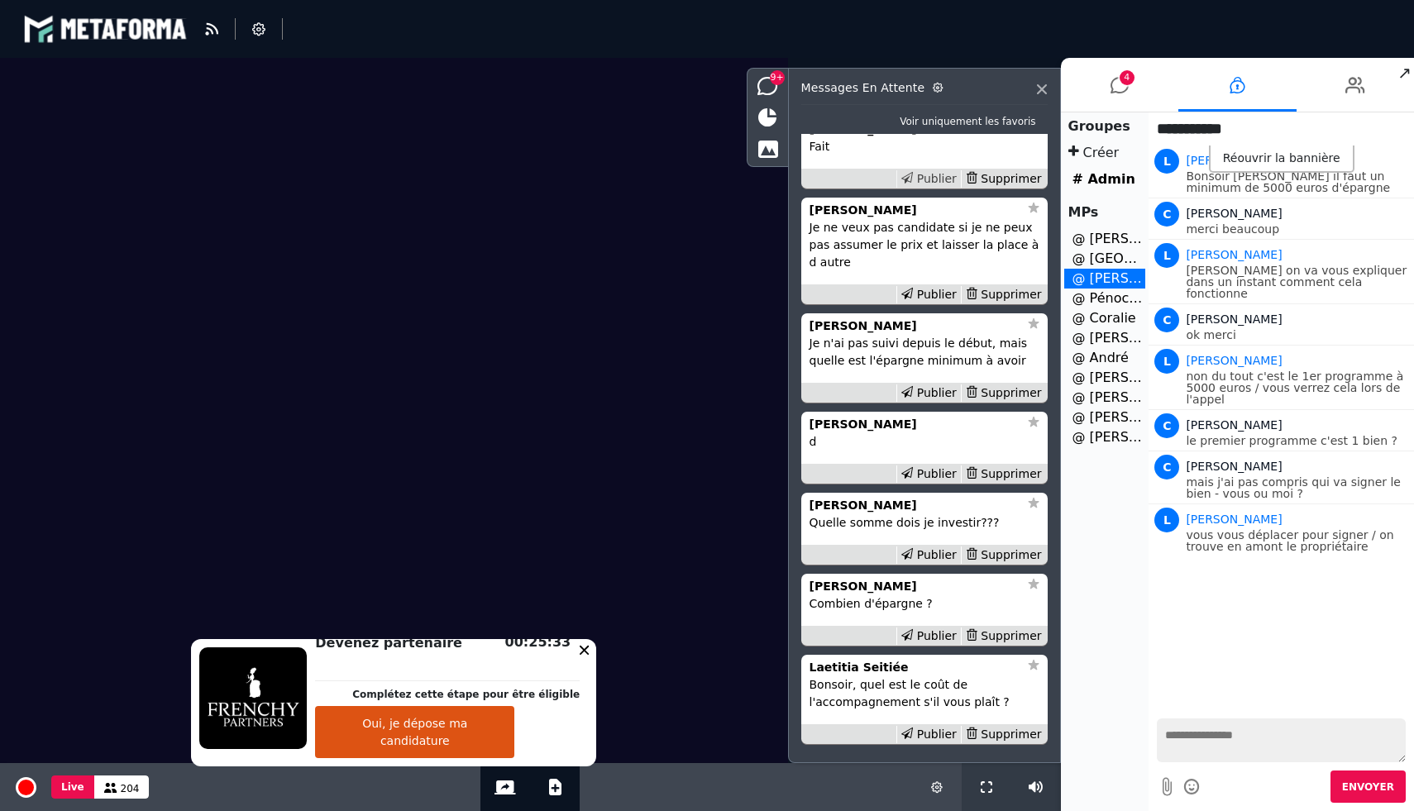
click at [934, 188] on div "Publier" at bounding box center [928, 178] width 64 height 17
click at [922, 188] on div "Publier" at bounding box center [928, 178] width 64 height 17
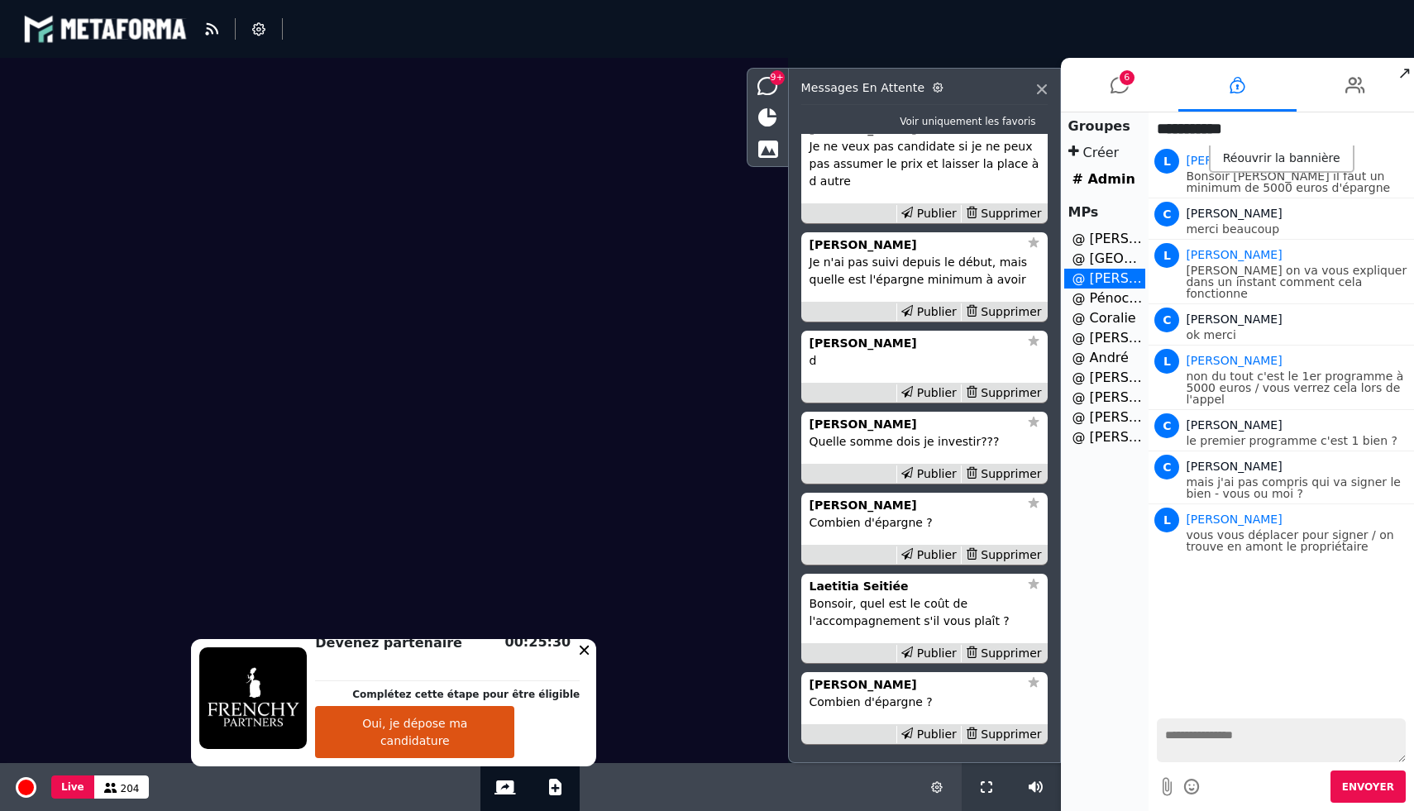
click at [852, 136] on strong "Aurore baron" at bounding box center [862, 128] width 107 height 13
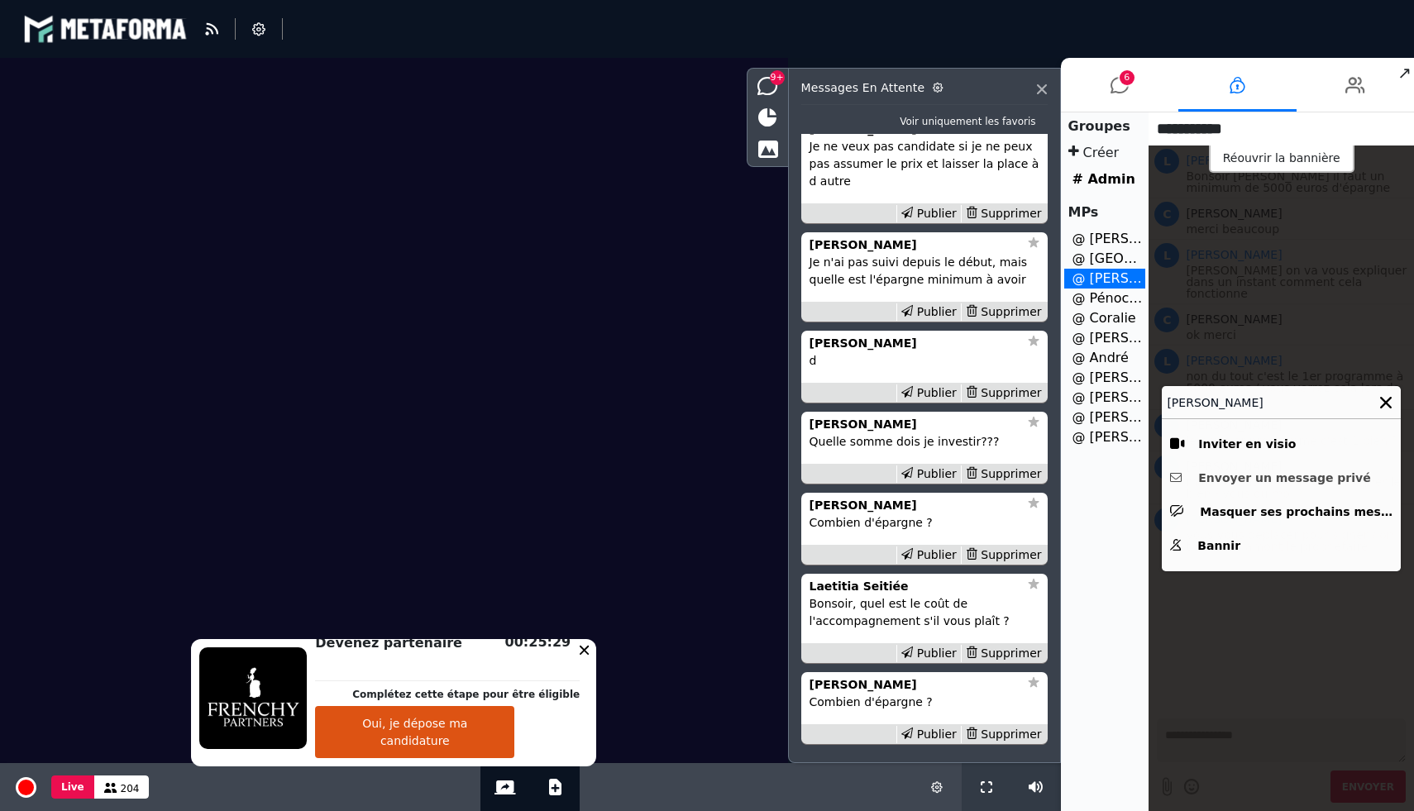
click at [1249, 481] on button "Envoyer un message privé" at bounding box center [1281, 478] width 222 height 26
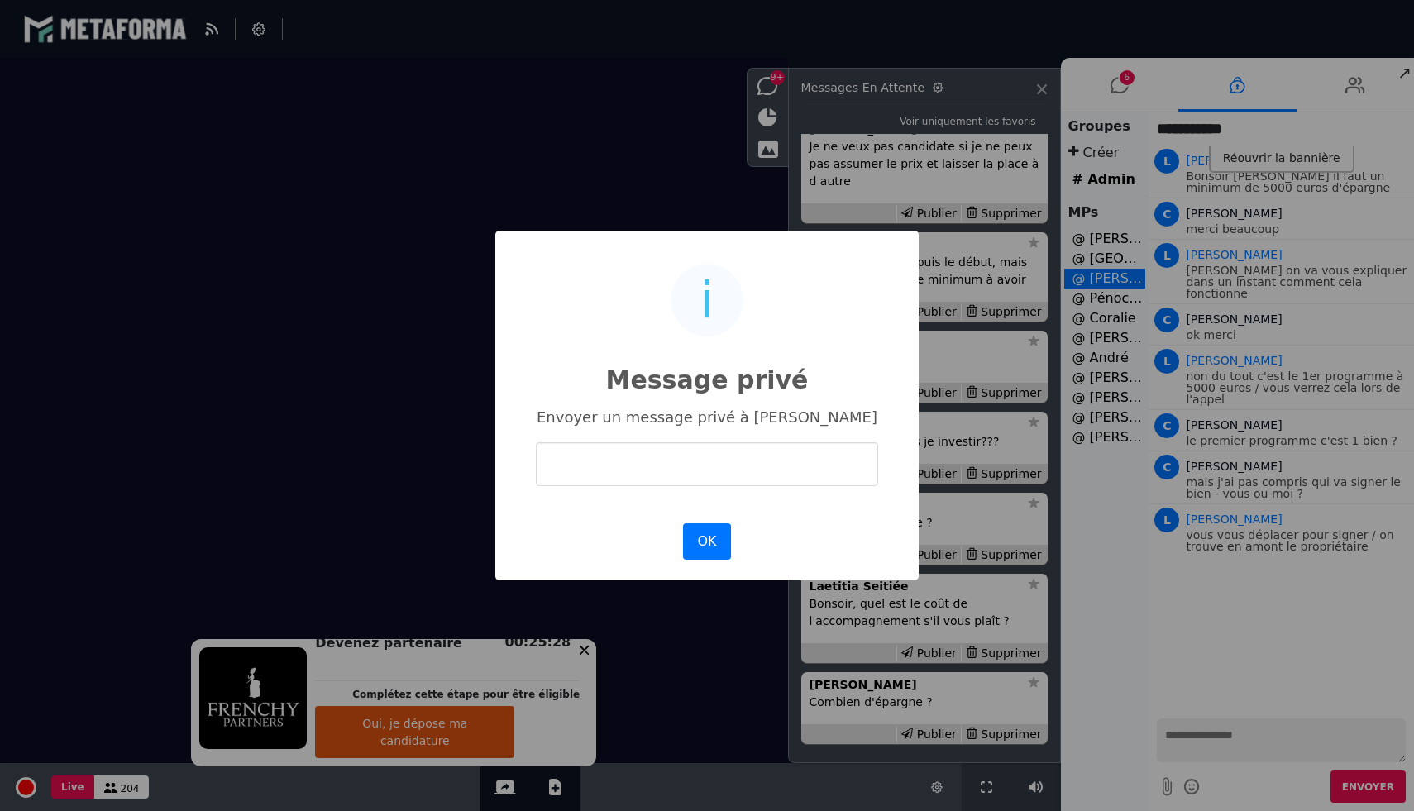
click at [776, 465] on input "text" at bounding box center [707, 464] width 342 height 44
type input "**********"
click at [714, 537] on button "OK" at bounding box center [707, 541] width 48 height 36
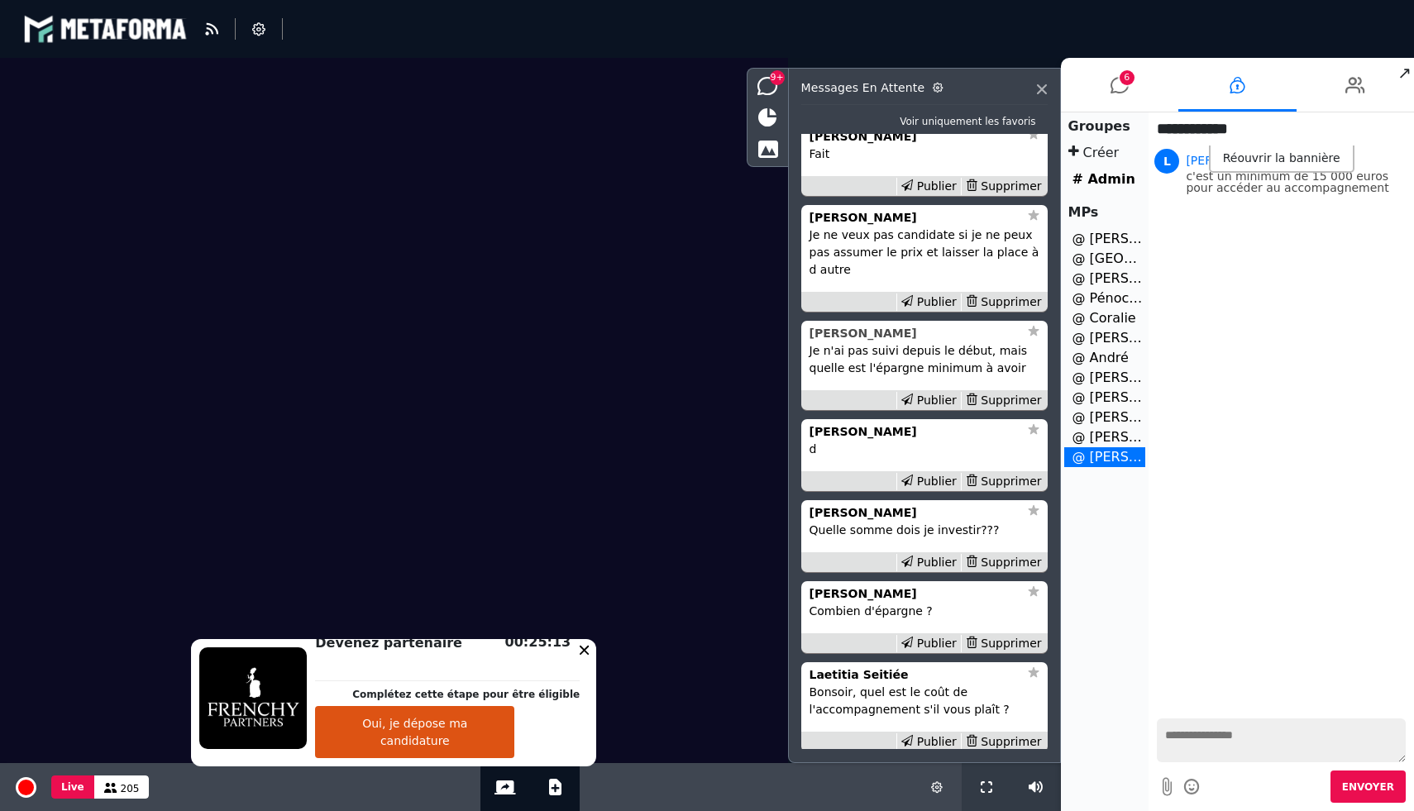
scroll to position [-1093, 0]
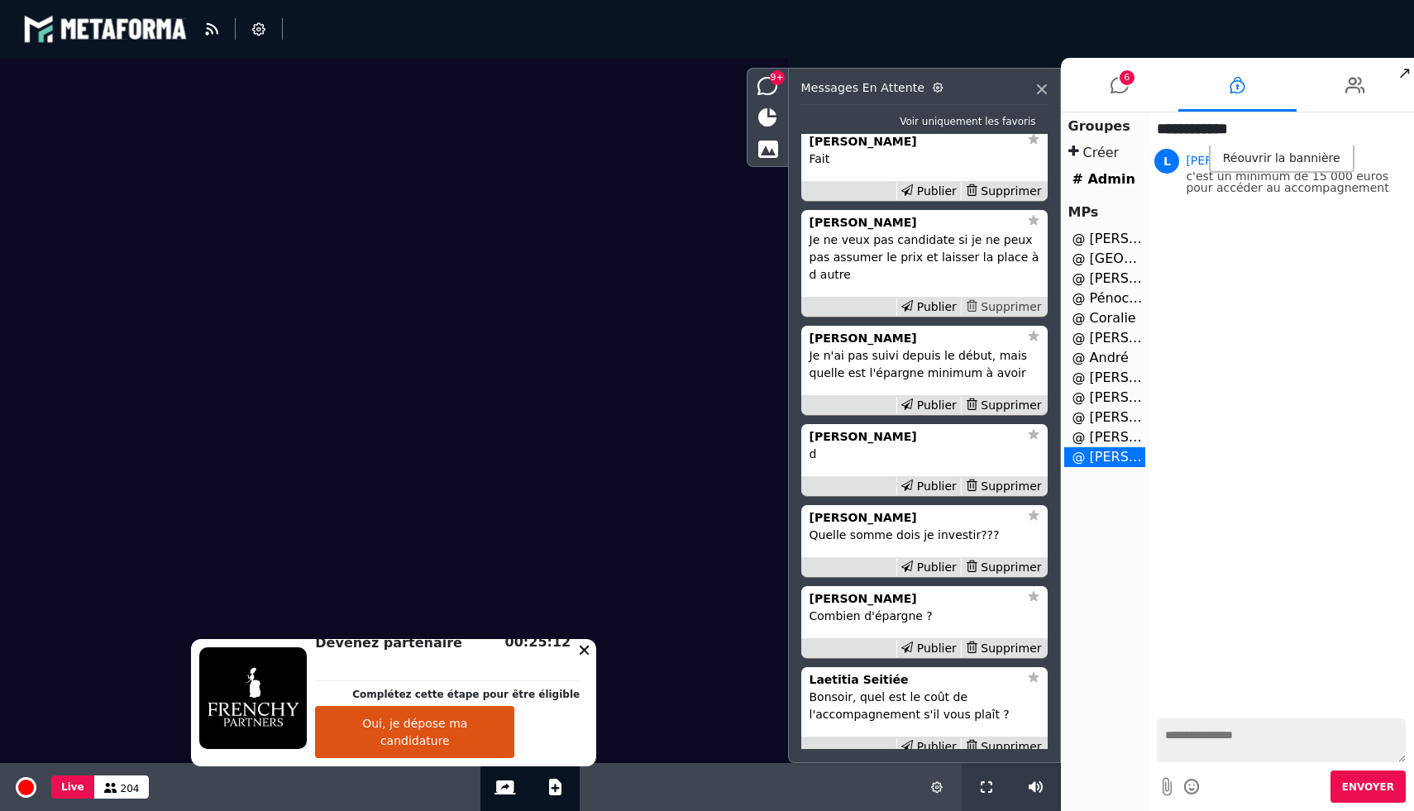
click at [999, 316] on div "Supprimer" at bounding box center [1003, 306] width 85 height 17
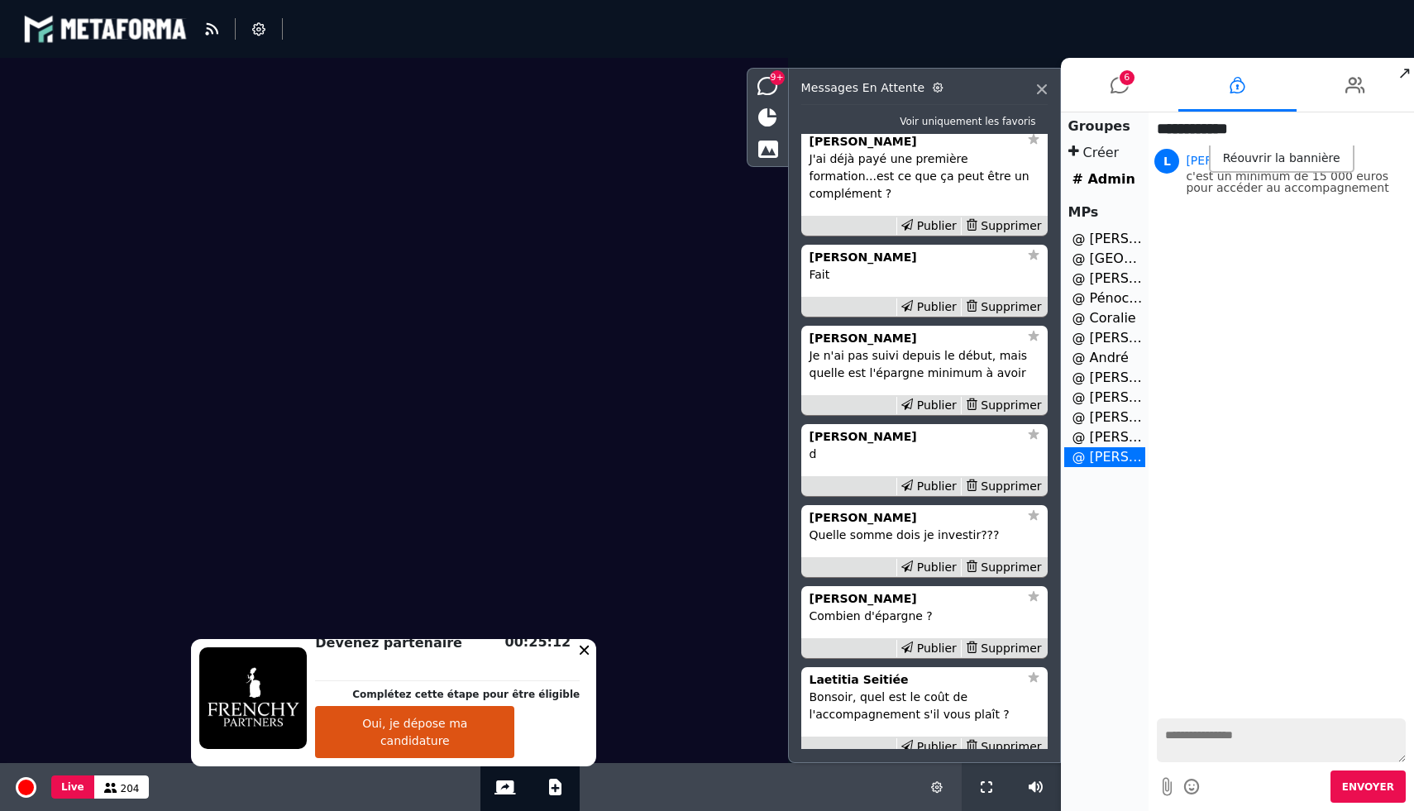
scroll to position [-1162, 0]
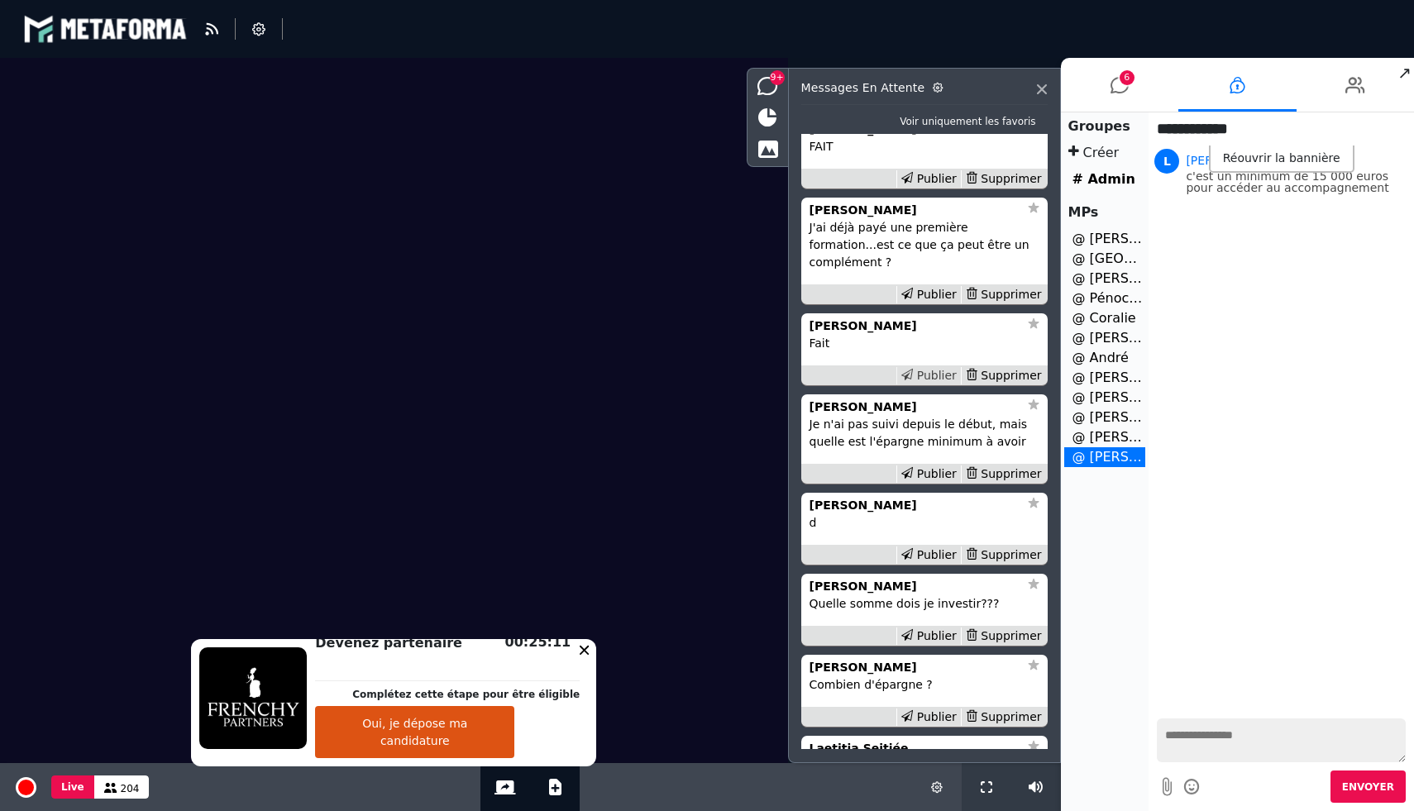
click at [935, 384] on div "Publier" at bounding box center [928, 375] width 64 height 17
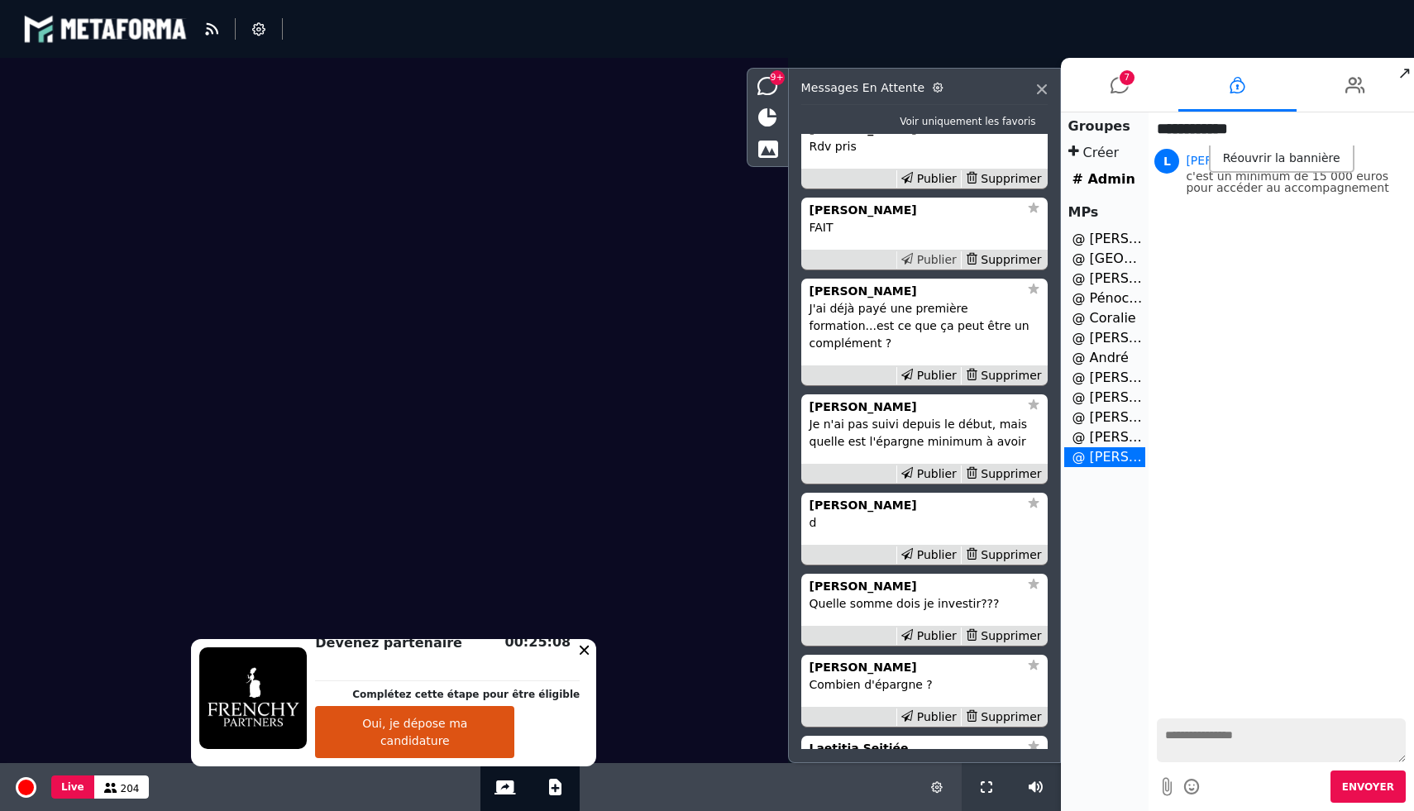
click at [929, 269] on div "Publier" at bounding box center [928, 259] width 64 height 17
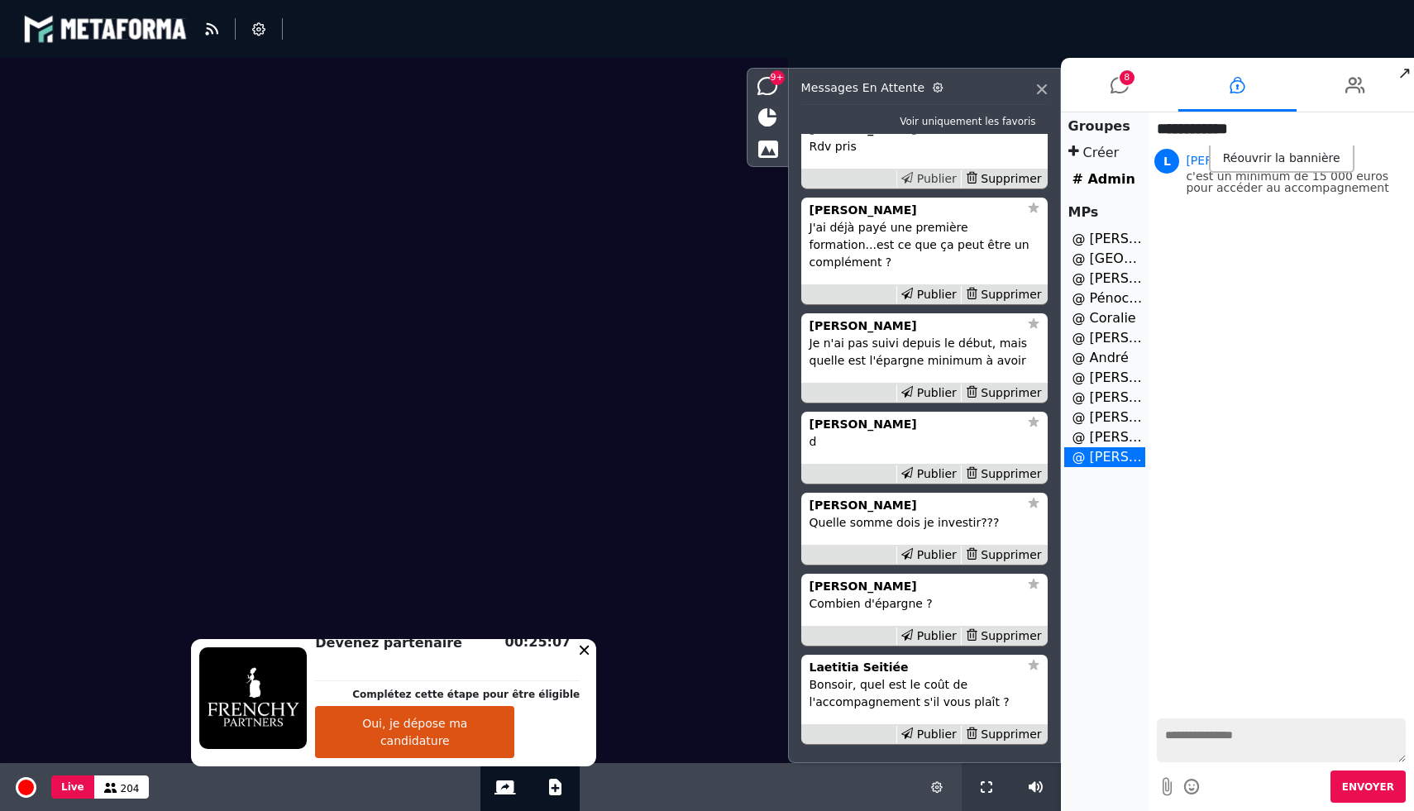
click at [925, 188] on div "Publier" at bounding box center [928, 178] width 64 height 17
click at [863, 217] on strong "Tiffany HURIEZ" at bounding box center [862, 209] width 107 height 13
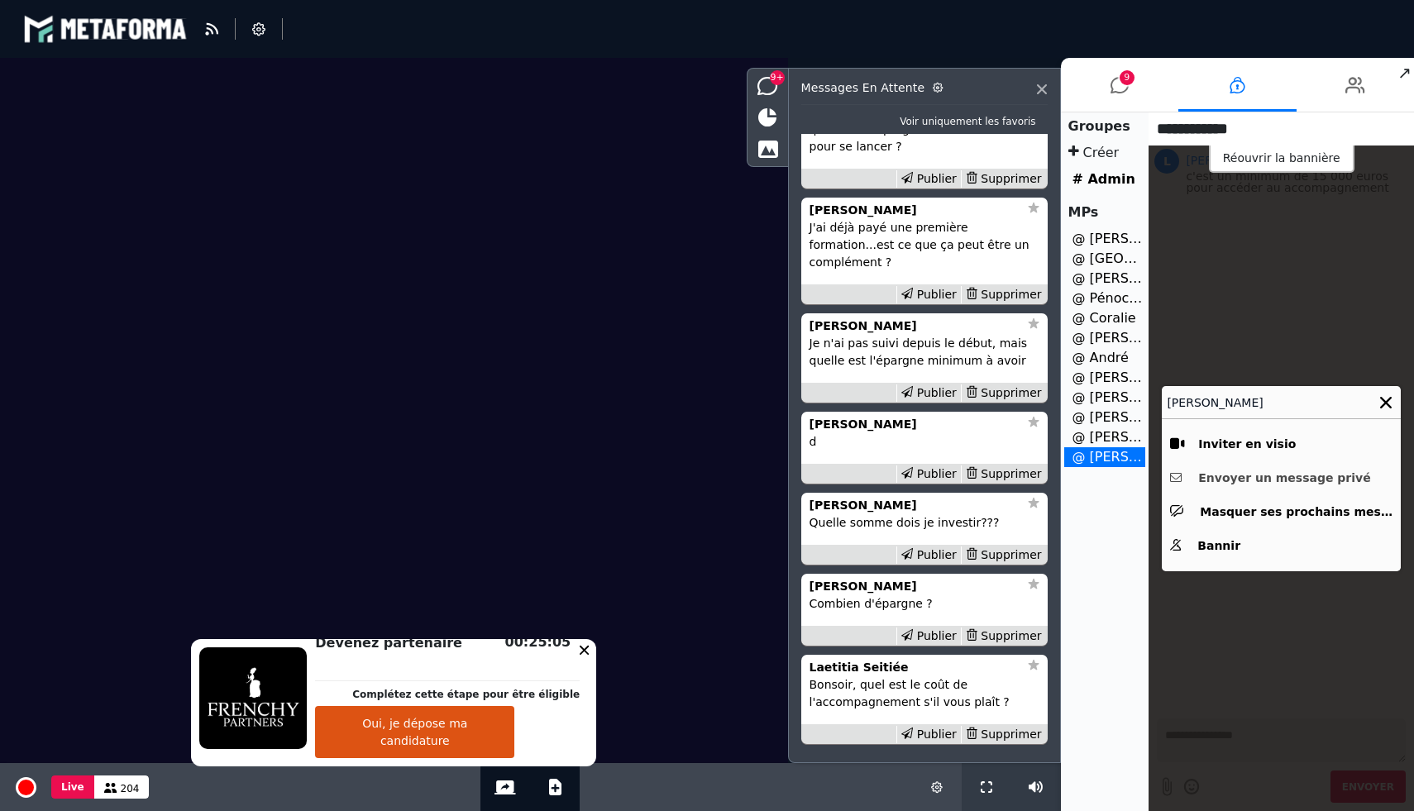
click at [1251, 475] on button "Envoyer un message privé" at bounding box center [1281, 478] width 222 height 26
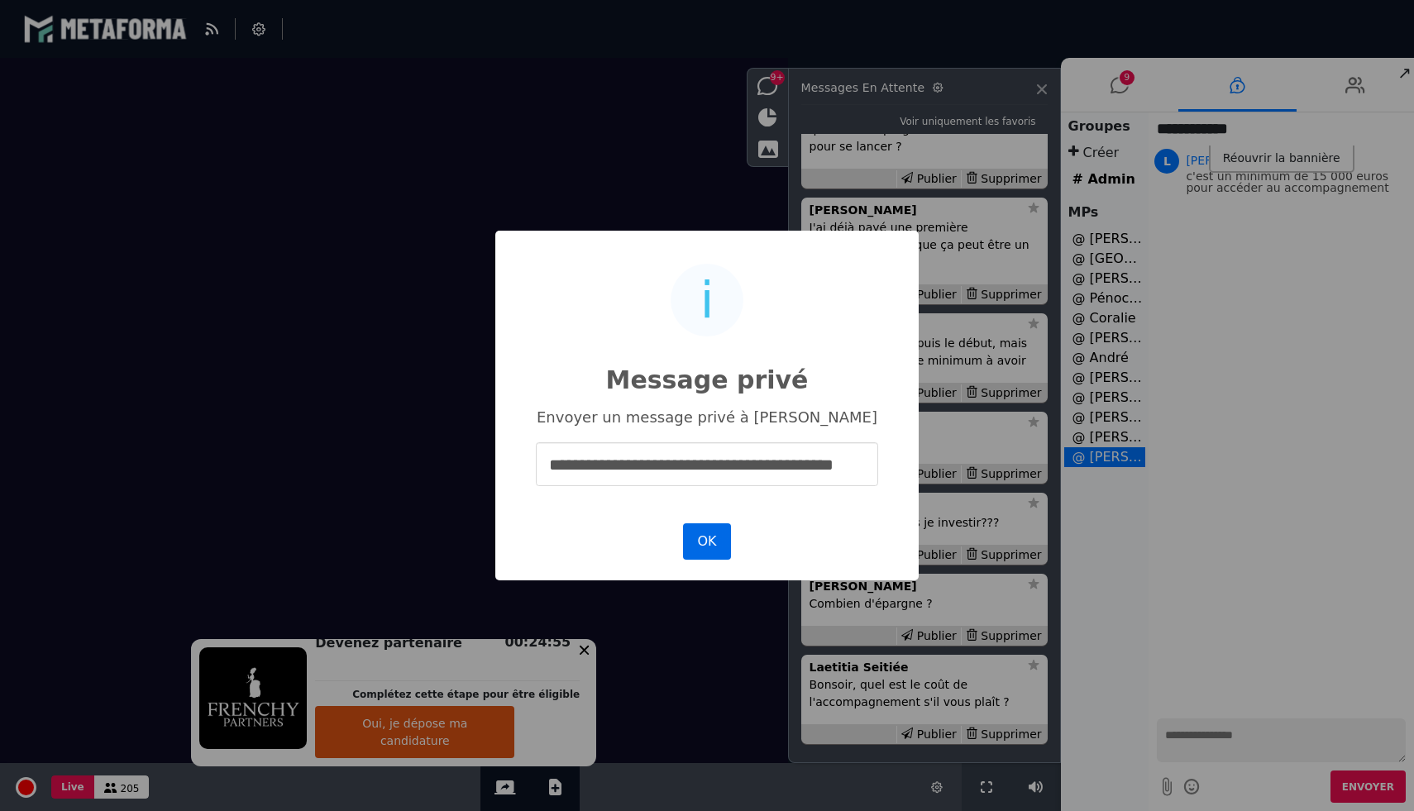
type input "**********"
click at [706, 550] on button "OK" at bounding box center [707, 541] width 48 height 36
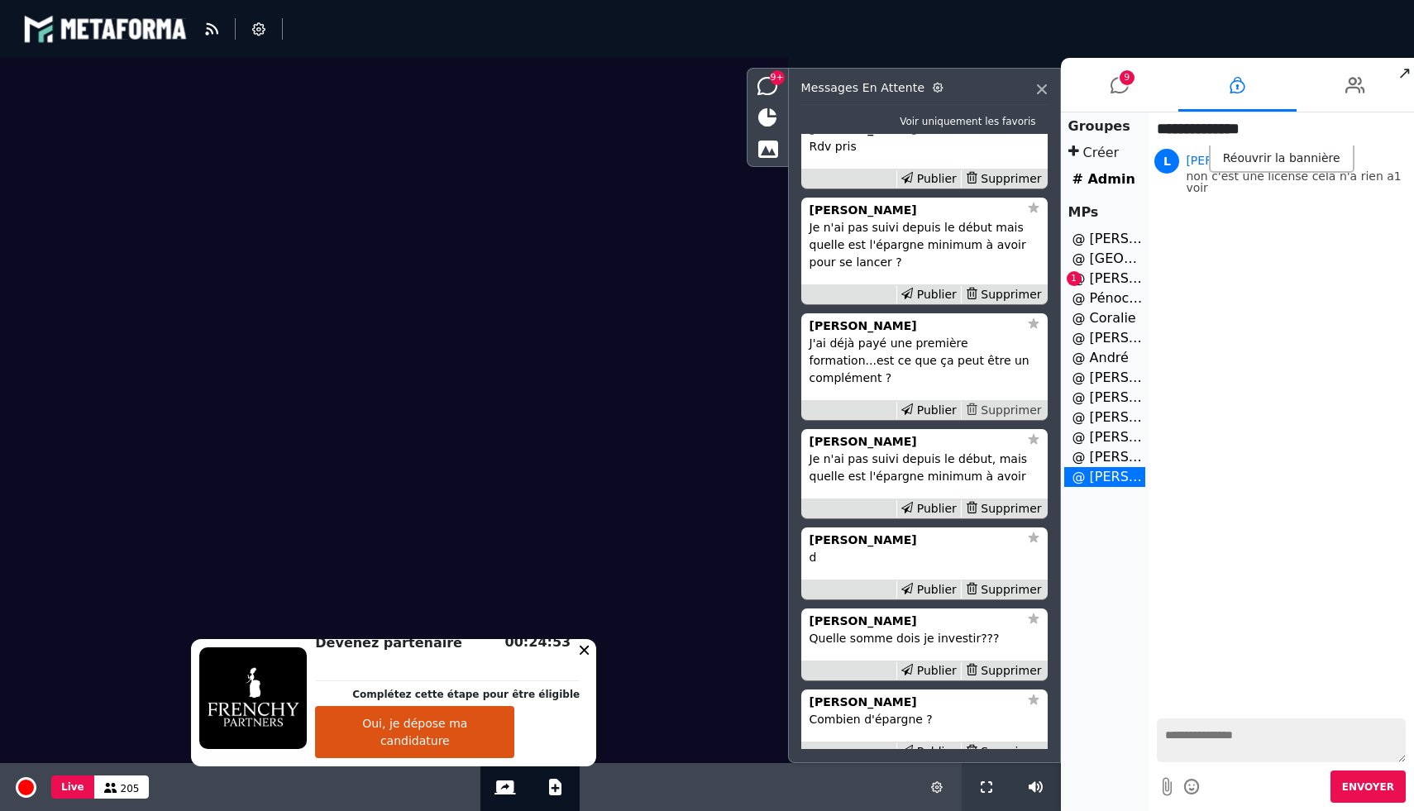
click at [1009, 419] on div "Supprimer" at bounding box center [1003, 410] width 85 height 17
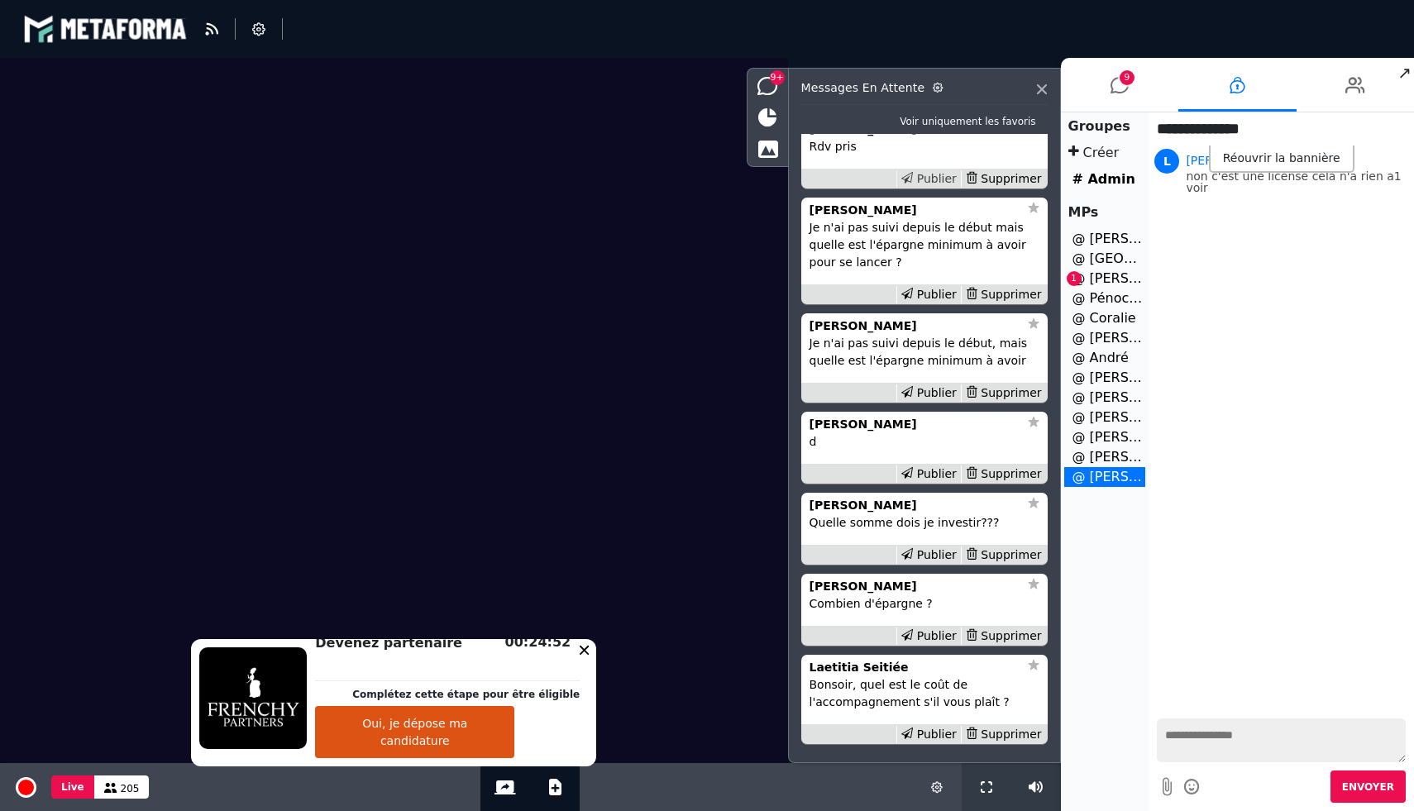
click at [947, 188] on div "Publier" at bounding box center [928, 178] width 64 height 17
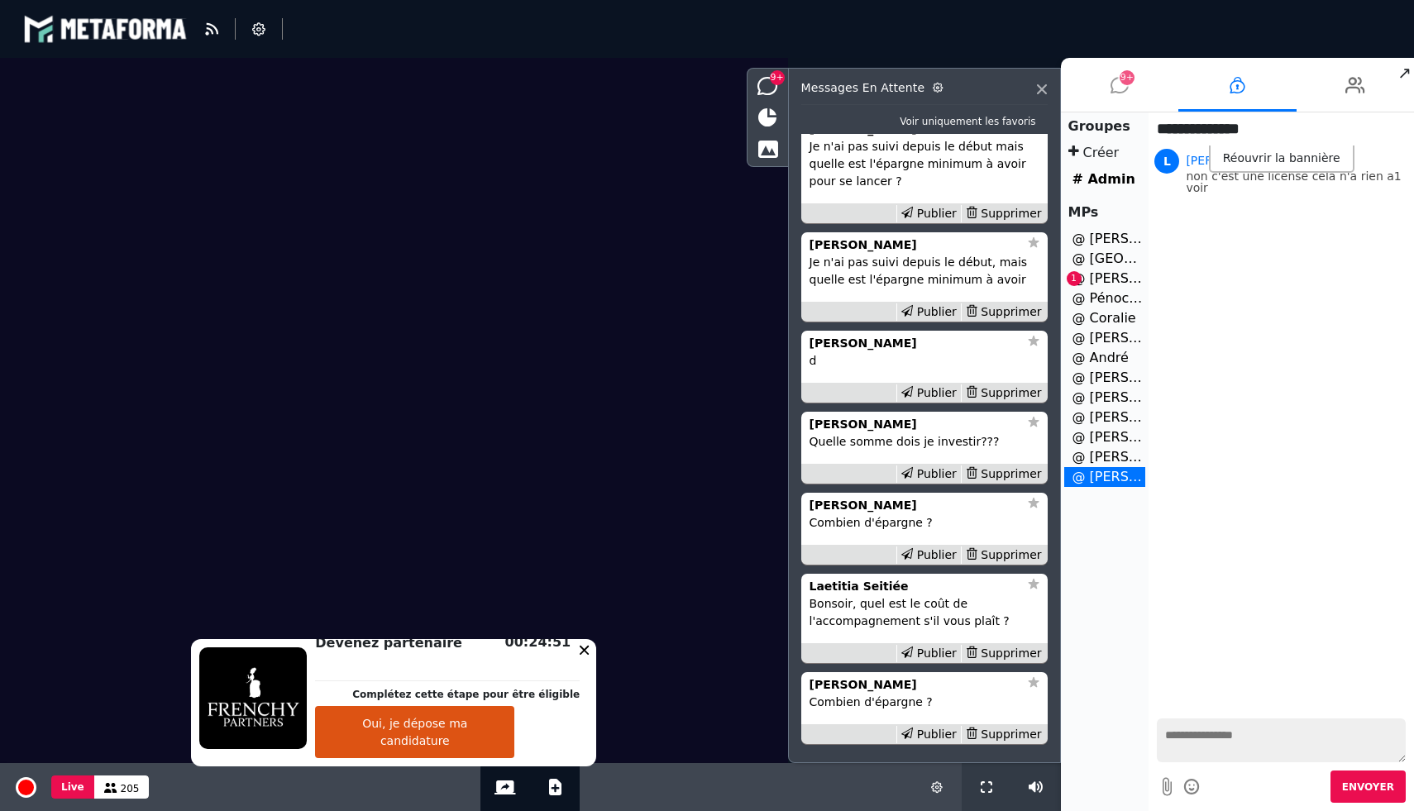
click at [1125, 77] on span "9+" at bounding box center [1126, 77] width 15 height 15
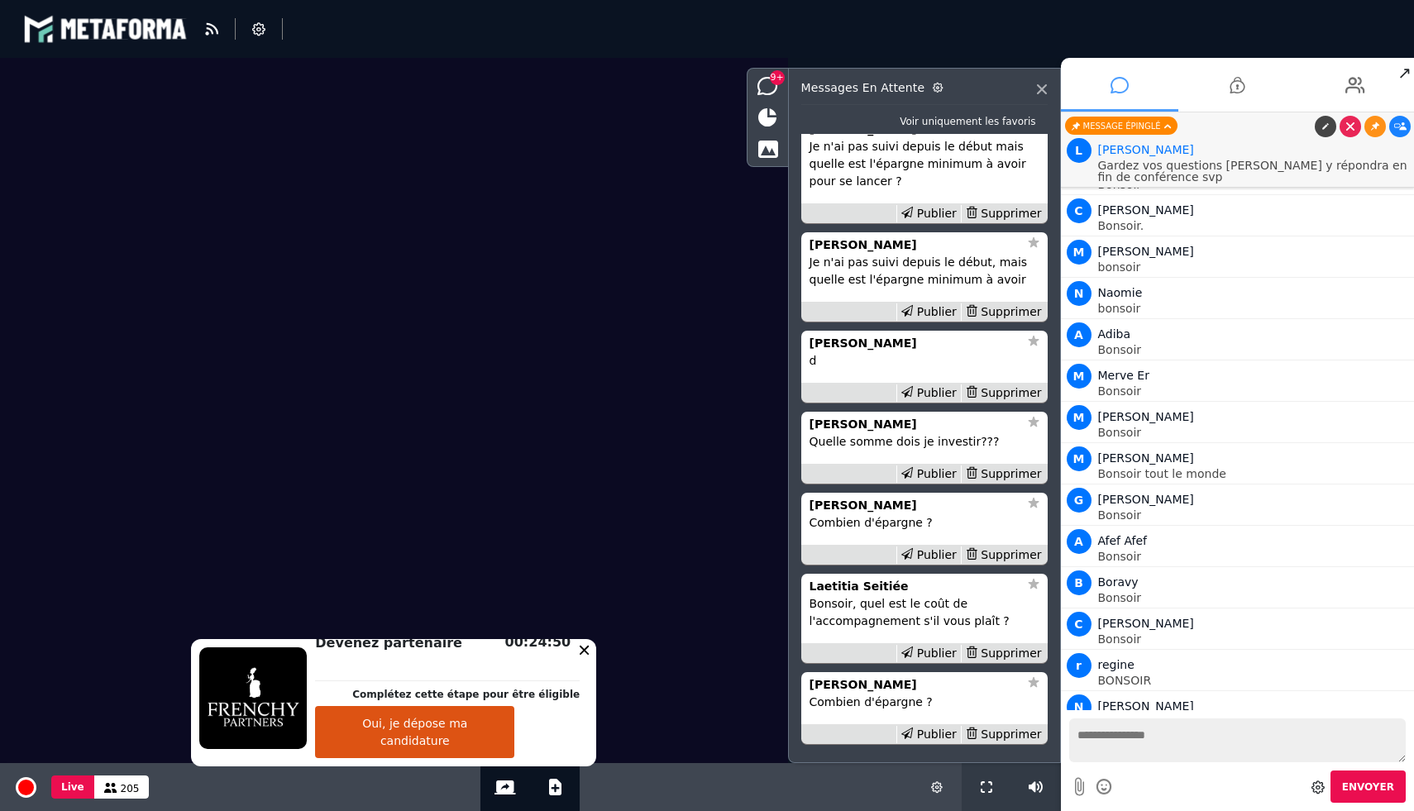
scroll to position [19881, 0]
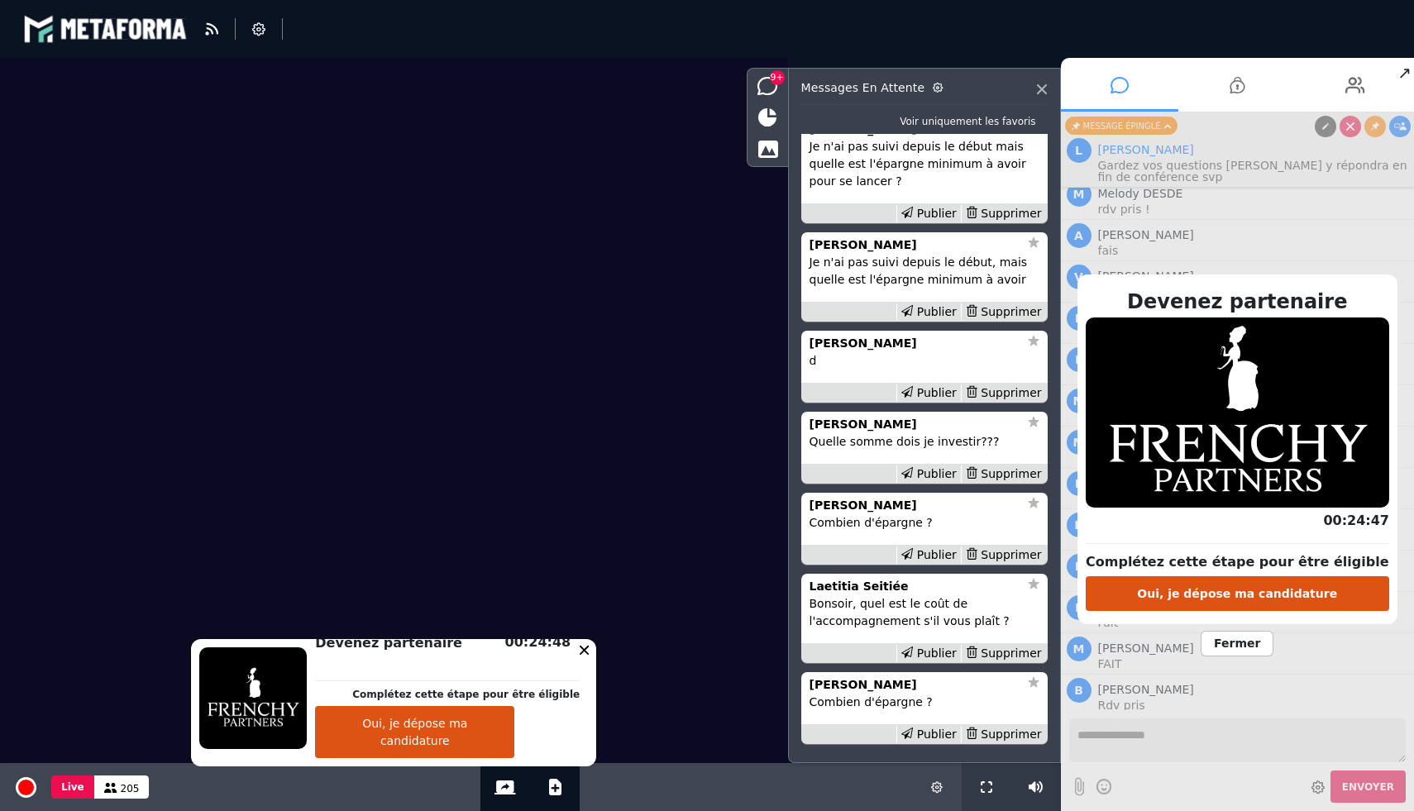
click at [1227, 634] on span "Fermer" at bounding box center [1236, 644] width 73 height 26
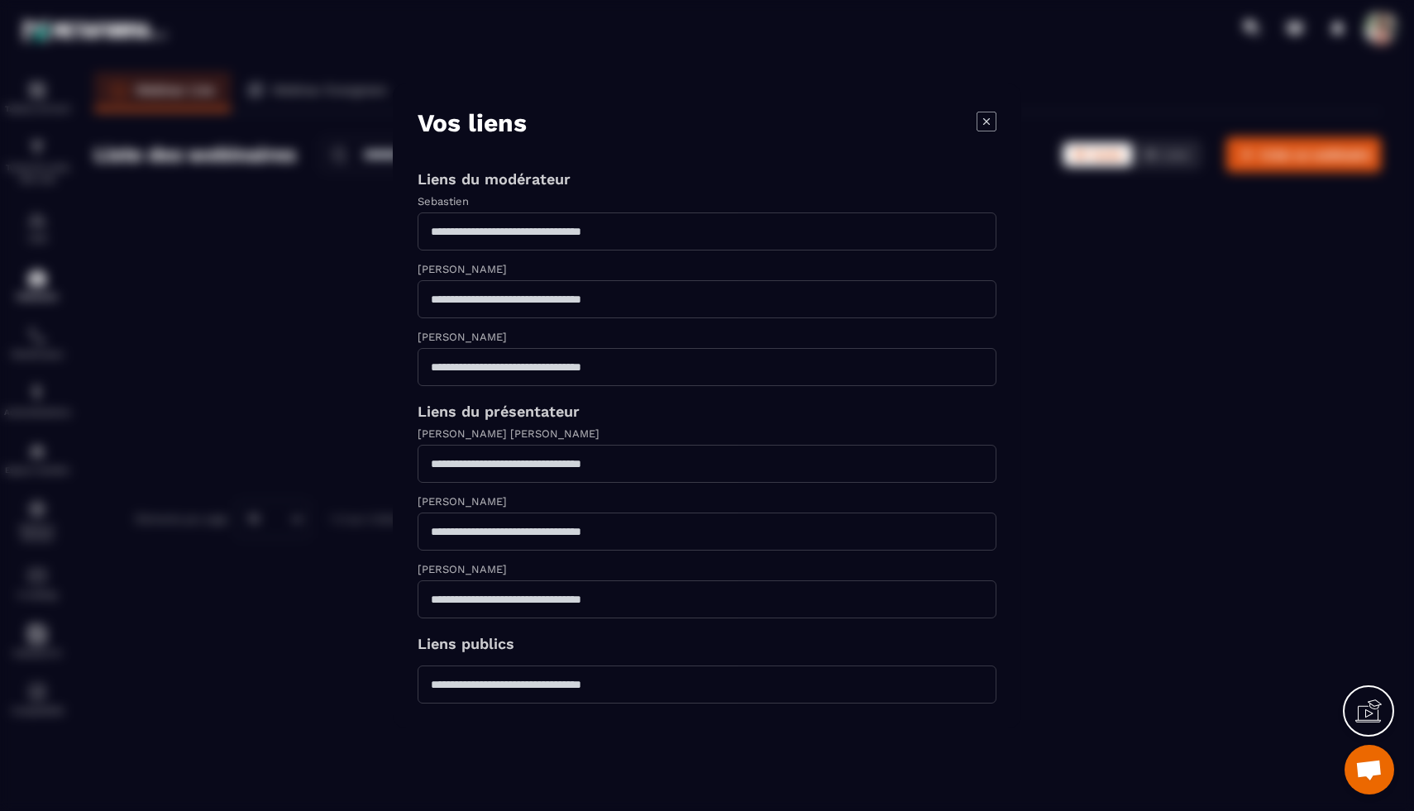
select select "******"
click at [986, 111] on icon "Modal window" at bounding box center [986, 121] width 20 height 20
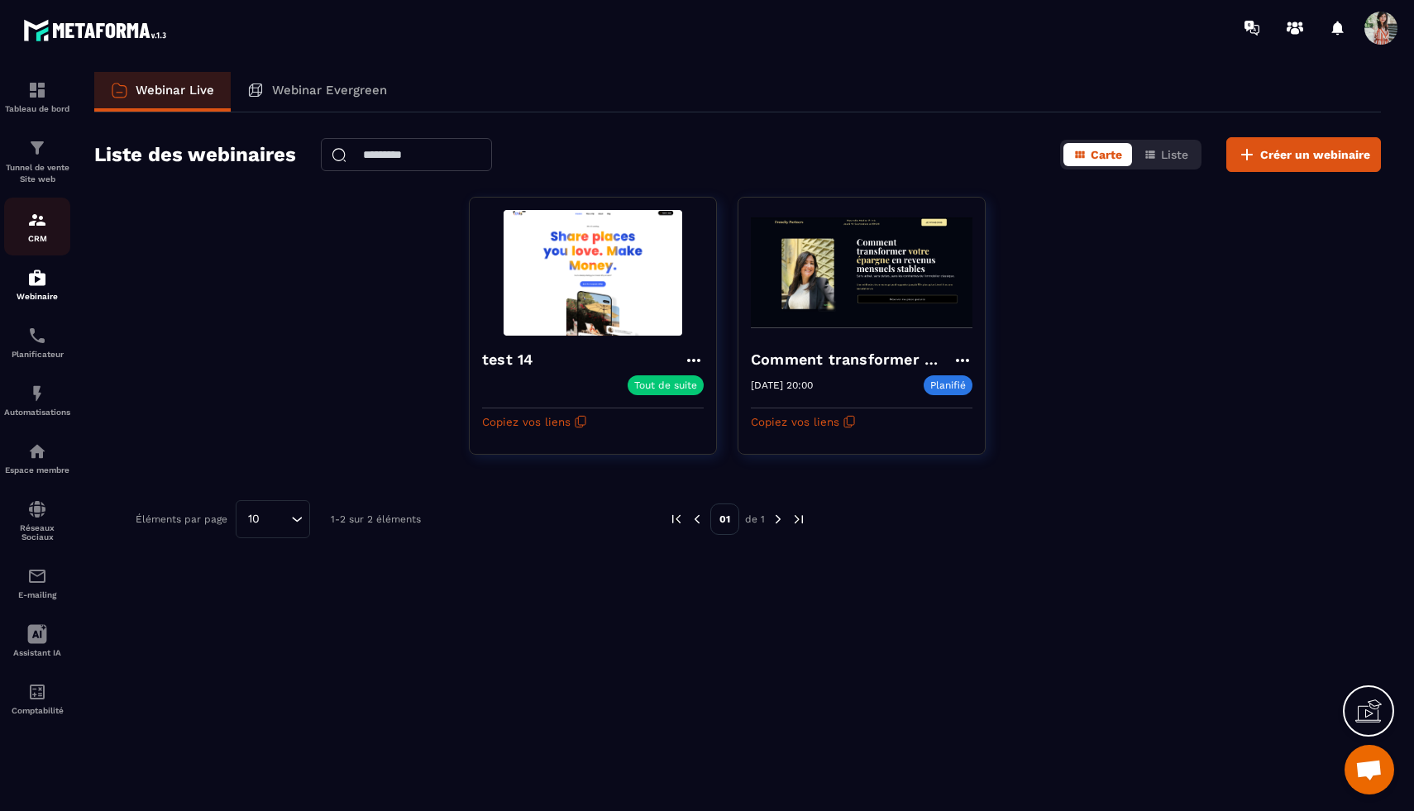
click at [26, 223] on div "CRM" at bounding box center [37, 226] width 66 height 33
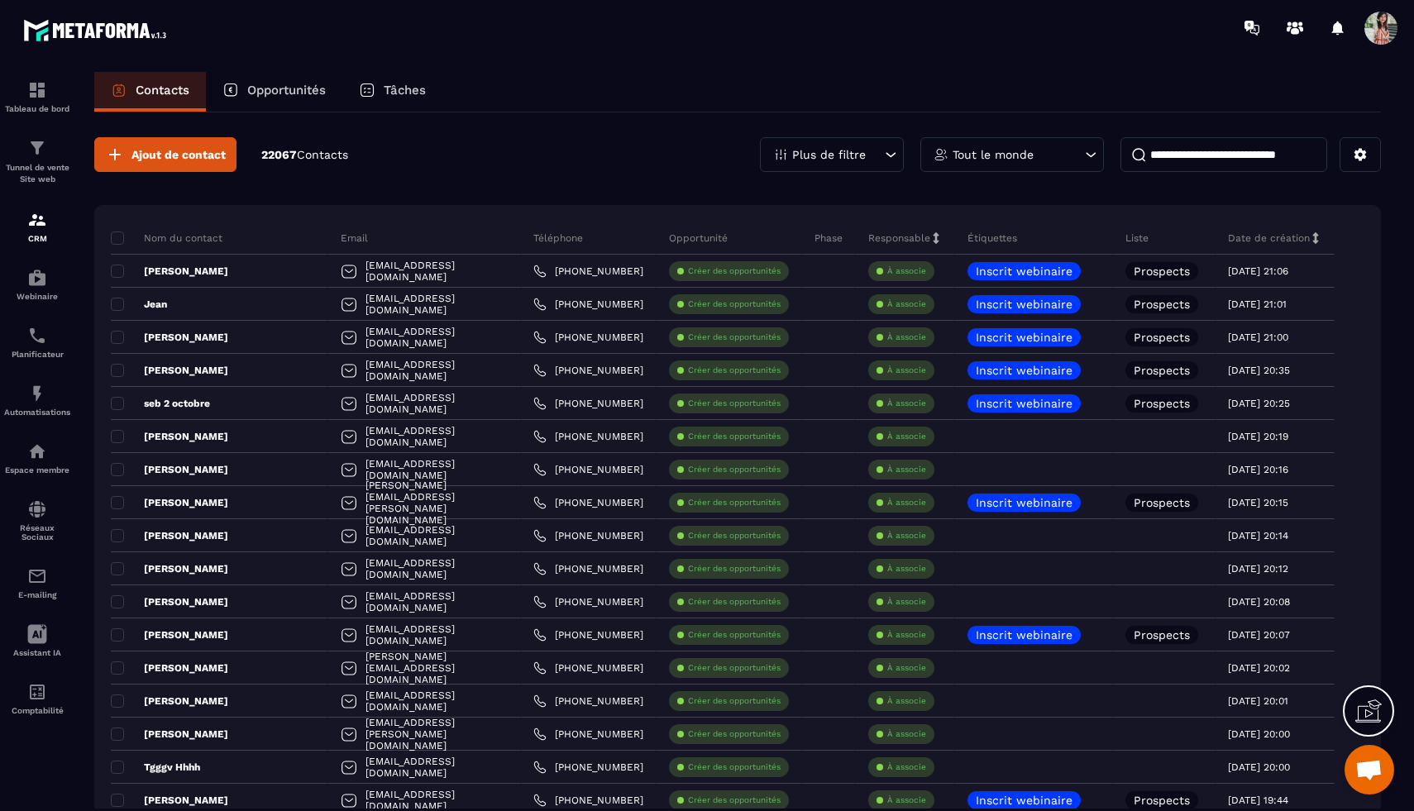
click at [260, 88] on p "Opportunités" at bounding box center [286, 90] width 79 height 15
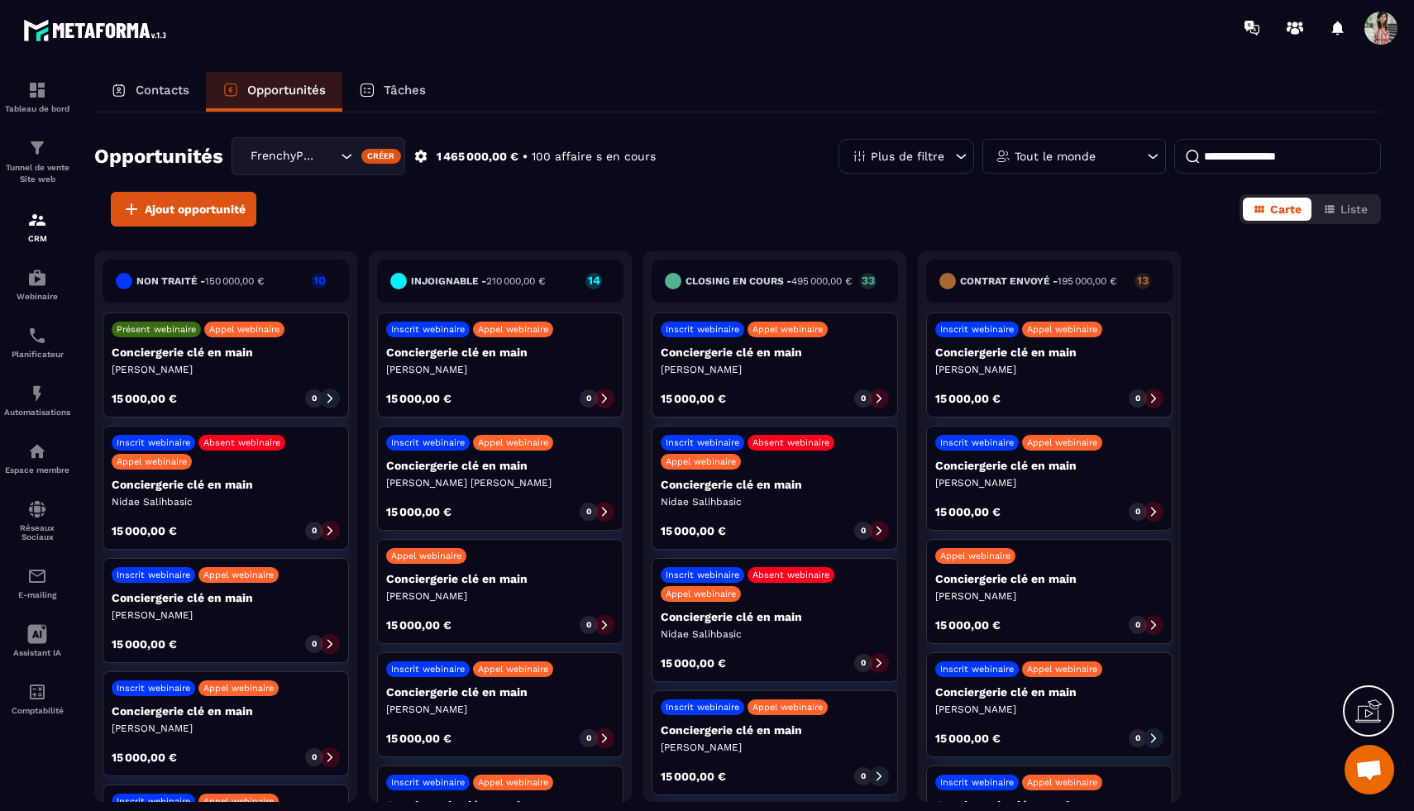
click at [408, 98] on p "Tâches" at bounding box center [405, 90] width 42 height 15
